Goal: Task Accomplishment & Management: Manage account settings

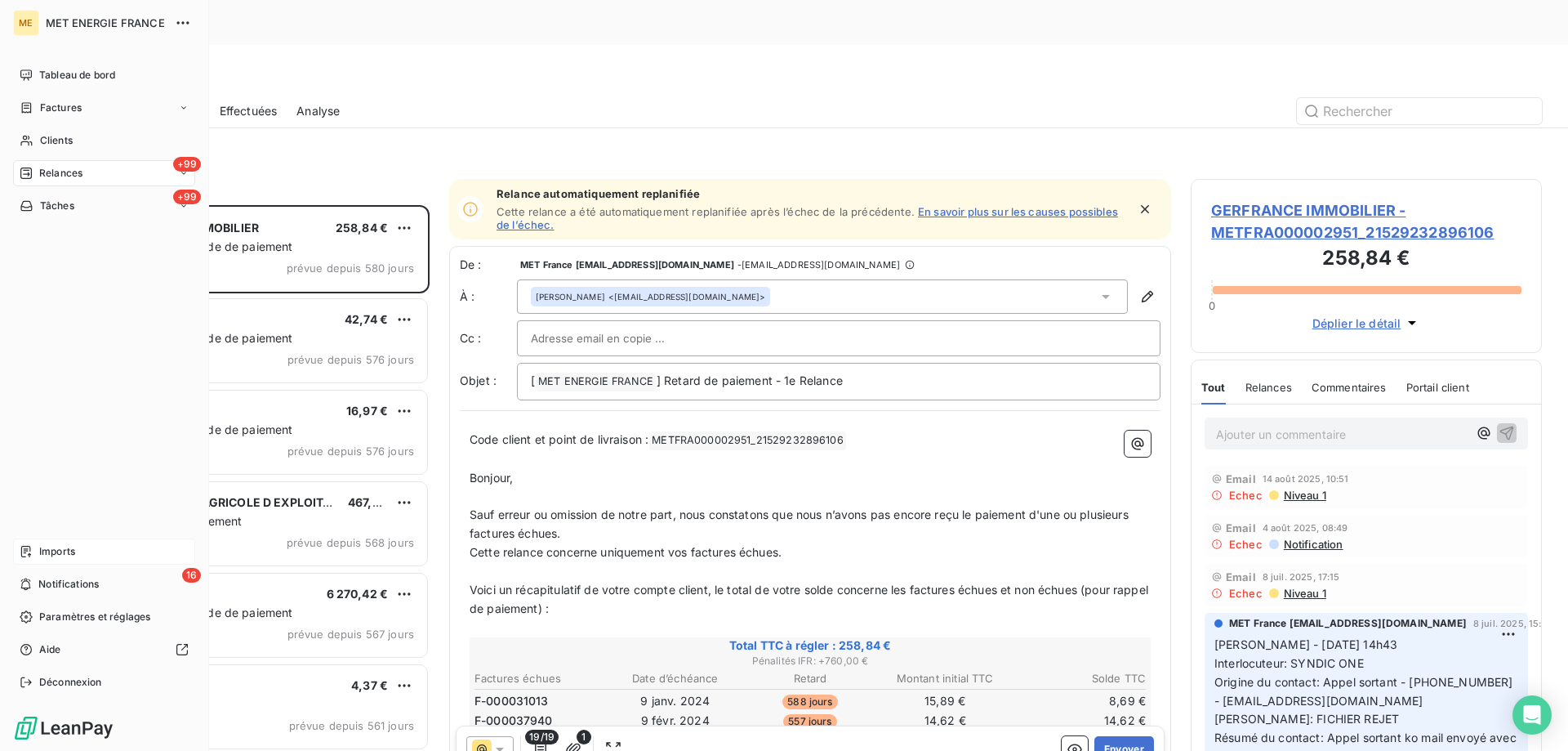
scroll to position [579, 339]
click at [71, 580] on span "Notifications" at bounding box center [68, 585] width 60 height 15
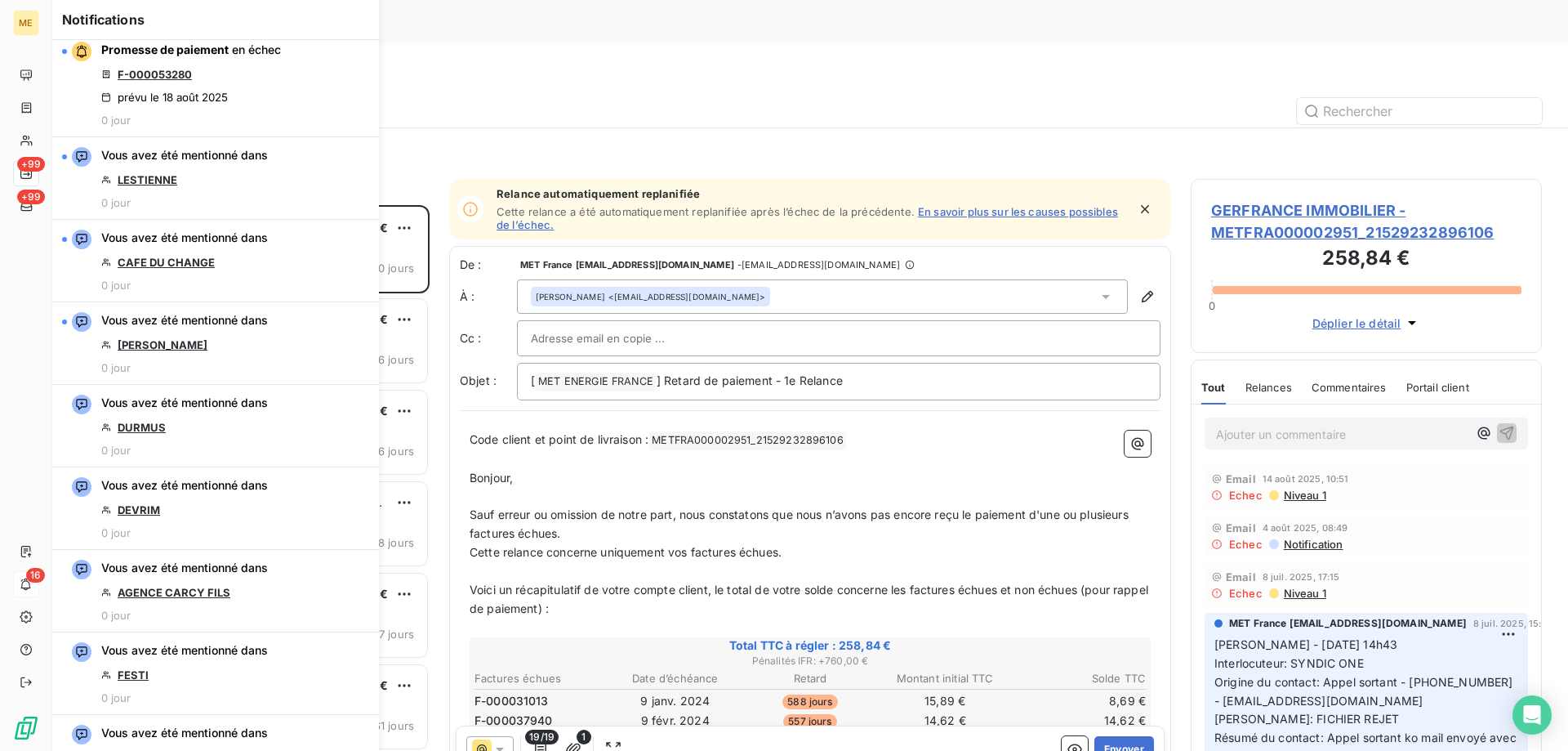
scroll to position [1307, 0]
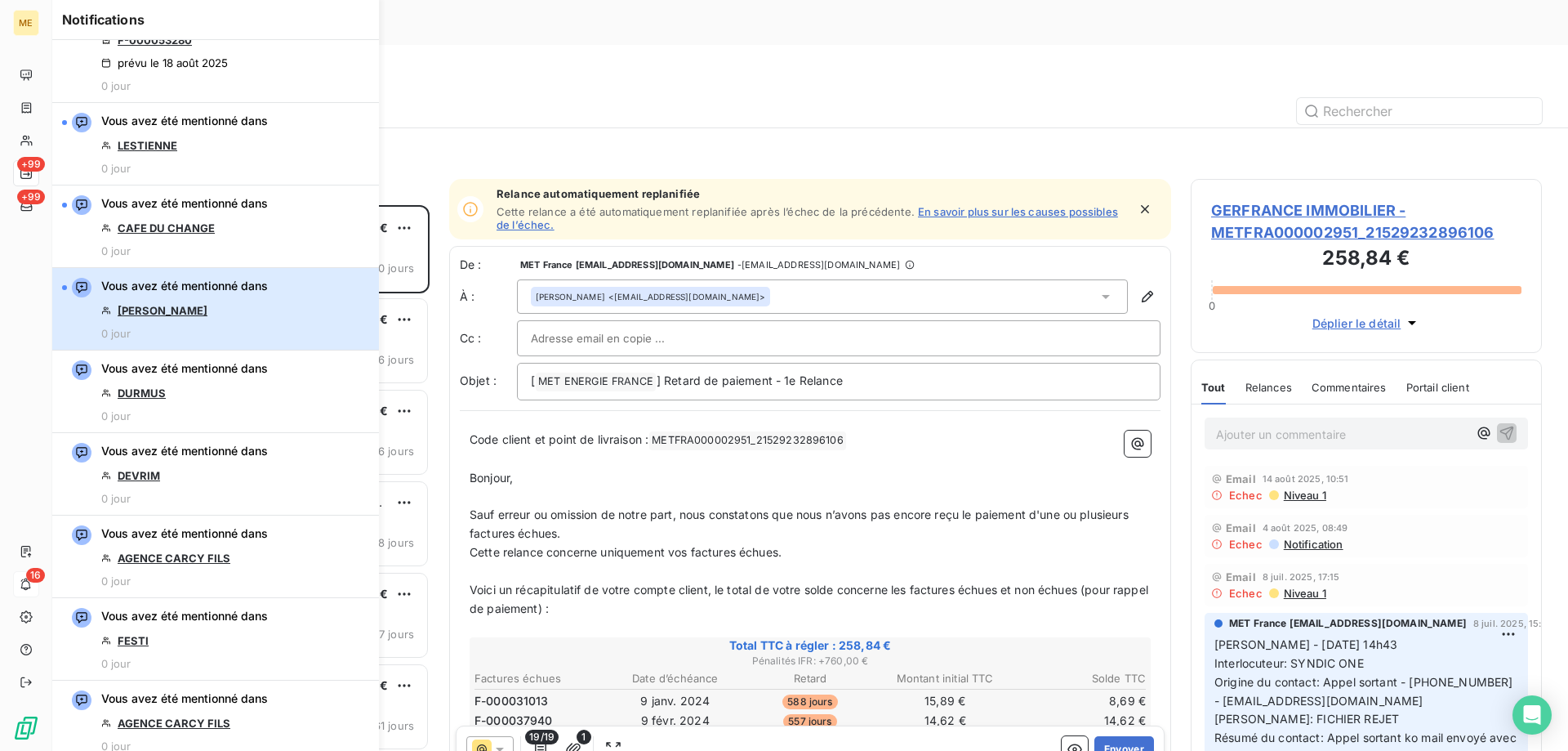
click at [267, 305] on div "Vous avez été mentionné dans GAGLIANO Benjamin 0 jour" at bounding box center [184, 308] width 166 height 62
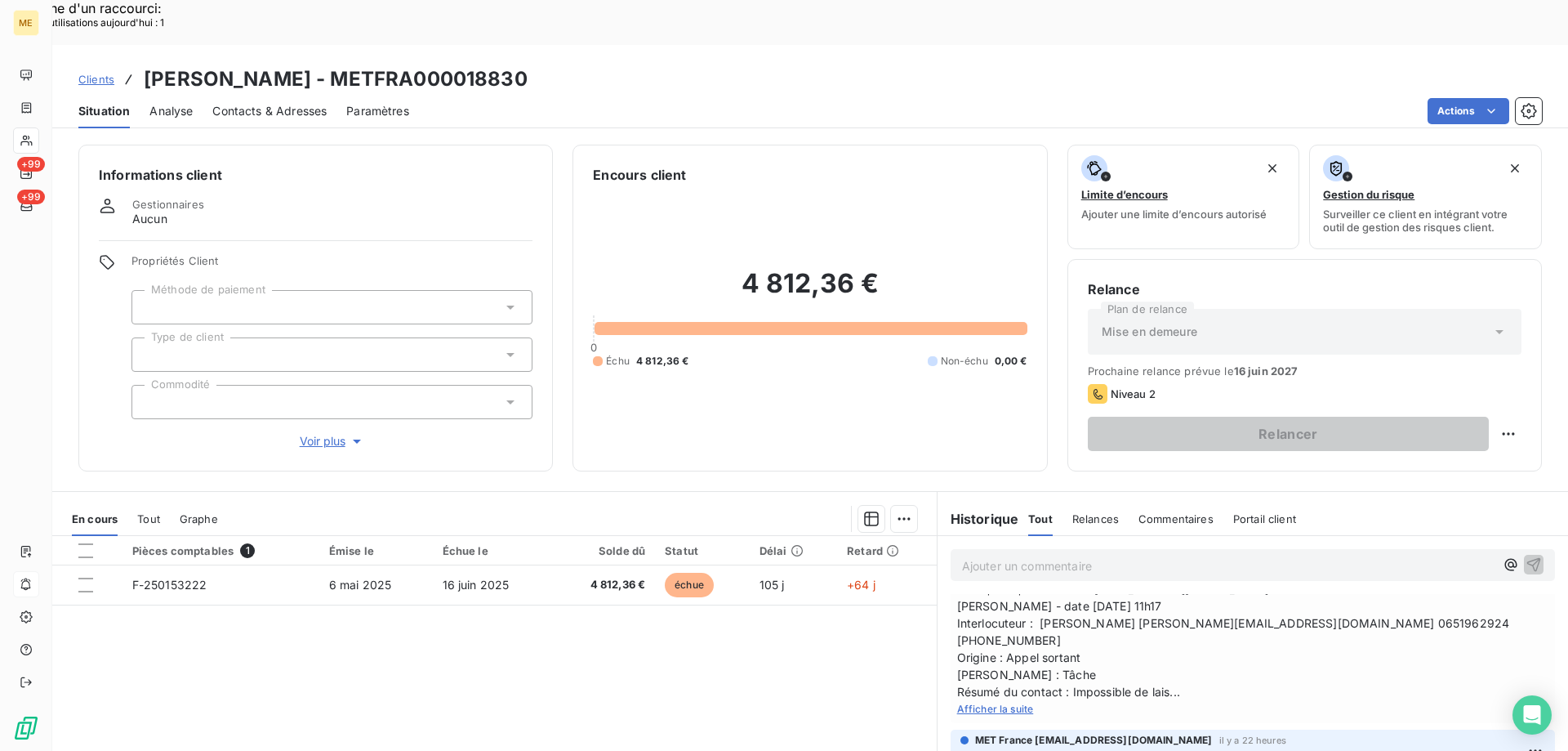
scroll to position [82, 0]
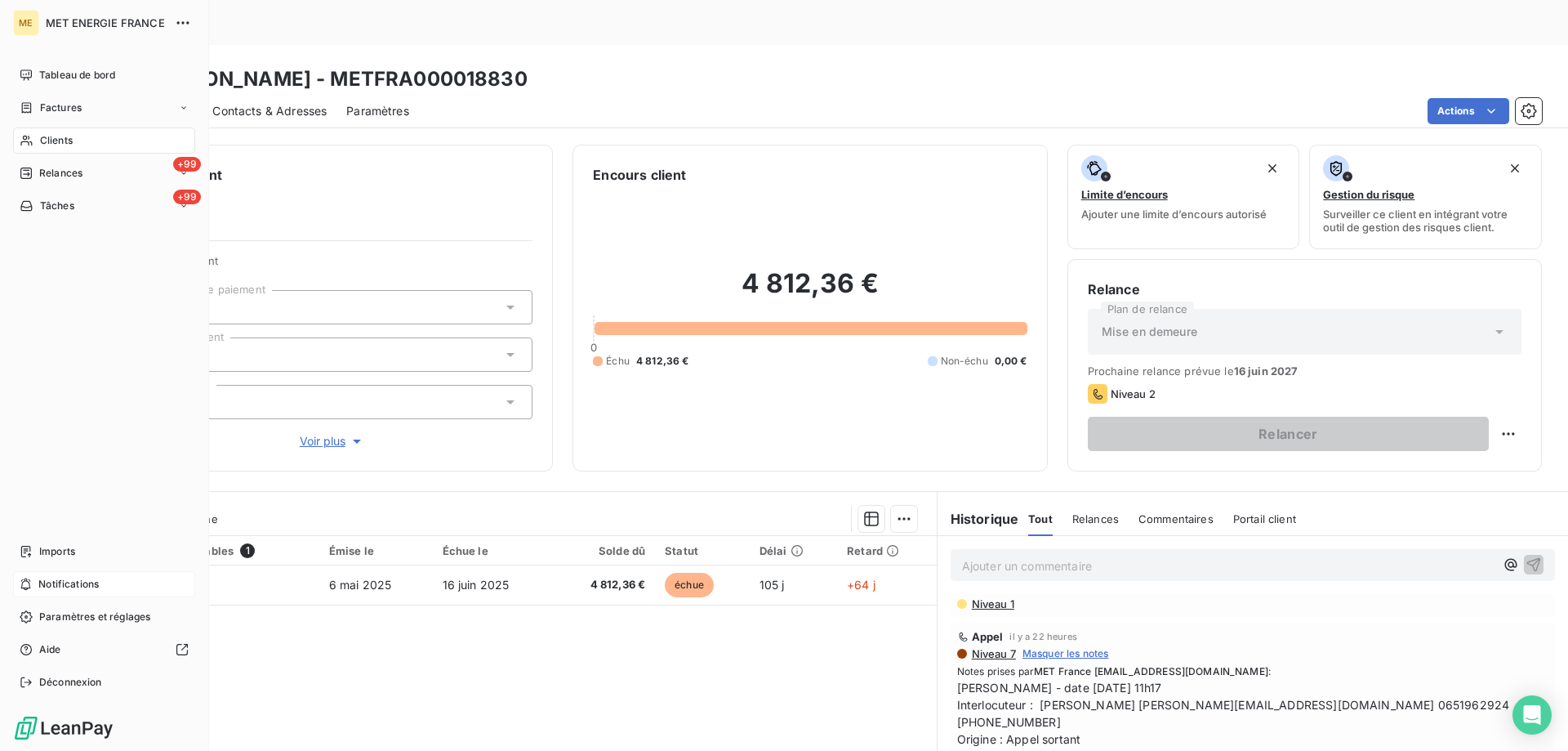
click at [119, 591] on div "Notifications" at bounding box center [104, 585] width 182 height 26
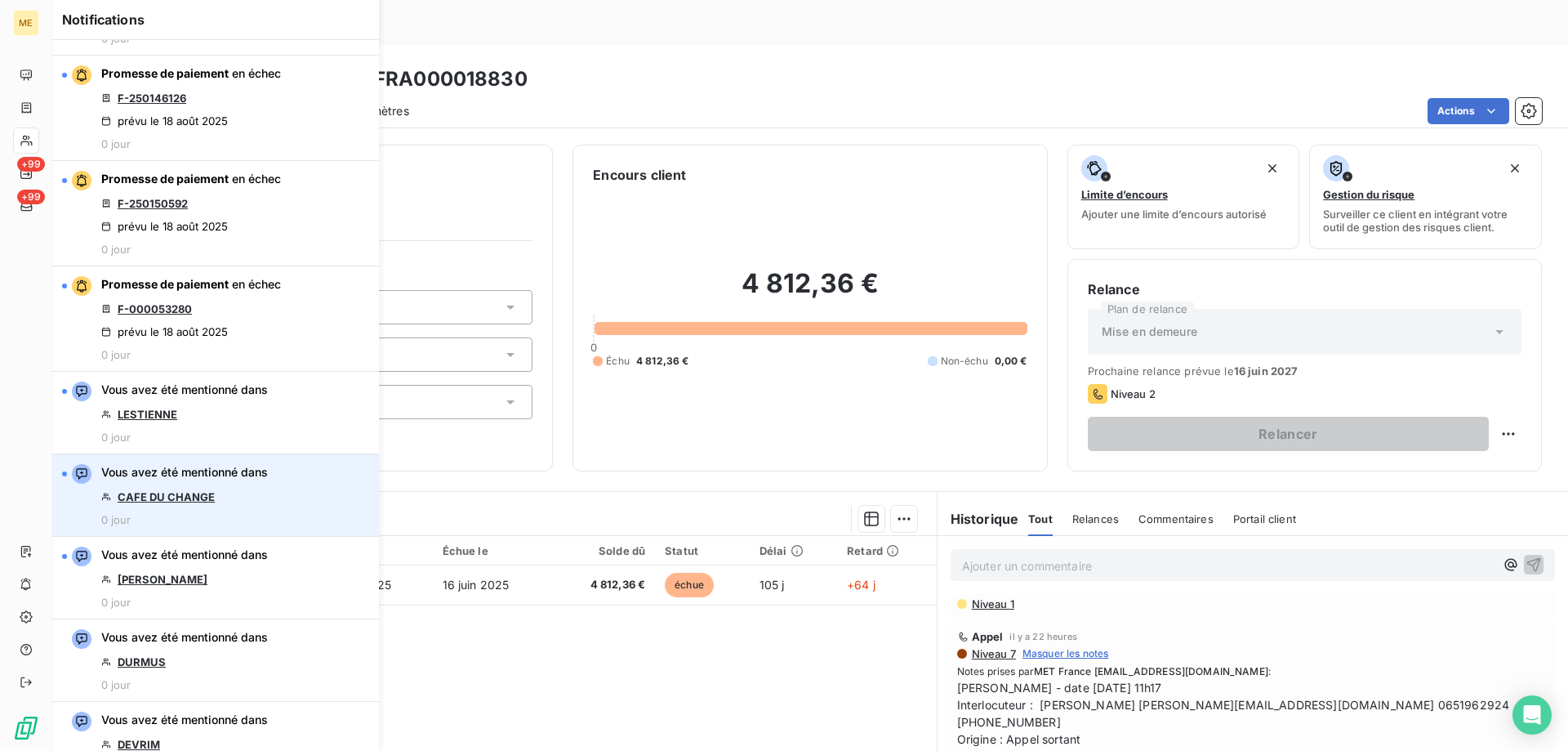
scroll to position [1062, 0]
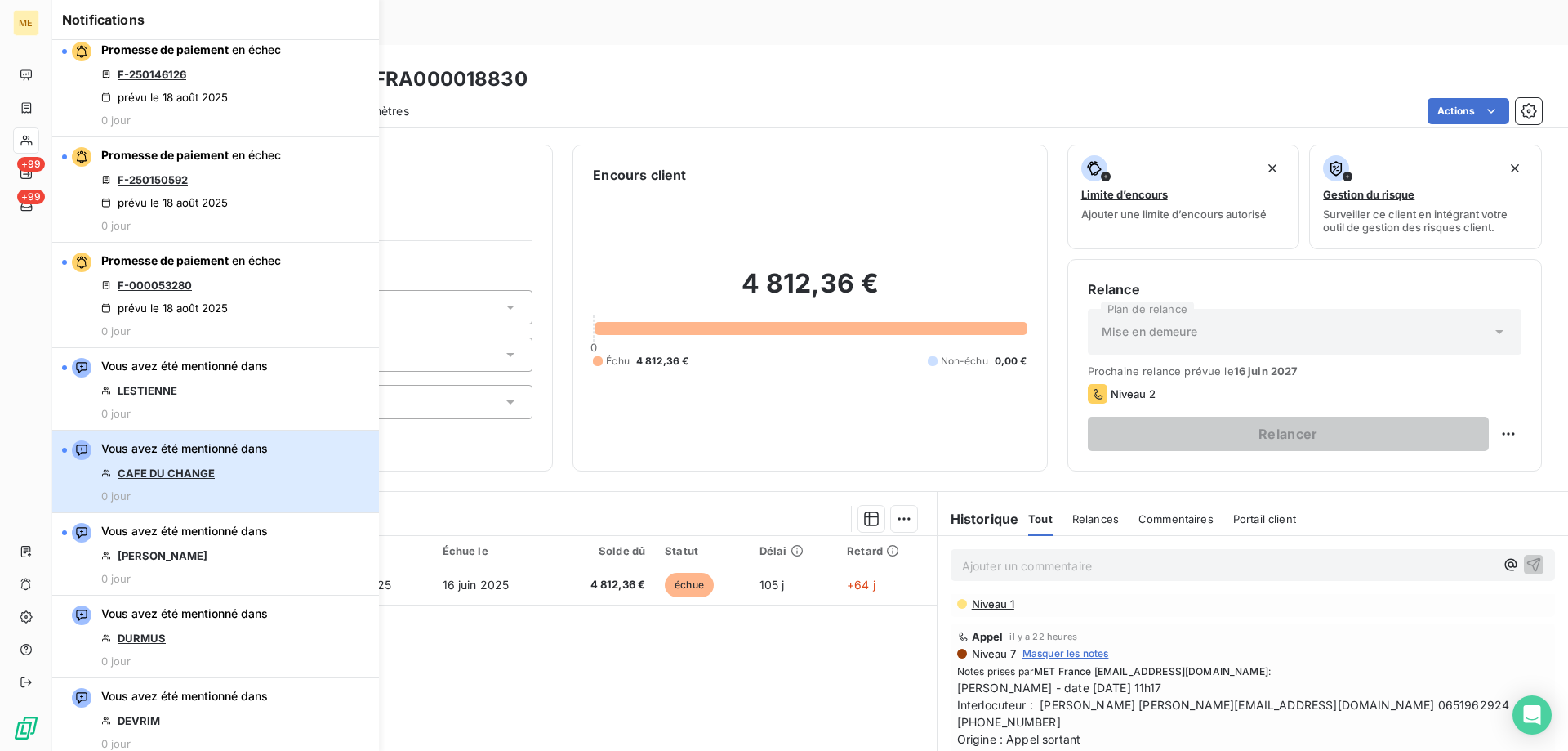
click at [236, 467] on div "Vous avez été mentionné dans CAFE DU CHANGE 0 jour" at bounding box center [184, 471] width 166 height 62
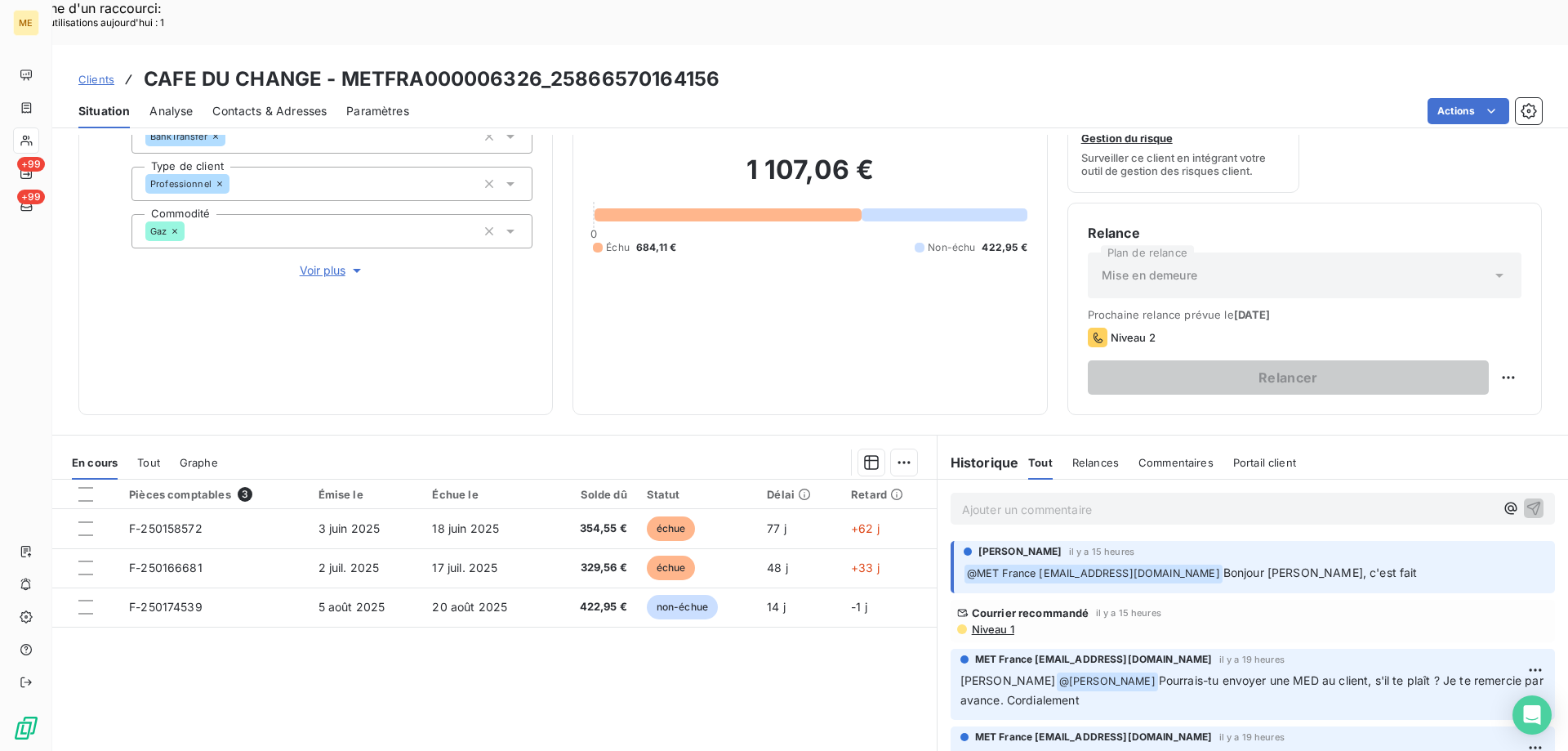
scroll to position [137, 0]
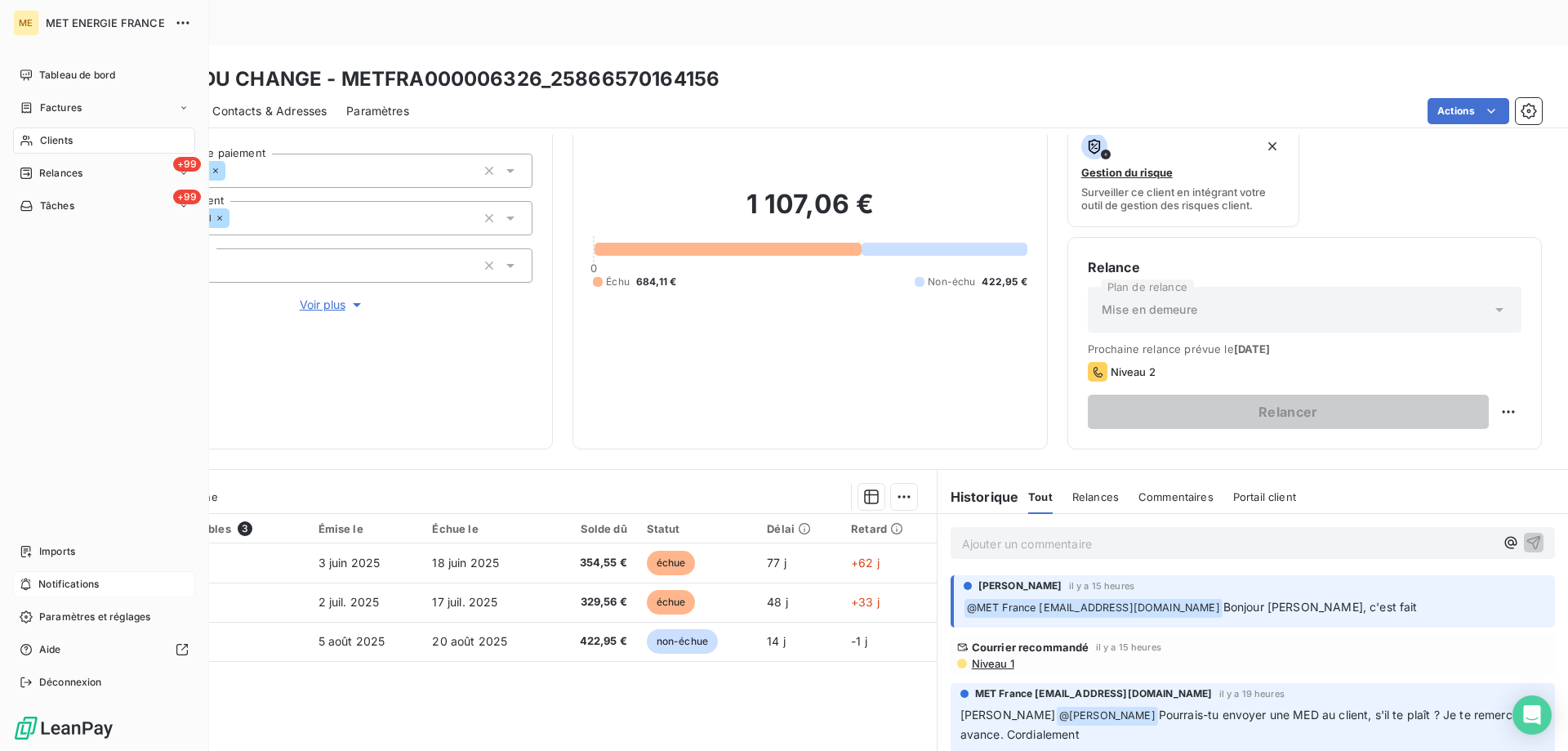
click at [83, 584] on span "Notifications" at bounding box center [68, 585] width 60 height 15
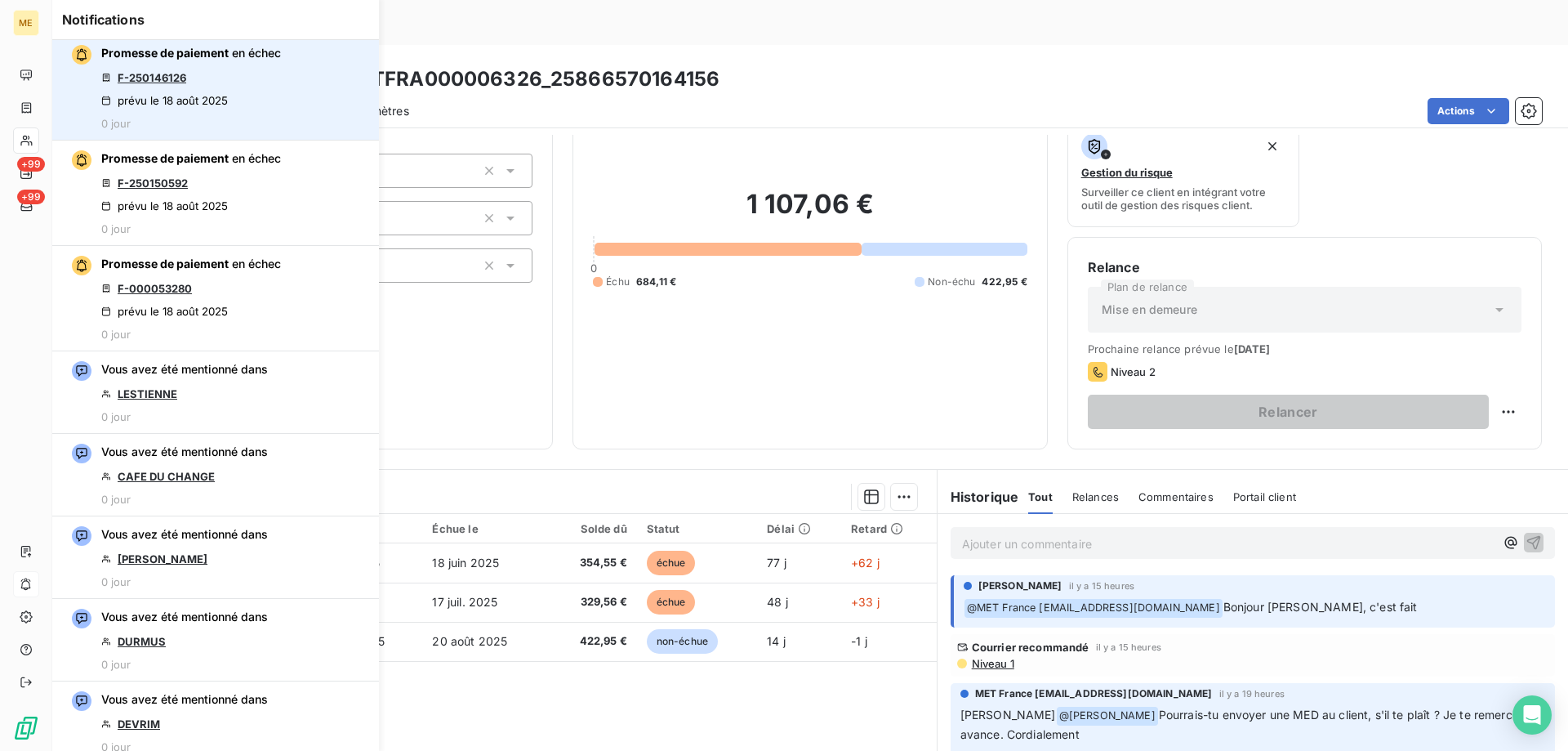
scroll to position [1062, 0]
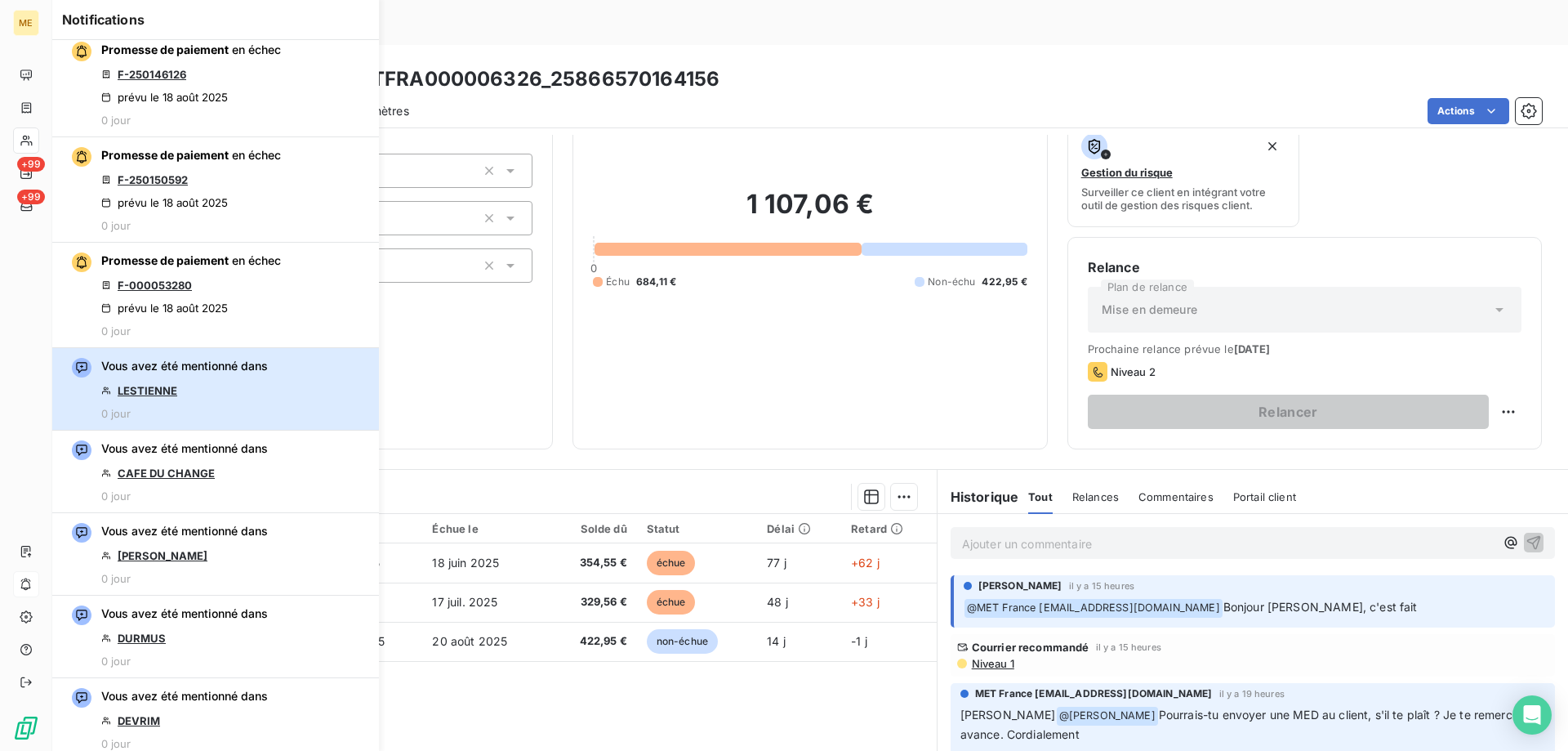
click at [274, 378] on button "Vous avez été mentionné dans LESTIENNE 0 jour" at bounding box center [215, 389] width 327 height 83
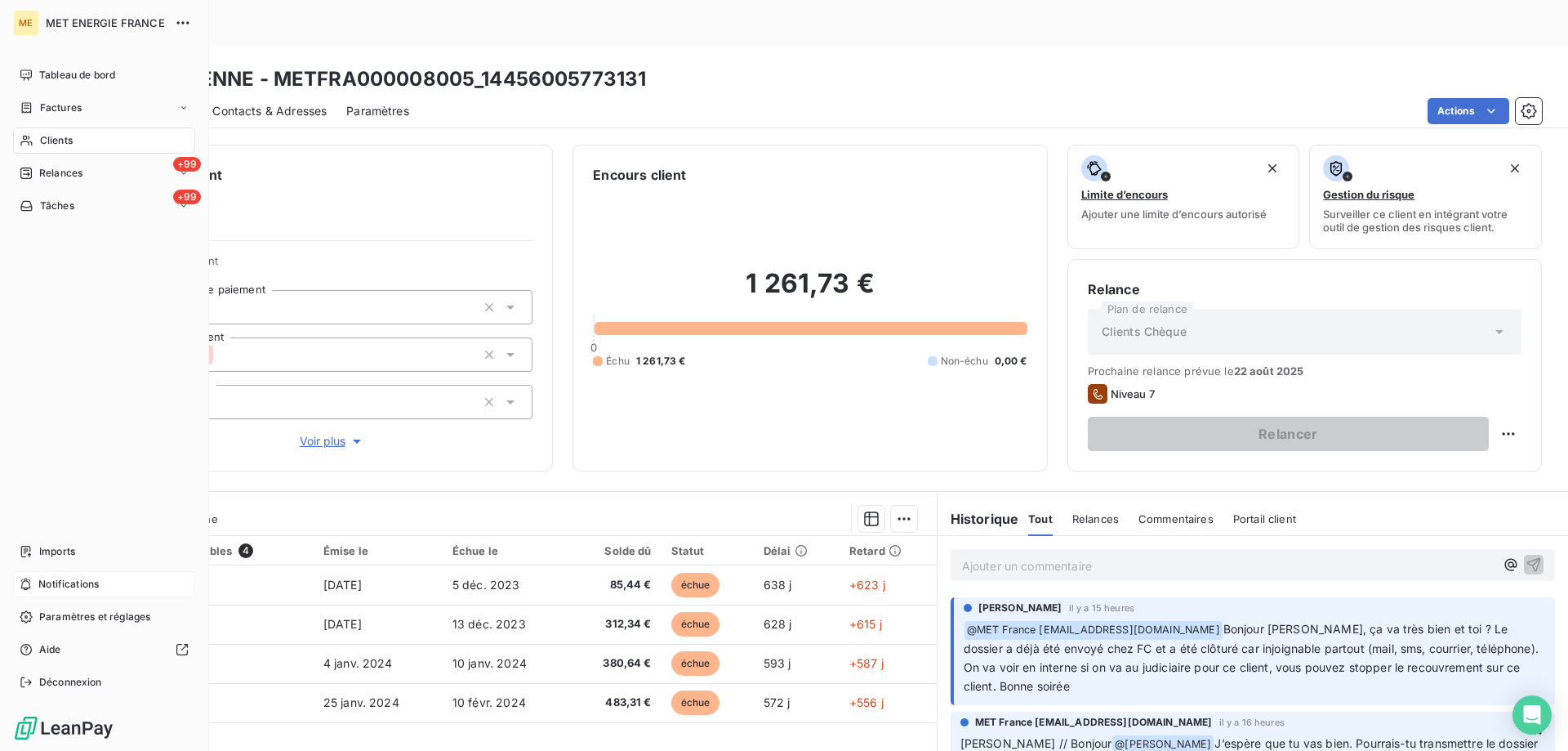
click at [105, 586] on div "Notifications" at bounding box center [104, 585] width 182 height 26
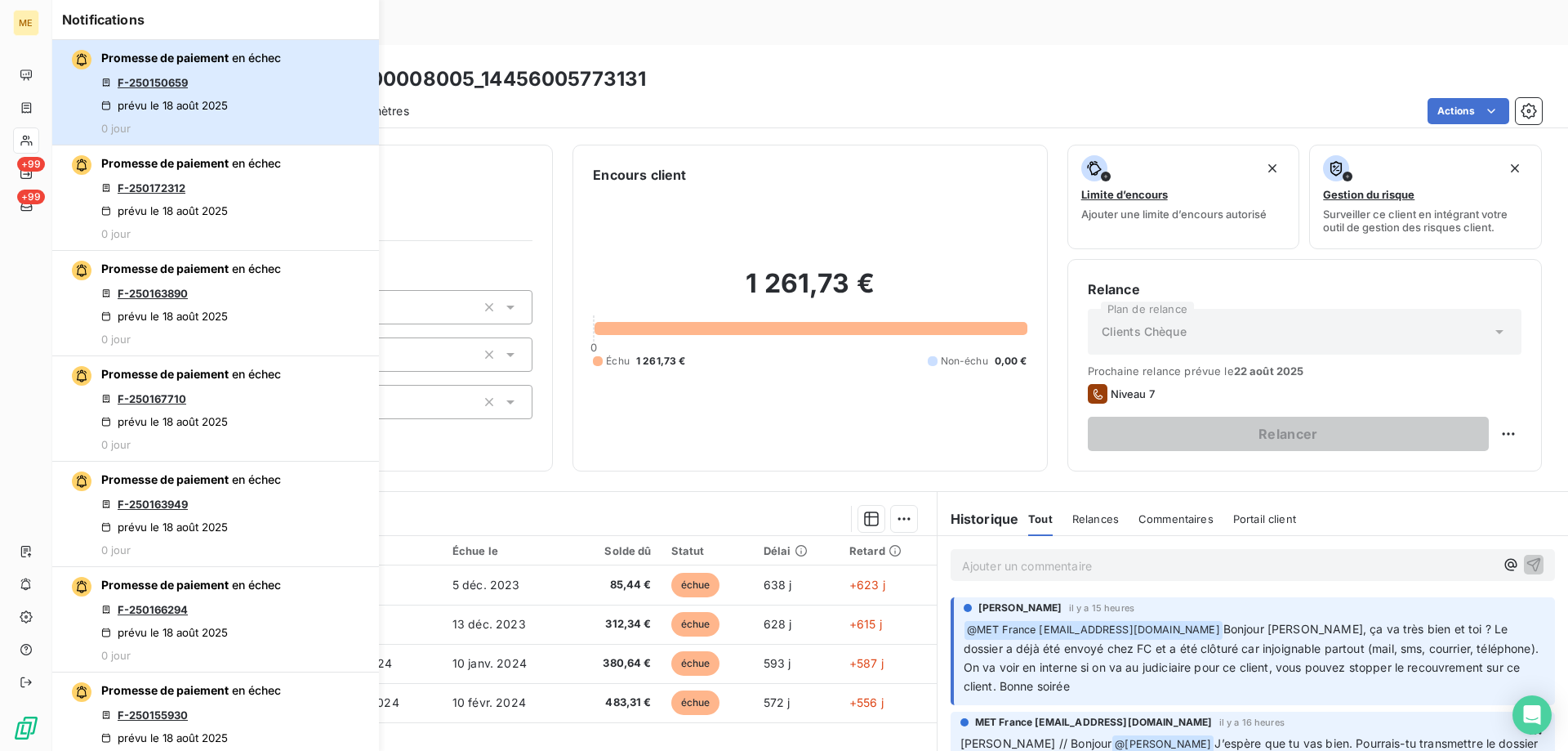
click at [286, 84] on button "Promesse de paiement en échec F-250150659 prévu le 18 août 2025 0 jour" at bounding box center [215, 92] width 327 height 105
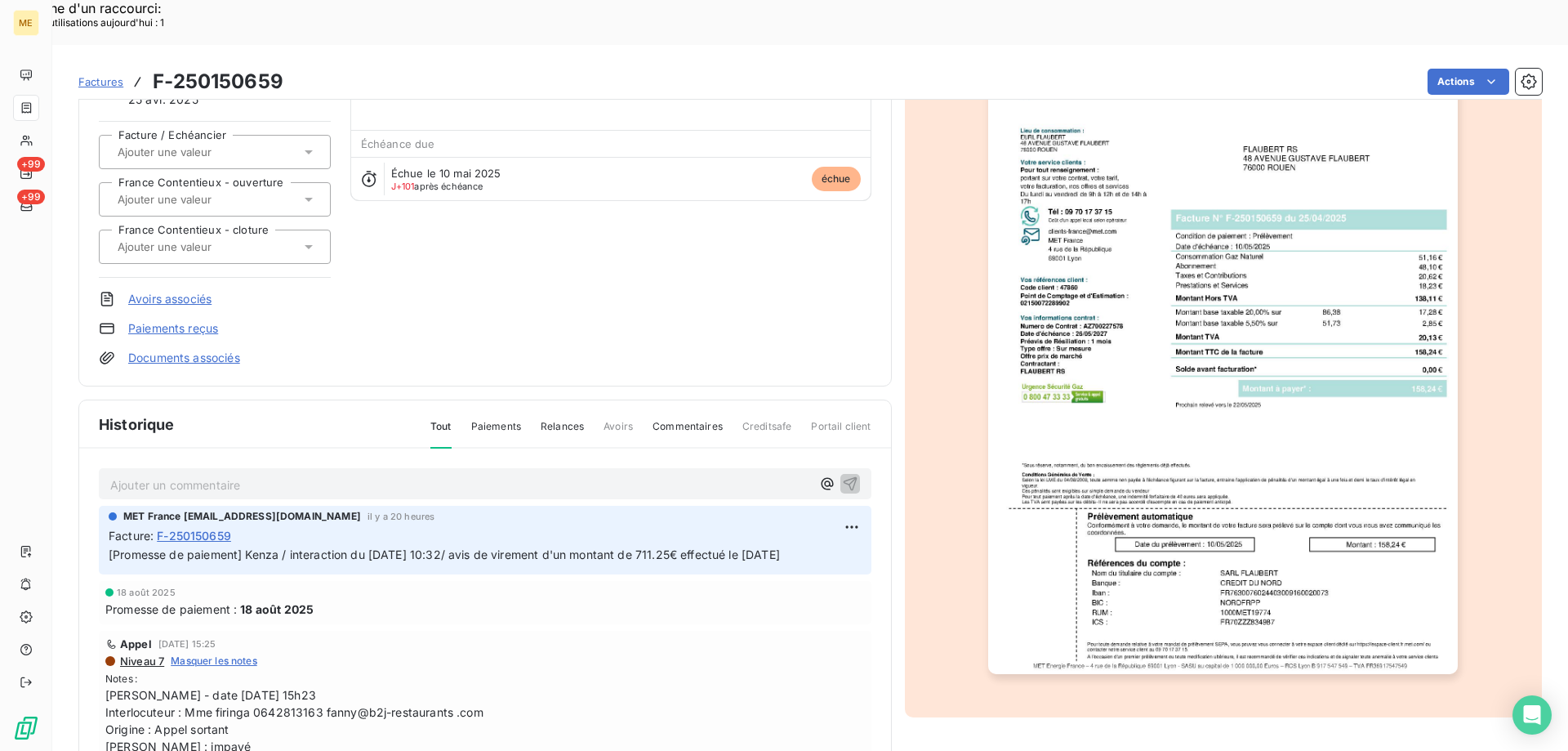
scroll to position [153, 0]
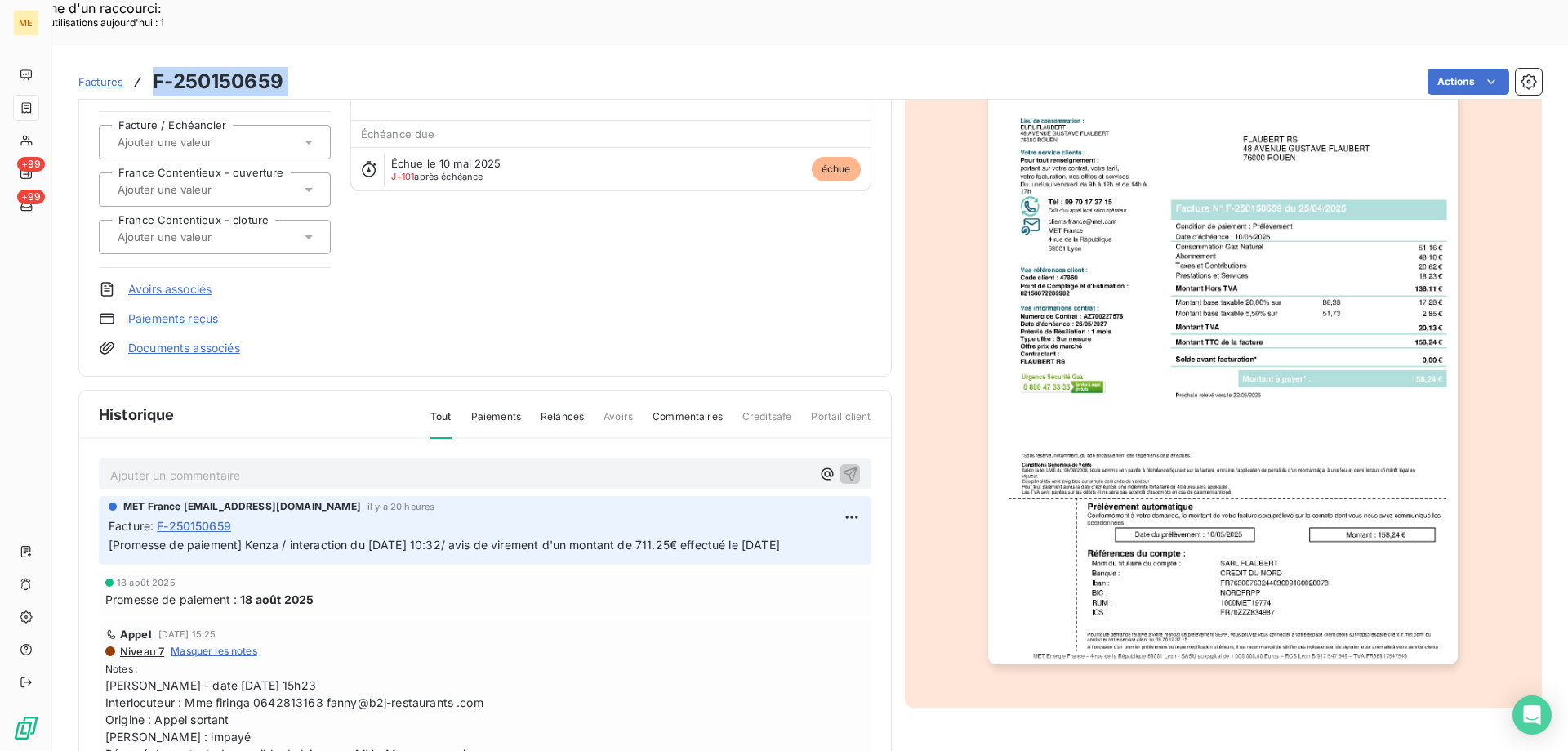
drag, startPoint x: 295, startPoint y: 38, endPoint x: 143, endPoint y: 22, distance: 152.8
click at [143, 65] on div "Factures F-250150659 Actions" at bounding box center [810, 81] width 1464 height 34
copy section "F-250150659 Actions"
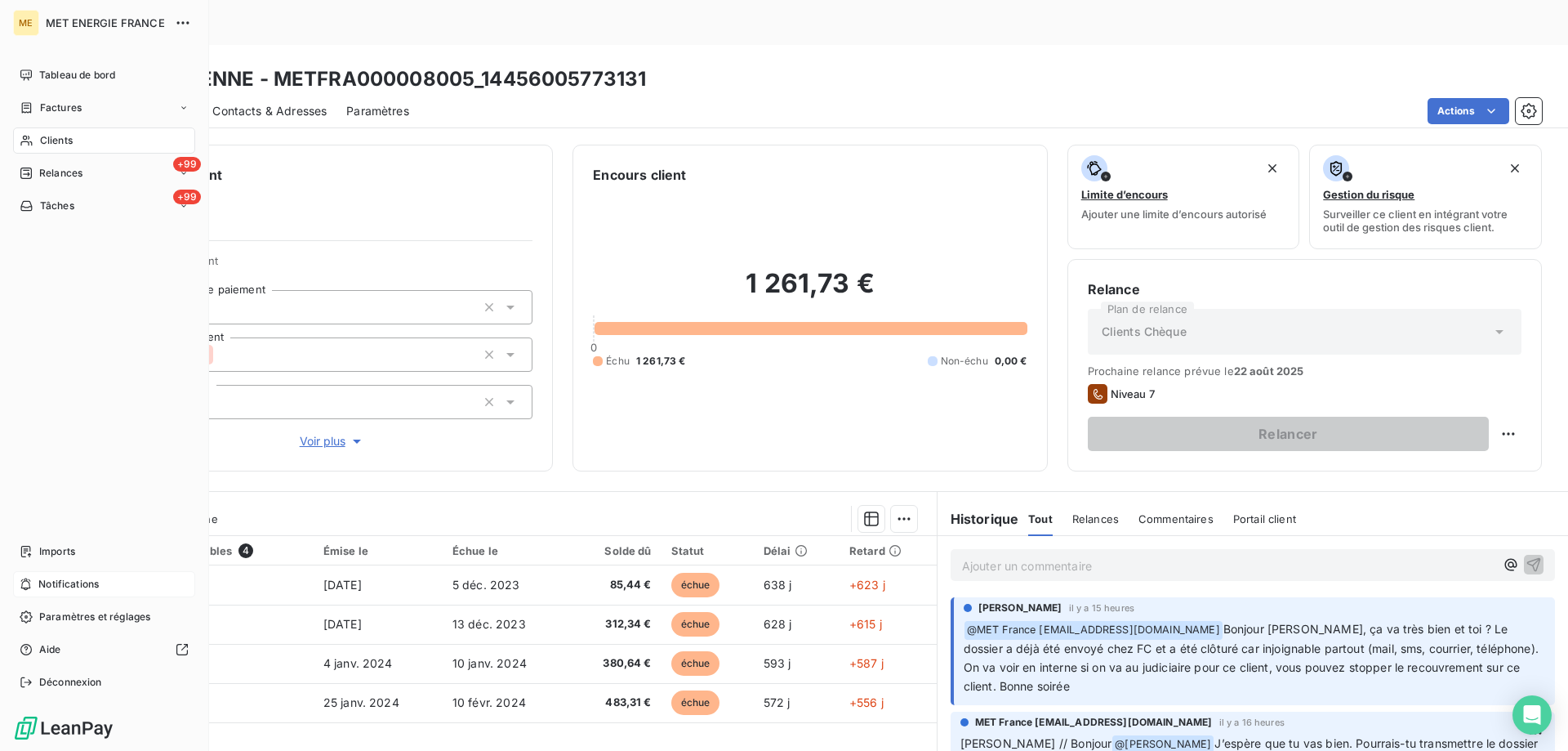
click at [81, 587] on span "Notifications" at bounding box center [68, 585] width 60 height 15
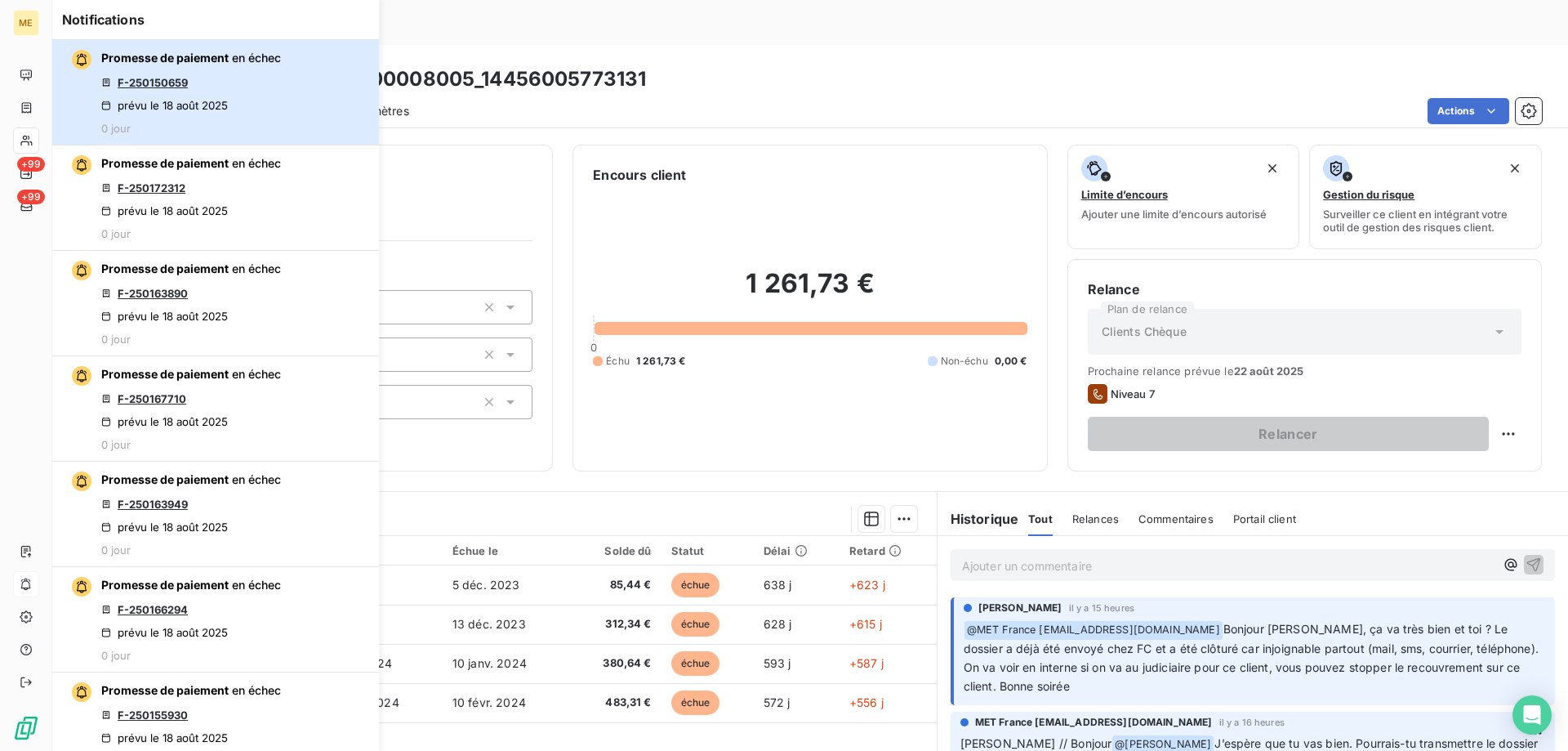
click at [305, 79] on button "Promesse de paiement en échec F-250150659 prévu le 18 août 2025 0 jour" at bounding box center [215, 92] width 327 height 105
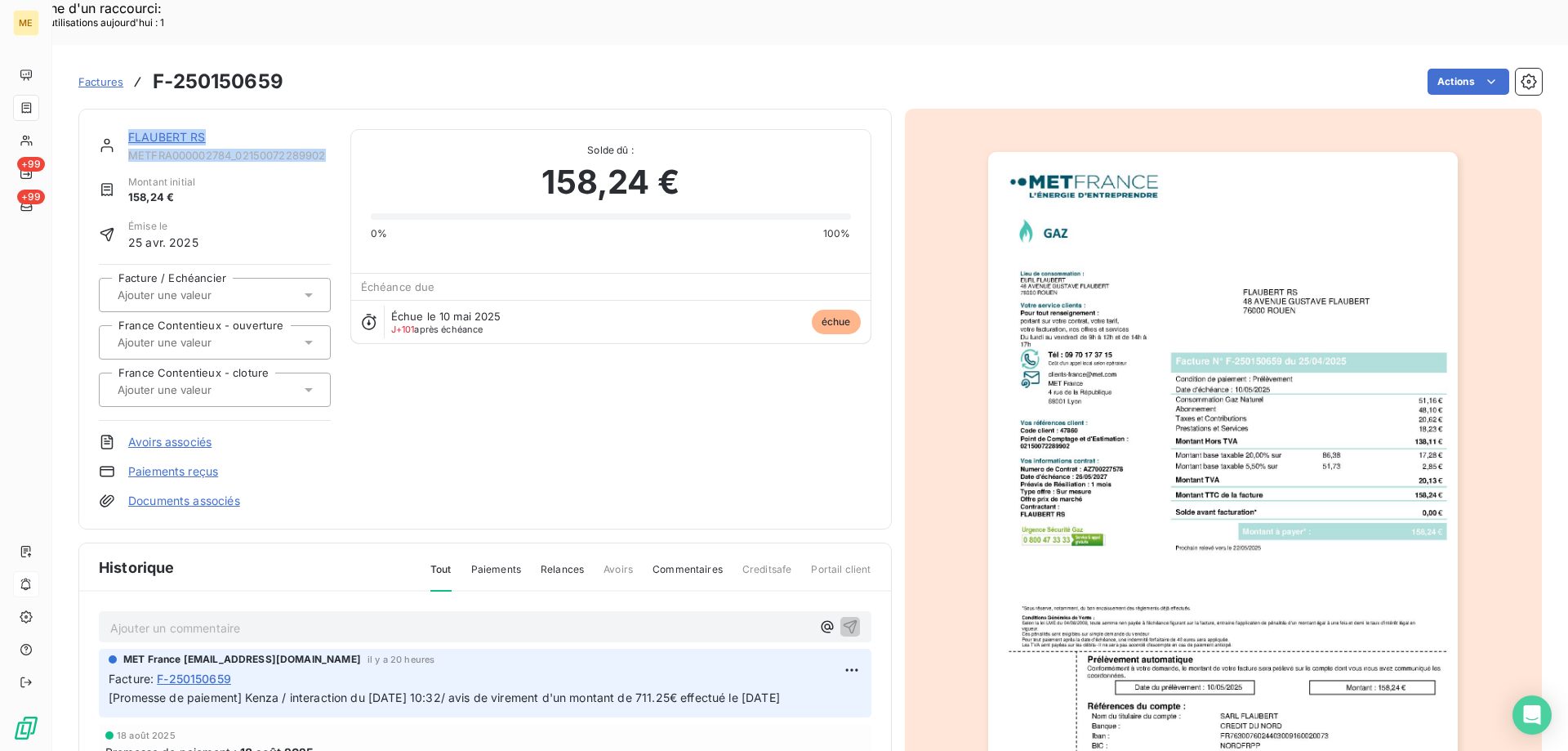
drag, startPoint x: 331, startPoint y: 109, endPoint x: 127, endPoint y: 85, distance: 205.4
click at [127, 129] on div "FLAUBERT RS METFRA000002784_02150072289902 Montant initial 158,24 € Émise le 25…" at bounding box center [484, 319] width 772 height 380
copy div "FLAUBERT RS METFRA000002784_02150072289902"
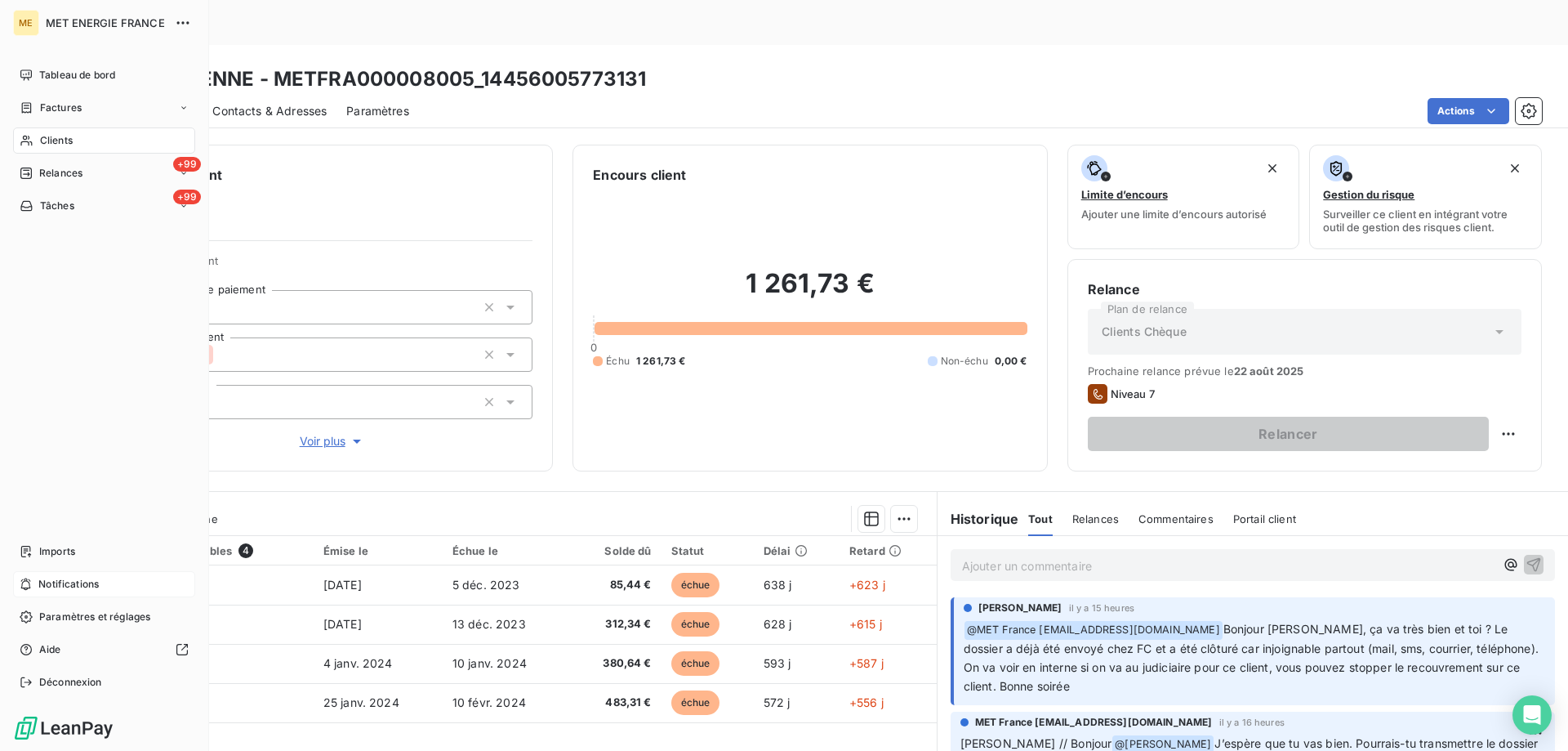
drag, startPoint x: 455, startPoint y: 35, endPoint x: 38, endPoint y: 136, distance: 429.1
click at [39, 137] on div "ME MET ENERGIE FRANCE Tableau de bord Factures Clients +99 Relances +99 Tâches …" at bounding box center [104, 375] width 209 height 751
click at [91, 145] on div "Clients" at bounding box center [104, 141] width 182 height 26
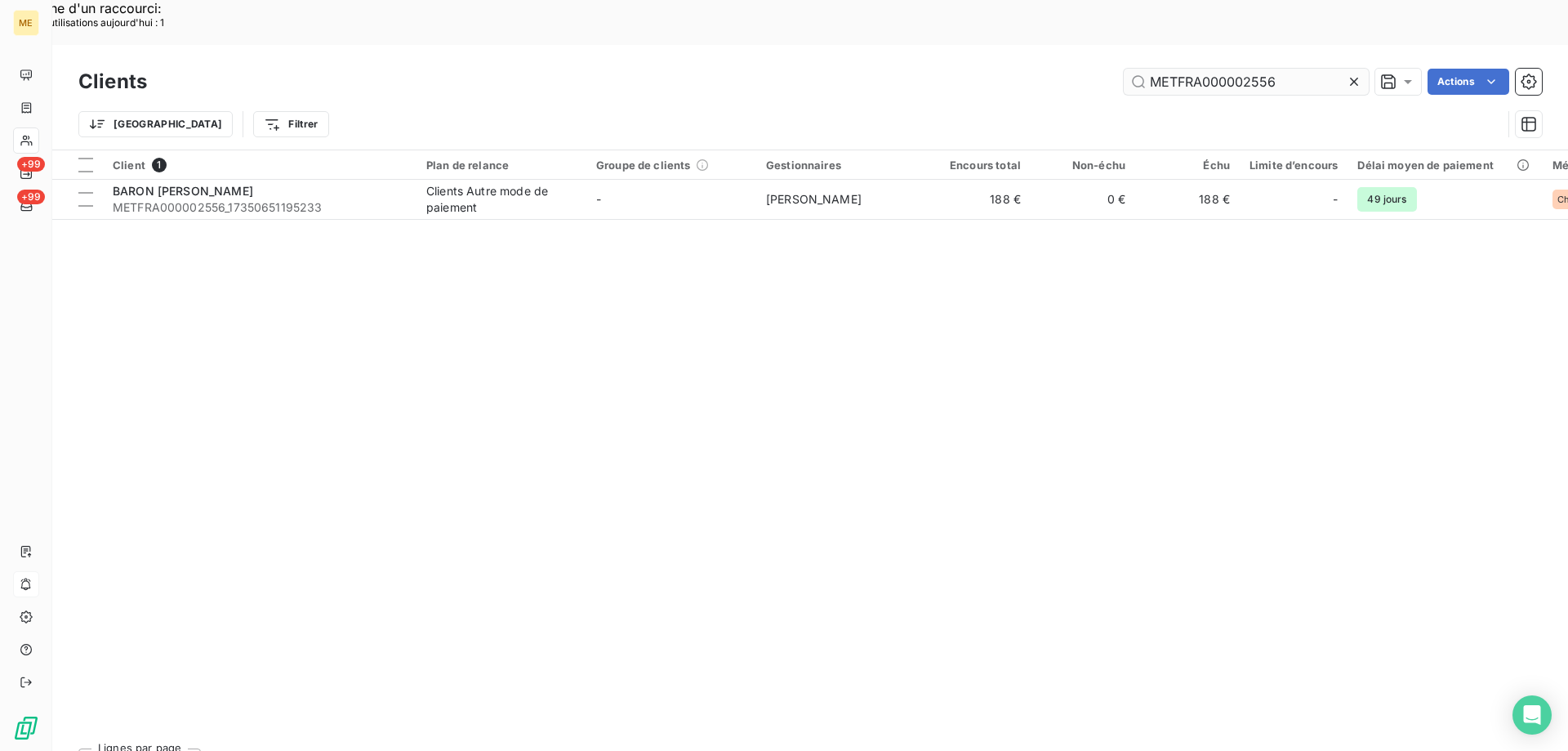
drag, startPoint x: 1352, startPoint y: 35, endPoint x: 1274, endPoint y: 35, distance: 78.0
click at [1351, 78] on icon at bounding box center [1354, 82] width 8 height 8
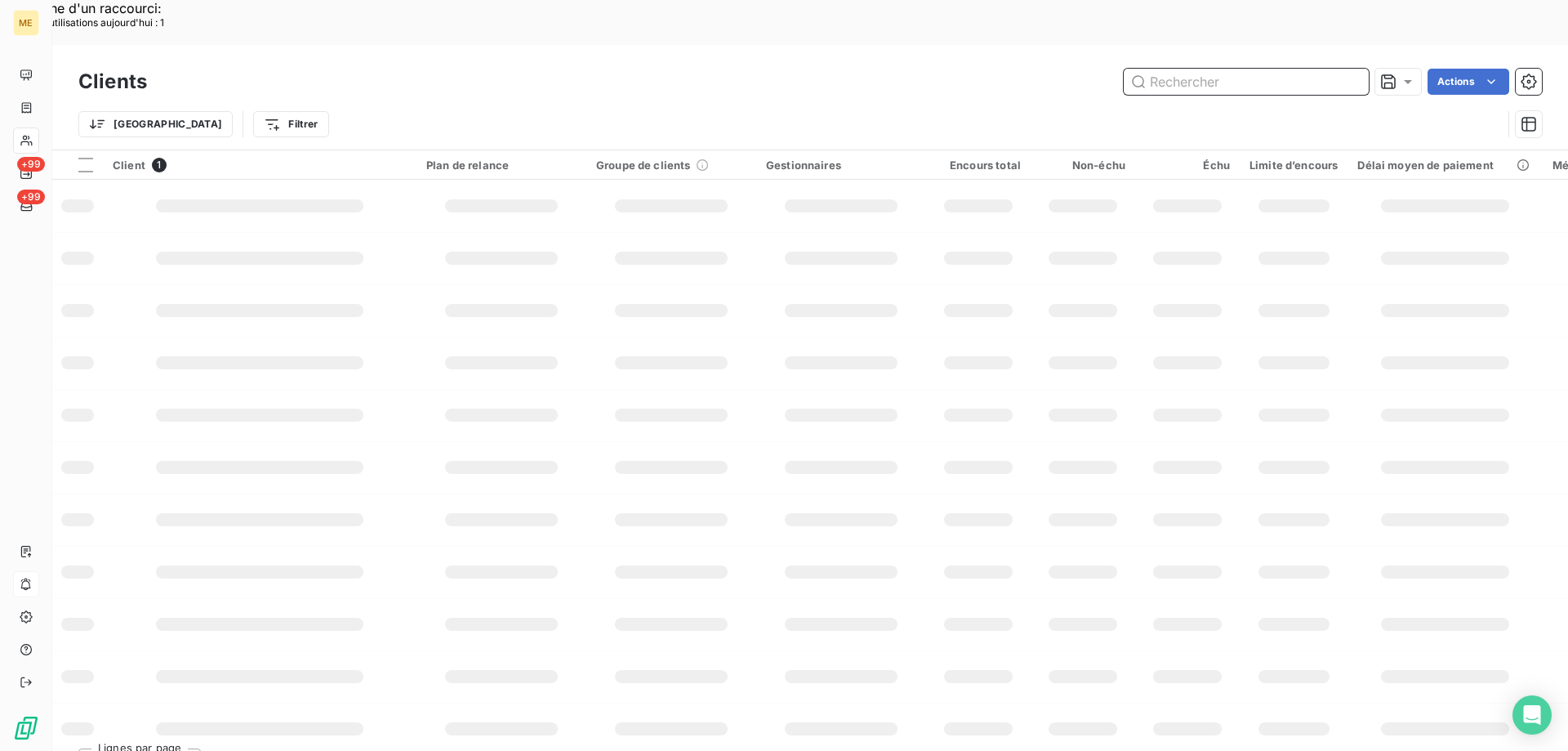
click at [1246, 69] on input "text" at bounding box center [1247, 82] width 245 height 26
paste input "METFRA000002784"
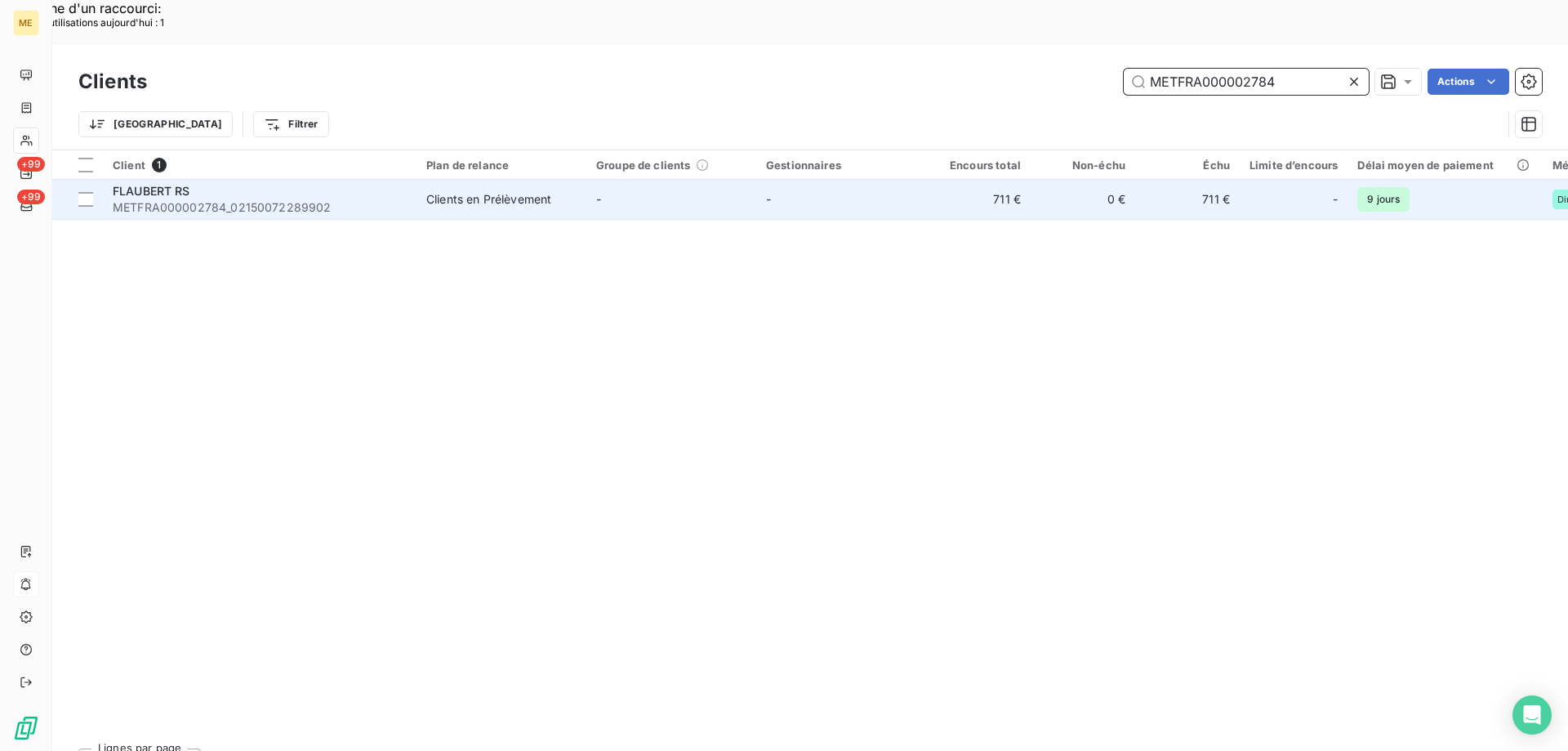
type input "METFRA000002784"
click at [209, 183] on div "FLAUBERT RS" at bounding box center [259, 191] width 294 height 17
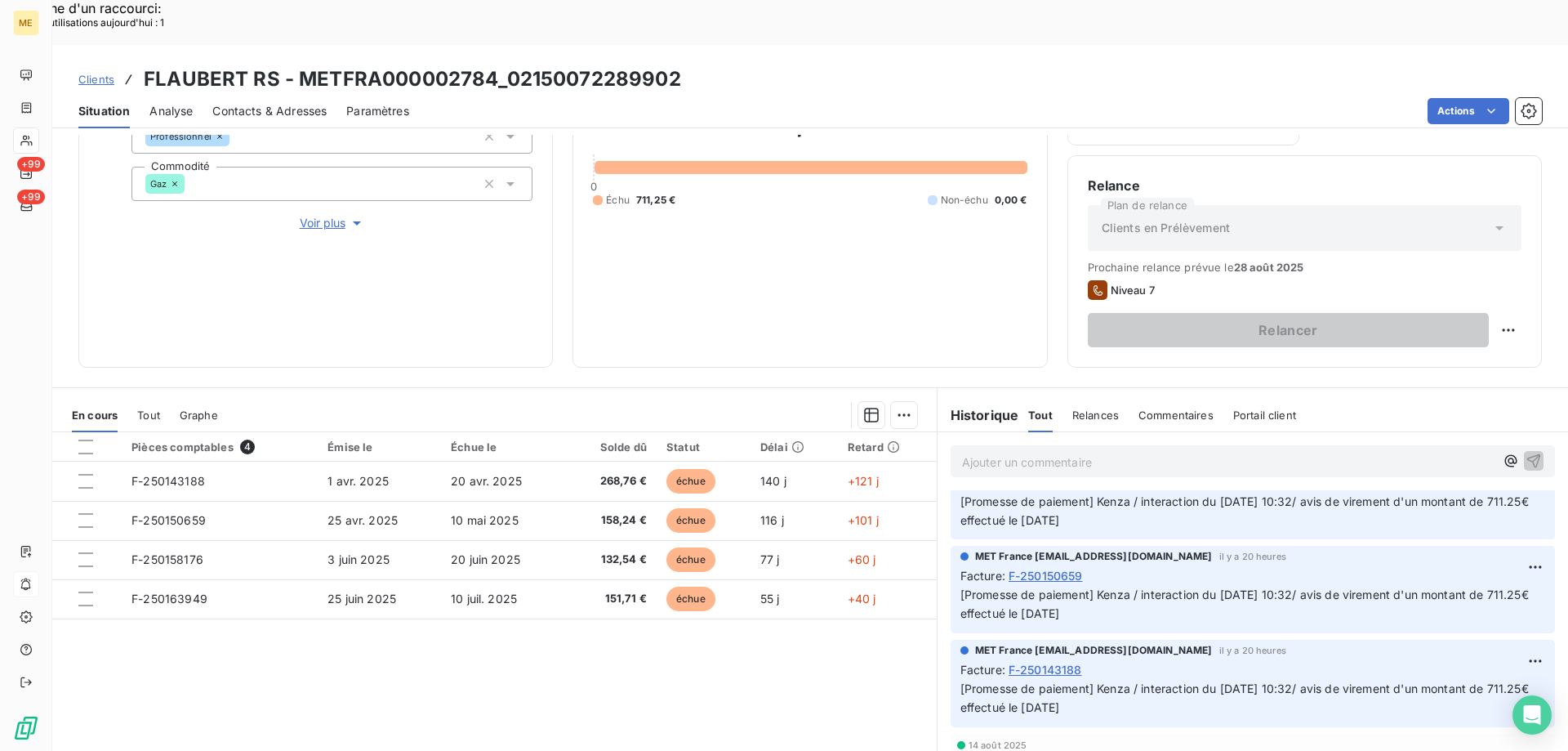
scroll to position [163, 0]
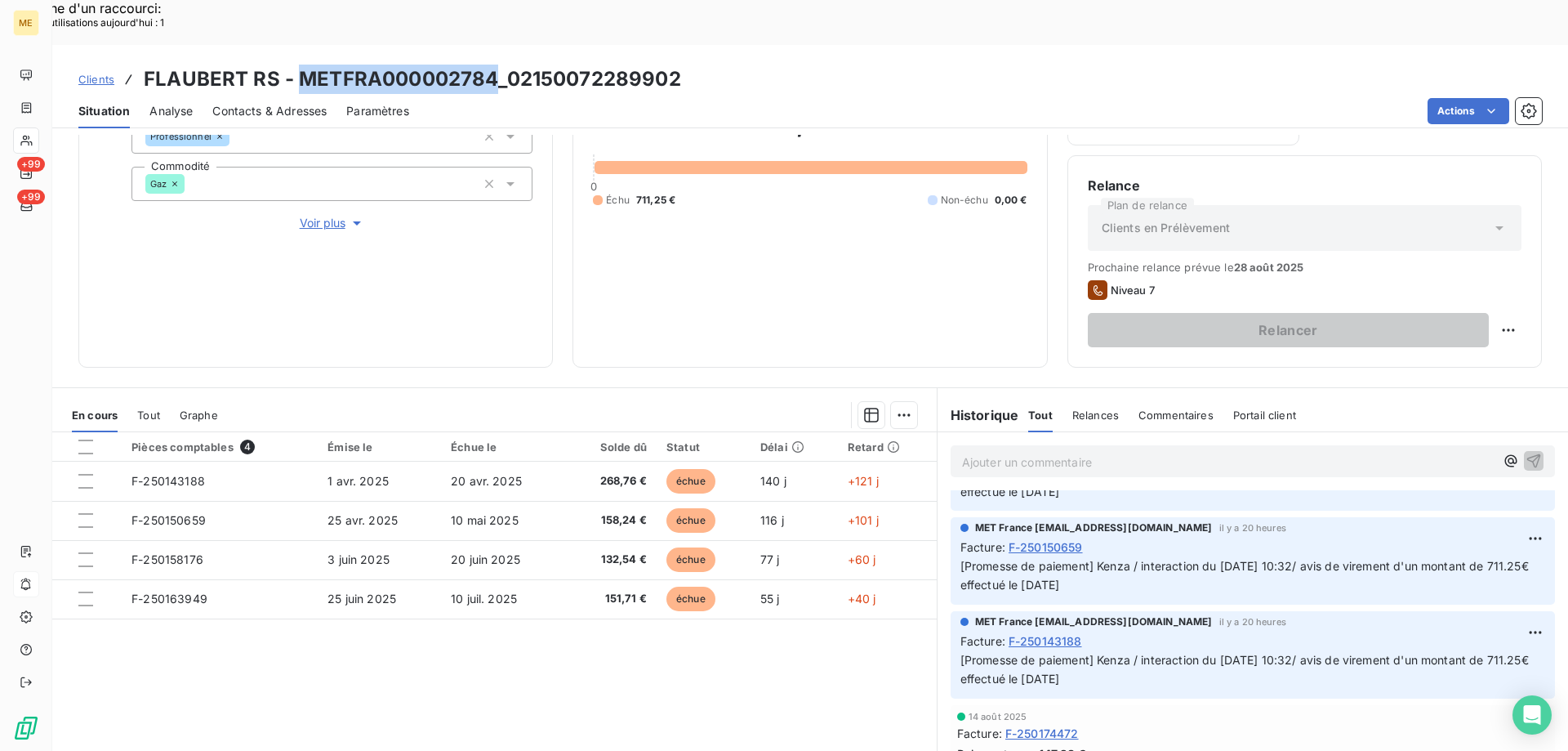
drag, startPoint x: 294, startPoint y: 27, endPoint x: 490, endPoint y: 26, distance: 196.0
click at [490, 65] on h3 "FLAUBERT RS - METFRA000002784_02150072289902" at bounding box center [412, 79] width 537 height 30
copy h3 "METFRA000002784"
click at [804, 65] on div "Clients FLAUBERT RS - METFRA000002784_02150072289902" at bounding box center [810, 79] width 1516 height 30
drag, startPoint x: 491, startPoint y: 32, endPoint x: 298, endPoint y: 38, distance: 193.1
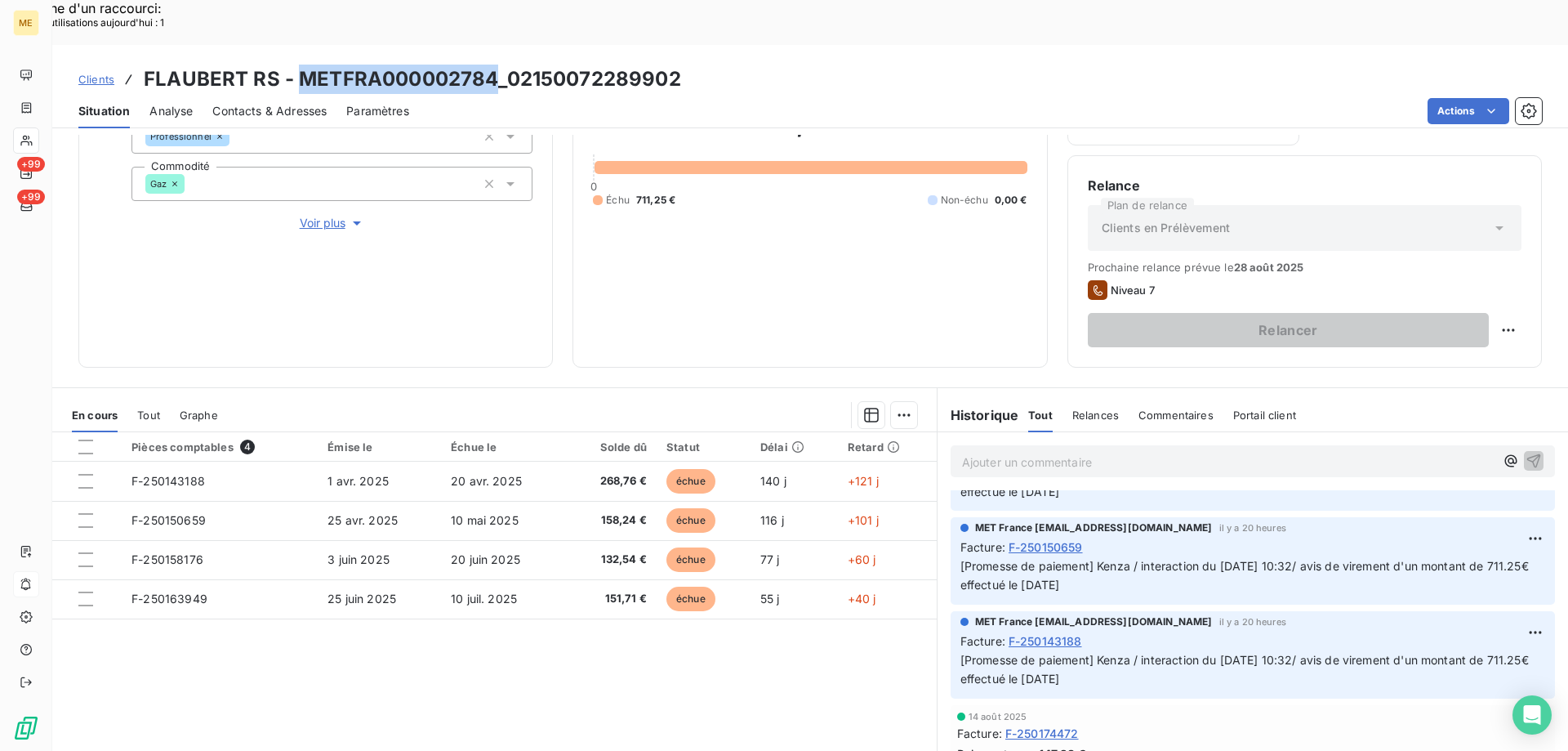
click at [298, 65] on h3 "FLAUBERT RS - METFRA000002784_02150072289902" at bounding box center [412, 79] width 537 height 30
copy h3 "METFRA000002784"
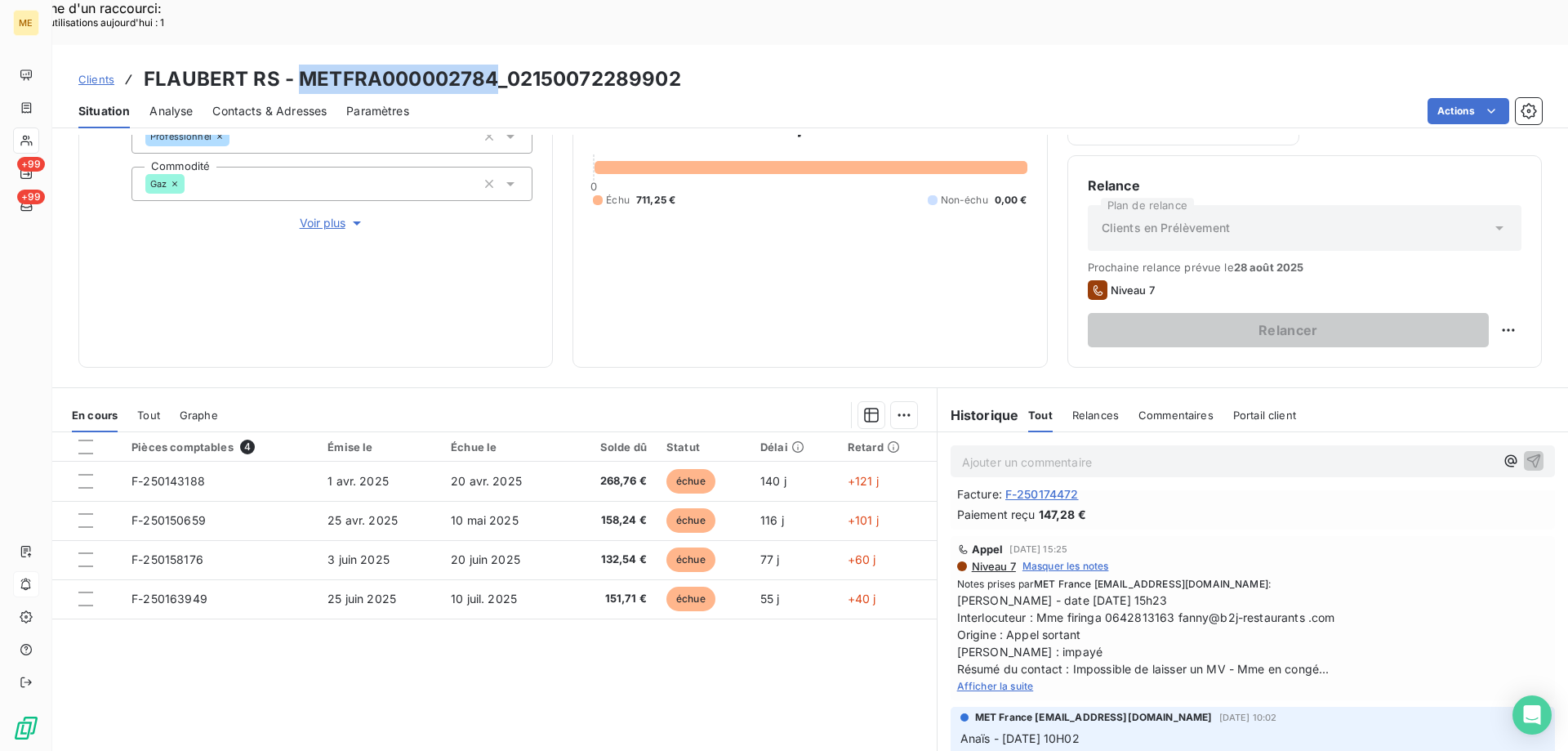
scroll to position [408, 0]
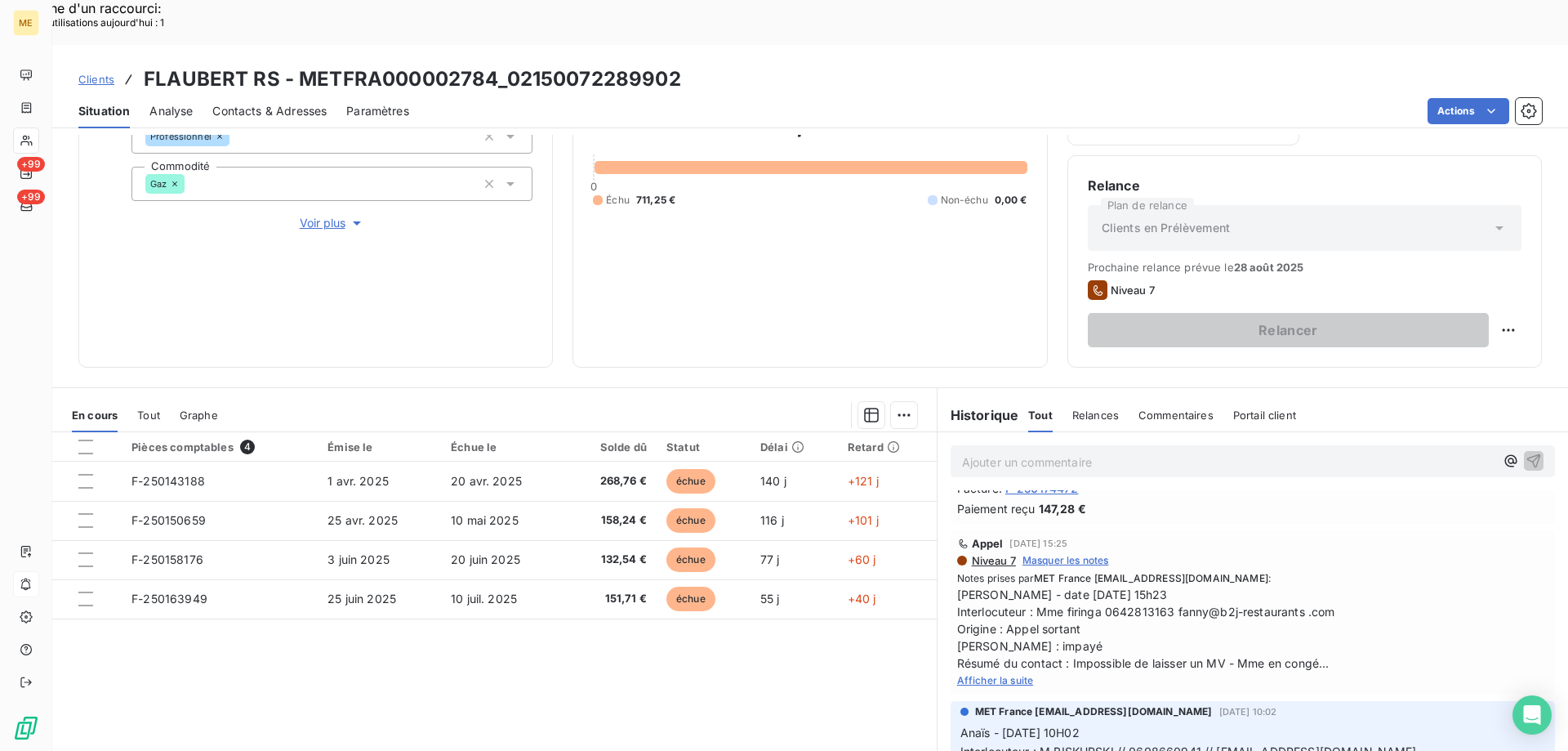
click at [987, 674] on span "Afficher la suite" at bounding box center [995, 680] width 77 height 12
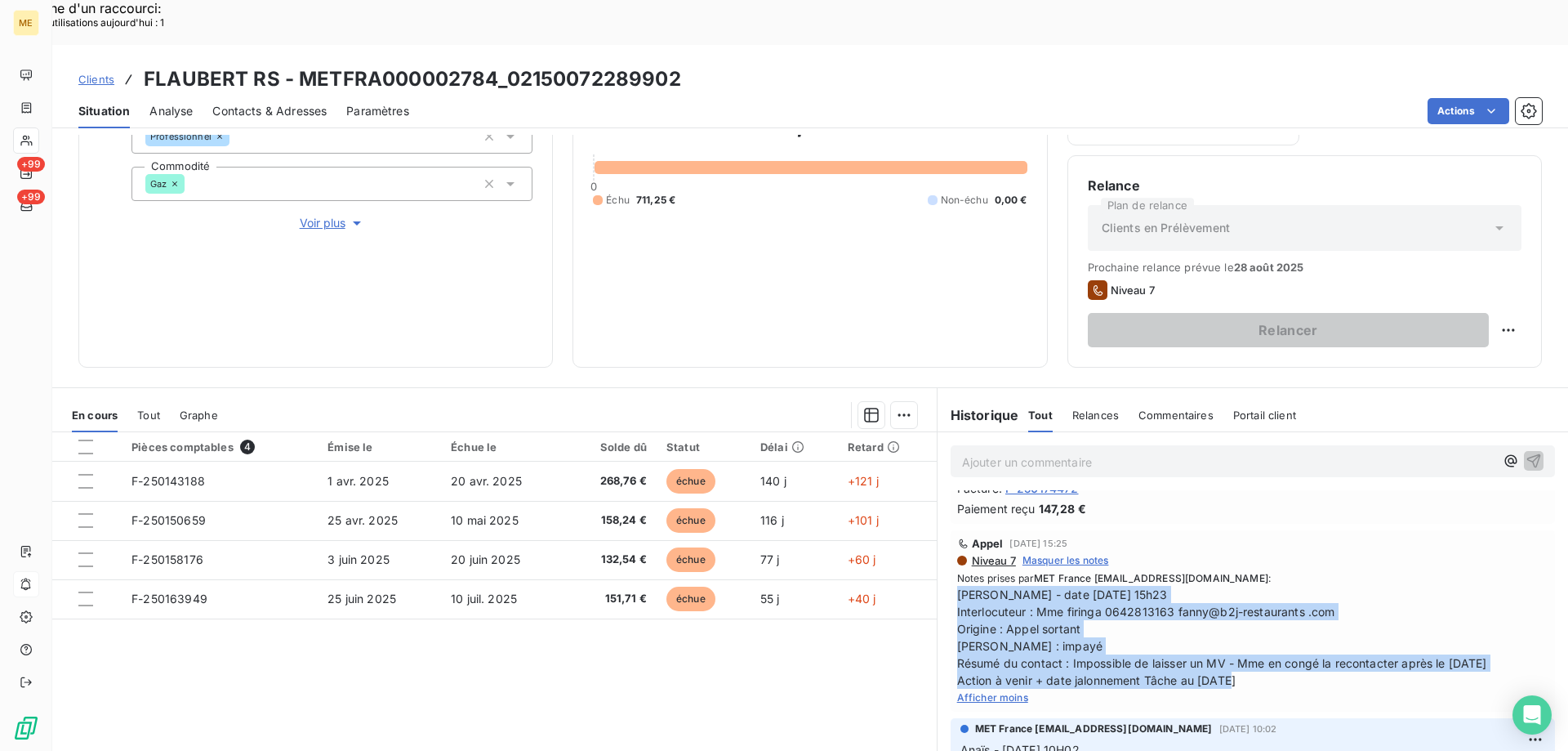
drag, startPoint x: 1314, startPoint y: 634, endPoint x: 952, endPoint y: 551, distance: 371.4
click at [957, 585] on span "[PERSON_NAME] - date [DATE] 15h23 Interlocuteur : Mme firinga 0642813163 fanny@…" at bounding box center [1253, 637] width 591 height 103
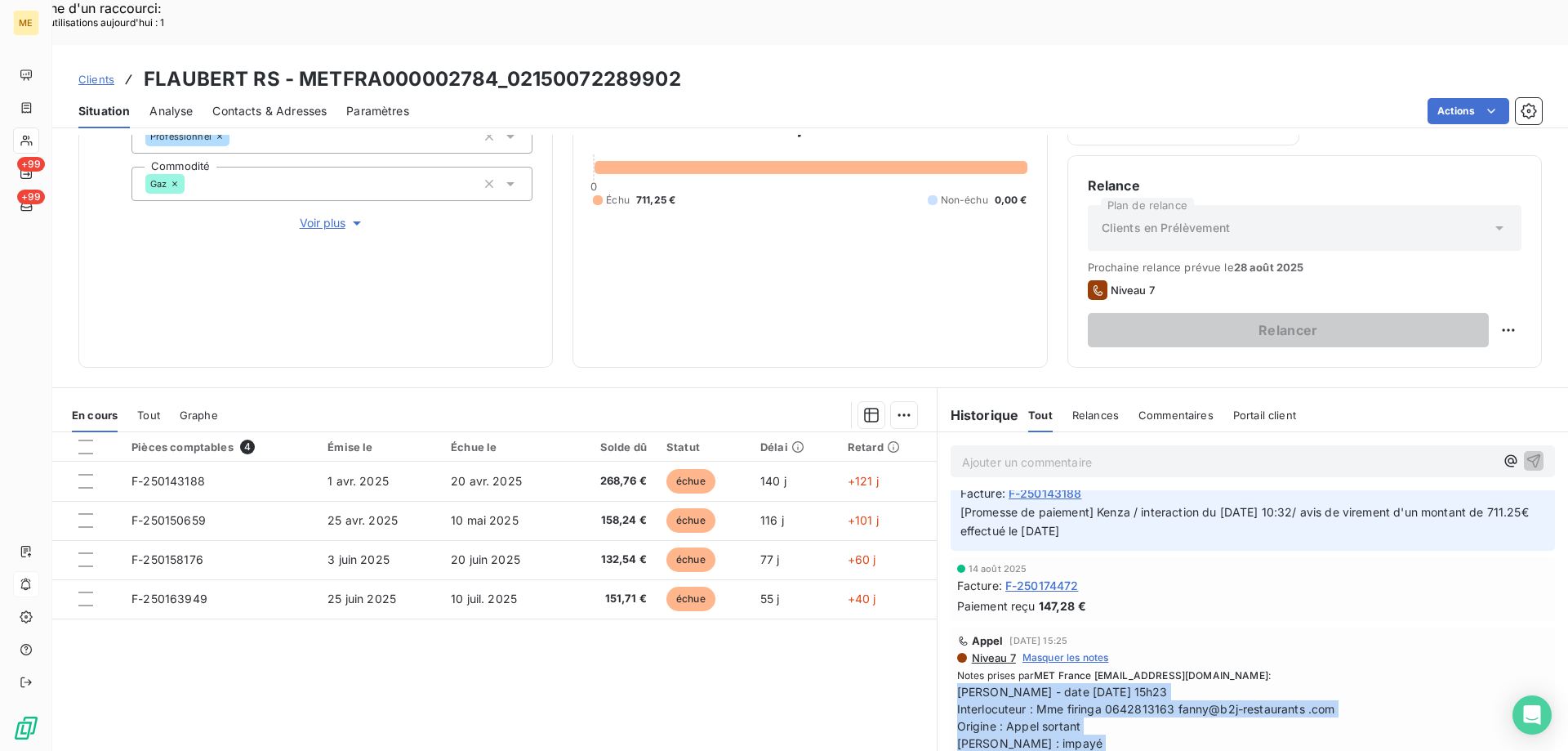
scroll to position [327, 0]
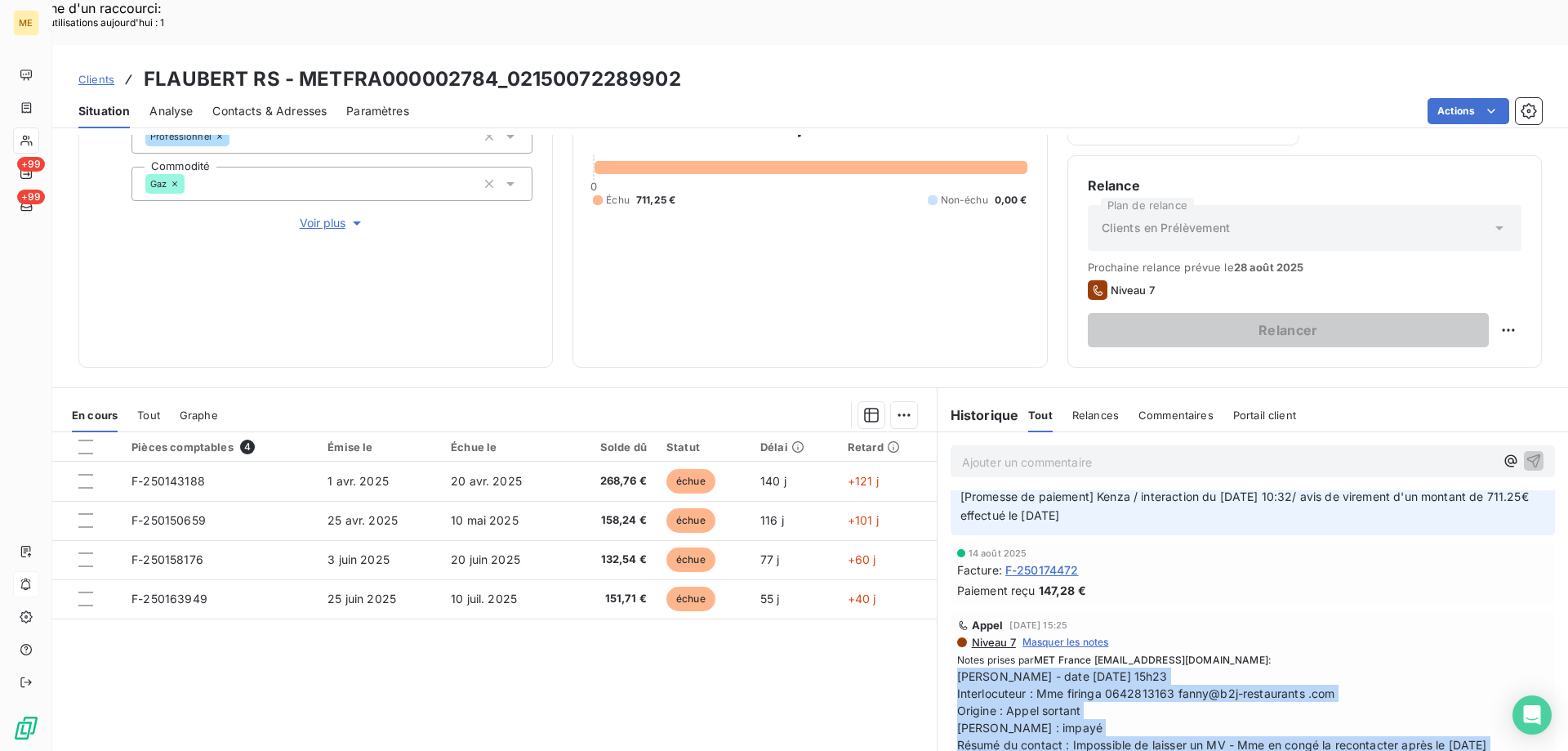
copy span "[PERSON_NAME] - date [DATE] 15h23 Interlocuteur : Mme firinga 0642813163 fanny@…"
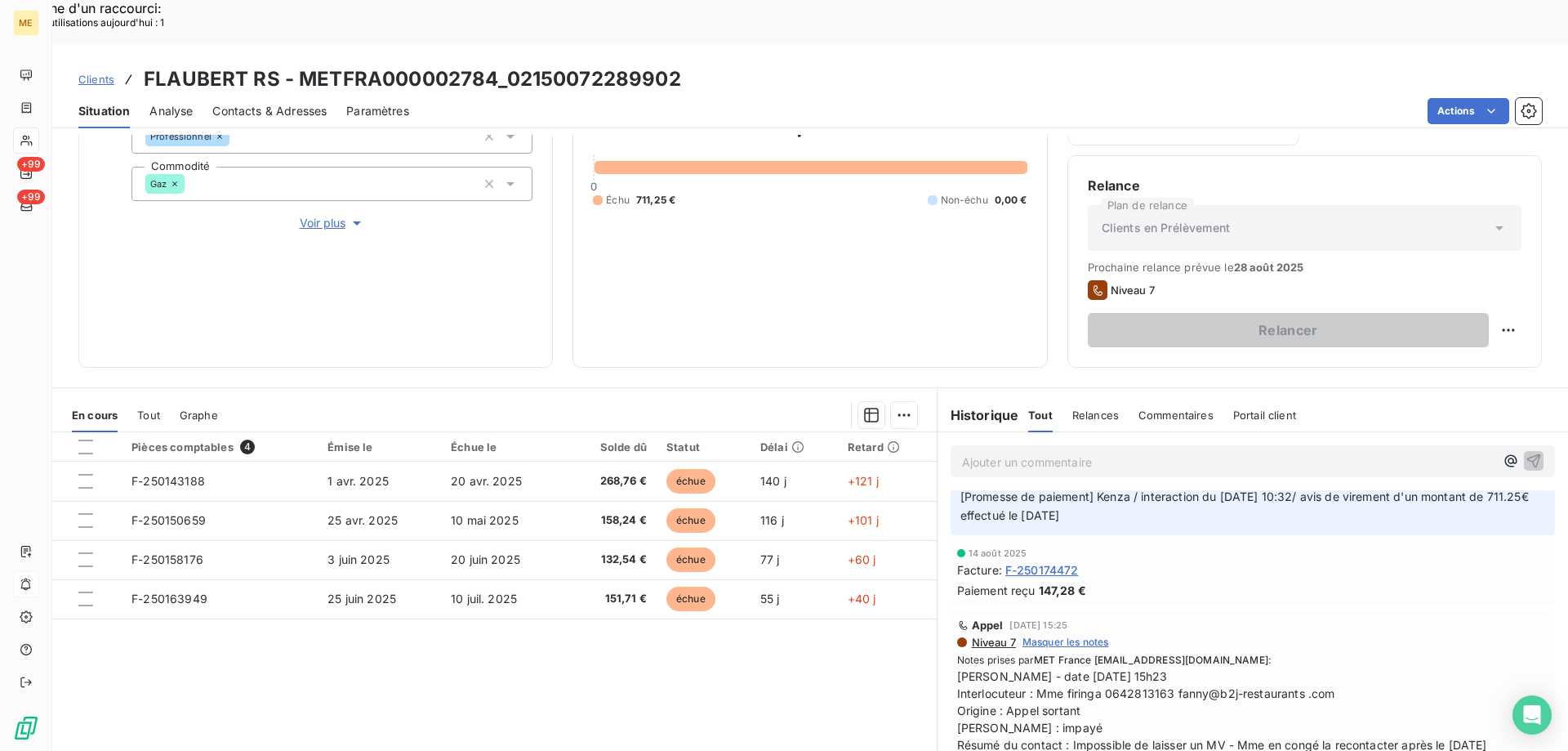
click at [1015, 452] on p "Ajouter un commentaire ﻿" at bounding box center [1228, 462] width 532 height 21
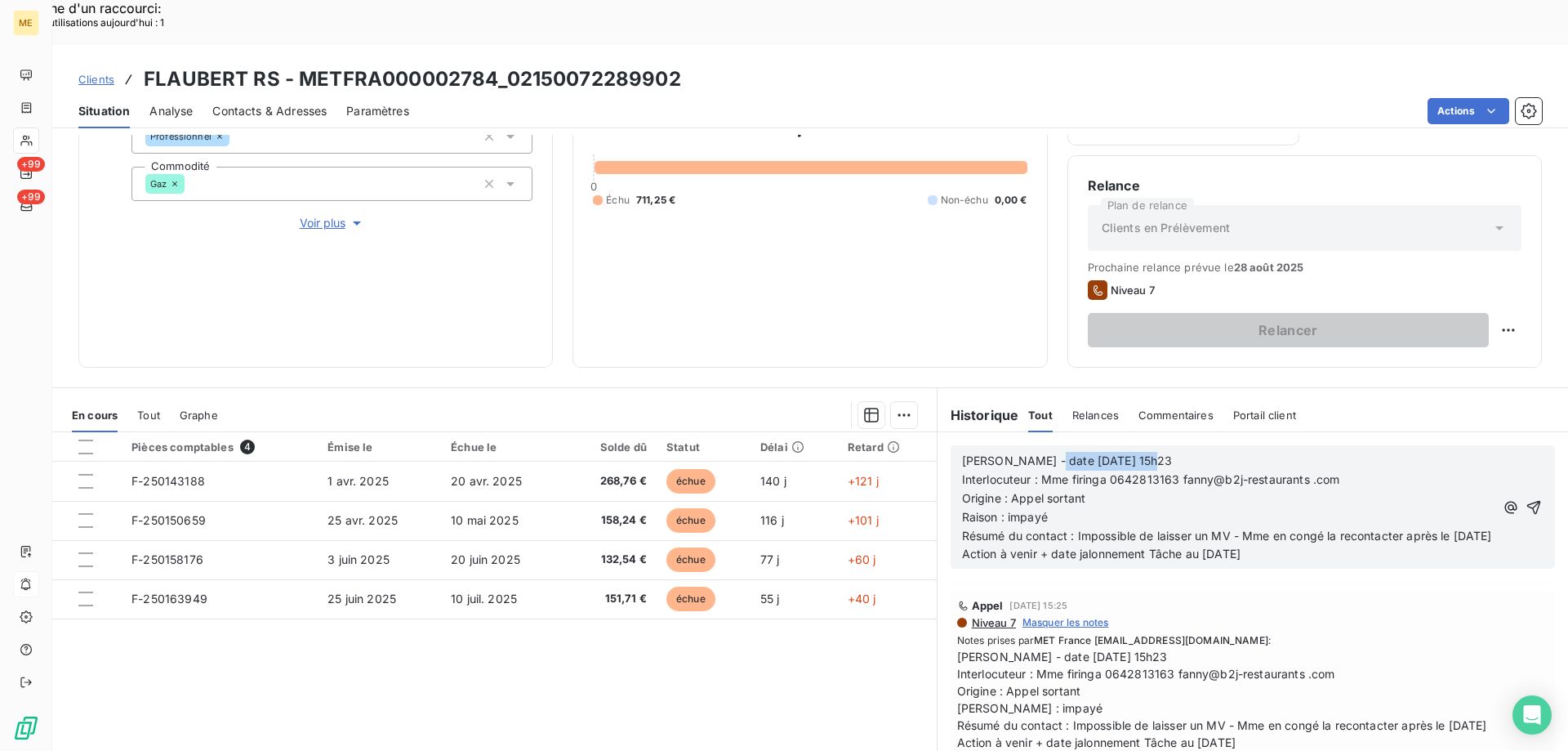
drag, startPoint x: 1034, startPoint y: 415, endPoint x: 1181, endPoint y: 421, distance: 147.1
click at [1181, 452] on p "Valérie - date 13/08/2025 15h23" at bounding box center [1228, 461] width 532 height 19
drag, startPoint x: 1041, startPoint y: 435, endPoint x: 1326, endPoint y: 459, distance: 286.0
click at [1326, 459] on div "Valérie - date 19/08/2025 Interlocuteur : Mme firinga 0642813163 fanny@b2j-rest…" at bounding box center [1228, 508] width 532 height 112
click at [1253, 508] on p "Raison : impayé" at bounding box center [1228, 518] width 532 height 19
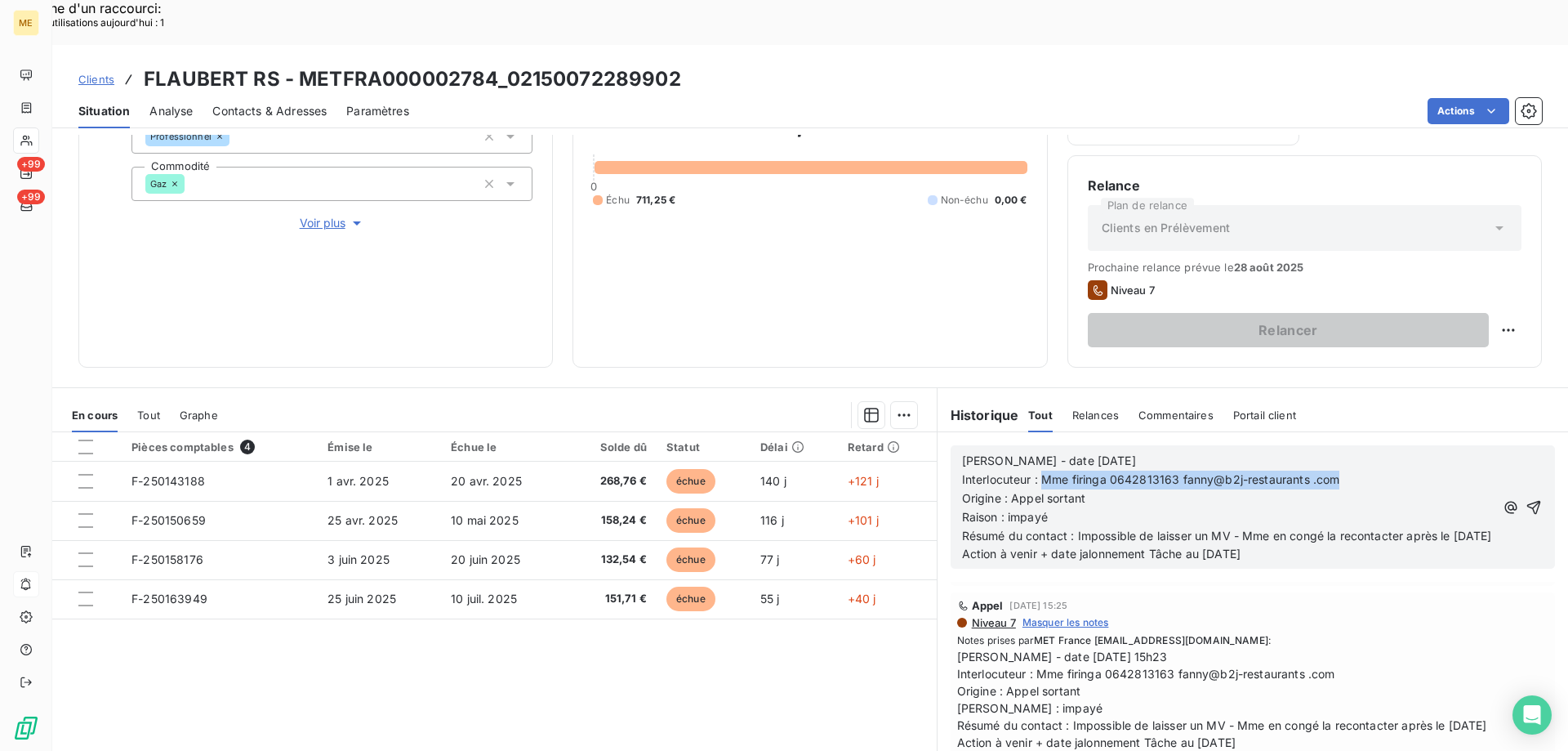
drag, startPoint x: 1040, startPoint y: 431, endPoint x: 1460, endPoint y: 431, distance: 420.0
click at [1460, 470] on p "Interlocuteur : Mme firinga 0642813163 fanny@b2j-restaurants .com" at bounding box center [1228, 479] width 532 height 19
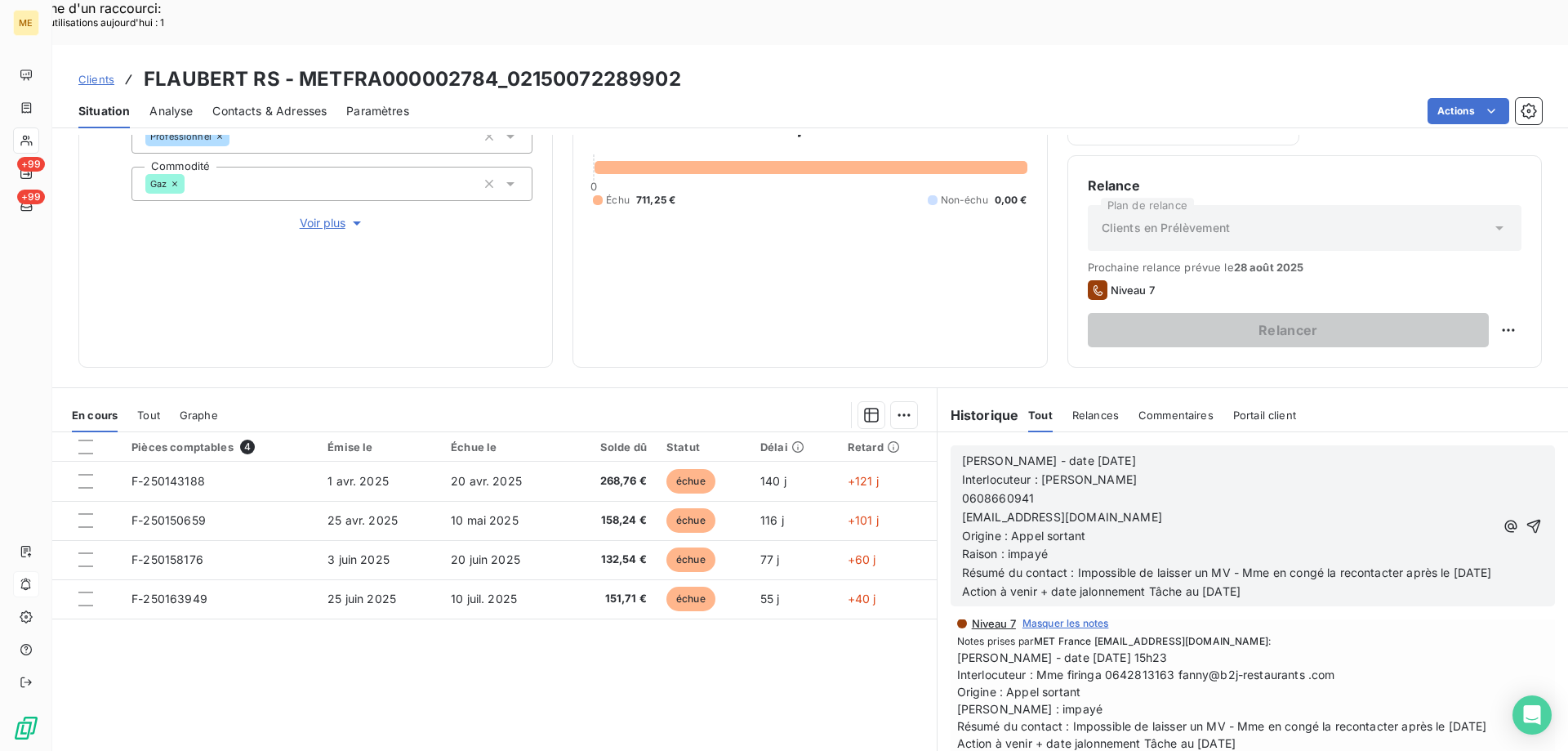
click at [962, 491] on span "0608660941" at bounding box center [998, 498] width 73 height 14
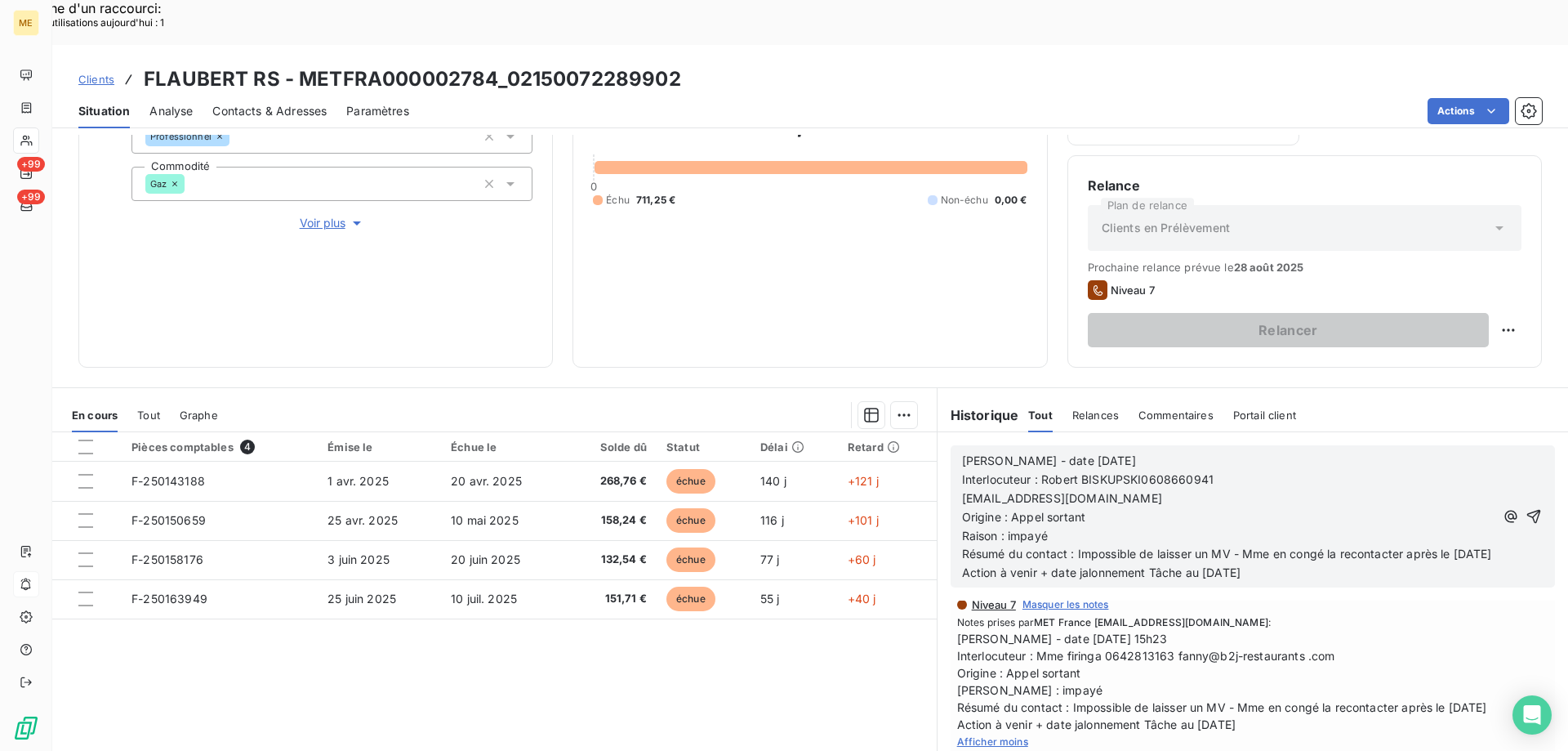
scroll to position [457, 0]
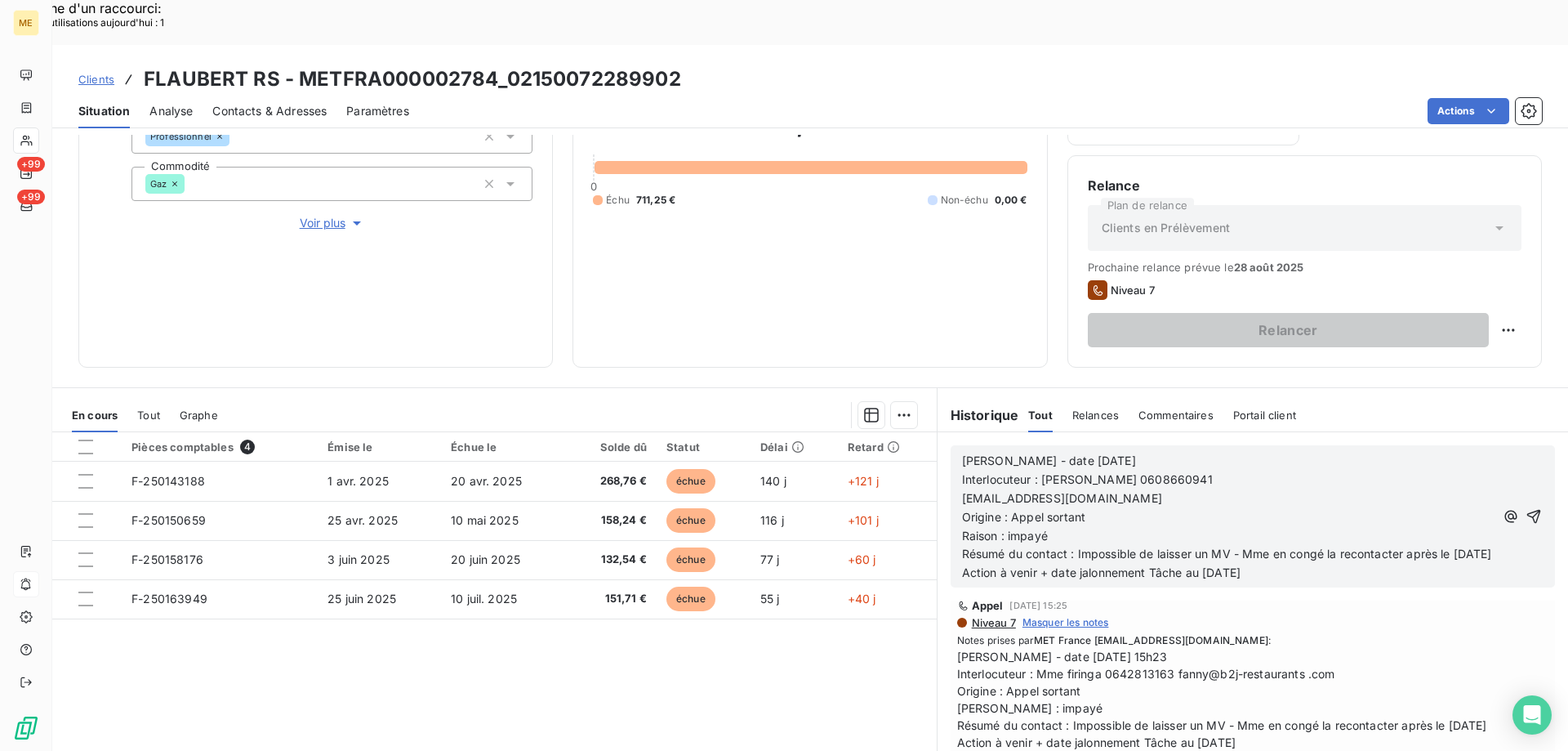
click at [962, 491] on span "[EMAIL_ADDRESS][DOMAIN_NAME]" at bounding box center [1062, 498] width 200 height 14
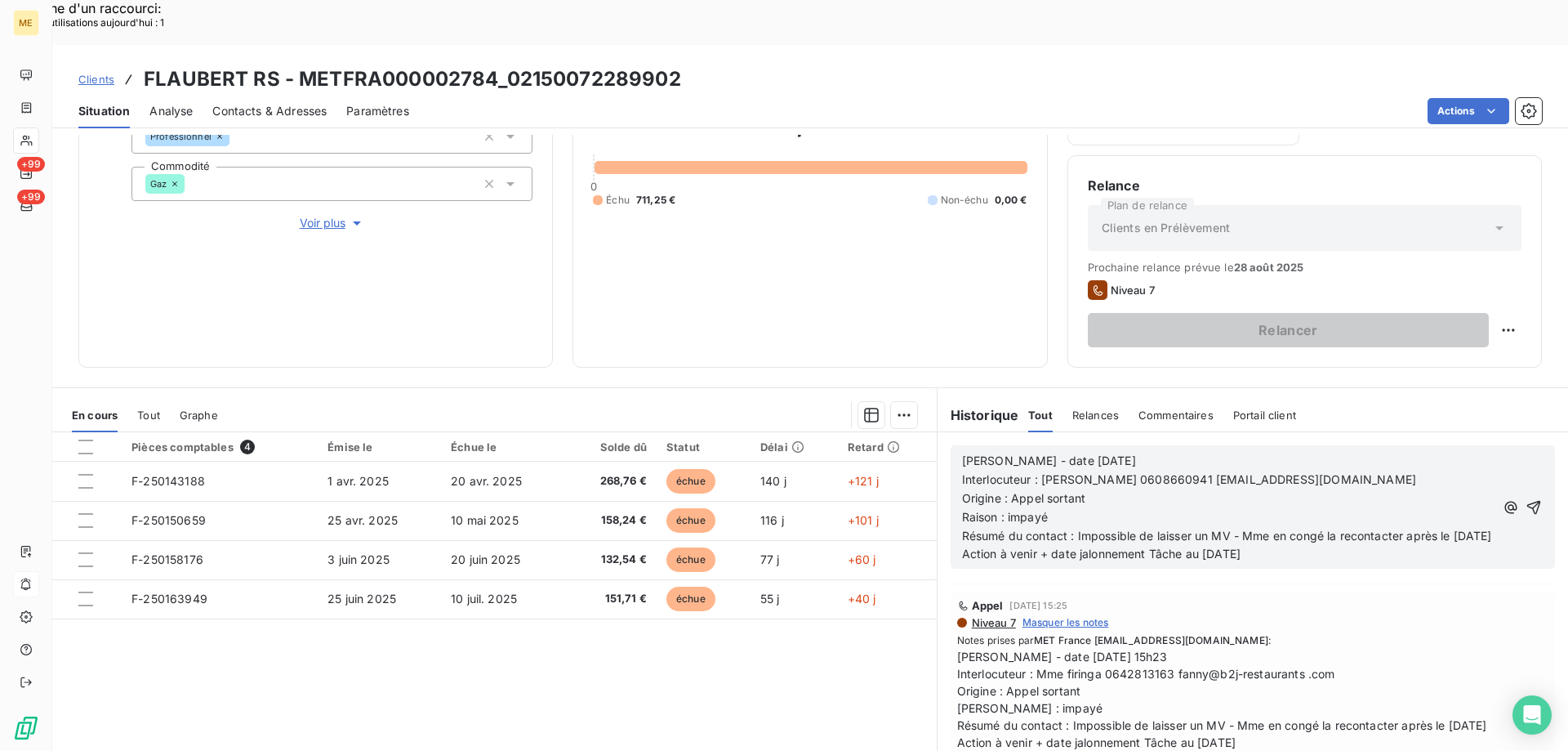
click at [1005, 510] on span "Raison : impayé" at bounding box center [1005, 517] width 86 height 14
drag, startPoint x: 1002, startPoint y: 469, endPoint x: 1069, endPoint y: 474, distance: 67.2
click at [1069, 508] on p "Raison : impayé" at bounding box center [1228, 518] width 532 height 19
click at [1146, 527] on p "Résumé du contact : Impossible de laisser un MV - Mme en congé la recontacter a…" at bounding box center [1228, 536] width 532 height 19
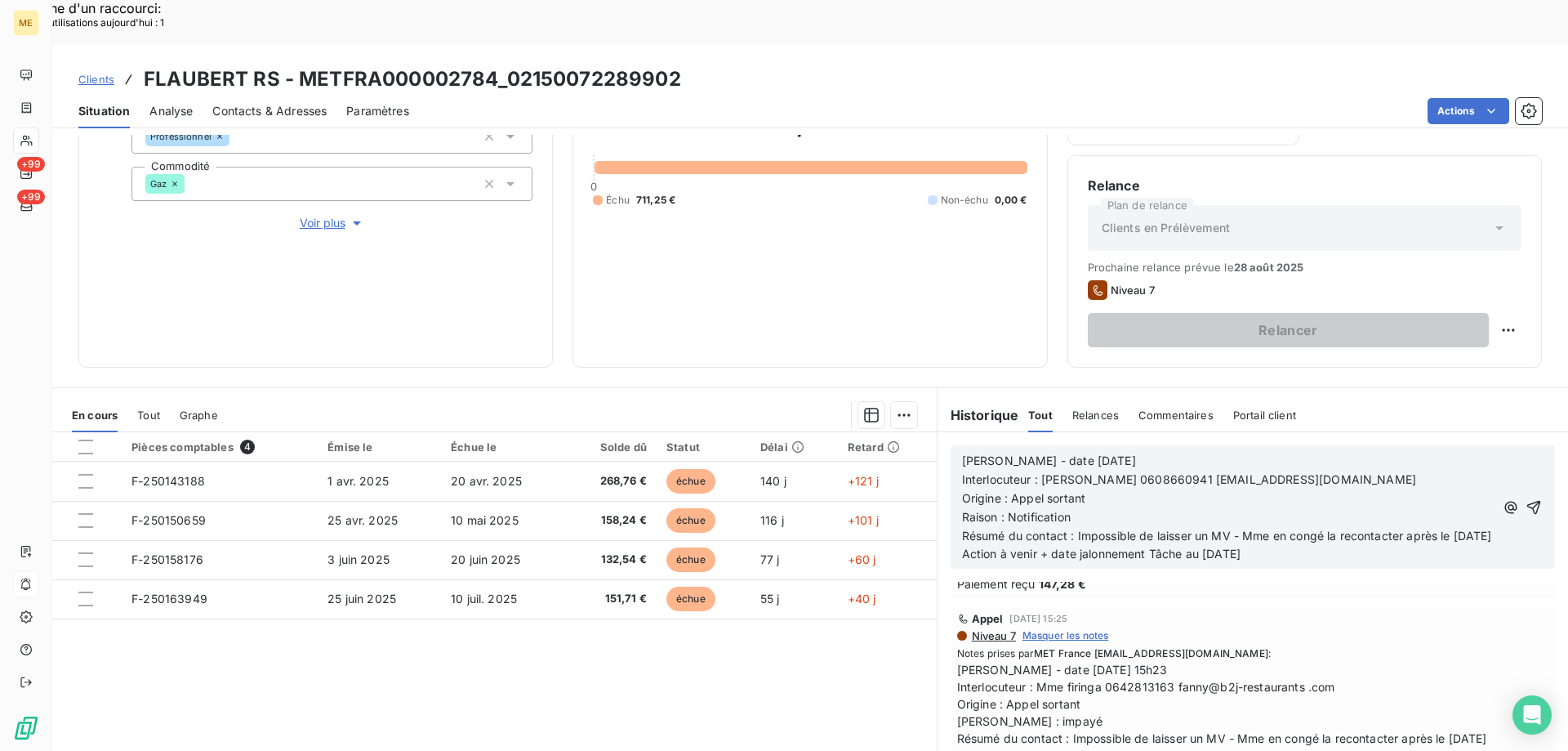
scroll to position [356, 0]
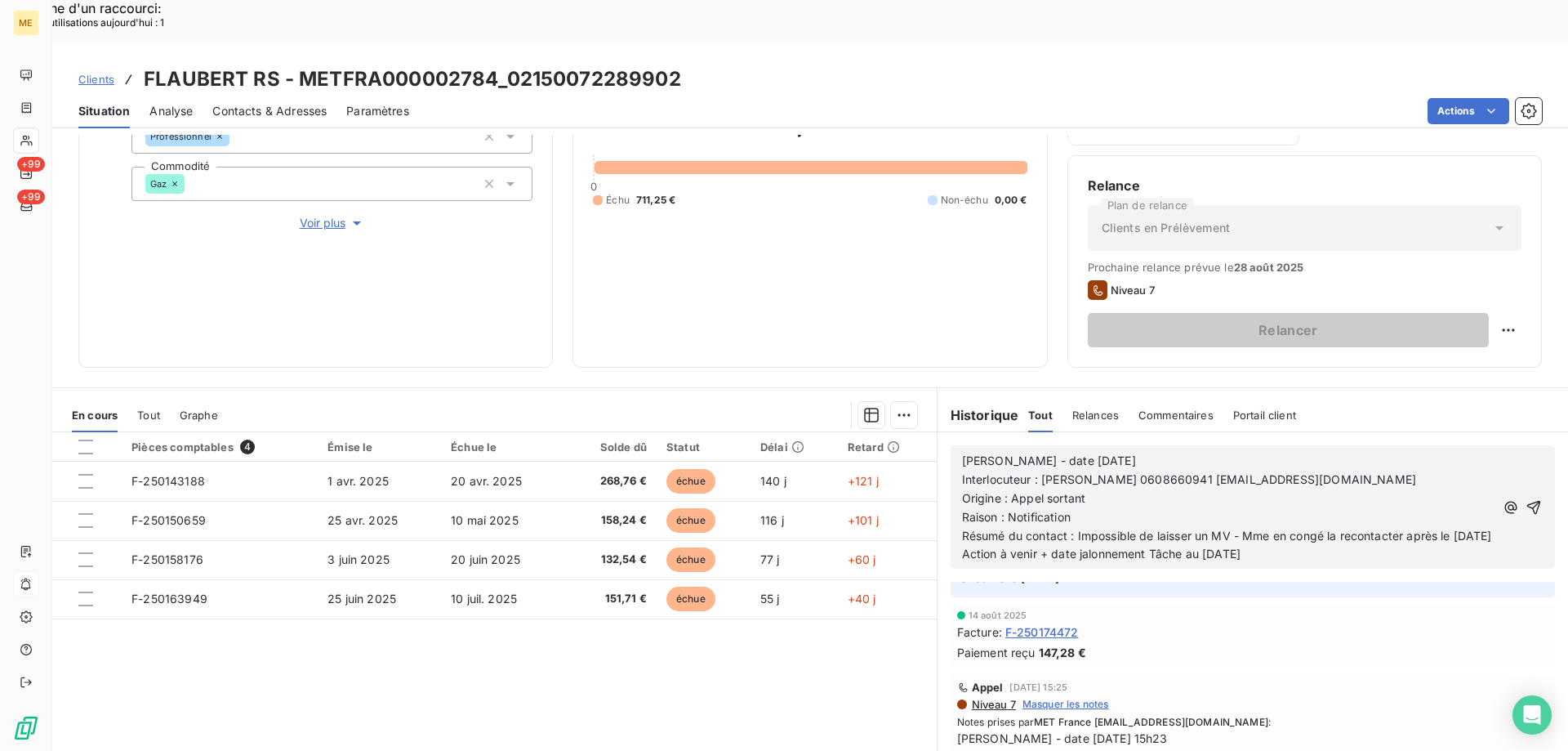
click at [1155, 472] on span "Interlocuteur : Robert BISKUPSKI 0608660941 robertbiskupski76@gmail.com" at bounding box center [1189, 479] width 455 height 14
copy span "0608660941"
click at [1108, 489] on p "Origine : Appel sortant" at bounding box center [1228, 498] width 532 height 19
drag, startPoint x: 1072, startPoint y: 492, endPoint x: 1284, endPoint y: 506, distance: 212.5
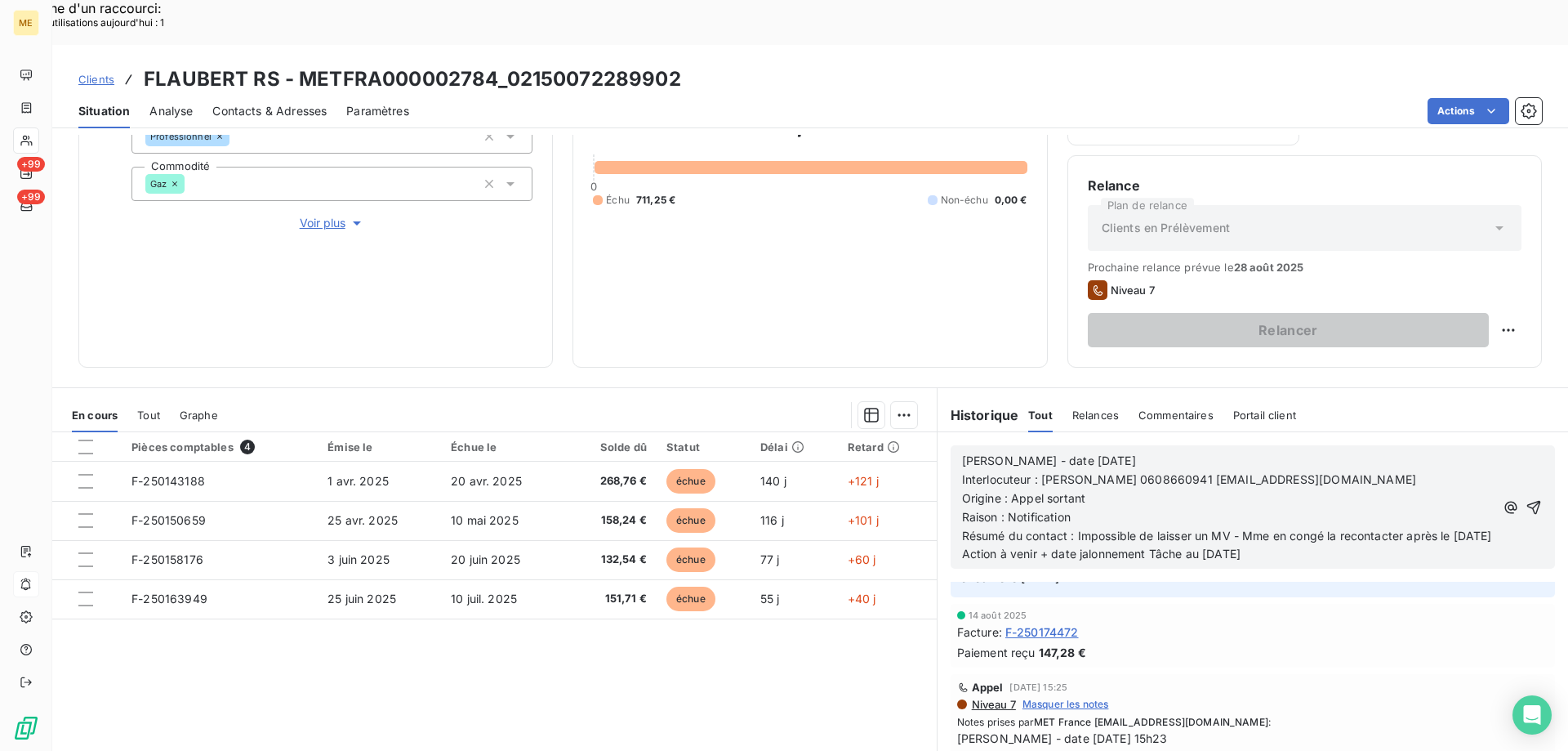
click at [1281, 527] on p "Résumé du contact : Impossible de laisser un MV - Mme en congé la recontacter a…" at bounding box center [1228, 536] width 532 height 19
click at [613, 671] on div "Pièces comptables 4 Émise le Échue le Solde dû Statut Délai Retard F-250143188 …" at bounding box center [494, 590] width 884 height 315
click at [1208, 546] on span "Action à venir + date jalonnement Tâche au [DATE]" at bounding box center [1101, 553] width 278 height 14
click at [1526, 499] on icon "button" at bounding box center [1534, 508] width 17 height 17
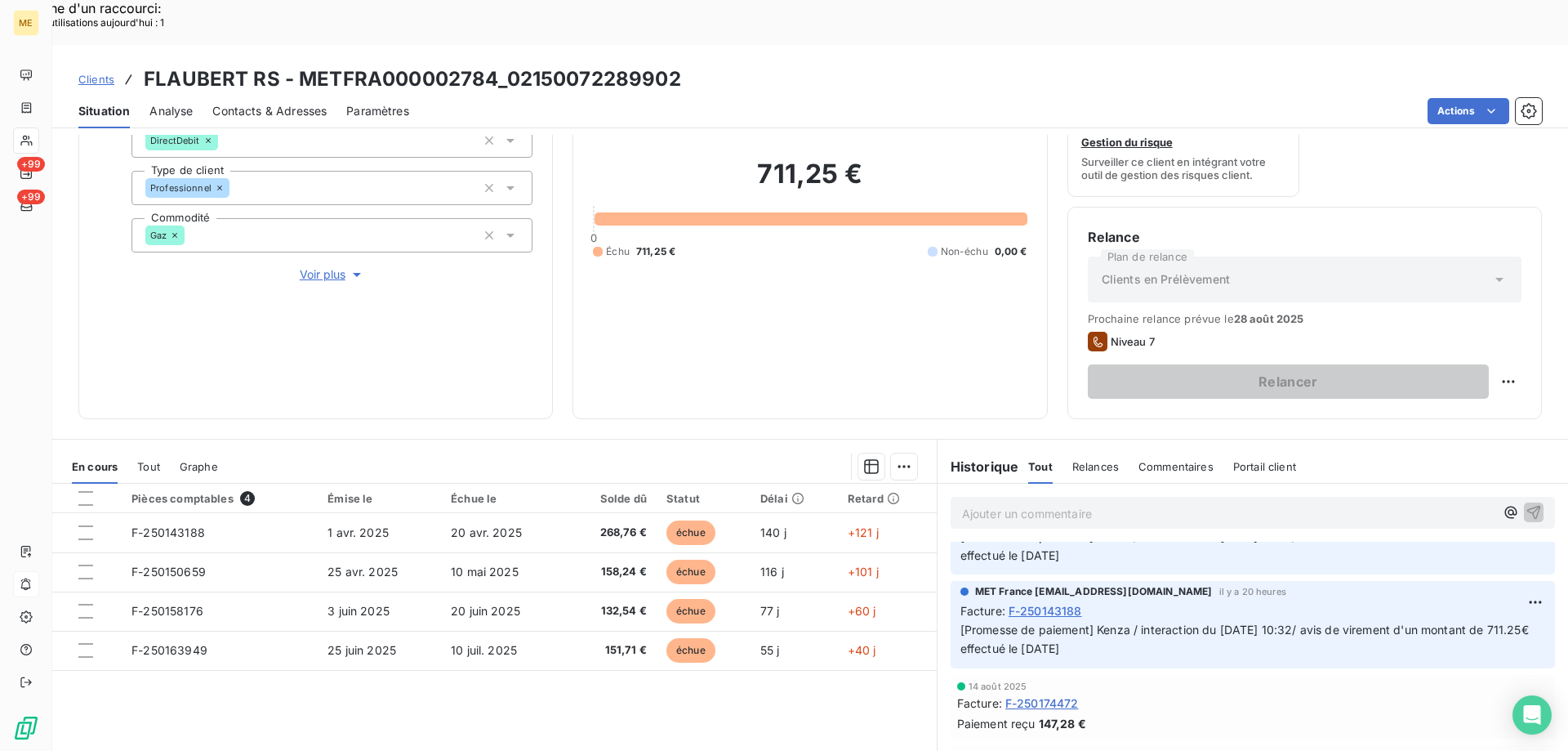
scroll to position [137, 0]
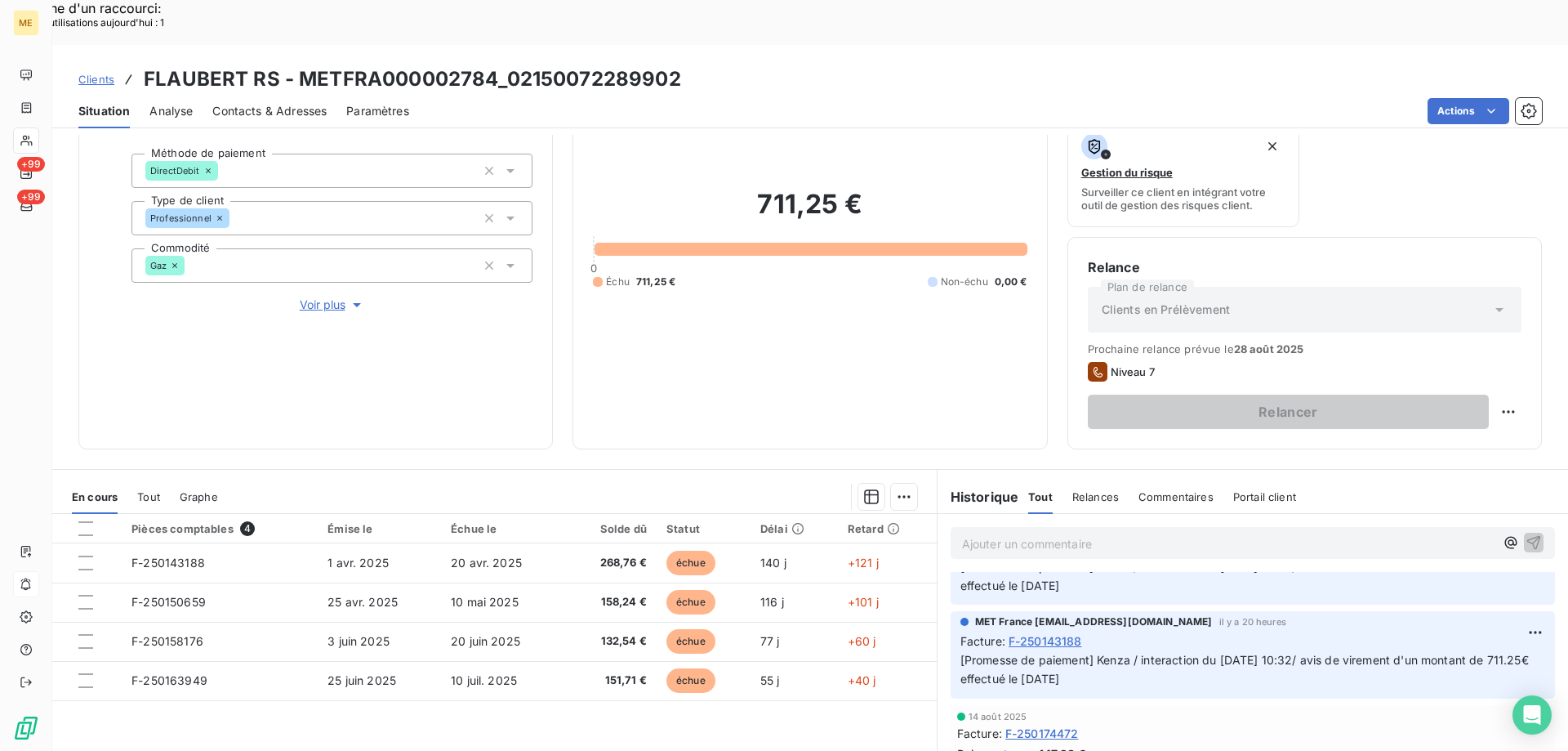
click at [325, 296] on span "Voir plus" at bounding box center [332, 305] width 65 height 17
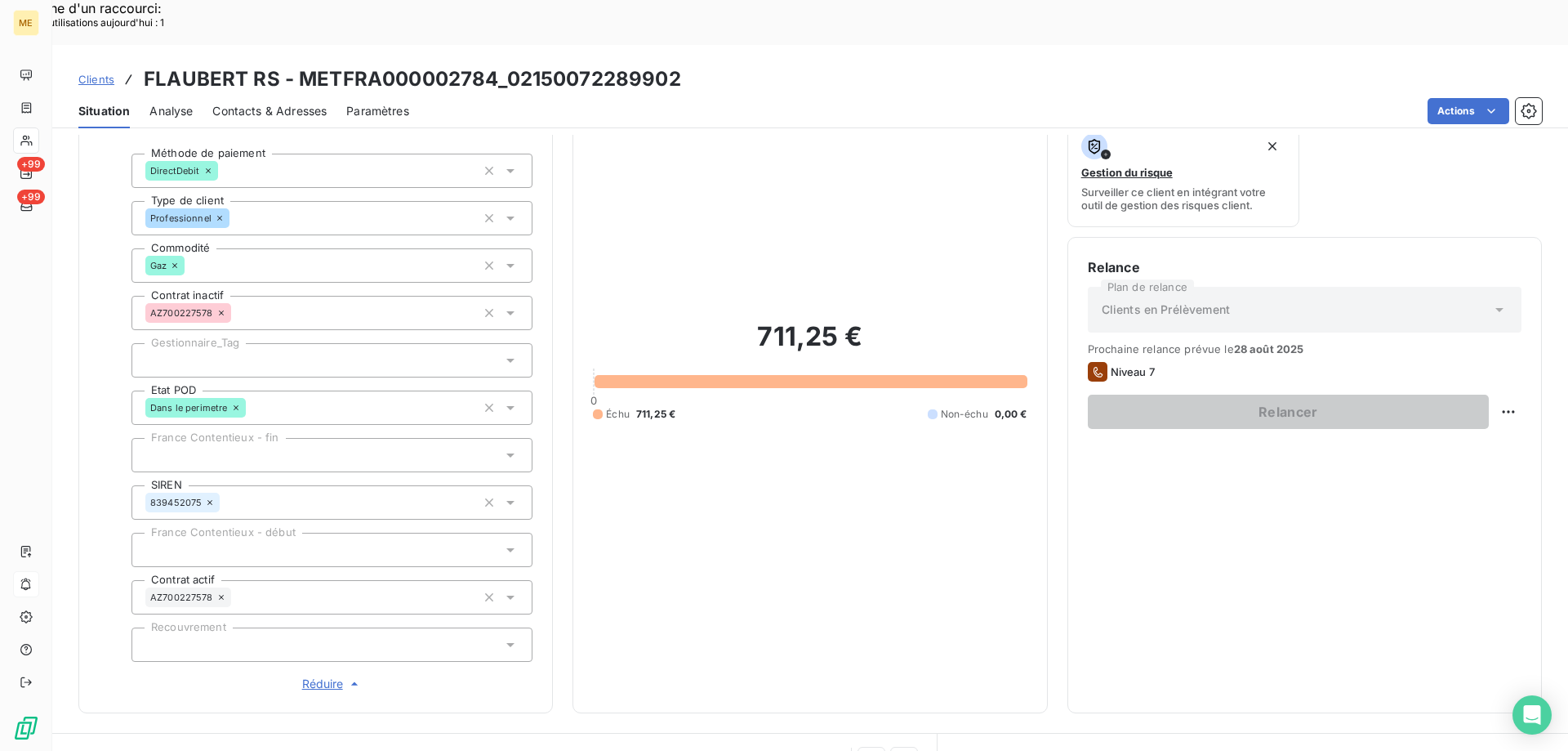
click at [249, 343] on div at bounding box center [332, 359] width 401 height 34
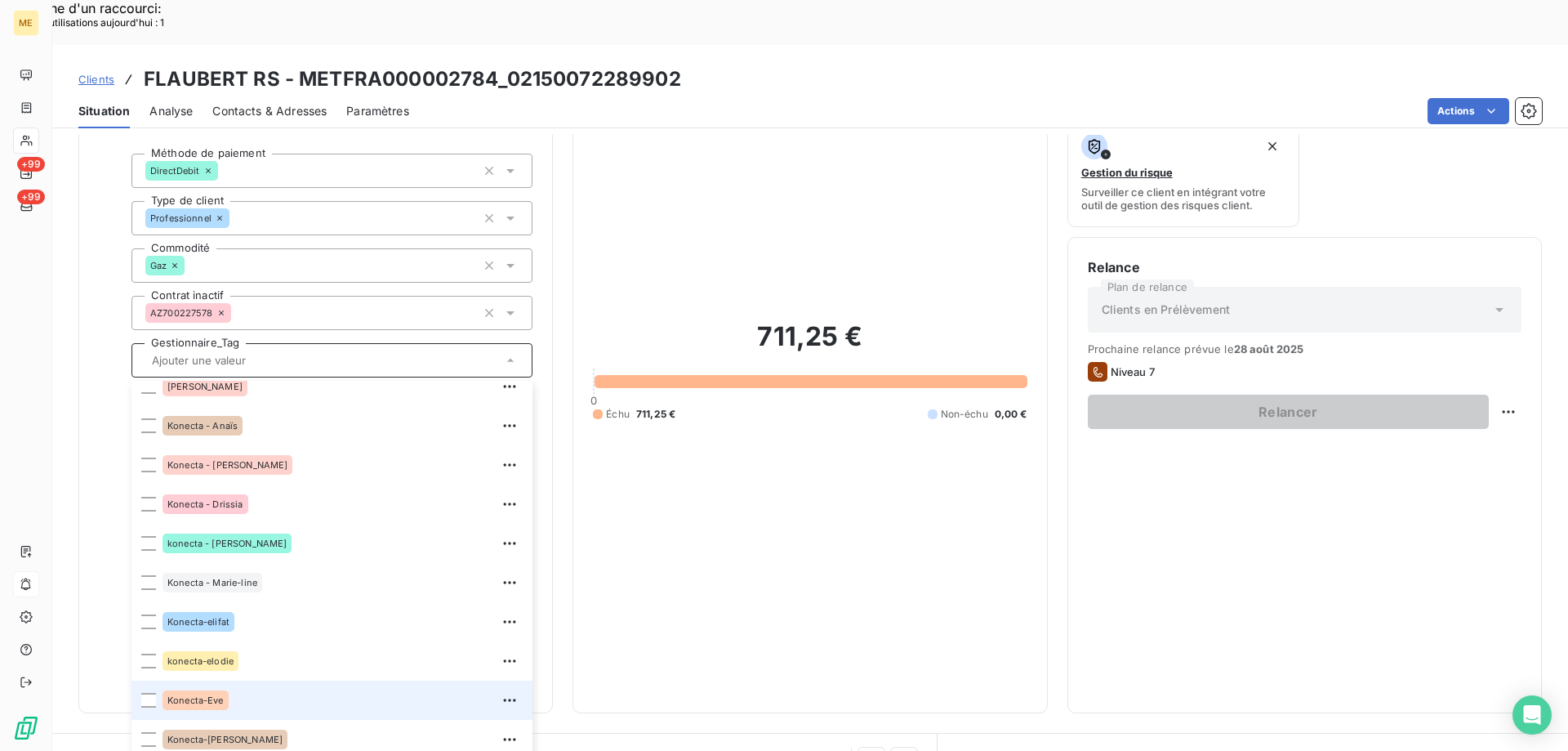
scroll to position [470, 0]
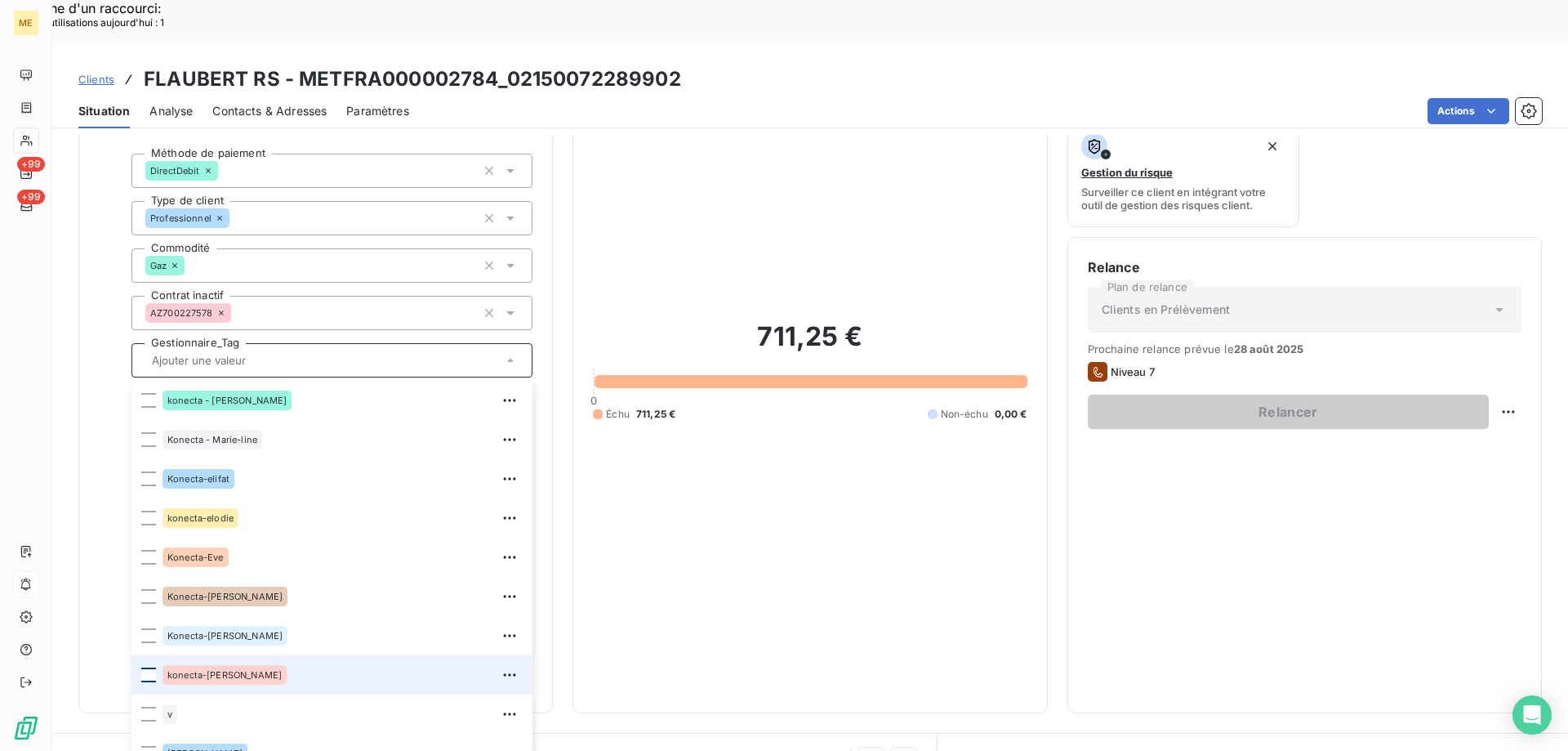
click at [147, 667] on div at bounding box center [149, 675] width 15 height 15
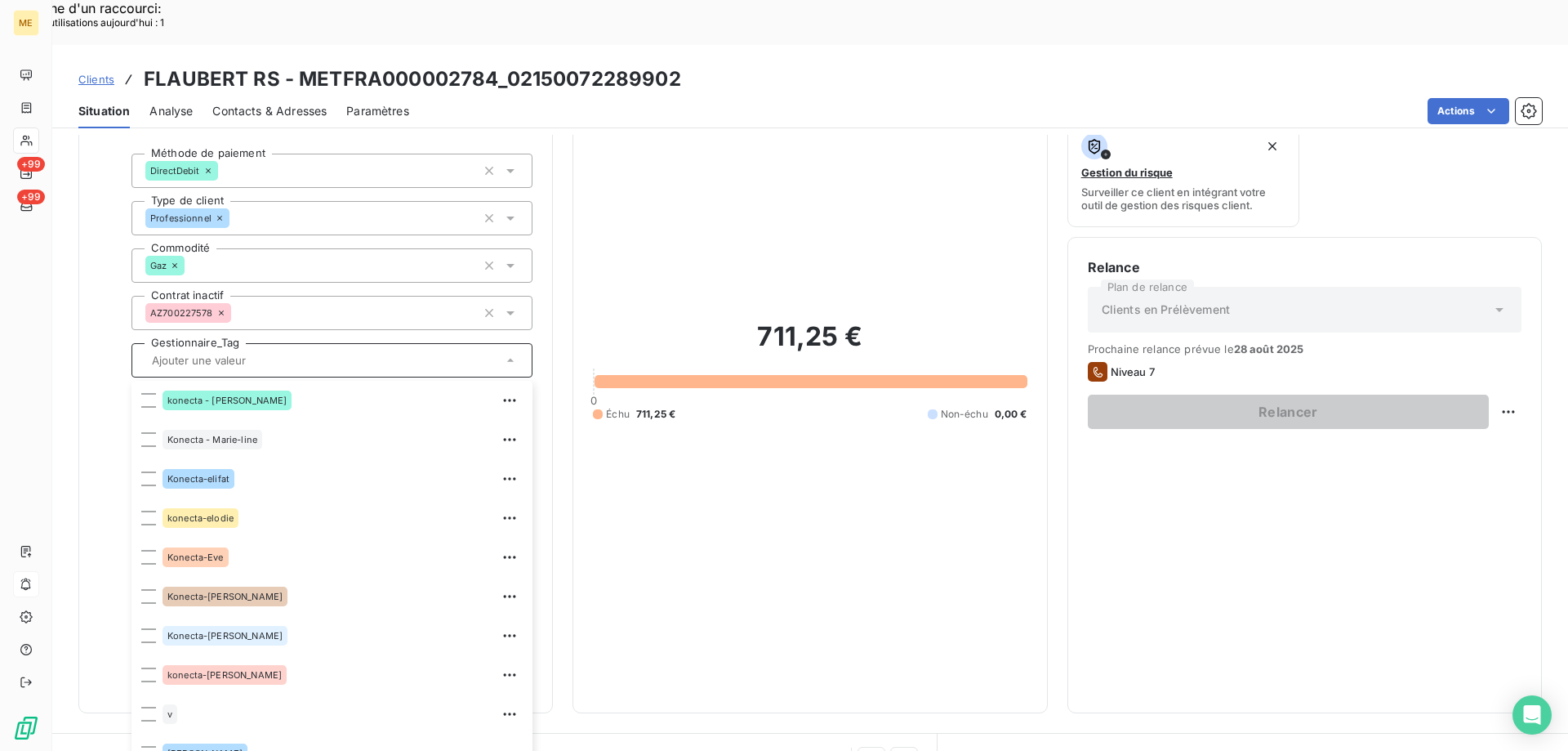
click at [815, 425] on div "711,25 € 0 Échu 711,25 € Non-échu 0,00 €" at bounding box center [810, 370] width 434 height 644
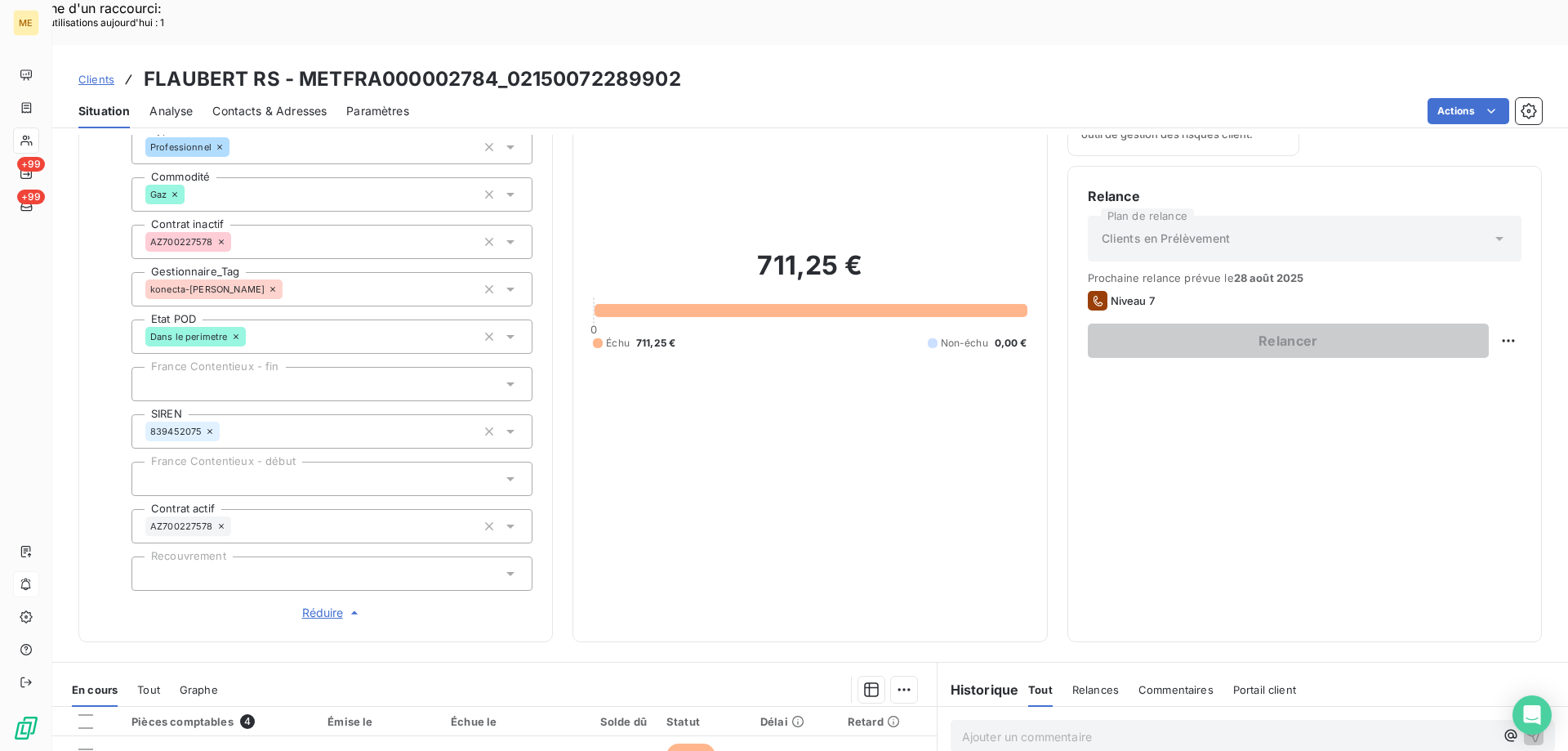
scroll to position [218, 0]
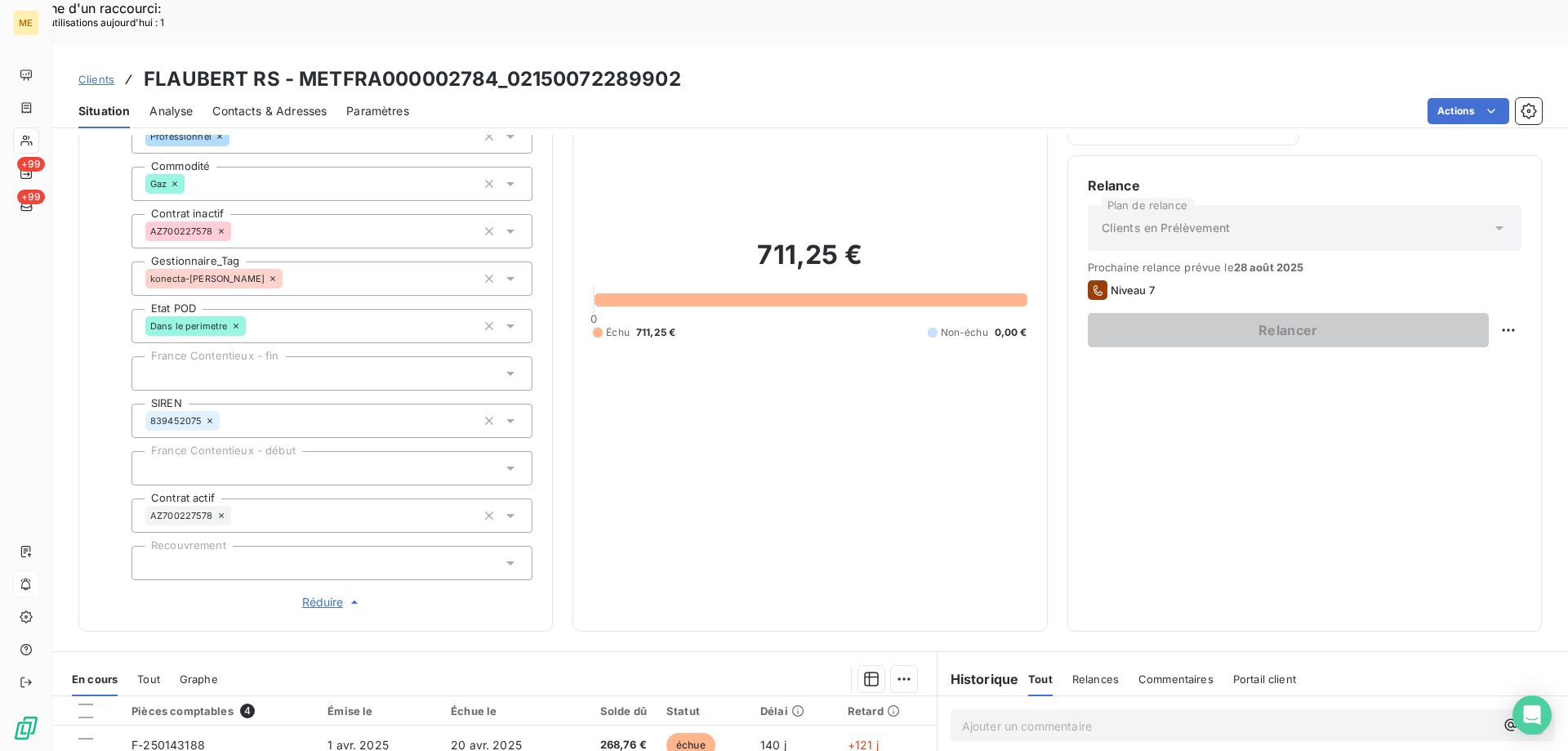
click at [317, 594] on span "Réduire" at bounding box center [332, 602] width 60 height 17
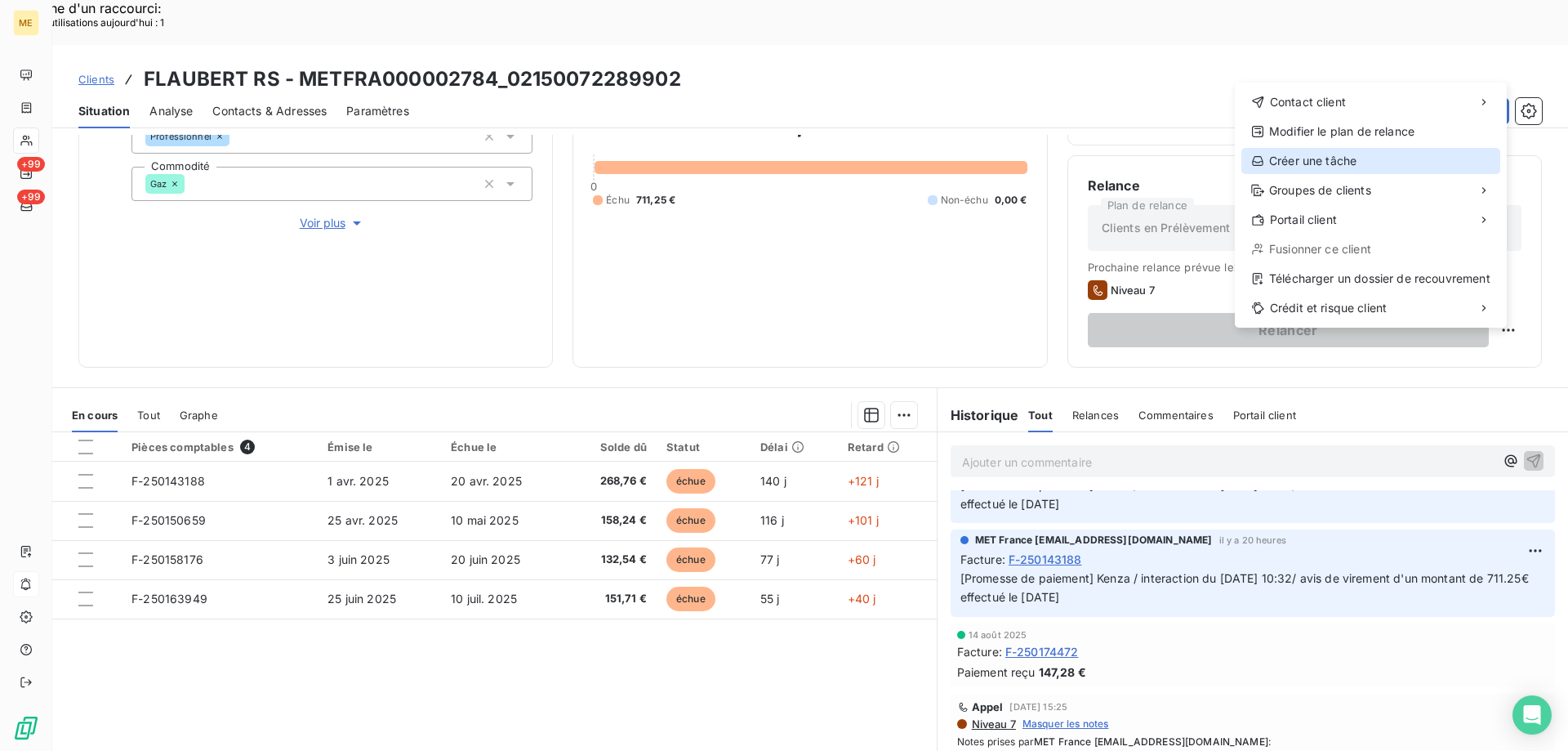
click at [1282, 157] on div "Créer une tâche" at bounding box center [1371, 161] width 259 height 26
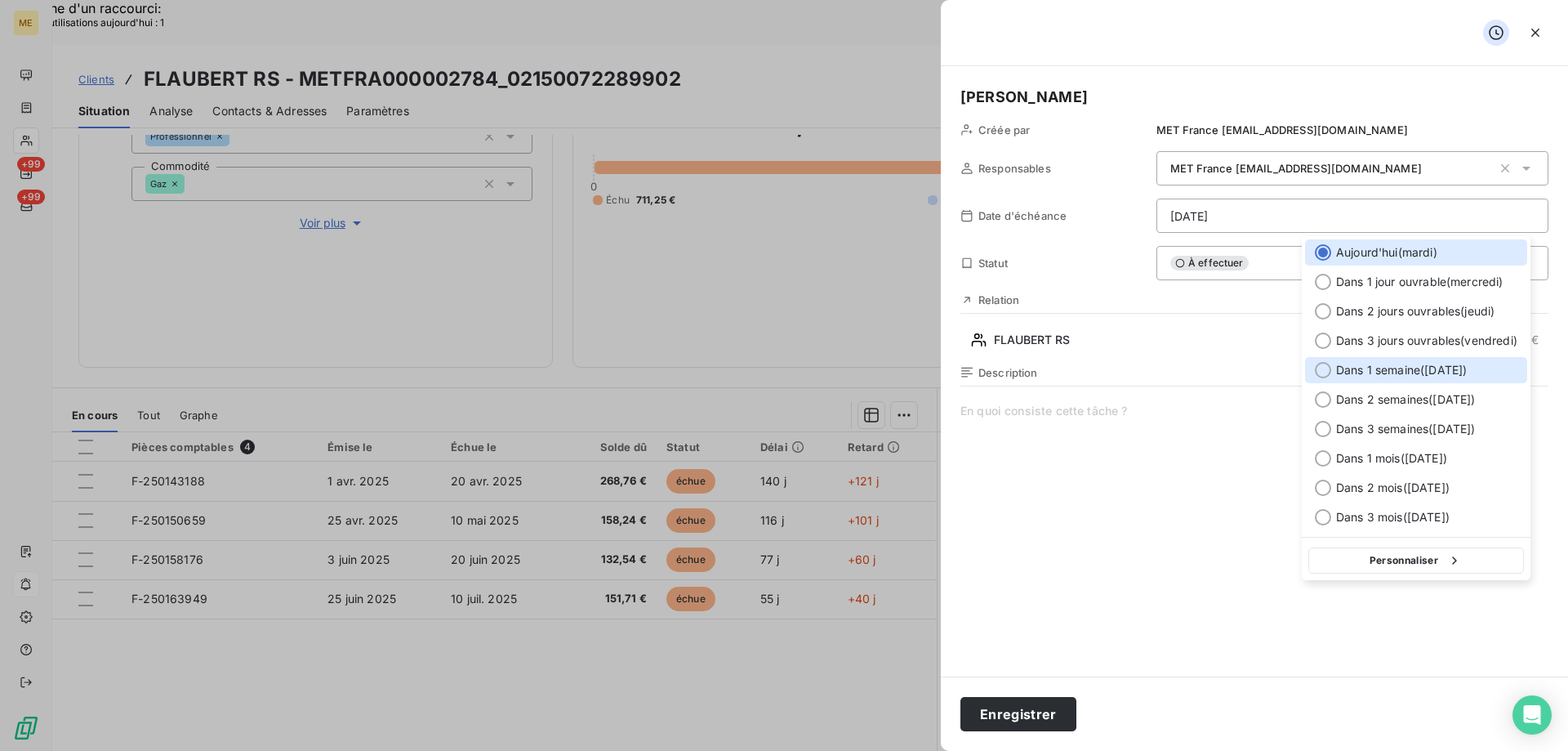
click at [1323, 375] on div at bounding box center [1323, 370] width 17 height 17
type input "26/08/2025"
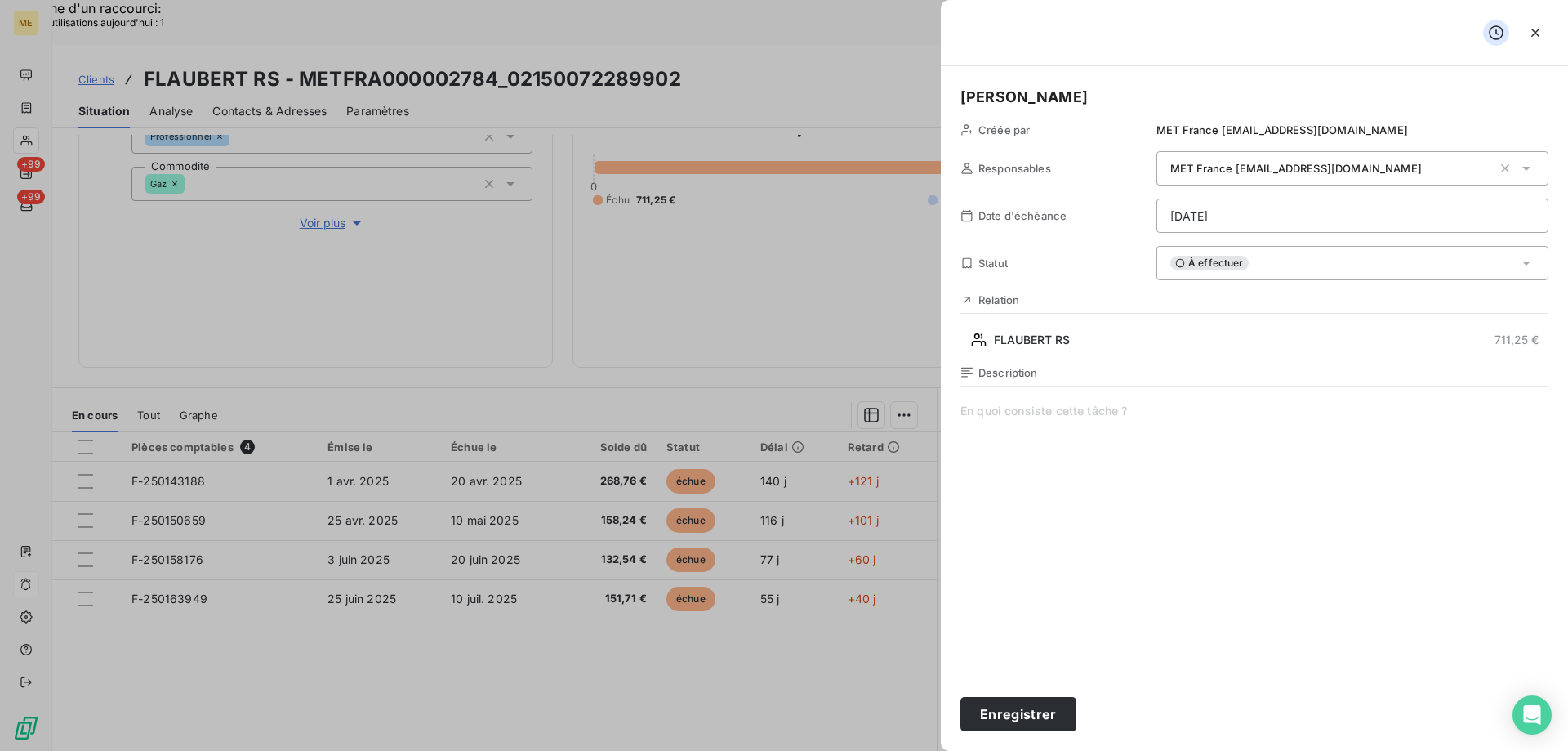
click at [1070, 416] on span at bounding box center [1254, 559] width 588 height 314
click at [1017, 715] on button "Enregistrer" at bounding box center [1018, 714] width 116 height 34
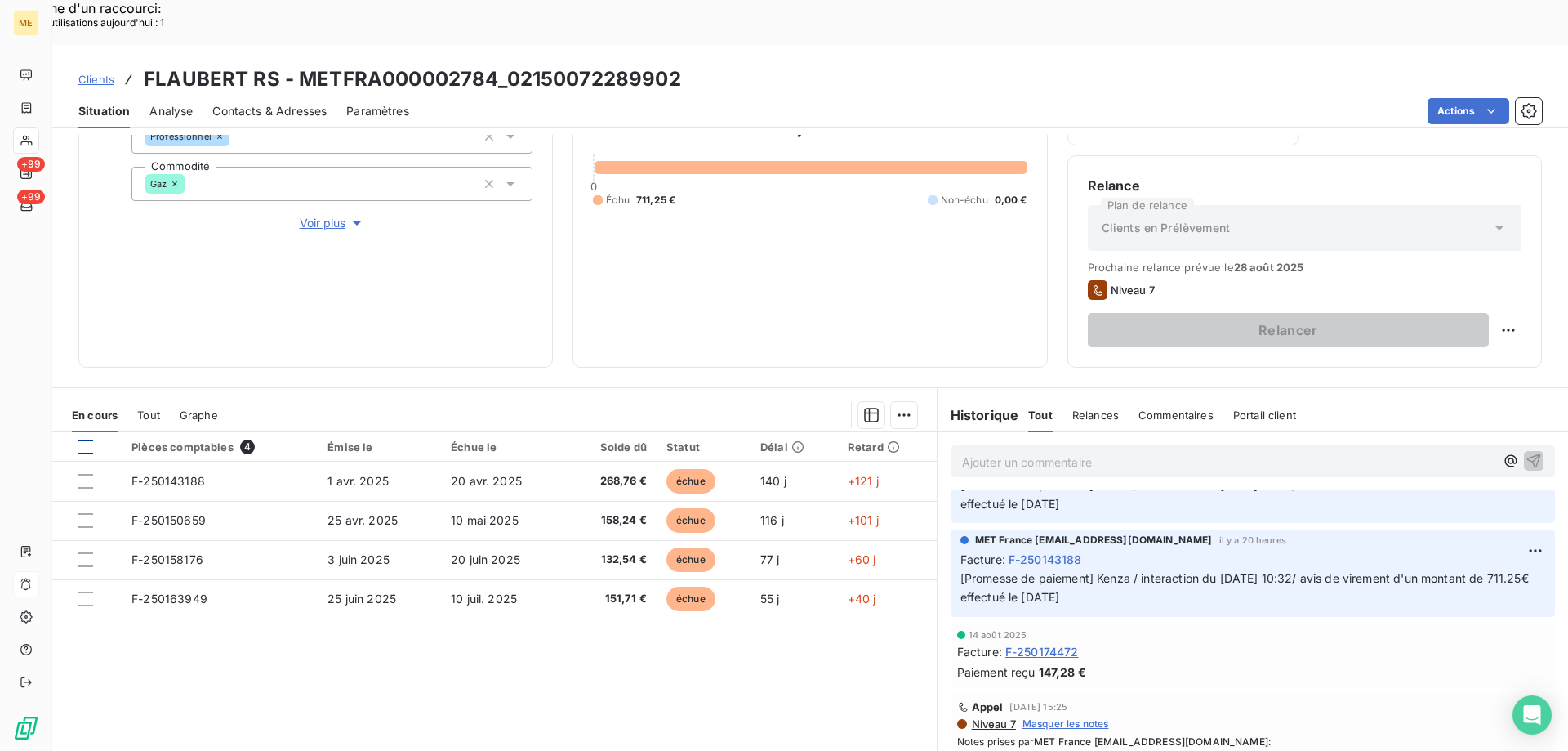
click at [85, 440] on div at bounding box center [86, 447] width 15 height 15
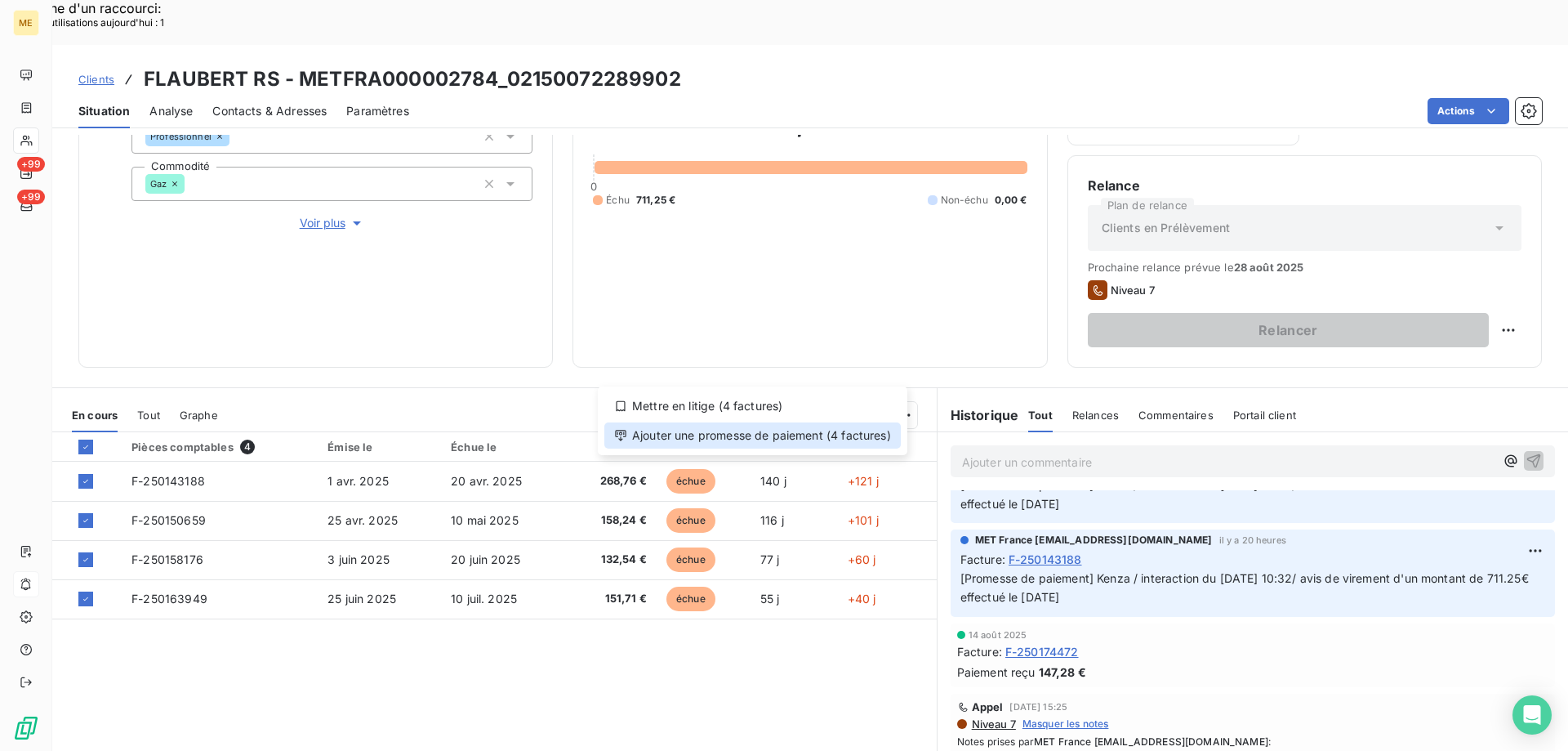
click at [685, 434] on div "Ajouter une promesse de paiement (4 factures)" at bounding box center [753, 436] width 296 height 26
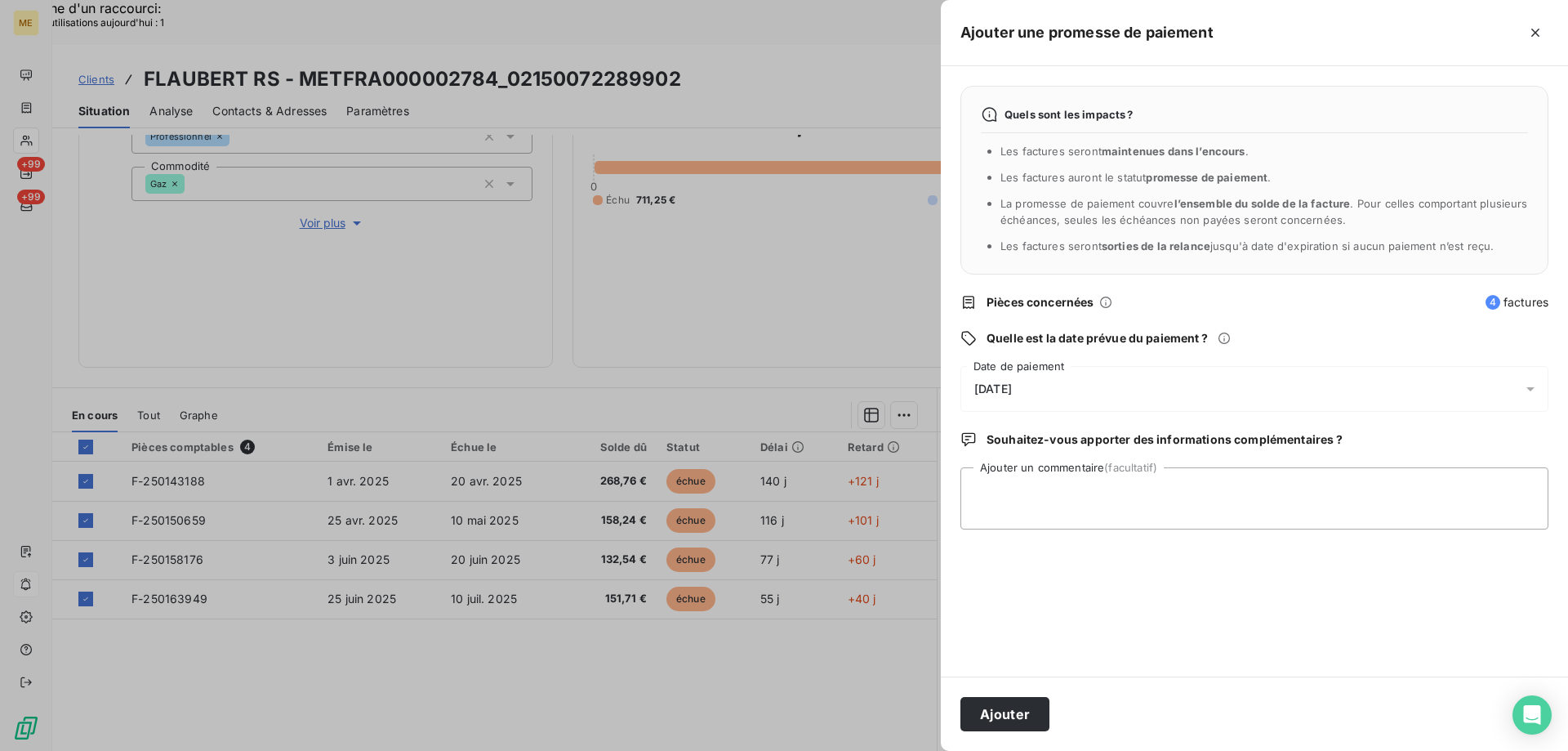
click at [1091, 393] on div "20/08/2025" at bounding box center [1254, 388] width 588 height 46
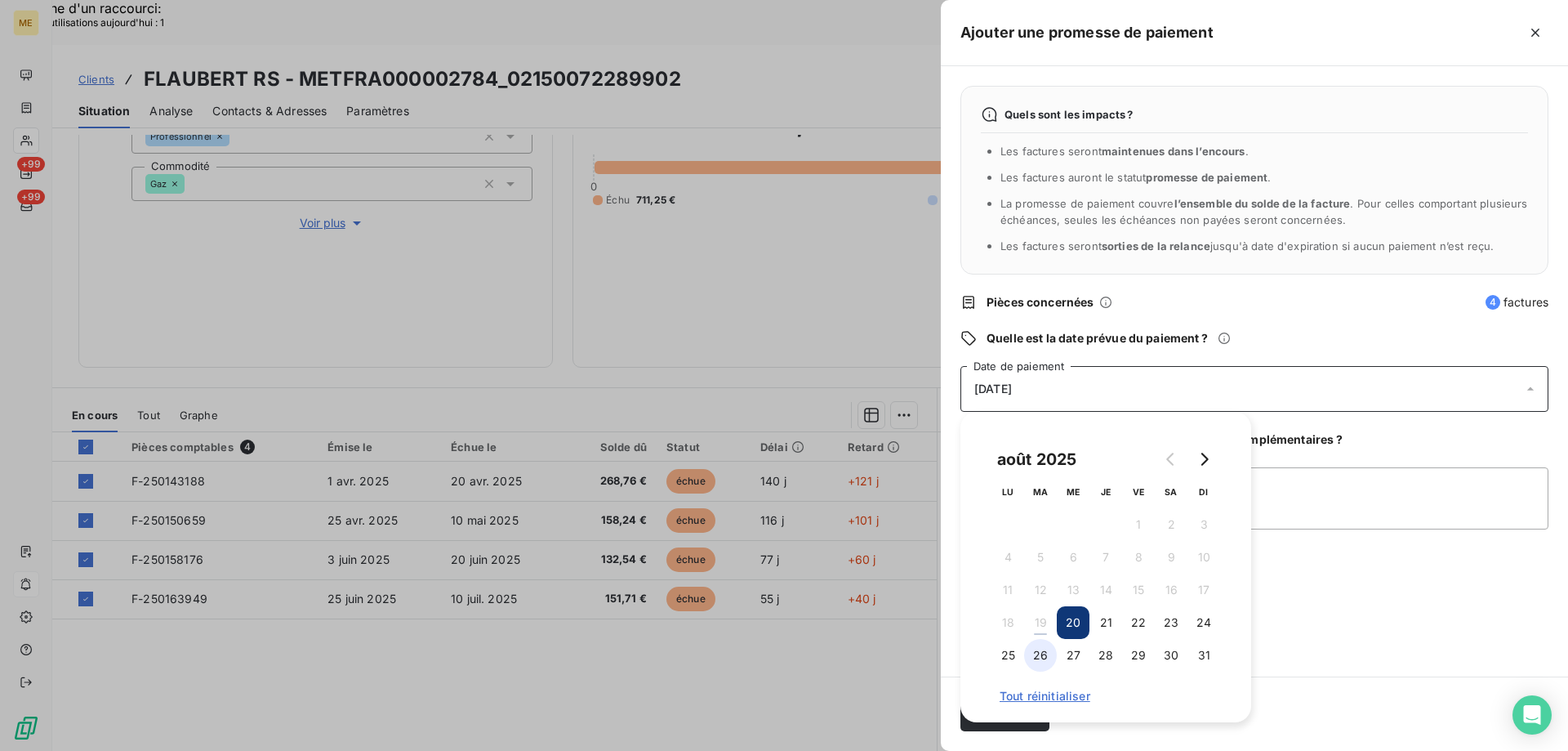
click at [1045, 652] on button "26" at bounding box center [1040, 655] width 32 height 32
click at [1322, 489] on textarea "Ajouter un commentaire (facultatif)" at bounding box center [1254, 498] width 588 height 62
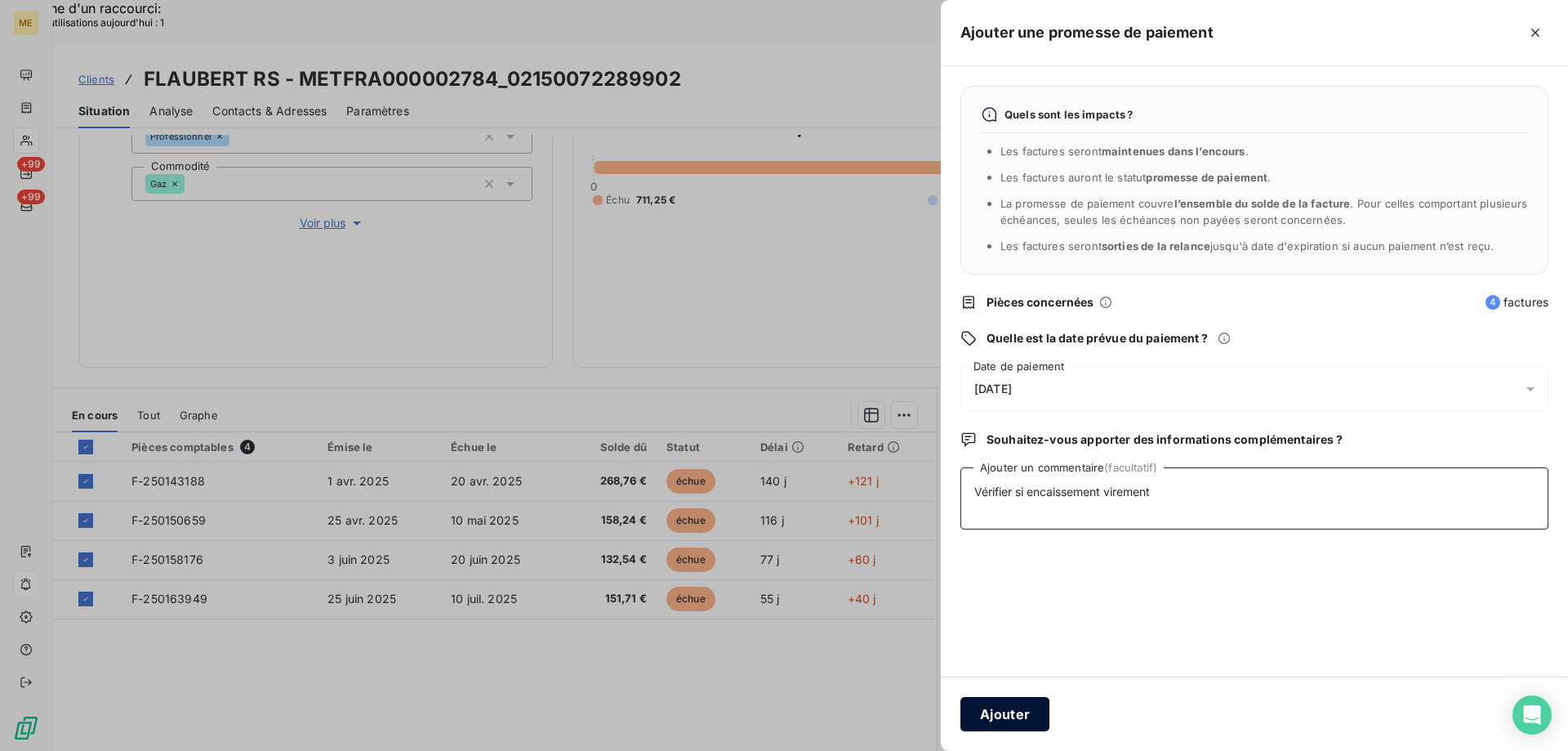
type textarea "Vérifier si encaissement virement"
click at [1002, 715] on button "Ajouter" at bounding box center [1005, 714] width 89 height 34
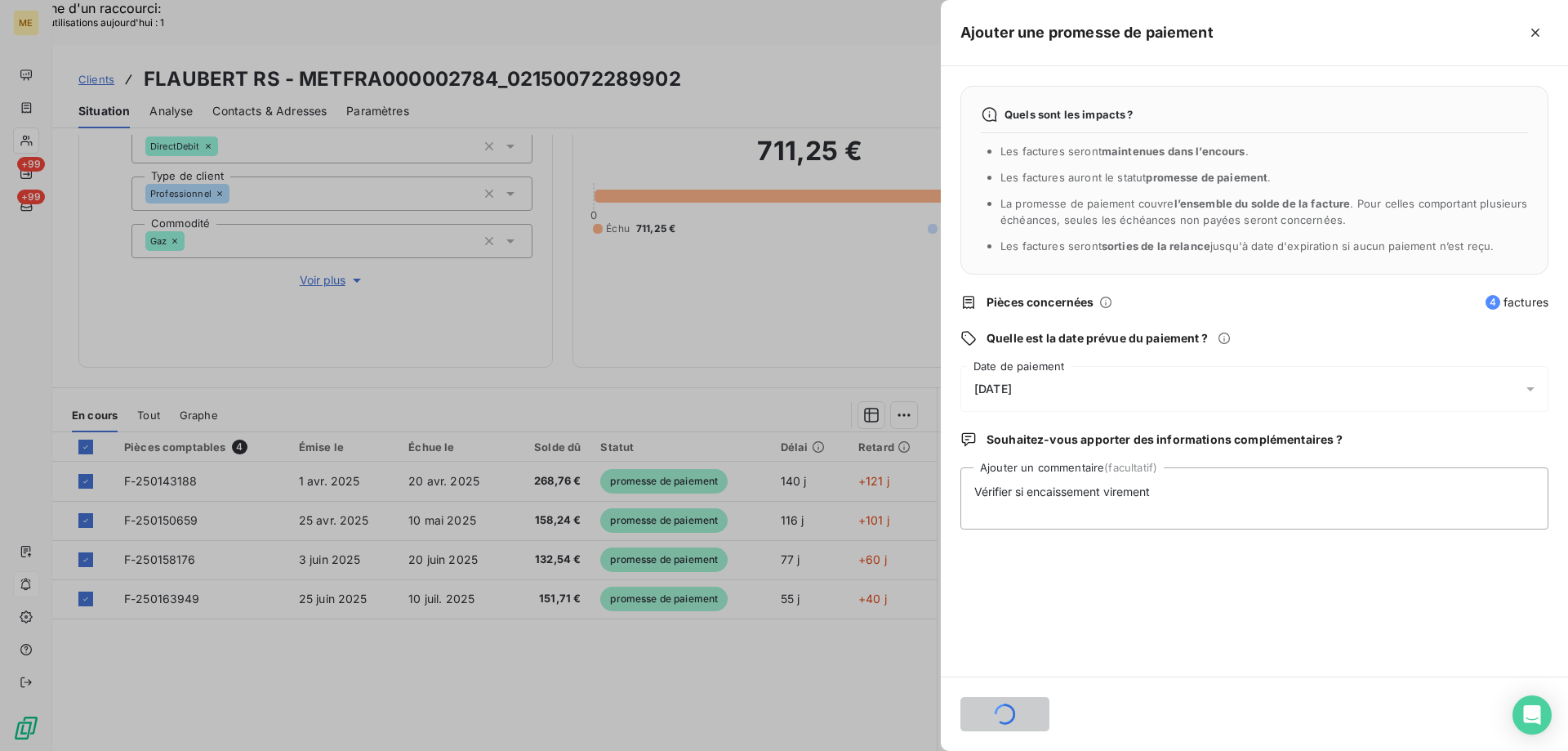
scroll to position [161, 0]
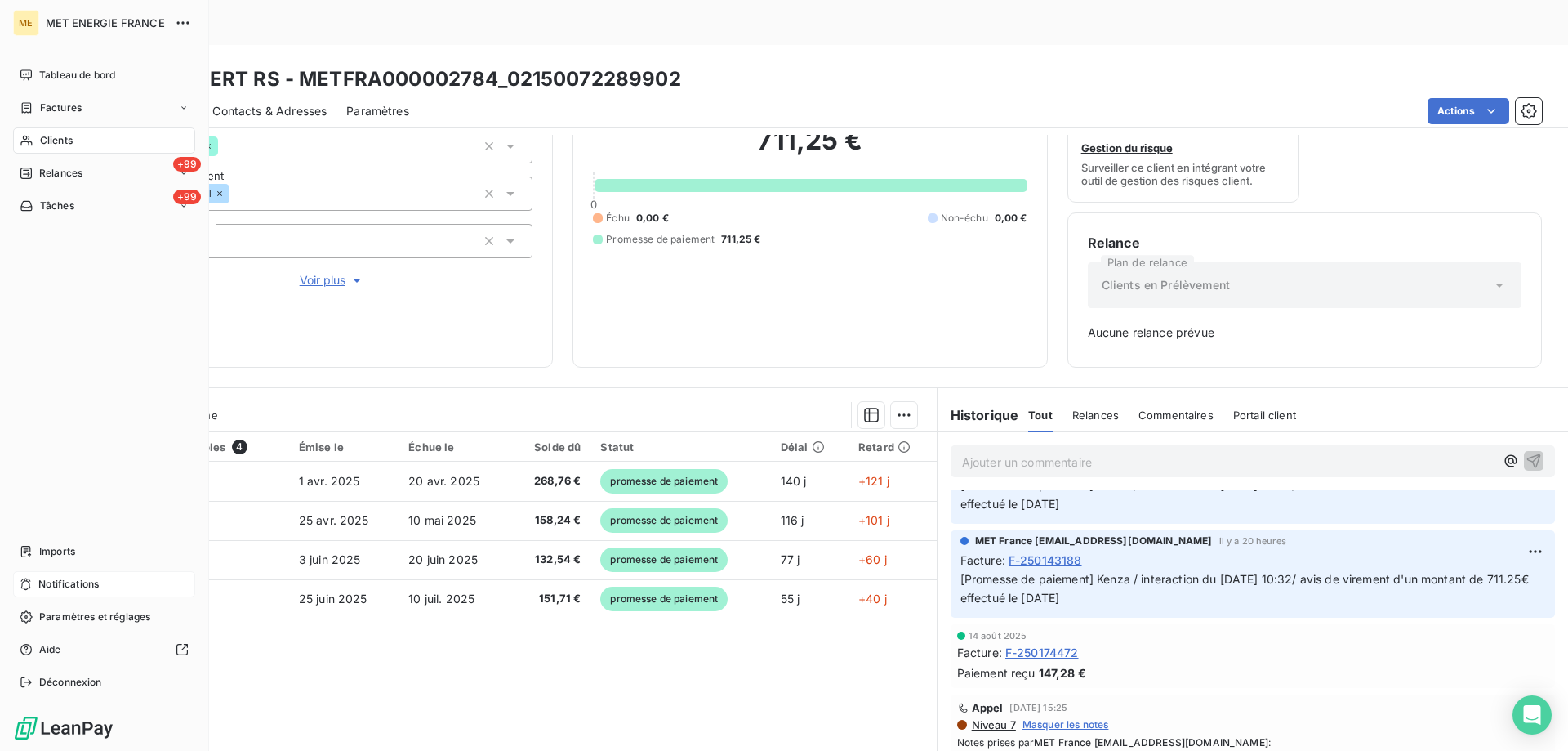
click at [82, 580] on span "Notifications" at bounding box center [68, 585] width 60 height 15
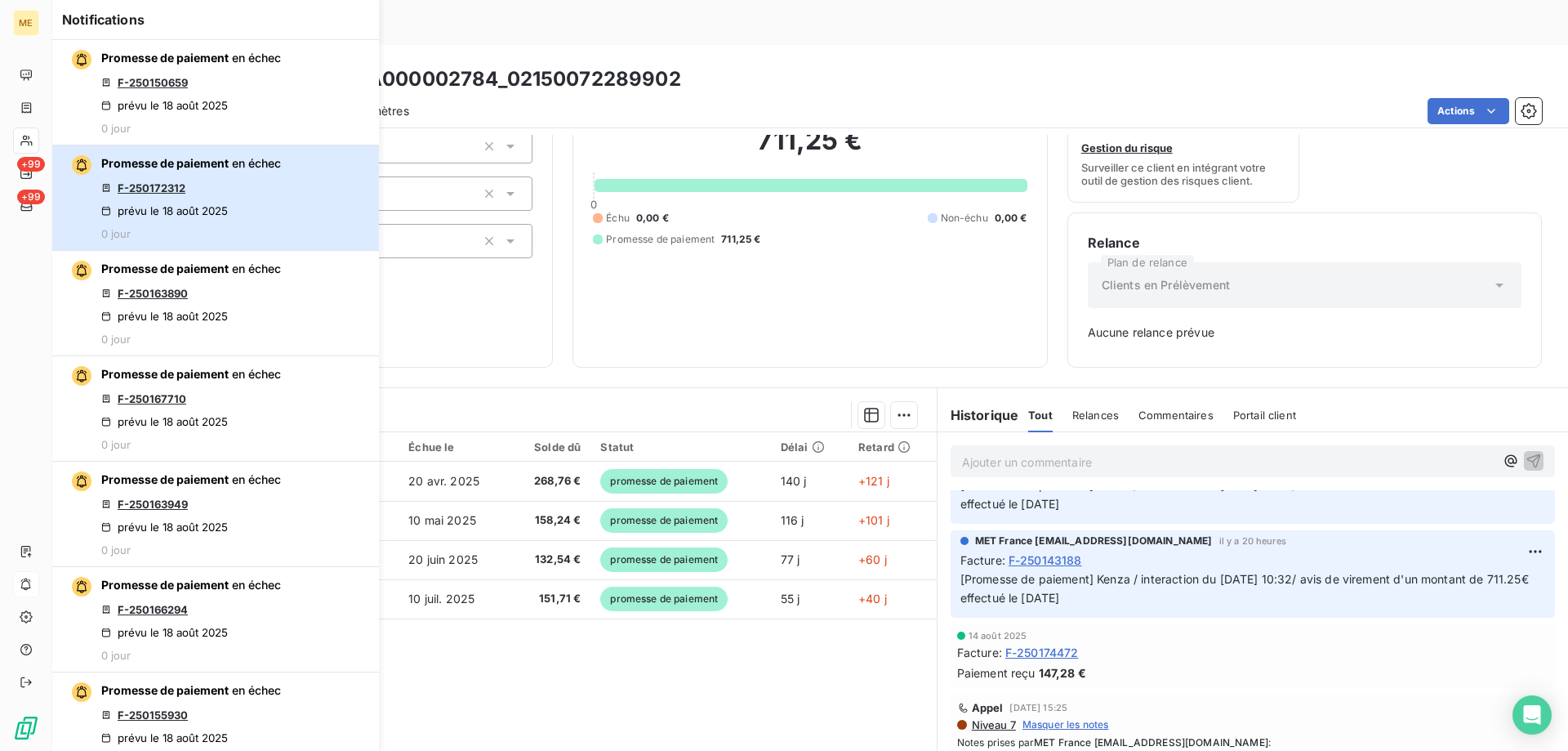
click at [283, 196] on button "Promesse de paiement en échec F-250172312 prévu le 18 août 2025 0 jour" at bounding box center [215, 198] width 327 height 105
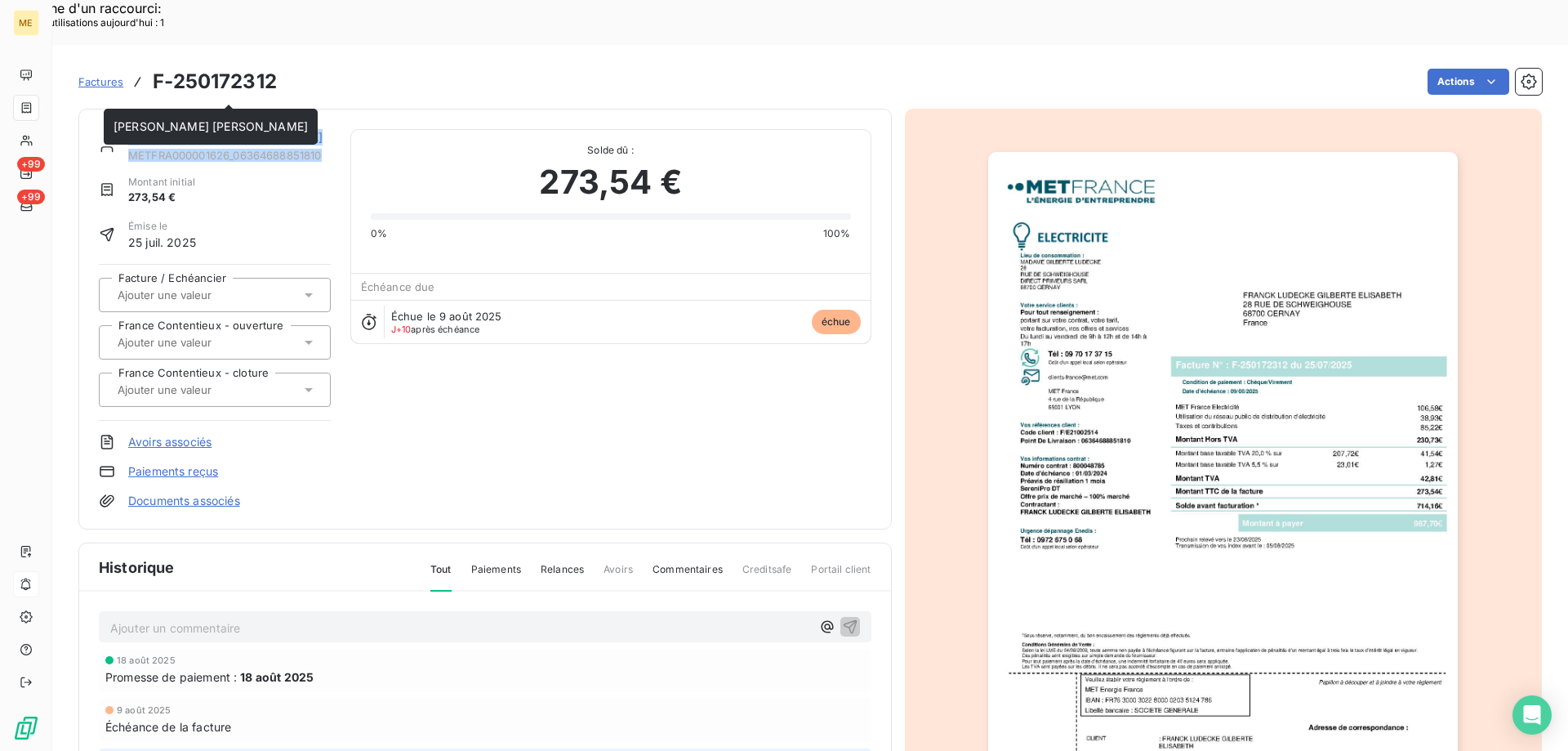
drag, startPoint x: 332, startPoint y: 110, endPoint x: 132, endPoint y: 94, distance: 200.6
click at [132, 129] on div "FRANCK LUDECKE GILBERTE ELISABETH METFRA000001626_06364688851810 Montant initia…" at bounding box center [484, 319] width 772 height 380
copy div "FRANCK LUDECKE GILBERTE ELISABETH METFRA000001626_06364688851810"
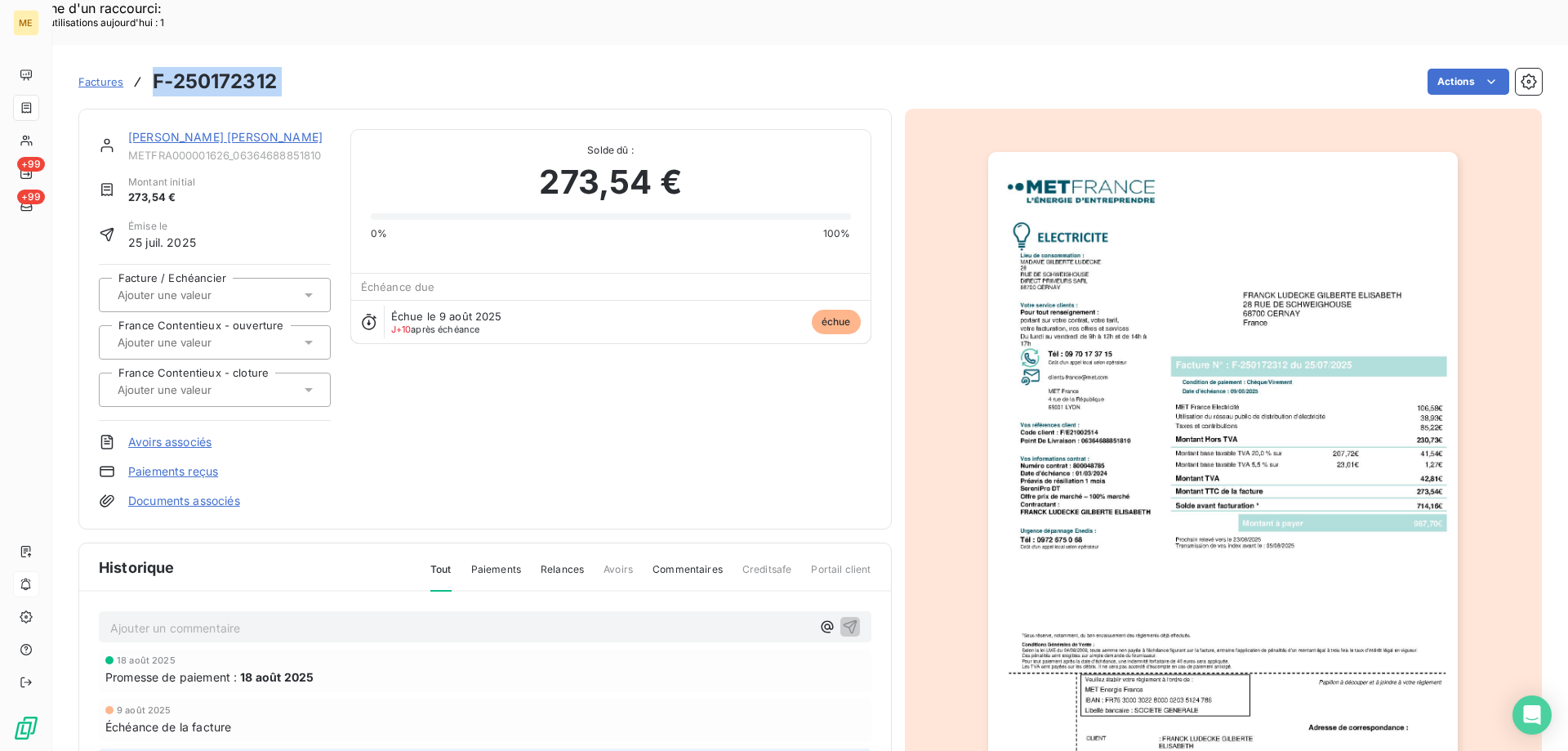
drag, startPoint x: 310, startPoint y: 40, endPoint x: 152, endPoint y: 25, distance: 158.7
click at [152, 65] on div "Factures F-250172312 Actions" at bounding box center [810, 81] width 1464 height 34
copy section "F-250172312 Actions"
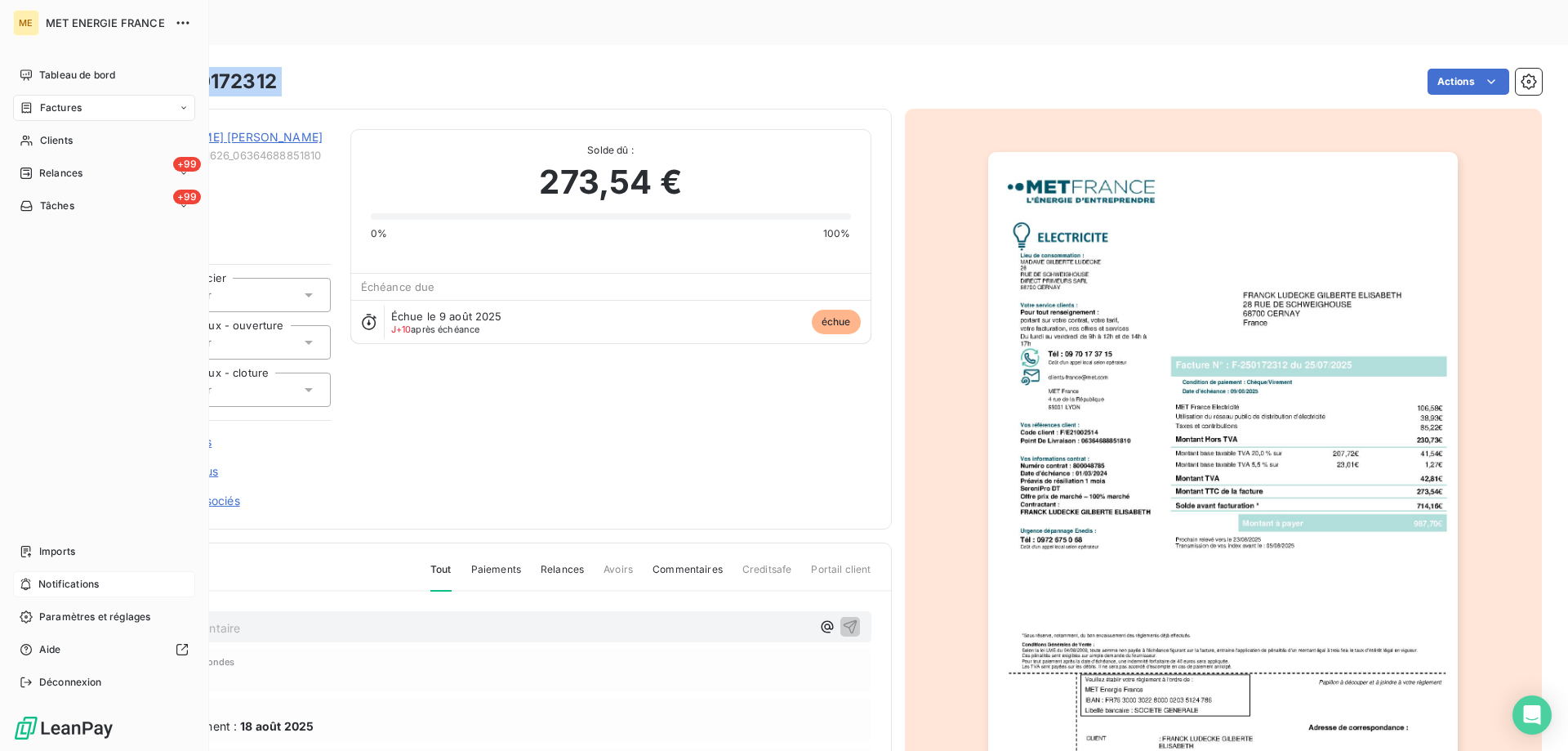
click at [107, 582] on div "Notifications" at bounding box center [104, 585] width 182 height 26
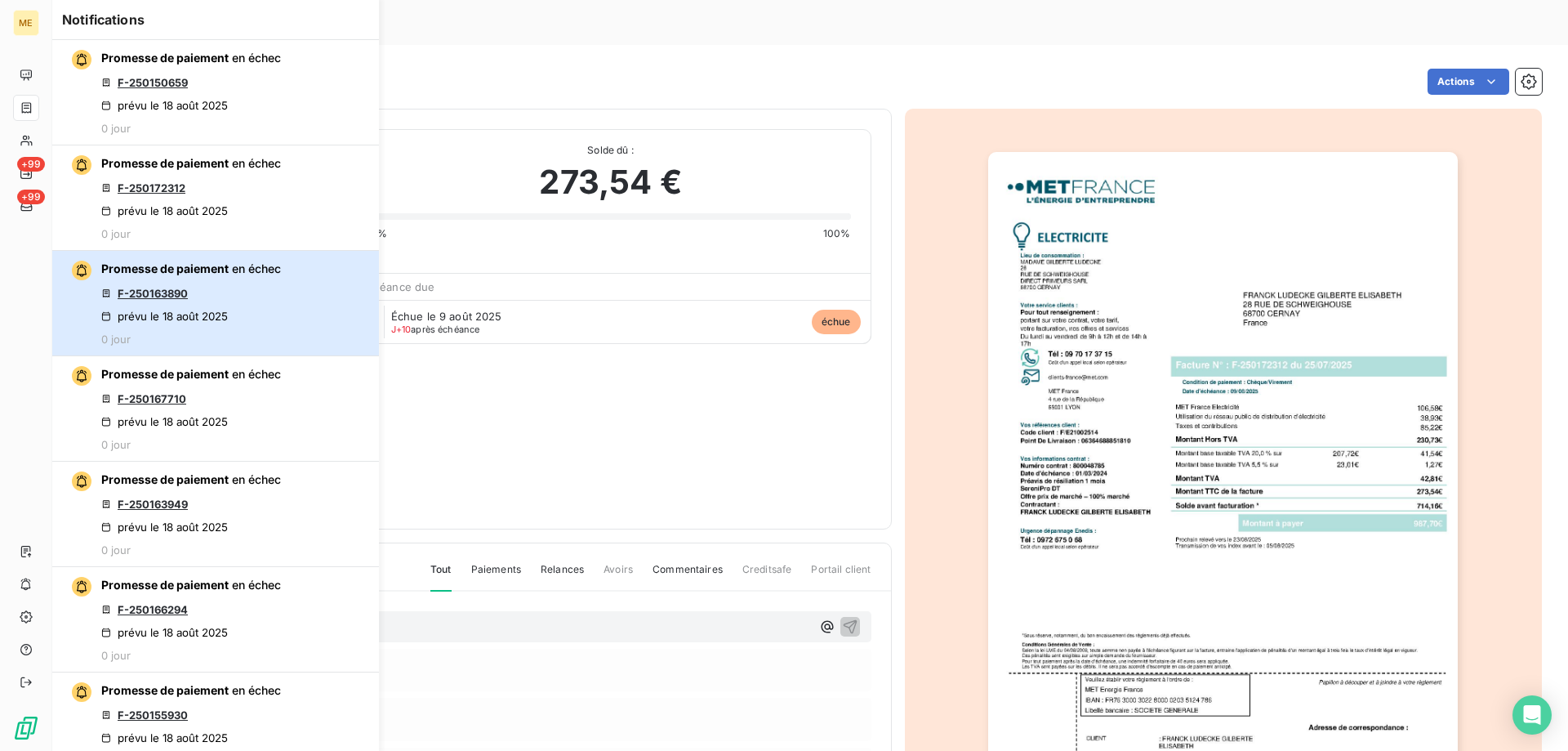
click at [248, 304] on div "Promesse de paiement en échec F-250163890 prévu le 18 août 2025 0 jour" at bounding box center [190, 303] width 180 height 85
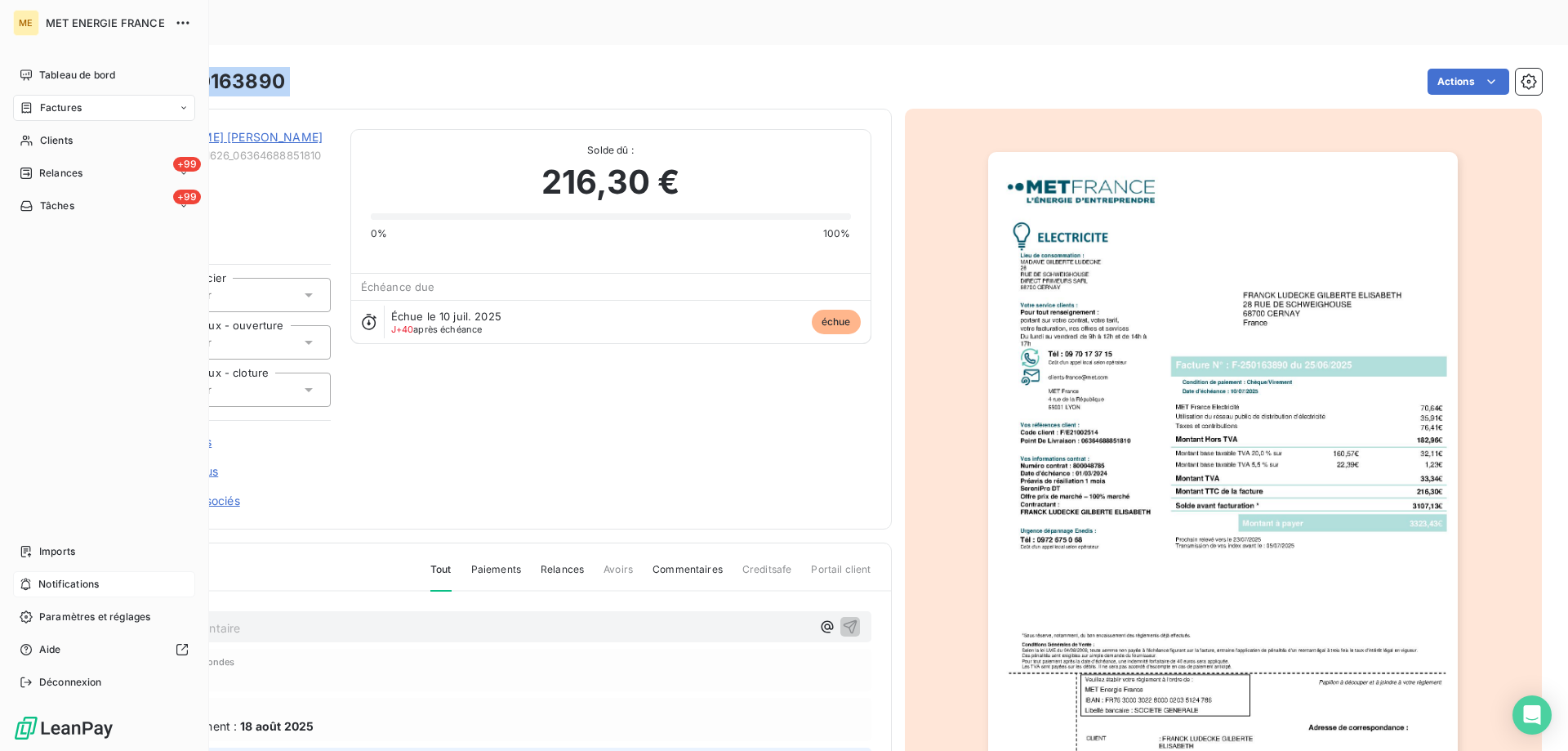
click at [122, 584] on div "Notifications" at bounding box center [104, 585] width 182 height 26
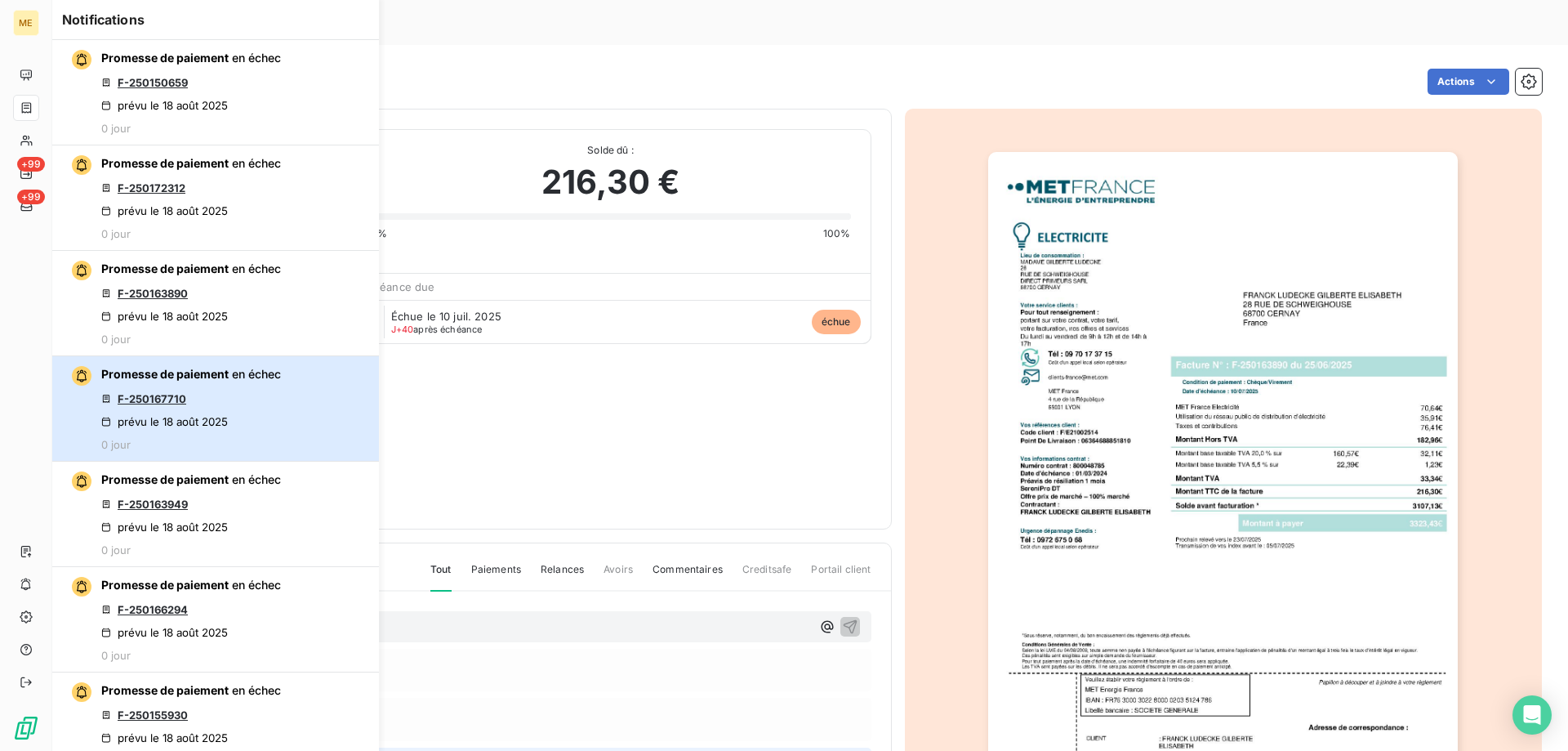
click at [261, 401] on div "Promesse de paiement en échec F-250167710 prévu le 18 août 2025 0 jour" at bounding box center [190, 408] width 180 height 85
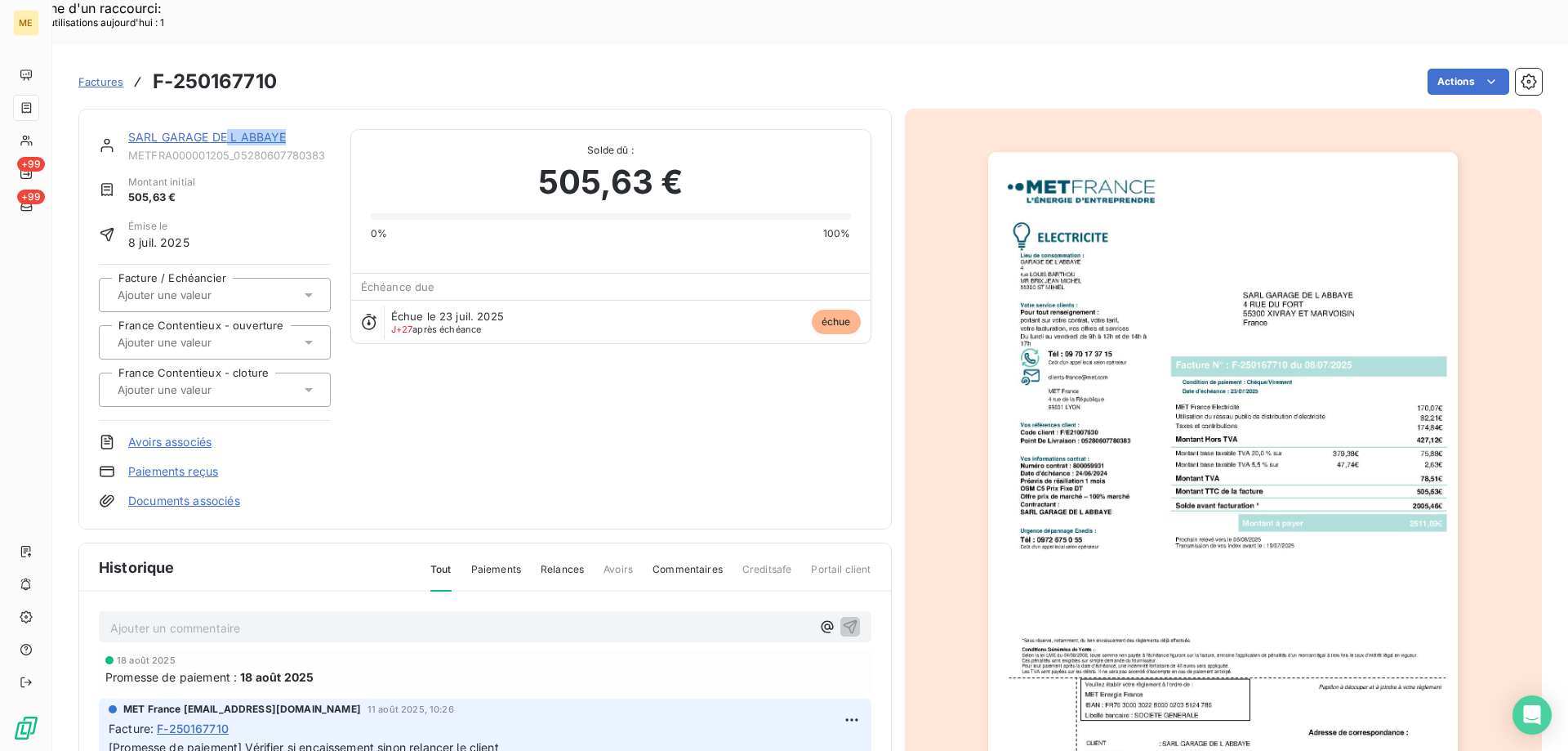
drag, startPoint x: 334, startPoint y: 99, endPoint x: 226, endPoint y: 84, distance: 109.0
click at [226, 108] on div "SARL GARAGE DE L ABBAYE METFRA000001205_05280607780383 Montant initial 505,63 €…" at bounding box center [485, 319] width 814 height 421
click at [275, 175] on div "Montant initial 505,63 €" at bounding box center [214, 190] width 232 height 31
drag, startPoint x: 331, startPoint y: 104, endPoint x: 123, endPoint y: 71, distance: 210.6
click at [123, 108] on div "SARL GARAGE DE L ABBAYE METFRA000001205_05280607780383 Montant initial 505,63 €…" at bounding box center [485, 319] width 814 height 421
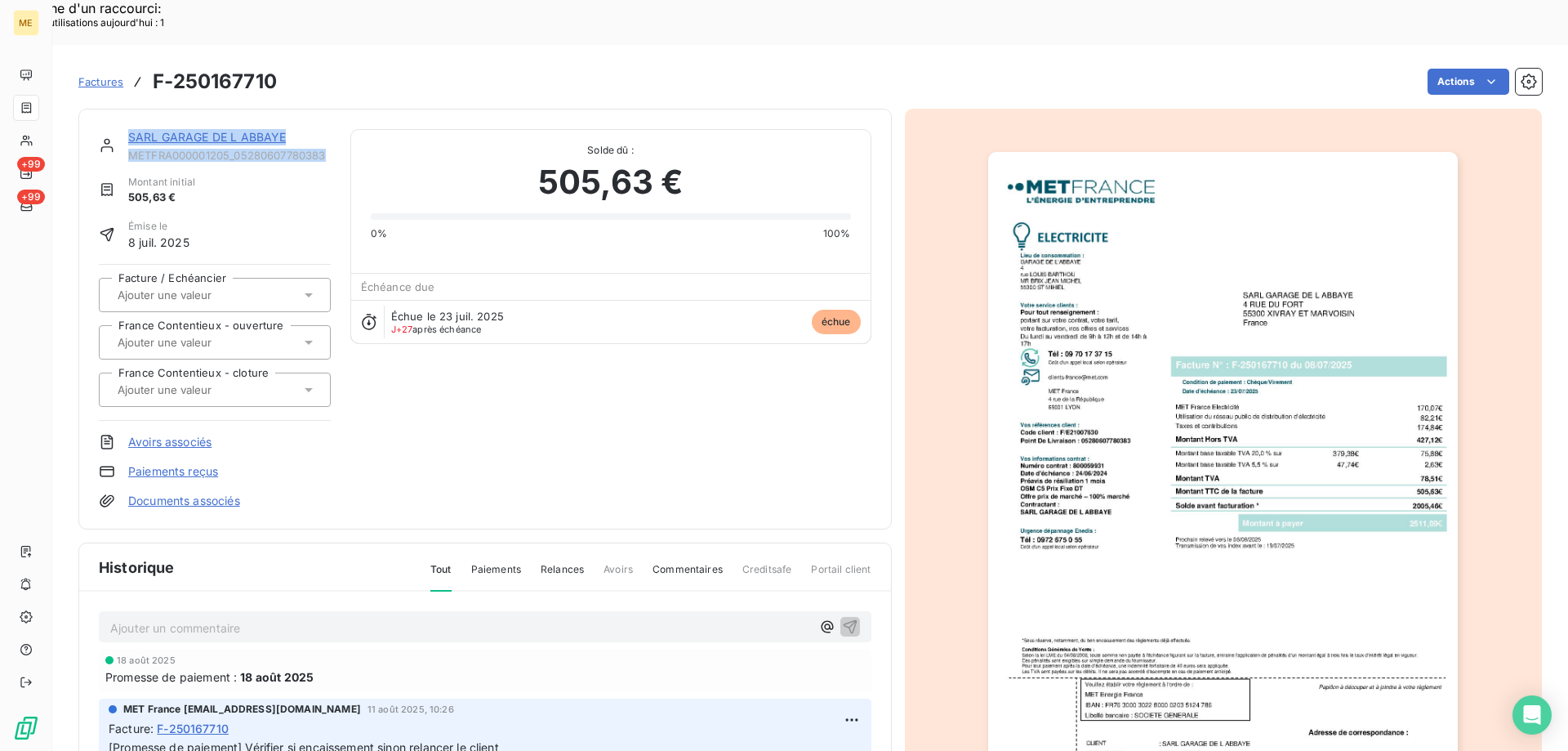
copy div "SARL GARAGE DE L ABBAYE METFRA000001205_05280607780383"
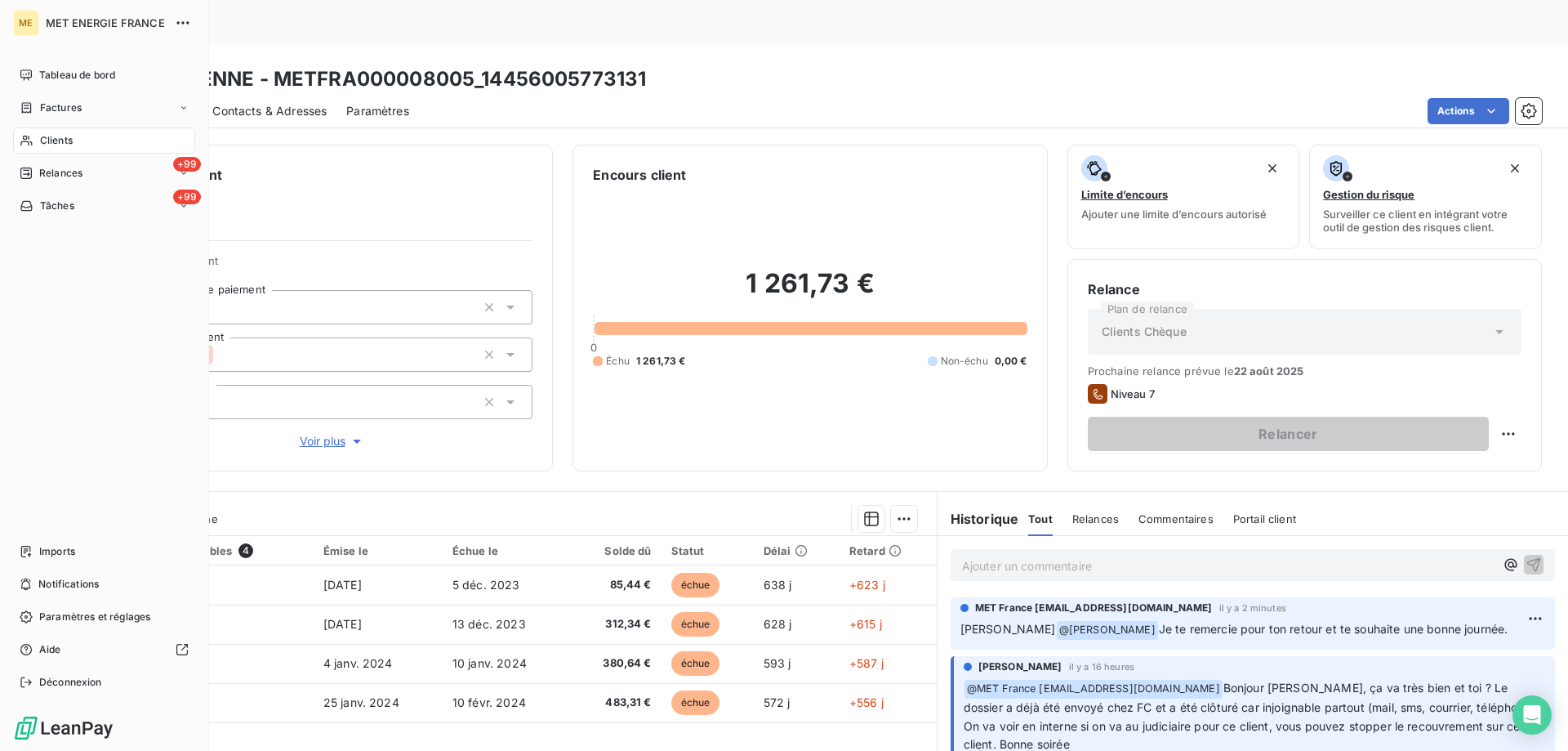
click at [95, 138] on div "Clients" at bounding box center [104, 141] width 182 height 26
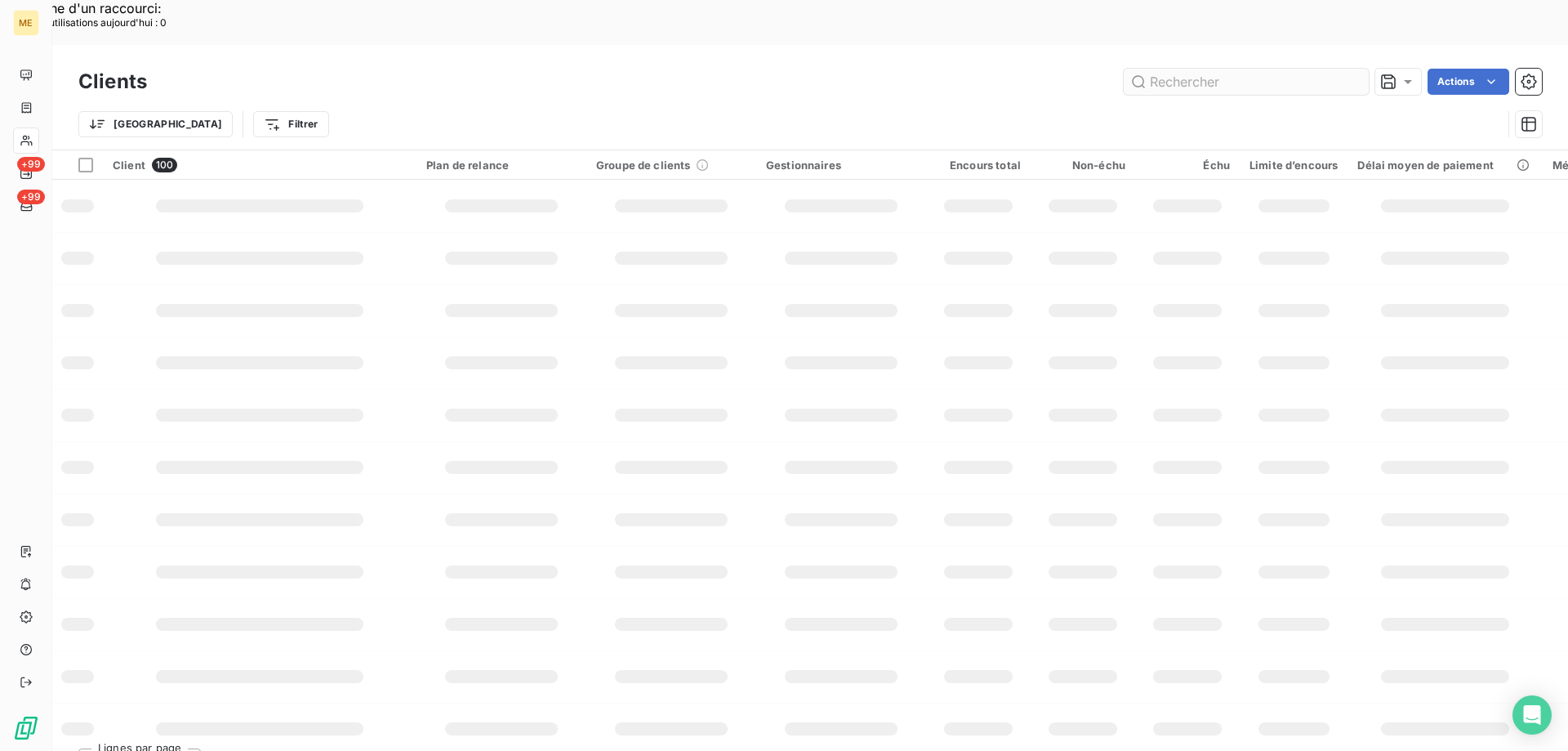
click at [1180, 69] on input "text" at bounding box center [1247, 82] width 245 height 26
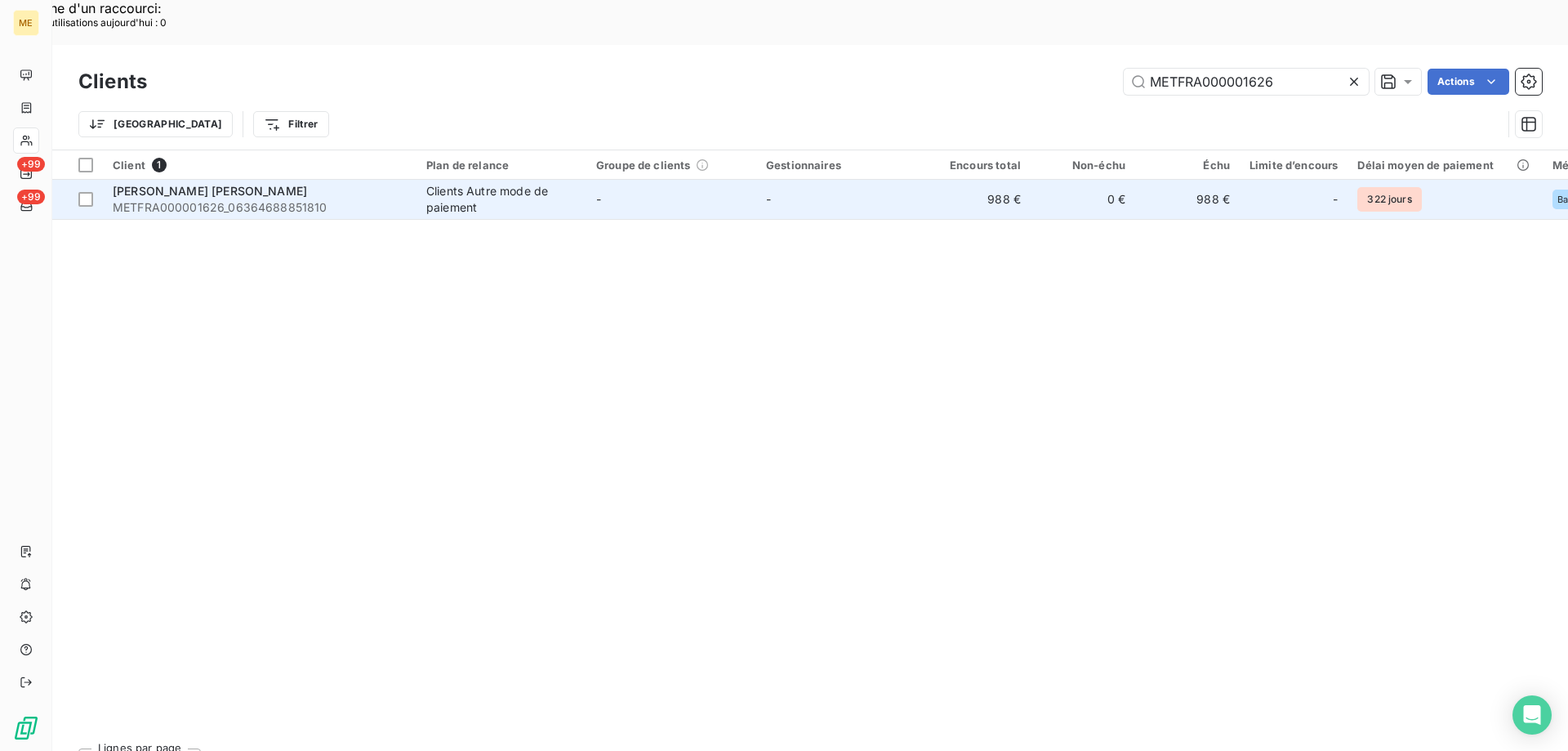
type input "METFRA000001626"
click at [286, 184] on span "FRANCK LUDECKE GILBERTE ELISABETH" at bounding box center [209, 190] width 195 height 14
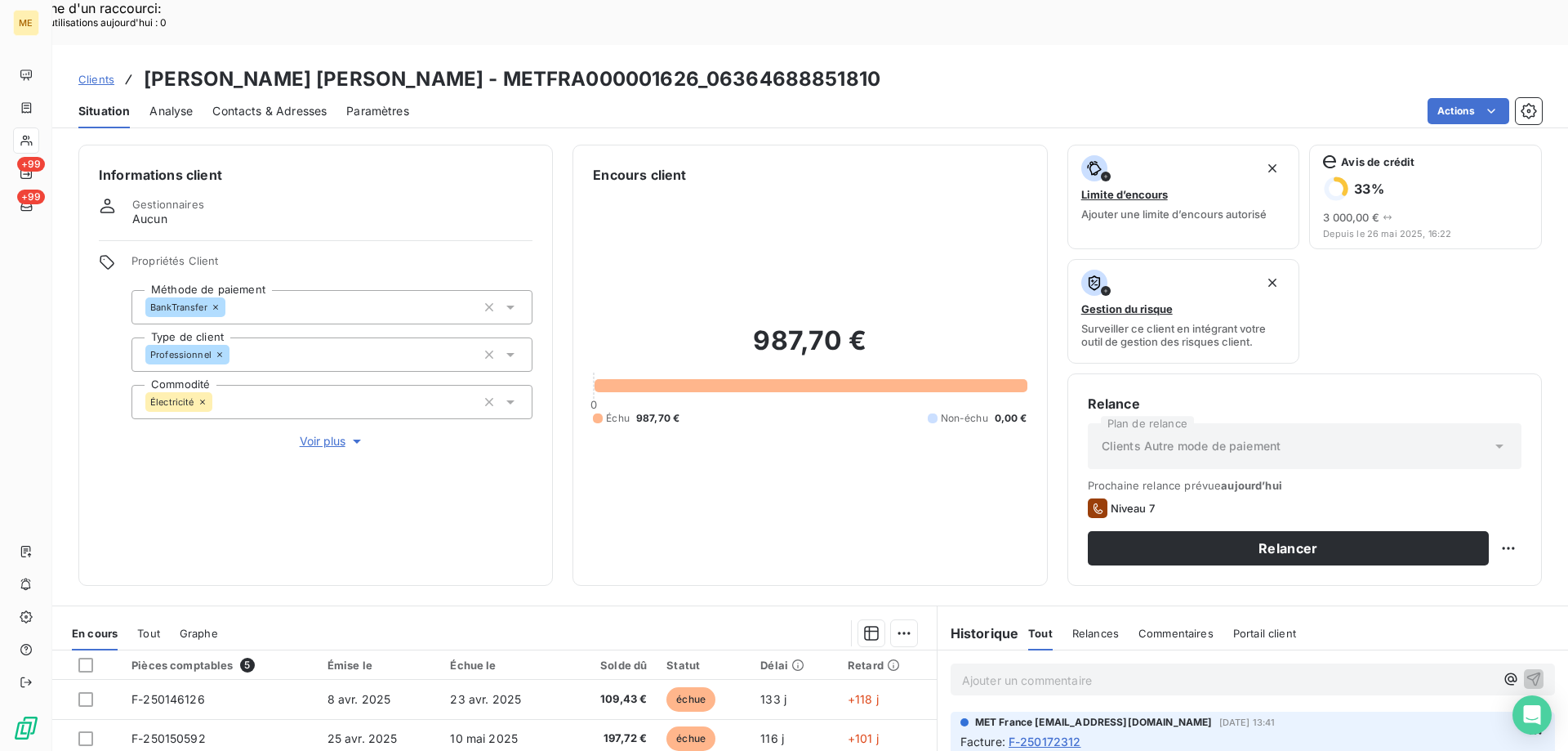
scroll to position [218, 0]
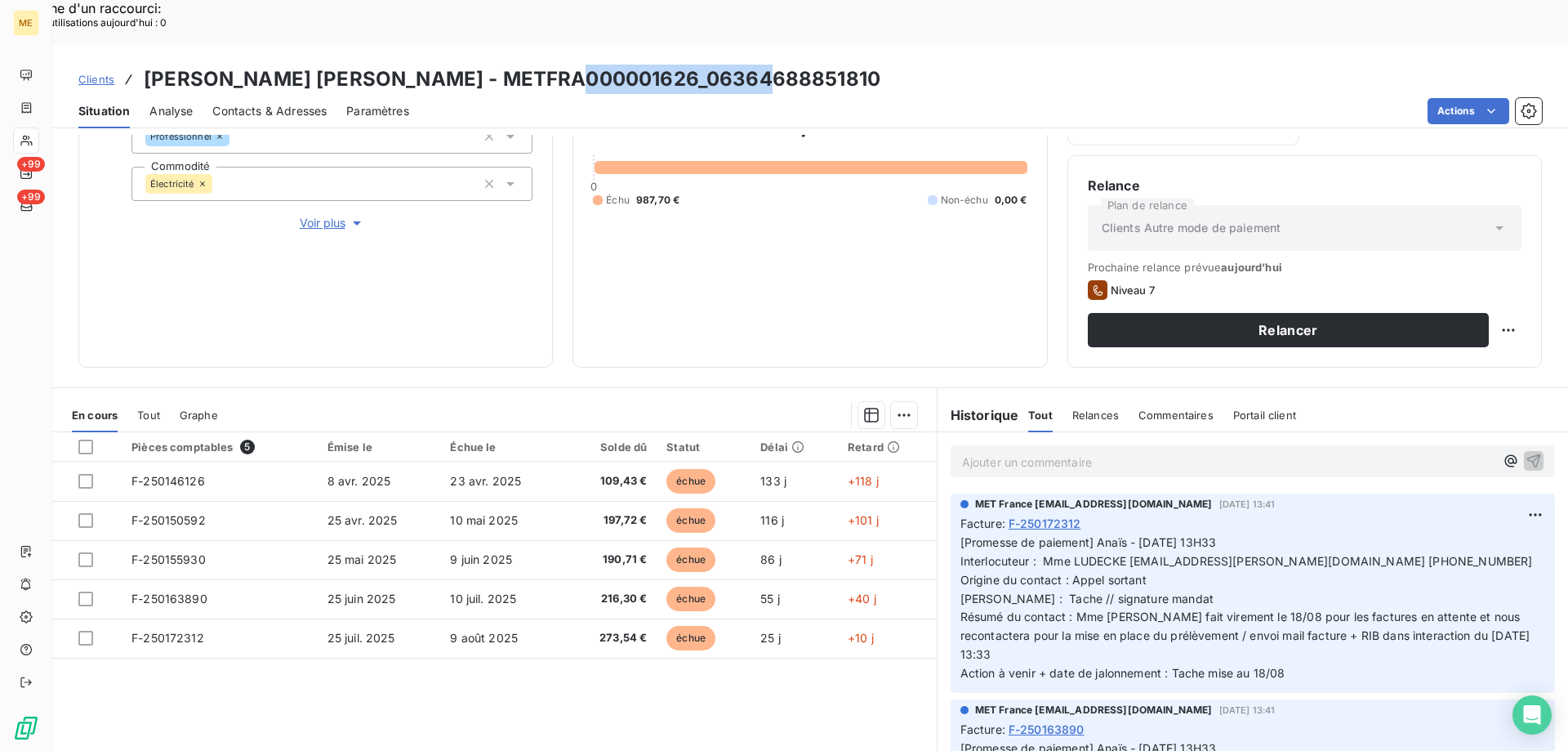
drag, startPoint x: 561, startPoint y: 32, endPoint x: 748, endPoint y: 15, distance: 187.8
click at [748, 45] on div "Clients FRANCK LUDECKE GILBERTE ELISABETH - METFRA000001626_06364688851810 Situ…" at bounding box center [810, 86] width 1516 height 84
copy h3 "METFRA000001626"
click at [1311, 535] on span "[Promesse de paiement] Anaïs - 06/08/2025 - 13H33 Interlocuteur : Mme LUDECKE l…" at bounding box center [1248, 607] width 576 height 145
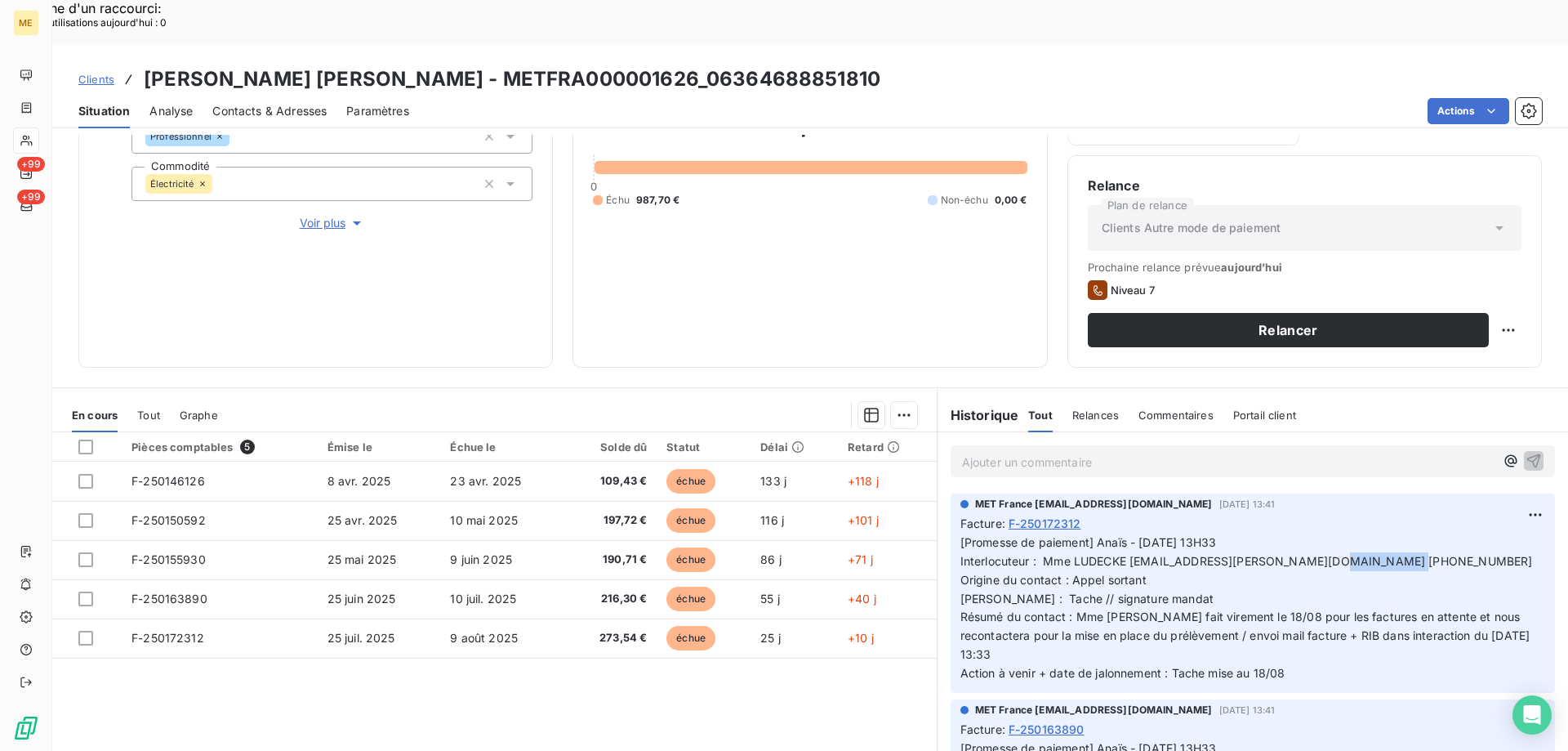
copy span "0770695512"
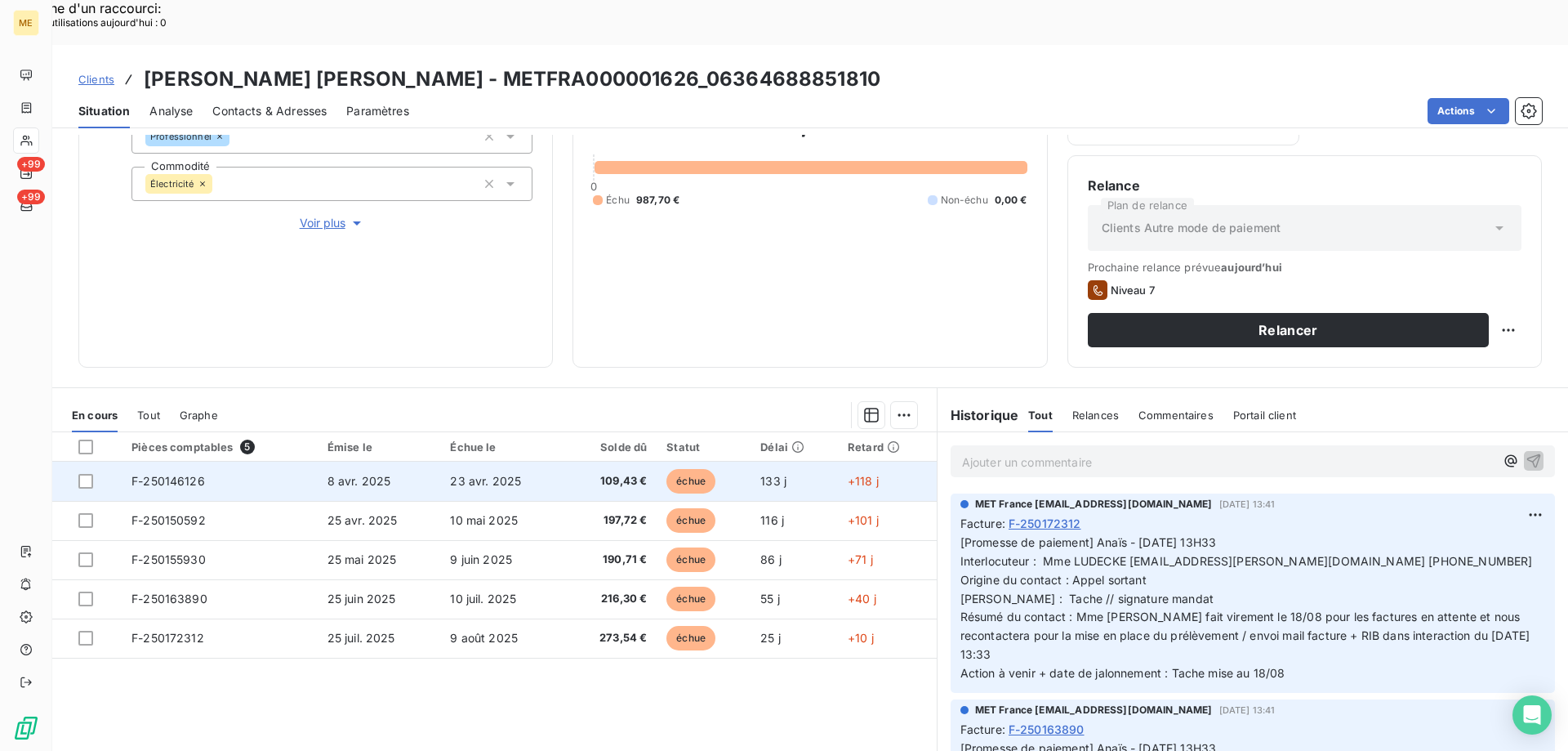
click at [171, 474] on span "F-250146126" at bounding box center [168, 480] width 74 height 14
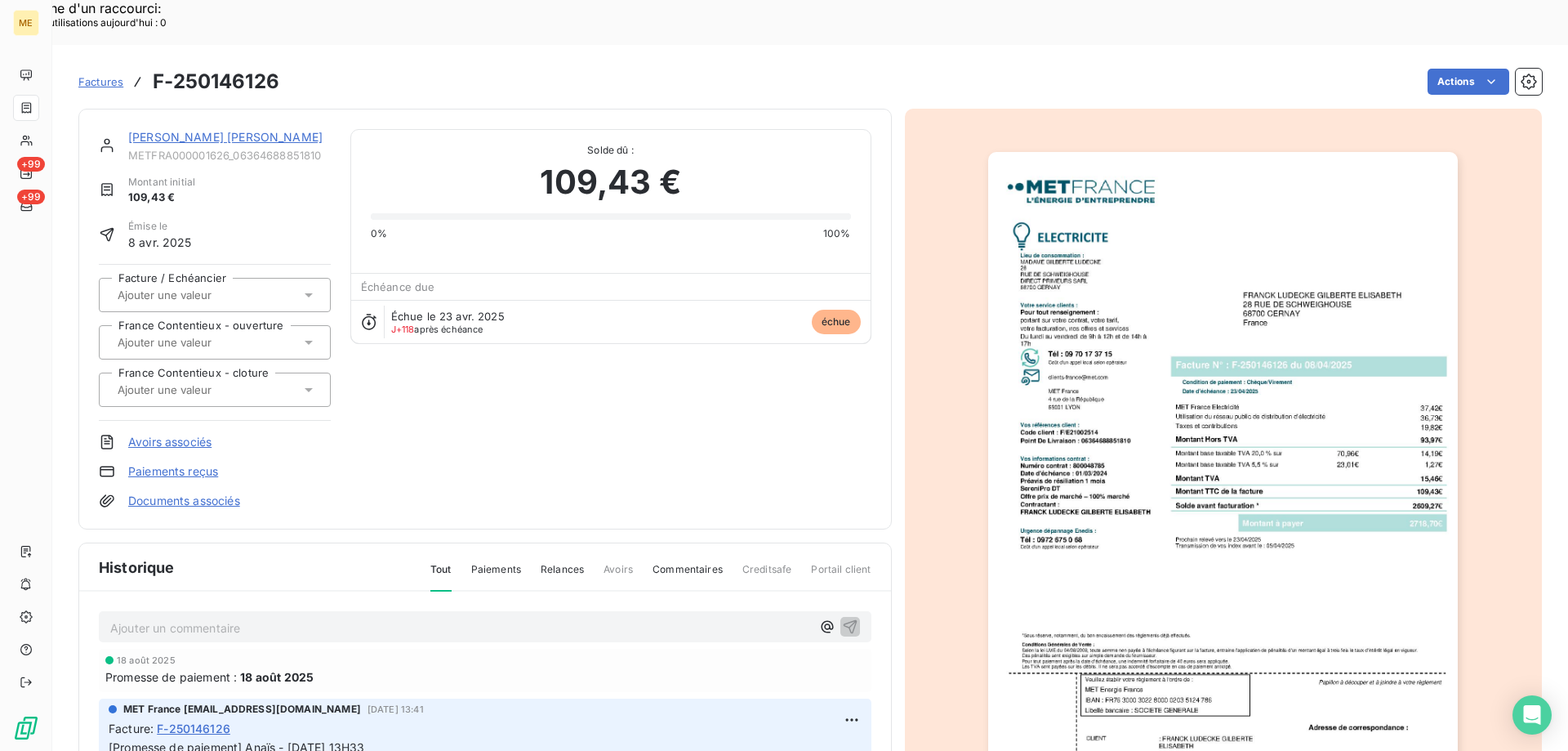
click at [1191, 271] on img "button" at bounding box center [1223, 484] width 469 height 665
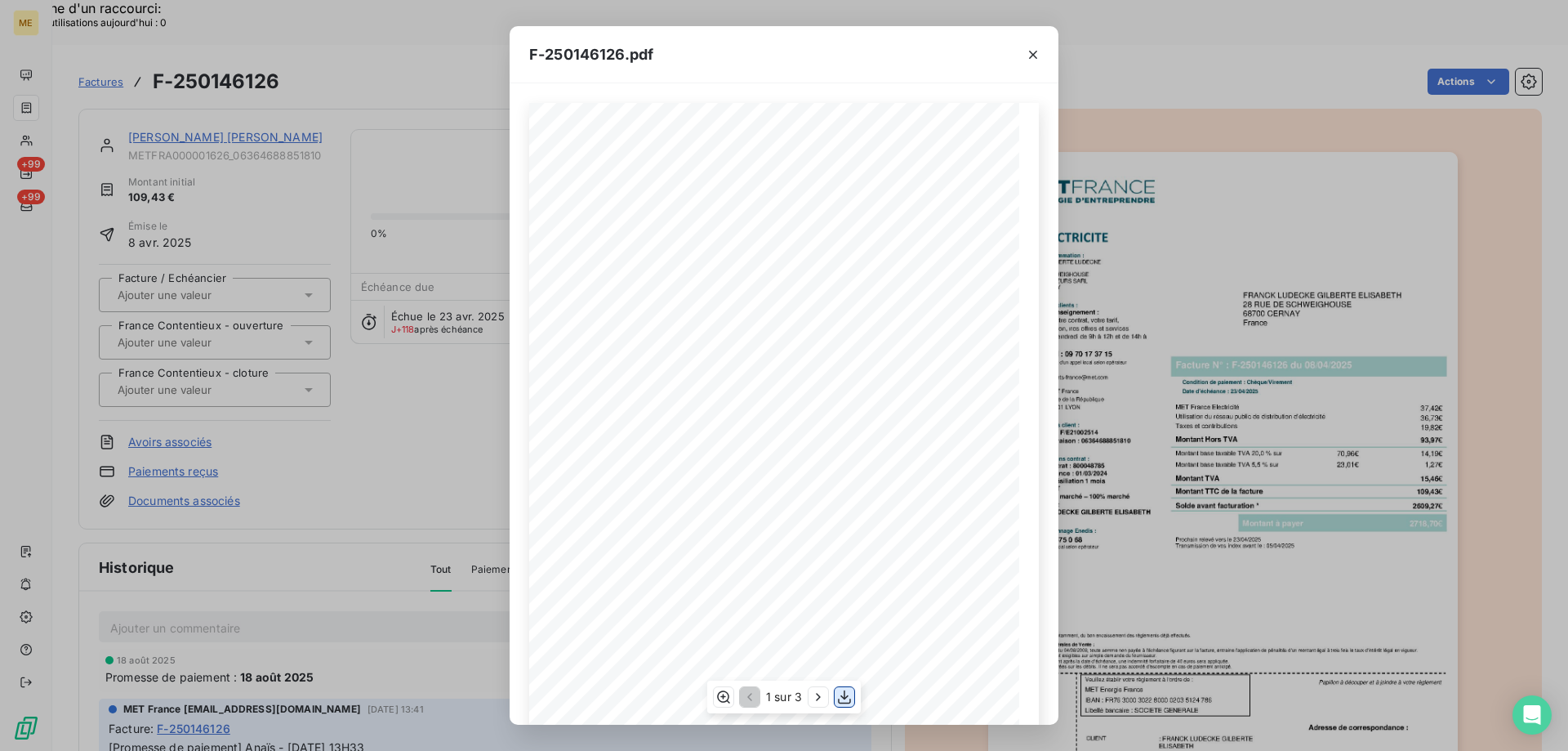
click at [847, 700] on icon "button" at bounding box center [844, 697] width 17 height 17
click at [1035, 56] on icon "button" at bounding box center [1033, 55] width 8 height 8
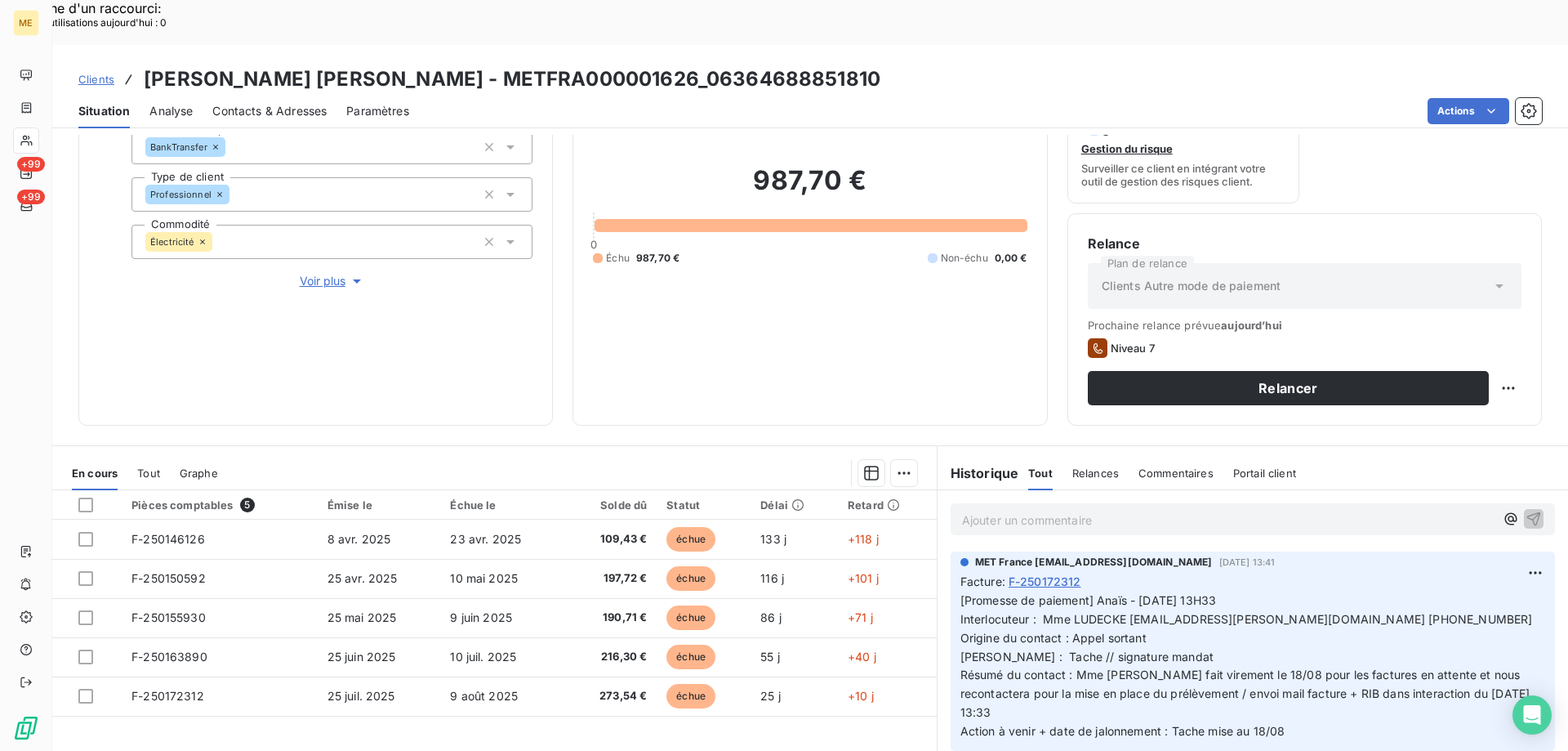
scroll to position [163, 0]
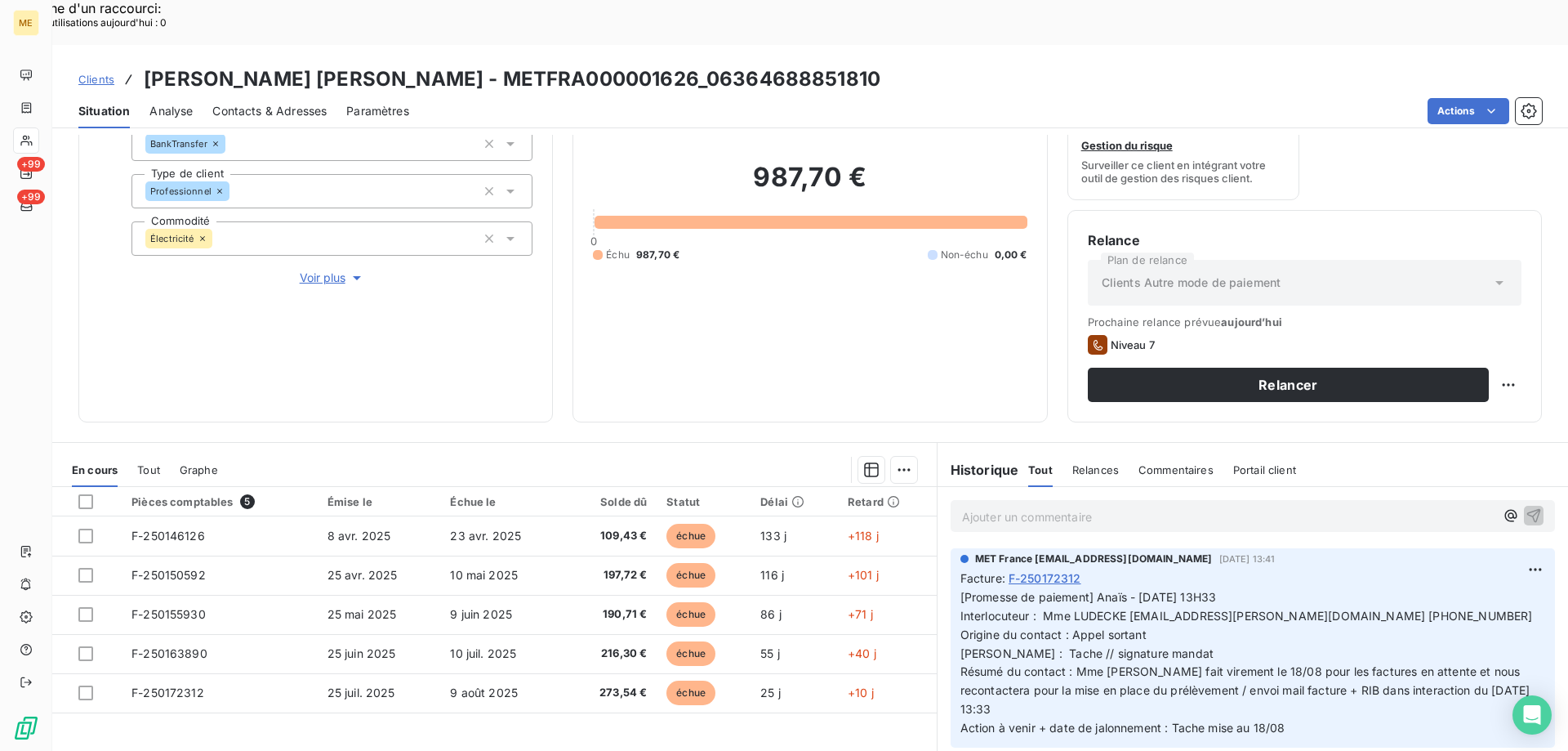
click at [305, 270] on span "Voir plus" at bounding box center [332, 278] width 65 height 17
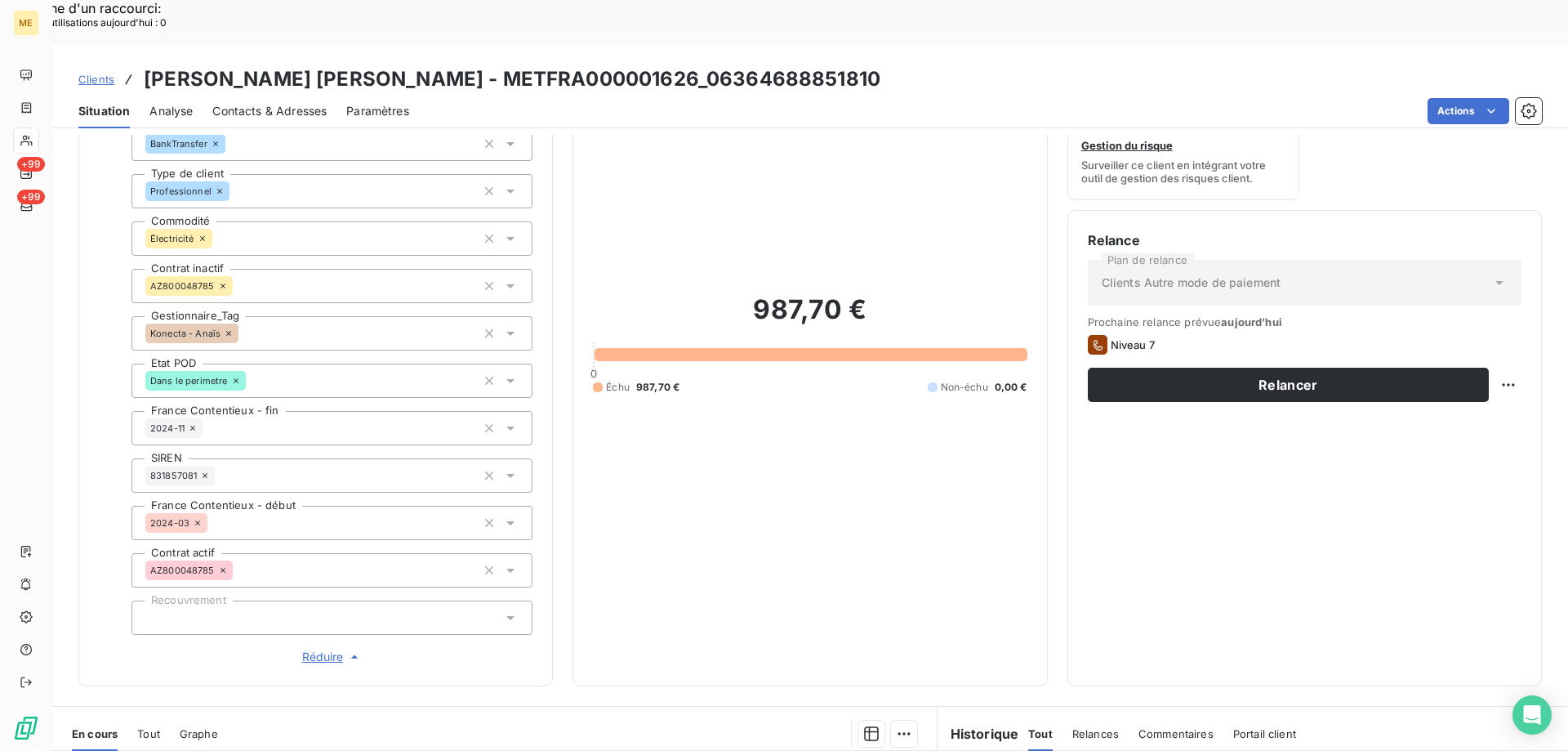
click at [315, 648] on span "Réduire" at bounding box center [332, 657] width 60 height 17
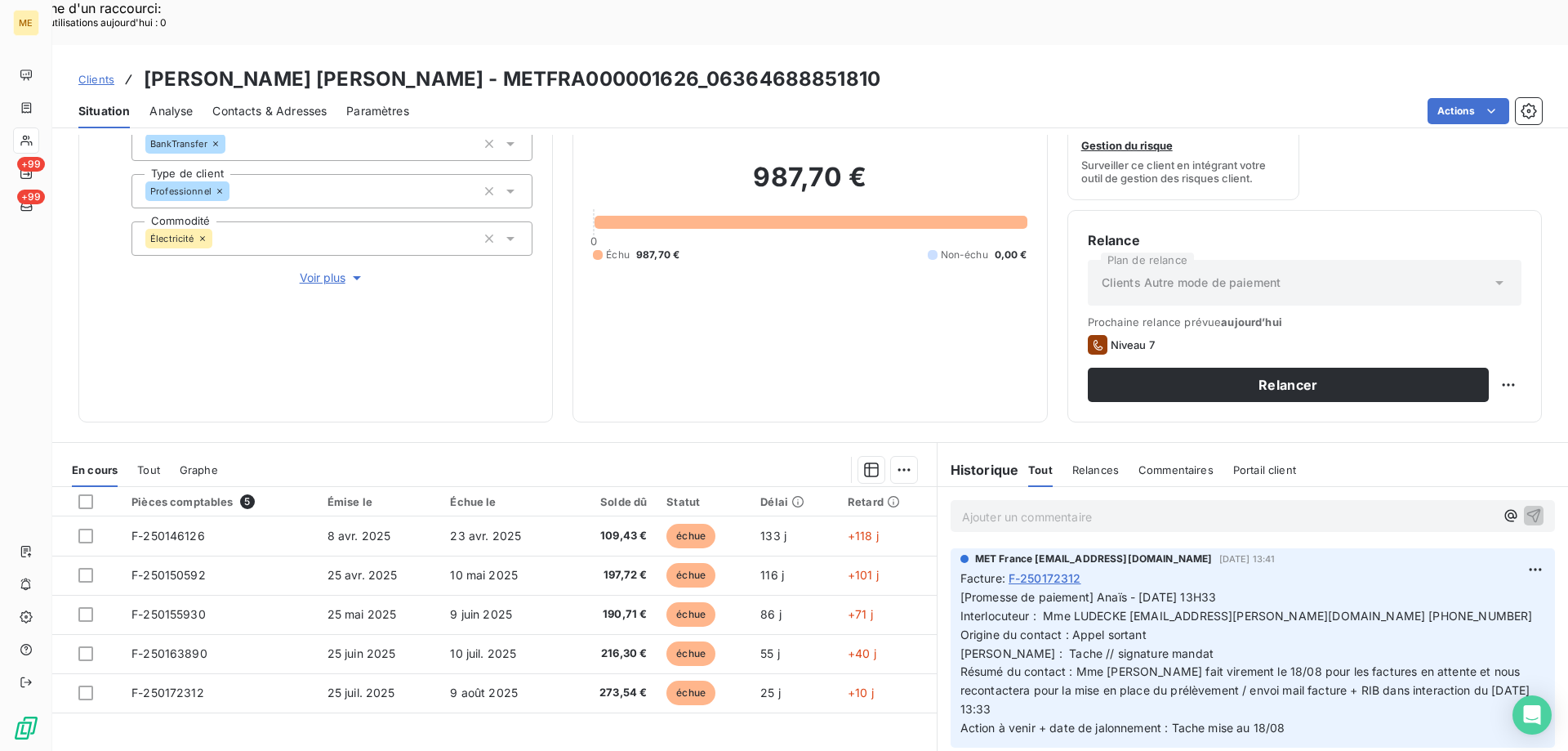
scroll to position [218, 0]
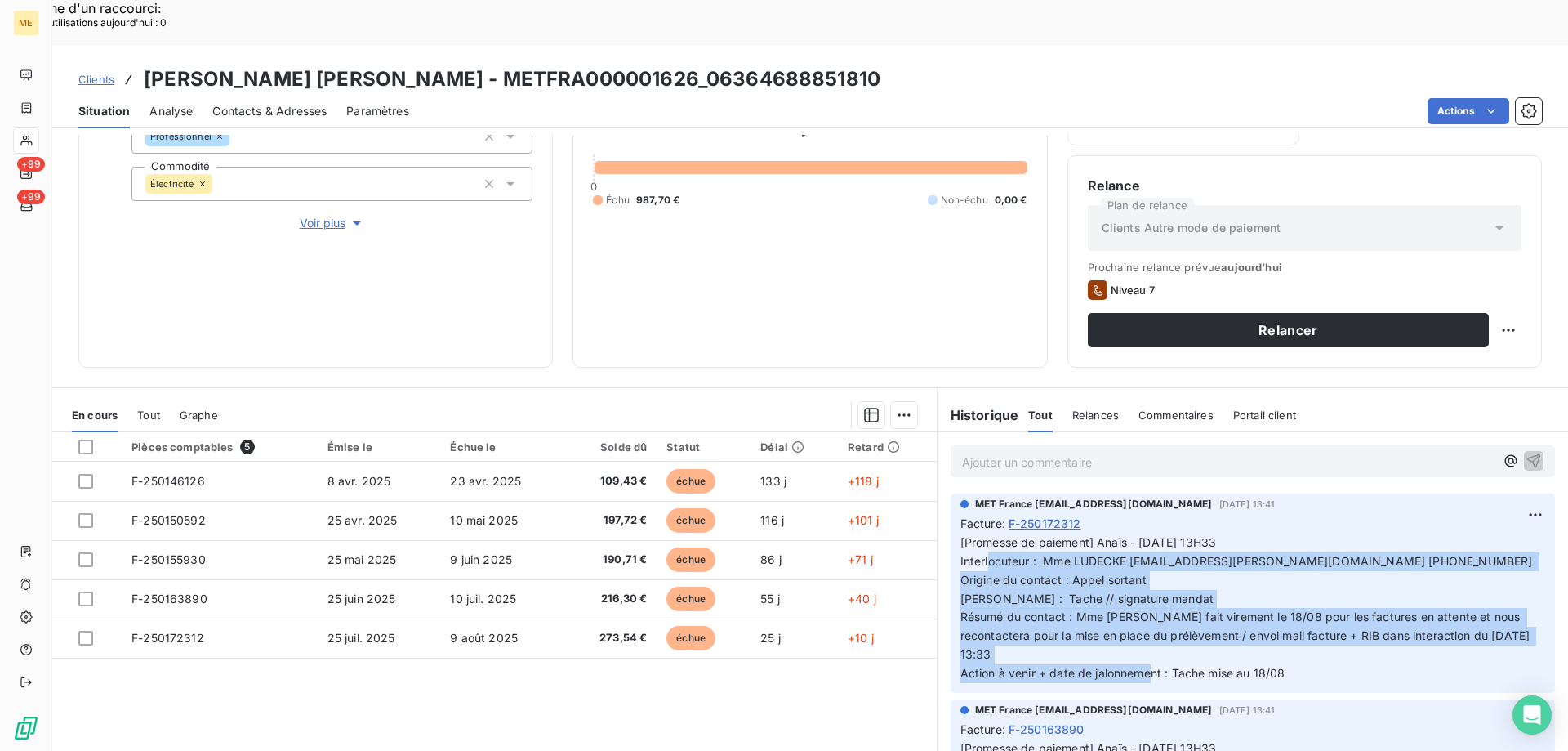
drag, startPoint x: 1284, startPoint y: 624, endPoint x: 950, endPoint y: 518, distance: 350.4
click at [950, 518] on div "MET France met-france@recouvrement.met.com 6 août 2025, 13:41 Facture : F-25017…" at bounding box center [1253, 593] width 604 height 200
copy span "Interlocuteur : Mme LUDECKE [EMAIL_ADDRESS][PERSON_NAME][DOMAIN_NAME] [PHONE_NU…"
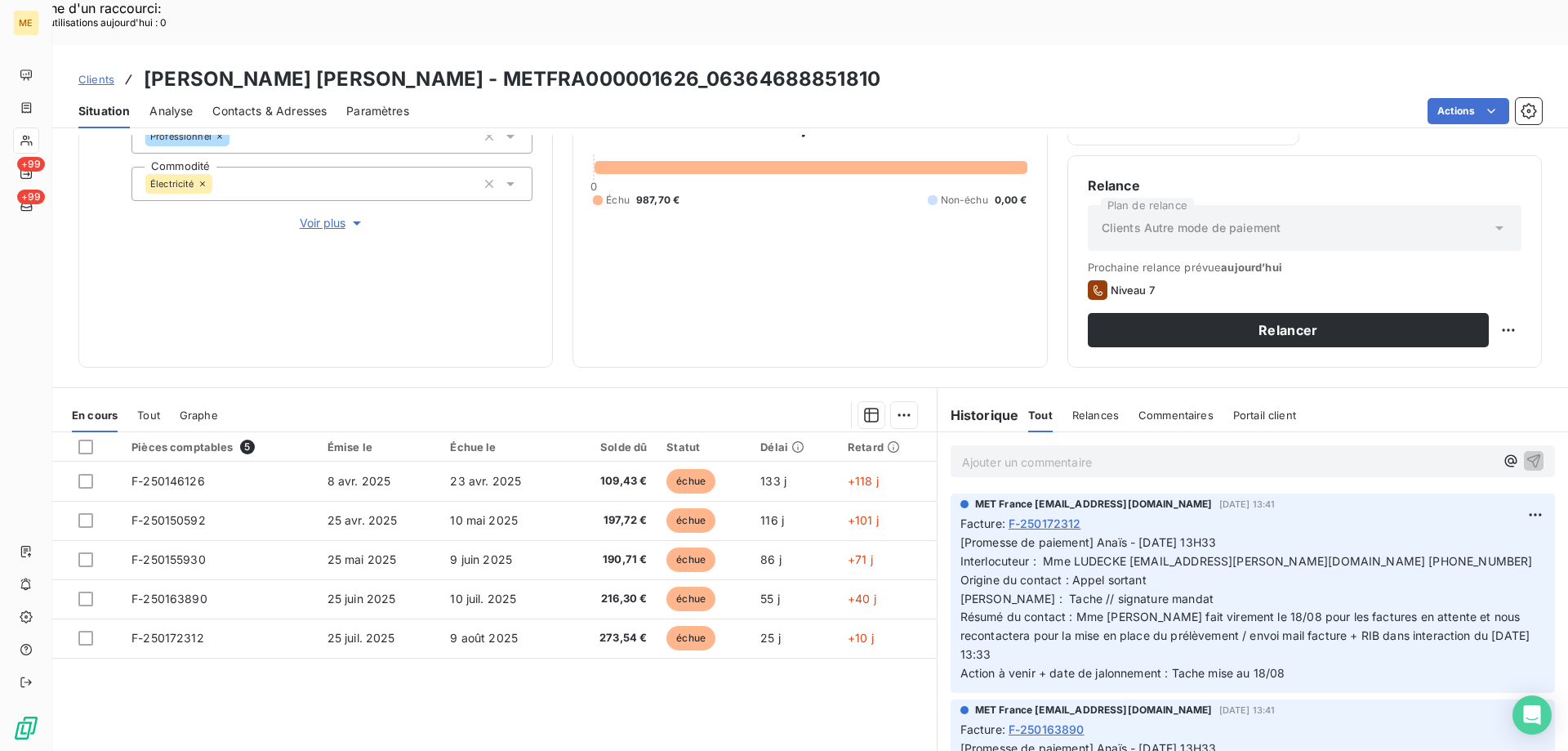
click at [971, 452] on p "Ajouter un commentaire ﻿" at bounding box center [1228, 462] width 532 height 21
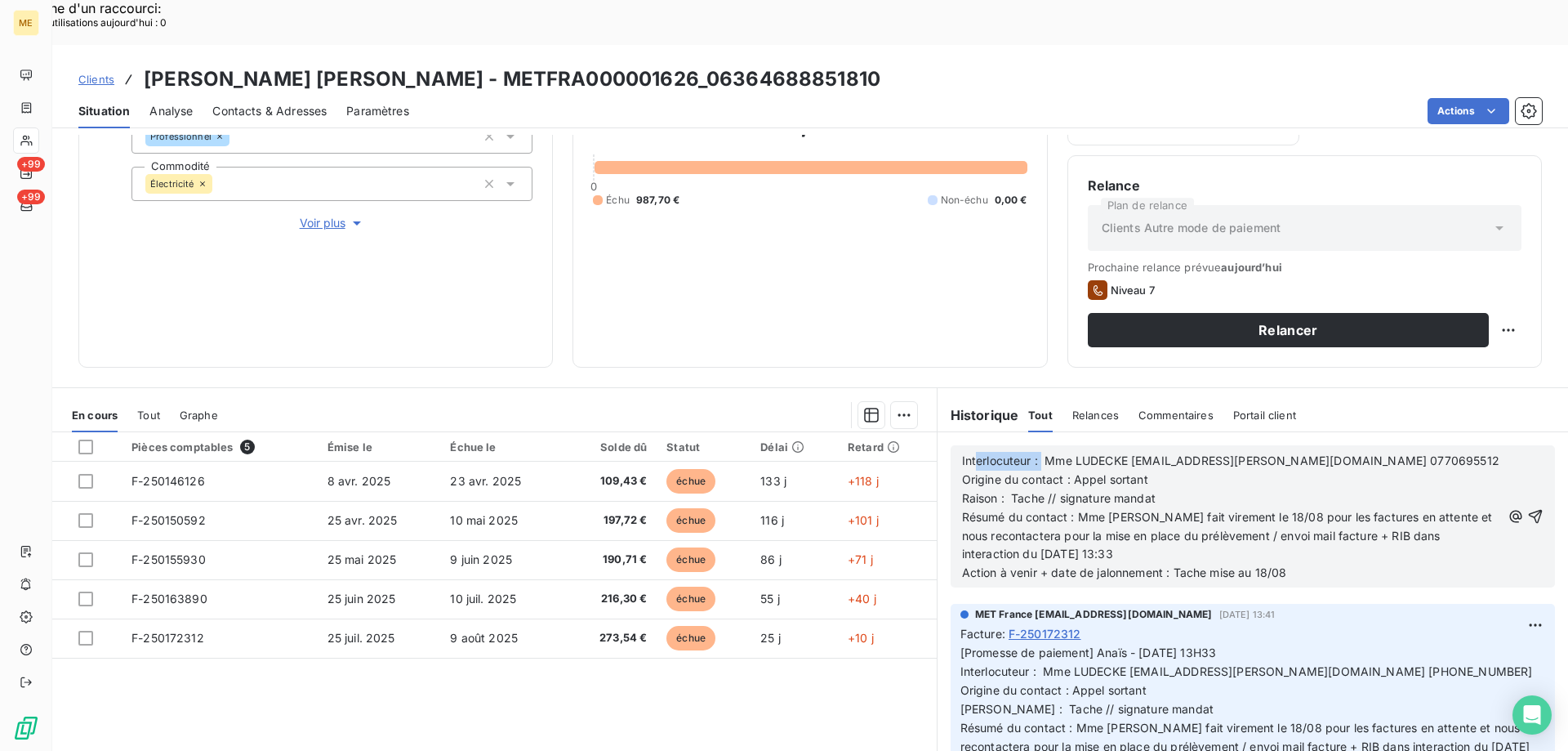
drag, startPoint x: 1036, startPoint y: 419, endPoint x: 968, endPoint y: 410, distance: 68.6
click at [968, 454] on span "Interlocuteur : Mme LUDECKE ludecke.karine@gmail.com 0770695512" at bounding box center [1230, 460] width 537 height 14
click at [962, 454] on span "Interlocuteur : Mme LUDECKE ludecke.karine@gmail.com 0770695512" at bounding box center [1230, 460] width 537 height 14
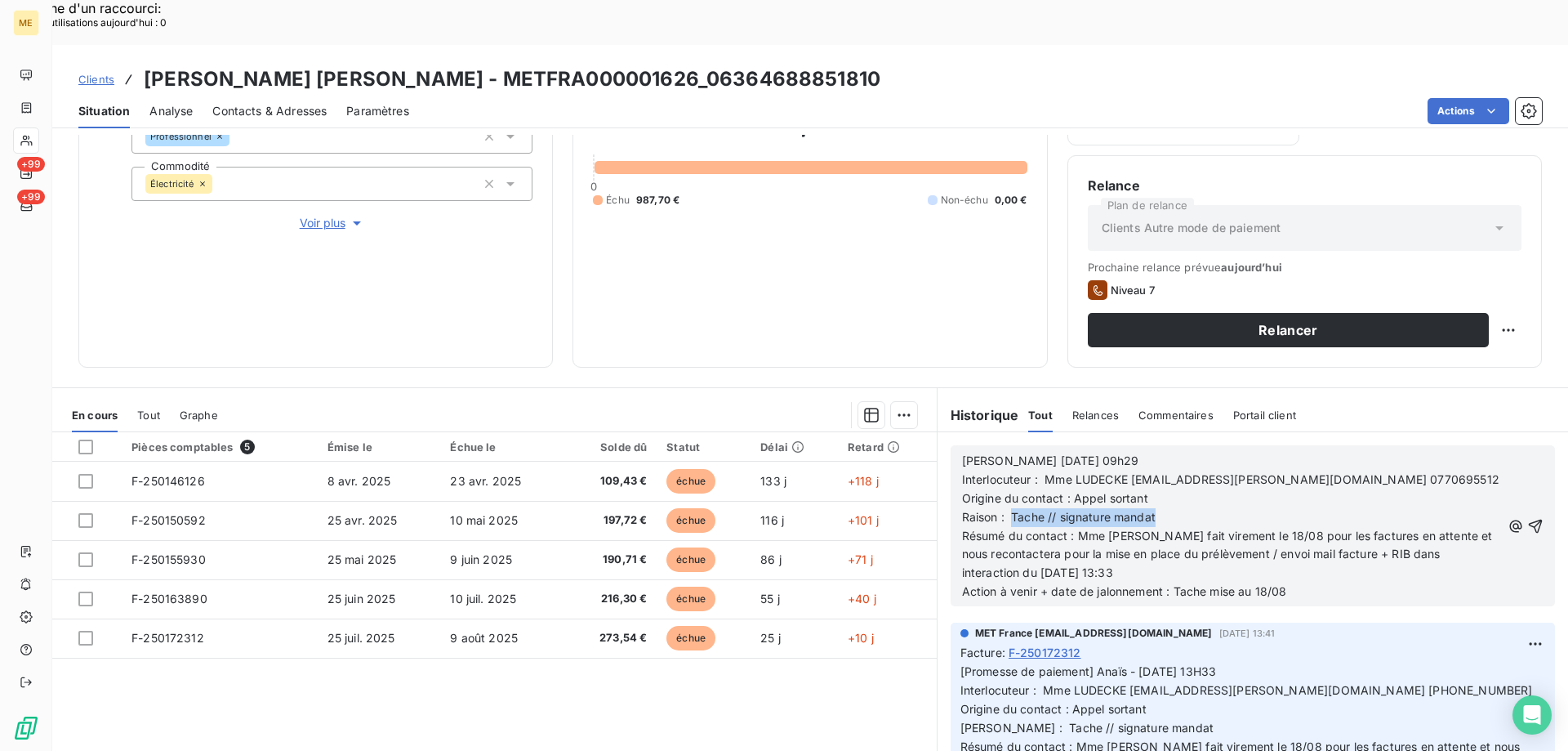
drag, startPoint x: 1007, startPoint y: 476, endPoint x: 1166, endPoint y: 474, distance: 159.0
click at [1166, 508] on p "Raison : Tache // signature mandat" at bounding box center [1231, 518] width 539 height 19
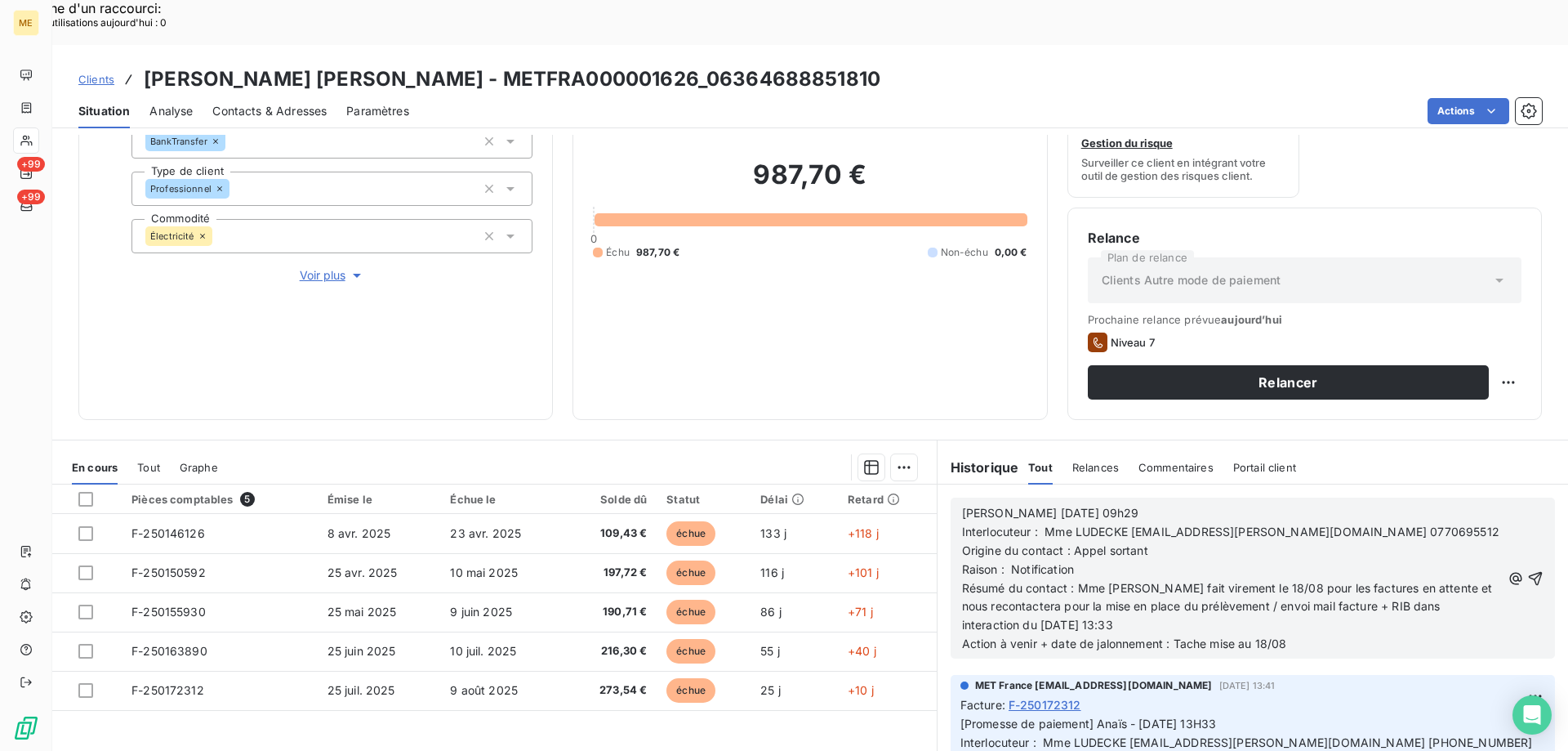
scroll to position [137, 0]
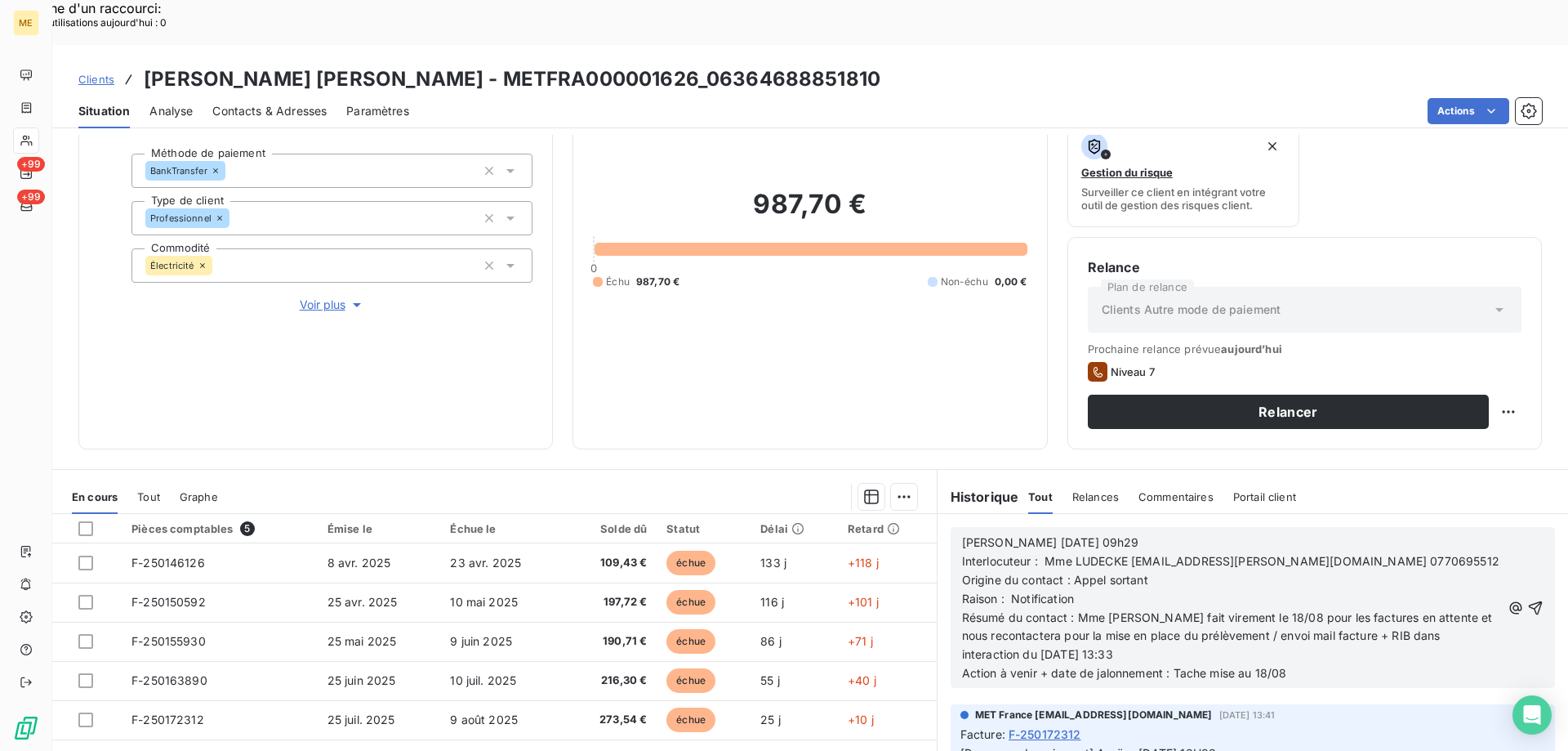
click at [319, 296] on span "Voir plus" at bounding box center [332, 305] width 65 height 17
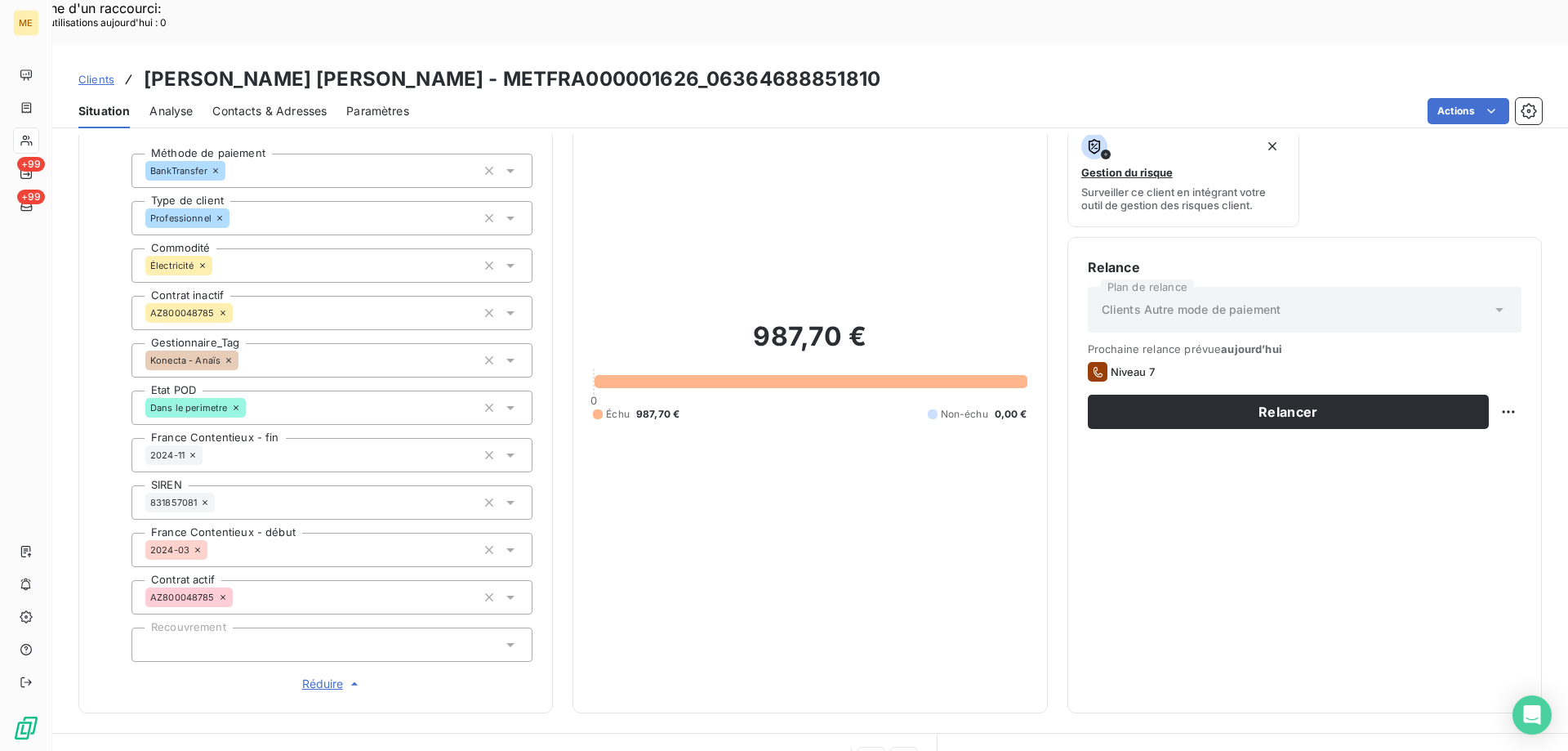
click at [319, 676] on span "Réduire" at bounding box center [332, 684] width 60 height 17
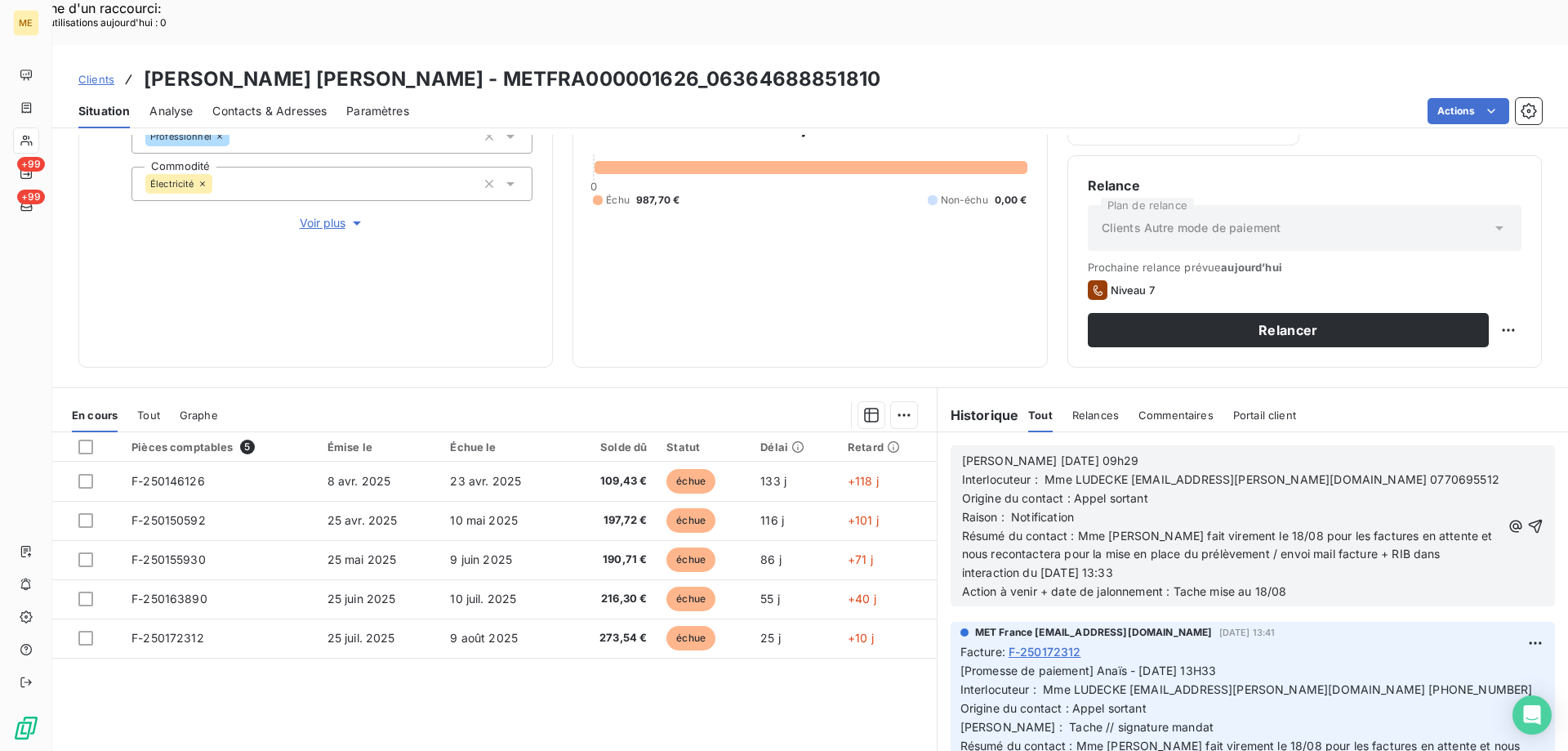
scroll to position [0, 0]
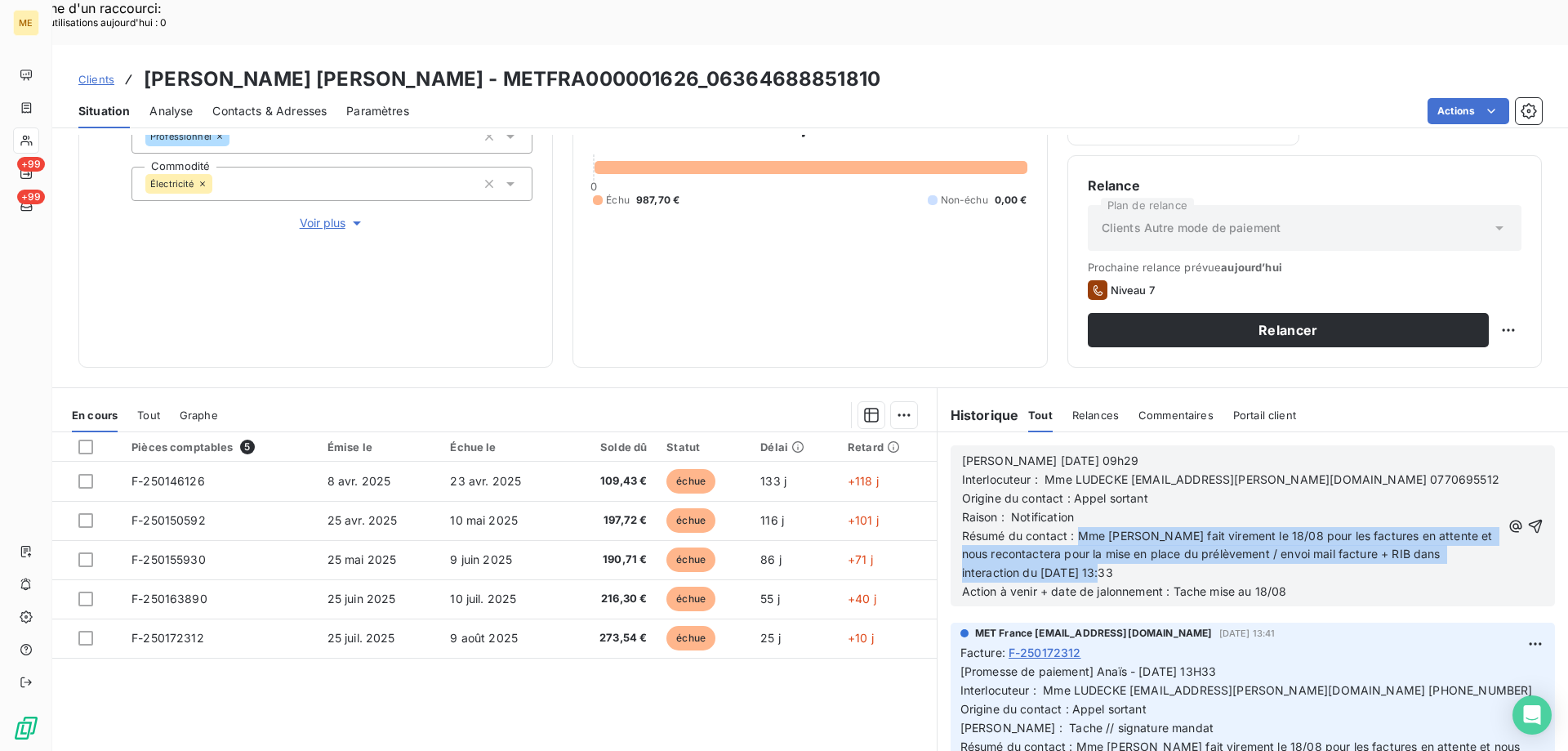
drag, startPoint x: 1072, startPoint y: 489, endPoint x: 1344, endPoint y: 532, distance: 275.4
click at [1344, 532] on p "Résumé du contact : Mme LUDECKE fait virement le 18/08 pour les factures en att…" at bounding box center [1231, 555] width 539 height 56
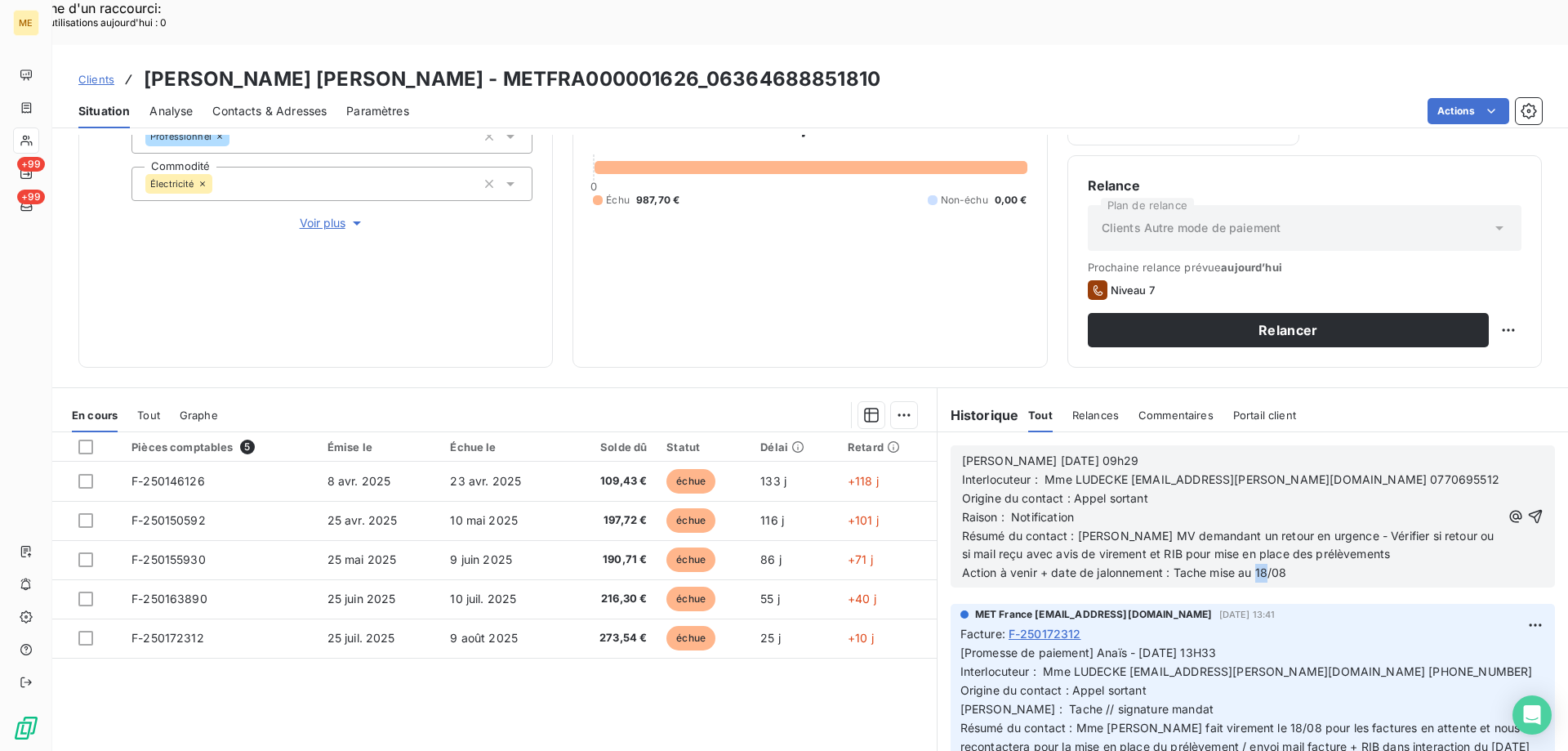
drag, startPoint x: 1250, startPoint y: 525, endPoint x: 1262, endPoint y: 527, distance: 12.2
click at [1262, 566] on span "Action à venir + date de jalonnement : Tache mise au 18/08" at bounding box center [1124, 572] width 325 height 14
click at [1299, 564] on p "Action à venir + date de jalonnement : Tache mise au 26/08" at bounding box center [1231, 573] width 539 height 19
click at [1529, 510] on icon "button" at bounding box center [1536, 517] width 14 height 14
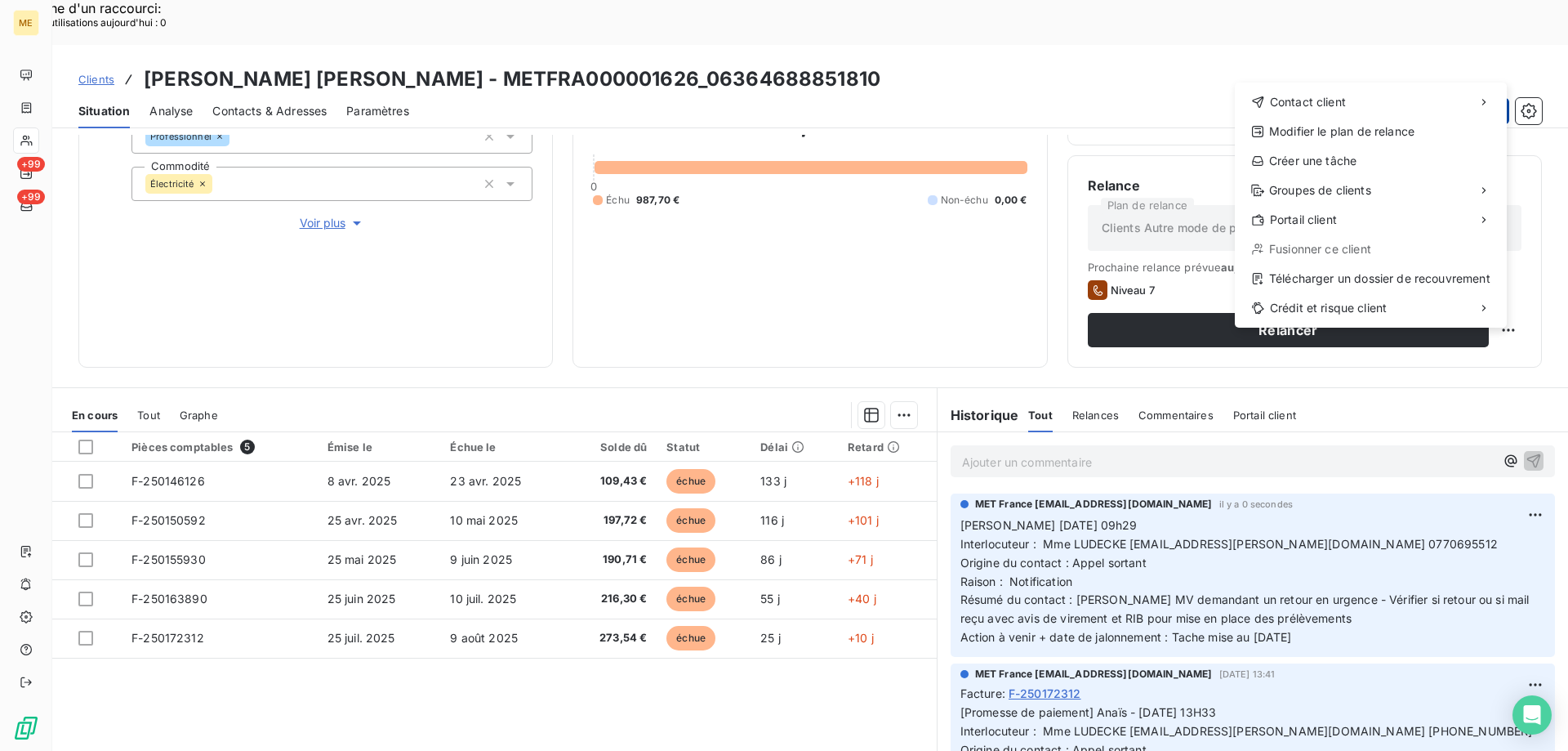
click at [1302, 152] on div "Créer une tâche" at bounding box center [1371, 161] width 259 height 26
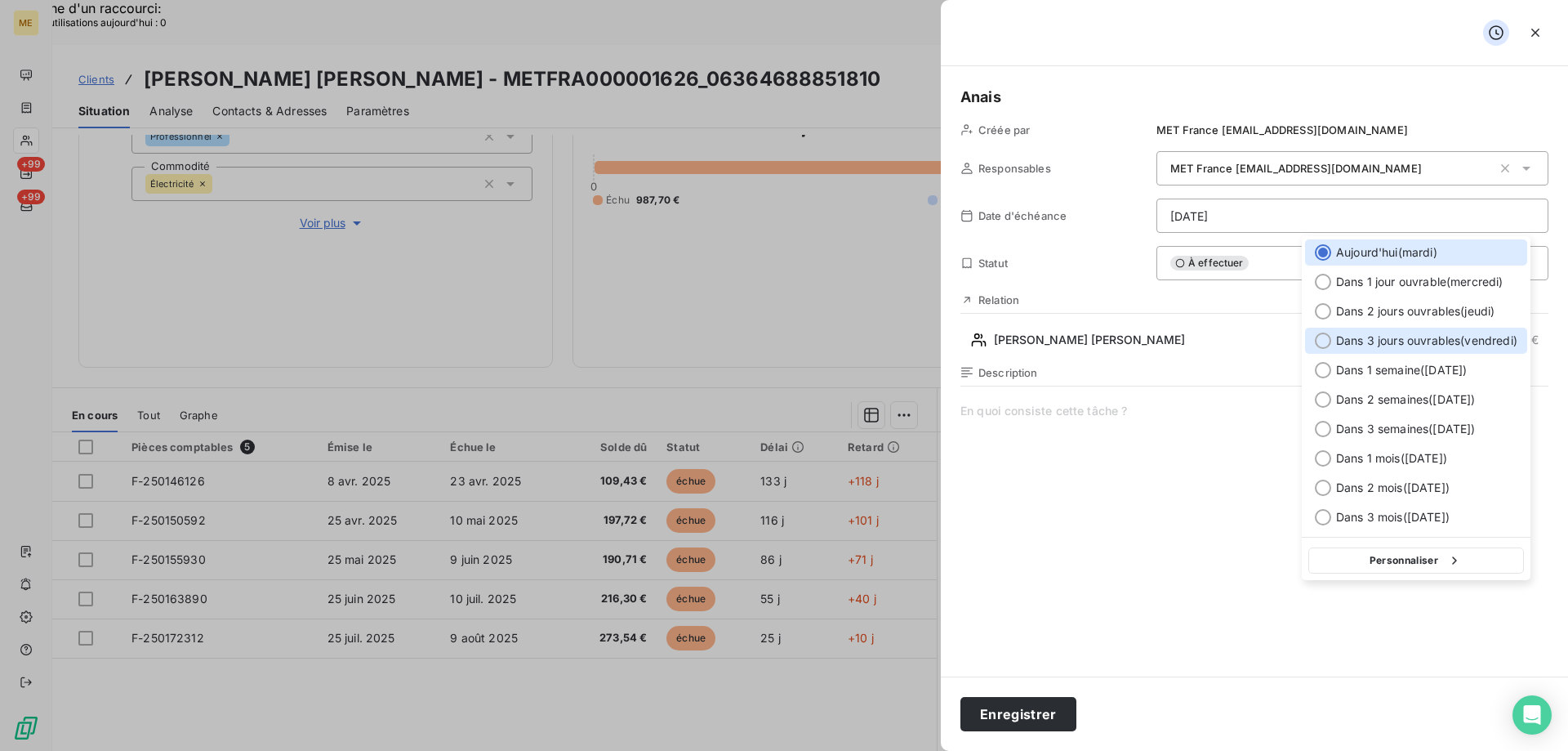
click at [1323, 339] on div at bounding box center [1323, 341] width 17 height 17
type input "[DATE]"
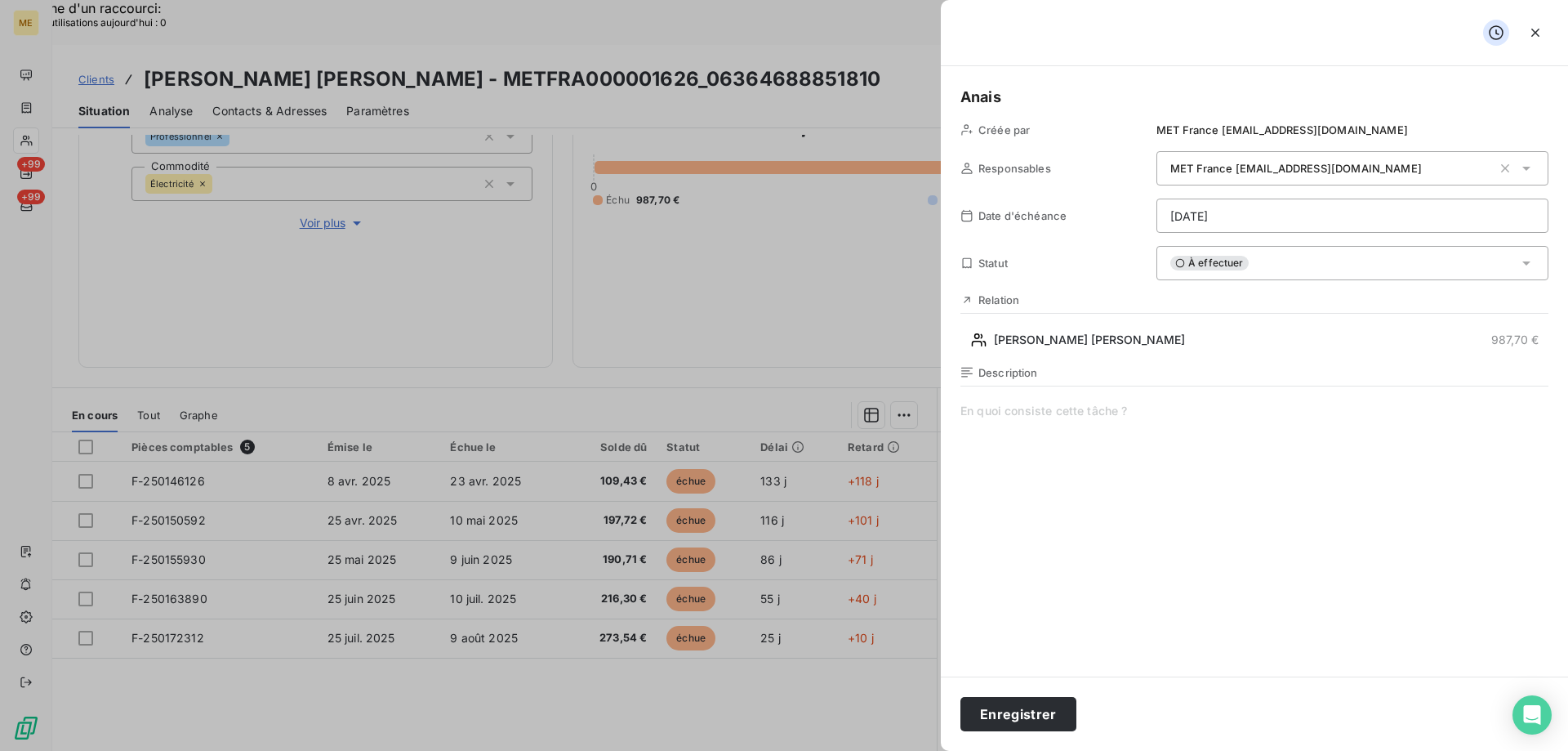
click at [1112, 406] on span at bounding box center [1254, 559] width 588 height 314
click at [1021, 711] on button "Enregistrer" at bounding box center [1018, 714] width 116 height 34
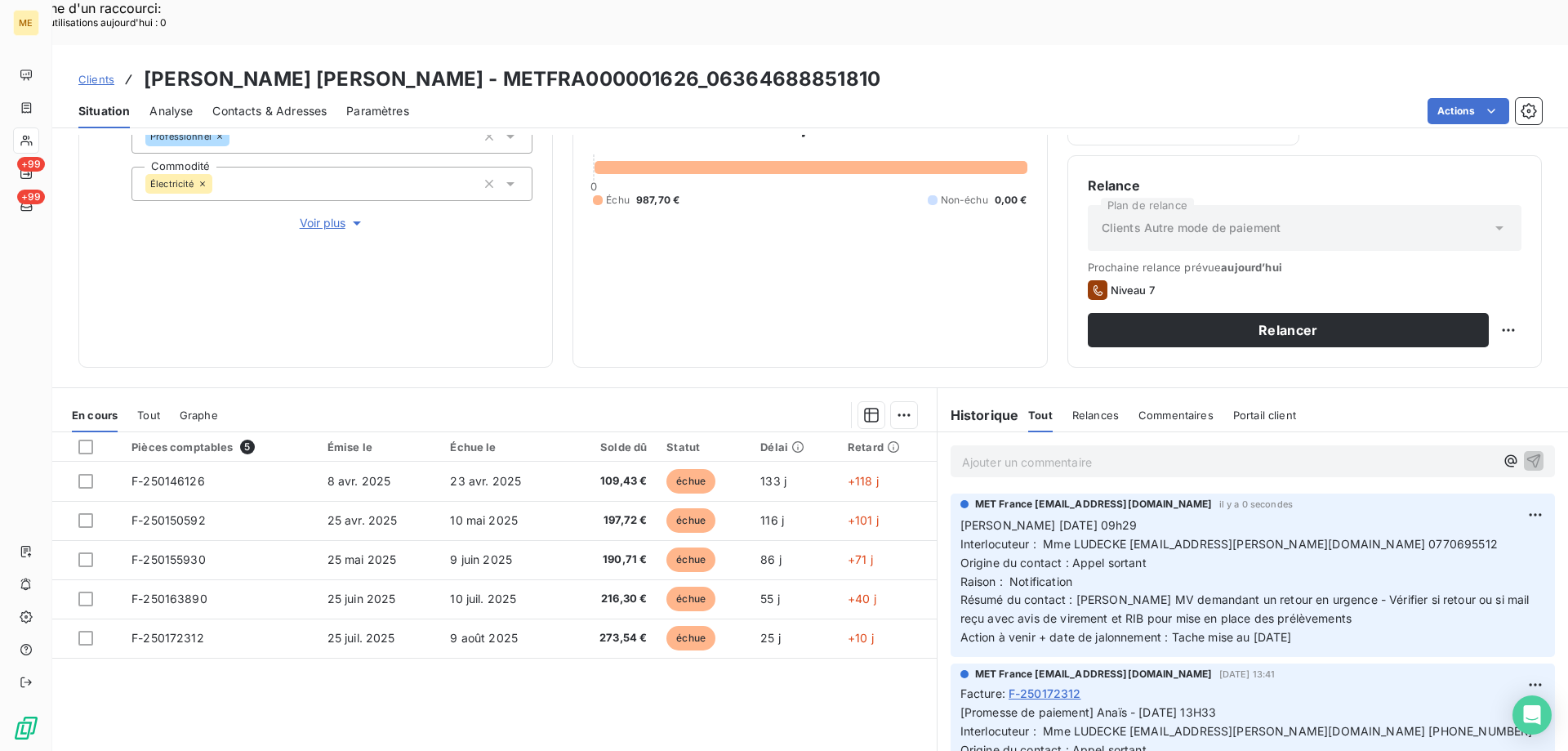
drag, startPoint x: 1330, startPoint y: 586, endPoint x: 955, endPoint y: 481, distance: 389.4
click at [960, 517] on p "Valérie 19/08/2025 09h29 Interlocuteur : Mme LUDECKE ludecke.karine@gmail.com 0…" at bounding box center [1253, 582] width 584 height 131
copy p "Valérie 19/08/2025 09h29 Interlocuteur : Mme LUDECKE ludecke.karine@gmail.com 0…"
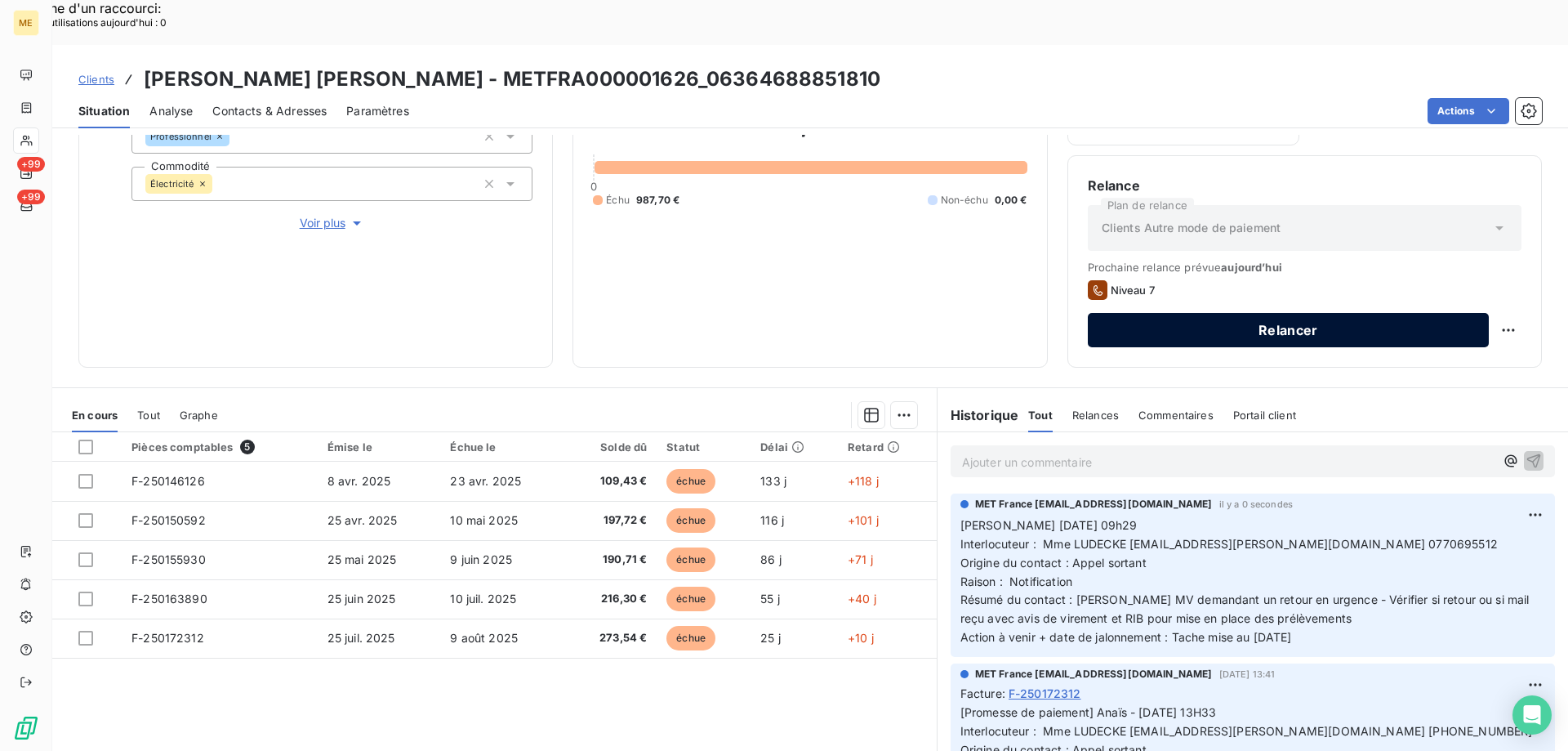
click at [1371, 313] on button "Relancer" at bounding box center [1288, 330] width 401 height 34
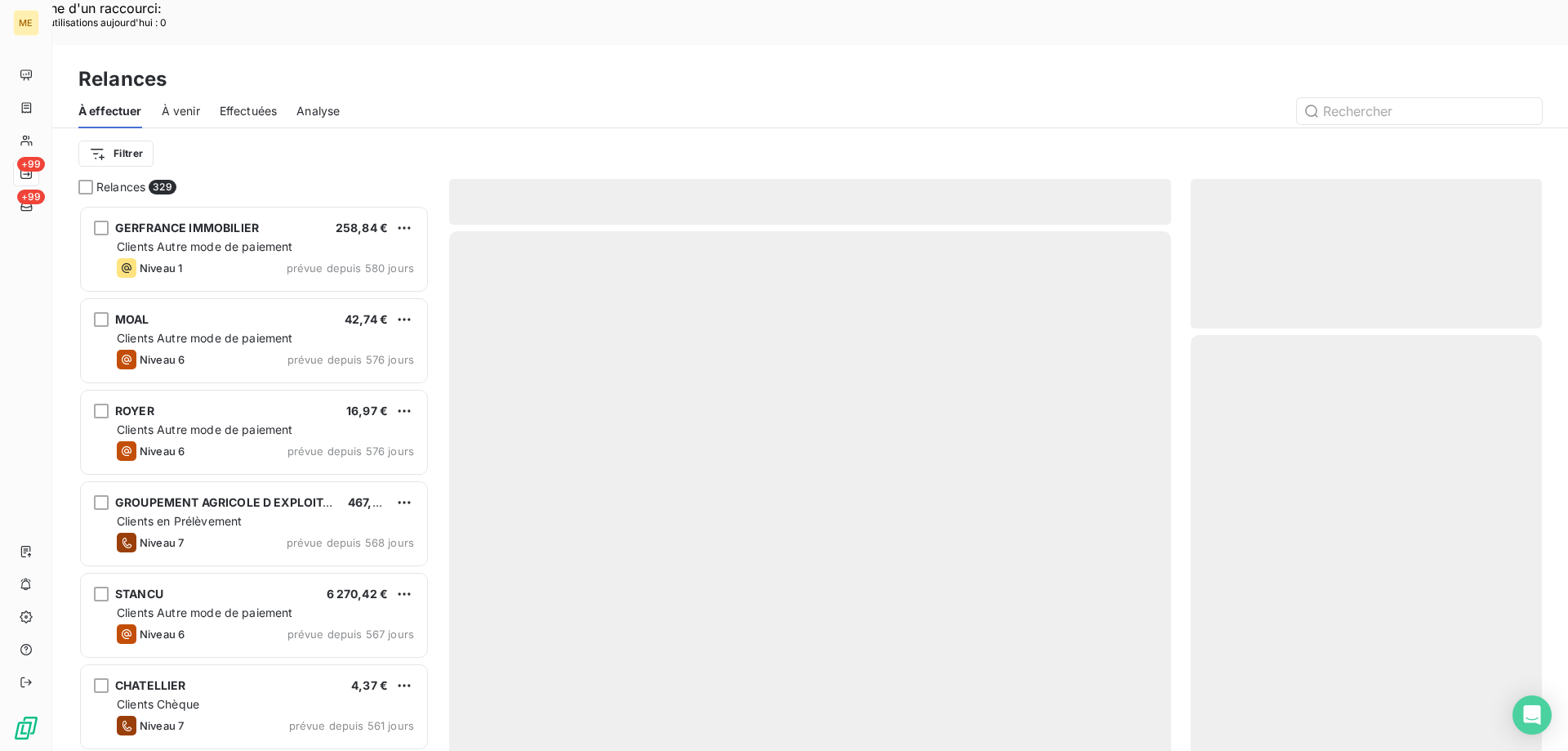
scroll to position [579, 339]
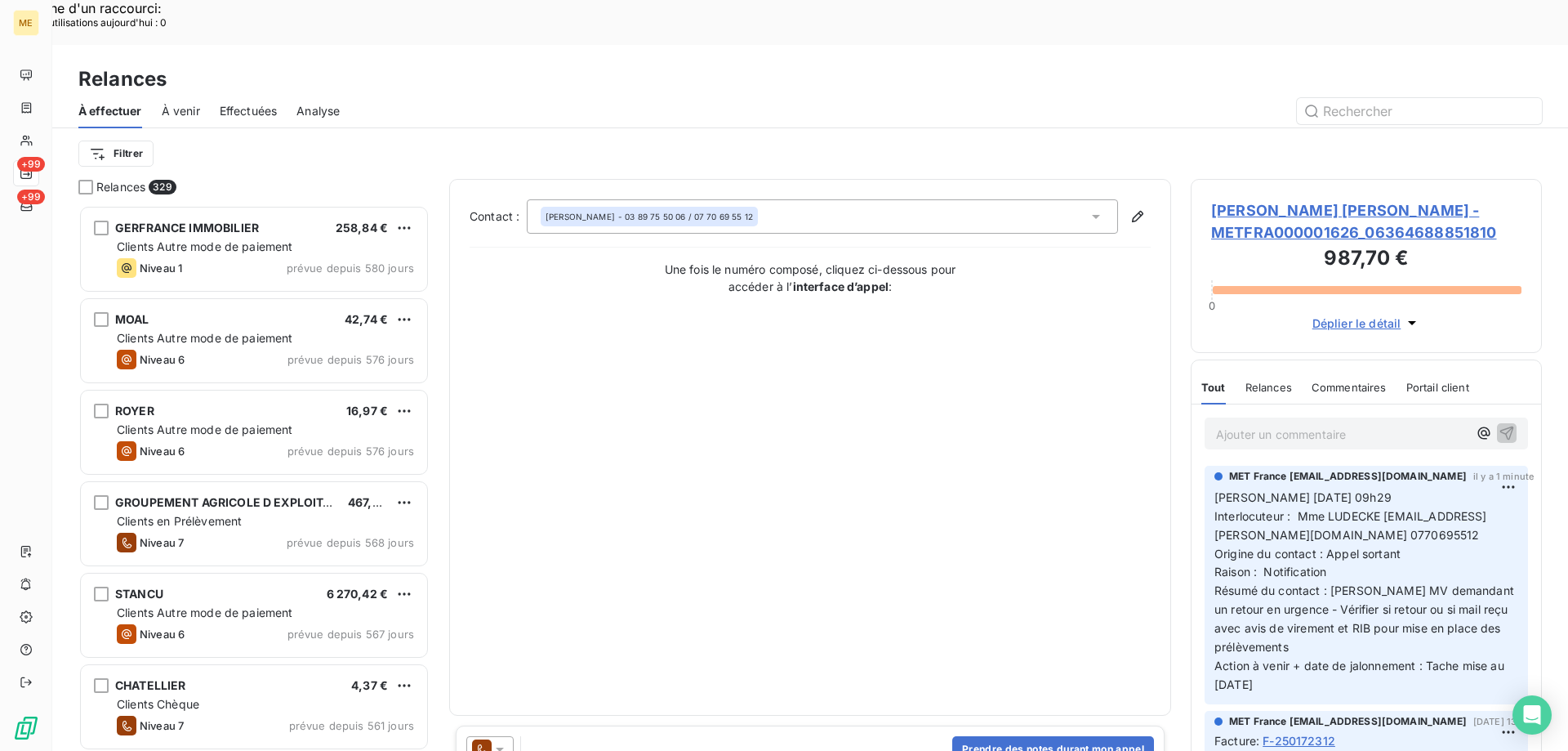
click at [502, 741] on icon at bounding box center [500, 749] width 17 height 17
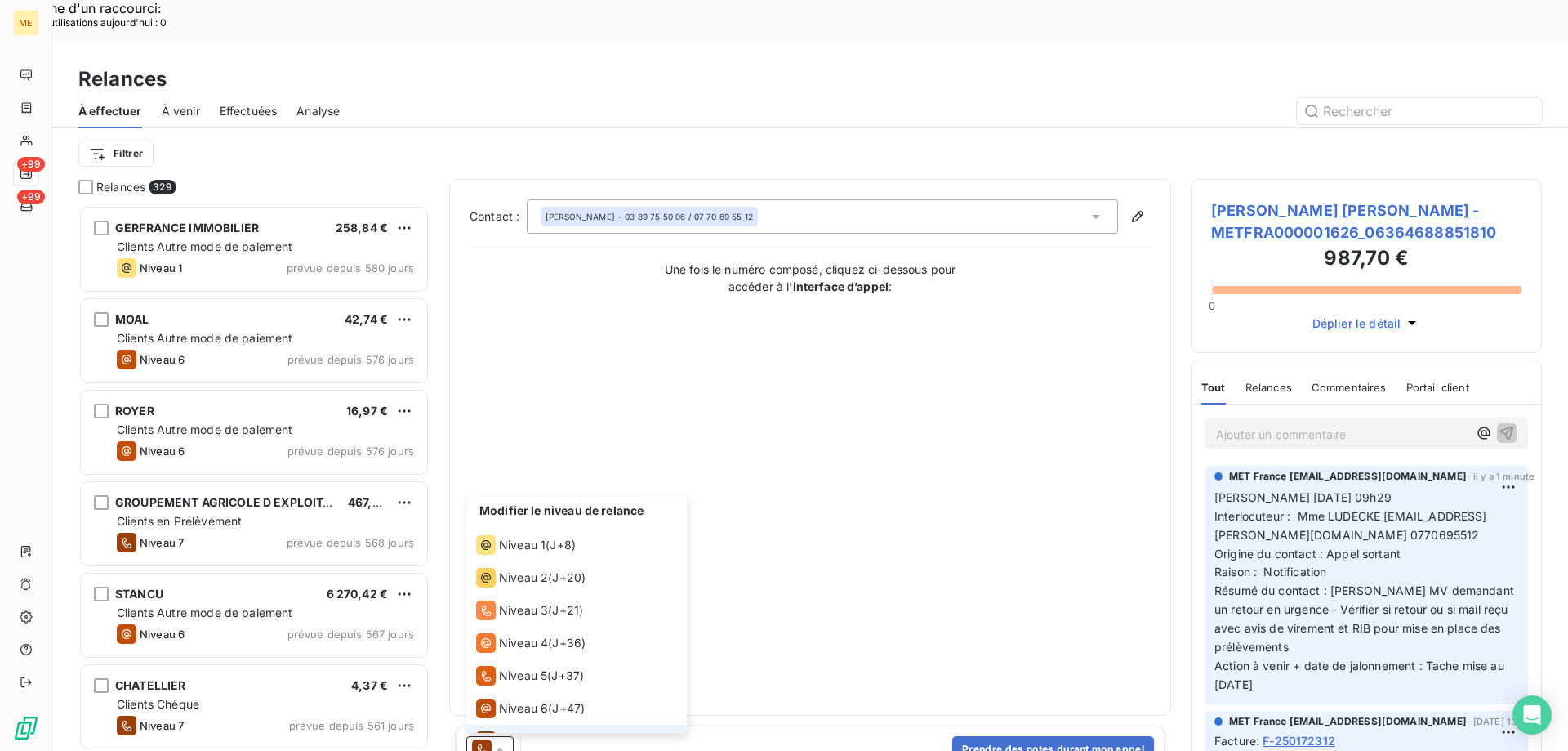
scroll to position [25, 0]
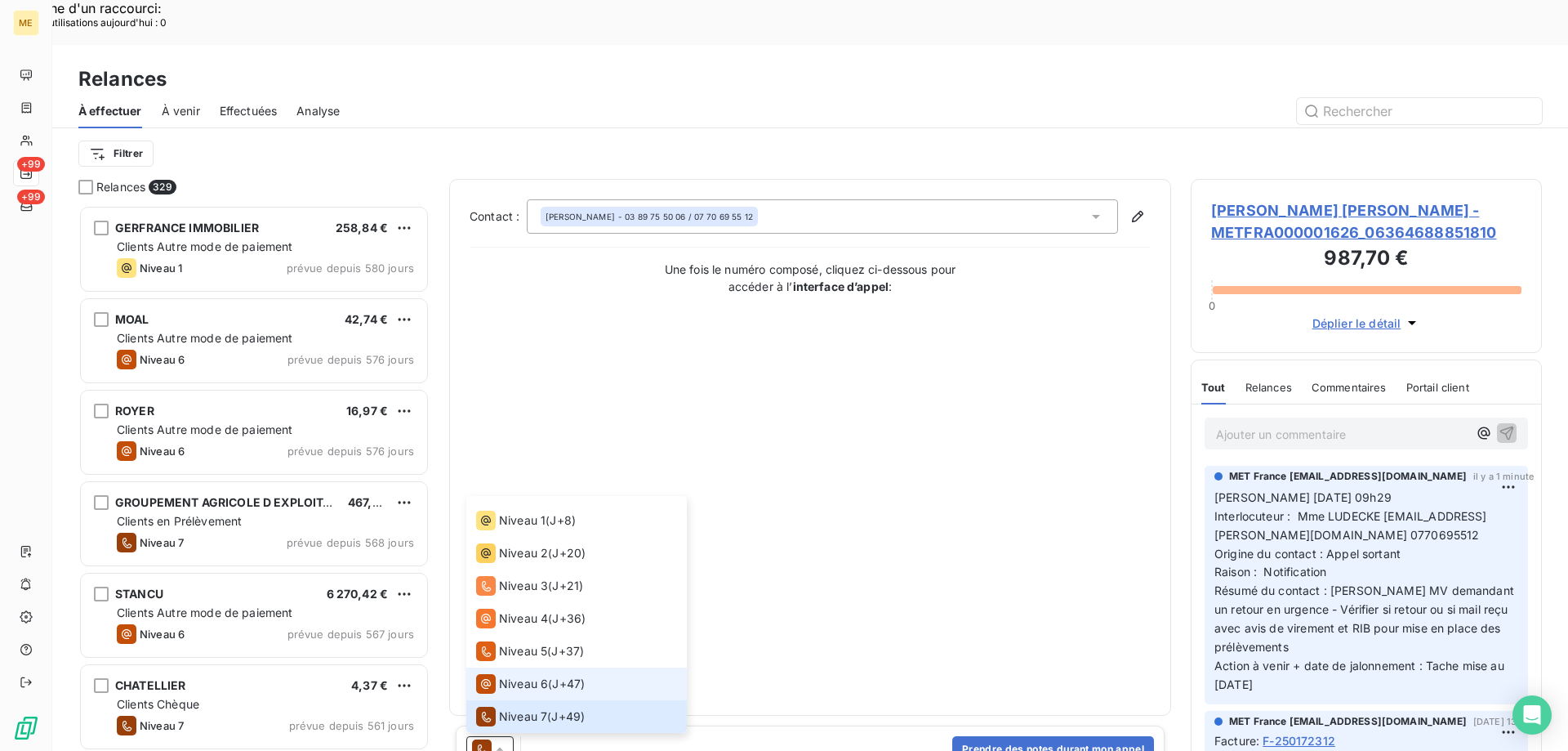
click at [515, 676] on span "Niveau 6" at bounding box center [523, 684] width 49 height 17
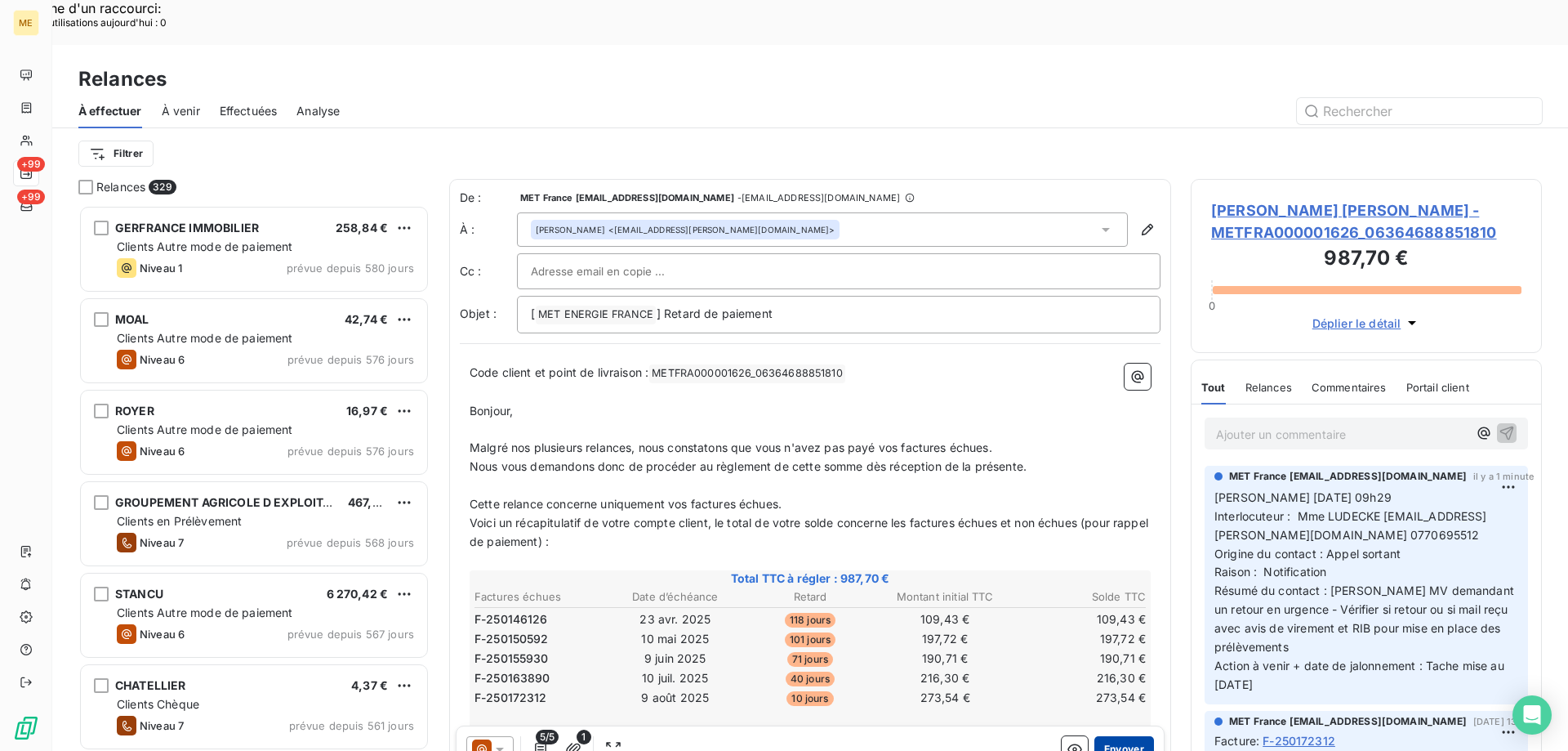
click at [1109, 736] on button "Envoyer" at bounding box center [1124, 749] width 60 height 26
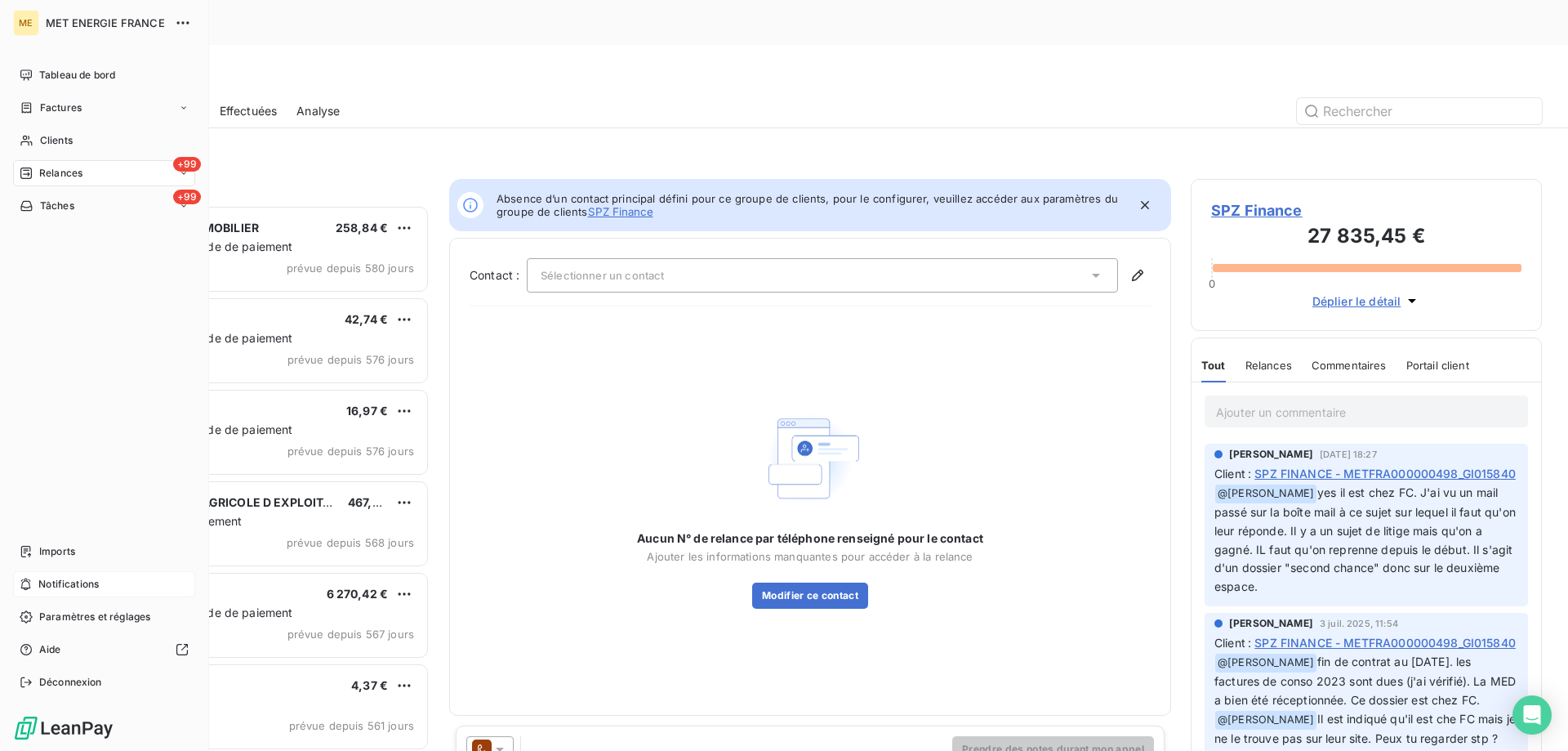
click at [120, 581] on div "Notifications" at bounding box center [104, 585] width 182 height 26
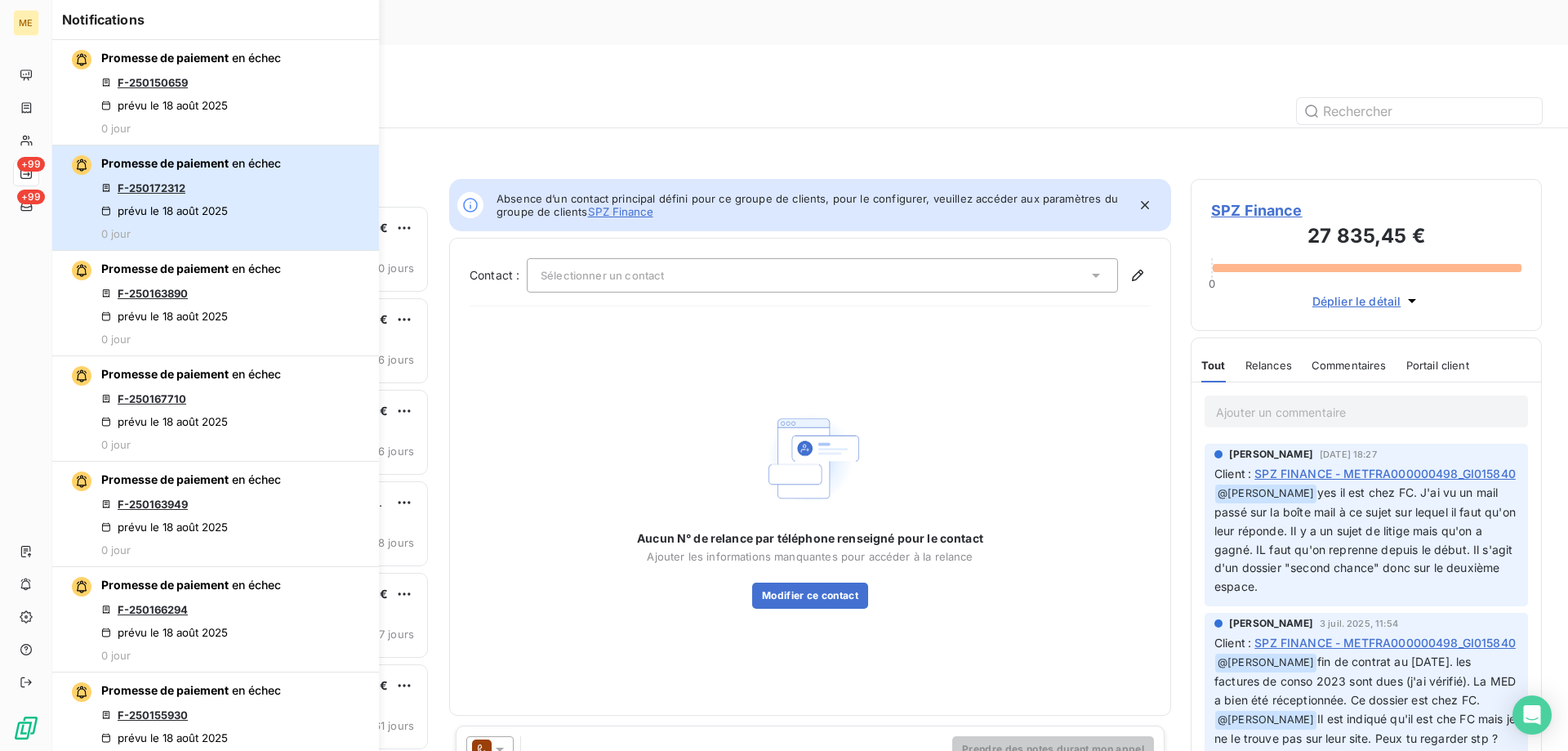
click at [267, 200] on div "Promesse de paiement en échec F-250172312 prévu le 18 août 2025 0 jour" at bounding box center [190, 197] width 180 height 85
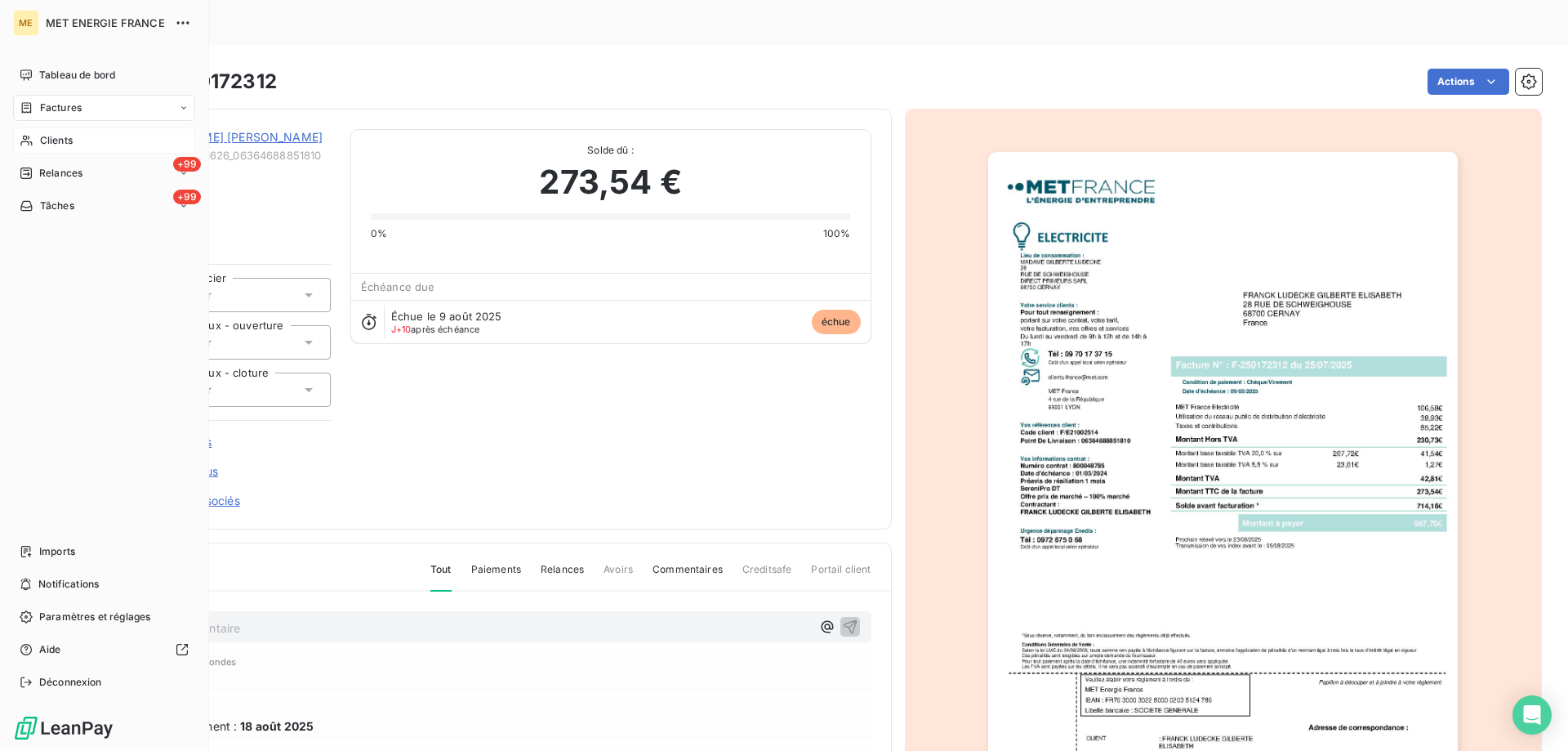
click at [103, 147] on div "Clients" at bounding box center [104, 141] width 182 height 26
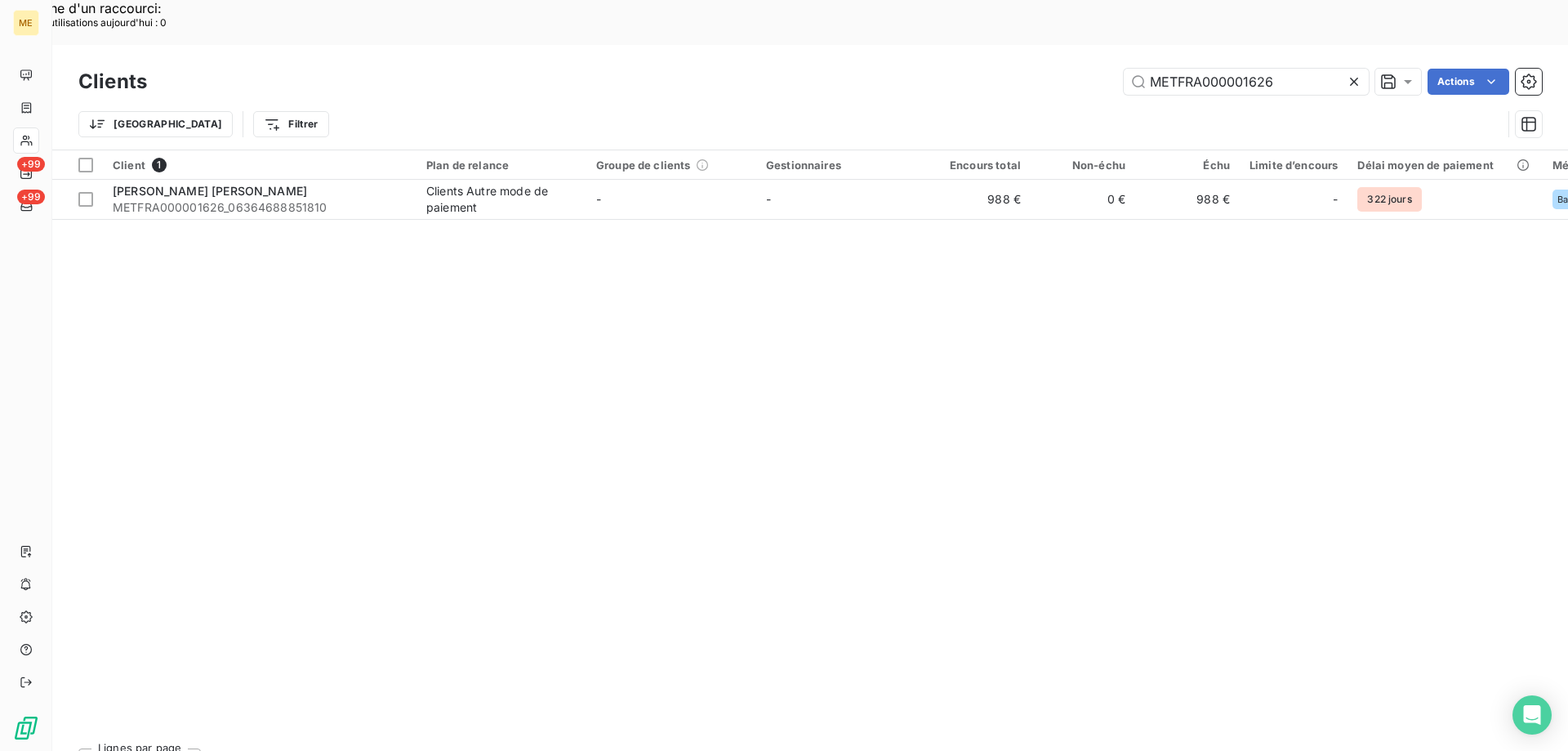
click at [1352, 74] on icon at bounding box center [1354, 82] width 17 height 17
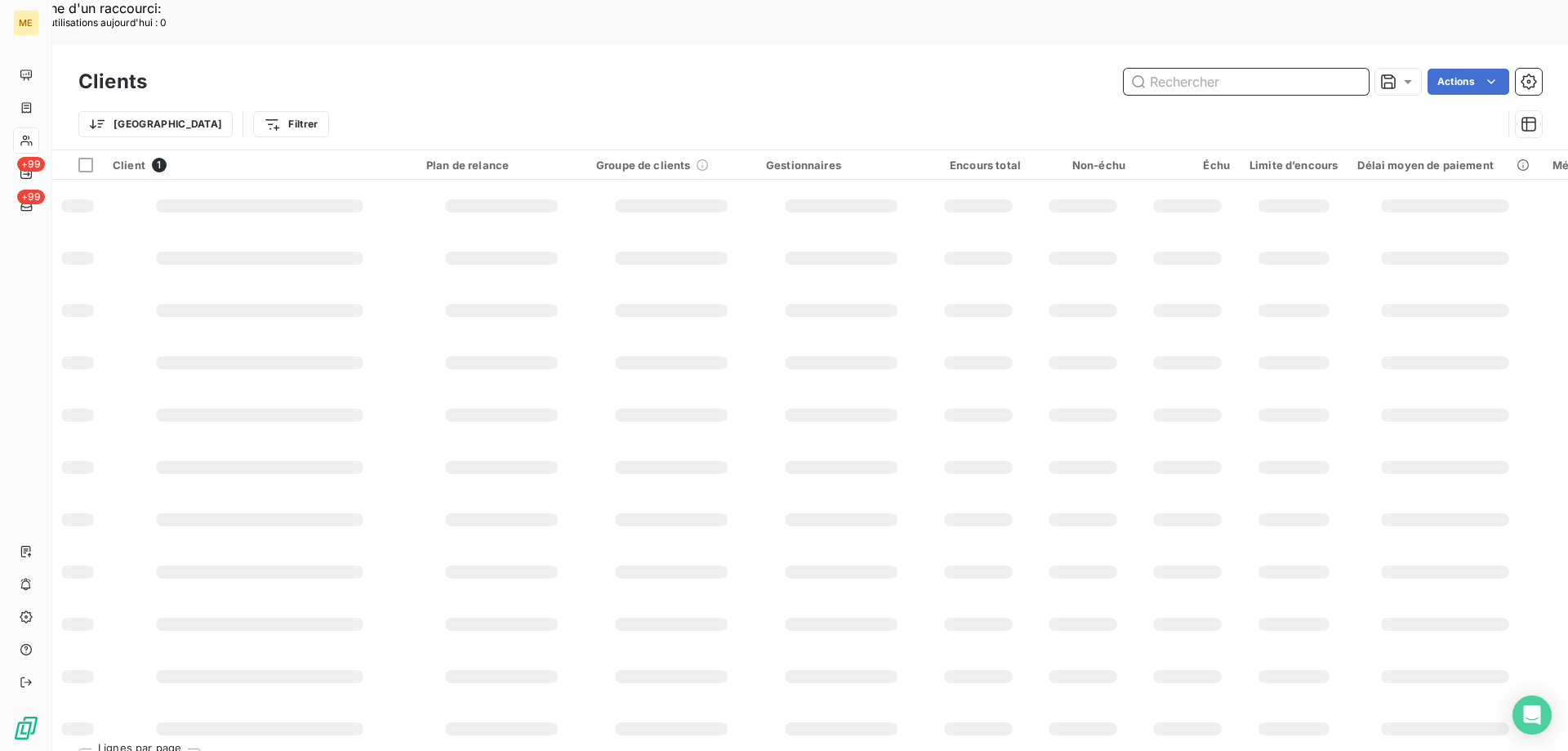
paste input "METFRA000001205"
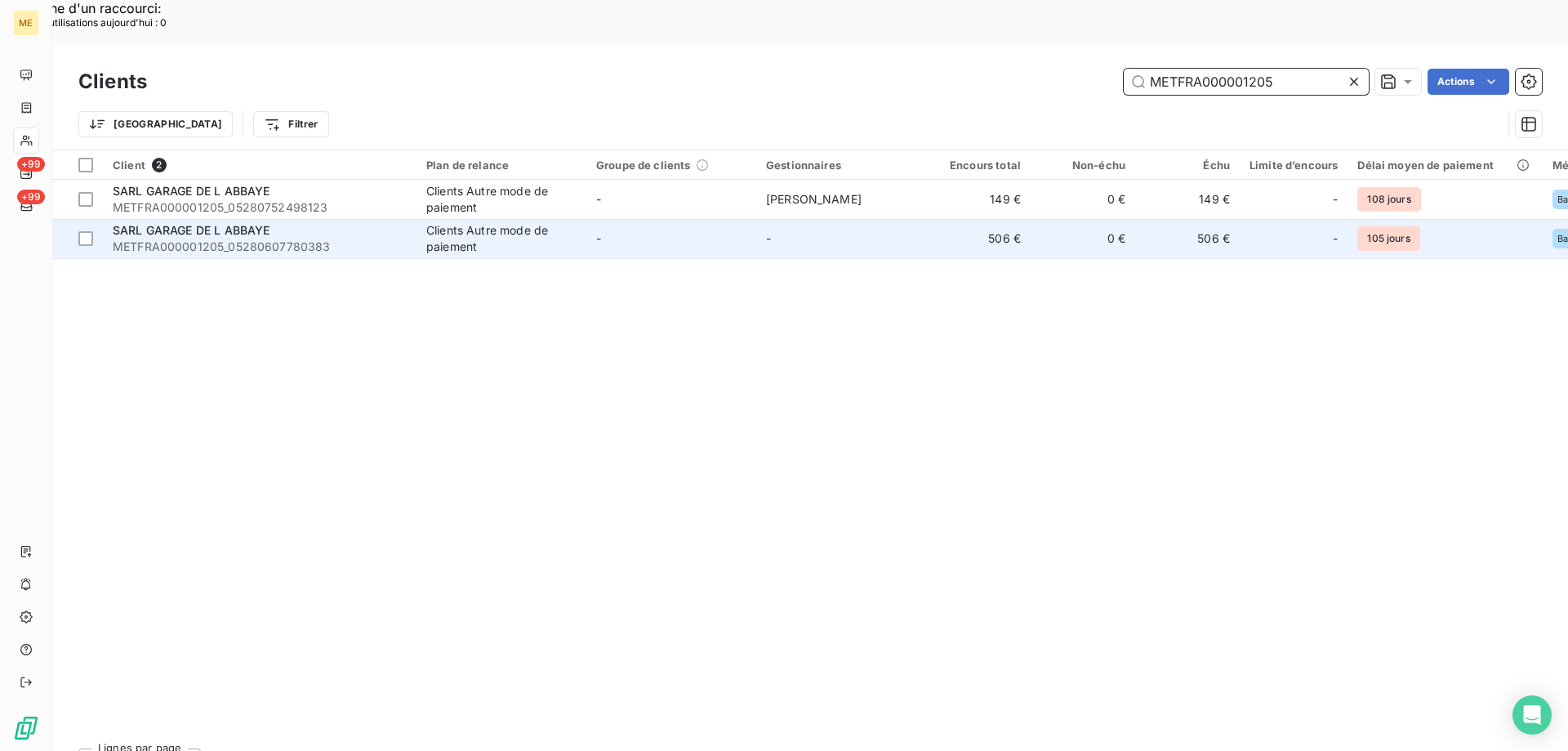
type input "METFRA000001205"
click at [197, 223] on span "SARL GARAGE DE L ABBAYE" at bounding box center [190, 229] width 156 height 14
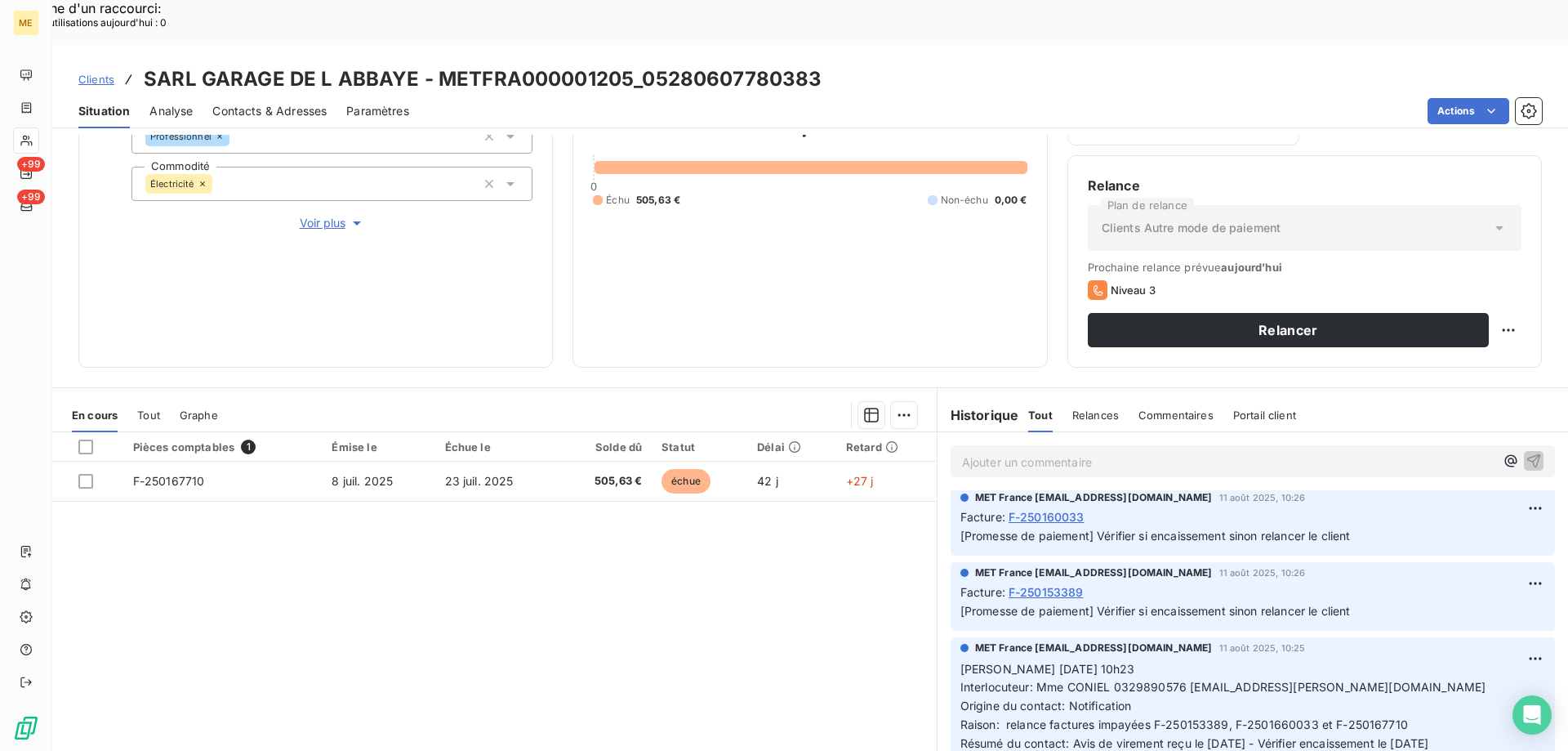
scroll to position [163, 0]
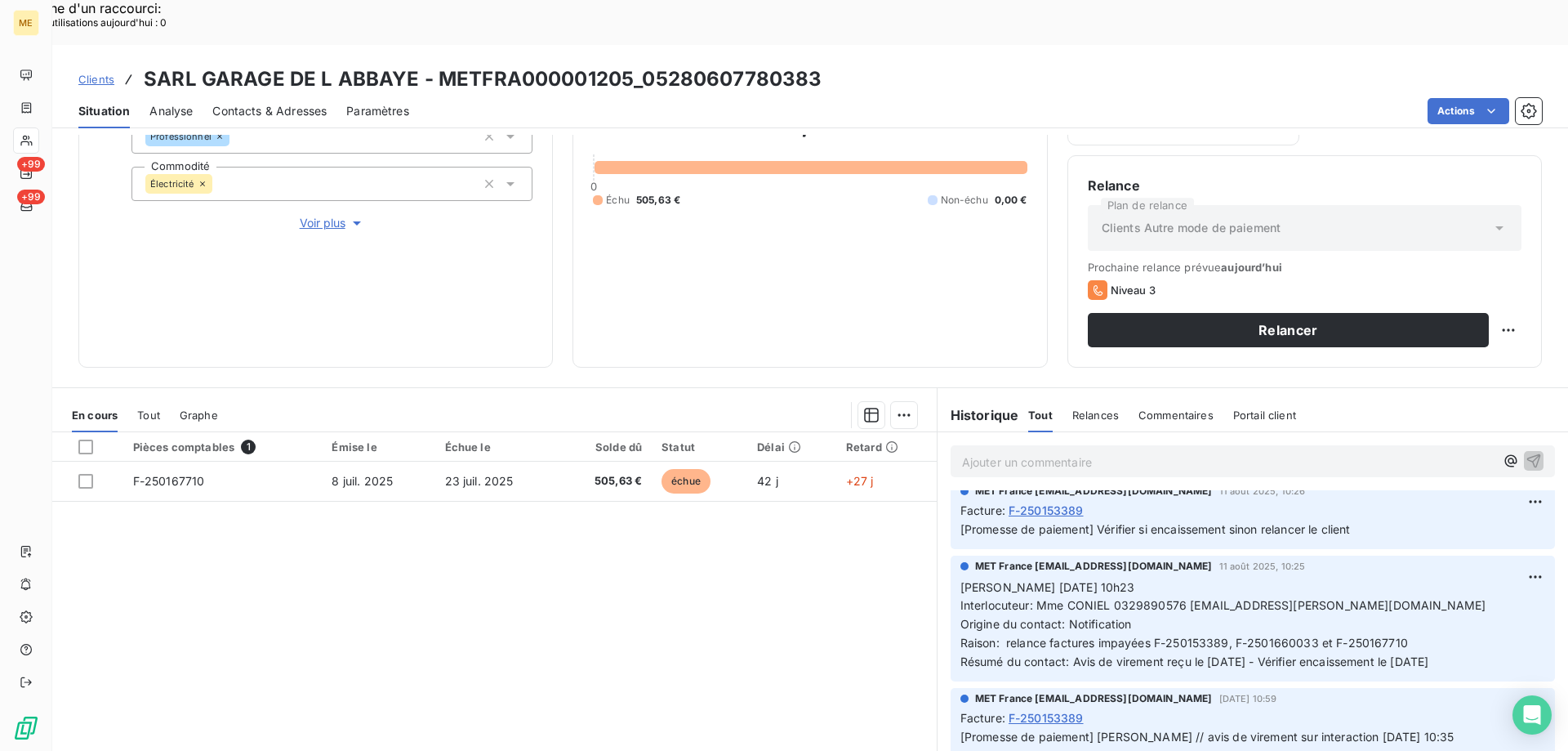
click at [443, 65] on h3 "SARL GARAGE DE L ABBAYE - METFRA000001205_05280607780383" at bounding box center [483, 79] width 678 height 30
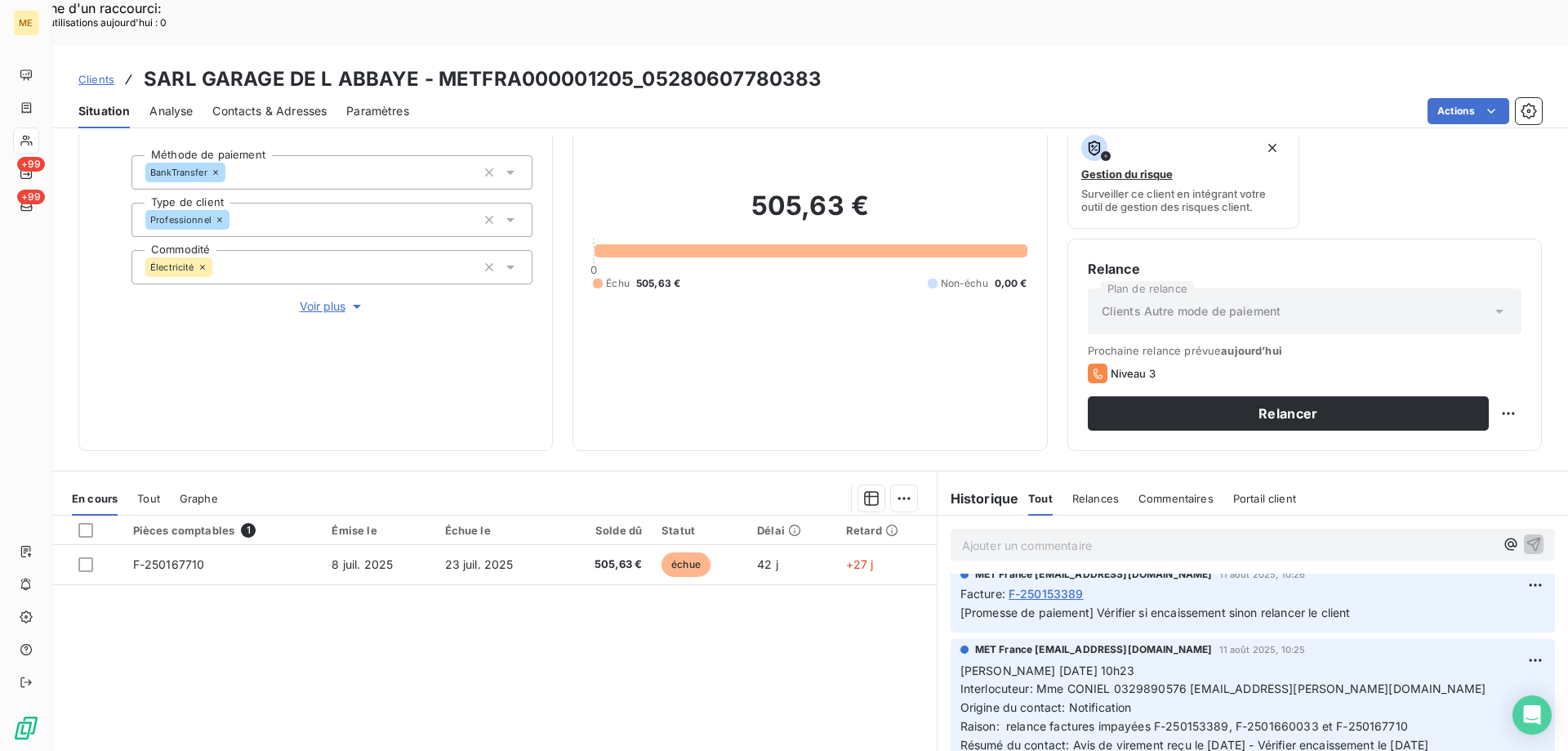
scroll to position [0, 0]
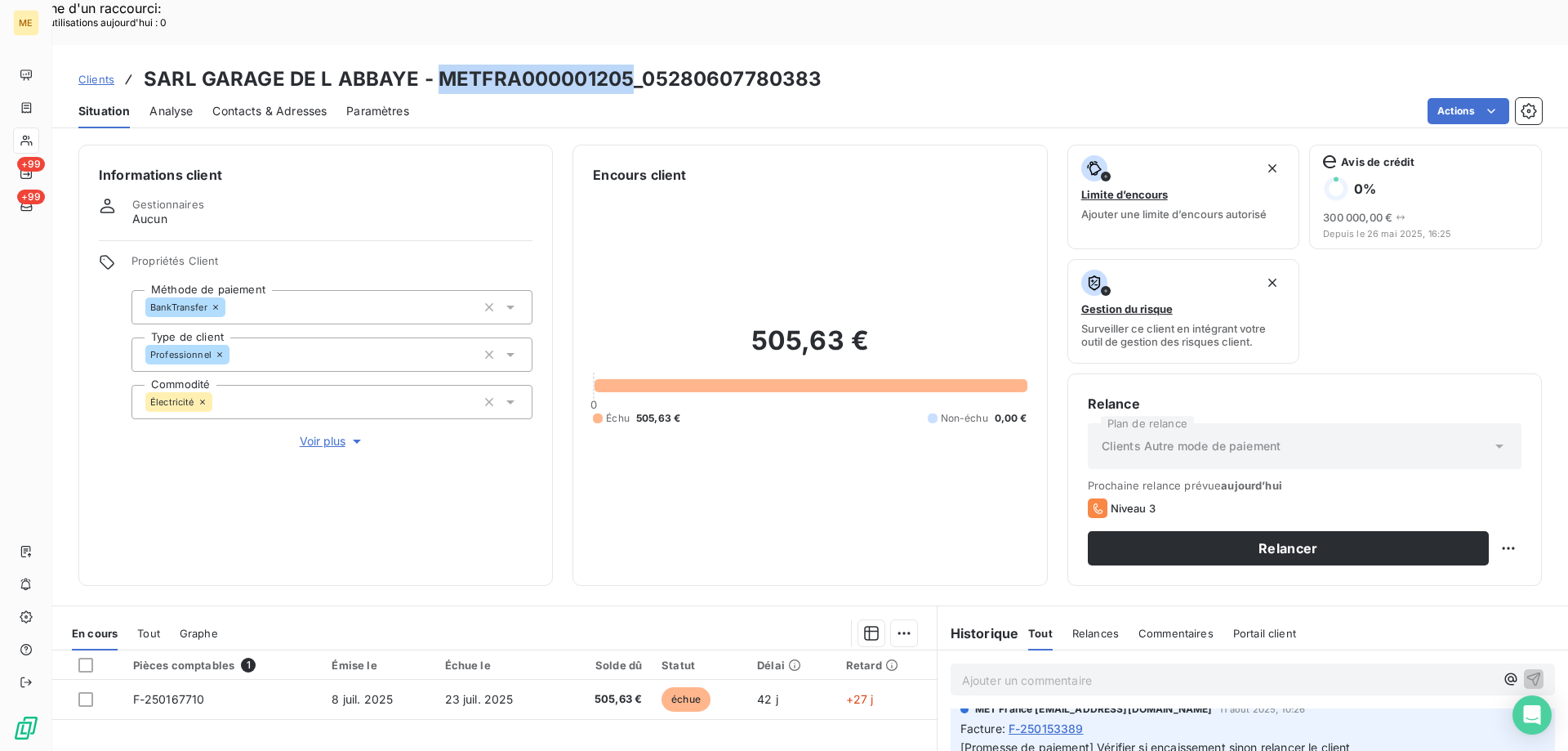
drag, startPoint x: 435, startPoint y: 27, endPoint x: 625, endPoint y: 40, distance: 190.4
click at [625, 65] on h3 "SARL GARAGE DE L ABBAYE - METFRA000001205_05280607780383" at bounding box center [483, 79] width 678 height 30
copy h3 "METFRA000001205"
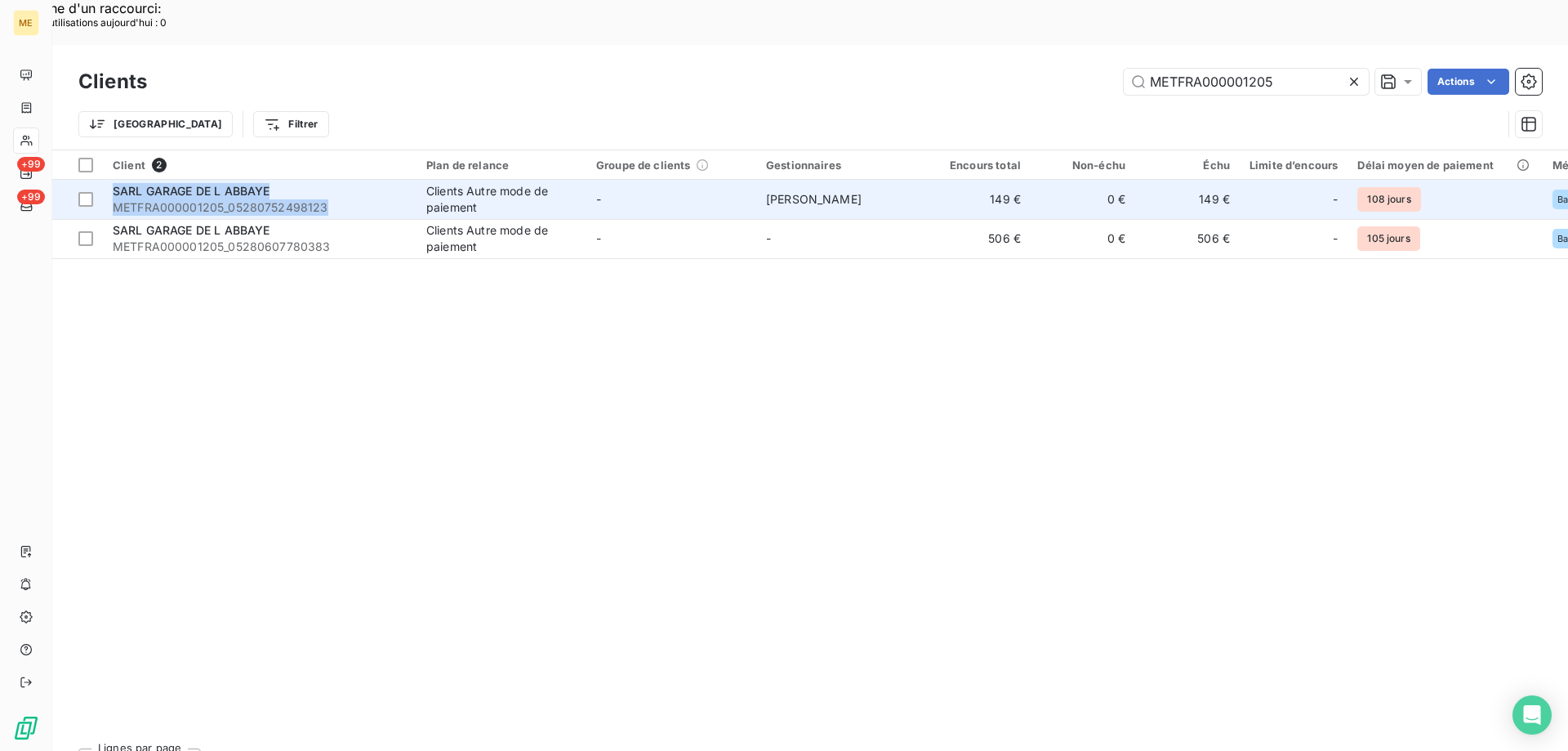
drag, startPoint x: 361, startPoint y: 158, endPoint x: 113, endPoint y: 143, distance: 248.5
click at [113, 183] on div "SARL GARAGE DE L ABBAYE METFRA000001205_05280752498123" at bounding box center [259, 199] width 294 height 32
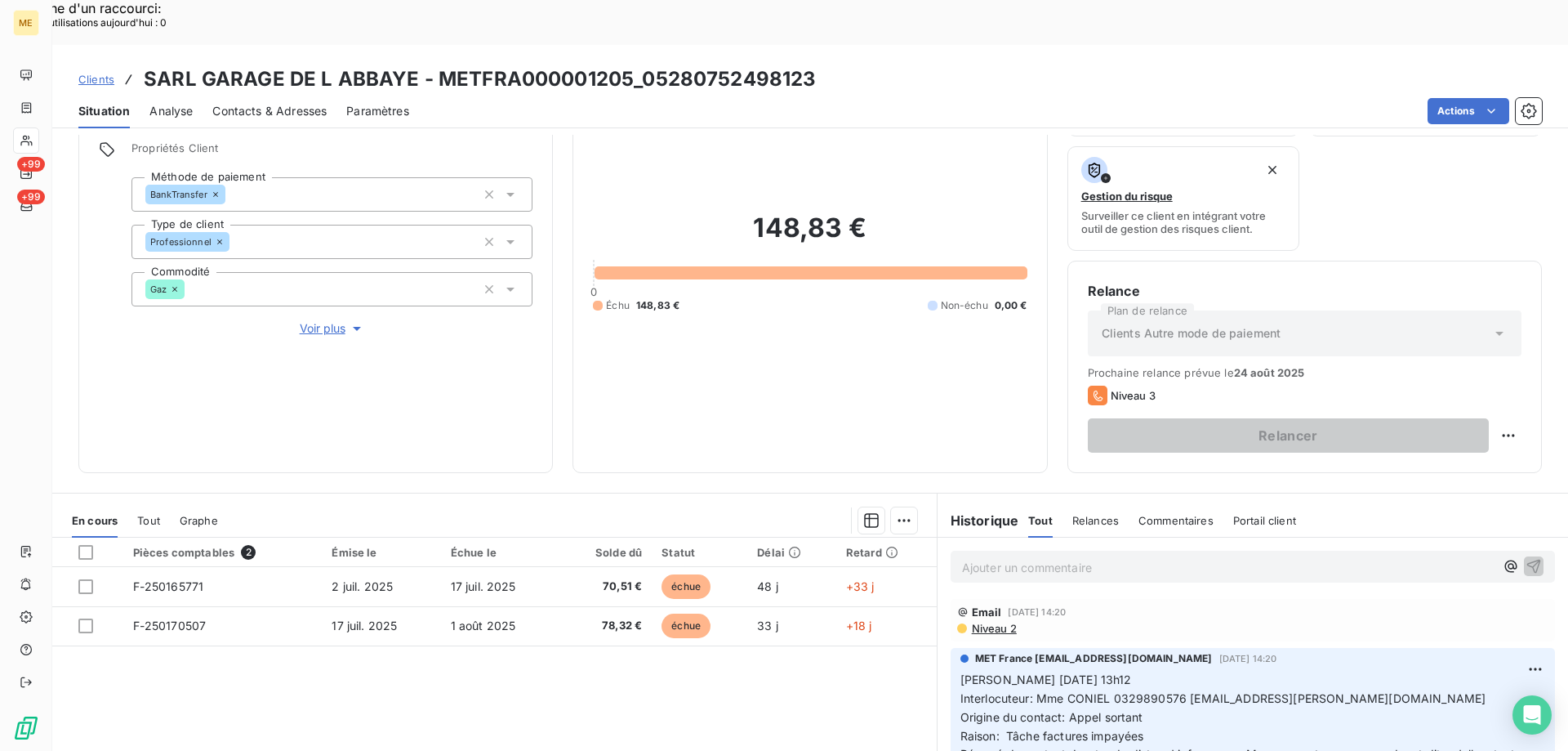
scroll to position [218, 0]
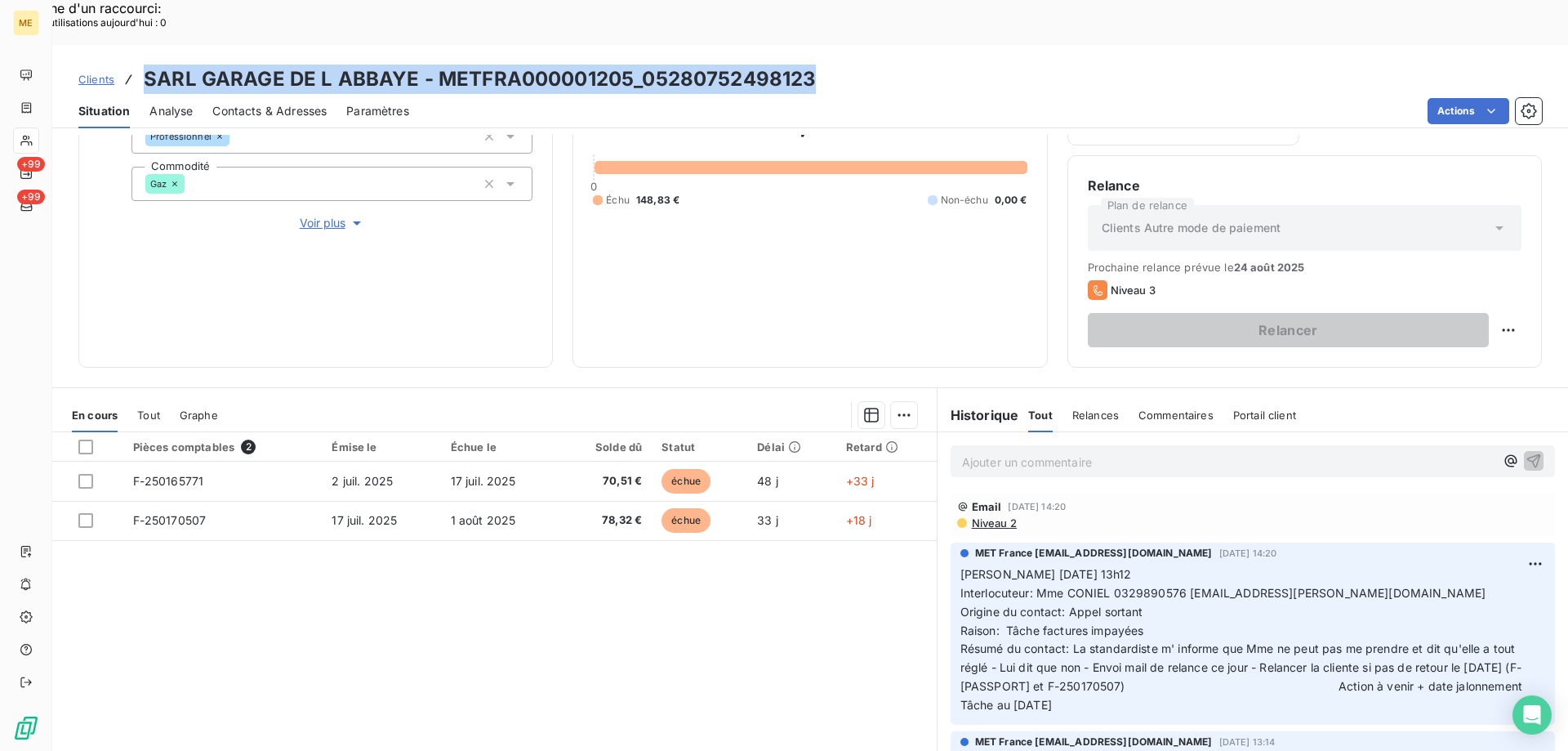
drag, startPoint x: 824, startPoint y: 32, endPoint x: 146, endPoint y: 12, distance: 678.3
click at [146, 45] on div "Clients SARL GARAGE DE L ABBAYE - METFRA000001205_05280752498123 Situation Anal…" at bounding box center [810, 86] width 1516 height 84
copy h3 "SARL GARAGE DE L ABBAYE - METFRA000001205_05280752498123"
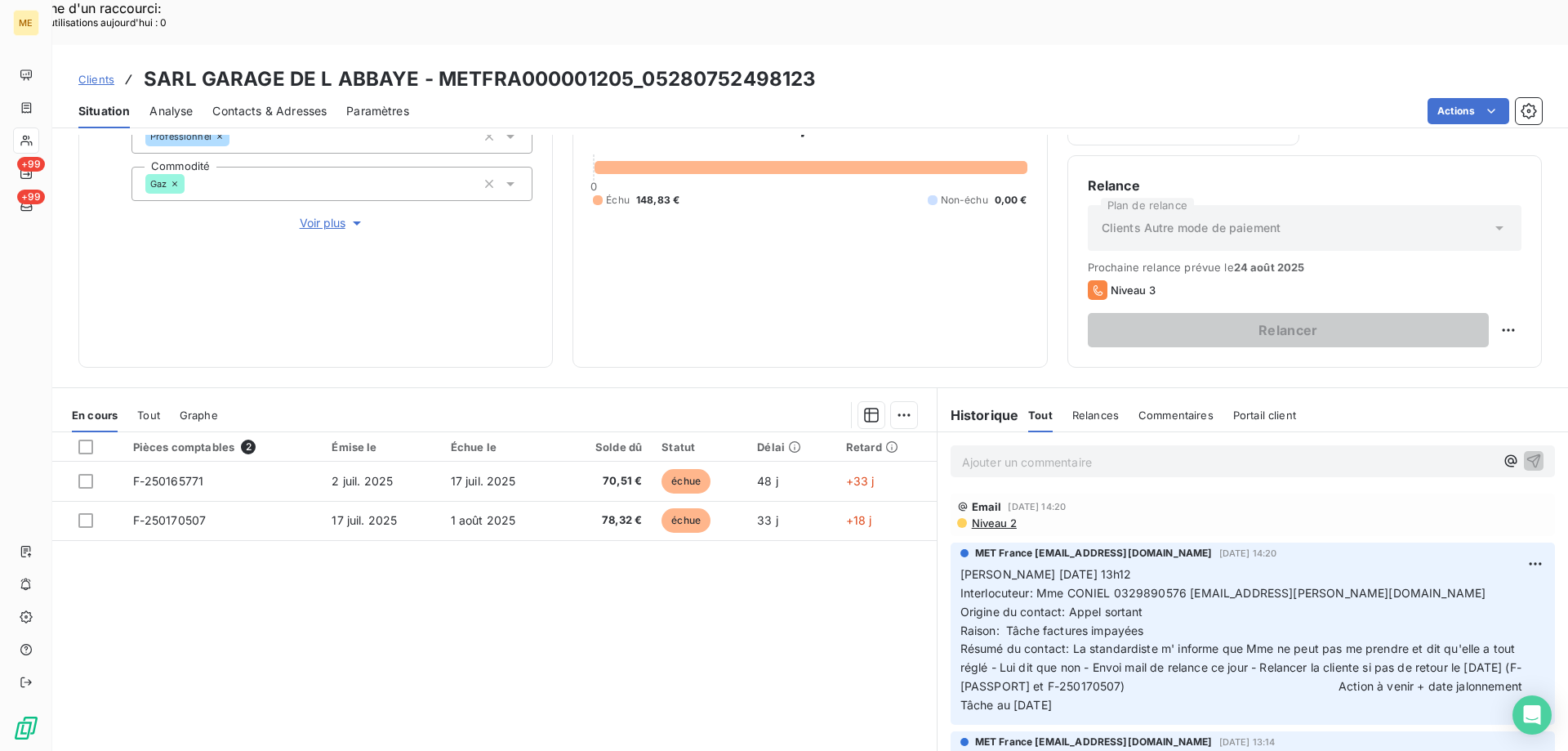
click at [1138, 585] on span "Interlocuteur: Mme CONIEL 0329890576 garage.brix.linda@gmail.com" at bounding box center [1223, 592] width 526 height 14
copy span "0329890576"
click at [604, 610] on div "Pièces comptables 2 Émise le Échue le Solde dû Statut Délai Retard F-250165771 …" at bounding box center [494, 590] width 884 height 315
drag, startPoint x: 437, startPoint y: 27, endPoint x: 628, endPoint y: 13, distance: 191.5
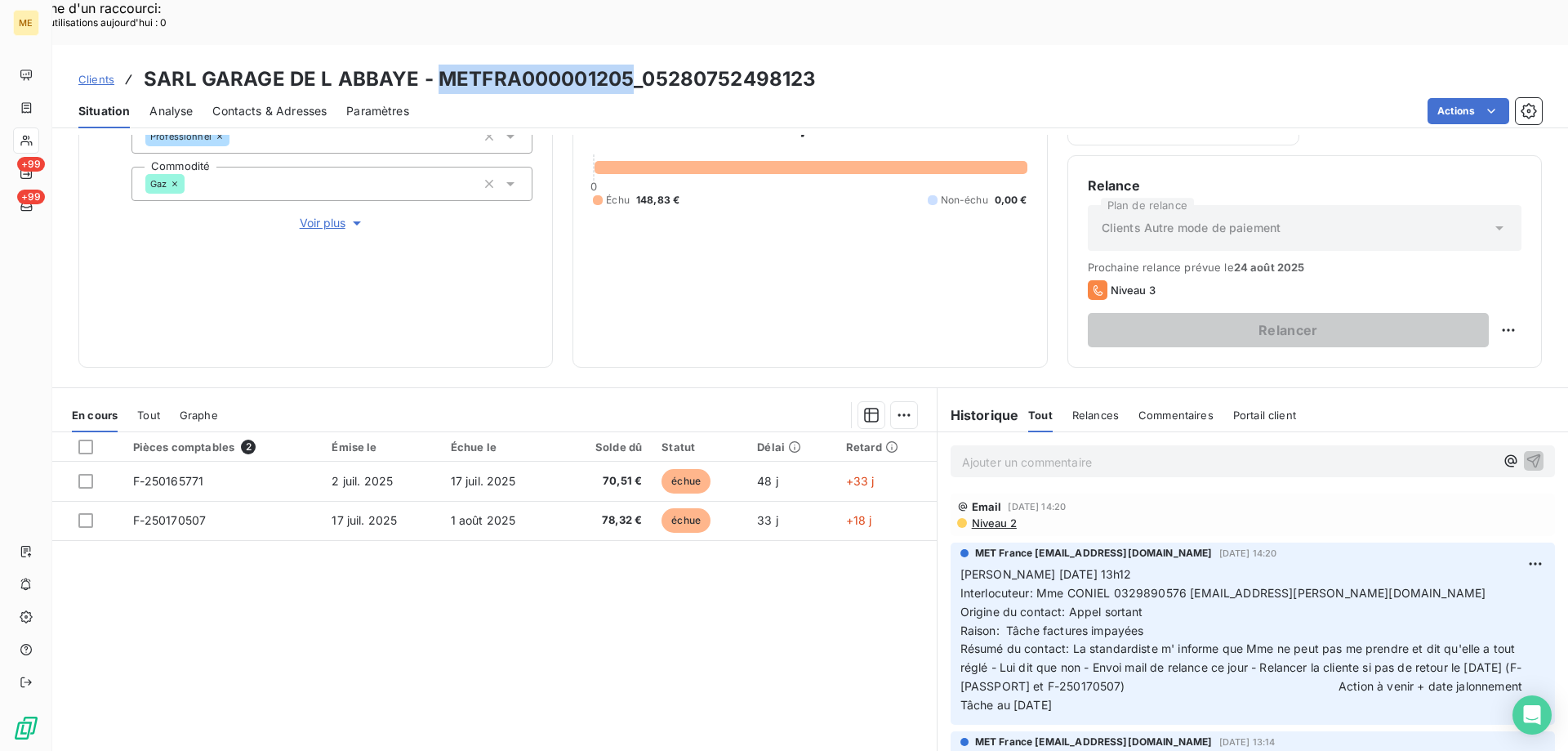
click at [628, 45] on div "Clients SARL GARAGE DE L ABBAYE - METFRA000001205_05280752498123 Situation Anal…" at bounding box center [810, 86] width 1516 height 84
copy h3 "METFRA000001205"
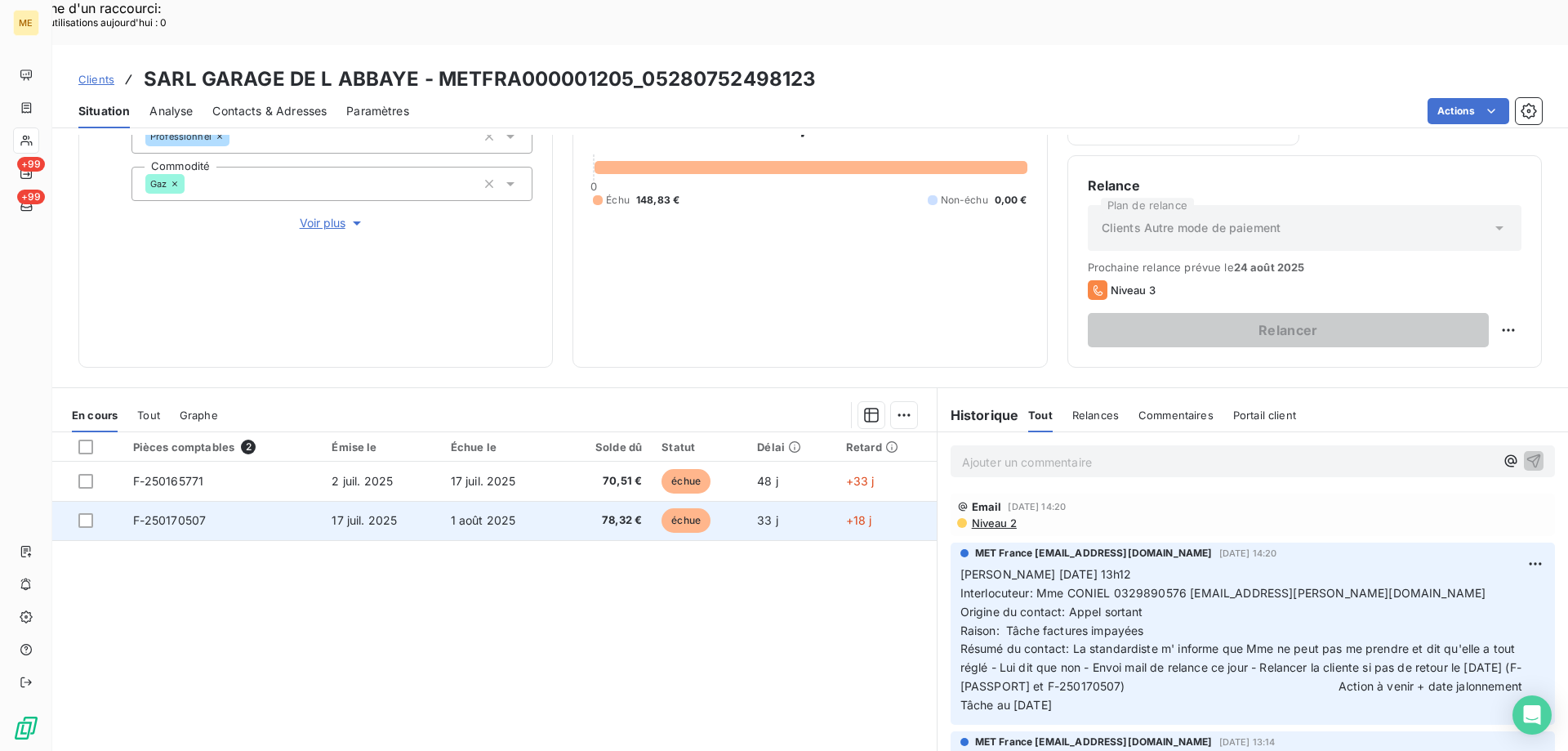
click at [176, 513] on span "F-250170507" at bounding box center [170, 520] width 74 height 14
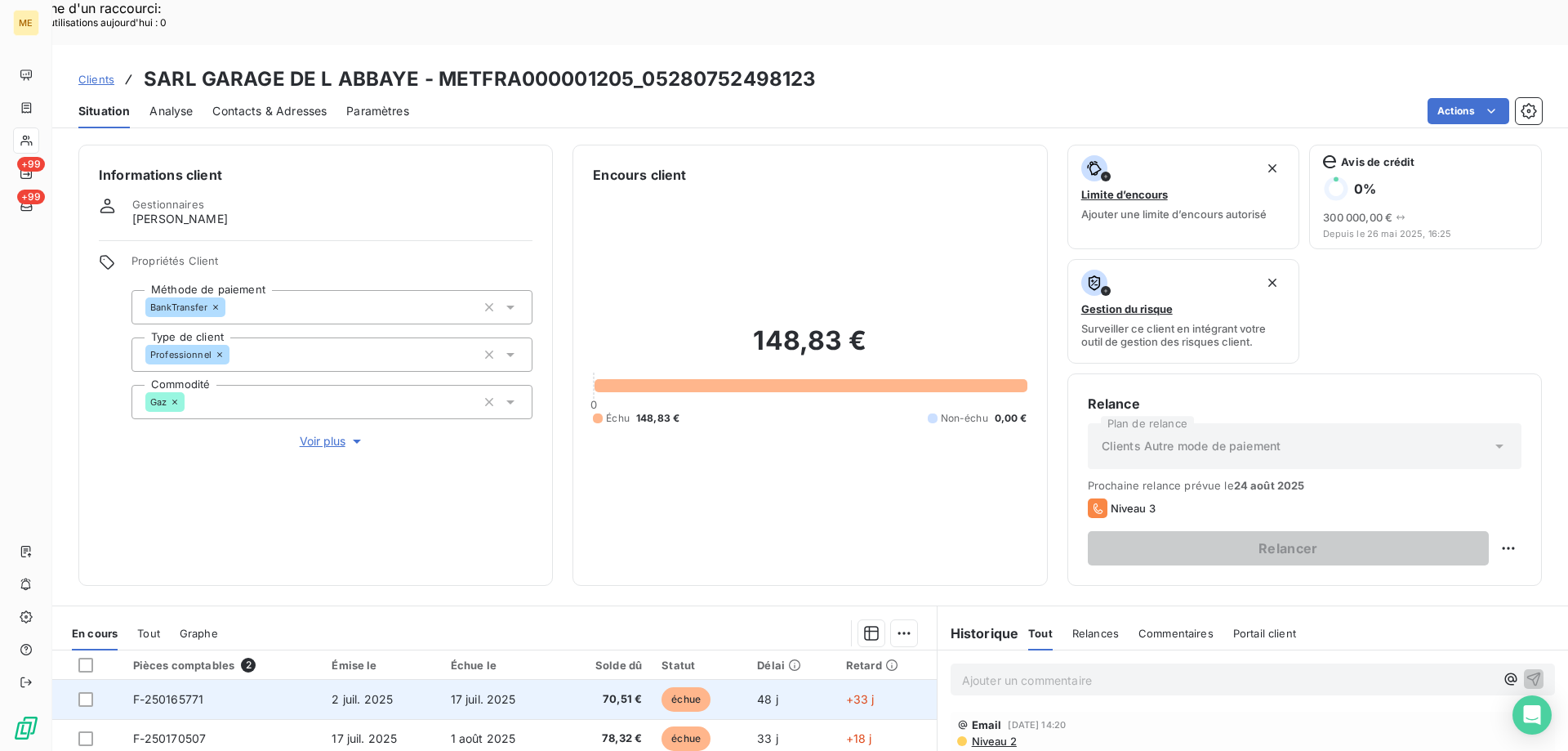
click at [189, 692] on span "F-250165771" at bounding box center [169, 699] width 71 height 14
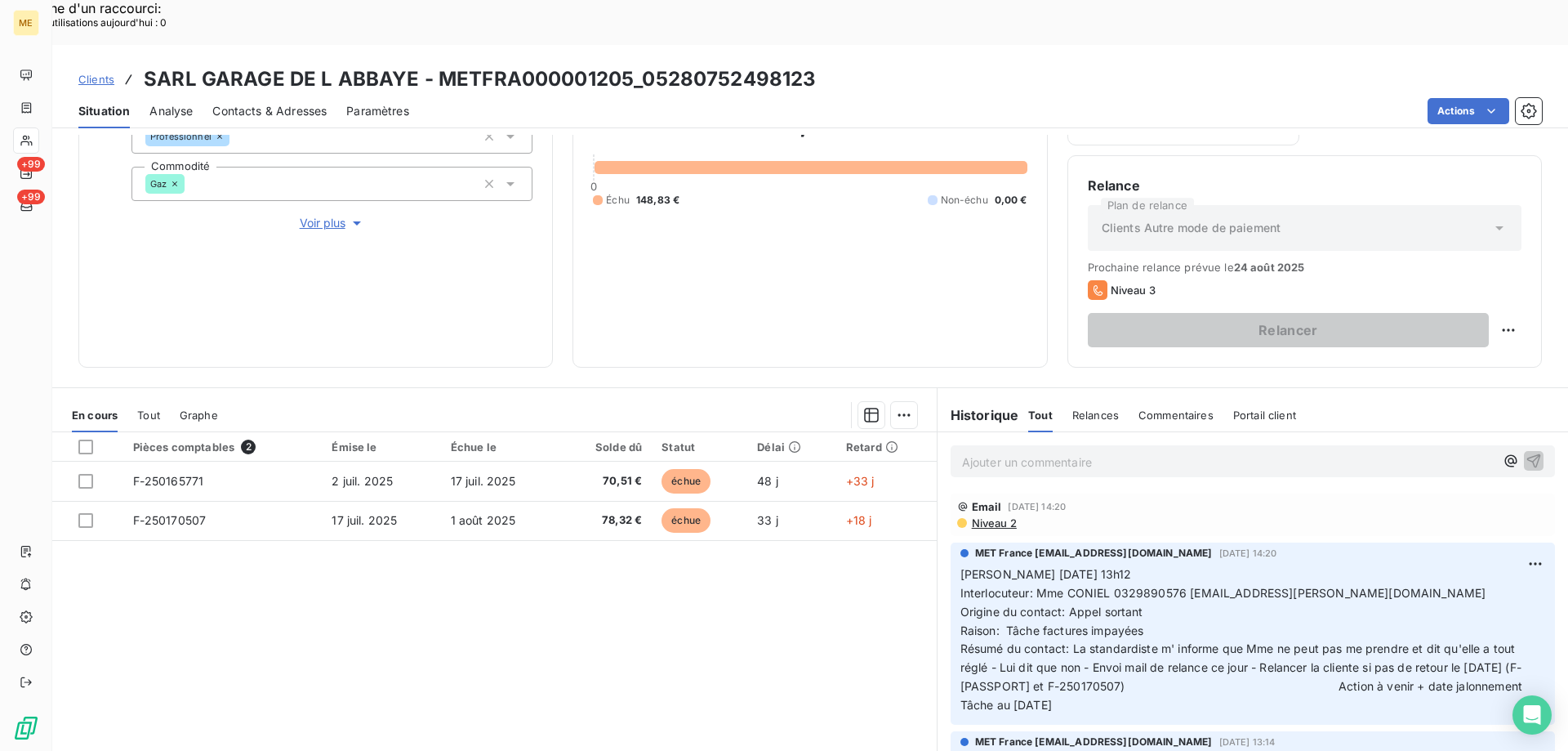
click at [1132, 585] on span "Interlocuteur: Mme CONIEL 0329890576 garage.brix.linda@gmail.com" at bounding box center [1223, 592] width 526 height 14
copy span "0329890576"
click at [941, 600] on div "MET France met-france@recouvrement.met.com 14 août 2025, 14:20 Valérie 14/08/20…" at bounding box center [1253, 633] width 631 height 189
click at [1166, 659] on p "Valérie 14/08/2025 13h12 Interlocuteur: Mme CONIEL 0329890576 garage.brix.linda…" at bounding box center [1253, 640] width 584 height 150
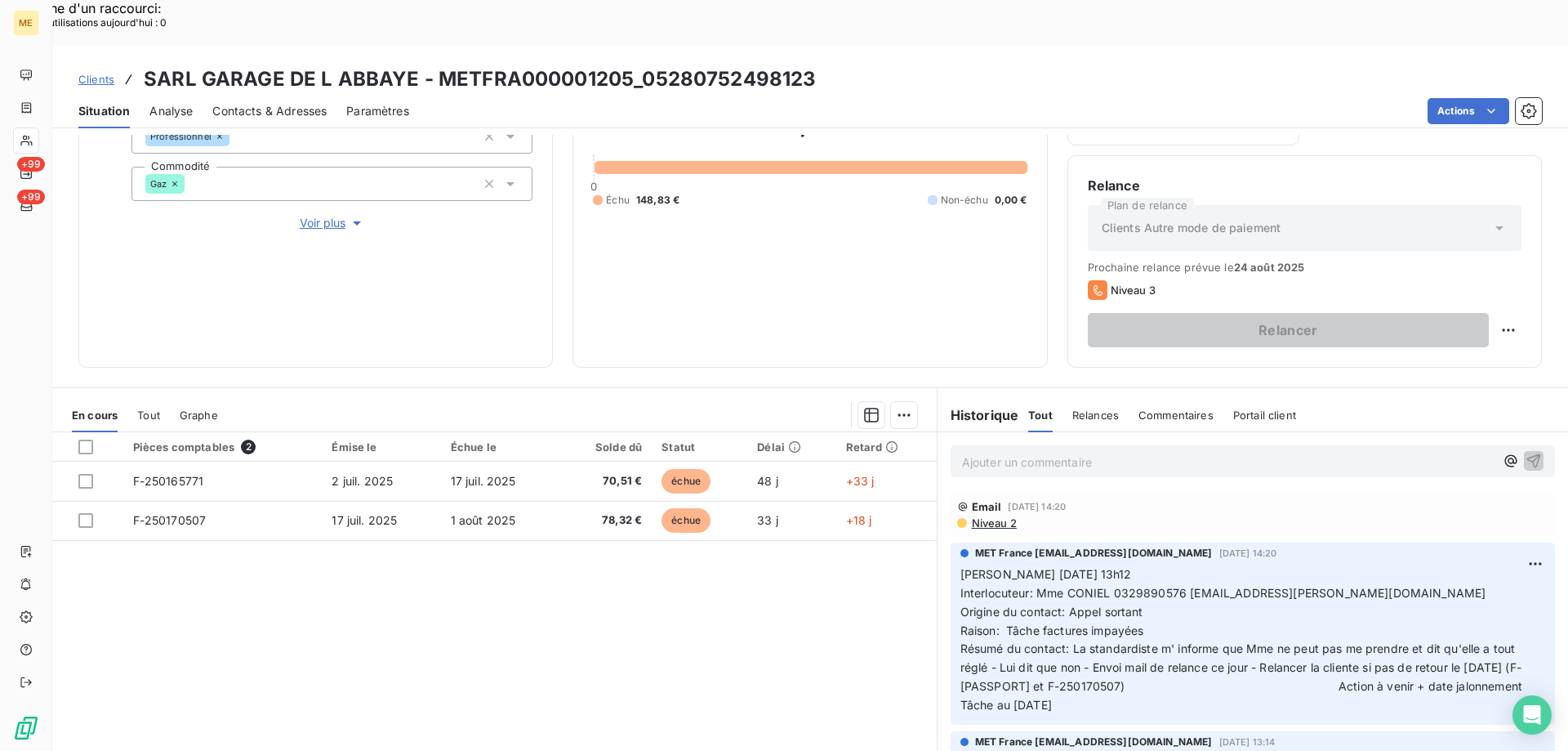
click at [1200, 570] on p "Valérie 14/08/2025 13h12 Interlocuteur: Mme CONIEL 0329890576 garage.brix.linda…" at bounding box center [1253, 640] width 584 height 150
drag, startPoint x: 1156, startPoint y: 654, endPoint x: 952, endPoint y: 522, distance: 243.0
click at [960, 566] on p "Valérie 14/08/2025 13h12 Interlocuteur: Mme CONIEL 0329890576 garage.brix.linda…" at bounding box center [1253, 640] width 584 height 150
copy p "Valérie 14/08/2025 13h12 Interlocuteur: Mme CONIEL 0329890576 garage.brix.linda…"
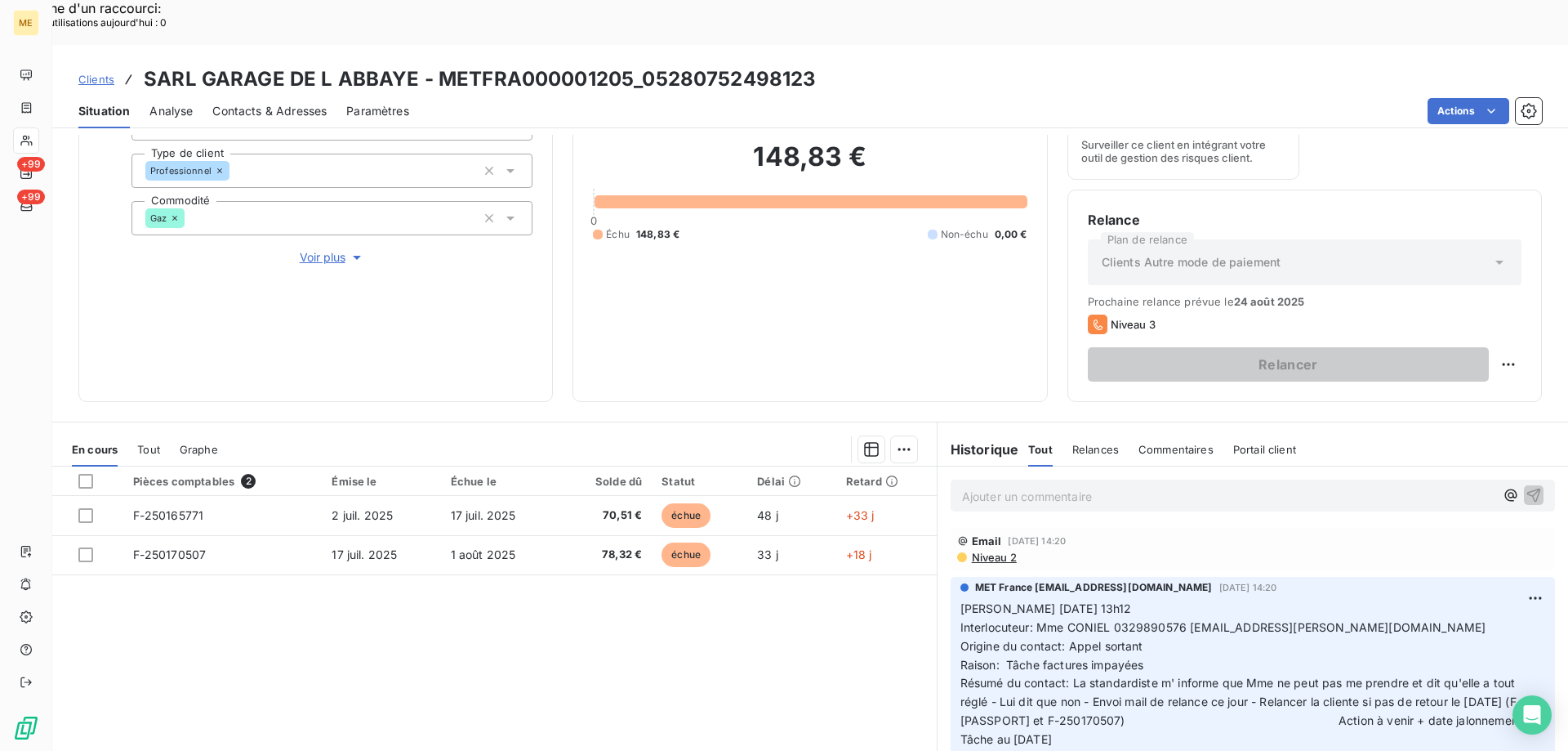
scroll to position [218, 0]
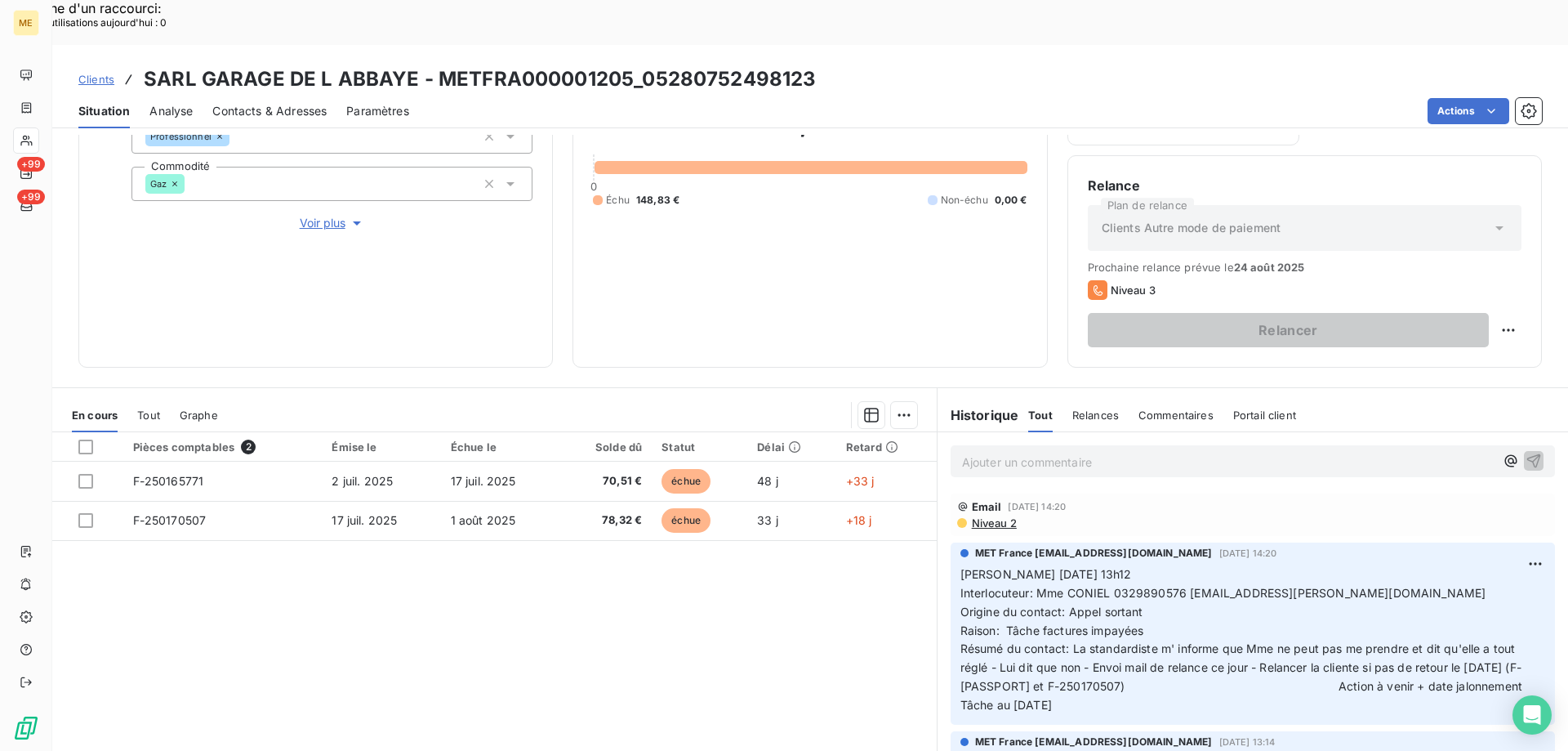
click at [1066, 452] on p "Ajouter un commentaire ﻿" at bounding box center [1228, 462] width 532 height 21
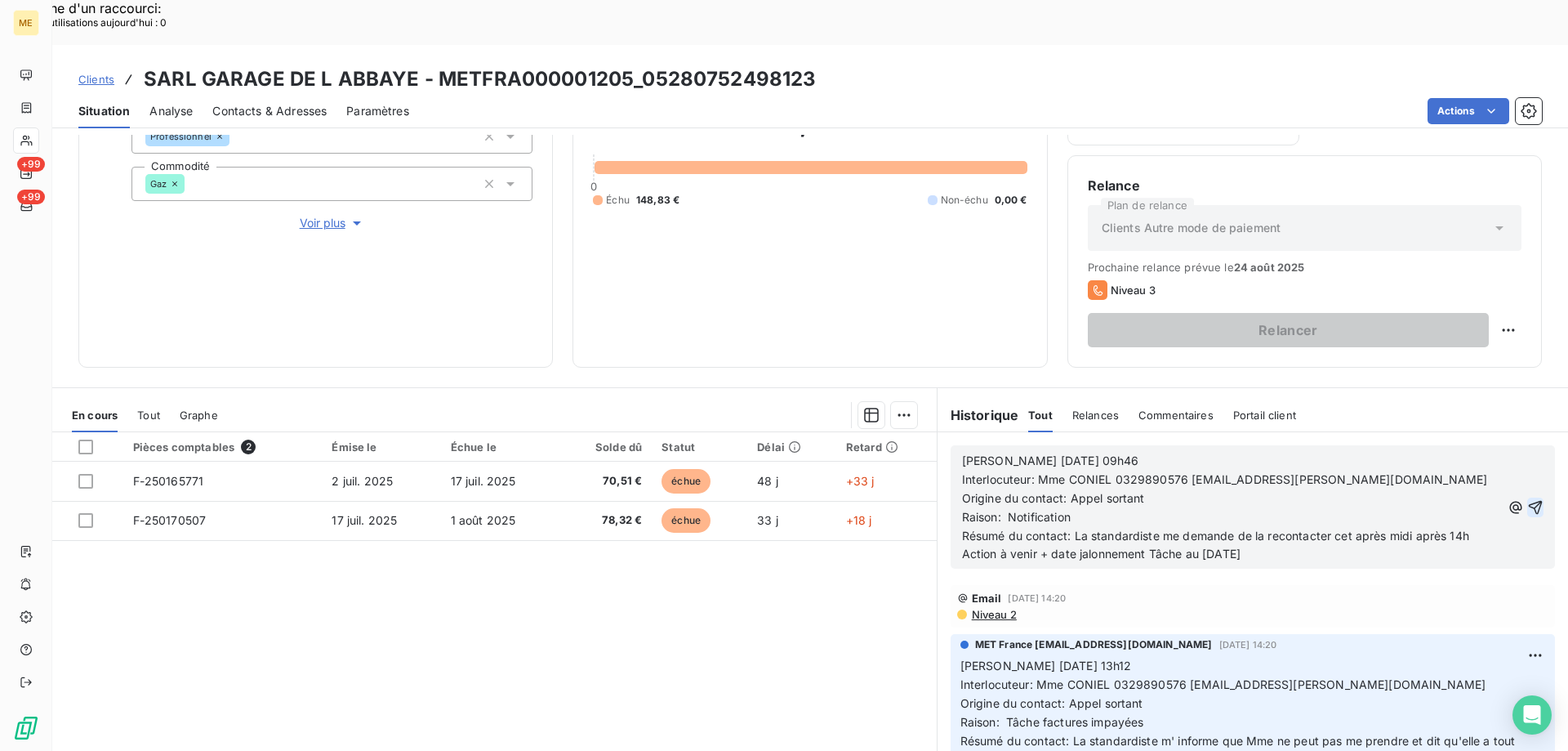
click at [1527, 499] on icon "button" at bounding box center [1536, 508] width 17 height 17
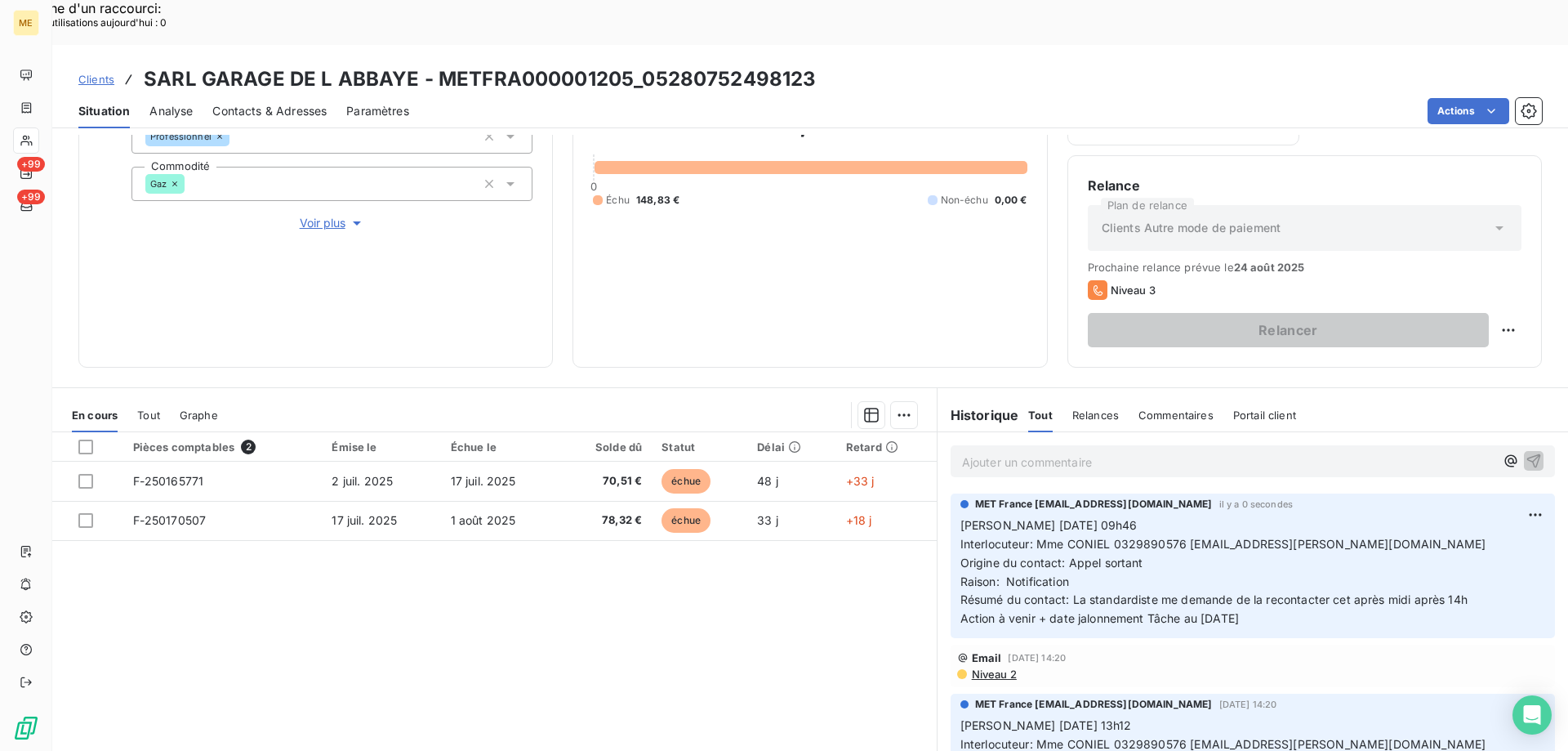
click at [800, 574] on div "Pièces comptables 2 Émise le Échue le Solde dû Statut Délai Retard F-250165771 …" at bounding box center [494, 590] width 884 height 315
click at [312, 214] on span "Voir plus" at bounding box center [332, 223] width 65 height 17
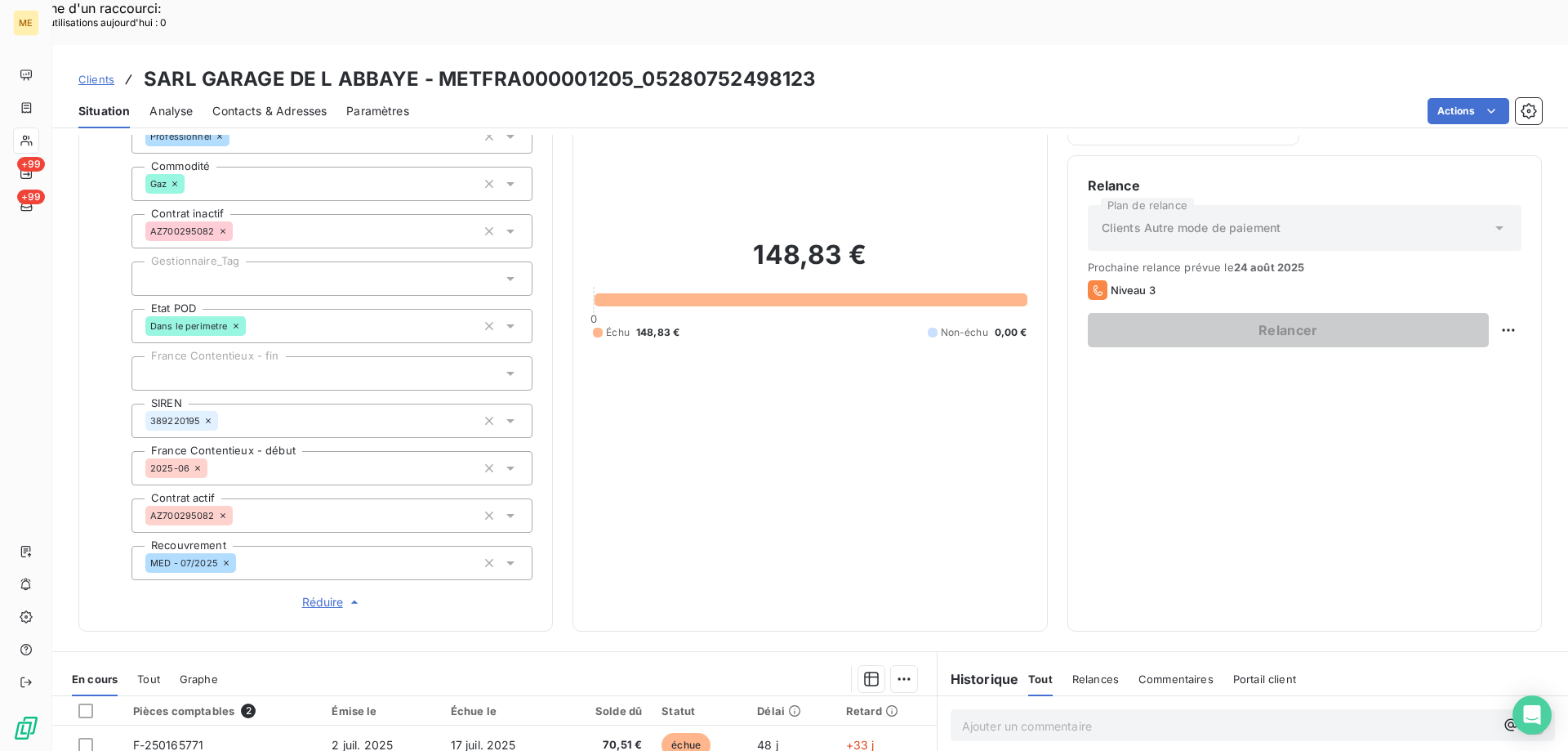
click at [304, 262] on div at bounding box center [332, 278] width 401 height 34
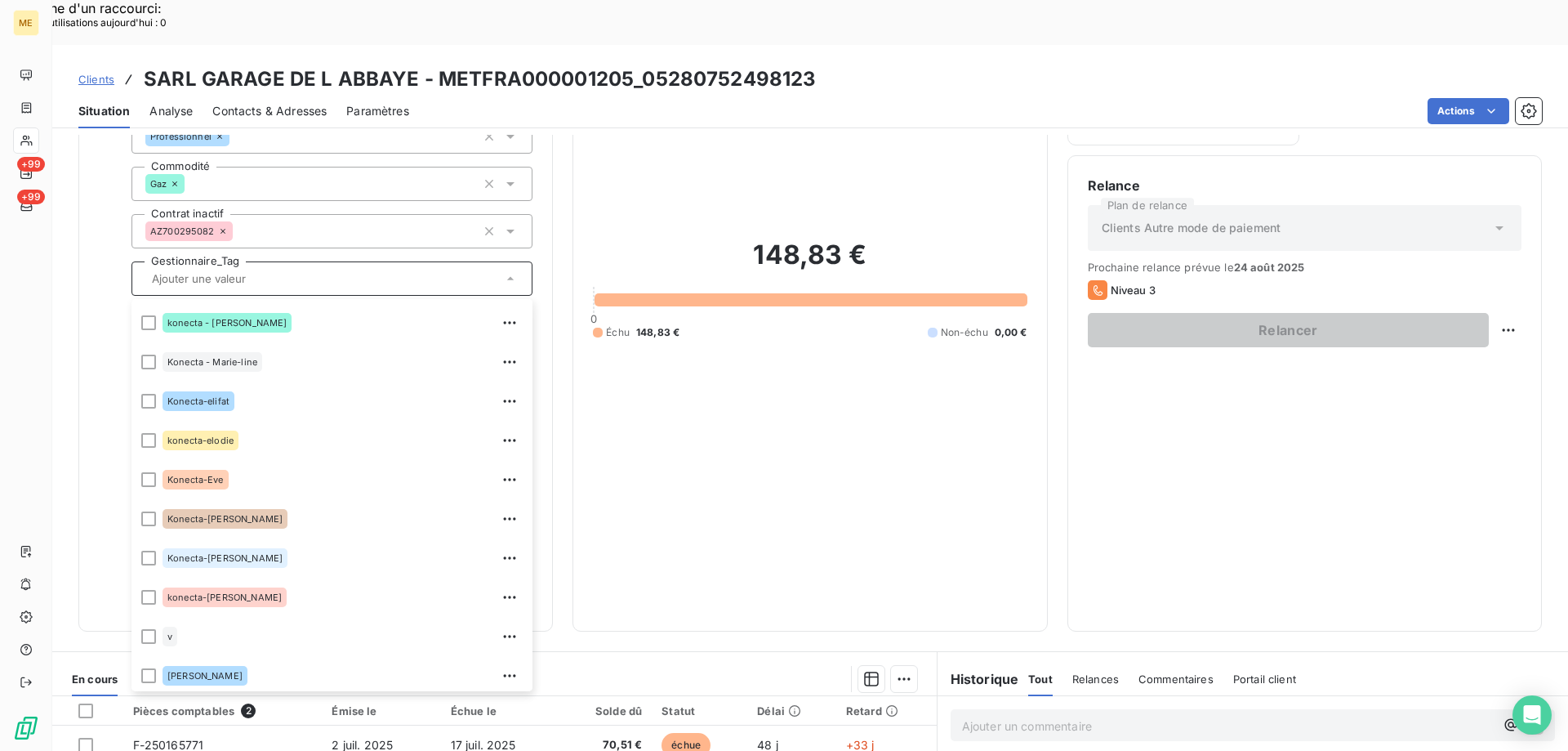
scroll to position [470, 0]
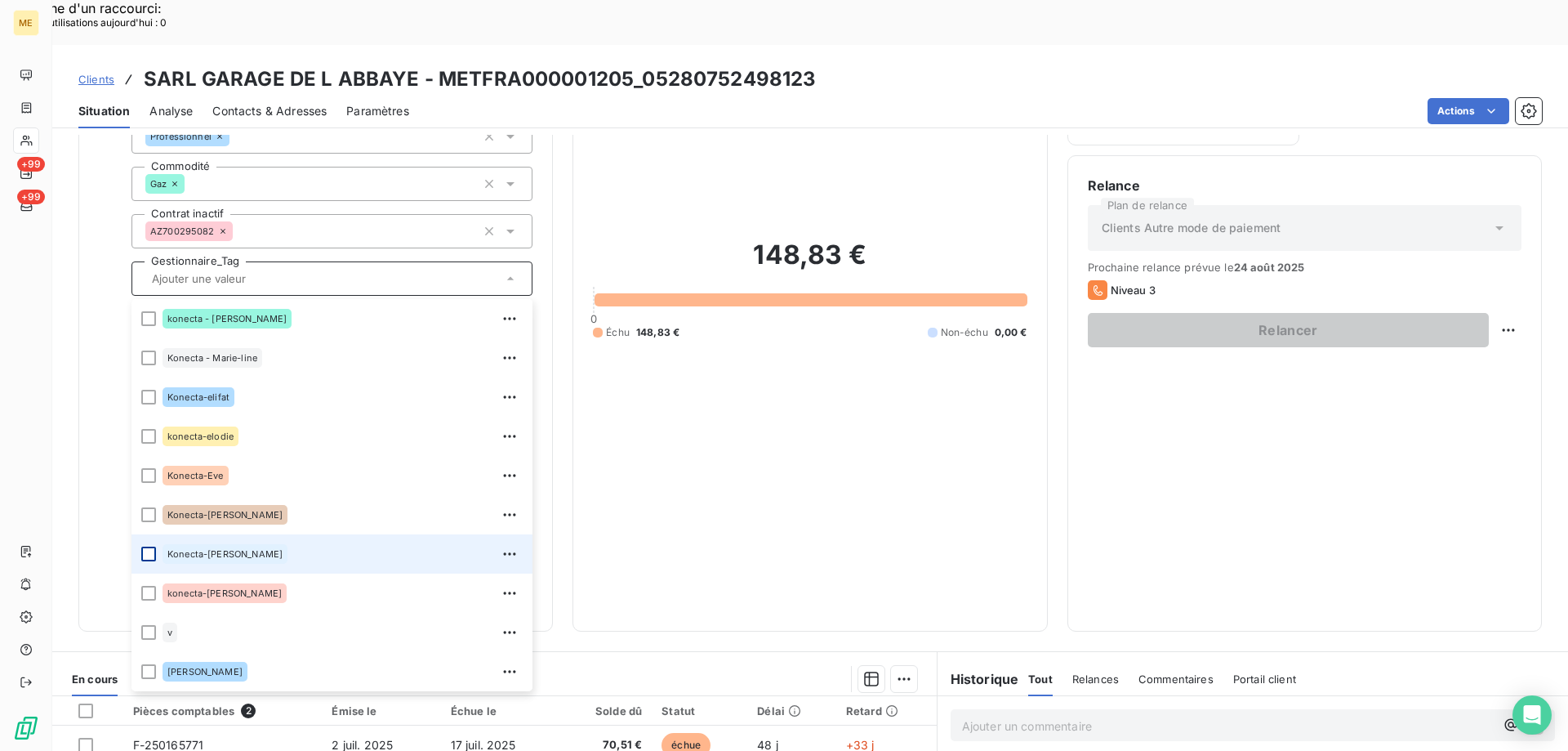
click at [149, 546] on div at bounding box center [149, 554] width 15 height 15
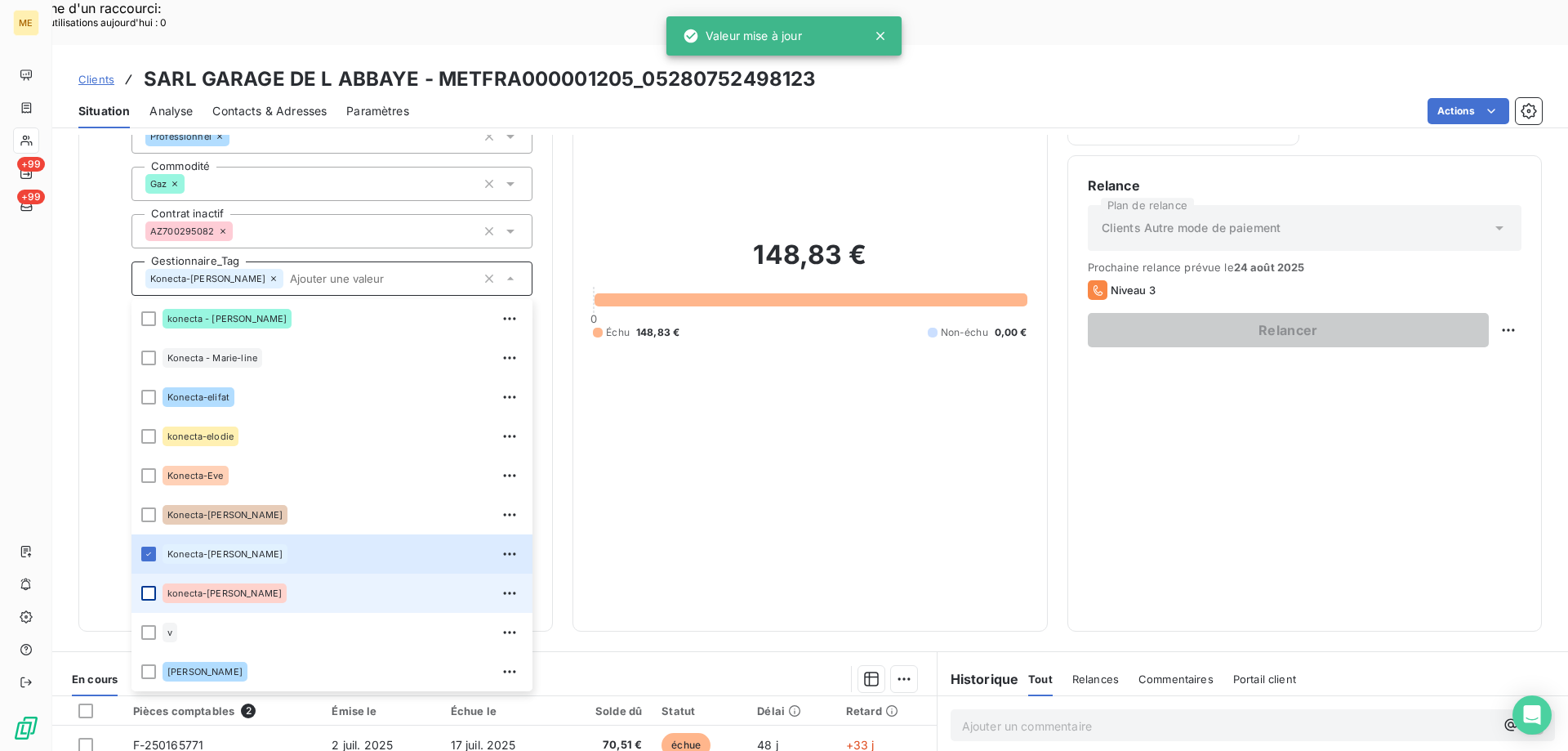
click at [147, 585] on div at bounding box center [149, 593] width 15 height 15
click at [754, 363] on div "148,83 € 0 Échu 148,83 € Non-échu 0,00 €" at bounding box center [810, 289] width 434 height 644
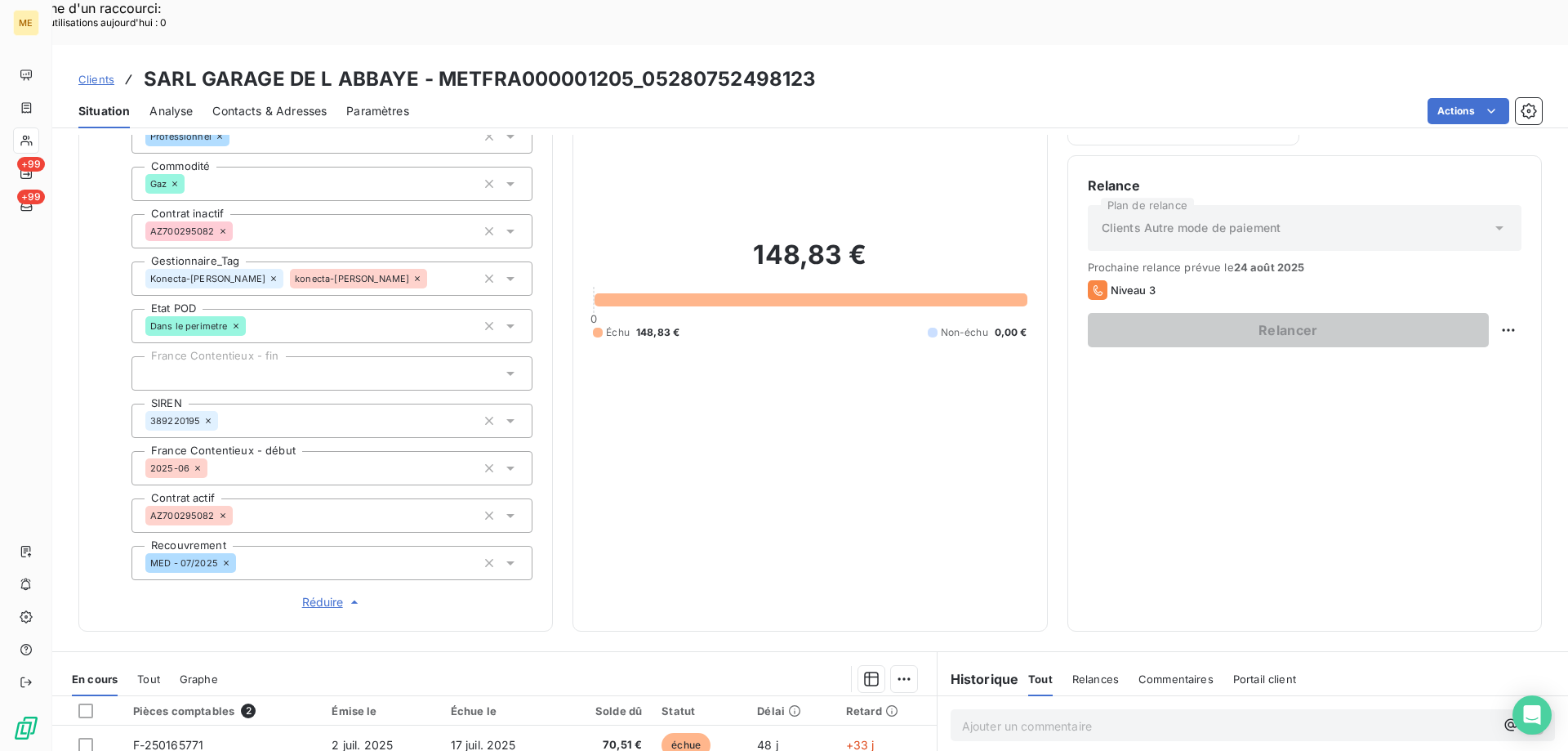
click at [308, 594] on span "Réduire" at bounding box center [332, 602] width 60 height 17
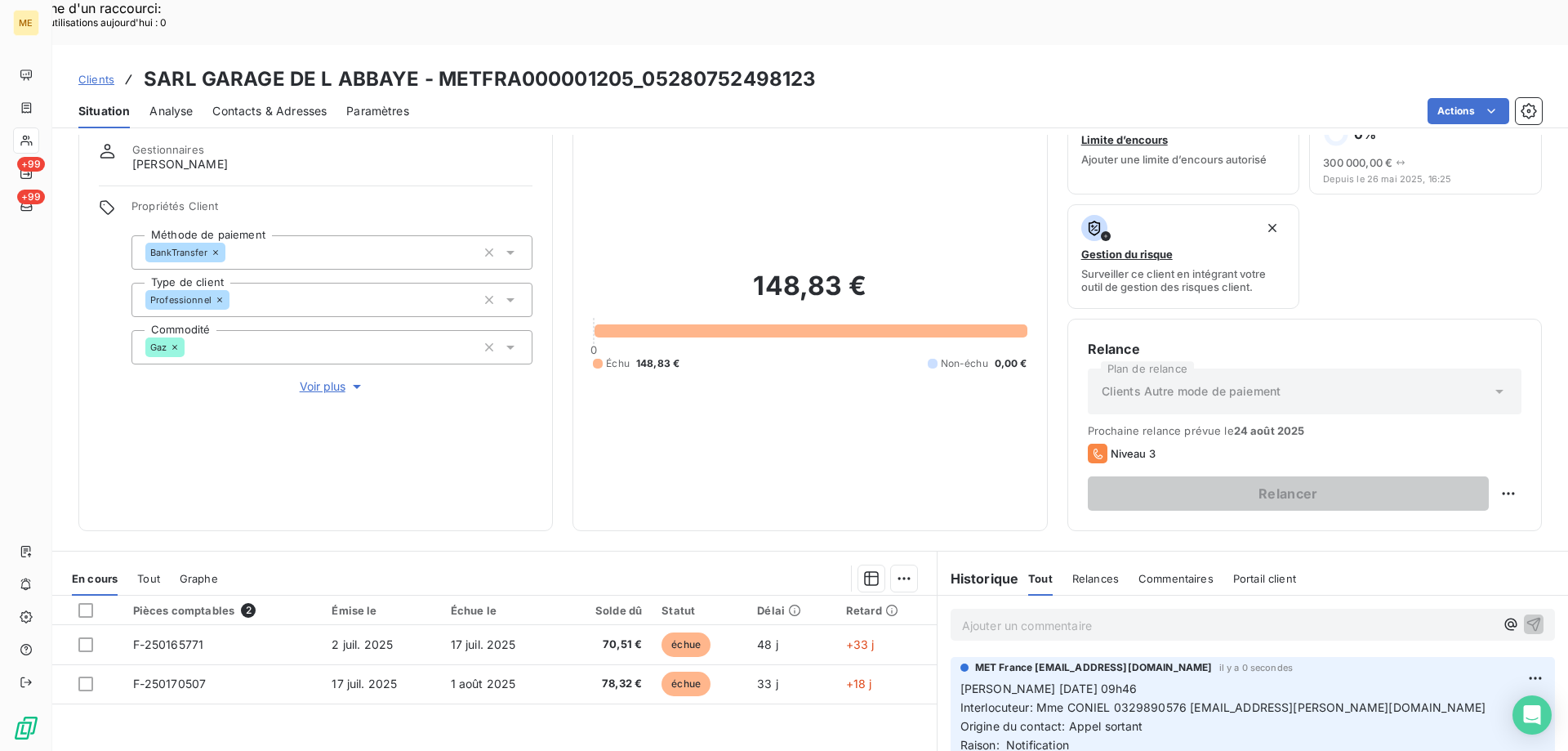
scroll to position [218, 0]
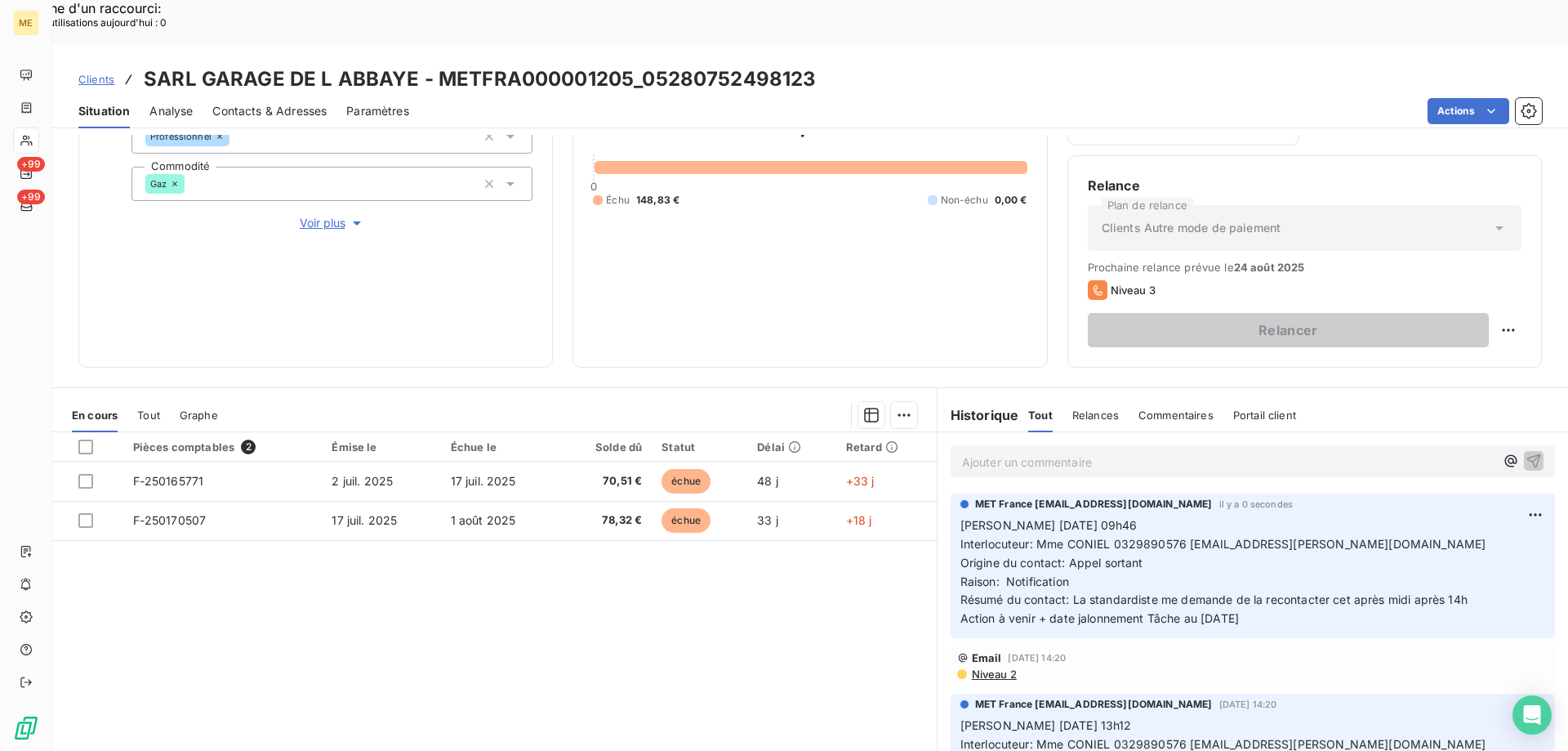
click at [1057, 452] on p "Ajouter un commentaire ﻿" at bounding box center [1228, 462] width 532 height 21
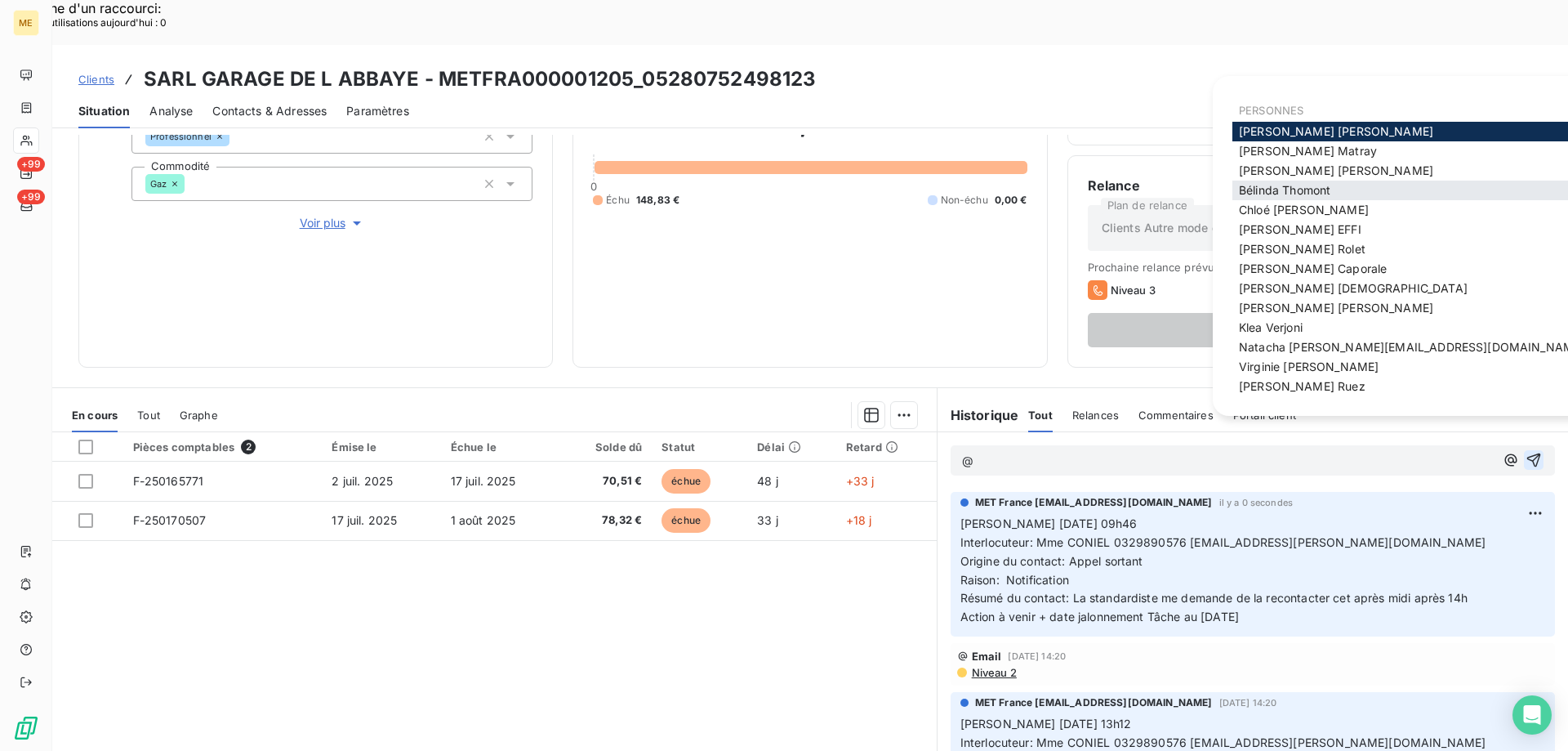
click at [1307, 194] on span "Bélinda Thomont" at bounding box center [1285, 190] width 91 height 14
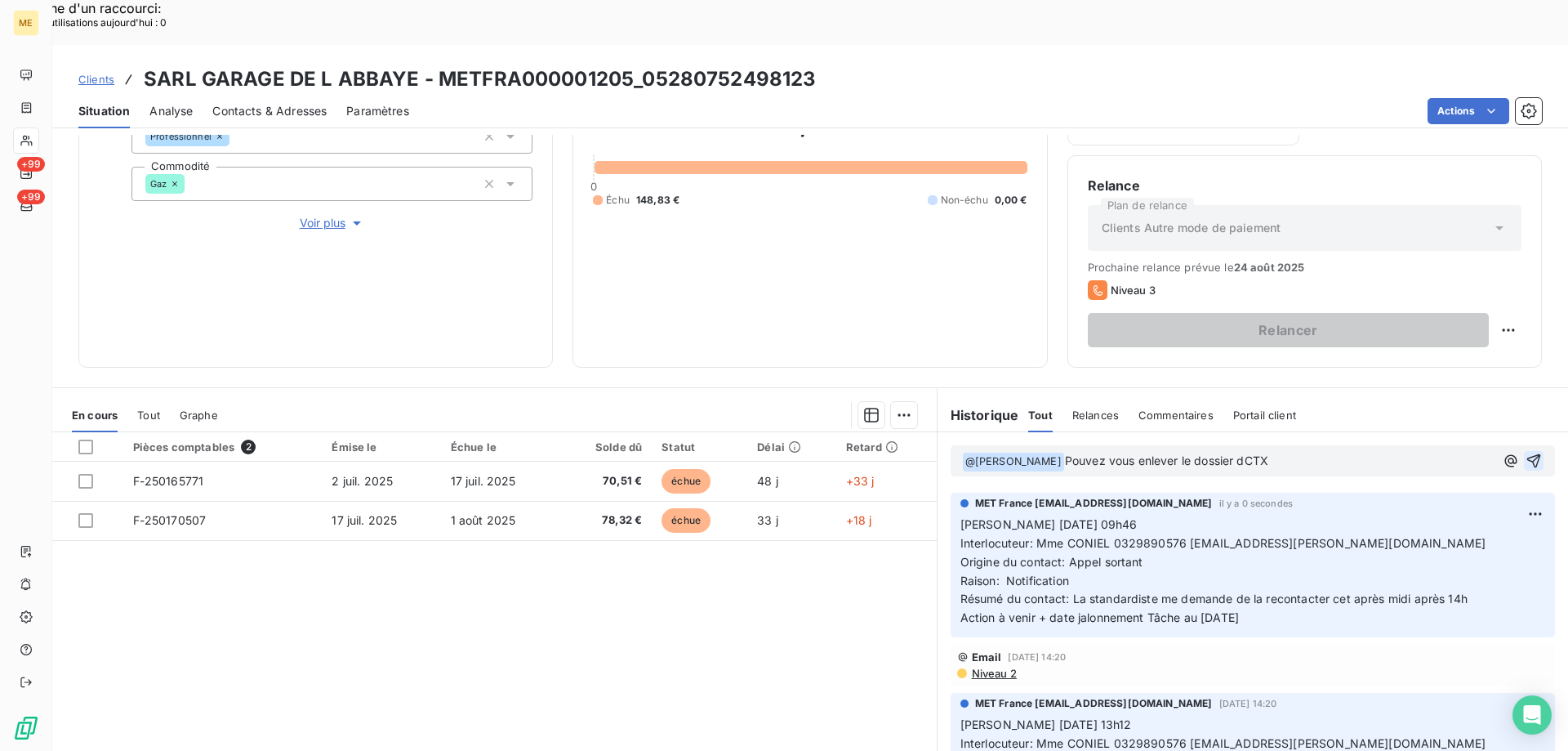
click at [1237, 454] on span "Pouvez vous enlever le dossier dCTX" at bounding box center [1167, 460] width 204 height 14
click at [330, 176] on div "Informations client Gestionnaires Virginie Garcia Propriétés Client Méthode de …" at bounding box center [315, 147] width 474 height 441
click at [315, 214] on span "Voir plus" at bounding box center [332, 223] width 65 height 17
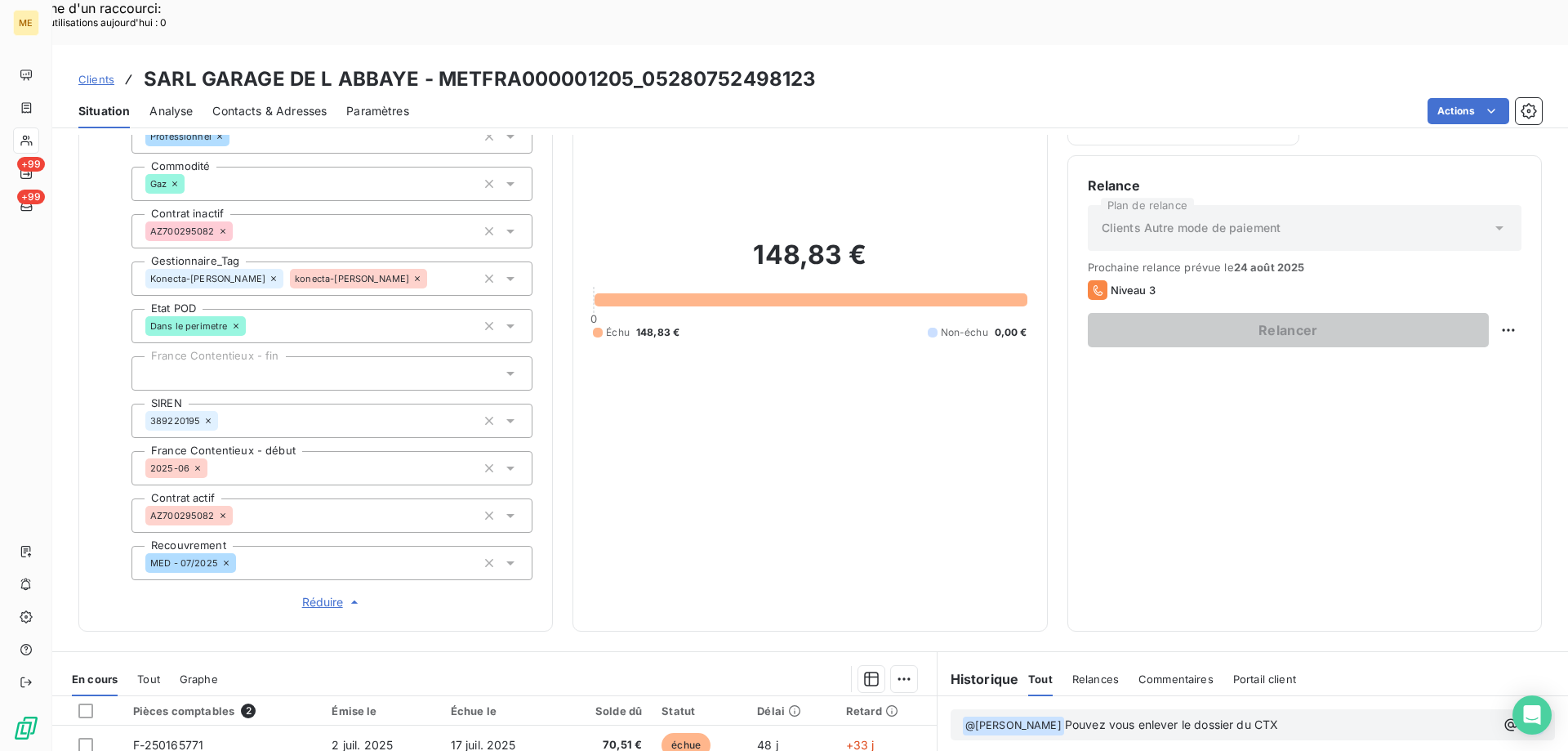
click at [319, 594] on span "Réduire" at bounding box center [332, 602] width 60 height 17
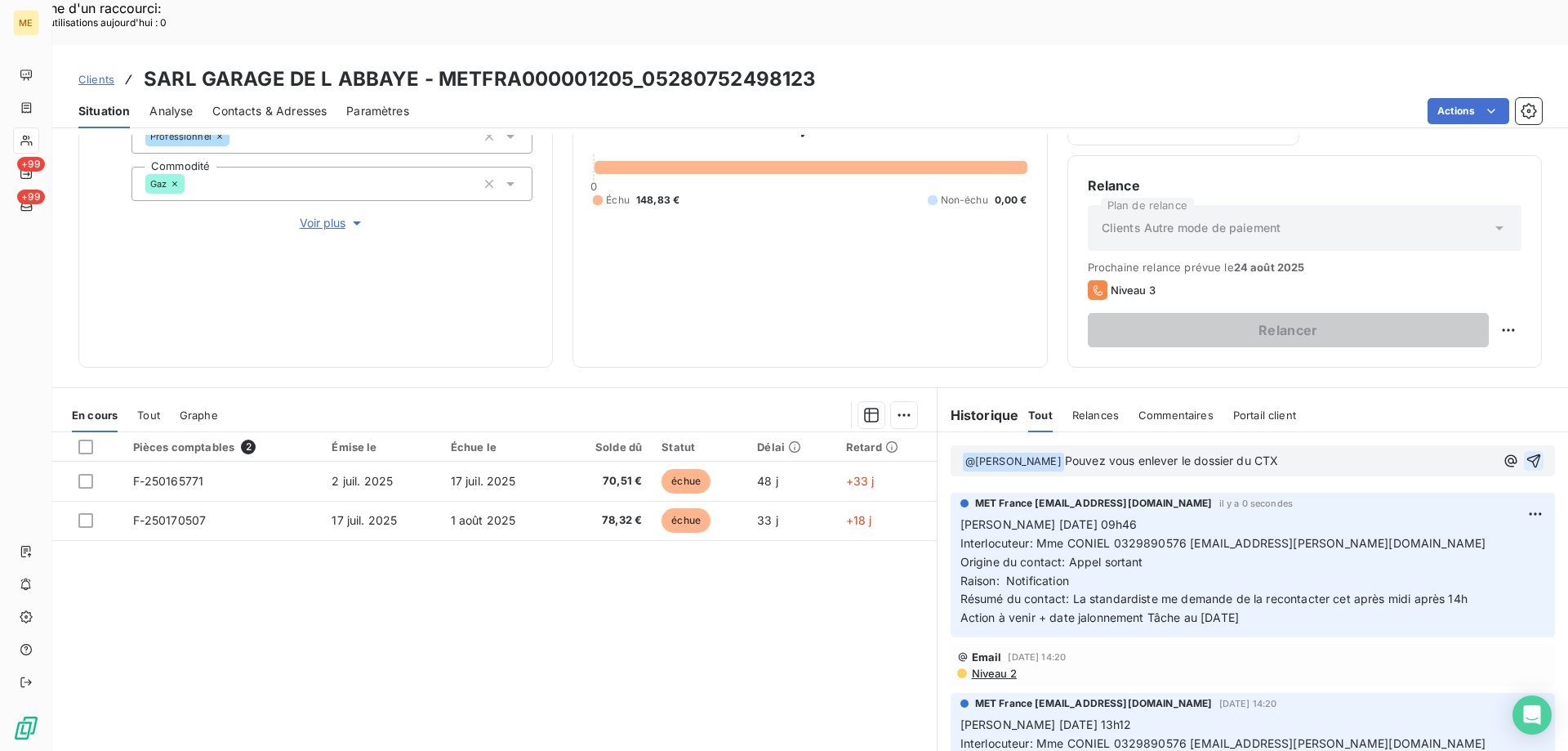
click at [1318, 452] on p "﻿ @ Bélinda Thomont ﻿ Pouvez vous enlever le dossier du CTX" at bounding box center [1228, 462] width 532 height 20
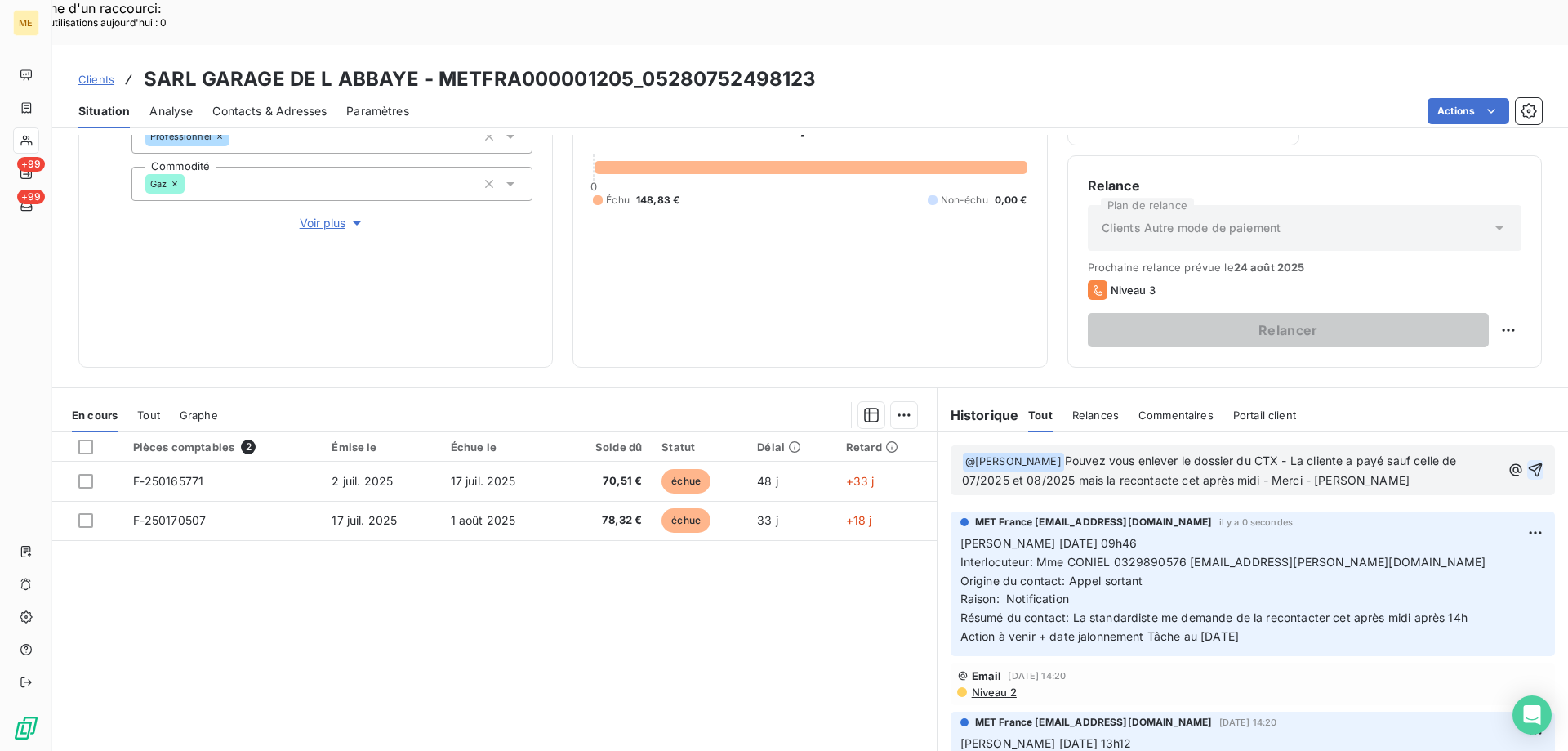
click at [1527, 461] on icon "button" at bounding box center [1536, 469] width 17 height 17
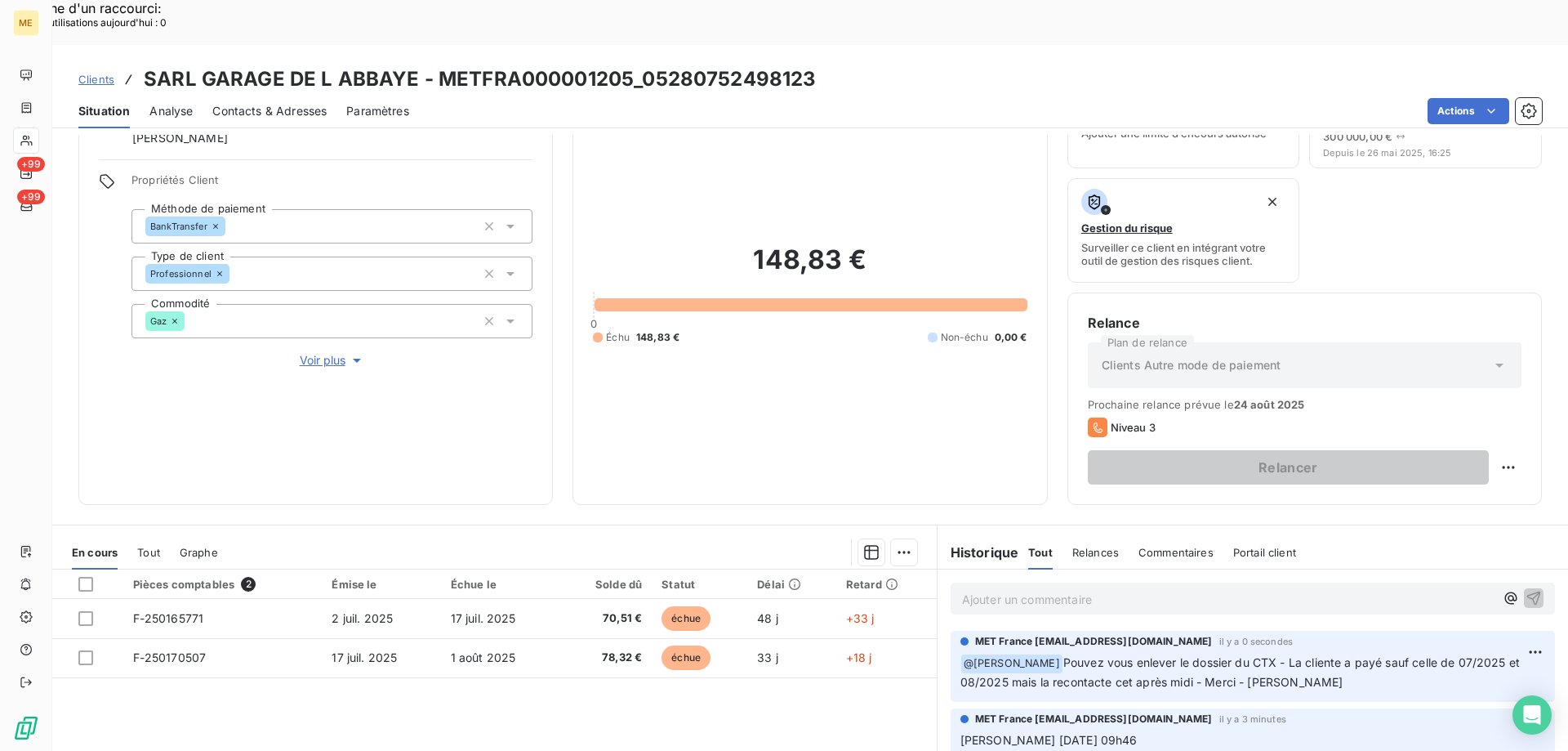
scroll to position [55, 0]
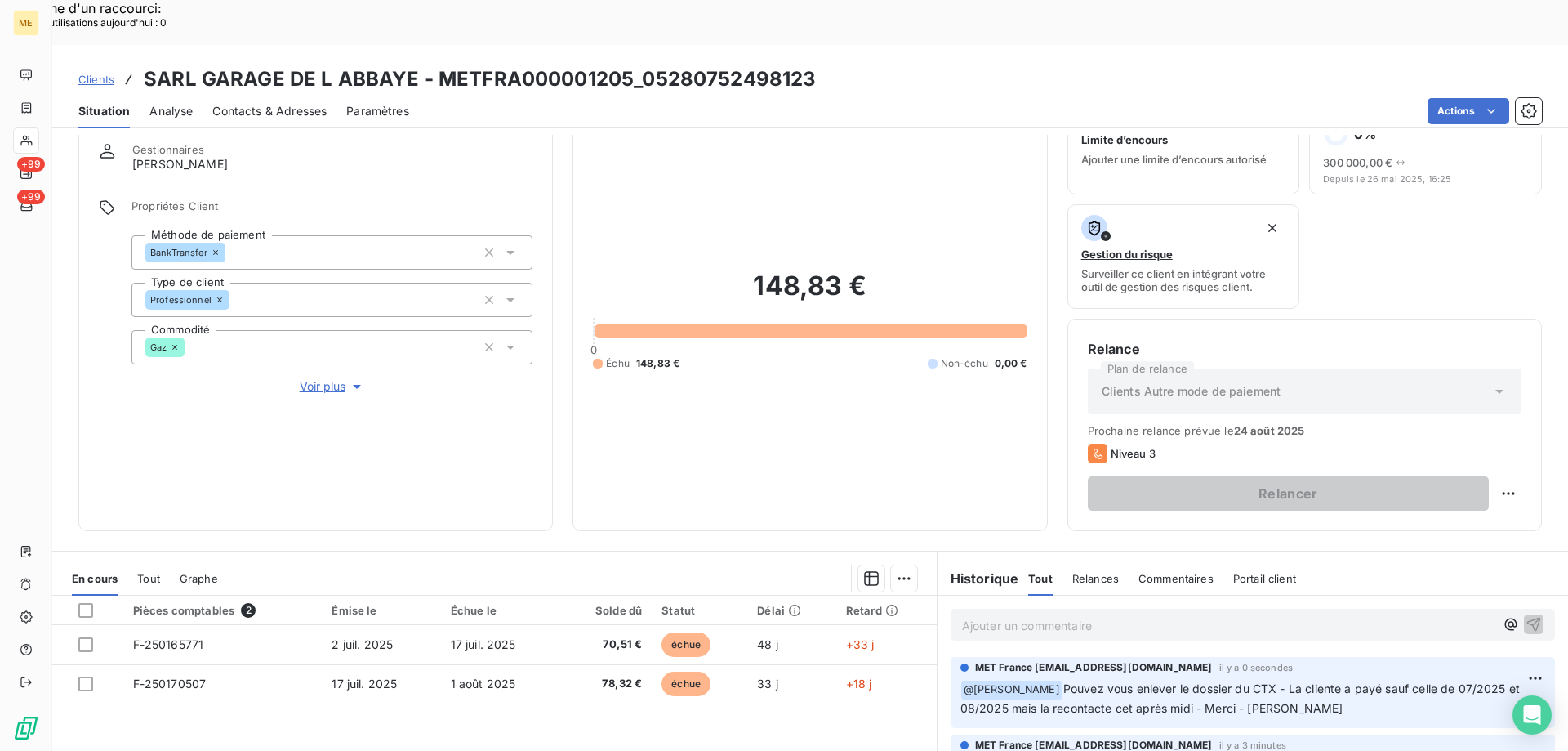
click at [389, 690] on div "Pièces comptables 2 Émise le Échue le Solde dû Statut Délai Retard F-250165771 …" at bounding box center [494, 753] width 884 height 315
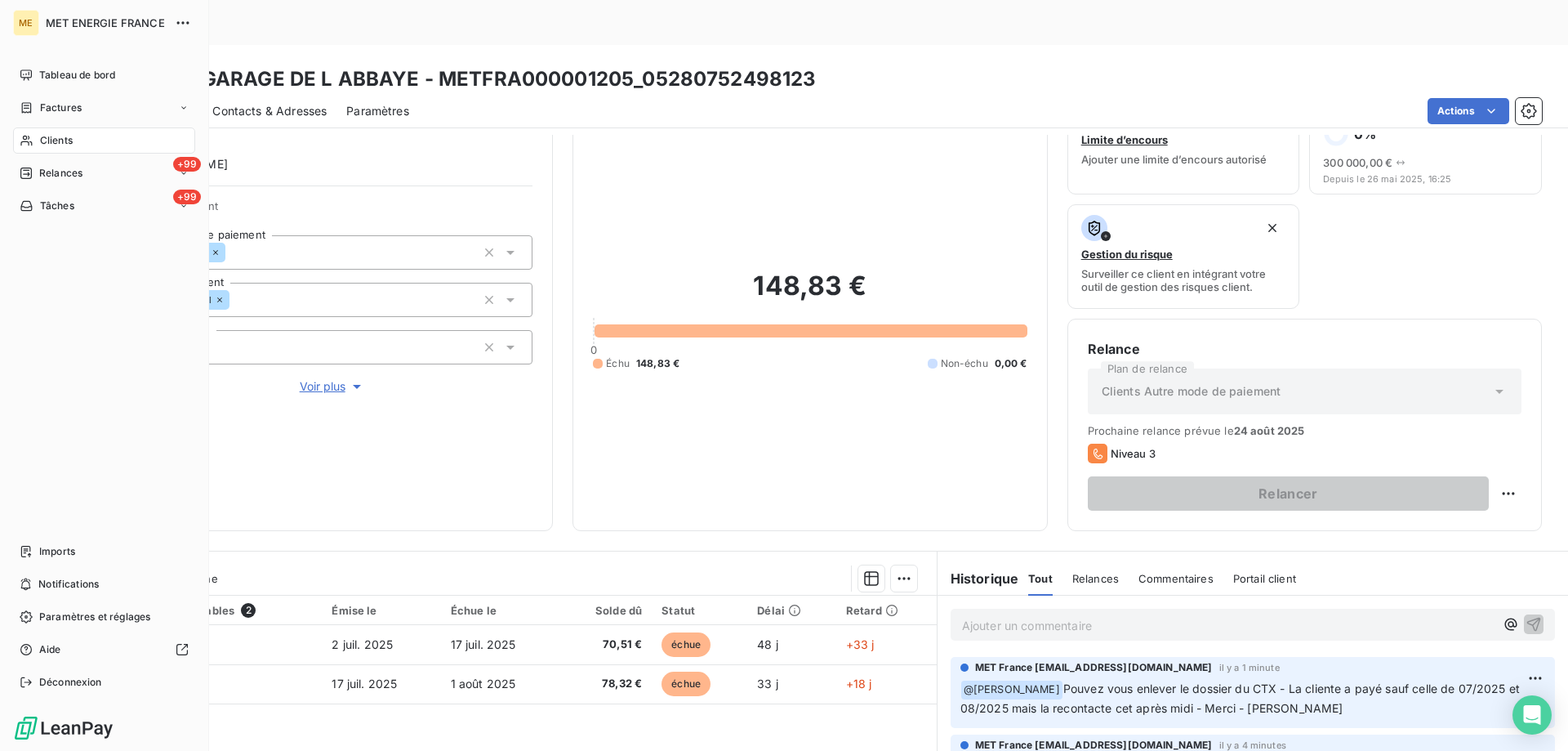
drag, startPoint x: 83, startPoint y: 586, endPoint x: 2, endPoint y: 598, distance: 81.9
click at [83, 586] on span "Notifications" at bounding box center [68, 585] width 60 height 15
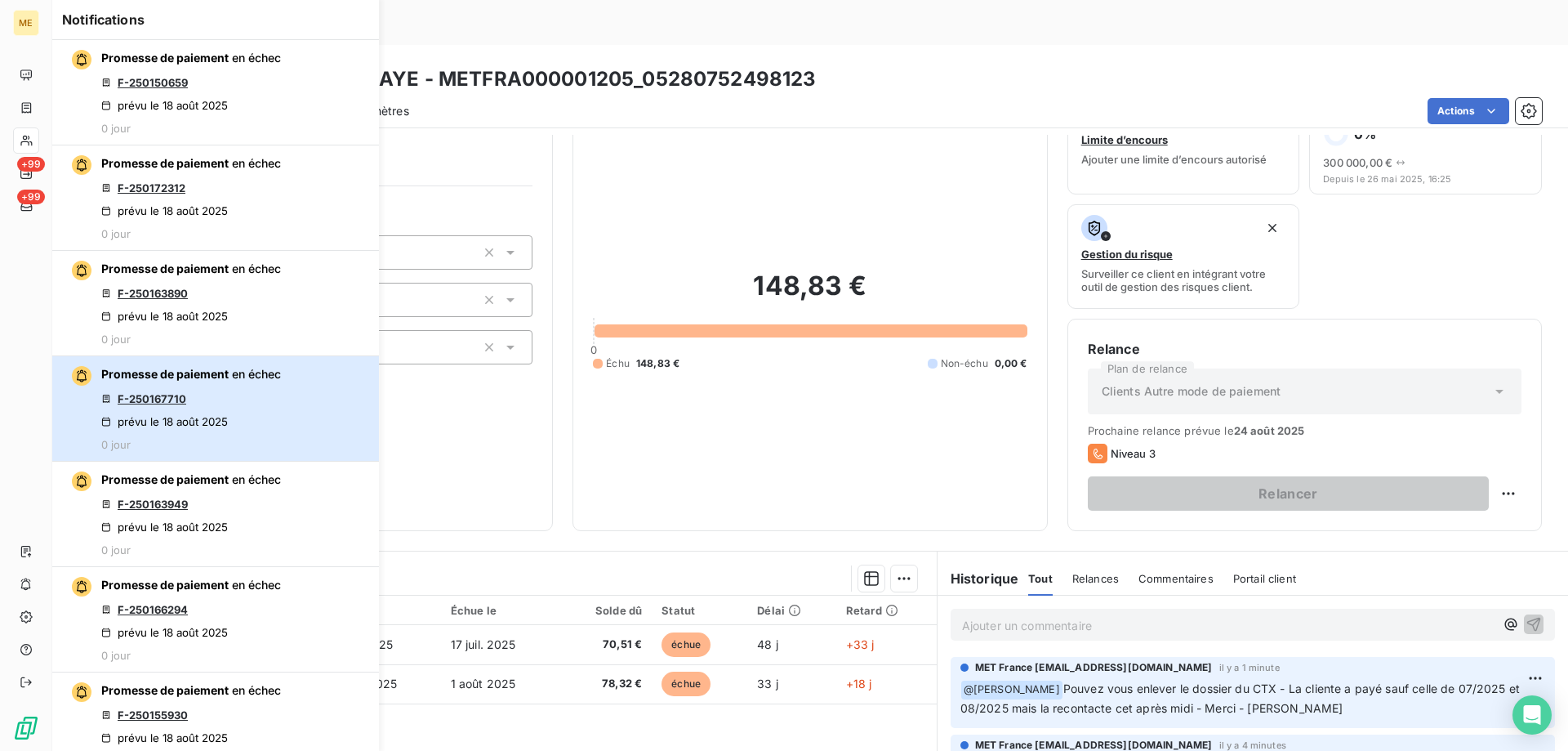
click at [270, 401] on div "Promesse de paiement en échec F-250167710 prévu le 18 août 2025 0 jour" at bounding box center [190, 408] width 180 height 85
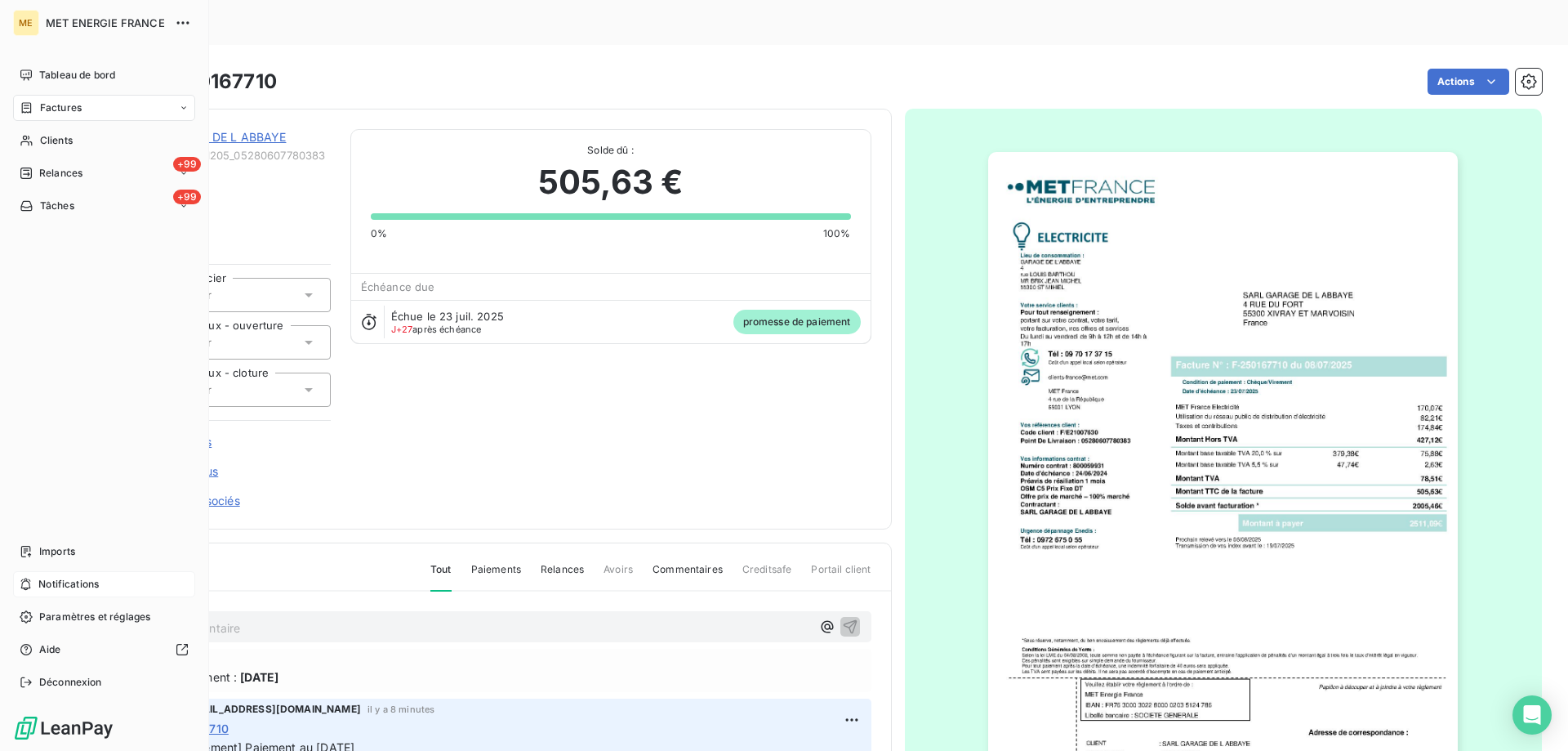
click at [99, 587] on span "Notifications" at bounding box center [68, 585] width 60 height 15
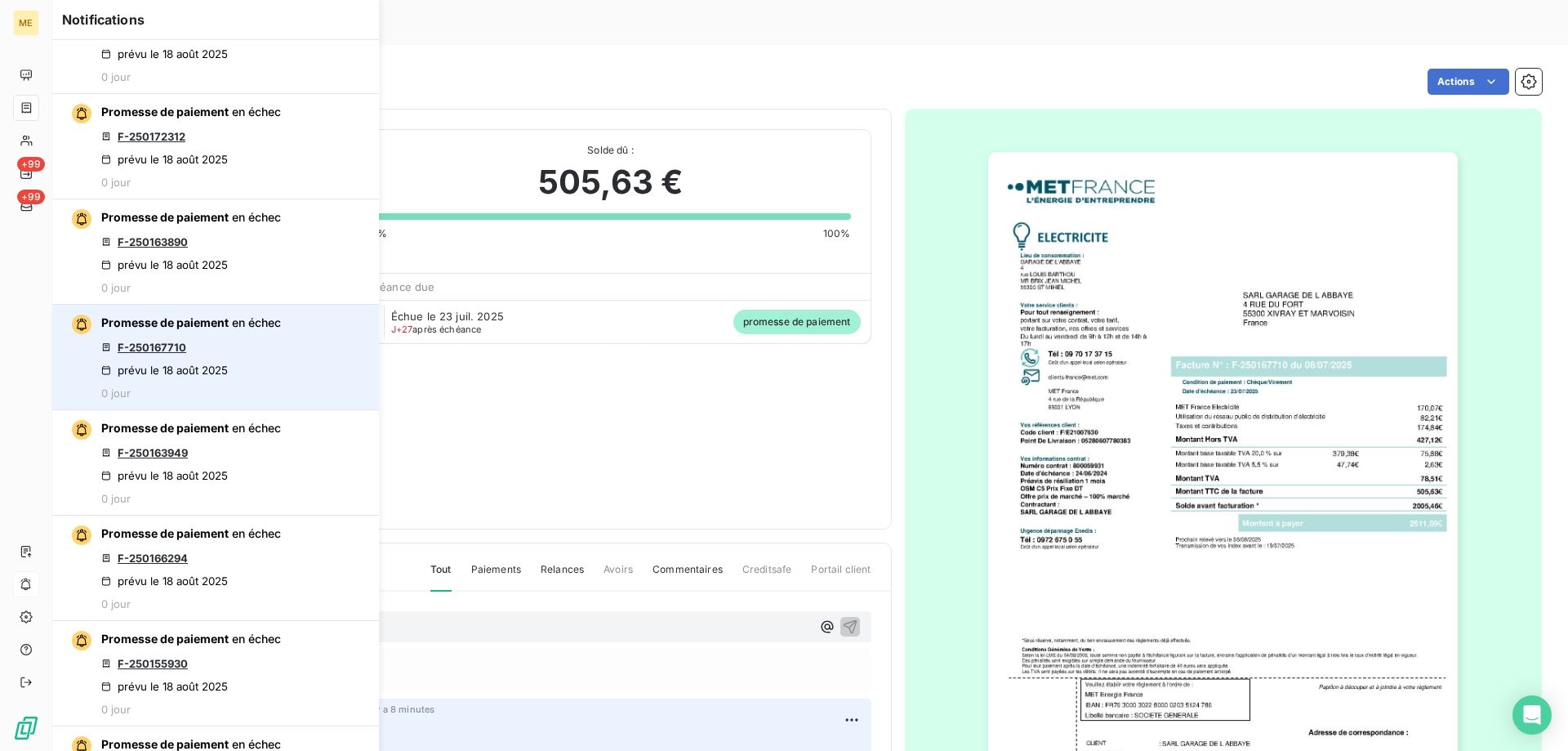
scroll to position [82, 0]
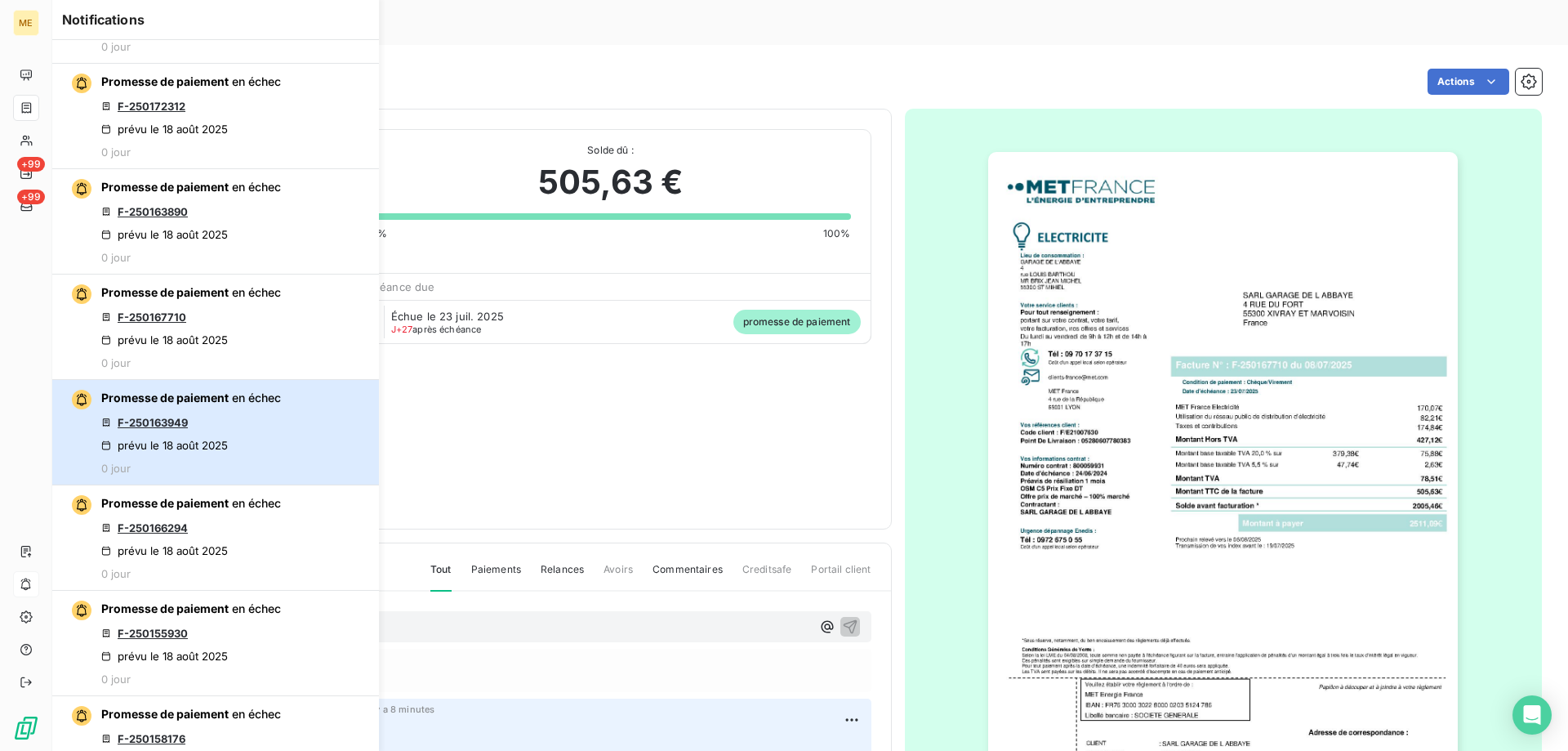
click at [279, 424] on div "Promesse de paiement en échec F-250163949 prévu le 18 août 2025 0 jour" at bounding box center [190, 432] width 180 height 85
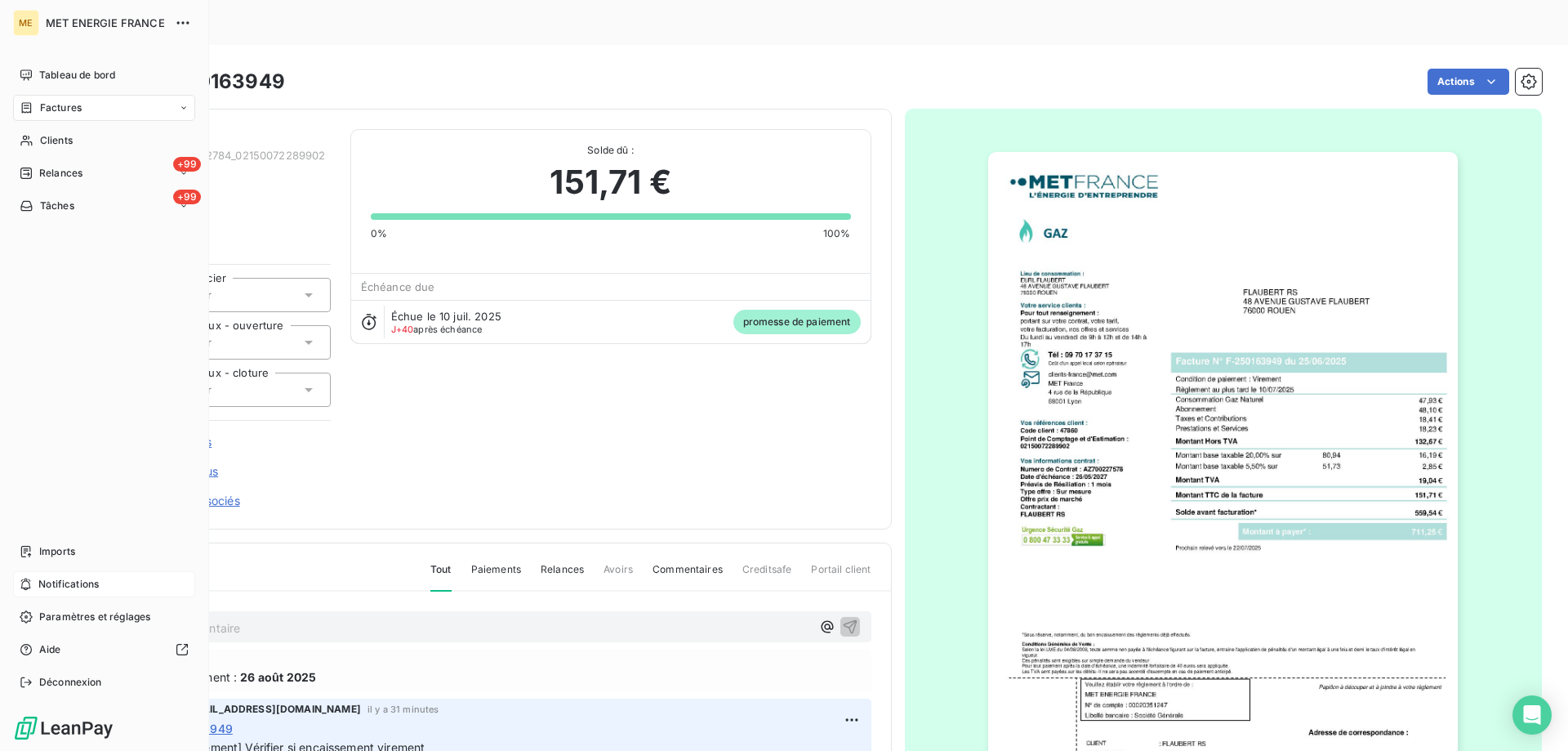
click at [112, 585] on div "Notifications" at bounding box center [104, 585] width 182 height 26
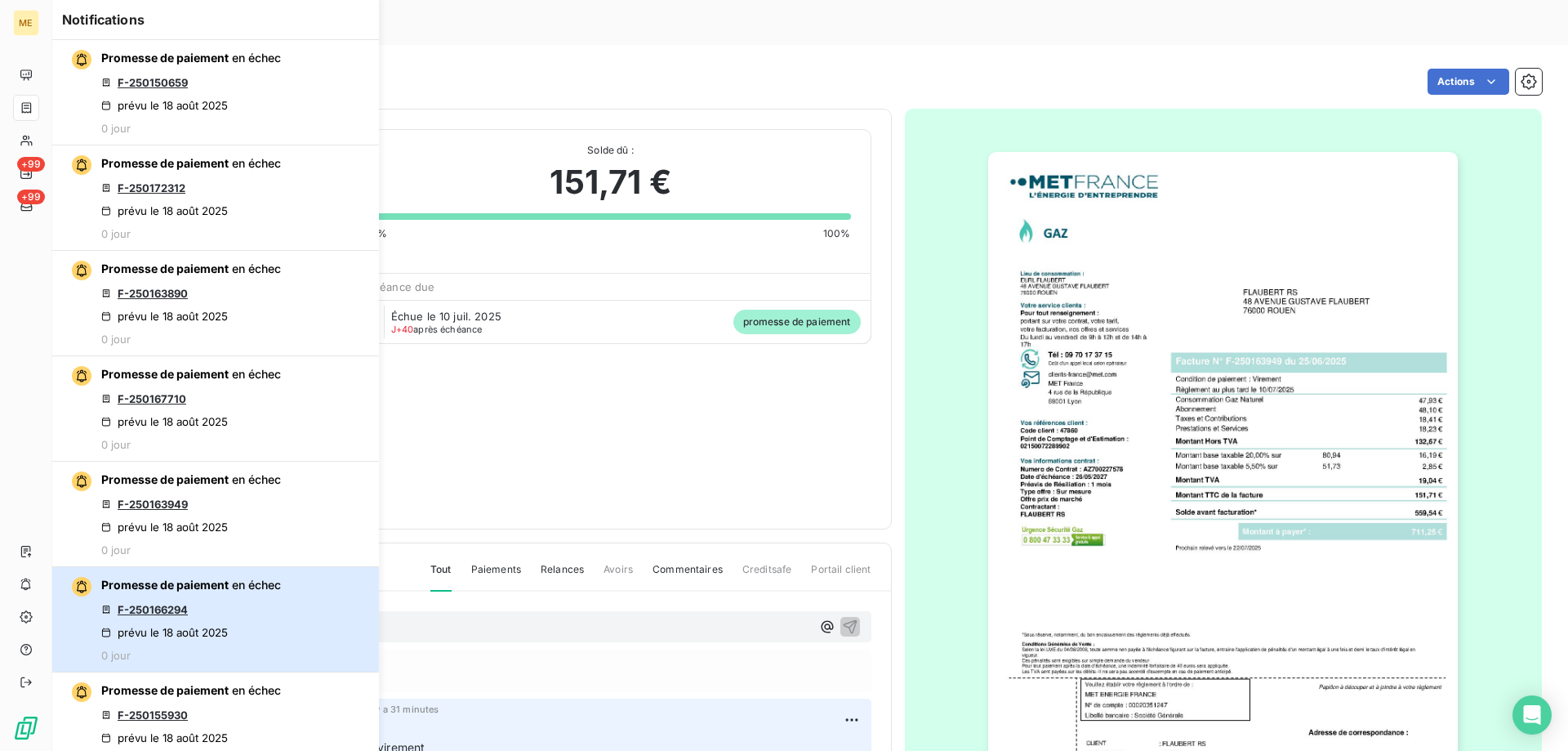
click at [294, 600] on button "Promesse de paiement en échec F-250166294 prévu le 18 août 2025 0 jour" at bounding box center [215, 619] width 327 height 105
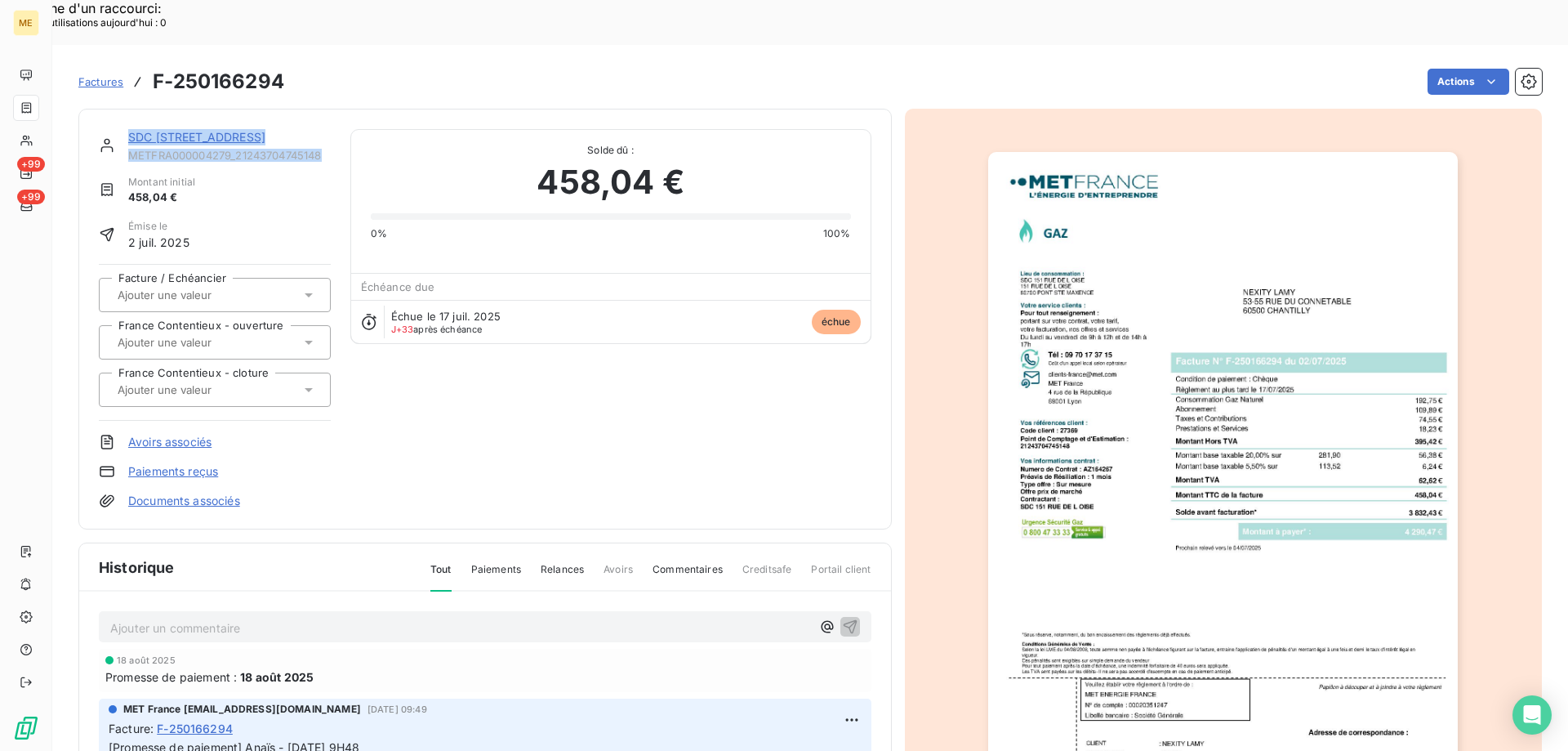
drag, startPoint x: 335, startPoint y: 109, endPoint x: 123, endPoint y: 82, distance: 213.7
click at [123, 108] on div "SDC 151 RUE DE L OISE METFRA000004279_21243704745148 Montant initial 458,04 € É…" at bounding box center [485, 319] width 814 height 421
click at [194, 130] on link "SDC 151 RUE DE L OISE" at bounding box center [197, 137] width 137 height 14
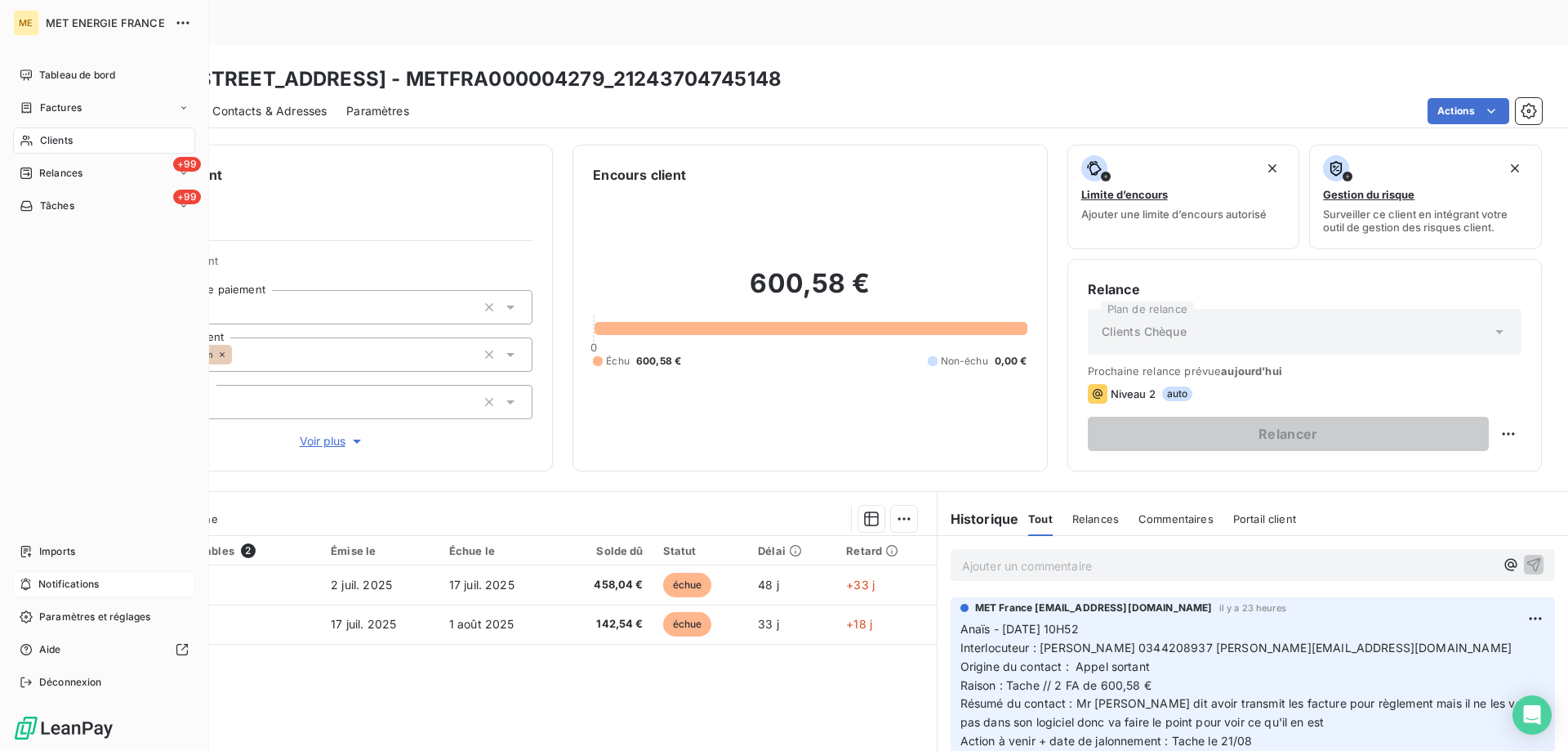
click at [108, 580] on div "Notifications" at bounding box center [104, 585] width 182 height 26
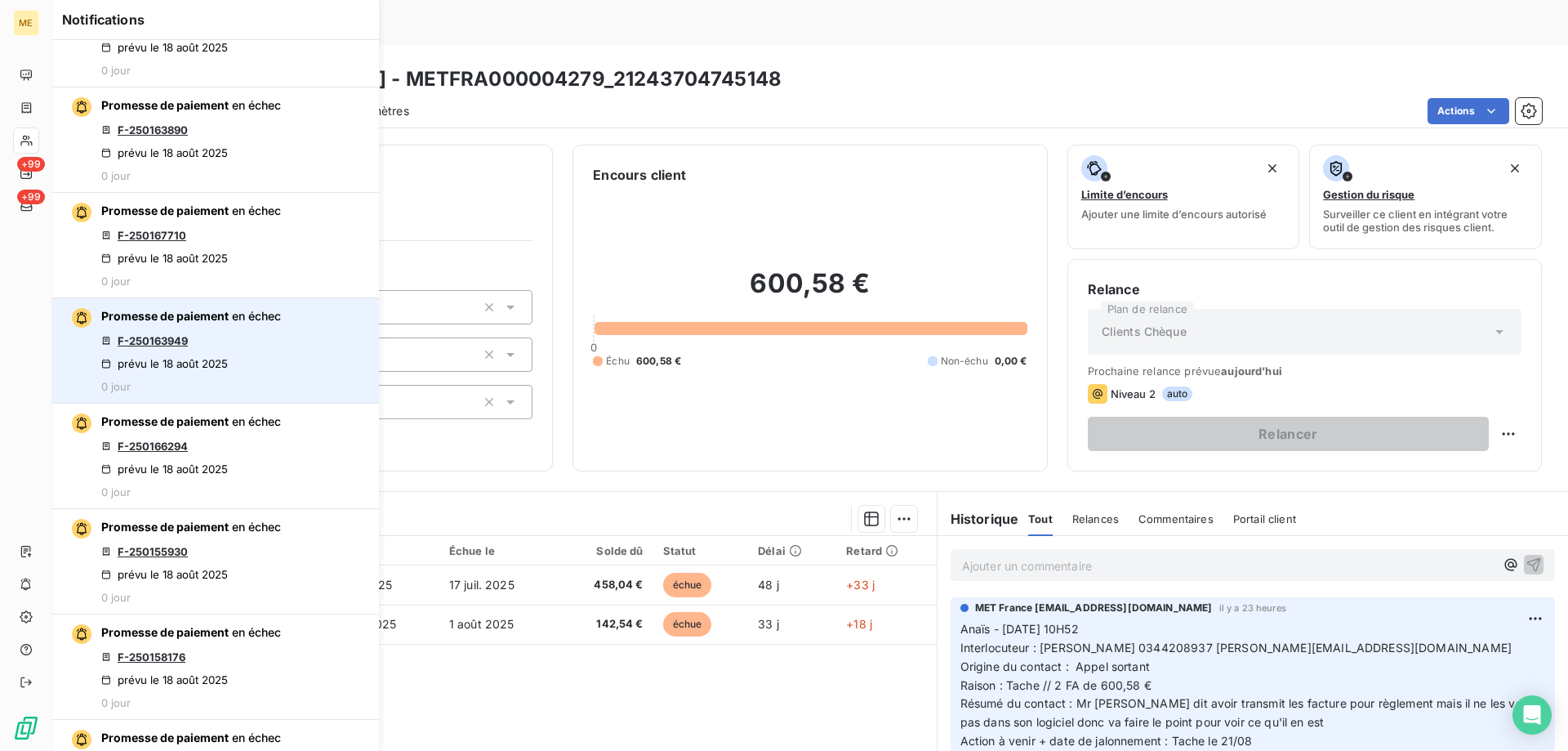
scroll to position [327, 0]
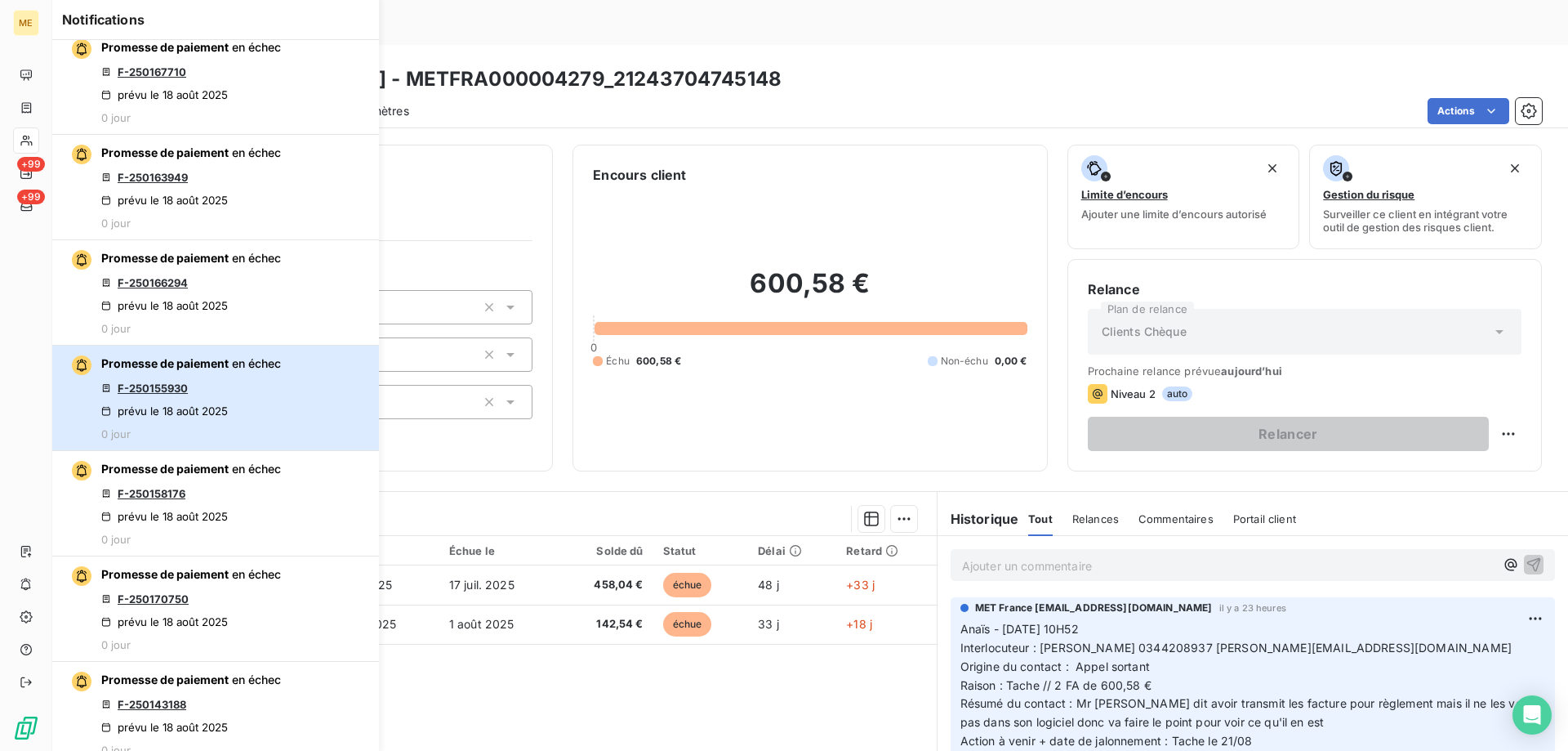
click at [277, 377] on div "Promesse de paiement en échec F-250155930 prévu le 18 août 2025 0 jour" at bounding box center [190, 397] width 180 height 85
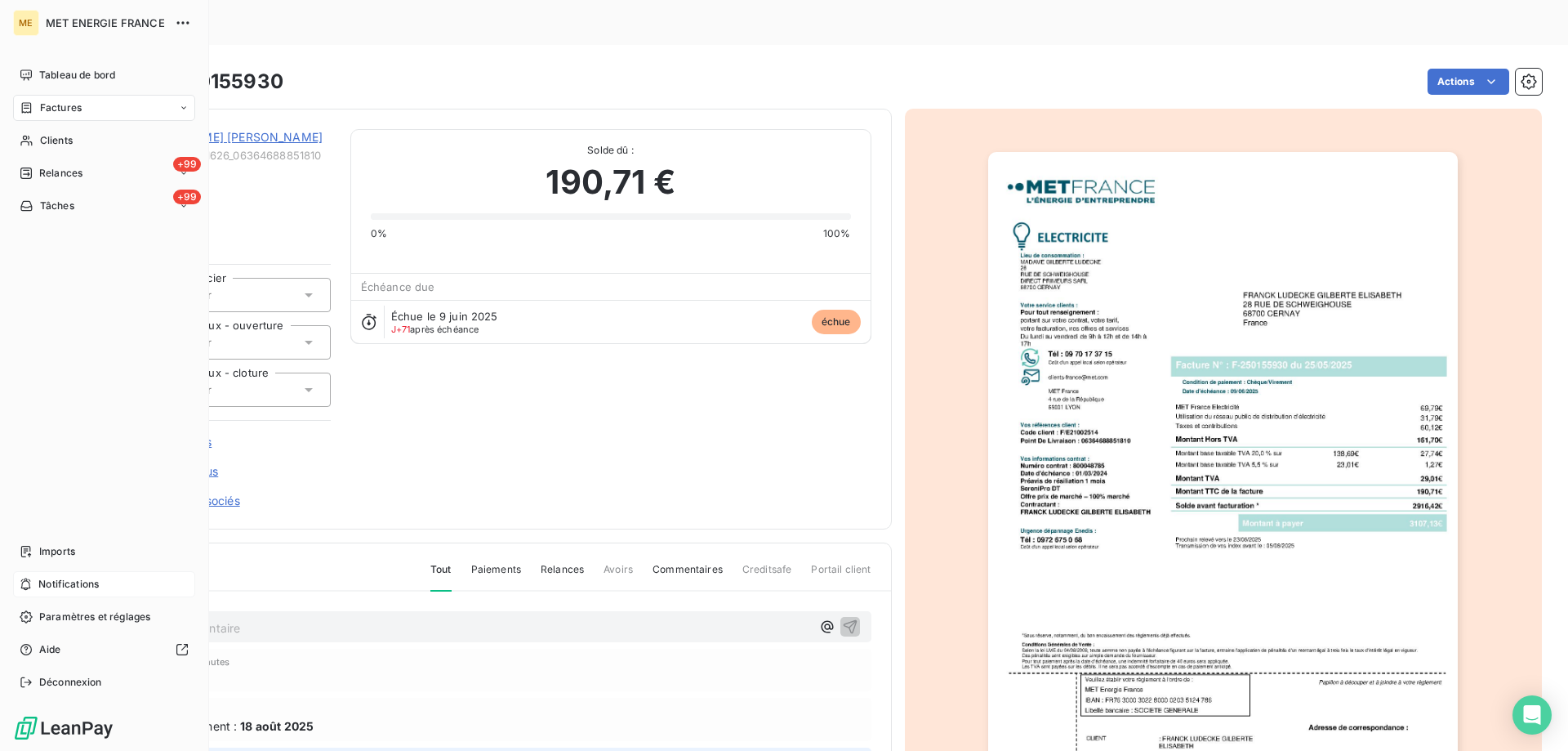
click at [127, 585] on div "Notifications" at bounding box center [104, 585] width 182 height 26
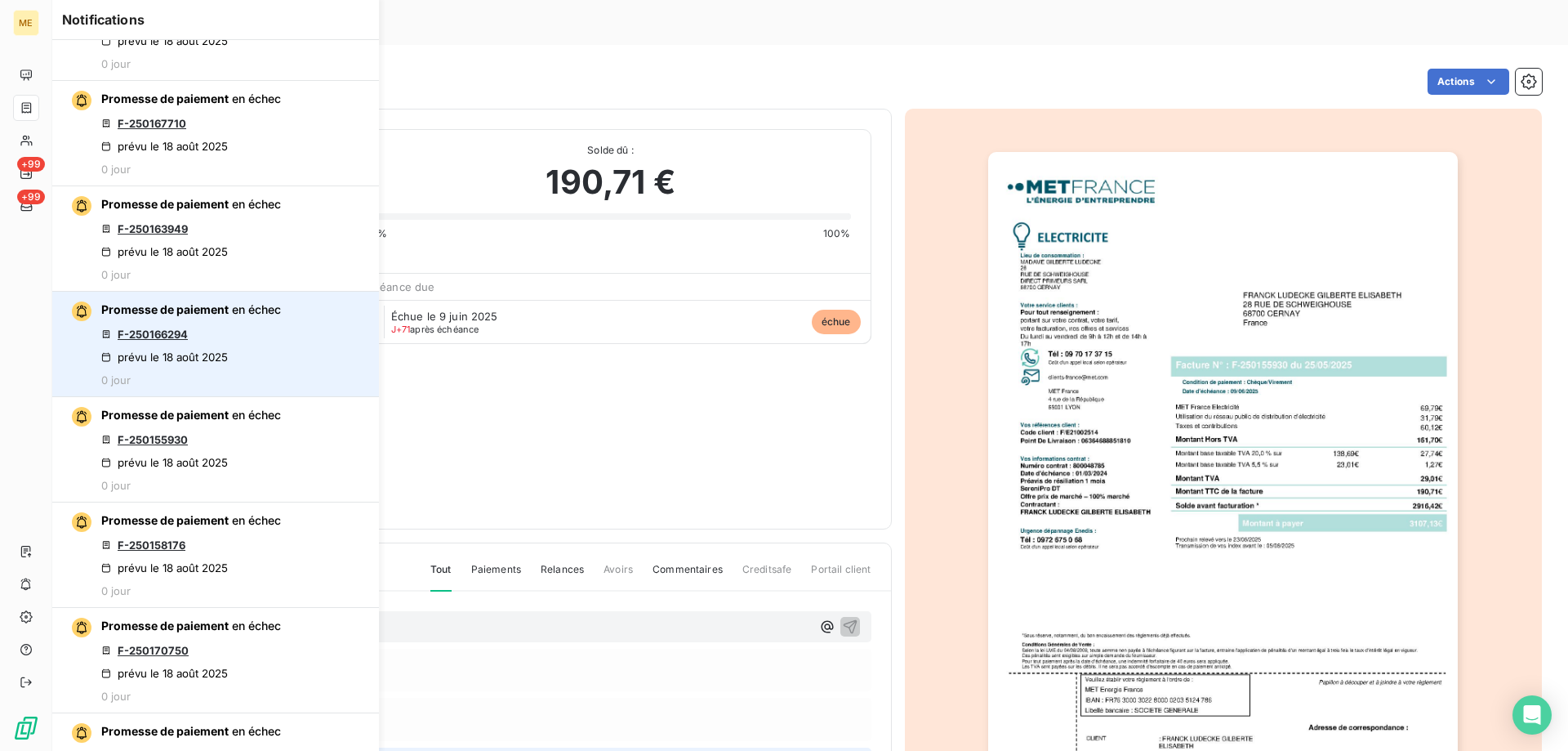
scroll to position [327, 0]
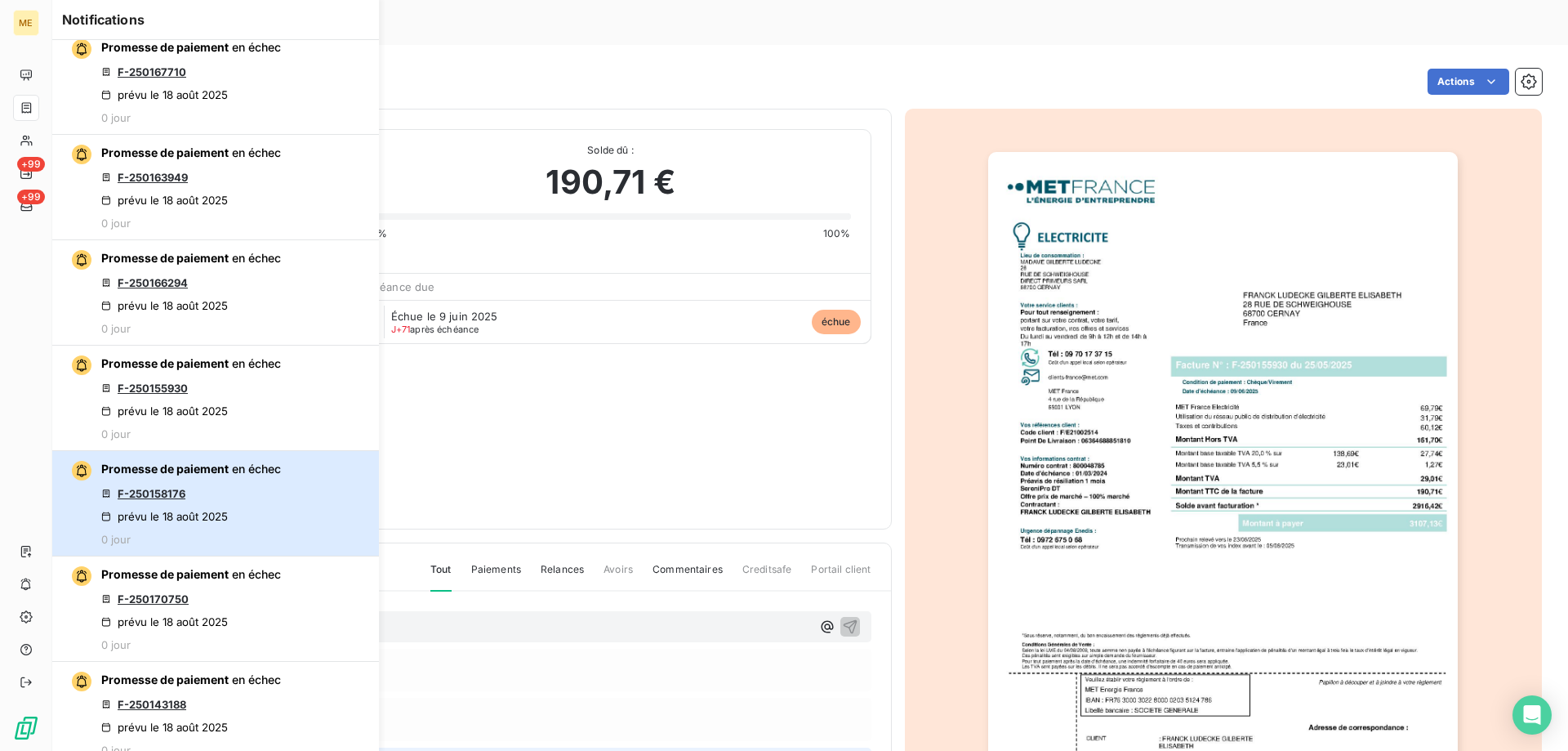
click at [269, 497] on div "Promesse de paiement en échec F-250158176 prévu le 18 août 2025 0 jour" at bounding box center [190, 503] width 180 height 85
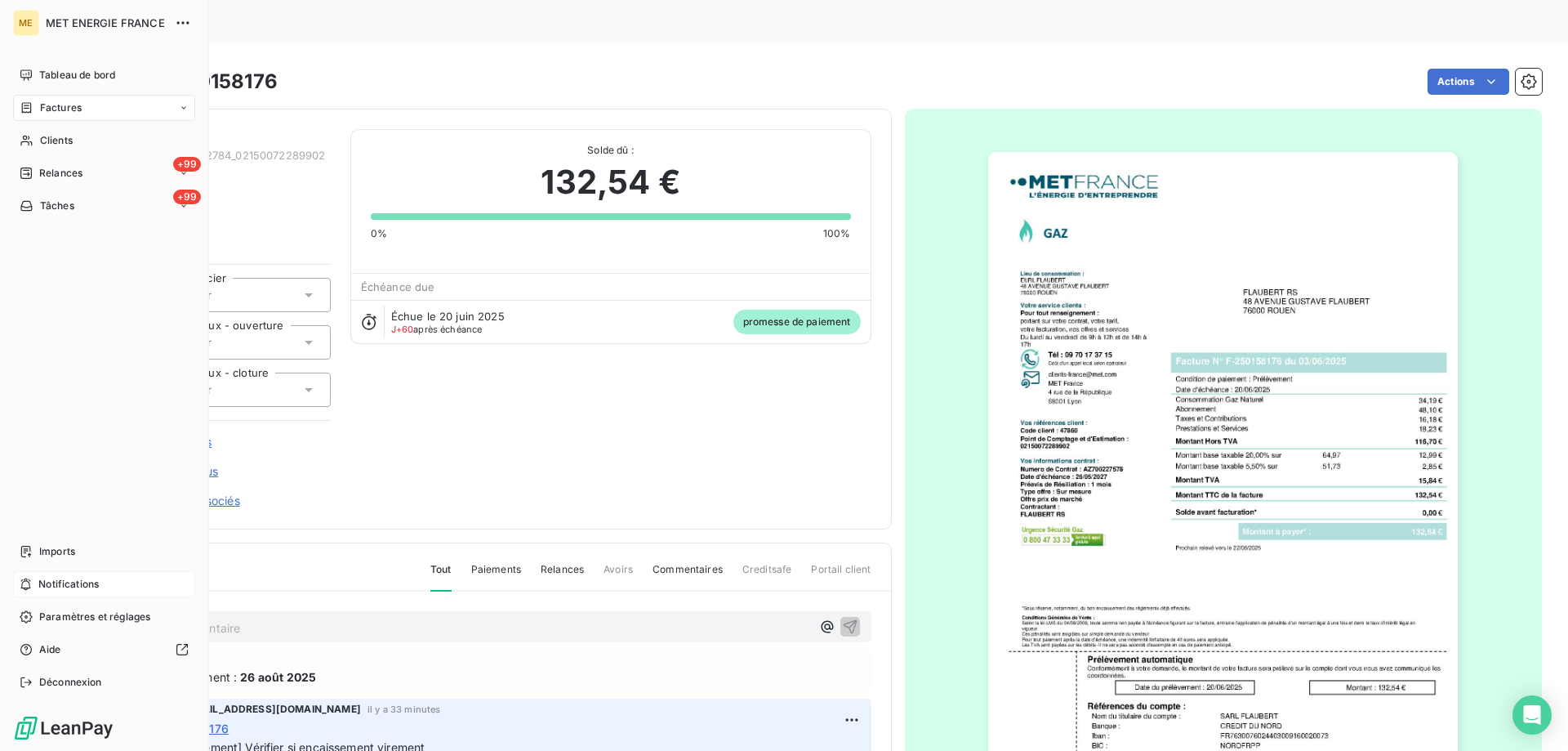
drag, startPoint x: 69, startPoint y: 585, endPoint x: 80, endPoint y: 584, distance: 11.0
click at [72, 585] on span "Notifications" at bounding box center [68, 585] width 60 height 15
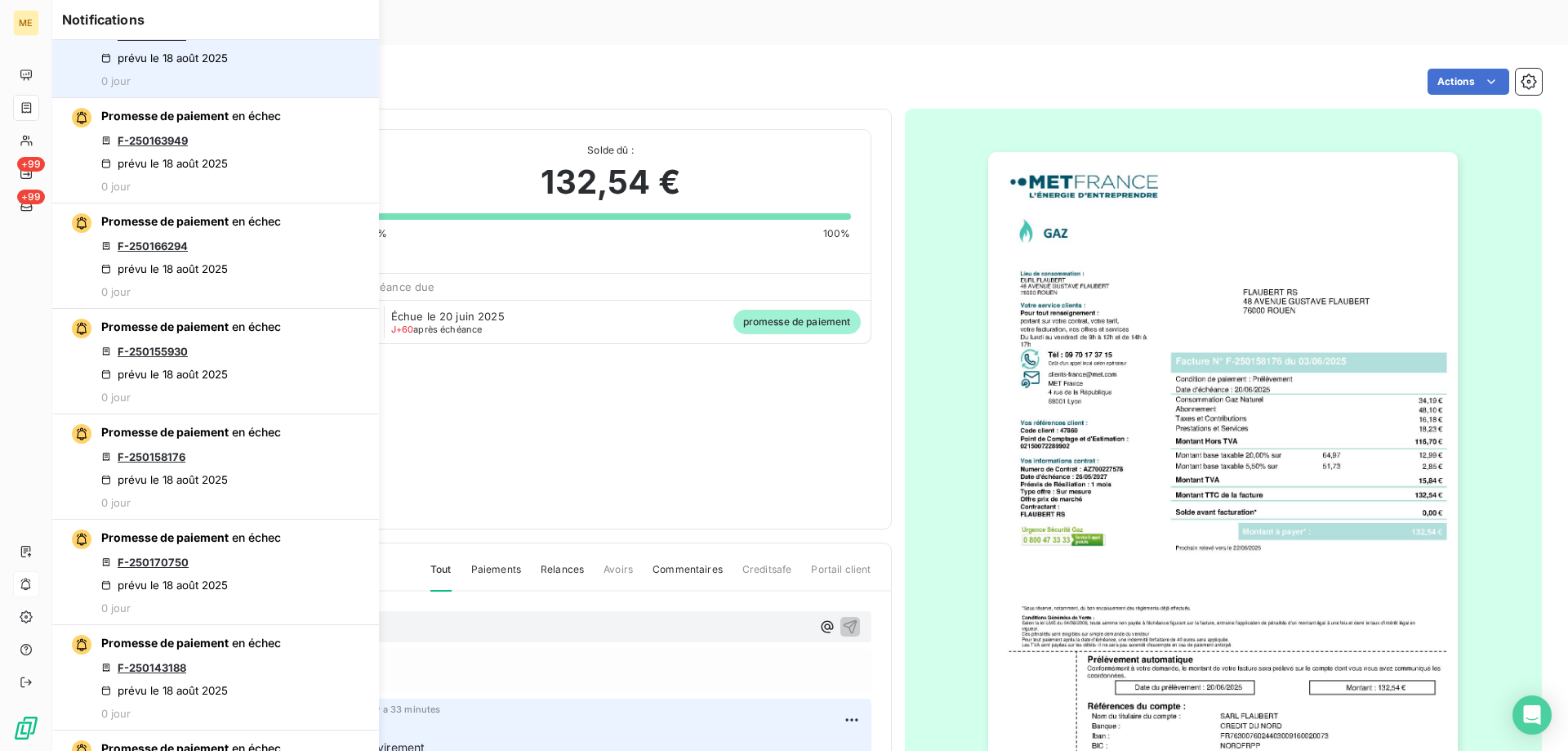
scroll to position [408, 0]
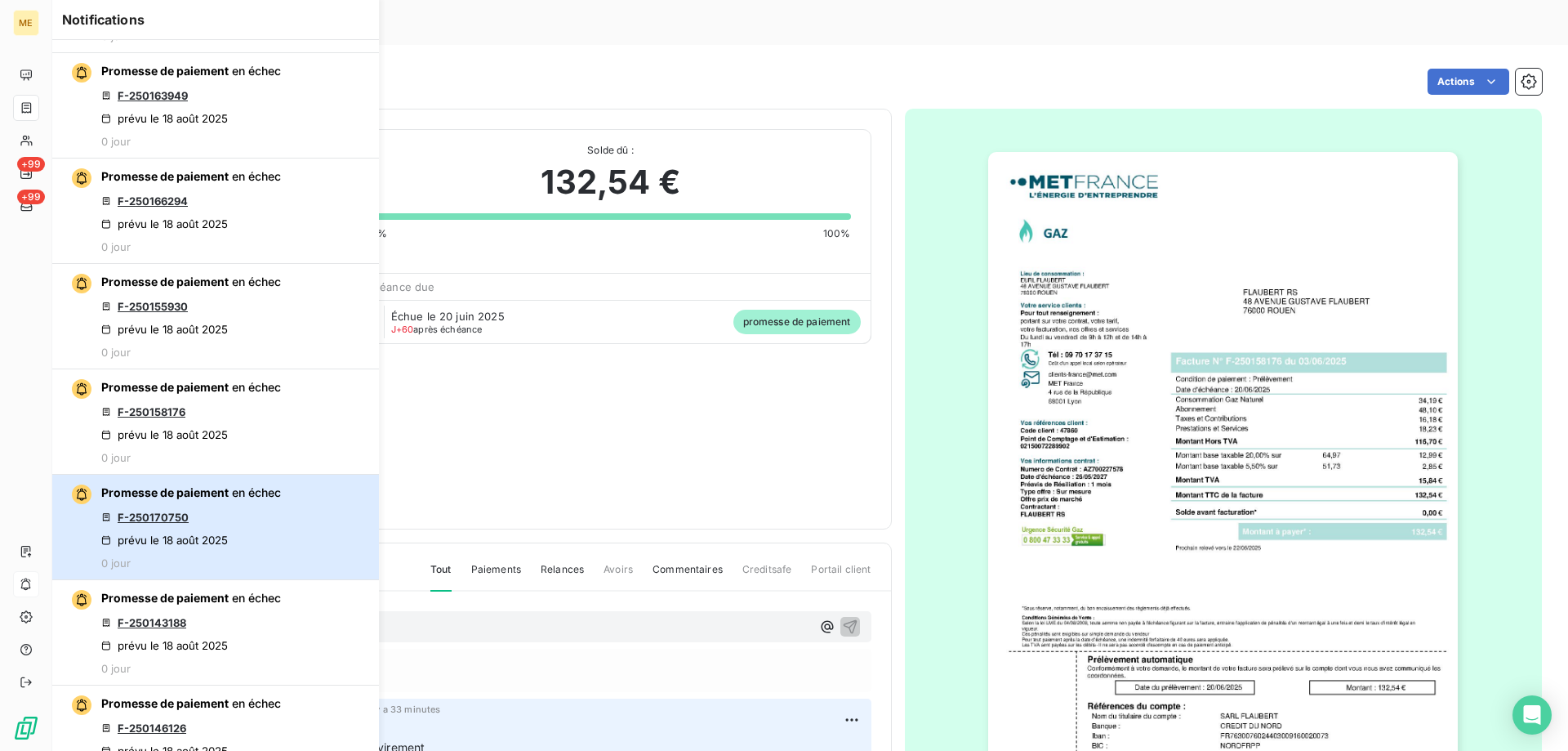
click at [257, 512] on div "Promesse de paiement en échec F-250170750 prévu le 18 août 2025 0 jour" at bounding box center [190, 527] width 180 height 85
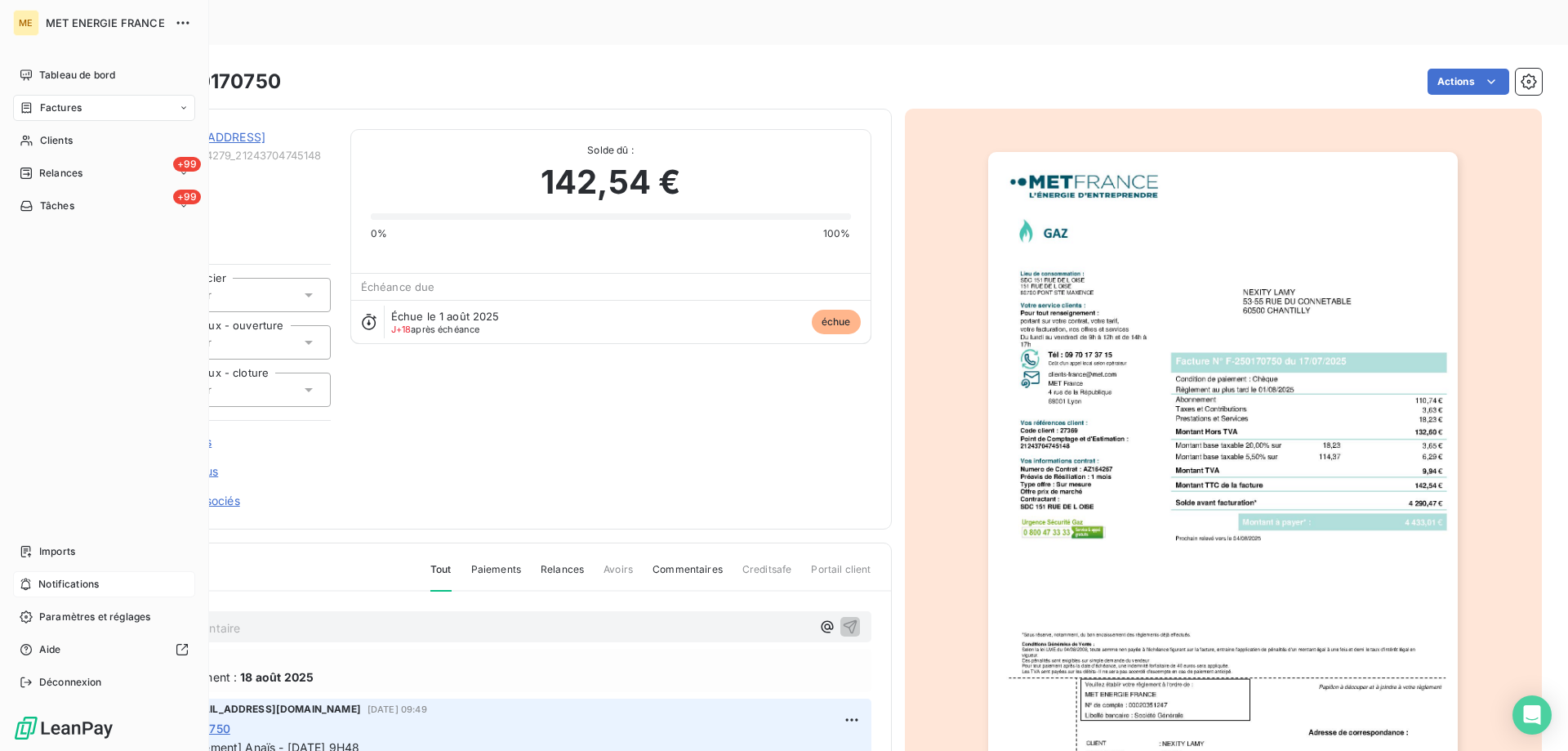
click at [104, 577] on div "Notifications" at bounding box center [104, 585] width 182 height 26
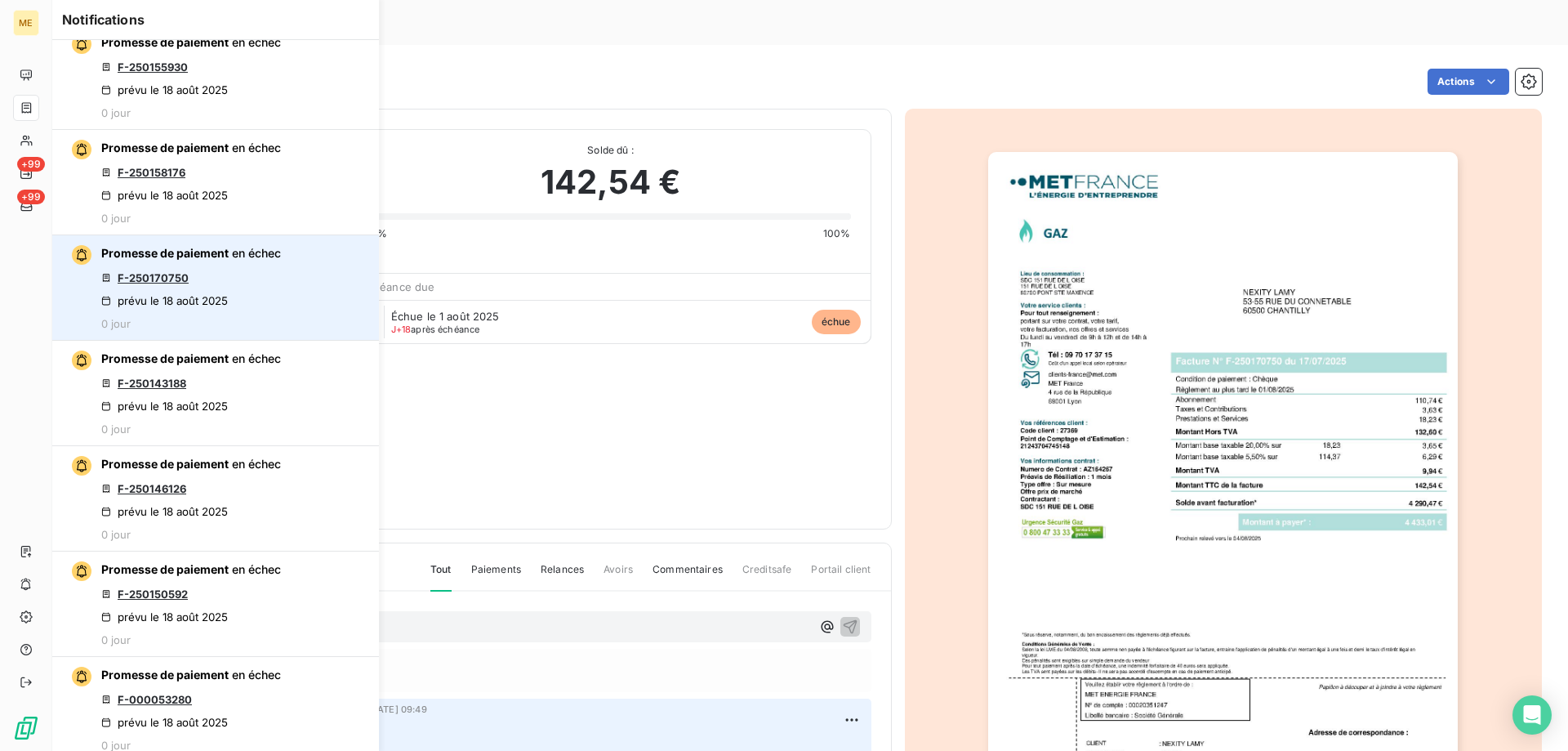
scroll to position [653, 0]
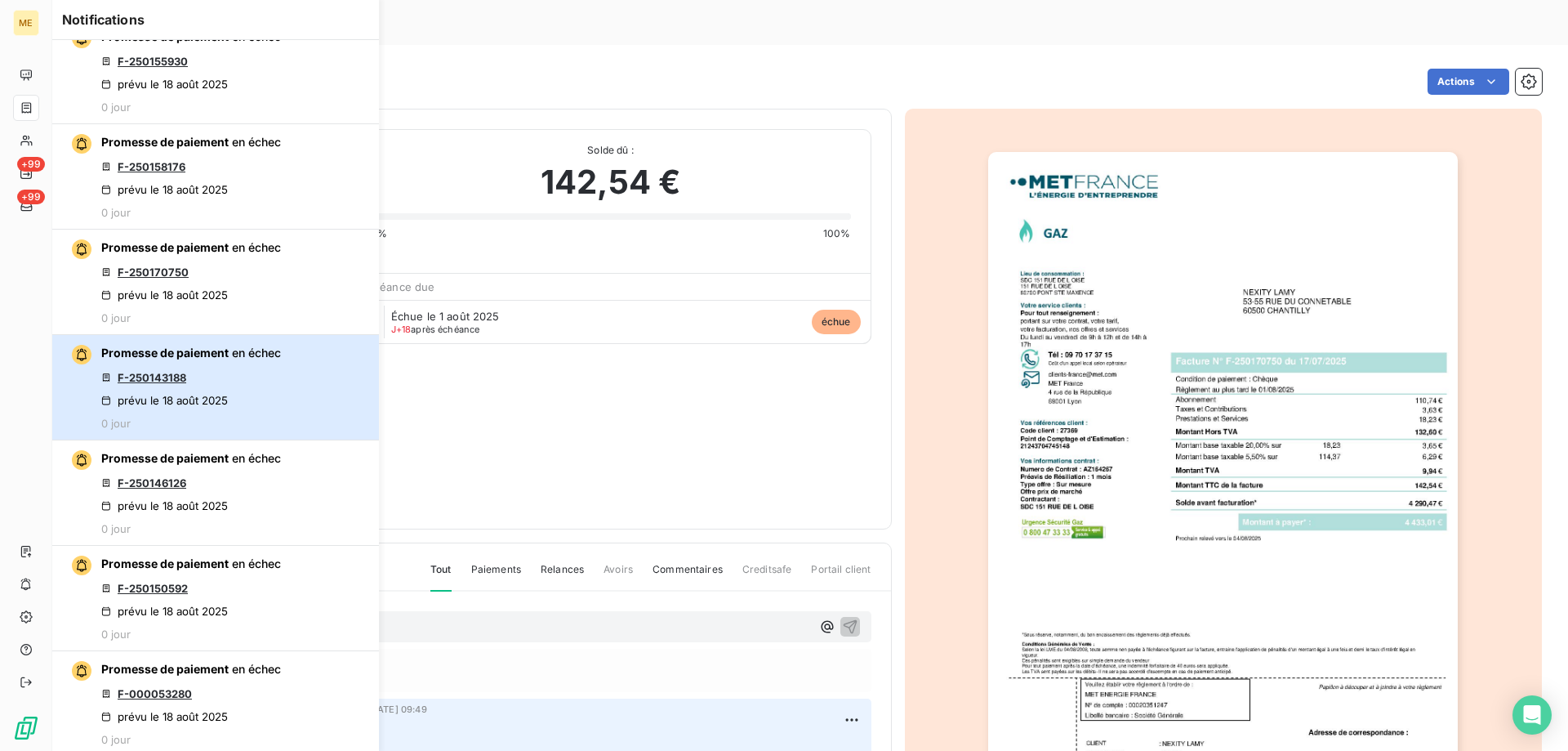
click at [286, 399] on button "Promesse de paiement en échec F-250143188 prévu le 18 août 2025 0 jour" at bounding box center [215, 388] width 327 height 105
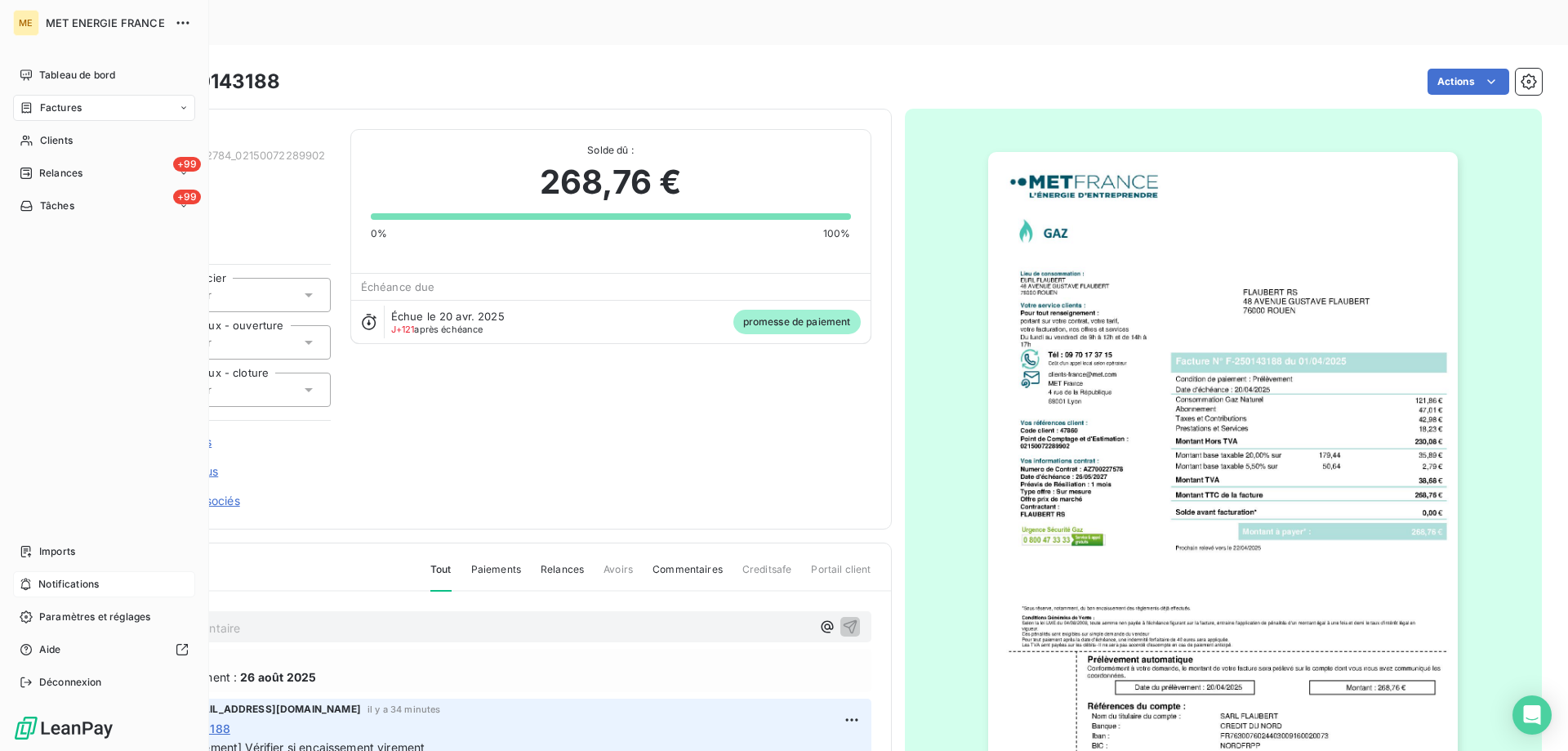
click at [130, 573] on div "Notifications" at bounding box center [104, 585] width 182 height 26
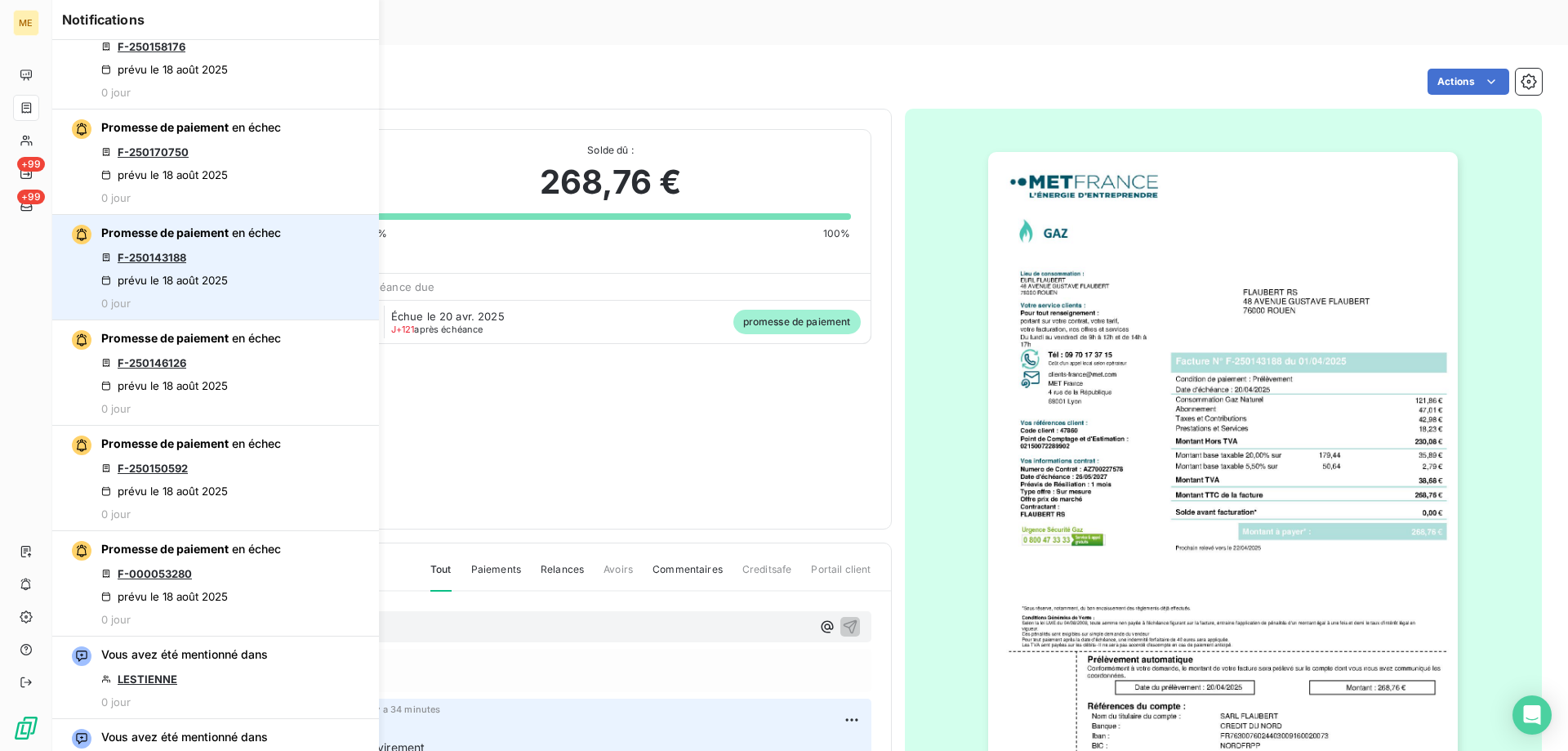
scroll to position [898, 0]
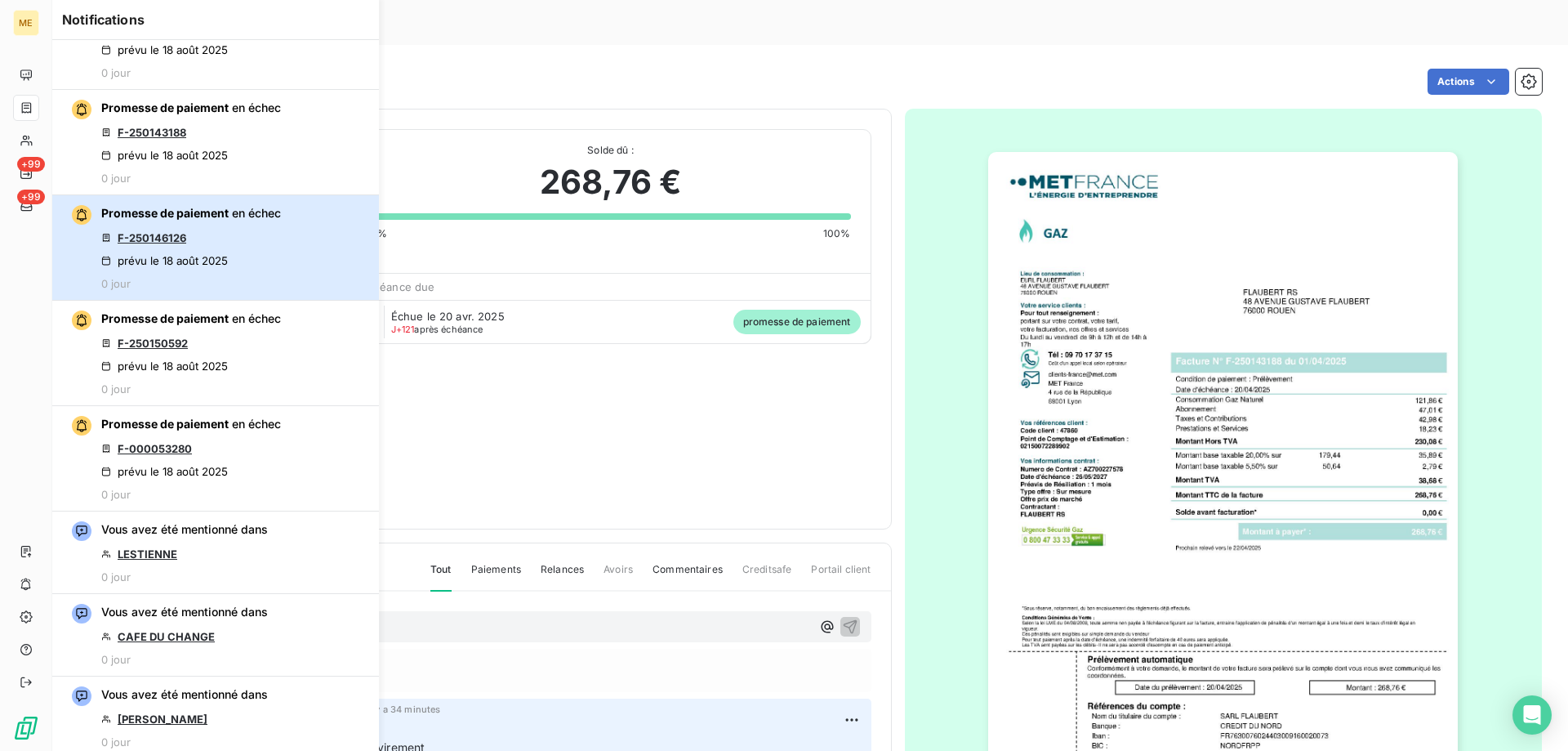
click at [272, 236] on div "Promesse de paiement en échec F-250146126 prévu le 18 août 2025 0 jour" at bounding box center [190, 248] width 180 height 85
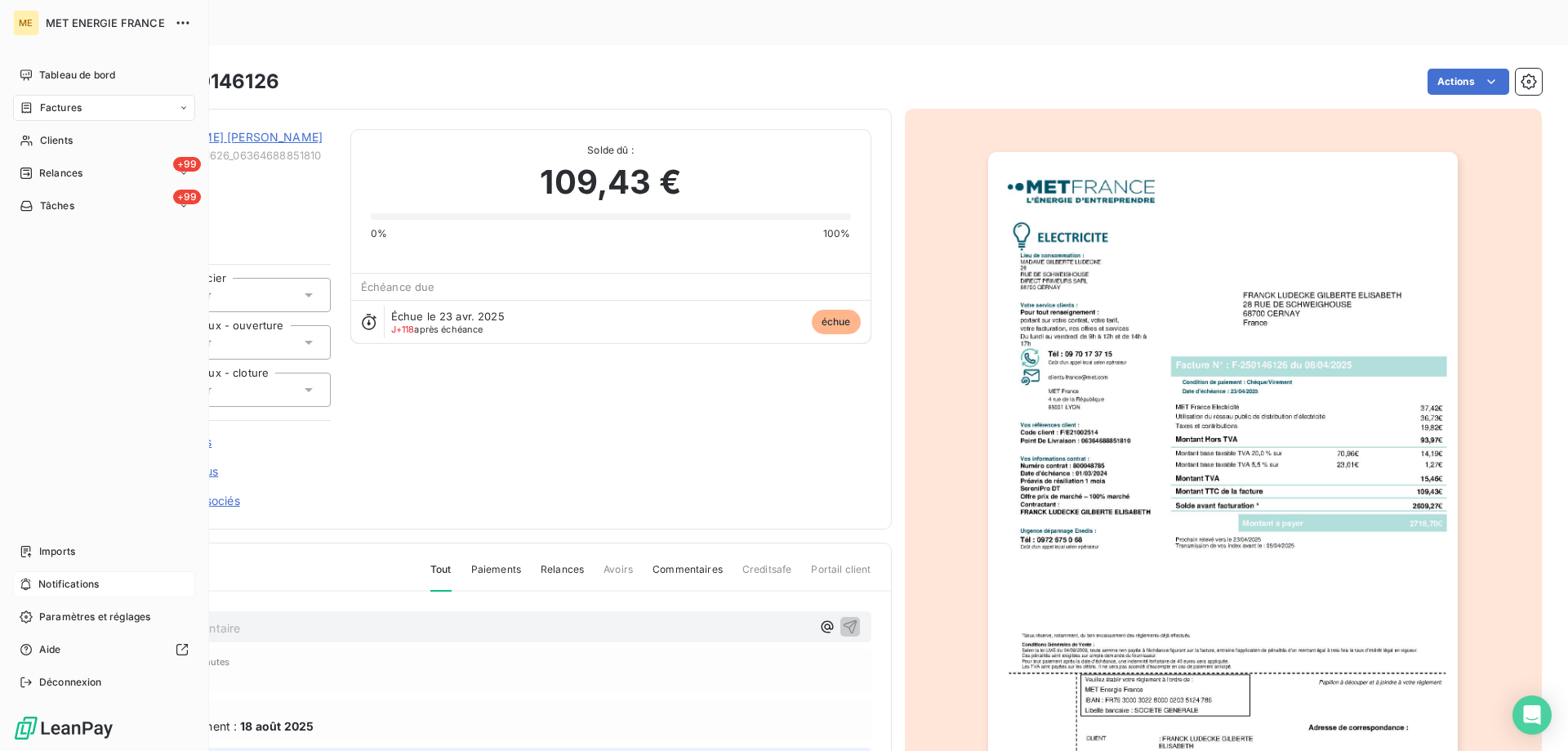
click at [78, 584] on span "Notifications" at bounding box center [68, 585] width 60 height 15
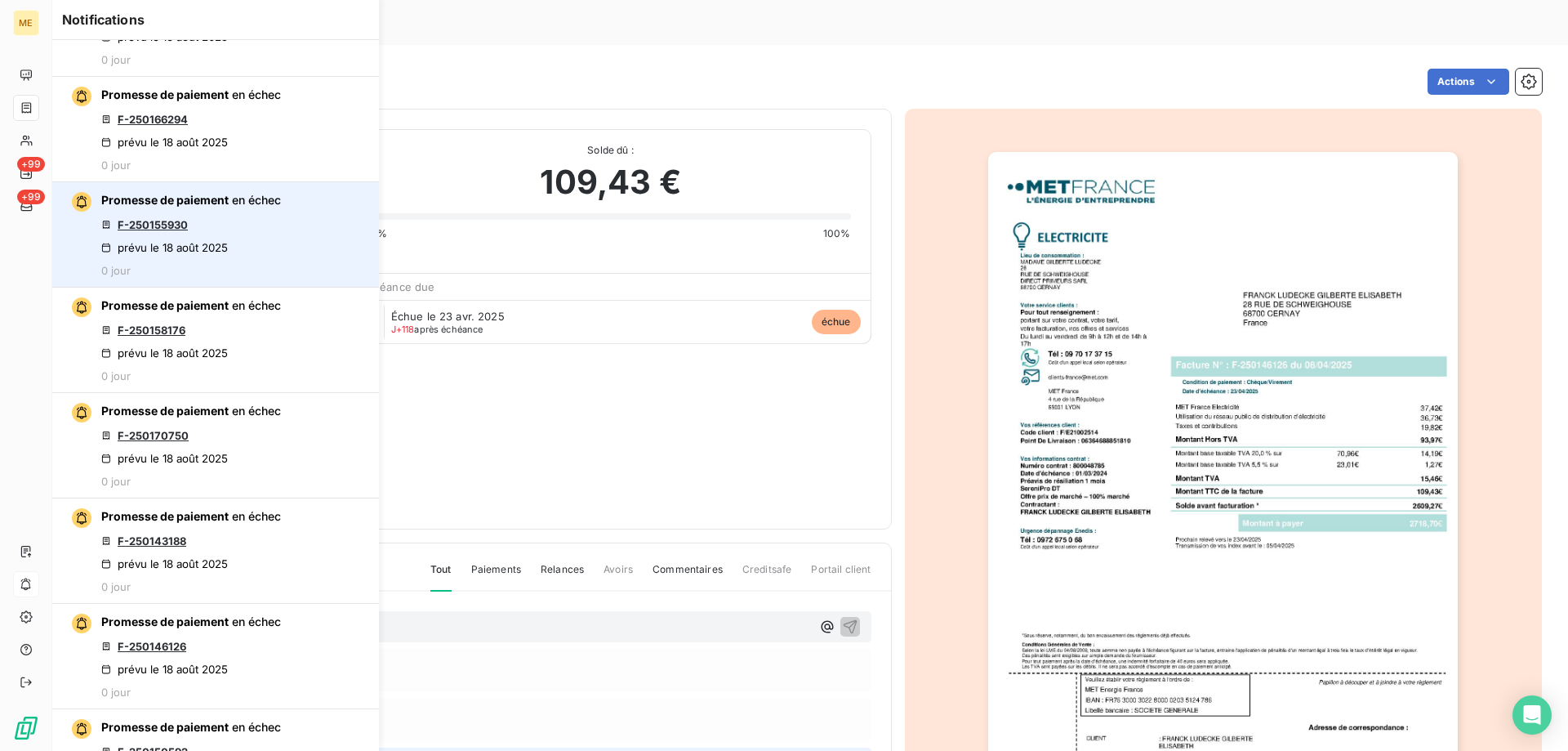
scroll to position [653, 0]
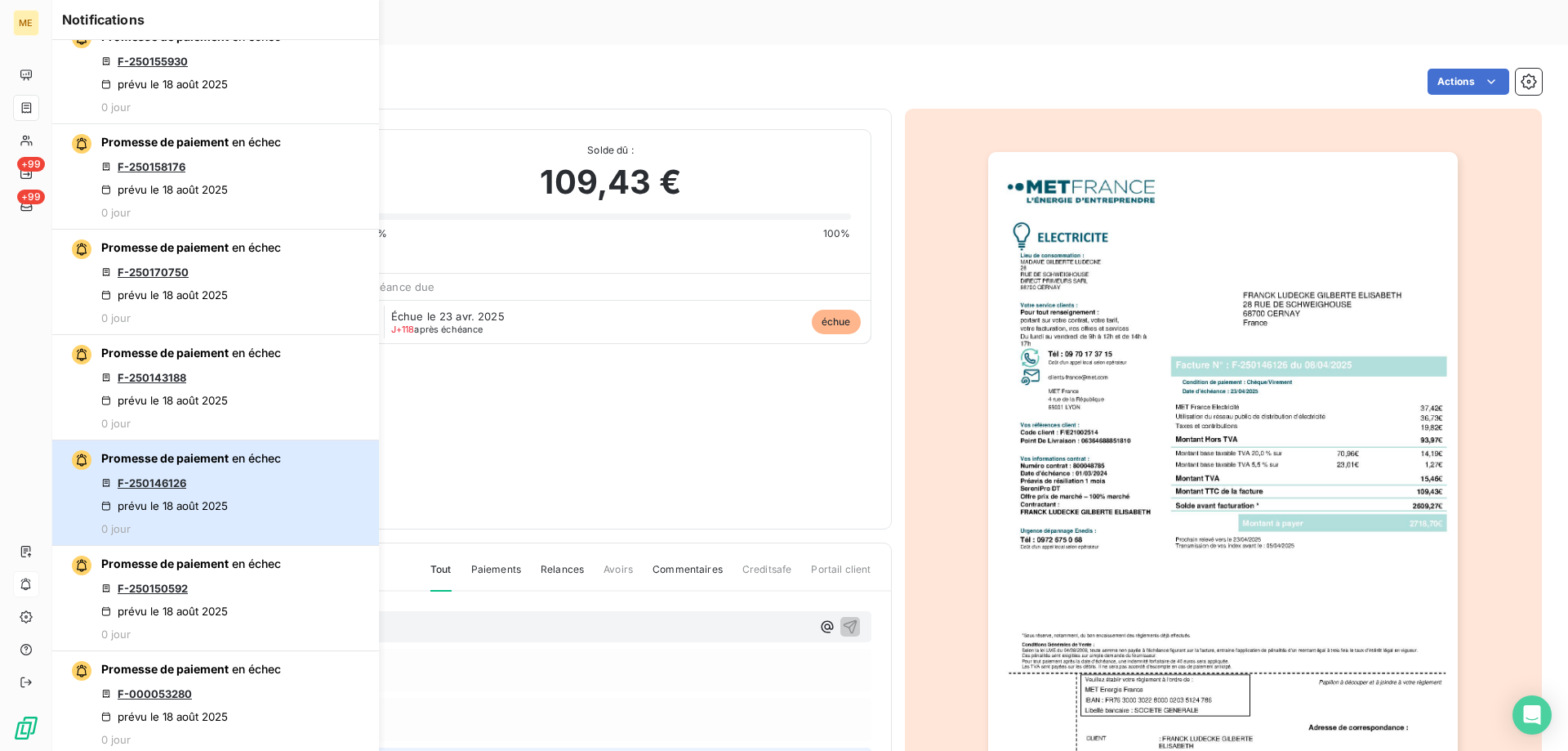
click at [254, 474] on div "Promesse de paiement en échec F-250146126 prévu le 18 août 2025 0 jour" at bounding box center [190, 493] width 180 height 85
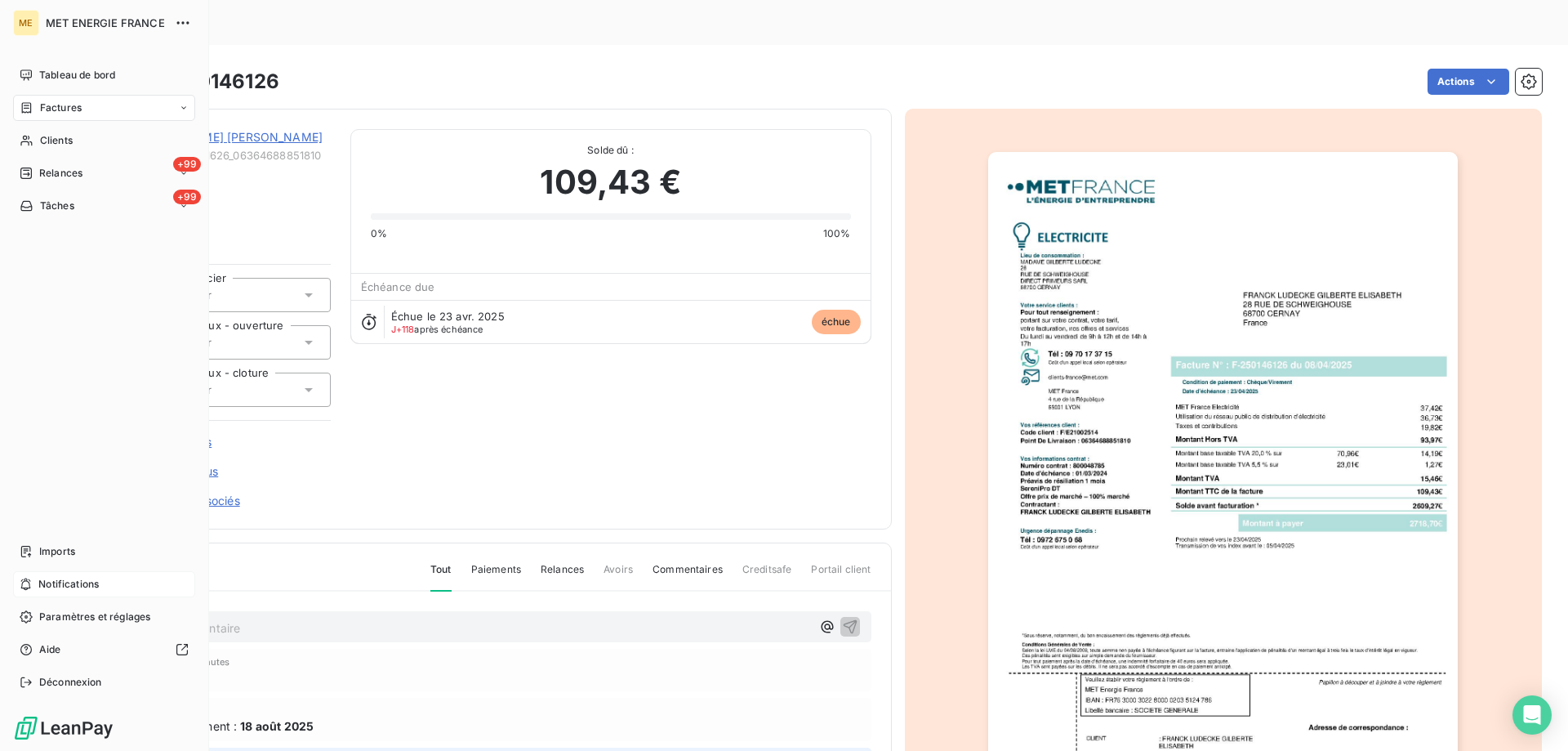
drag, startPoint x: 57, startPoint y: 588, endPoint x: 87, endPoint y: 580, distance: 31.0
click at [61, 586] on span "Notifications" at bounding box center [68, 585] width 60 height 15
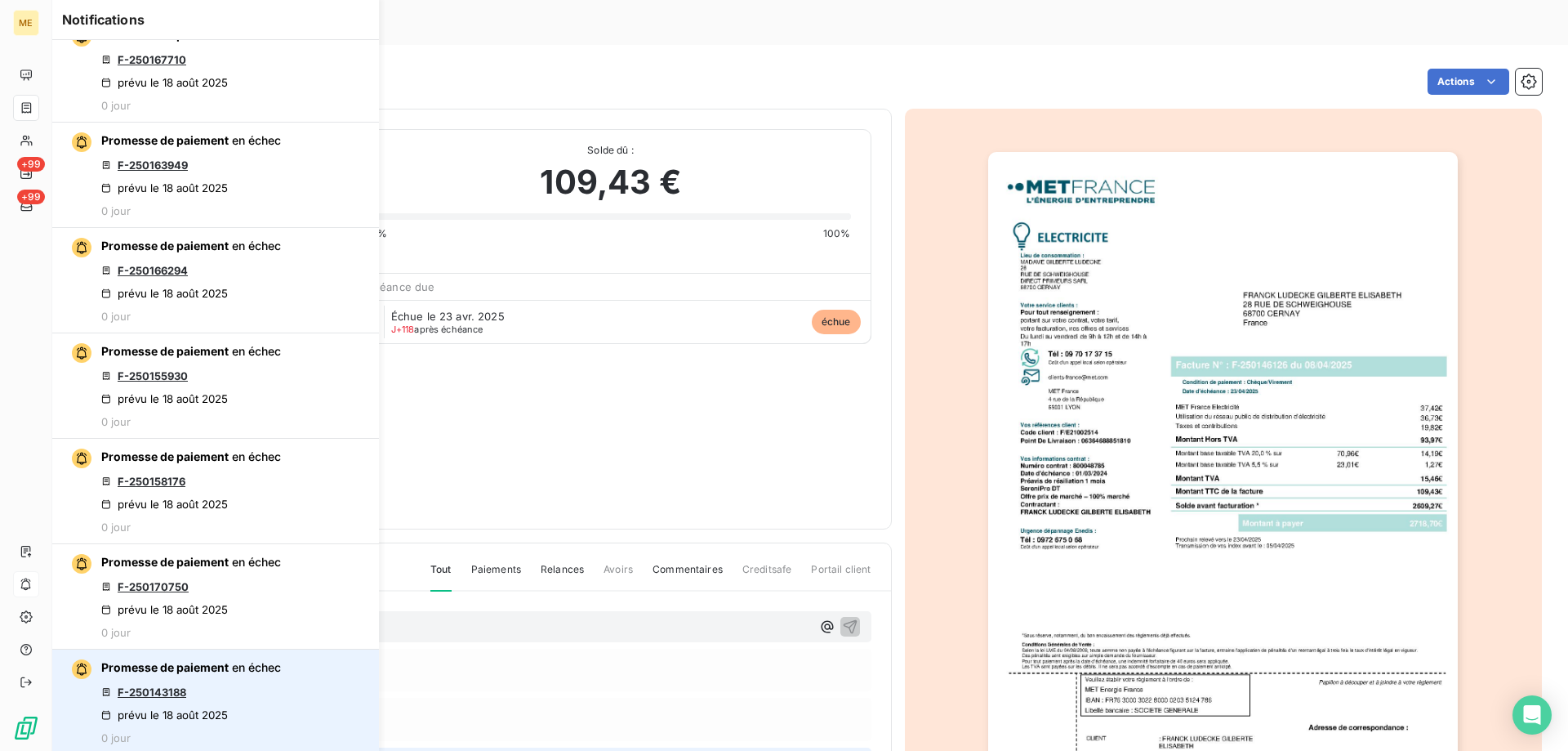
scroll to position [735, 0]
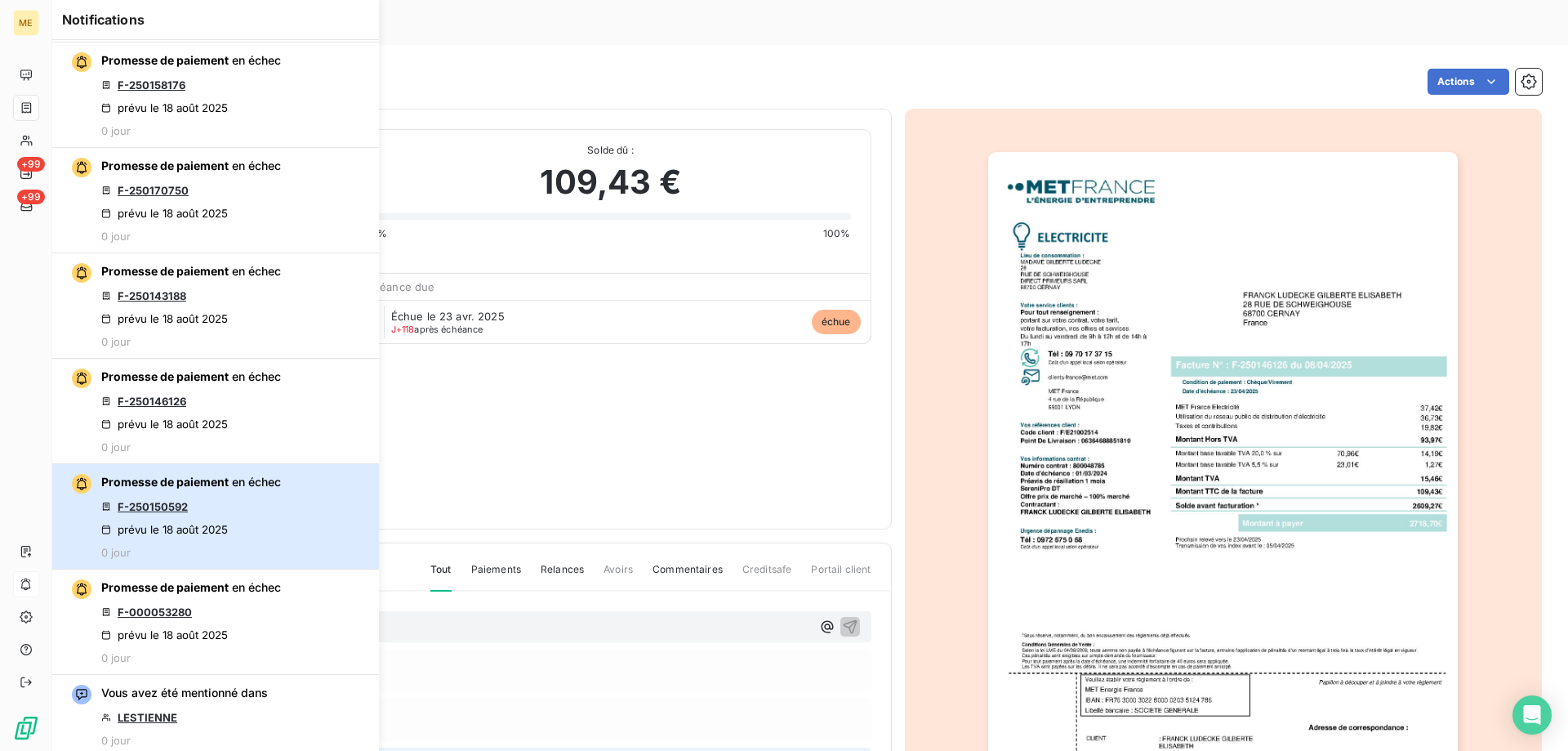
click at [258, 494] on div "Promesse de paiement en échec F-250150592 prévu le 18 août 2025 0 jour" at bounding box center [190, 516] width 180 height 85
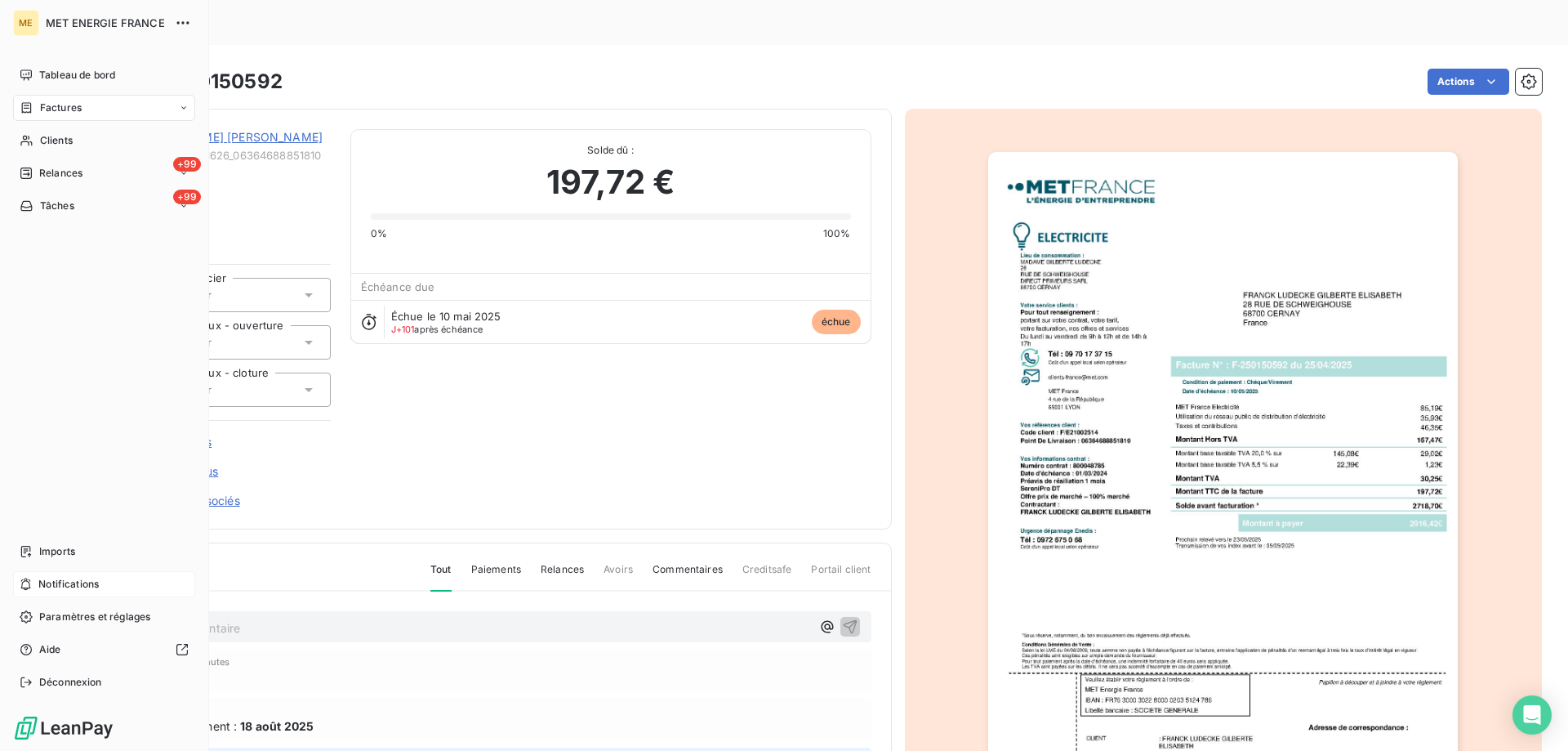
click at [76, 578] on span "Notifications" at bounding box center [68, 585] width 60 height 15
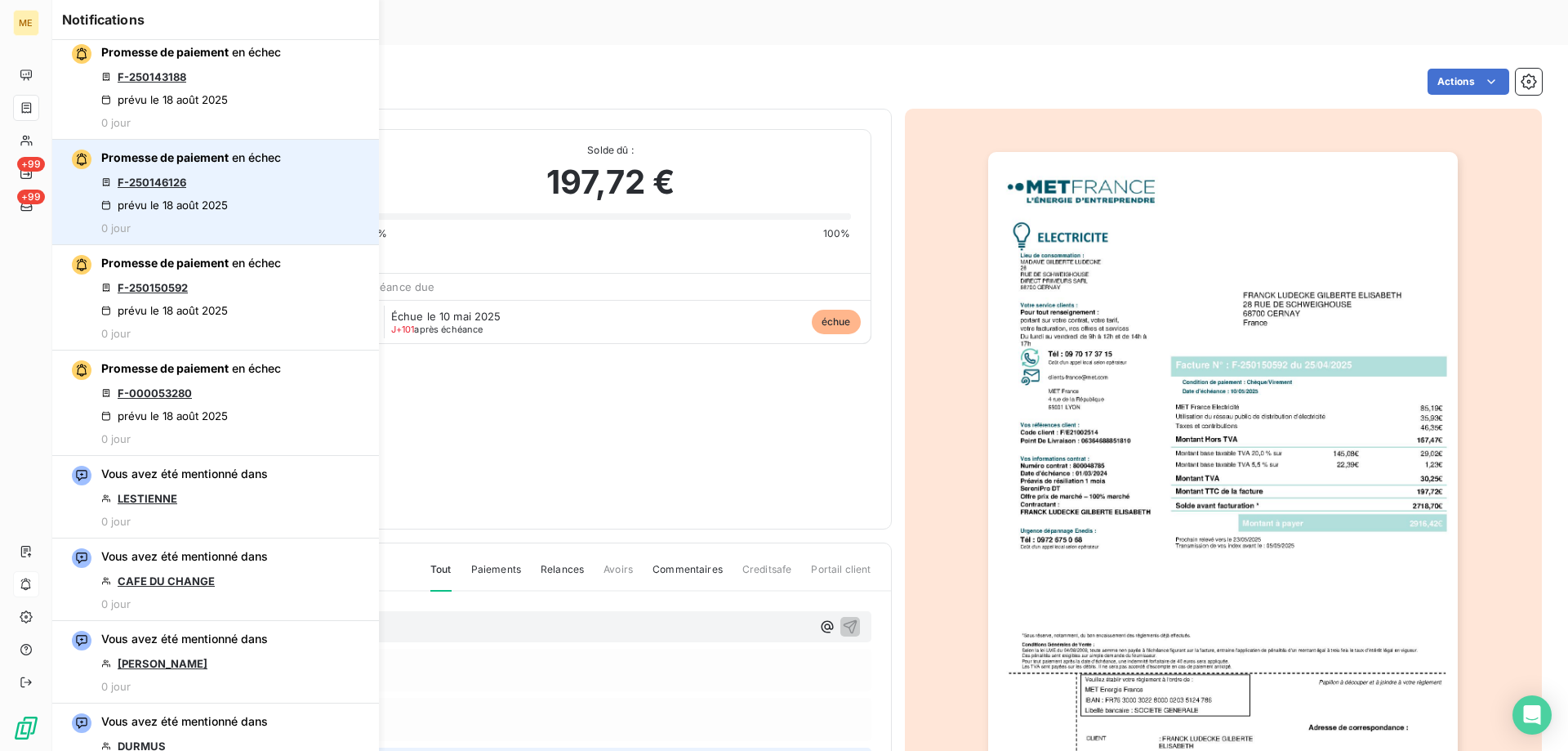
scroll to position [980, 0]
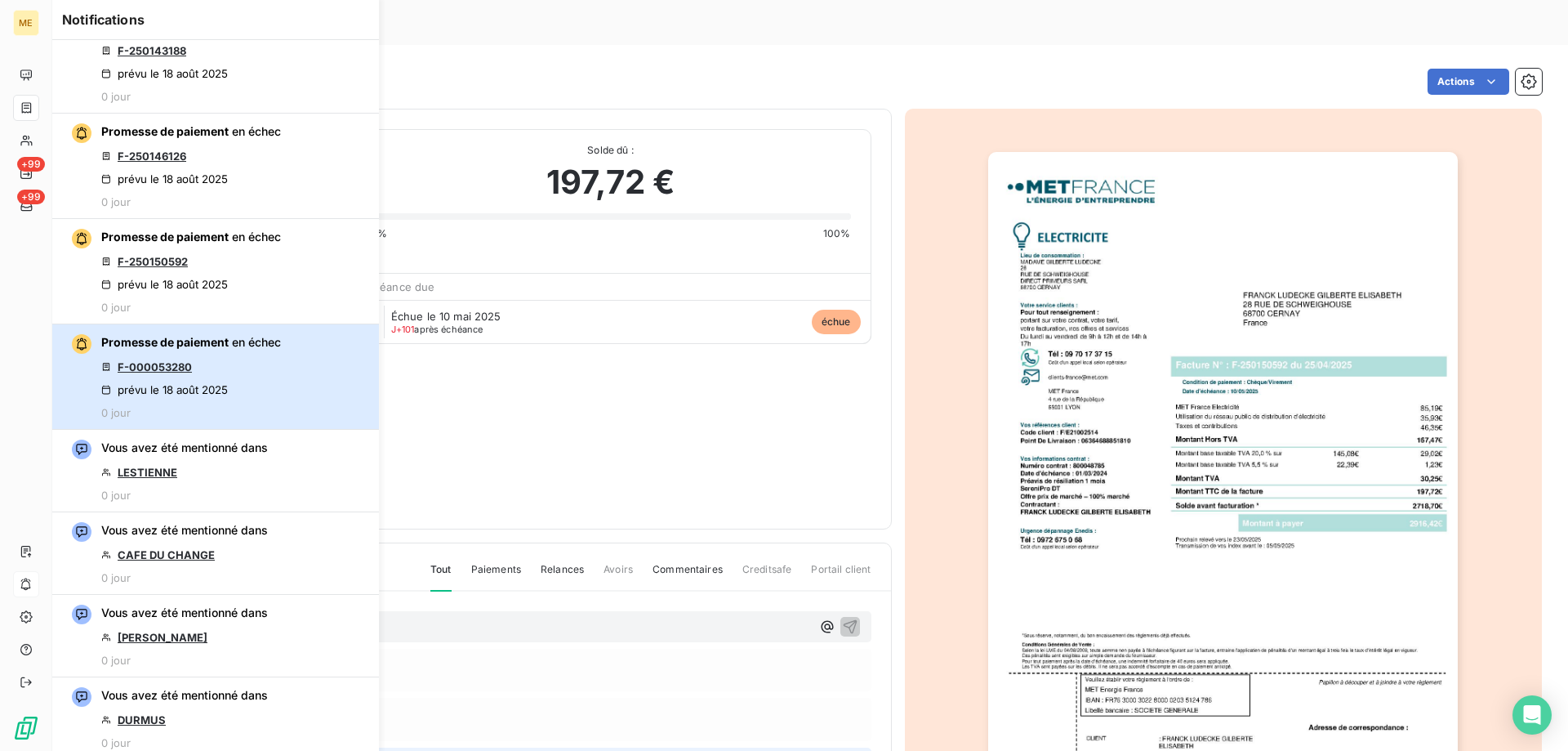
click at [268, 373] on div "Promesse de paiement en échec F-000053280 prévu le 18 août 2025 0 jour" at bounding box center [190, 377] width 180 height 85
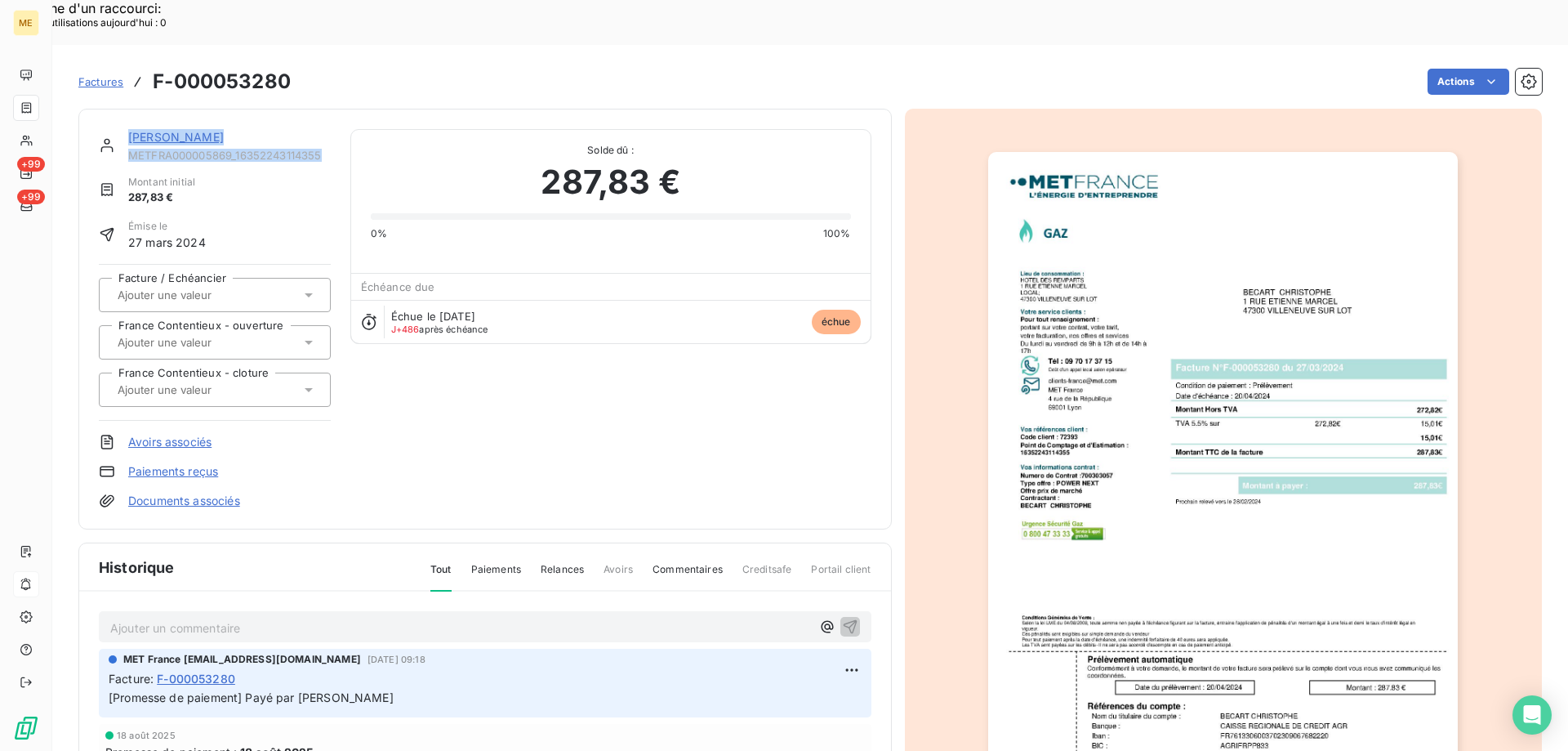
drag, startPoint x: 310, startPoint y: 112, endPoint x: 128, endPoint y: 91, distance: 183.2
click at [128, 129] on div "BECART CHRISTOPHE METFRA000005869_16352243114355" at bounding box center [229, 145] width 203 height 32
click at [135, 130] on link "BECART CHRISTOPHE" at bounding box center [176, 137] width 95 height 14
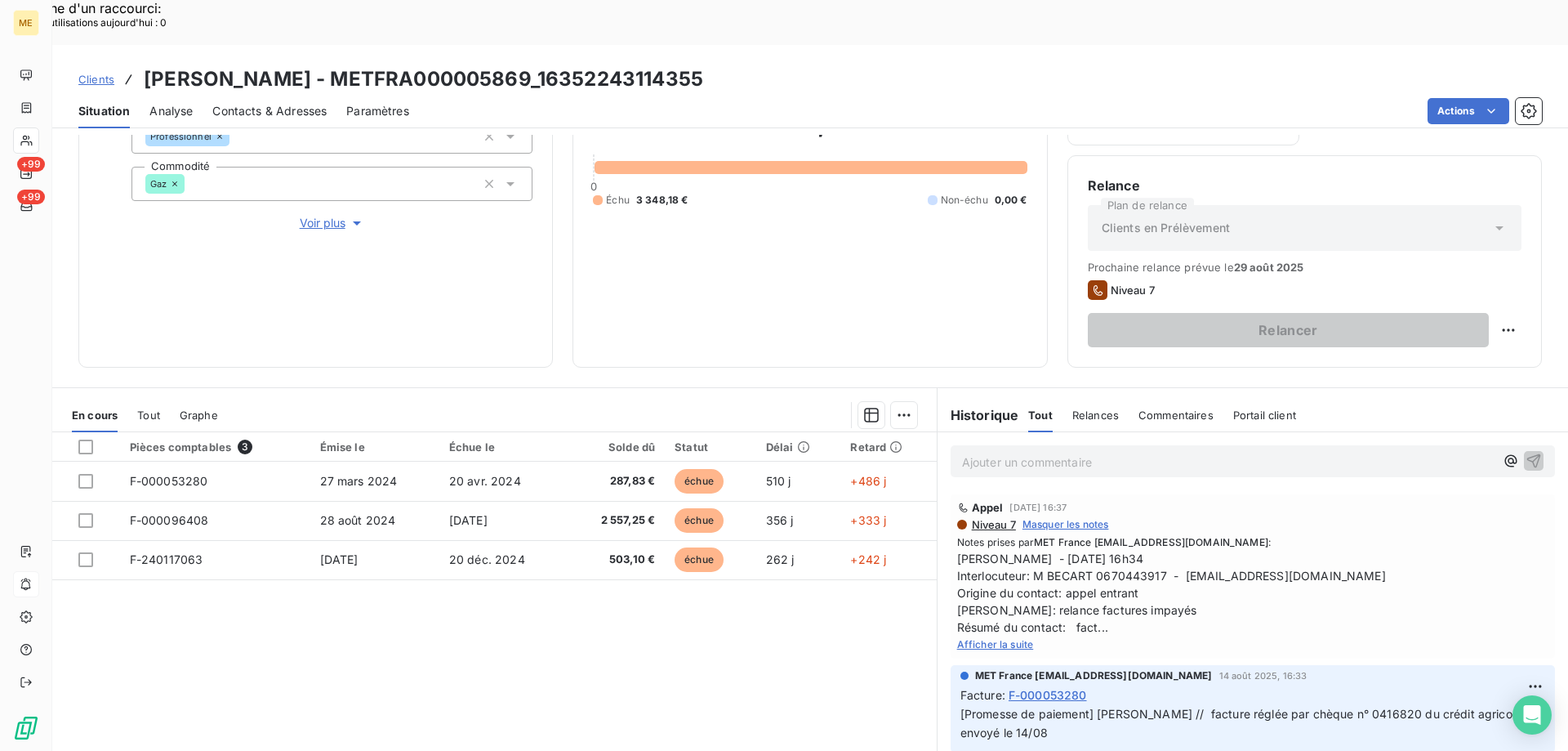
scroll to position [245, 0]
click at [984, 638] on span "Afficher la suite" at bounding box center [995, 643] width 77 height 12
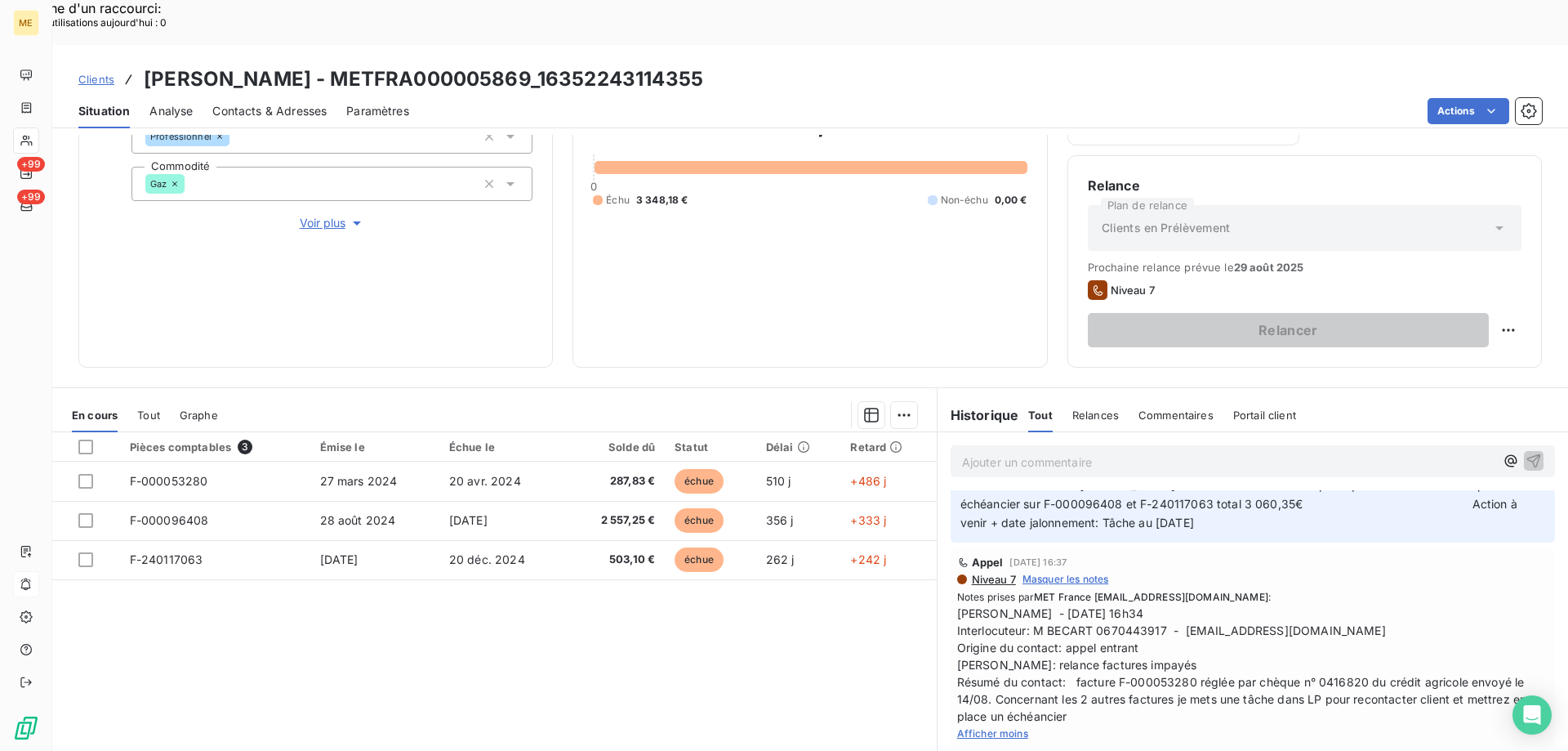
scroll to position [82, 0]
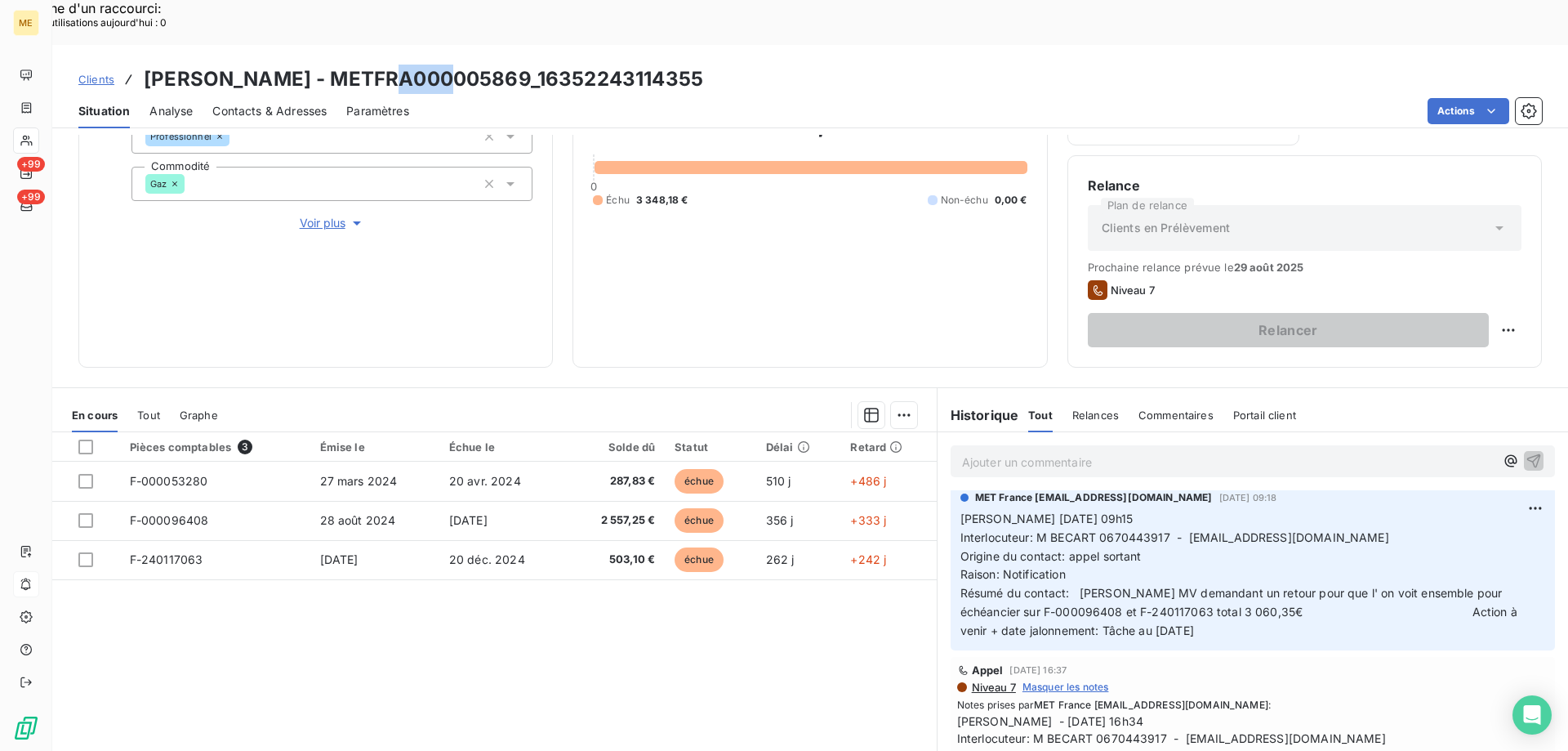
drag, startPoint x: 377, startPoint y: 33, endPoint x: 432, endPoint y: 31, distance: 55.0
click at [432, 65] on h3 "BECART CHRISTOPHE - METFRA000005869_16352243114355" at bounding box center [424, 79] width 560 height 30
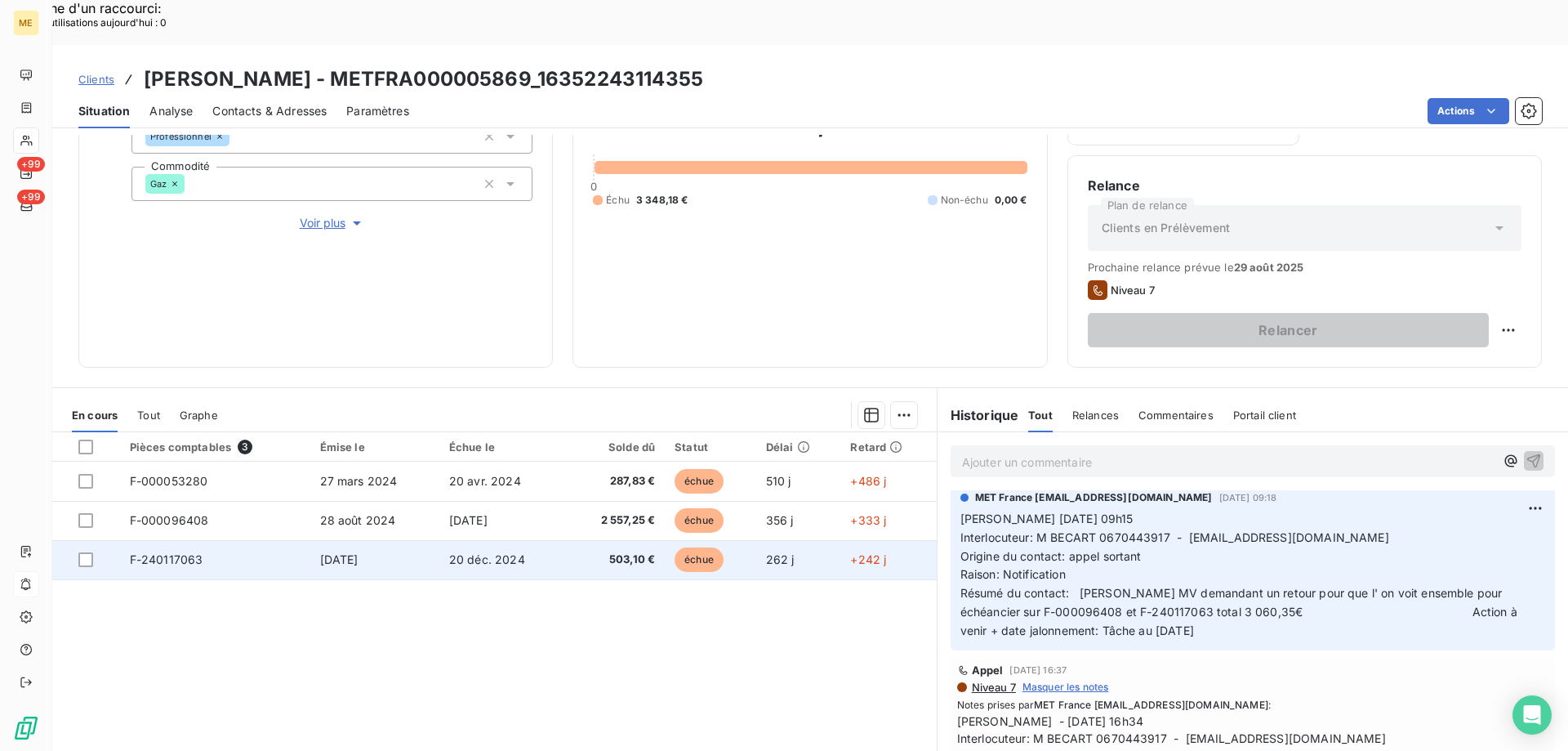
click at [544, 540] on td "20 déc. 2024" at bounding box center [503, 559] width 127 height 39
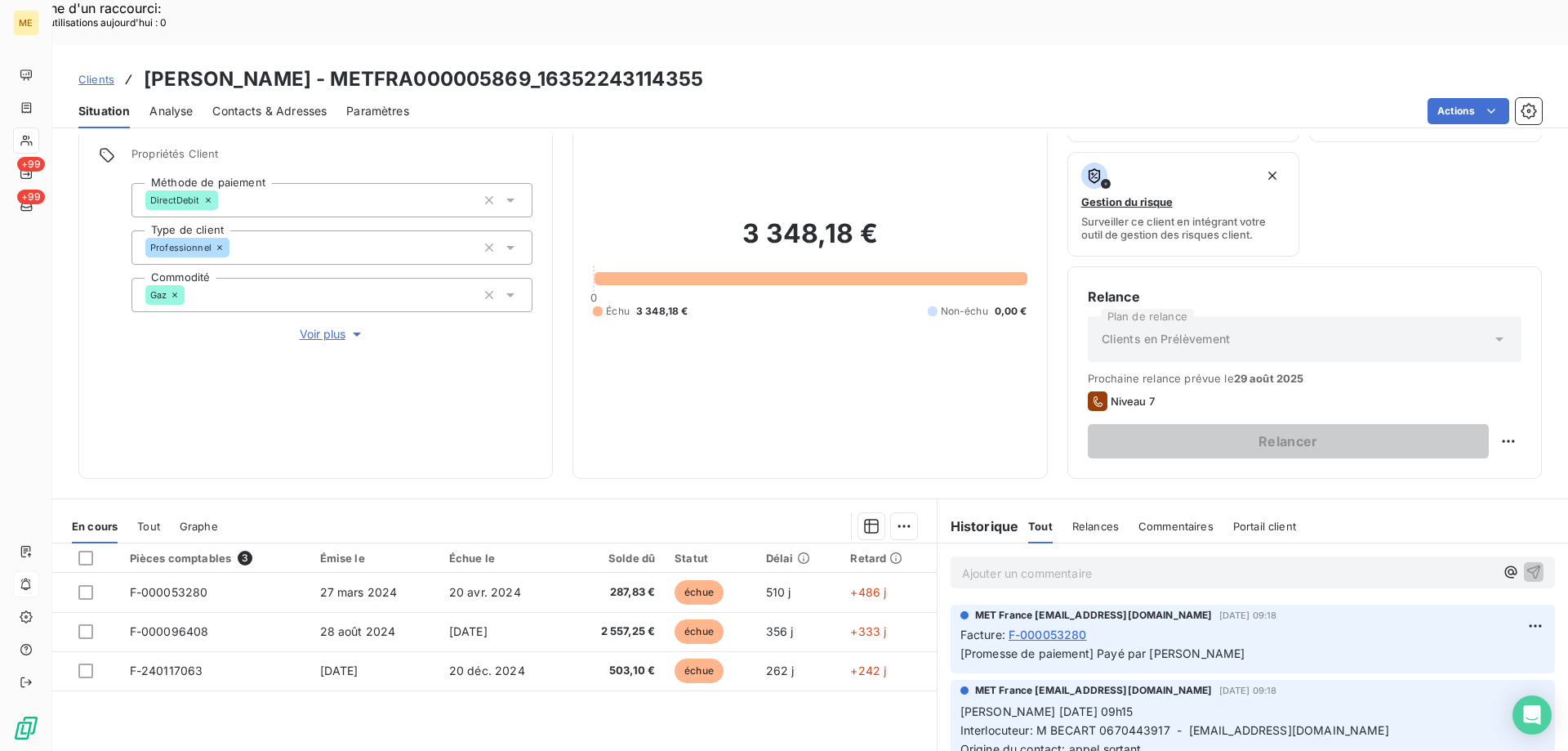
scroll to position [218, 0]
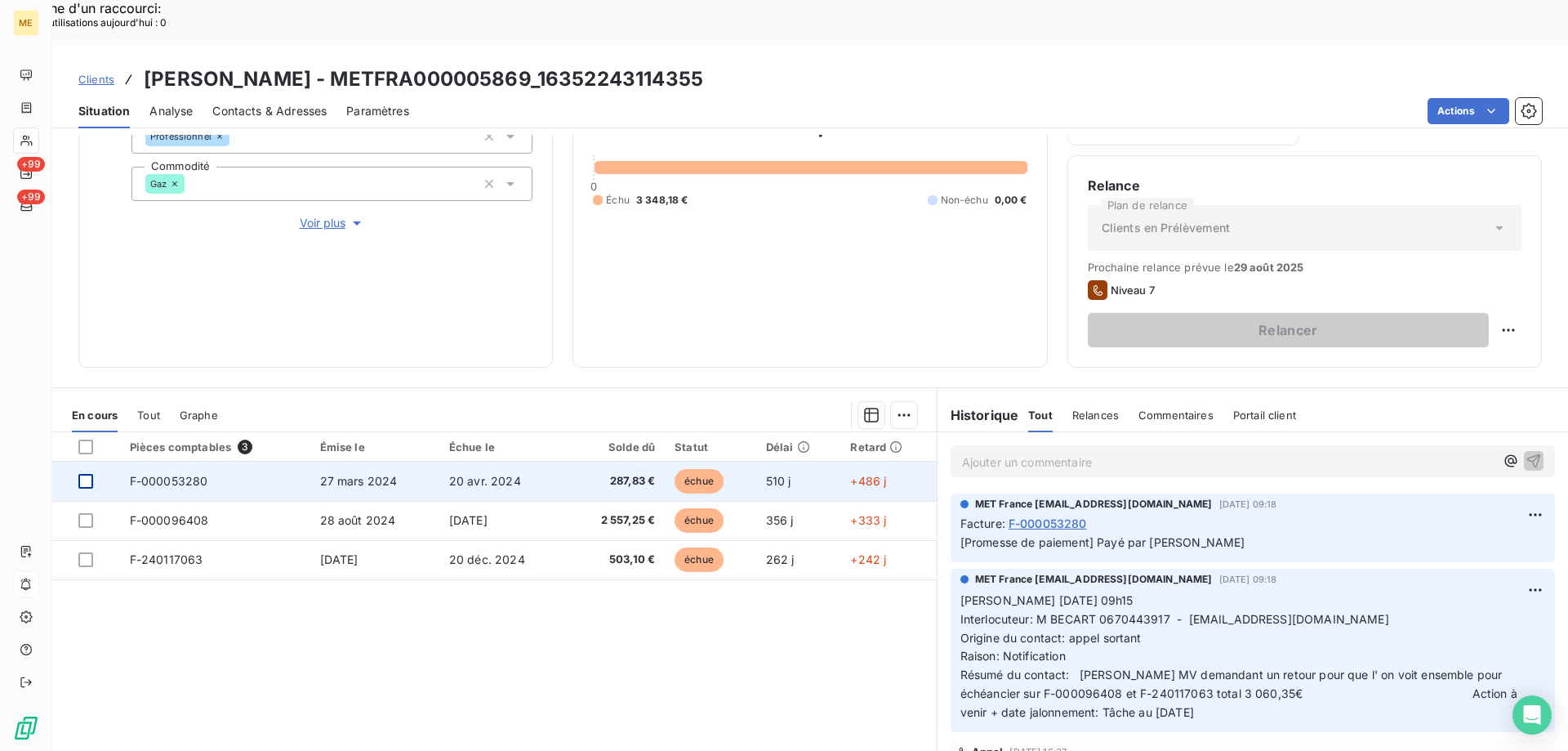
click at [85, 474] on div at bounding box center [86, 481] width 15 height 15
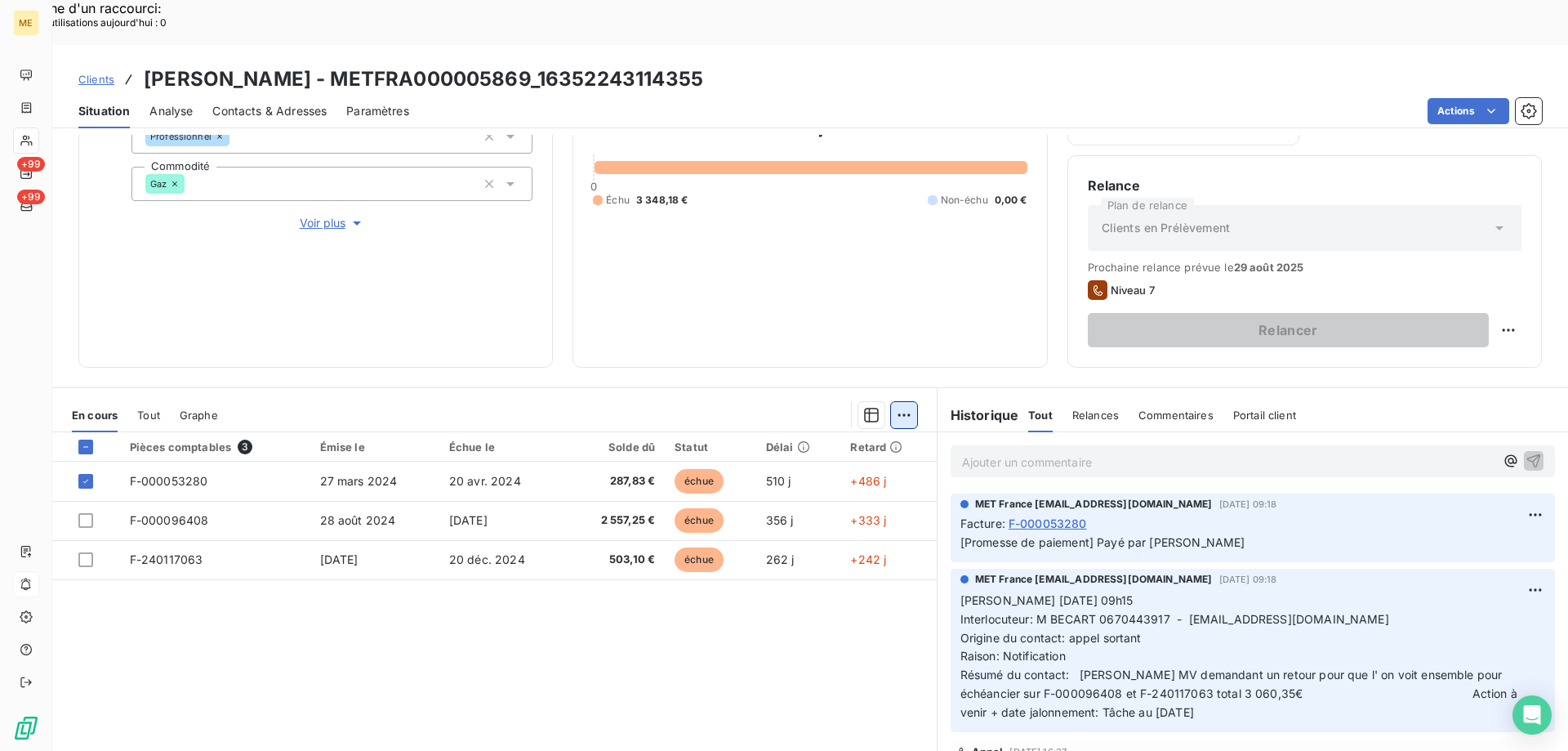
click at [796, 437] on div "Ajouter une promesse de paiement (1 facture)" at bounding box center [758, 436] width 288 height 26
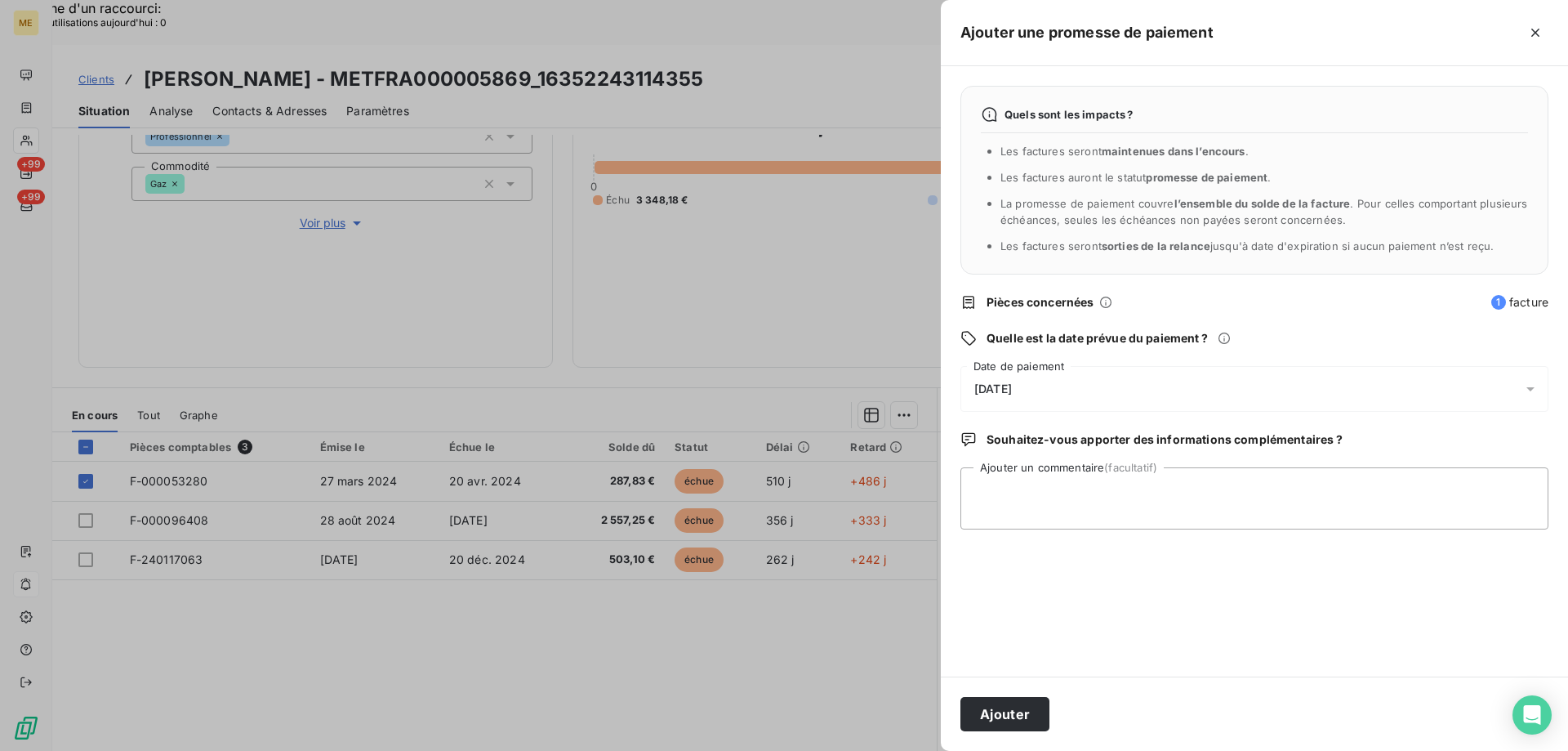
click at [1086, 395] on div "20/08/2025" at bounding box center [1254, 388] width 588 height 46
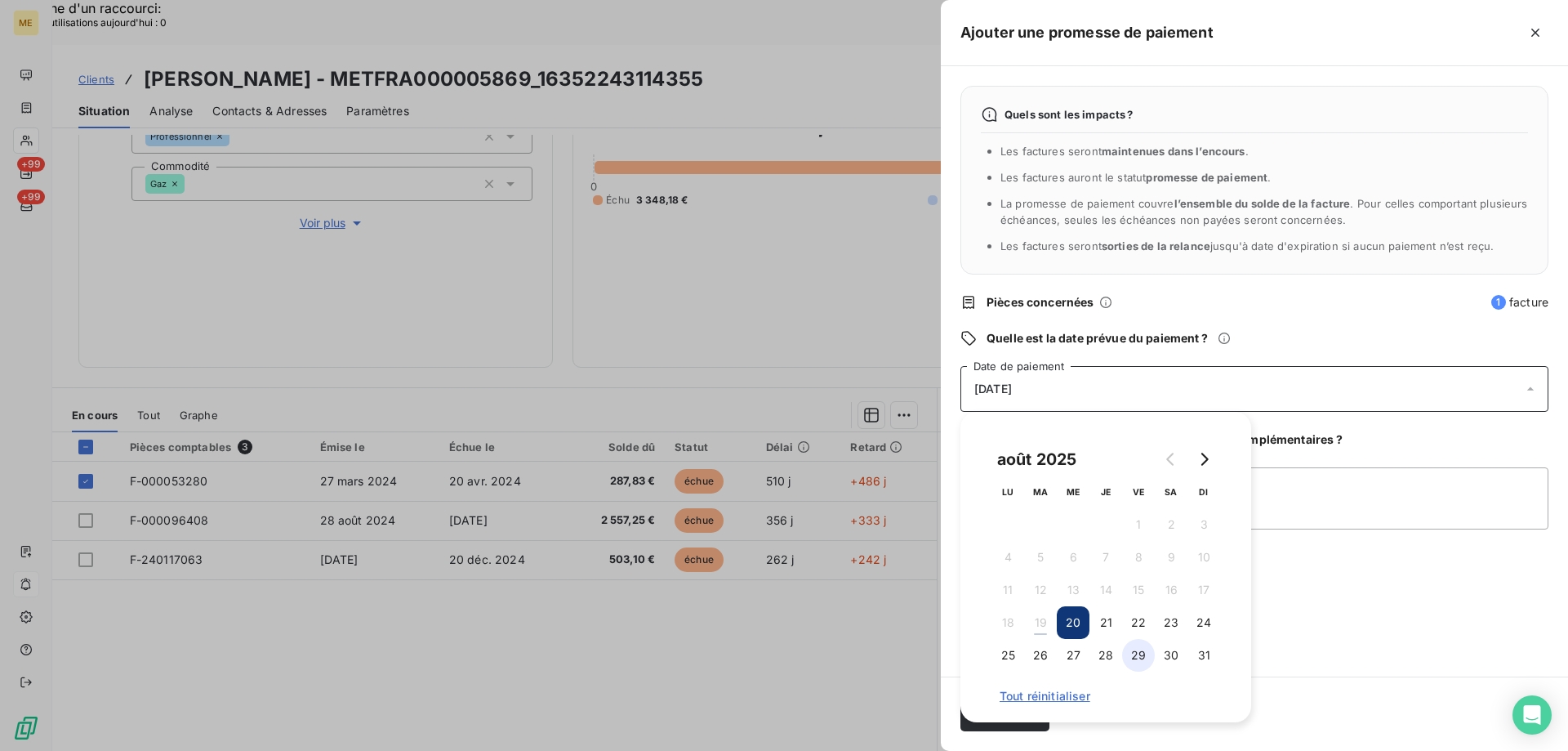
click at [1138, 661] on button "29" at bounding box center [1138, 655] width 32 height 32
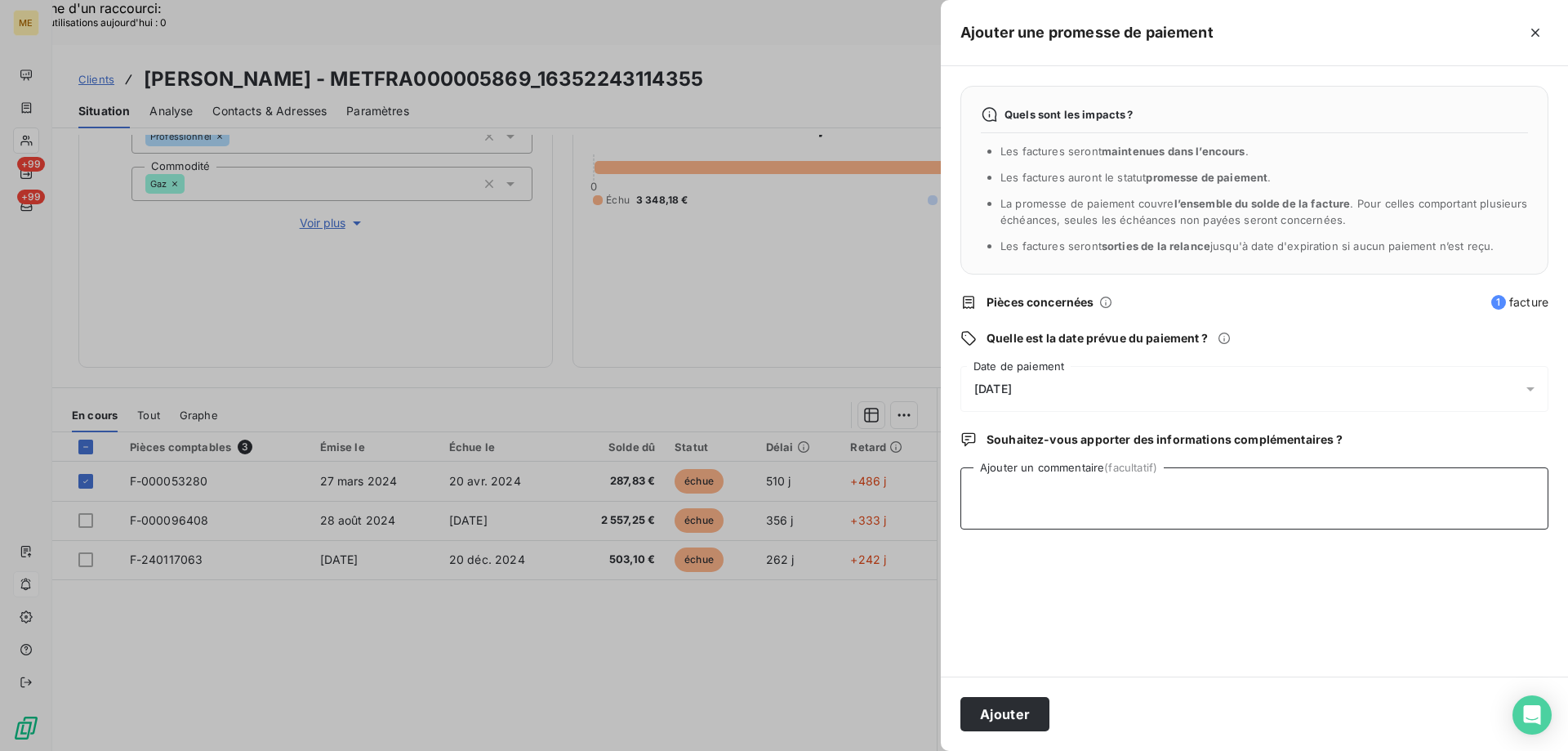
click at [1354, 511] on textarea "Ajouter un commentaire (facultatif)" at bounding box center [1254, 498] width 588 height 62
type textarea "Payé par chèque"
click at [994, 707] on button "Ajouter" at bounding box center [1005, 714] width 89 height 34
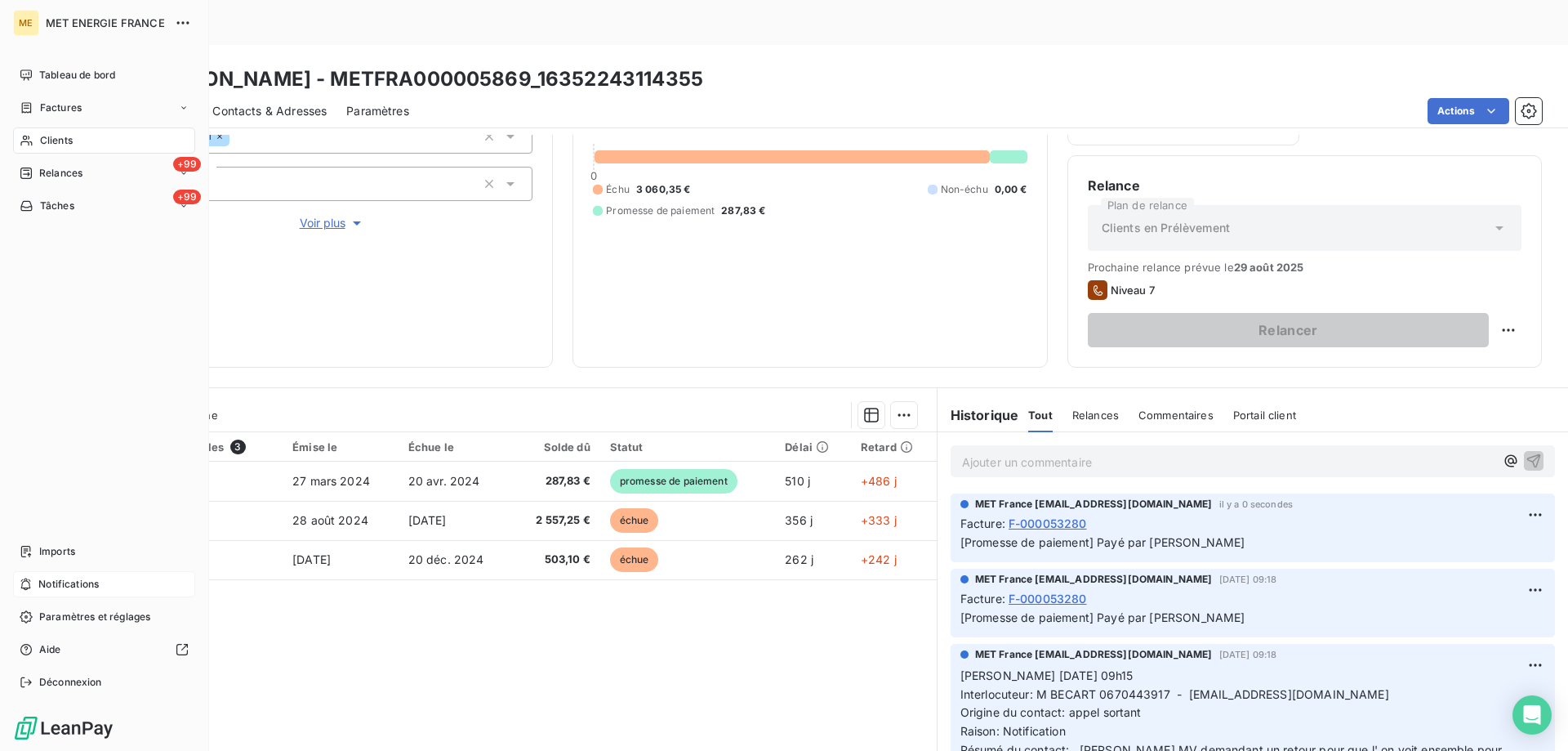
drag, startPoint x: 56, startPoint y: 580, endPoint x: 159, endPoint y: 580, distance: 103.0
click at [60, 580] on span "Notifications" at bounding box center [68, 585] width 60 height 15
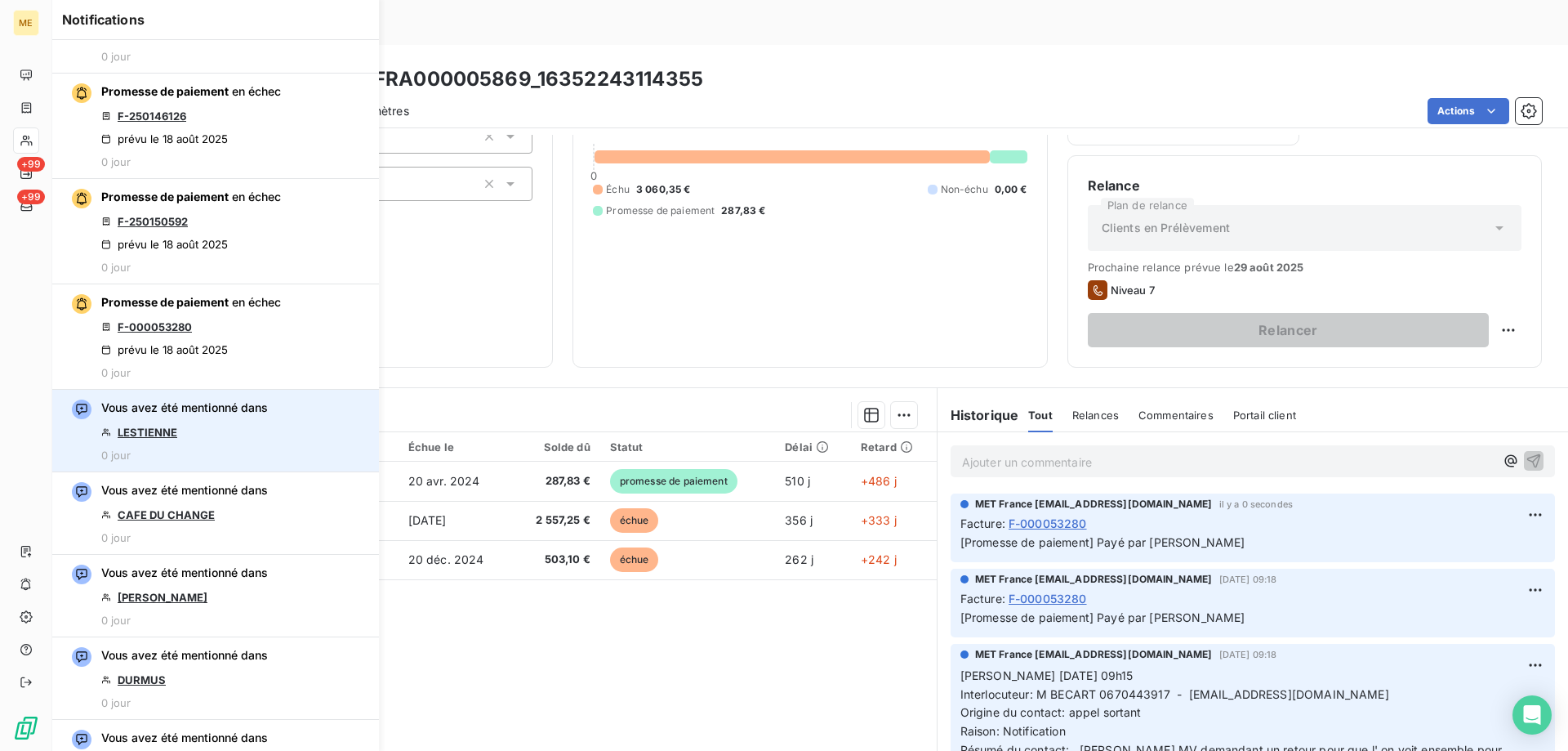
scroll to position [1062, 0]
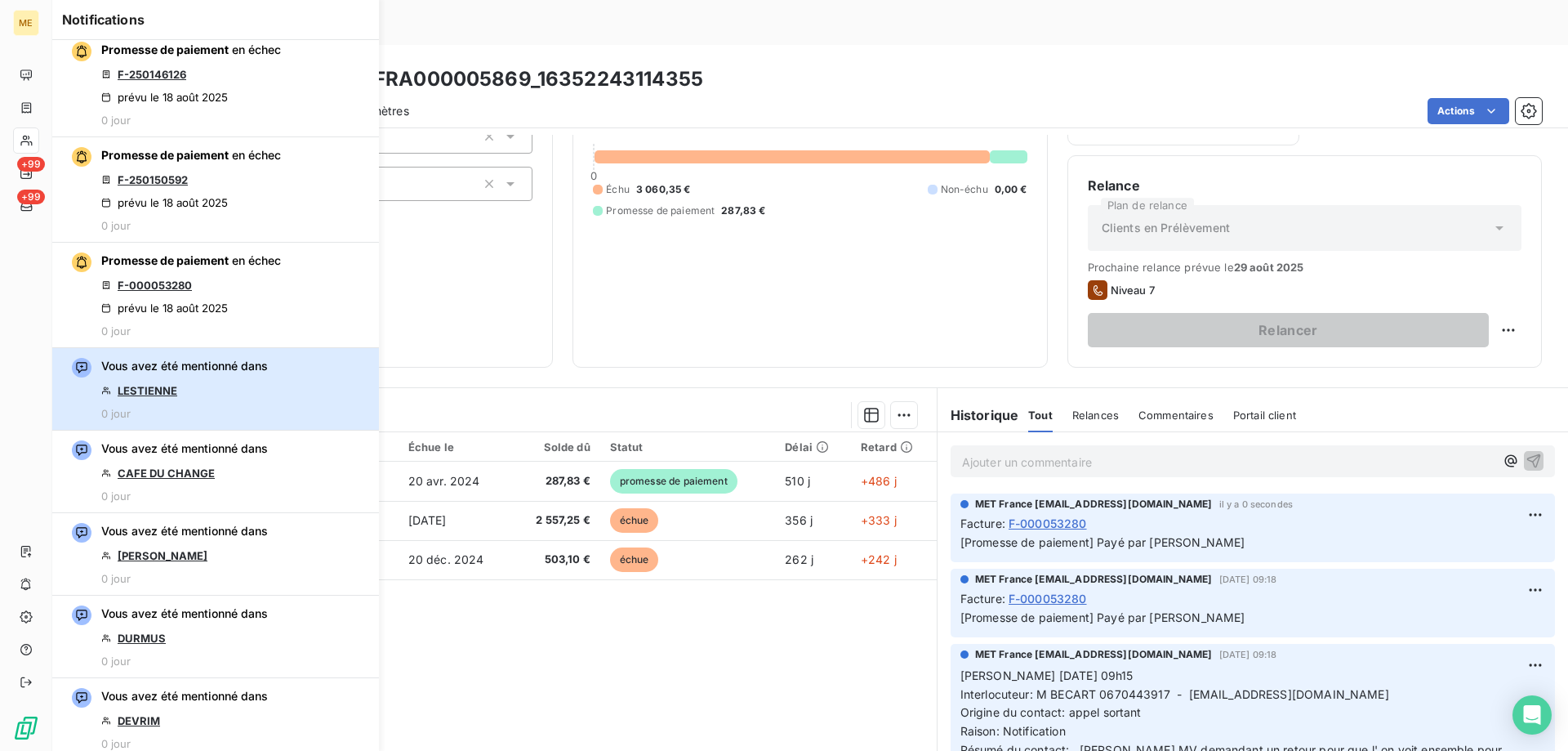
click at [257, 373] on span "Vous avez été mentionné dans" at bounding box center [184, 366] width 166 height 17
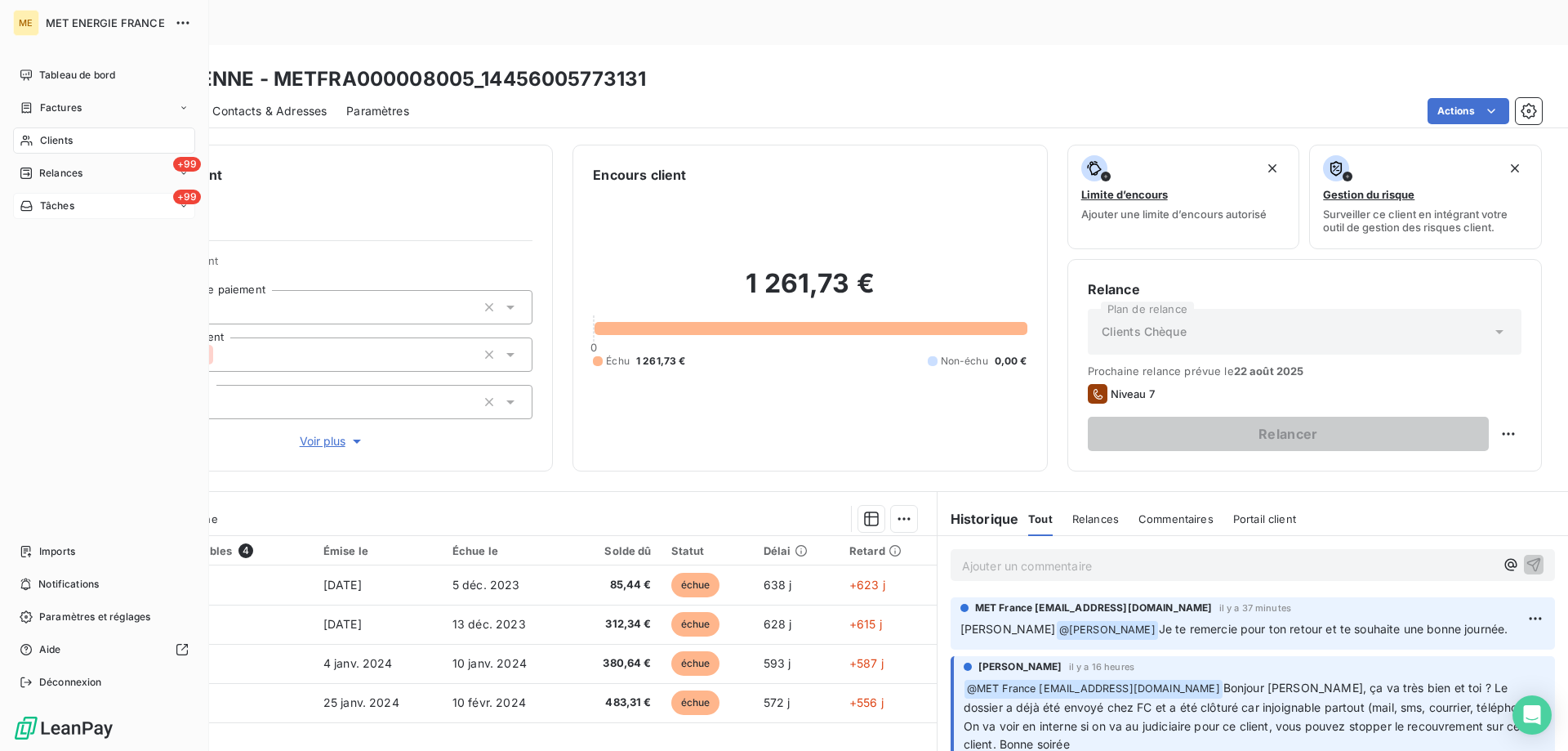
click at [111, 209] on div "+99 Tâches" at bounding box center [104, 206] width 182 height 26
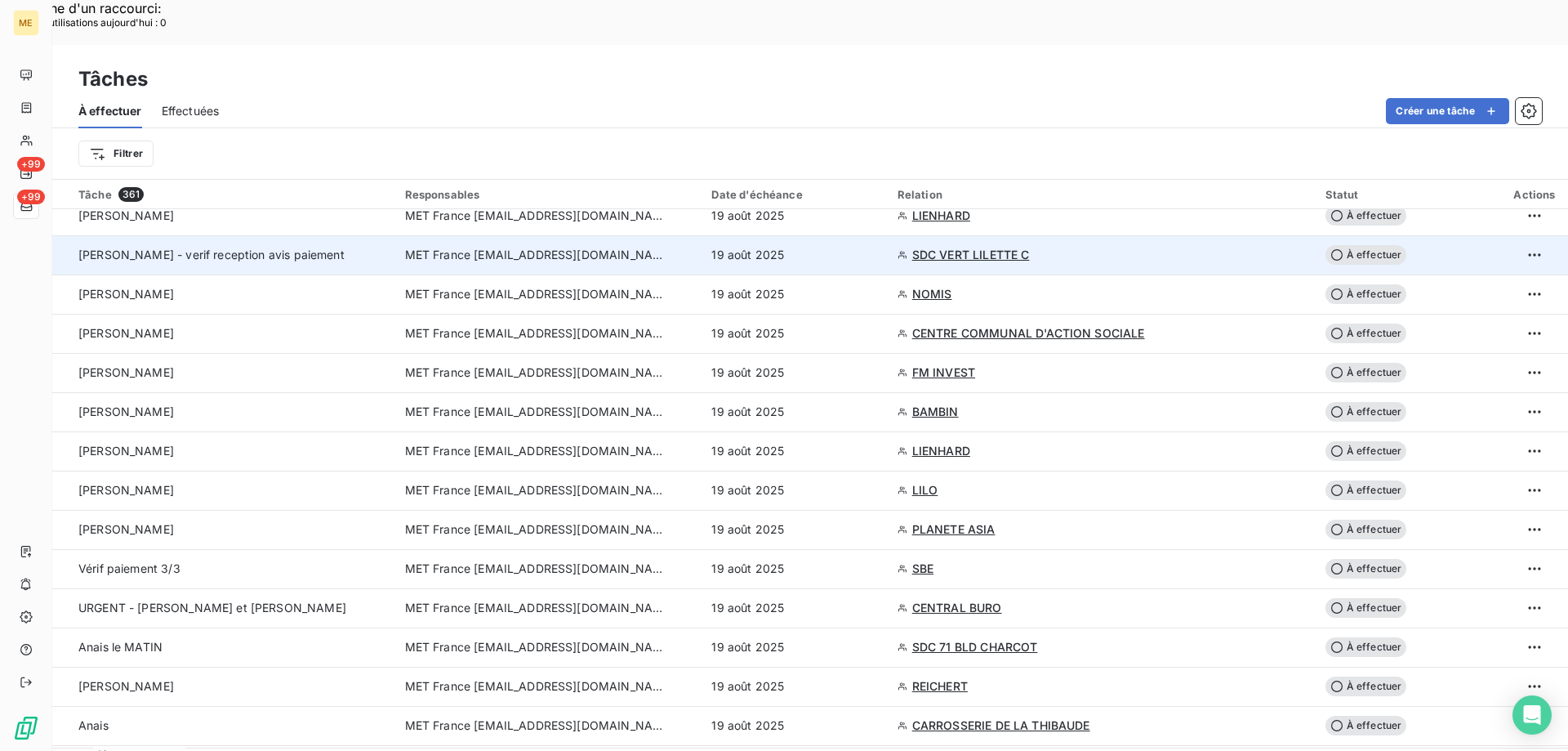
scroll to position [490, 0]
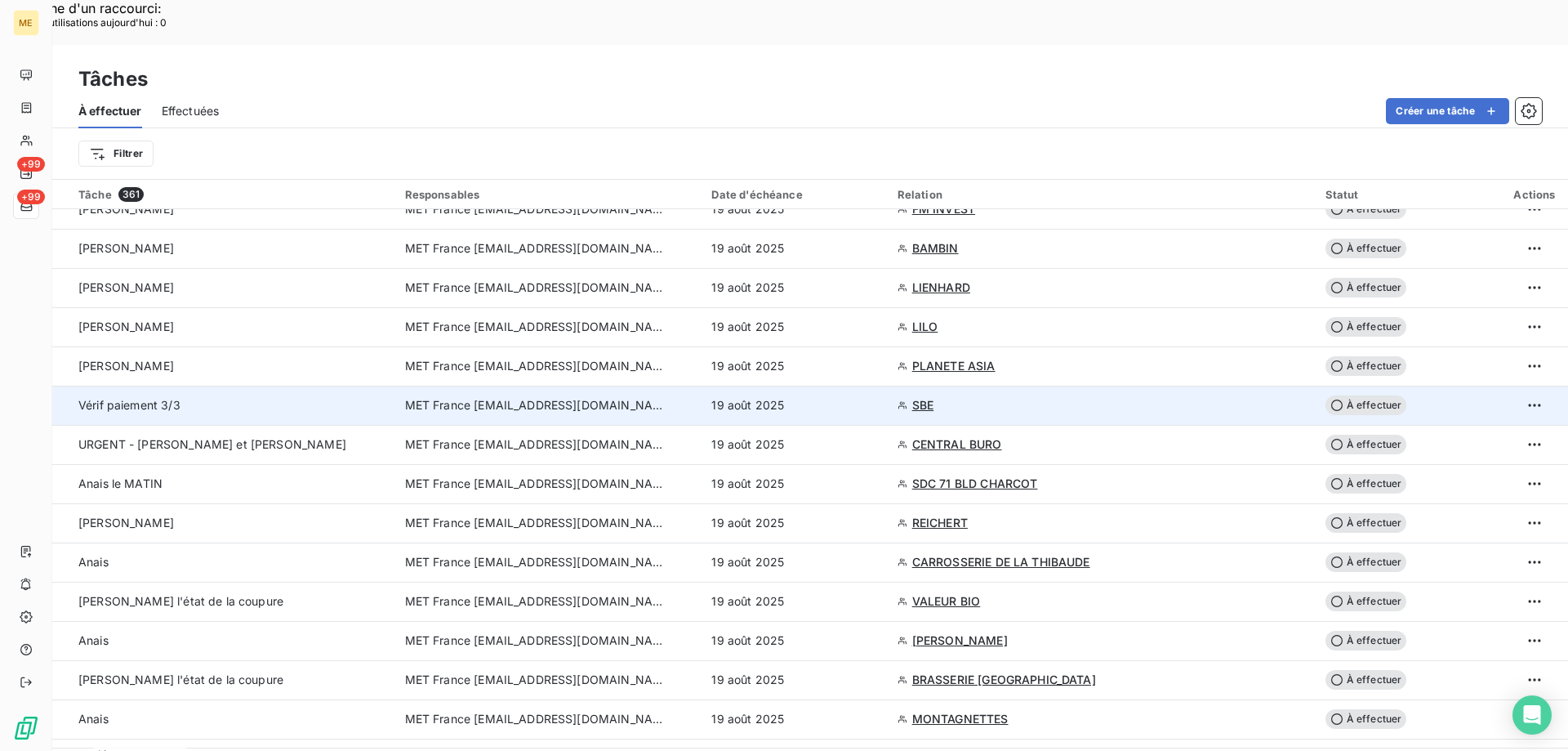
click at [1017, 397] on div "SBE" at bounding box center [1101, 405] width 408 height 17
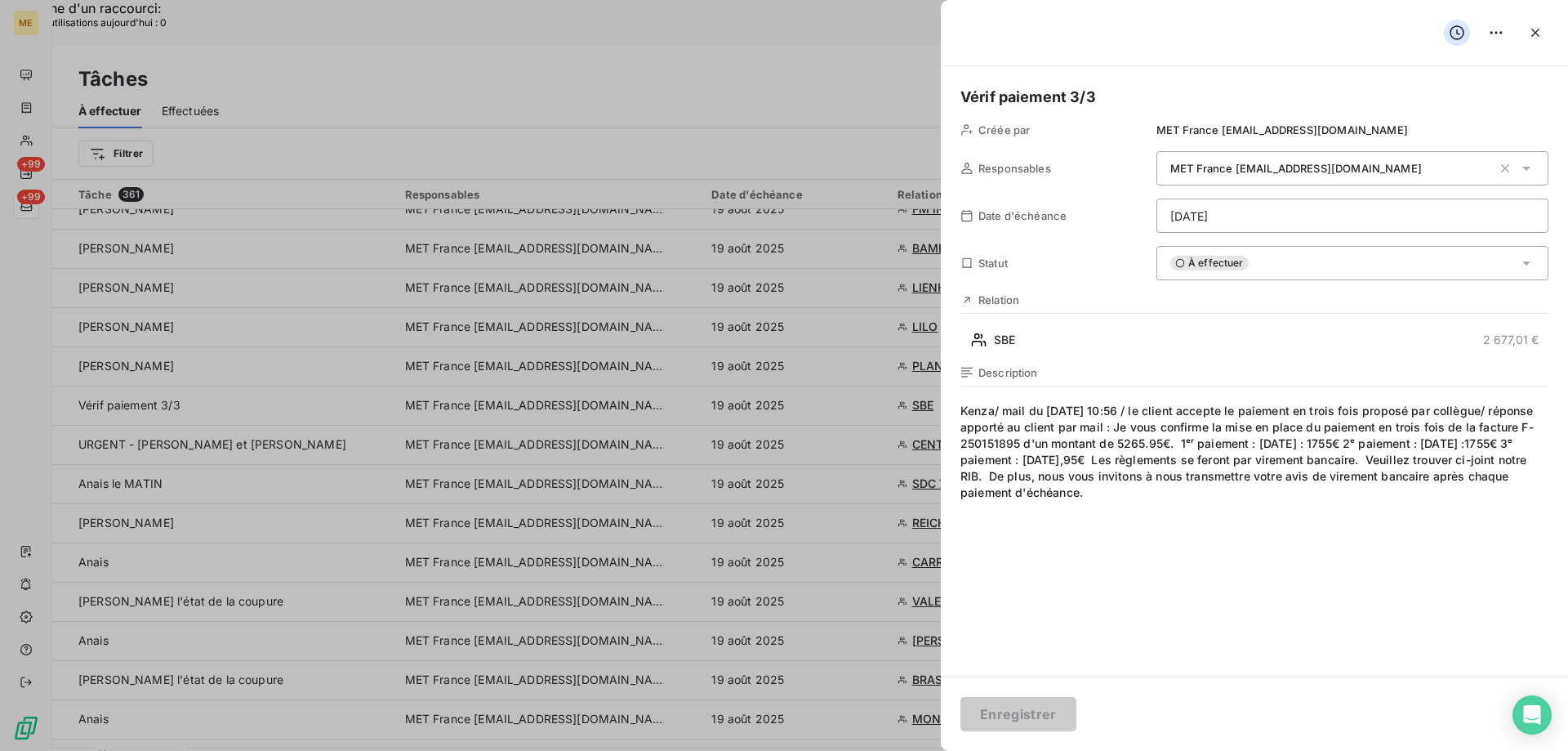
click at [282, 359] on div at bounding box center [784, 375] width 1568 height 751
click at [1537, 35] on icon "button" at bounding box center [1536, 33] width 17 height 17
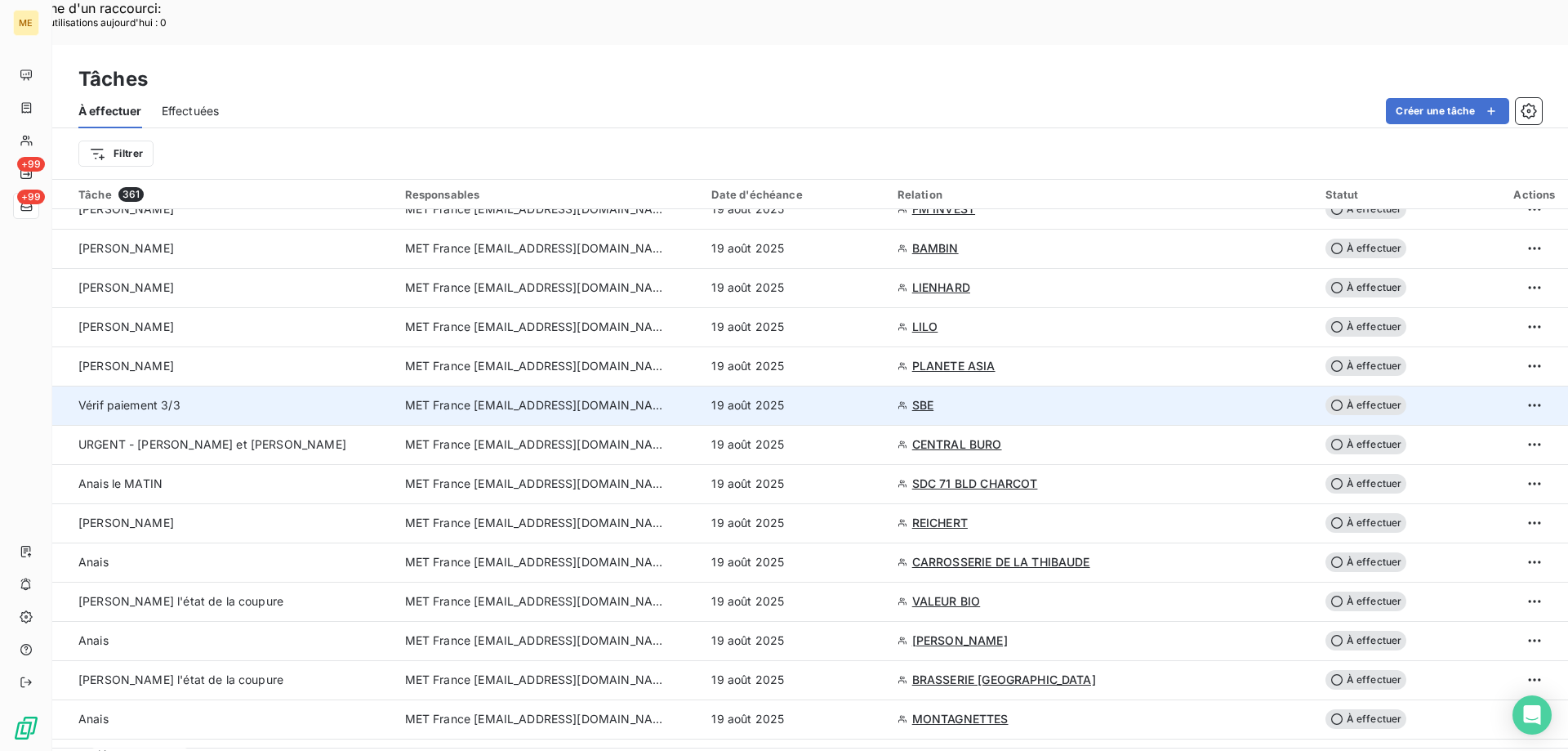
click at [915, 397] on span "SBE" at bounding box center [923, 405] width 22 height 17
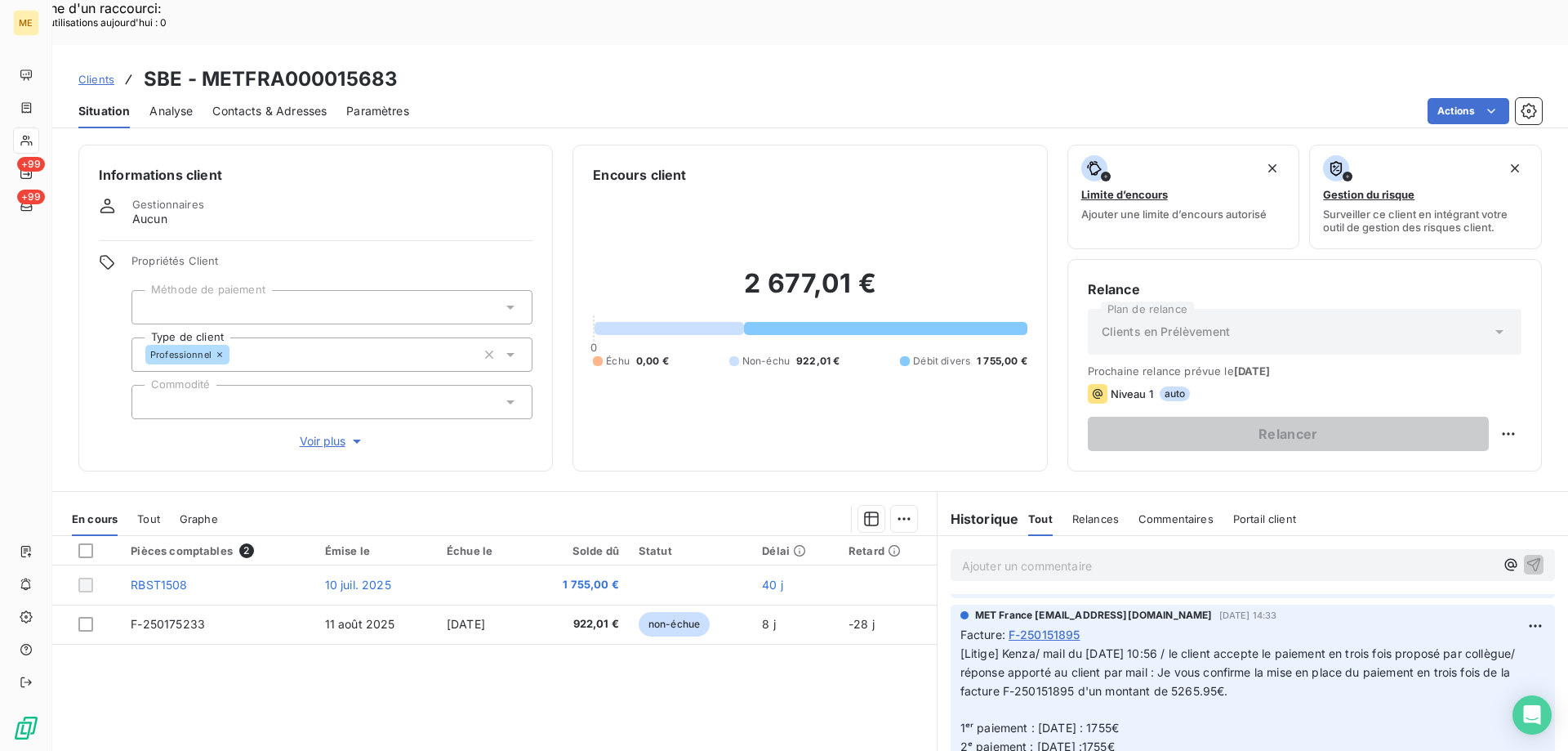
click at [320, 433] on span "Voir plus" at bounding box center [332, 441] width 65 height 17
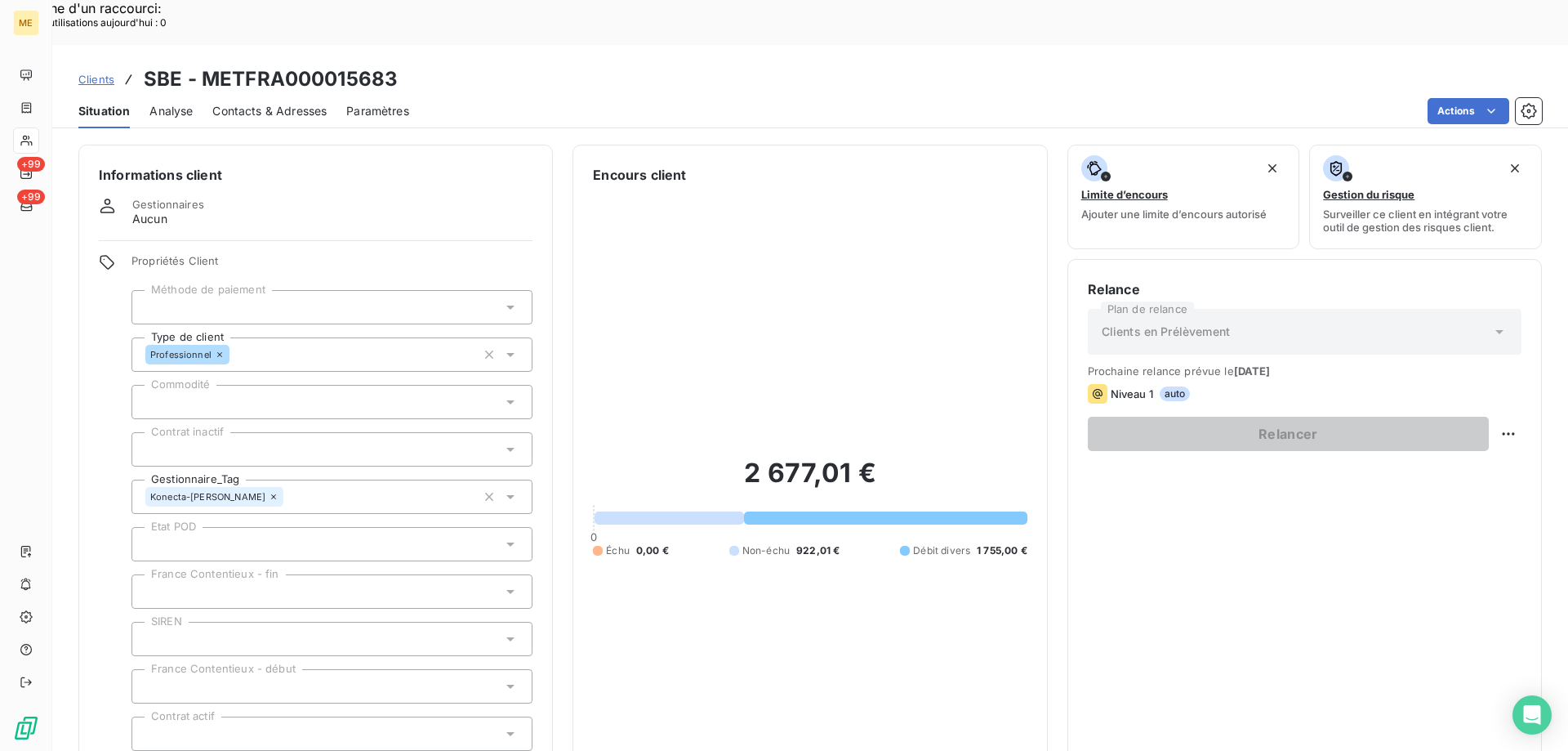
click at [1255, 602] on div "Relance Plan de relance Clients en Prélèvement Prochaine relance prévue le 19 s…" at bounding box center [1305, 554] width 434 height 550
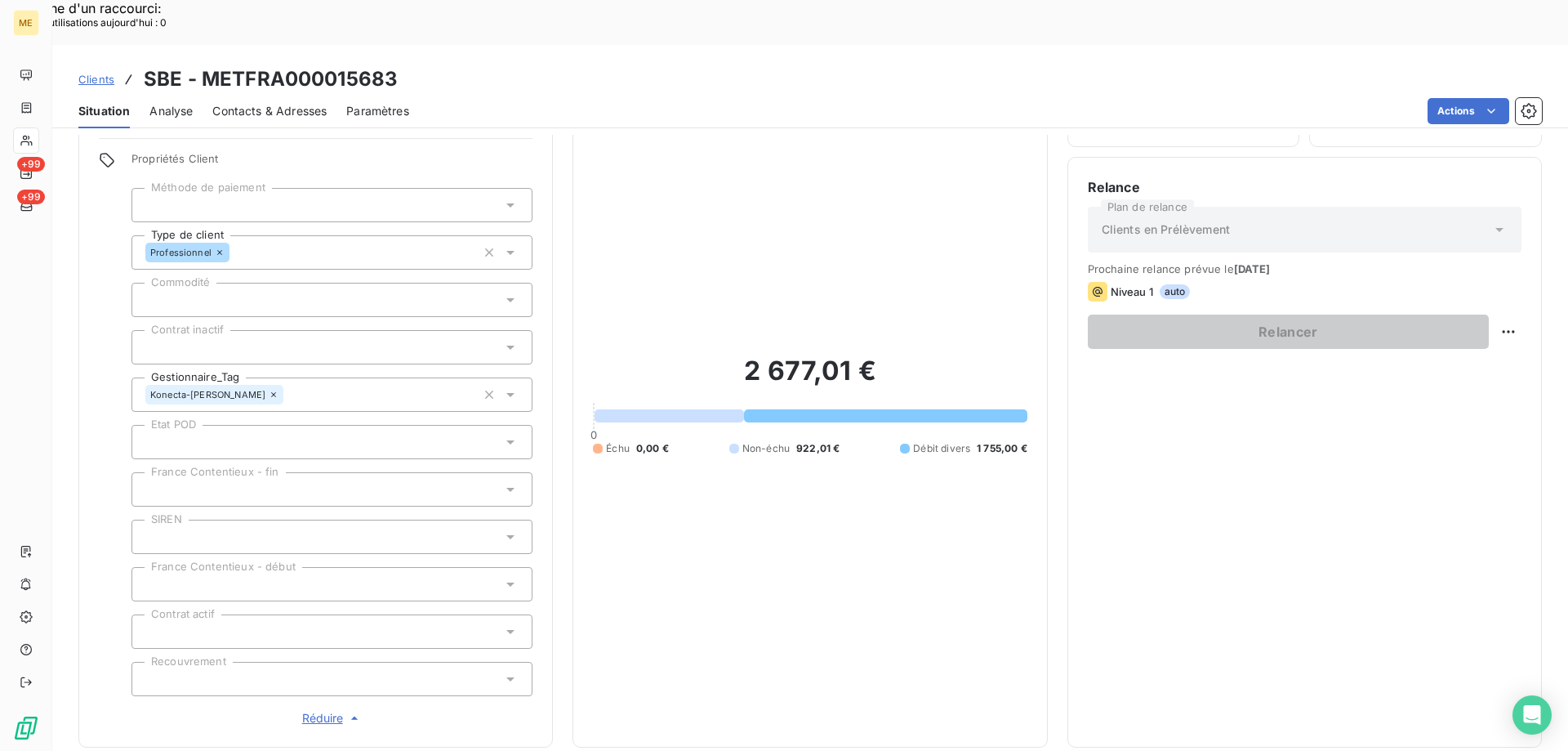
scroll to position [327, 0]
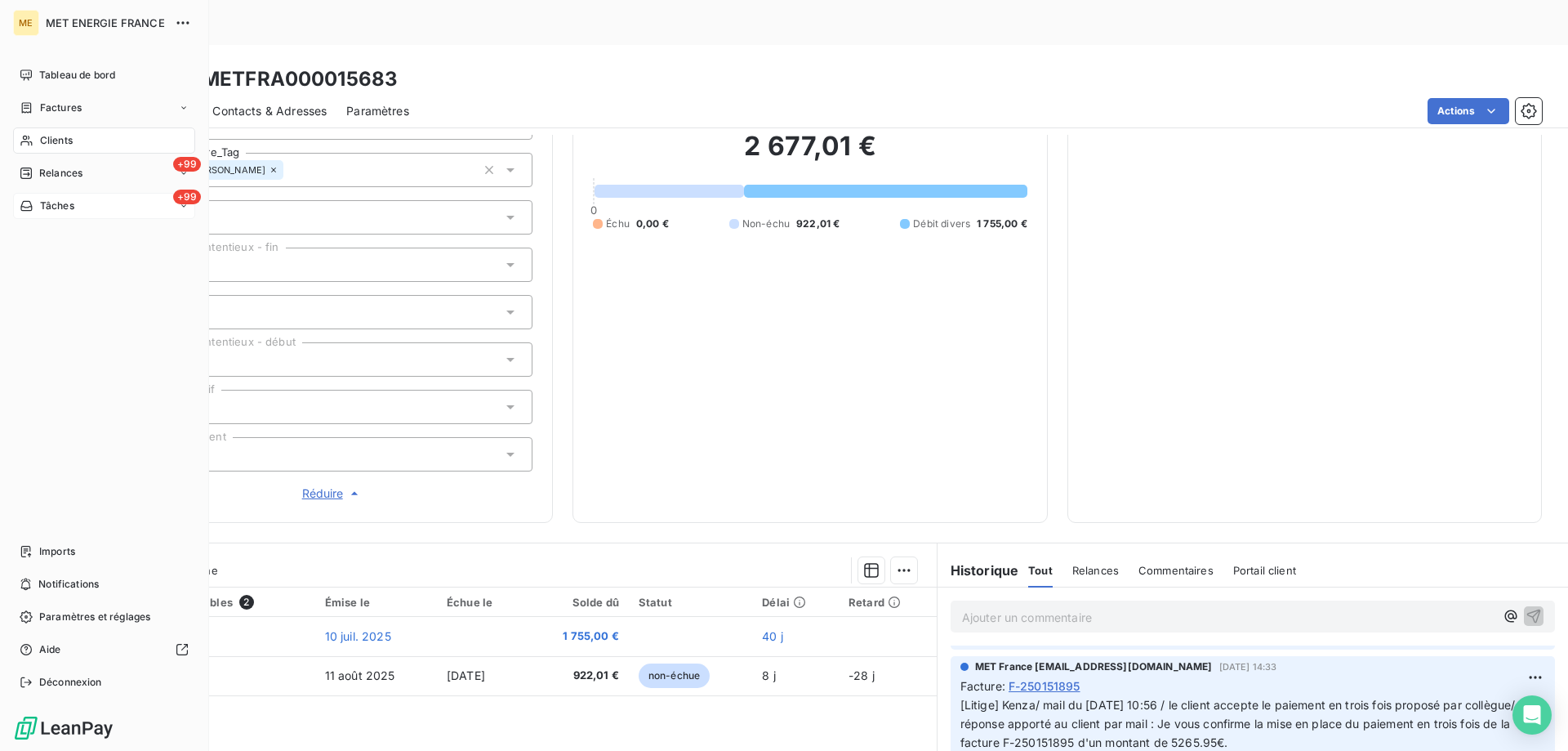
click at [94, 200] on div "+99 Tâches" at bounding box center [104, 206] width 182 height 26
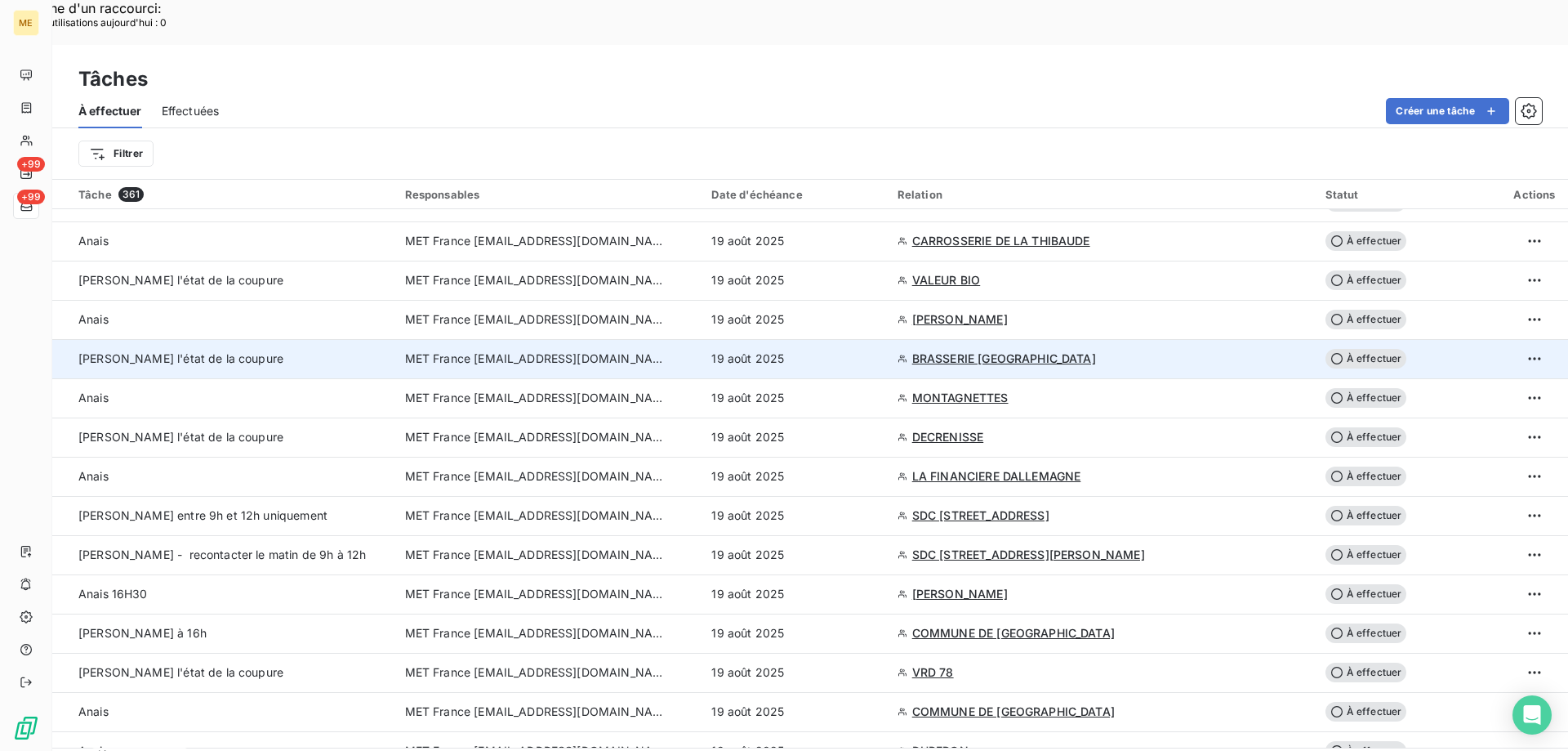
scroll to position [817, 0]
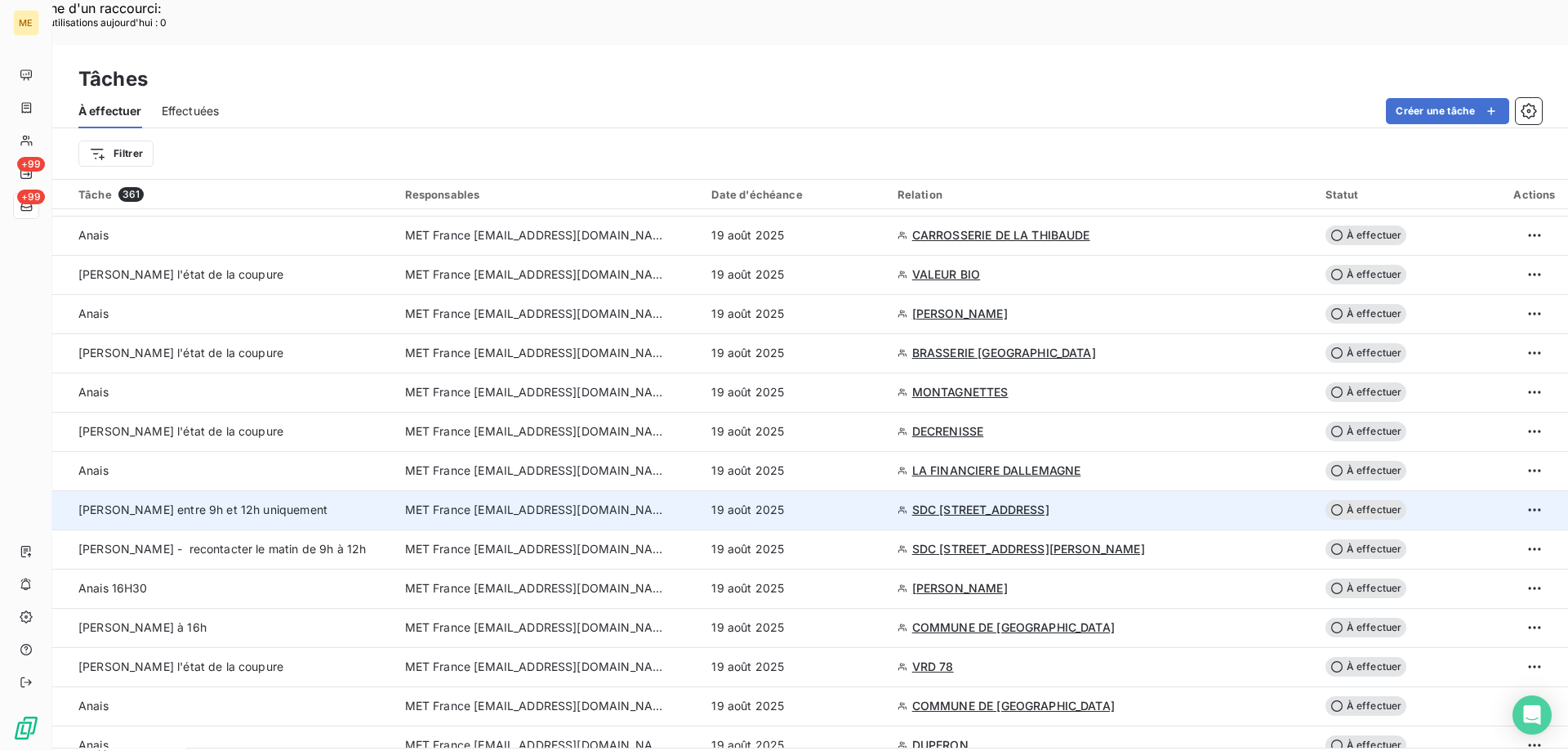
click at [970, 502] on span "SDC 35 RUE LEGENDRE" at bounding box center [981, 510] width 137 height 17
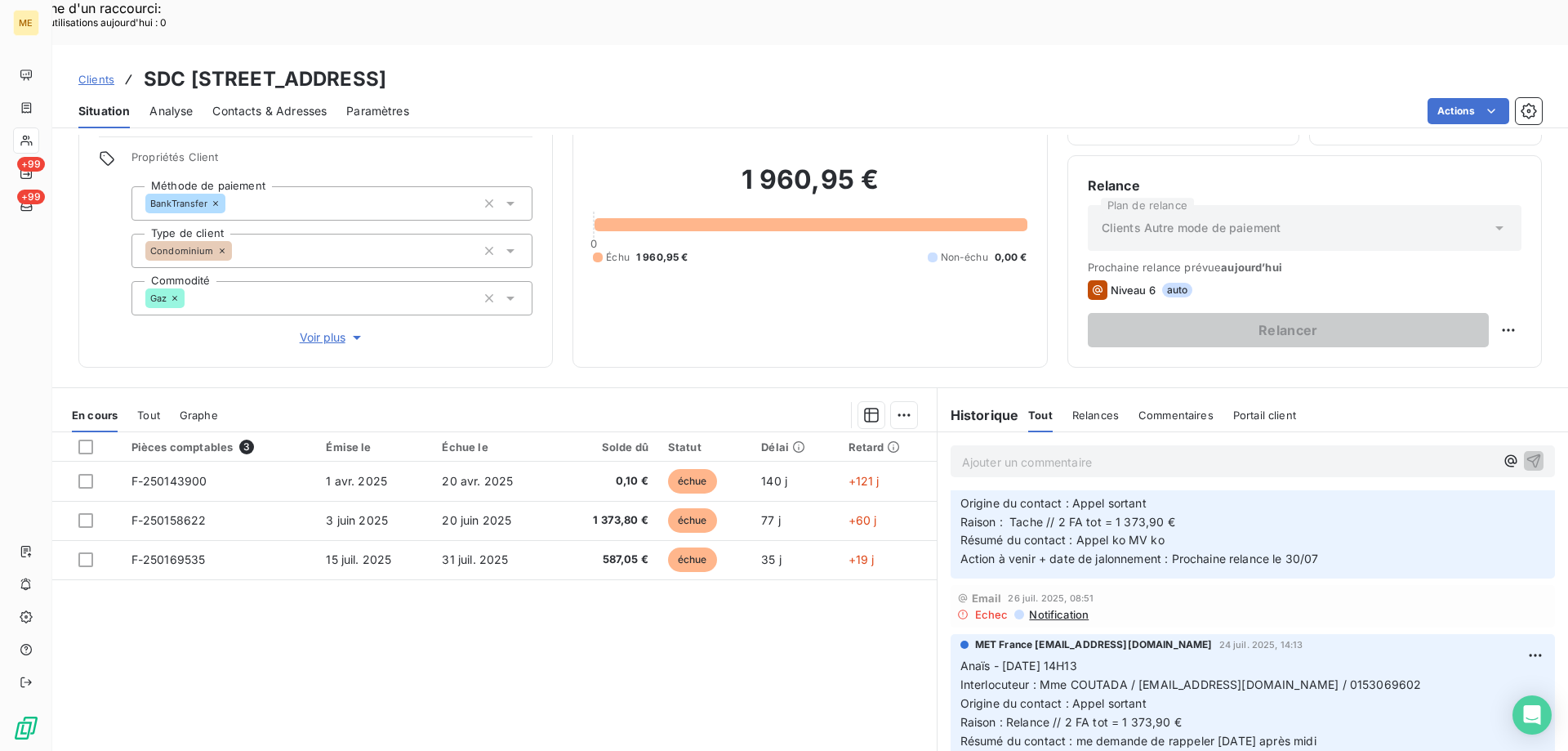
scroll to position [735, 0]
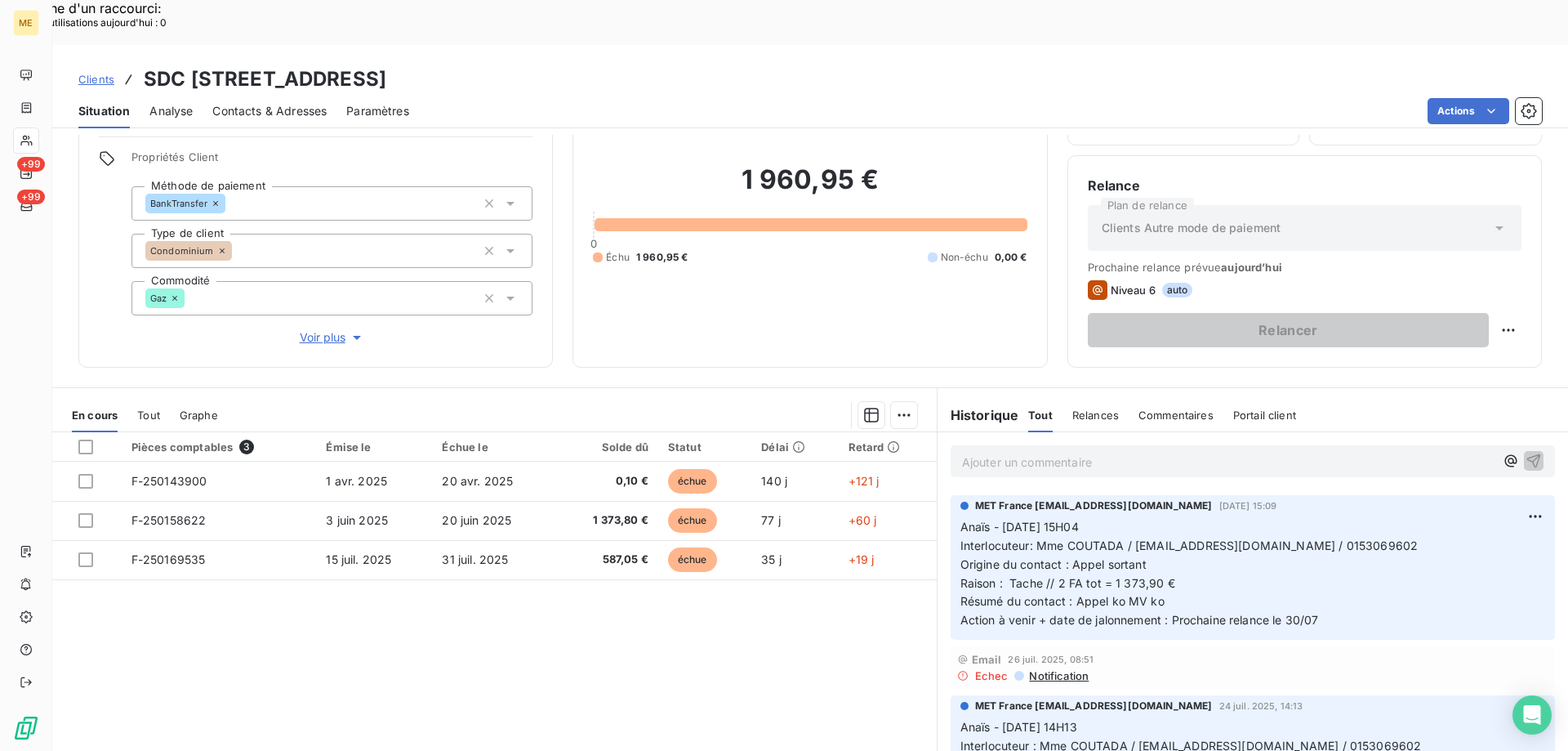
click at [320, 330] on span "Voir plus" at bounding box center [332, 338] width 65 height 17
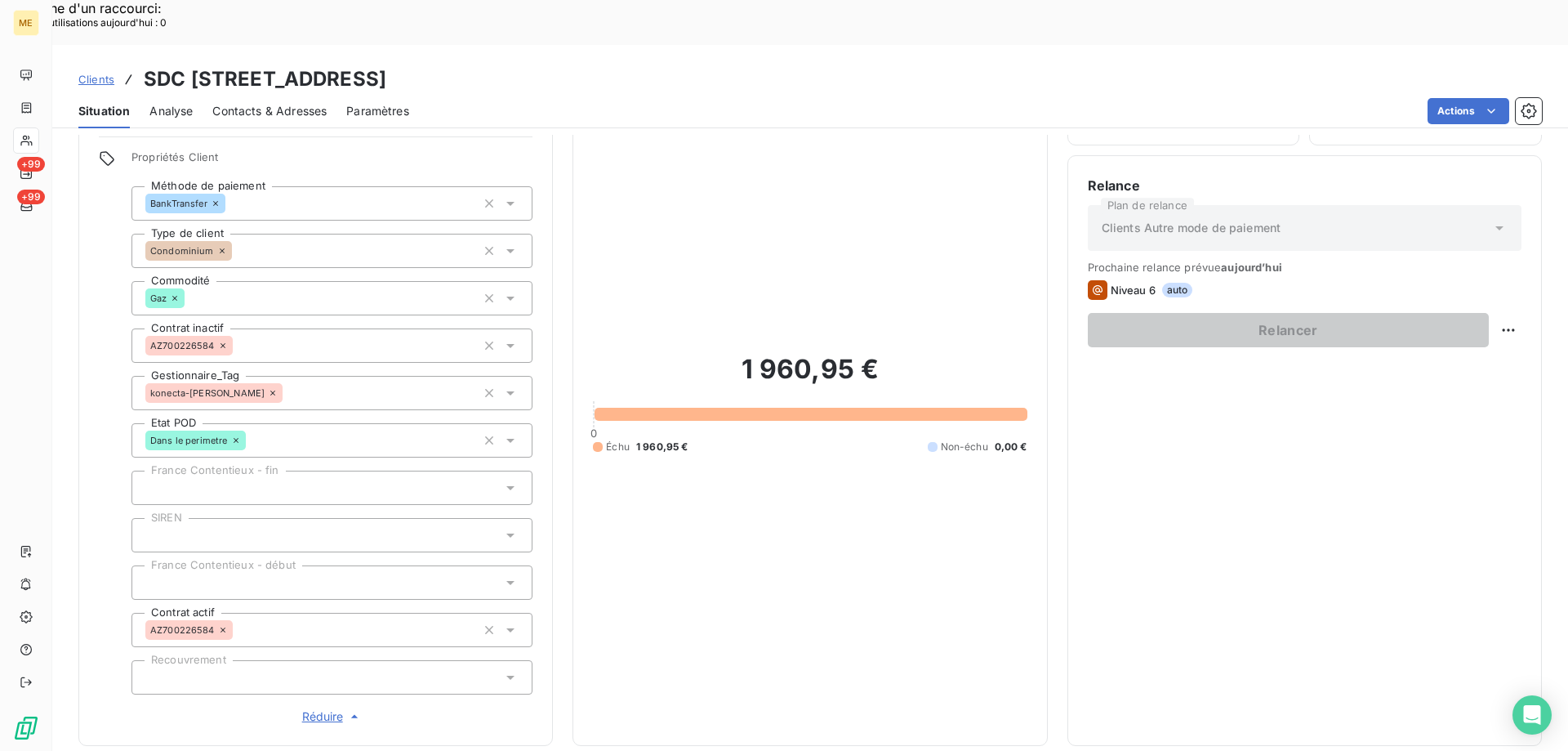
click at [320, 708] on span "Réduire" at bounding box center [332, 716] width 60 height 17
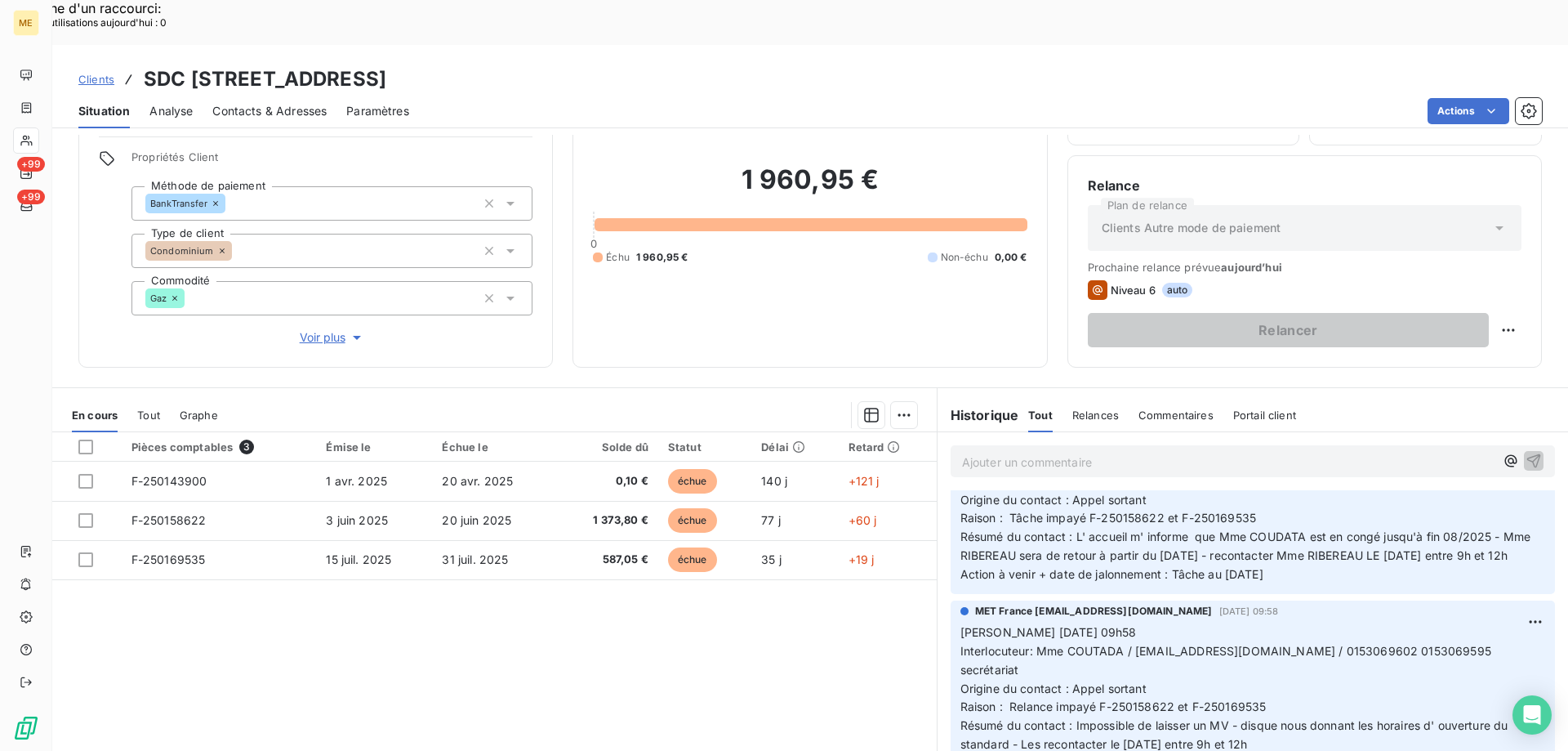
scroll to position [0, 0]
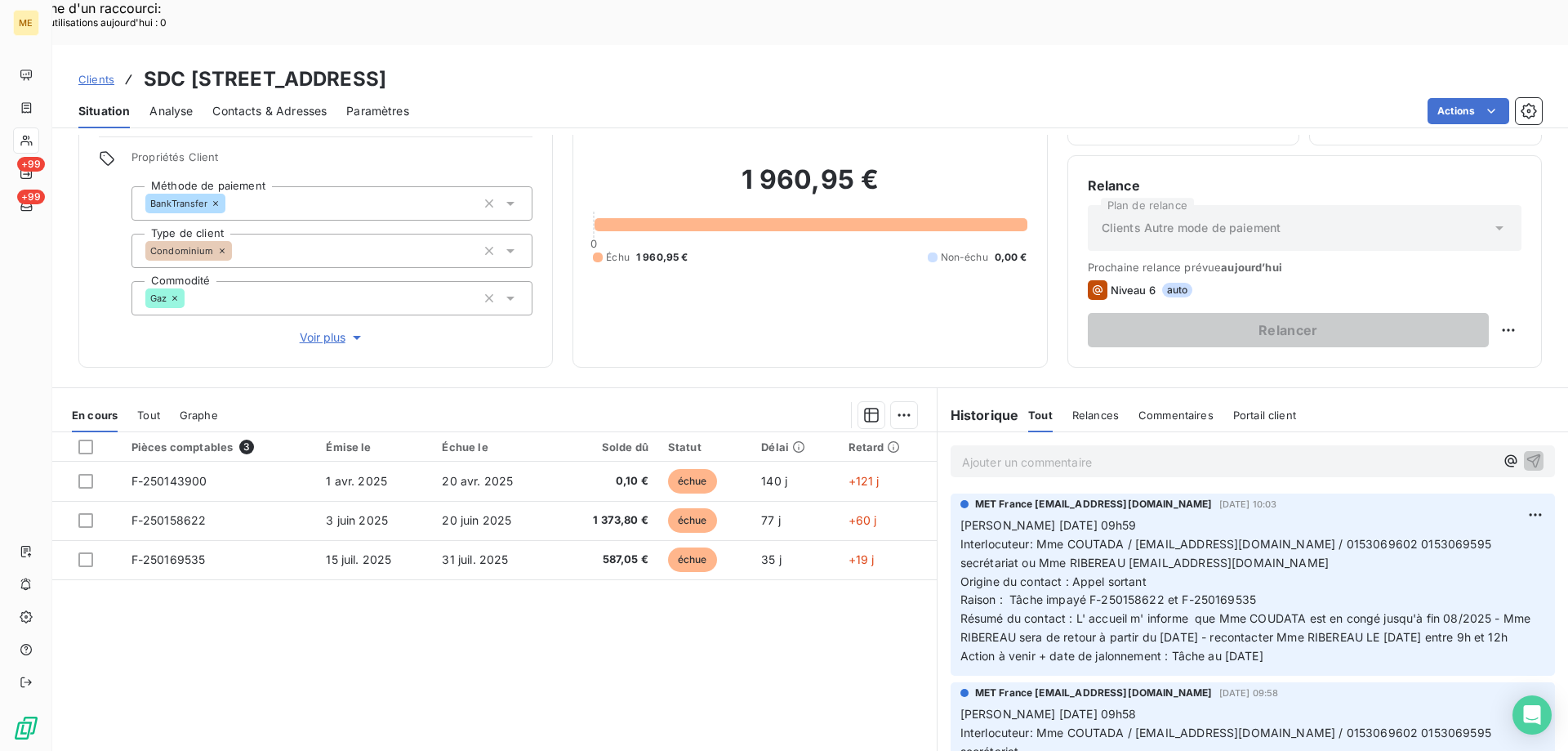
click at [173, 45] on div "Clients SDC 35 RUE LEGENDRE - METFRA000006621_07514037536103 Situation Analyse …" at bounding box center [810, 86] width 1516 height 84
click at [147, 65] on h3 "SDC [STREET_ADDRESS]" at bounding box center [265, 79] width 243 height 30
drag, startPoint x: 143, startPoint y: 31, endPoint x: 797, endPoint y: 32, distance: 654.0
click at [797, 65] on div "Clients SDC 35 RUE LEGENDRE - METFRA000006621_07514037536103" at bounding box center [810, 79] width 1516 height 30
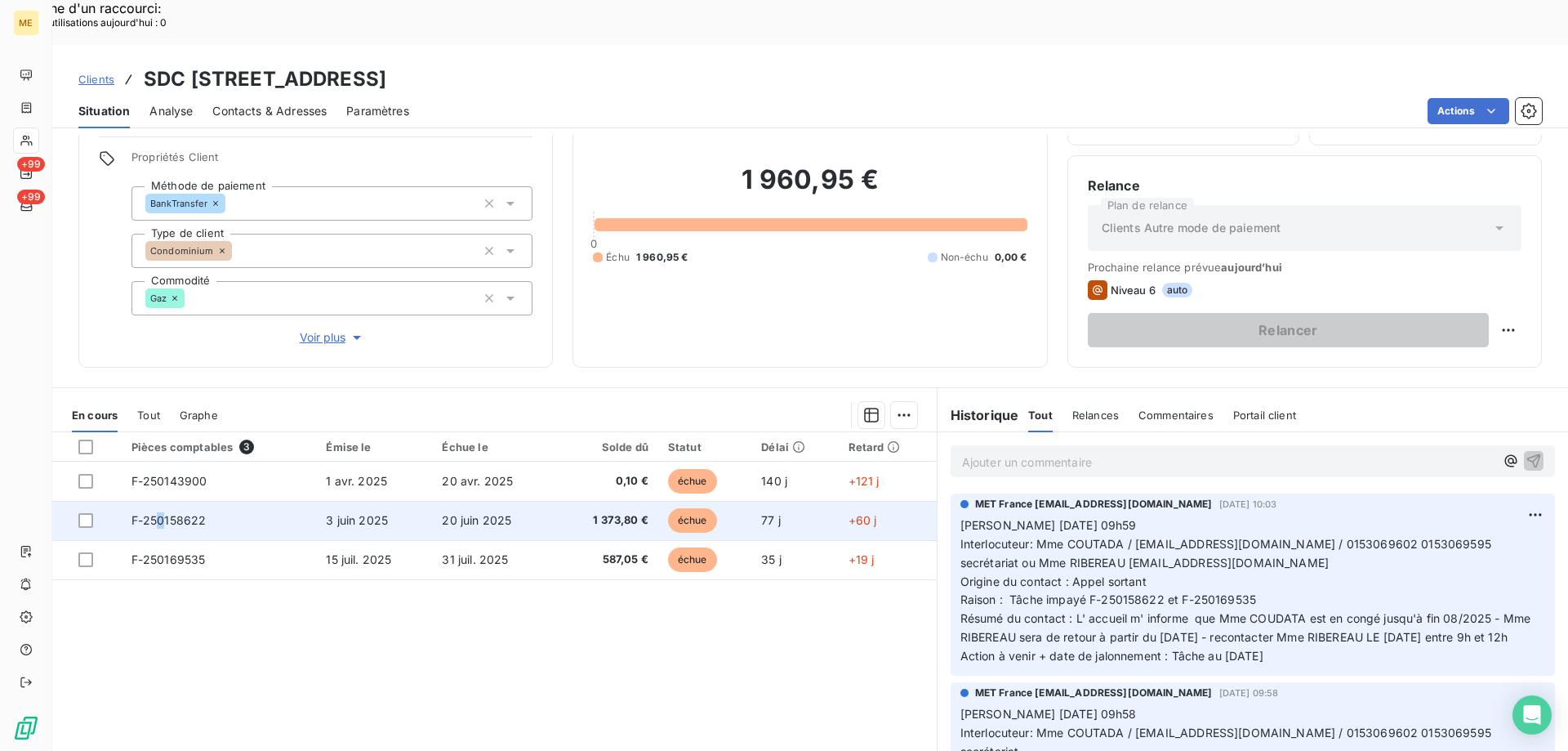
click at [161, 513] on span "F-250158622" at bounding box center [169, 520] width 75 height 14
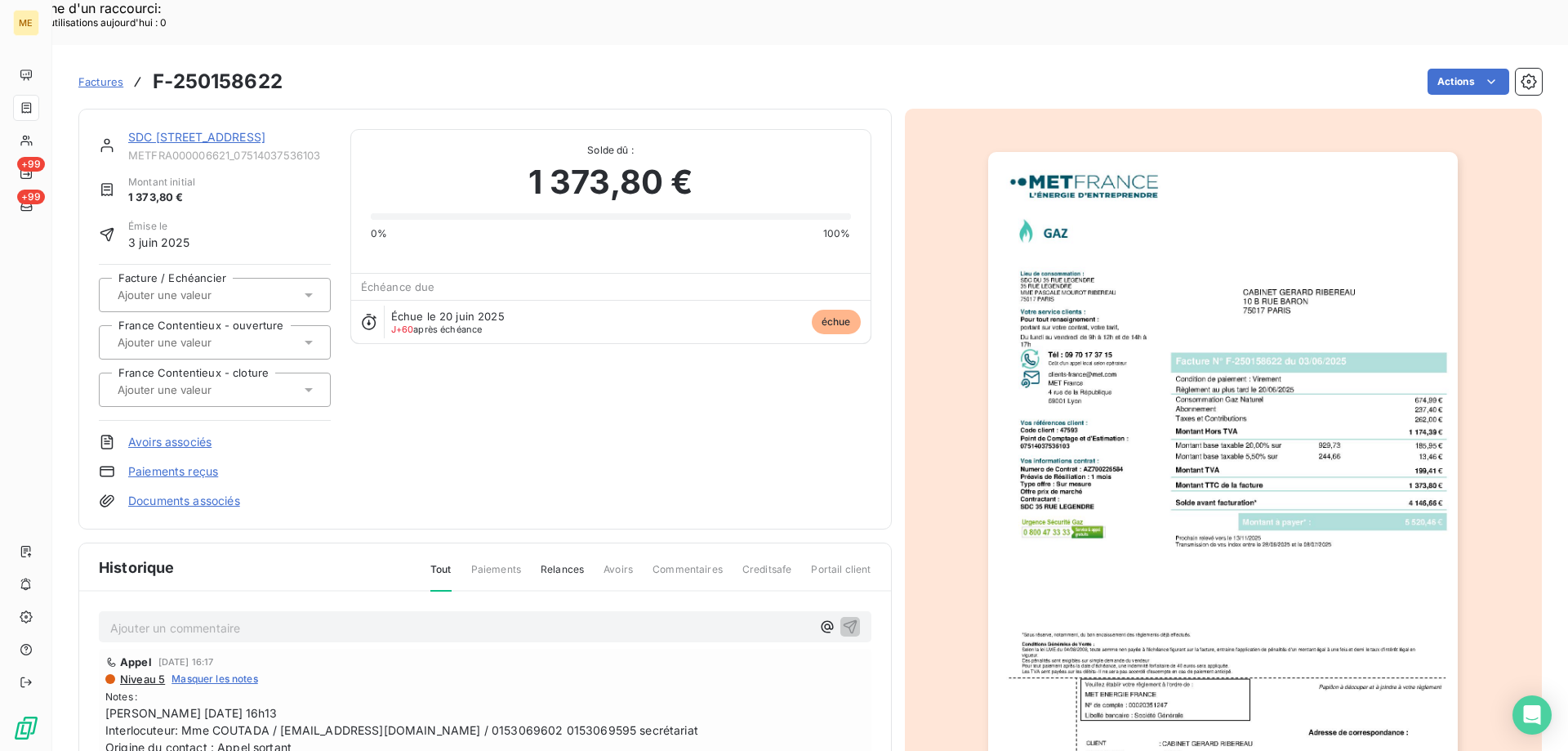
click at [1186, 284] on img "button" at bounding box center [1223, 484] width 469 height 665
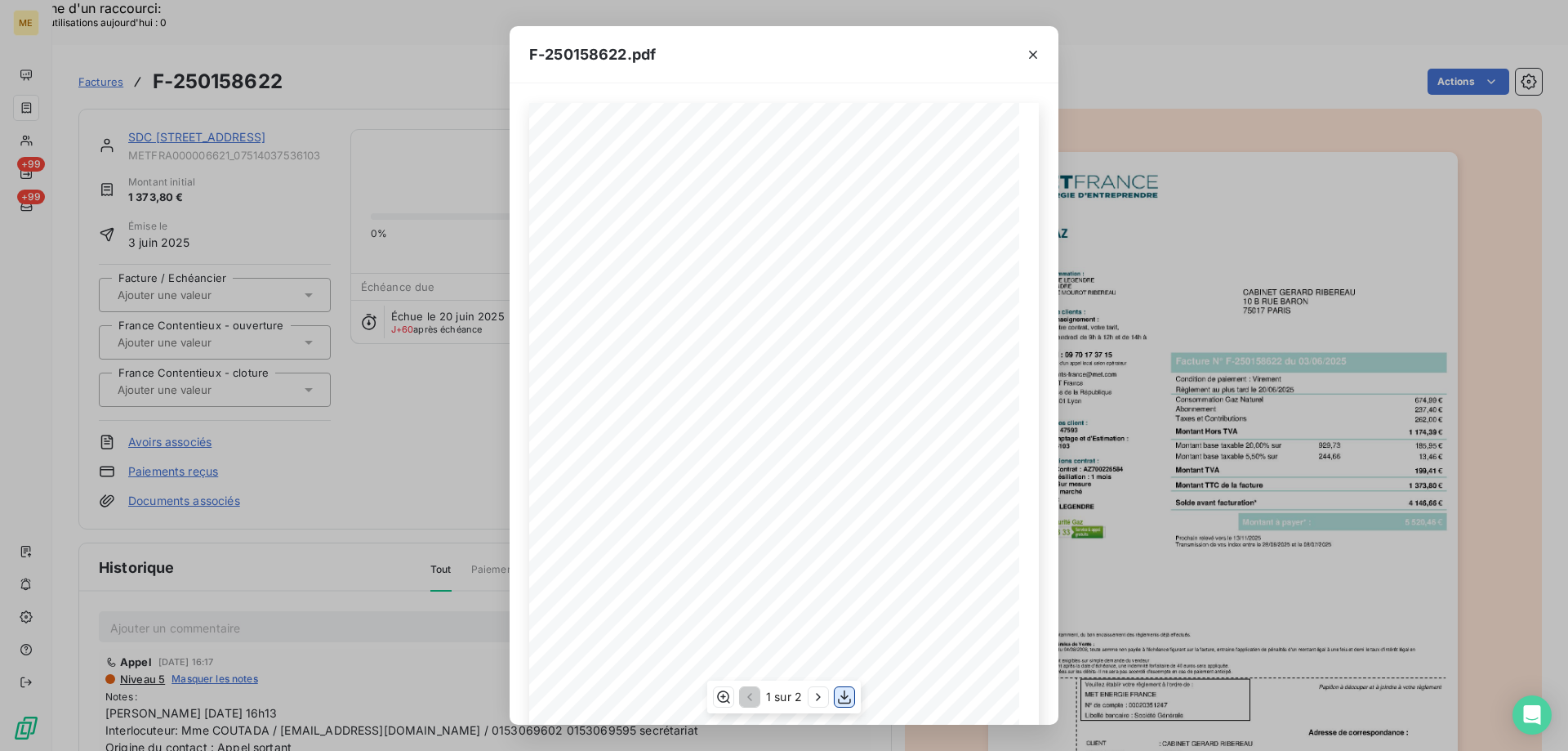
click at [843, 698] on icon "button" at bounding box center [844, 697] width 13 height 14
click at [1032, 53] on icon "button" at bounding box center [1033, 55] width 8 height 8
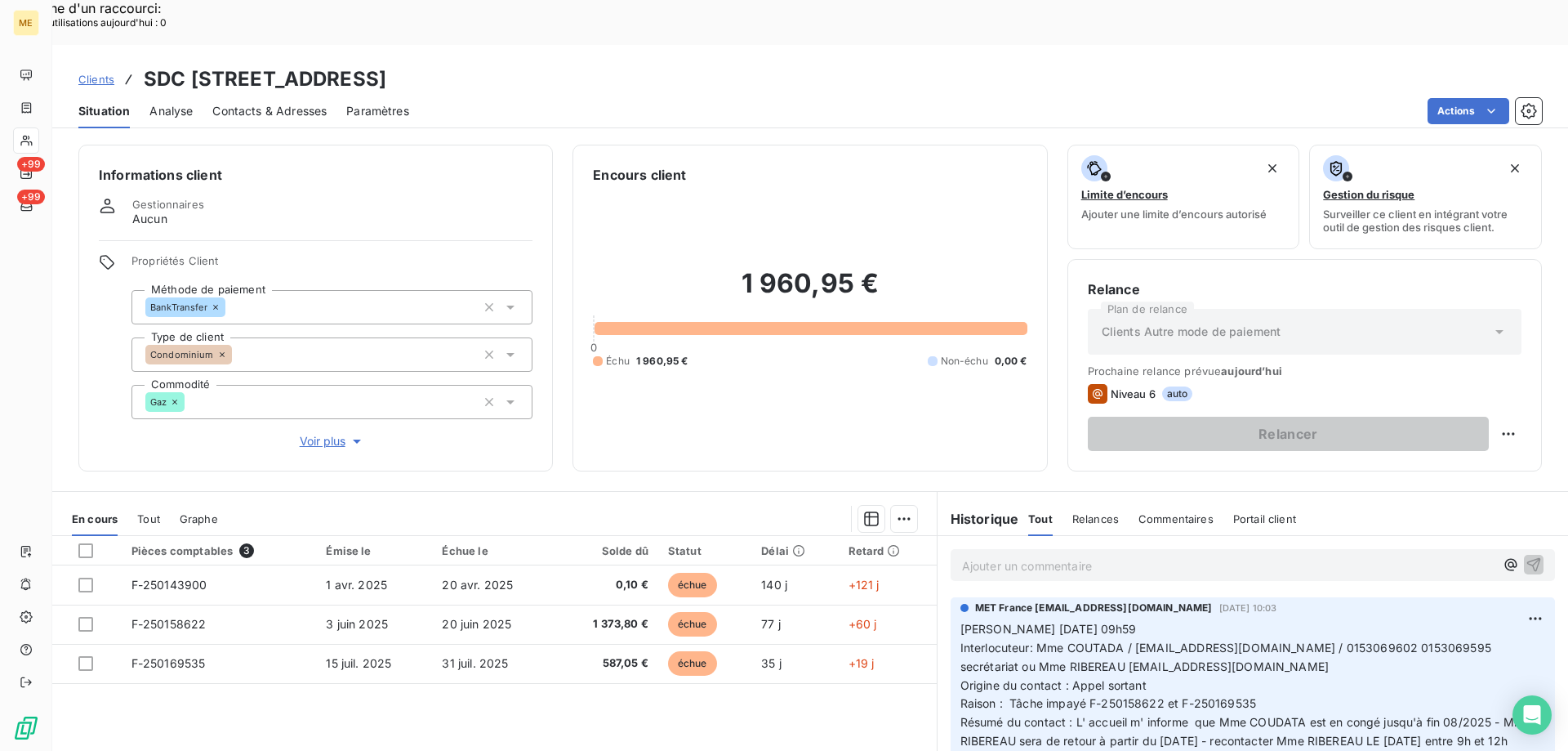
drag, startPoint x: 443, startPoint y: 30, endPoint x: 581, endPoint y: 43, distance: 138.6
click at [387, 65] on h3 "SDC [STREET_ADDRESS]" at bounding box center [265, 79] width 243 height 30
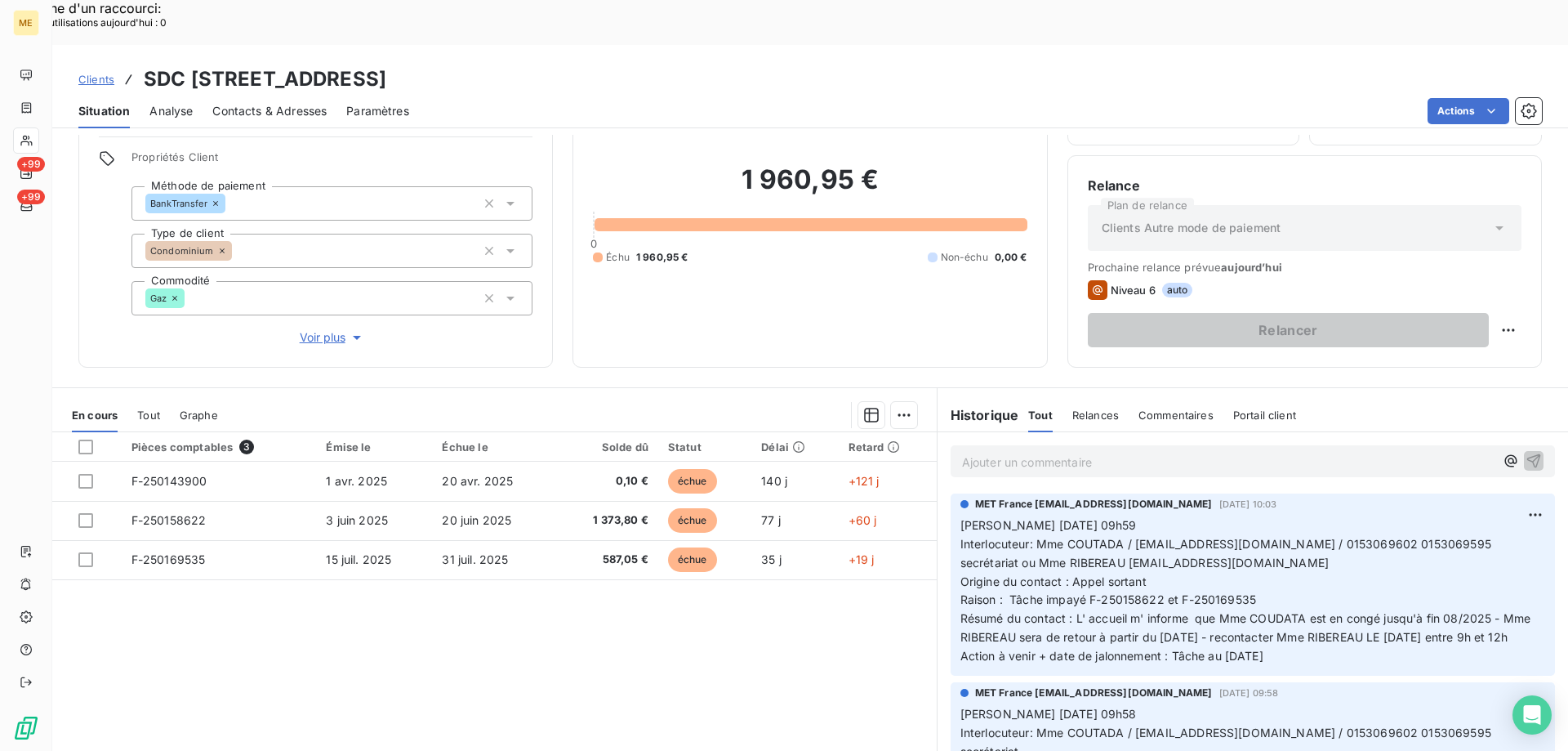
click at [1412, 537] on span "Interlocuteur: Mme COUTADA / n.coutada.ribereau@sarlgerardribereau.com / 015306…" at bounding box center [1227, 552] width 534 height 32
click at [1202, 538] on p "Valérie 12/08/2025 09h59 Interlocuteur: Mme COUTADA / n.coutada.ribereau@sarlge…" at bounding box center [1253, 591] width 584 height 150
click at [980, 537] on span "Interlocuteur: Mme COUTADA / n.coutada.ribereau@sarlgerardribereau.com / 015306…" at bounding box center [1227, 552] width 534 height 32
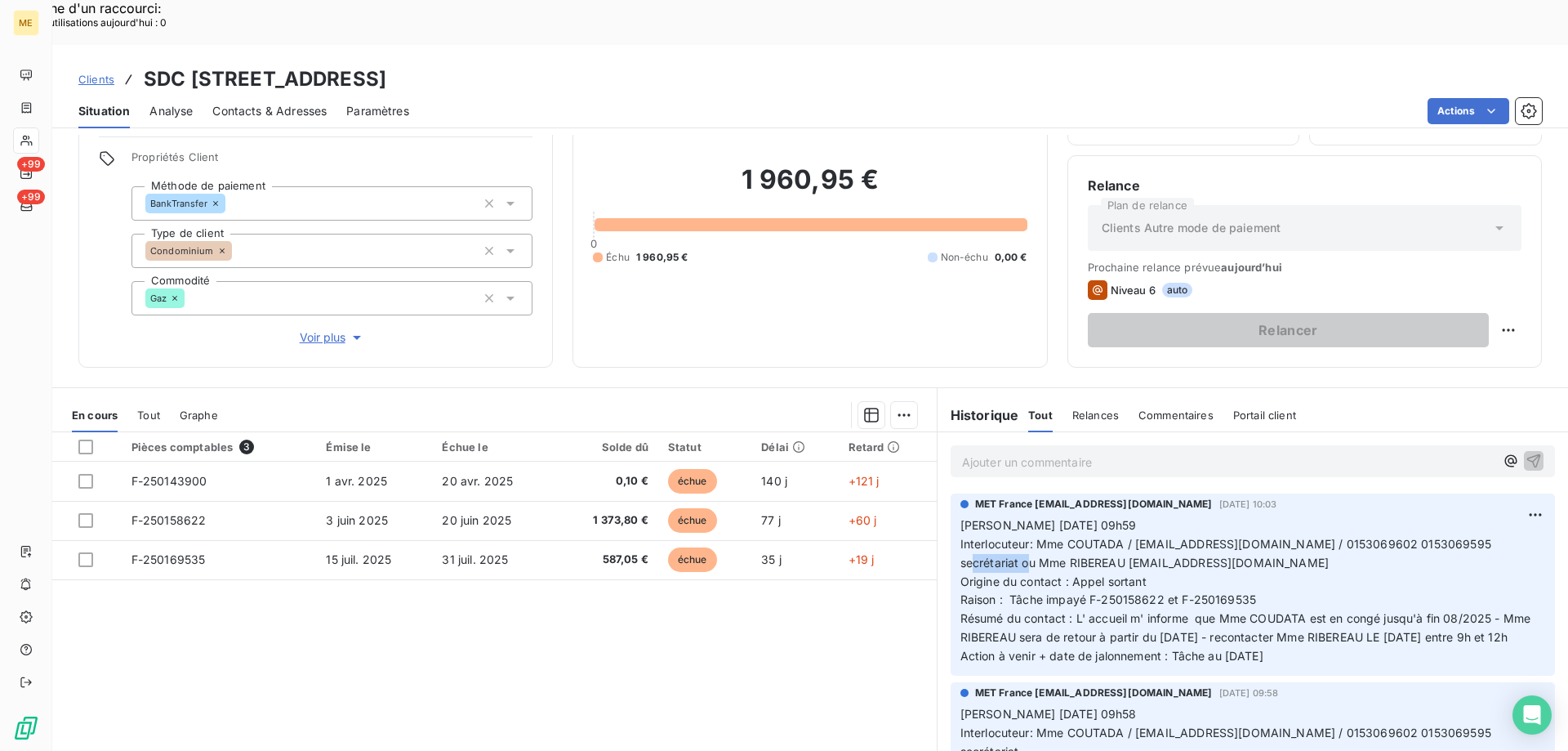
drag, startPoint x: 581, startPoint y: 28, endPoint x: 389, endPoint y: 13, distance: 192.6
click at [389, 45] on div "Clients SDC 35 RUE LEGENDRE - METFRA000006621_07514037536103 Situation Analyse …" at bounding box center [810, 86] width 1516 height 84
click at [325, 330] on span "Voir plus" at bounding box center [332, 338] width 65 height 17
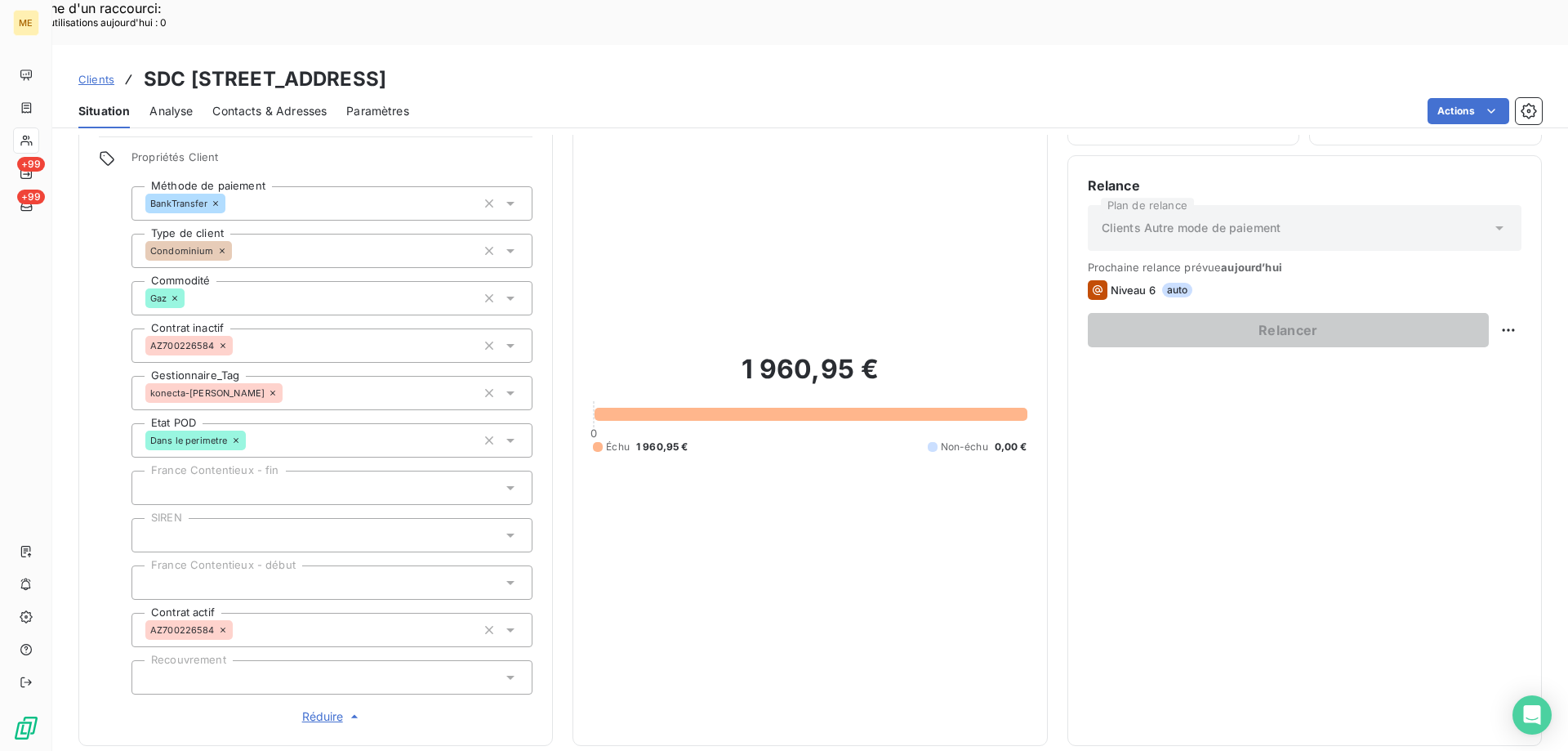
click at [319, 708] on span "Réduire" at bounding box center [332, 716] width 60 height 17
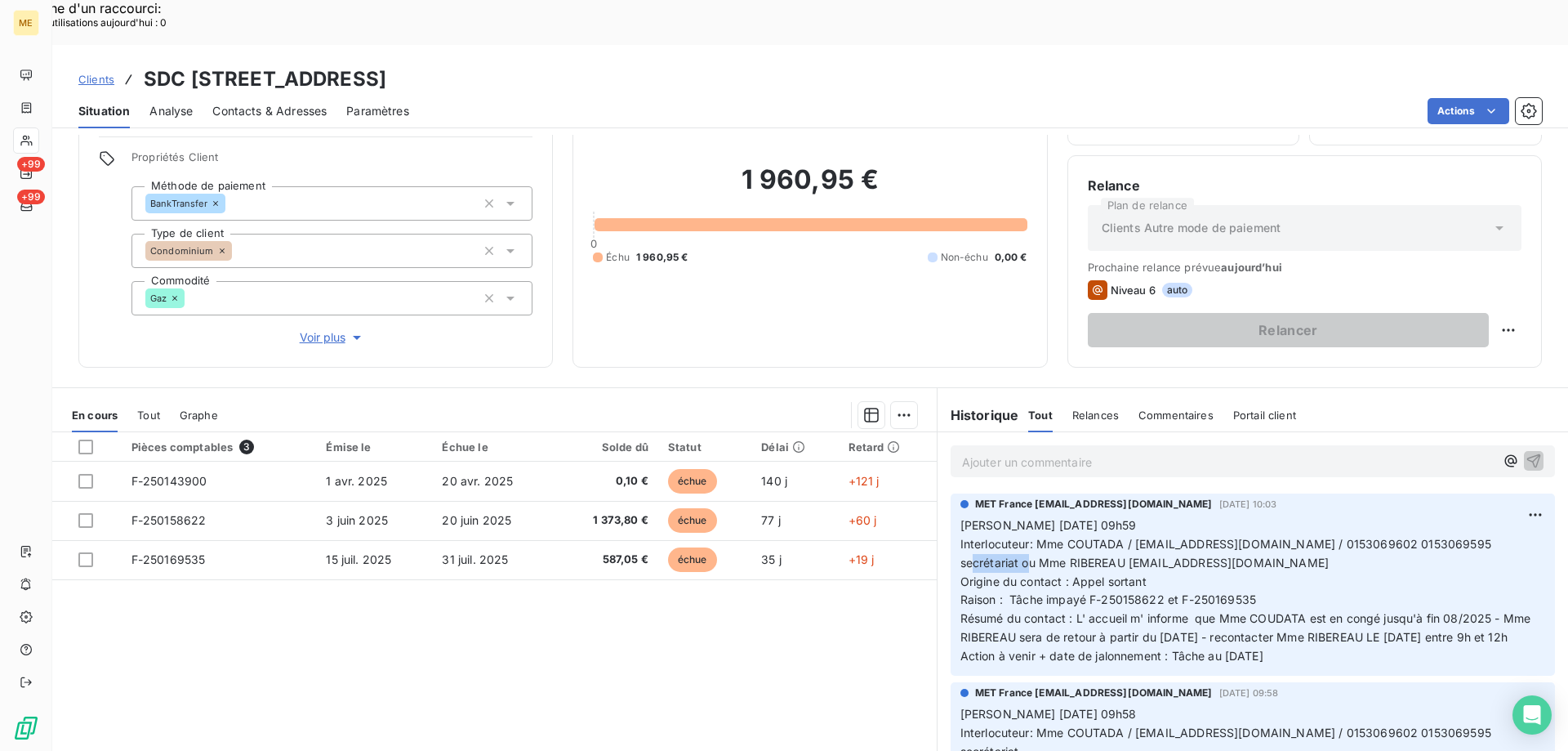
drag, startPoint x: 1292, startPoint y: 628, endPoint x: 955, endPoint y: 478, distance: 368.9
click at [960, 517] on p "Valérie 12/08/2025 09h59 Interlocuteur: Mme COUTADA / n.coutada.ribereau@sarlge…" at bounding box center [1253, 591] width 584 height 150
click at [989, 452] on p "Ajouter un commentaire ﻿" at bounding box center [1228, 462] width 532 height 21
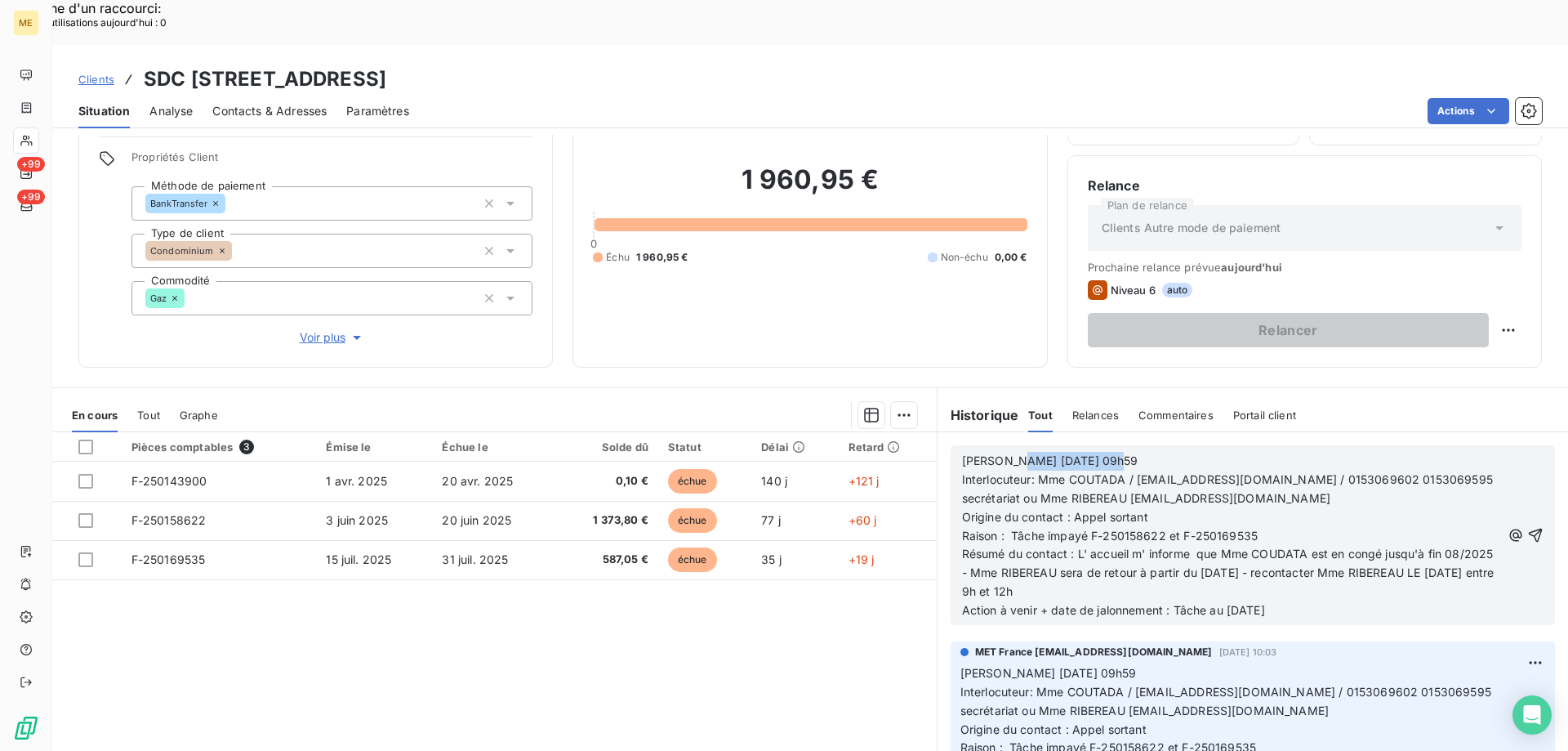
drag, startPoint x: 1001, startPoint y: 414, endPoint x: 1148, endPoint y: 406, distance: 147.2
click at [1148, 450] on div "Valérie 12/08/2025 09h59 Interlocuteur: Mme COUTADA / n.coutada.ribereau@sarlge…" at bounding box center [1231, 535] width 539 height 170
drag, startPoint x: 1128, startPoint y: 508, endPoint x: 1189, endPoint y: 541, distance: 69.4
click at [1189, 545] on p "Résumé du contact : L' accueil m' informe que Mme COUDATA est en congé jusqu'à …" at bounding box center [1231, 573] width 539 height 56
click at [993, 546] on span "Résumé du contact : L' accueil essaye de me transférer auprès de Mme RIBEREAU -…" at bounding box center [1223, 572] width 522 height 51
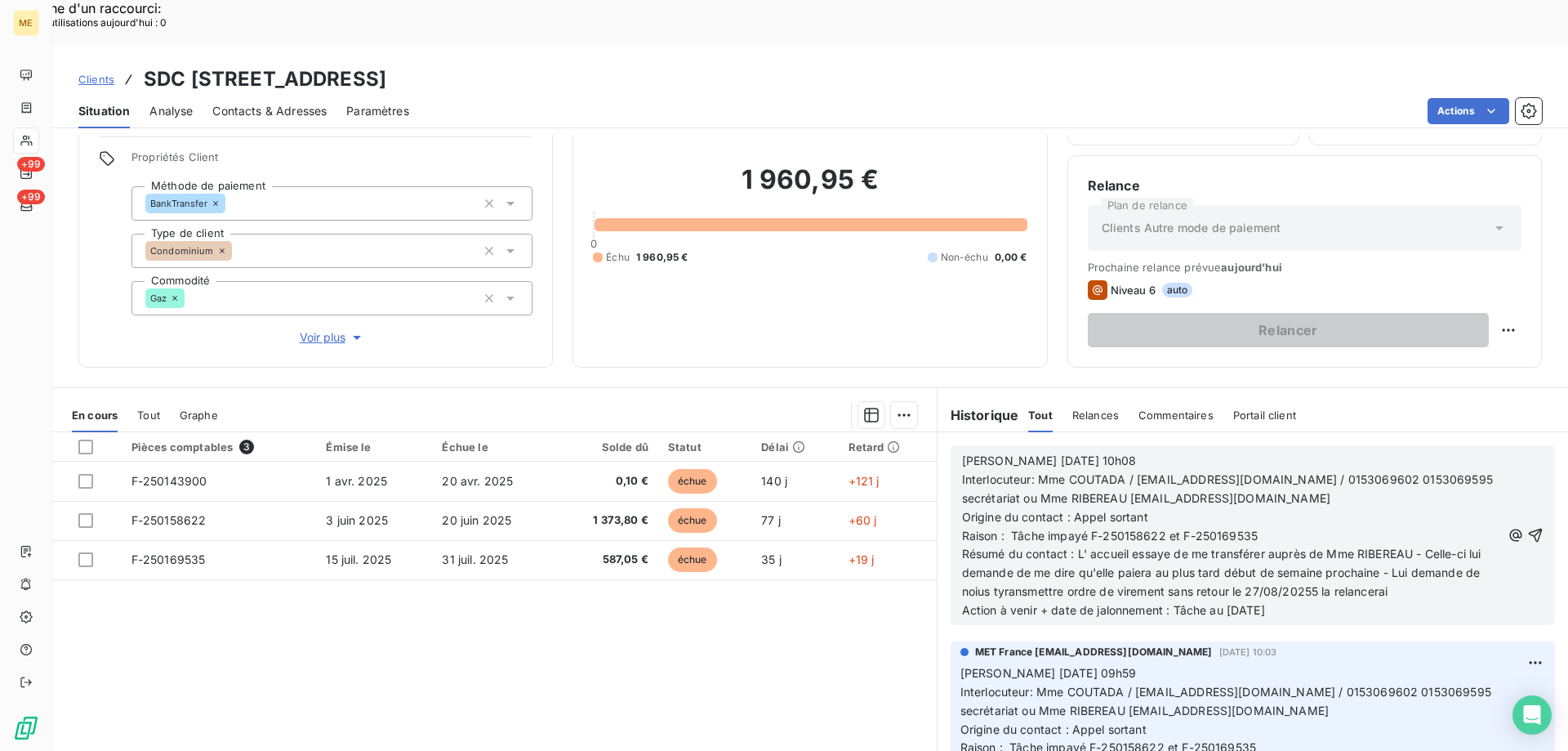
drag, startPoint x: 982, startPoint y: 544, endPoint x: 993, endPoint y: 548, distance: 11.7
click at [983, 546] on span "Résumé du contact : L' accueil essaye de me transférer auprès de Mme RIBEREAU -…" at bounding box center [1223, 572] width 522 height 51
click at [1036, 549] on span "Résumé du contact : L' accueil essaye de me transférer auprès de Mme RIBEREAU -…" at bounding box center [1223, 572] width 522 height 51
drag, startPoint x: 1038, startPoint y: 549, endPoint x: 887, endPoint y: 607, distance: 161.8
click at [848, 626] on div "Pièces comptables 3 Émise le Échue le Solde dû Statut Délai Retard F-250143900 …" at bounding box center [494, 590] width 884 height 315
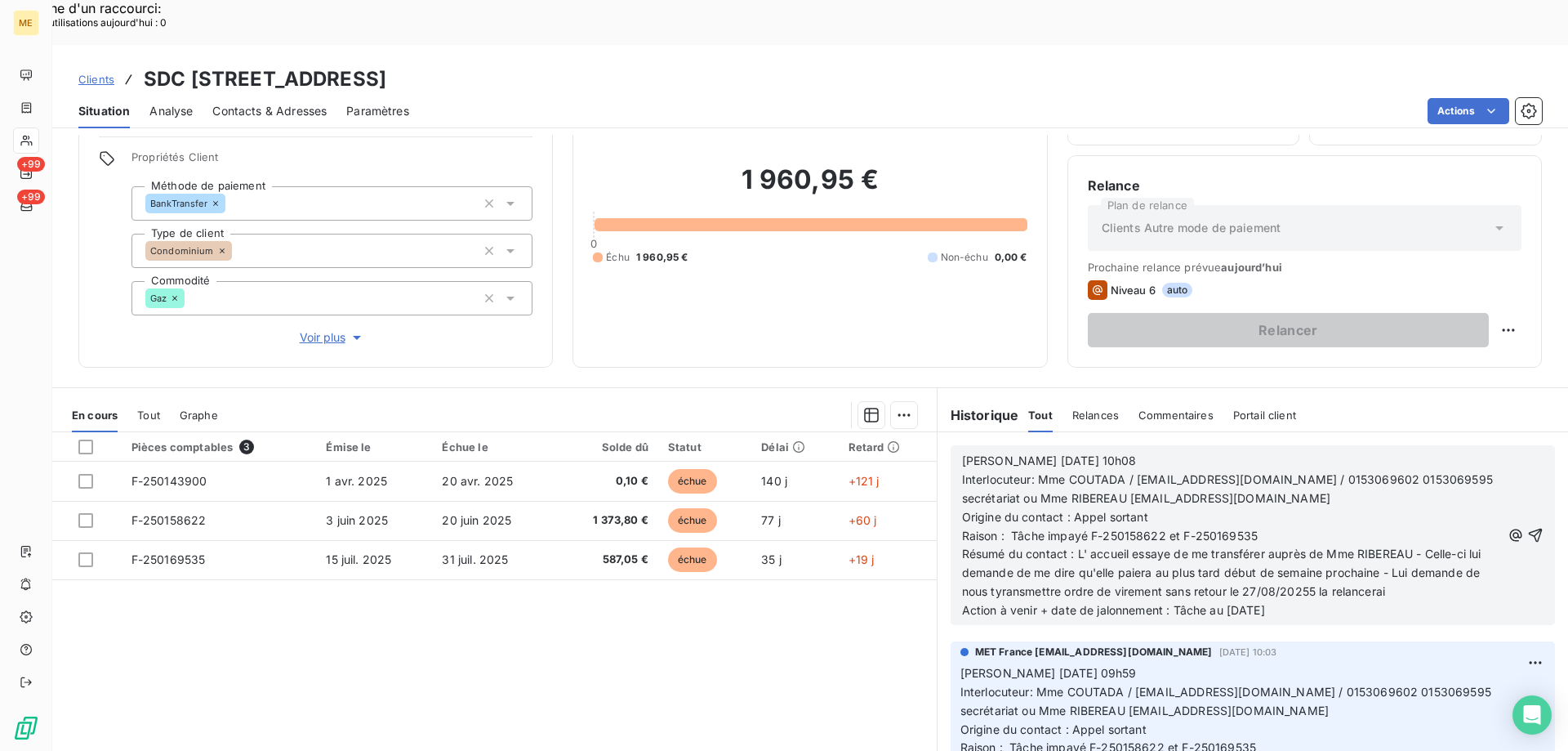
click at [1012, 552] on span "Résumé du contact : L' accueil essaye de me transférer auprès de Mme RIBEREAU -…" at bounding box center [1223, 572] width 522 height 51
click at [1234, 603] on span "Action à venir + date de jalonnement : Tâche au 19/08/2025" at bounding box center [1113, 609] width 303 height 14
click at [1527, 527] on icon "button" at bounding box center [1536, 535] width 17 height 17
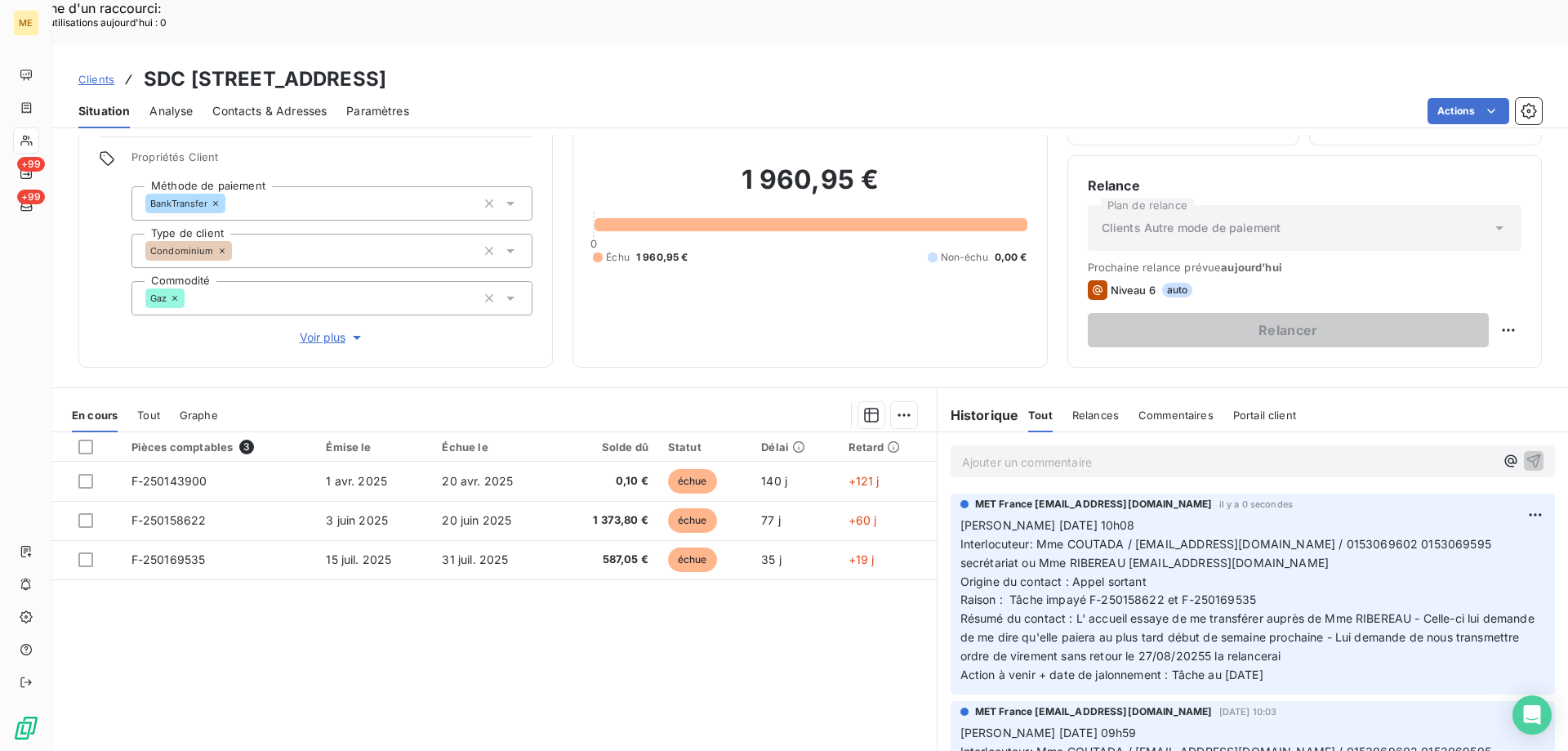
click at [321, 330] on span "Voir plus" at bounding box center [332, 338] width 65 height 17
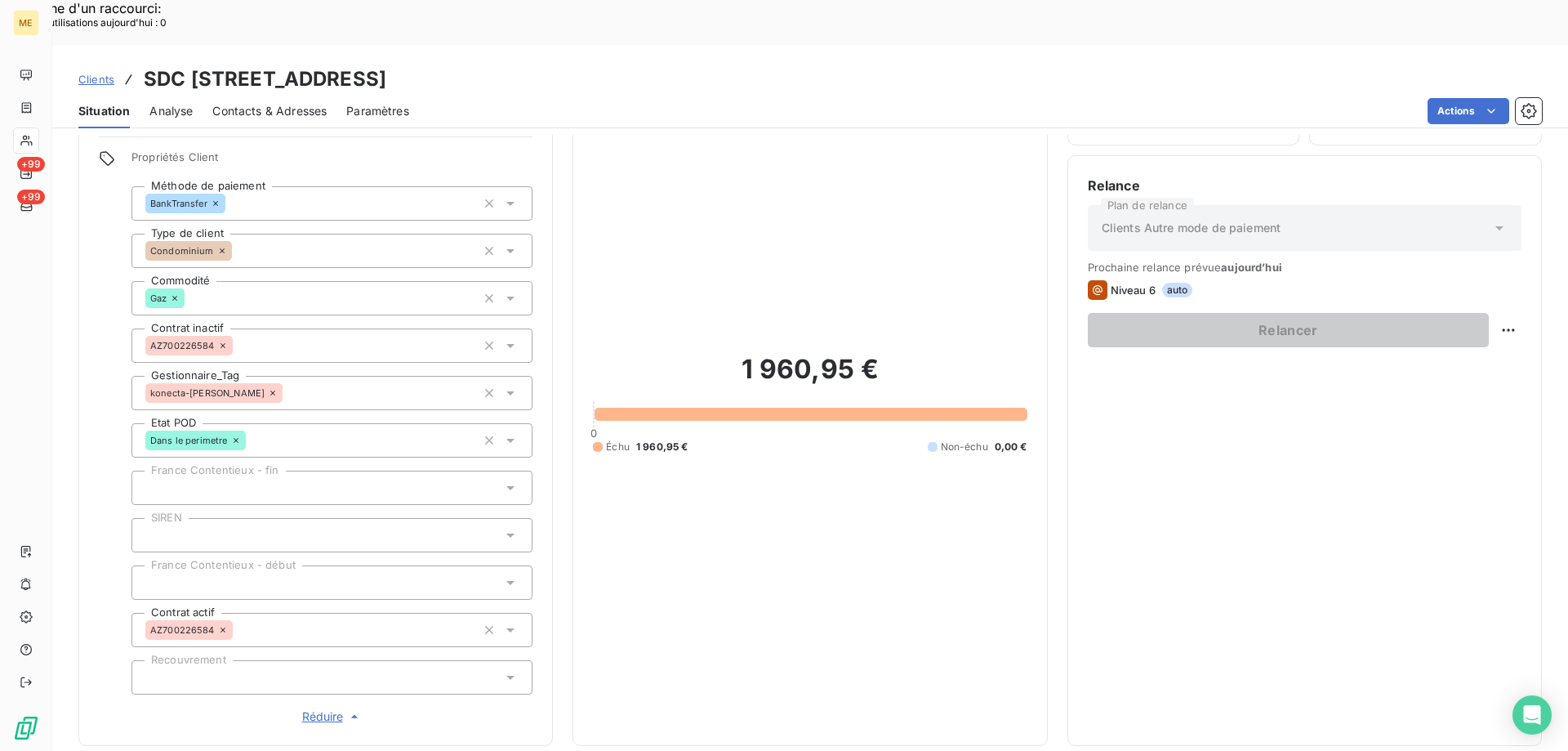
click at [314, 708] on span "Réduire" at bounding box center [332, 716] width 60 height 17
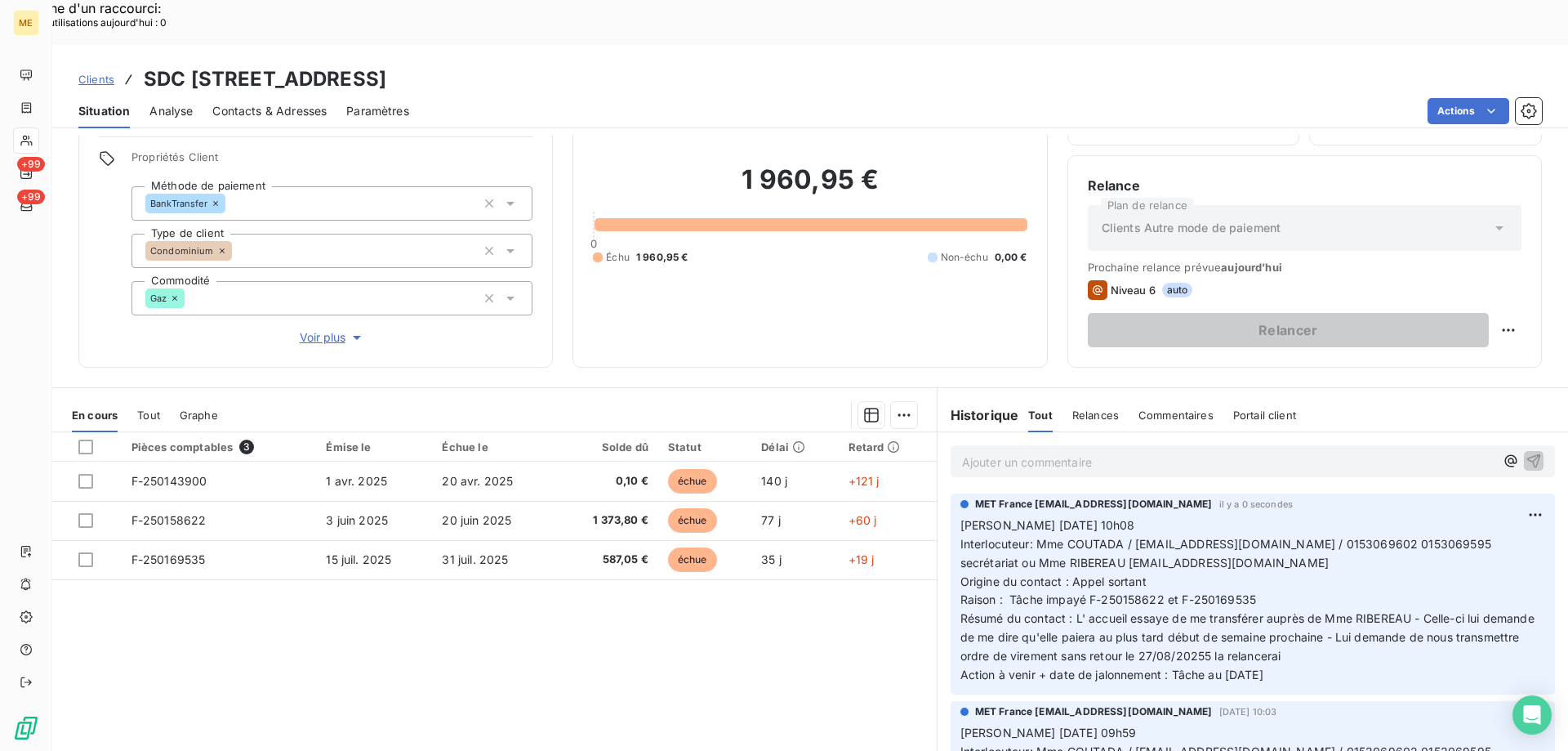
drag, startPoint x: 767, startPoint y: 31, endPoint x: 144, endPoint y: -26, distance: 625.6
click at [705, 585] on div "Pièces comptables 3 Émise le Échue le Solde dû Statut Délai Retard F-250143900 …" at bounding box center [494, 590] width 884 height 315
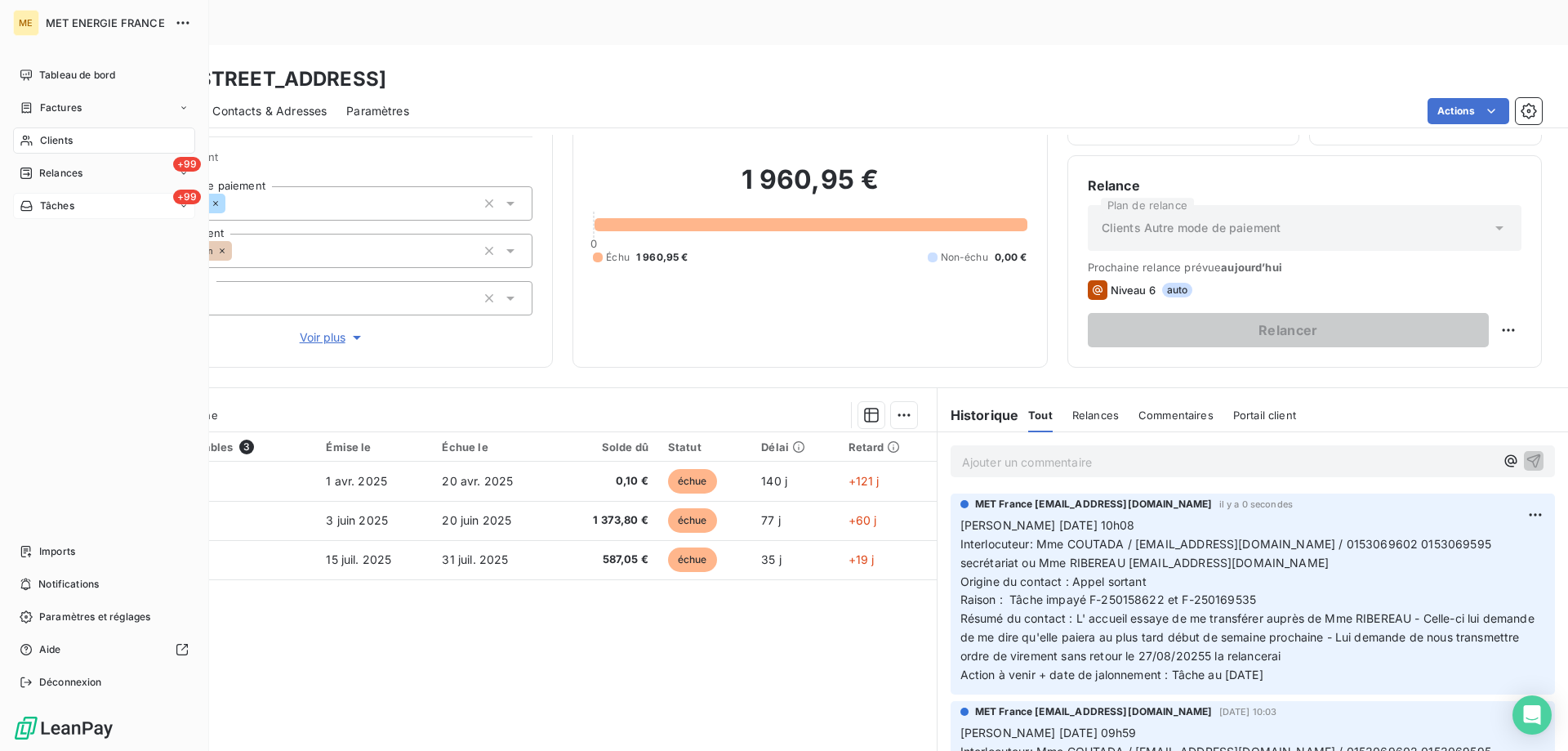
click at [127, 207] on div "+99 Tâches" at bounding box center [104, 206] width 182 height 26
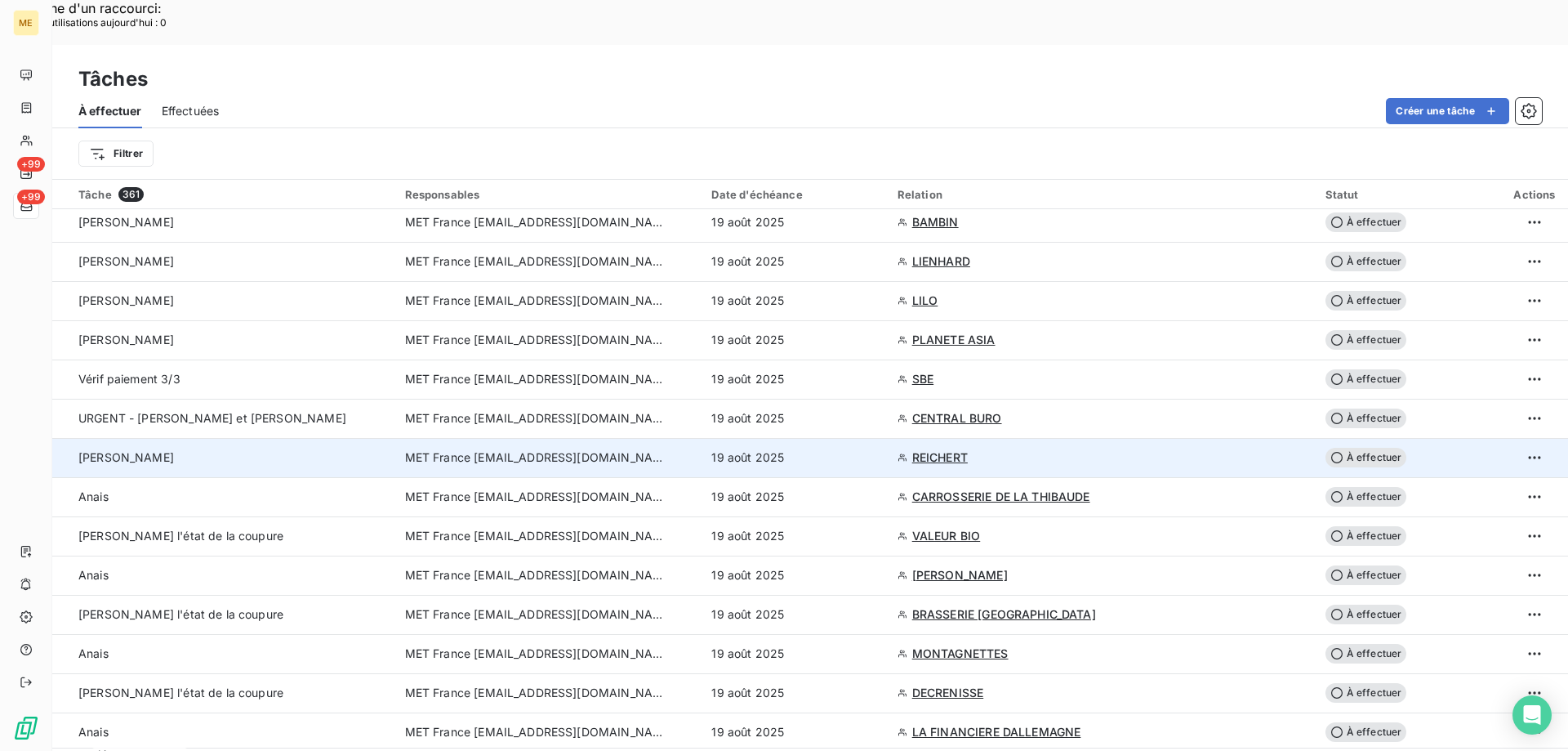
scroll to position [653, 0]
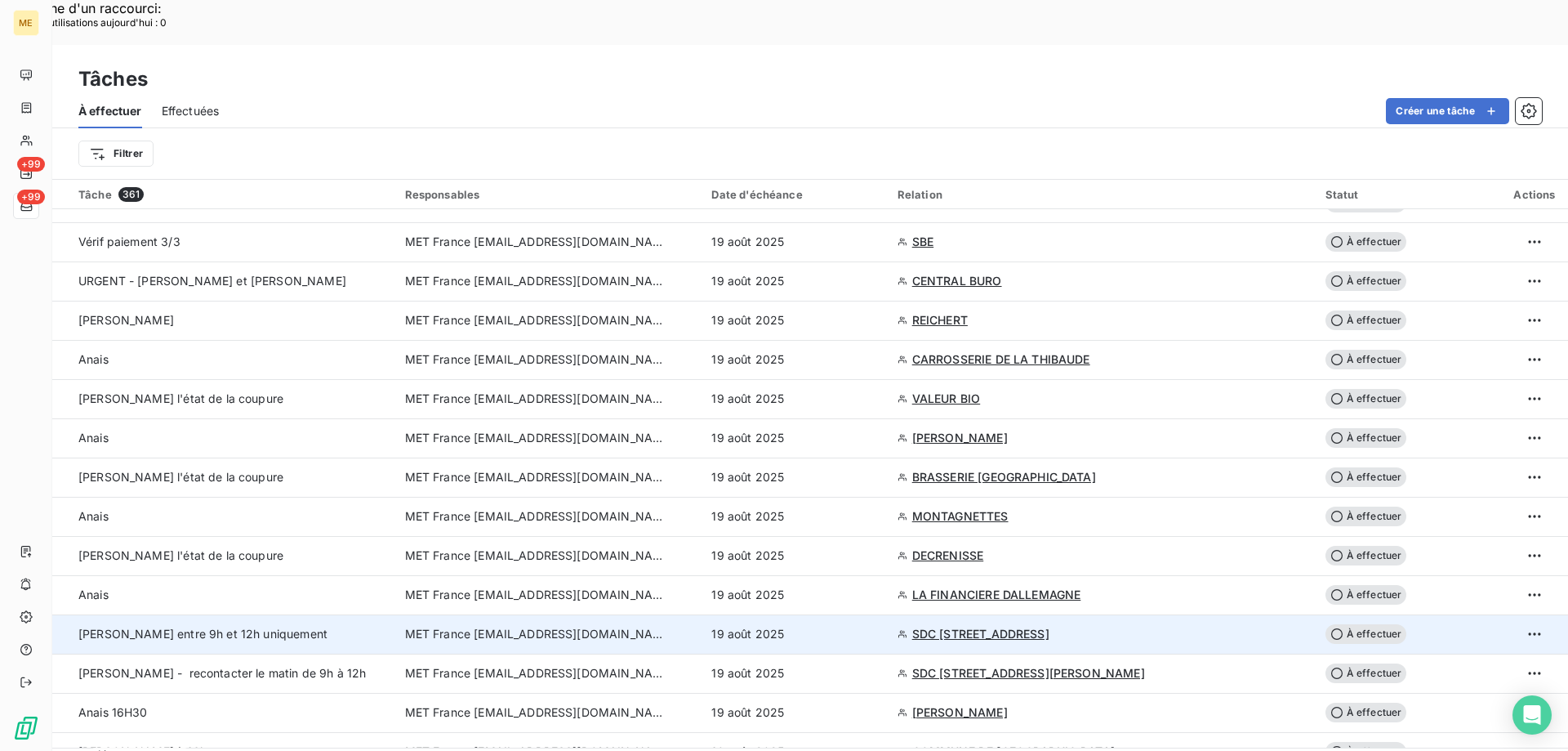
click at [1367, 624] on span "À effectuer" at bounding box center [1366, 634] width 82 height 20
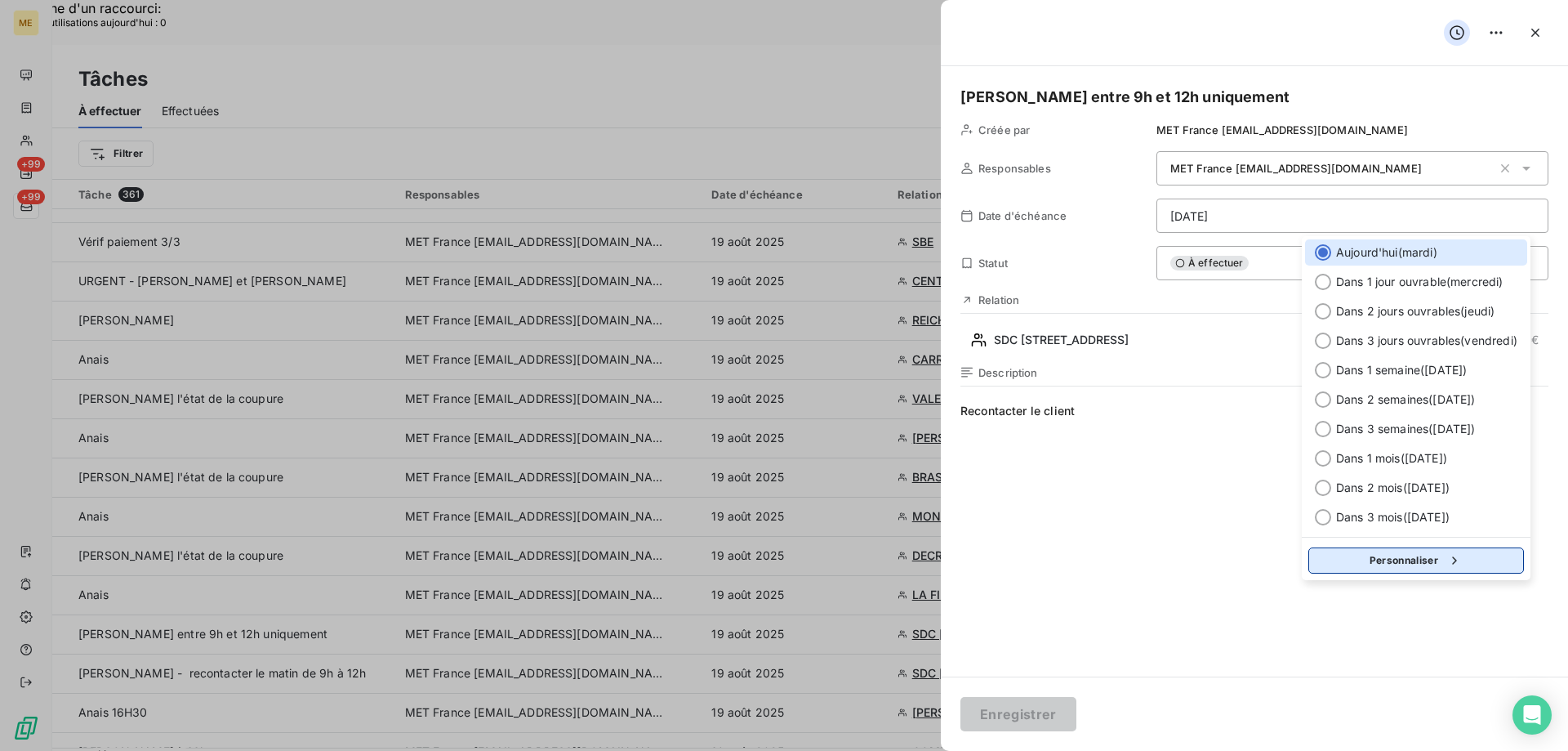
click at [1359, 561] on button "Personnaliser" at bounding box center [1416, 561] width 215 height 26
select select "7"
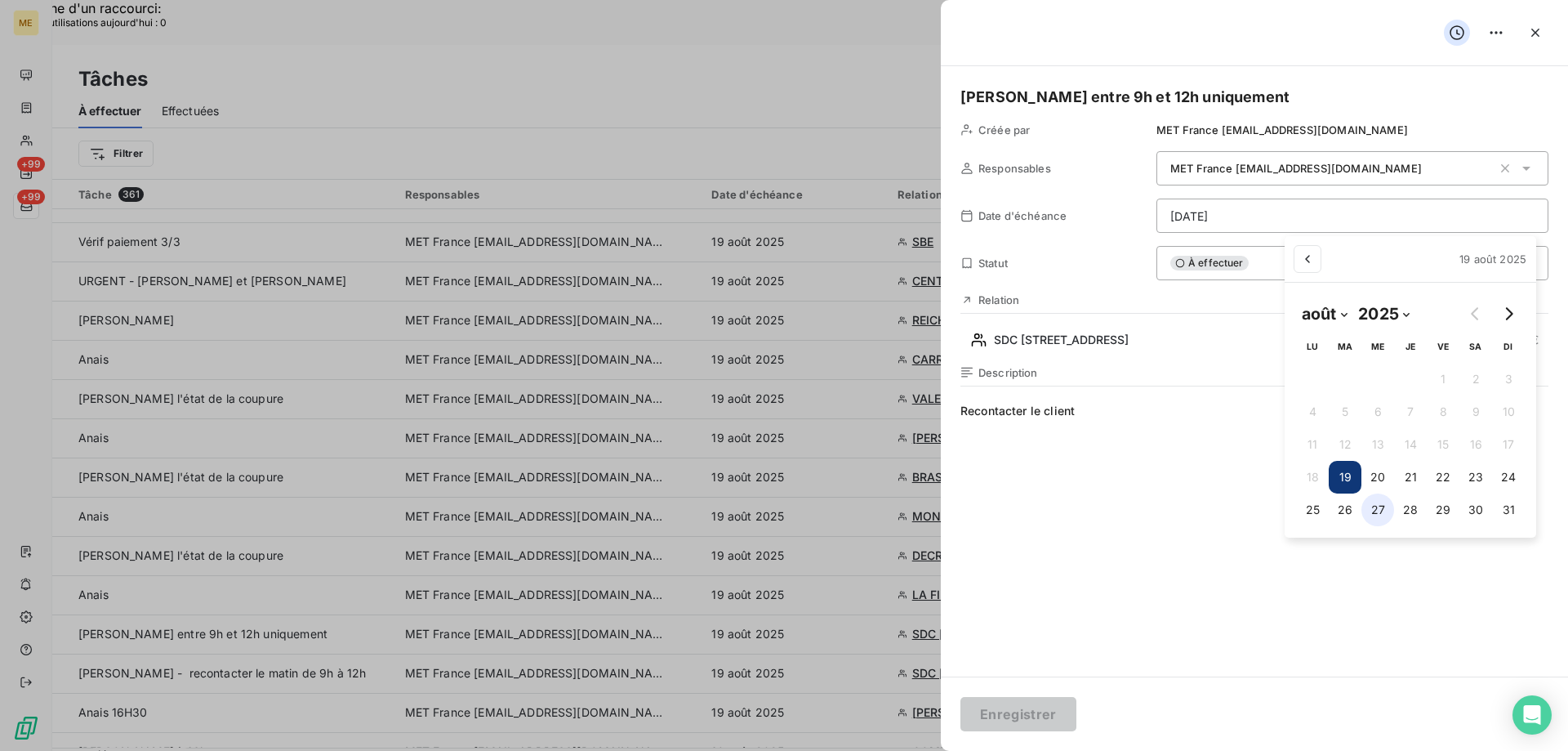
click at [1376, 507] on button "27" at bounding box center [1378, 509] width 32 height 32
type input "27/08/2025"
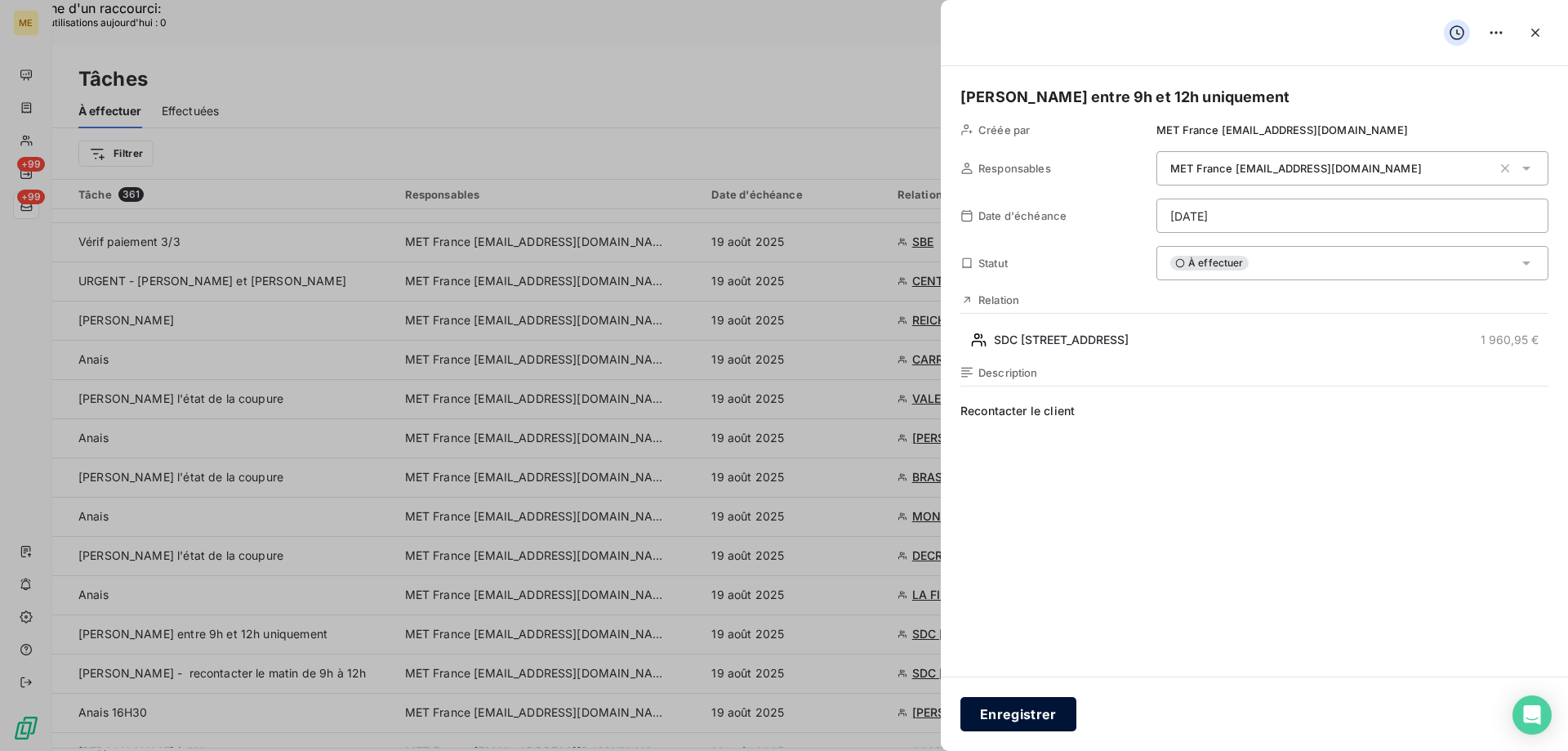
click at [1032, 708] on button "Enregistrer" at bounding box center [1018, 714] width 116 height 34
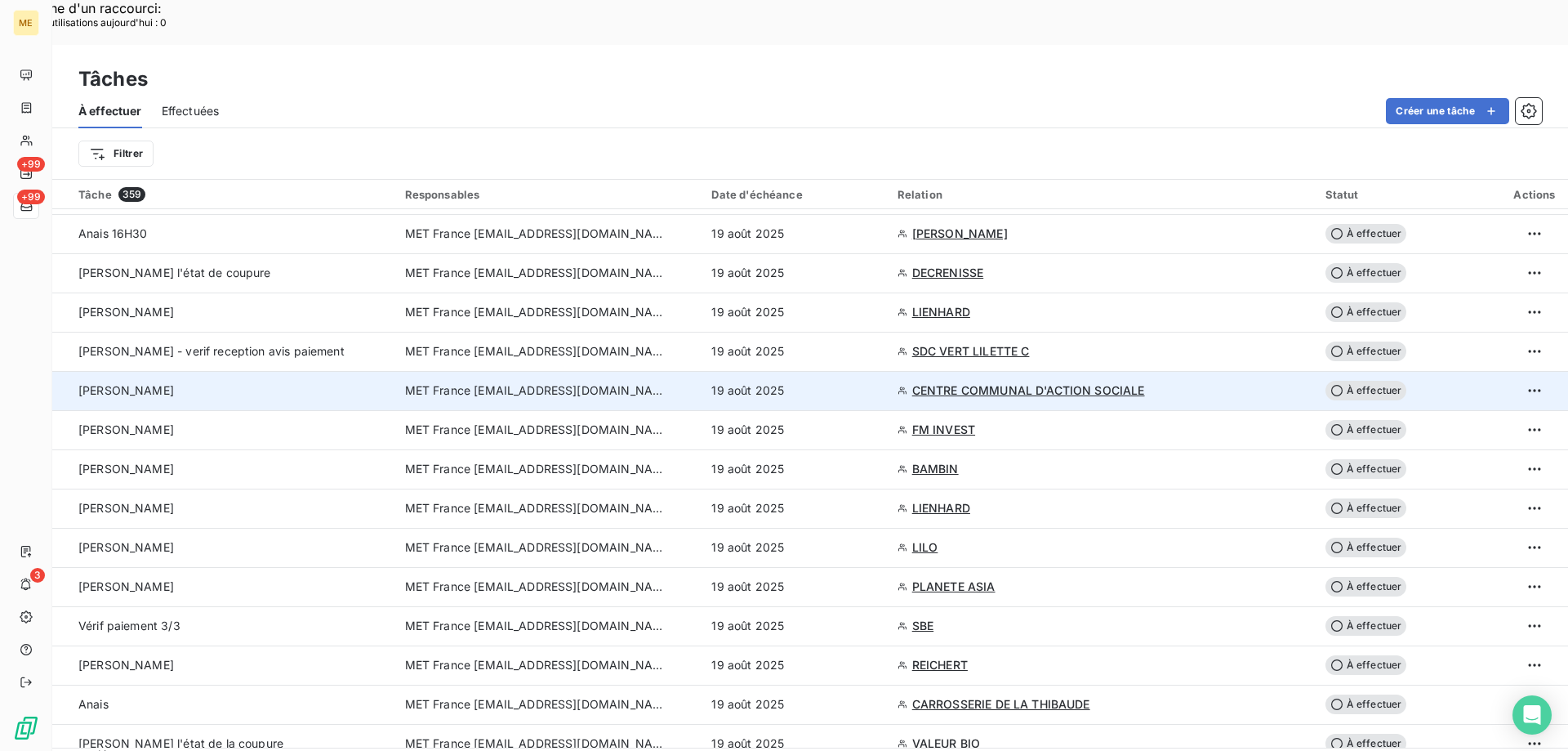
scroll to position [82, 0]
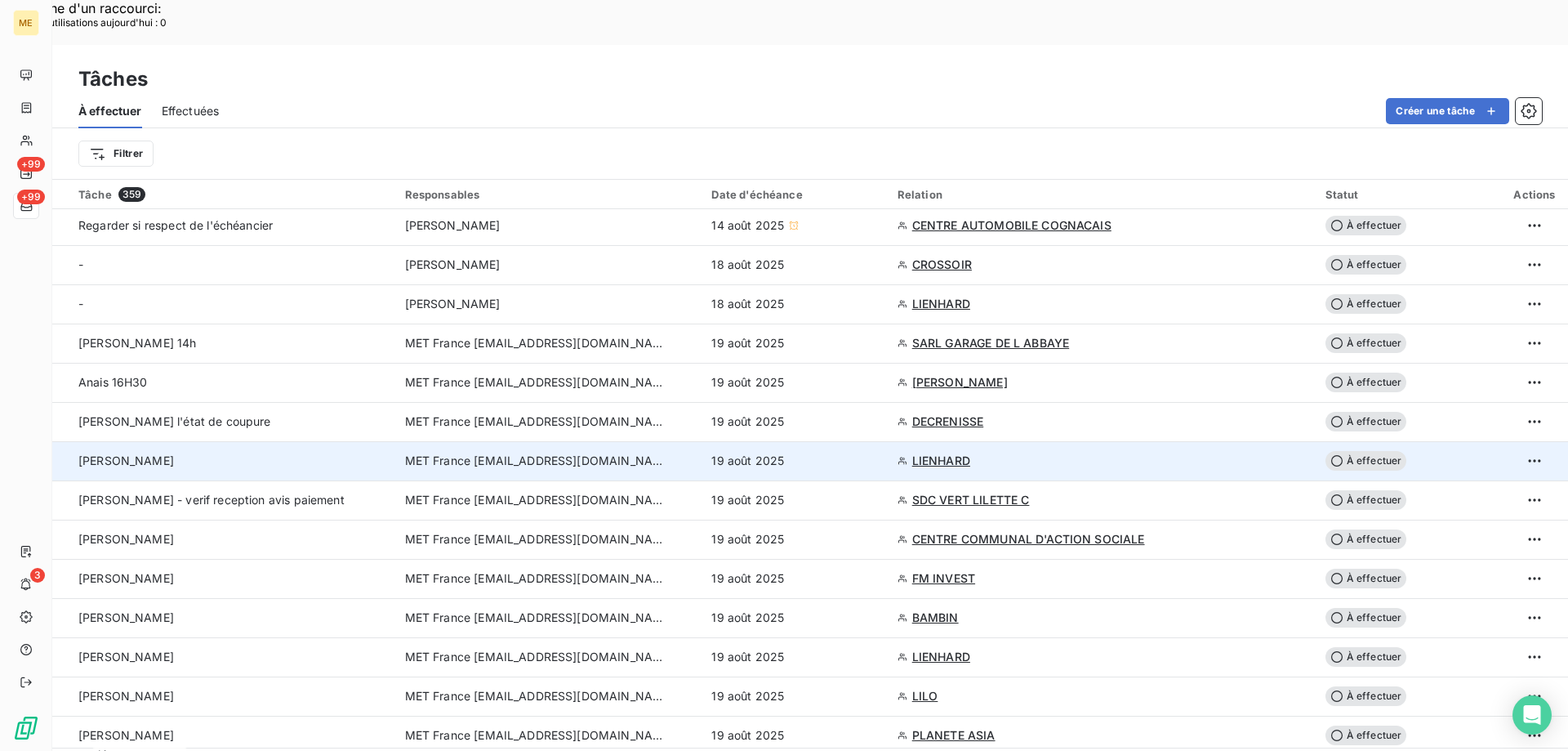
click at [947, 453] on span "LIENHARD" at bounding box center [941, 461] width 58 height 17
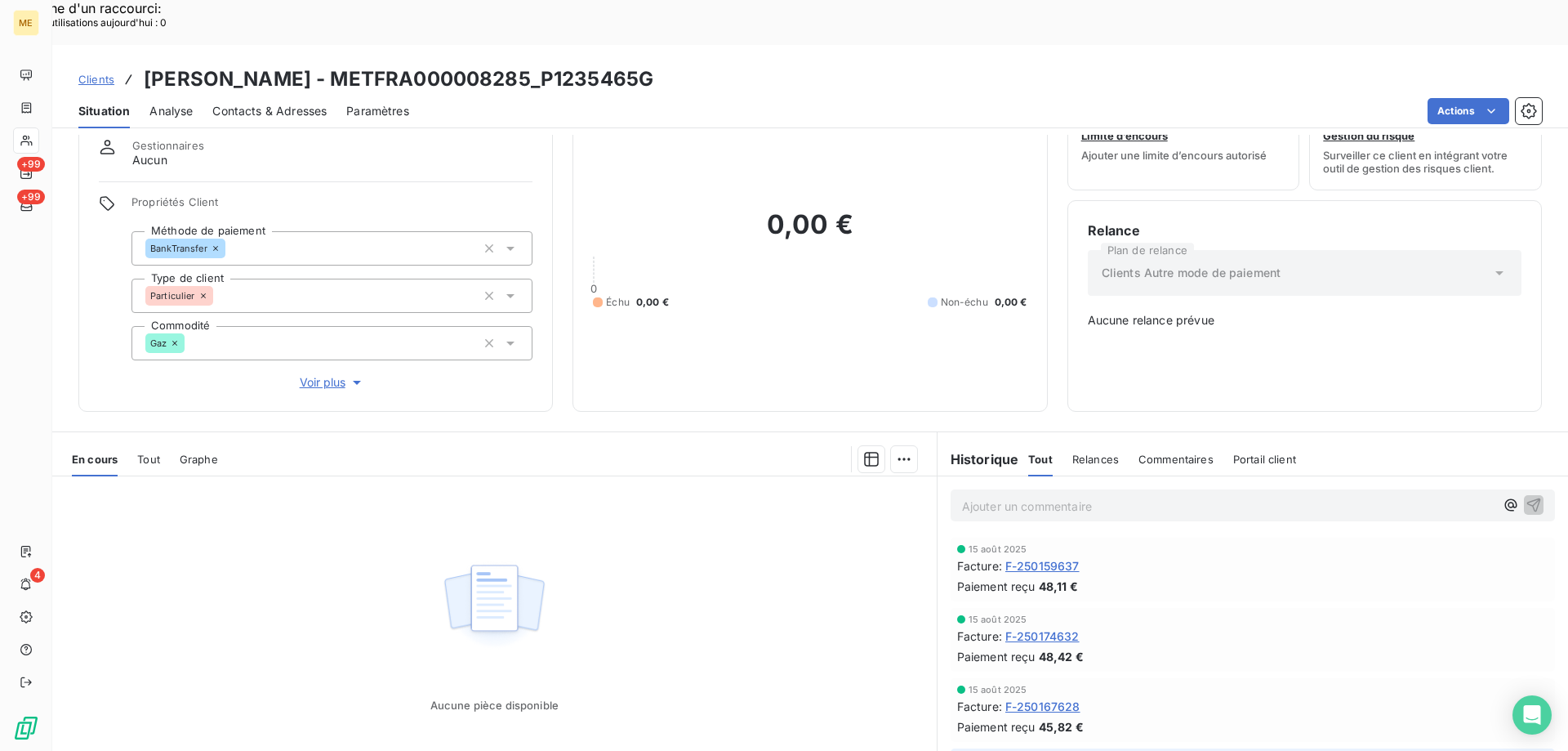
scroll to position [91, 0]
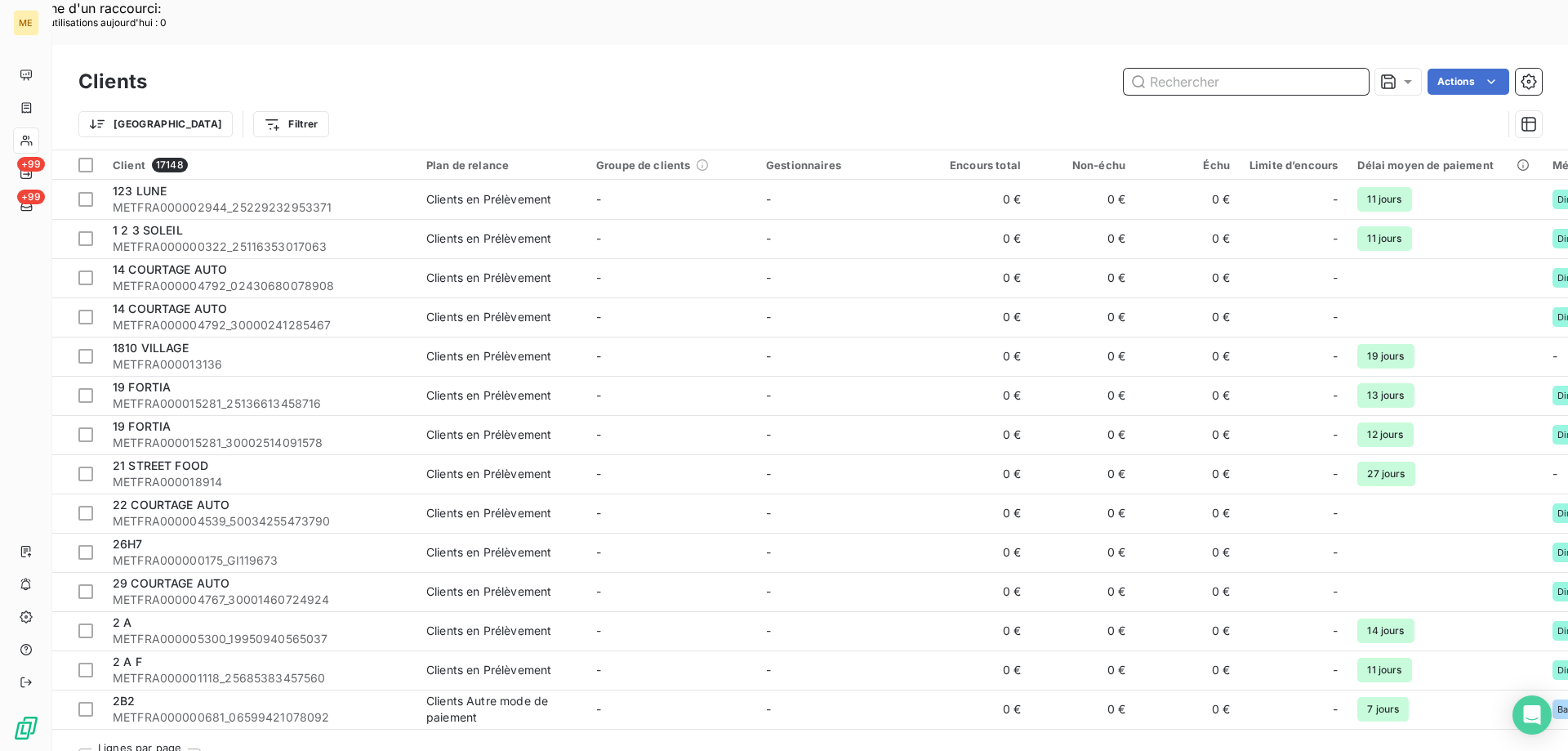
click at [1191, 69] on input "text" at bounding box center [1247, 82] width 245 height 26
paste input "METFRA000001205"
type input "METFRA000001205"
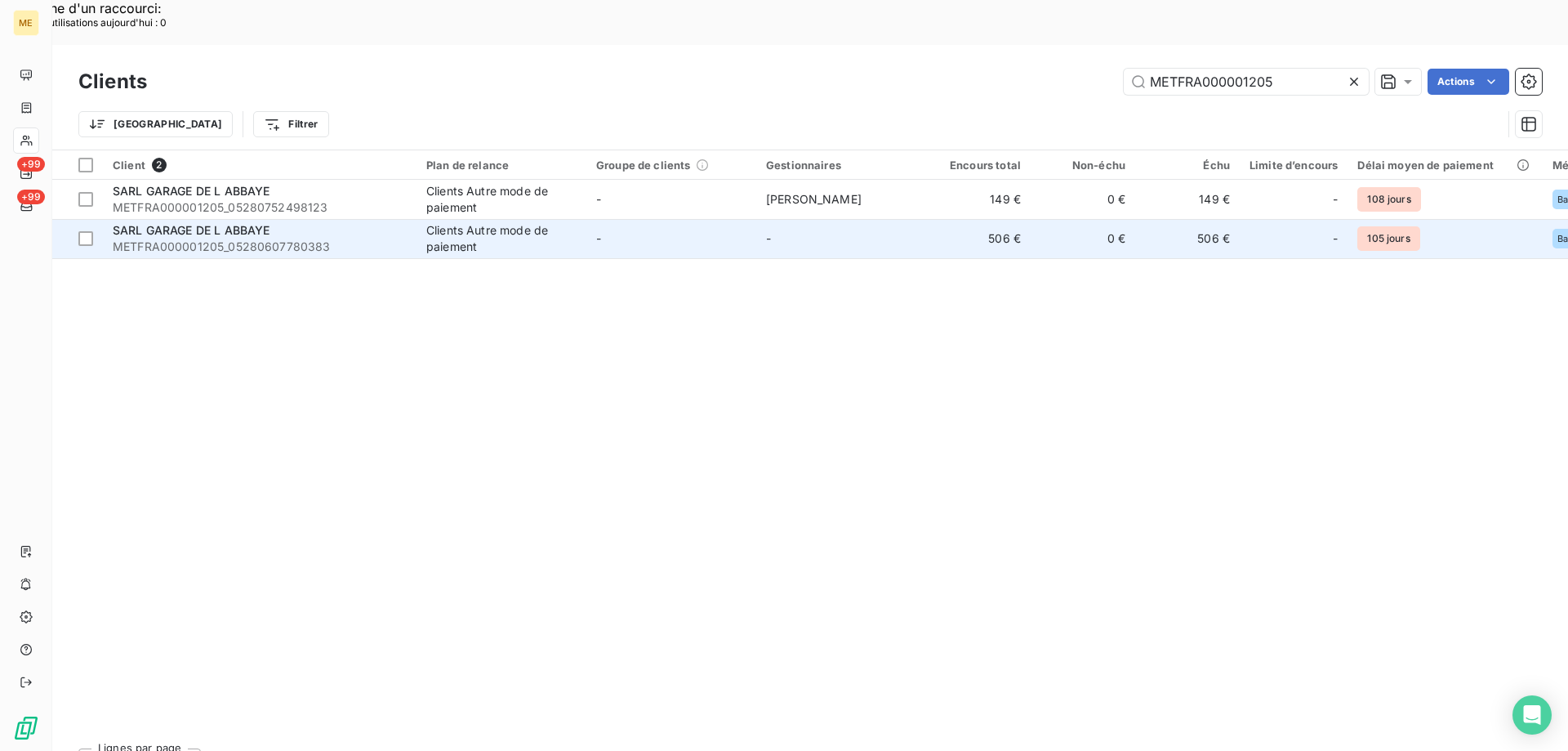
click at [234, 223] on span "SARL GARAGE DE L ABBAYE" at bounding box center [190, 229] width 156 height 14
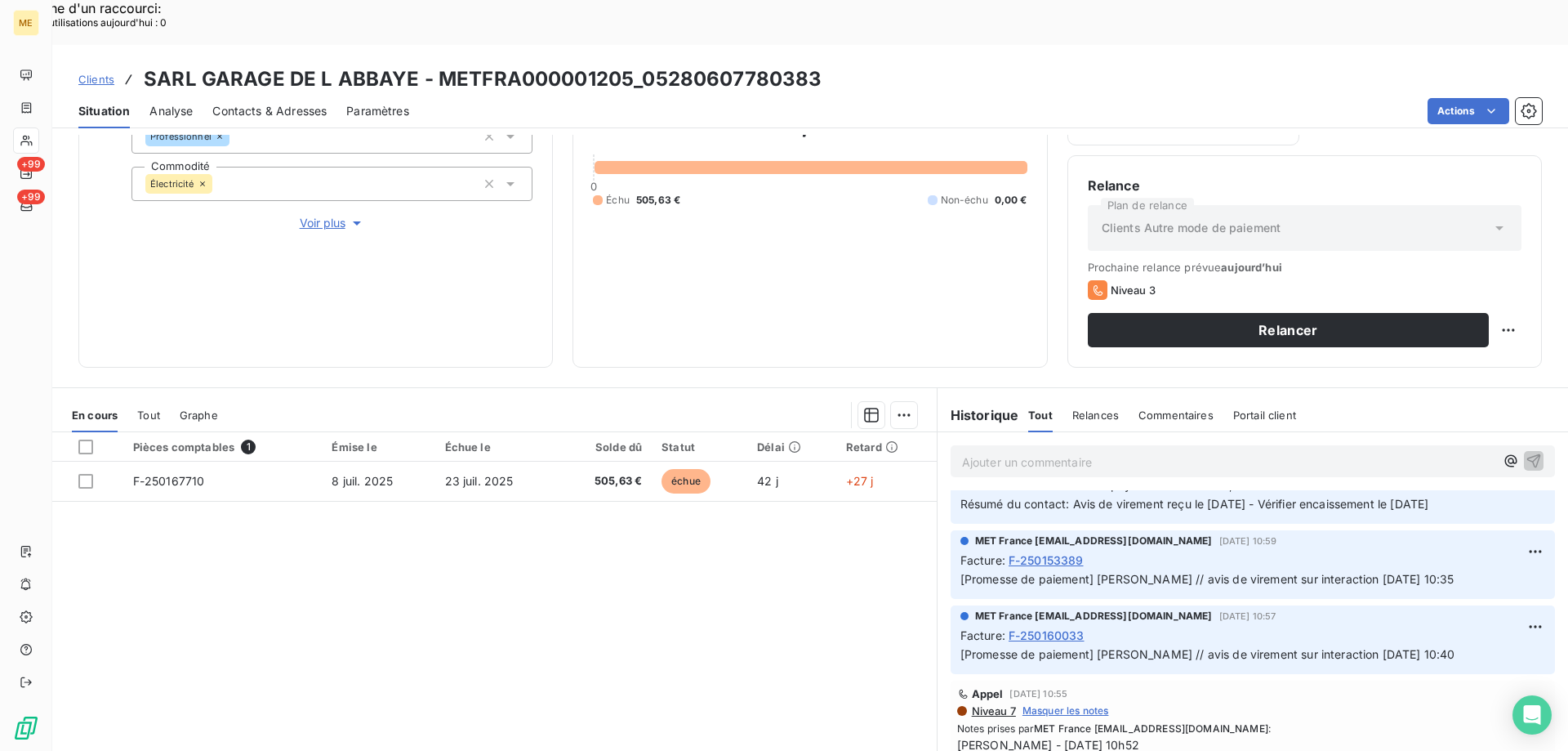
scroll to position [490, 0]
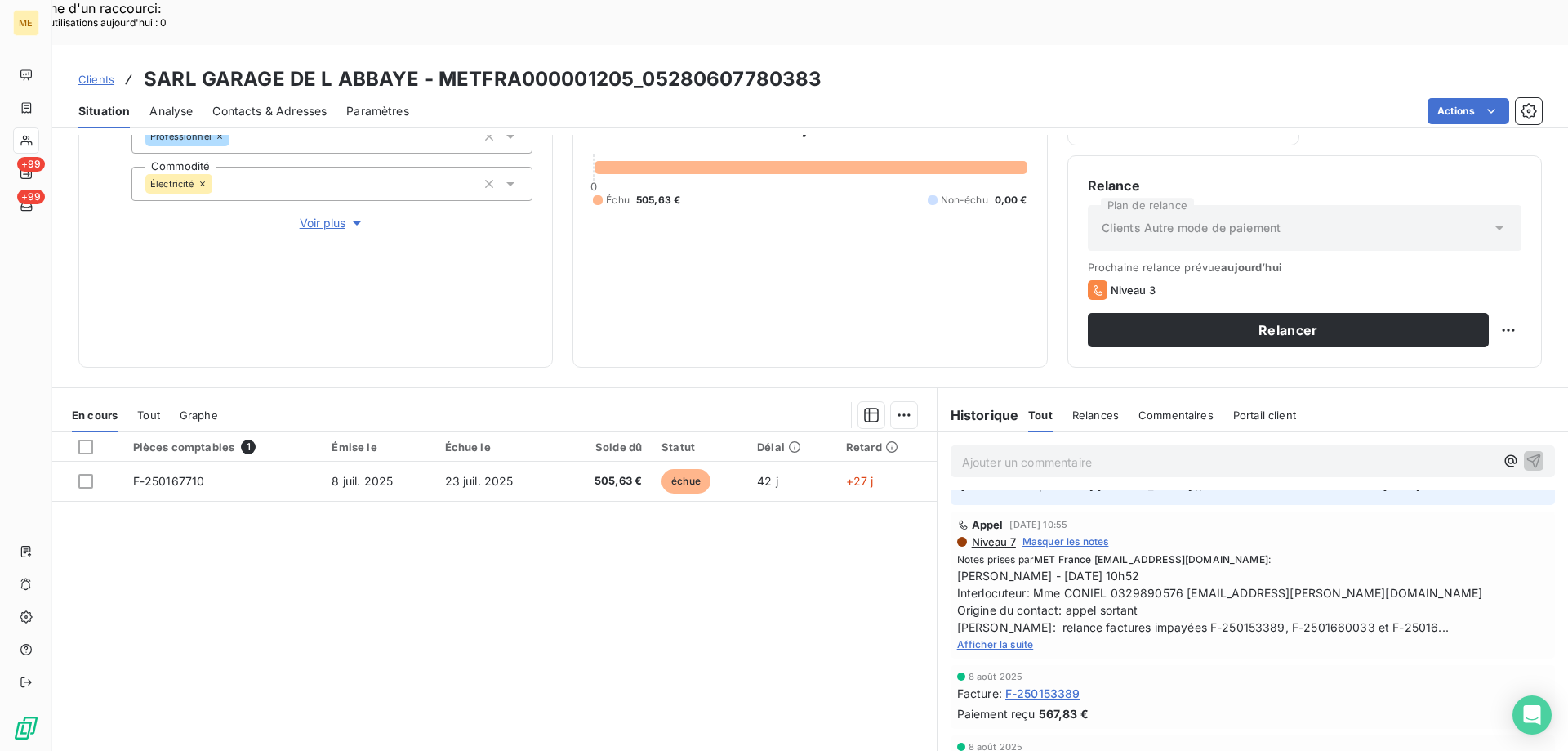
click at [968, 638] on span "Afficher la suite" at bounding box center [995, 644] width 77 height 12
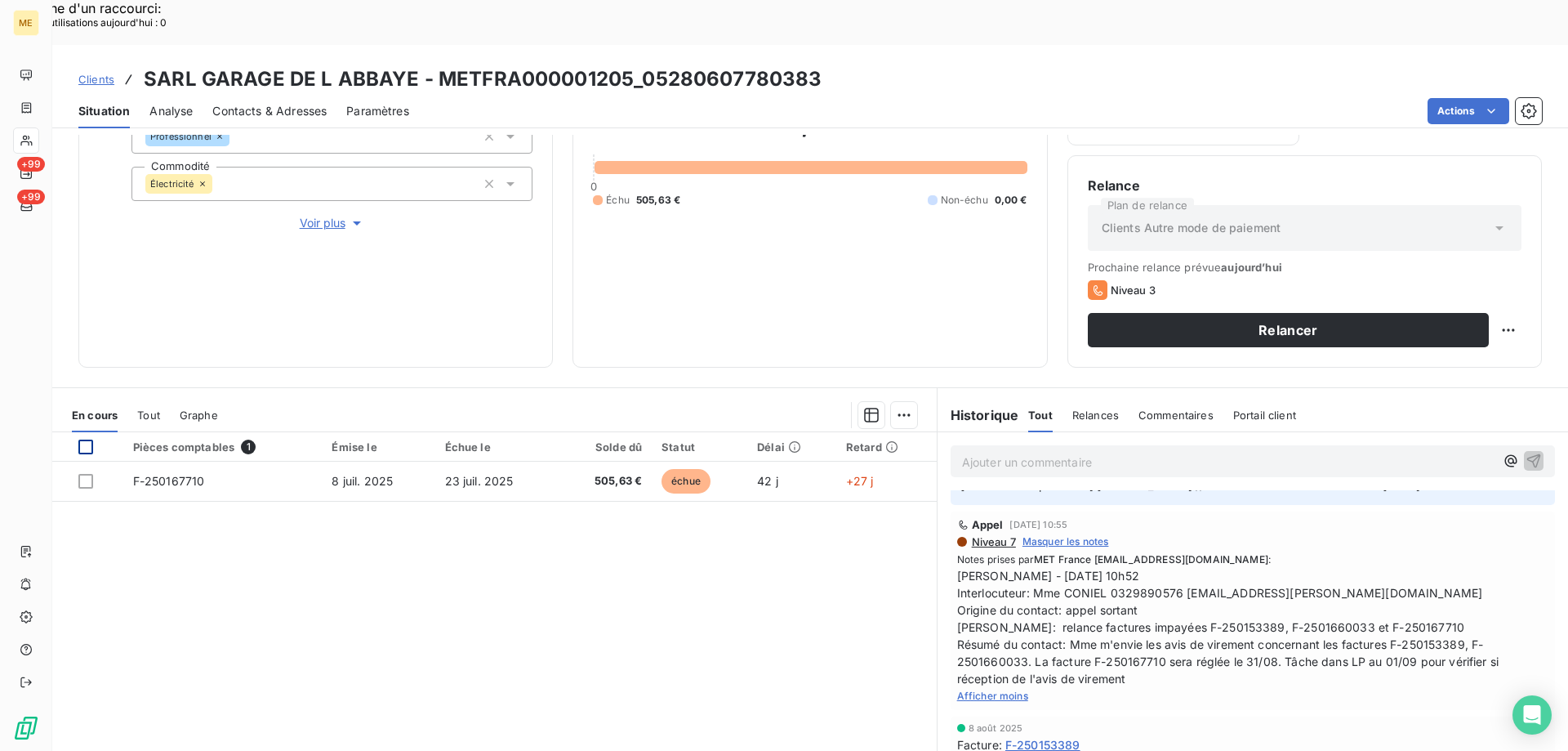
click at [87, 440] on div at bounding box center [86, 447] width 15 height 15
click at [772, 434] on div "Ajouter une promesse de paiement (1 facture)" at bounding box center [758, 436] width 288 height 26
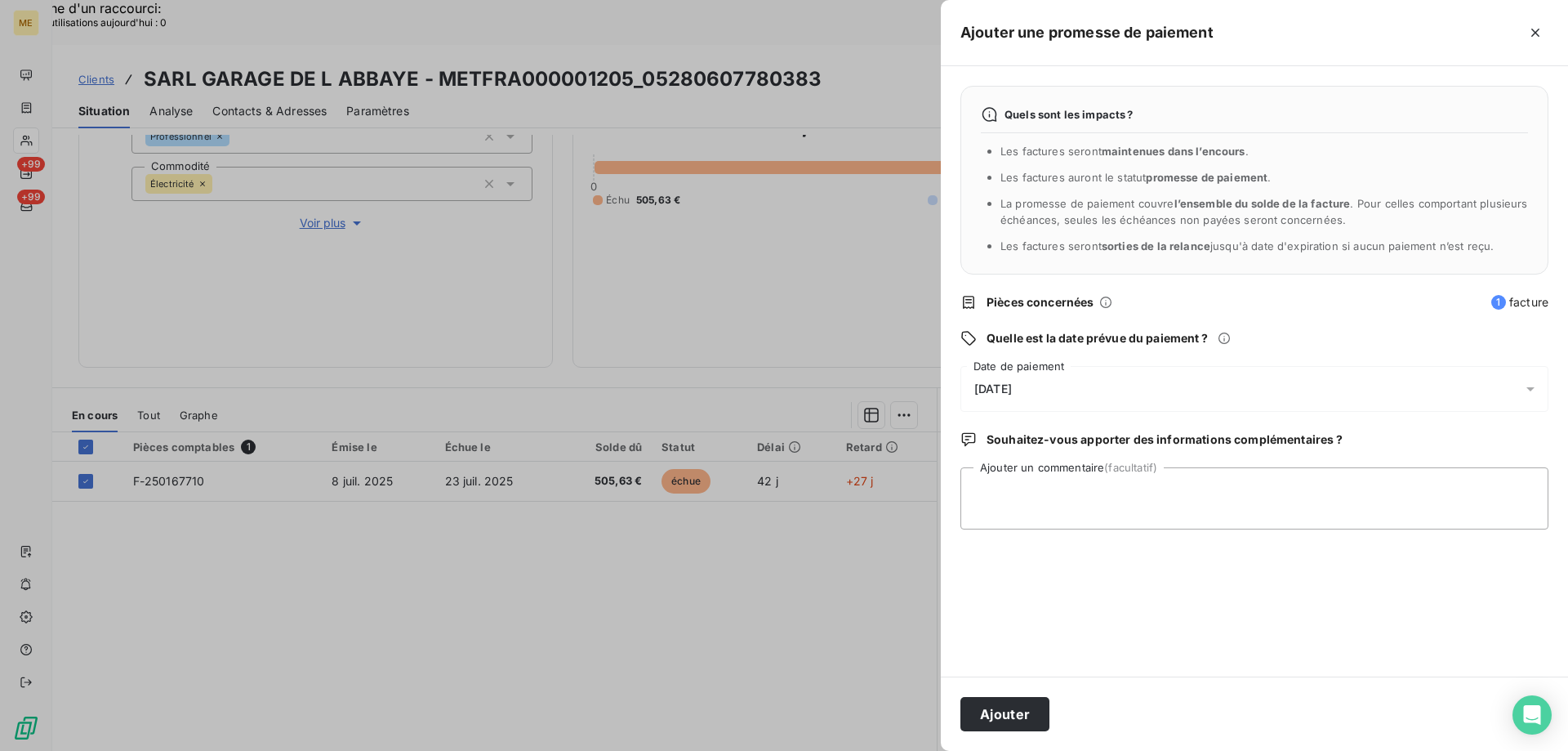
click at [1096, 385] on div "20/08/2025" at bounding box center [1254, 388] width 588 height 46
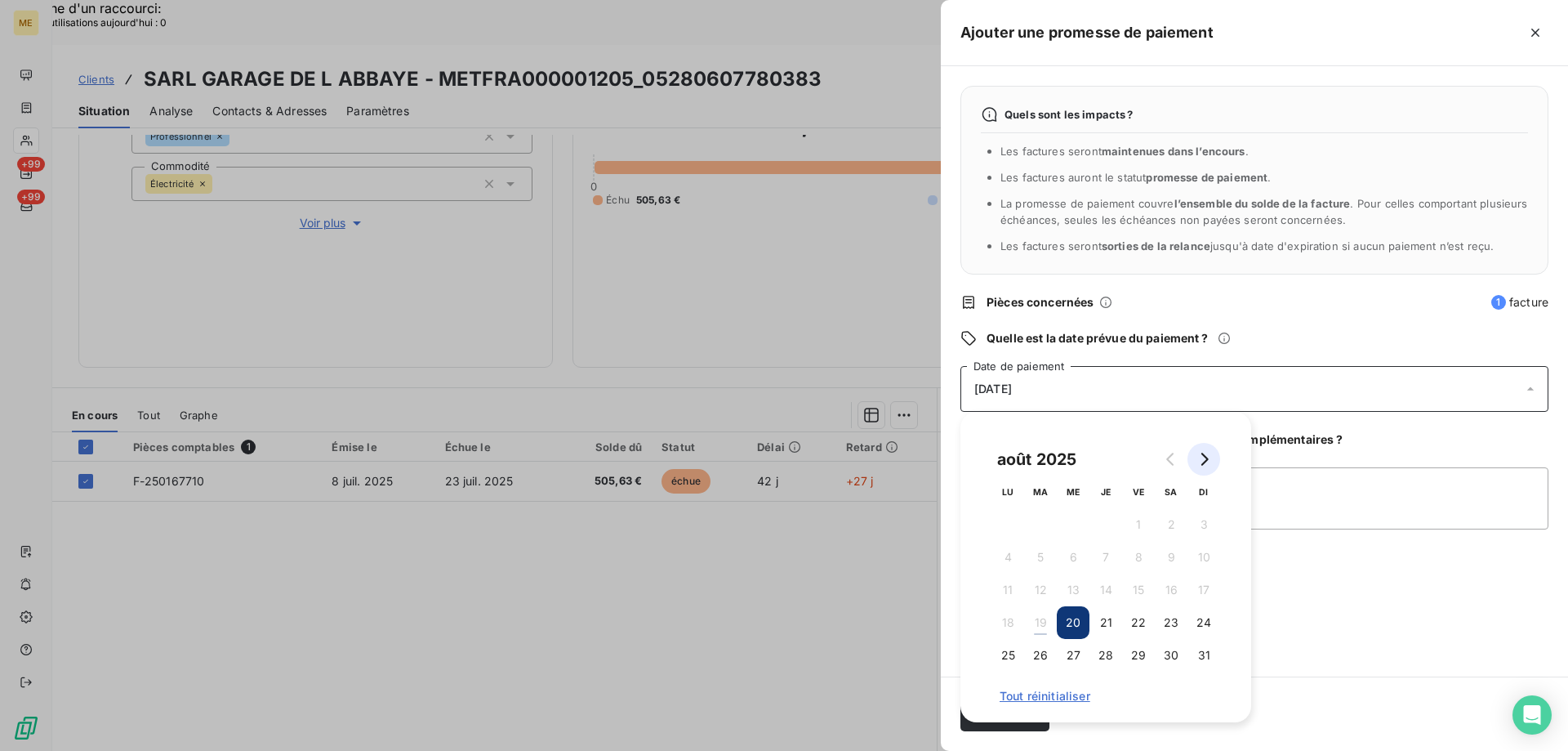
click at [1200, 463] on icon "Go to next month" at bounding box center [1204, 460] width 13 height 13
click at [1007, 518] on button "1" at bounding box center [1008, 524] width 32 height 32
click at [1314, 498] on textarea "Ajouter un commentaire (facultatif)" at bounding box center [1254, 498] width 588 height 62
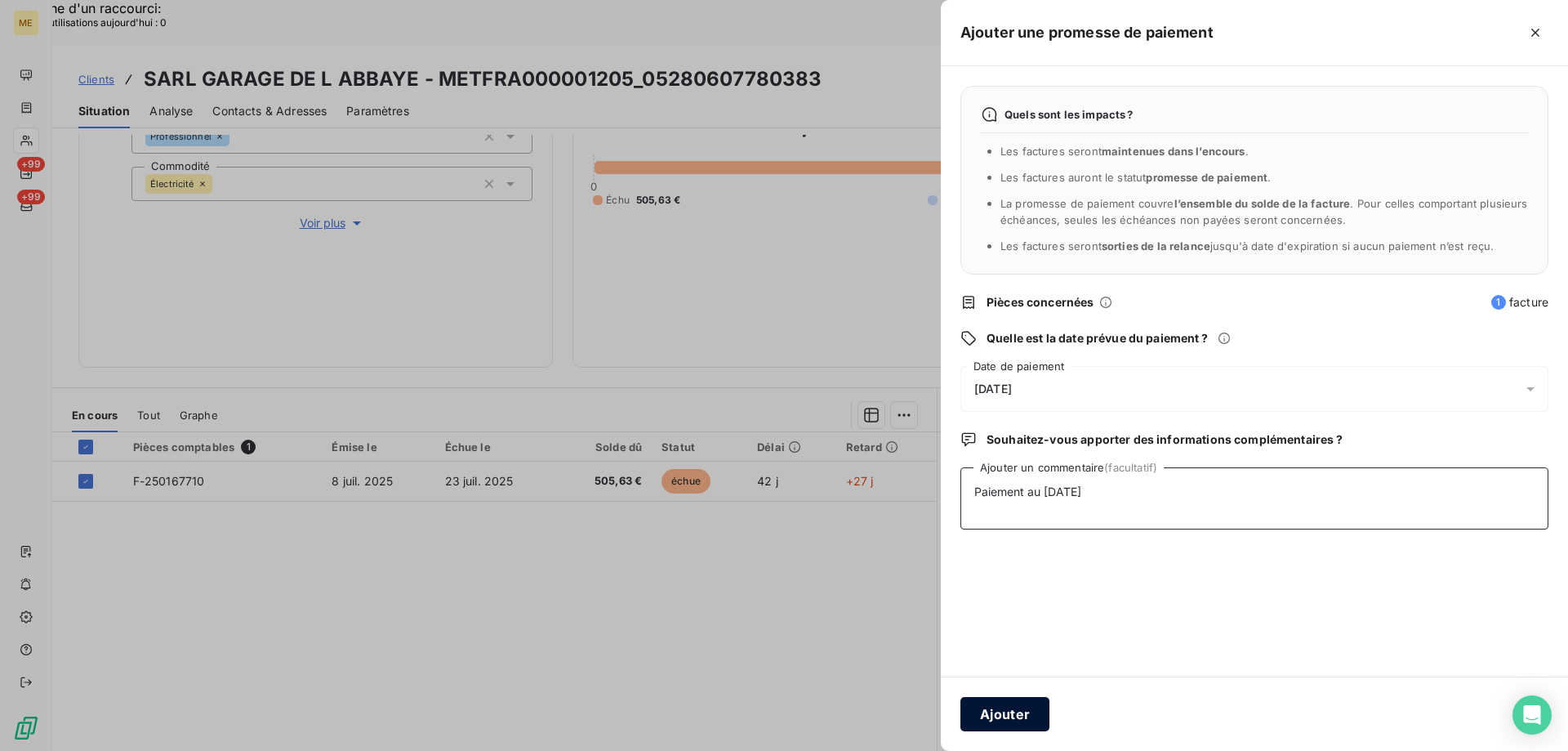
type textarea "Paiement au 01/09/2025"
click at [1002, 707] on button "Ajouter" at bounding box center [1005, 714] width 89 height 34
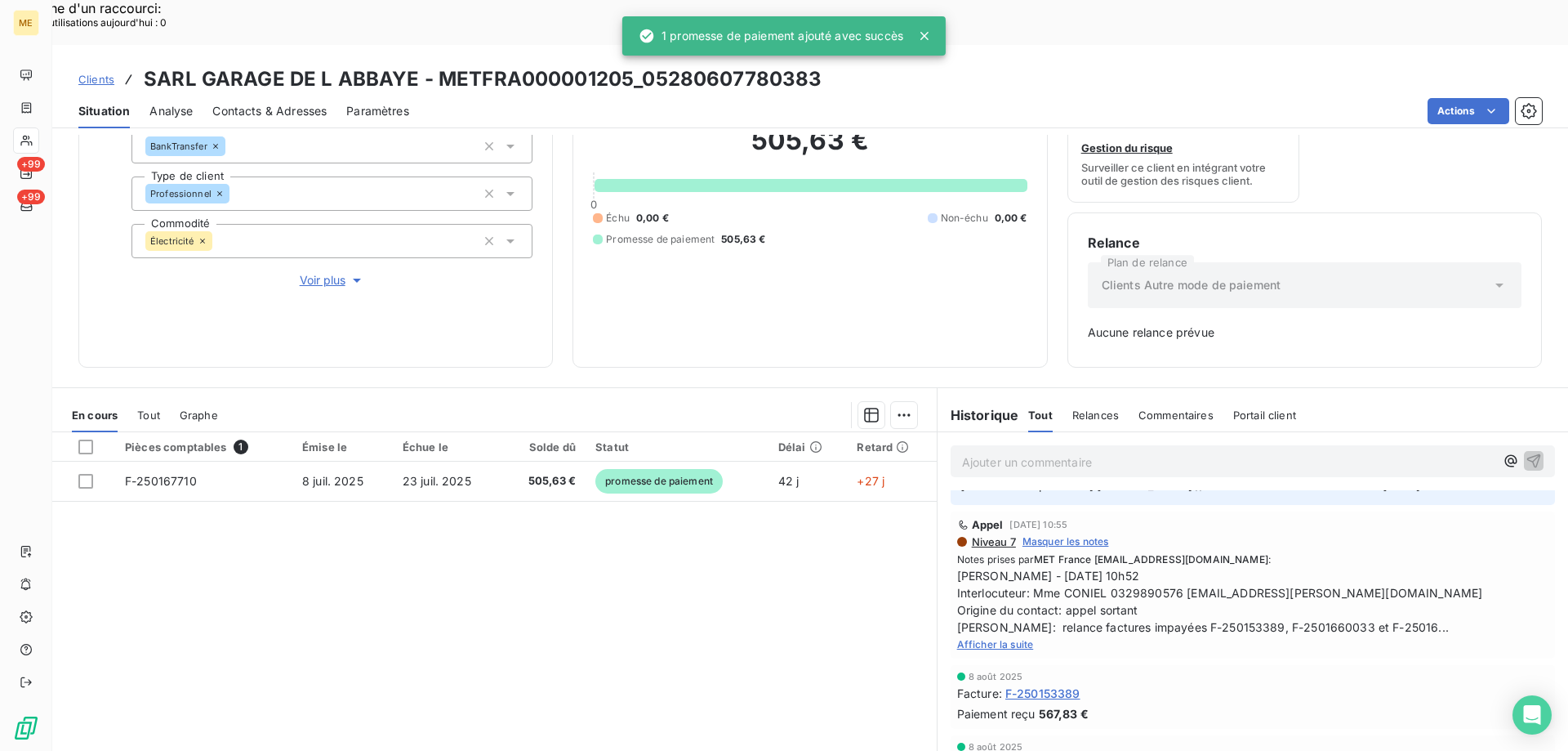
scroll to position [161, 0]
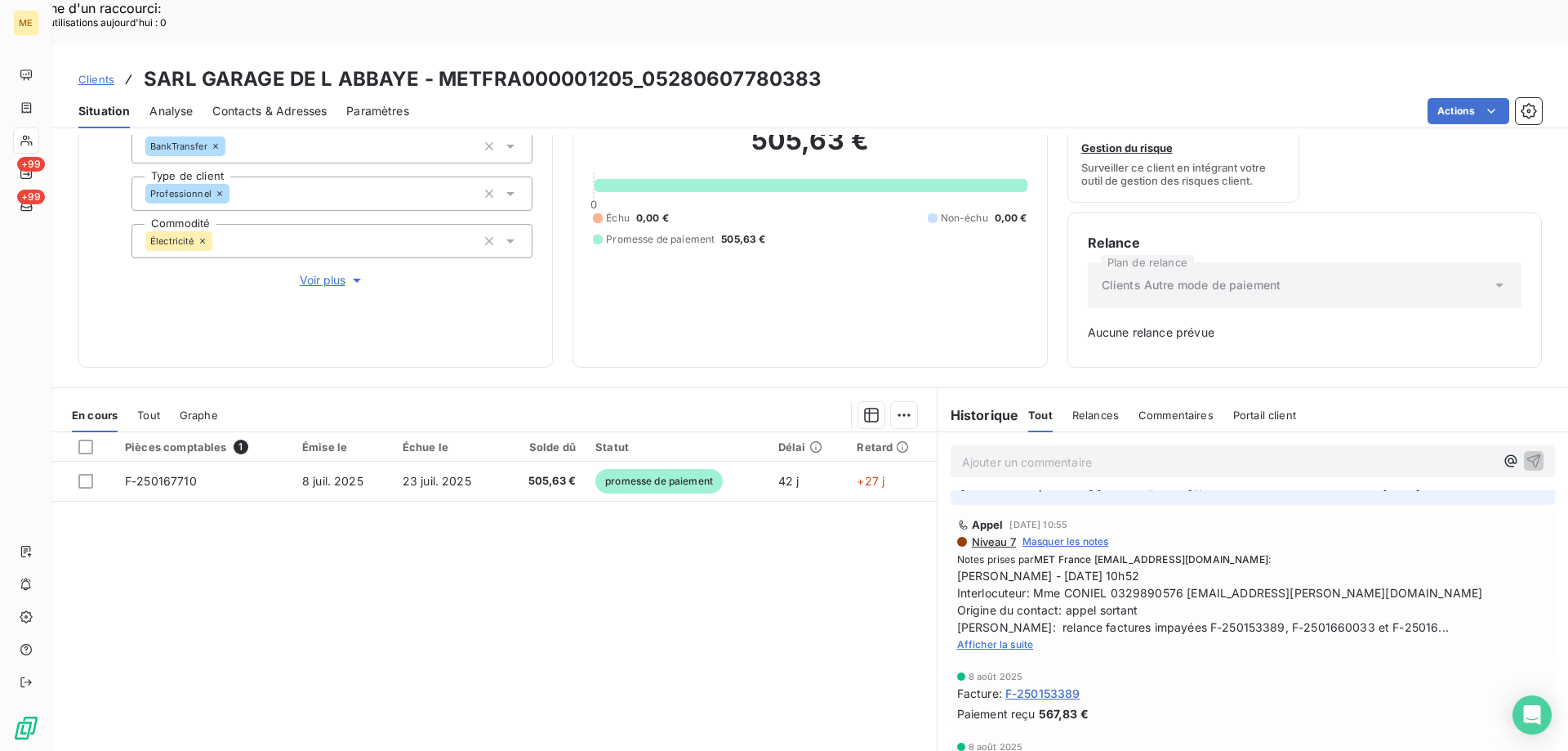
click at [1026, 452] on p "Ajouter un commentaire ﻿" at bounding box center [1228, 462] width 532 height 21
click at [984, 452] on p "Ajouter un commentaire ﻿" at bounding box center [1228, 462] width 532 height 21
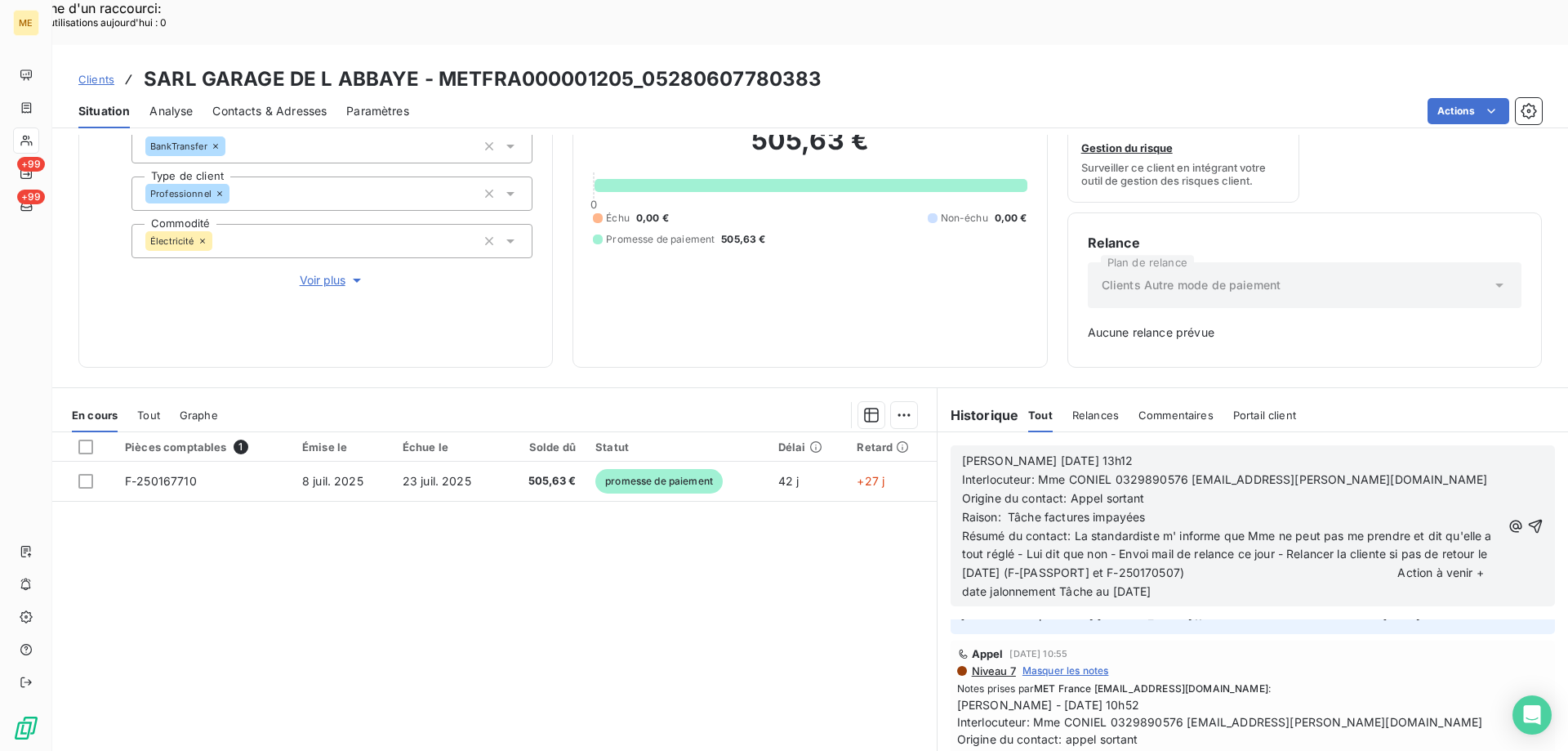
scroll to position [695, 0]
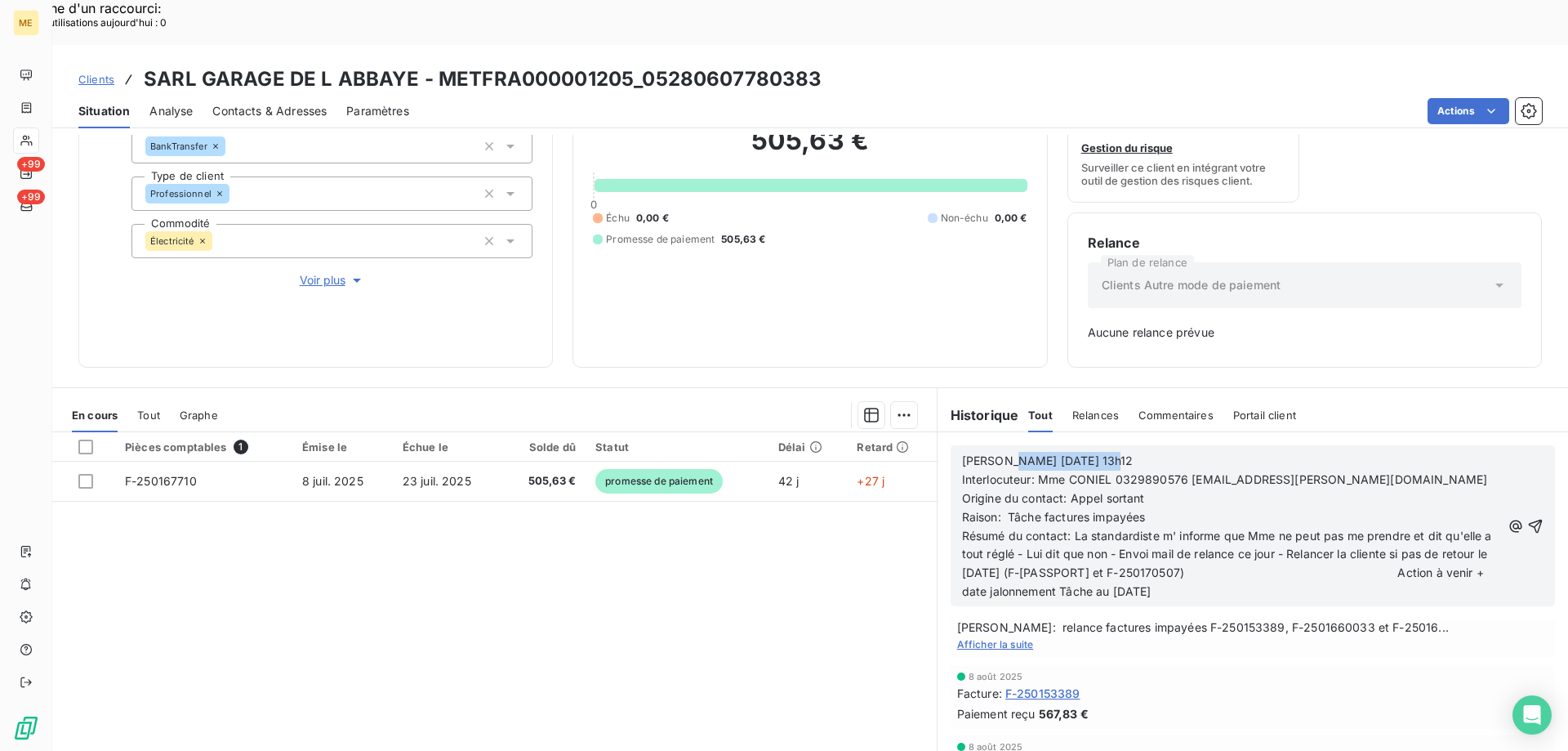
drag, startPoint x: 995, startPoint y: 417, endPoint x: 1114, endPoint y: 420, distance: 119.0
click at [1114, 452] on p "Valérie 14/08/2025 13h12" at bounding box center [1231, 461] width 539 height 19
drag, startPoint x: 1006, startPoint y: 470, endPoint x: 1170, endPoint y: 468, distance: 164.0
click at [1170, 508] on p "Raison: Tâche factures impayées" at bounding box center [1231, 518] width 539 height 19
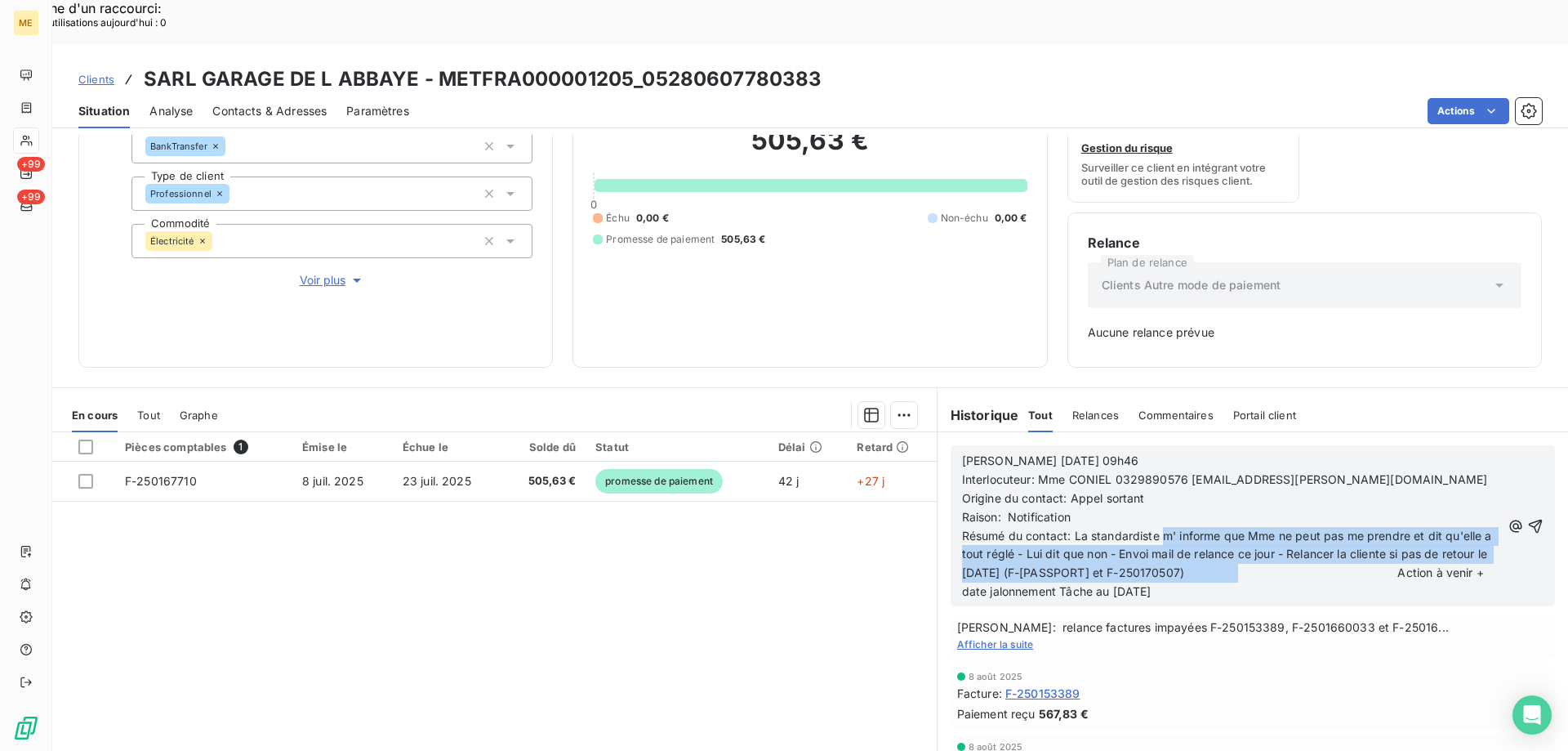
drag, startPoint x: 1158, startPoint y: 493, endPoint x: 1287, endPoint y: 526, distance: 133.2
click at [1287, 528] on span "Résumé du contact: La standardiste m' informe que Mme ne peut pas me prendre et…" at bounding box center [1229, 563] width 533 height 70
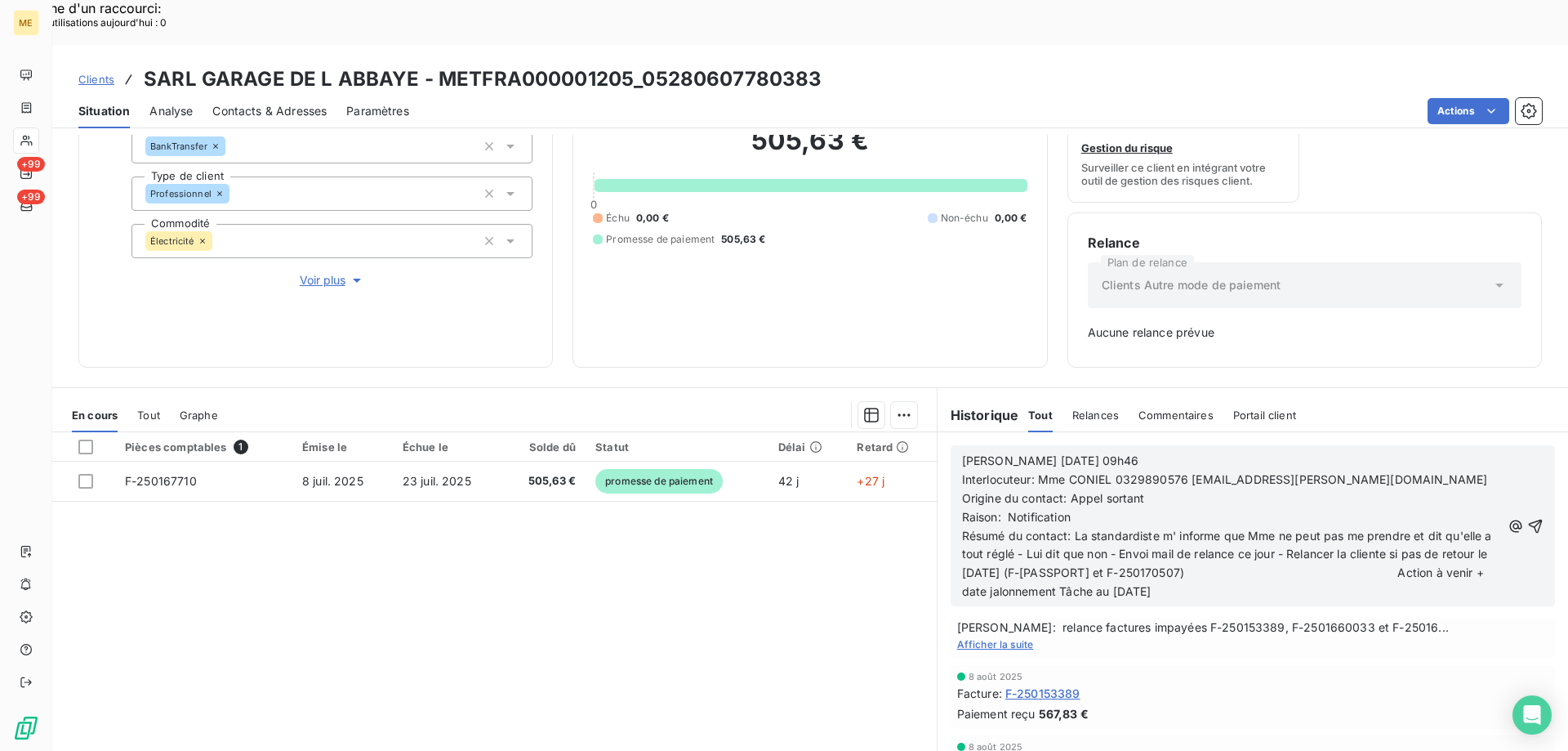
scroll to position [657, 0]
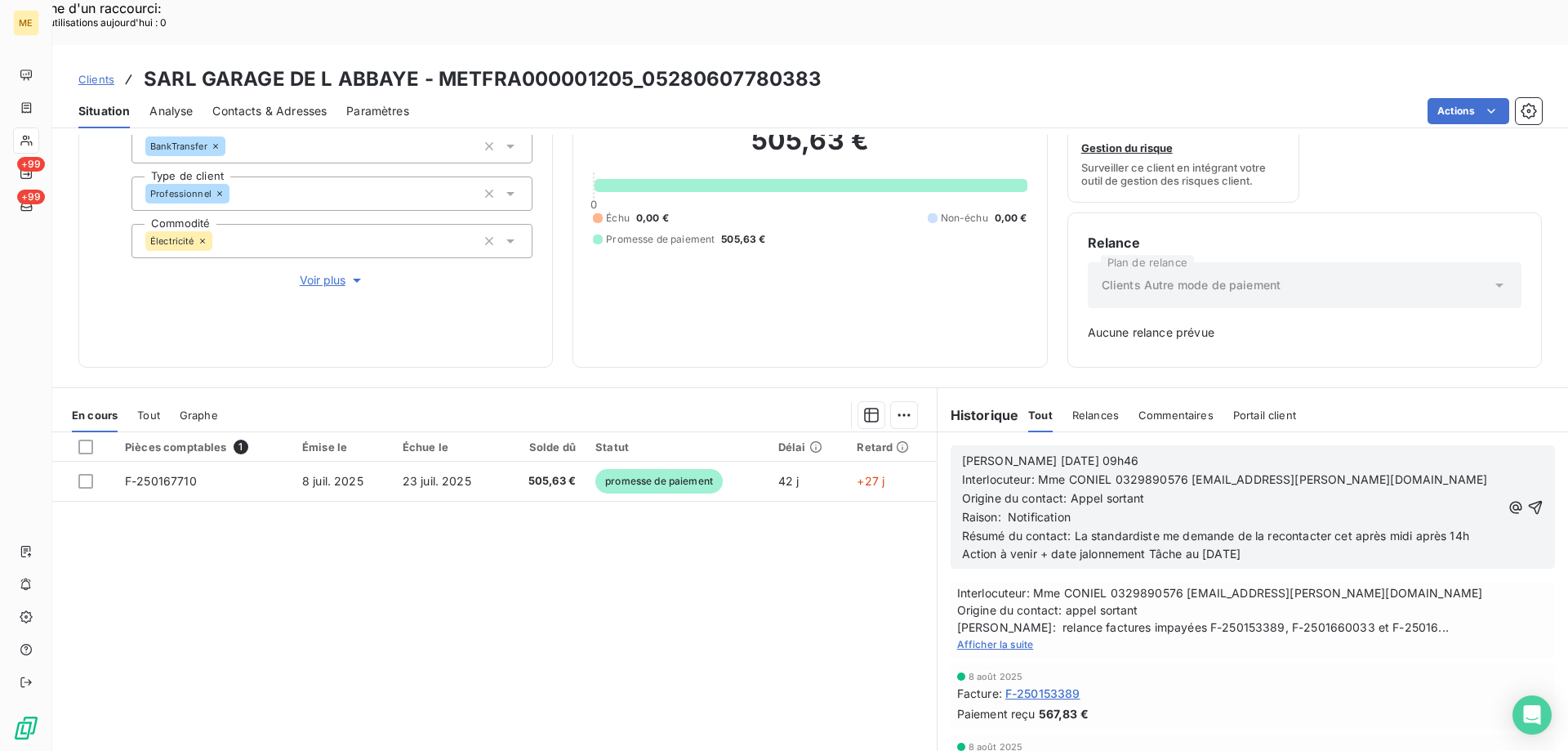
click at [1201, 528] on span "Résumé du contact: La standardiste me demande de la recontacter cet après midi …" at bounding box center [1301, 544] width 677 height 32
click at [1214, 528] on span "Résumé du contact: La standardiste me demande de la recontacter cet après midi …" at bounding box center [1301, 544] width 677 height 32
click at [1527, 499] on icon "button" at bounding box center [1536, 508] width 17 height 17
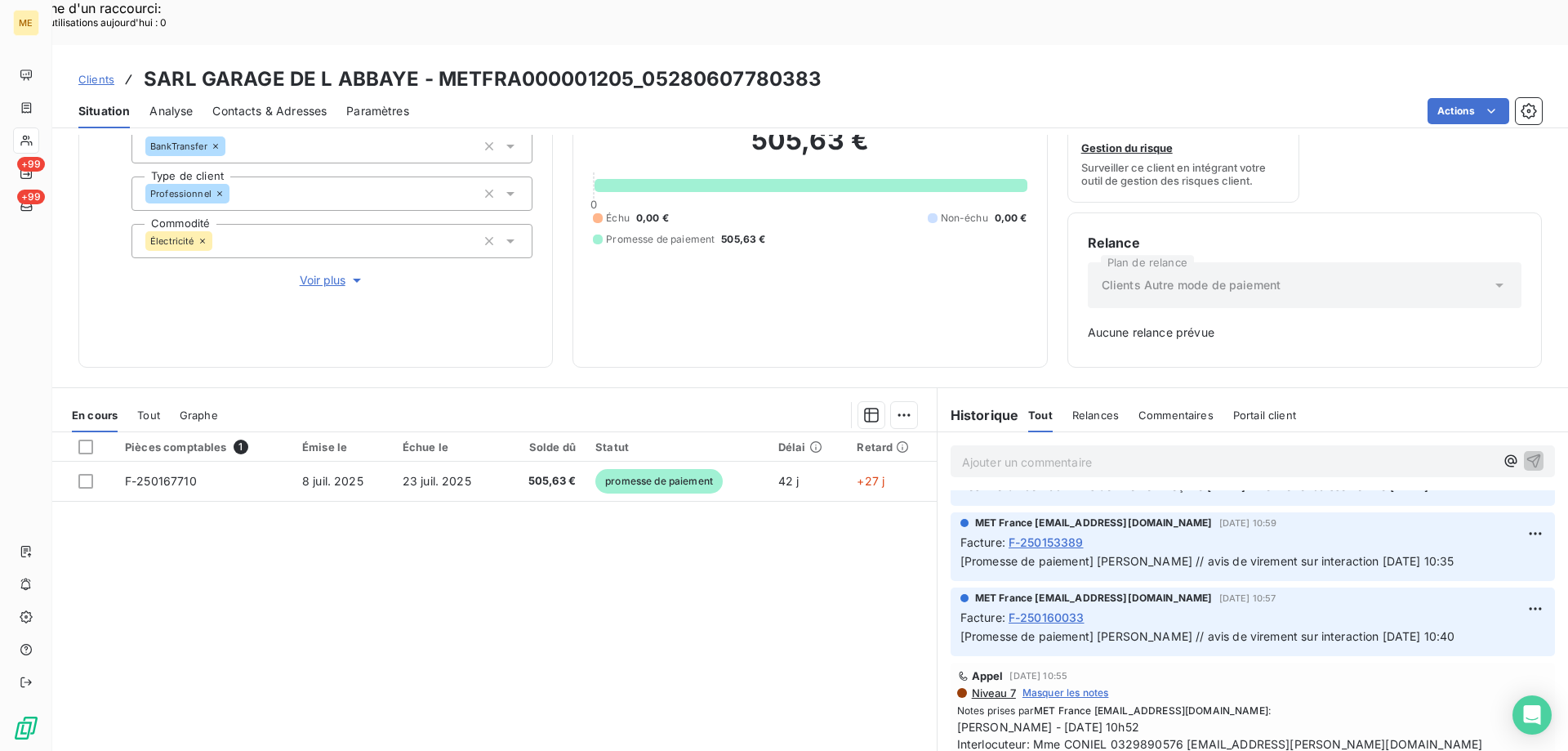
scroll to position [716, 0]
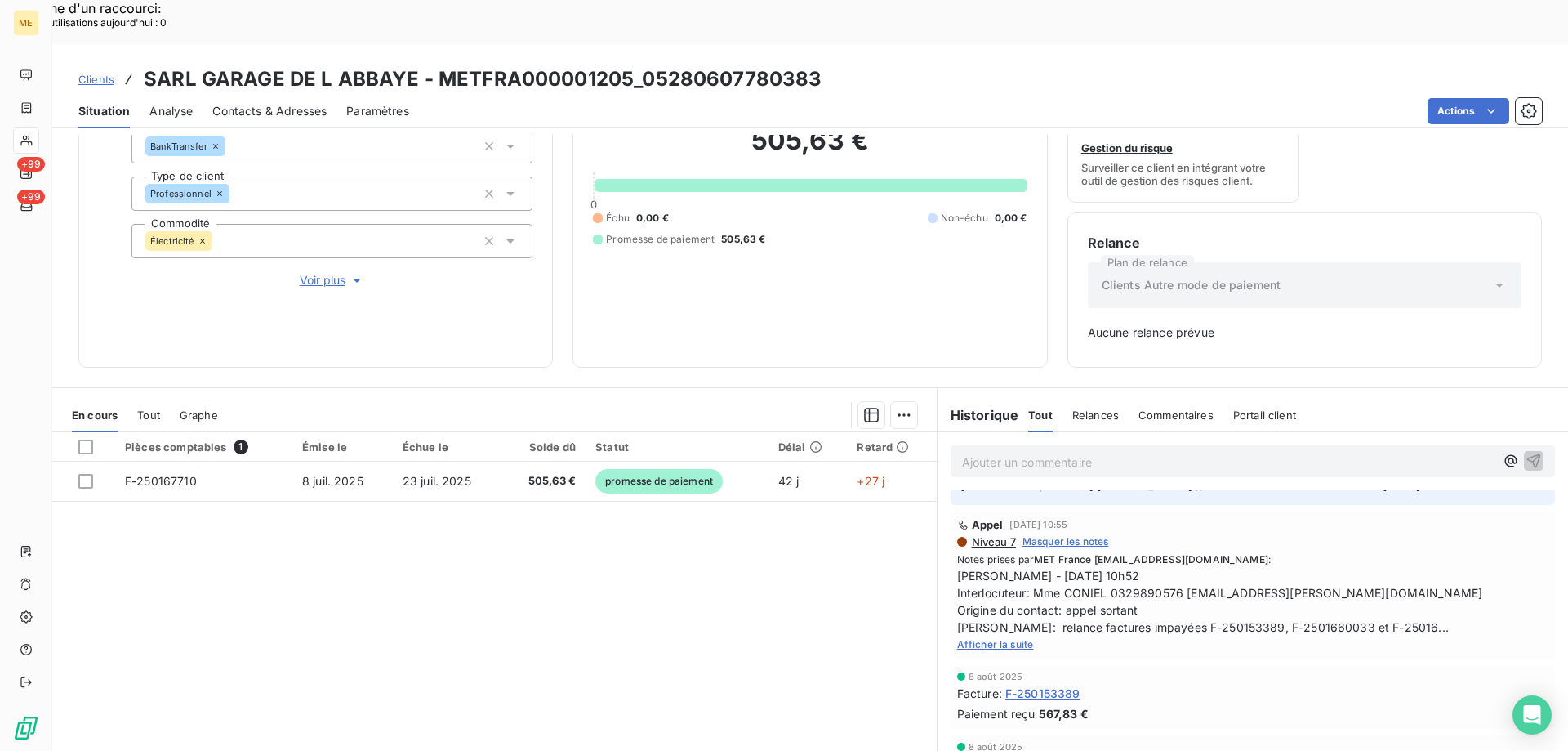
click at [329, 272] on span "Voir plus" at bounding box center [332, 281] width 65 height 17
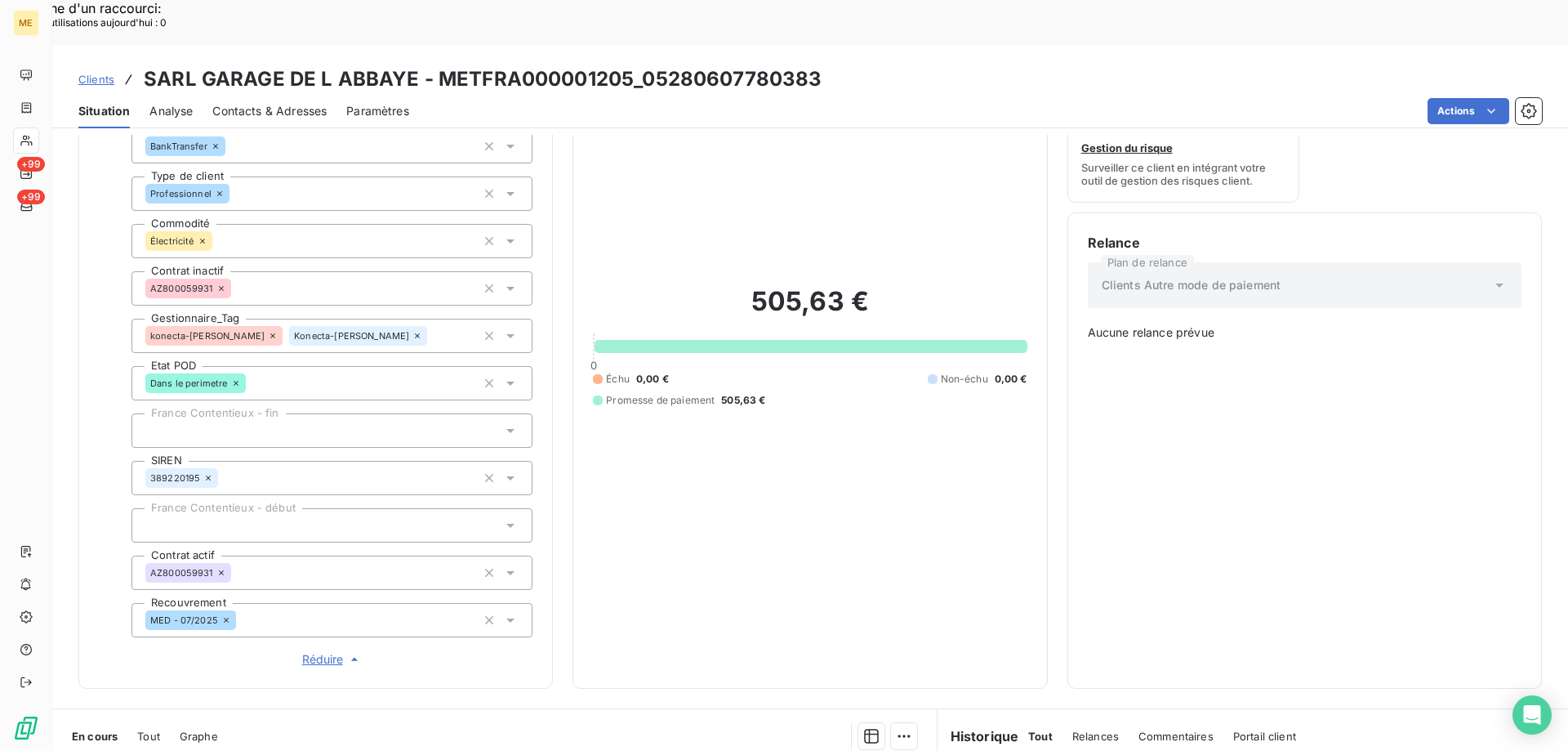
click at [321, 651] on span "Réduire" at bounding box center [332, 659] width 60 height 17
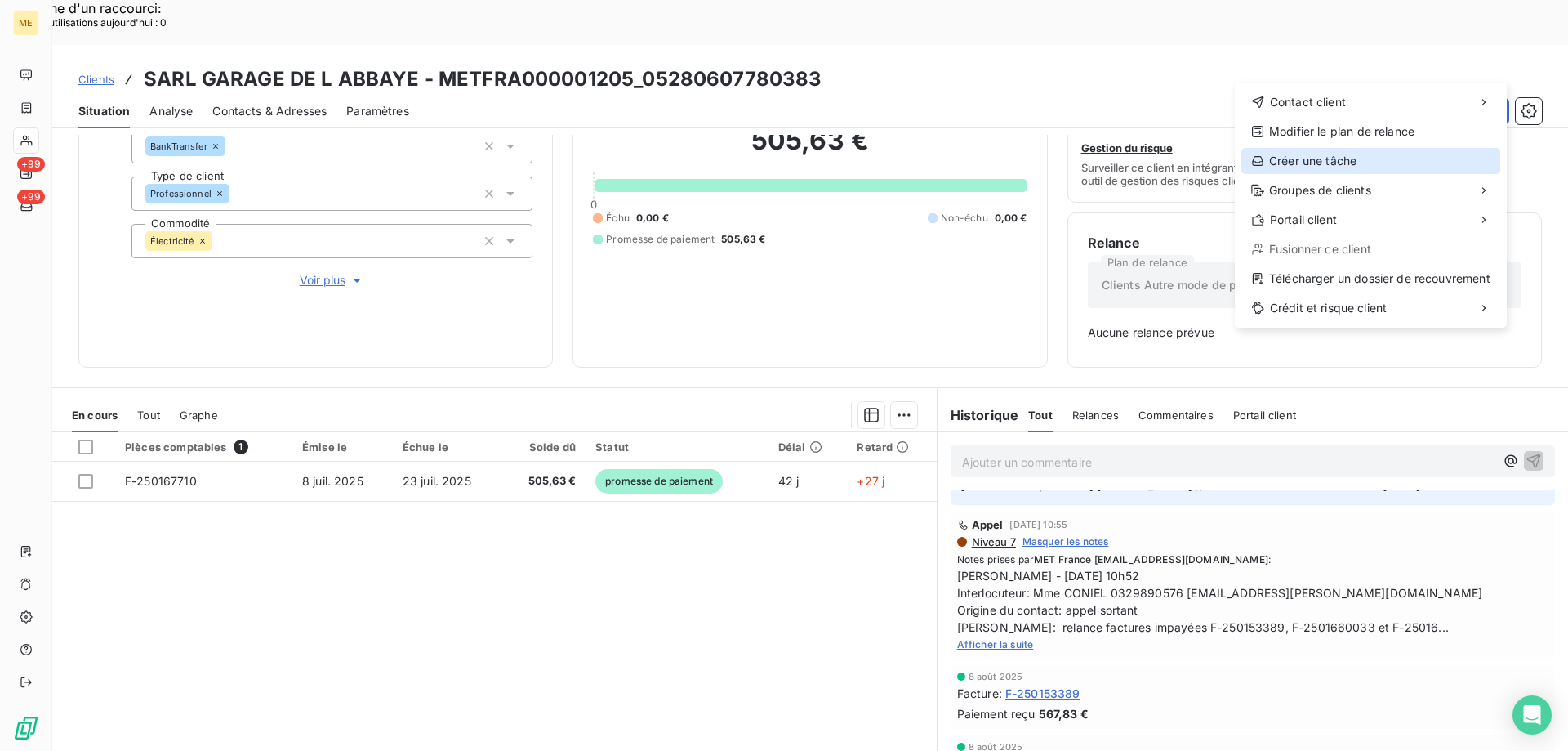
click at [1311, 157] on div "Créer une tâche" at bounding box center [1371, 161] width 259 height 26
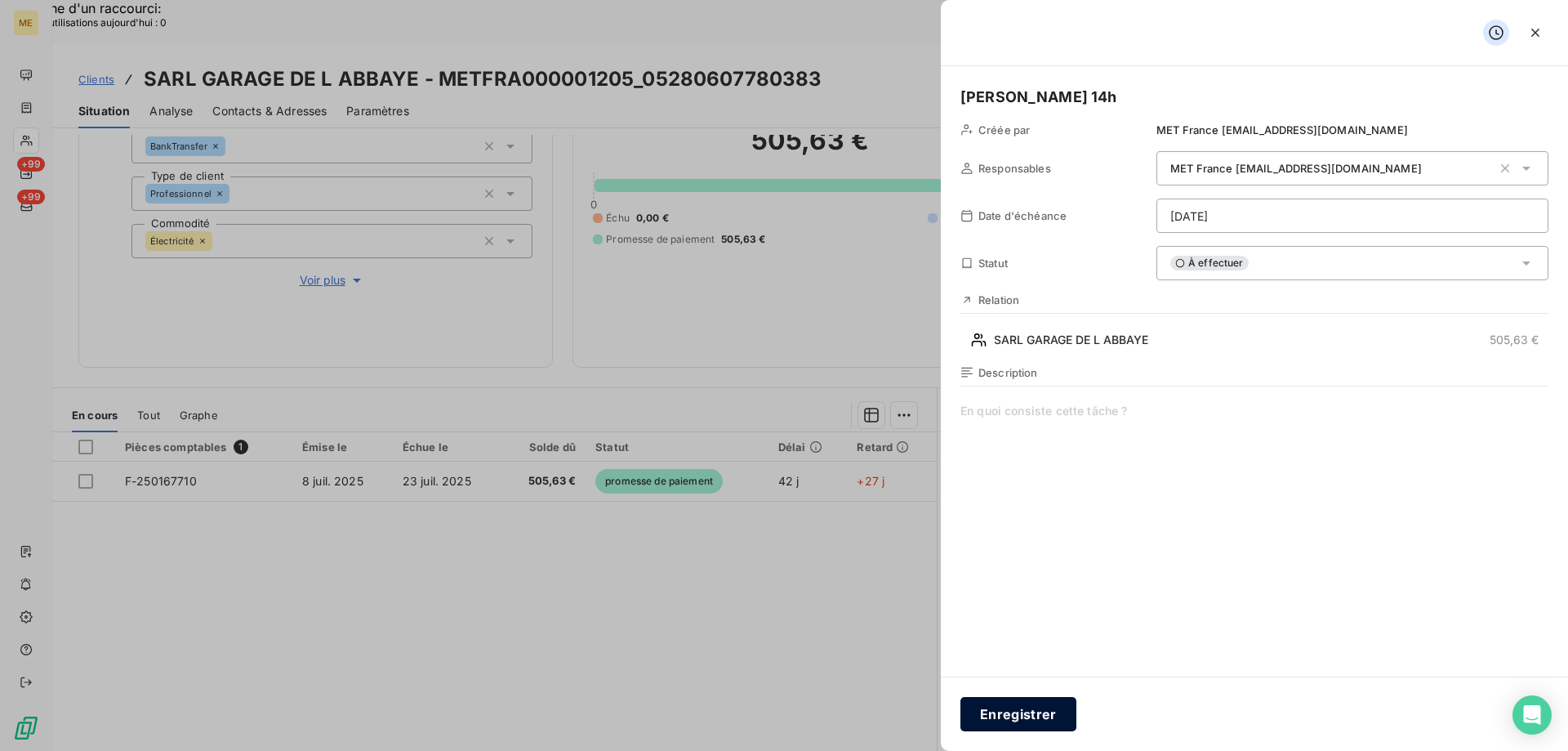
click at [1005, 715] on button "Enregistrer" at bounding box center [1018, 714] width 116 height 34
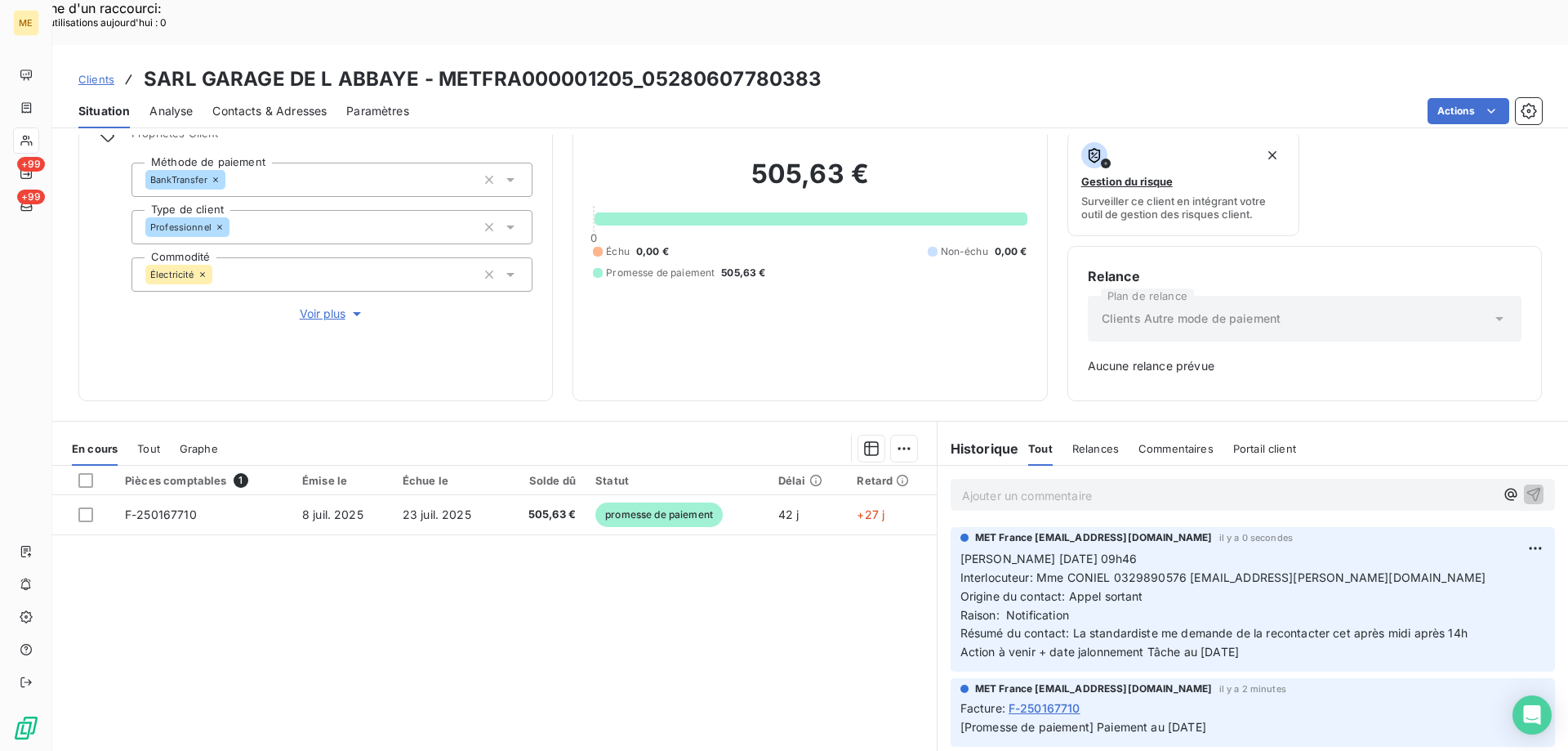
scroll to position [161, 0]
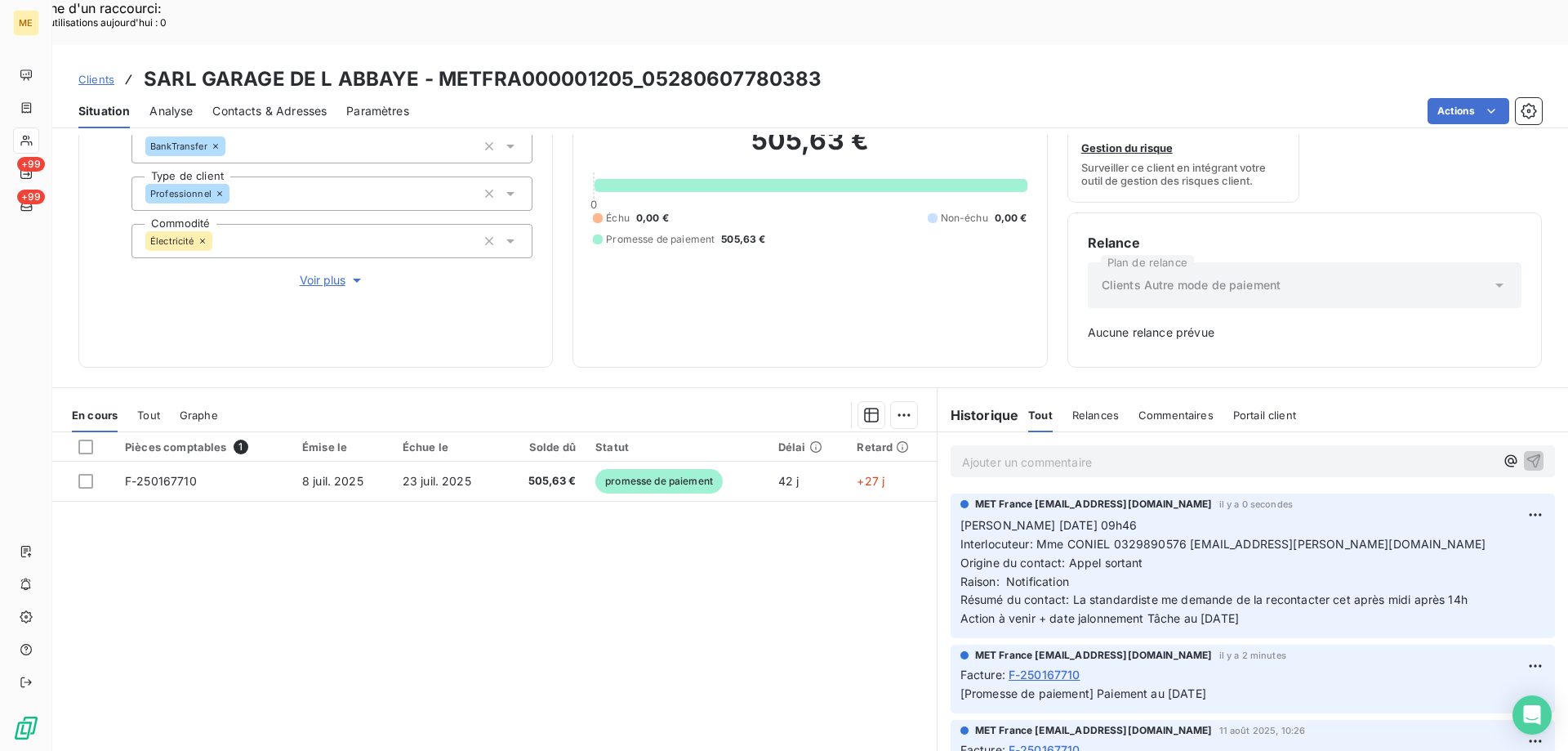
drag, startPoint x: 1246, startPoint y: 572, endPoint x: 951, endPoint y: 484, distance: 307.8
click at [951, 493] on div "MET France met-france@recouvrement.met.com il y a 0 secondes Valérie 19/08/2025…" at bounding box center [1253, 566] width 604 height 145
copy p "Valérie 19/08/2025 09h46 Interlocuteur: Mme CONIEL 0329890576 garage.brix.linda…"
click at [1291, 532] on p "Valérie 19/08/2025 09h46 Interlocuteur: Mme CONIEL 0329890576 garage.brix.linda…" at bounding box center [1253, 572] width 584 height 112
click at [30, 137] on icon at bounding box center [26, 141] width 12 height 11
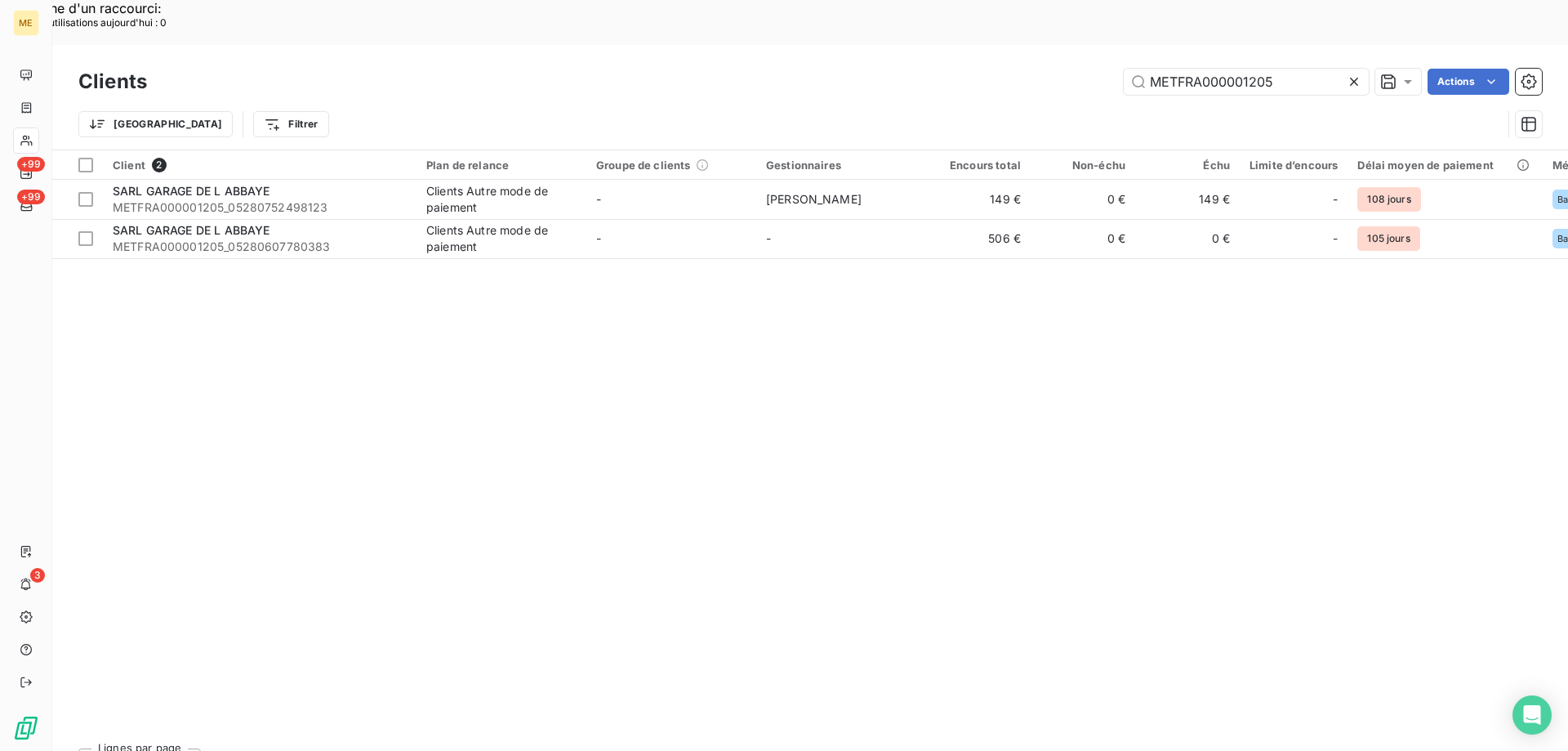
click at [1351, 74] on icon at bounding box center [1354, 82] width 17 height 17
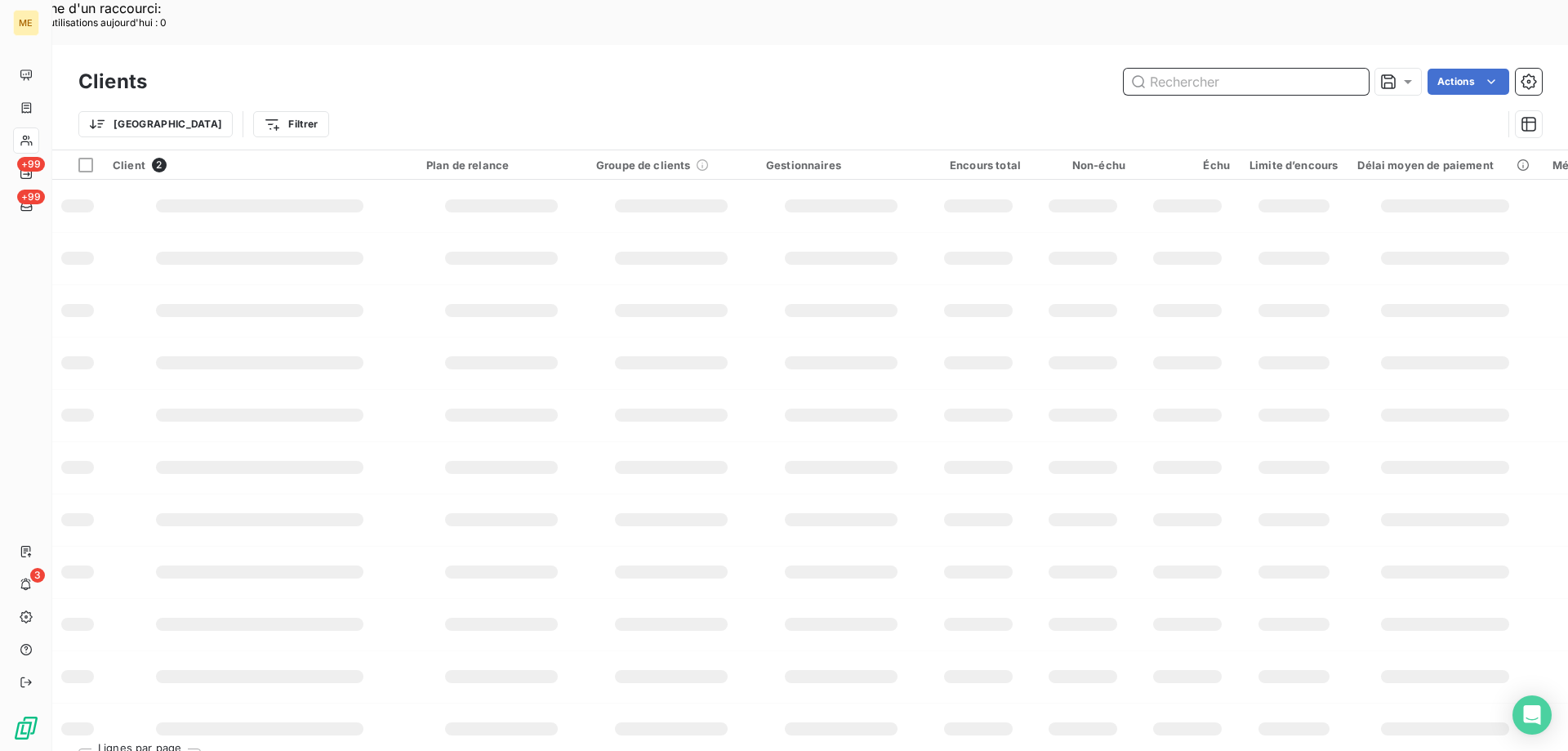
click at [1215, 69] on input "text" at bounding box center [1247, 82] width 245 height 26
paste input "METFRA000004279"
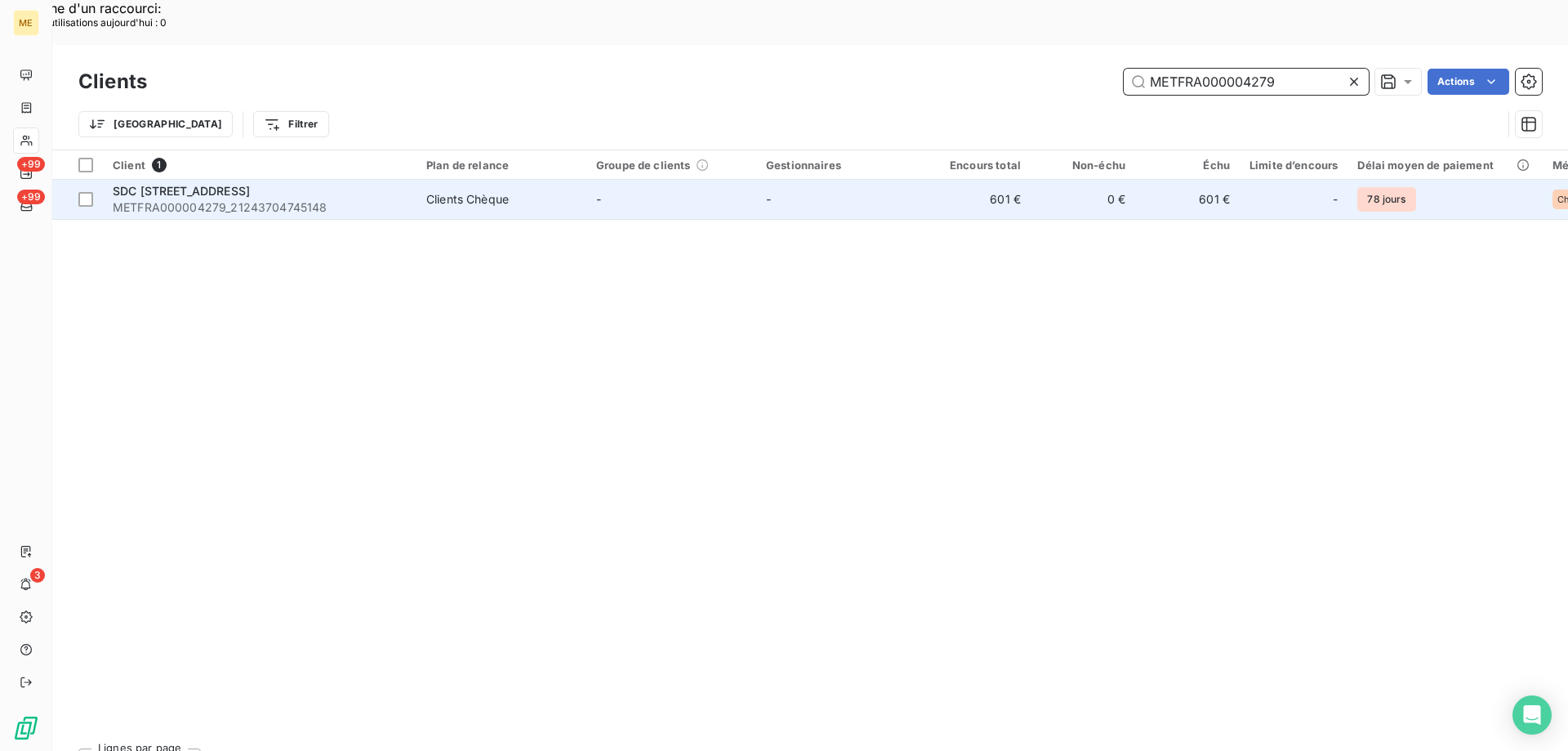
type input "METFRA000004279"
click at [195, 184] on span "SDC 151 RUE DE L OISE" at bounding box center [181, 190] width 137 height 14
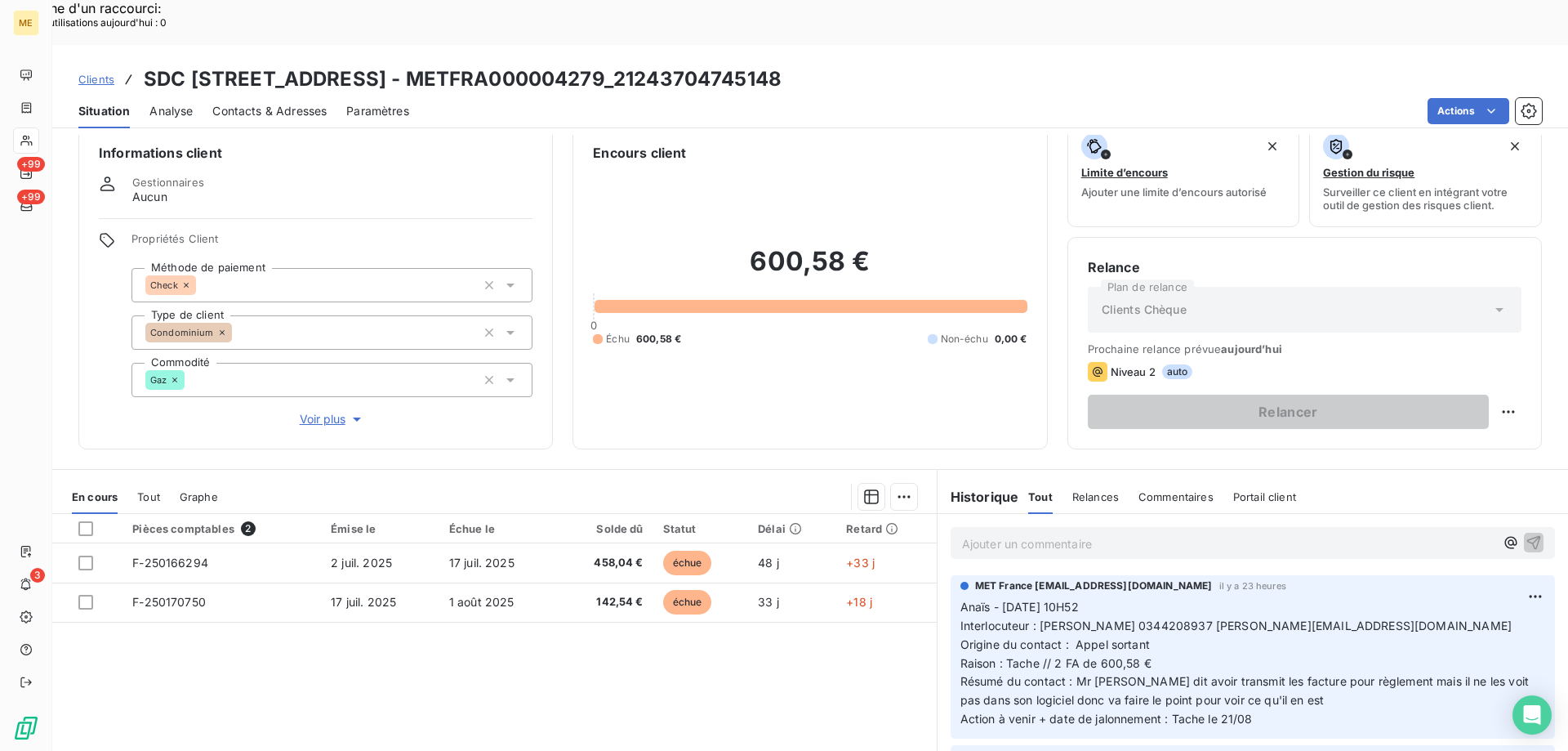
scroll to position [104, 0]
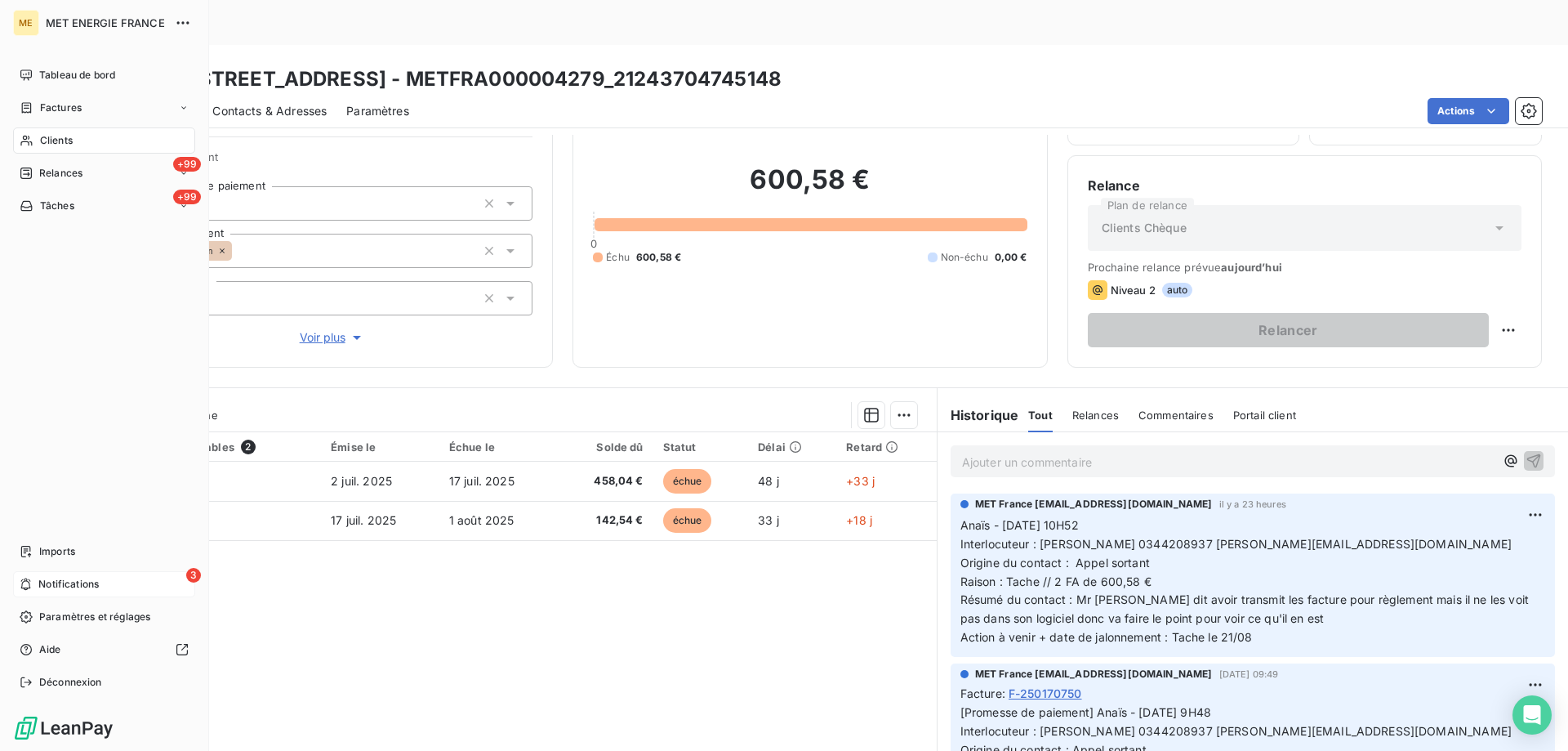
drag, startPoint x: 87, startPoint y: 580, endPoint x: 108, endPoint y: 572, distance: 22.5
click at [88, 580] on span "Notifications" at bounding box center [68, 585] width 60 height 15
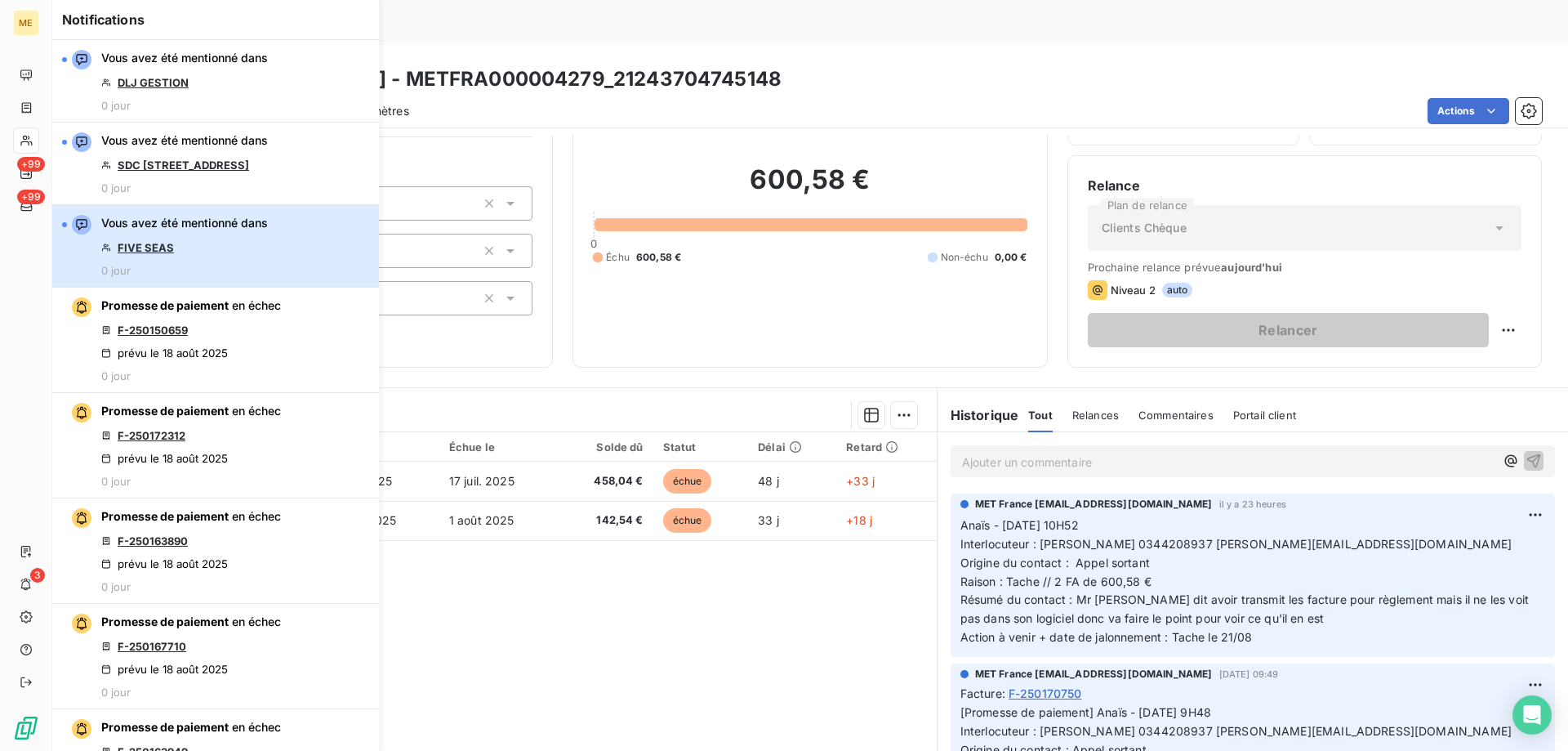
click at [248, 245] on div "Vous avez été mentionné dans FIVE SEAS 0 jour" at bounding box center [184, 245] width 166 height 62
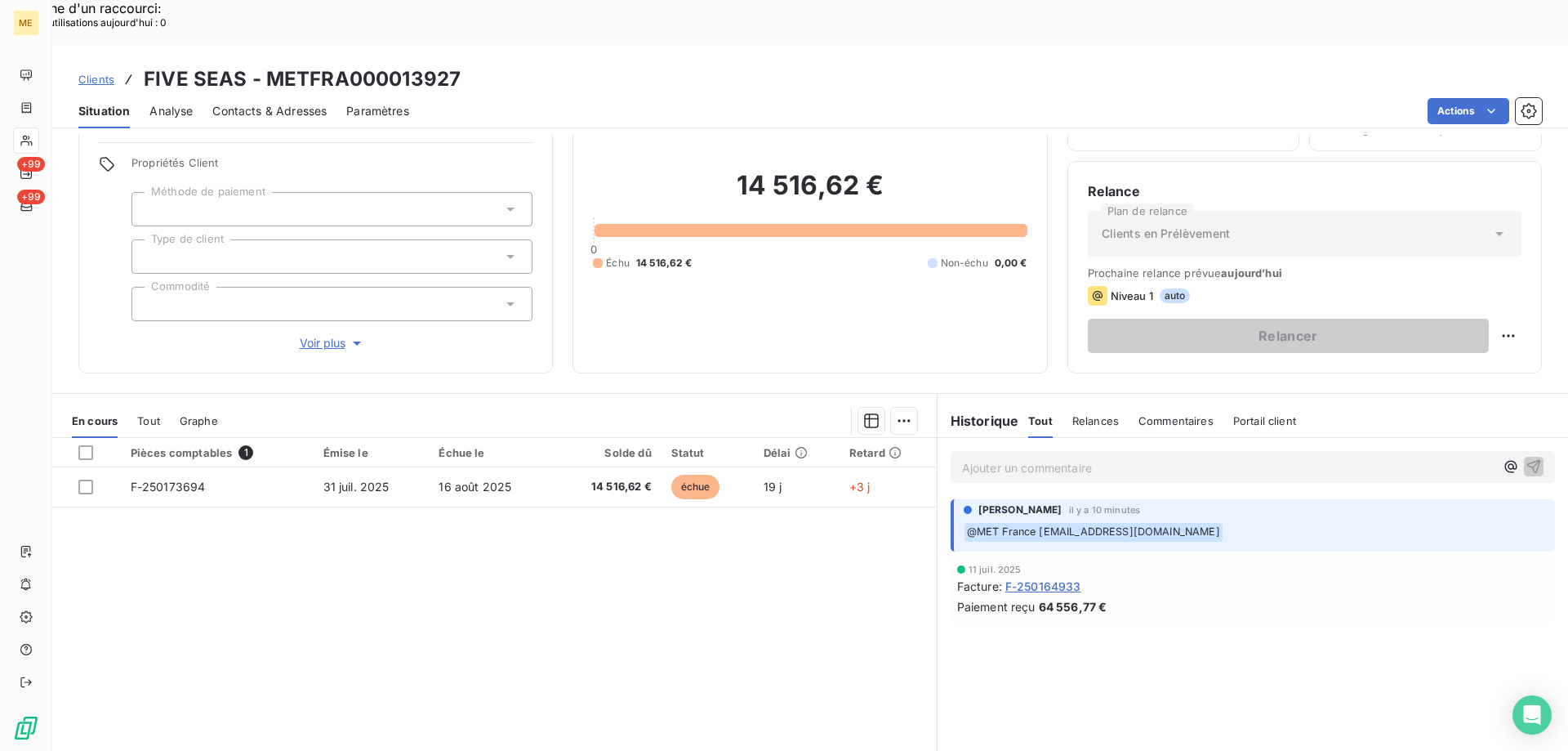
scroll to position [104, 0]
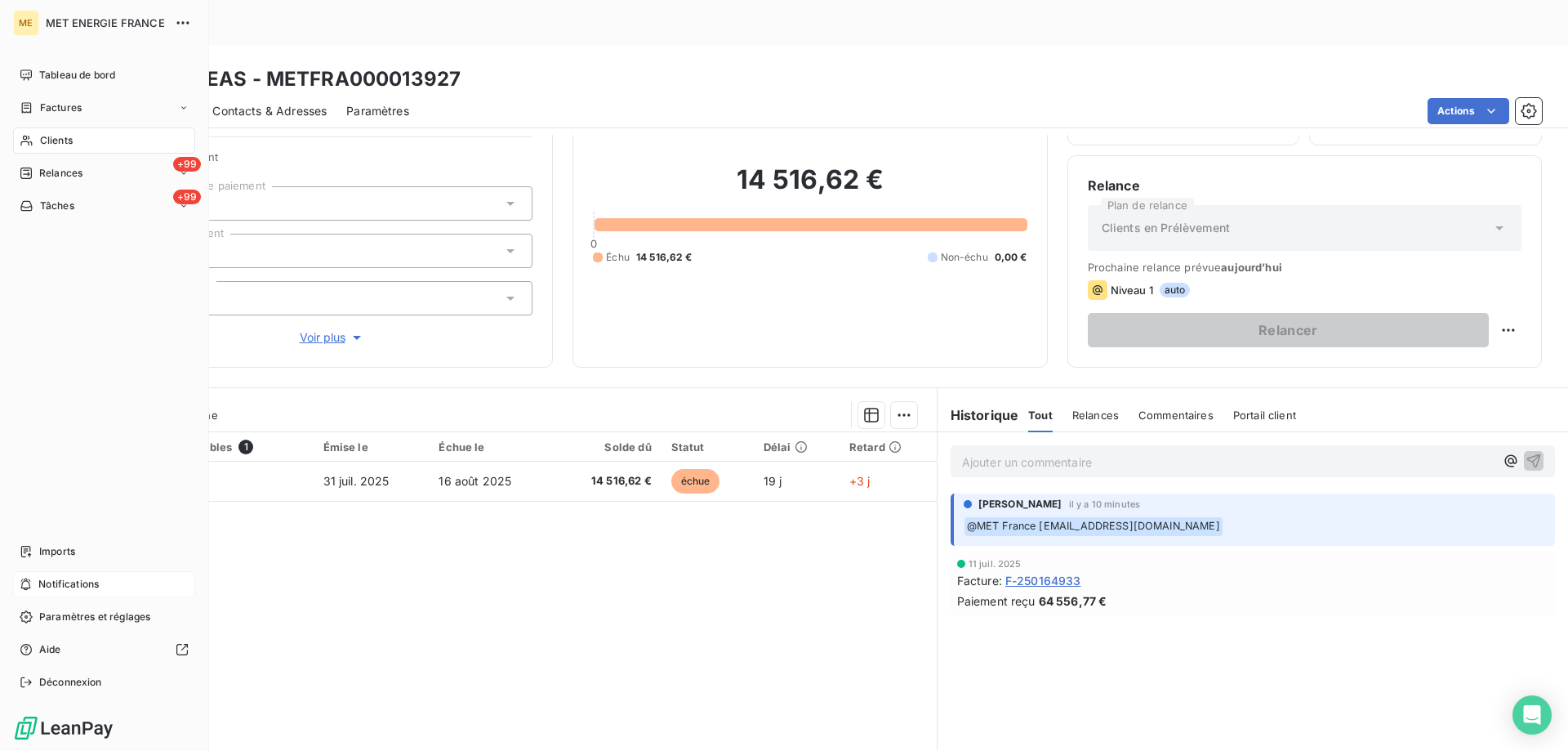
drag, startPoint x: 110, startPoint y: 585, endPoint x: 122, endPoint y: 585, distance: 12.0
click at [111, 585] on div "Notifications" at bounding box center [104, 585] width 182 height 26
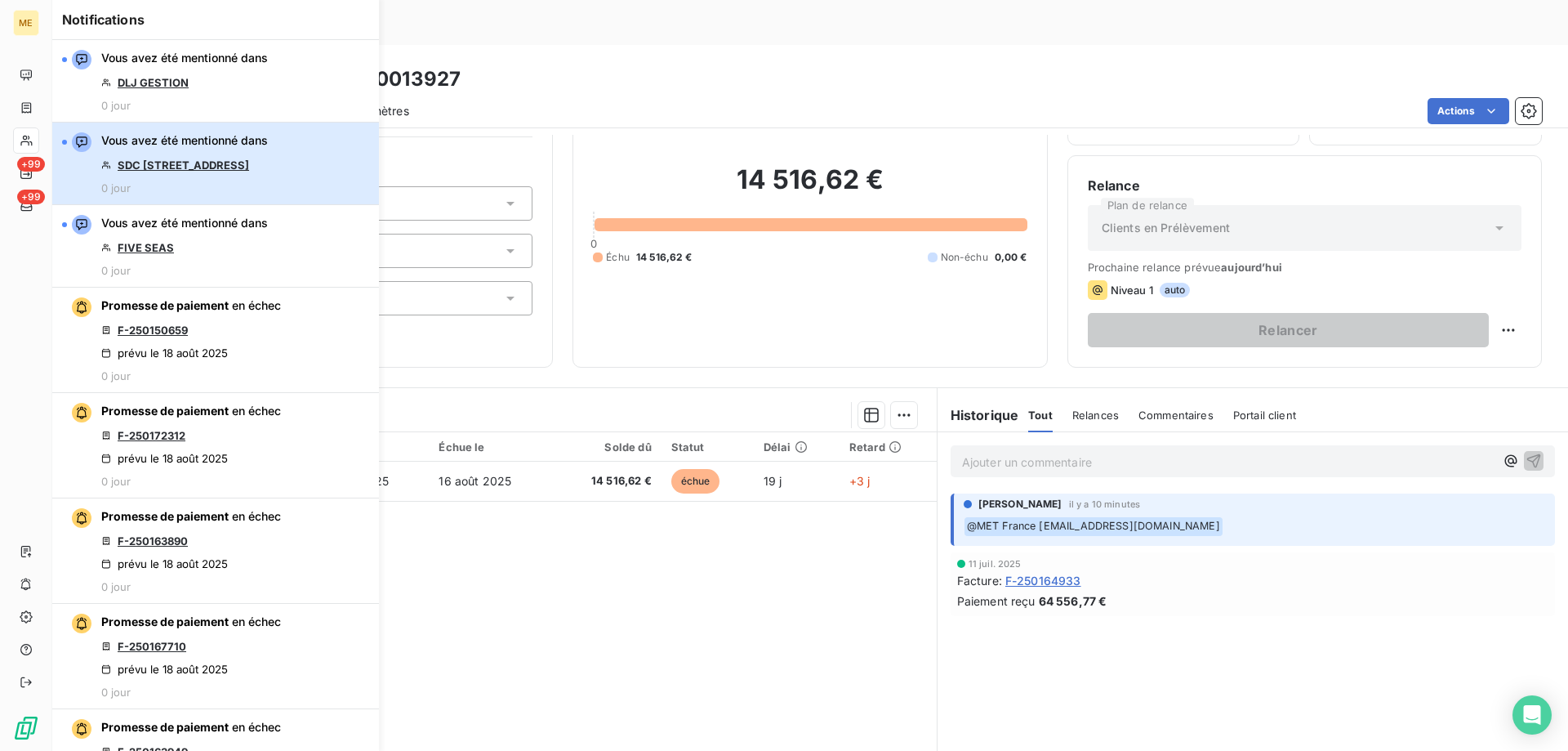
click at [268, 133] on div "Vous avez été mentionné dans SDC 1 AVENUE DU GENERAL DE GALLIENI 0 jour" at bounding box center [184, 163] width 166 height 62
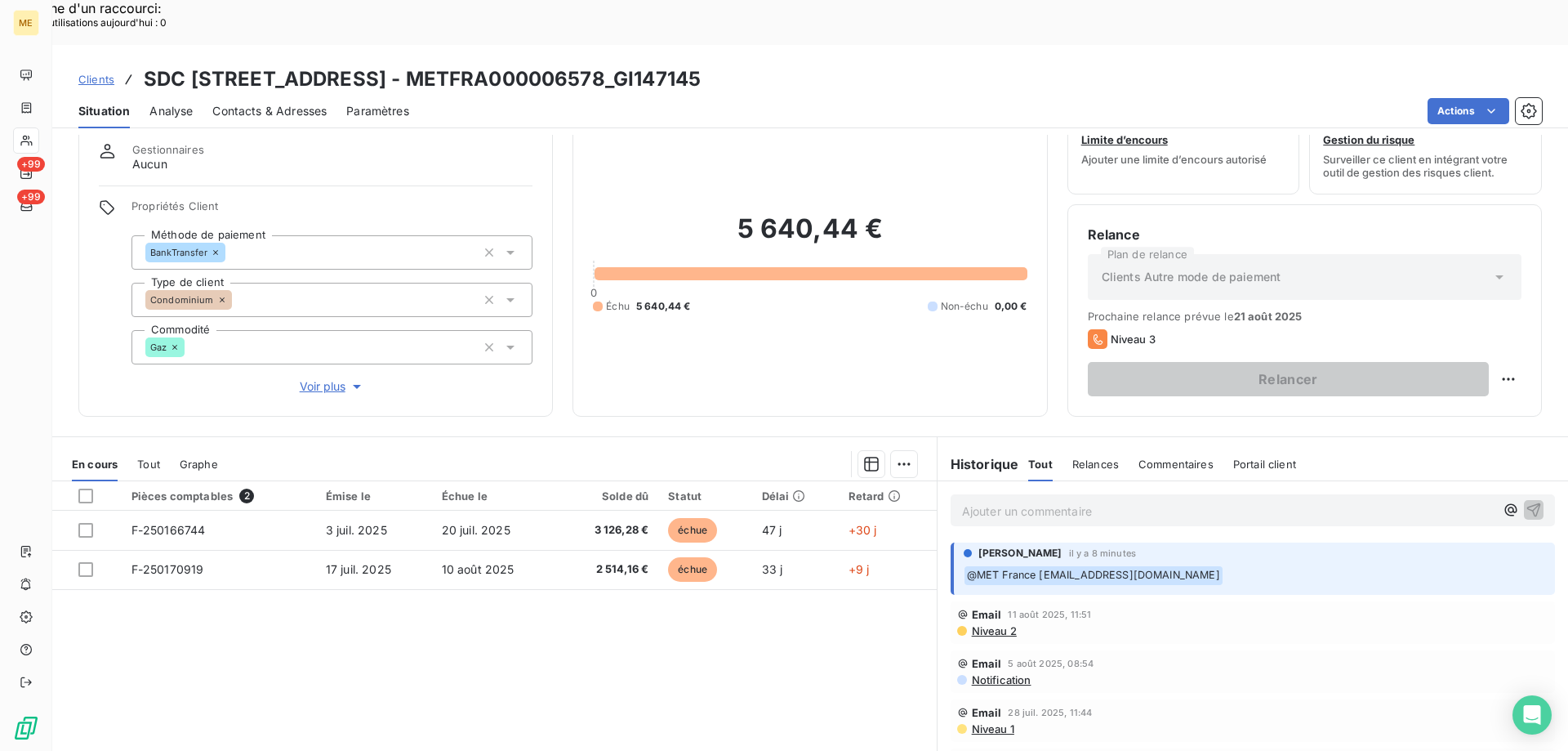
scroll to position [104, 0]
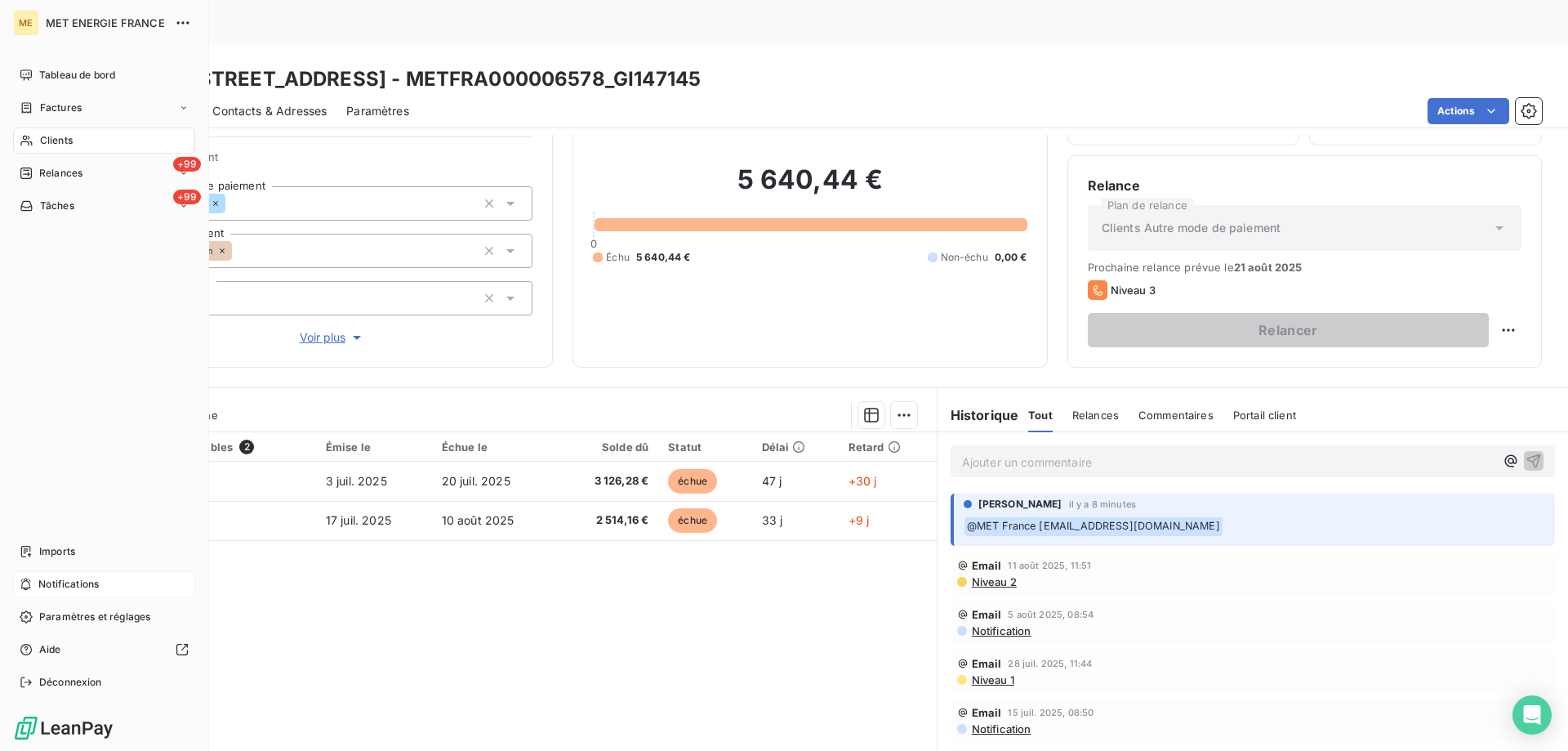
click at [115, 582] on div "Notifications" at bounding box center [104, 585] width 182 height 26
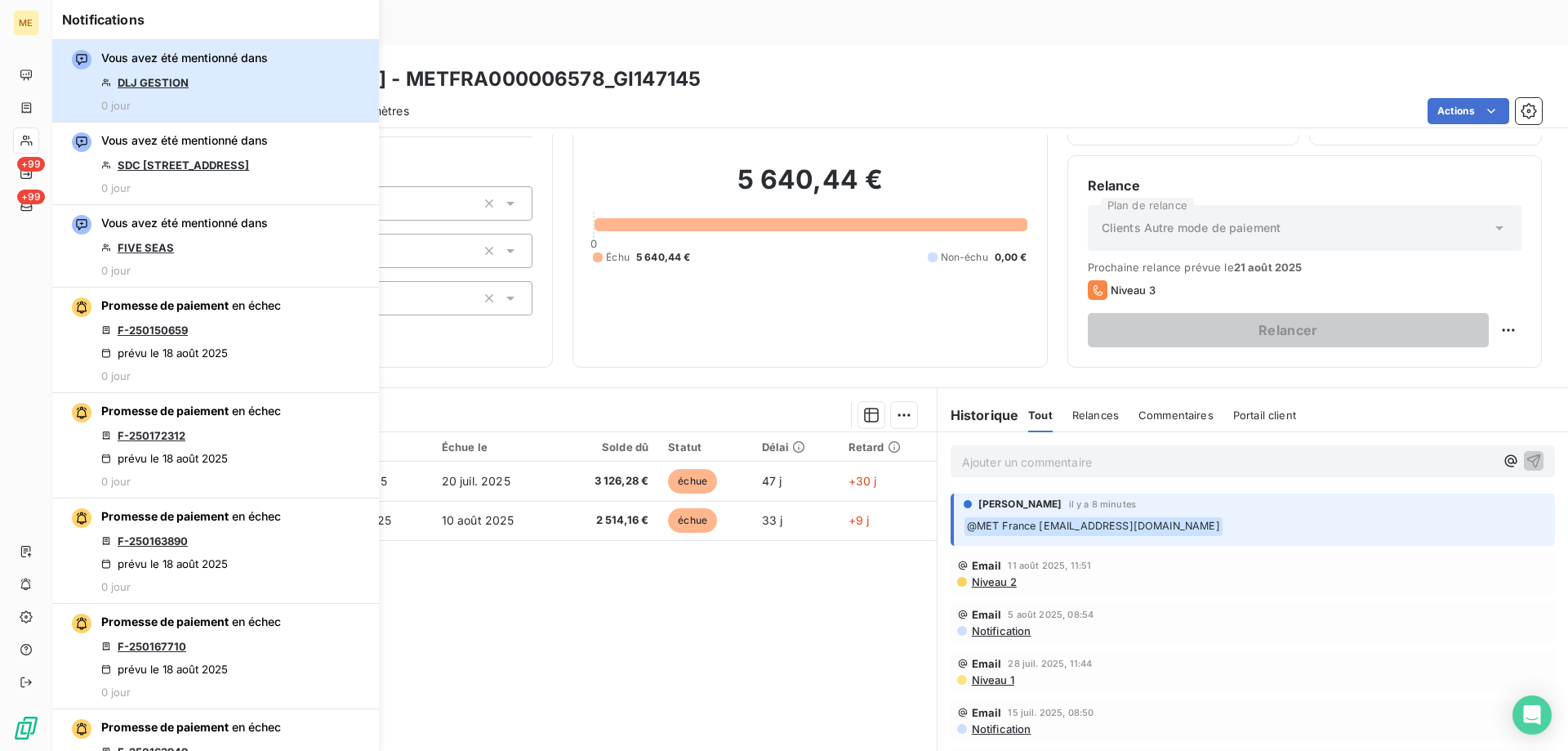
click at [253, 76] on div "Vous avez été mentionné dans DLJ GESTION 0 jour" at bounding box center [184, 80] width 166 height 62
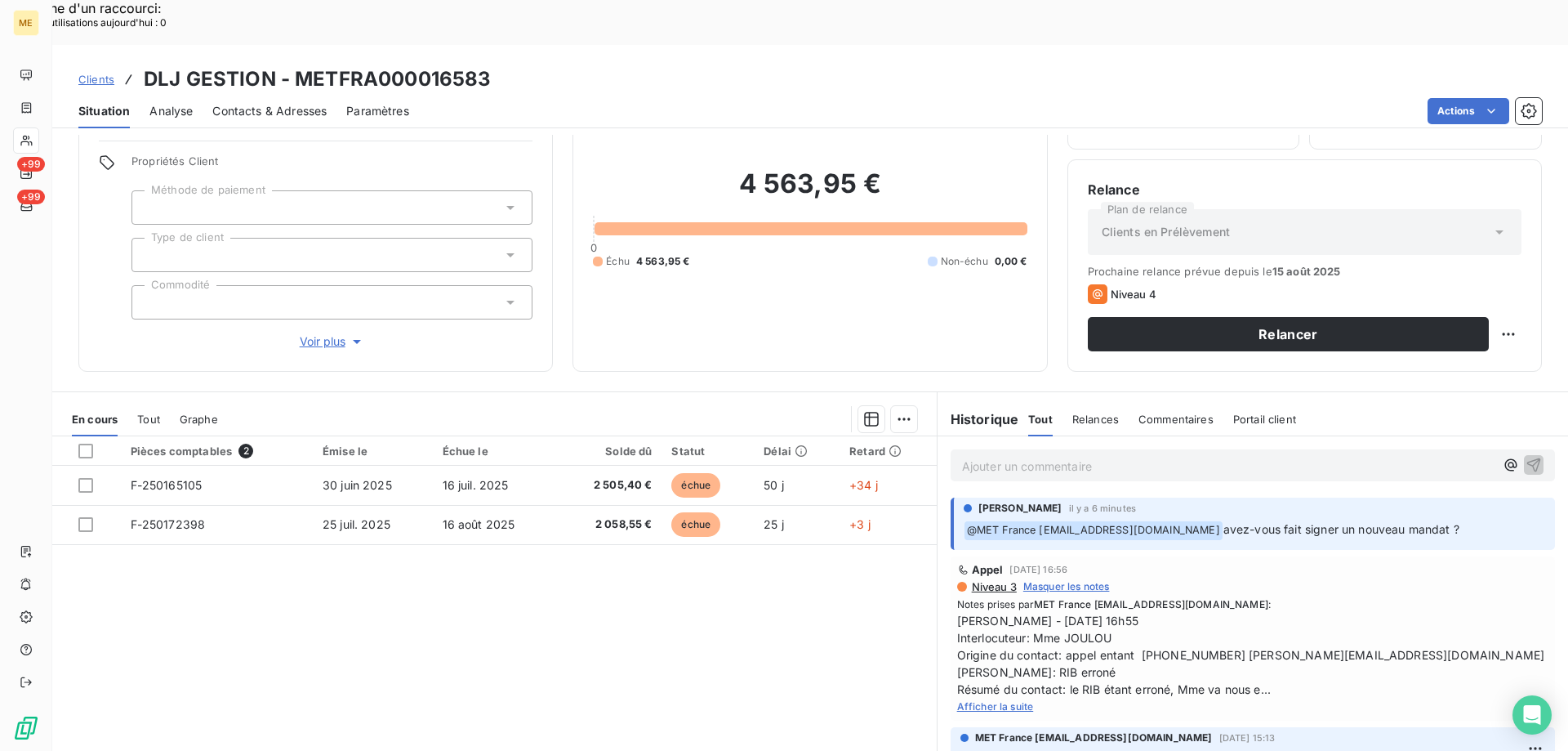
scroll to position [104, 0]
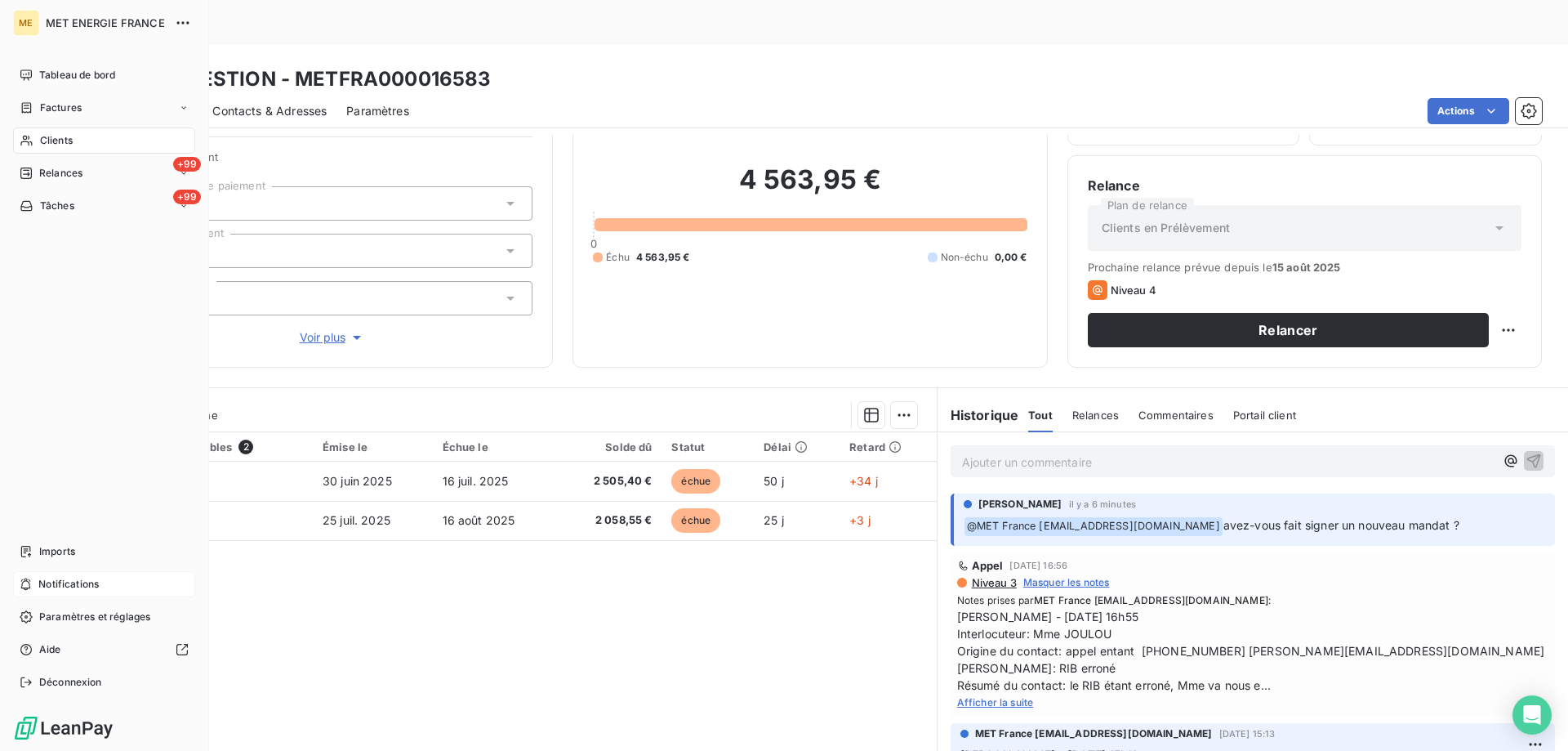
click at [105, 580] on div "Notifications" at bounding box center [104, 585] width 182 height 26
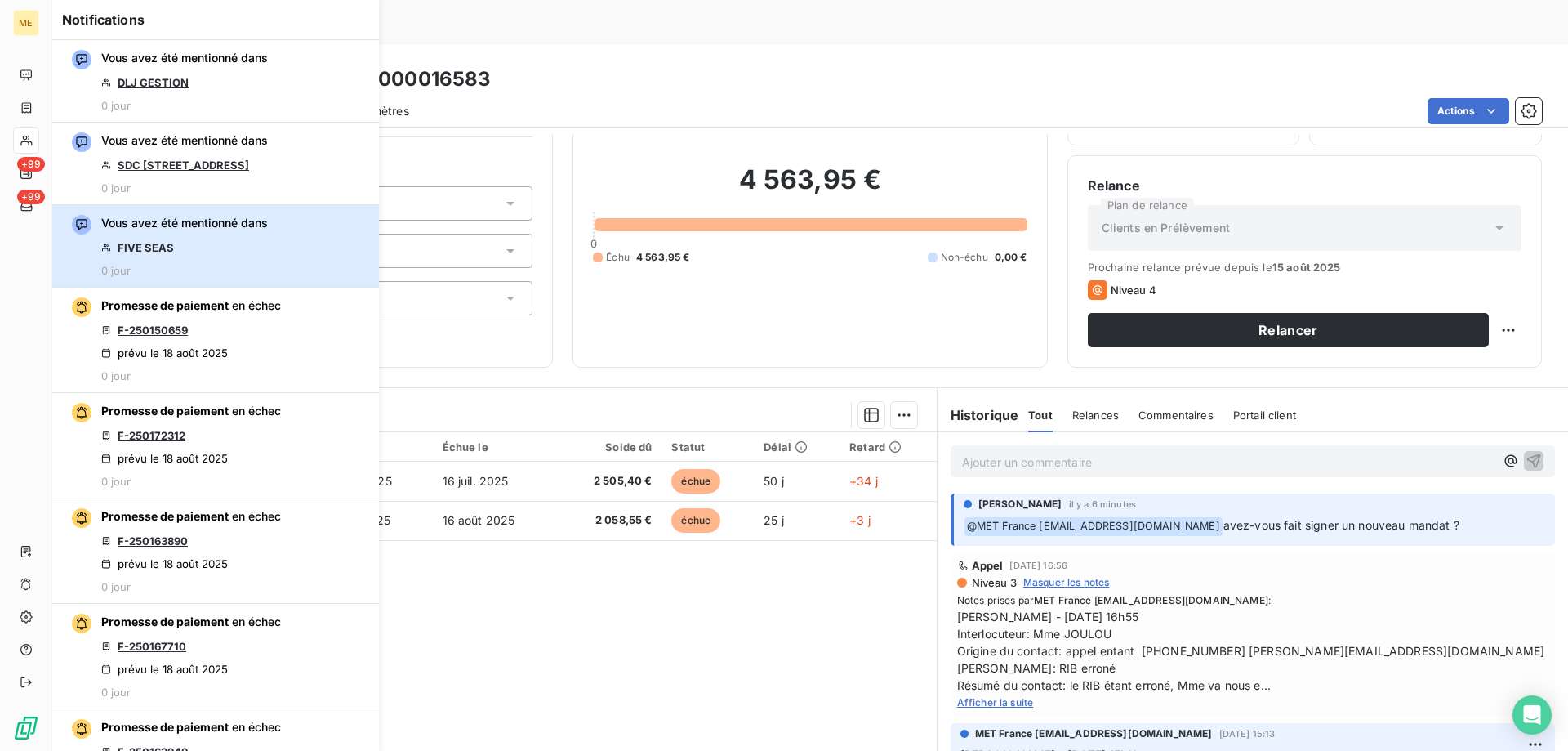
click at [283, 243] on button "Vous avez été mentionné dans FIVE SEAS 0 jour" at bounding box center [215, 247] width 327 height 83
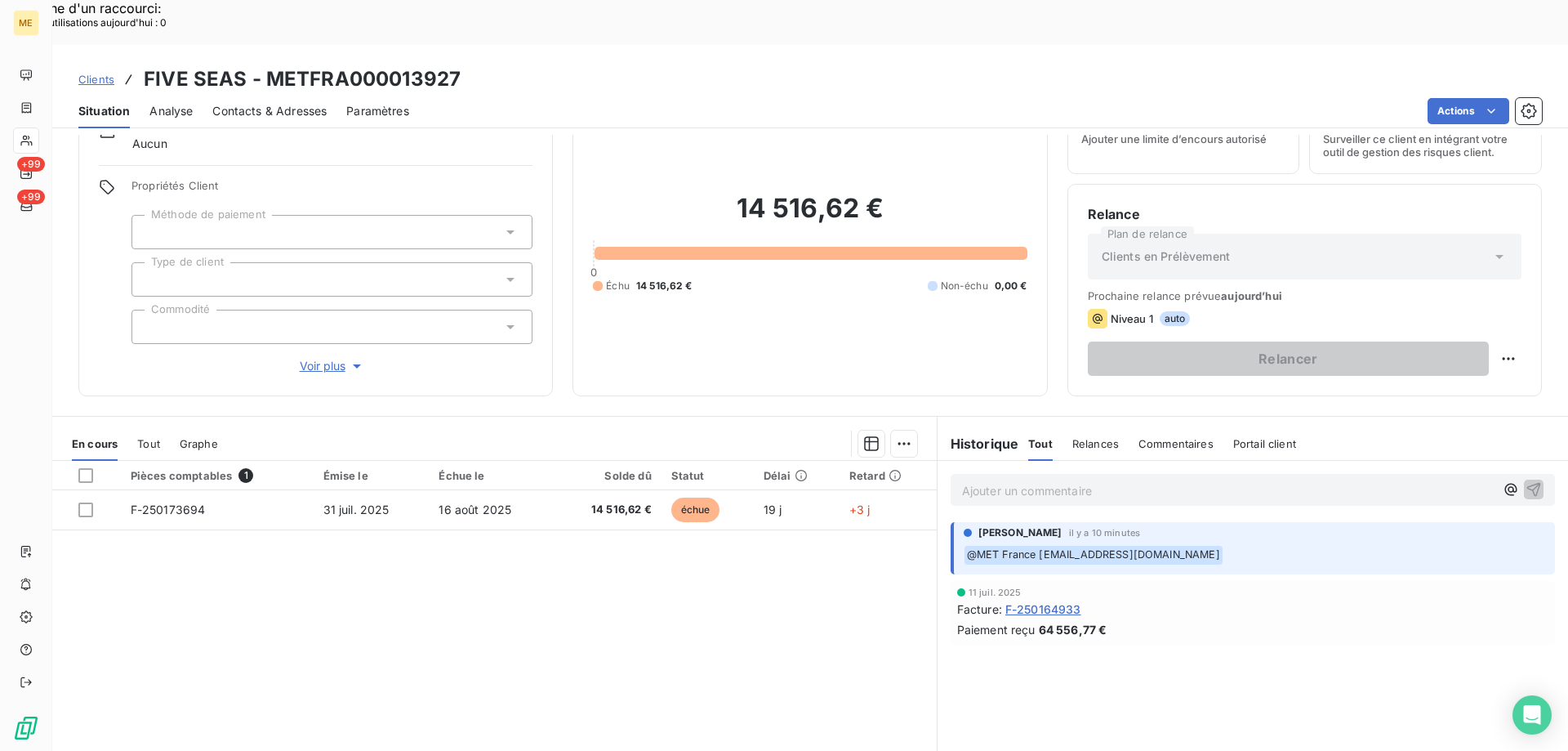
scroll to position [104, 0]
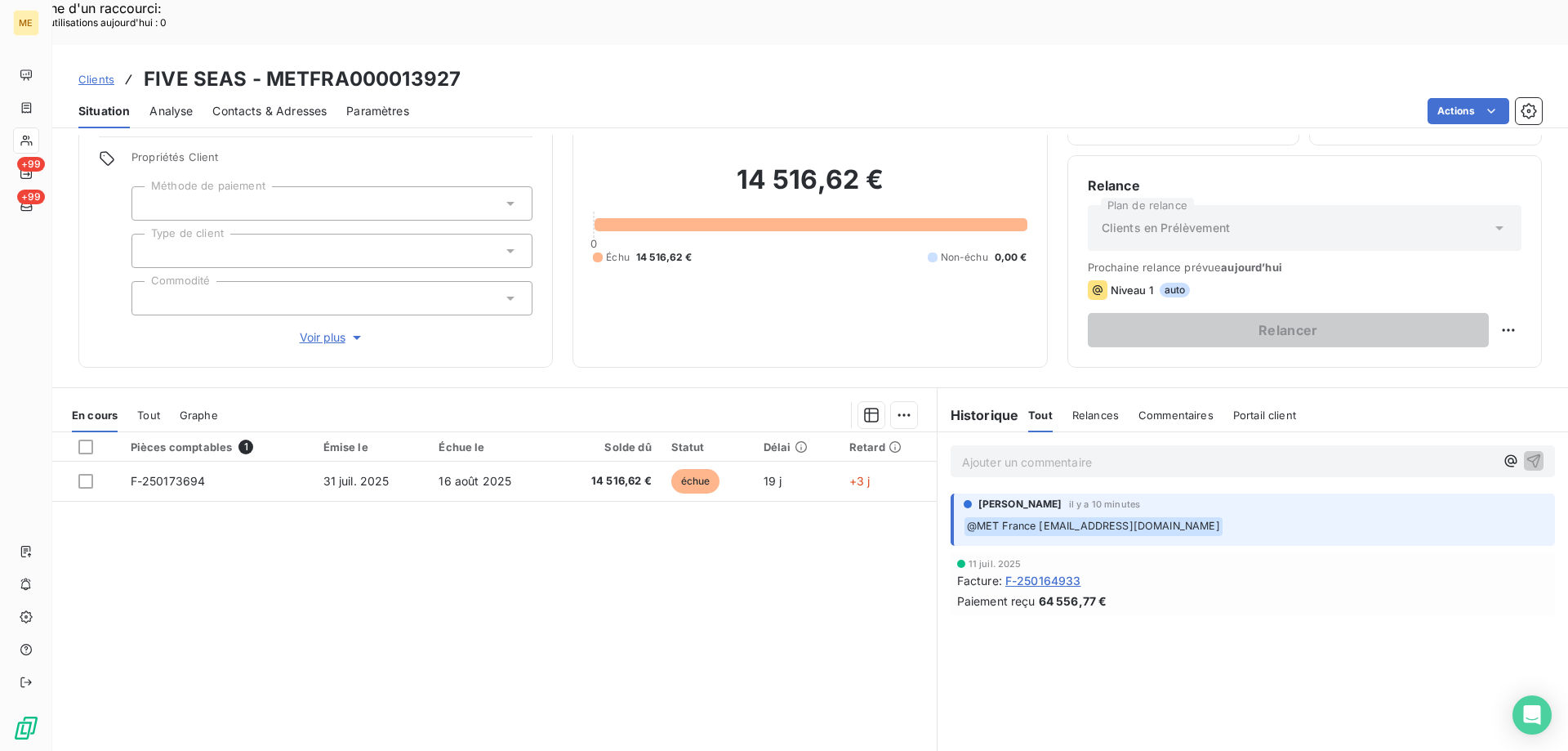
click at [1074, 452] on p "Ajouter un commentaire ﻿" at bounding box center [1228, 462] width 532 height 21
click at [318, 330] on span "Voir plus" at bounding box center [332, 338] width 65 height 17
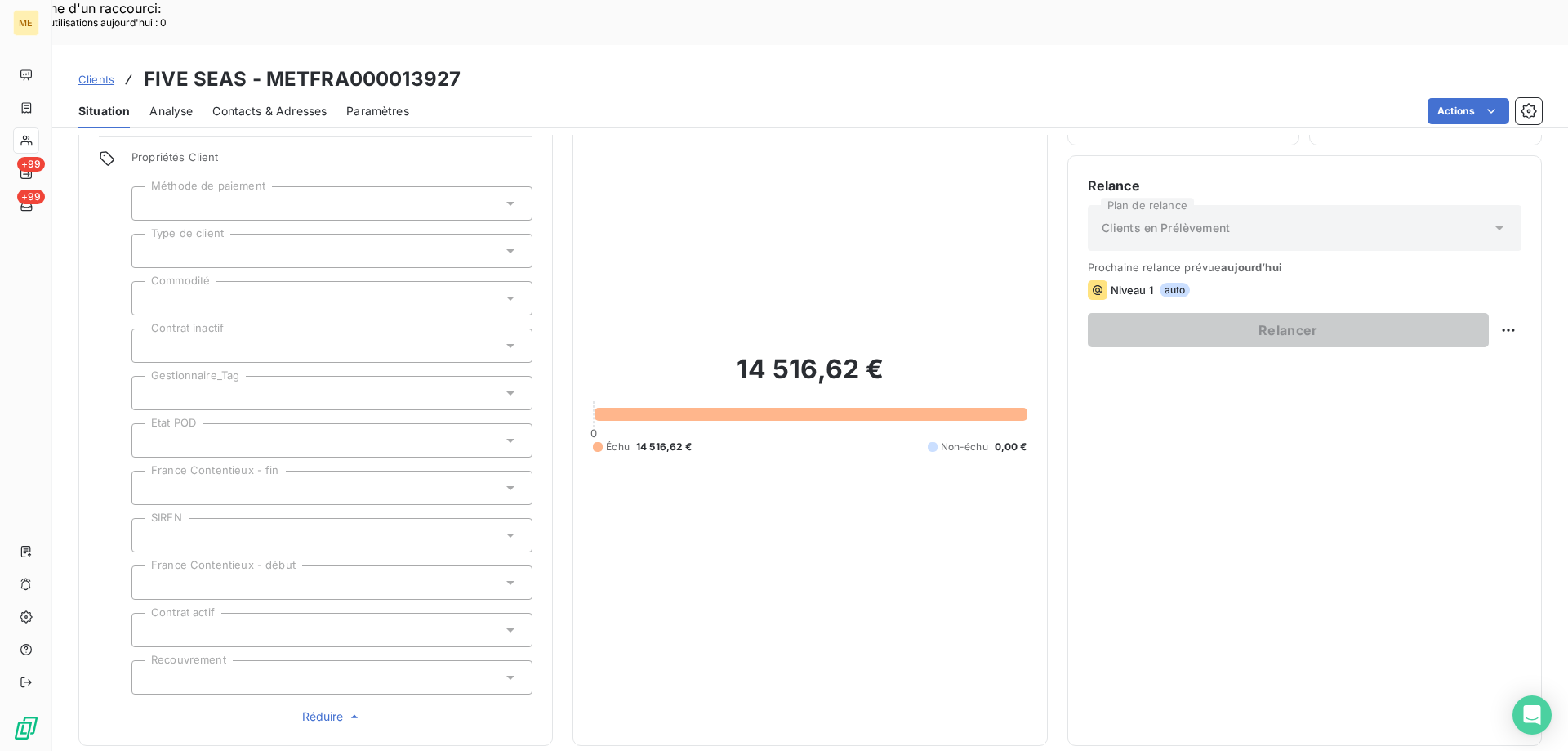
click at [285, 376] on div at bounding box center [332, 392] width 401 height 34
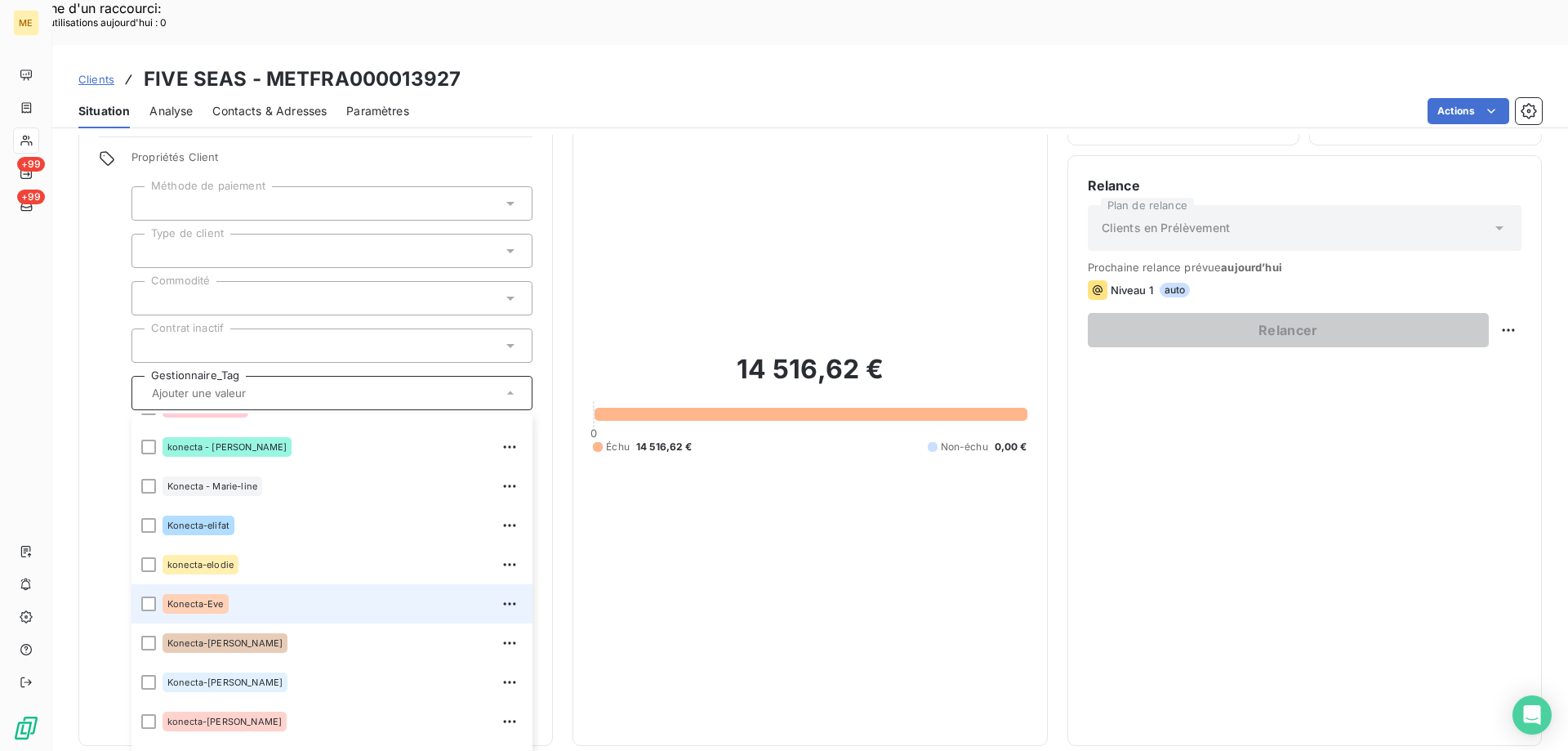
scroll to position [470, 0]
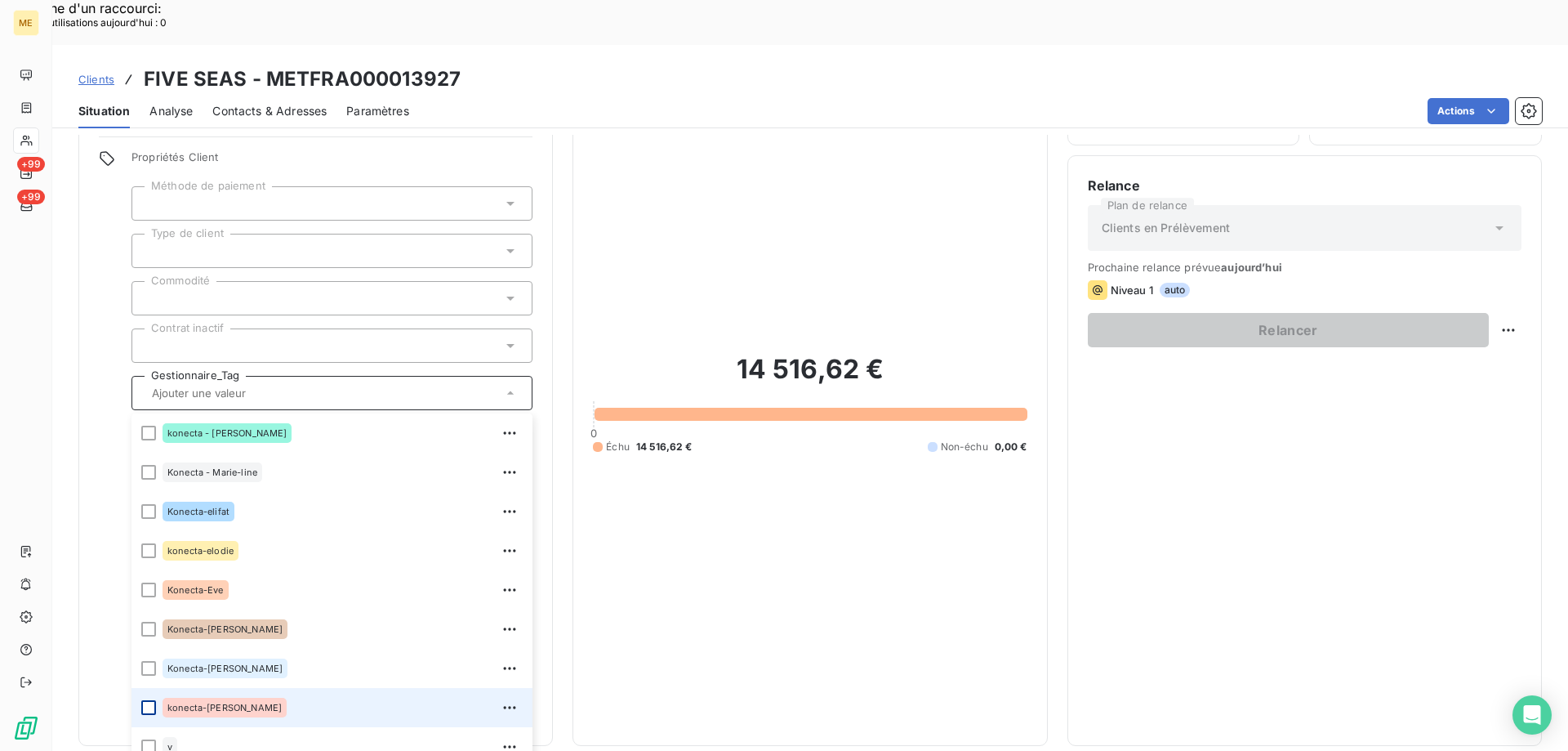
click at [147, 700] on div at bounding box center [149, 708] width 15 height 15
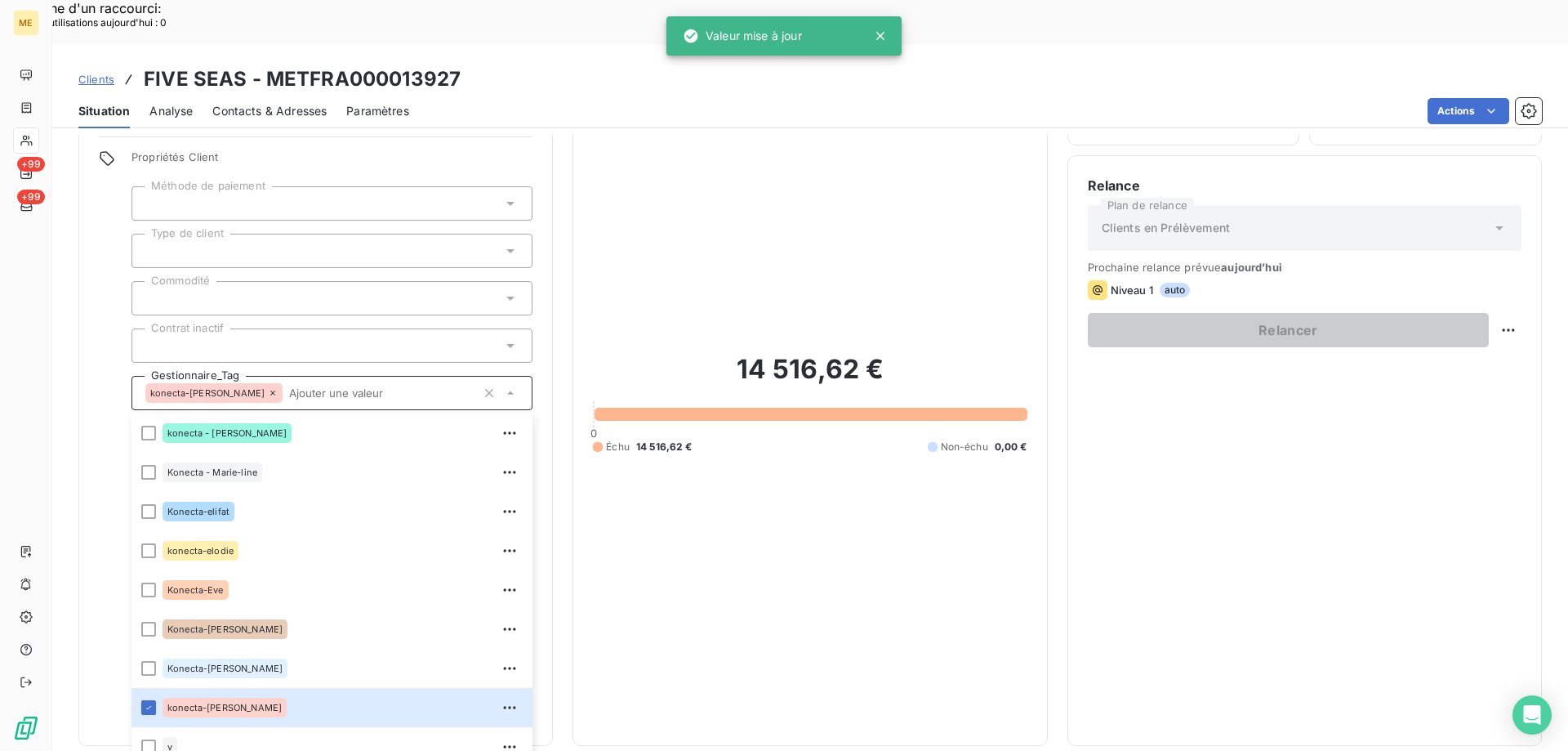
click at [1340, 508] on div "Relance Plan de relance Clients en Prélèvement Prochaine relance prévue aujourd…" at bounding box center [1305, 450] width 434 height 550
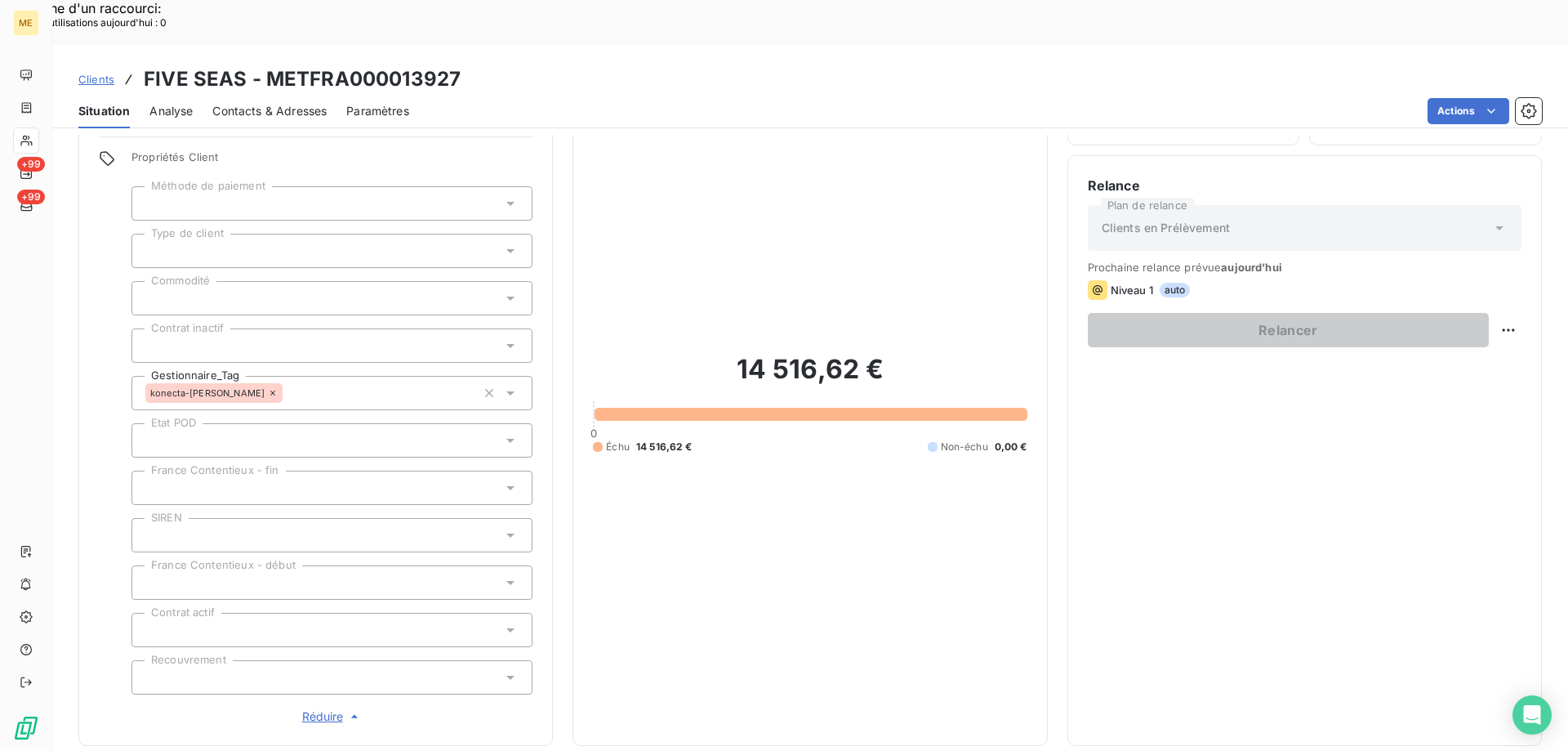
click at [319, 708] on span "Réduire" at bounding box center [332, 716] width 60 height 17
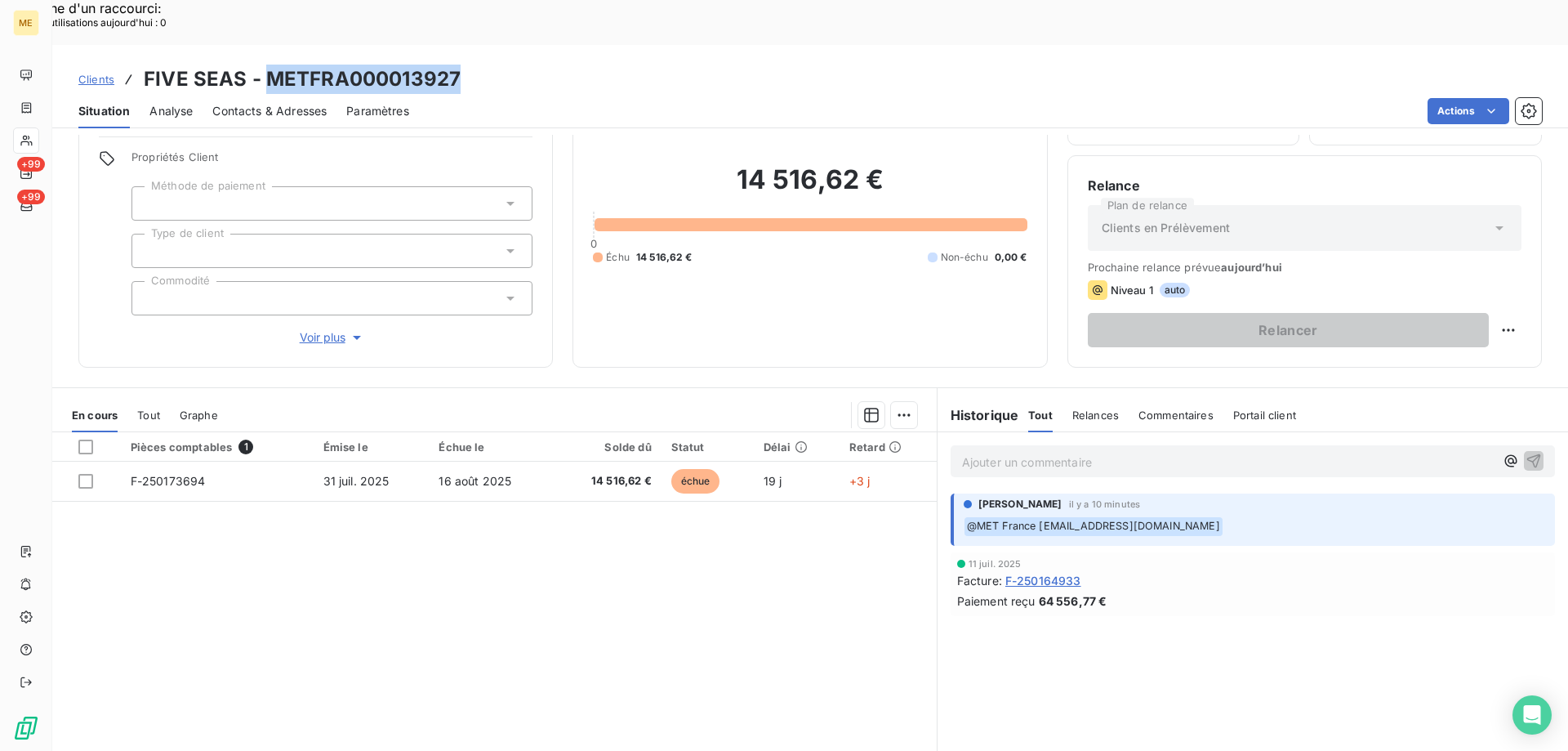
drag, startPoint x: 267, startPoint y: 31, endPoint x: 454, endPoint y: 27, distance: 187.0
click at [454, 65] on h3 "FIVE SEAS - METFRA000013927" at bounding box center [302, 79] width 317 height 30
copy h3 "METFRA000013927"
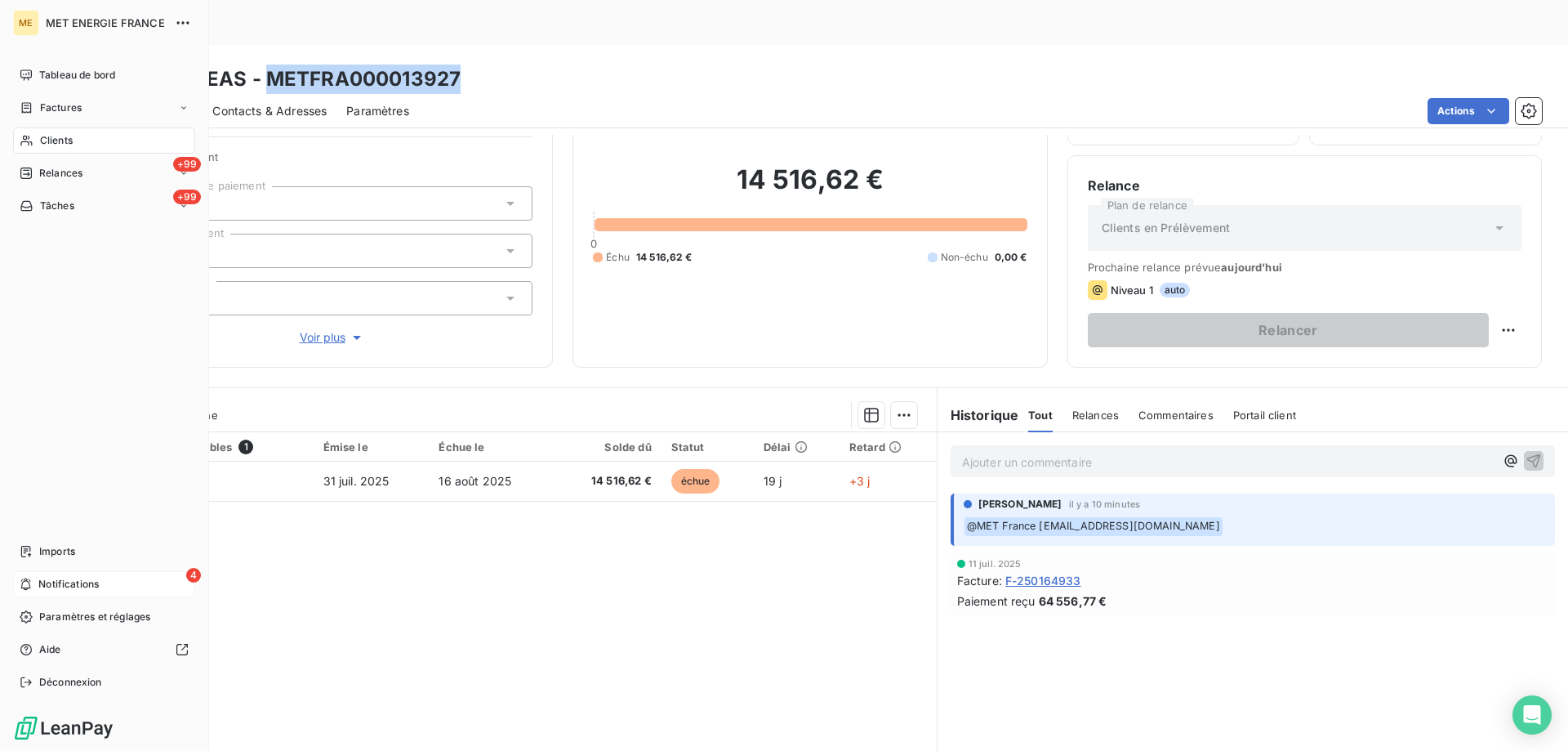
drag, startPoint x: 78, startPoint y: 580, endPoint x: 89, endPoint y: 576, distance: 11.7
click at [84, 579] on span "Notifications" at bounding box center [68, 585] width 60 height 15
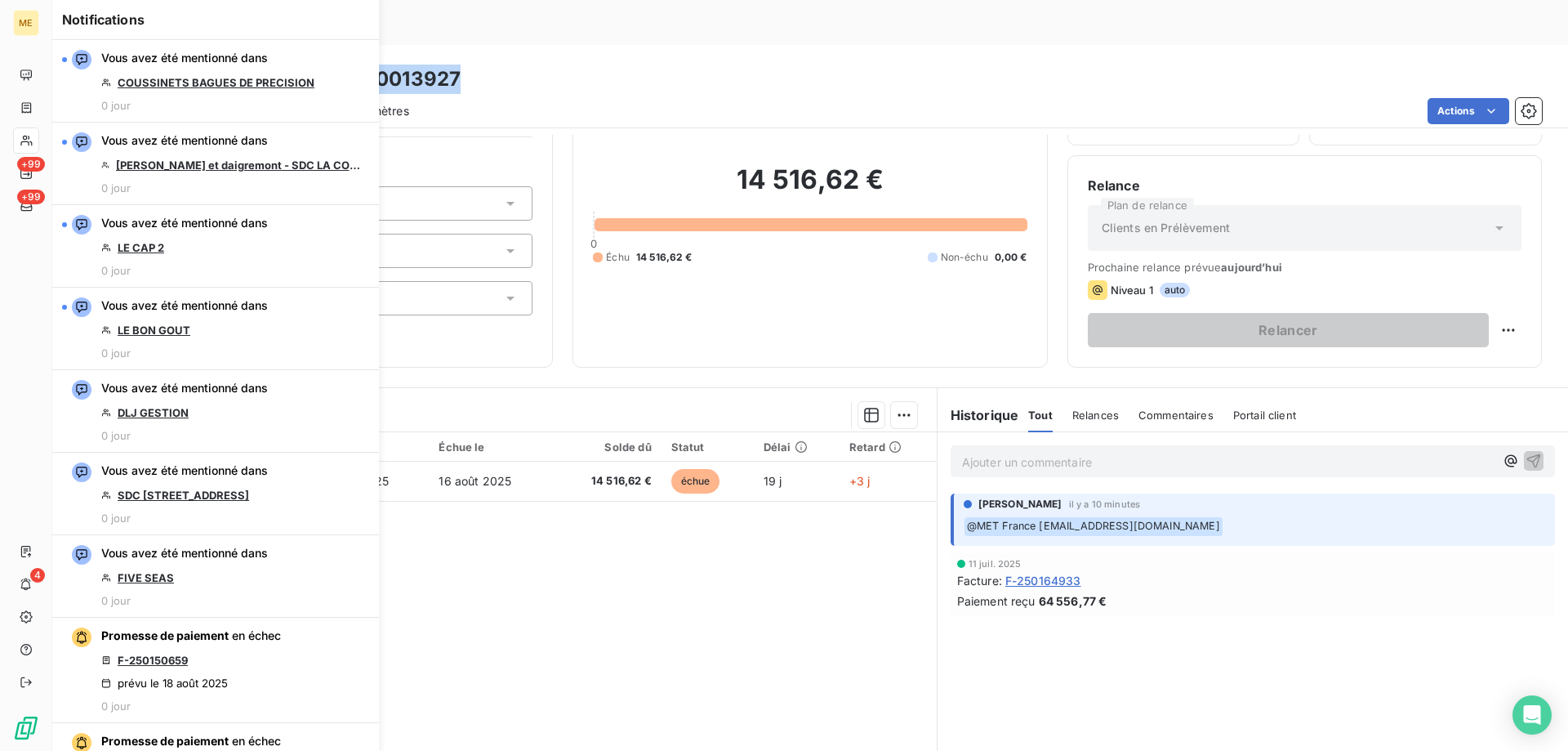
click at [565, 65] on div "Clients FIVE SEAS - METFRA000013927" at bounding box center [810, 79] width 1516 height 30
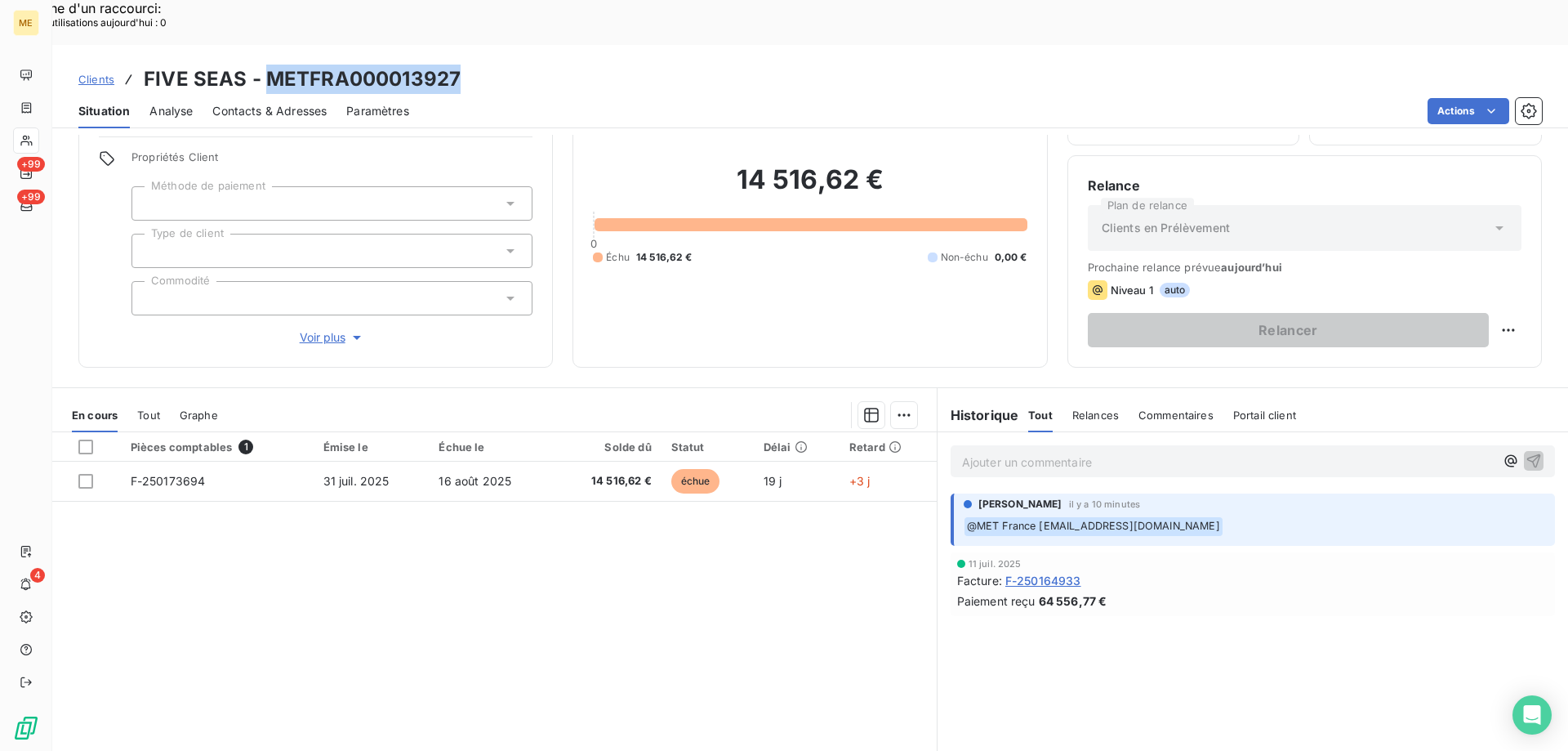
drag, startPoint x: 470, startPoint y: 30, endPoint x: 268, endPoint y: 16, distance: 202.5
click at [268, 45] on div "Clients FIVE SEAS - METFRA000013927 Situation Analyse Contacts & Adresses Param…" at bounding box center [810, 86] width 1516 height 84
copy h3 "METFRA000013927"
click at [502, 65] on div "Clients FIVE SEAS - METFRA000013927" at bounding box center [810, 79] width 1516 height 30
click at [500, 65] on div "Clients FIVE SEAS - METFRA000013927" at bounding box center [810, 79] width 1516 height 30
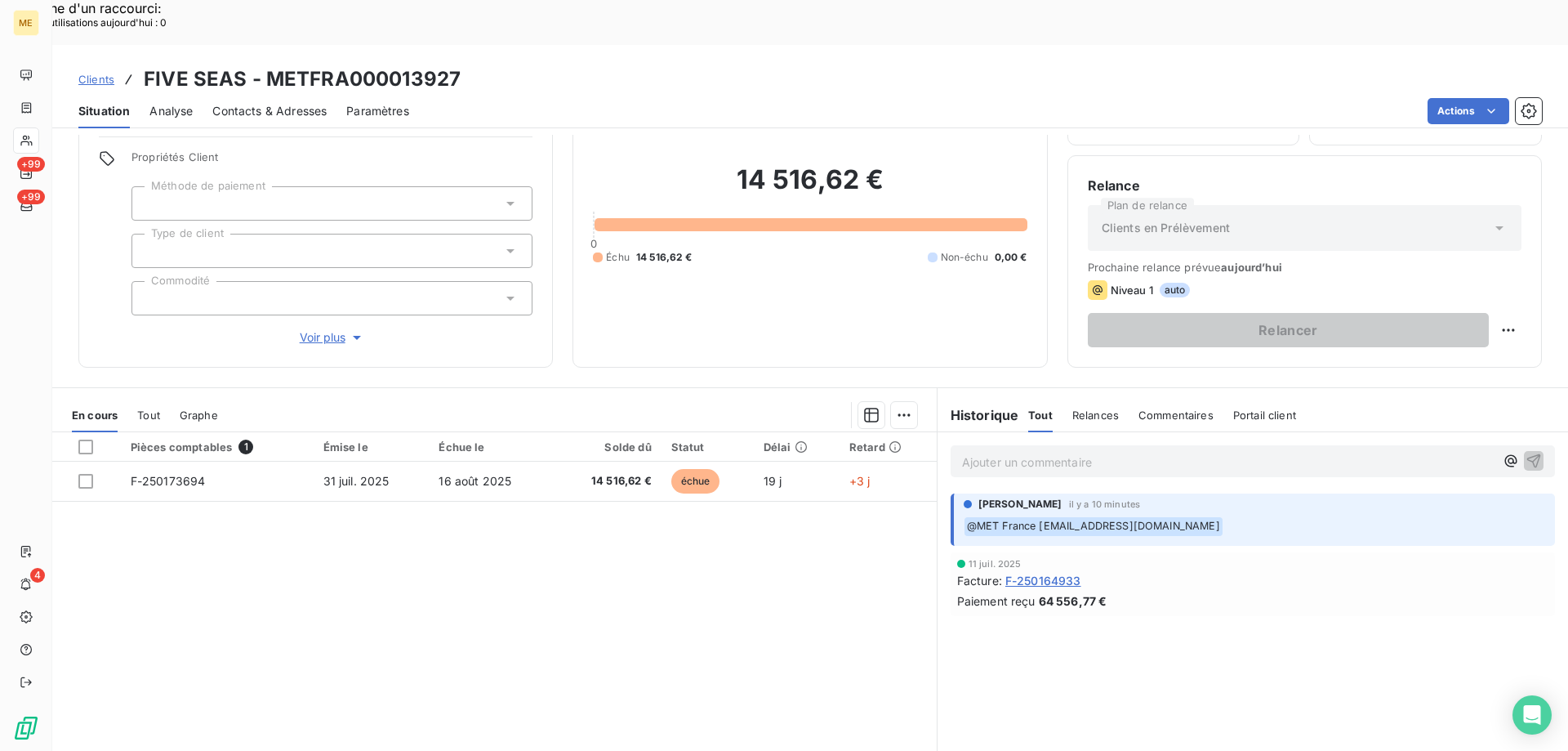
click at [106, 45] on div "Clients FIVE SEAS - METFRA000013927 Situation Analyse Contacts & Adresses Param…" at bounding box center [810, 86] width 1516 height 84
click at [147, 65] on h3 "FIVE SEAS - METFRA000013927" at bounding box center [302, 79] width 317 height 30
click at [469, 65] on div "Clients FIVE SEAS - METFRA000013927" at bounding box center [810, 79] width 1516 height 30
click at [466, 65] on div "Clients FIVE SEAS - METFRA000013927" at bounding box center [810, 79] width 1516 height 30
drag, startPoint x: 465, startPoint y: 33, endPoint x: 142, endPoint y: 15, distance: 323.5
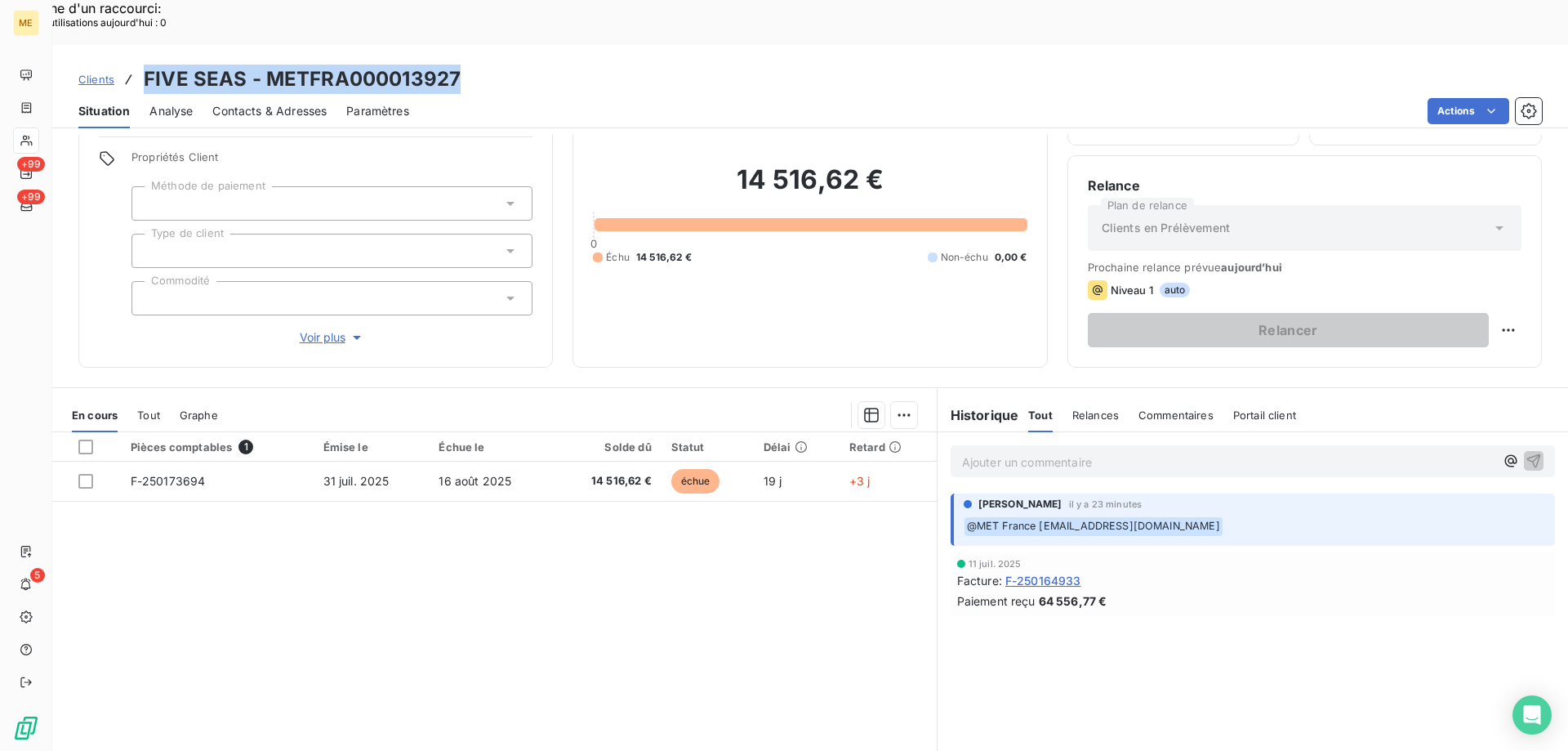
click at [142, 45] on div "Clients FIVE SEAS - METFRA000013927 Situation Analyse Contacts & Adresses Param…" at bounding box center [810, 86] width 1516 height 84
copy h3 "FIVE SEAS - METFRA000013927"
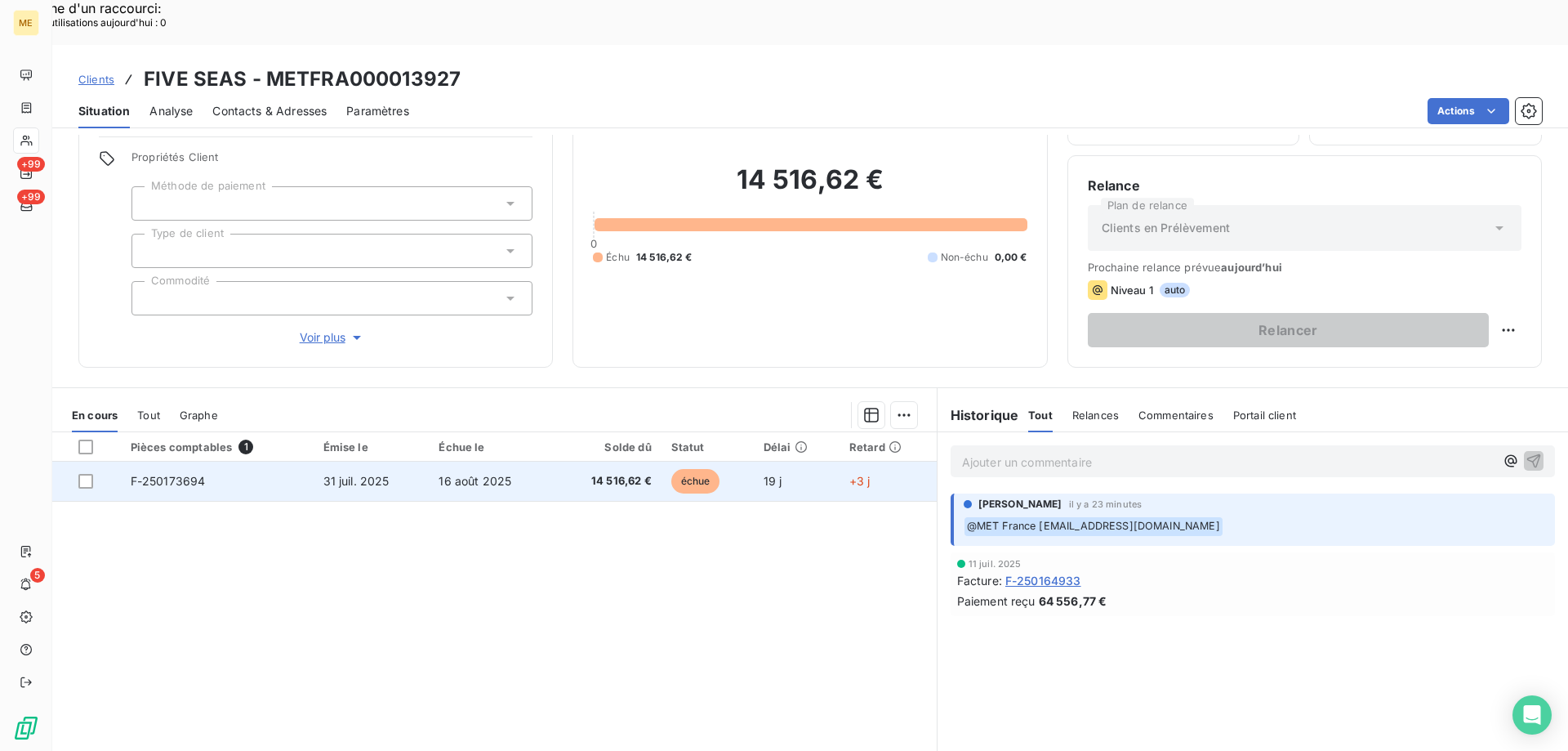
drag, startPoint x: 163, startPoint y: 432, endPoint x: 171, endPoint y: 429, distance: 8.5
click at [171, 474] on span "F-250173694" at bounding box center [168, 480] width 75 height 14
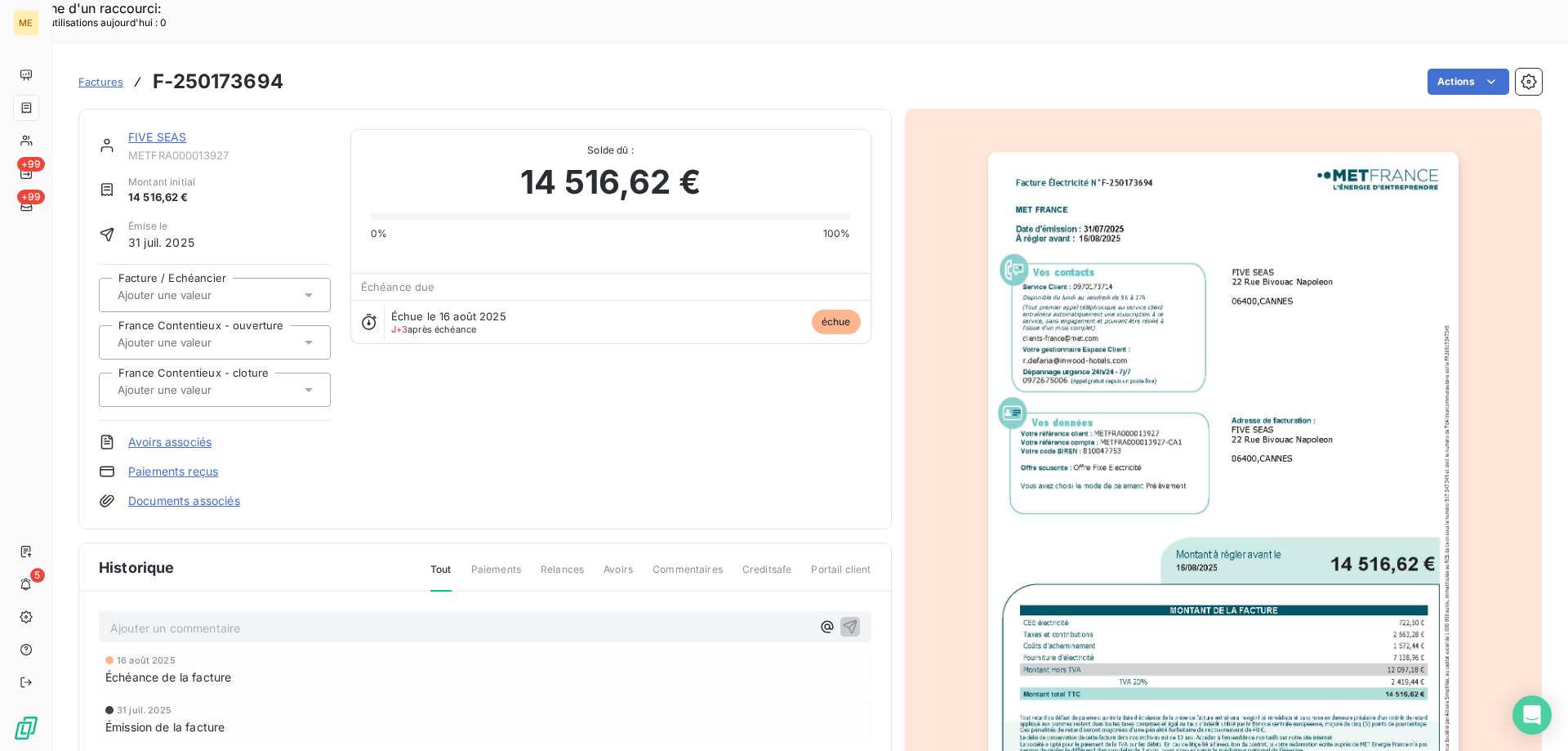
click at [1251, 291] on img "button" at bounding box center [1224, 484] width 470 height 665
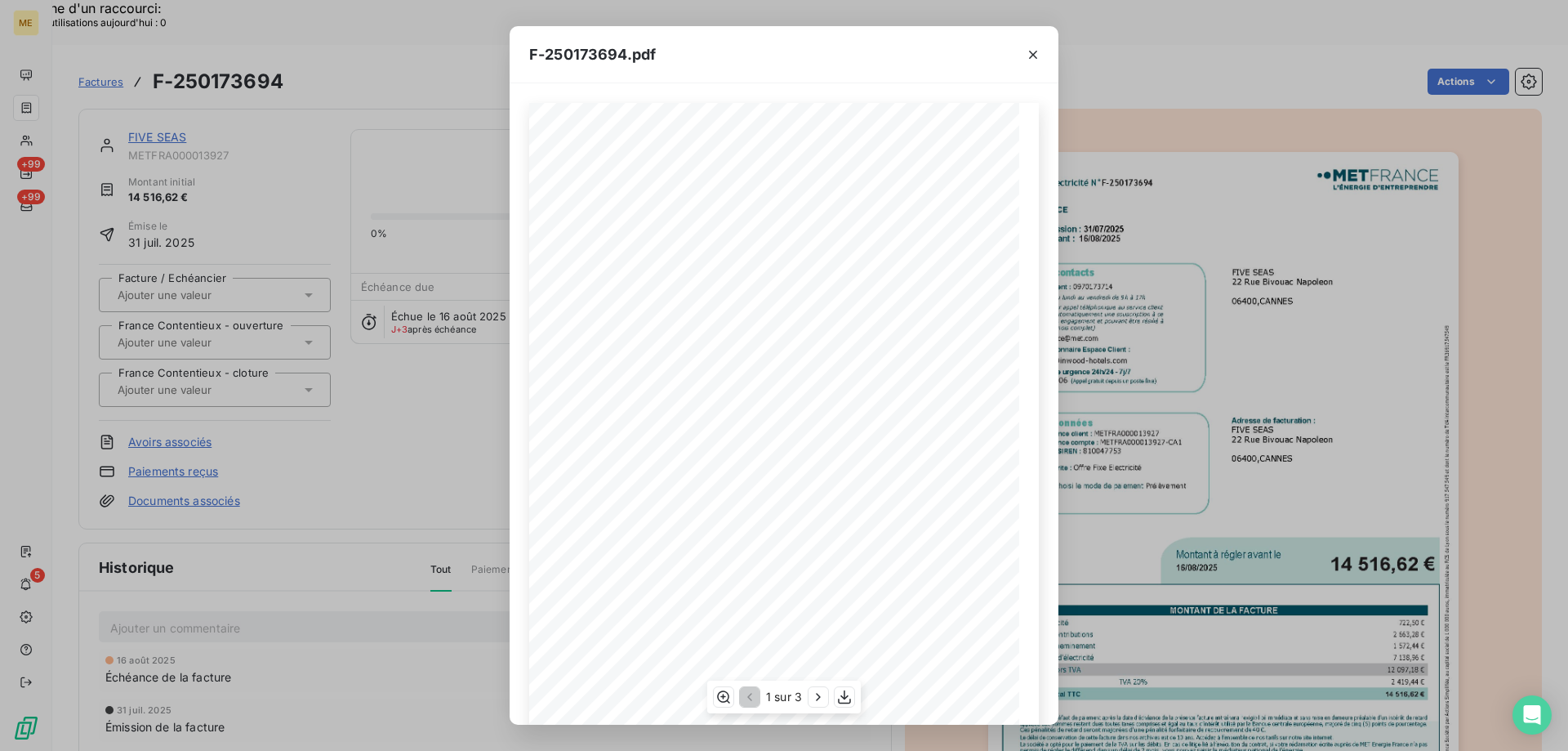
click at [862, 616] on span at bounding box center [801, 614] width 305 height 7
click at [849, 696] on icon "button" at bounding box center [844, 697] width 17 height 17
click at [1029, 54] on icon "button" at bounding box center [1033, 55] width 17 height 17
click at [1227, 71] on div "F-250173694.pdf Facture Électricité N° F-250173694 MET Energie France 4, rue de…" at bounding box center [784, 375] width 1568 height 751
click at [1033, 53] on icon "button" at bounding box center [1033, 55] width 17 height 17
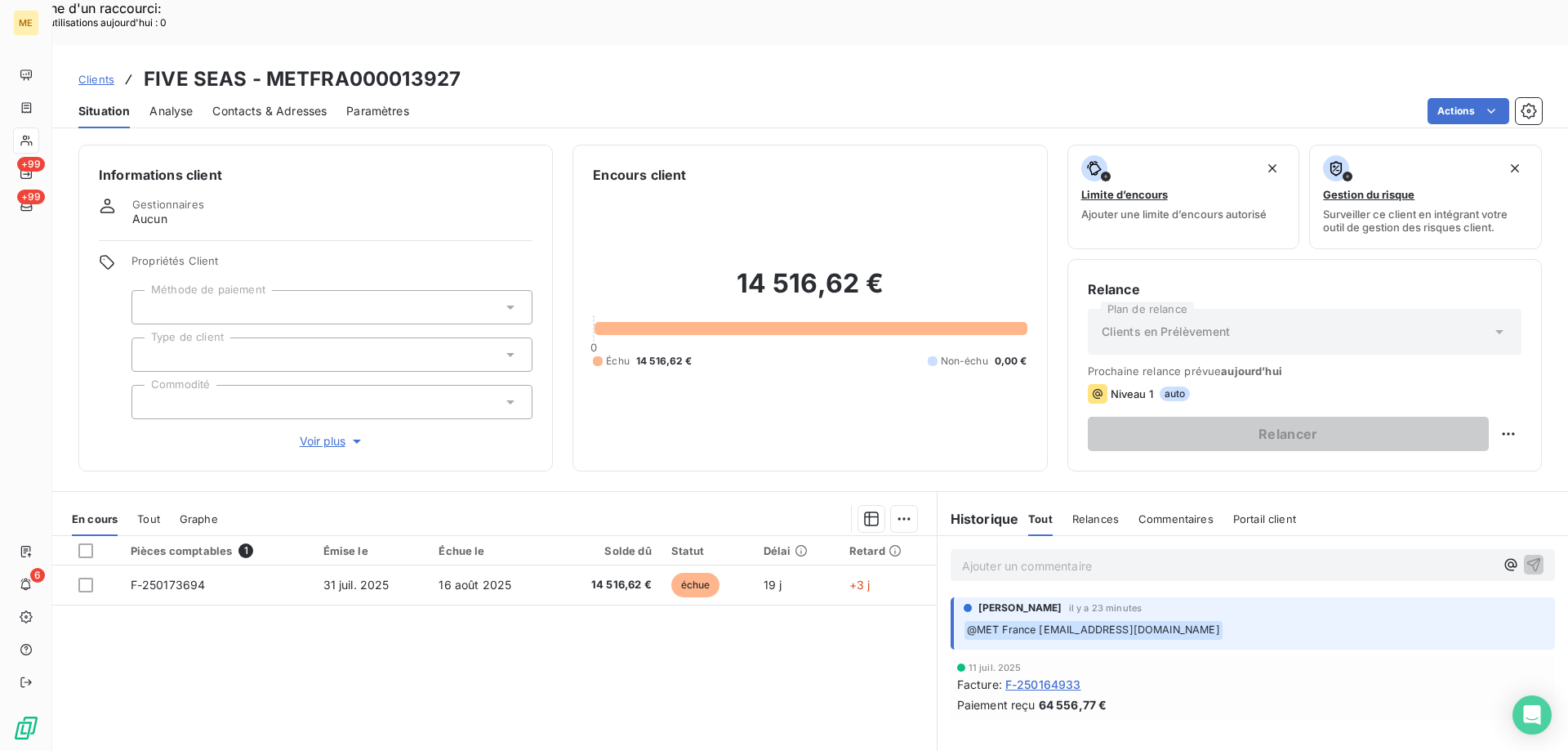
click at [977, 556] on p "Ajouter un commentaire ﻿" at bounding box center [1228, 566] width 532 height 21
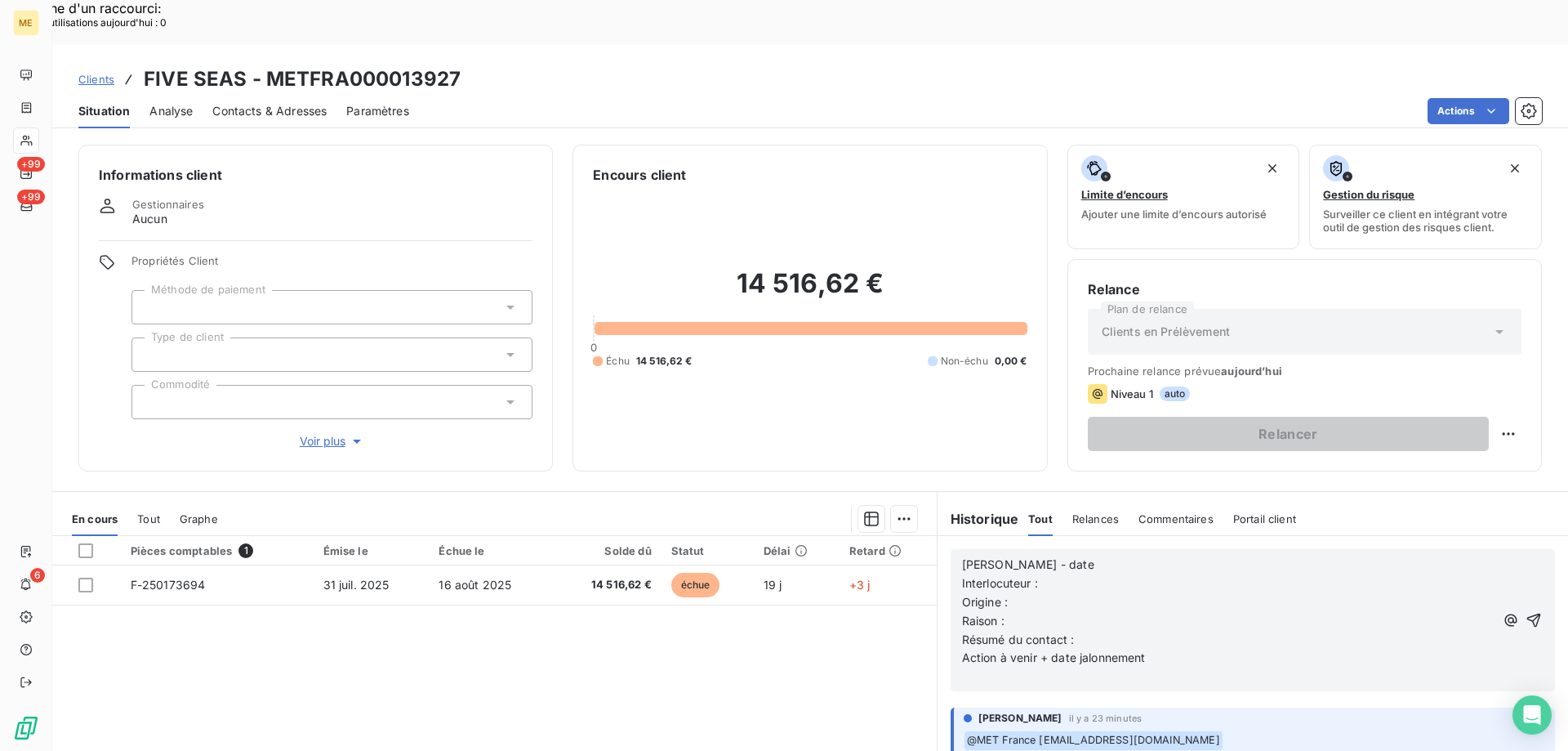
click at [1078, 556] on p "[PERSON_NAME] - date" at bounding box center [1228, 565] width 532 height 19
click at [1059, 575] on p "Interlocuteur :" at bounding box center [1228, 584] width 532 height 19
click at [1065, 575] on p "Interlocuteur :" at bounding box center [1228, 584] width 532 height 19
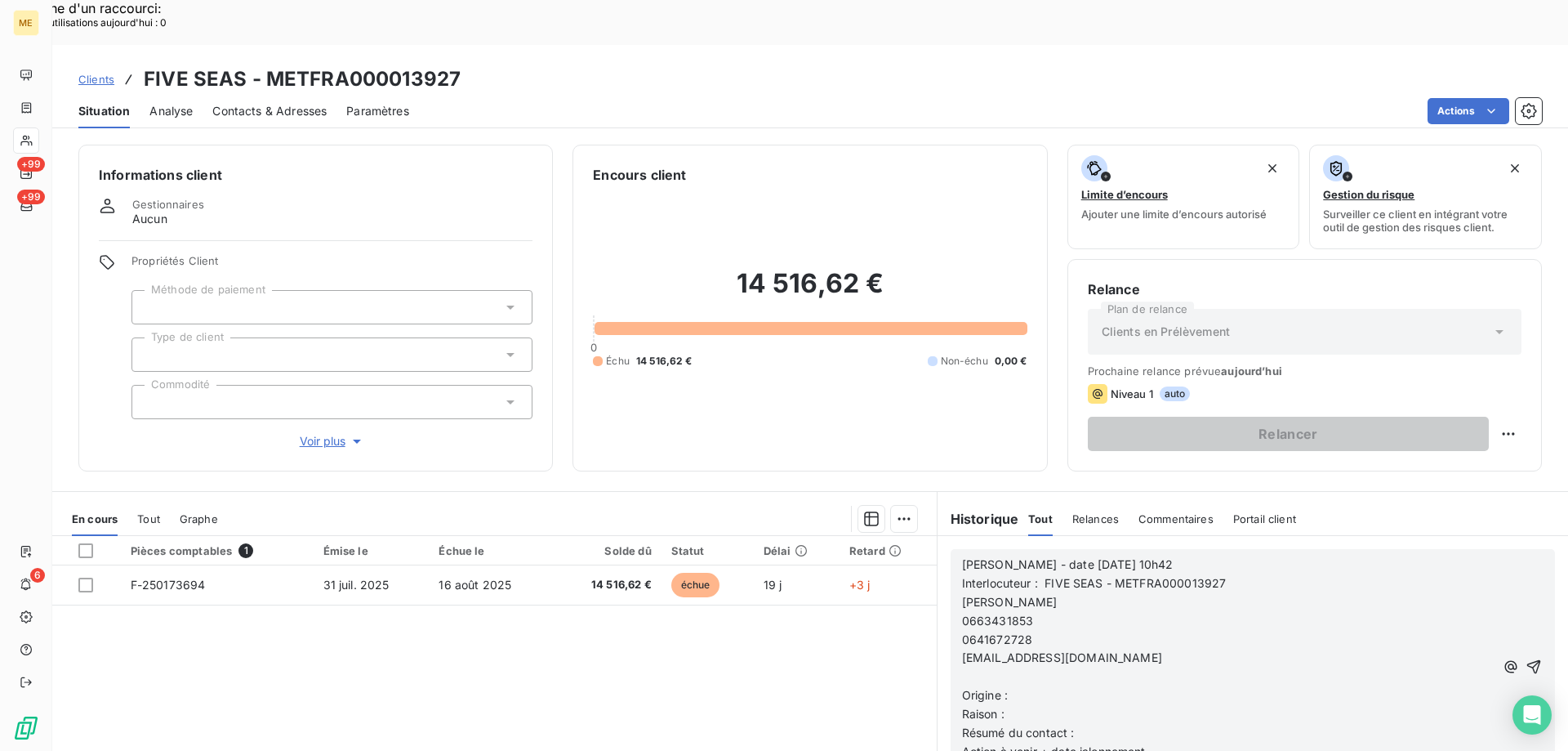
click at [962, 595] on span "[PERSON_NAME]" at bounding box center [1009, 601] width 95 height 14
click at [962, 595] on span "0663431853" at bounding box center [998, 601] width 72 height 14
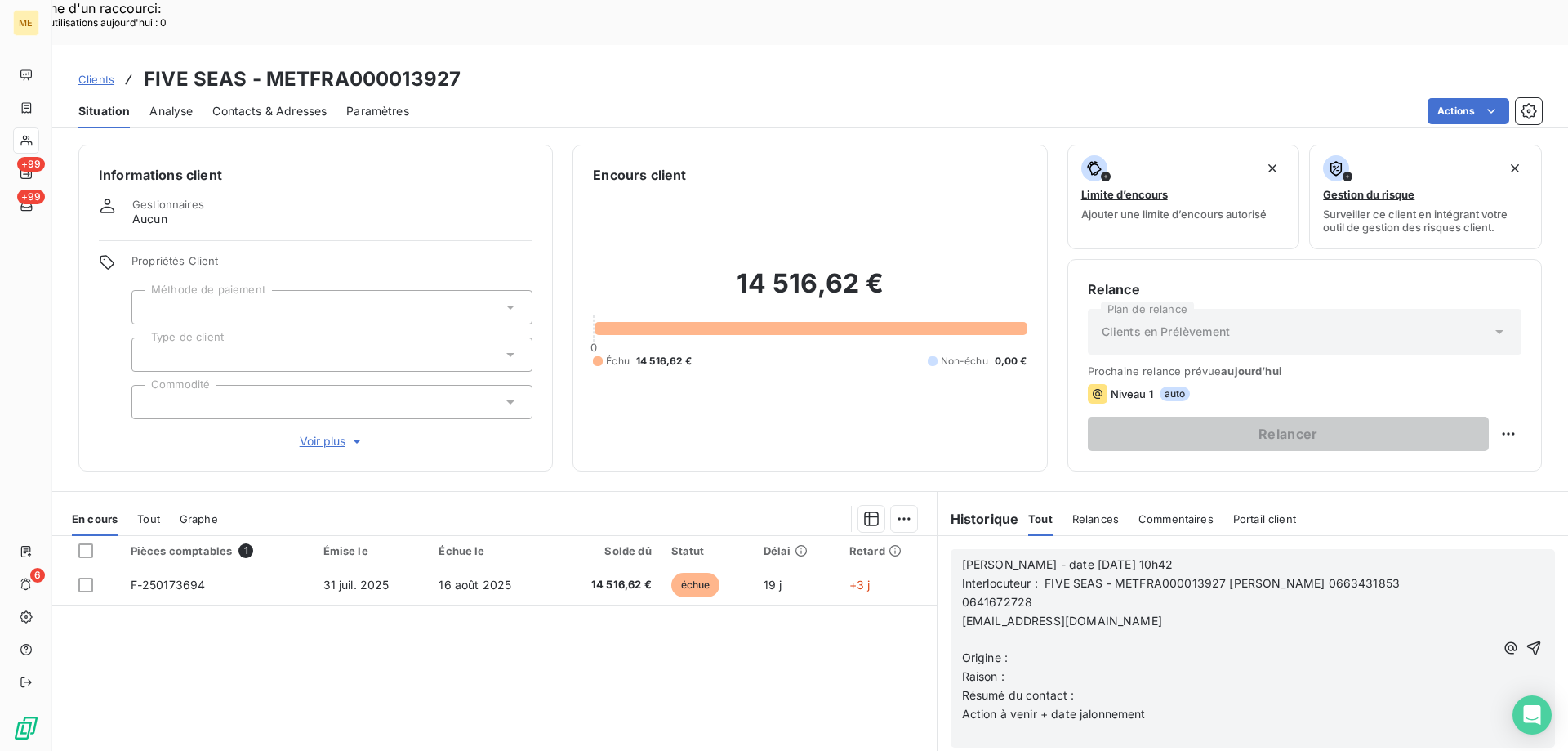
click at [962, 614] on span "[EMAIL_ADDRESS][DOMAIN_NAME]" at bounding box center [1062, 620] width 200 height 14
click at [962, 612] on p "﻿" at bounding box center [1228, 621] width 532 height 19
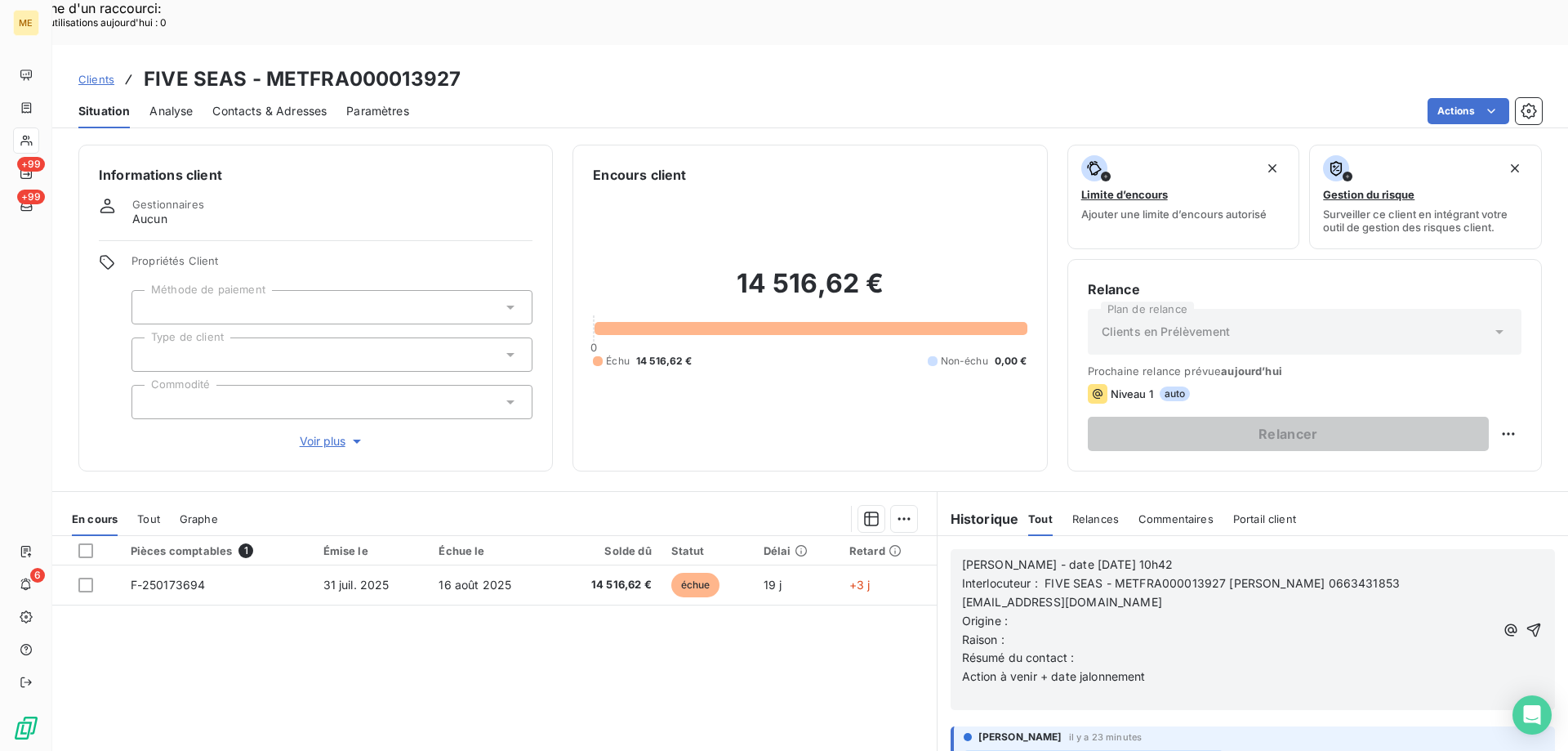
click at [1020, 612] on p "Origine :" at bounding box center [1228, 621] width 532 height 19
click at [1028, 603] on div "Valérie - date 19/08/2025 10h42 Interlocuteur : FIVE SEAS - METFRA000013927 Jer…" at bounding box center [1228, 630] width 532 height 150
click at [1029, 631] on p "Raison :" at bounding box center [1228, 640] width 532 height 19
click at [1080, 648] on p "Résumé du contact :" at bounding box center [1228, 657] width 532 height 19
click at [1170, 667] on p "Action à venir + date jalonnement" at bounding box center [1228, 676] width 532 height 19
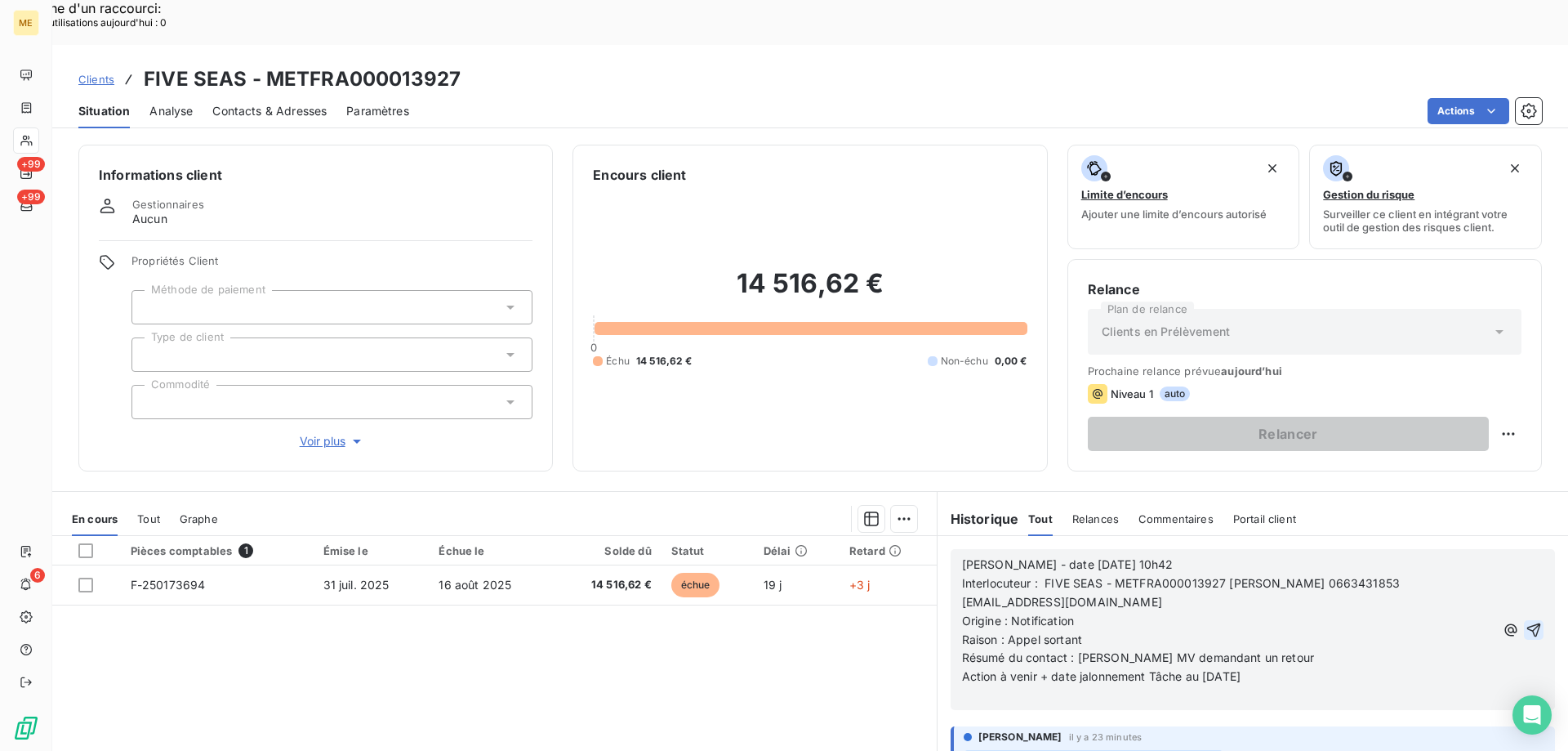
click at [1526, 622] on icon "button" at bounding box center [1534, 630] width 17 height 17
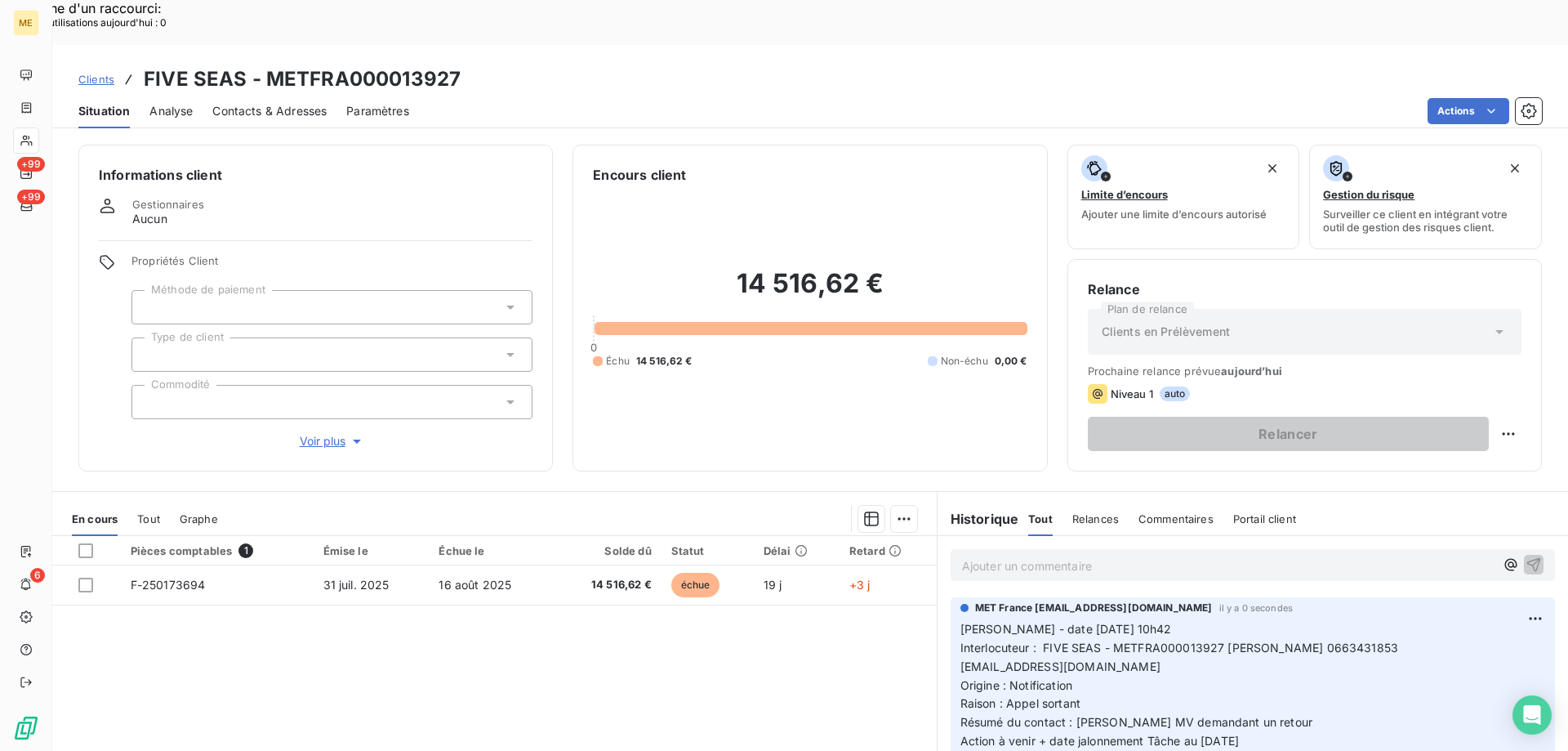
click at [1070, 556] on p "Ajouter un commentaire ﻿" at bounding box center [1228, 566] width 532 height 21
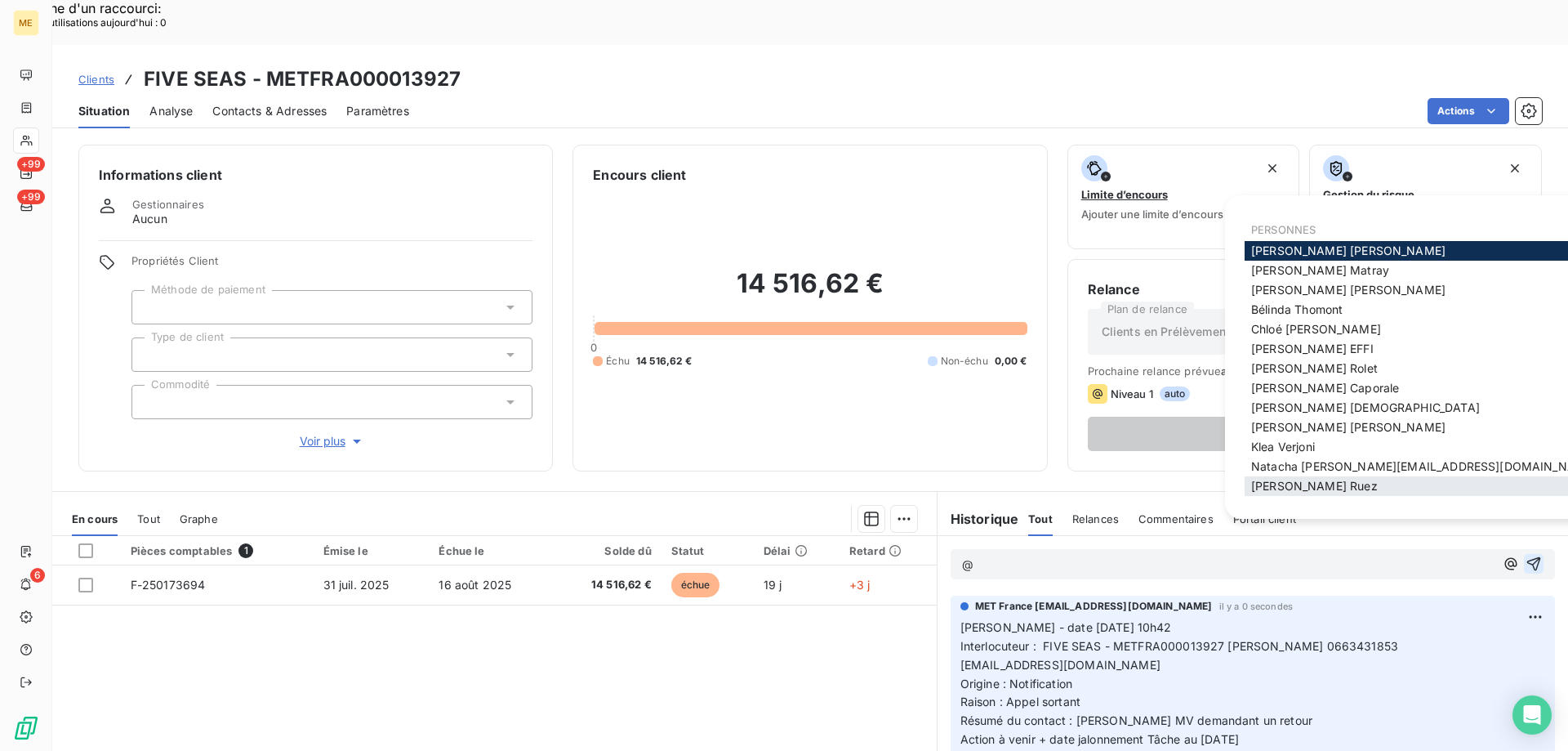
click at [1281, 493] on div "[PERSON_NAME]" at bounding box center [1424, 486] width 358 height 20
click at [1287, 489] on span "[PERSON_NAME]" at bounding box center [1314, 485] width 127 height 14
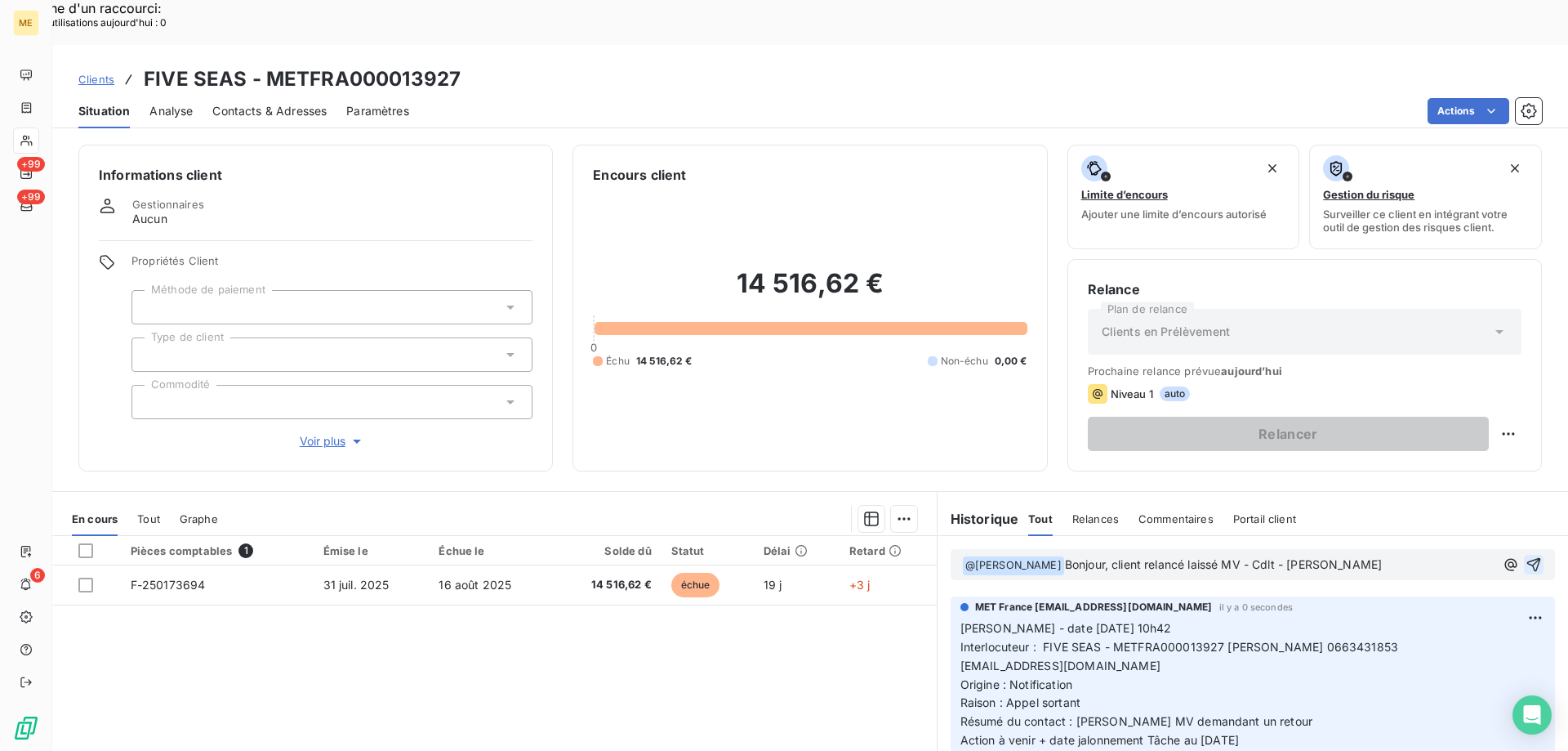
click at [1526, 556] on icon "button" at bounding box center [1534, 565] width 17 height 17
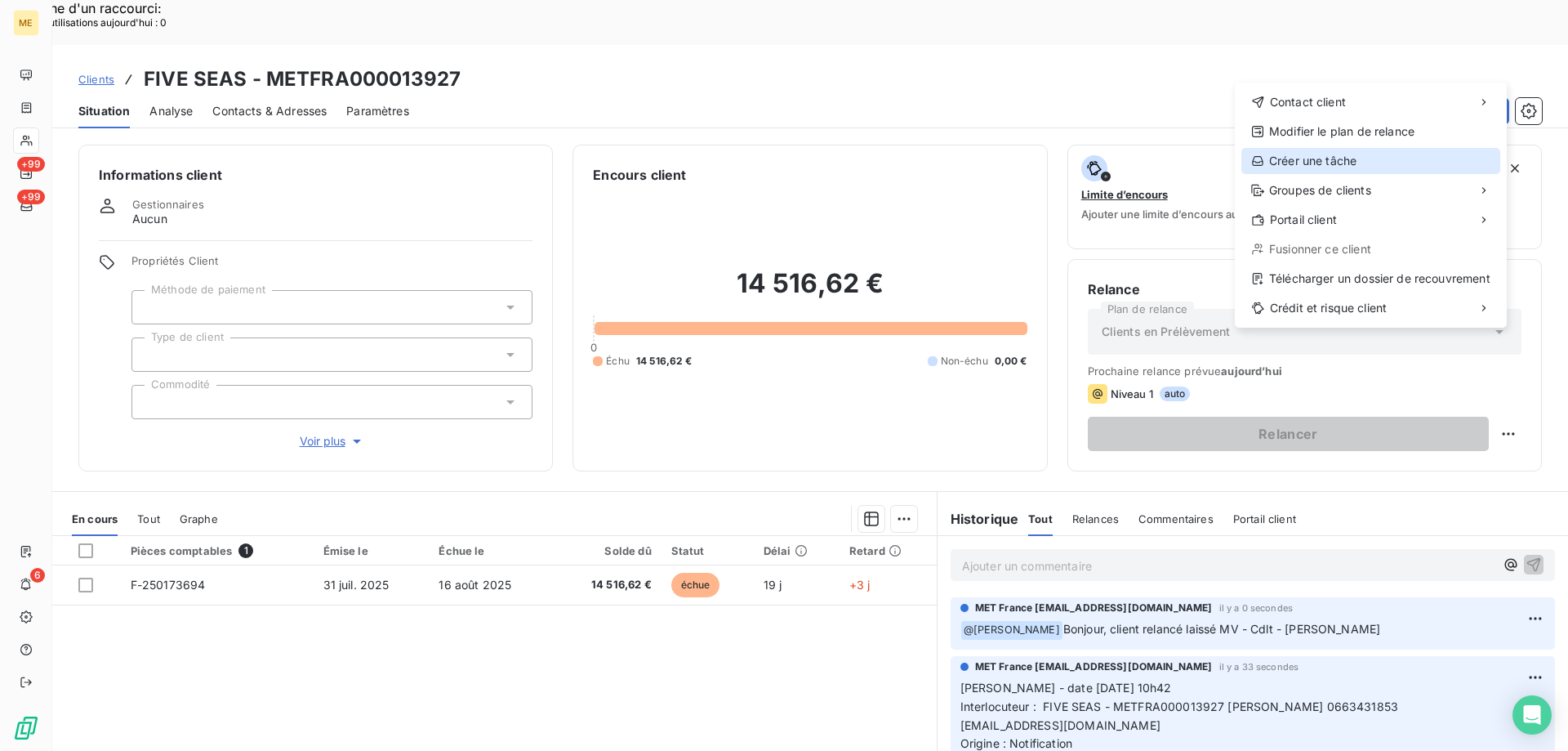
click at [1307, 166] on div "Créer une tâche" at bounding box center [1371, 161] width 259 height 26
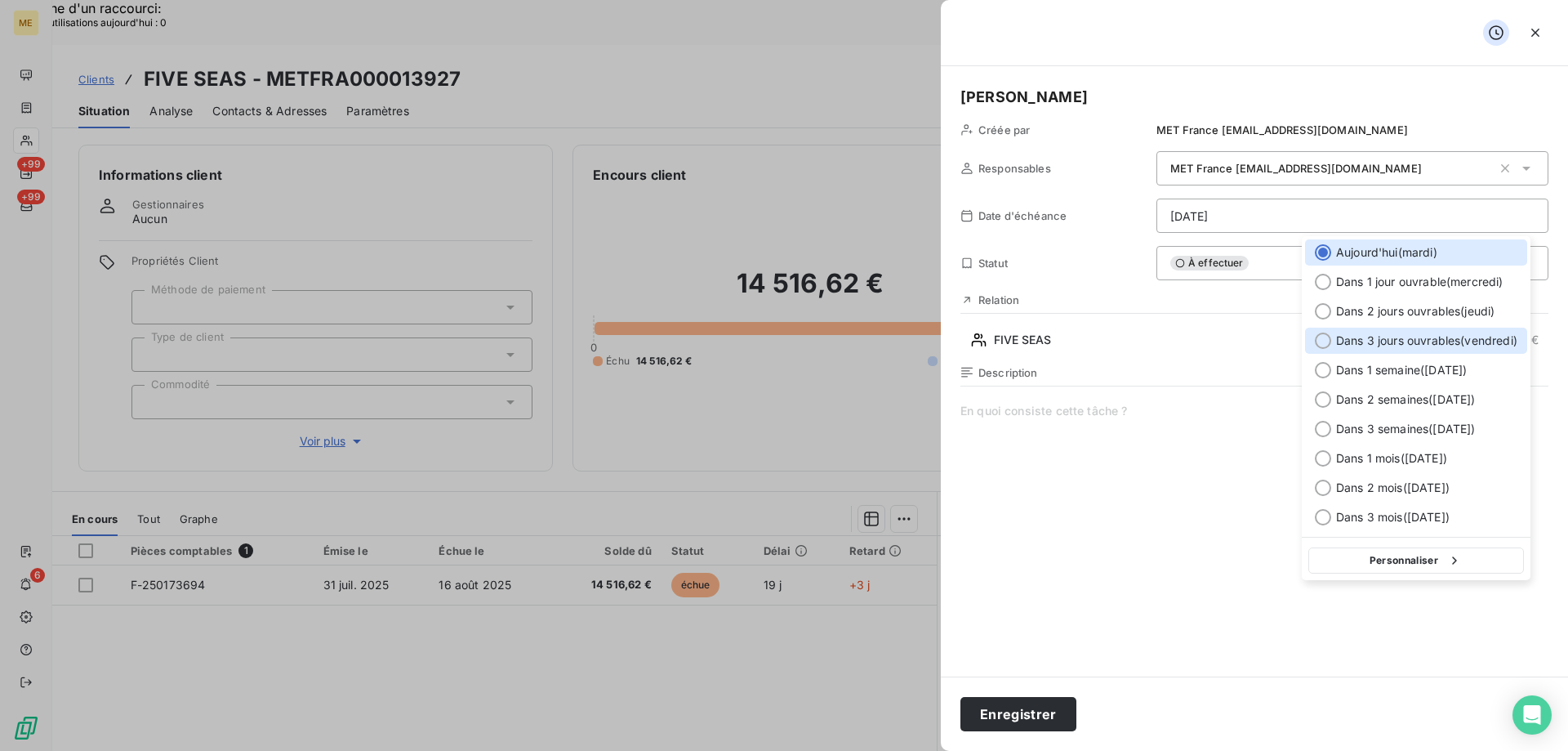
click at [1325, 336] on div at bounding box center [1323, 341] width 17 height 17
type input "[DATE]"
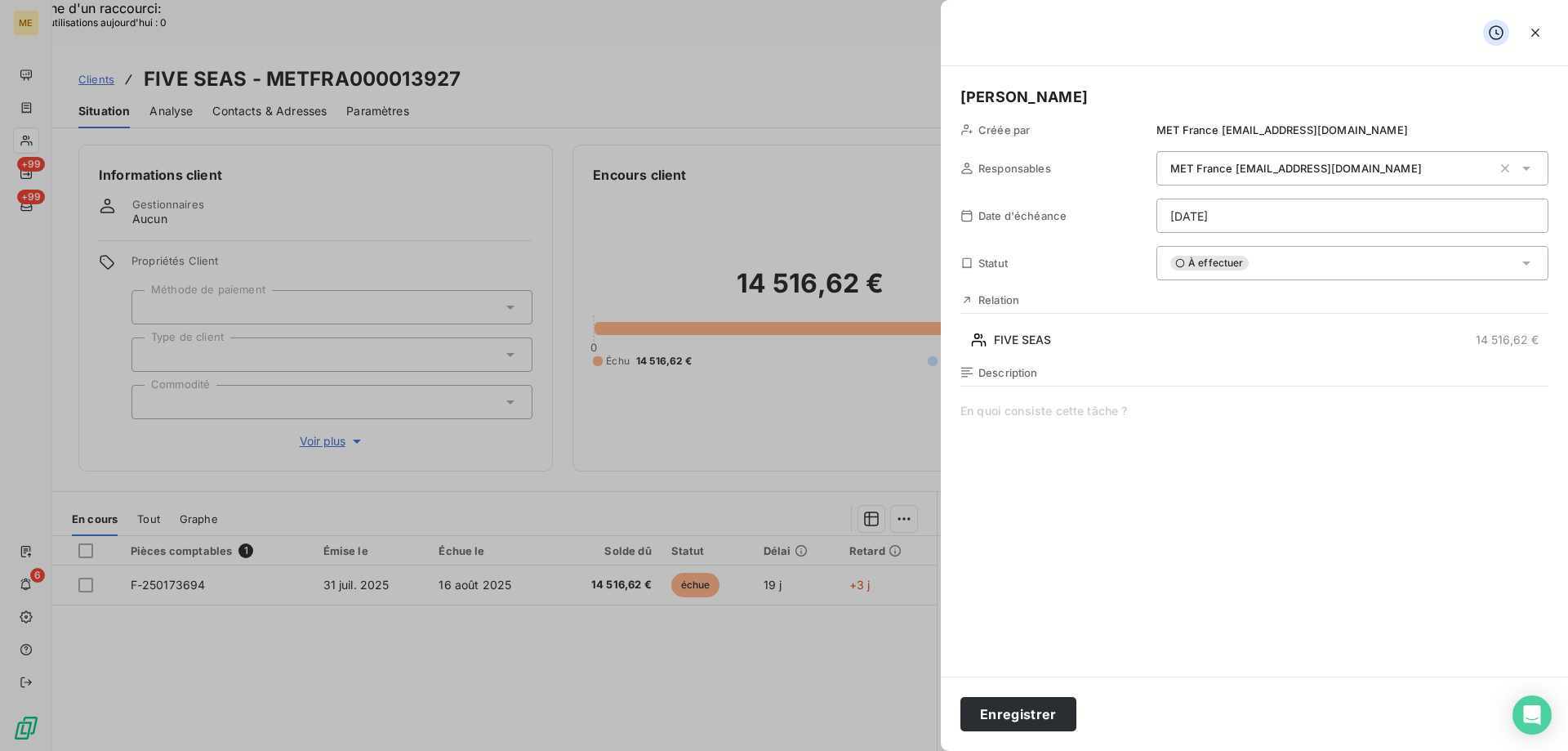
click at [1082, 408] on span at bounding box center [1254, 559] width 588 height 314
click at [1024, 715] on button "Enregistrer" at bounding box center [1018, 714] width 116 height 34
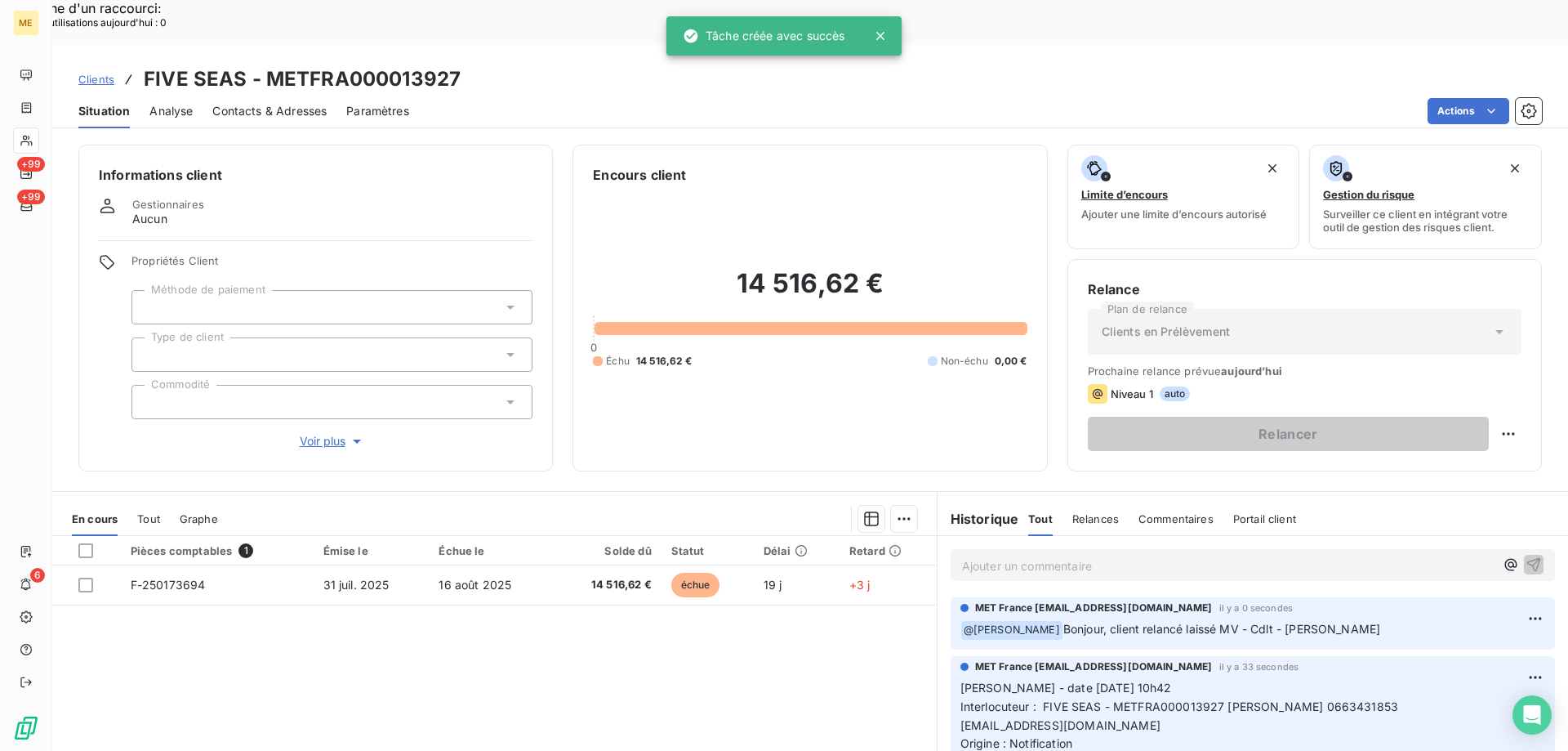
click at [319, 433] on span "Voir plus" at bounding box center [332, 441] width 65 height 17
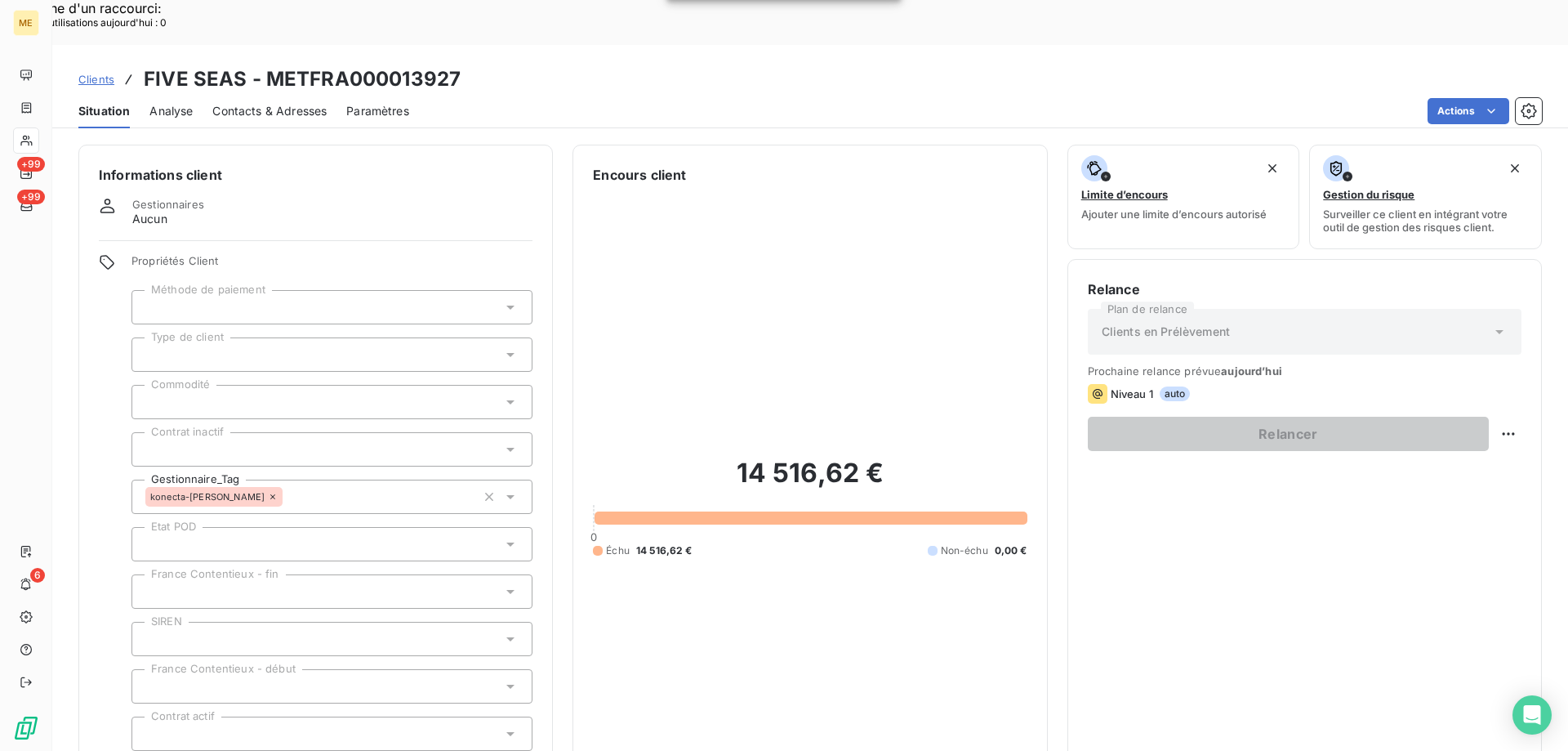
click at [721, 580] on div "14 516,62 € 0 Échu 14 516,62 € Non-échu 0,00 €" at bounding box center [810, 507] width 434 height 644
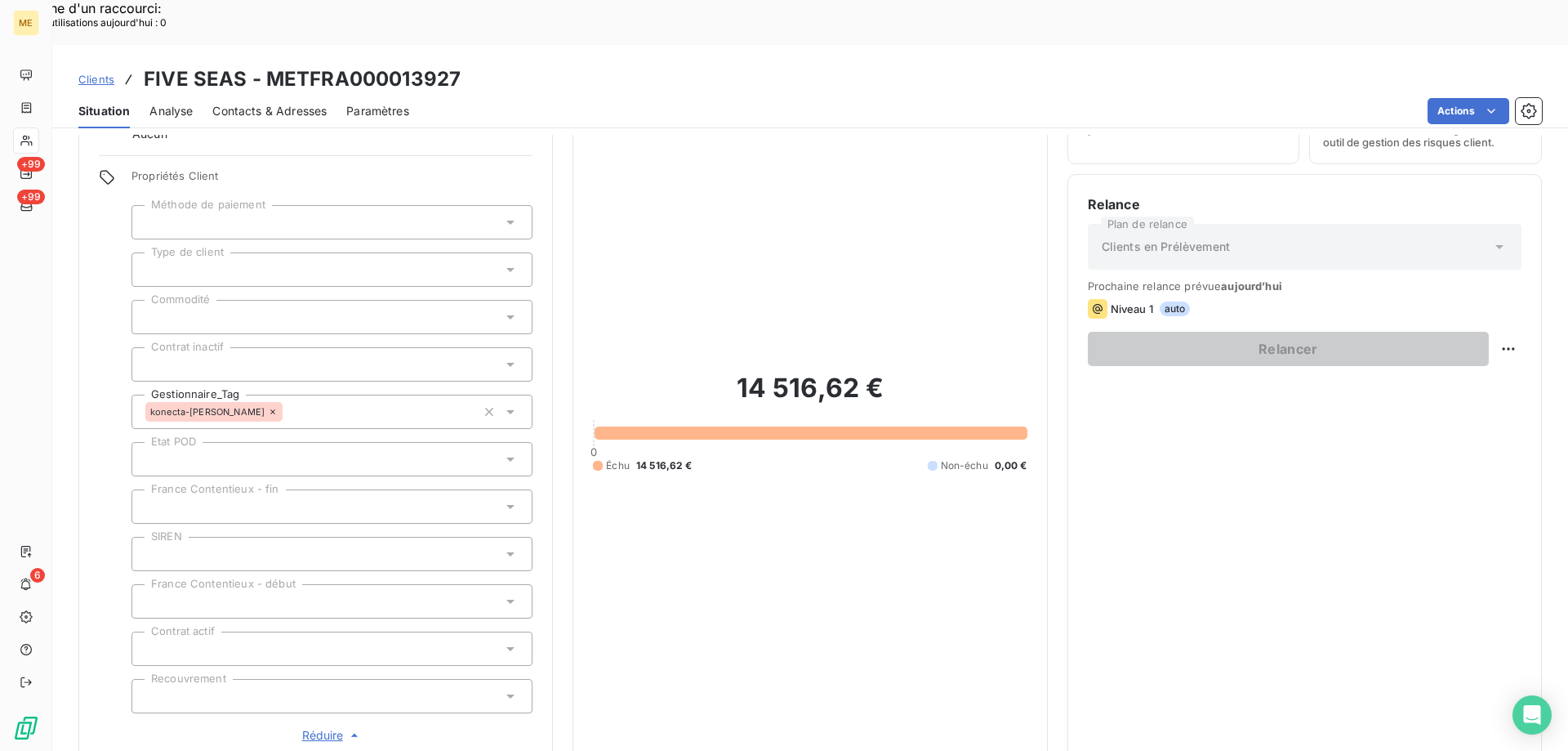
scroll to position [245, 0]
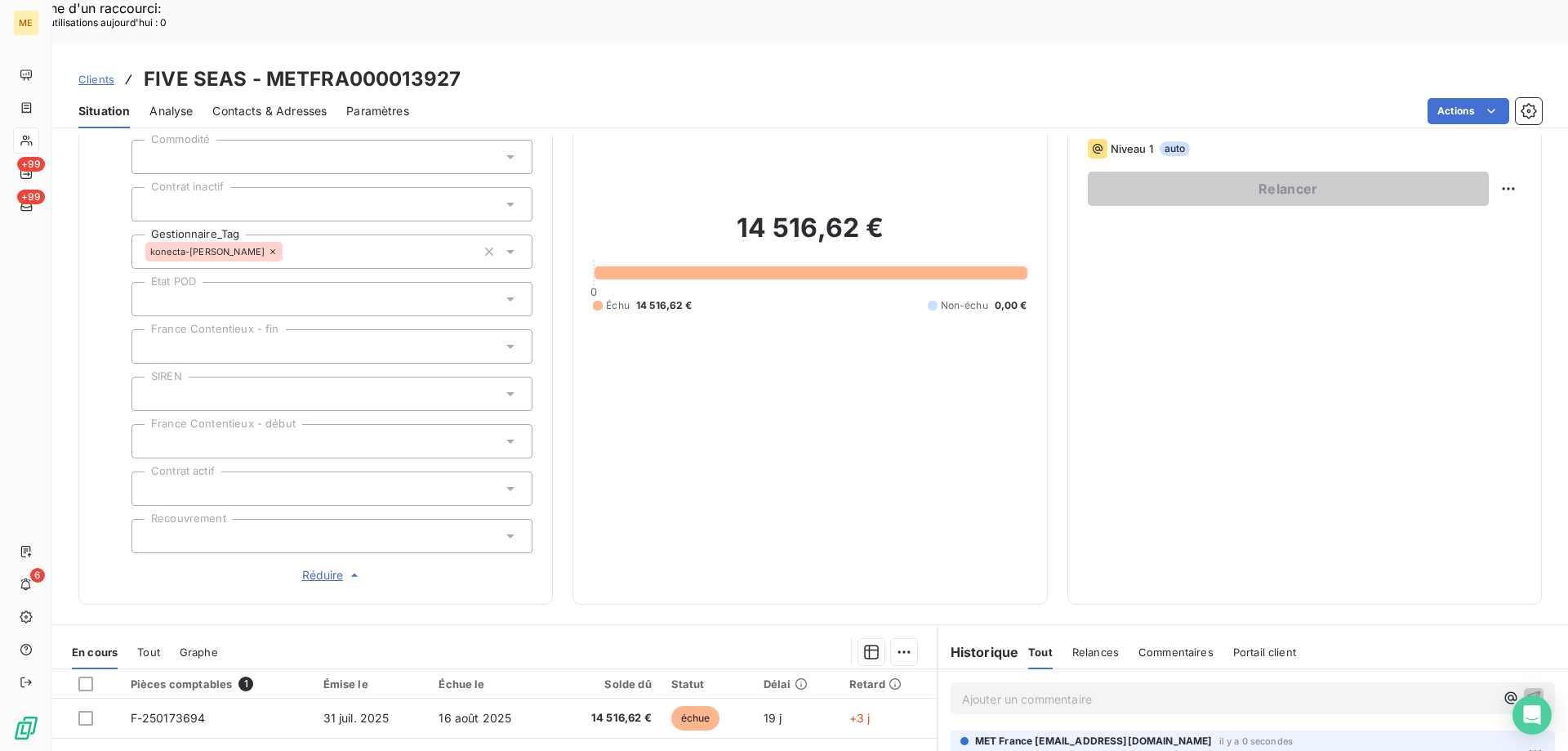
click at [323, 567] on span "Réduire" at bounding box center [332, 575] width 60 height 17
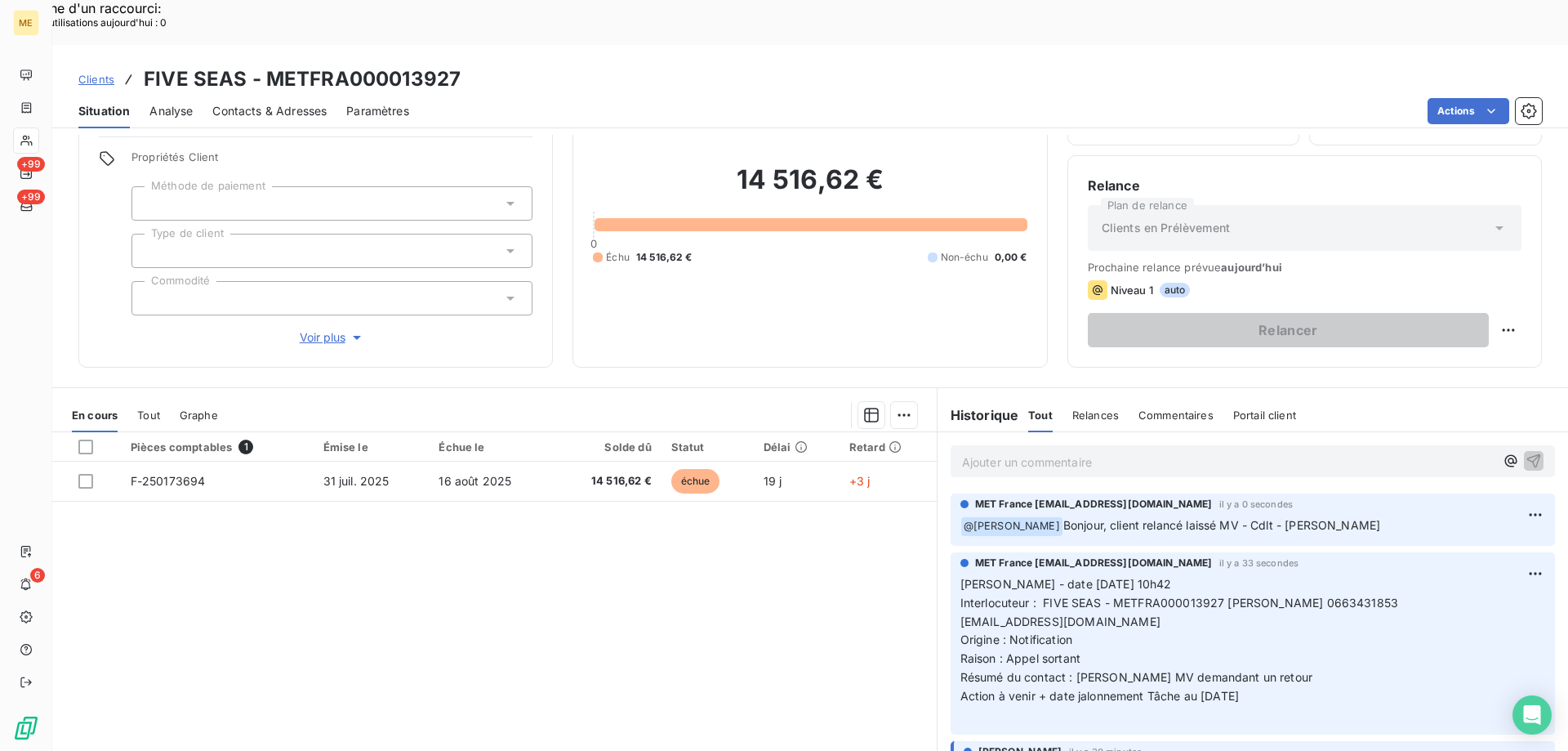
scroll to position [104, 0]
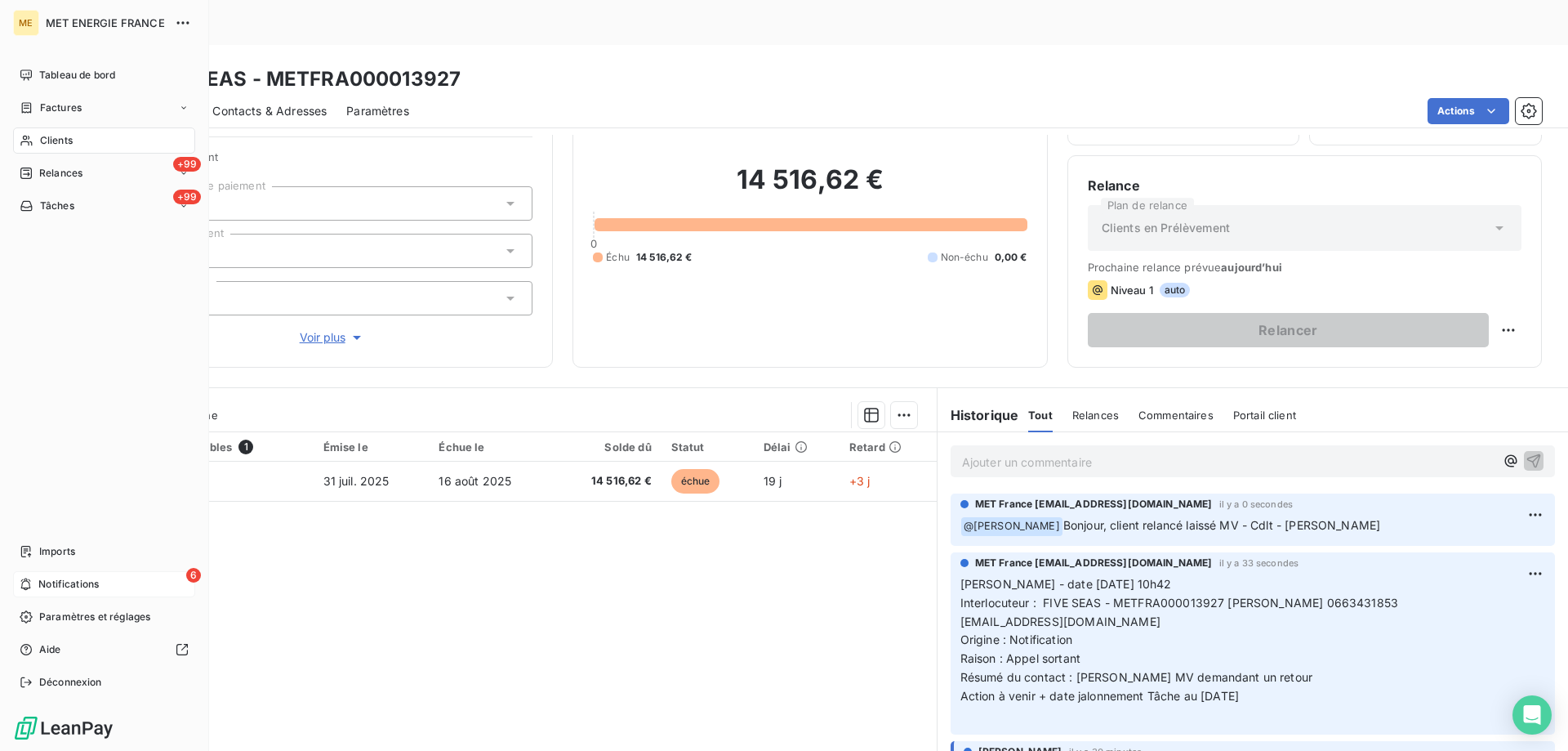
click at [128, 587] on div "6 Notifications" at bounding box center [104, 585] width 182 height 26
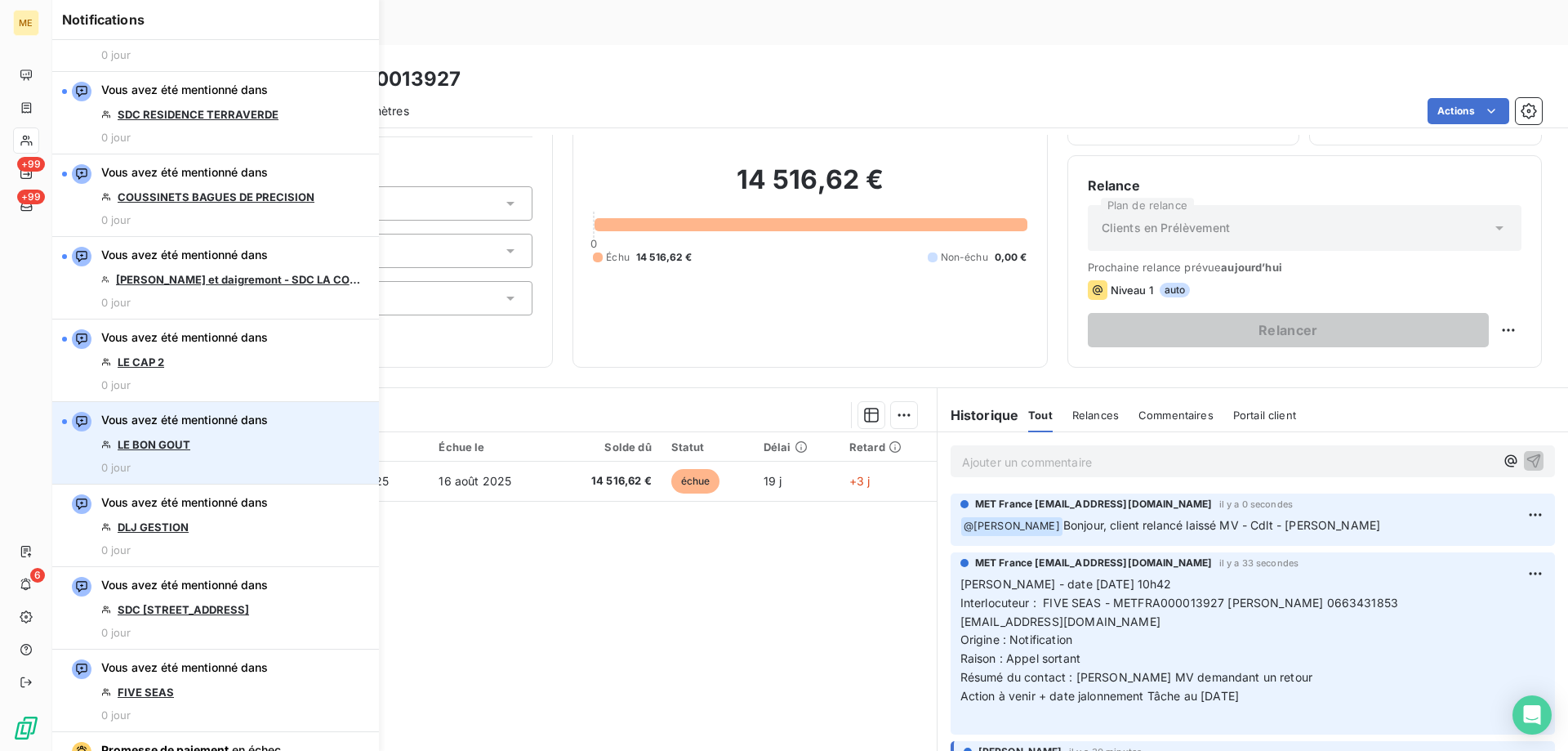
scroll to position [82, 0]
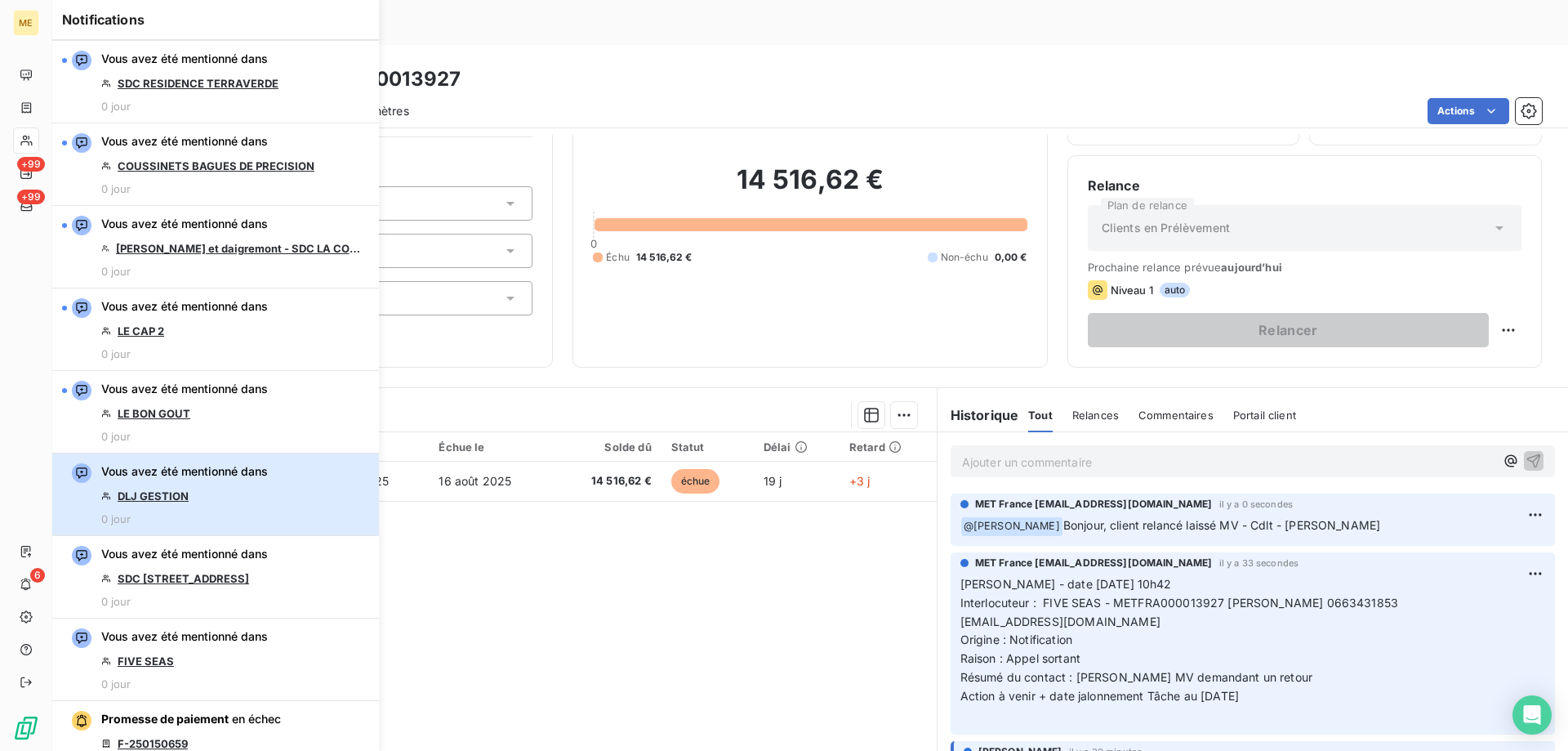
click at [233, 493] on div "Vous avez été mentionné dans DLJ GESTION 0 jour" at bounding box center [184, 493] width 166 height 62
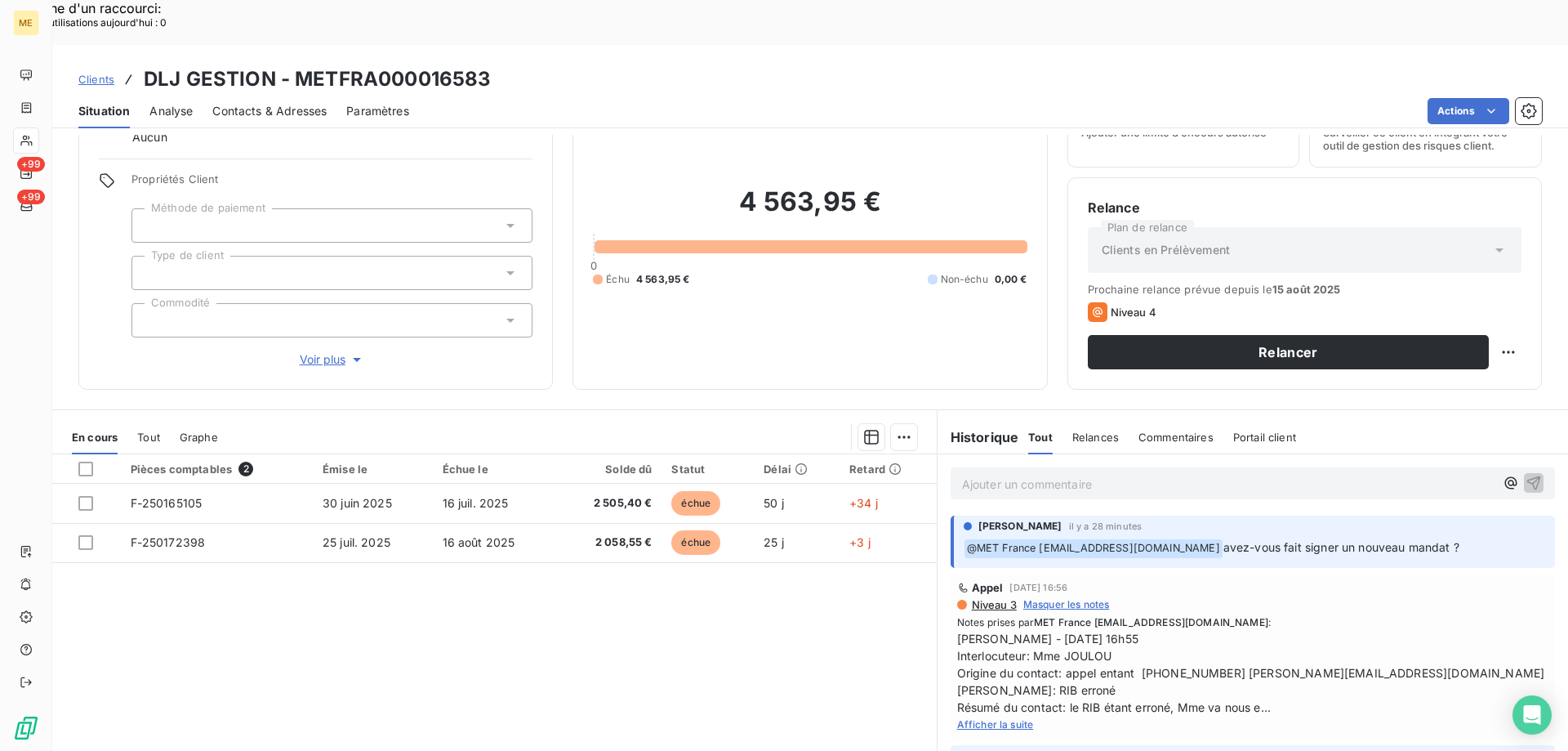
scroll to position [104, 0]
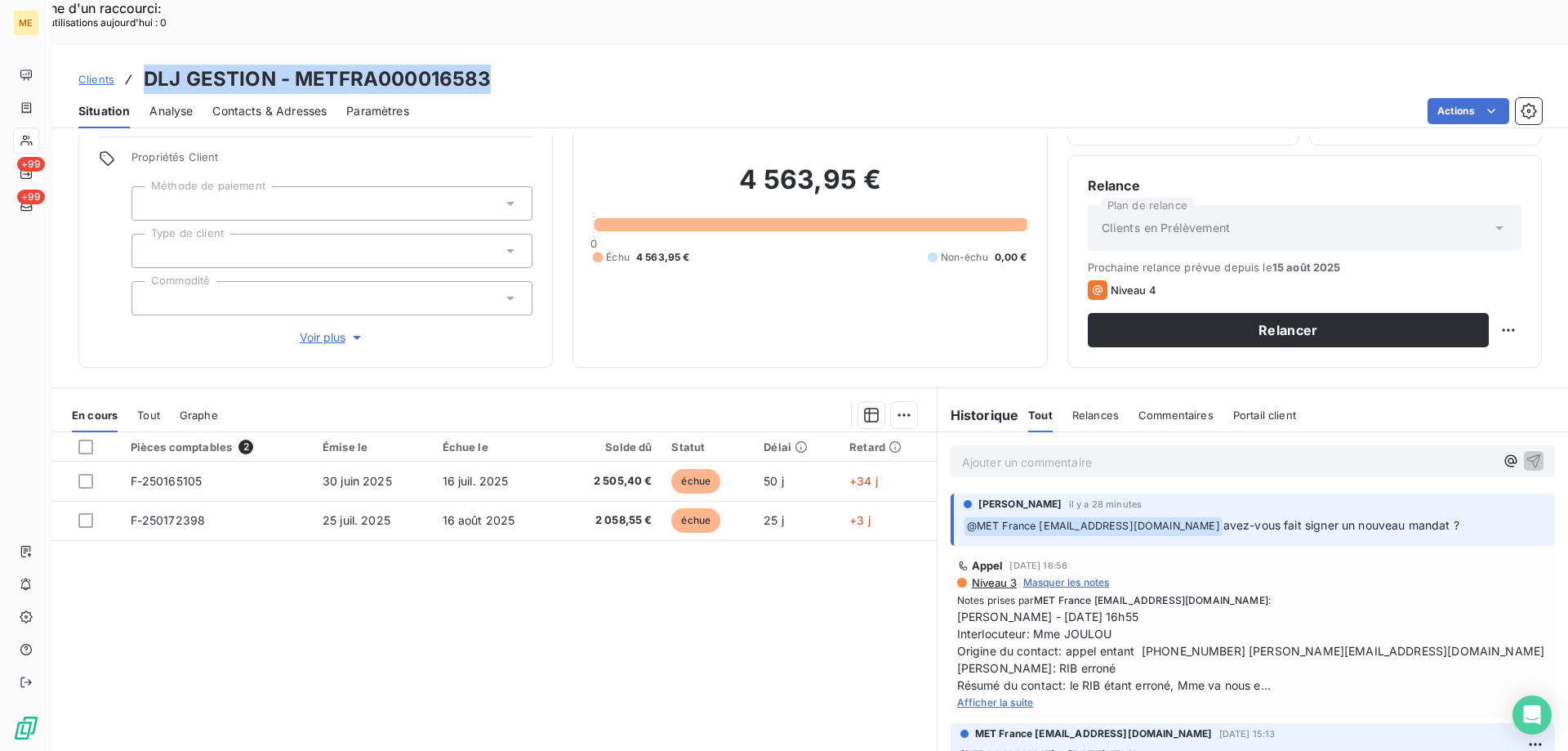
drag, startPoint x: 501, startPoint y: 33, endPoint x: 128, endPoint y: 12, distance: 373.6
click at [128, 45] on div "Clients DLJ GESTION - METFRA000016583 Situation Analyse Contacts & Adresses Par…" at bounding box center [810, 86] width 1516 height 84
copy h3 "DLJ GESTION - METFRA000016583"
drag, startPoint x: 979, startPoint y: 658, endPoint x: 993, endPoint y: 655, distance: 14.3
click at [979, 696] on span "Afficher la suite" at bounding box center [995, 702] width 77 height 12
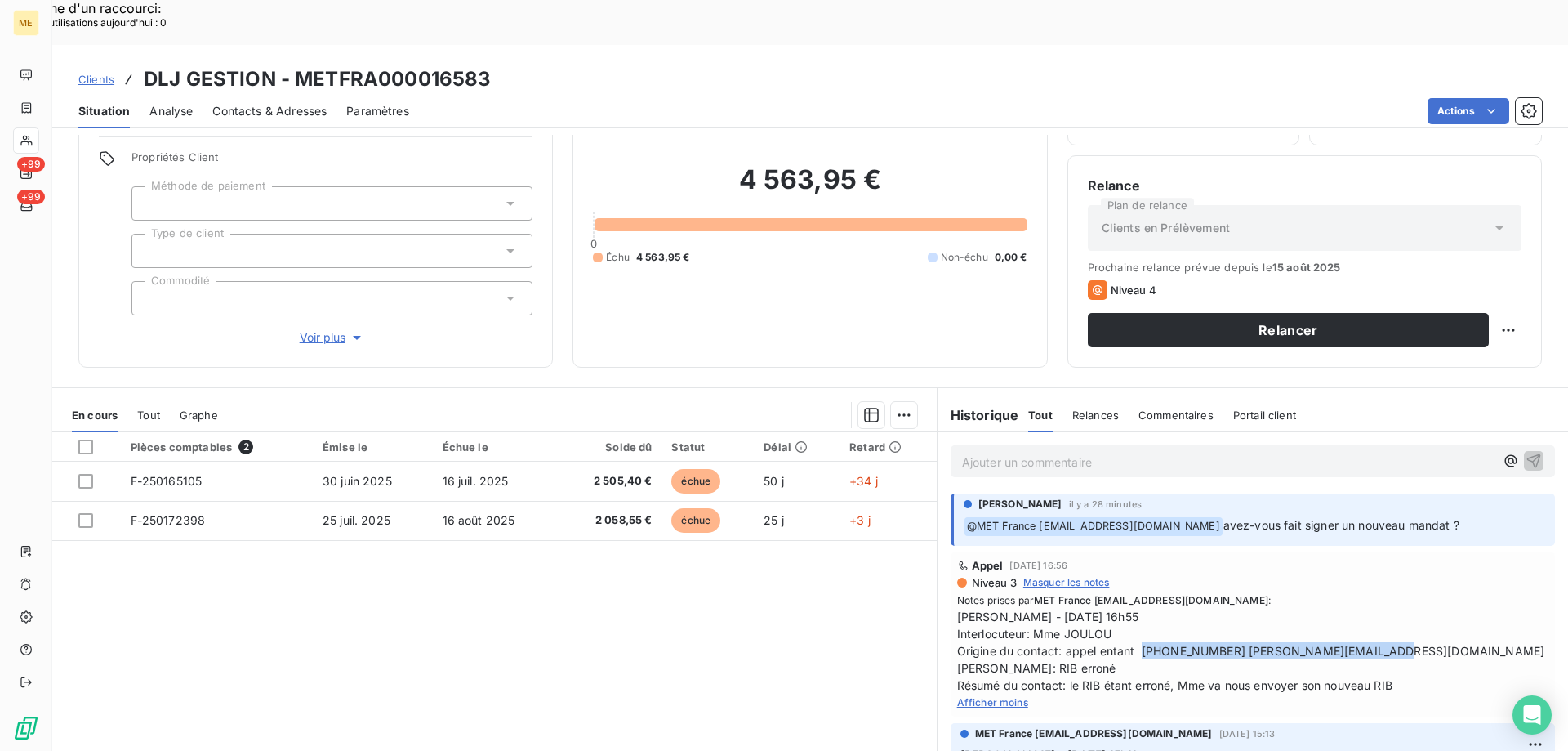
drag, startPoint x: 1138, startPoint y: 601, endPoint x: 1355, endPoint y: 604, distance: 217.0
click at [1355, 608] on span "Sylvain - 31/07/2025 - 16h55 Interlocuteur: Mme JOULOU Origine du contact: appe…" at bounding box center [1253, 651] width 591 height 86
copy span "0675714498 [PERSON_NAME][EMAIL_ADDRESS][DOMAIN_NAME]"
drag, startPoint x: 1032, startPoint y: 591, endPoint x: 1128, endPoint y: 585, distance: 96.2
click at [1128, 608] on span "Sylvain - 31/07/2025 - 16h55 Interlocuteur: Mme JOULOU Origine du contact: appe…" at bounding box center [1253, 651] width 591 height 86
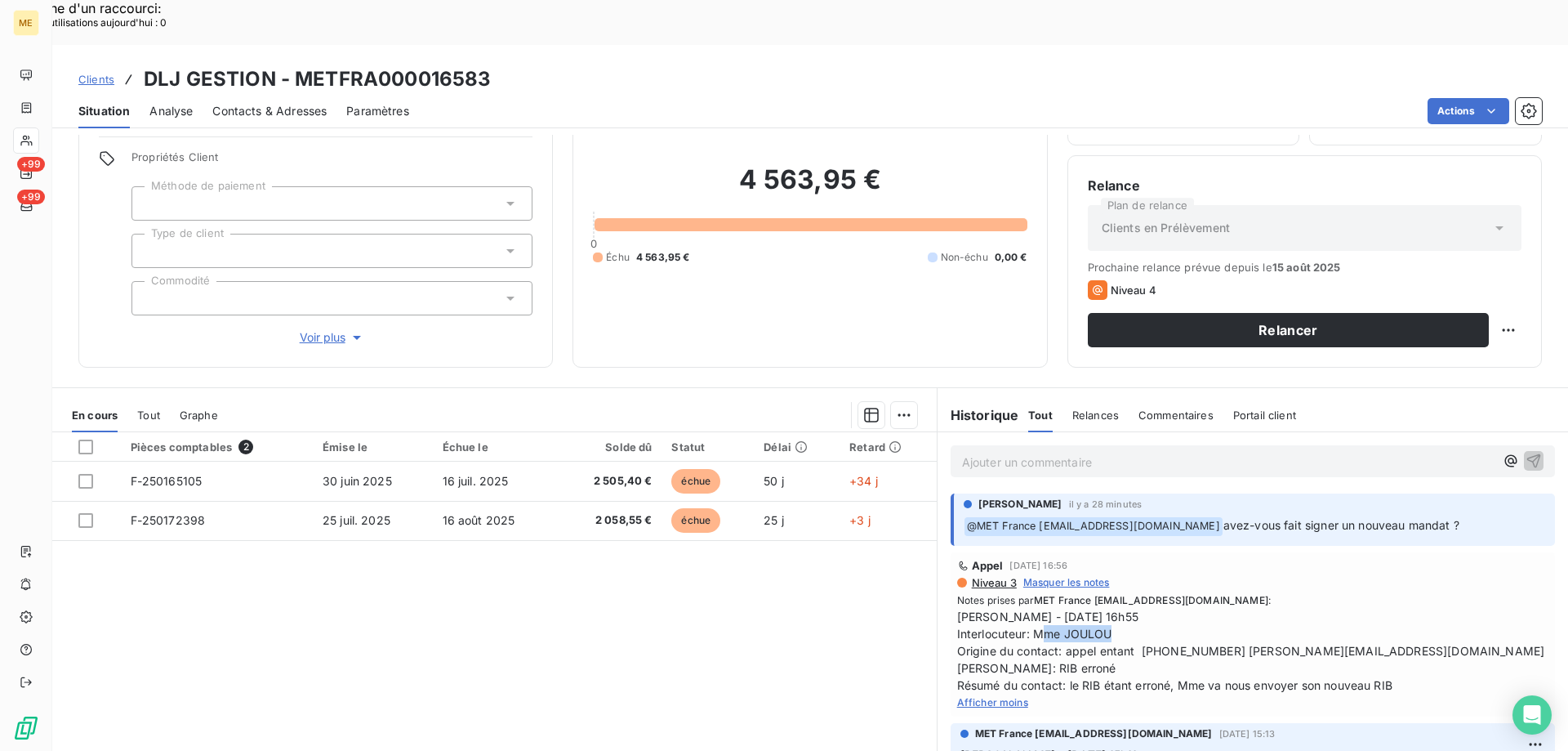
click at [1128, 608] on span "Sylvain - 31/07/2025 - 16h55 Interlocuteur: Mme JOULOU Origine du contact: appe…" at bounding box center [1253, 651] width 591 height 86
drag, startPoint x: 1098, startPoint y: 591, endPoint x: 1026, endPoint y: 595, distance: 72.1
click at [1026, 608] on span "Sylvain - 31/07/2025 - 16h55 Interlocuteur: Mme JOULOU Origine du contact: appe…" at bounding box center [1253, 651] width 591 height 86
copy span "Mme JOULOU"
drag, startPoint x: 294, startPoint y: 28, endPoint x: 513, endPoint y: 43, distance: 219.5
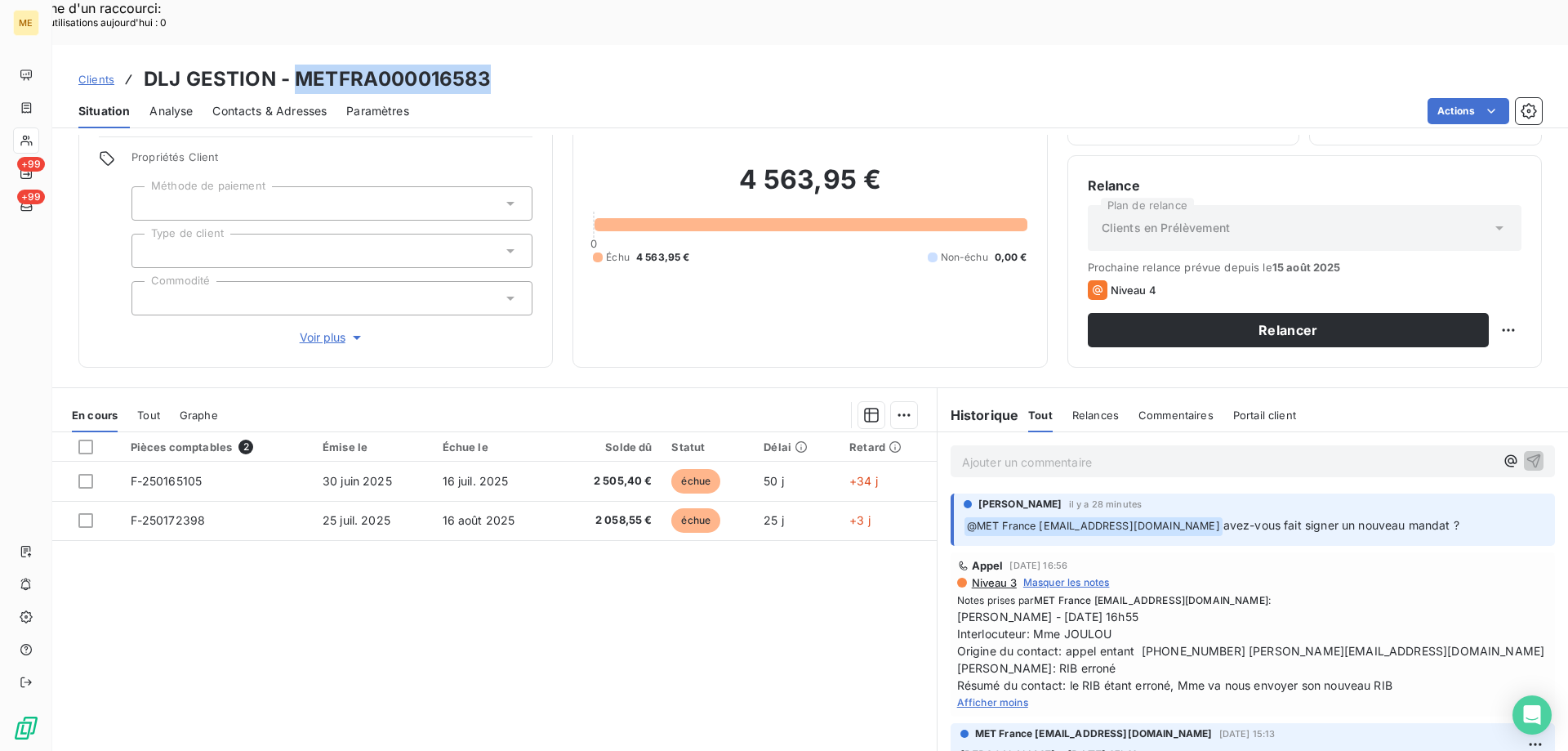
click at [513, 65] on div "Clients DLJ GESTION - METFRA000016583" at bounding box center [810, 79] width 1516 height 30
copy h3 "METFRA000016583"
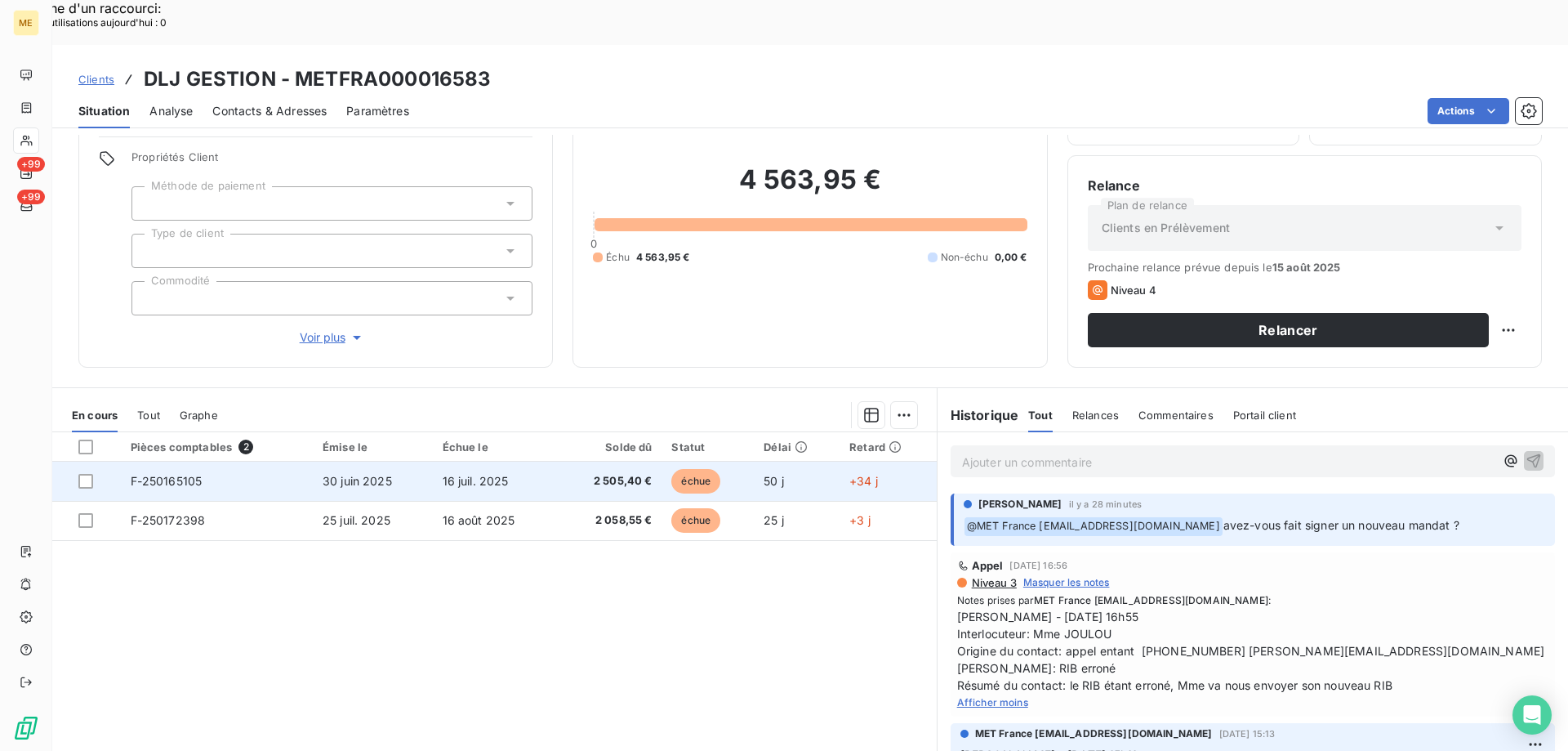
click at [181, 474] on span "F-250165105" at bounding box center [166, 480] width 72 height 14
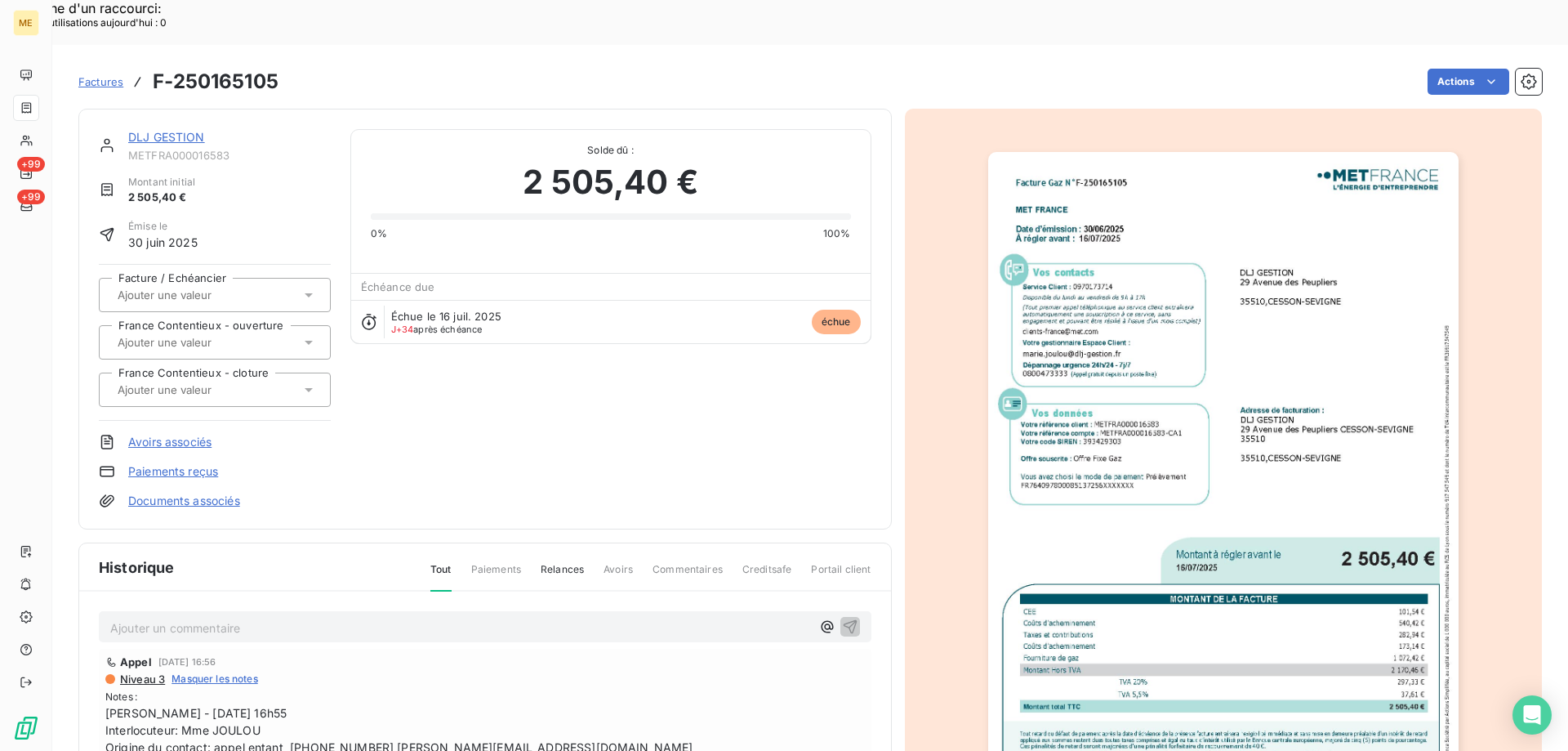
click at [1262, 314] on img "button" at bounding box center [1224, 484] width 470 height 665
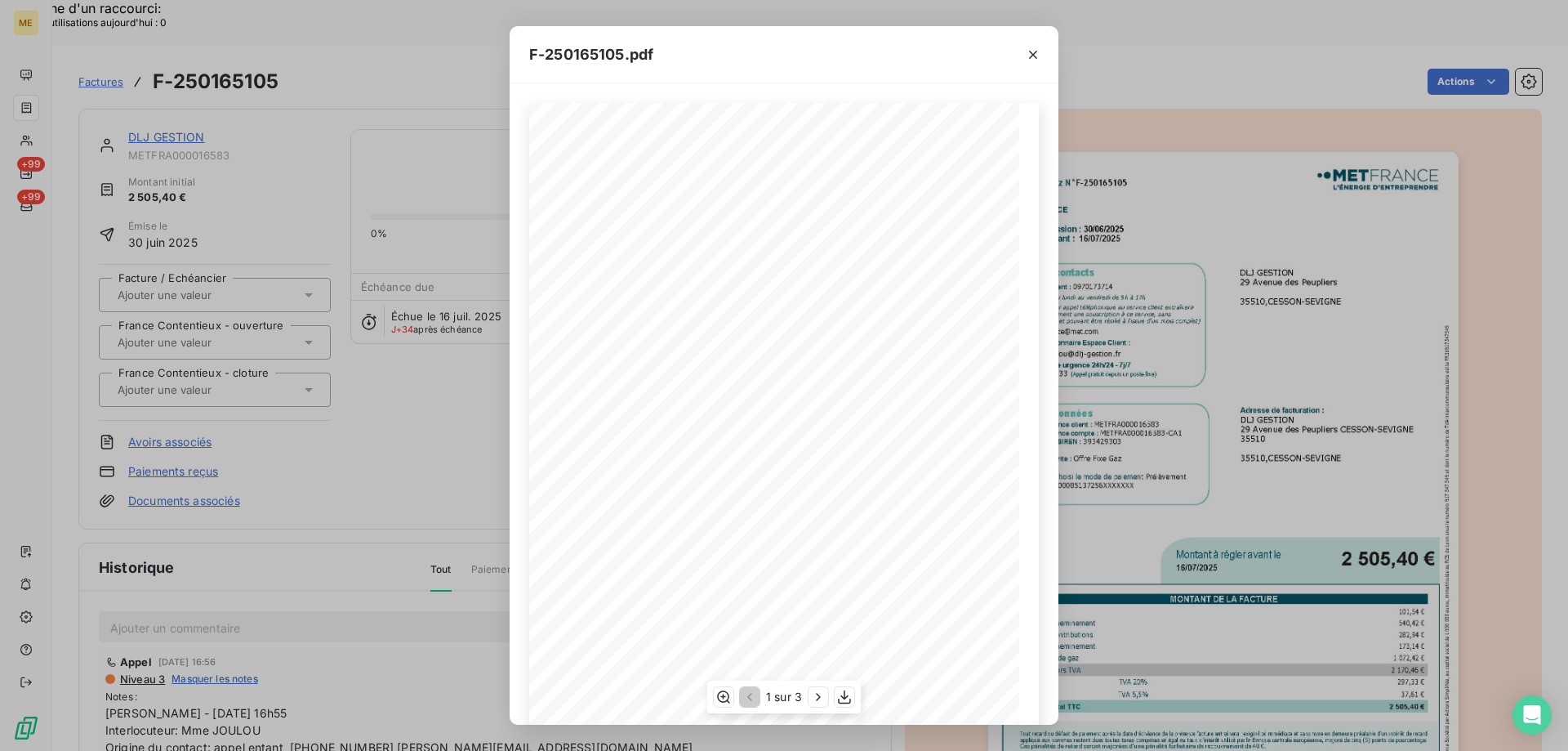
scroll to position [112, 0]
click at [845, 701] on icon "button" at bounding box center [844, 697] width 17 height 17
click at [1033, 51] on icon "button" at bounding box center [1033, 55] width 17 height 17
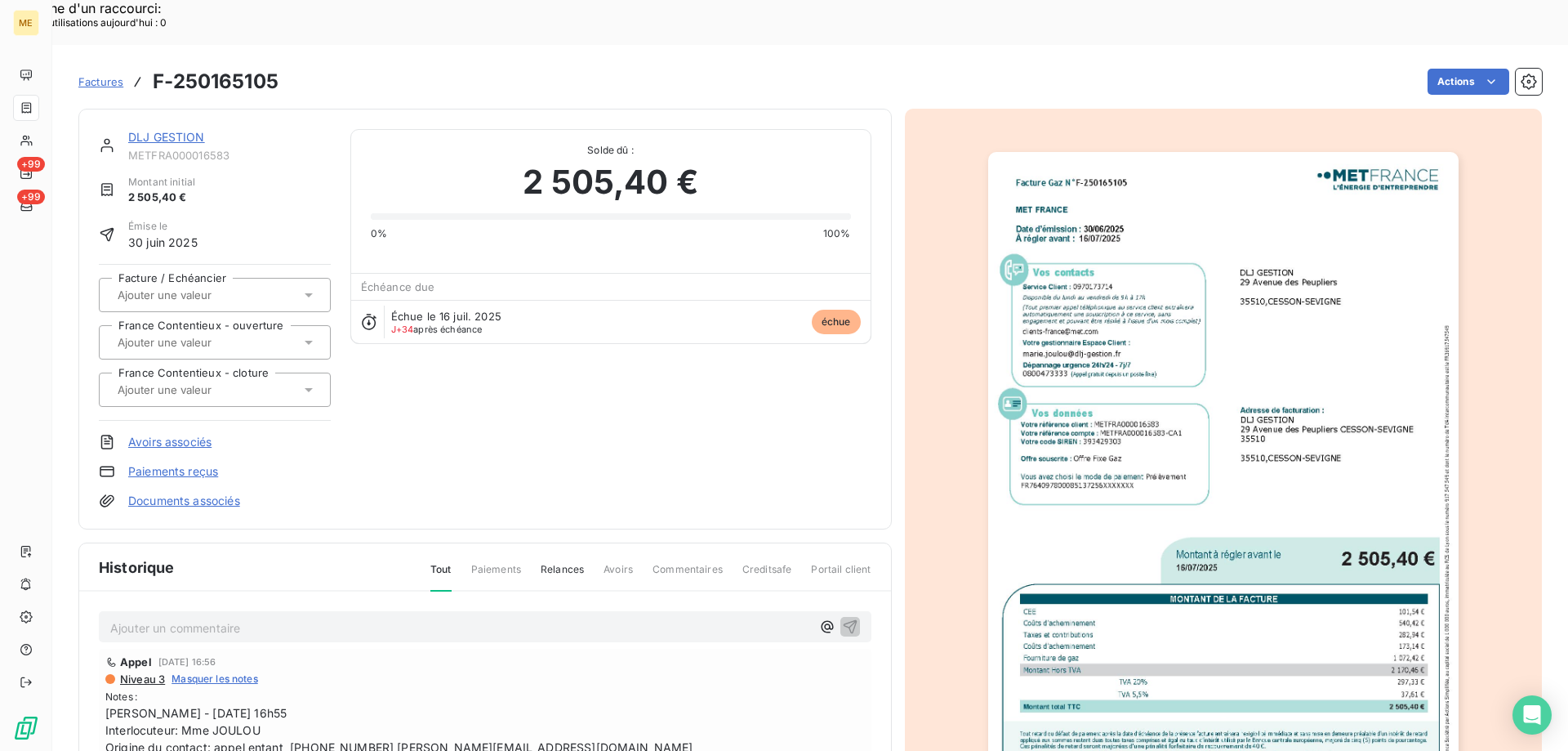
click at [1028, 63] on icon "button" at bounding box center [1020, 70] width 16 height 16
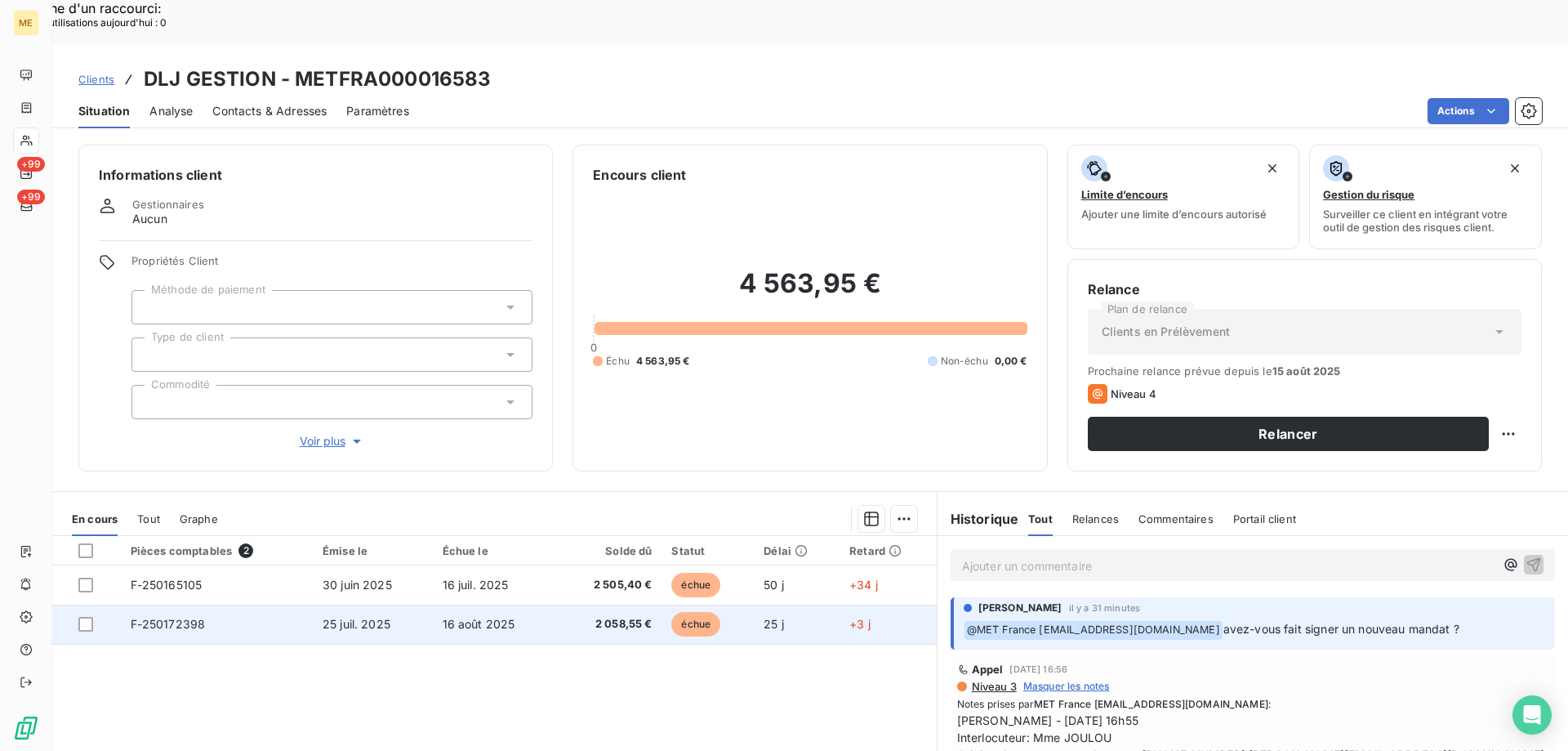
click at [196, 617] on span "F-250172398" at bounding box center [168, 623] width 75 height 14
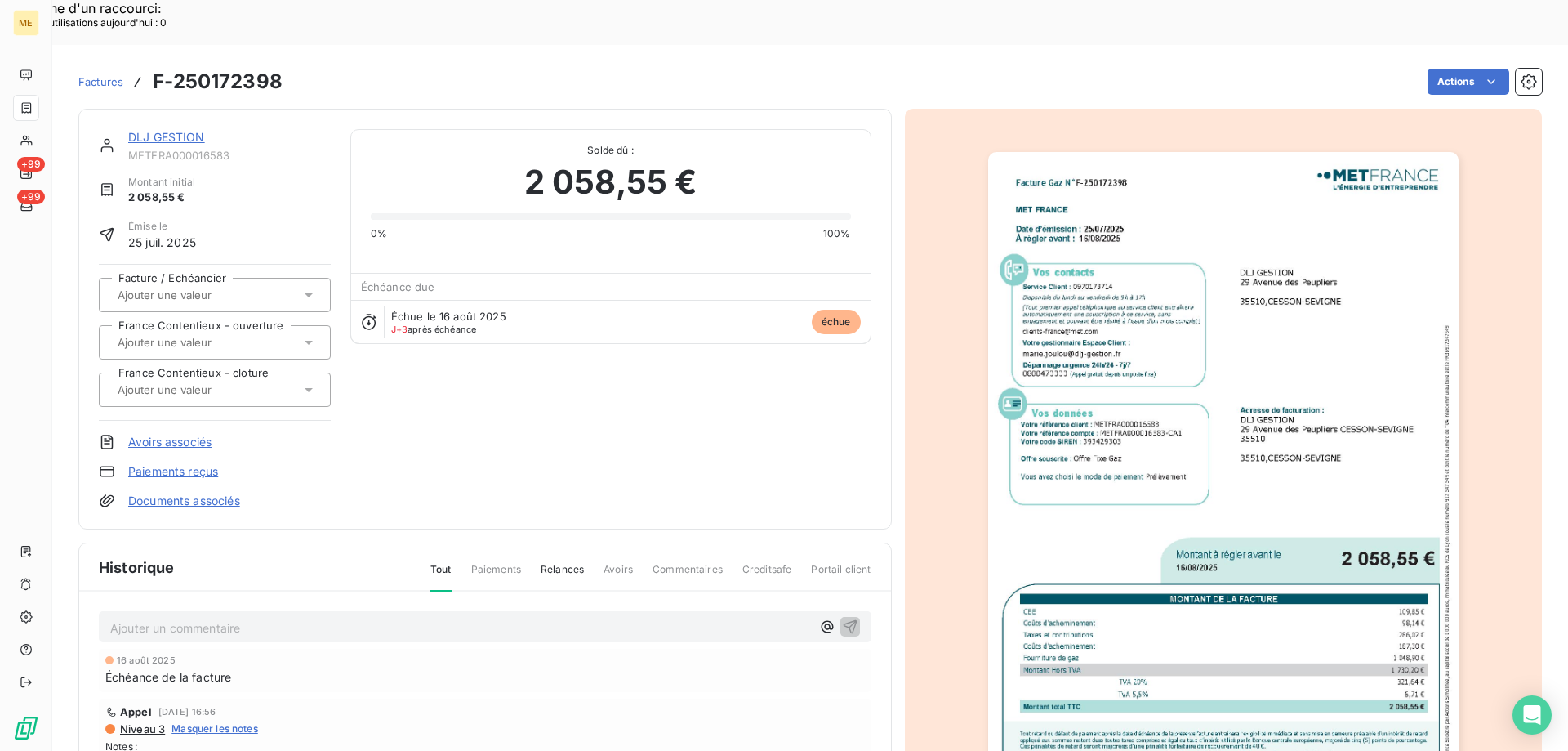
click at [1176, 455] on img "button" at bounding box center [1224, 484] width 470 height 665
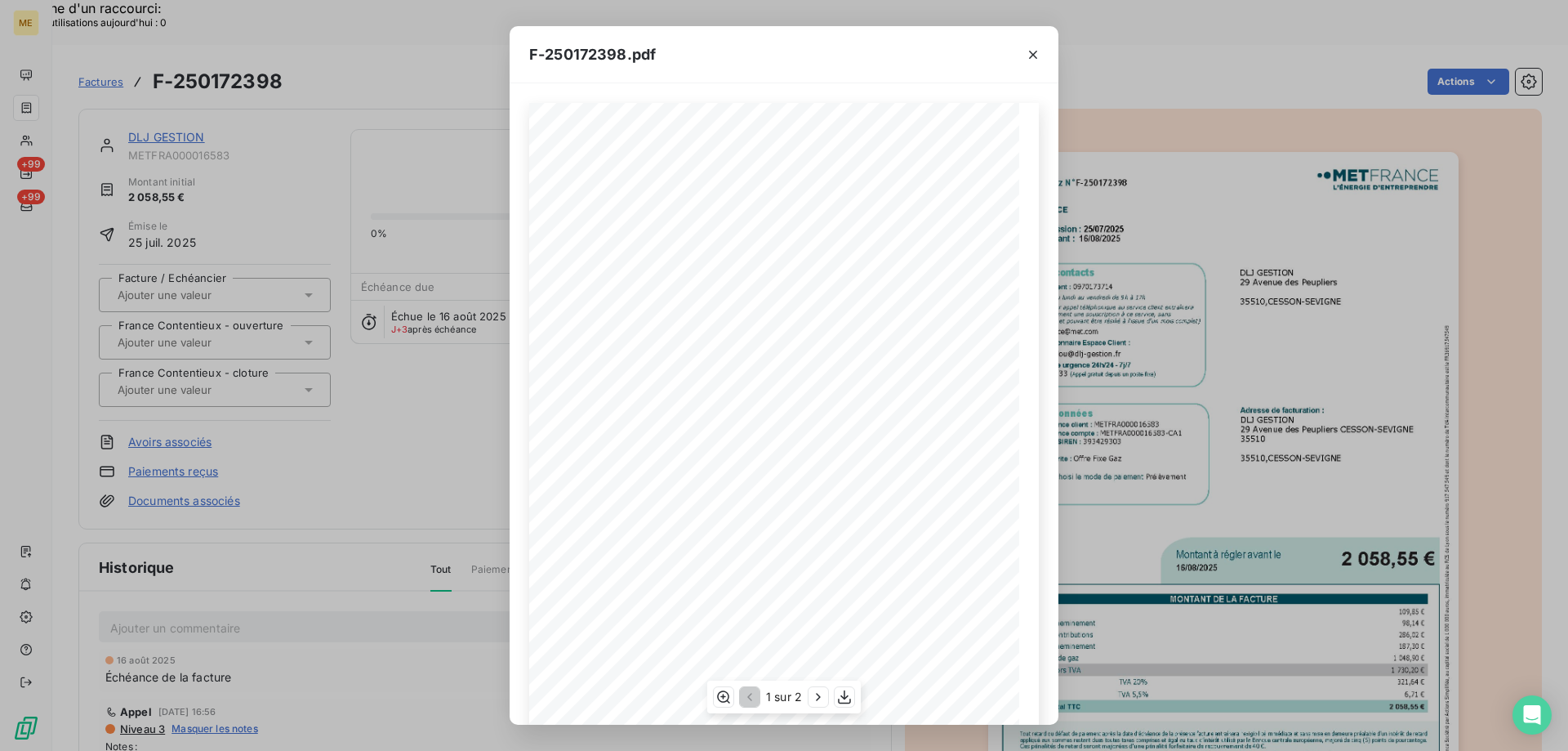
scroll to position [112, 0]
click at [845, 697] on icon "button" at bounding box center [844, 697] width 17 height 17
click at [1142, 157] on div "F-250172398.pdf Facture Gaz N° F-250172398 MET Energie France 4, rue de la Répu…" at bounding box center [784, 375] width 1568 height 751
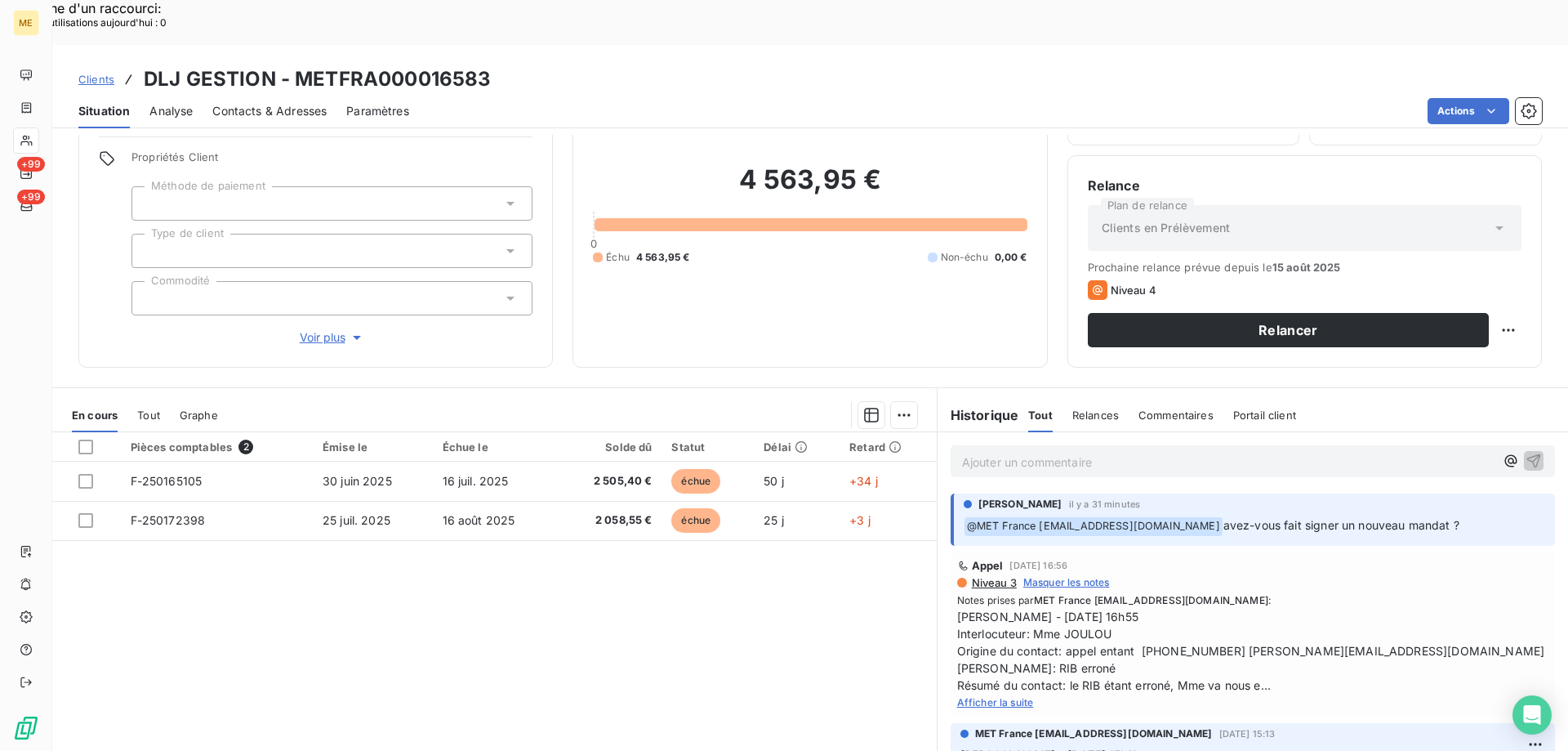
scroll to position [56, 0]
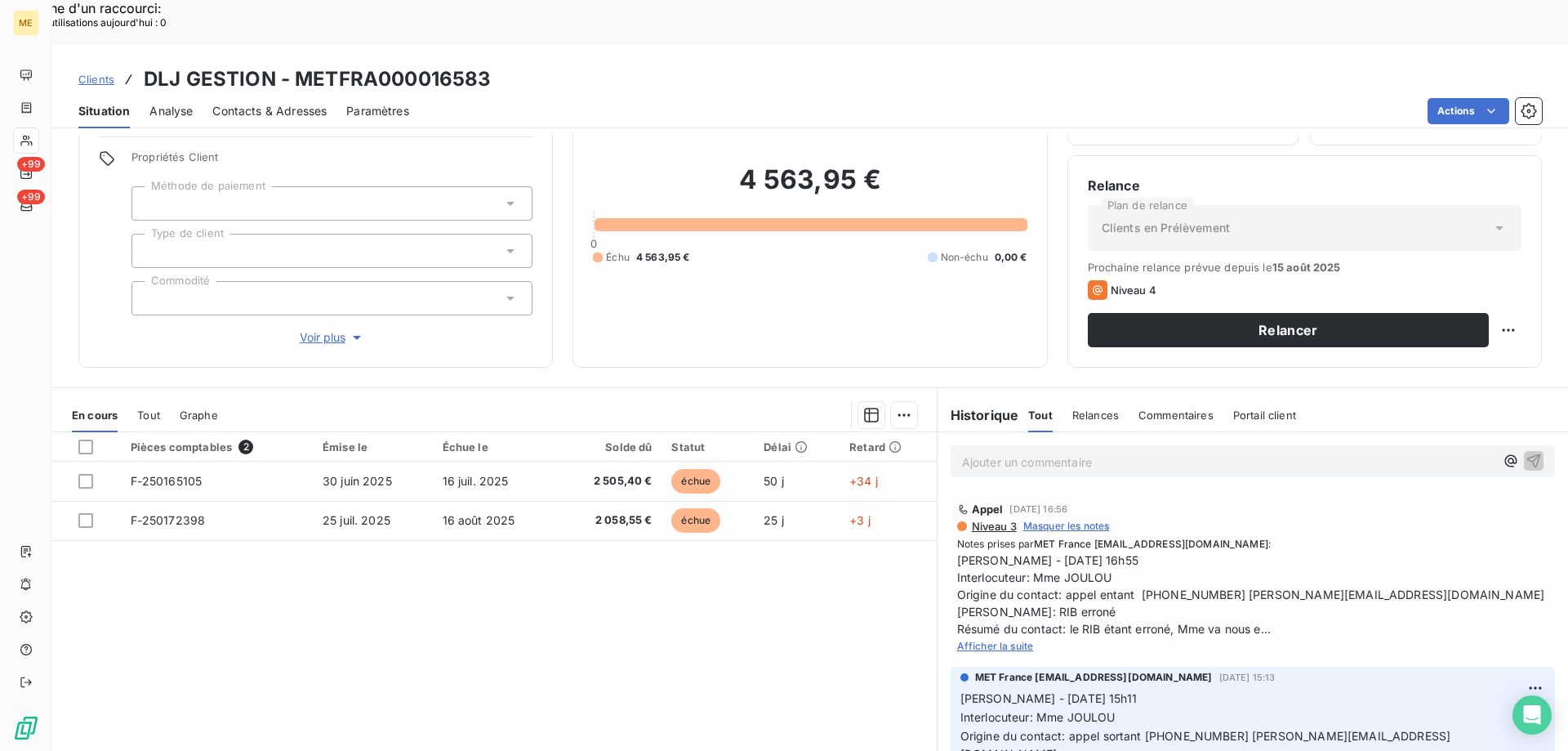
click at [992, 640] on span "Afficher la suite" at bounding box center [995, 646] width 77 height 12
click at [1152, 551] on span "Sylvain - 31/07/2025 - 16h55 Interlocuteur: Mme JOULOU Origine du contact: appe…" at bounding box center [1253, 595] width 591 height 86
copy span "0675714498"
click at [1087, 452] on p "Ajouter un commentaire ﻿" at bounding box center [1228, 462] width 532 height 21
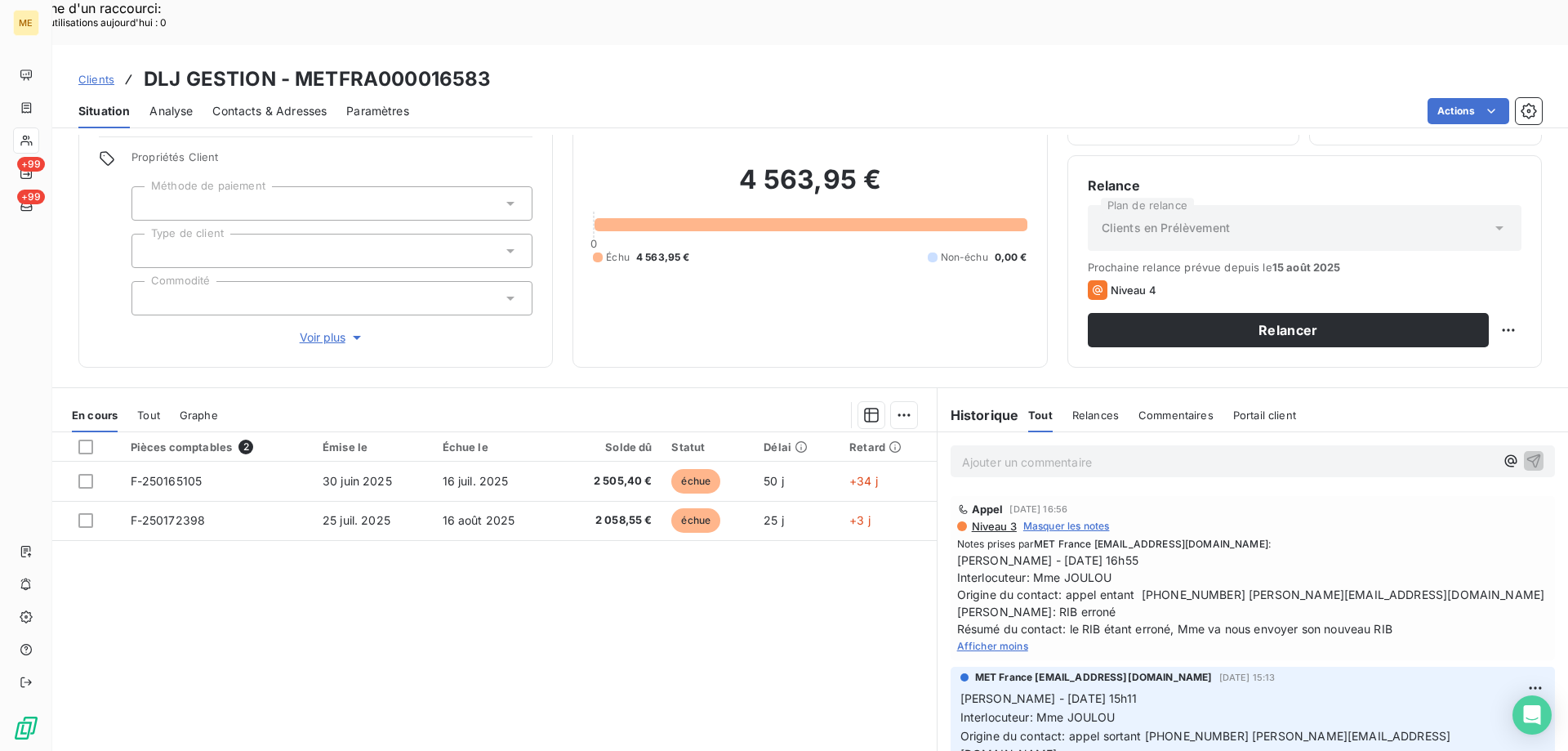
scroll to position [166, 0]
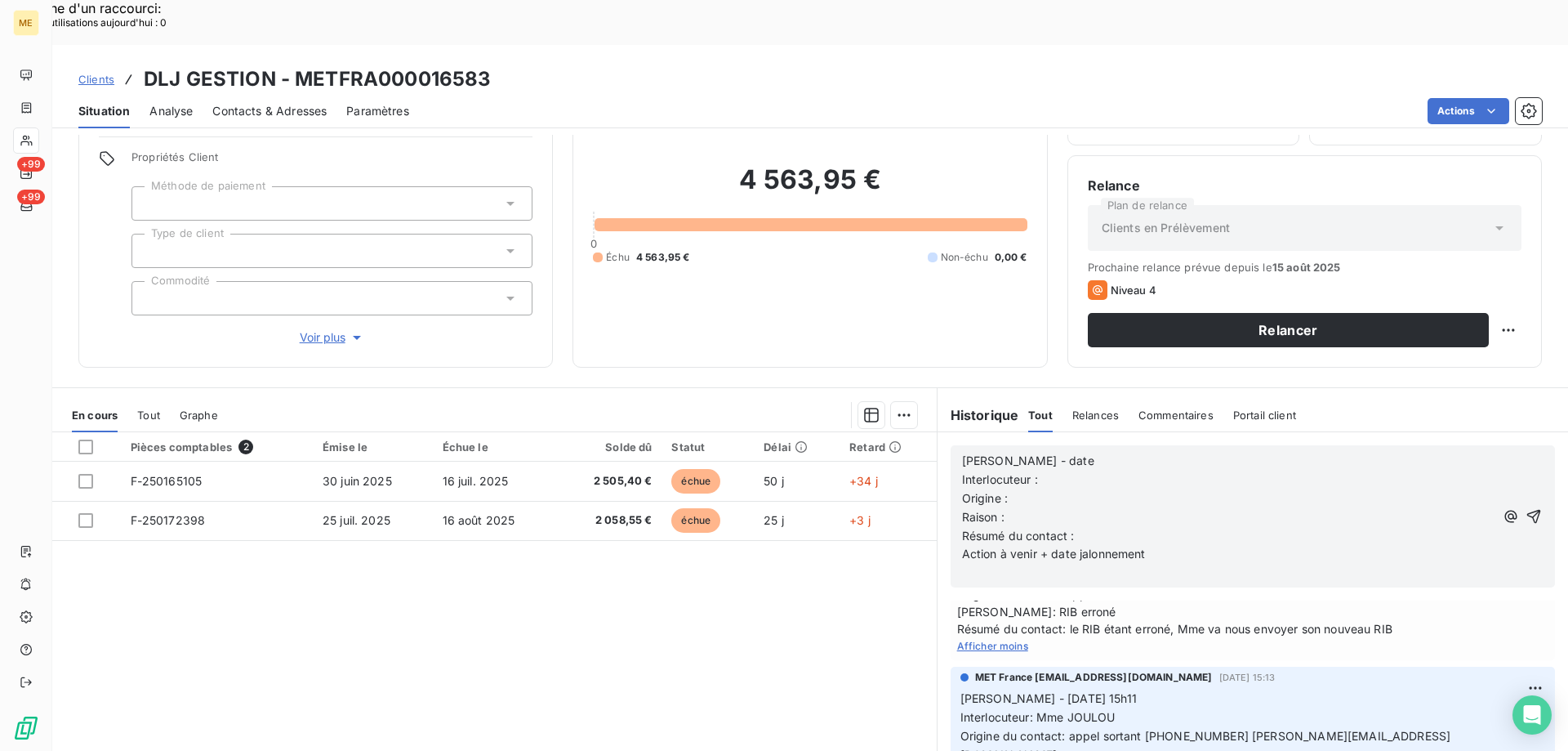
click at [1071, 452] on p "[PERSON_NAME] - date" at bounding box center [1228, 461] width 532 height 19
click at [1076, 470] on p "Interlocuteur :" at bounding box center [1228, 479] width 532 height 19
click at [1053, 470] on p "Interlocuteur :" at bounding box center [1228, 479] width 532 height 19
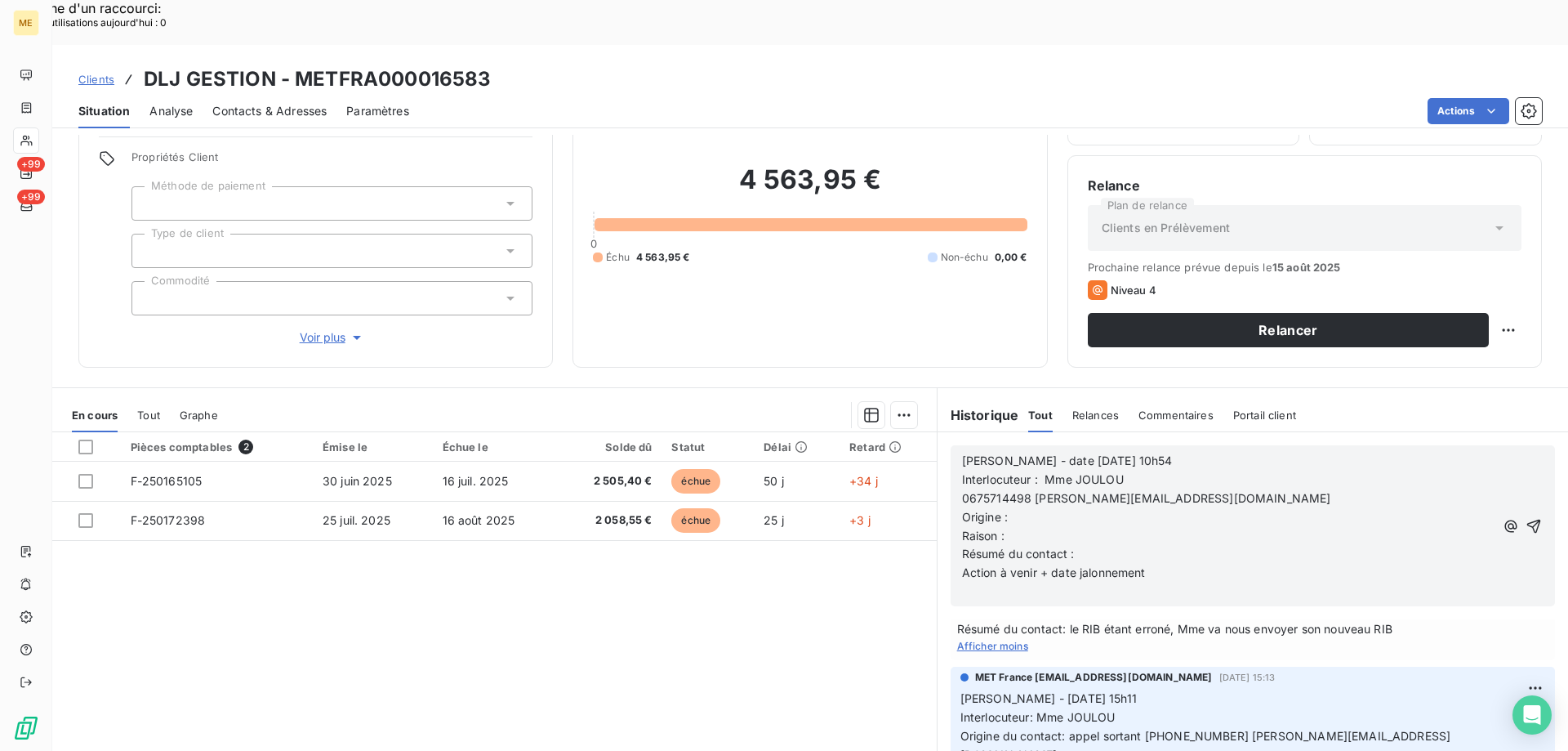
click at [962, 491] on span "0675714498 [PERSON_NAME][EMAIL_ADDRESS][DOMAIN_NAME]" at bounding box center [1147, 498] width 369 height 14
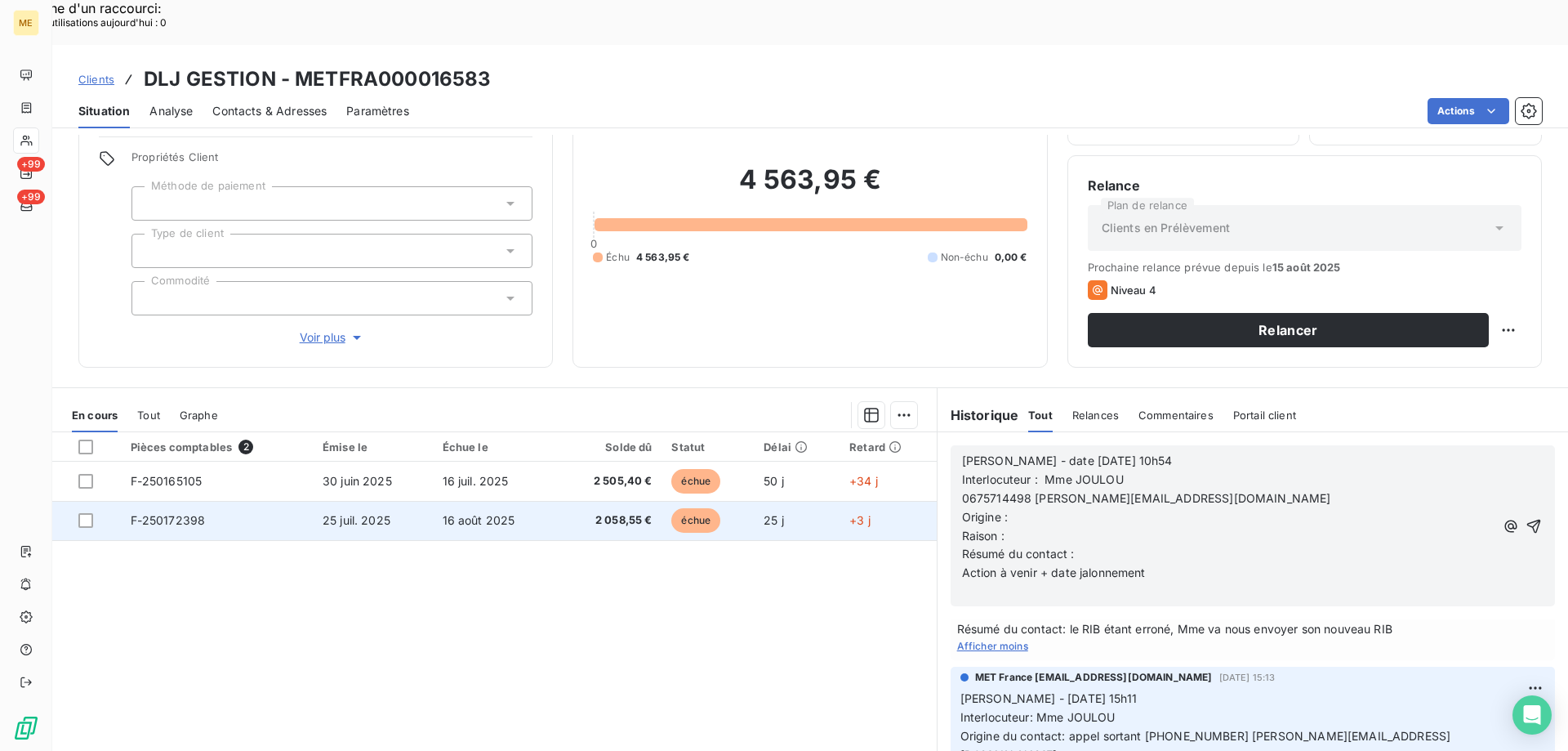
scroll to position [166, 0]
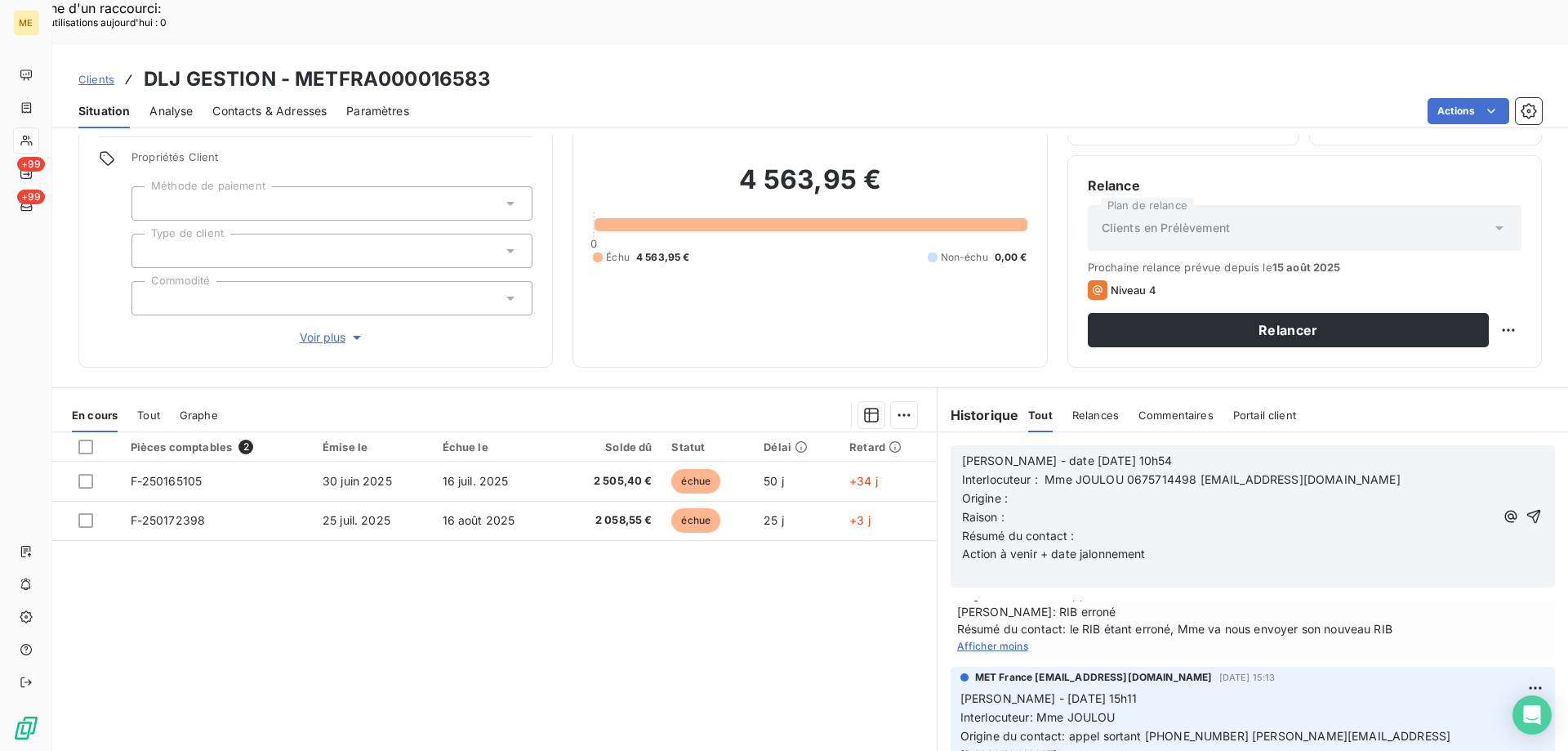
click at [1017, 489] on p "Origine :" at bounding box center [1228, 498] width 532 height 19
click at [1009, 508] on p "Raison :" at bounding box center [1228, 518] width 532 height 19
click at [1089, 527] on p "Résumé du contact :" at bounding box center [1228, 536] width 532 height 19
click at [1380, 527] on p "Résumé du contact : Laisse Mv demandant un retour - Requête en cours" at bounding box center [1228, 536] width 532 height 19
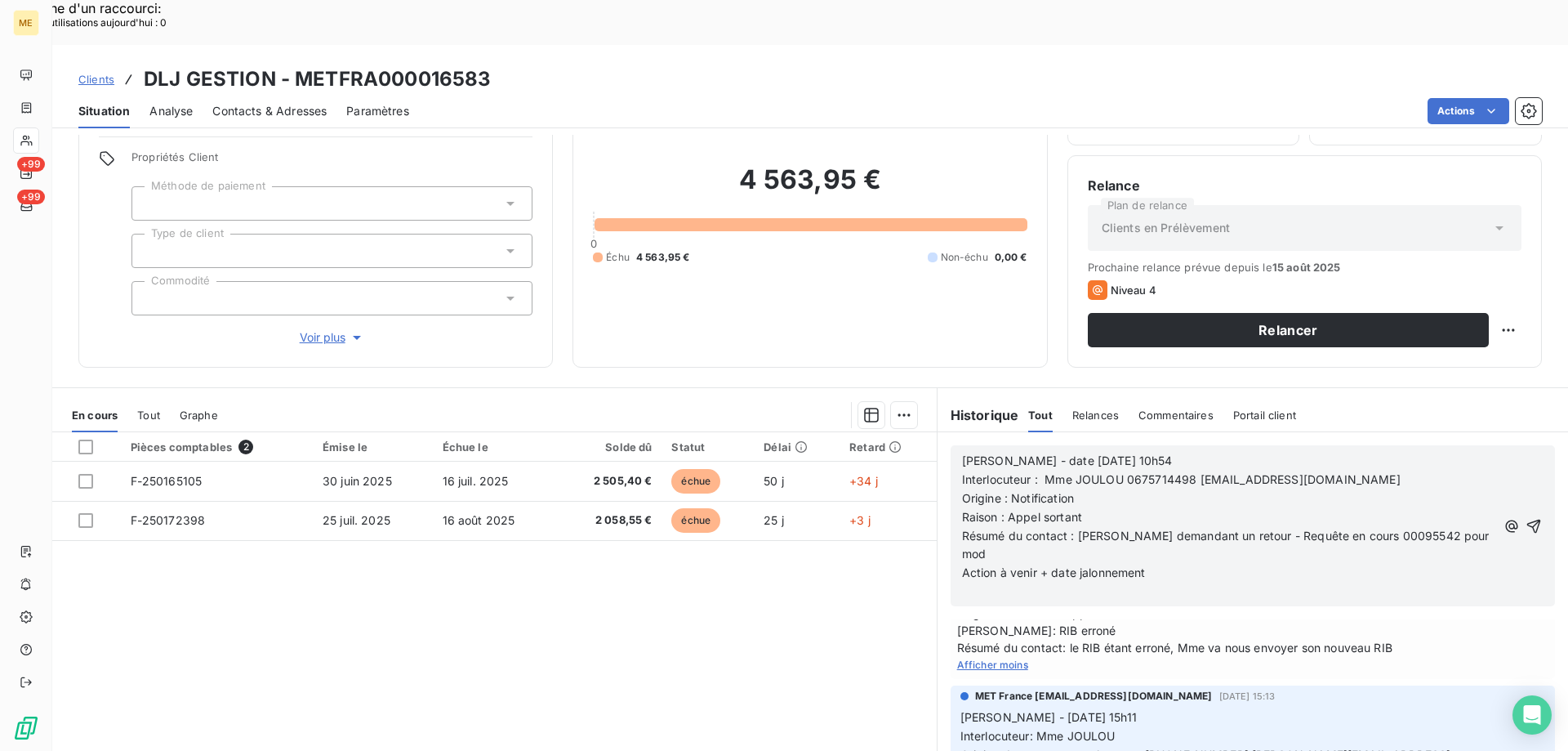
scroll to position [185, 0]
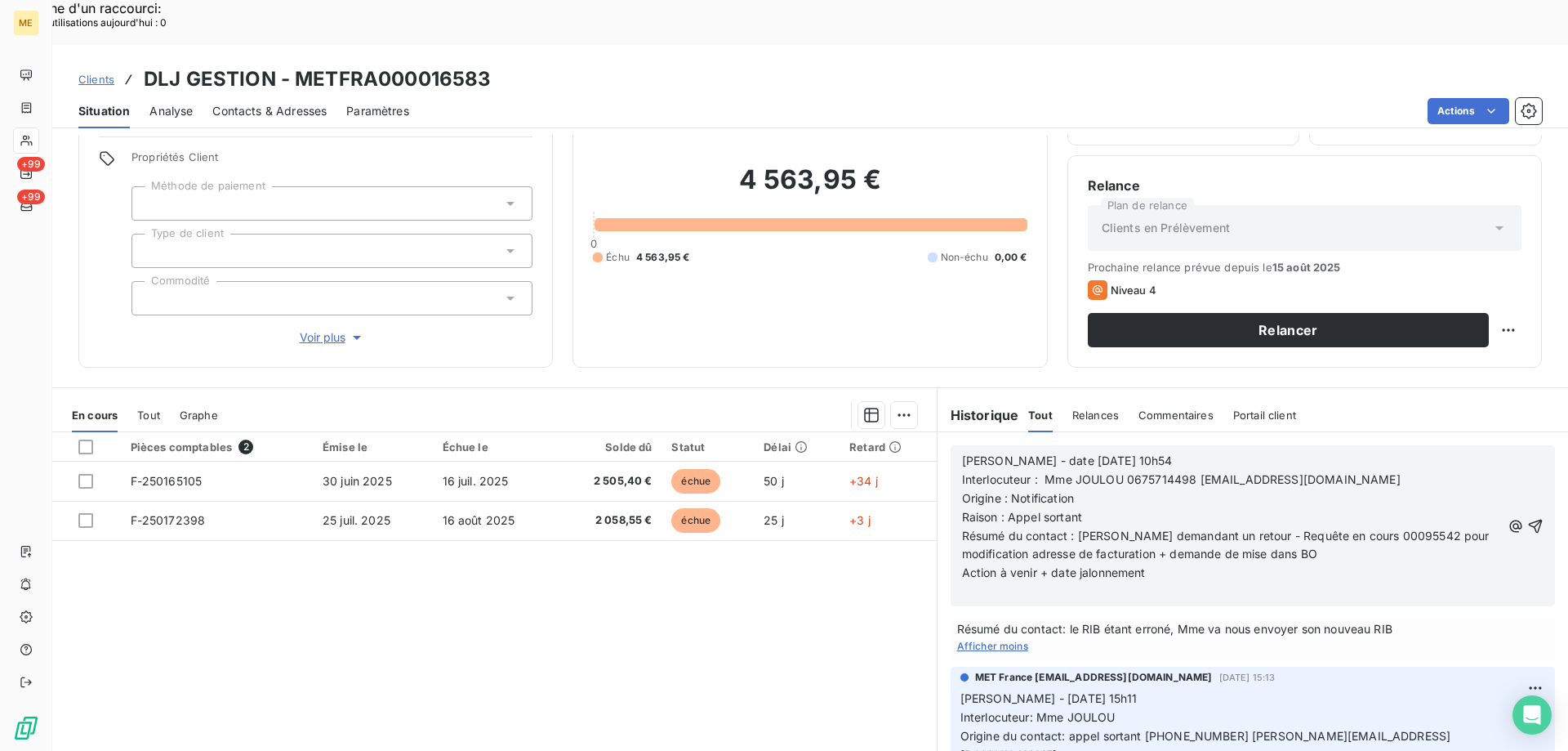
click at [1184, 564] on p "Action à venir + date jalonnement" at bounding box center [1231, 573] width 539 height 19
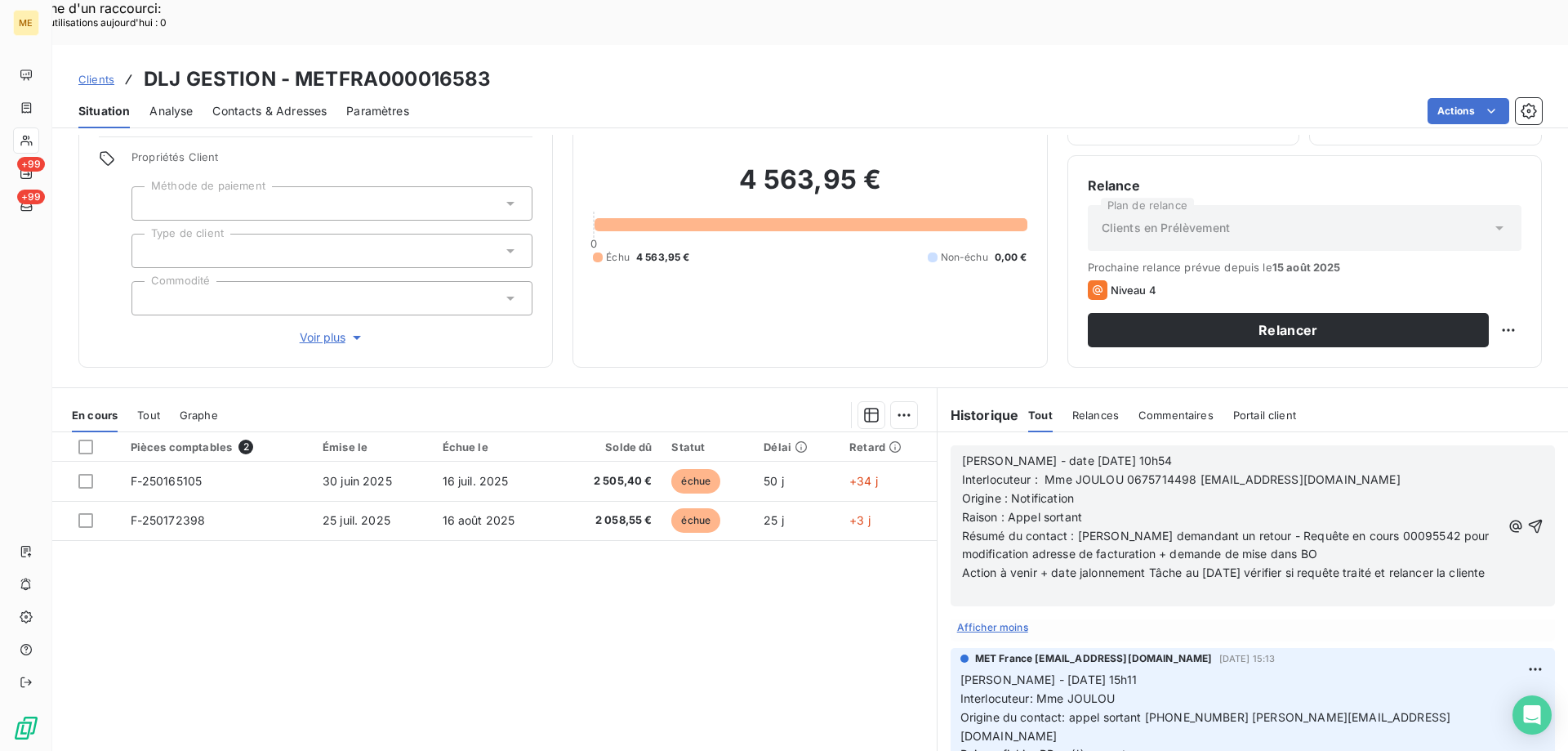
click at [1527, 518] on icon "button" at bounding box center [1536, 527] width 17 height 17
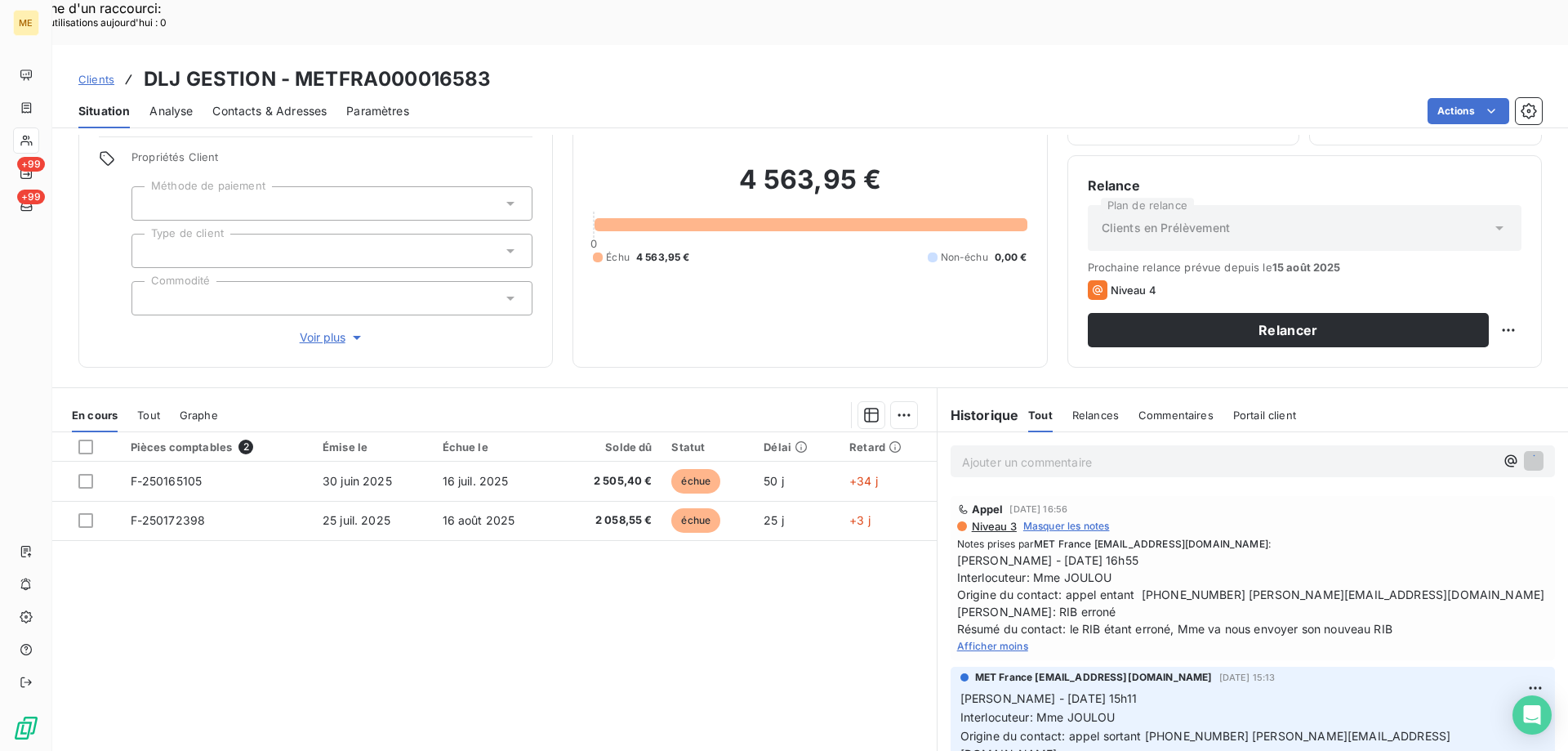
scroll to position [245, 0]
click at [999, 452] on p "Ajouter un commentaire ﻿" at bounding box center [1228, 462] width 532 height 21
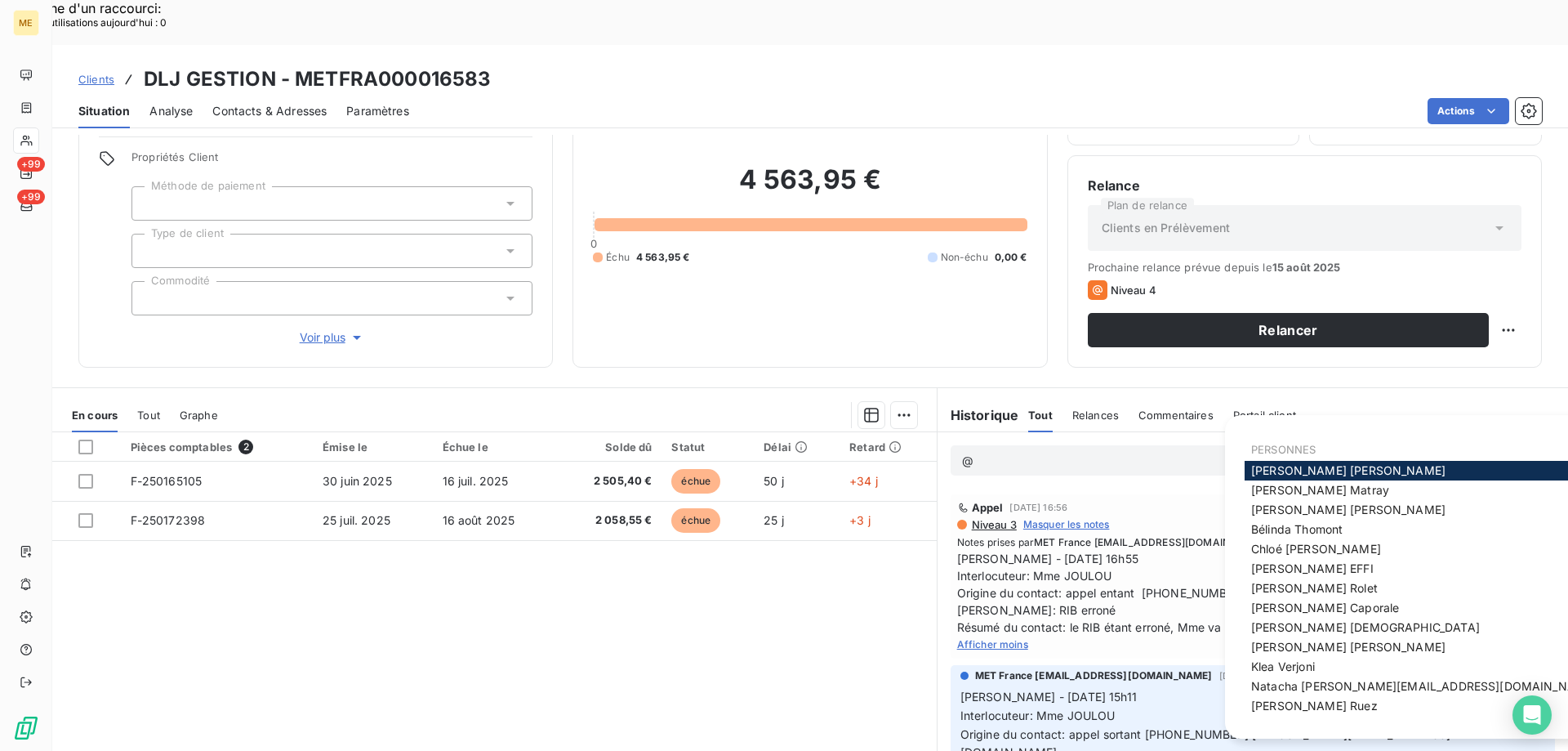
scroll to position [243, 0]
click at [1292, 701] on span "[PERSON_NAME]" at bounding box center [1314, 705] width 127 height 14
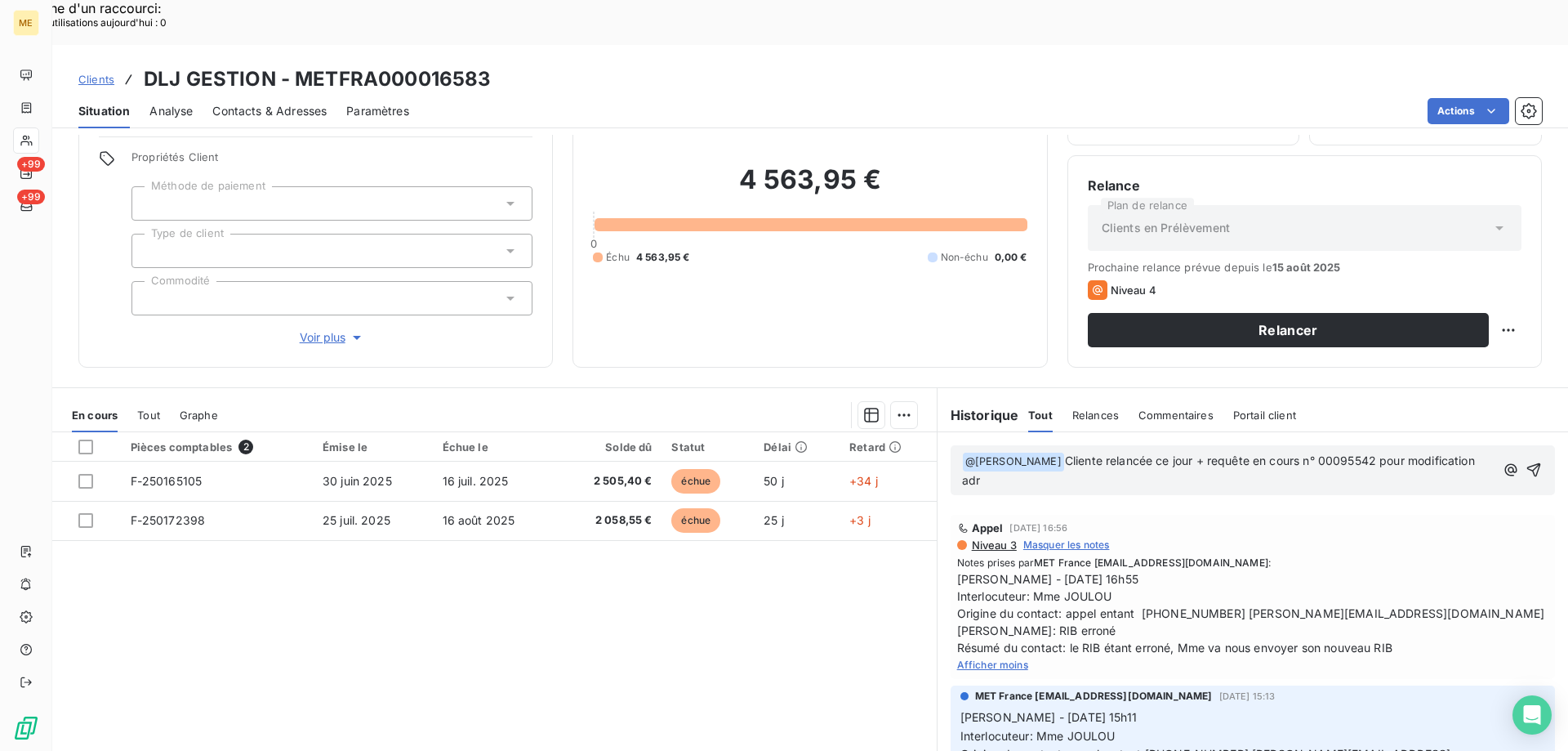
scroll to position [263, 0]
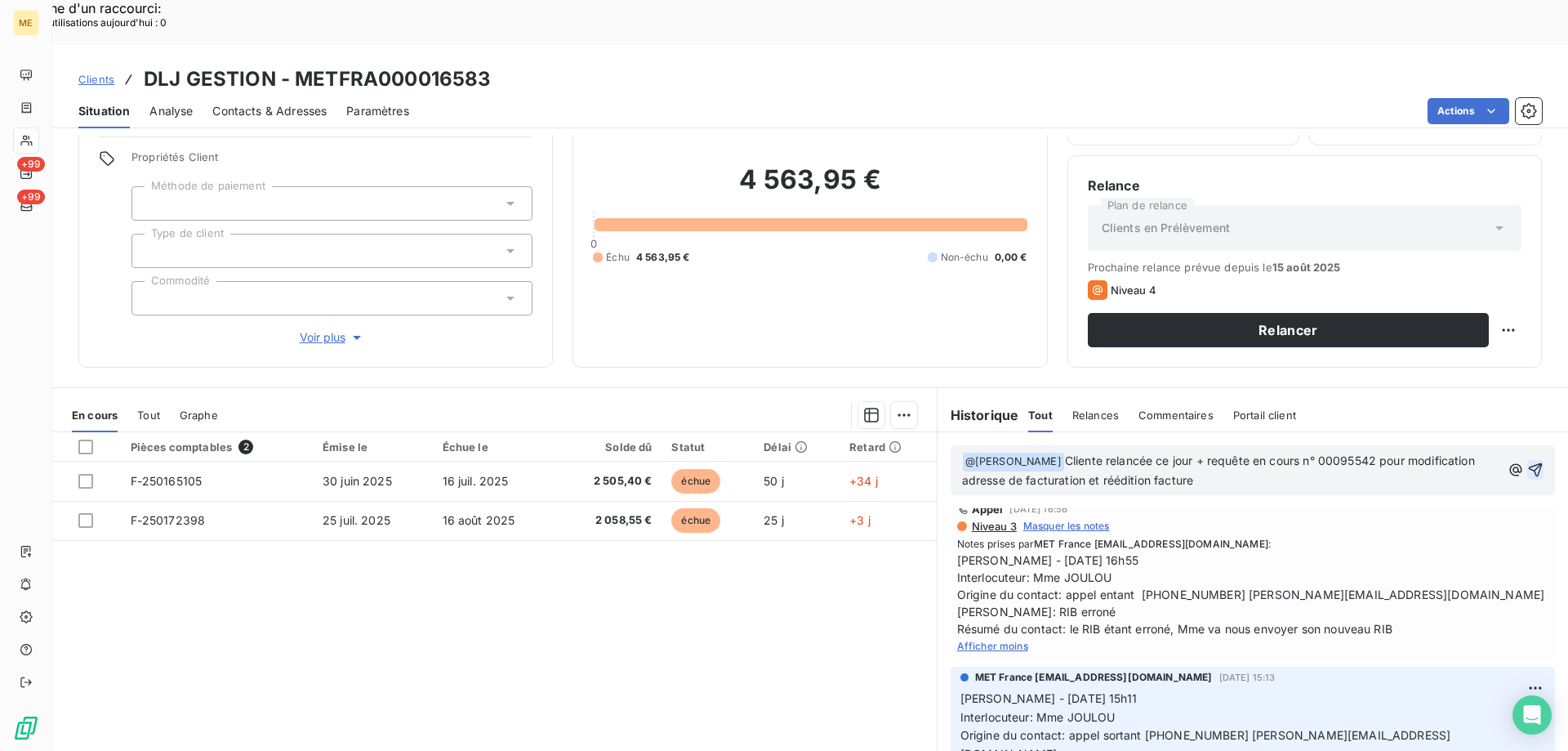
click at [1529, 463] on icon "button" at bounding box center [1536, 469] width 14 height 14
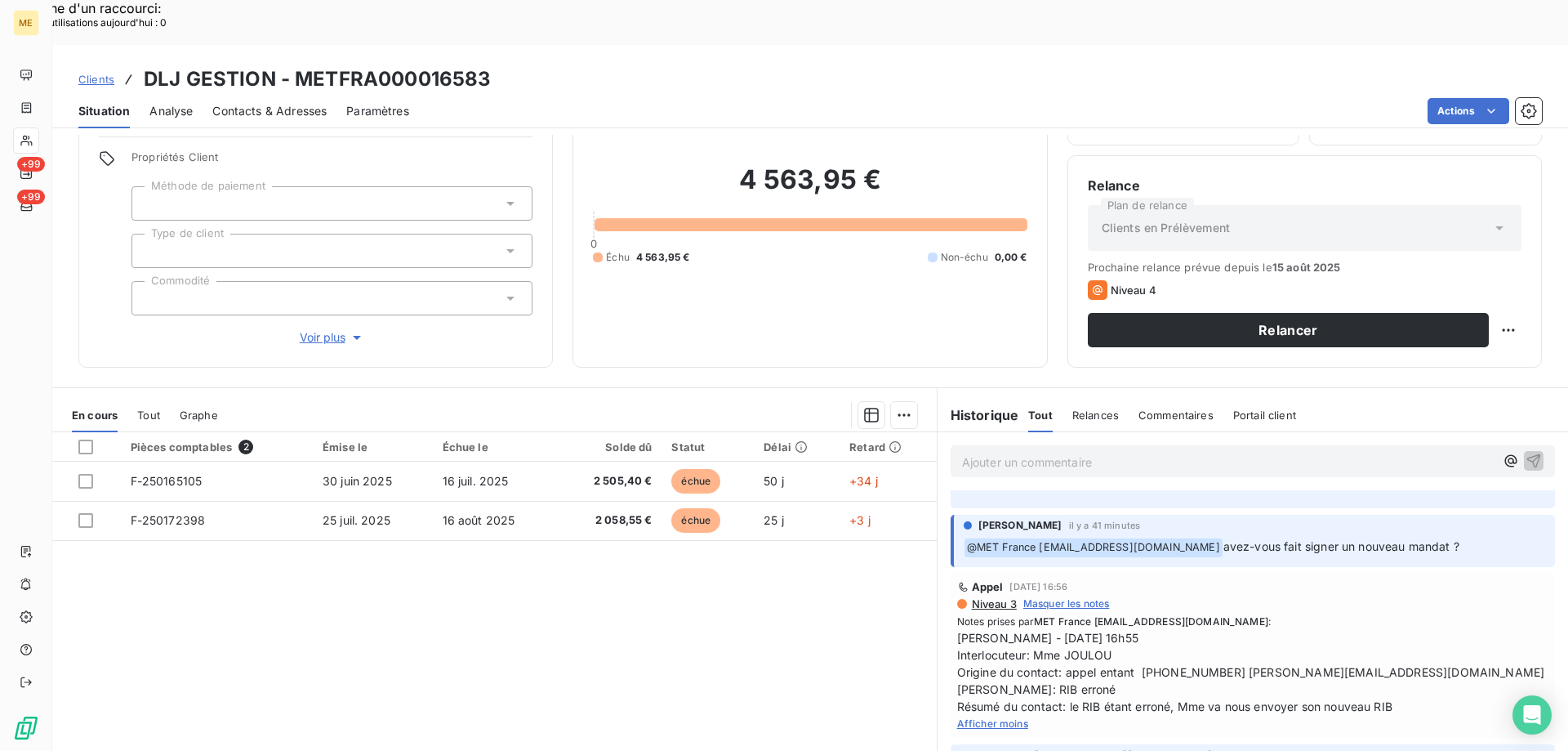
scroll to position [323, 0]
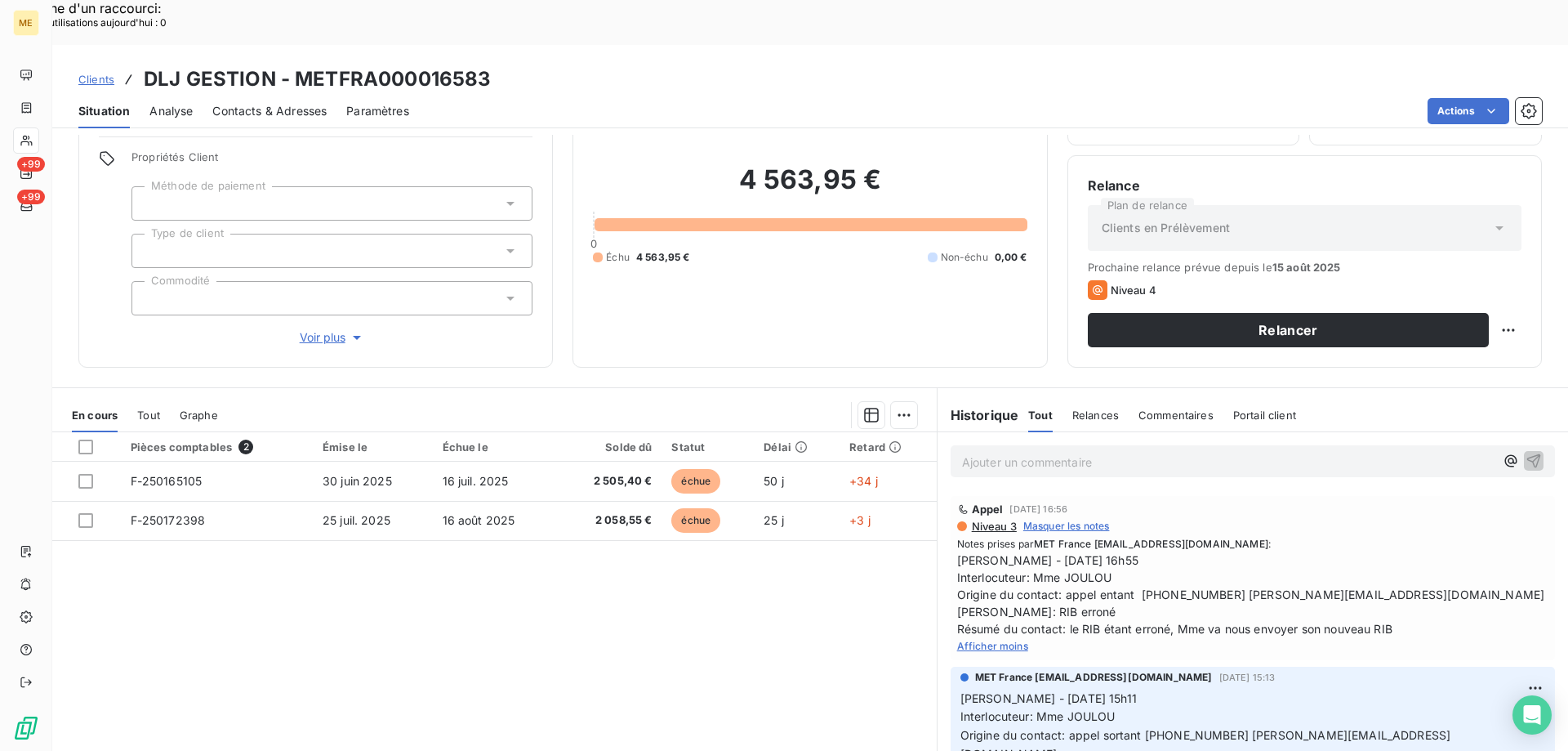
click at [315, 330] on span "Voir plus" at bounding box center [332, 338] width 65 height 17
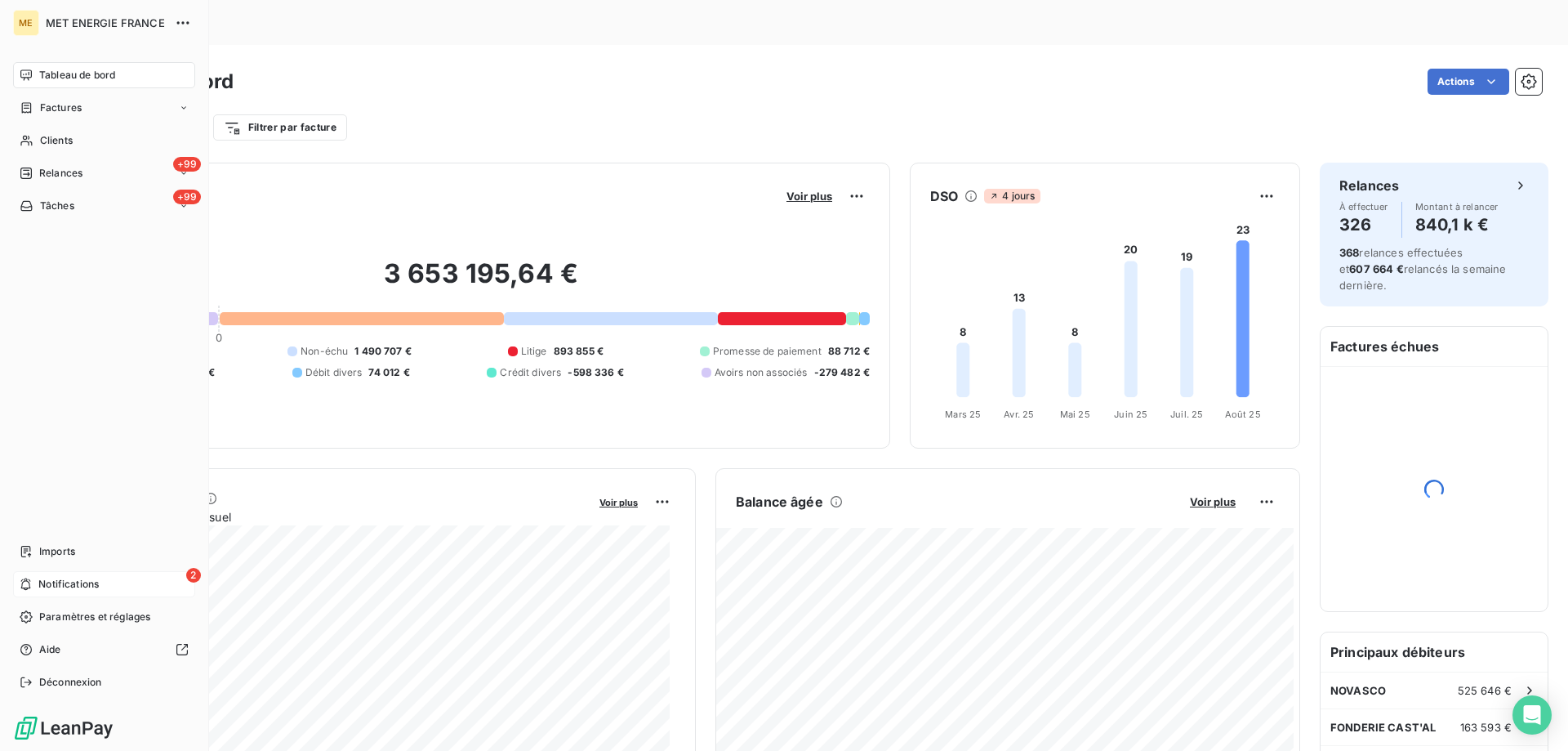
click at [148, 581] on div "2 Notifications" at bounding box center [104, 585] width 182 height 26
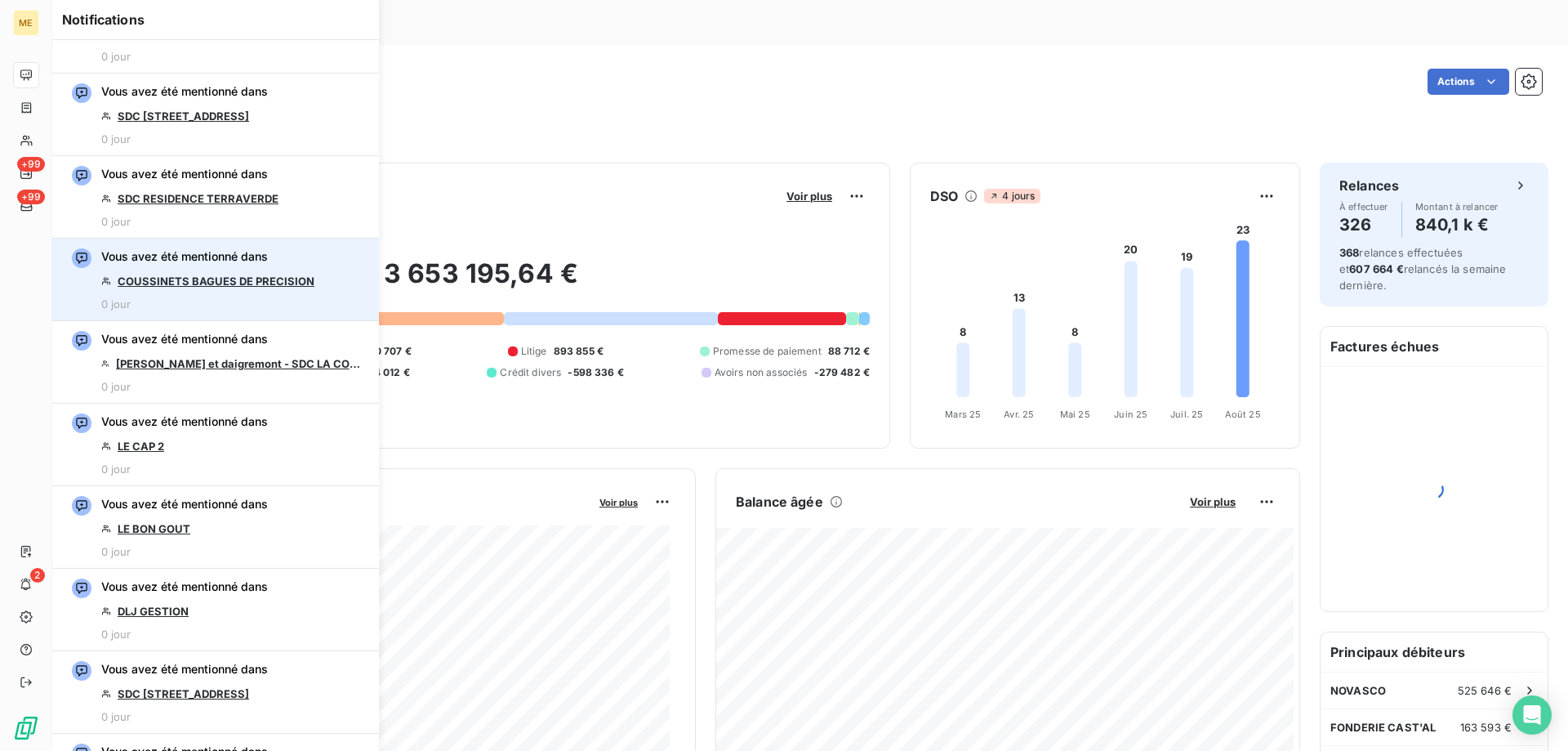
scroll to position [245, 0]
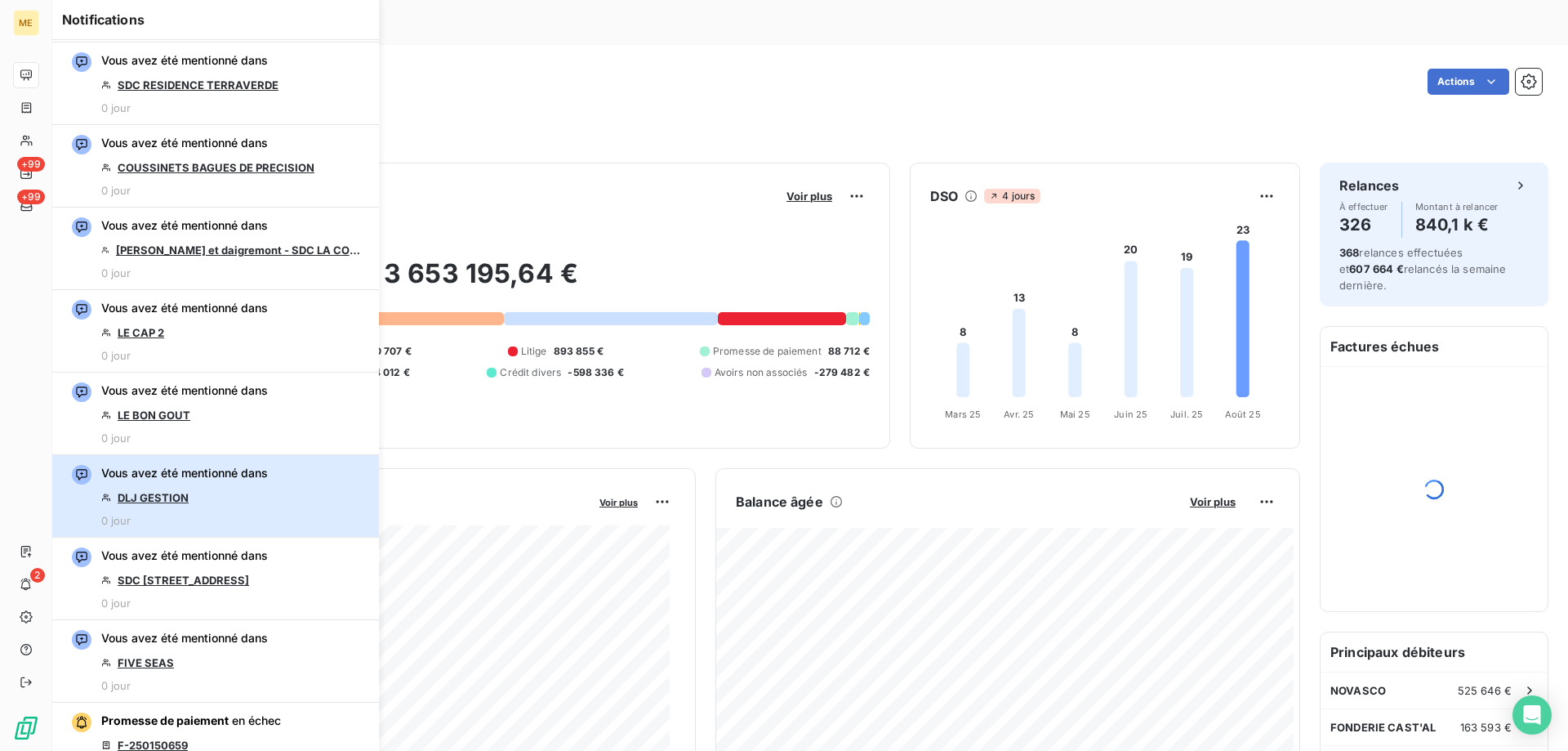
click at [218, 490] on div "Vous avez été mentionné dans DLJ GESTION 0 jour" at bounding box center [184, 495] width 166 height 62
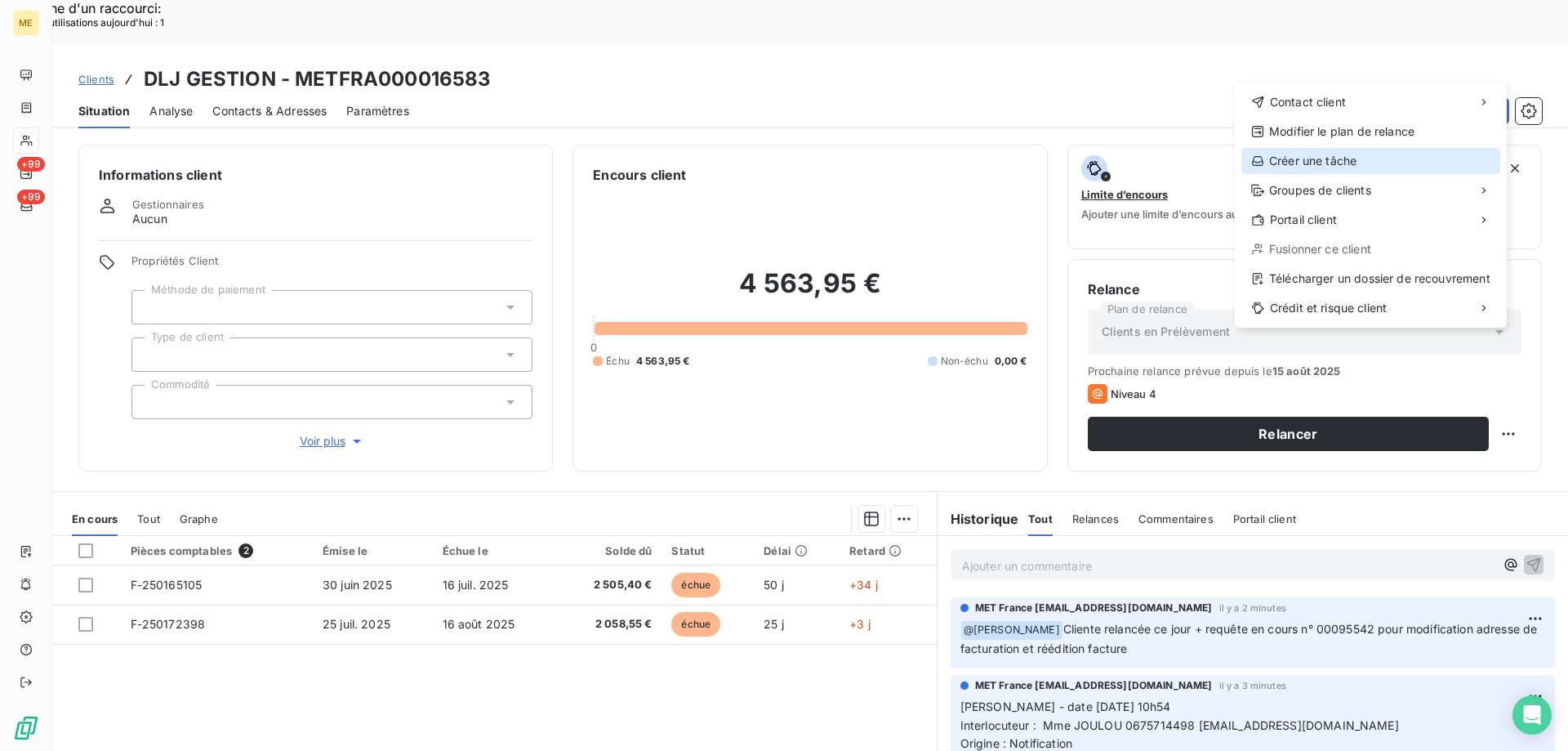
click at [1298, 158] on div "Créer une tâche" at bounding box center [1371, 161] width 259 height 26
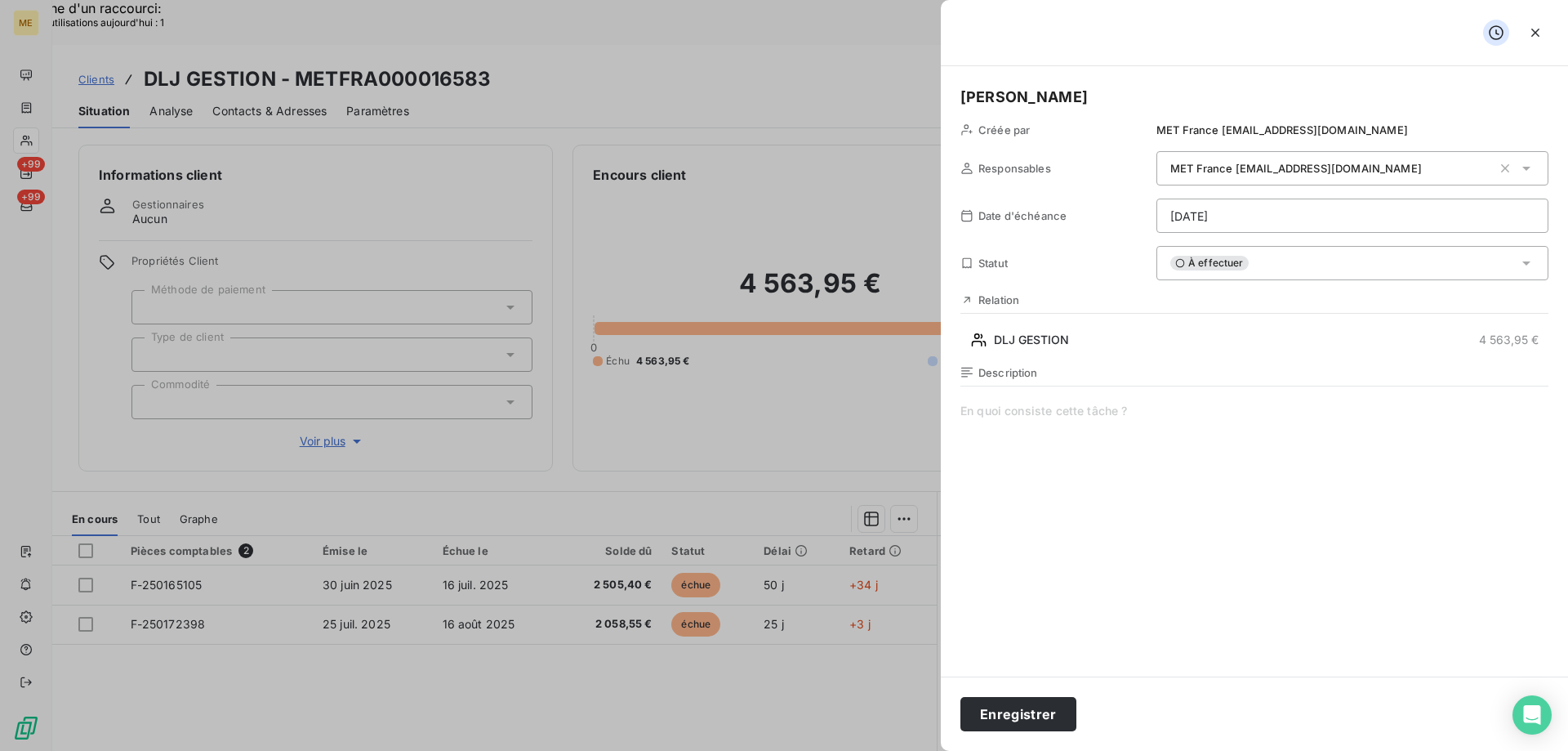
click at [1061, 407] on span at bounding box center [1254, 559] width 588 height 314
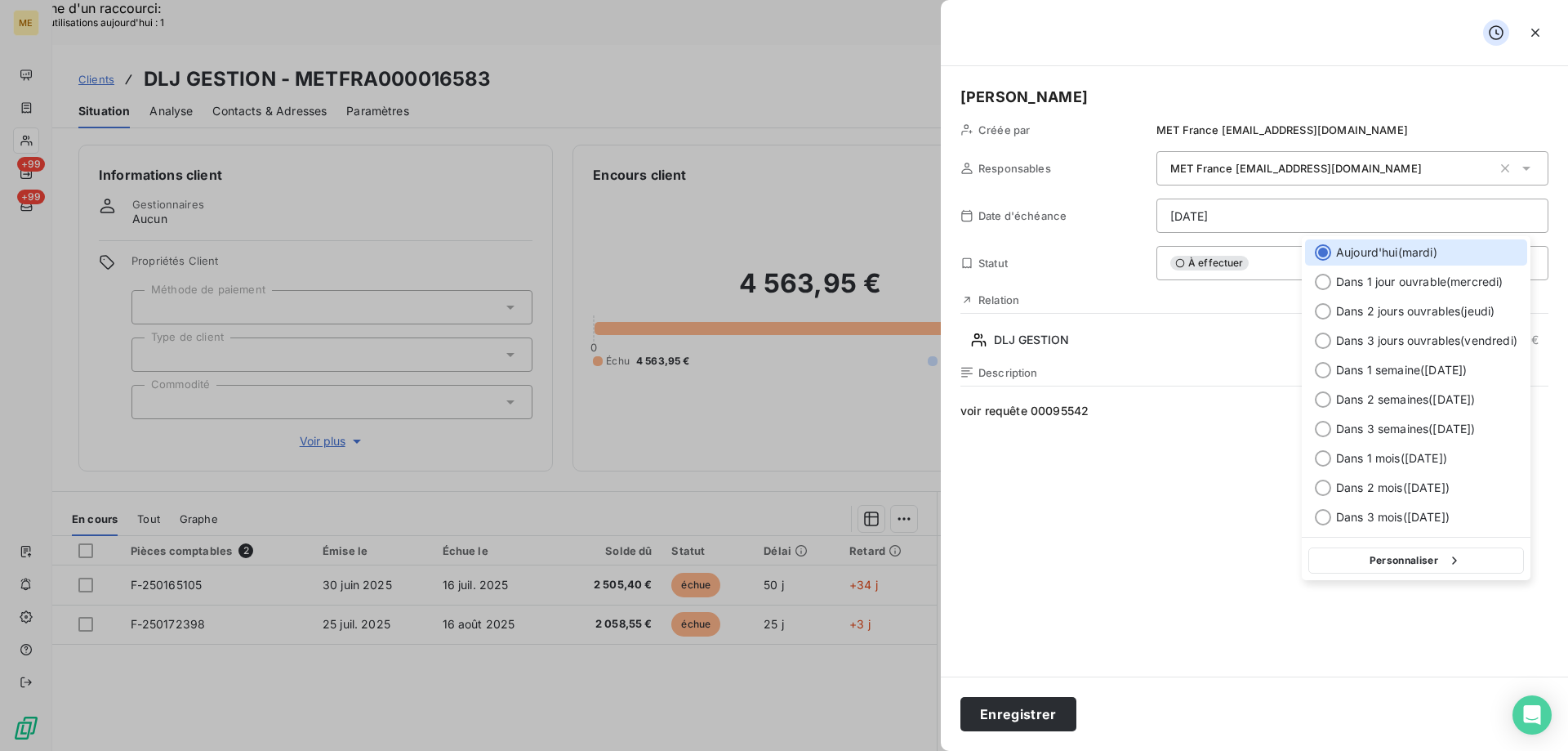
click at [1375, 566] on button "Personnaliser" at bounding box center [1416, 561] width 215 height 26
select select "7"
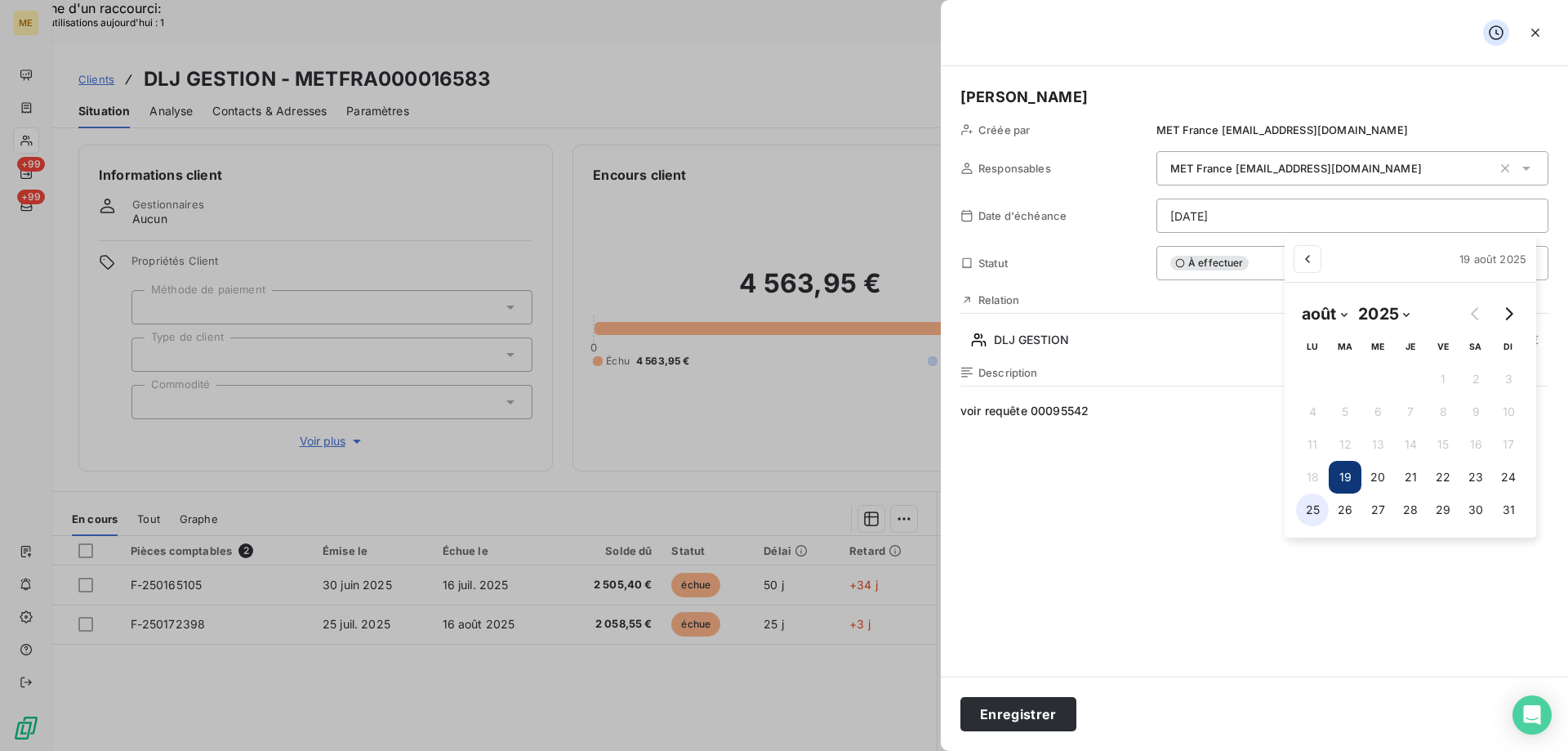
click at [1309, 505] on button "25" at bounding box center [1312, 509] width 32 height 32
type input "[DATE]"
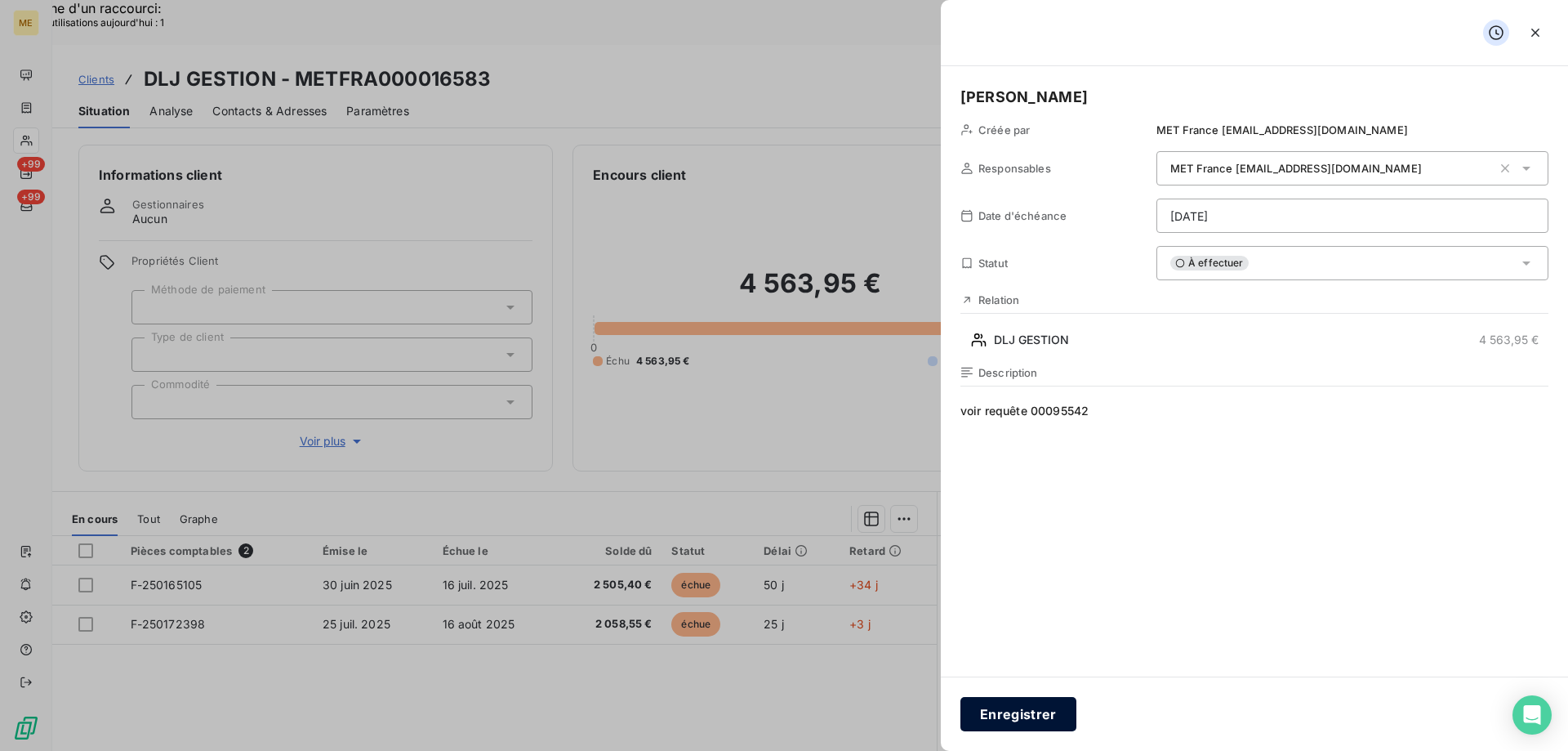
click at [1033, 710] on button "Enregistrer" at bounding box center [1018, 714] width 116 height 34
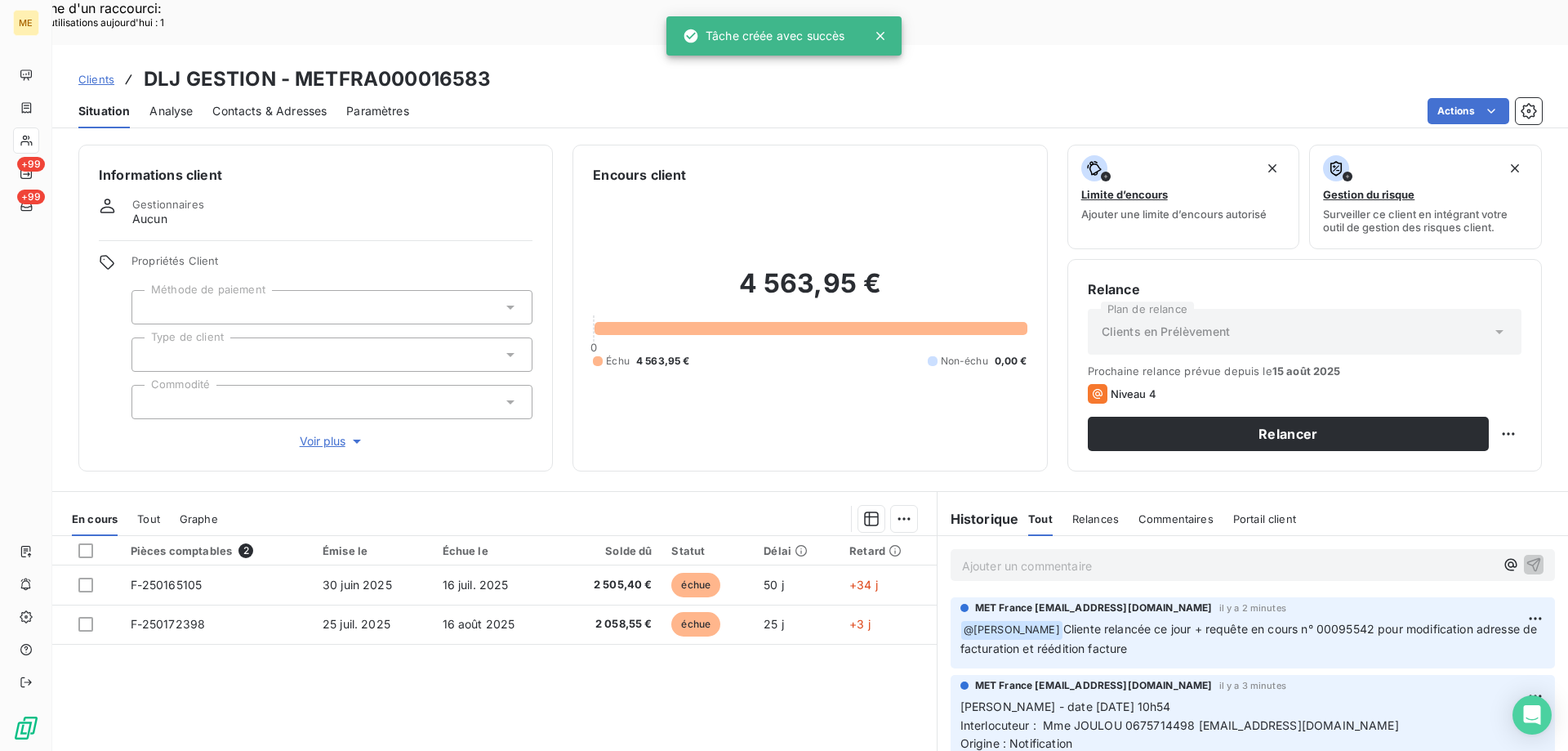
click at [325, 433] on span "Voir plus" at bounding box center [332, 441] width 65 height 17
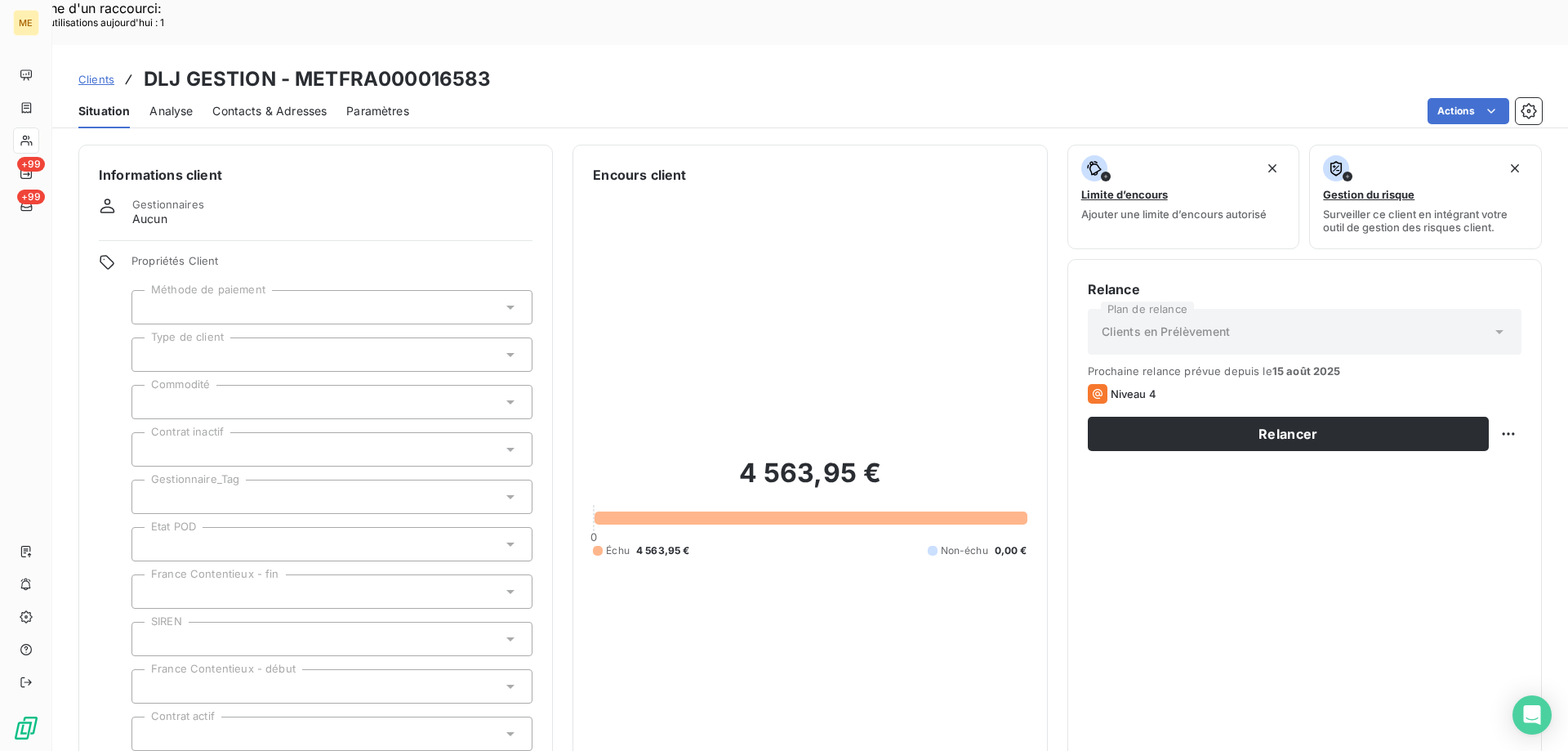
click at [296, 479] on div at bounding box center [332, 496] width 401 height 34
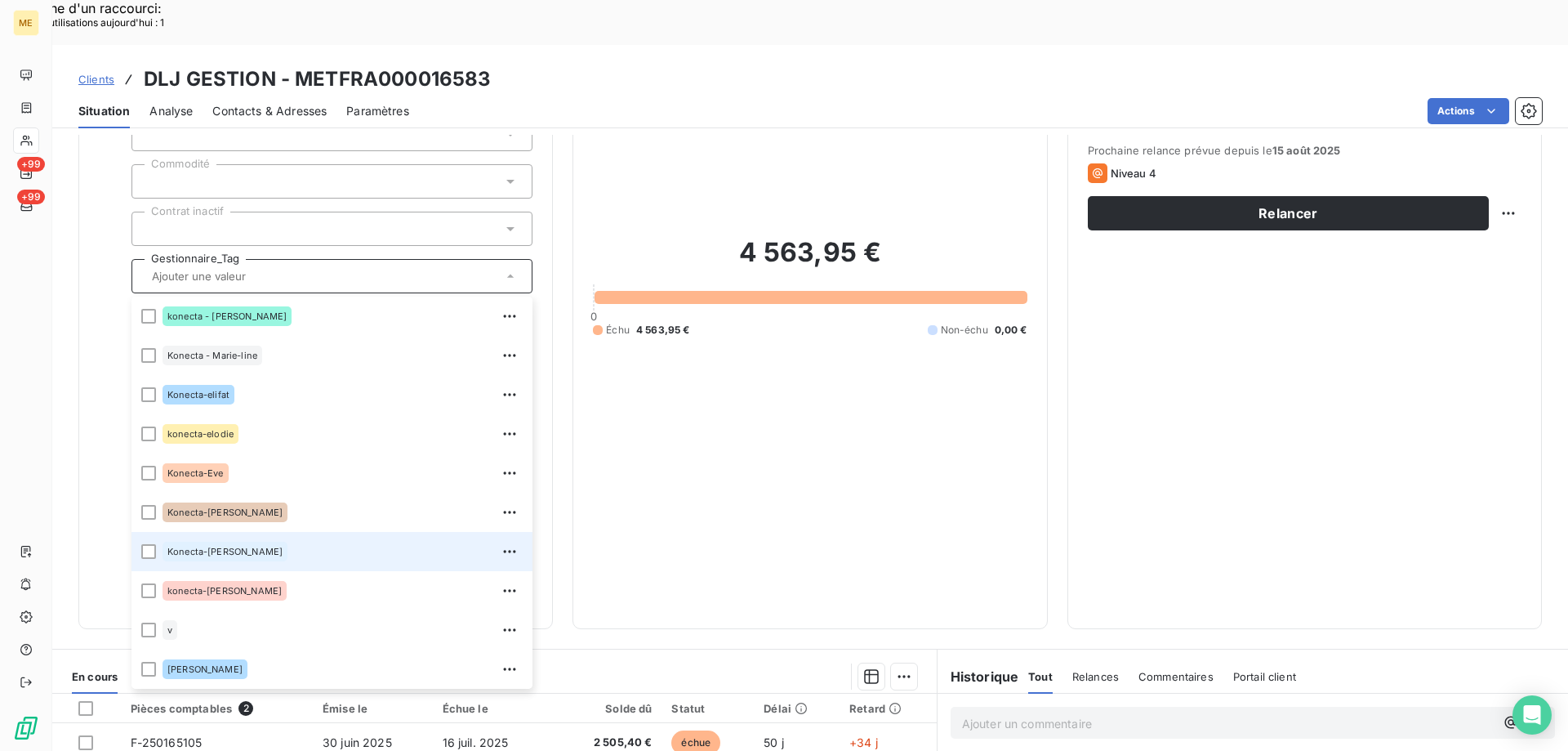
scroll to position [245, 0]
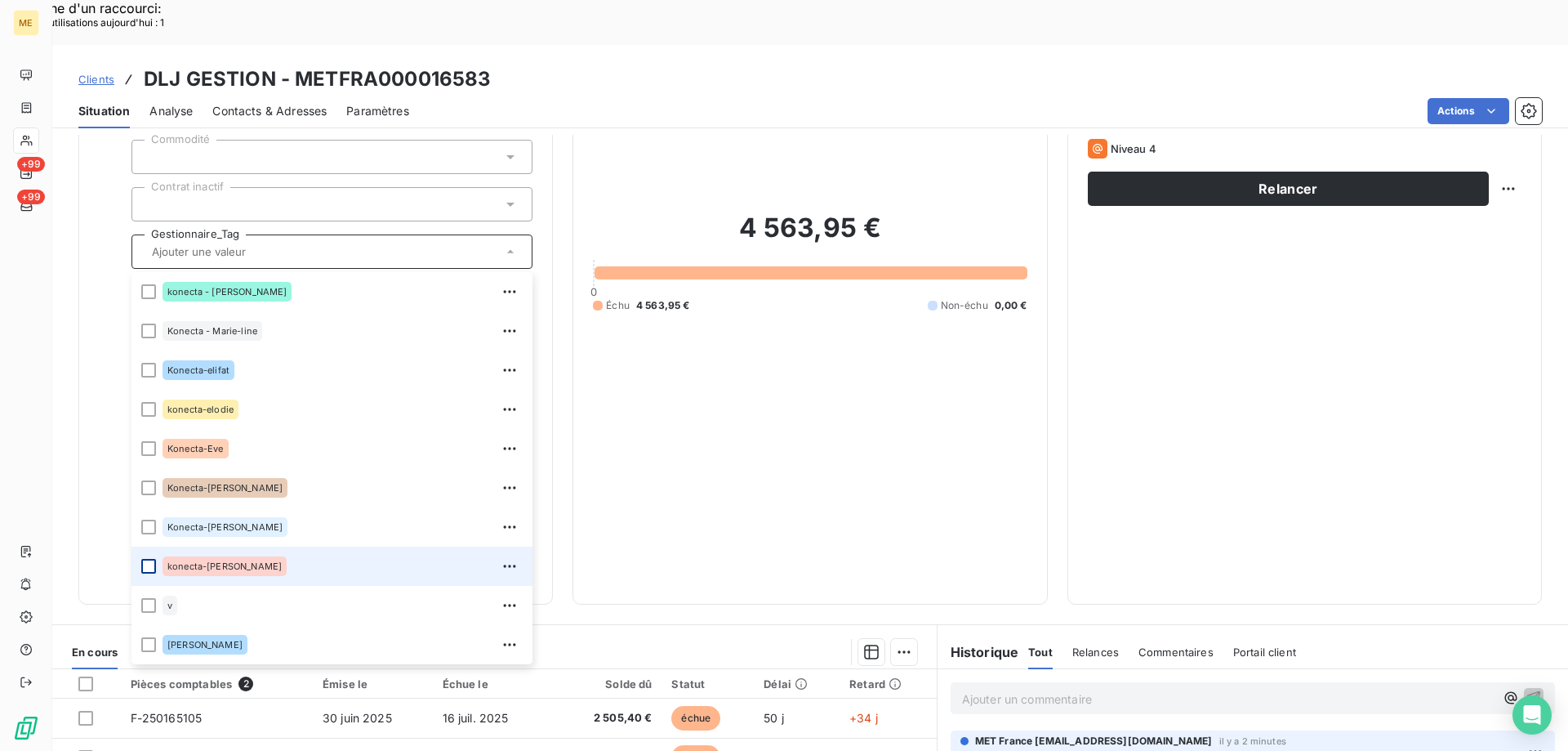
click at [150, 559] on div at bounding box center [149, 566] width 15 height 15
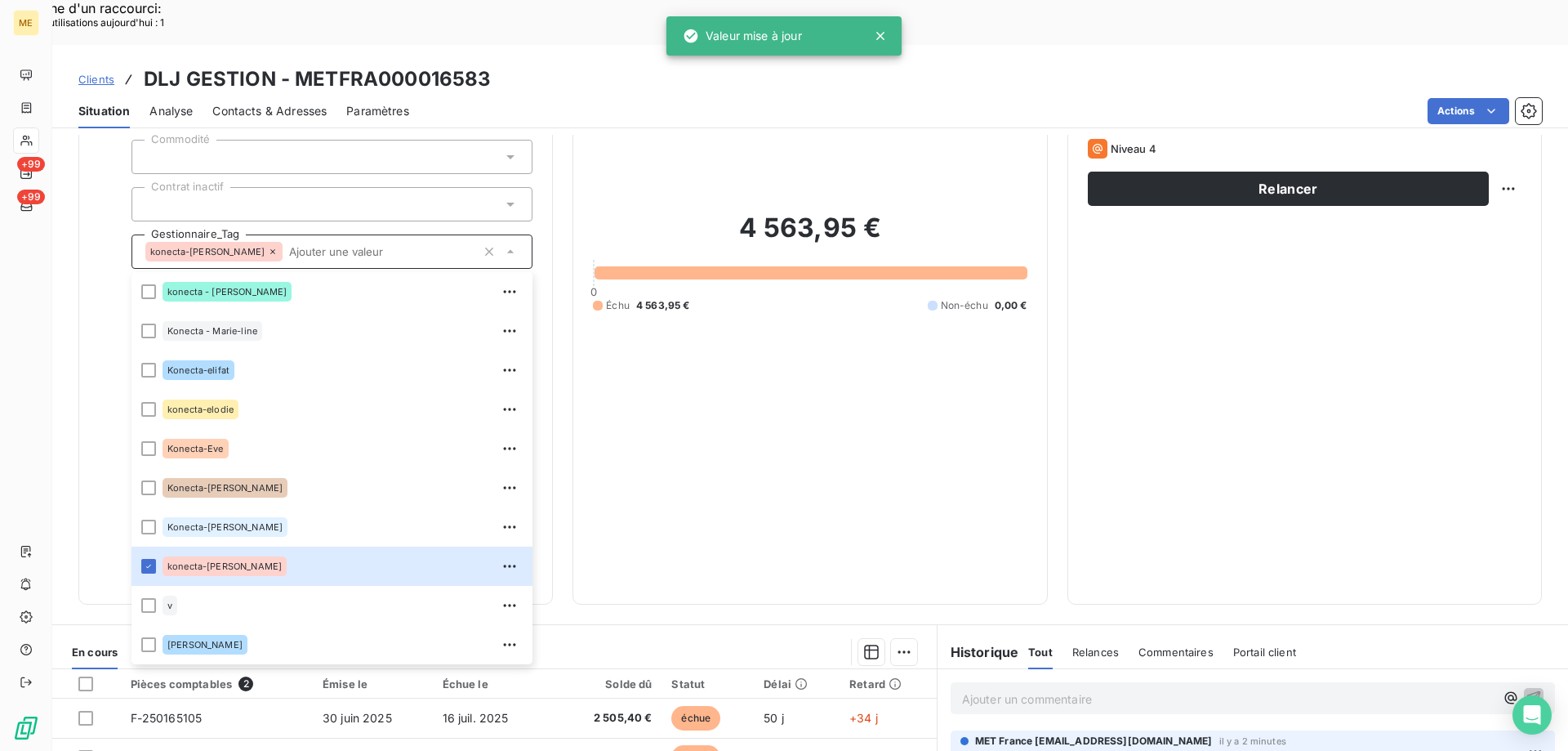
scroll to position [470, 0]
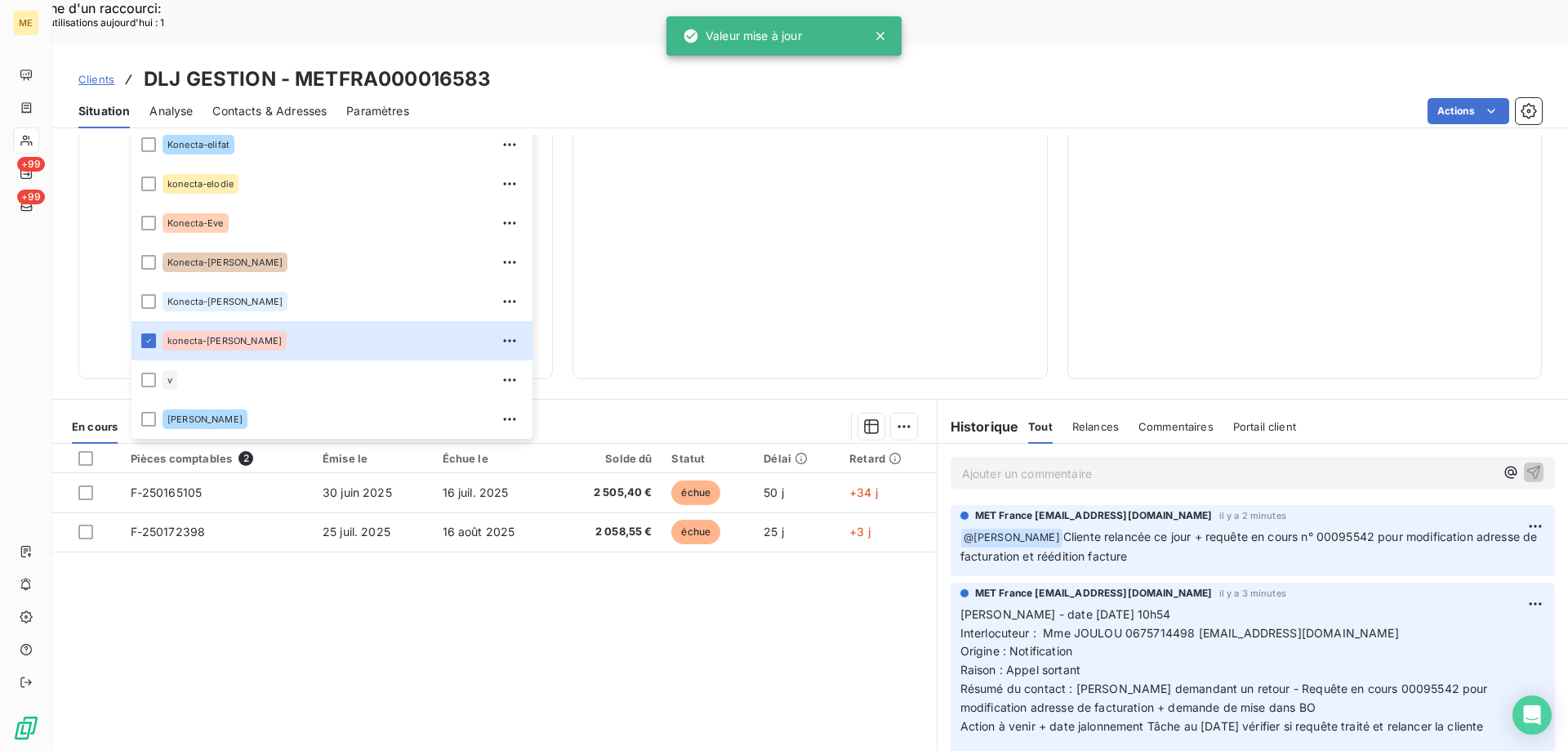
click at [725, 200] on div "4 563,95 € 0 Échu 4 563,95 € Non-échu 0,00 €" at bounding box center [810, 36] width 434 height 644
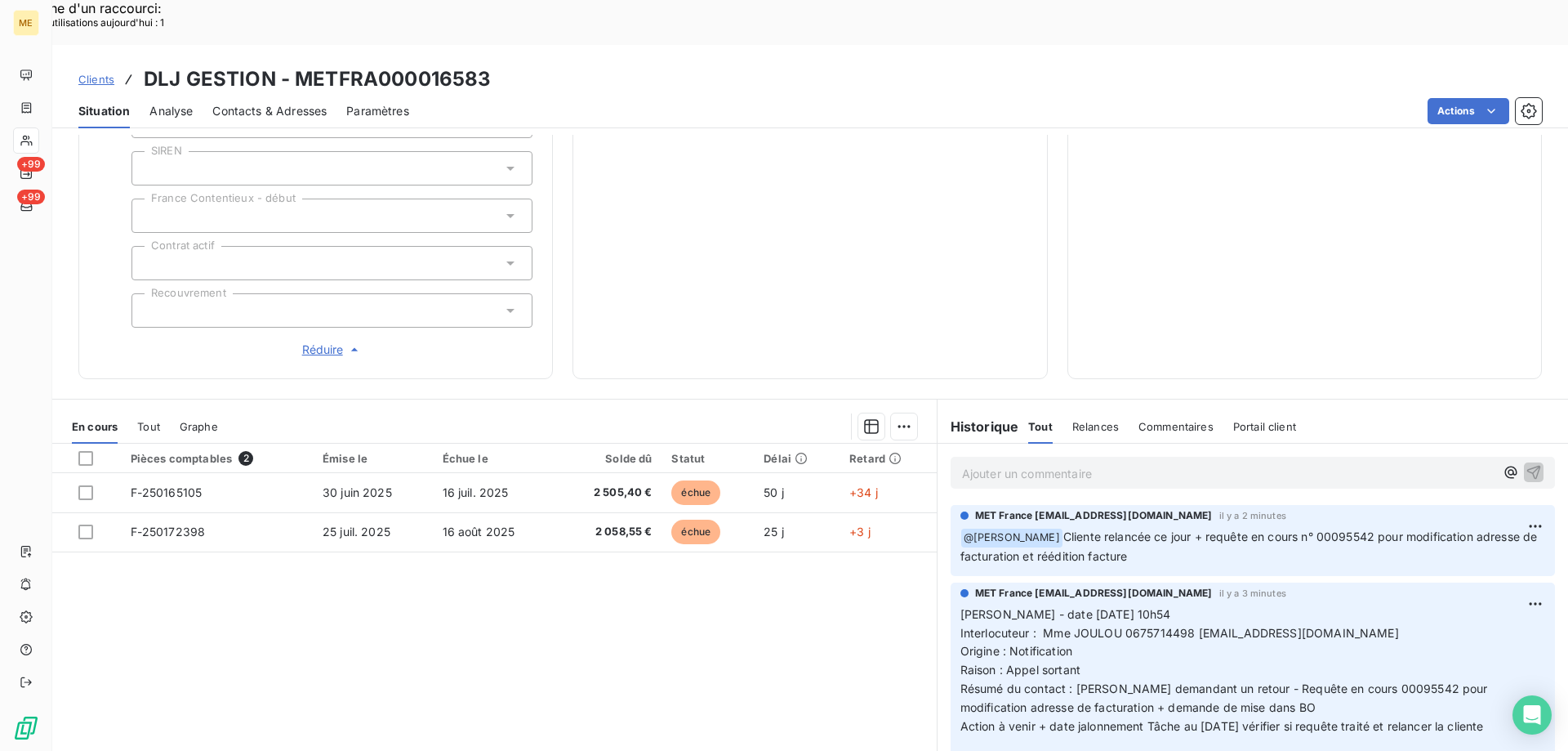
click at [315, 341] on span "Réduire" at bounding box center [332, 349] width 60 height 17
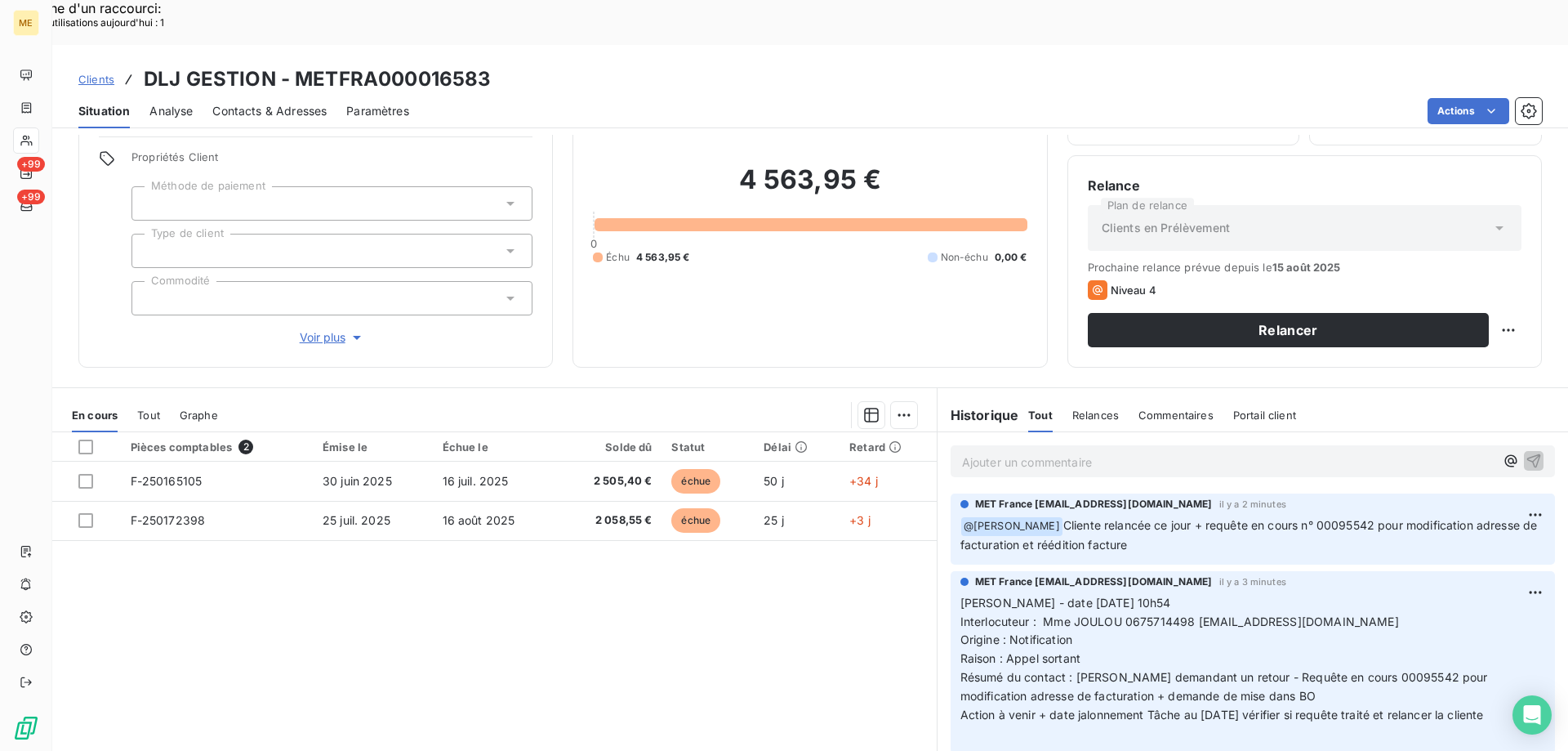
scroll to position [91, 0]
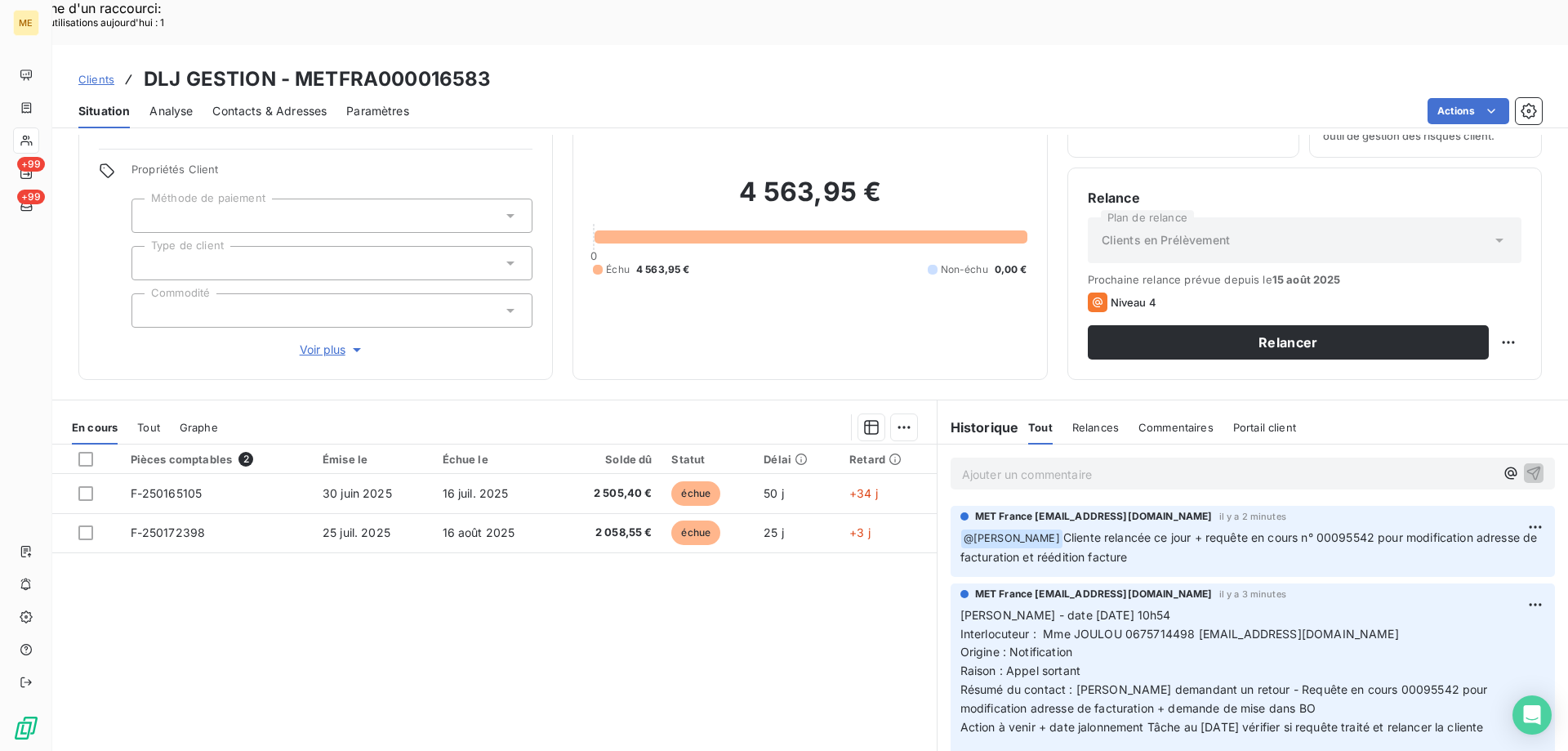
drag, startPoint x: 1511, startPoint y: 683, endPoint x: 971, endPoint y: 573, distance: 551.1
click at [950, 583] on div "MET [GEOGRAPHIC_DATA] [EMAIL_ADDRESS][DOMAIN_NAME] il y a 3 minutes [PERSON_NAM…" at bounding box center [1253, 674] width 604 height 182
copy p "[PERSON_NAME] - date [DATE] 10h54 Interlocuteur : Mme JOULOU 0675714498 [PERSON…"
click at [1348, 325] on button "Relancer" at bounding box center [1288, 342] width 401 height 34
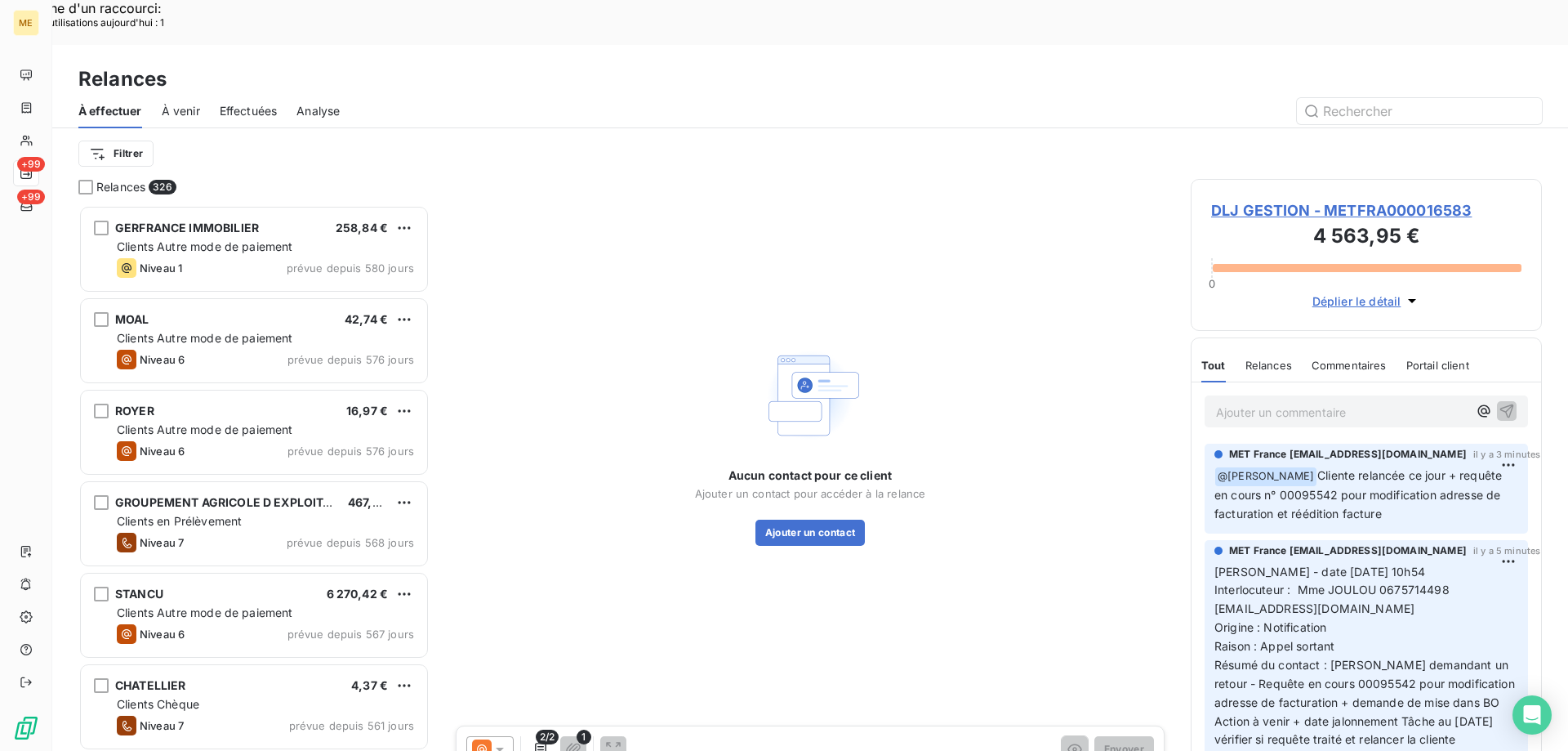
scroll to position [579, 339]
click at [800, 519] on button "Modifier le contact" at bounding box center [810, 532] width 113 height 26
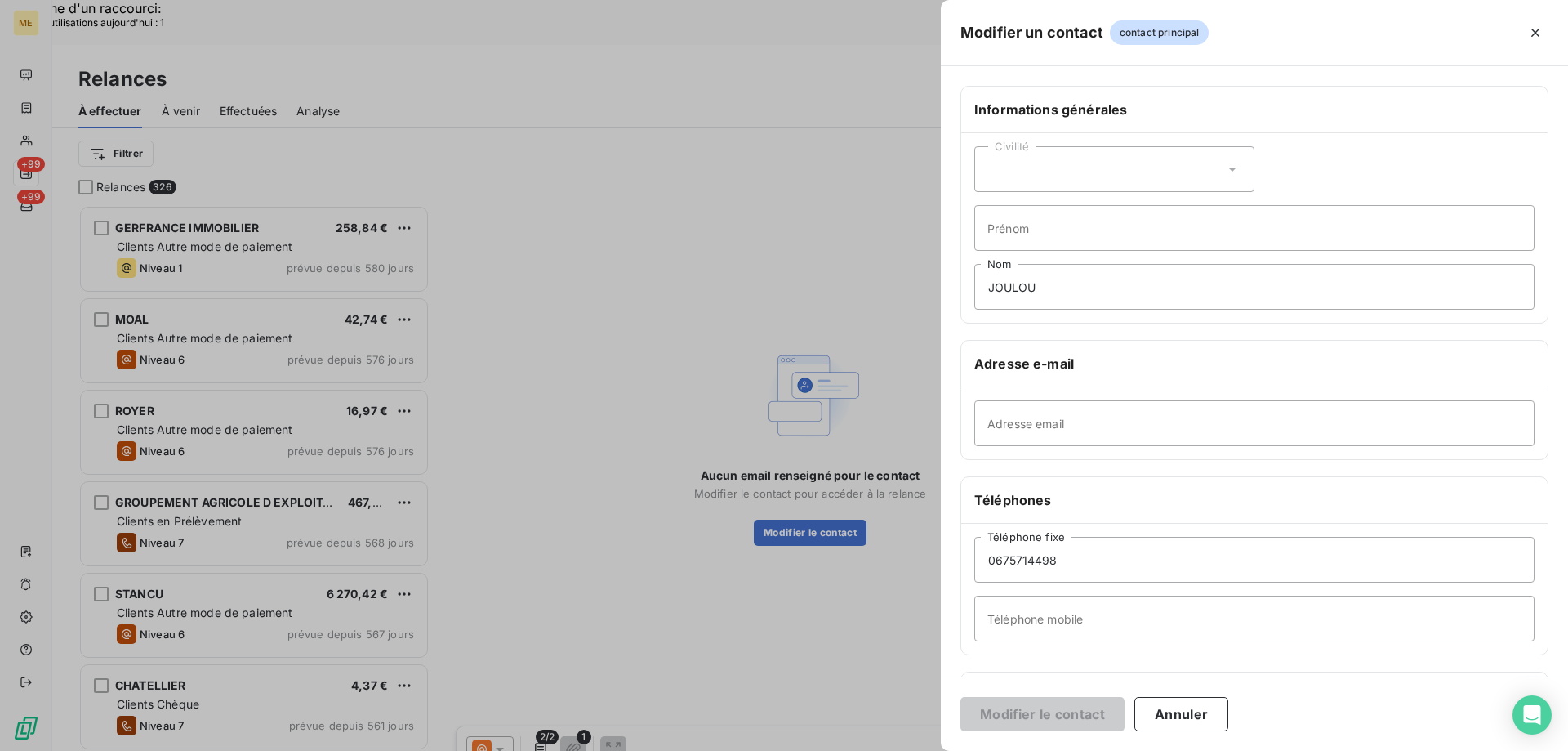
click at [1093, 174] on div "Civilité" at bounding box center [1114, 169] width 280 height 46
drag, startPoint x: 991, startPoint y: 209, endPoint x: 1016, endPoint y: 207, distance: 25.1
click at [992, 209] on input "radio" at bounding box center [993, 210] width 17 height 17
click at [1059, 222] on input "Prénom" at bounding box center [1254, 228] width 560 height 46
click at [1311, 413] on input "Adresse email" at bounding box center [1254, 422] width 560 height 46
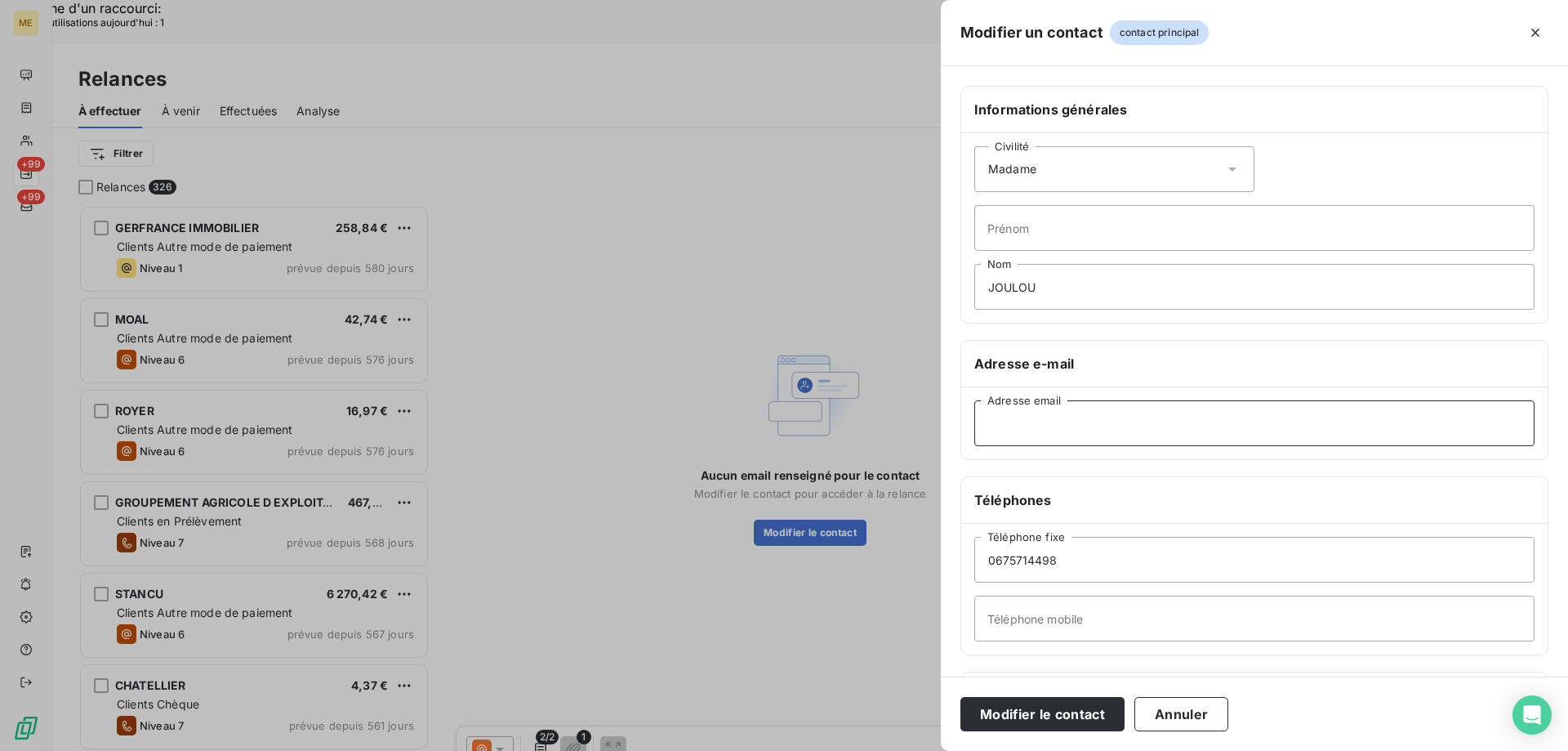
click at [1017, 426] on input "Adresse email" at bounding box center [1254, 422] width 560 height 46
paste input "[EMAIL_ADDRESS][DOMAIN_NAME]"
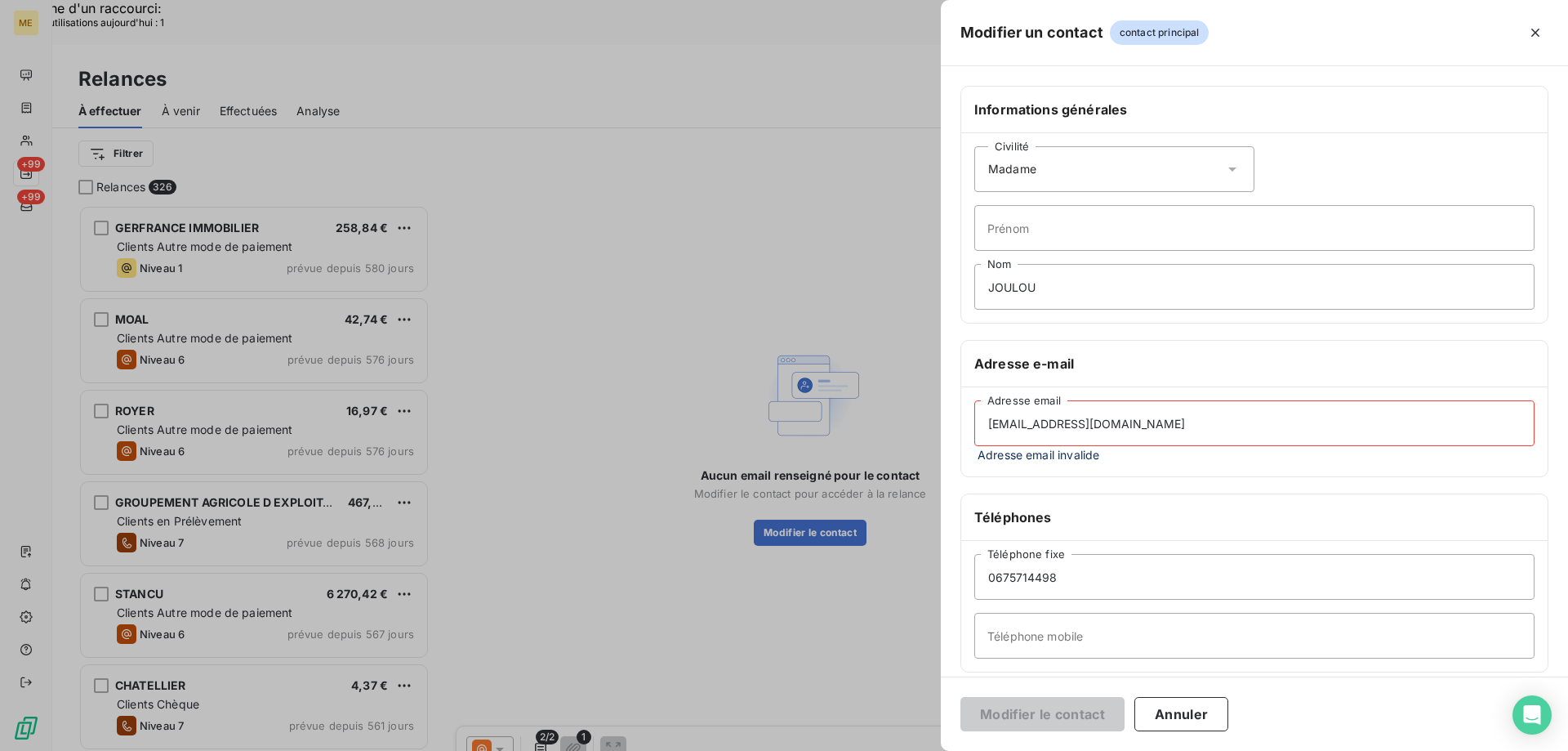
click at [991, 423] on input "[EMAIL_ADDRESS][DOMAIN_NAME]" at bounding box center [1254, 422] width 560 height 46
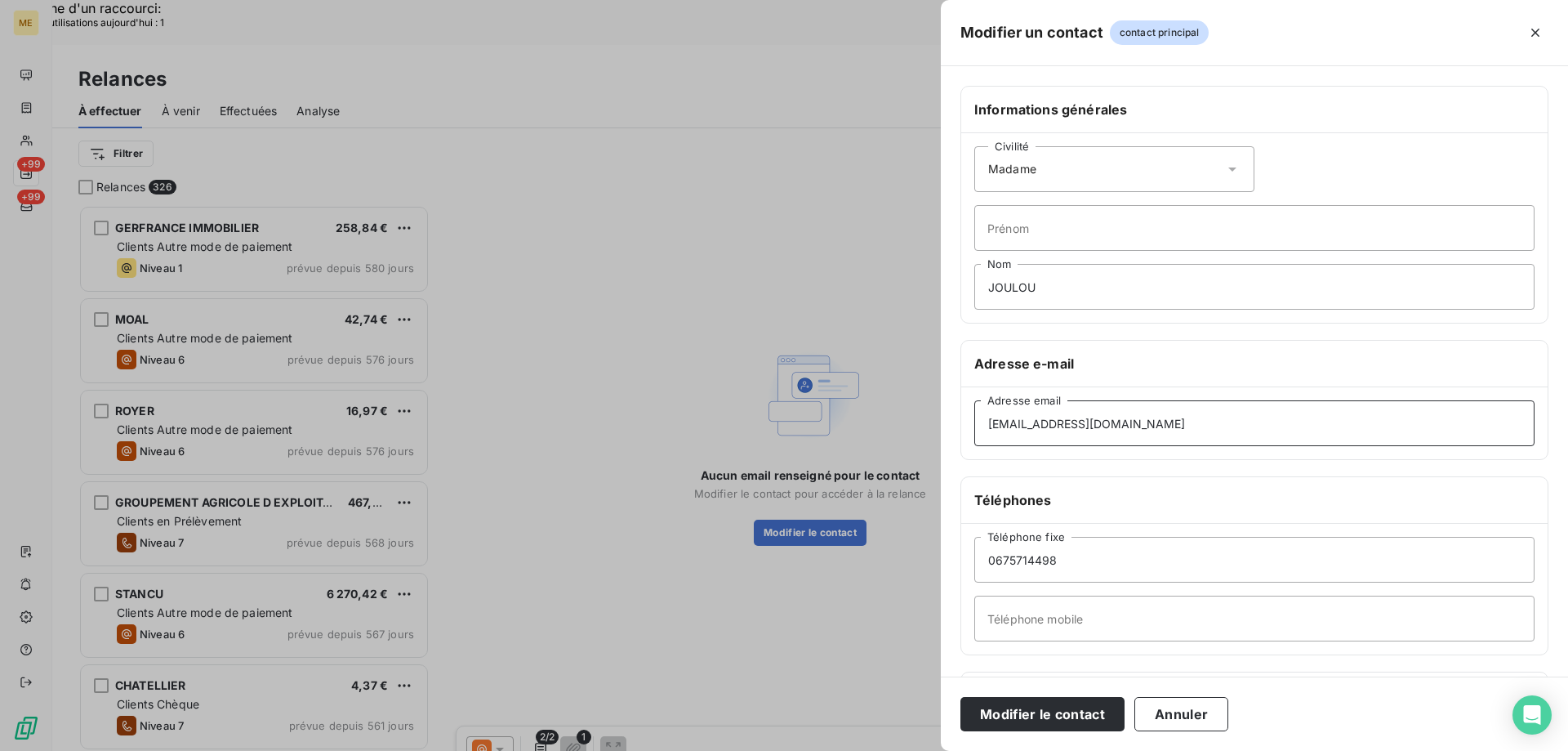
type input "[EMAIL_ADDRESS][DOMAIN_NAME]"
click at [1085, 568] on input "0675714498" at bounding box center [1254, 559] width 560 height 46
drag, startPoint x: 1019, startPoint y: 568, endPoint x: 968, endPoint y: 567, distance: 51.0
click at [968, 567] on div "[PHONE_NUMBER] Téléphone fixe Téléphone mobile" at bounding box center [1254, 589] width 586 height 131
click at [1024, 604] on input "Téléphone mobile" at bounding box center [1254, 618] width 560 height 46
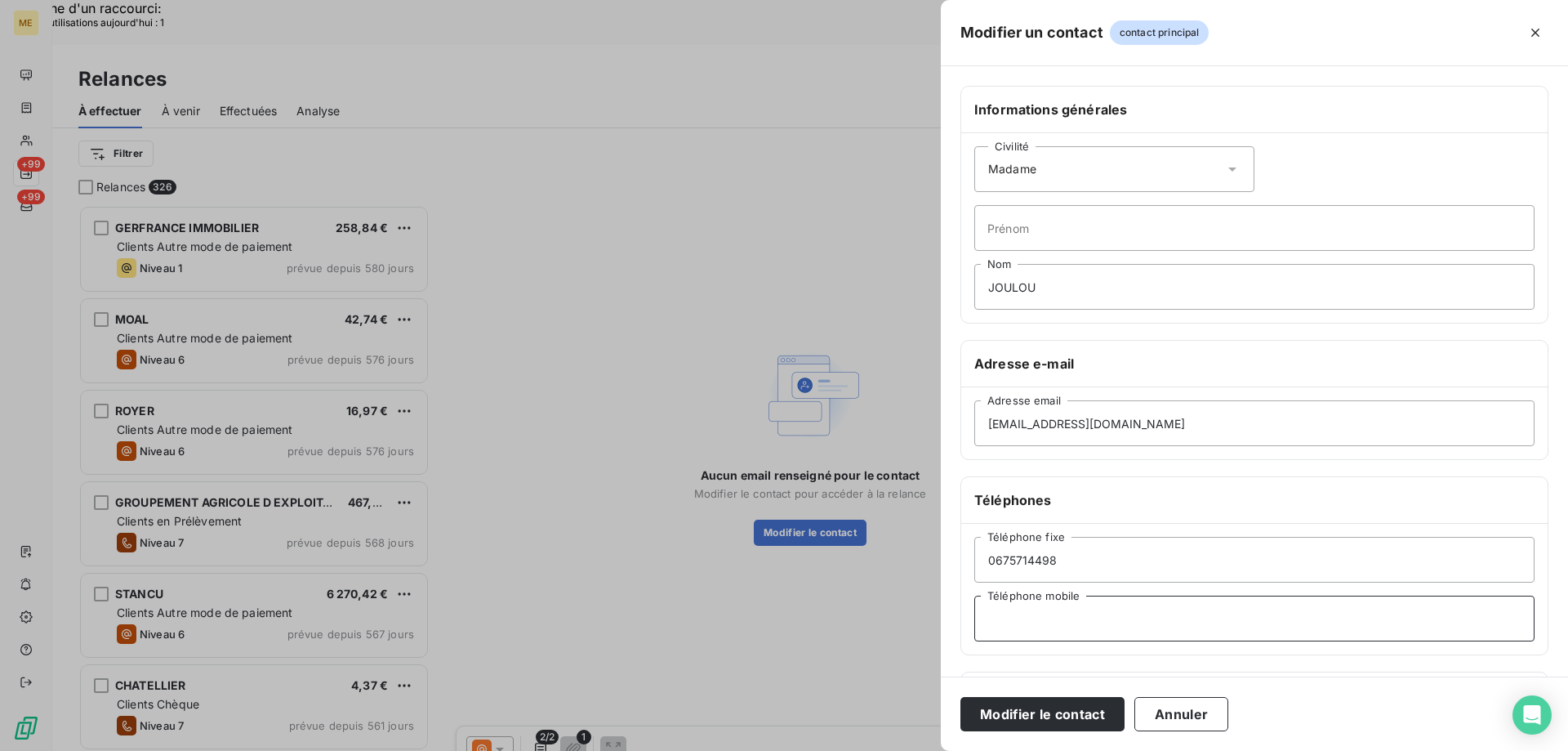
paste input "0675714498"
type input "0675714498"
drag, startPoint x: 1080, startPoint y: 567, endPoint x: 969, endPoint y: 556, distance: 111.5
click at [969, 556] on div "[PHONE_NUMBER] Téléphone fixe [PHONE_NUMBER] Téléphone mobile" at bounding box center [1254, 589] width 586 height 131
click at [1028, 708] on button "Modifier le contact" at bounding box center [1042, 714] width 164 height 34
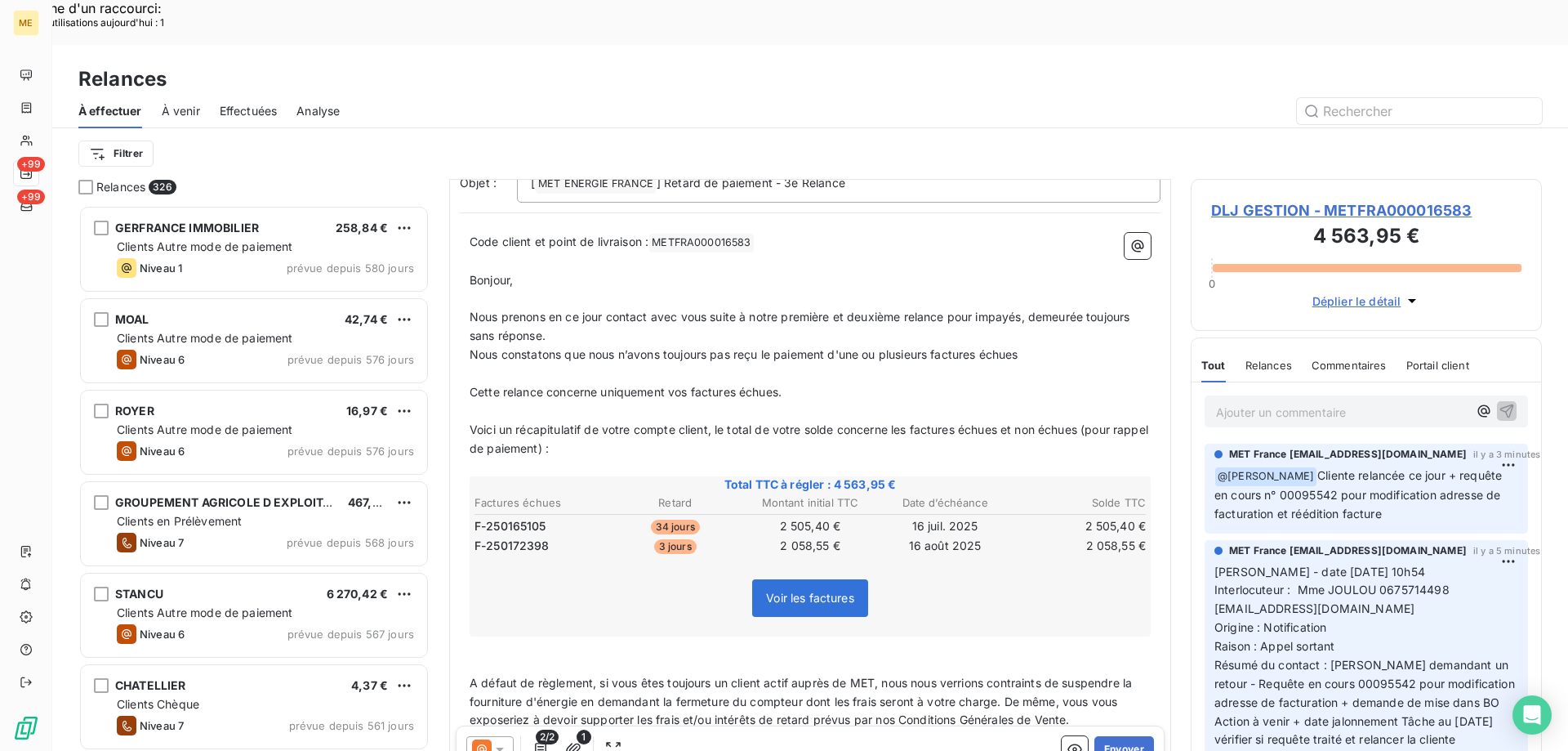
scroll to position [164, 0]
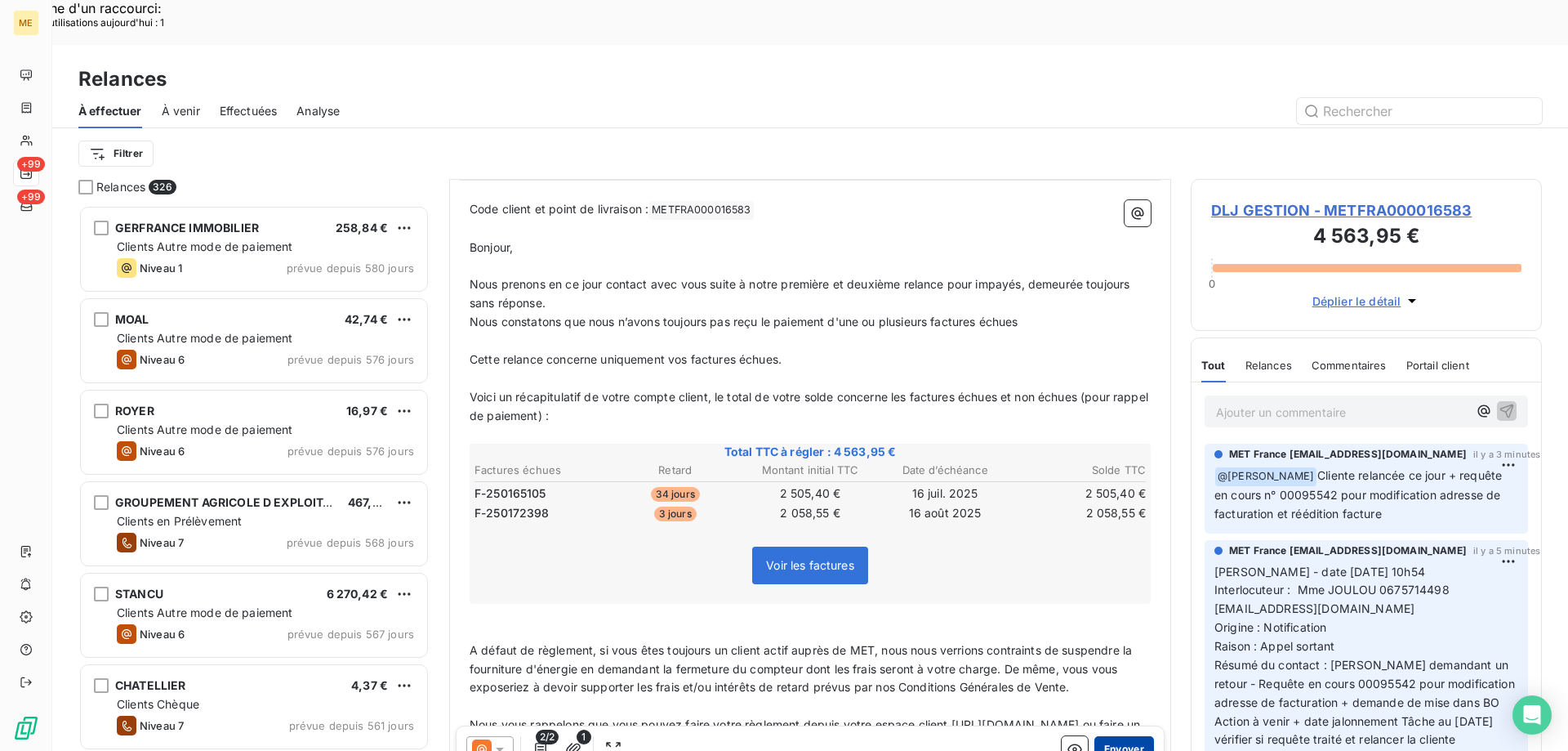
click at [1123, 736] on button "Envoyer" at bounding box center [1124, 749] width 60 height 26
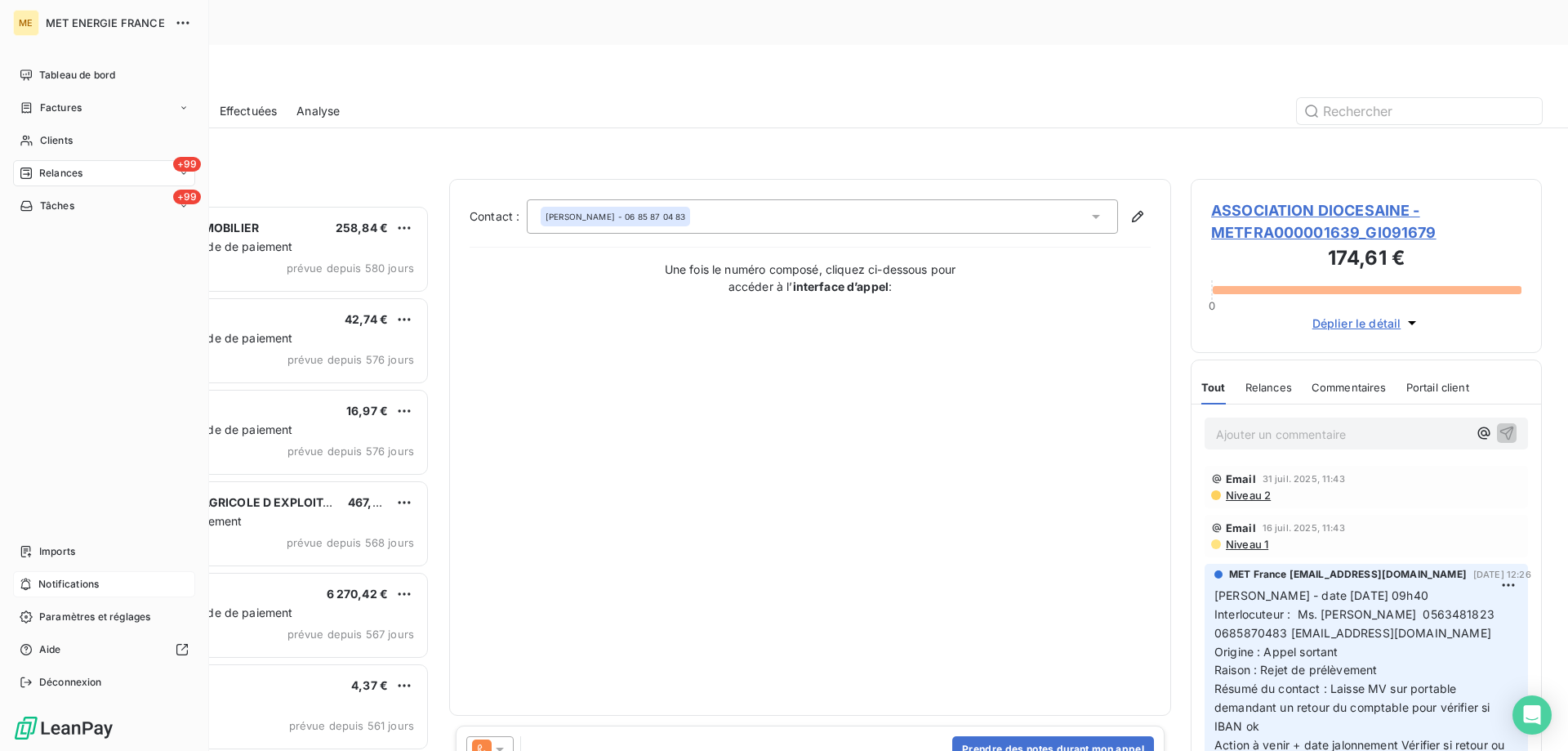
click at [76, 587] on span "Notifications" at bounding box center [68, 585] width 60 height 15
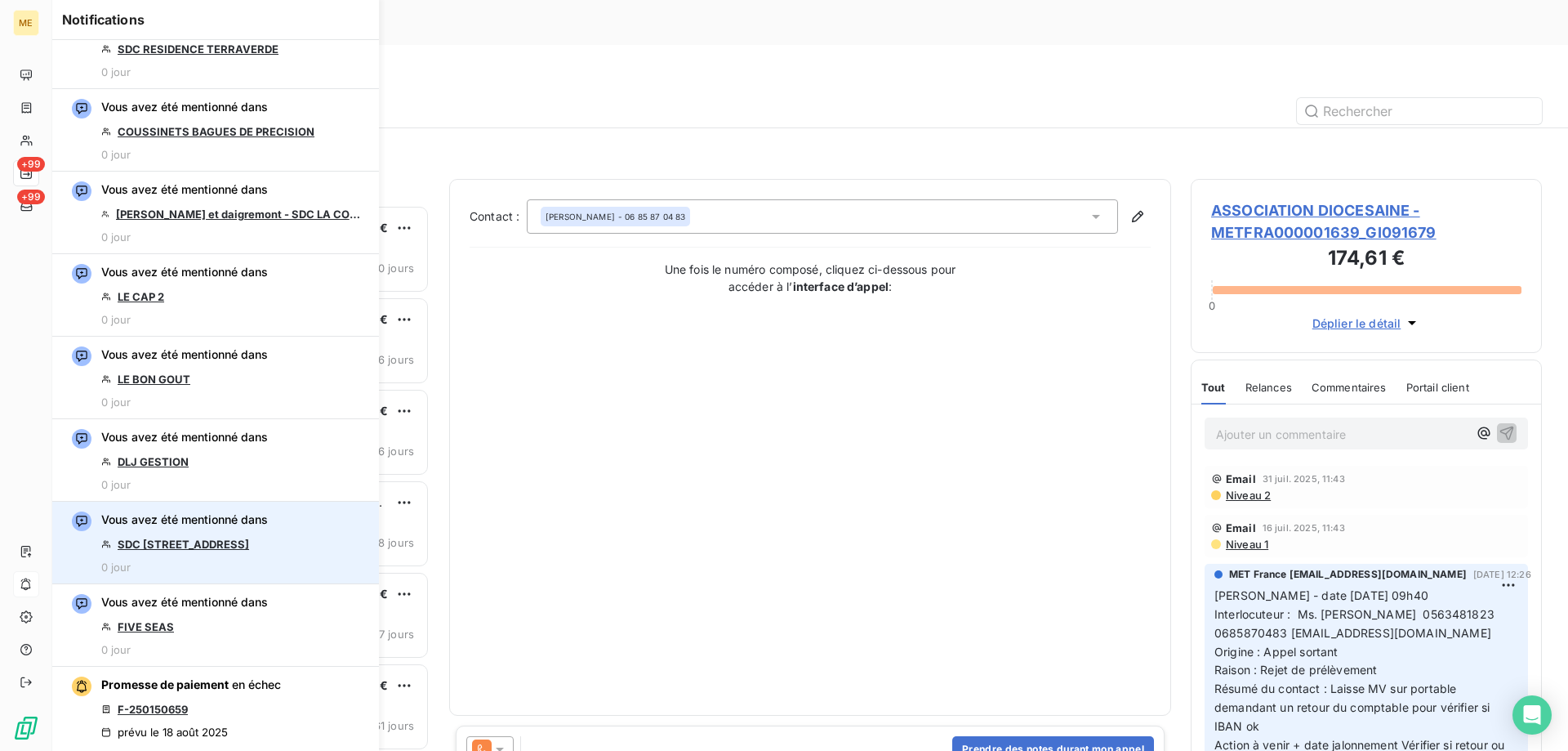
scroll to position [327, 0]
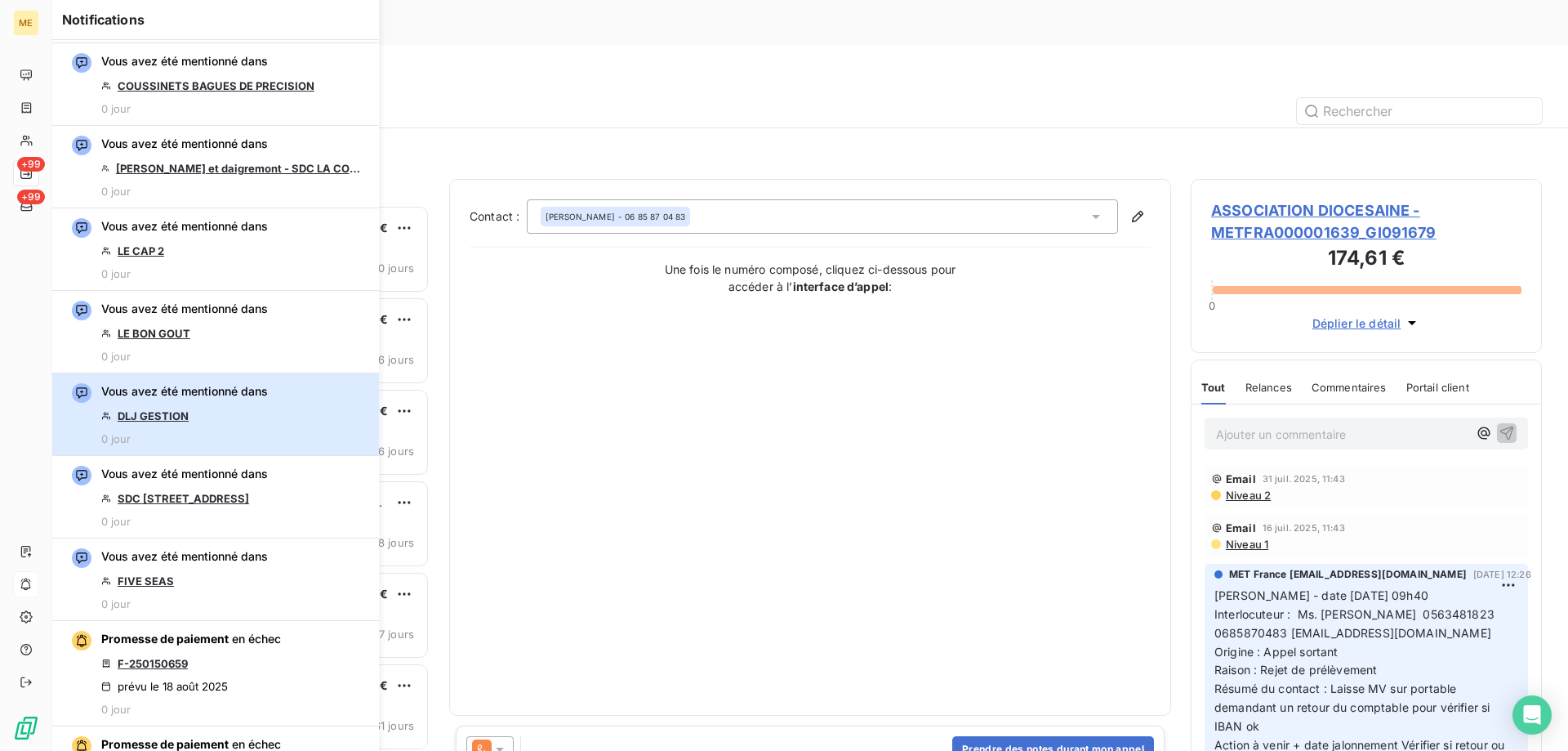
click at [232, 410] on div "Vous avez été mentionné dans DLJ GESTION 0 jour" at bounding box center [184, 414] width 166 height 62
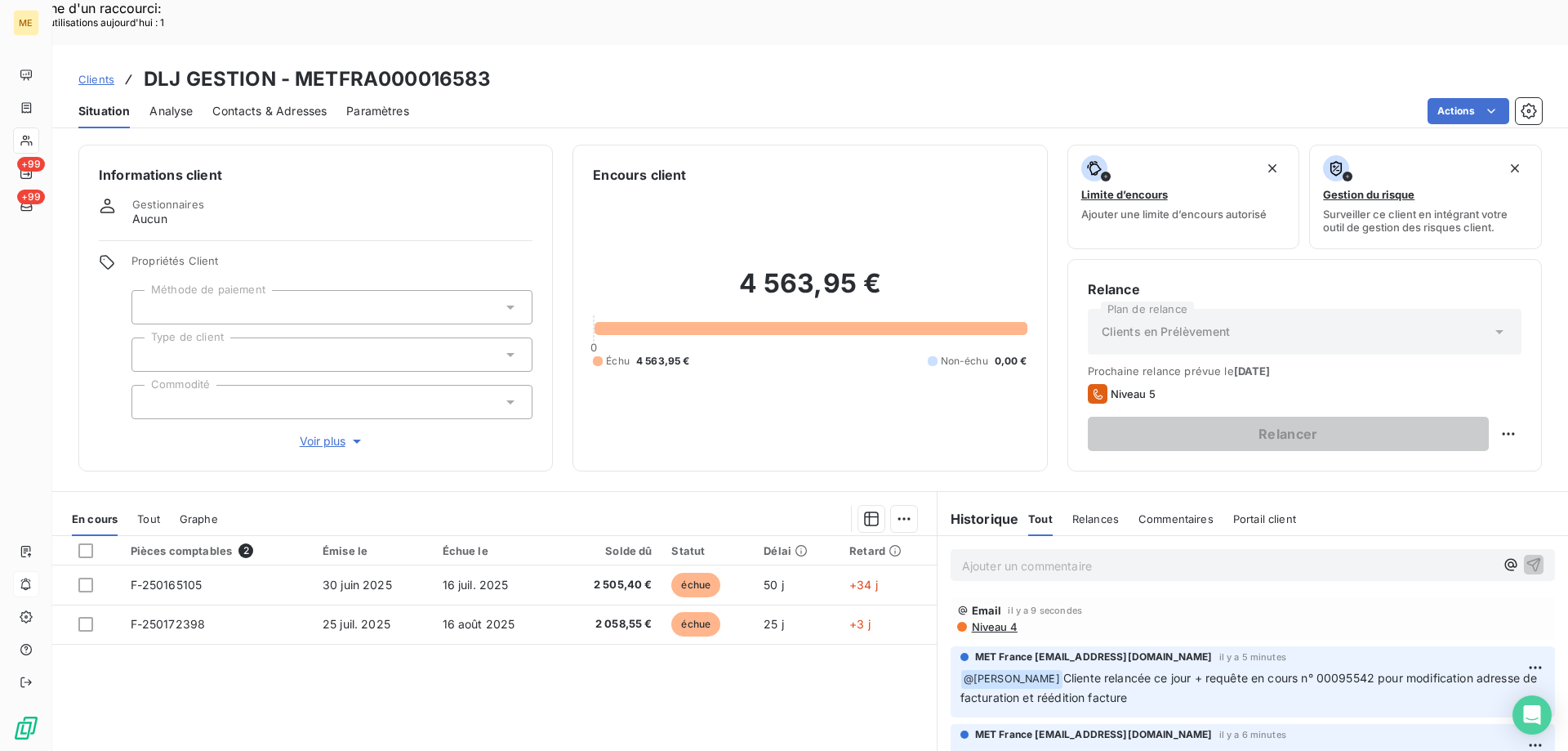
click at [776, 686] on div "Pièces comptables 2 Émise le Échue le Solde dû Statut Délai Retard F-250165105 …" at bounding box center [494, 693] width 884 height 315
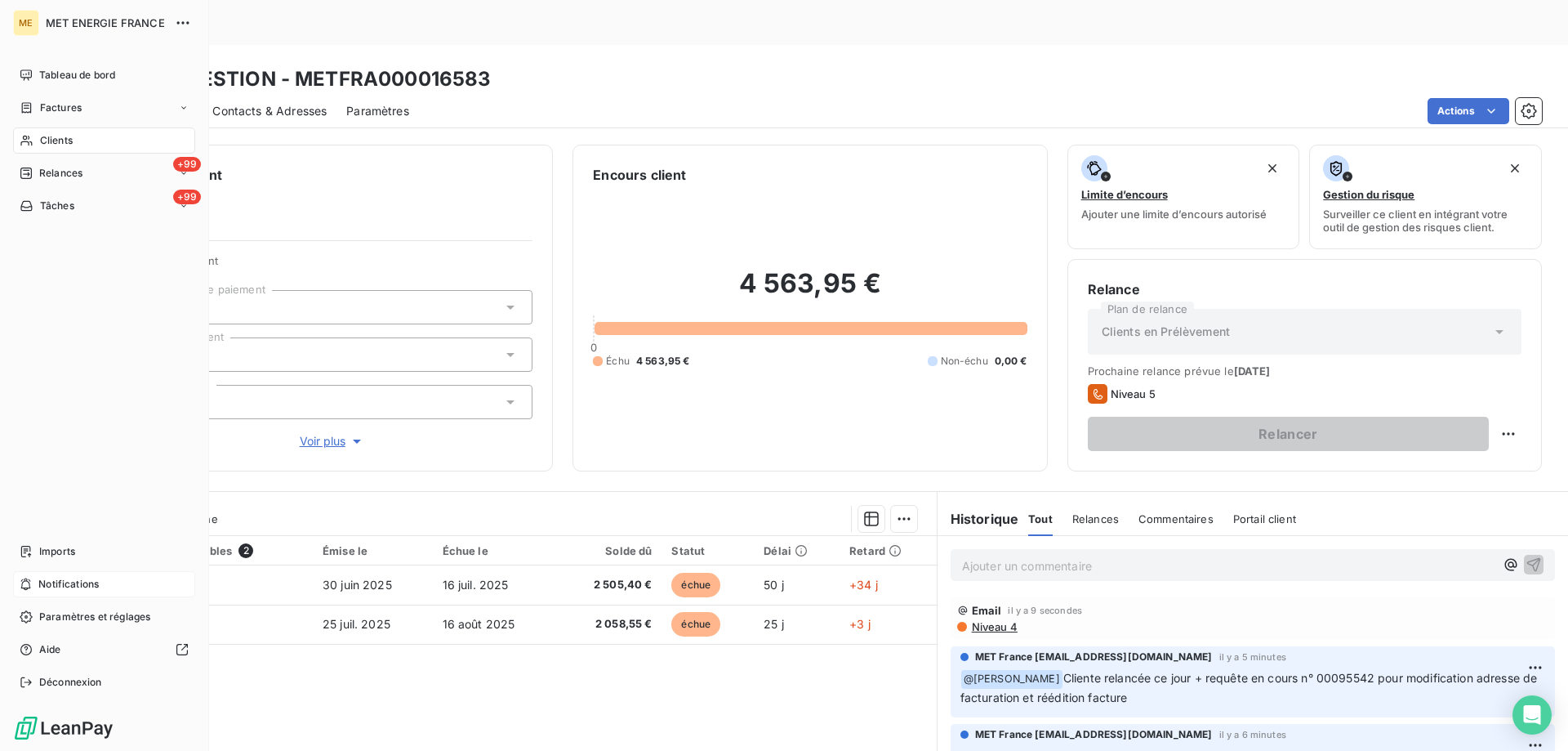
drag, startPoint x: 109, startPoint y: 585, endPoint x: 126, endPoint y: 580, distance: 17.7
click at [110, 585] on div "Notifications" at bounding box center [104, 585] width 182 height 26
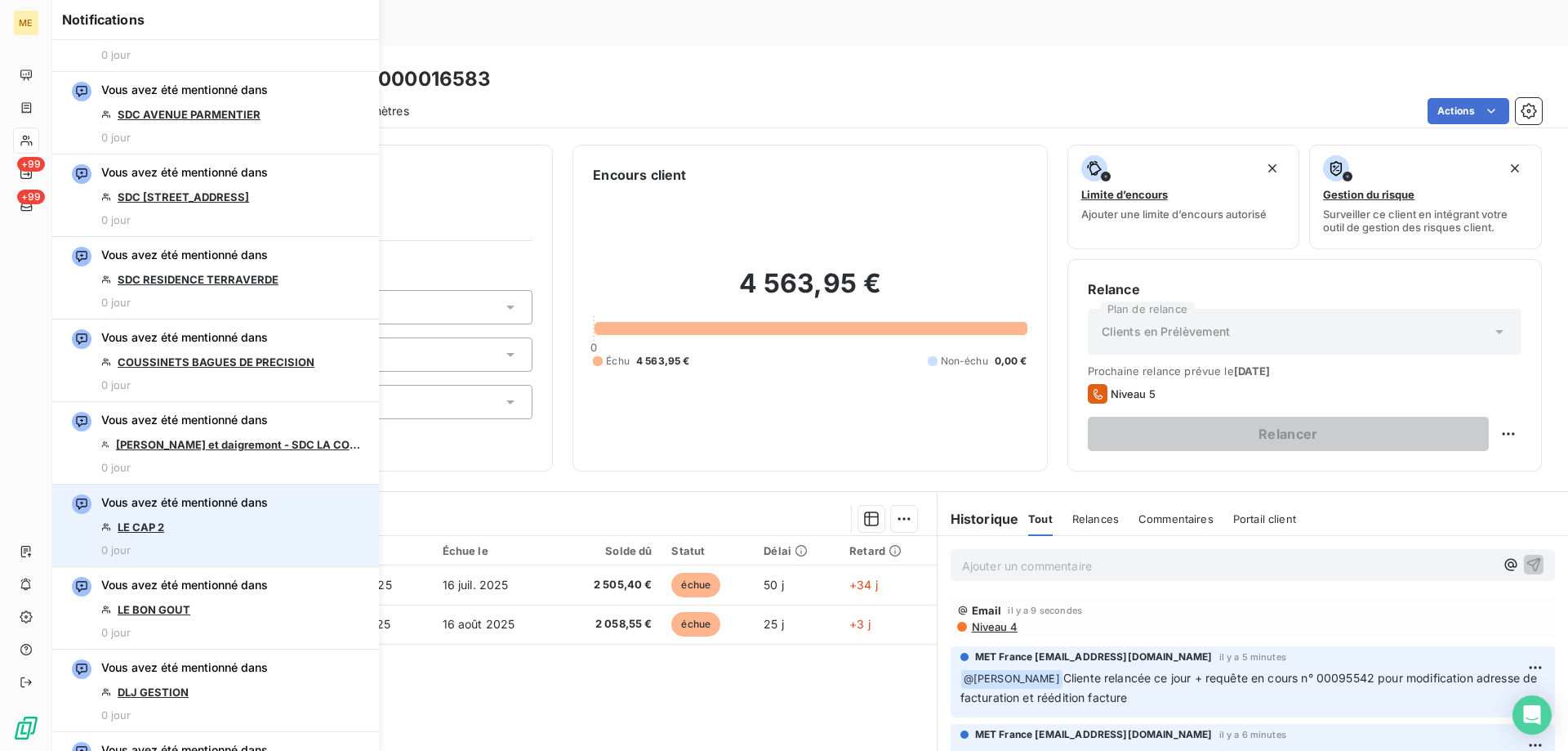
scroll to position [245, 0]
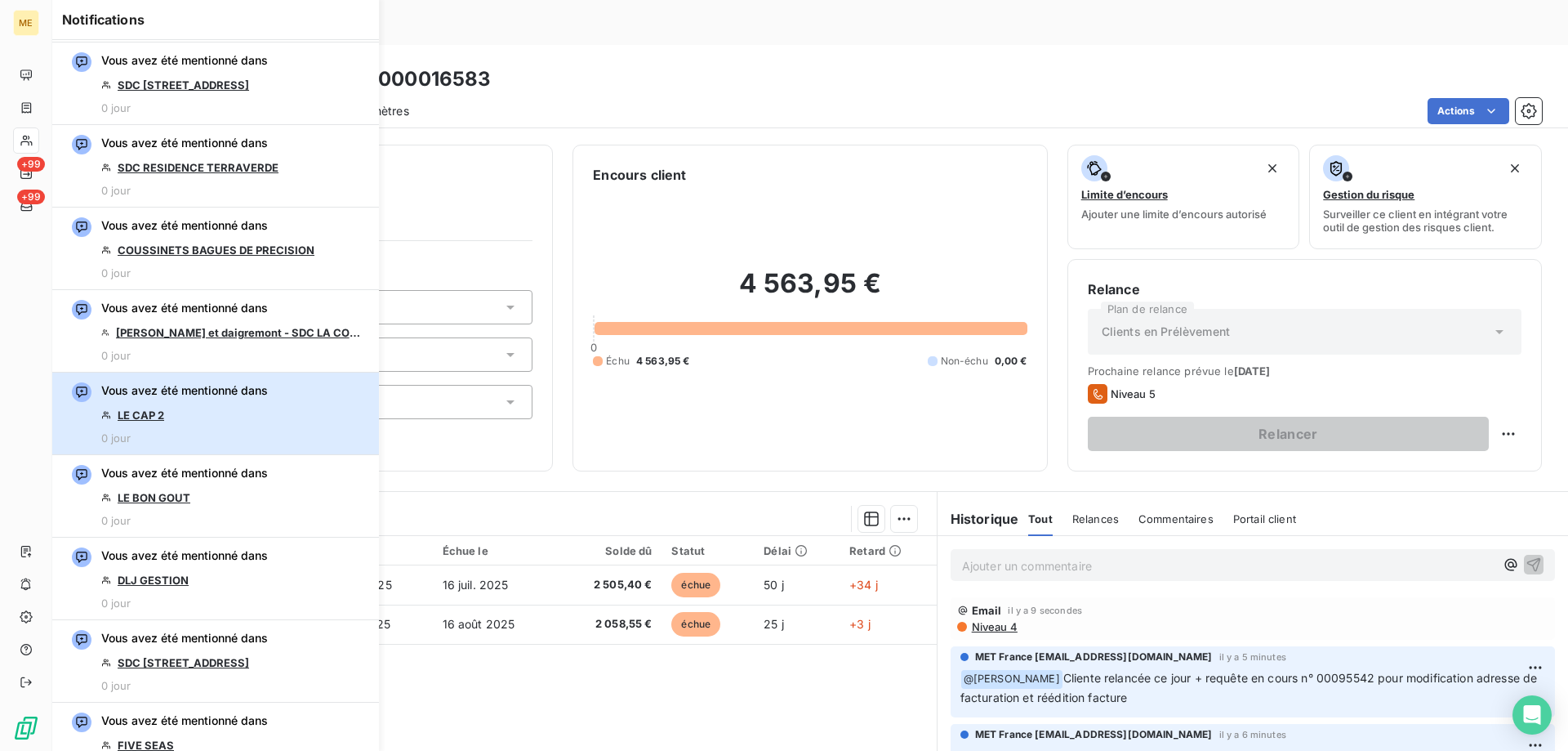
click at [257, 407] on div "Vous avez été mentionné dans LE CAP 2 0 jour" at bounding box center [184, 413] width 166 height 62
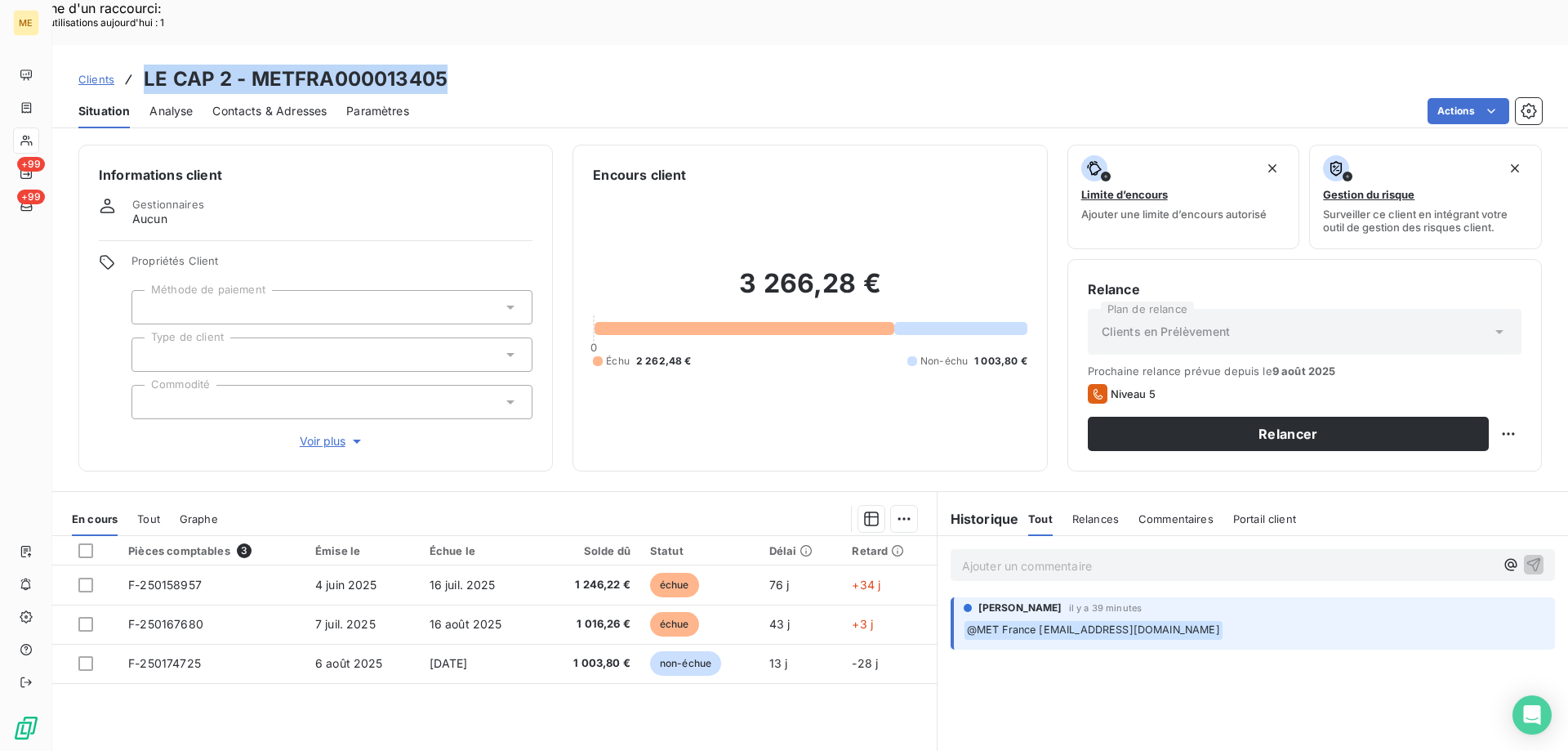
drag, startPoint x: 406, startPoint y: 27, endPoint x: 141, endPoint y: 16, distance: 265.2
click at [138, 45] on div "Clients LE CAP 2 - METFRA000013405 Situation Analyse Contacts & Adresses Paramè…" at bounding box center [810, 86] width 1516 height 84
copy h3 "LE CAP 2 - METFRA000013405"
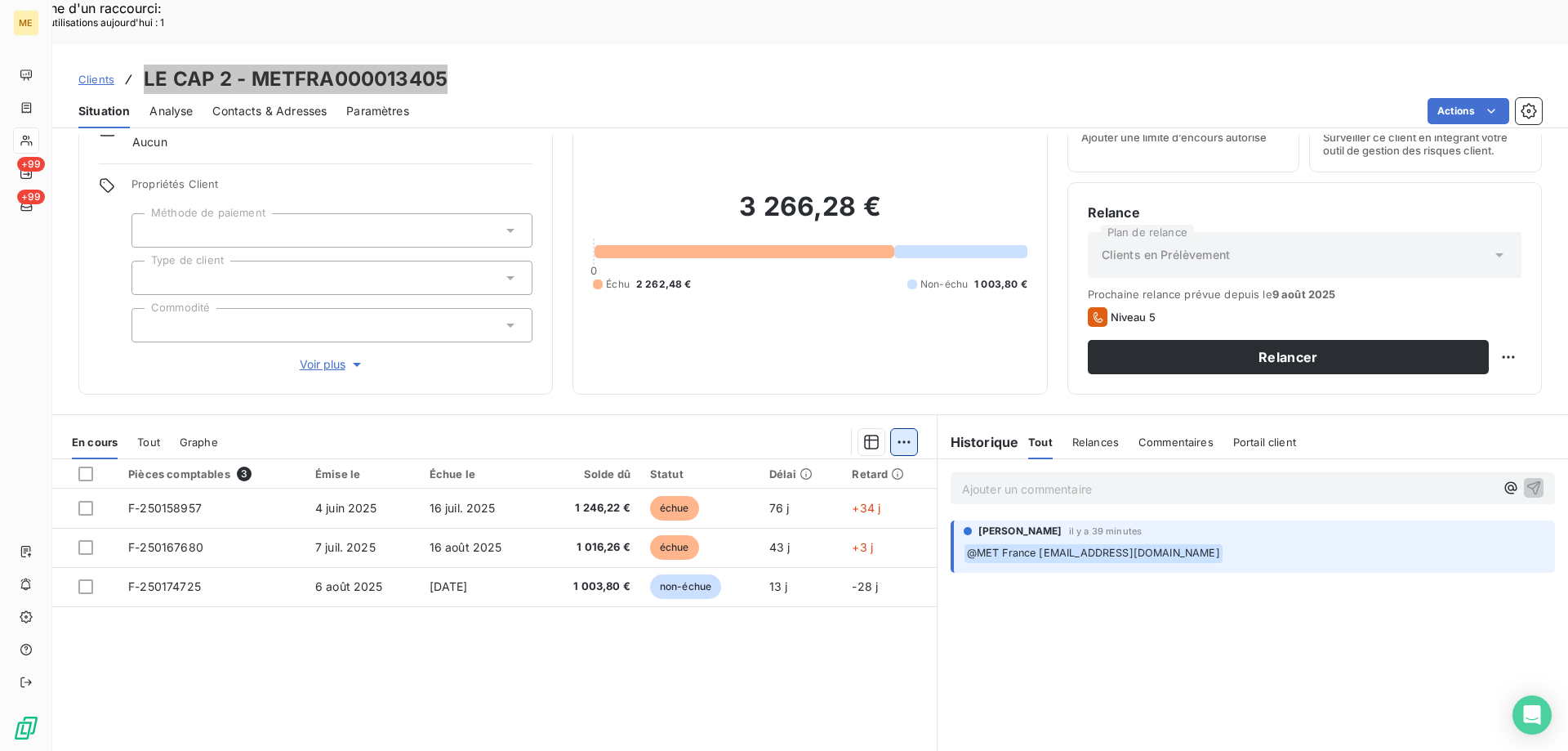
scroll to position [104, 0]
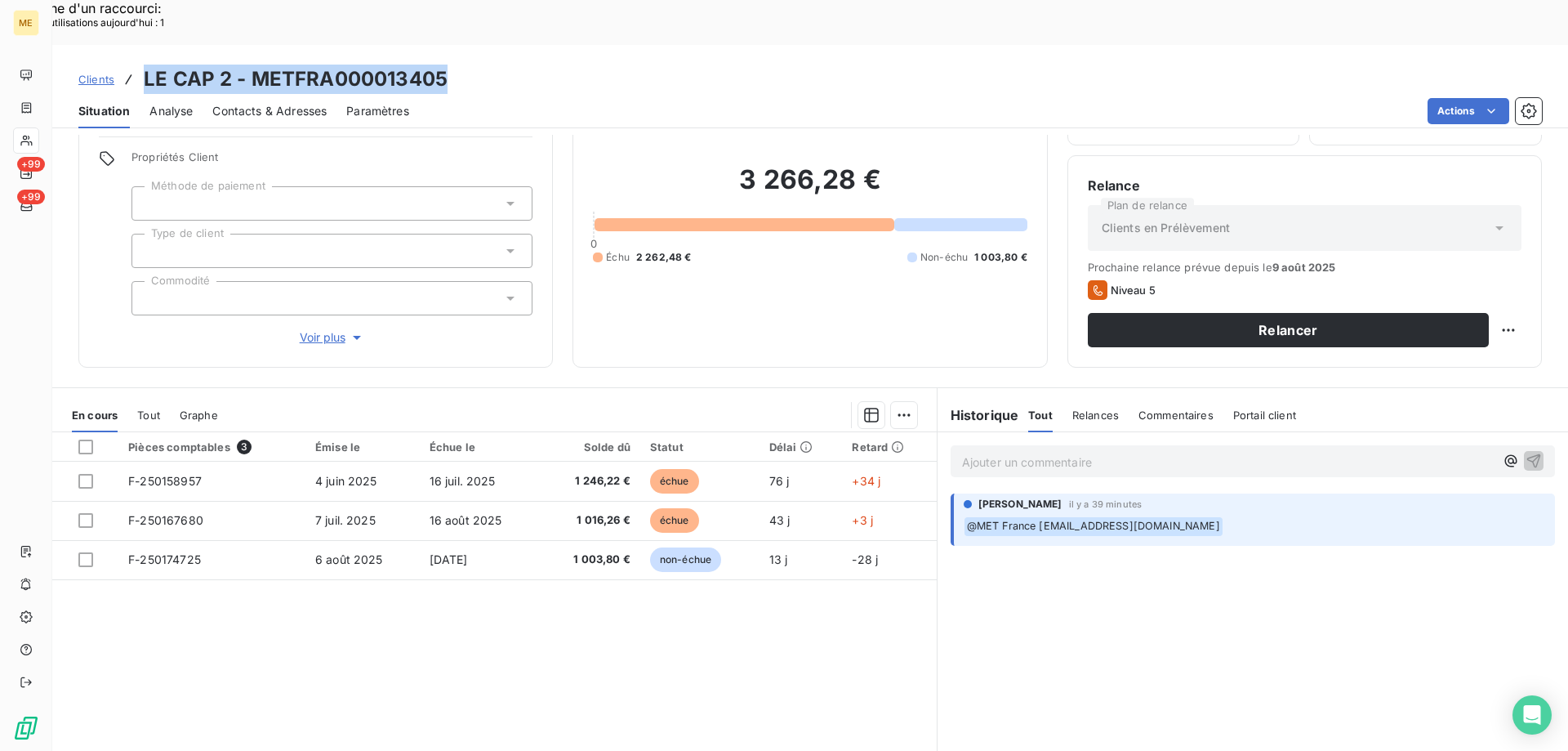
click at [480, 65] on div "Clients LE CAP 2 - METFRA000013405" at bounding box center [810, 79] width 1516 height 30
click at [253, 65] on h3 "LE CAP 2 - METFRA000013405" at bounding box center [296, 79] width 304 height 30
drag, startPoint x: 245, startPoint y: 31, endPoint x: 455, endPoint y: 15, distance: 210.6
click at [455, 45] on div "Clients LE CAP 2 - METFRA000013405 Situation Analyse Contacts & Adresses Paramè…" at bounding box center [810, 86] width 1516 height 84
copy h3 "METFRA000013405"
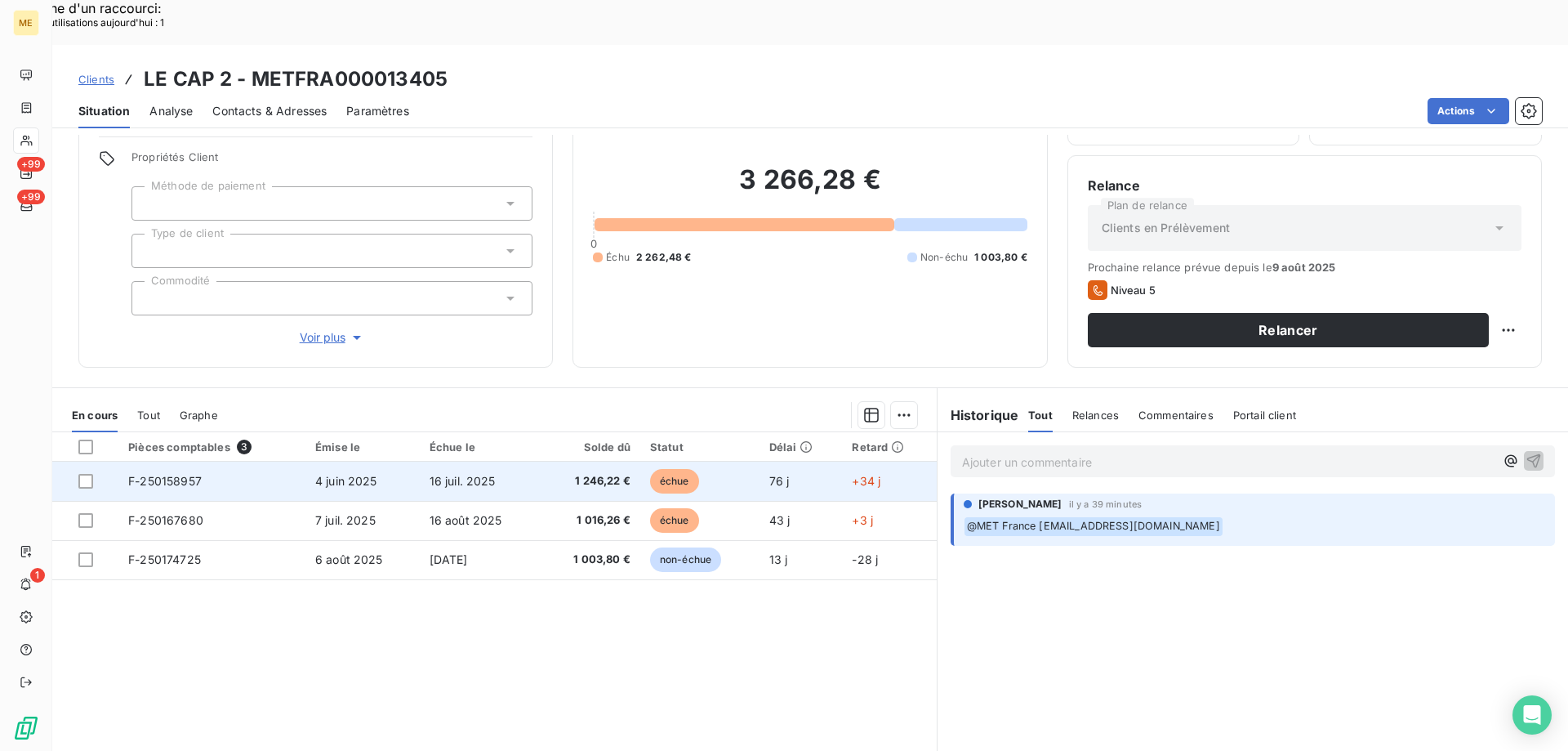
click at [176, 474] on span "F-250158957" at bounding box center [165, 480] width 74 height 14
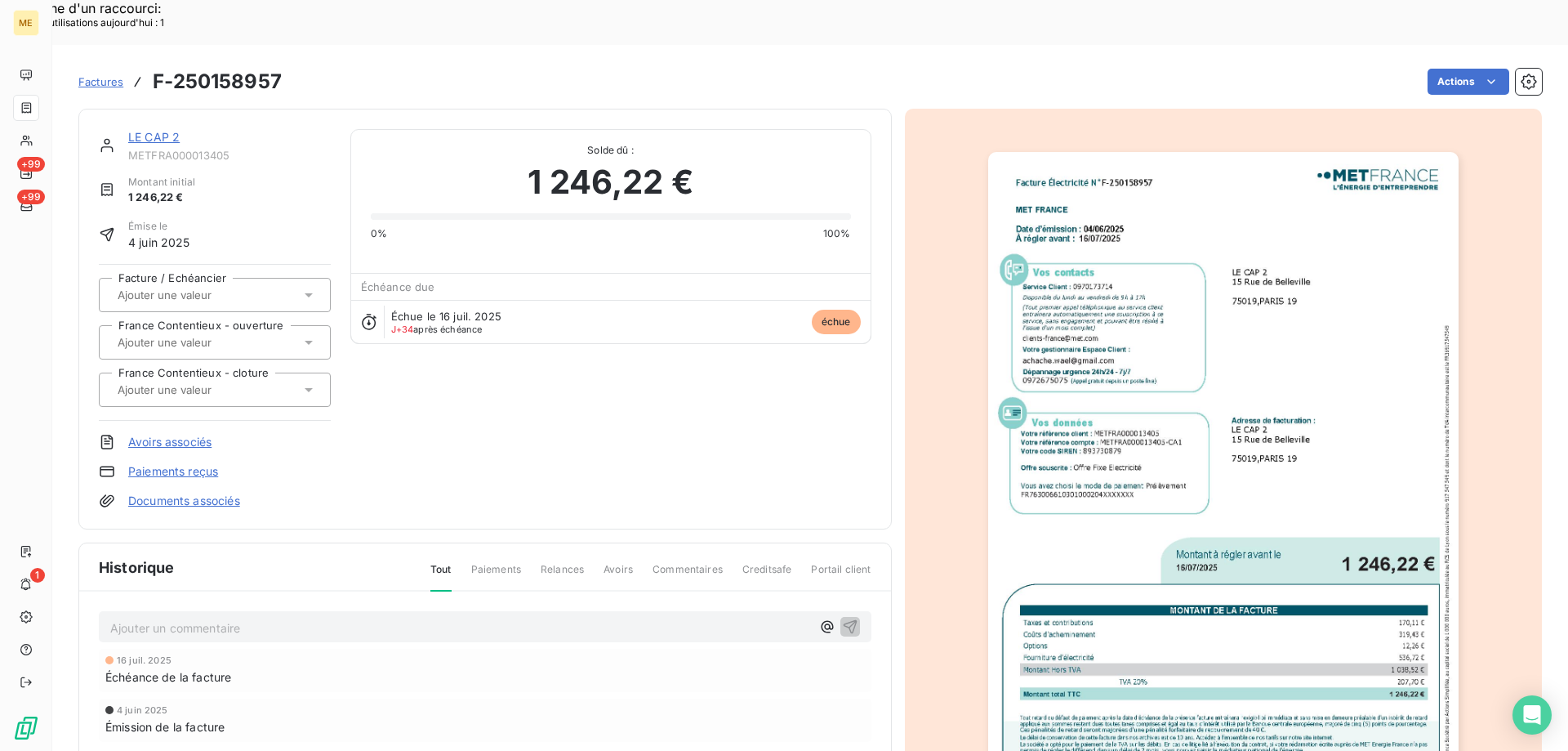
click at [1274, 335] on img "button" at bounding box center [1224, 484] width 470 height 665
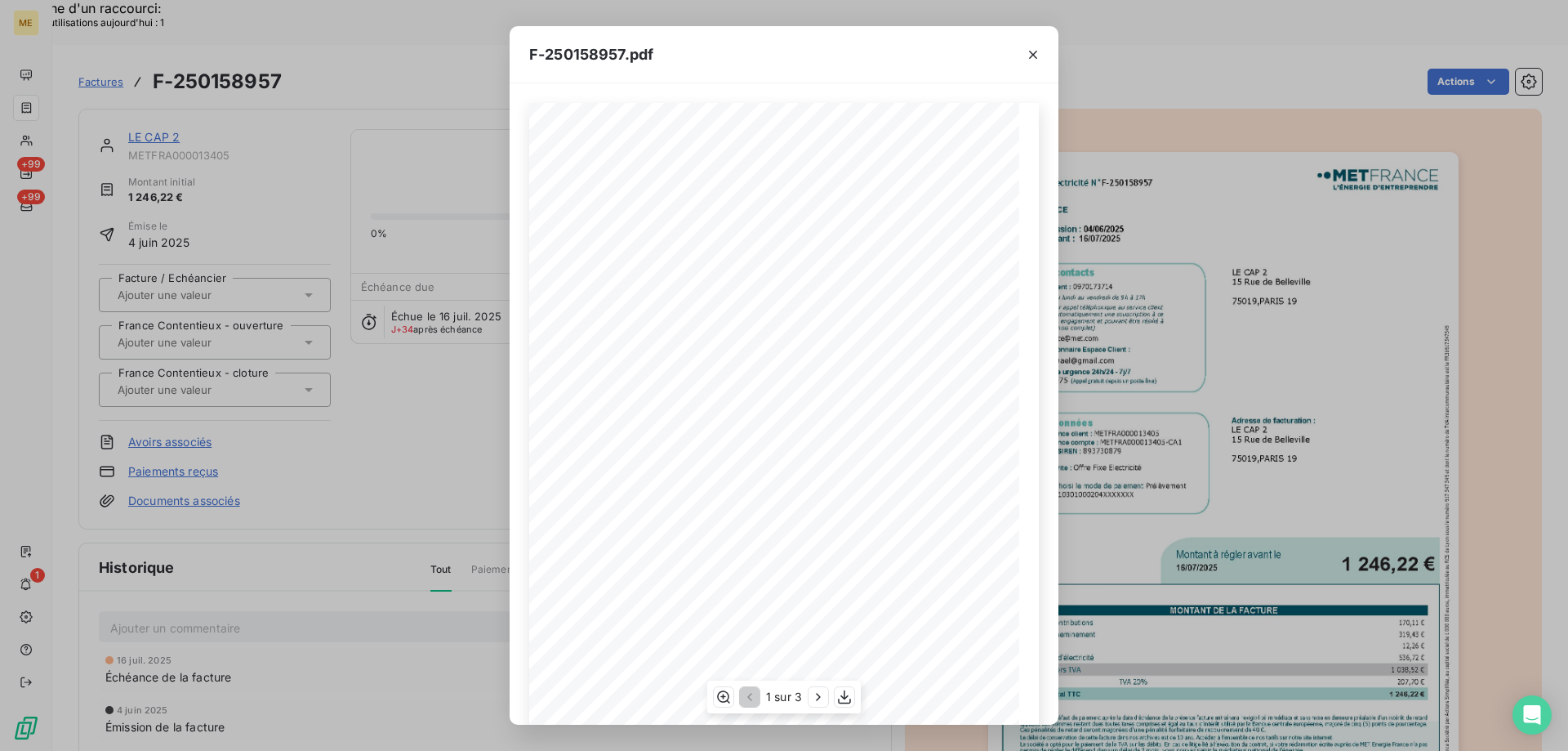
scroll to position [112, 0]
click at [848, 696] on icon "button" at bounding box center [844, 697] width 13 height 14
click at [1037, 58] on icon "button" at bounding box center [1033, 55] width 8 height 8
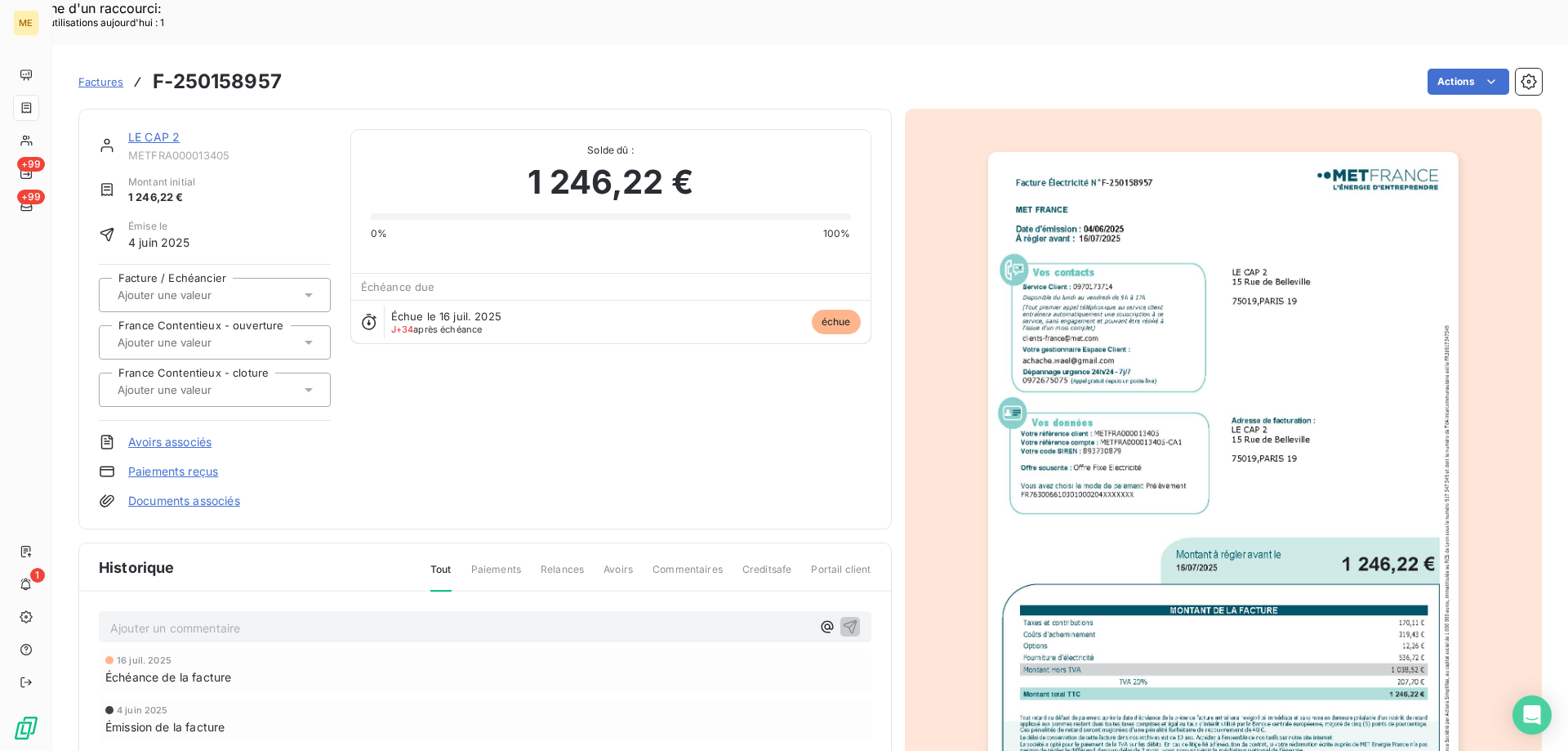
click at [1033, 53] on div at bounding box center [1021, 70] width 48 height 54
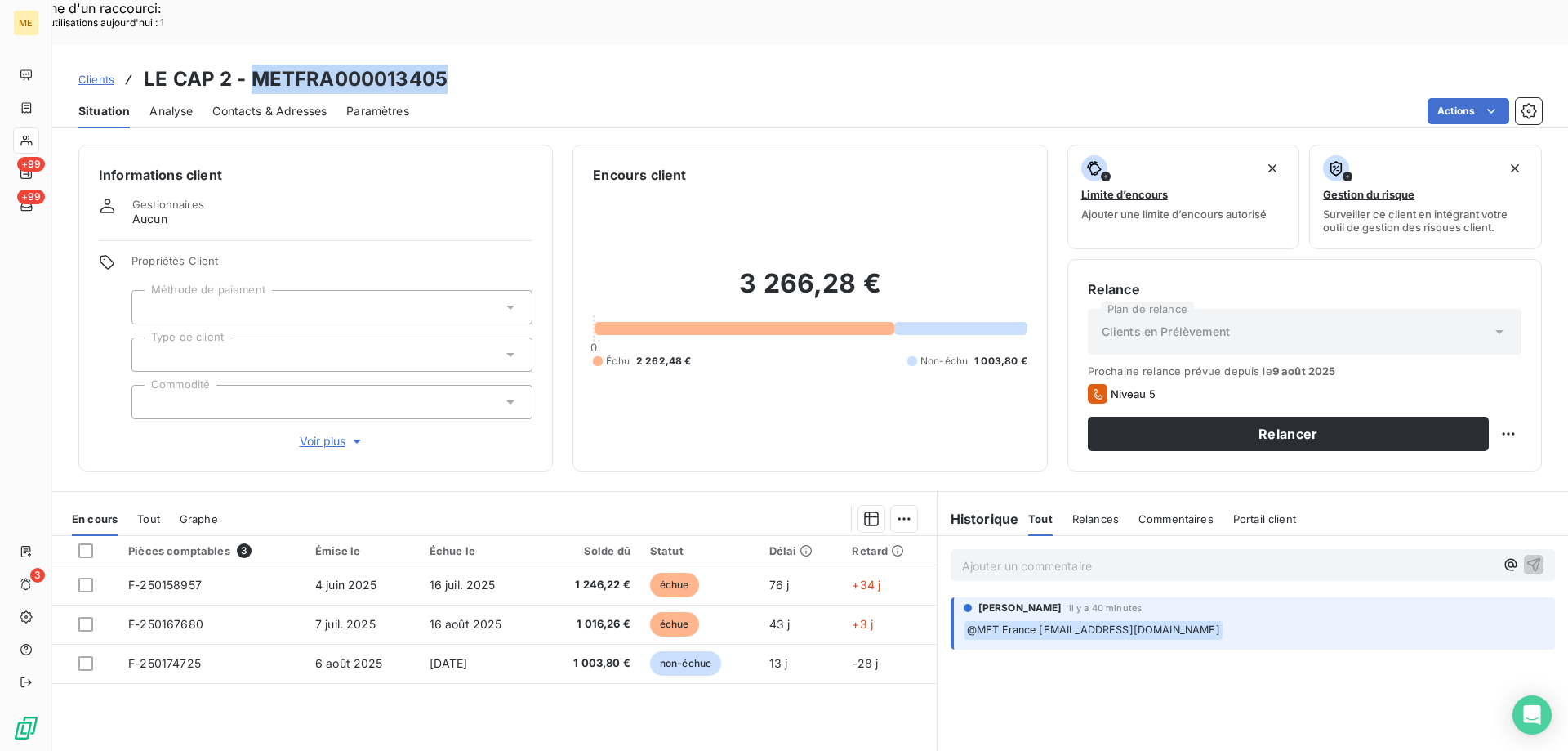
drag, startPoint x: 457, startPoint y: 40, endPoint x: 254, endPoint y: 36, distance: 203.0
click at [253, 65] on div "Clients LE CAP 2 - METFRA000013405" at bounding box center [810, 79] width 1516 height 30
copy h3 "METFRA000013405"
click at [311, 433] on span "Voir plus" at bounding box center [332, 441] width 65 height 17
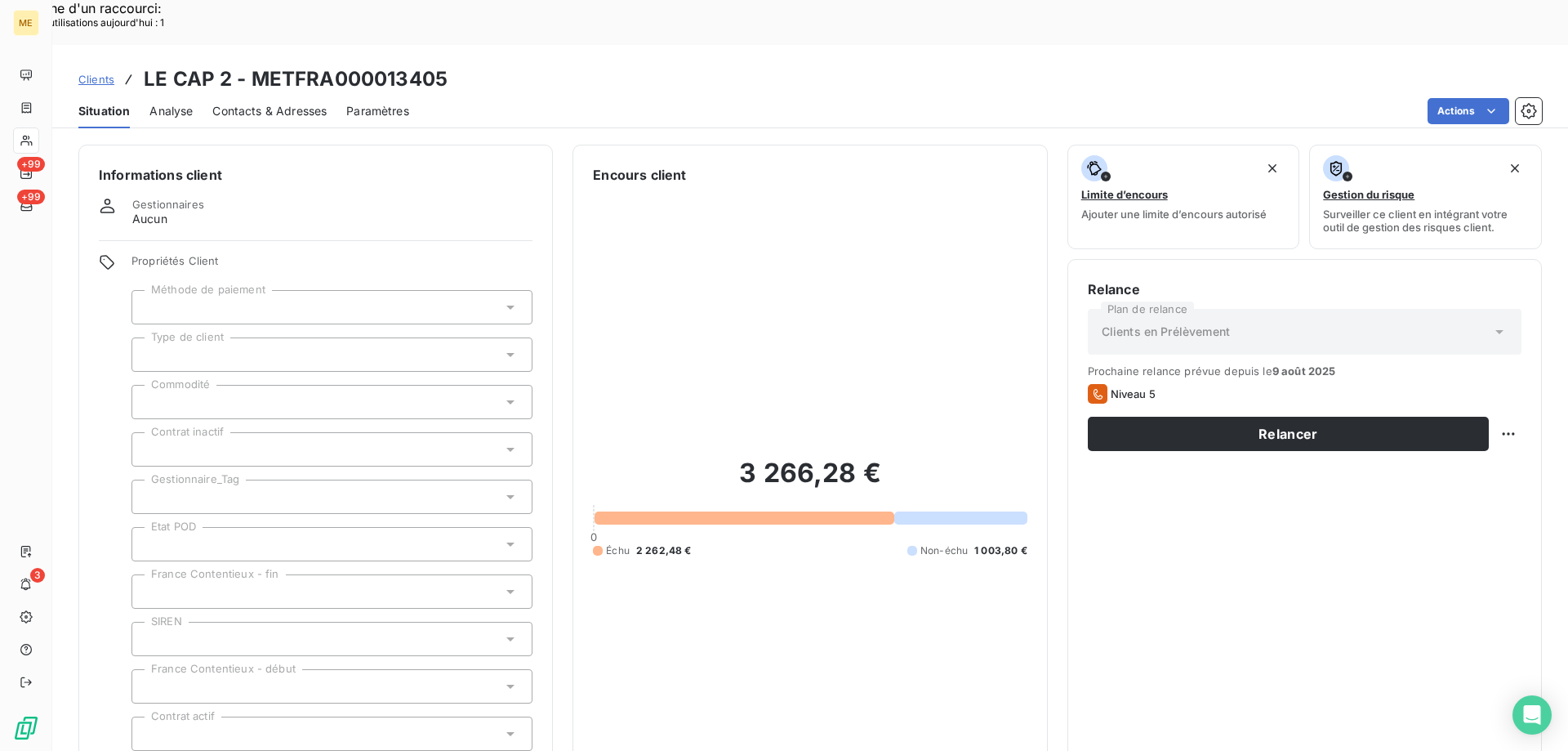
click at [272, 479] on div at bounding box center [332, 496] width 401 height 34
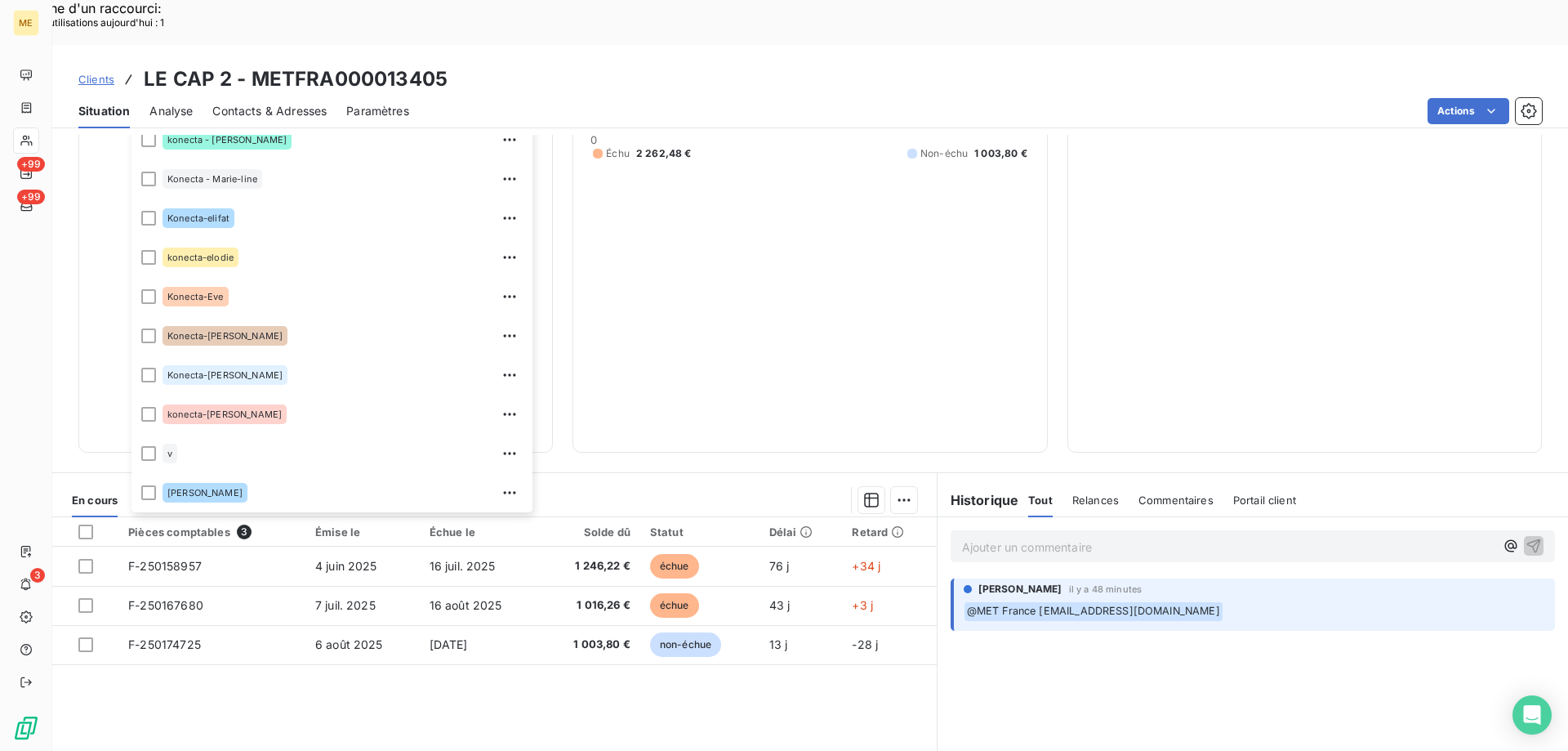
scroll to position [470, 0]
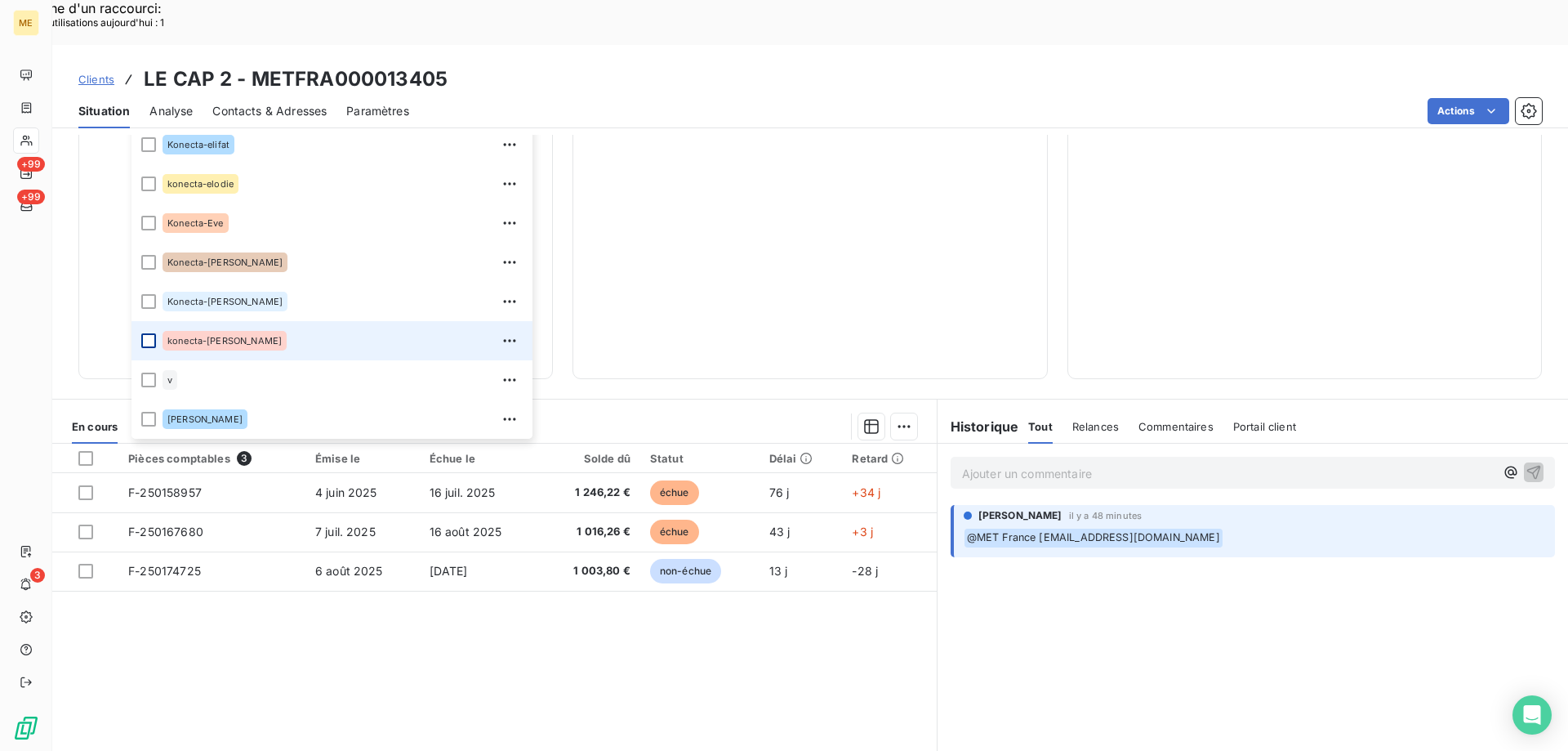
click at [149, 334] on div at bounding box center [149, 341] width 15 height 15
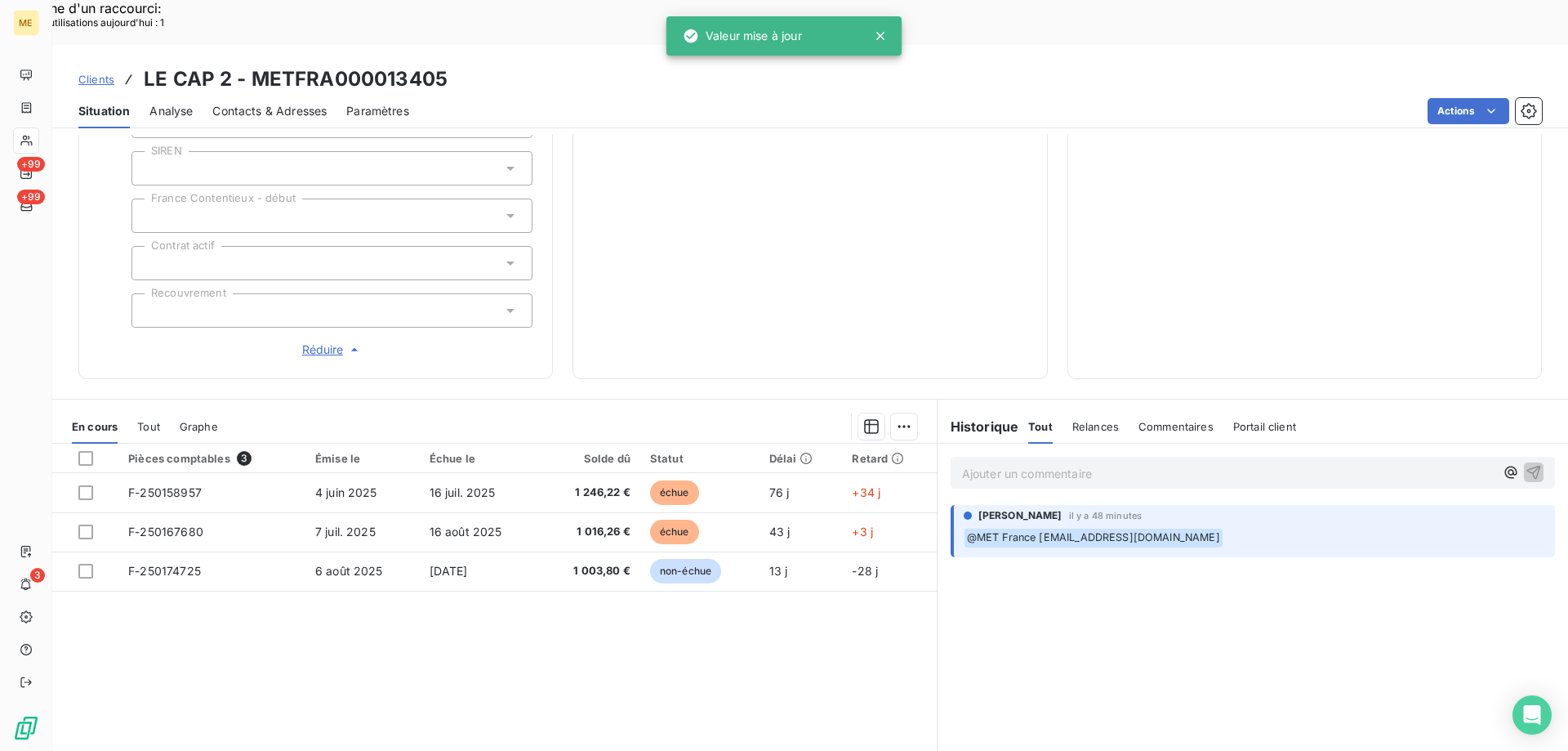
click at [791, 195] on div "3 266,28 € 0 Échu 2 262,48 € Non-échu 1 003,80 €" at bounding box center [810, 36] width 434 height 644
click at [323, 341] on span "Réduire" at bounding box center [332, 349] width 60 height 17
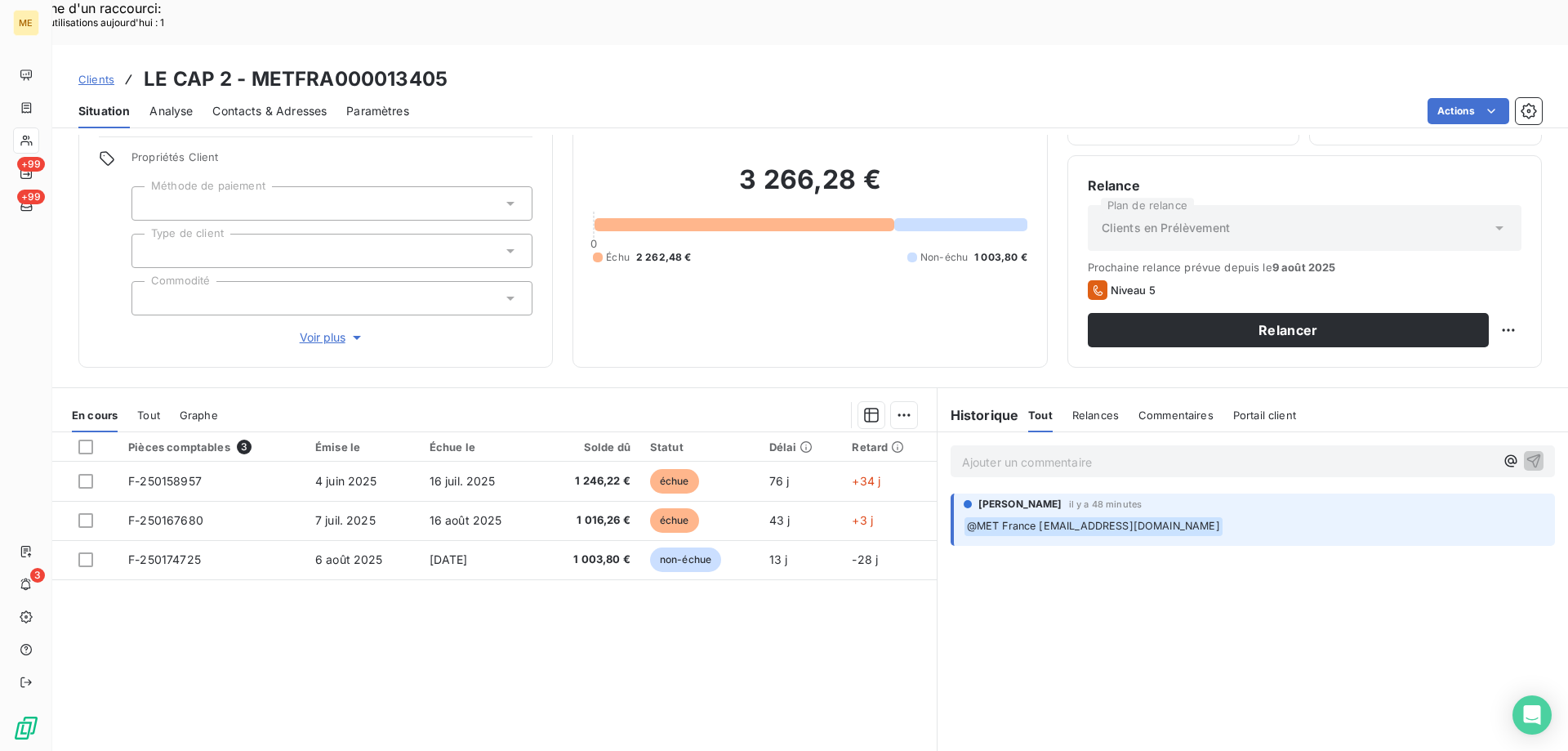
scroll to position [91, 0]
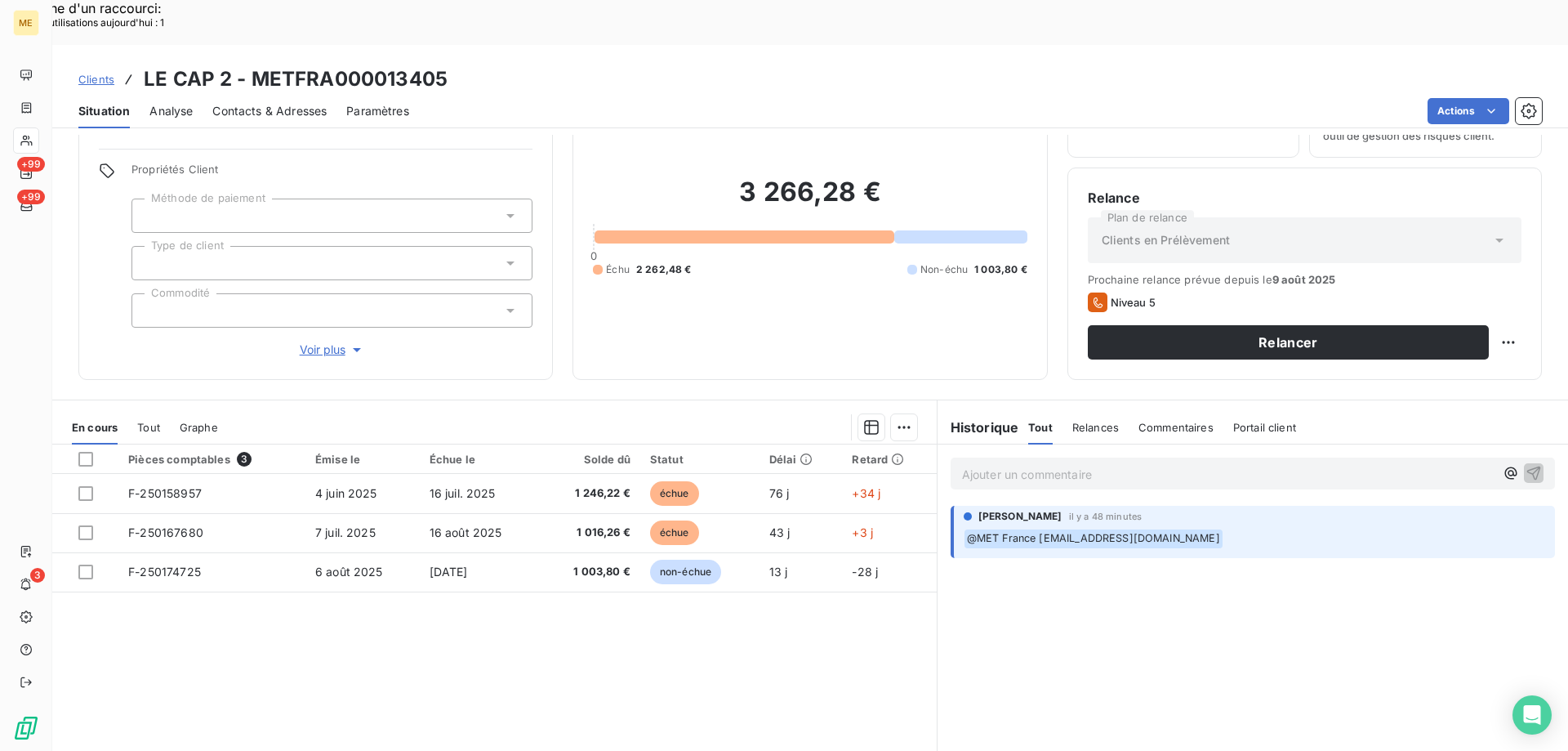
click at [1020, 464] on p "Ajouter un commentaire ﻿" at bounding box center [1228, 474] width 532 height 21
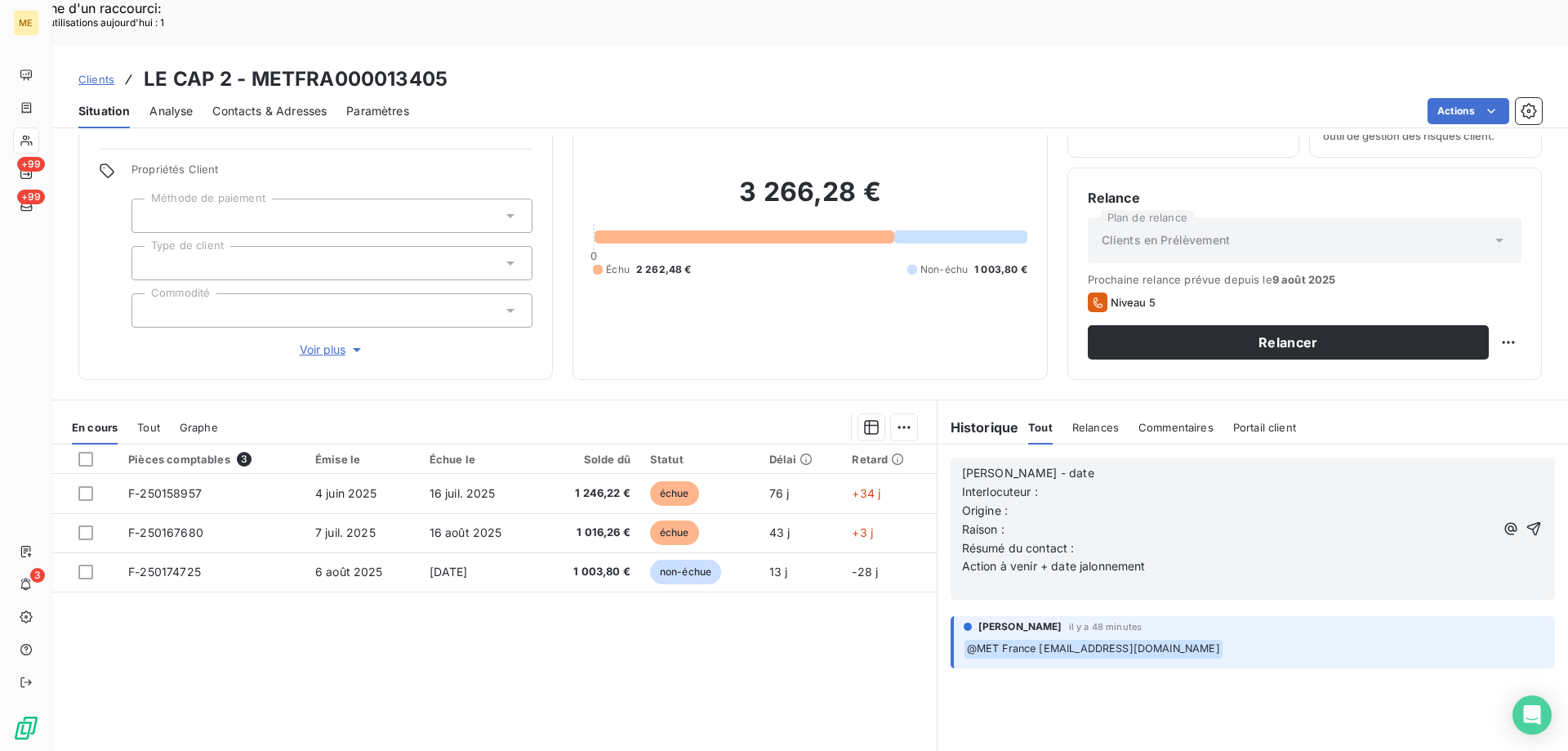
click at [1104, 464] on p "[PERSON_NAME] - date" at bounding box center [1228, 473] width 532 height 19
click at [1075, 483] on p "Interlocuteur :" at bounding box center [1228, 492] width 532 height 19
click at [1053, 483] on p "Interlocuteur :" at bounding box center [1228, 492] width 532 height 19
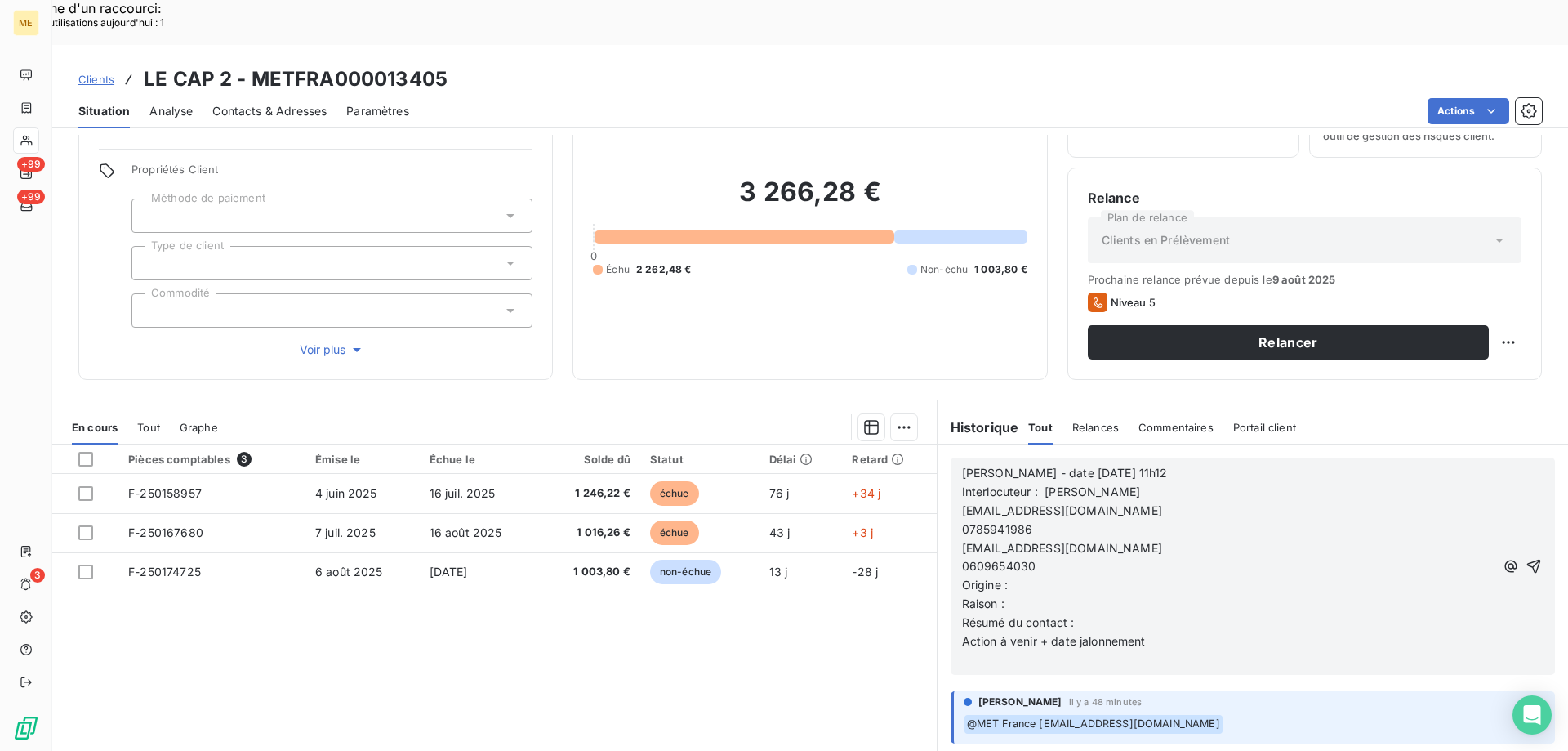
click at [962, 503] on span "[EMAIL_ADDRESS][DOMAIN_NAME]" at bounding box center [1062, 510] width 200 height 14
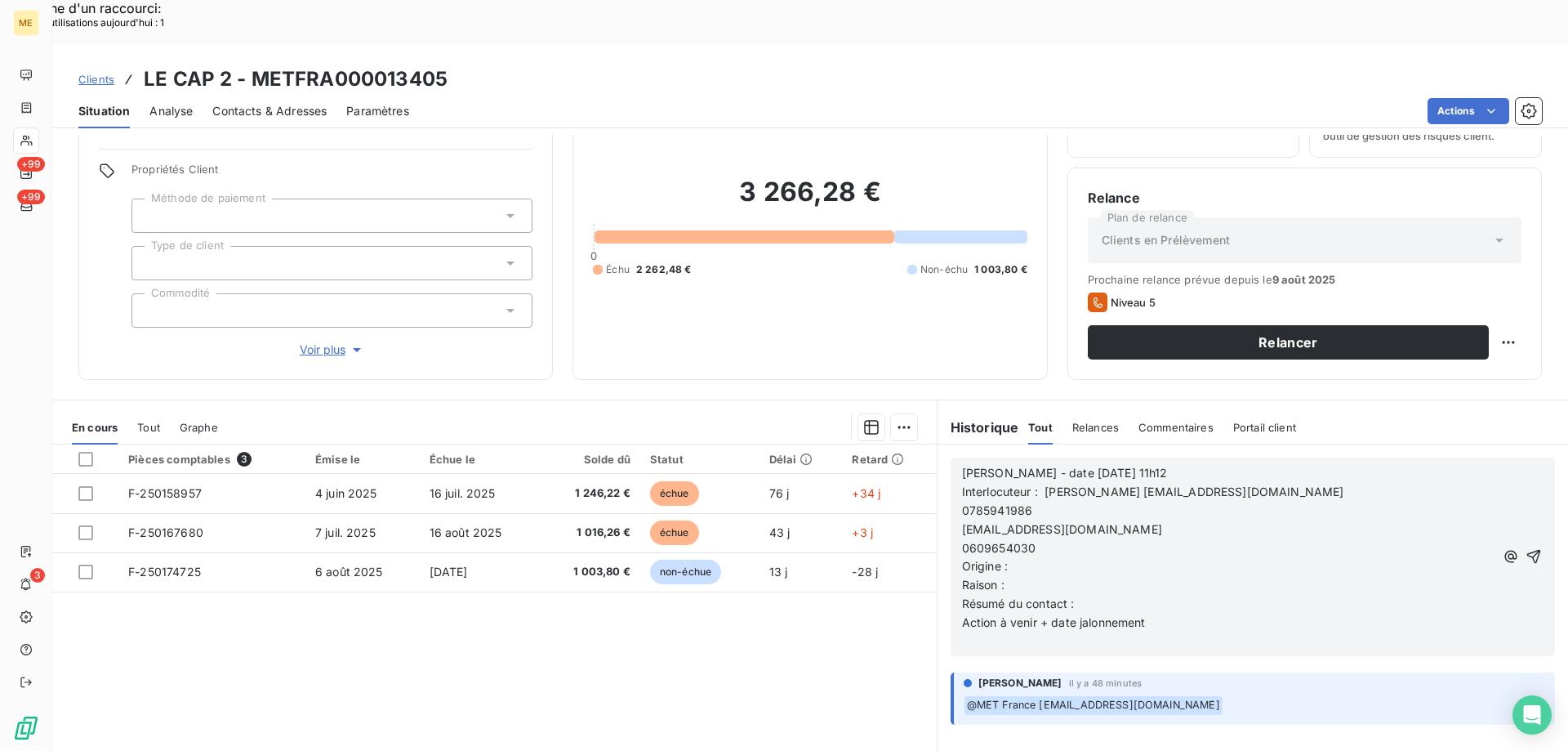
click at [951, 482] on div "[PERSON_NAME] - date [DATE] 11h12 Interlocuteur : [PERSON_NAME] [EMAIL_ADDRESS]…" at bounding box center [1253, 556] width 604 height 199
click at [962, 522] on span "[EMAIL_ADDRESS][DOMAIN_NAME]" at bounding box center [1062, 528] width 200 height 14
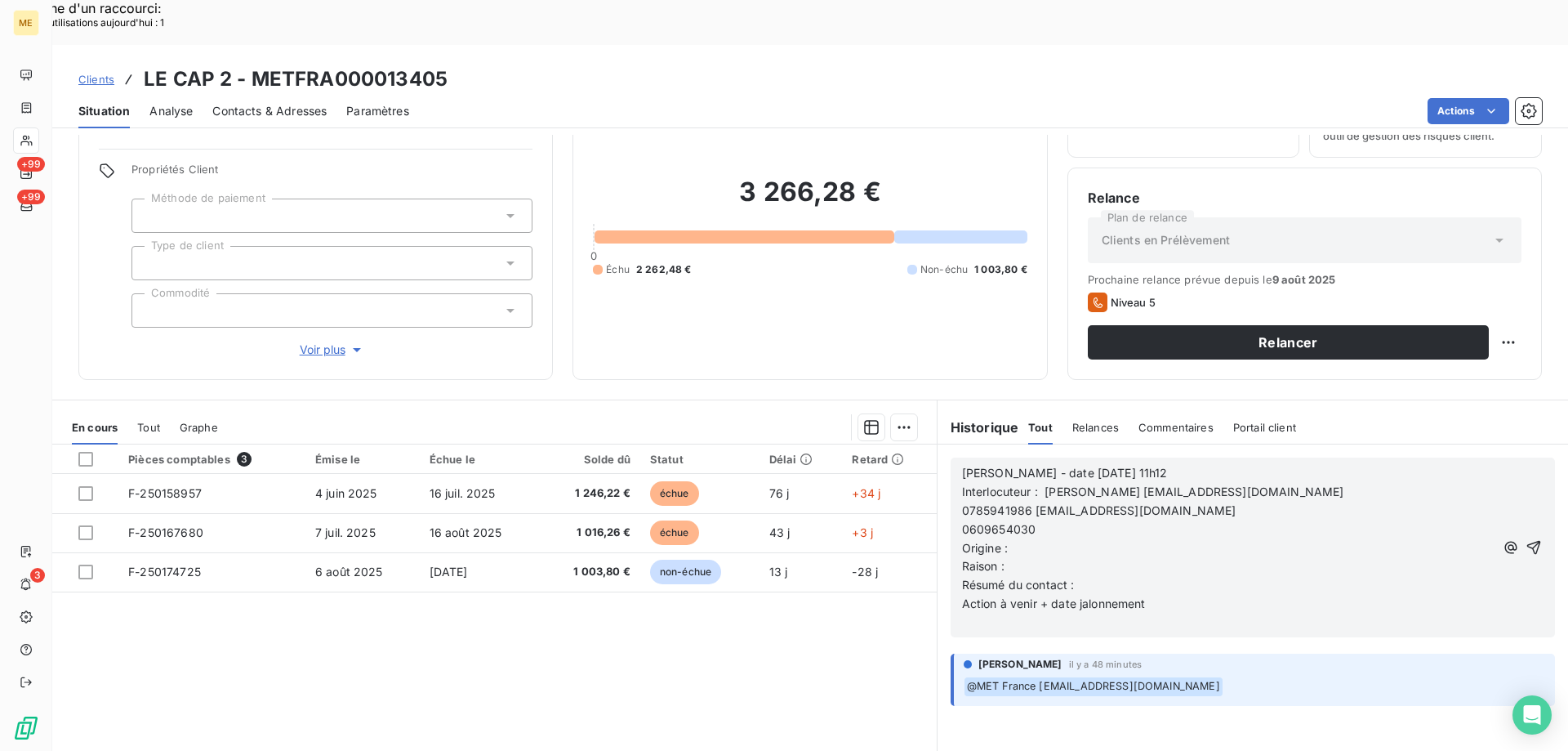
click at [962, 522] on span "0609654030" at bounding box center [999, 528] width 75 height 14
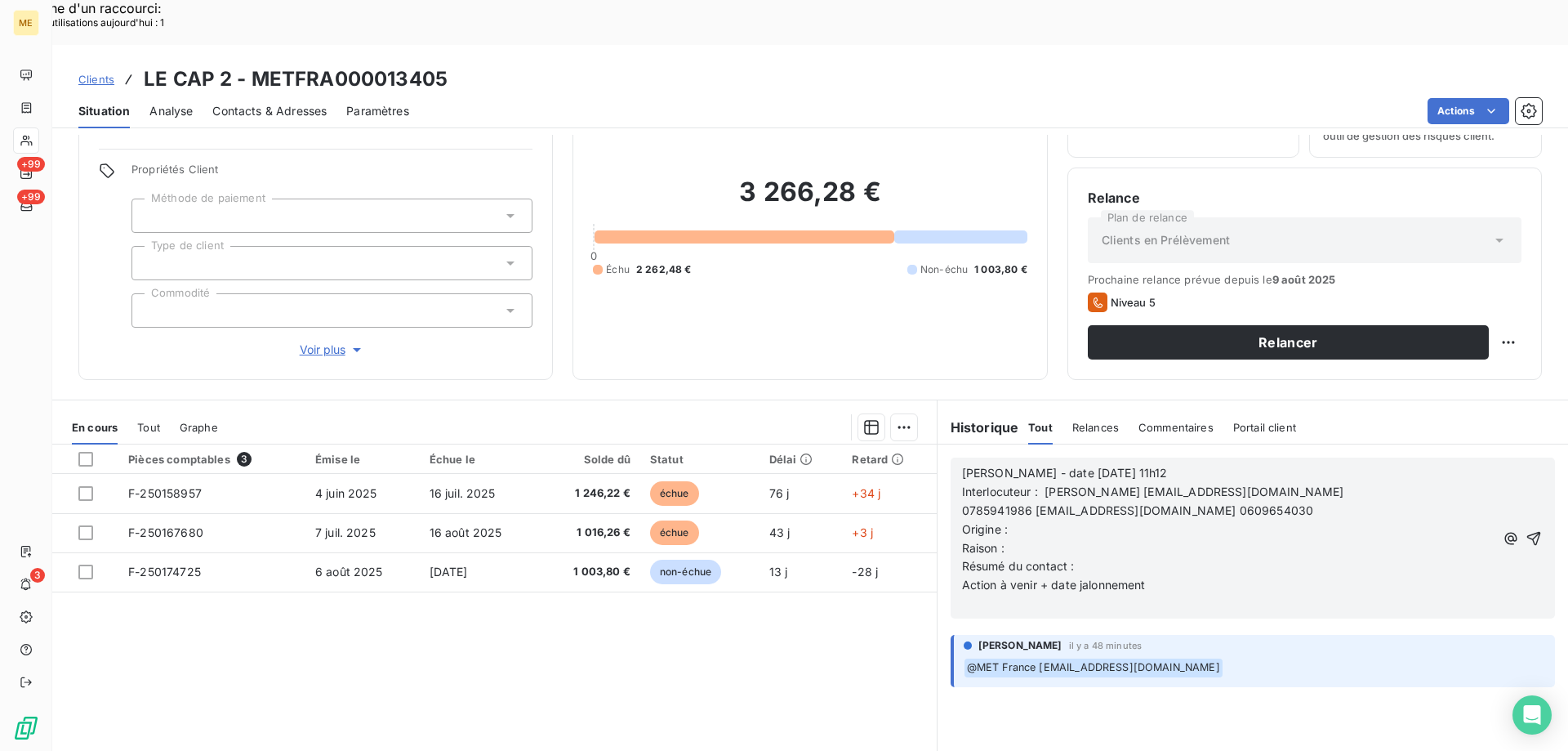
click at [962, 503] on span "0785941986 [EMAIL_ADDRESS][DOMAIN_NAME] 0609654030" at bounding box center [1138, 510] width 352 height 14
click at [1013, 520] on p "Origine :" at bounding box center [1231, 529] width 539 height 19
click at [1038, 539] on p "Raison :" at bounding box center [1231, 548] width 539 height 19
click at [1084, 557] on p "Résumé du contact :" at bounding box center [1231, 566] width 539 height 19
click at [1210, 576] on p "Action à venir + date jalonnement" at bounding box center [1231, 585] width 539 height 19
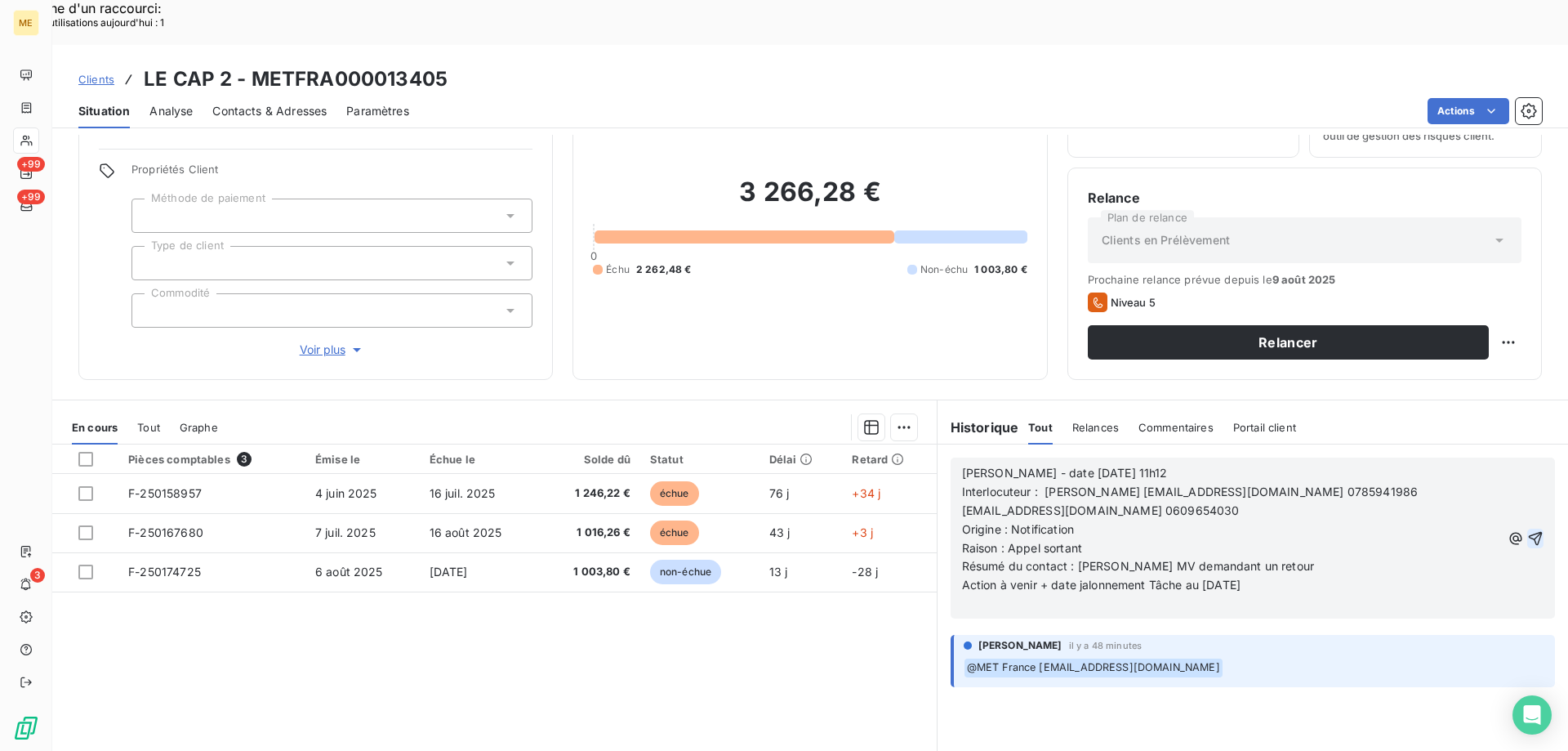
click at [1527, 530] on icon "button" at bounding box center [1536, 538] width 17 height 17
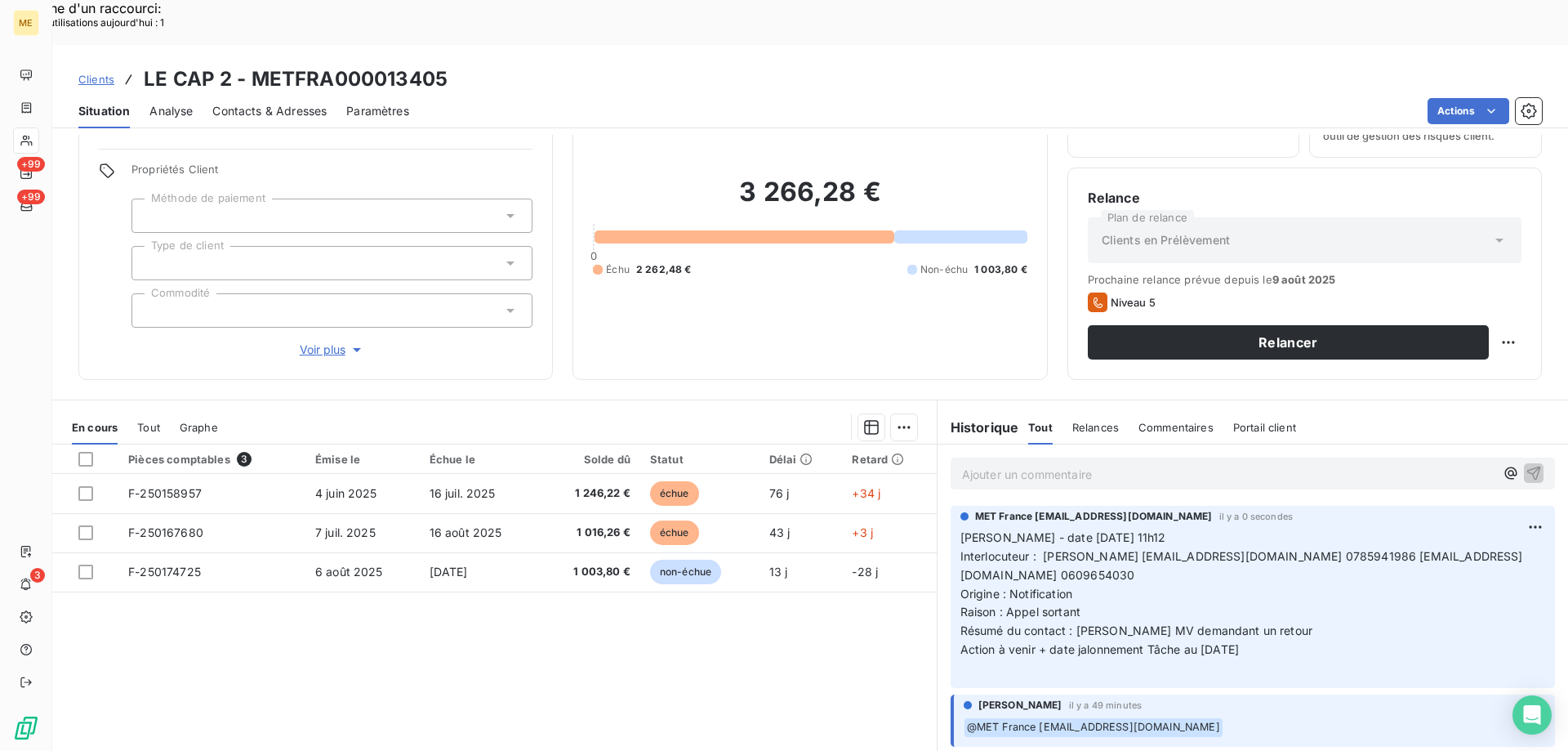
drag, startPoint x: 1282, startPoint y: 600, endPoint x: 955, endPoint y: 492, distance: 344.4
click at [960, 528] on p "[PERSON_NAME] - date [DATE] 11h12 Interlocuteur : [PERSON_NAME] [EMAIL_ADDRESS]…" at bounding box center [1253, 603] width 584 height 150
copy p "[PERSON_NAME] - date [DATE] 11h12 Interlocuteur : [PERSON_NAME] [PERSON_NAME][E…"
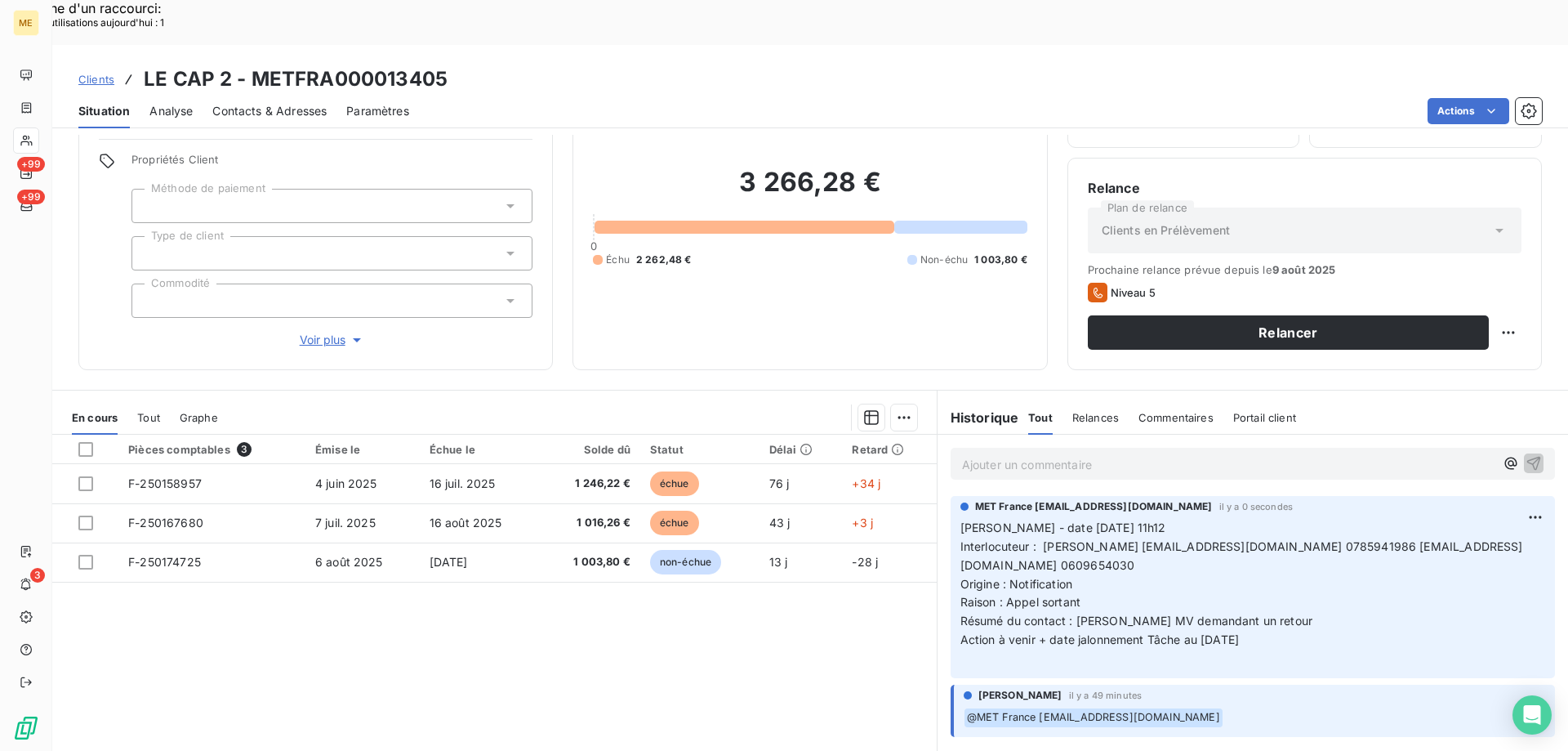
scroll to position [104, 0]
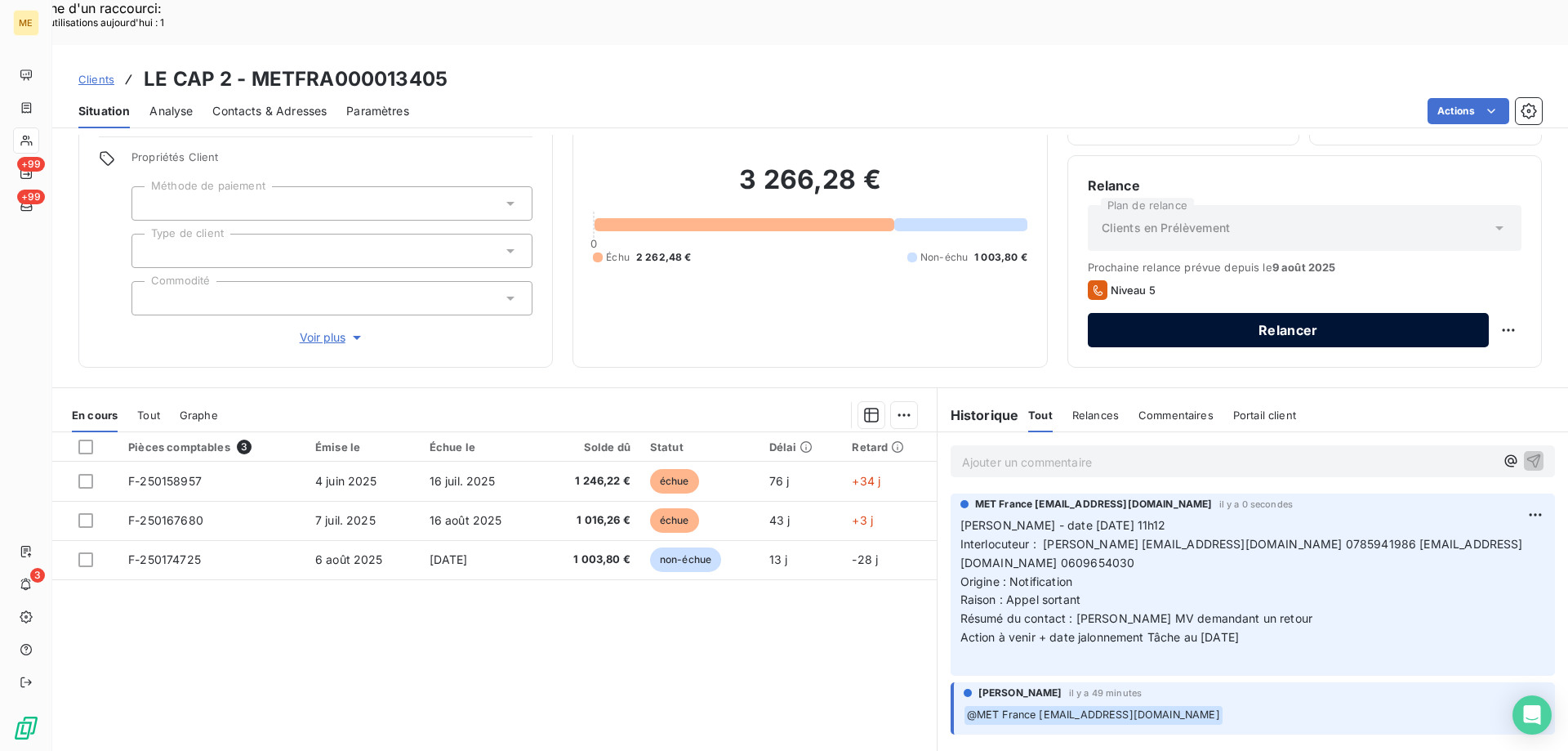
click at [1329, 313] on button "Relancer" at bounding box center [1288, 330] width 401 height 34
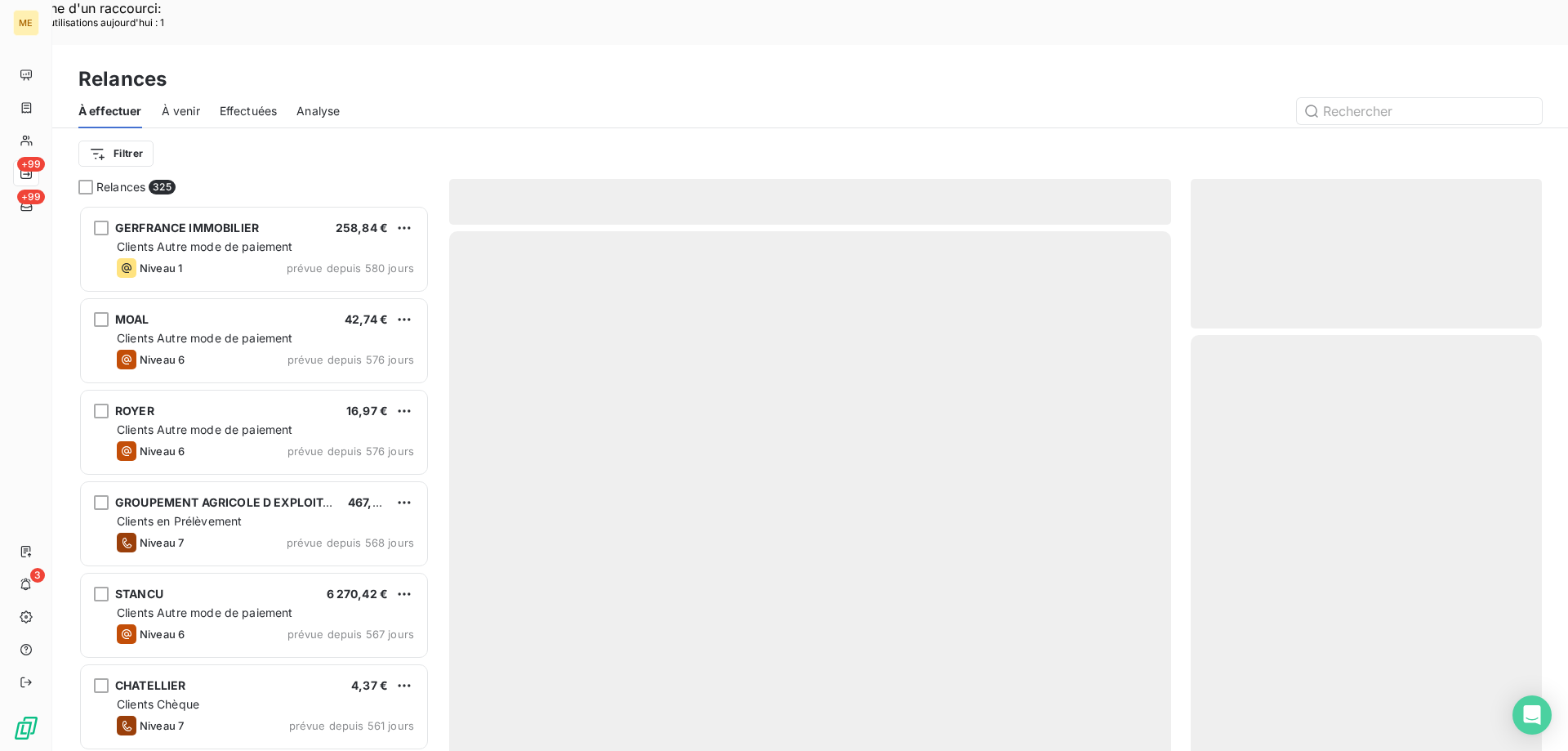
scroll to position [579, 339]
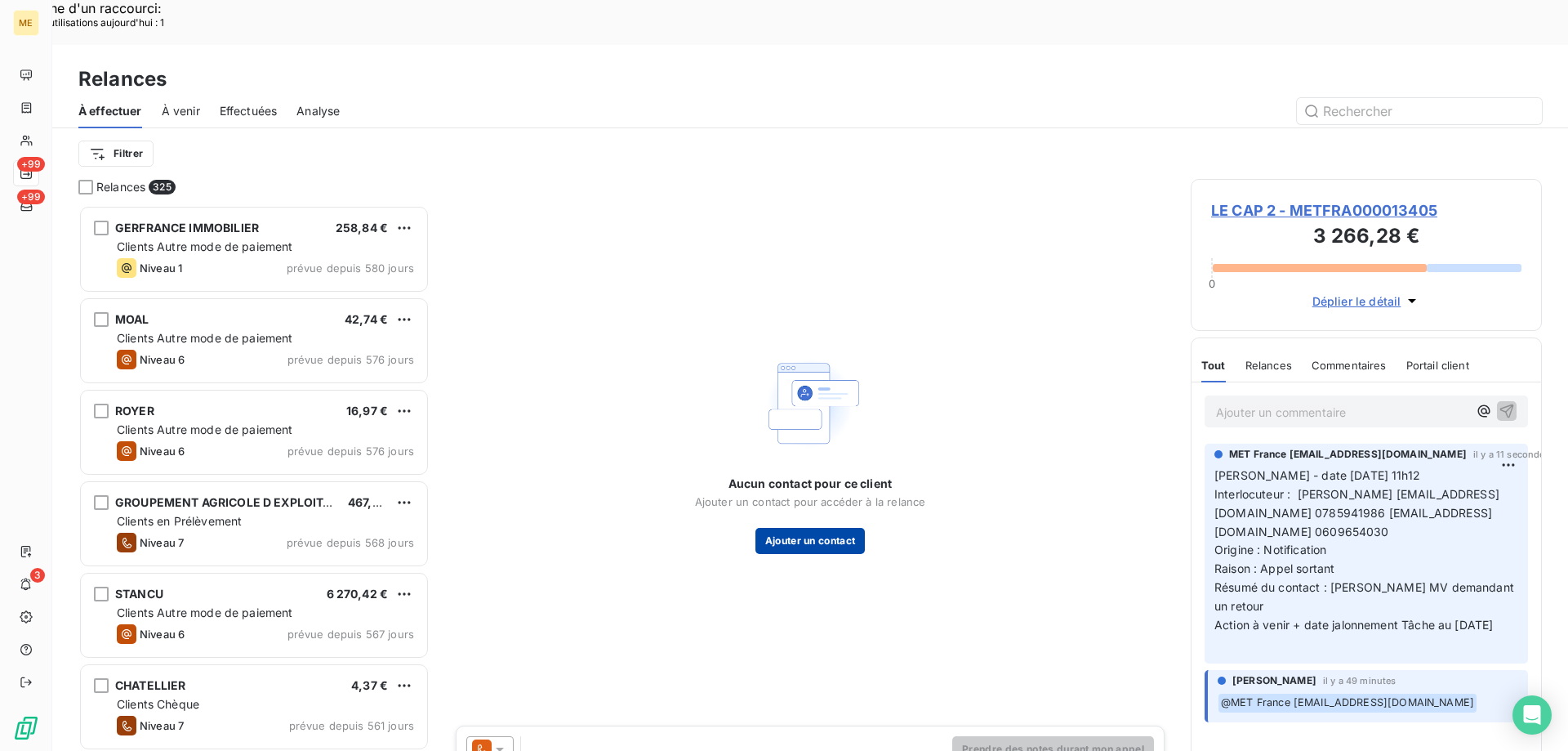
click at [806, 527] on button "Ajouter un contact" at bounding box center [810, 541] width 110 height 26
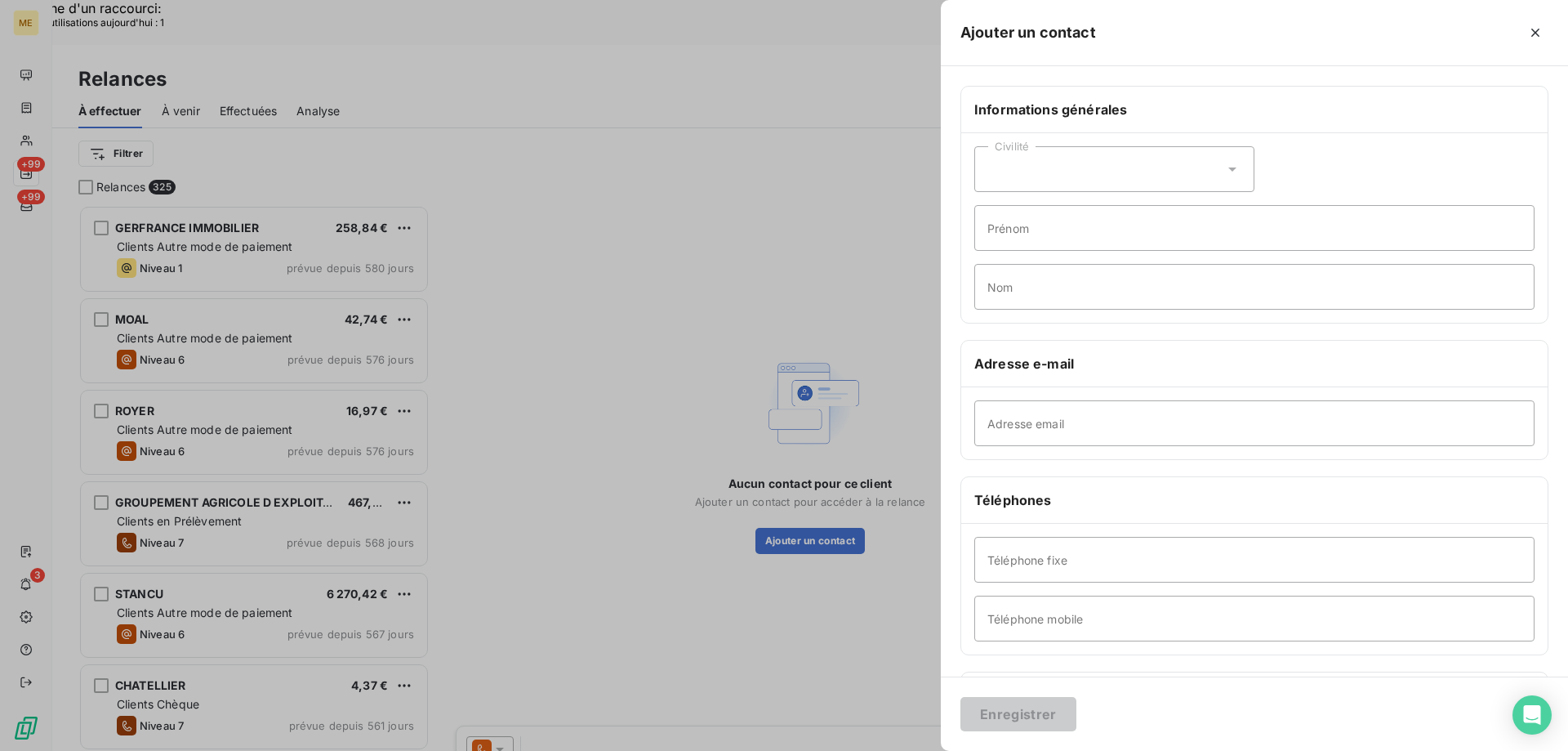
click at [1059, 171] on div "Civilité" at bounding box center [1114, 169] width 280 height 46
click at [993, 241] on input "radio" at bounding box center [993, 239] width 17 height 17
click at [1049, 227] on input "Prénom" at bounding box center [1254, 228] width 560 height 46
click at [1028, 227] on input "Prénom" at bounding box center [1254, 228] width 560 height 46
paste input "Wael"
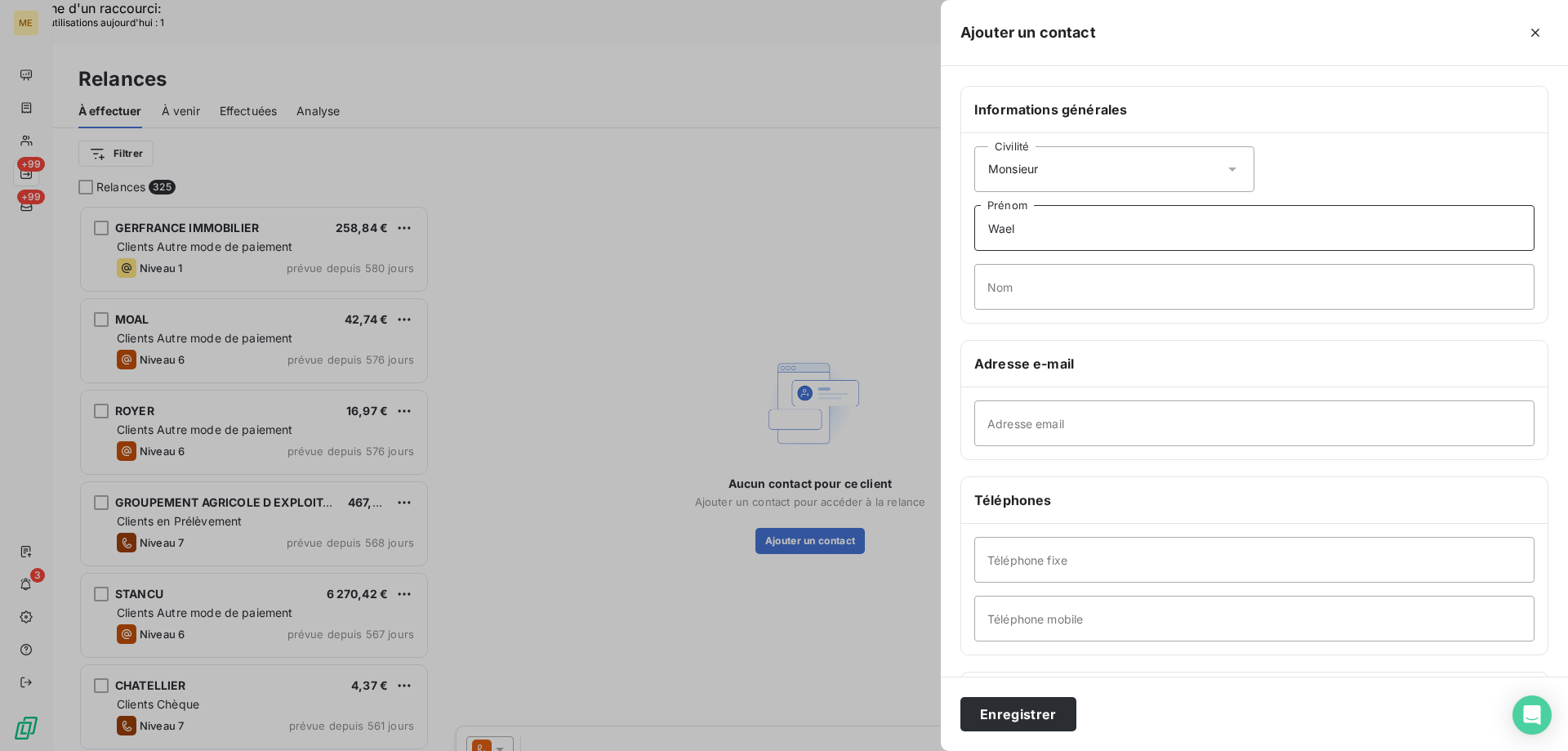
type input "Wael"
click at [1029, 293] on input "Nom" at bounding box center [1254, 286] width 560 height 46
click at [1007, 283] on input "Nom" at bounding box center [1254, 286] width 560 height 46
paste input "Achache"
type input "Achache"
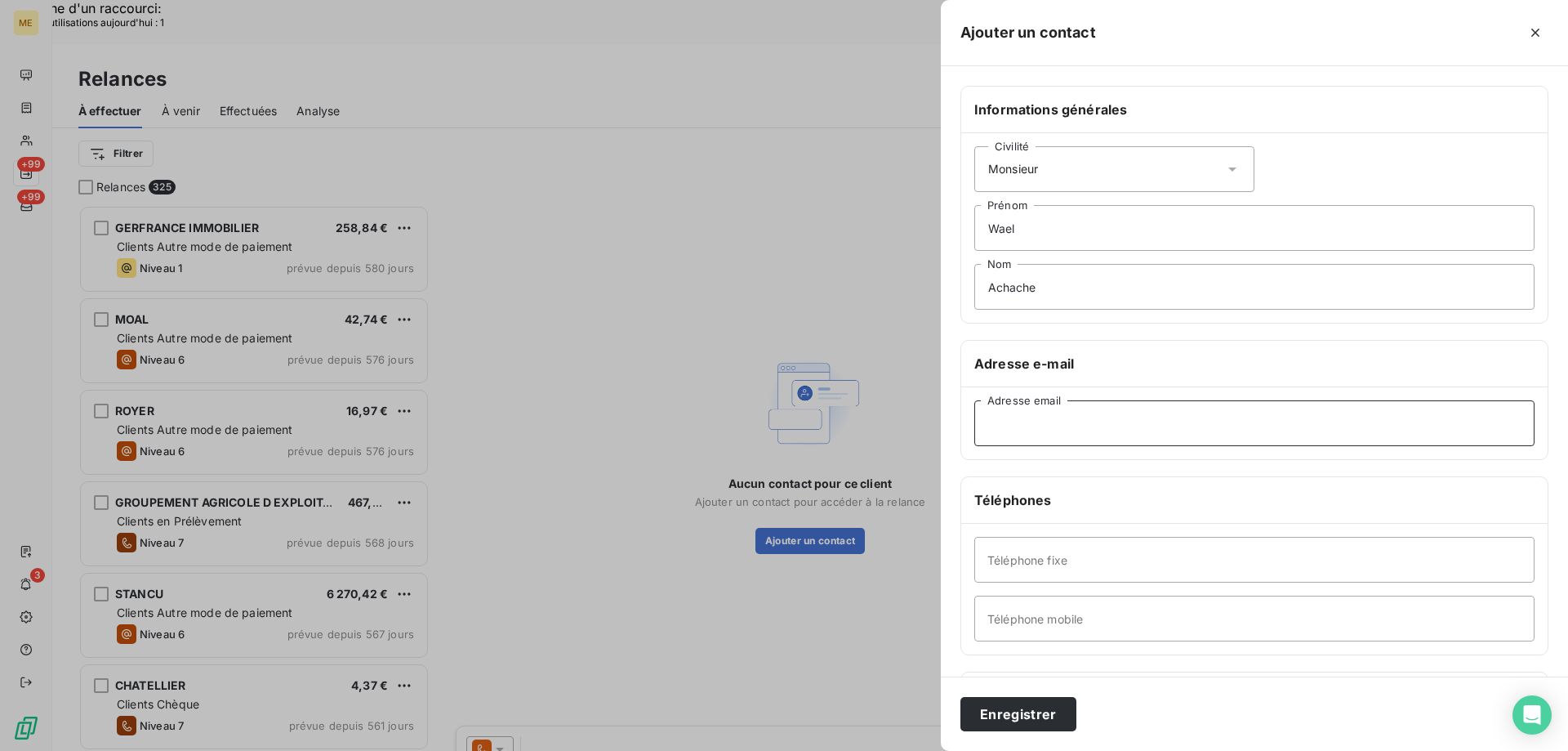
click at [1012, 424] on input "Adresse email" at bounding box center [1254, 422] width 560 height 46
click at [1063, 421] on input "Adresse email" at bounding box center [1254, 422] width 560 height 46
paste input "[EMAIL_ADDRESS][DOMAIN_NAME]"
type input "[EMAIL_ADDRESS][DOMAIN_NAME]"
click at [1076, 559] on input "Téléphone fixe" at bounding box center [1254, 559] width 560 height 46
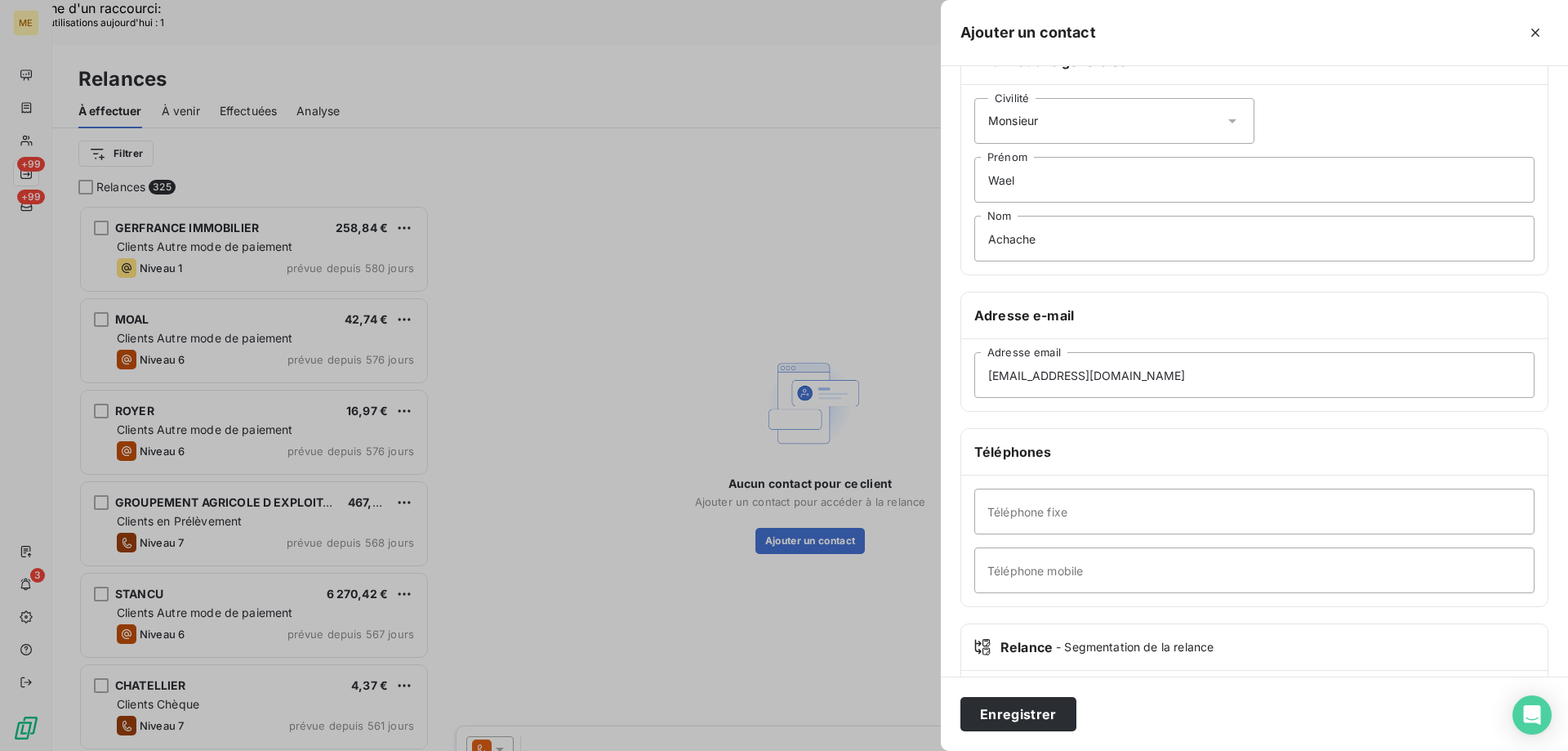
scroll to position [82, 0]
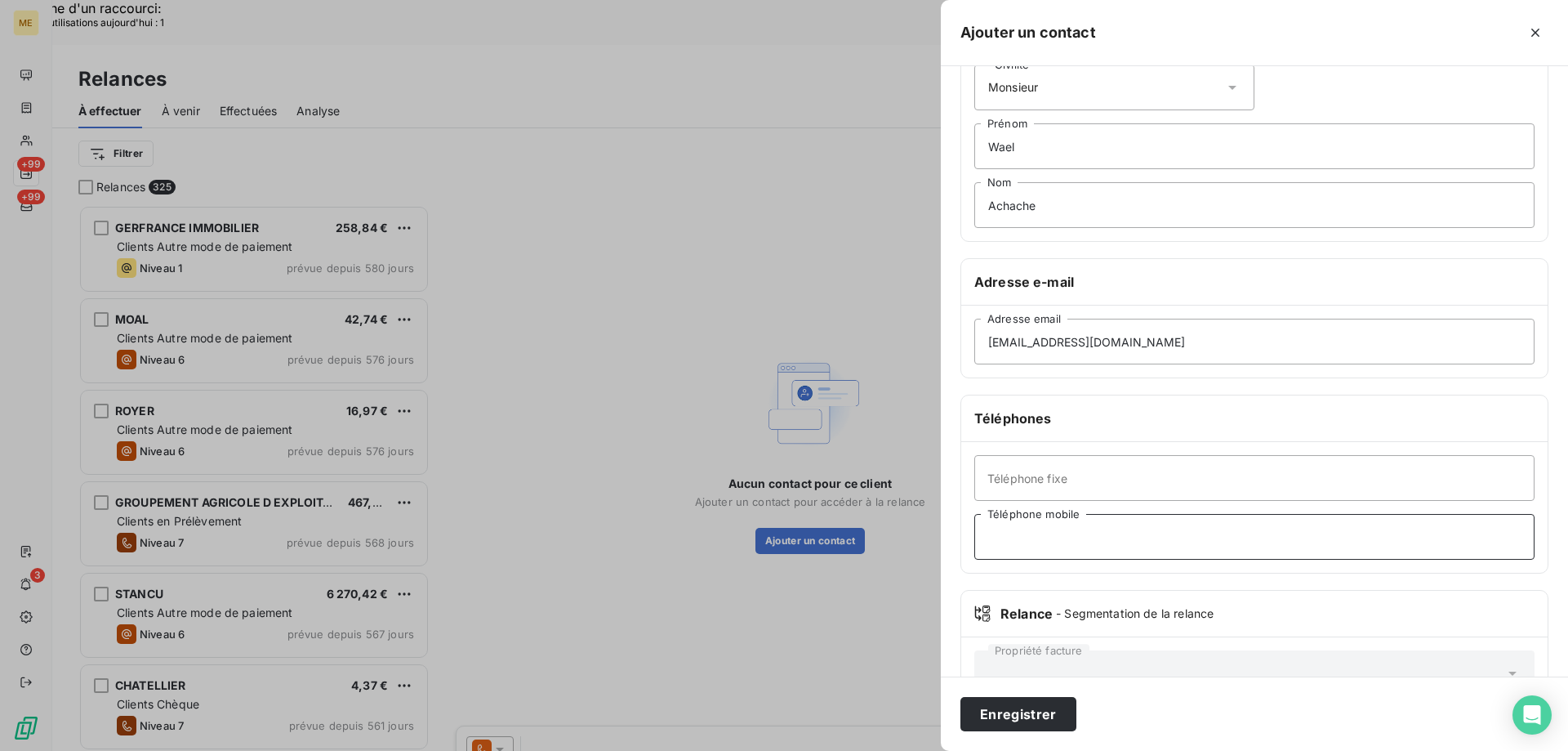
click at [1019, 544] on input "Téléphone mobile" at bounding box center [1254, 537] width 560 height 46
paste input "0785941986"
type input "0785941986"
click at [1016, 715] on button "Enregistrer" at bounding box center [1018, 714] width 116 height 34
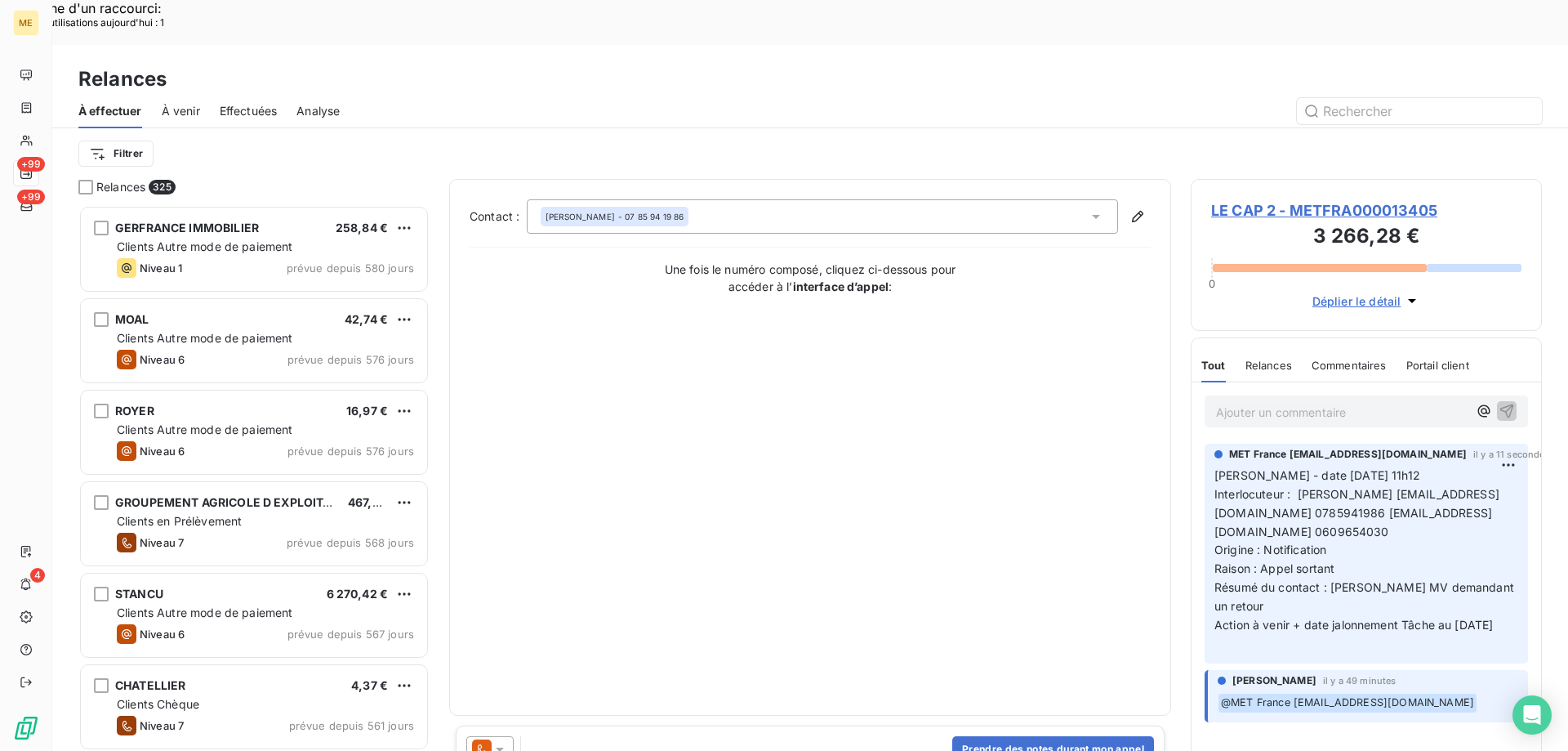
click at [502, 741] on icon at bounding box center [500, 749] width 17 height 17
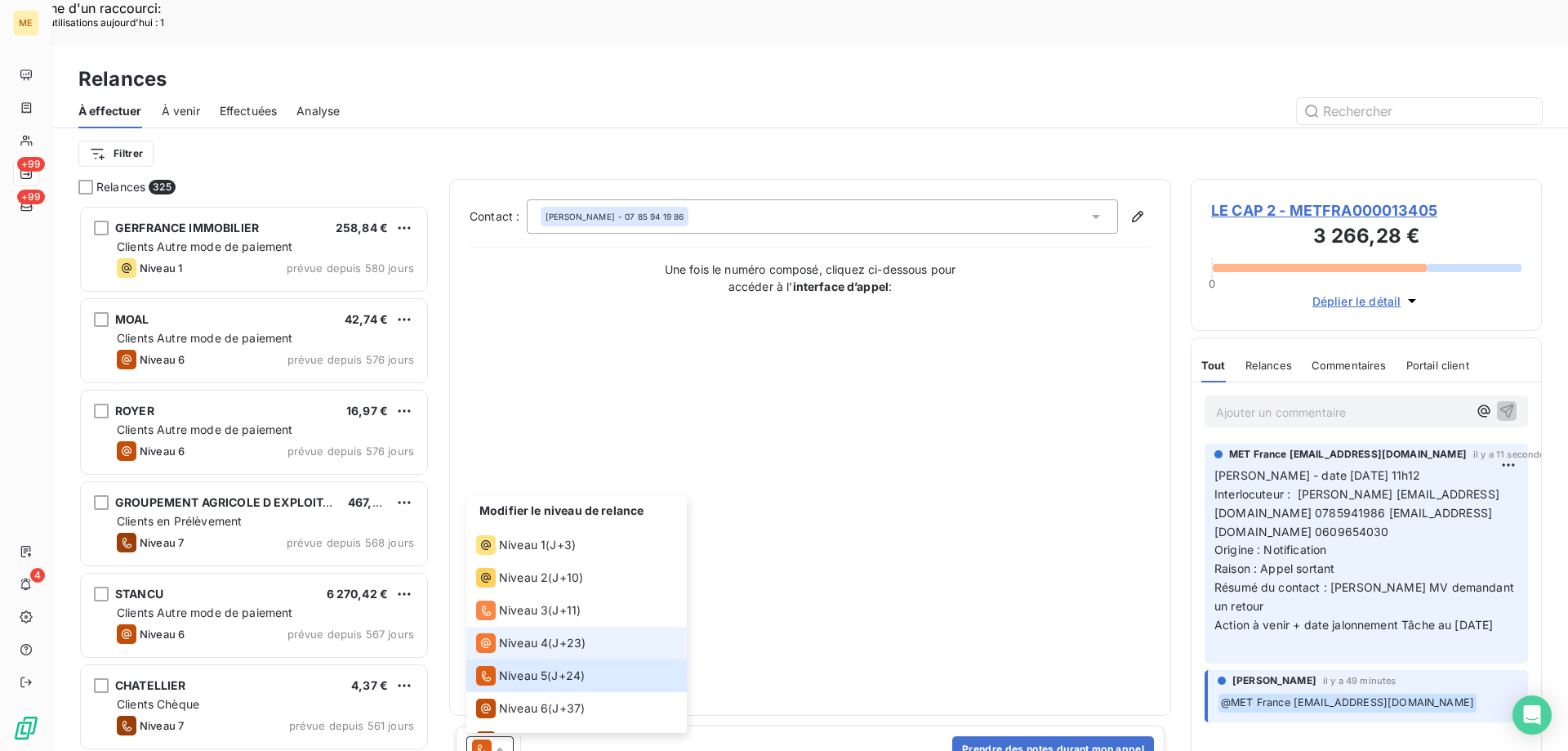
click at [522, 635] on span "Niveau 4" at bounding box center [523, 643] width 49 height 17
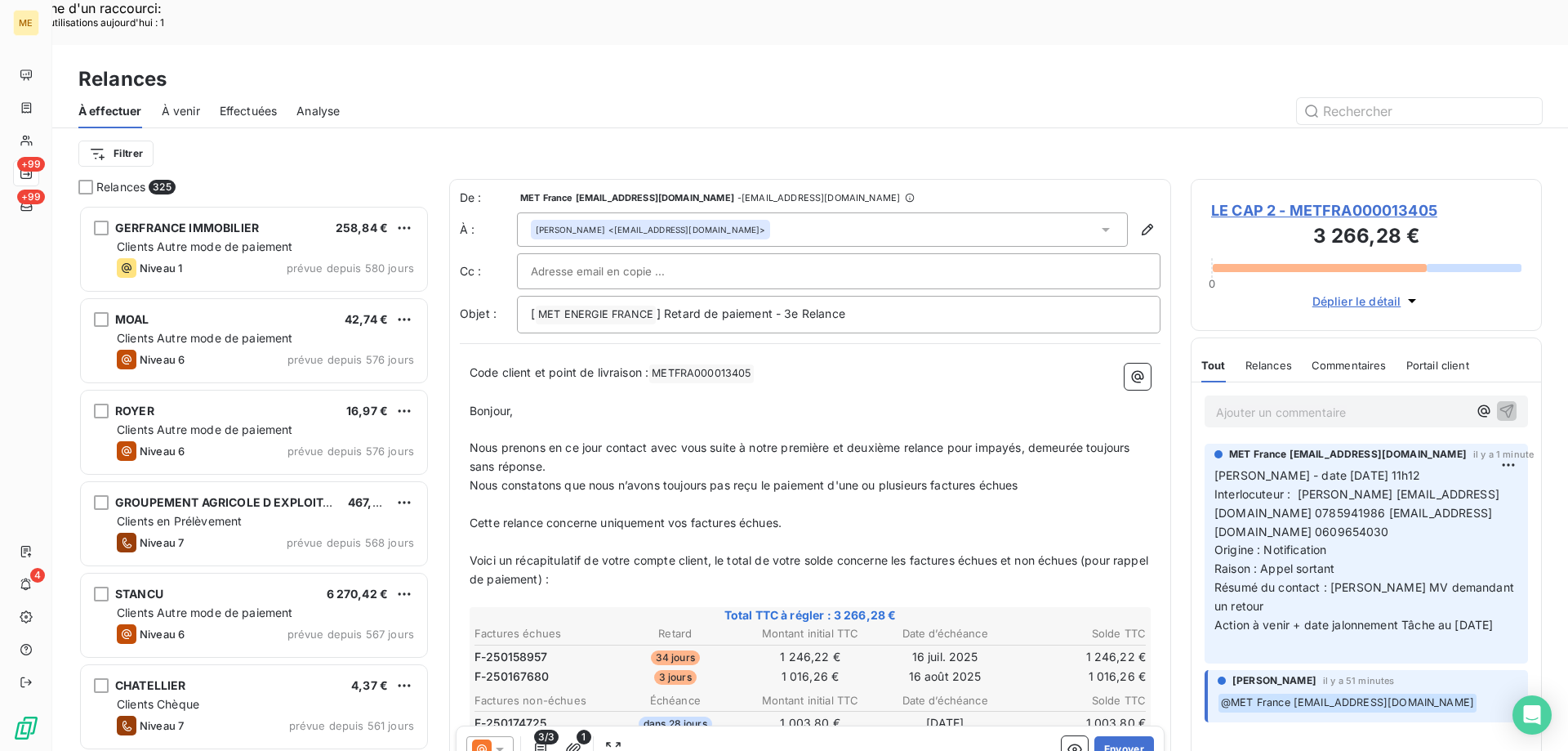
click at [624, 259] on input "text" at bounding box center [618, 272] width 176 height 25
paste input "[EMAIL_ADDRESS][DOMAIN_NAME]"
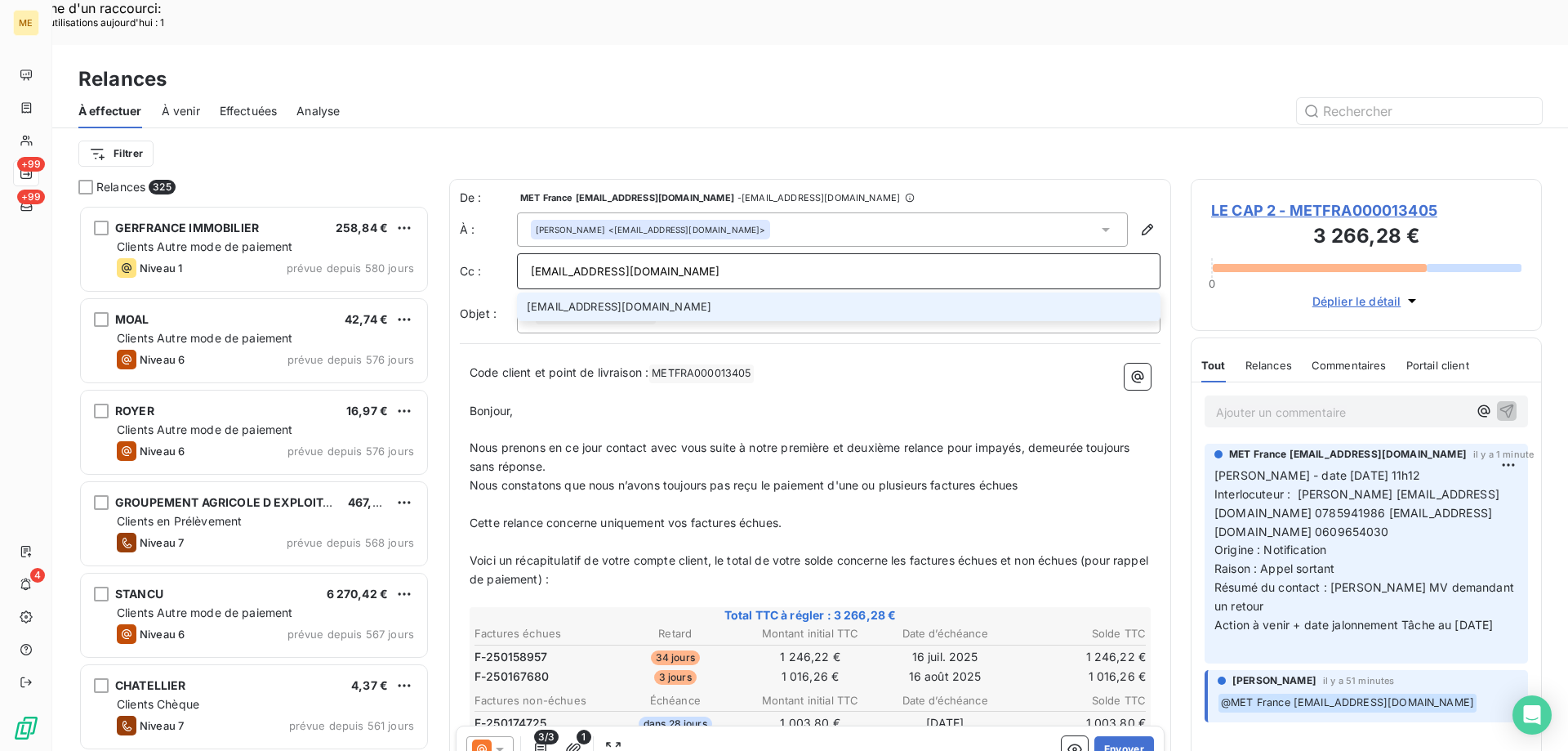
click at [801, 259] on input "[EMAIL_ADDRESS][DOMAIN_NAME]" at bounding box center [839, 272] width 616 height 25
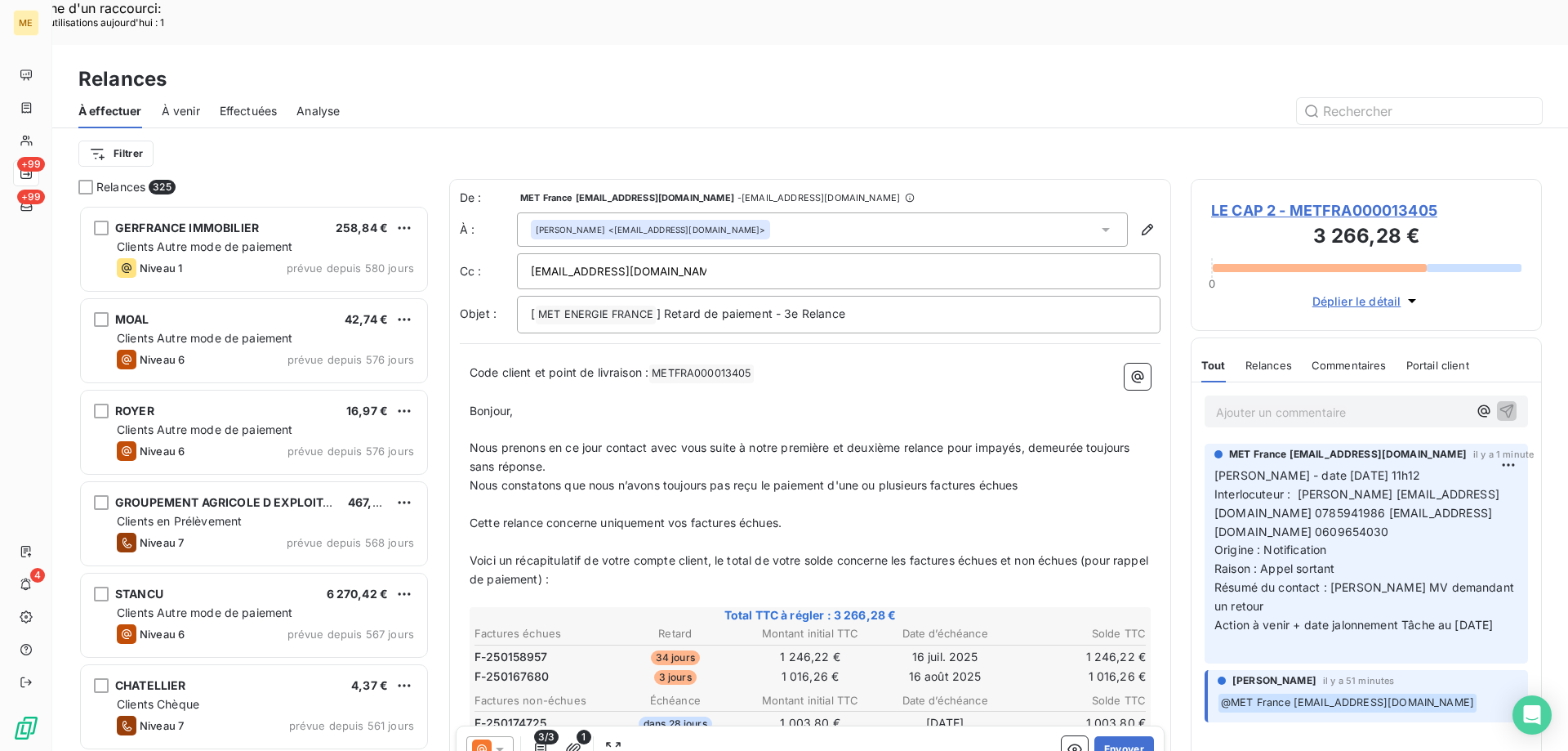
click at [717, 259] on div "[EMAIL_ADDRESS][DOMAIN_NAME]" at bounding box center [839, 272] width 616 height 25
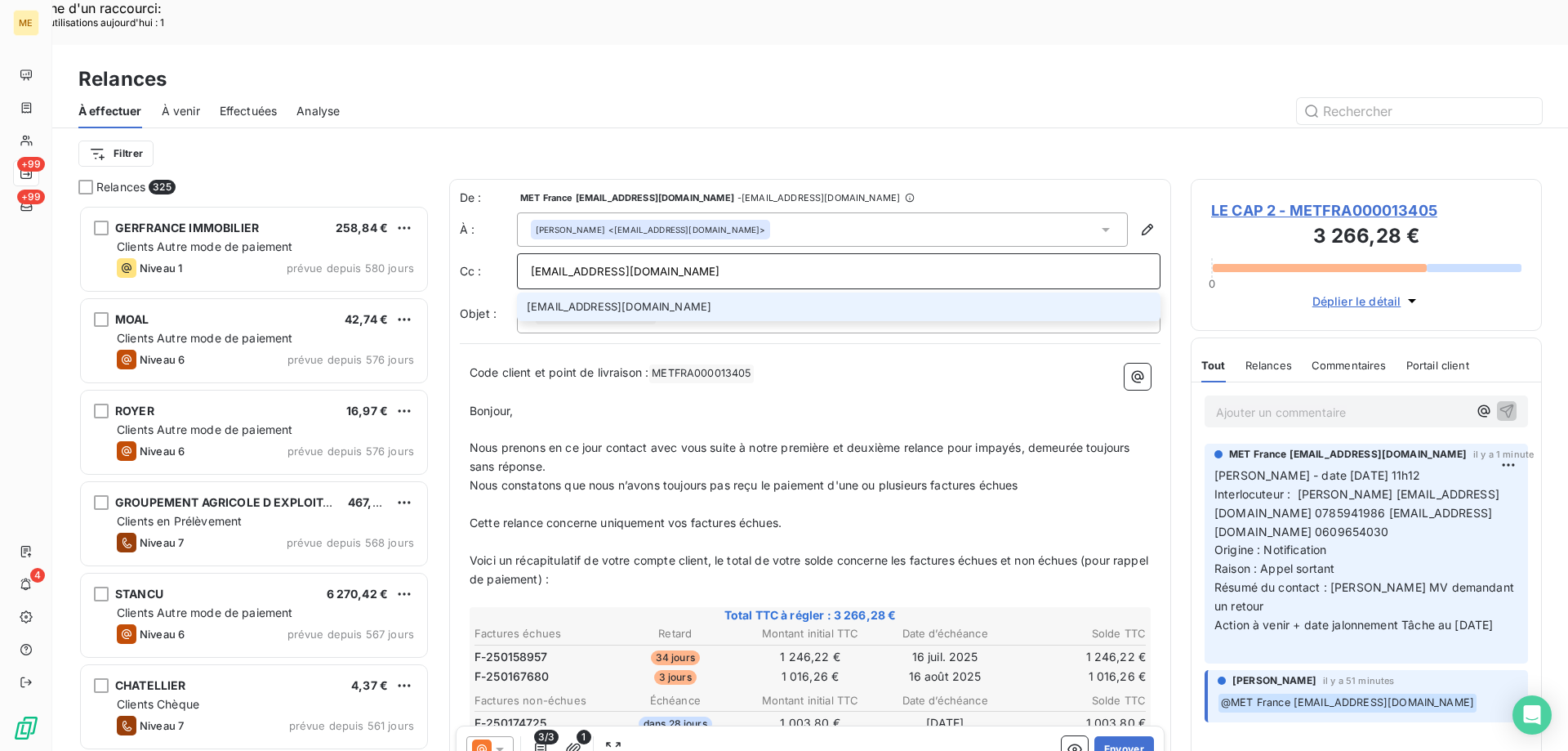
type input "[EMAIL_ADDRESS][DOMAIN_NAME]"
click at [647, 292] on li "[EMAIL_ADDRESS][DOMAIN_NAME]" at bounding box center [839, 306] width 643 height 29
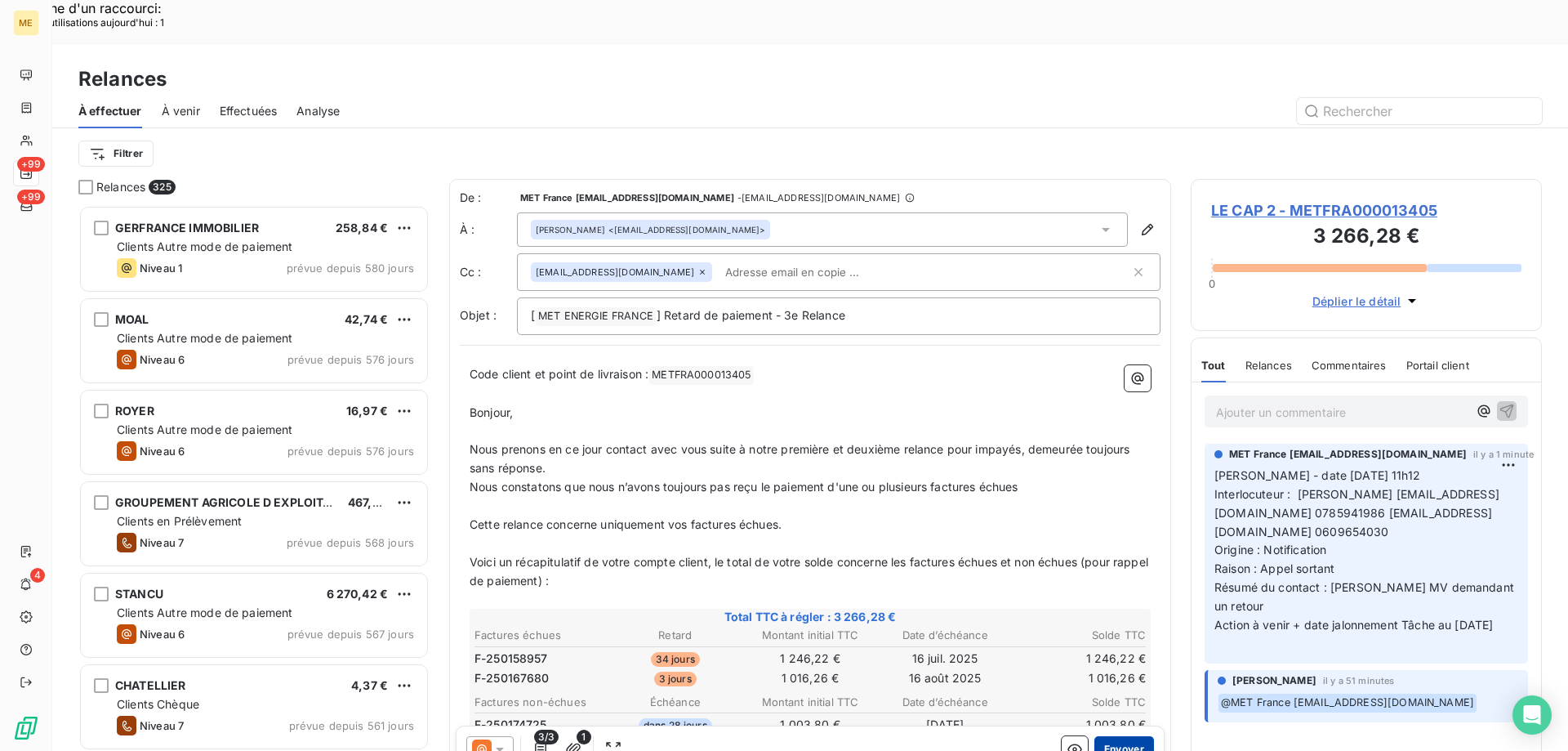
click at [1104, 736] on button "Envoyer" at bounding box center [1124, 749] width 60 height 26
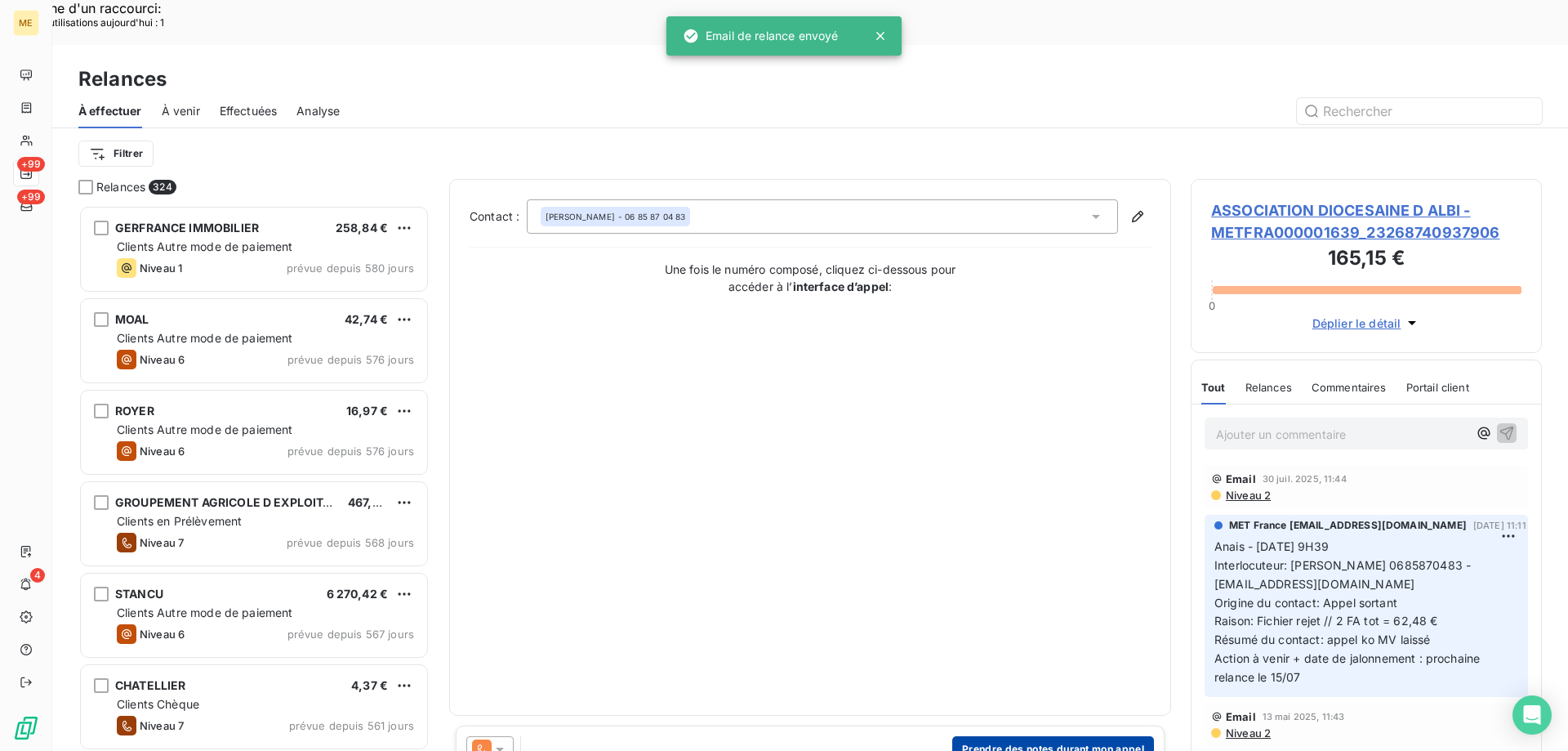
click at [1012, 736] on button "Prendre des notes durant mon appel" at bounding box center [1053, 749] width 202 height 26
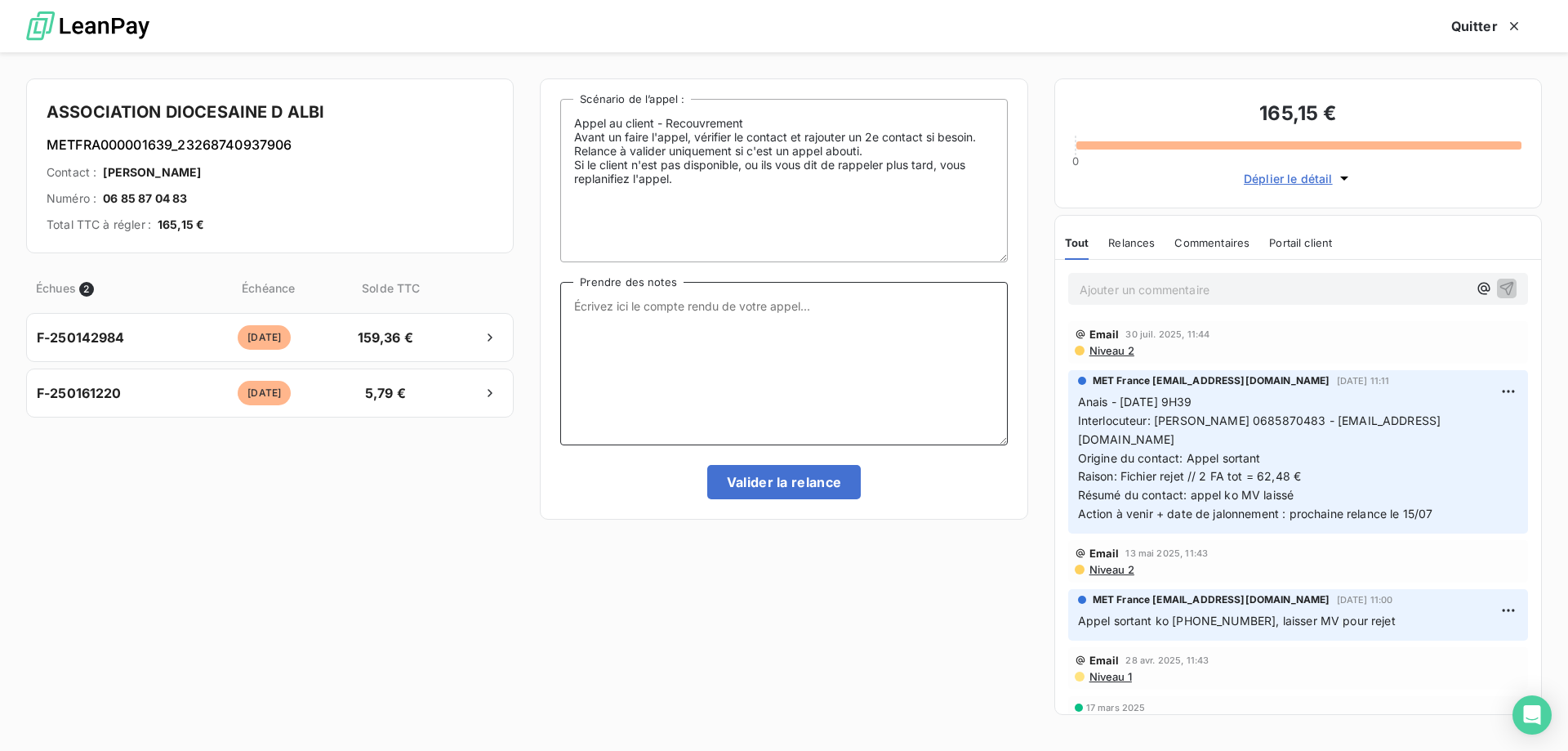
click at [756, 325] on textarea "Prendre des notes" at bounding box center [784, 363] width 447 height 163
paste textarea "[PERSON_NAME] - date [DATE] 11h12 Interlocuteur : [PERSON_NAME] [PERSON_NAME][E…"
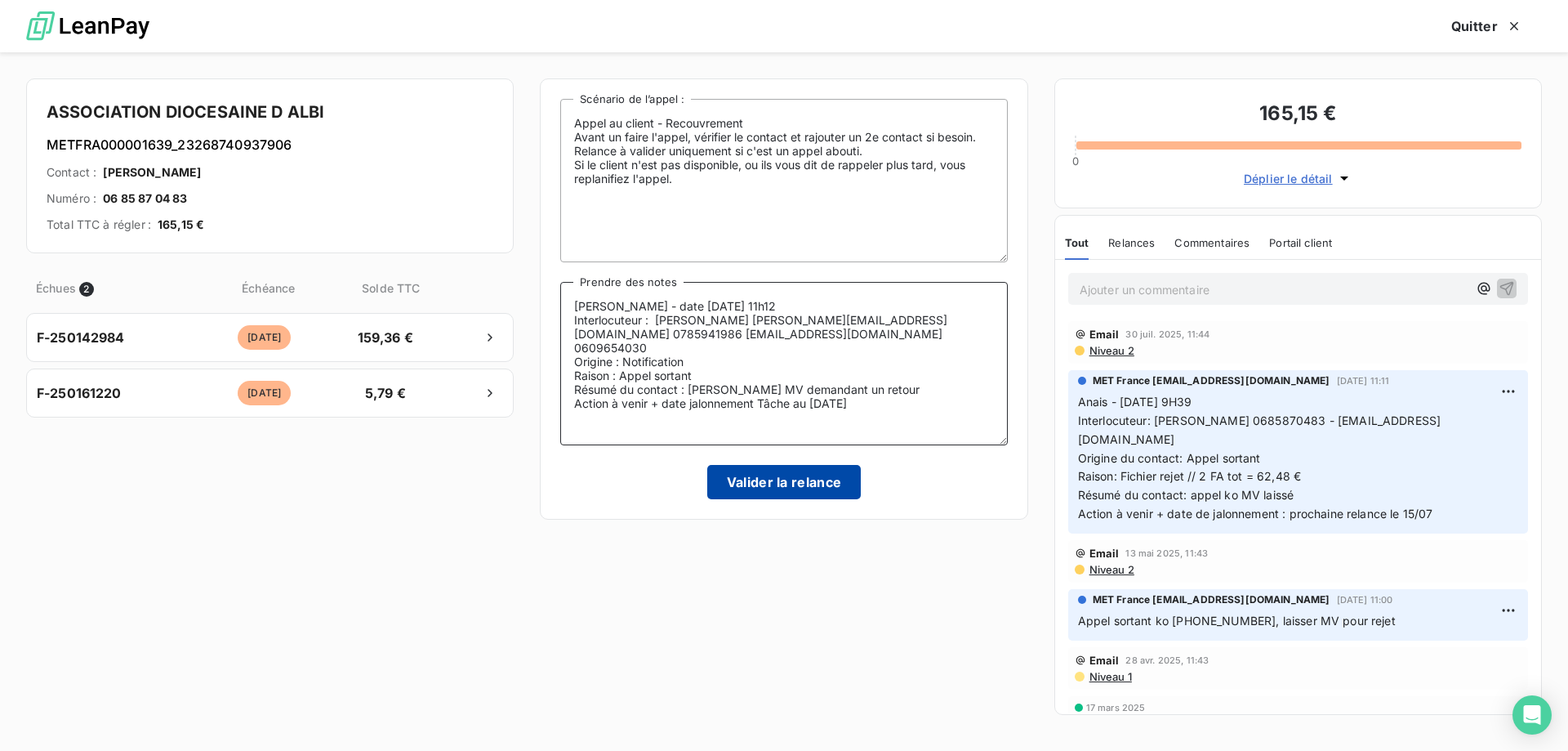
type textarea "[PERSON_NAME] - date [DATE] 11h12 Interlocuteur : [PERSON_NAME] [PERSON_NAME][E…"
click at [762, 479] on button "Valider la relance" at bounding box center [784, 481] width 154 height 34
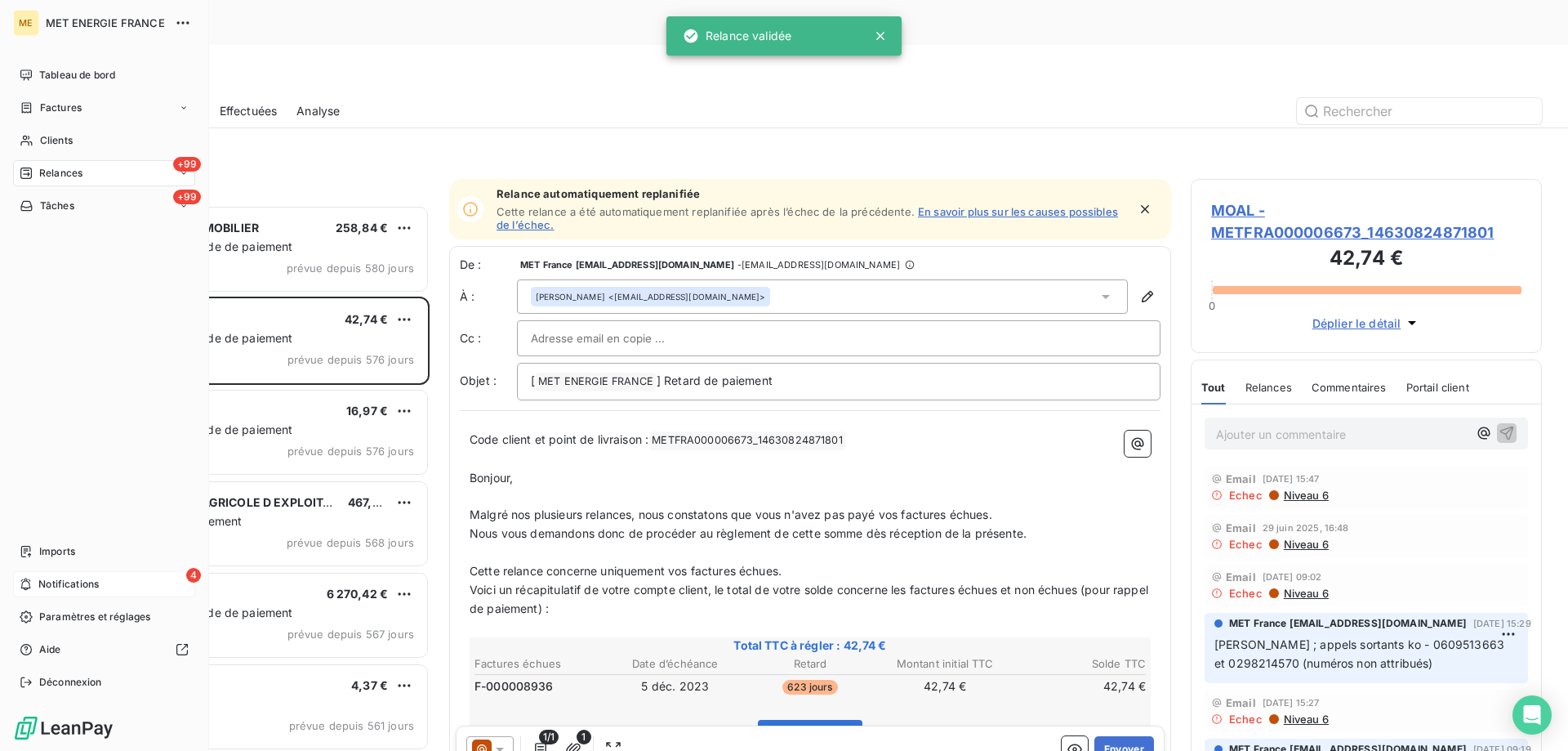
drag, startPoint x: 83, startPoint y: 584, endPoint x: 99, endPoint y: 585, distance: 16.0
click at [84, 584] on span "Notifications" at bounding box center [68, 585] width 60 height 15
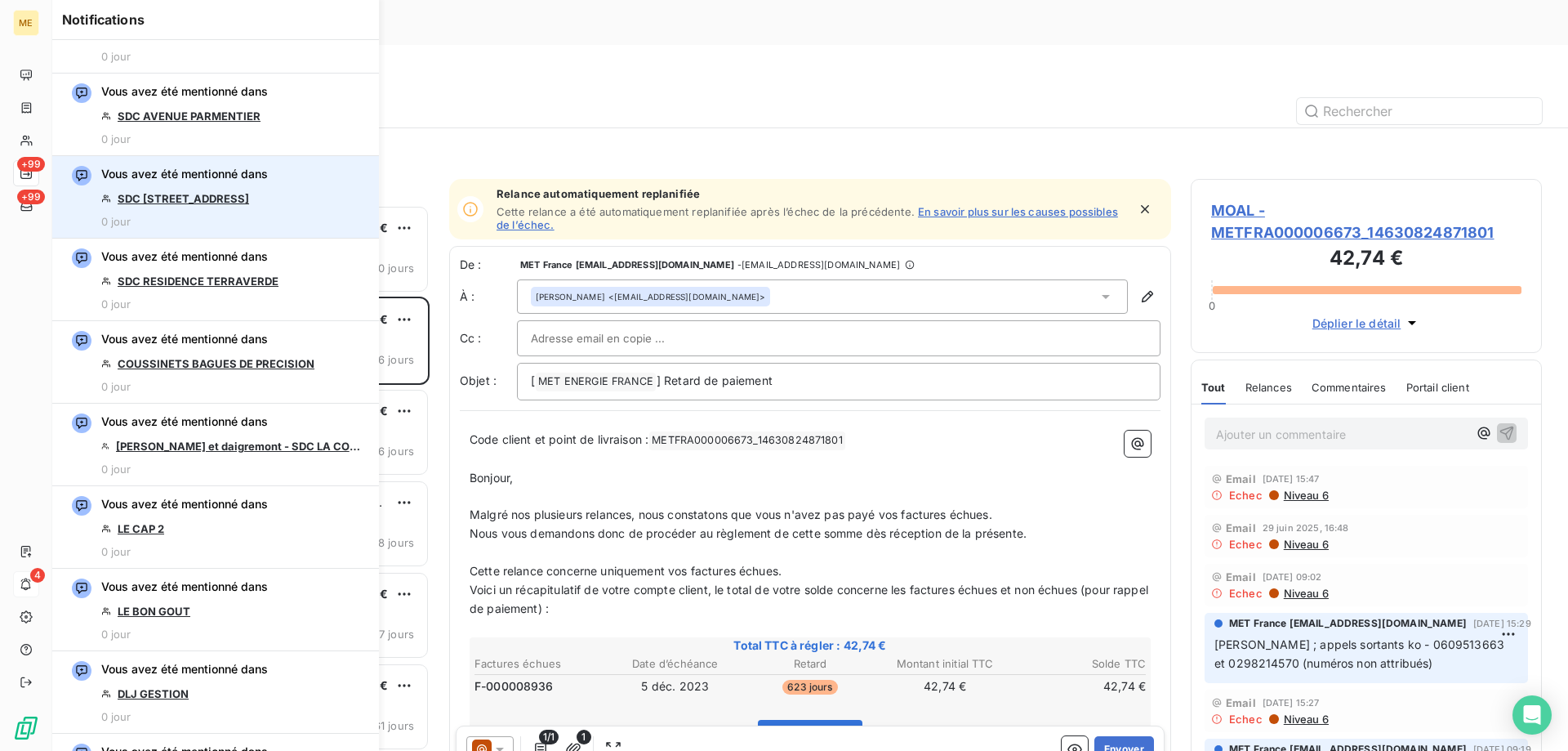
scroll to position [490, 0]
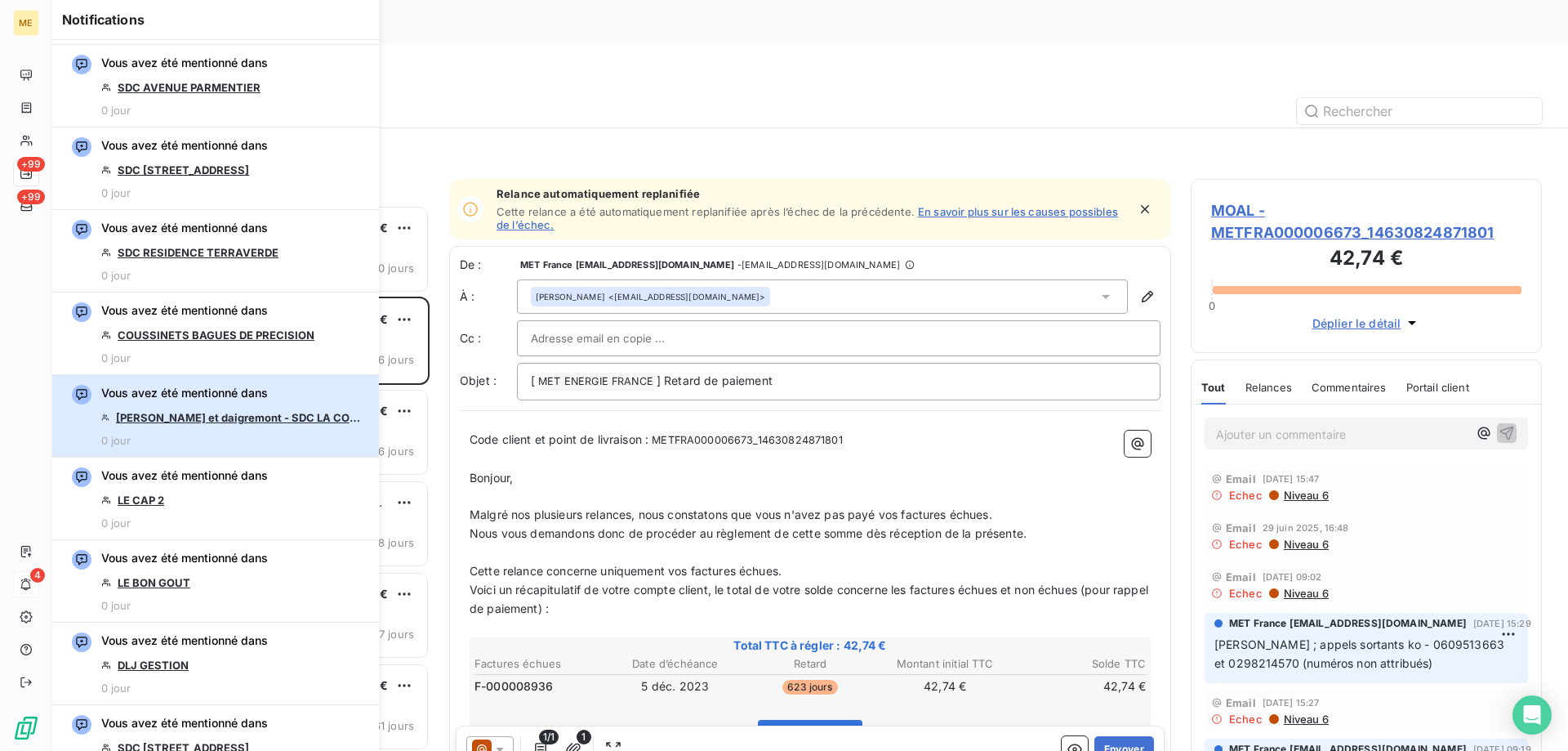
click at [214, 398] on span "Vous avez été mentionné dans" at bounding box center [184, 393] width 166 height 17
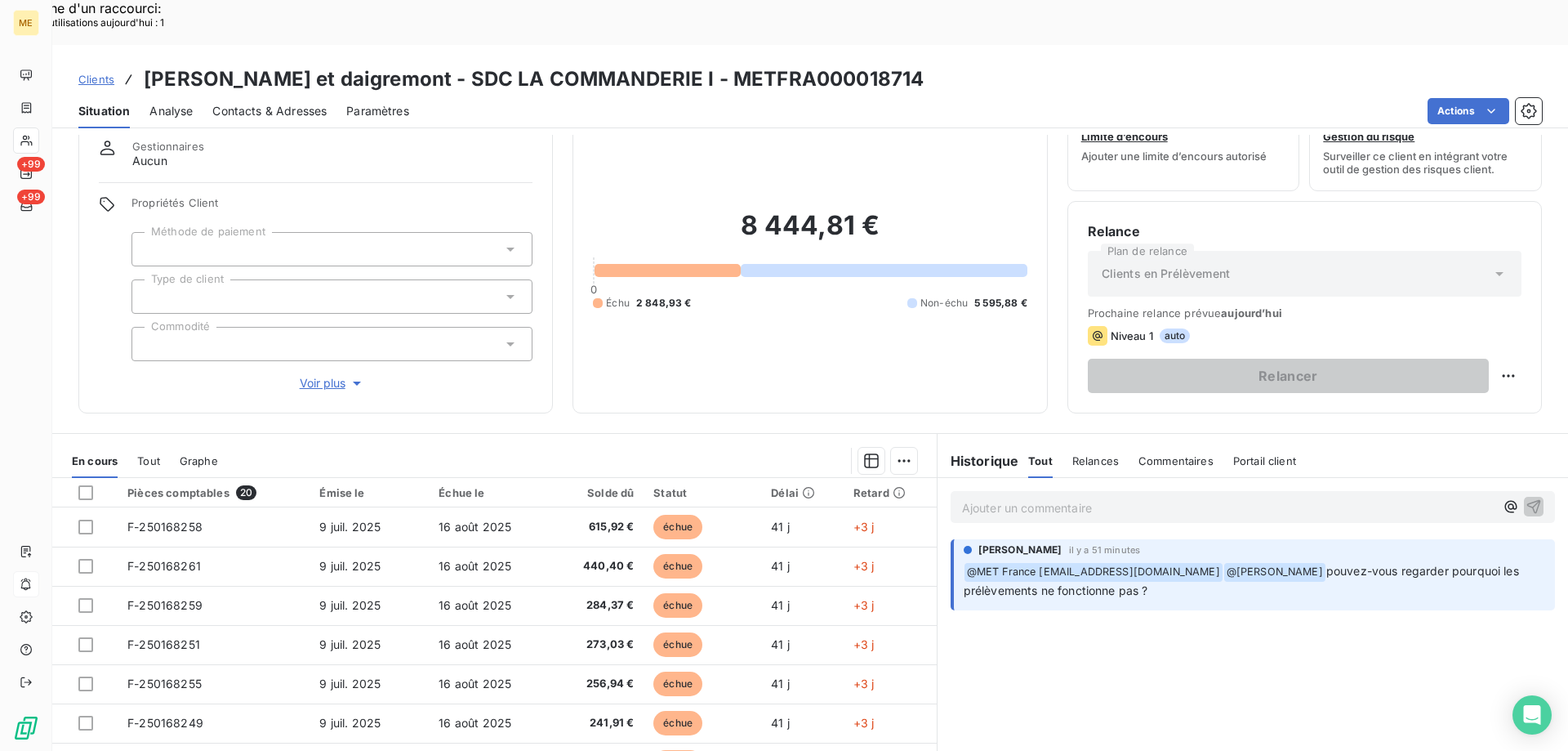
scroll to position [104, 0]
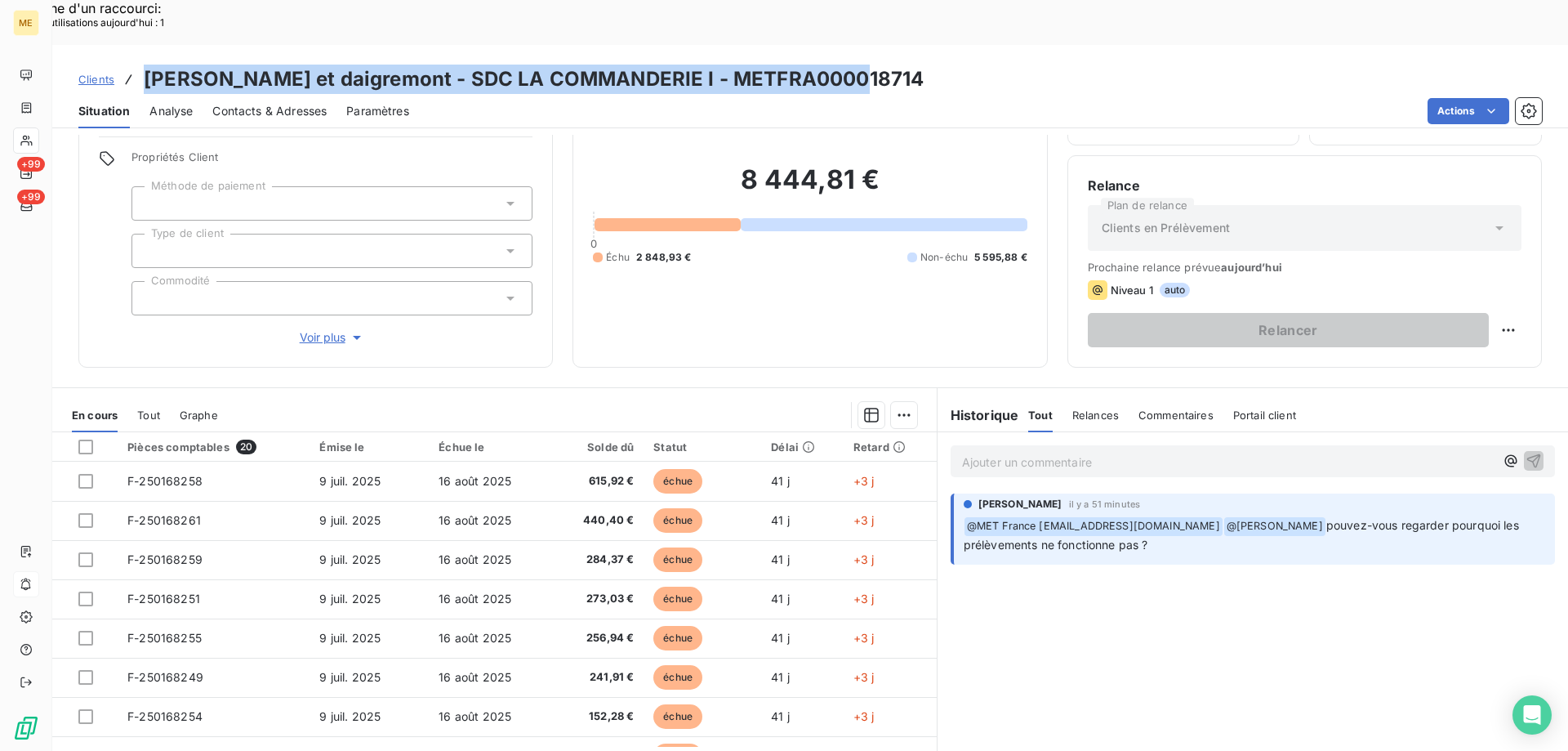
drag, startPoint x: 840, startPoint y: 37, endPoint x: 137, endPoint y: 25, distance: 703.1
click at [137, 65] on div "Clients [PERSON_NAME] et daigremont - SDC LA COMMANDERIE I - METFRA000018714" at bounding box center [810, 79] width 1516 height 30
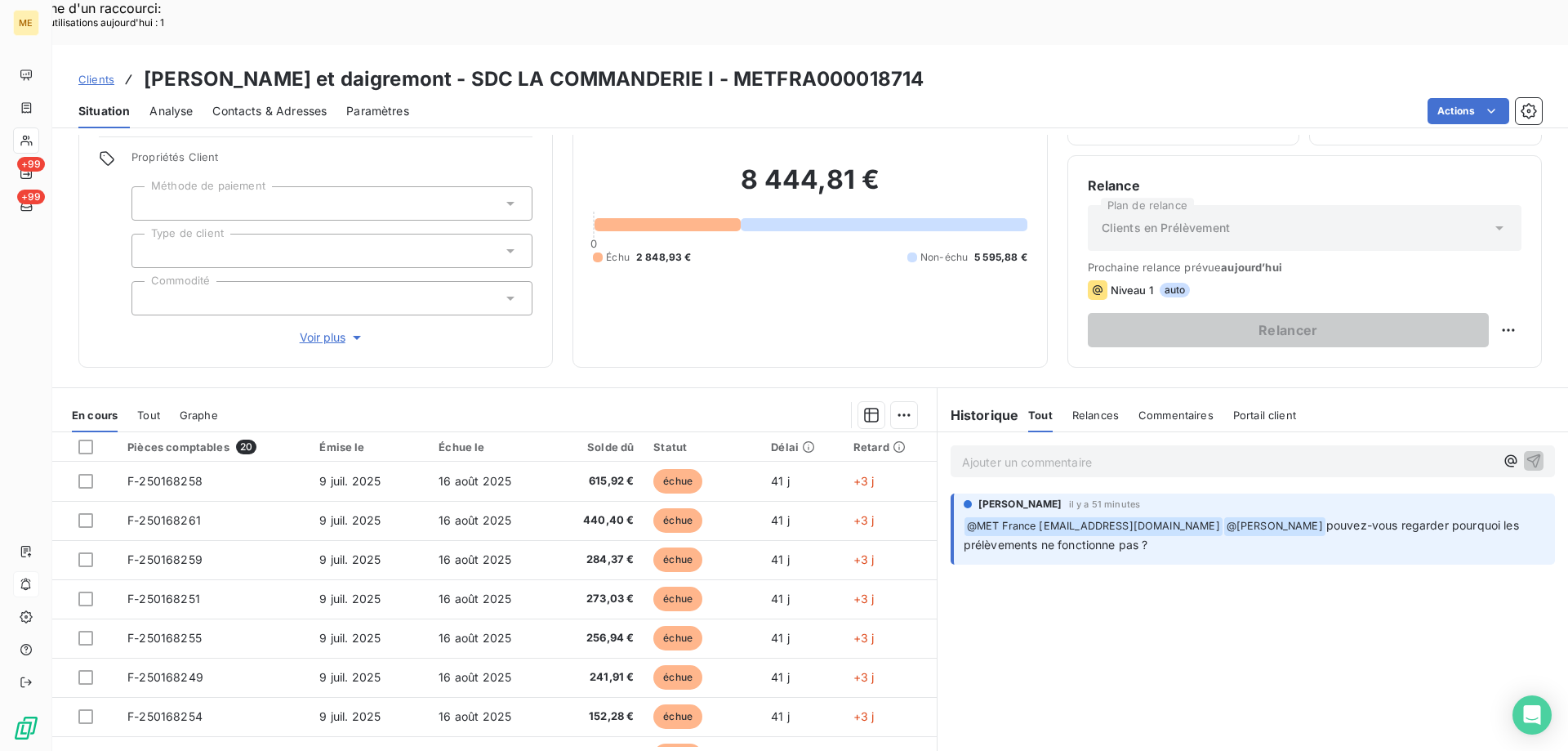
drag, startPoint x: 137, startPoint y: 25, endPoint x: 880, endPoint y: 47, distance: 743.3
click at [880, 65] on div "Clients [PERSON_NAME] et daigremont - SDC LA COMMANDERIE I - METFRA000018714" at bounding box center [810, 79] width 1516 height 30
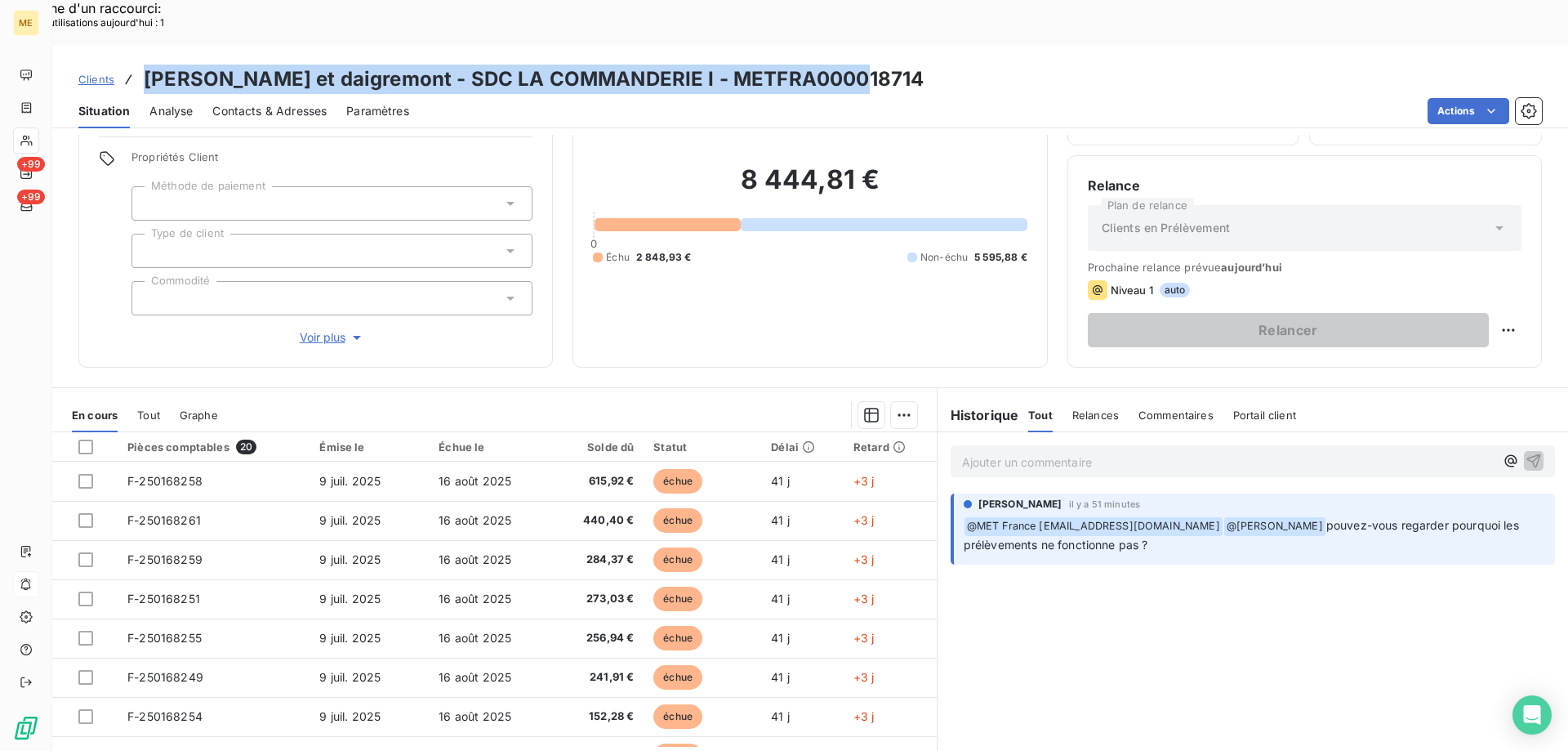
drag, startPoint x: 835, startPoint y: 38, endPoint x: 147, endPoint y: 30, distance: 688.0
click at [147, 65] on div "Clients [PERSON_NAME] et daigremont - SDC LA COMMANDERIE I - METFRA000018714" at bounding box center [810, 79] width 1516 height 30
copy h3 "[PERSON_NAME] et daigremont - SDC LA COMMANDERIE I - METFRA000018714"
click at [884, 65] on div "Clients [PERSON_NAME] et daigremont - SDC LA COMMANDERIE I - METFRA000018714" at bounding box center [810, 79] width 1516 height 30
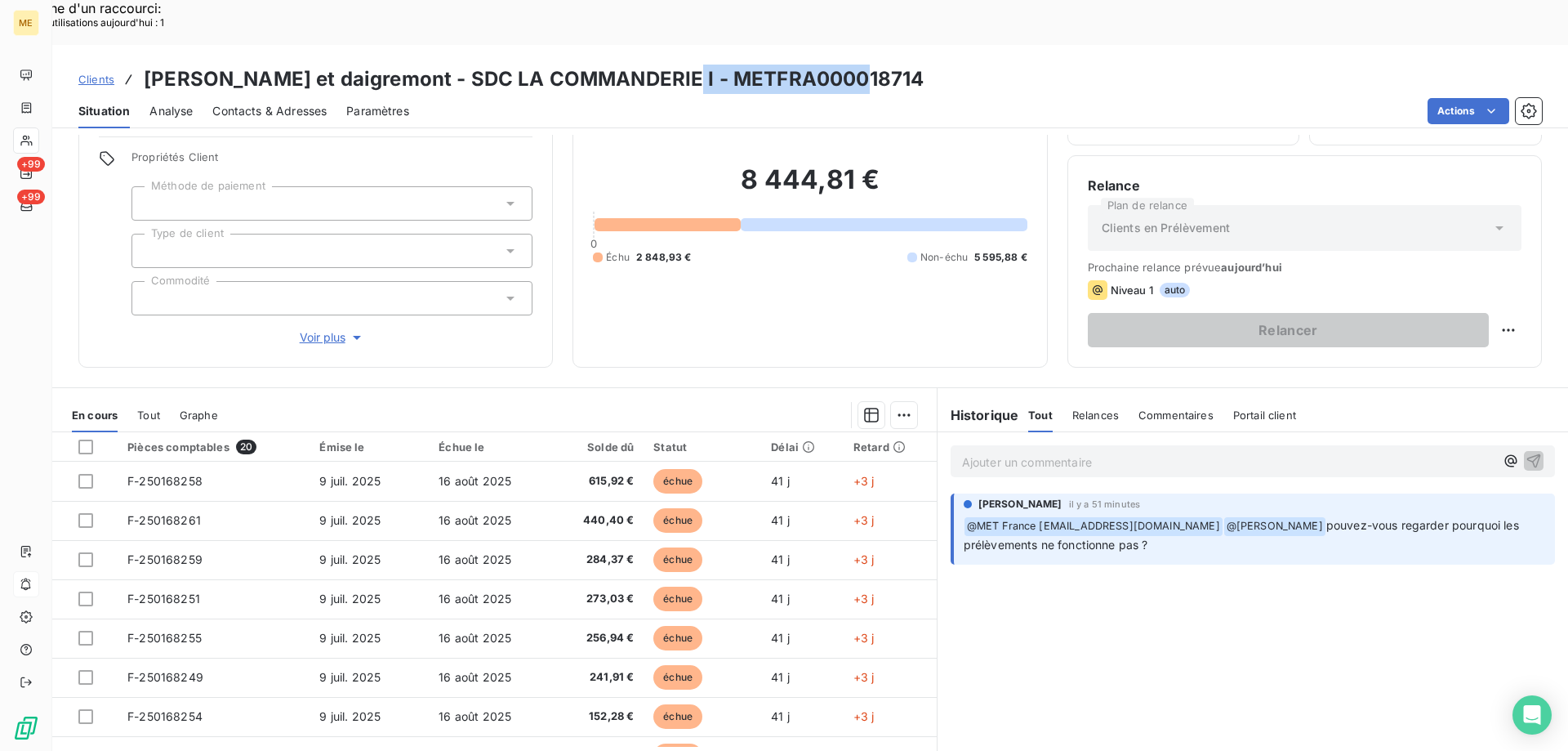
drag, startPoint x: 787, startPoint y: 23, endPoint x: 646, endPoint y: 22, distance: 141.0
click at [646, 65] on div "Clients [PERSON_NAME] et daigremont - SDC LA COMMANDERIE I - METFRA000018714" at bounding box center [810, 79] width 1516 height 30
copy h3 "METFRA000018714"
click at [310, 330] on span "Voir plus" at bounding box center [332, 338] width 65 height 17
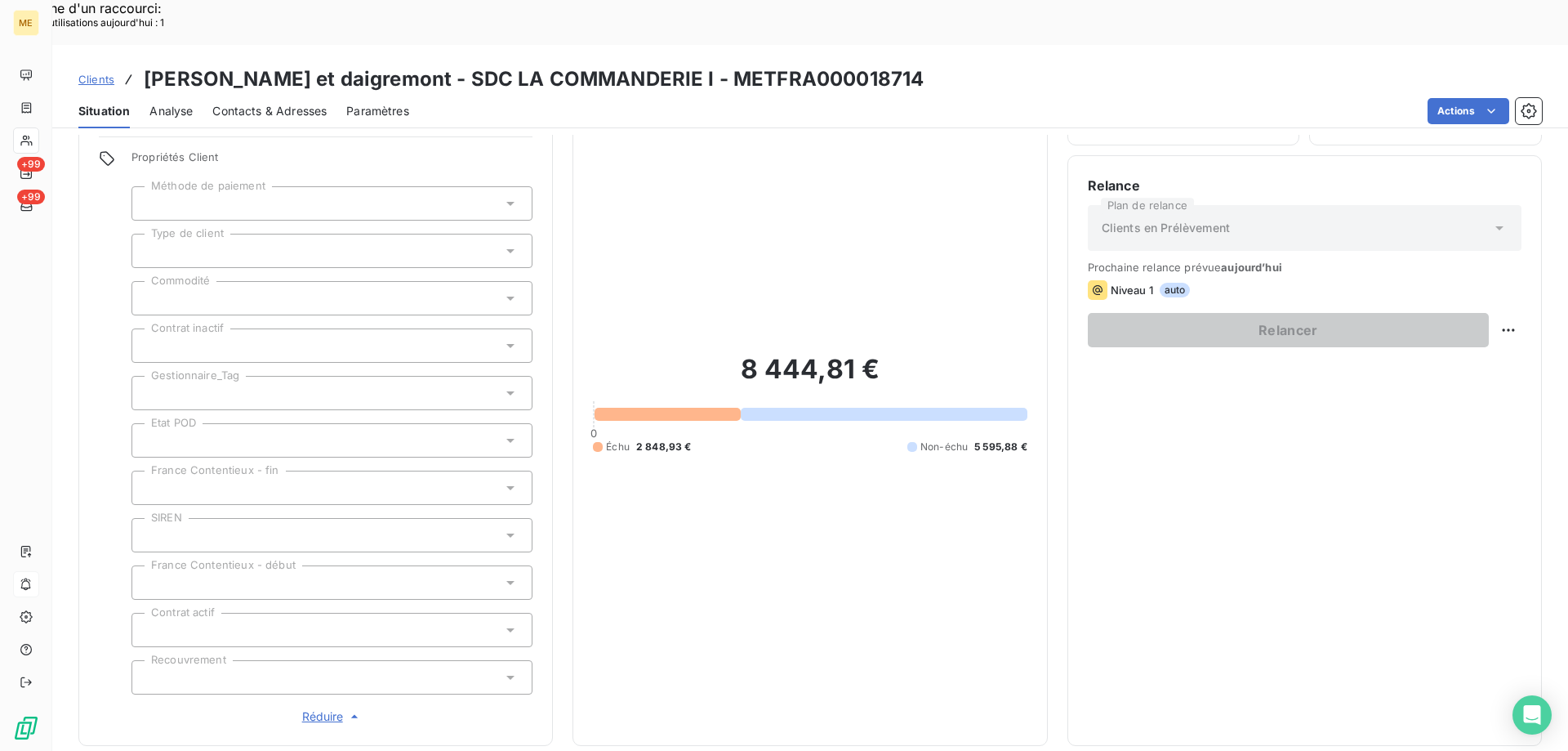
click at [255, 376] on div at bounding box center [332, 392] width 401 height 34
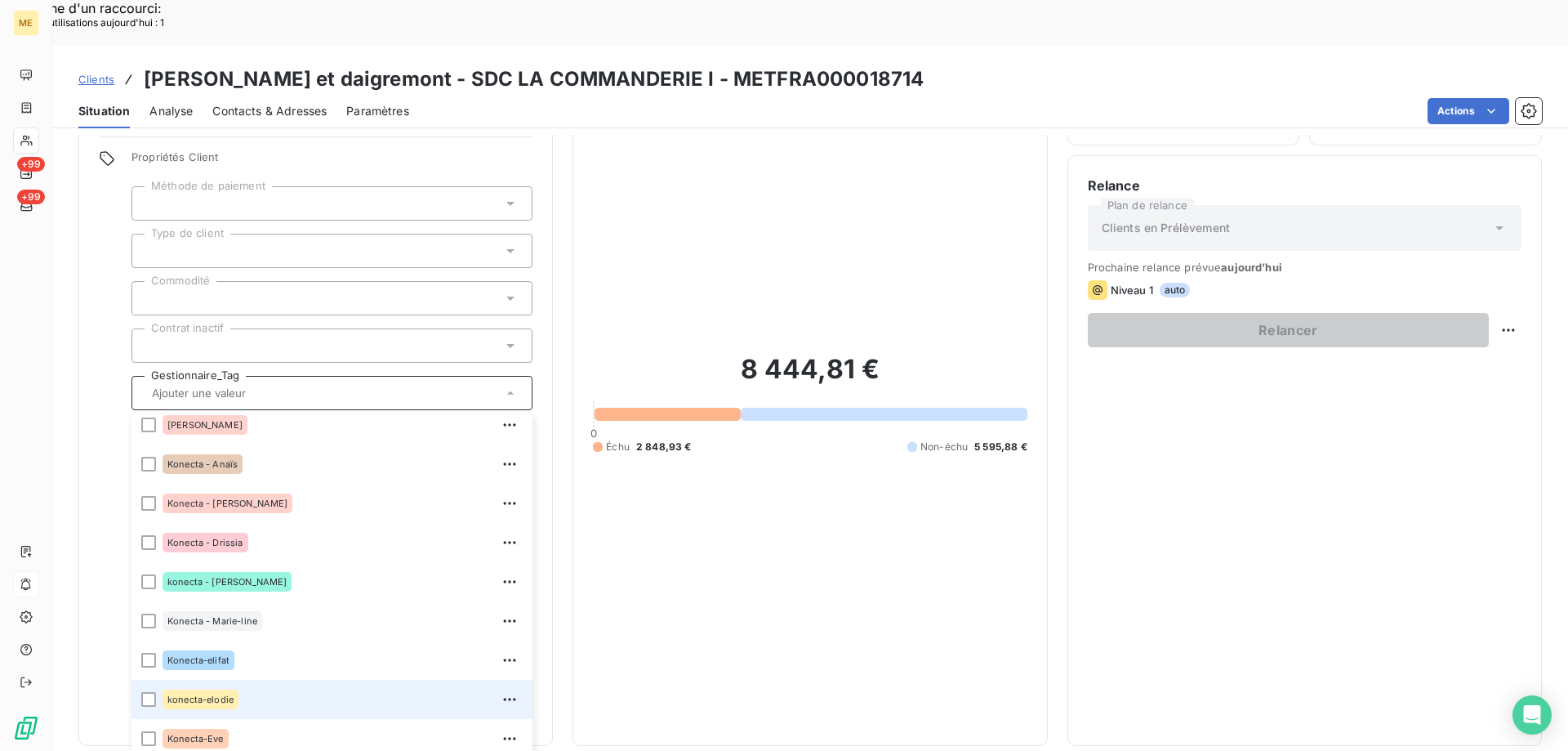
scroll to position [470, 0]
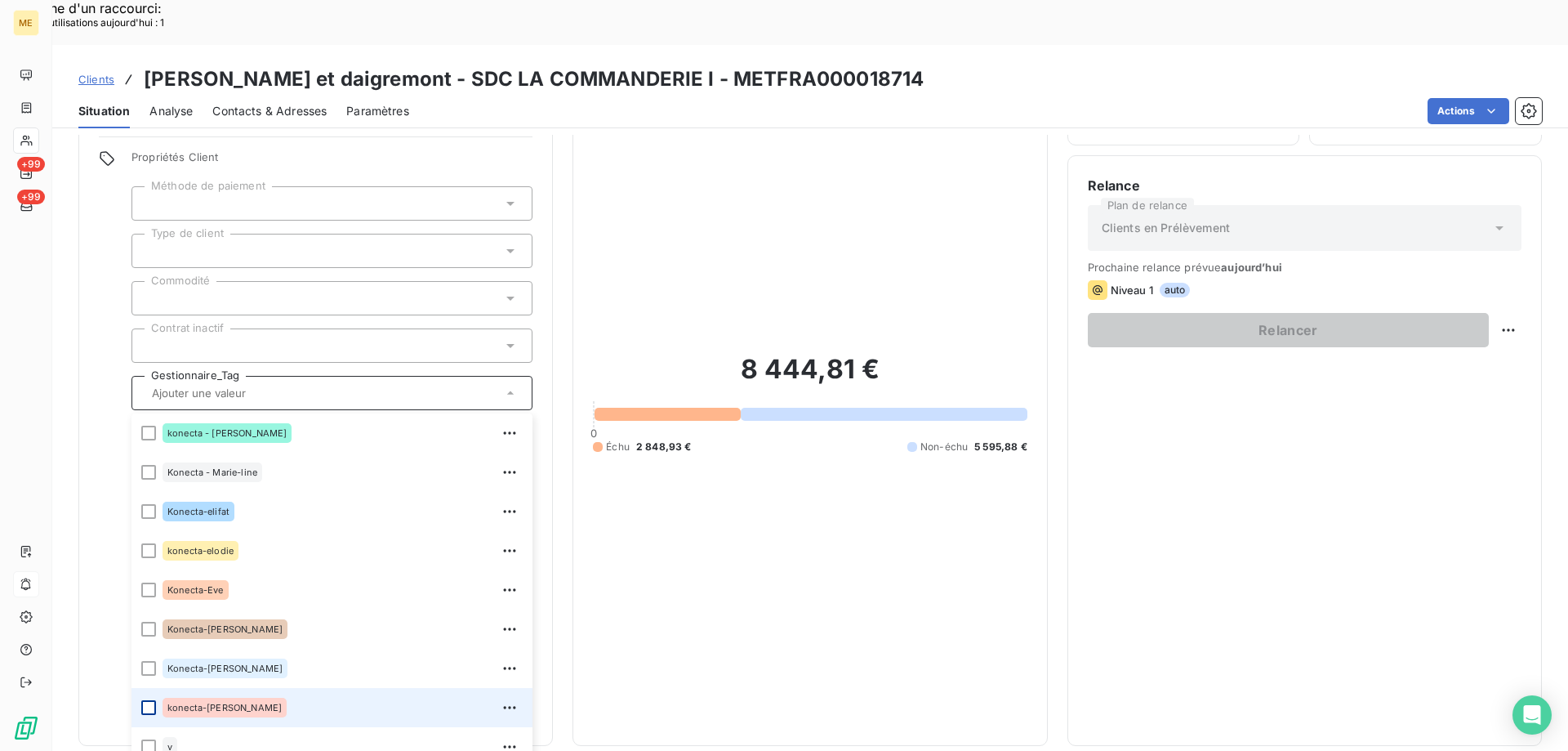
click at [149, 700] on div at bounding box center [149, 708] width 15 height 15
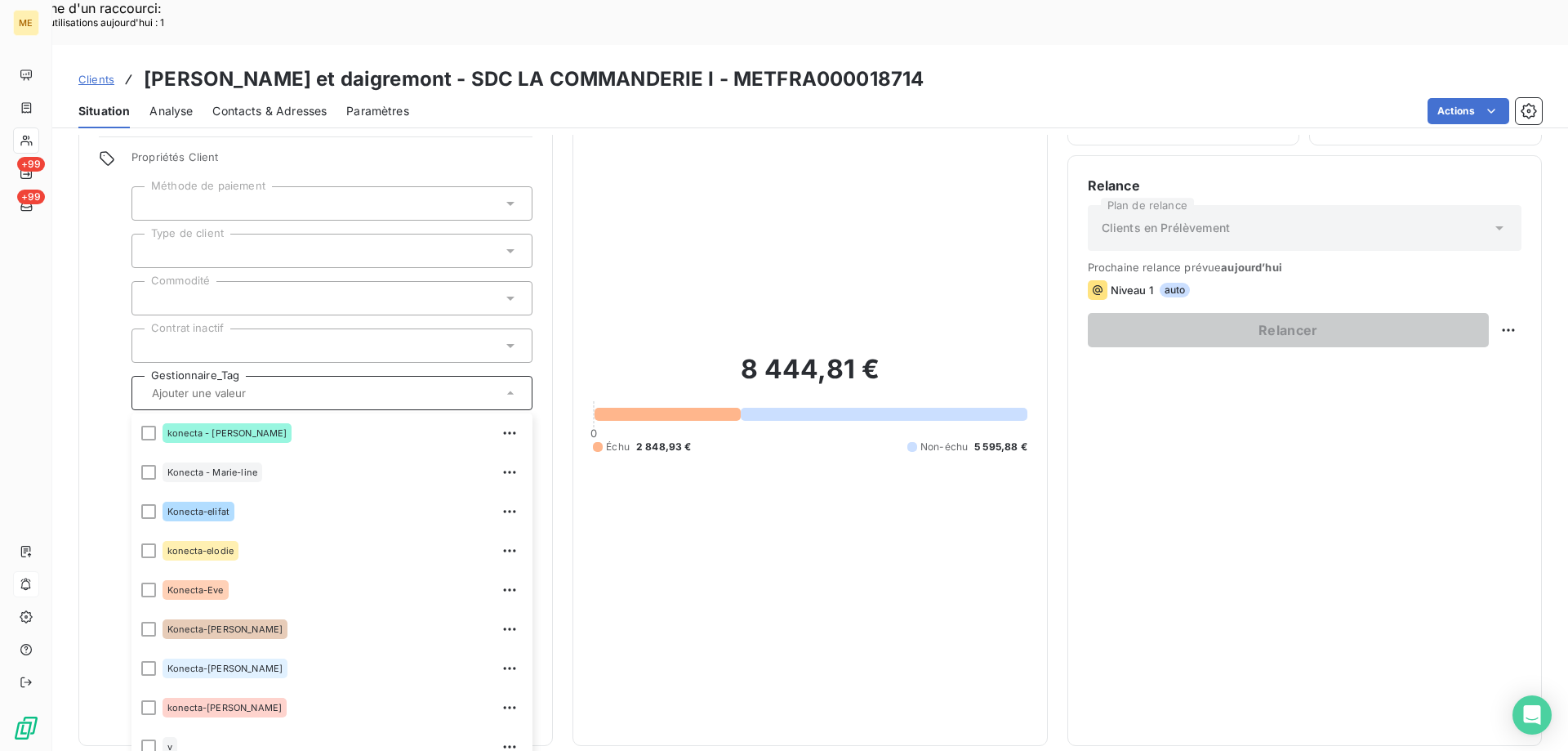
click at [872, 472] on div "8 444,81 € 0 Échu 2 848,93 € Non-échu 5 595,88 €" at bounding box center [810, 403] width 434 height 644
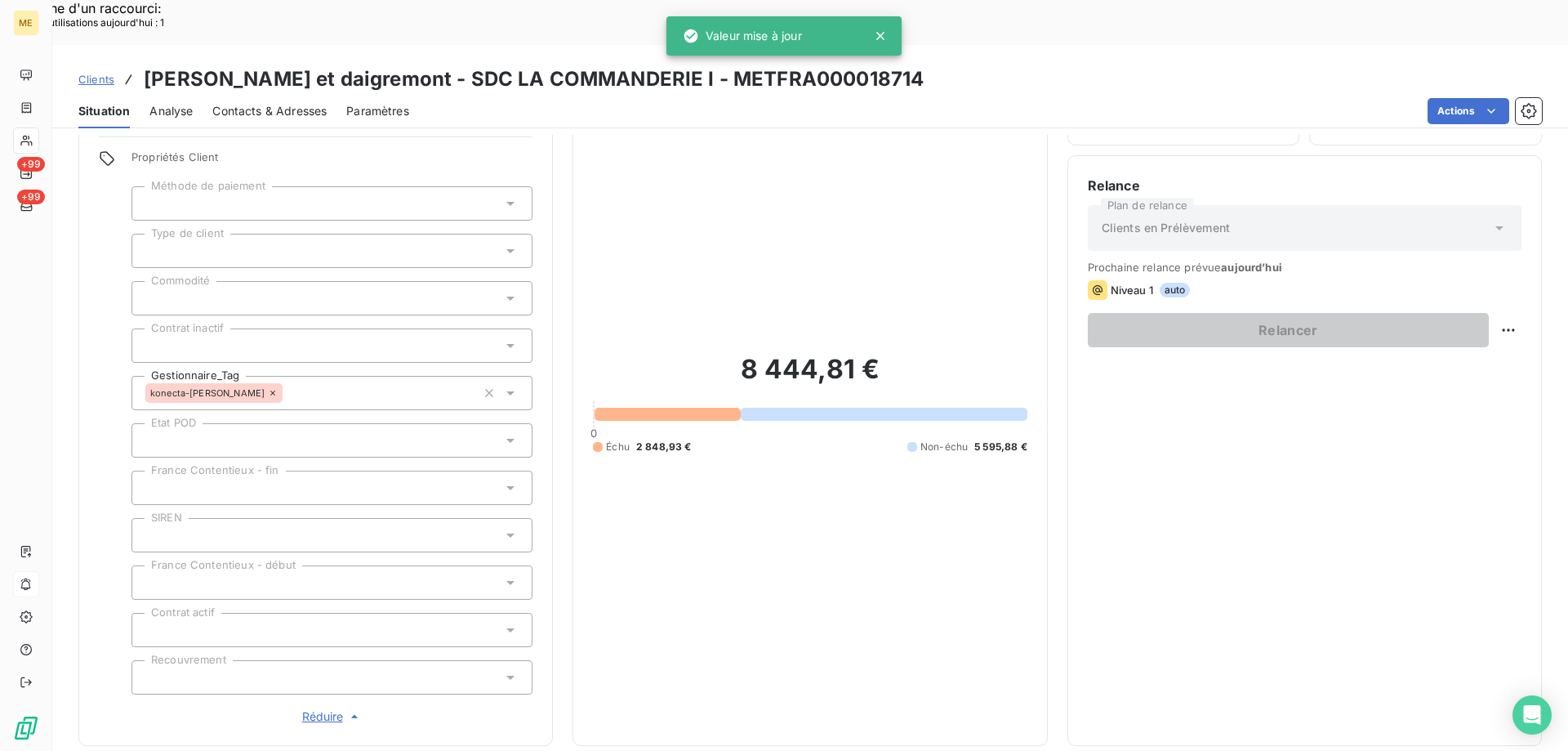
click at [322, 708] on span "Réduire" at bounding box center [332, 716] width 60 height 17
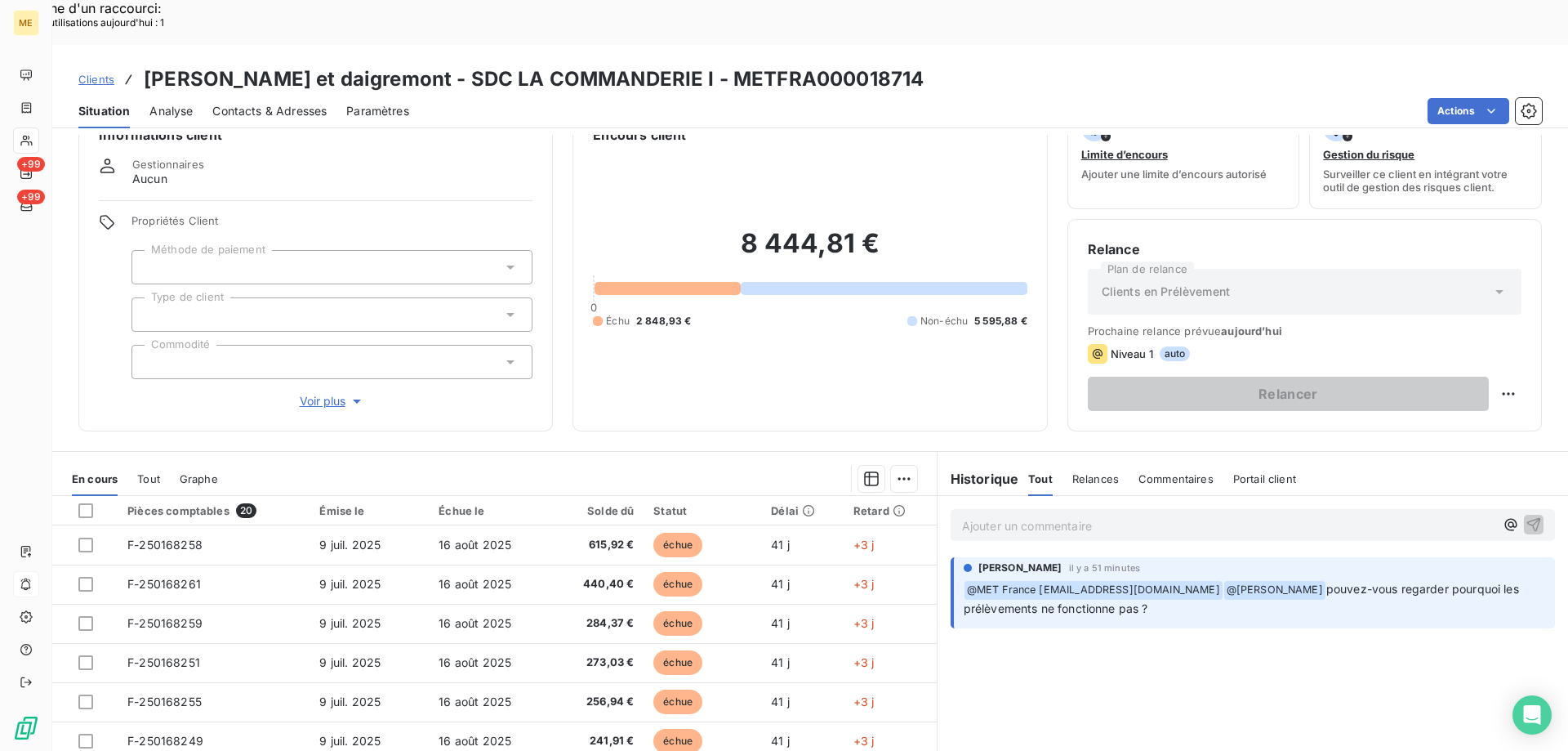
scroll to position [104, 0]
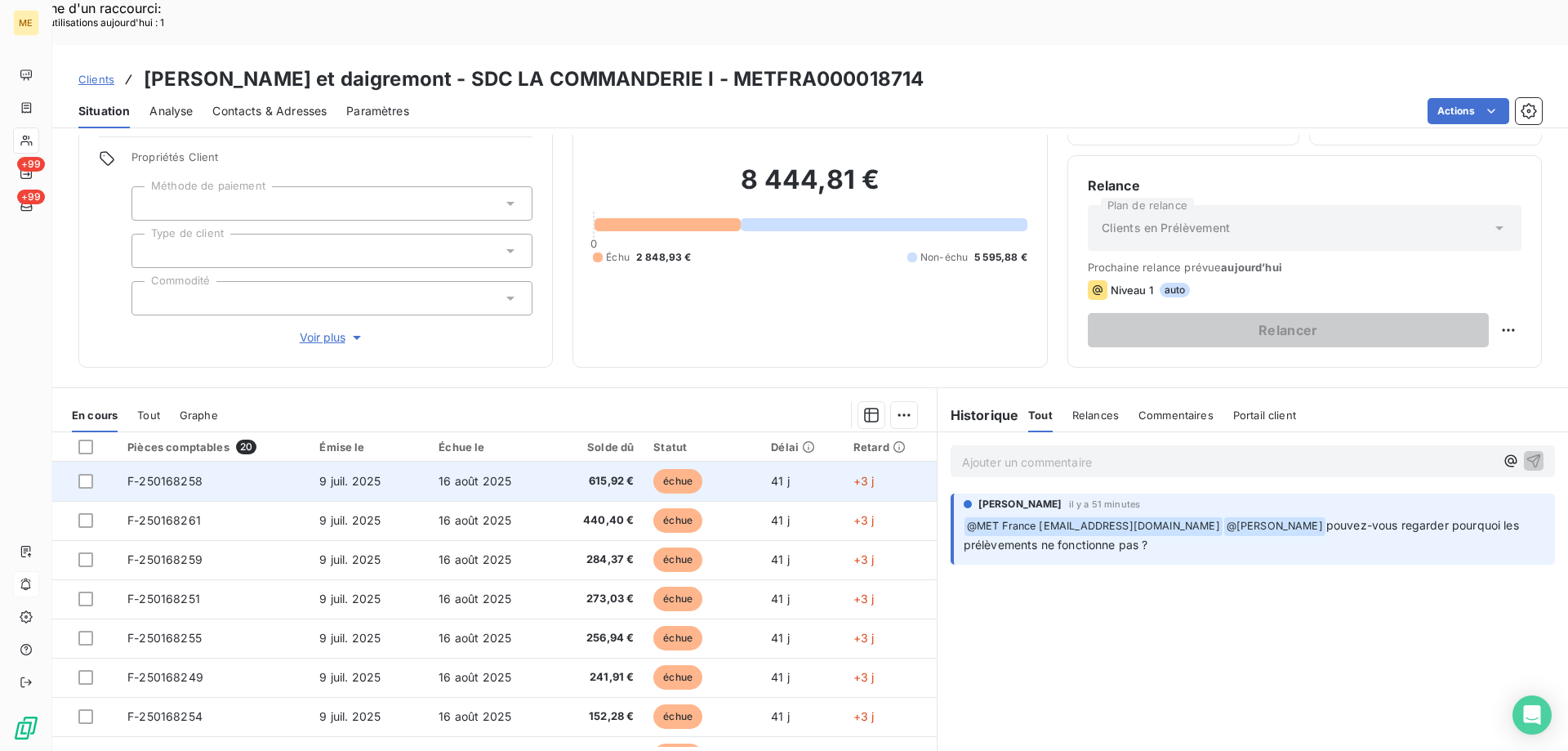
click at [159, 474] on span "F-250168258" at bounding box center [165, 480] width 75 height 14
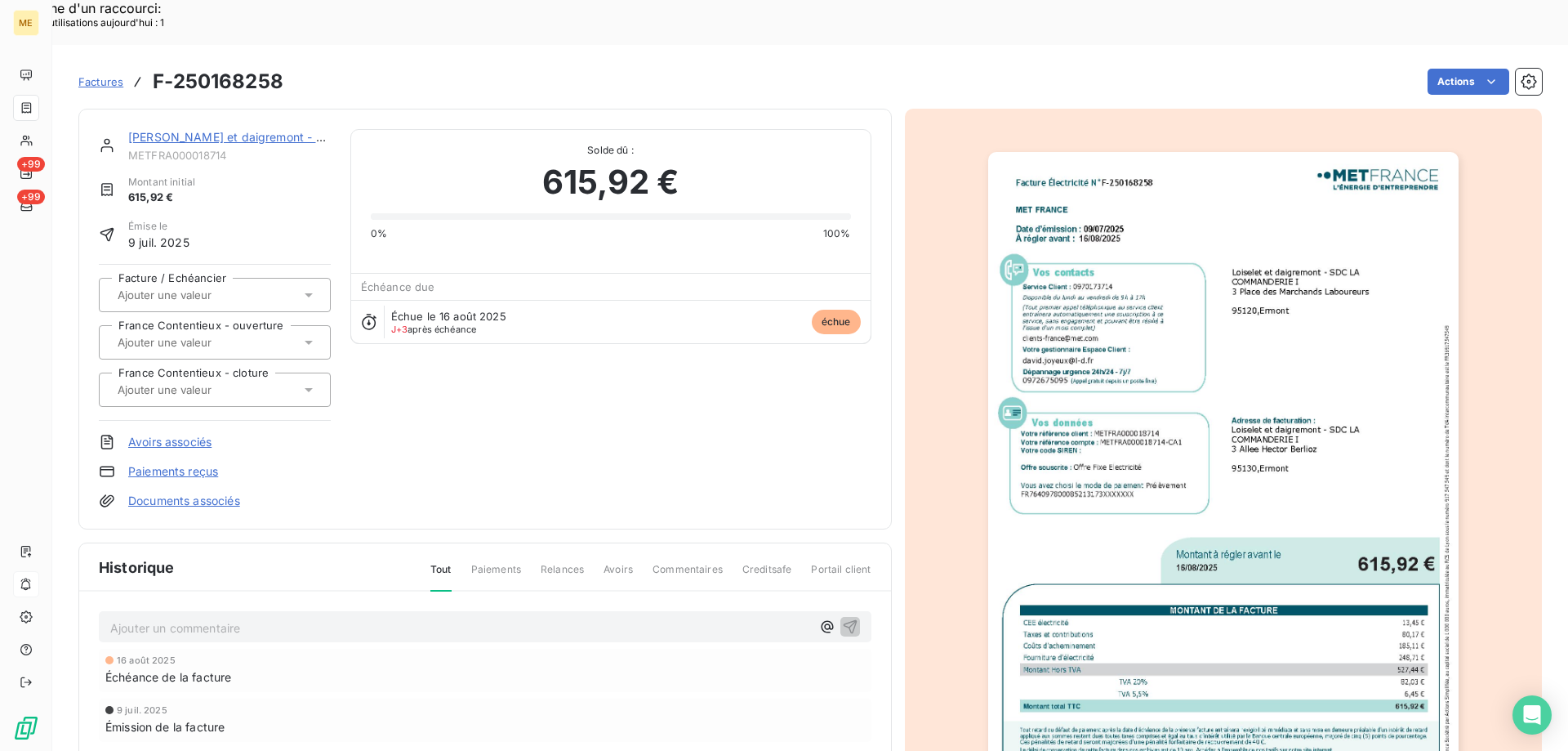
click at [1306, 307] on img "button" at bounding box center [1224, 484] width 470 height 665
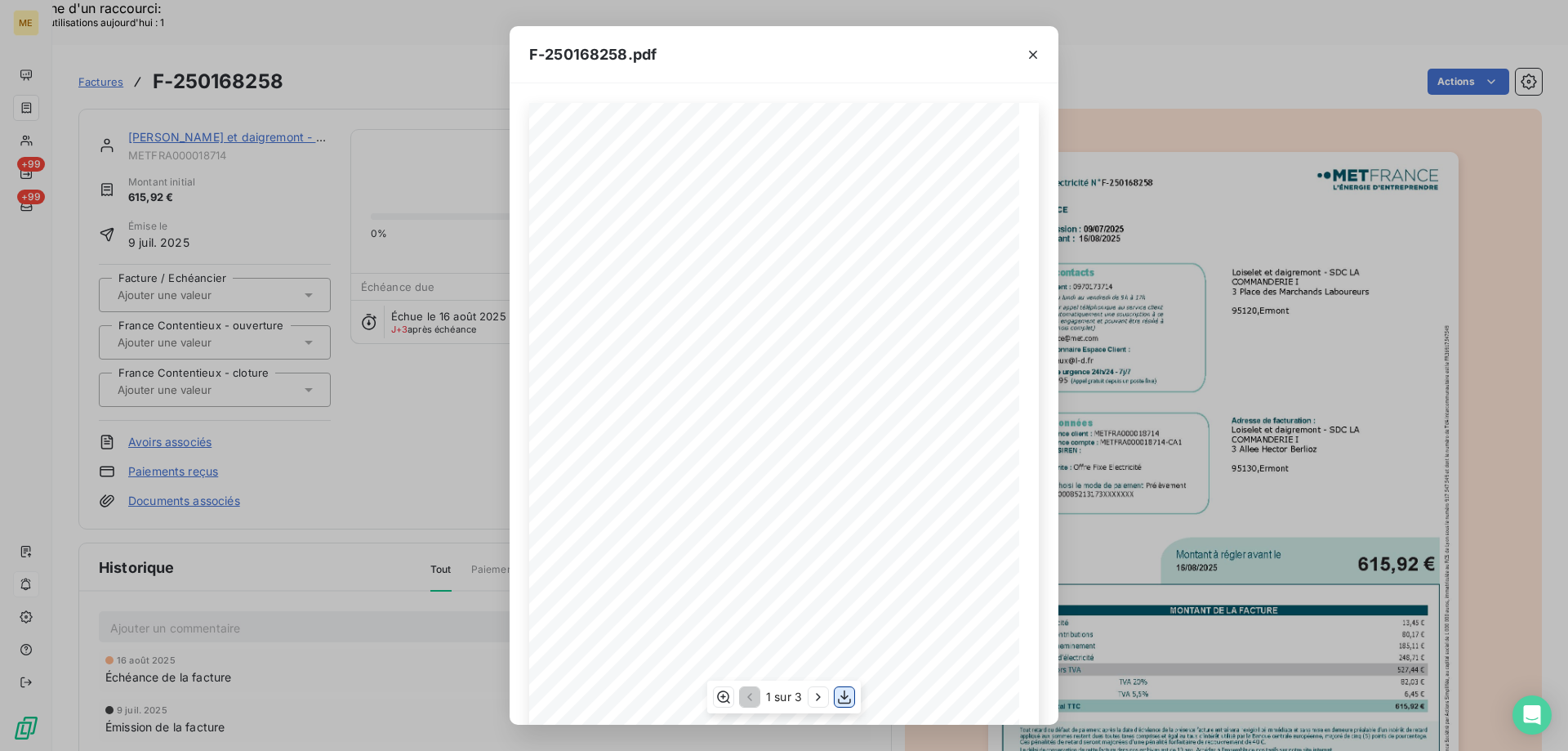
click at [845, 697] on icon "button" at bounding box center [844, 697] width 17 height 17
click at [1032, 58] on icon "button" at bounding box center [1033, 55] width 17 height 17
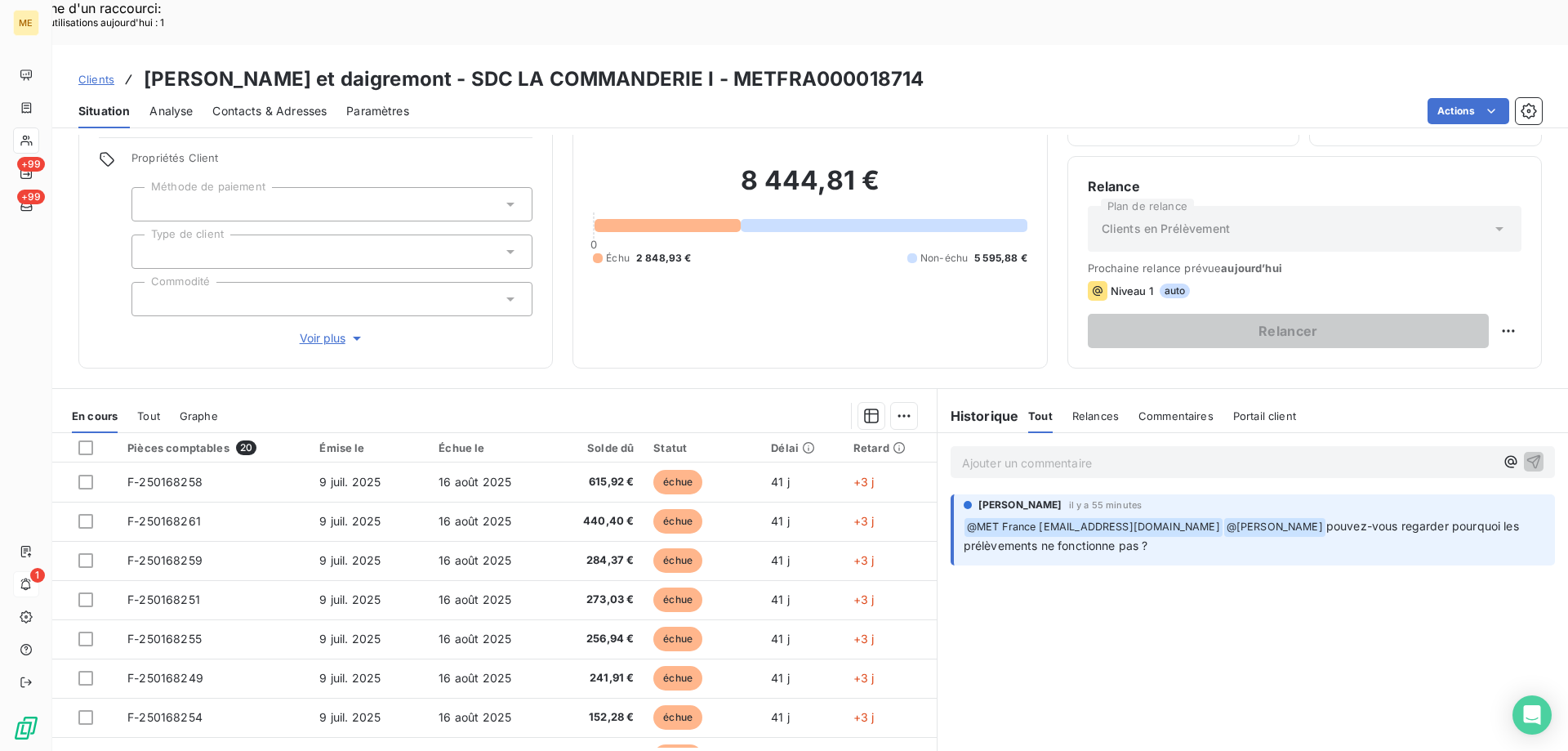
scroll to position [104, 0]
drag, startPoint x: 647, startPoint y: 32, endPoint x: 849, endPoint y: 32, distance: 202.0
click at [849, 65] on div "Clients [PERSON_NAME] et daigremont - SDC LA COMMANDERIE I - METFRA000018714" at bounding box center [810, 79] width 1516 height 30
copy h3 "METFRA000018714"
click at [1111, 603] on div "Ajouter un commentaire ﻿ [PERSON_NAME] il y a 55 minutes ﻿ @ MET [GEOGRAPHIC_DA…" at bounding box center [1253, 614] width 631 height 363
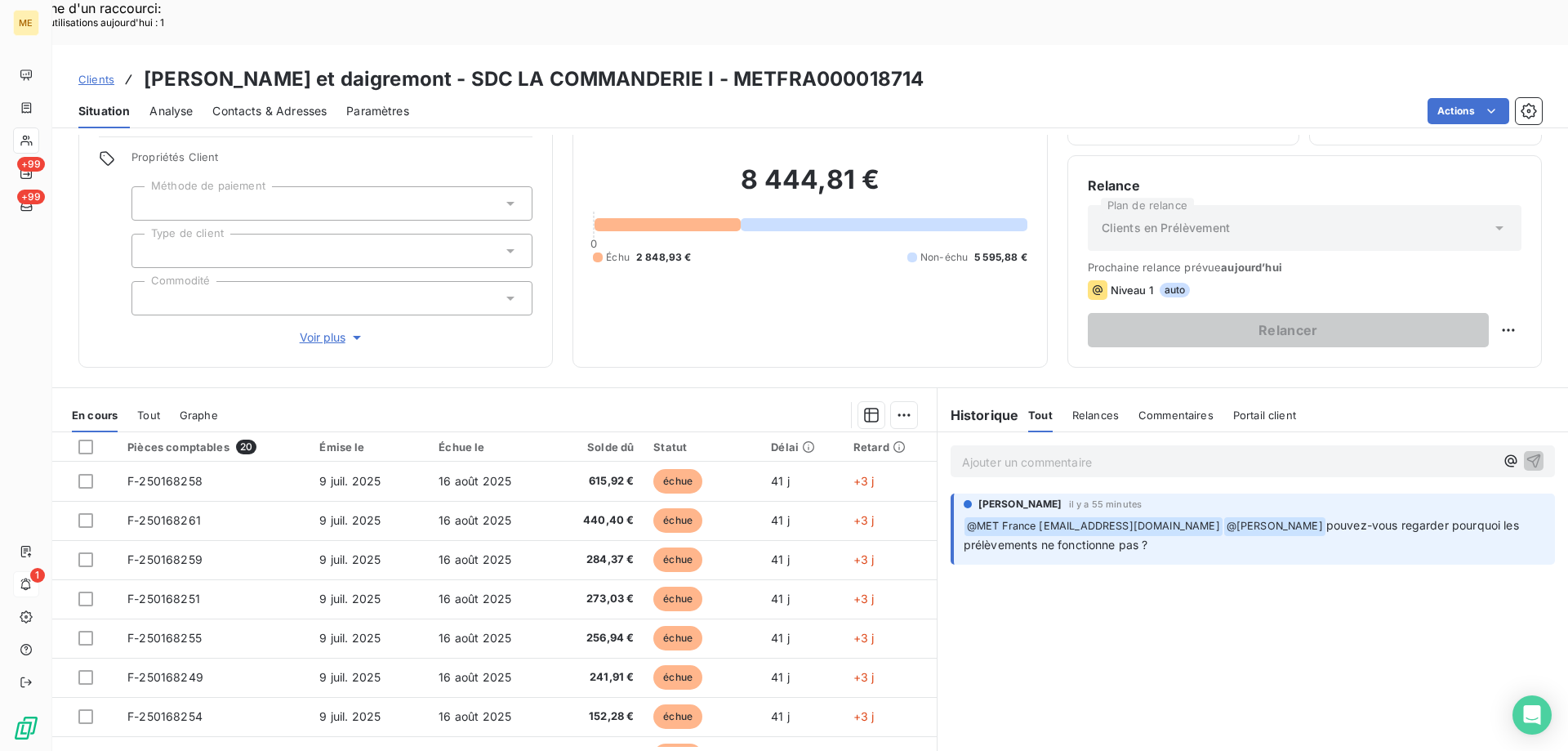
click at [1024, 452] on p "Ajouter un commentaire ﻿" at bounding box center [1228, 462] width 532 height 21
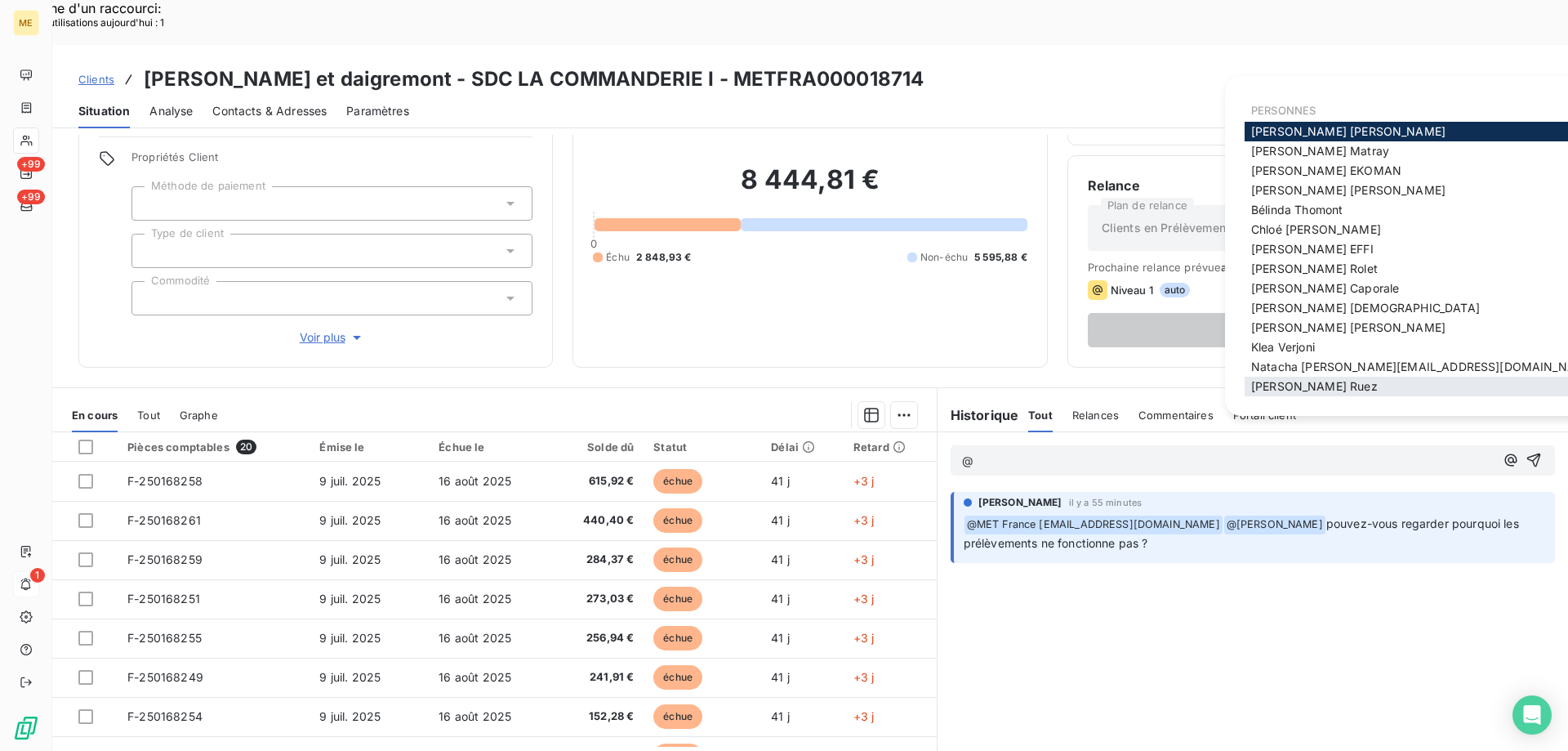
click at [1315, 393] on span "[PERSON_NAME]" at bounding box center [1314, 386] width 127 height 14
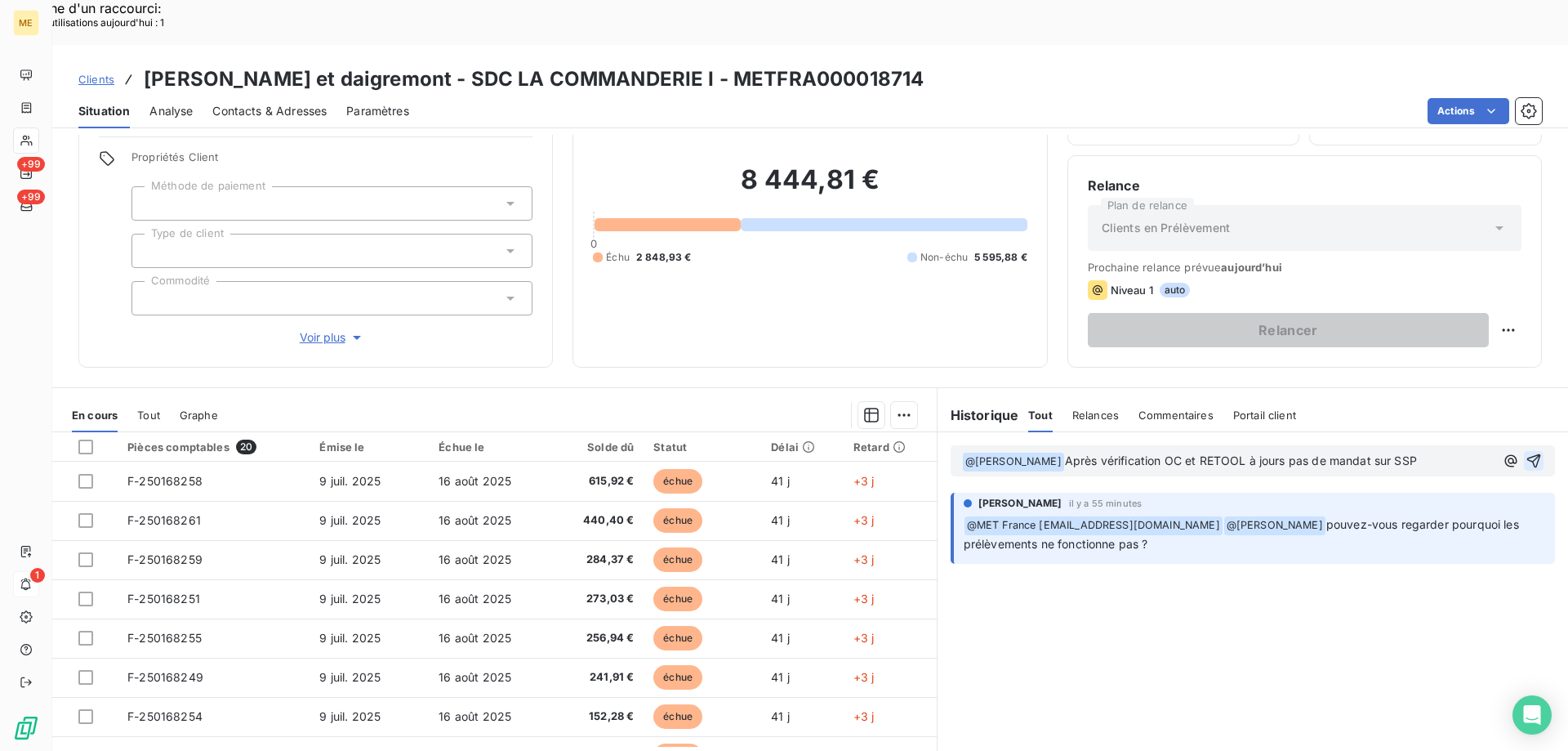
click at [1526, 453] on icon "button" at bounding box center [1534, 461] width 17 height 17
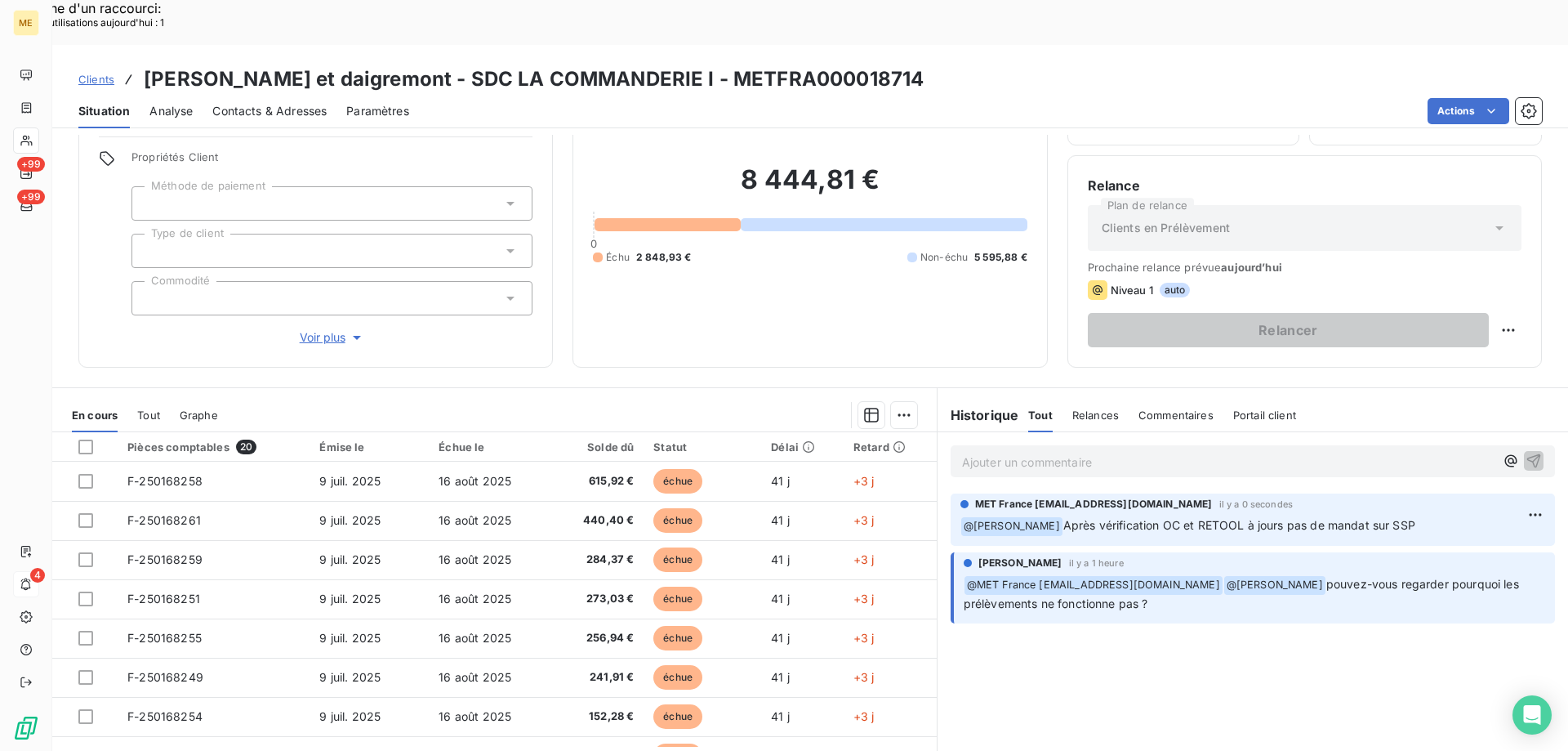
drag, startPoint x: 1033, startPoint y: 413, endPoint x: 982, endPoint y: 408, distance: 51.2
click at [1033, 452] on p "Ajouter un commentaire ﻿" at bounding box center [1228, 462] width 532 height 21
click at [1008, 452] on p "Ajouter un commentaire ﻿" at bounding box center [1228, 462] width 532 height 21
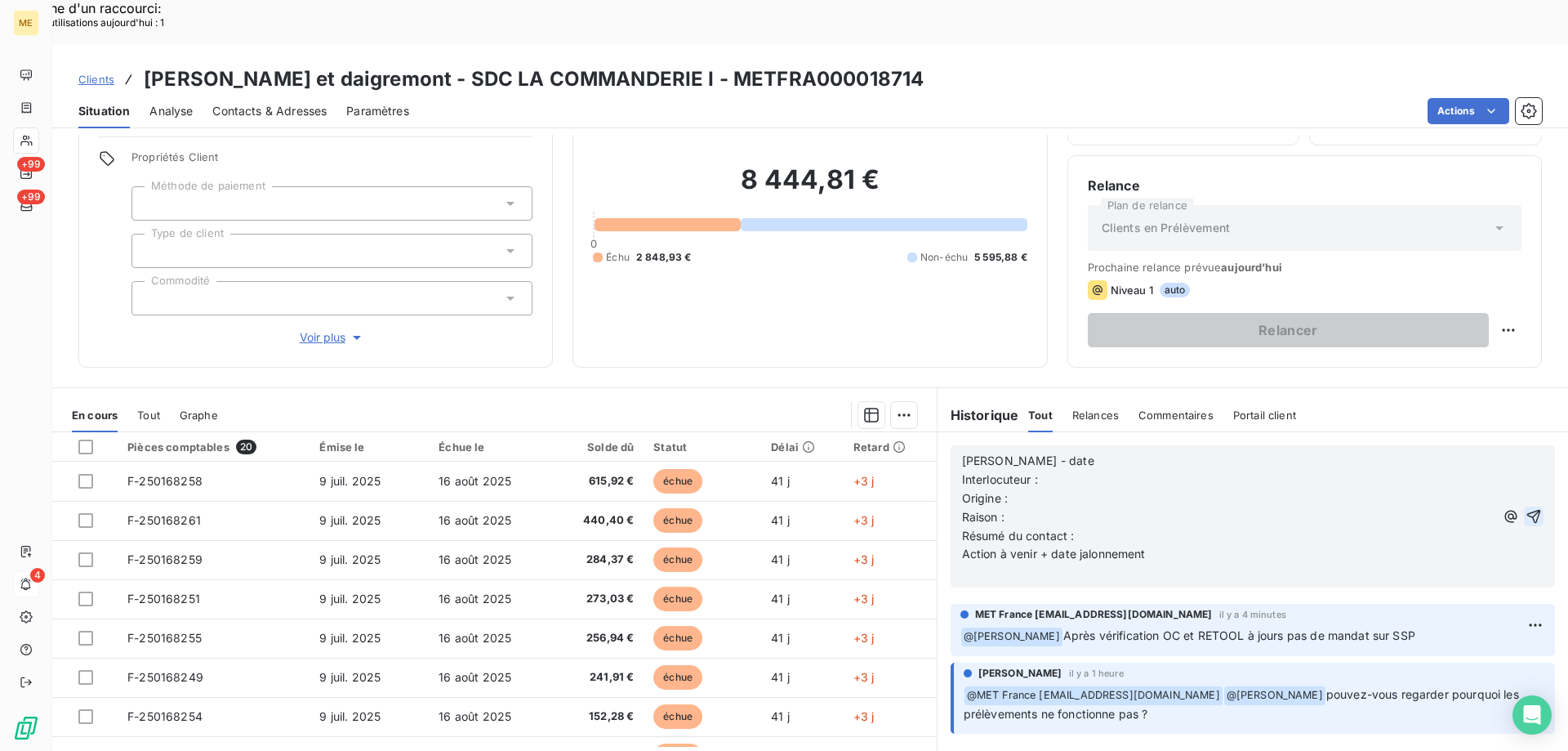
click at [1065, 452] on p "[PERSON_NAME] - date" at bounding box center [1228, 461] width 532 height 19
click at [1091, 470] on p "Interlocuteur :" at bounding box center [1228, 479] width 532 height 19
click at [1070, 470] on p "Interlocuteur :" at bounding box center [1228, 479] width 532 height 19
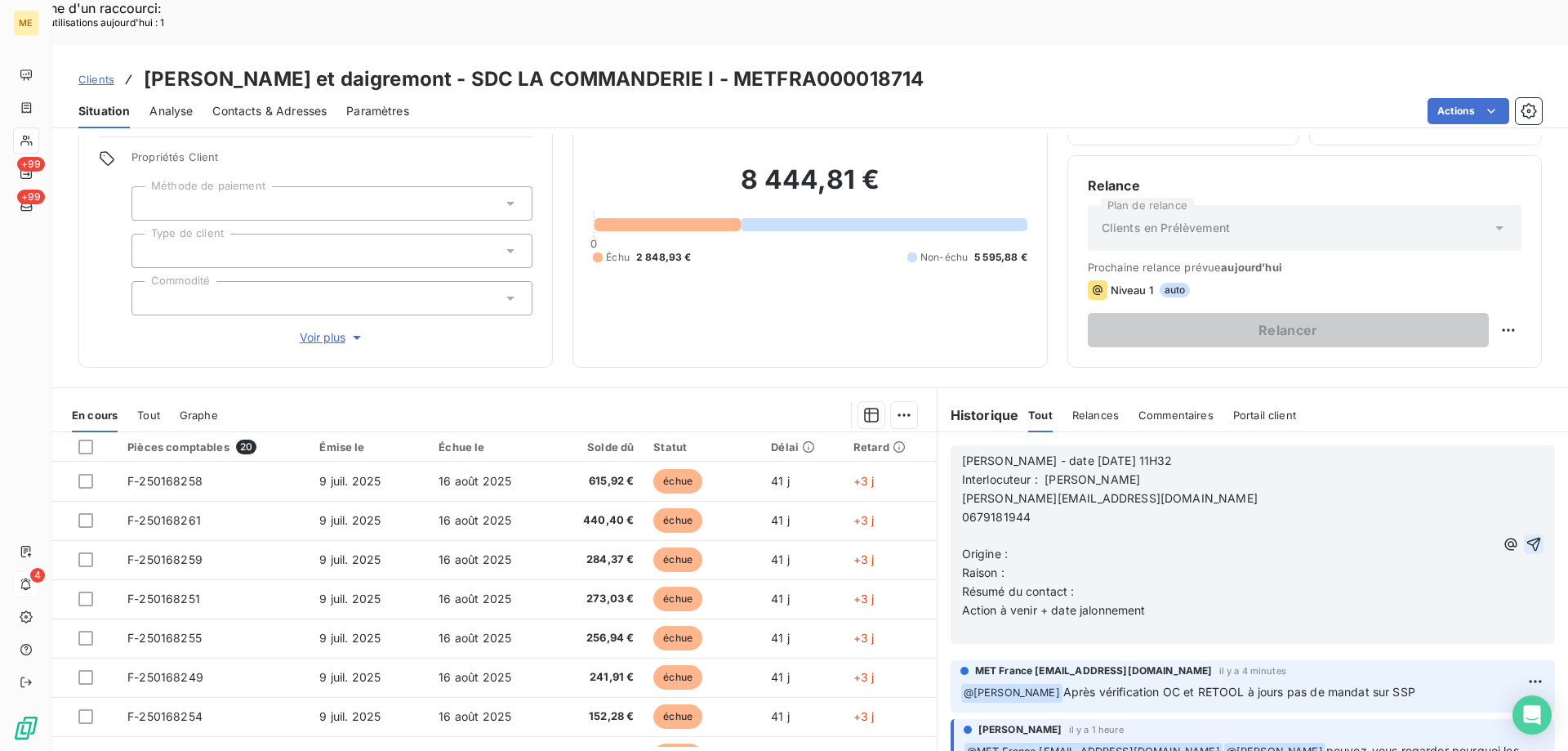
click at [962, 491] on span "[PERSON_NAME][EMAIL_ADDRESS][DOMAIN_NAME]" at bounding box center [1109, 498] width 296 height 14
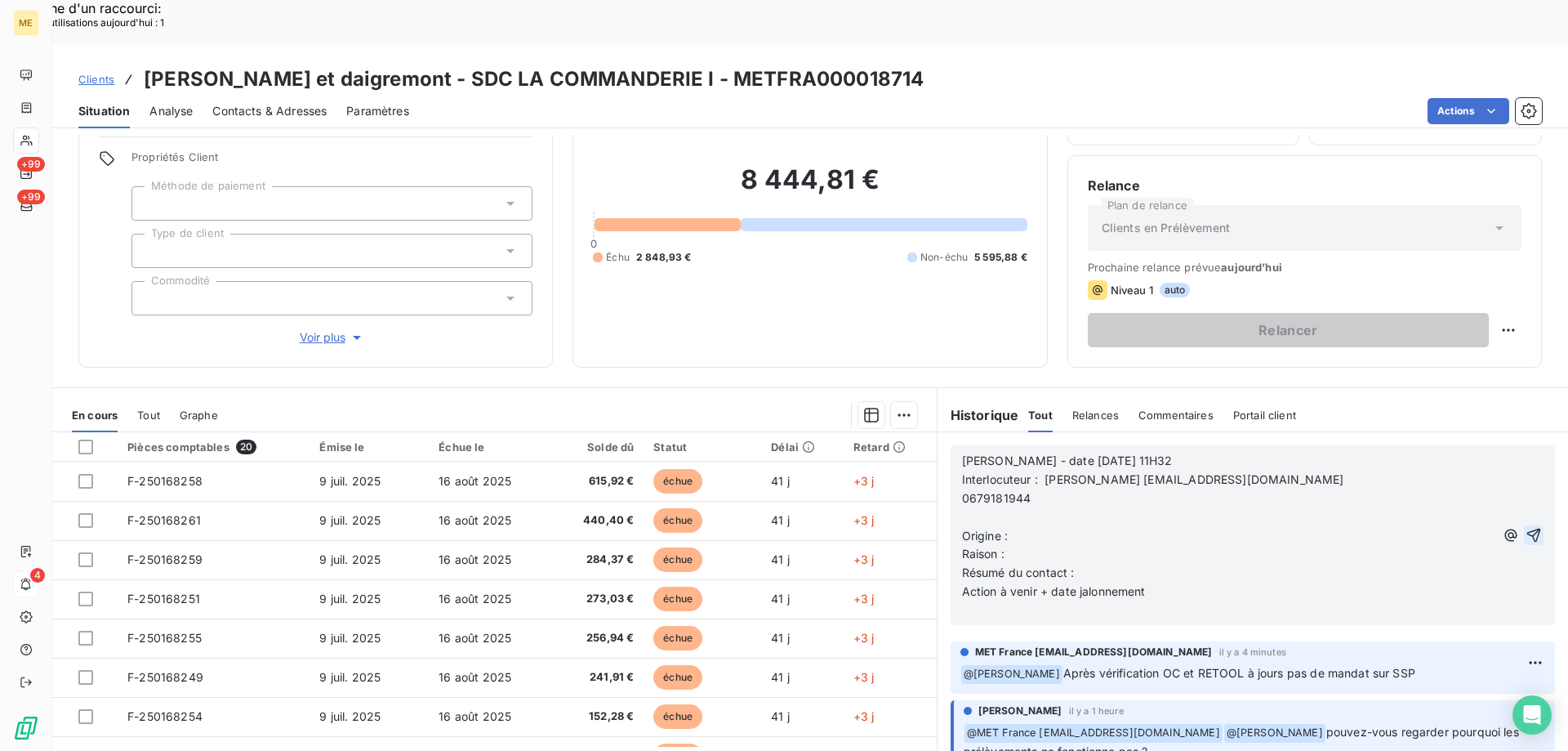
click at [962, 491] on span "0679181944" at bounding box center [997, 498] width 70 height 14
click at [962, 528] on span "Origine :" at bounding box center [984, 535] width 46 height 14
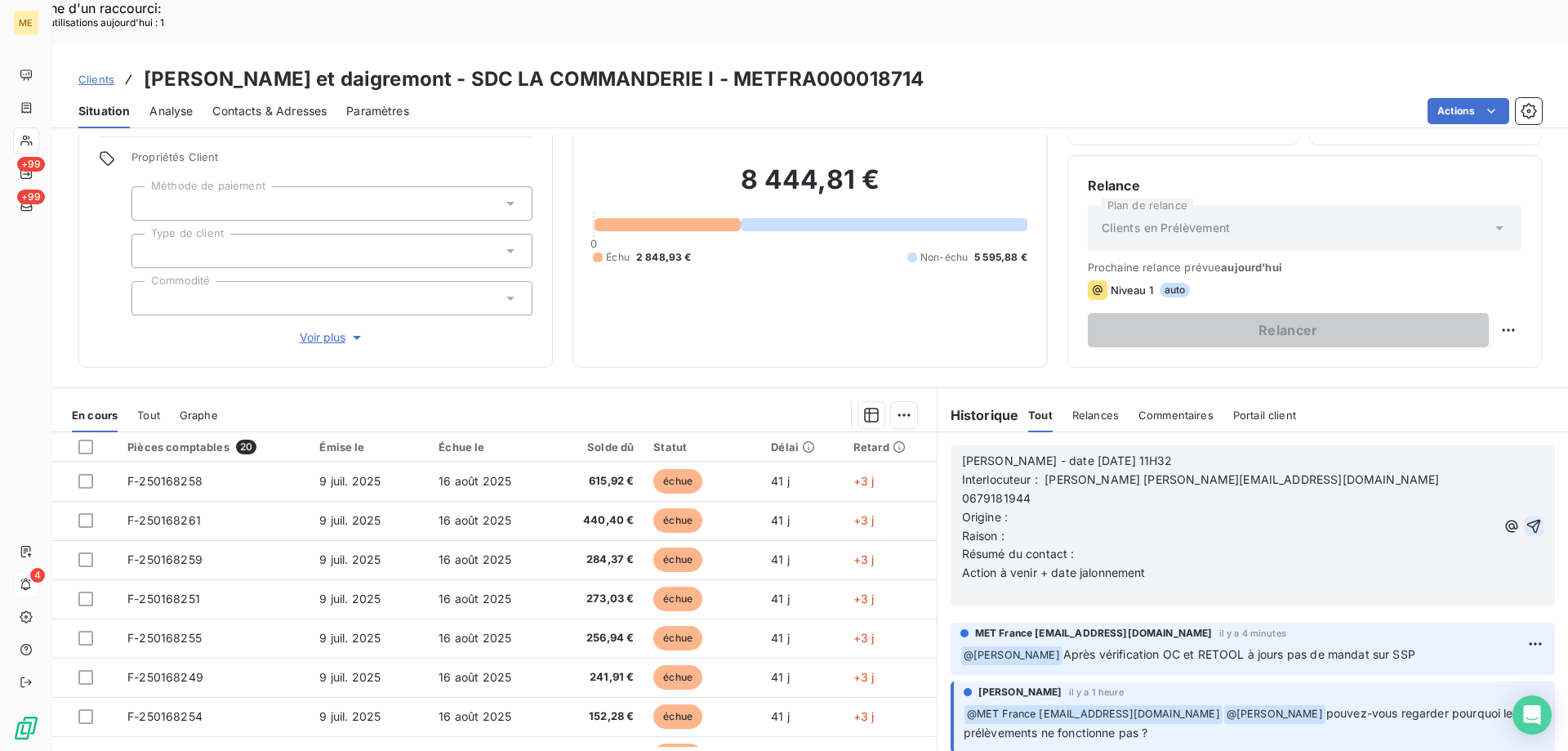
click at [1025, 527] on p "Raison :" at bounding box center [1229, 536] width 534 height 19
click at [1025, 508] on p "Origine :" at bounding box center [1229, 518] width 534 height 19
click at [1008, 527] on p "Raison :" at bounding box center [1229, 536] width 534 height 19
click at [1094, 545] on p "Résumé du contact :" at bounding box center [1229, 554] width 534 height 19
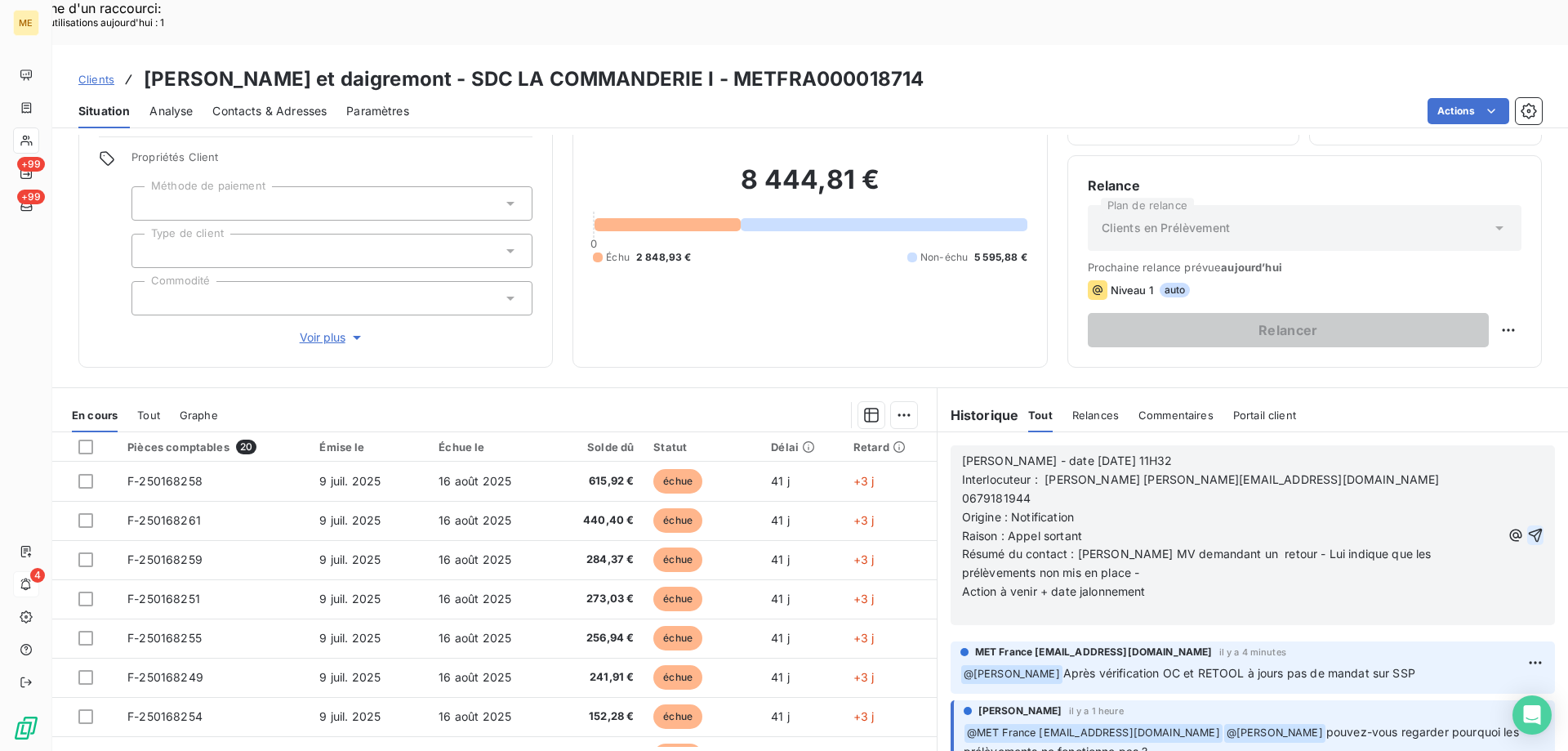
click at [1245, 582] on p "Action à venir + date jalonnement" at bounding box center [1231, 591] width 539 height 19
click at [1527, 527] on icon "button" at bounding box center [1536, 535] width 17 height 17
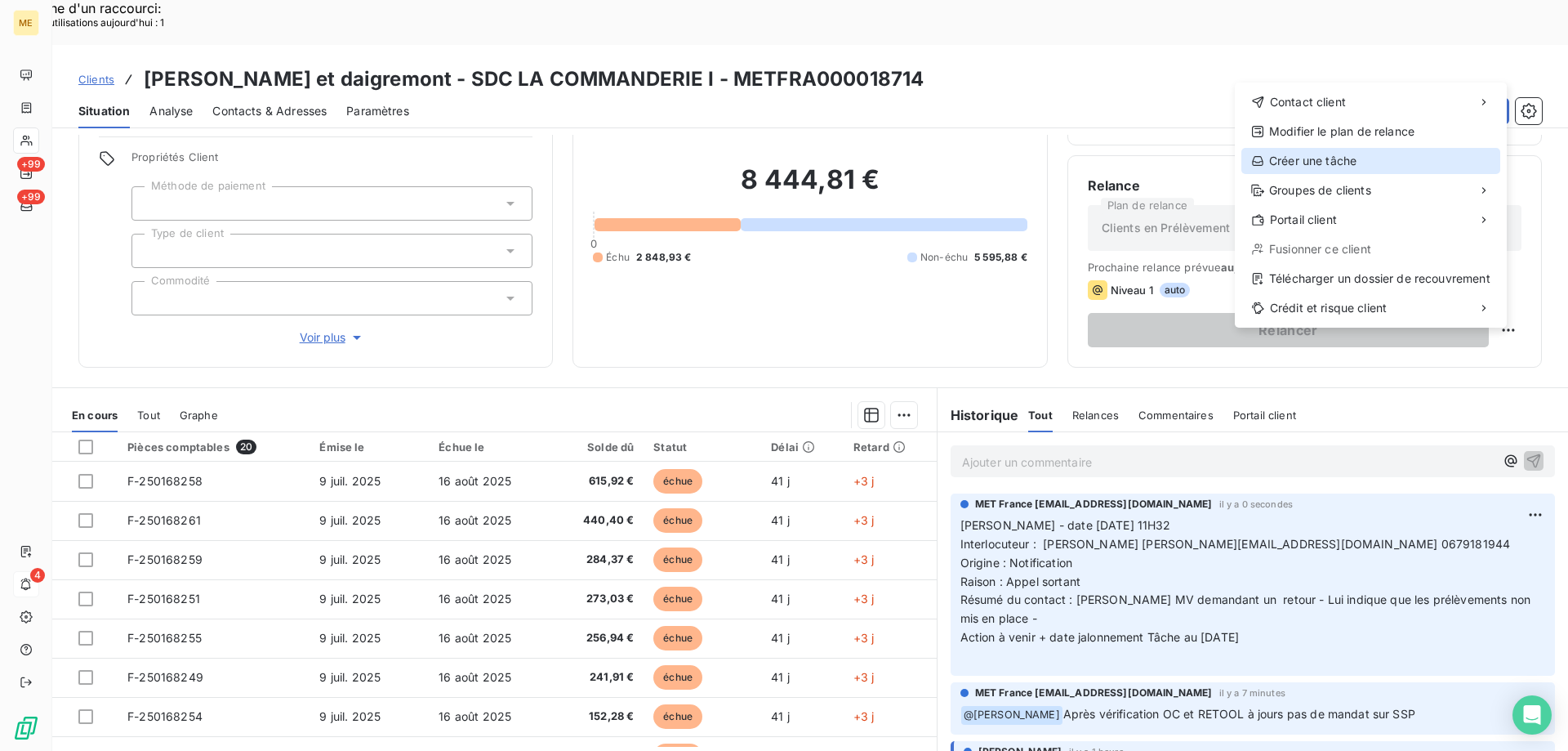
click at [1275, 156] on div "Créer une tâche" at bounding box center [1371, 161] width 259 height 26
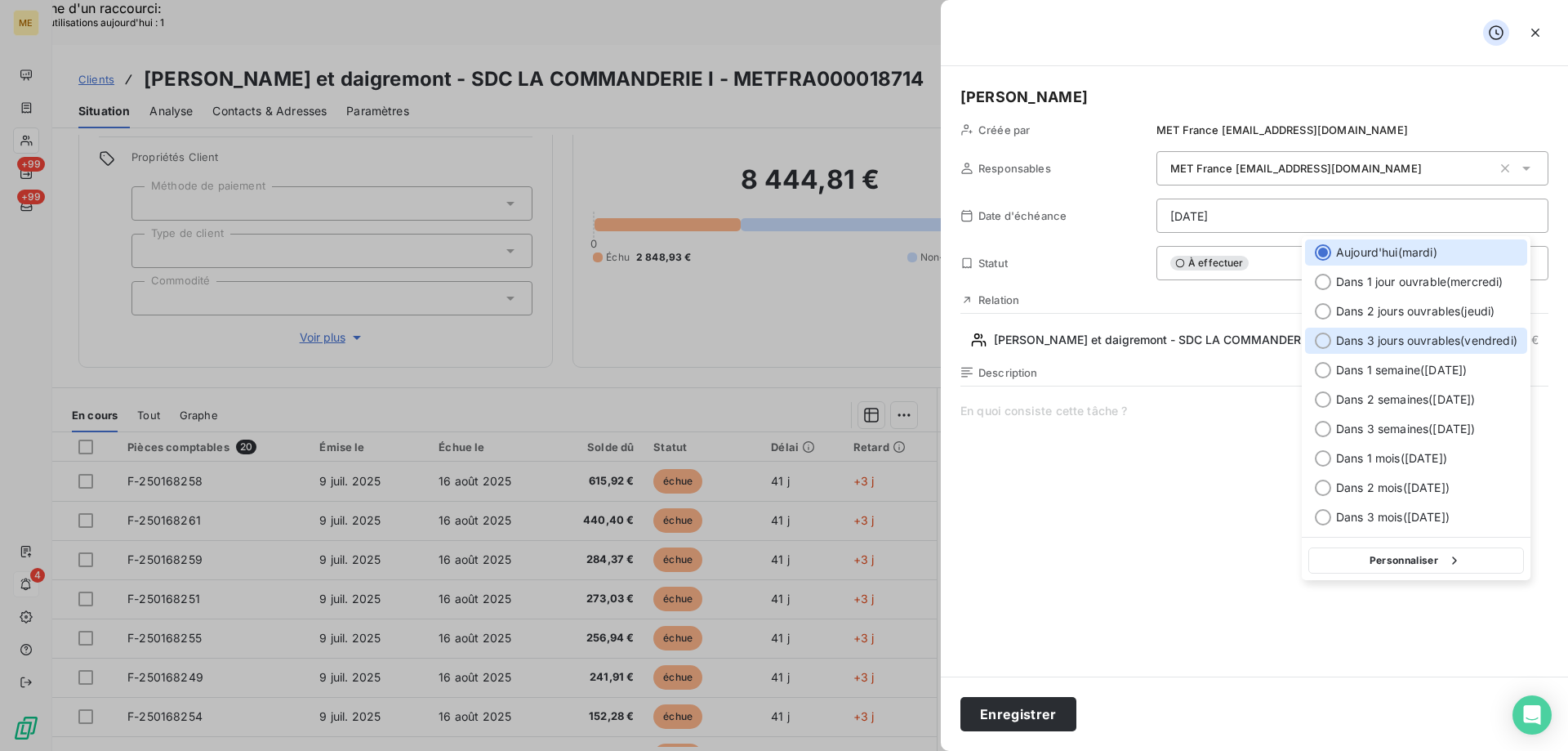
click at [1364, 342] on span "Dans 3 jours ouvrables ( [DATE] )" at bounding box center [1426, 341] width 181 height 17
type input "[DATE]"
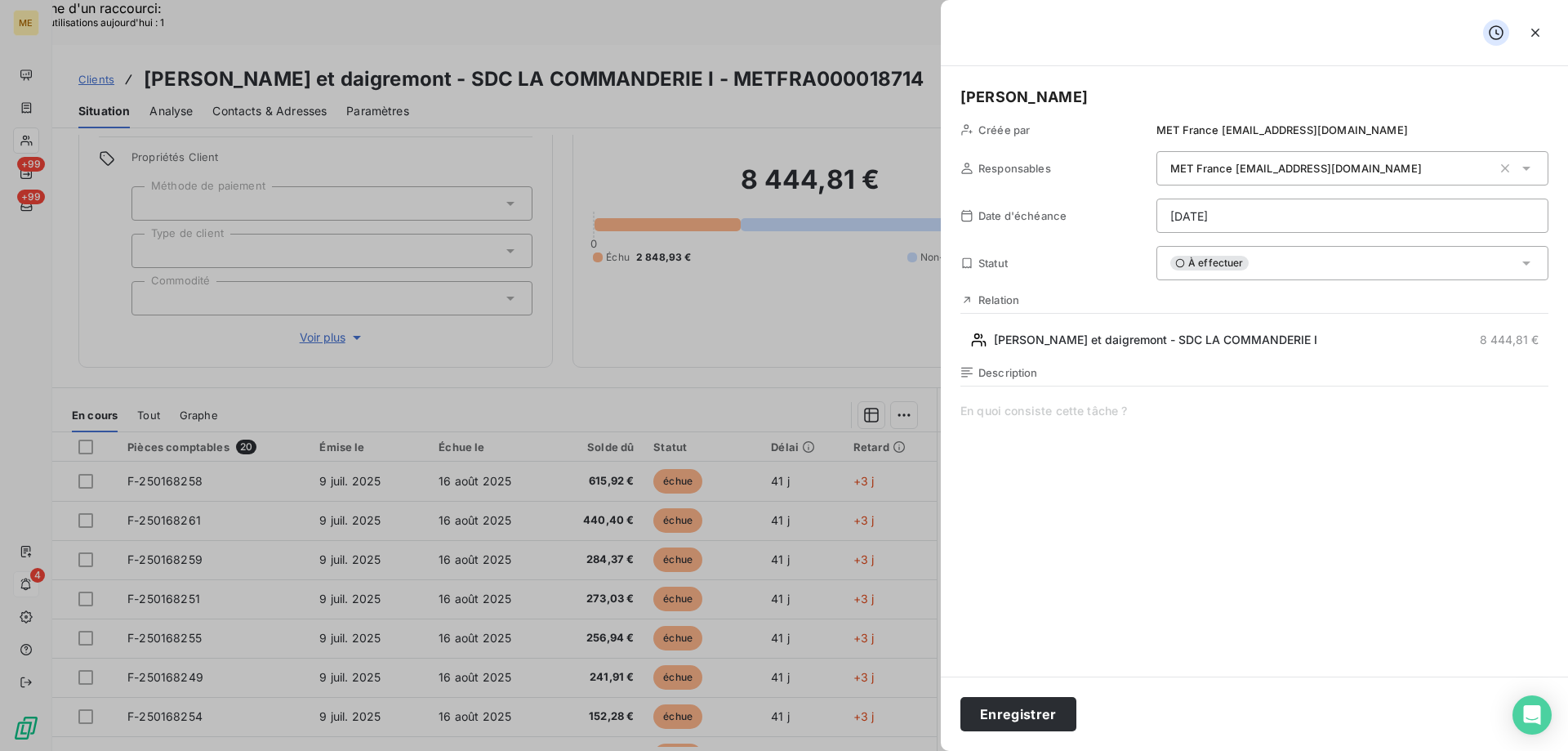
click at [1109, 412] on span at bounding box center [1254, 559] width 588 height 314
click at [1017, 710] on button "Enregistrer" at bounding box center [1018, 714] width 116 height 34
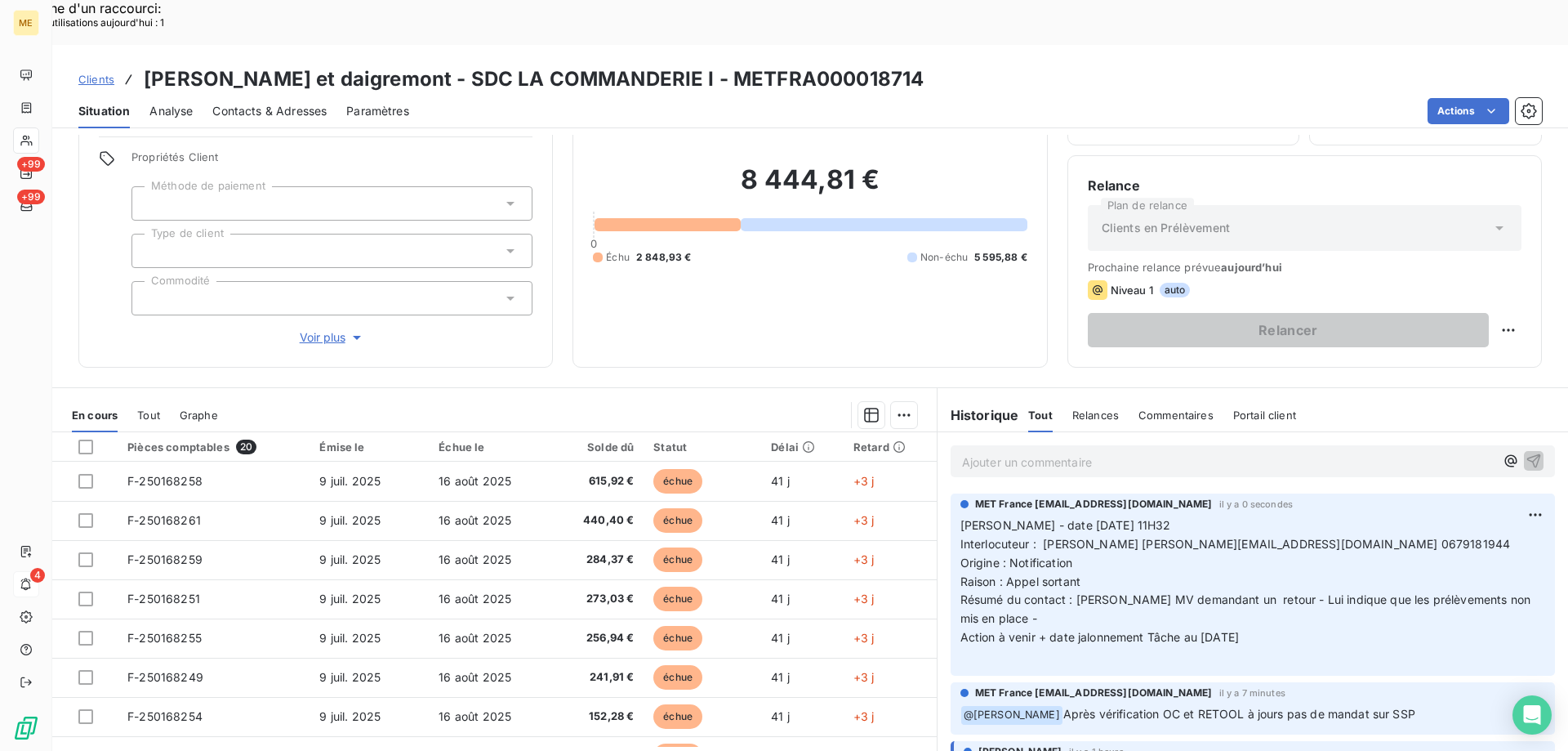
click at [974, 452] on p "Ajouter un commentaire ﻿" at bounding box center [1228, 462] width 532 height 21
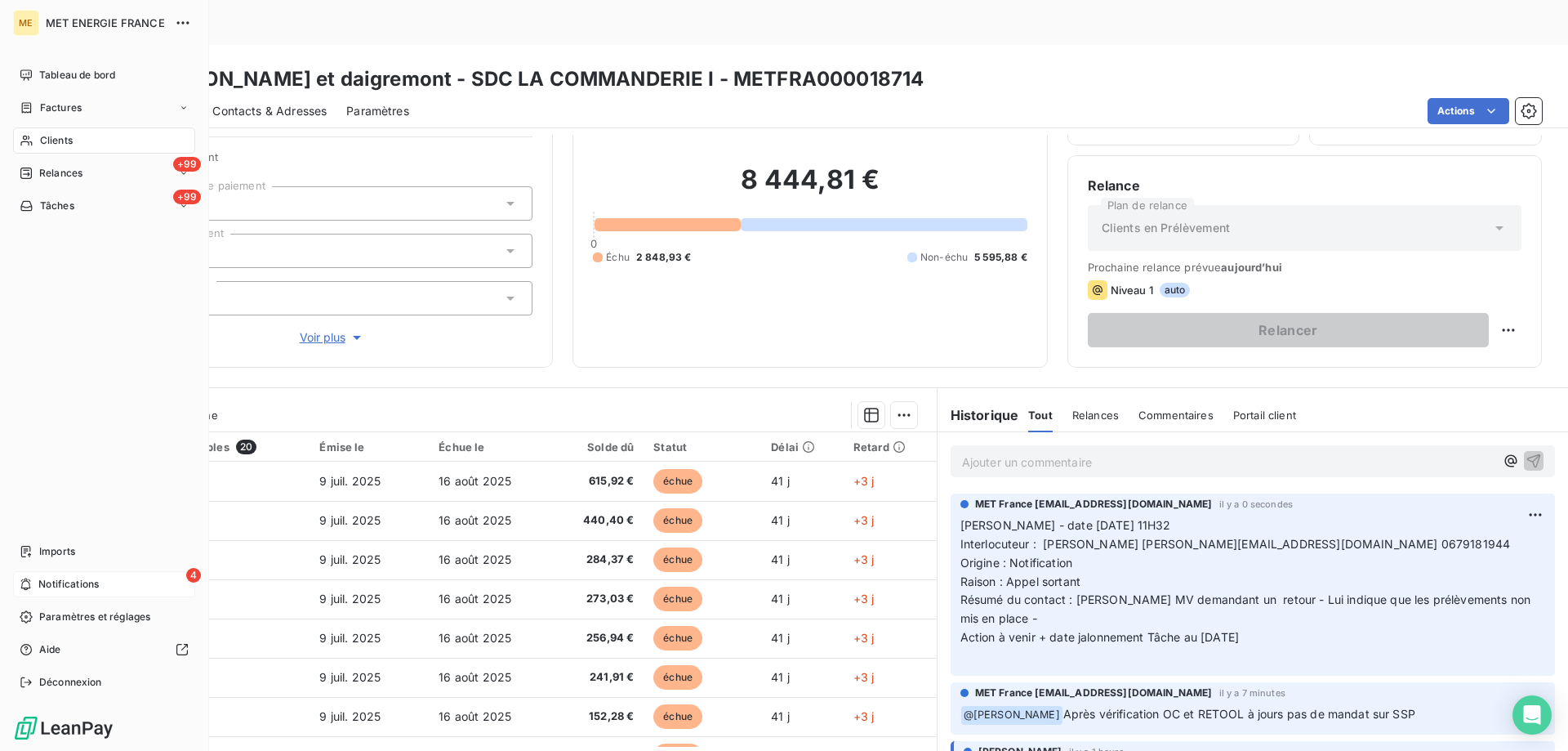
click at [70, 578] on span "Notifications" at bounding box center [68, 585] width 60 height 15
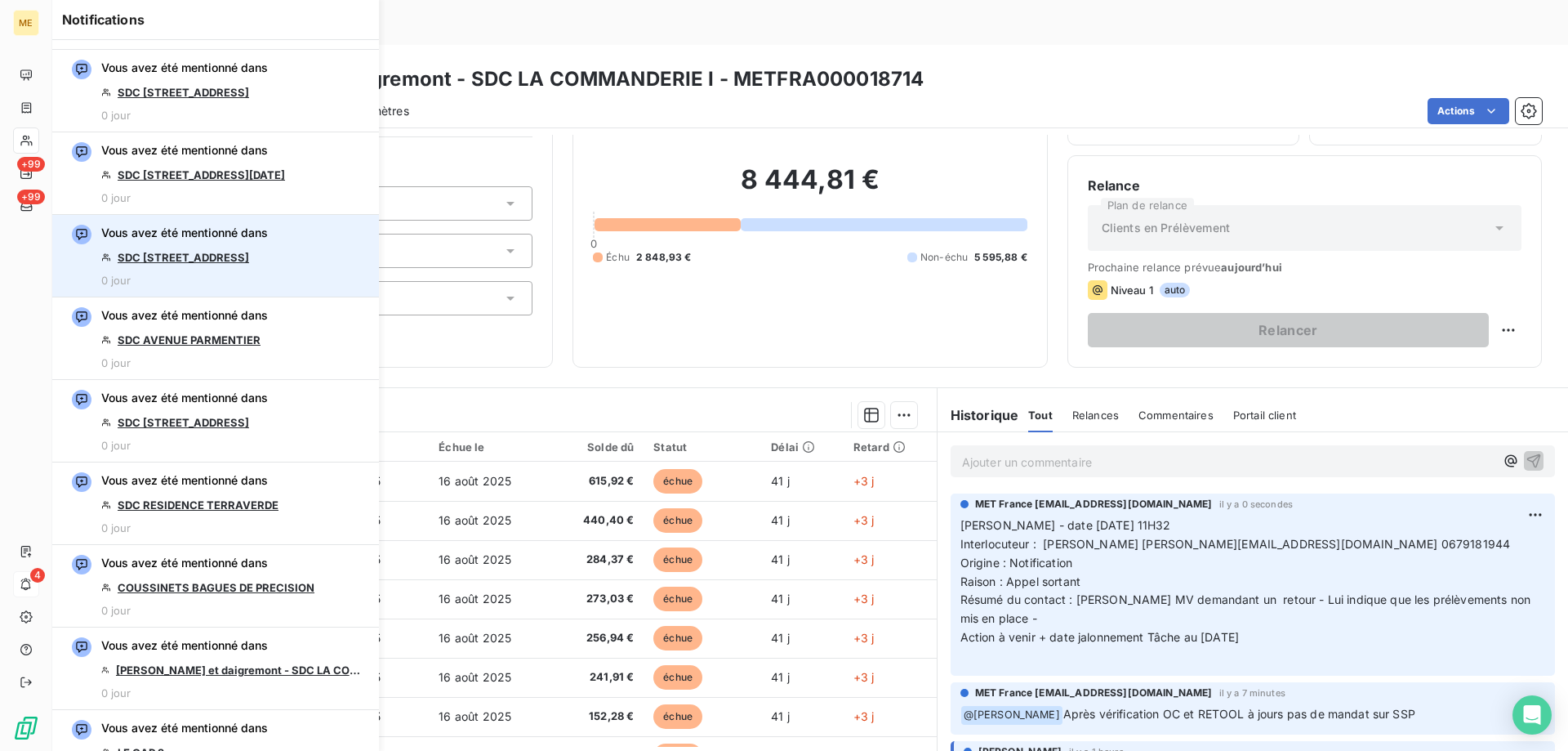
scroll to position [1062, 0]
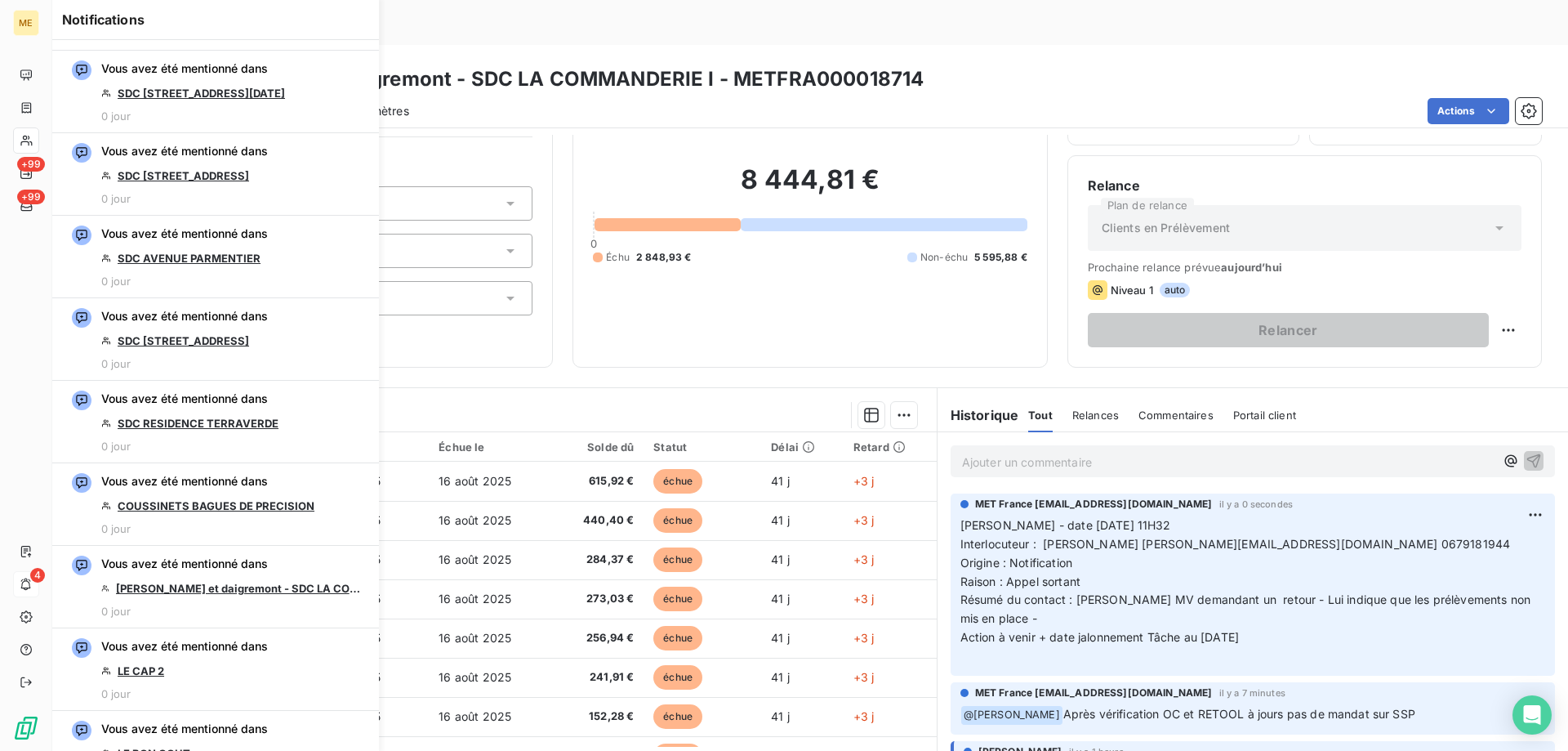
click at [503, 296] on div "Informations client Gestionnaires Aucun Propriétés Client Méthode de paiement T…" at bounding box center [315, 204] width 474 height 327
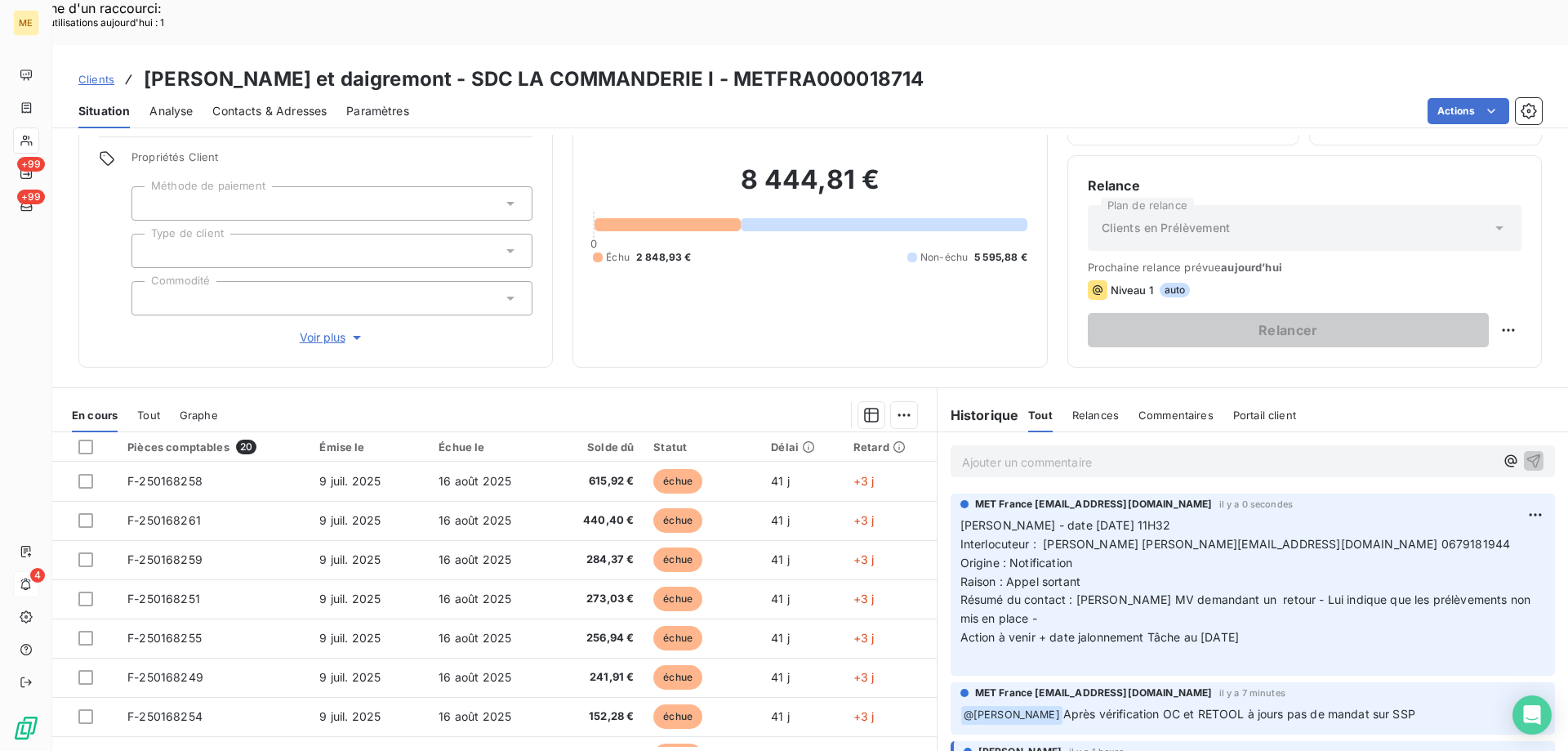
click at [332, 330] on span "Voir plus" at bounding box center [332, 338] width 65 height 17
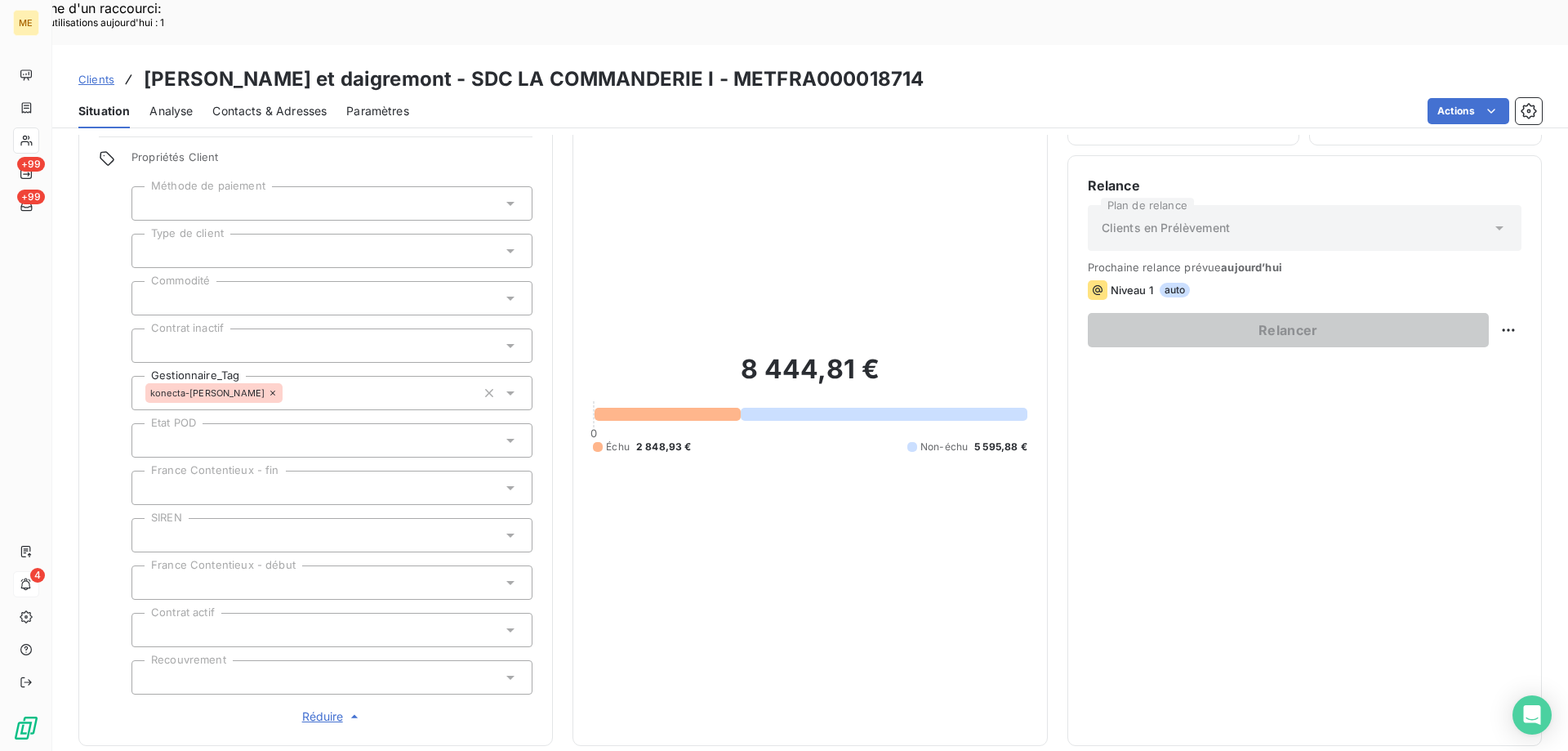
click at [310, 708] on span "Réduire" at bounding box center [332, 716] width 60 height 17
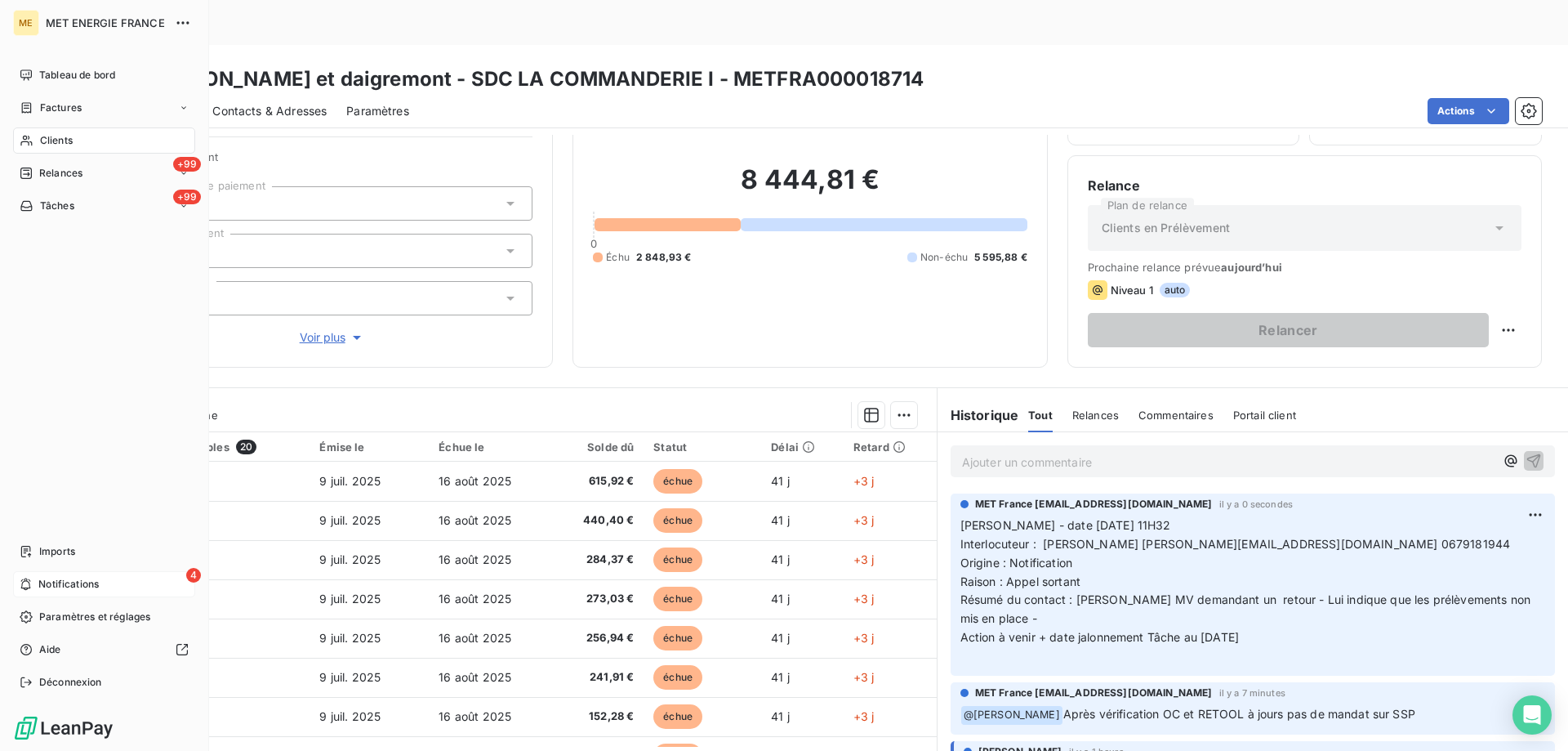
click at [98, 582] on span "Notifications" at bounding box center [68, 585] width 60 height 15
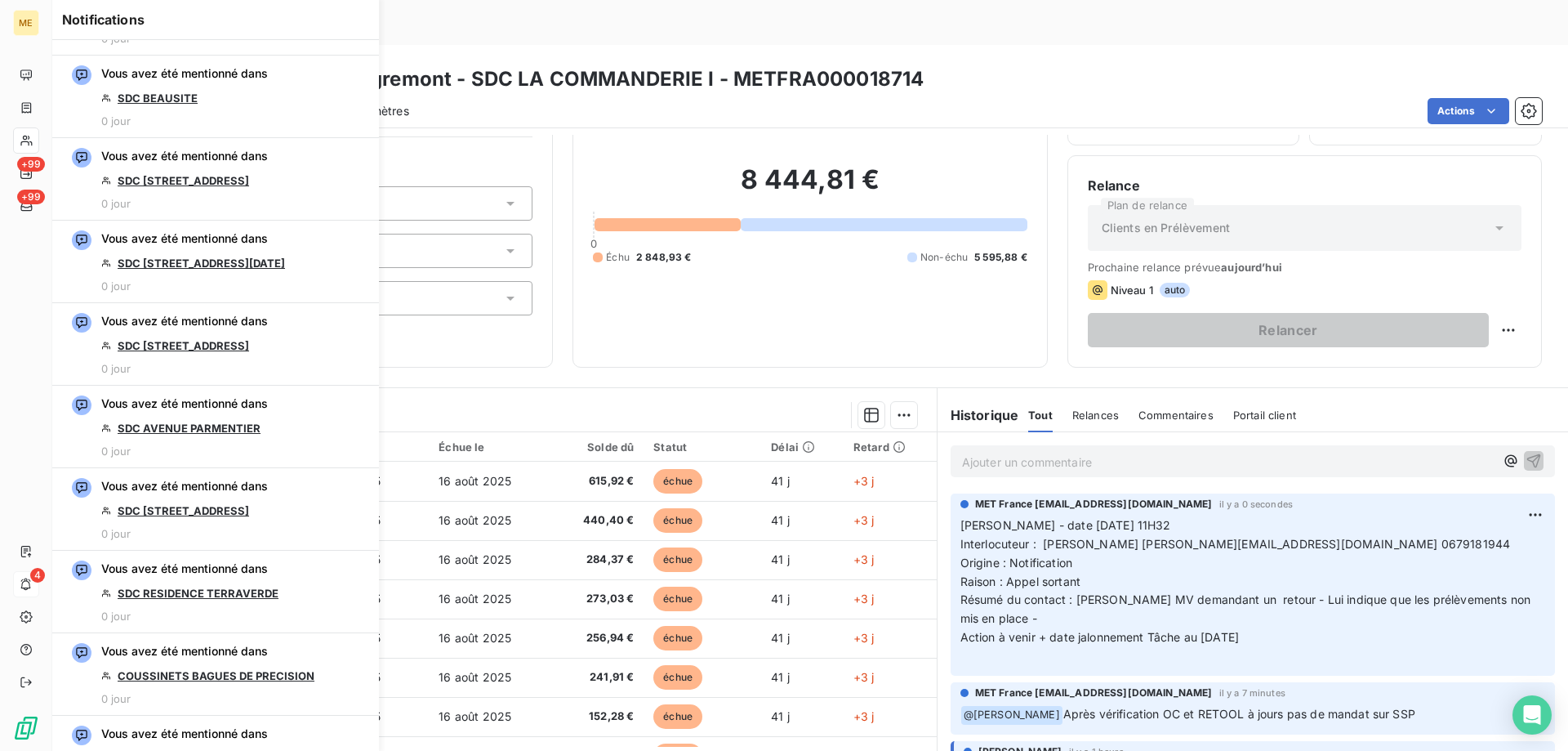
scroll to position [898, 0]
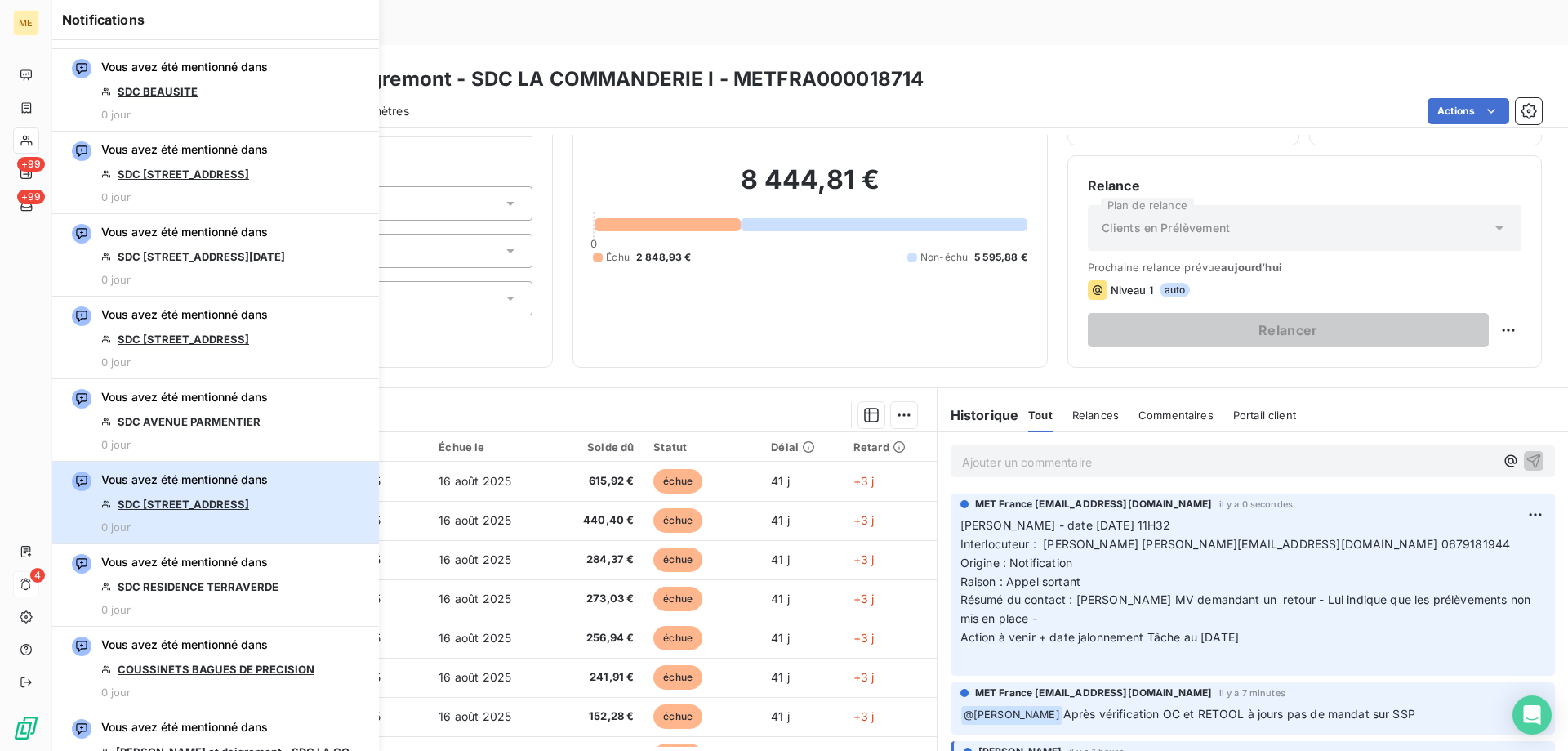
click at [271, 496] on button "Vous avez été mentionné dans SDC [STREET_ADDRESS] 0 jour" at bounding box center [215, 503] width 327 height 83
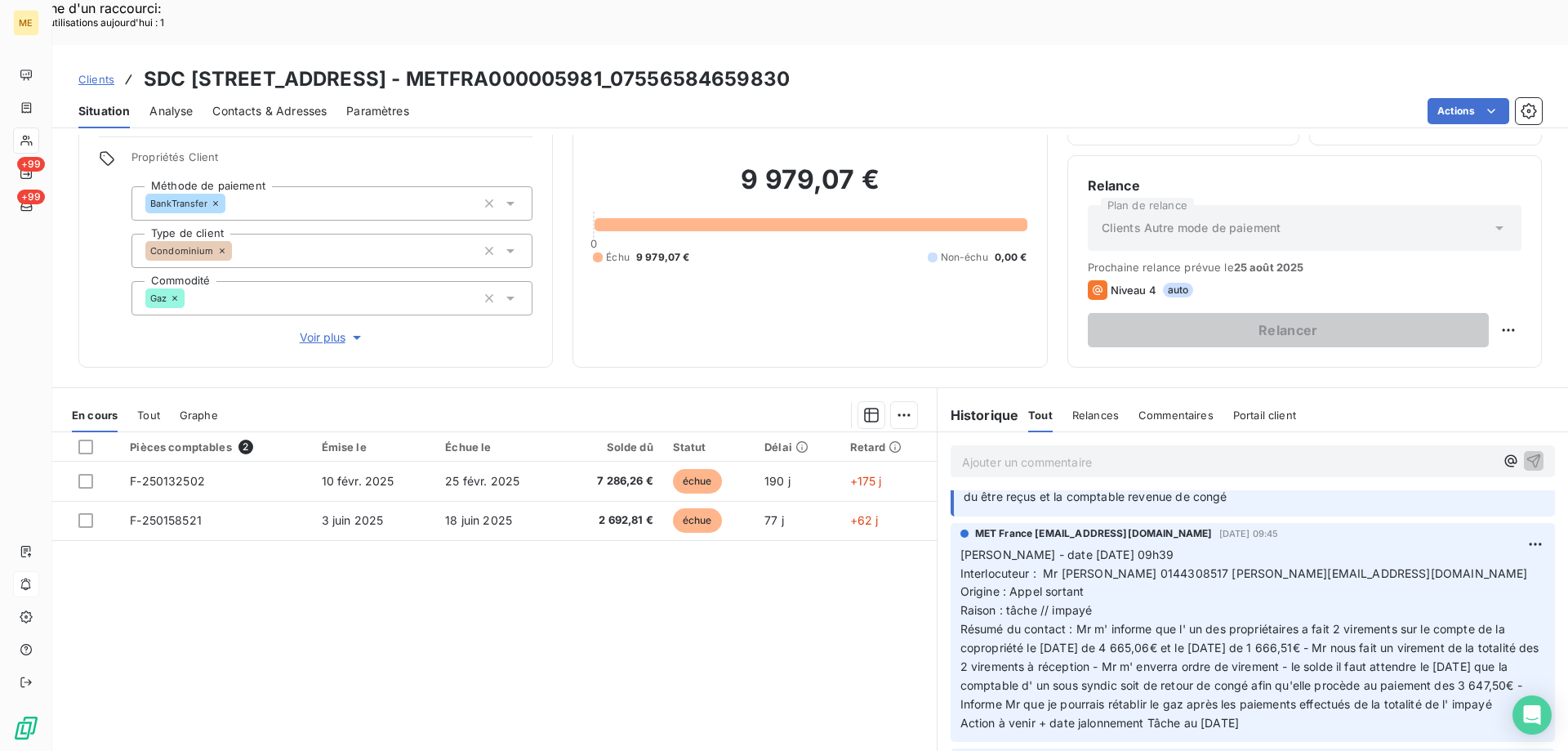
scroll to position [82, 0]
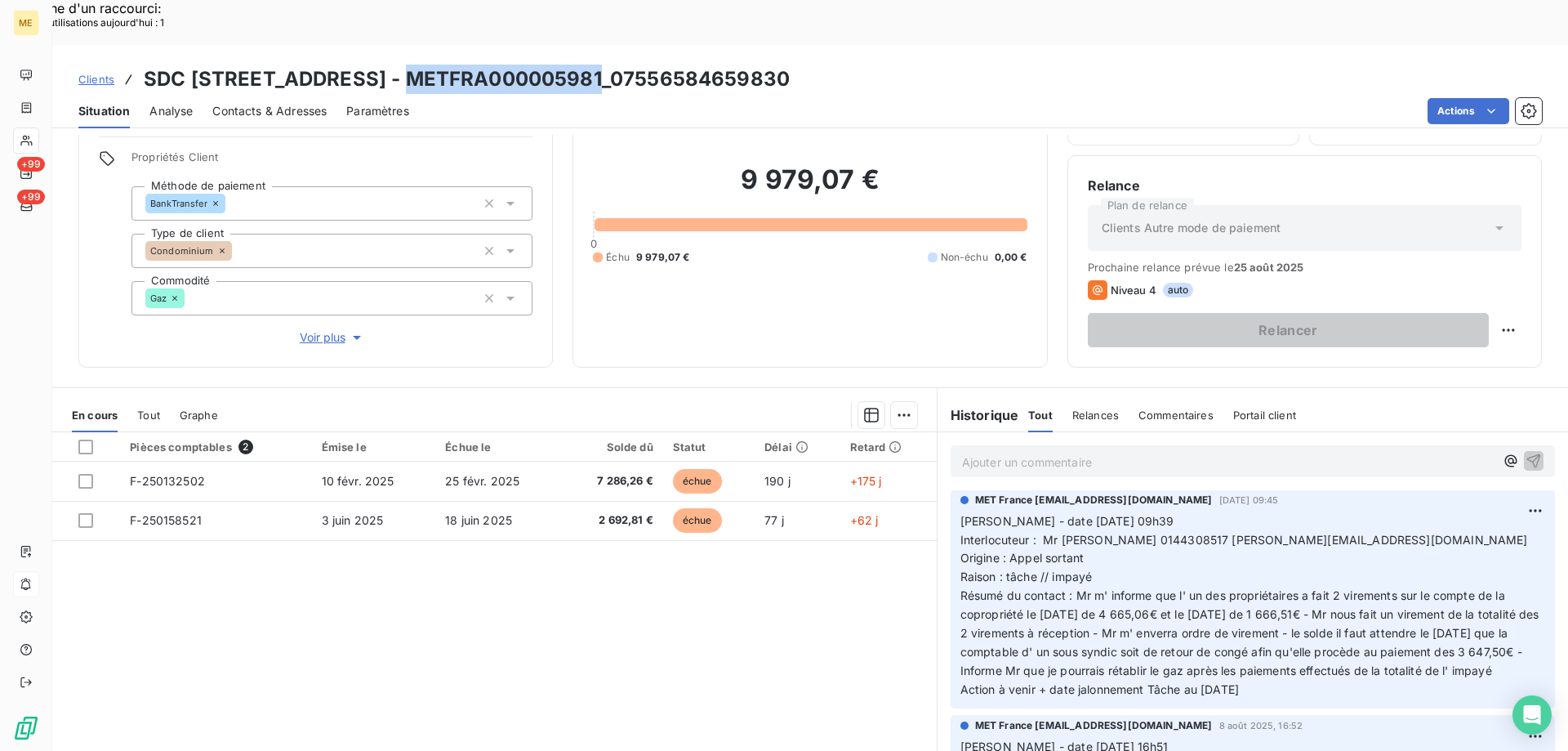
drag, startPoint x: 401, startPoint y: 32, endPoint x: 594, endPoint y: 41, distance: 193.2
click at [594, 65] on h3 "SDC [STREET_ADDRESS] - METFRA000005981_07556584659830" at bounding box center [467, 79] width 646 height 30
copy h3 "METFRA000005981"
click at [319, 330] on span "Voir plus" at bounding box center [332, 338] width 65 height 17
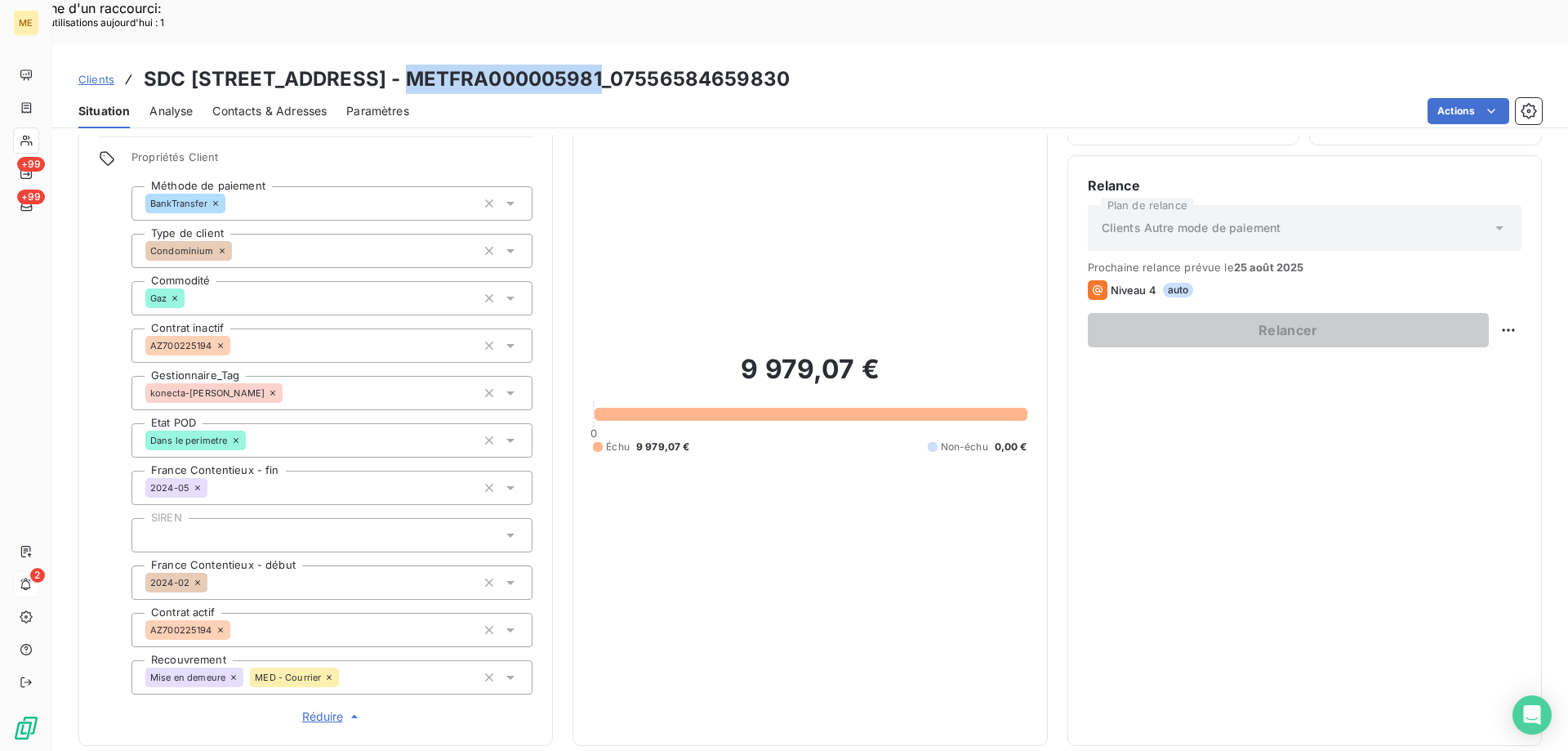
click at [319, 708] on span "Réduire" at bounding box center [332, 716] width 60 height 17
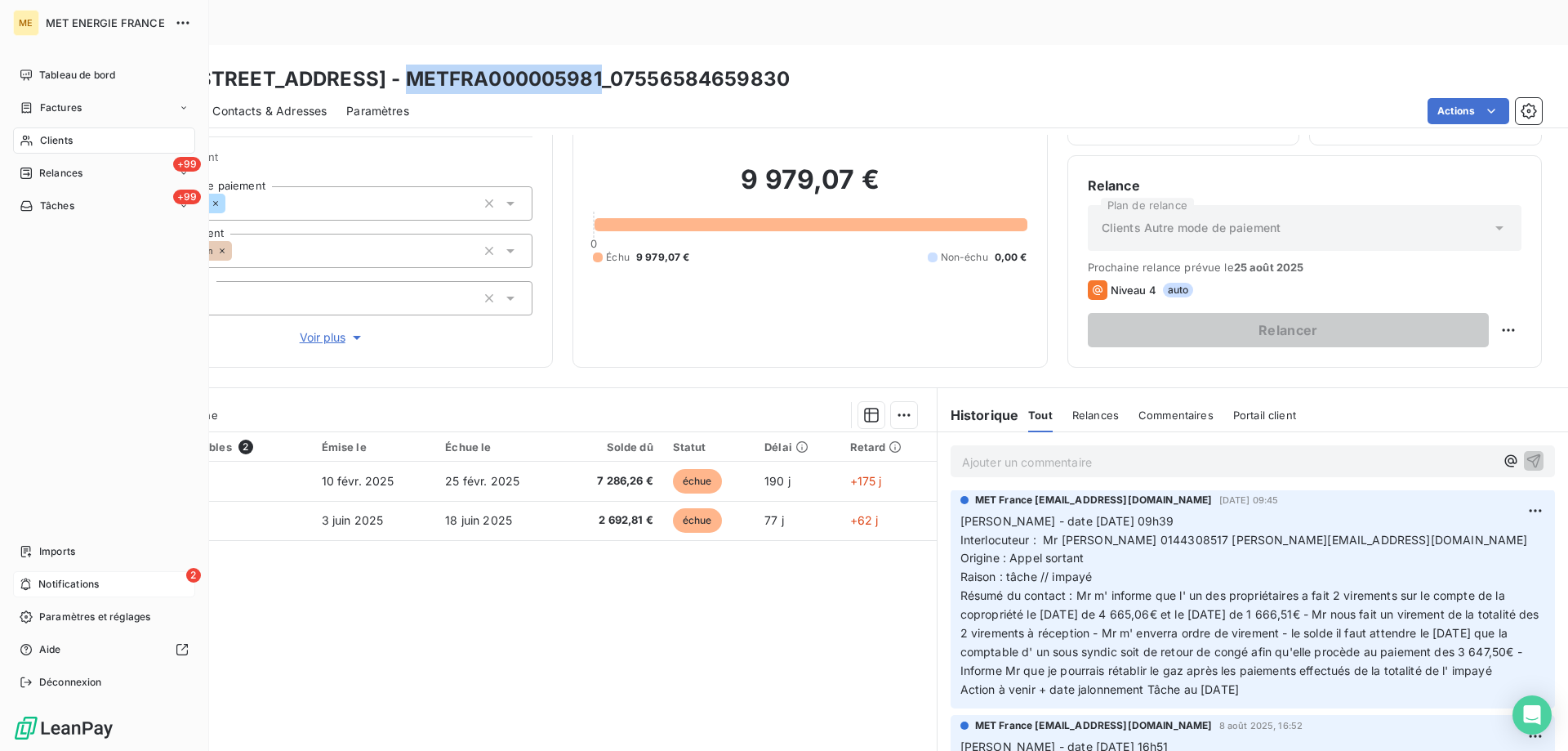
click at [106, 586] on div "2 Notifications" at bounding box center [104, 585] width 182 height 26
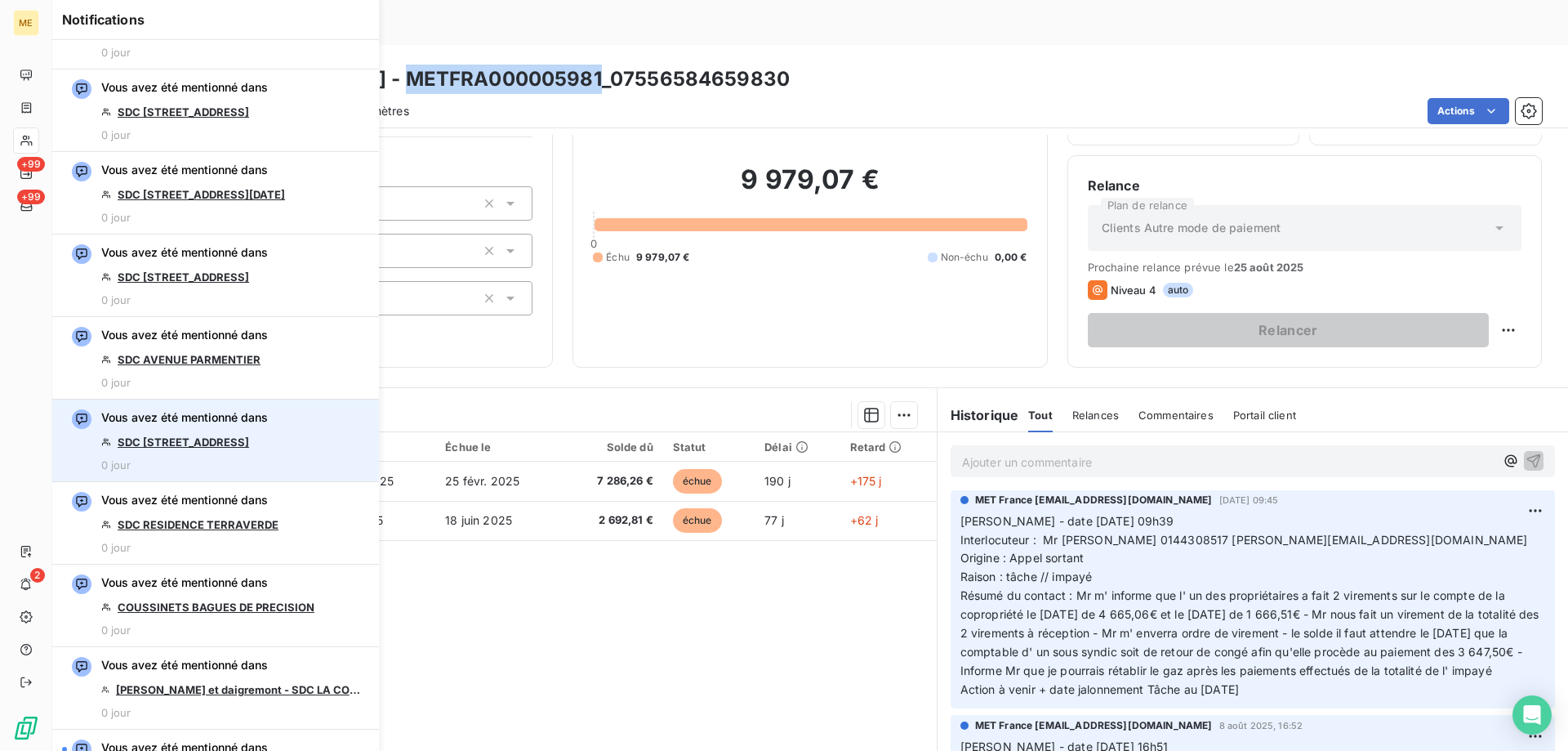
scroll to position [980, 0]
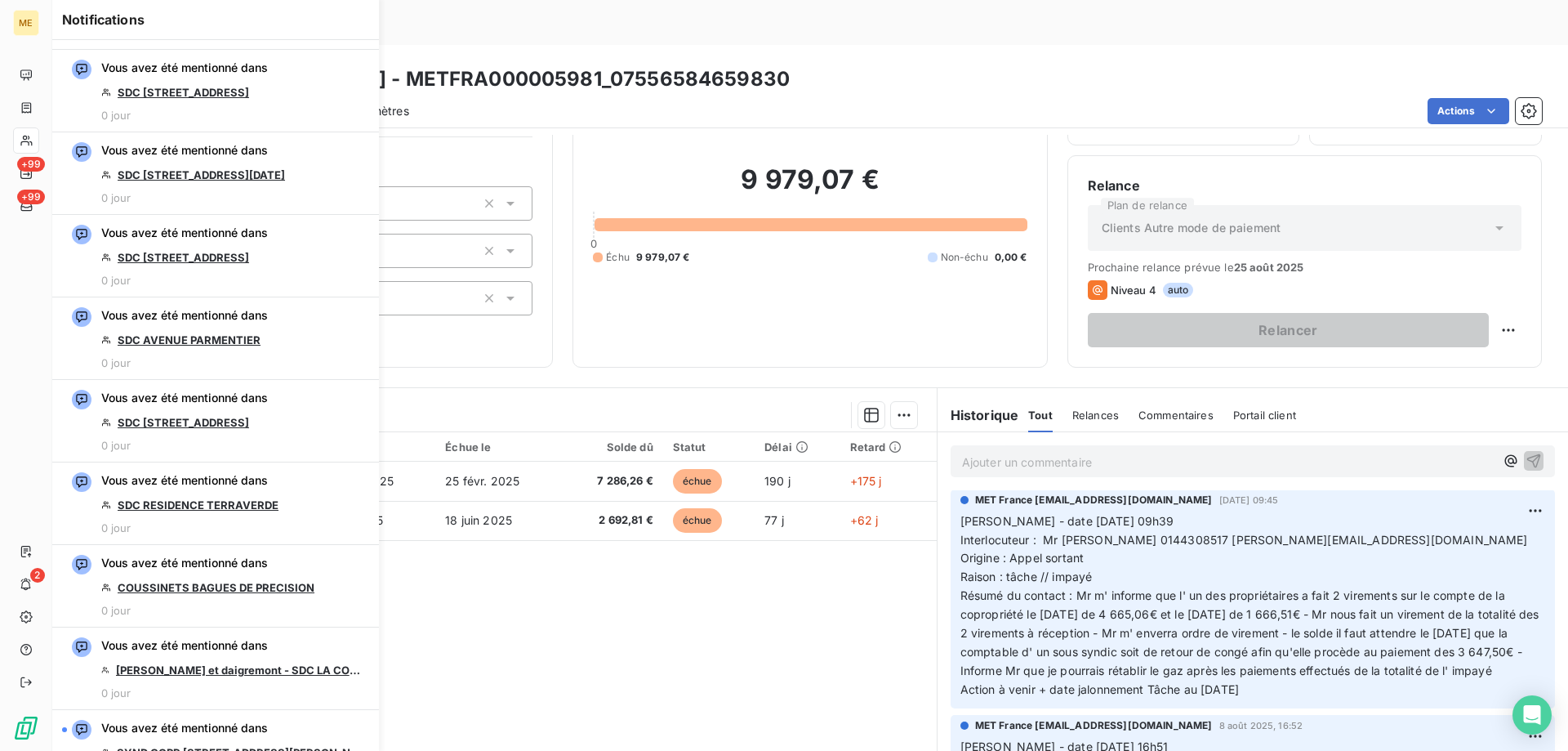
click at [474, 609] on div "Pièces comptables 2 Émise le Échue le Solde dû Statut Délai Retard F-250132502 …" at bounding box center [494, 590] width 884 height 315
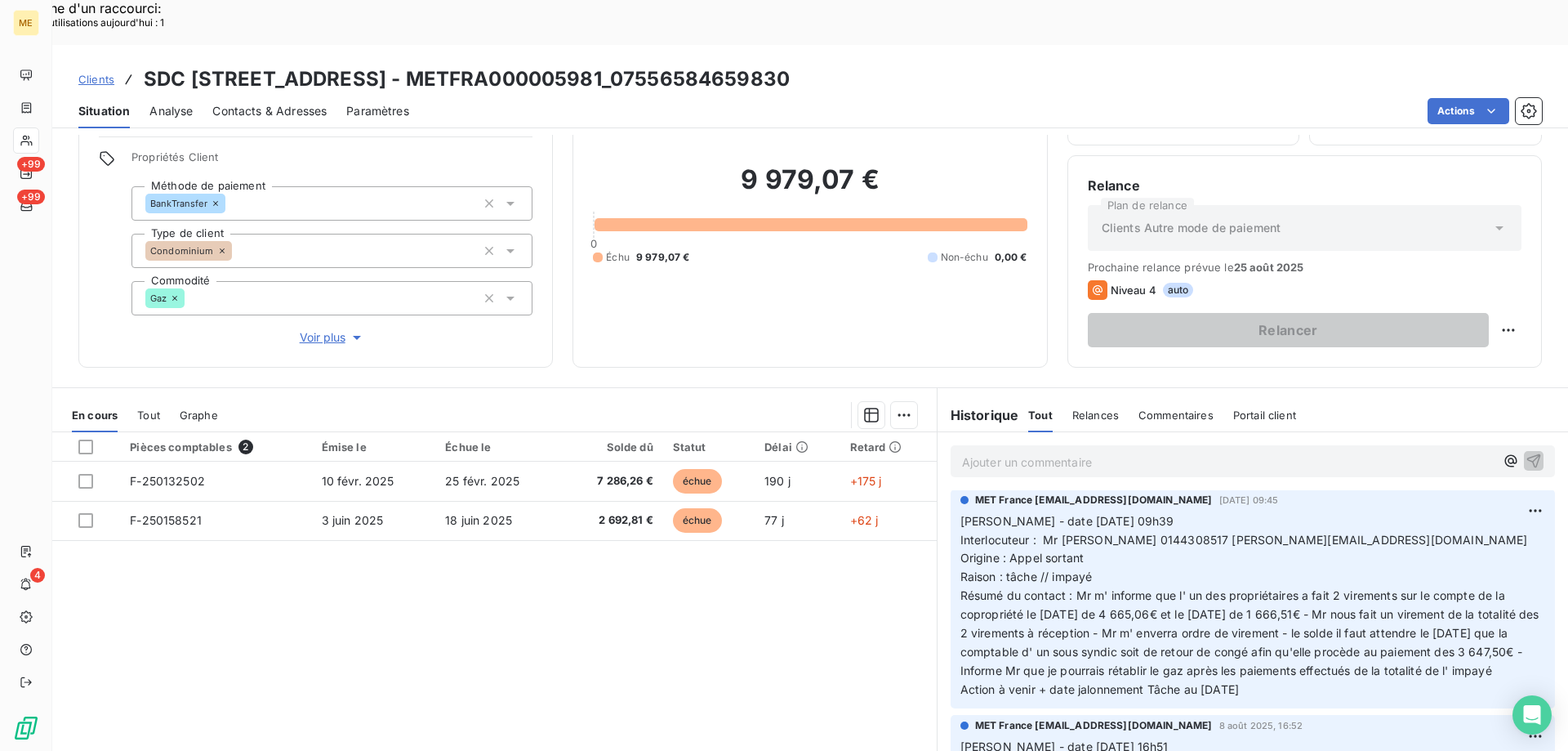
click at [1126, 532] on span "Interlocuteur : Mr [PERSON_NAME] 0144308517 [PERSON_NAME][EMAIL_ADDRESS][DOMAIN…" at bounding box center [1244, 539] width 568 height 14
copy span "0144308517"
click at [788, 593] on div "Pièces comptables 2 Émise le Échue le Solde dû Statut Délai Retard F-250132502 …" at bounding box center [494, 590] width 884 height 315
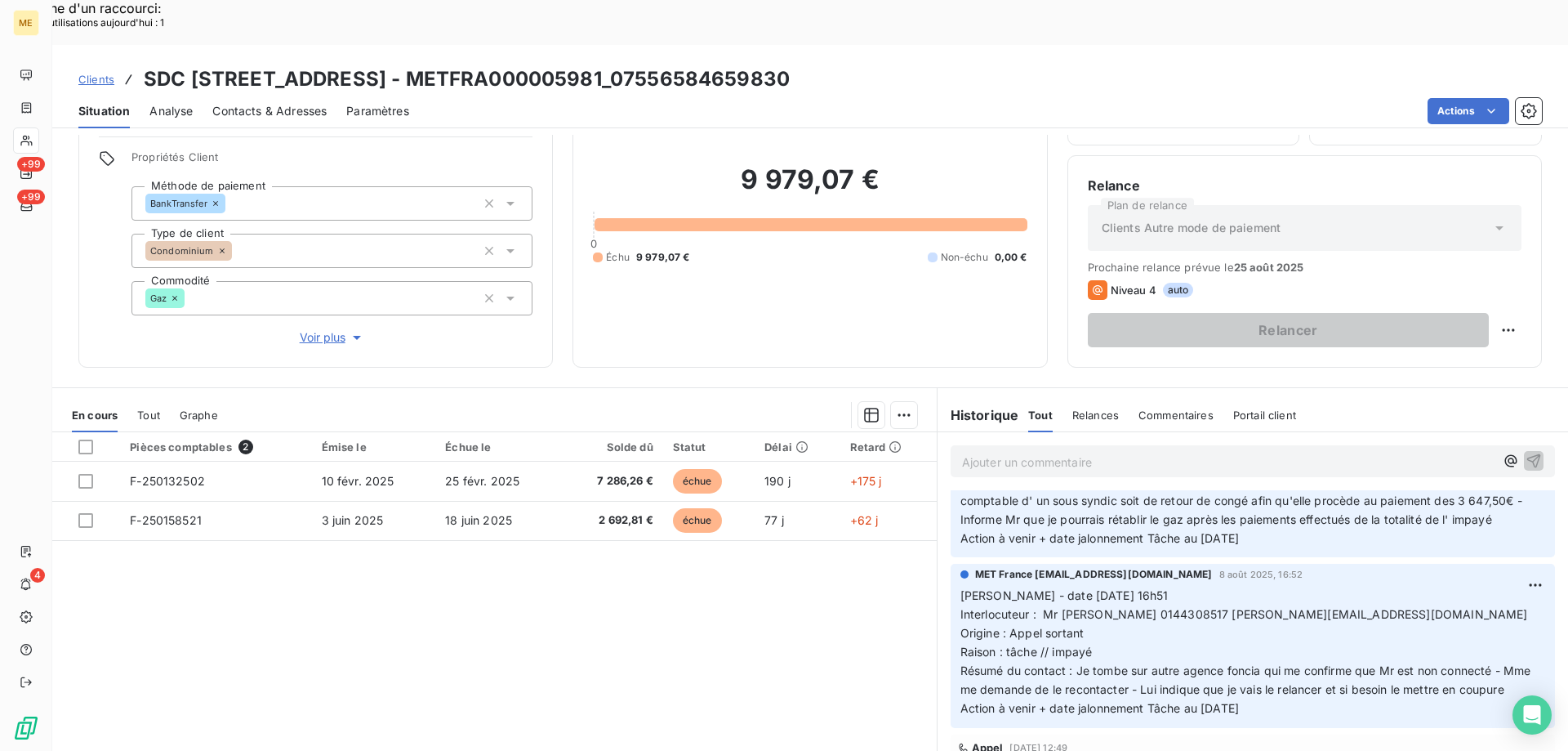
scroll to position [82, 0]
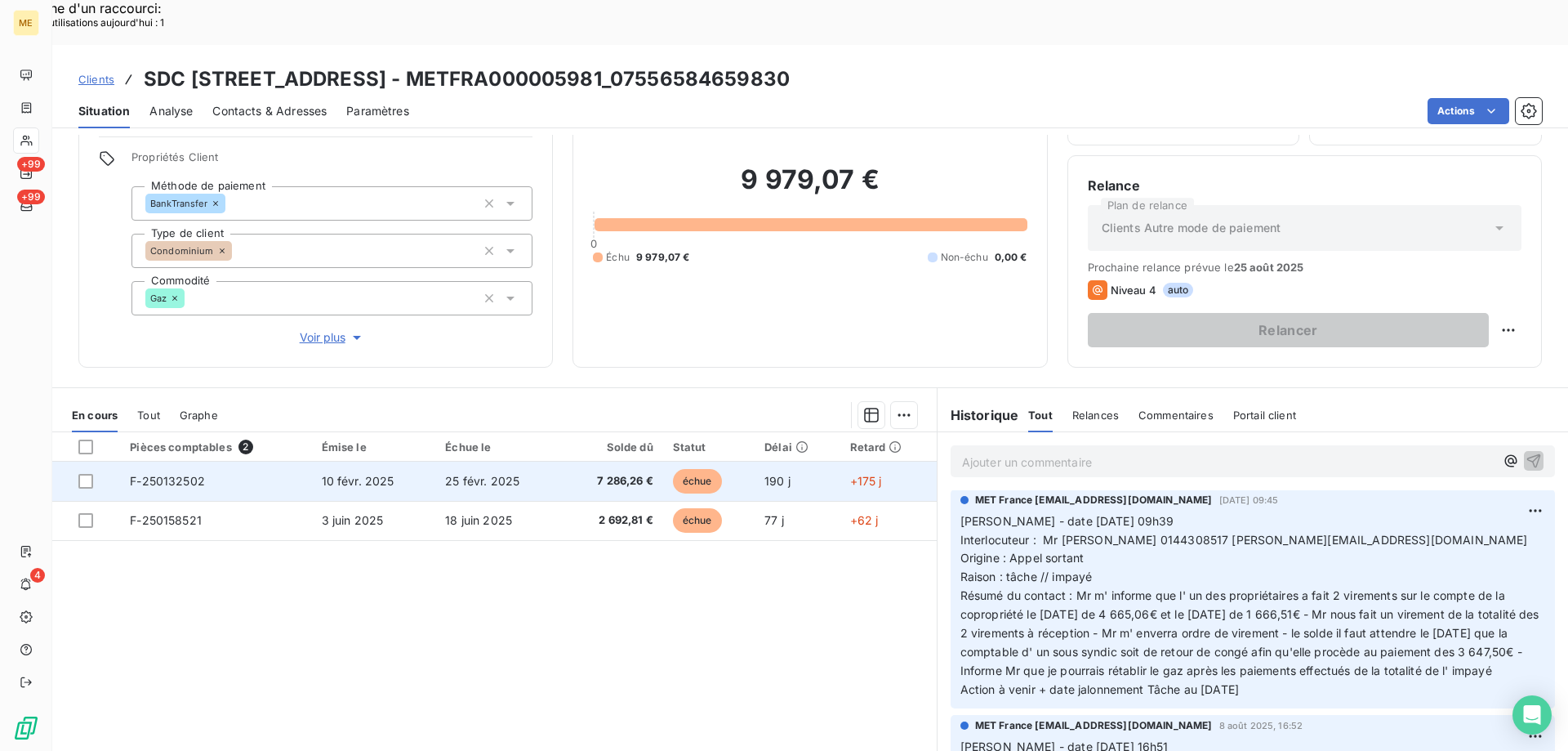
click at [194, 474] on span "F-250132502" at bounding box center [167, 480] width 75 height 14
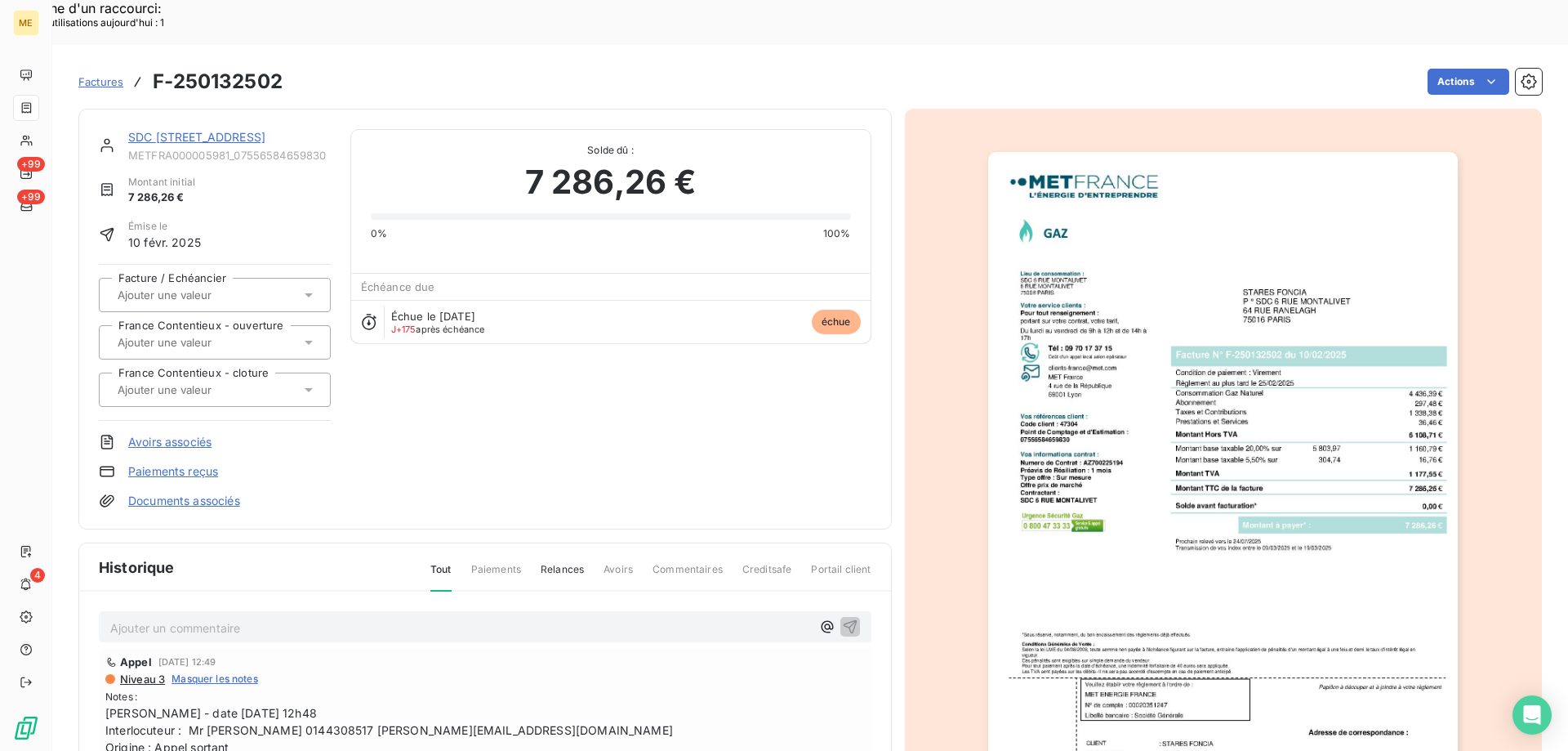
click at [1181, 232] on img "button" at bounding box center [1223, 484] width 469 height 665
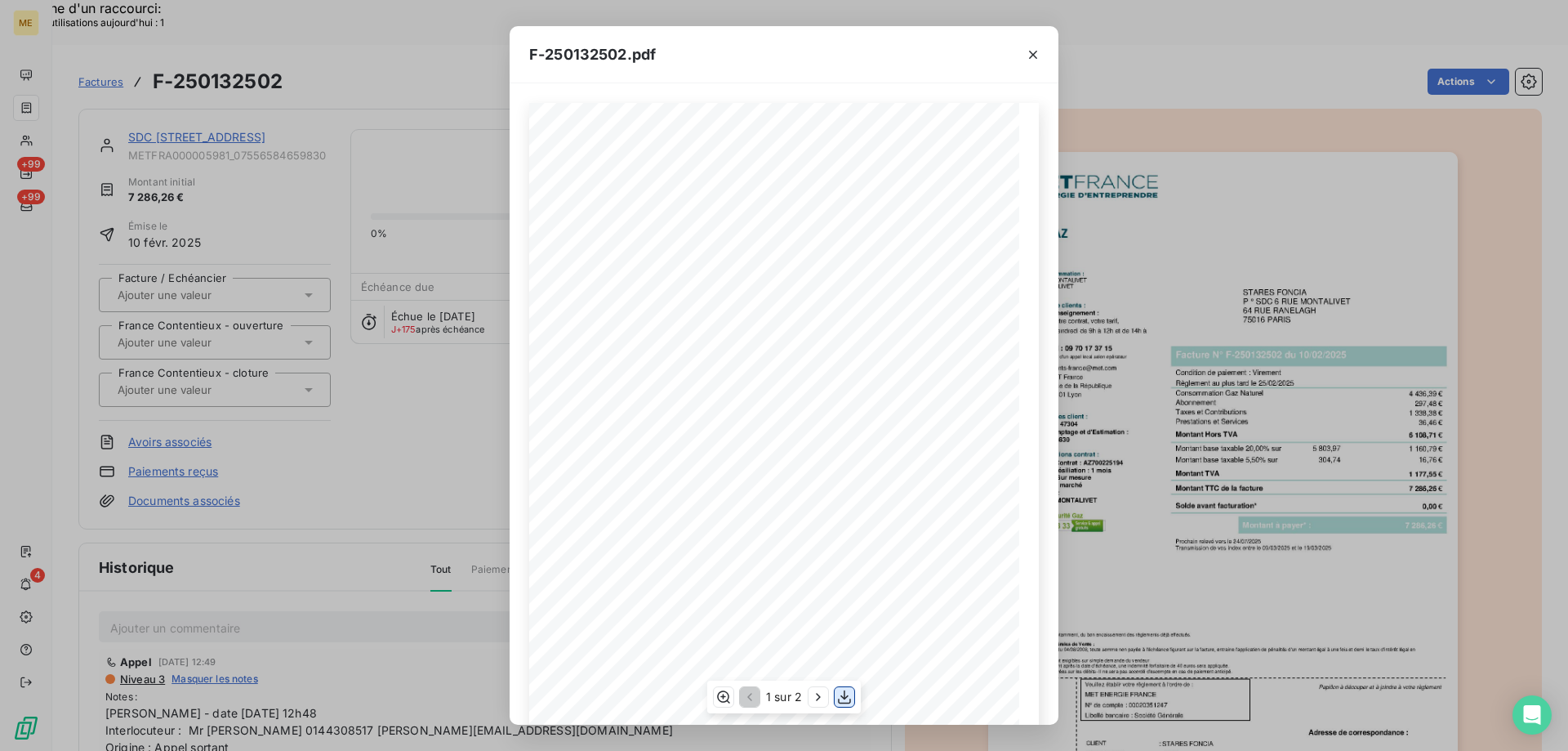
click at [840, 700] on icon "button" at bounding box center [844, 697] width 17 height 17
click at [1031, 55] on icon "button" at bounding box center [1033, 55] width 17 height 17
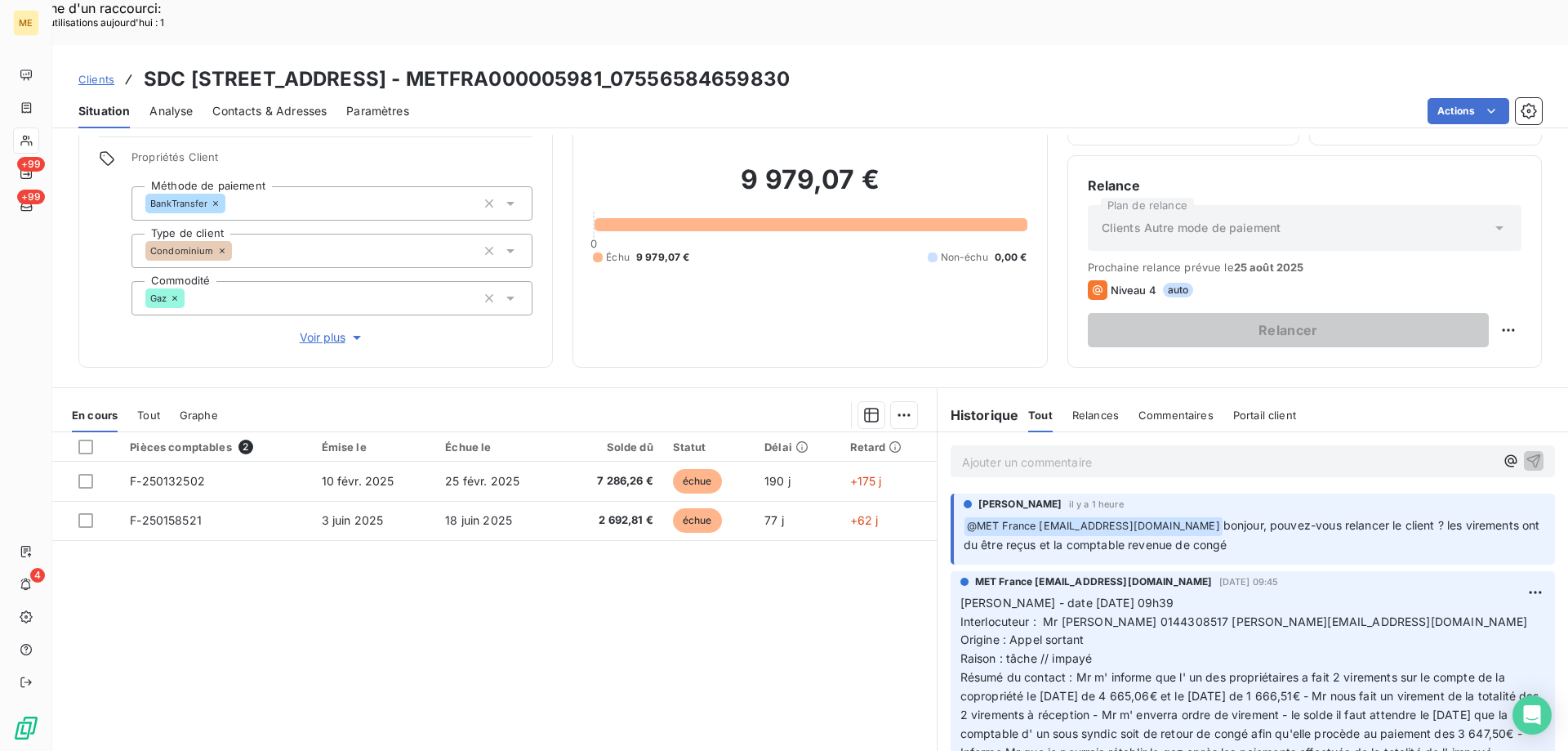
scroll to position [82, 0]
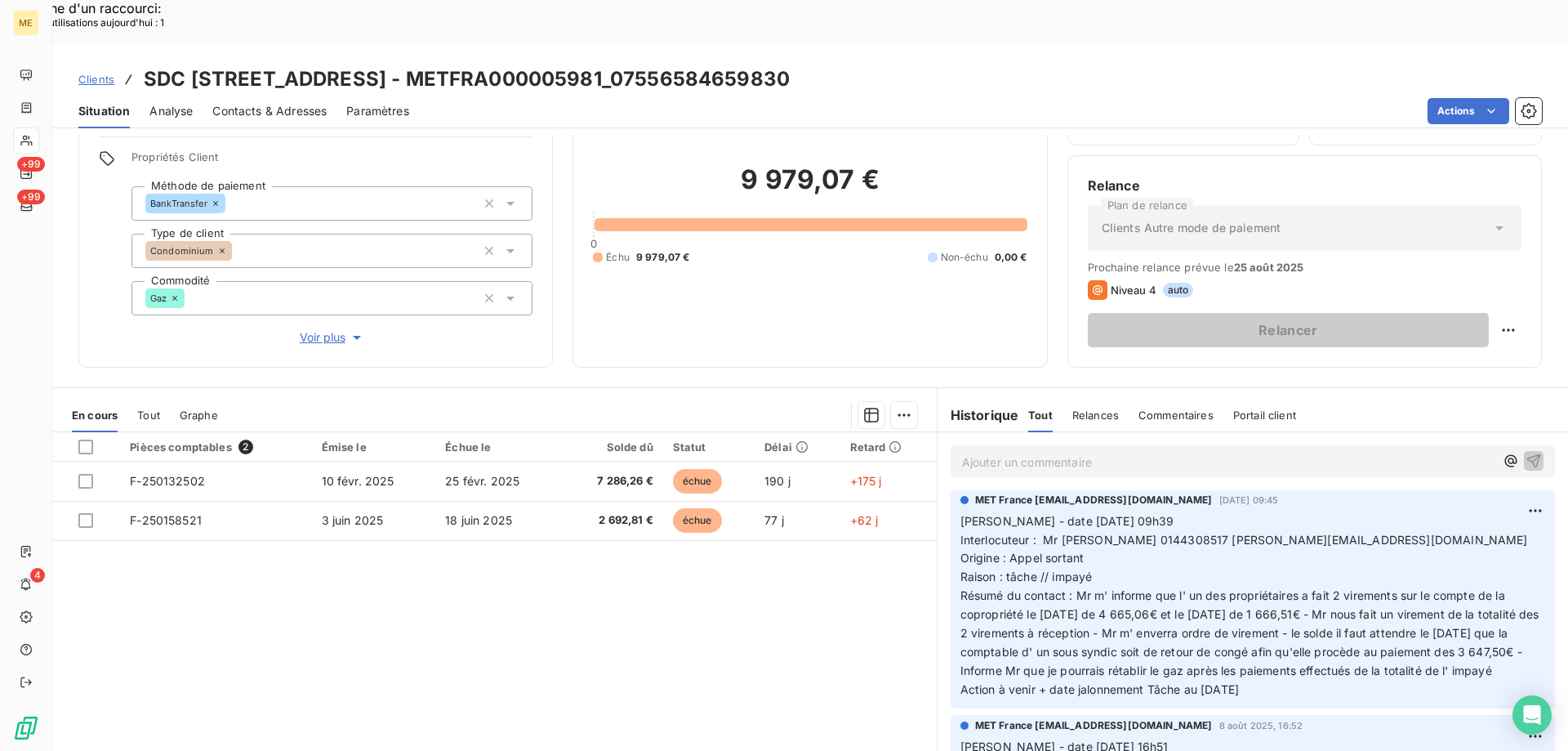
drag, startPoint x: 1239, startPoint y: 664, endPoint x: 955, endPoint y: 482, distance: 337.3
click at [960, 513] on p "[PERSON_NAME] - date [DATE] 09h39 Interlocuteur : Mr [PERSON_NAME] 0144308517 […" at bounding box center [1253, 606] width 584 height 187
click at [1000, 452] on p "Ajouter un commentaire ﻿" at bounding box center [1228, 462] width 532 height 21
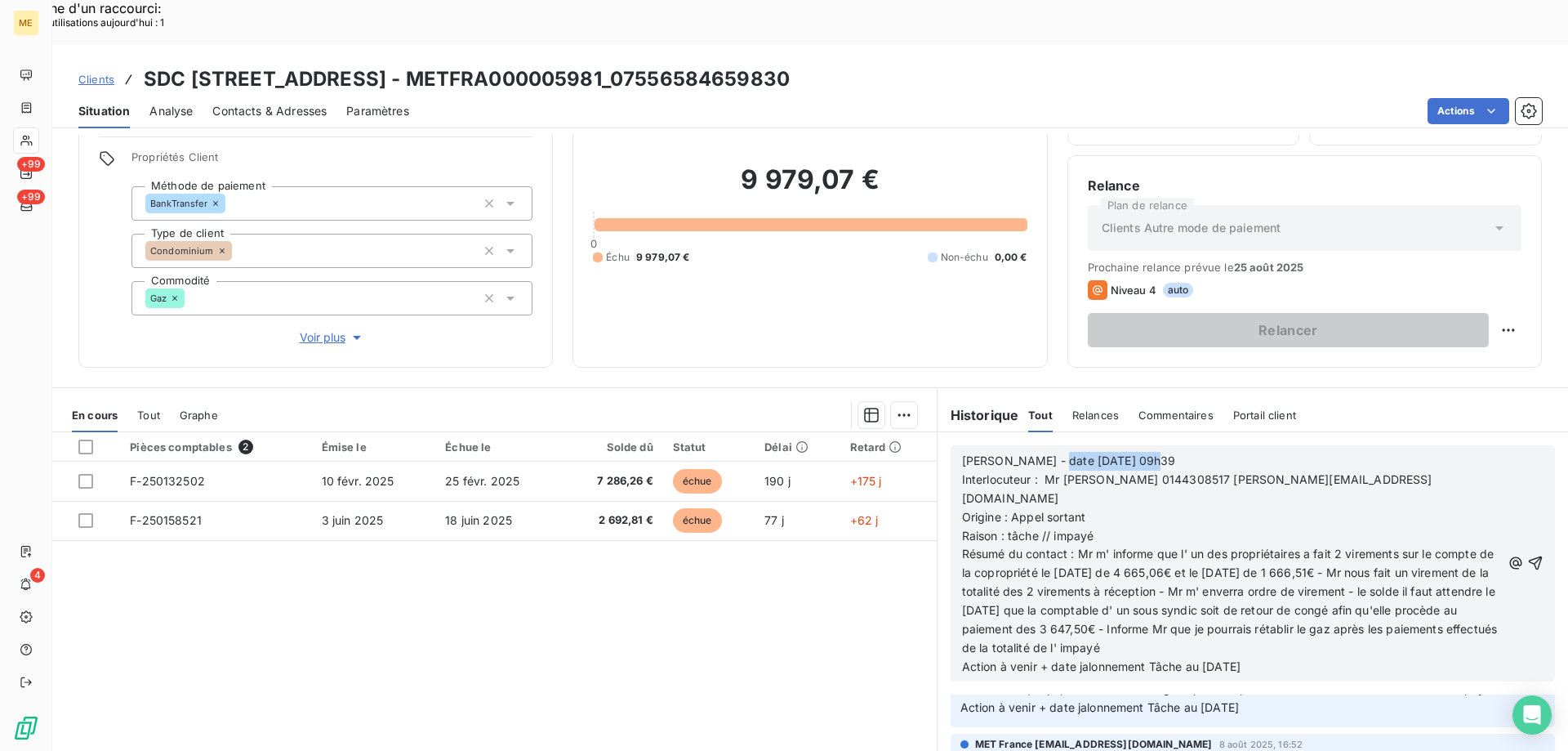
drag, startPoint x: 1038, startPoint y: 415, endPoint x: 1176, endPoint y: 430, distance: 138.8
click at [1152, 452] on p "[PERSON_NAME] - date [DATE] 09h39" at bounding box center [1231, 461] width 539 height 19
drag, startPoint x: 1006, startPoint y: 452, endPoint x: 1077, endPoint y: 457, distance: 71.2
click at [1077, 510] on span "Origine : Appel sortant" at bounding box center [1023, 517] width 123 height 14
drag, startPoint x: 1003, startPoint y: 469, endPoint x: 1103, endPoint y: 469, distance: 100.0
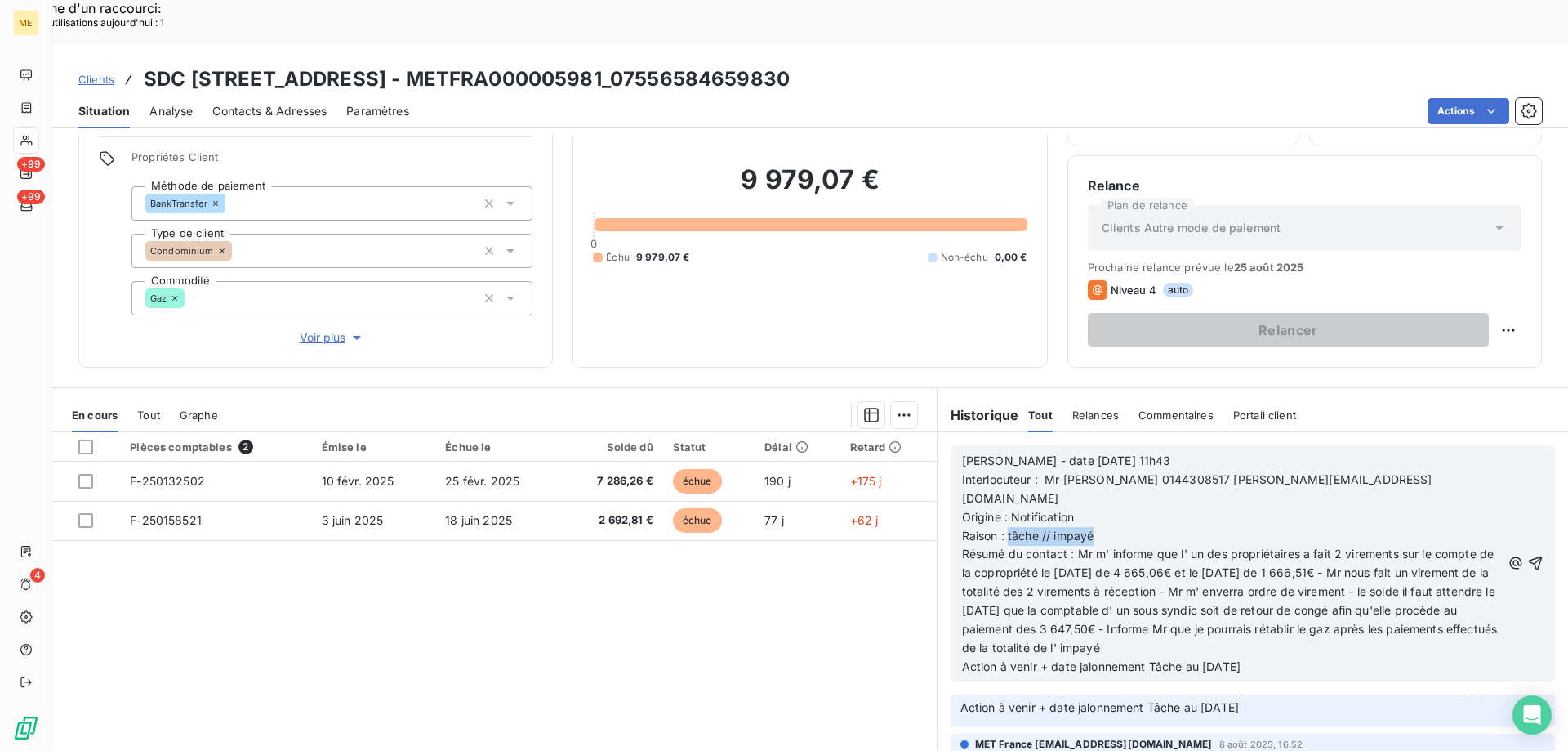
click at [1103, 527] on p "Raison : tâche // impayé" at bounding box center [1231, 536] width 539 height 19
drag, startPoint x: 1073, startPoint y: 491, endPoint x: 1238, endPoint y: 590, distance: 192.4
click at [1238, 590] on p "Résumé du contact : Mr m' informe que l' un des propriétaires a fait 2 virement…" at bounding box center [1231, 600] width 539 height 112
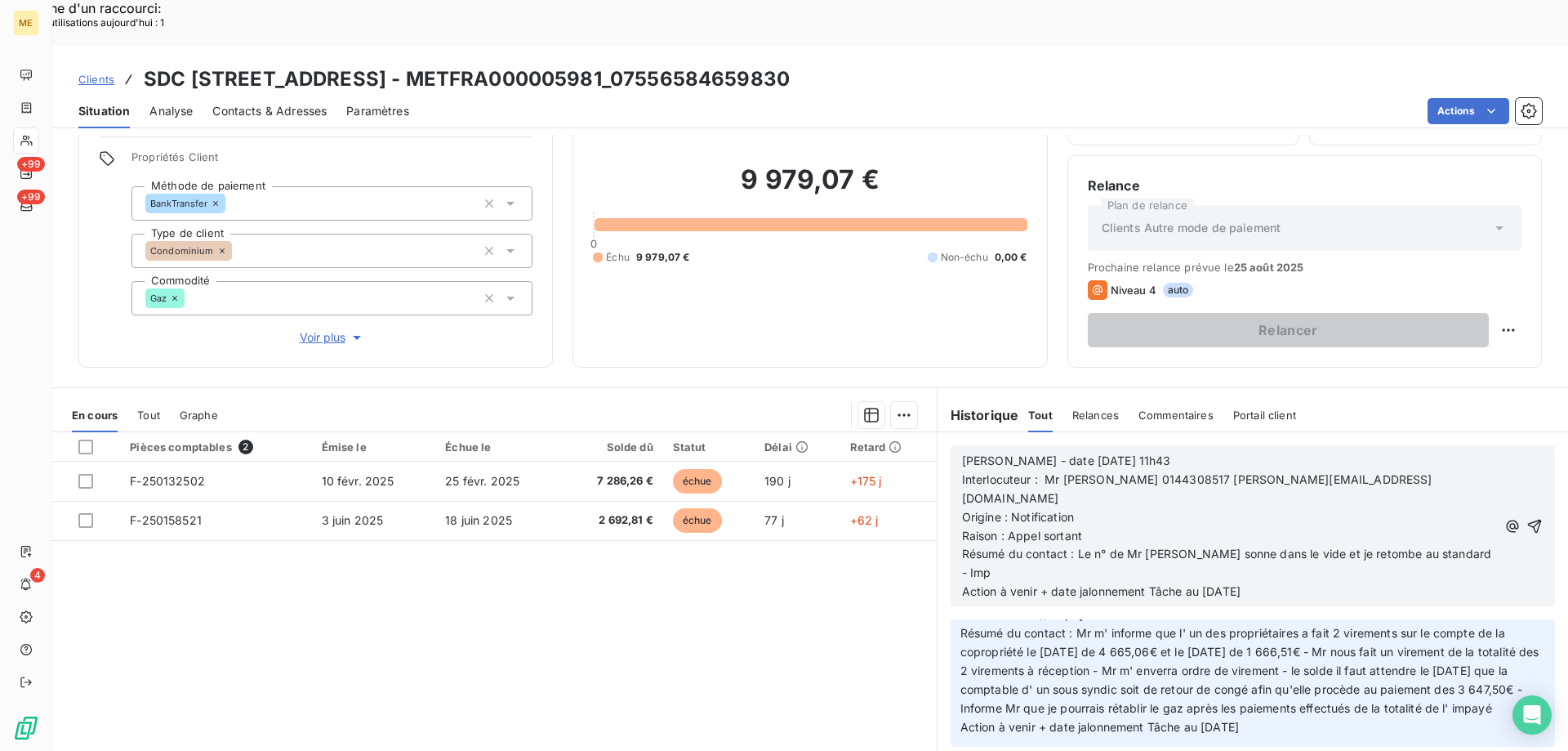
scroll to position [192, 0]
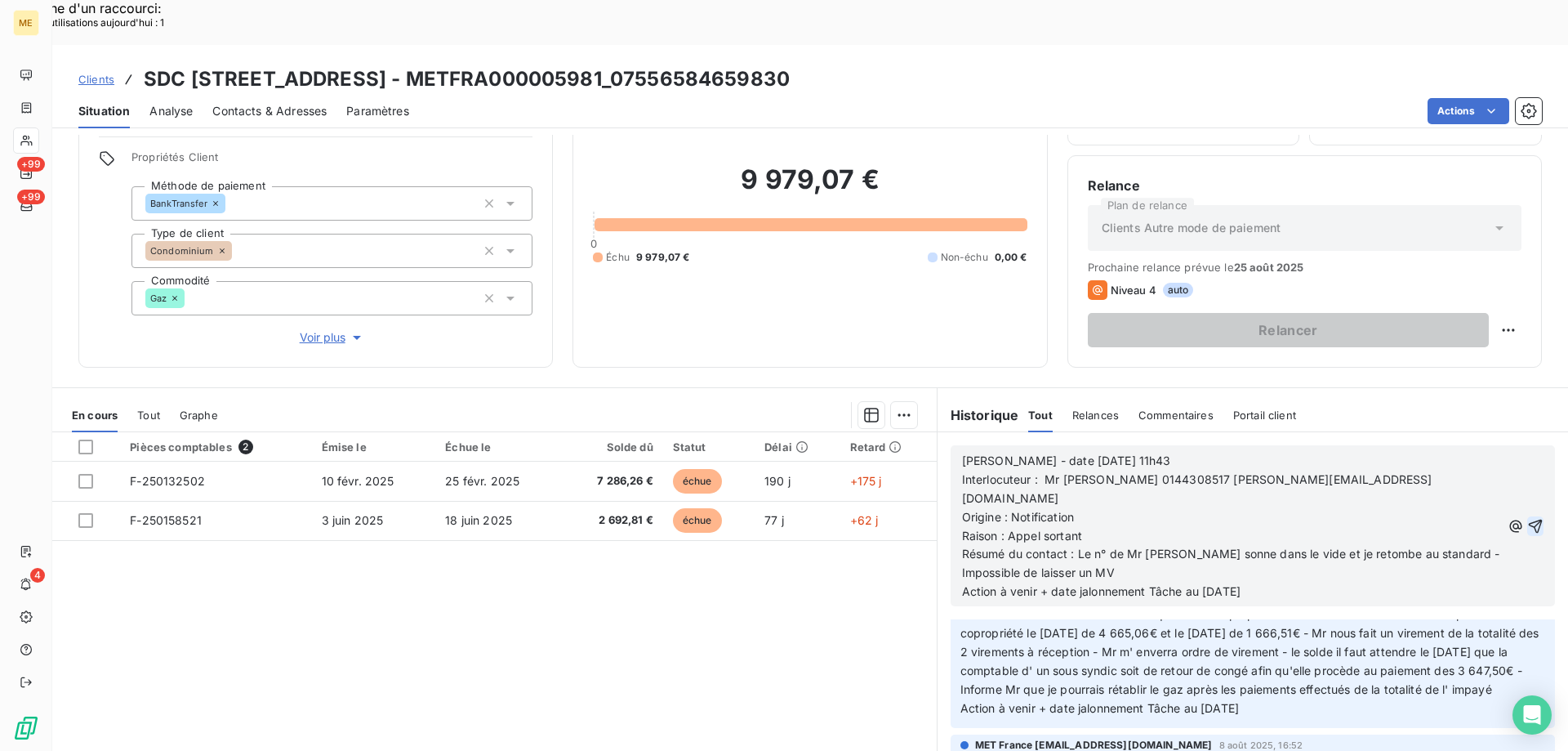
click at [1527, 518] on icon "button" at bounding box center [1536, 527] width 17 height 17
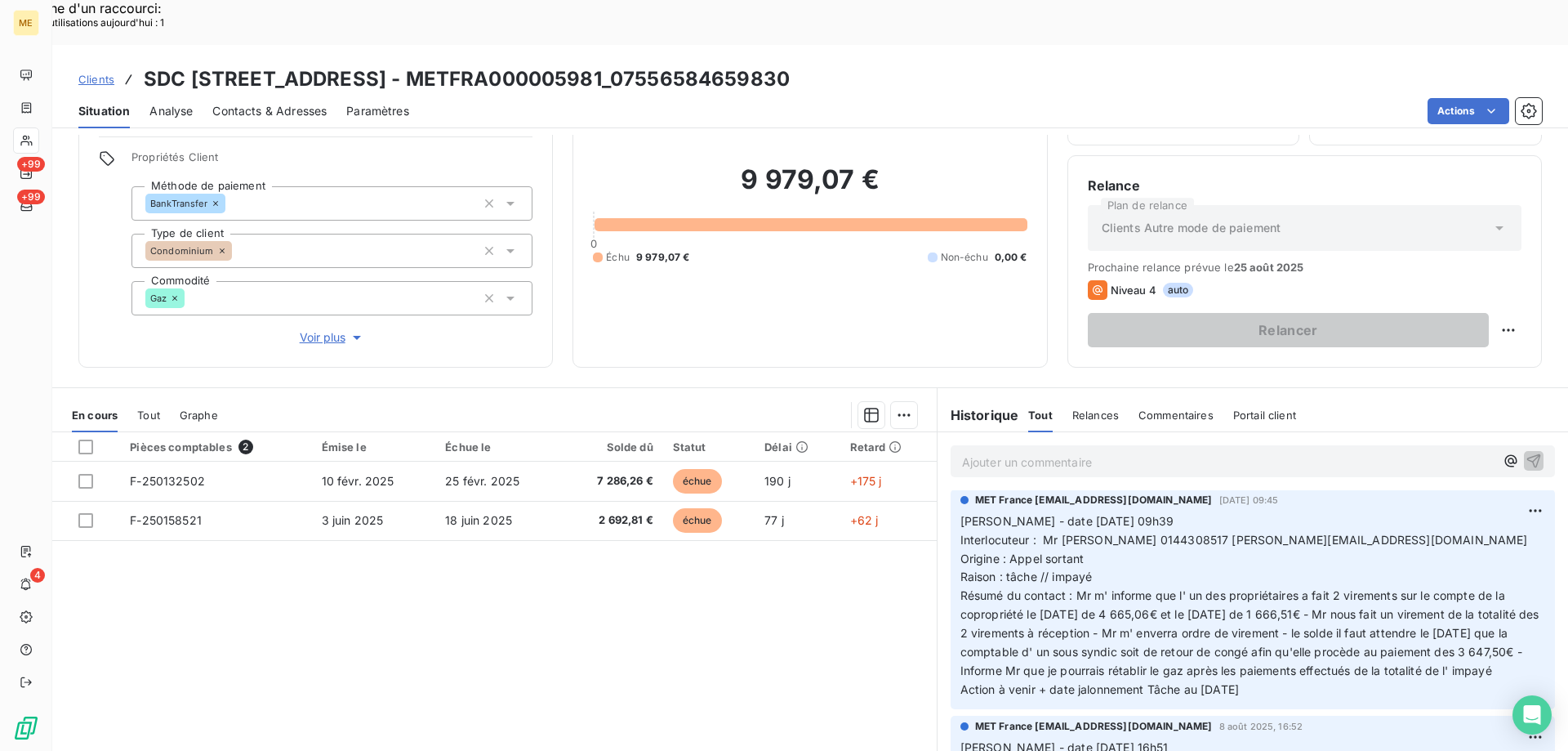
scroll to position [170, 0]
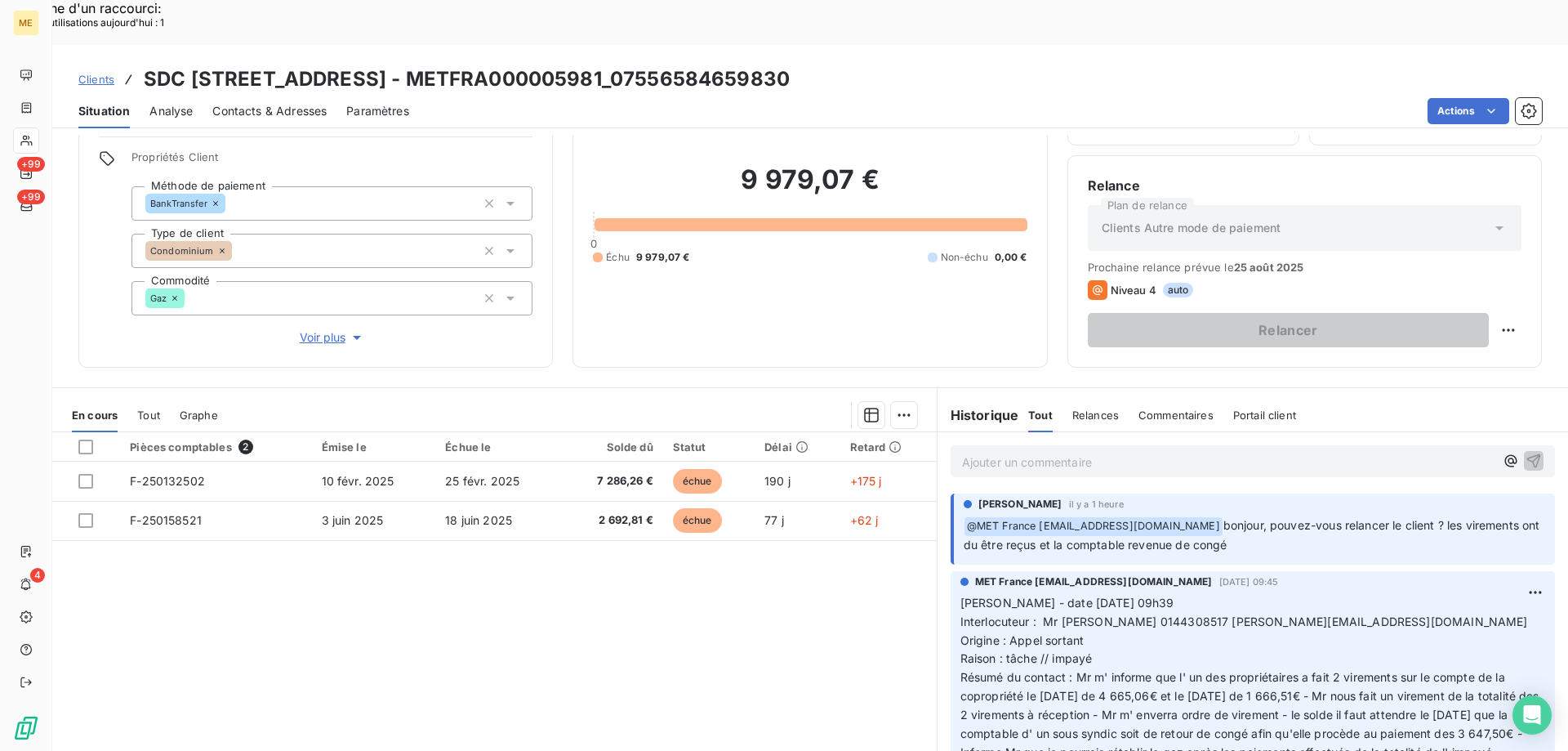
click at [1101, 452] on p "Ajouter un commentaire ﻿" at bounding box center [1228, 462] width 532 height 21
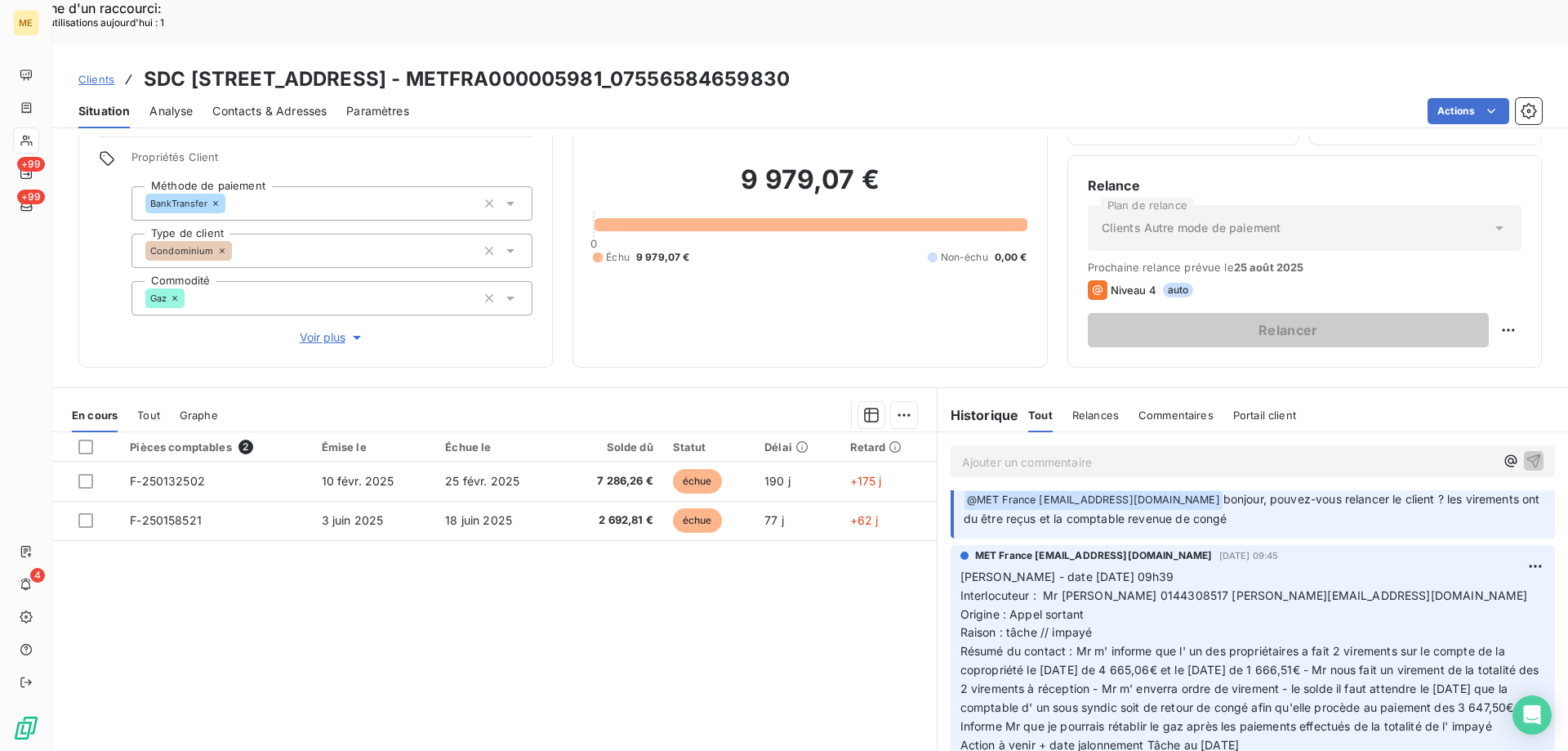
scroll to position [0, 0]
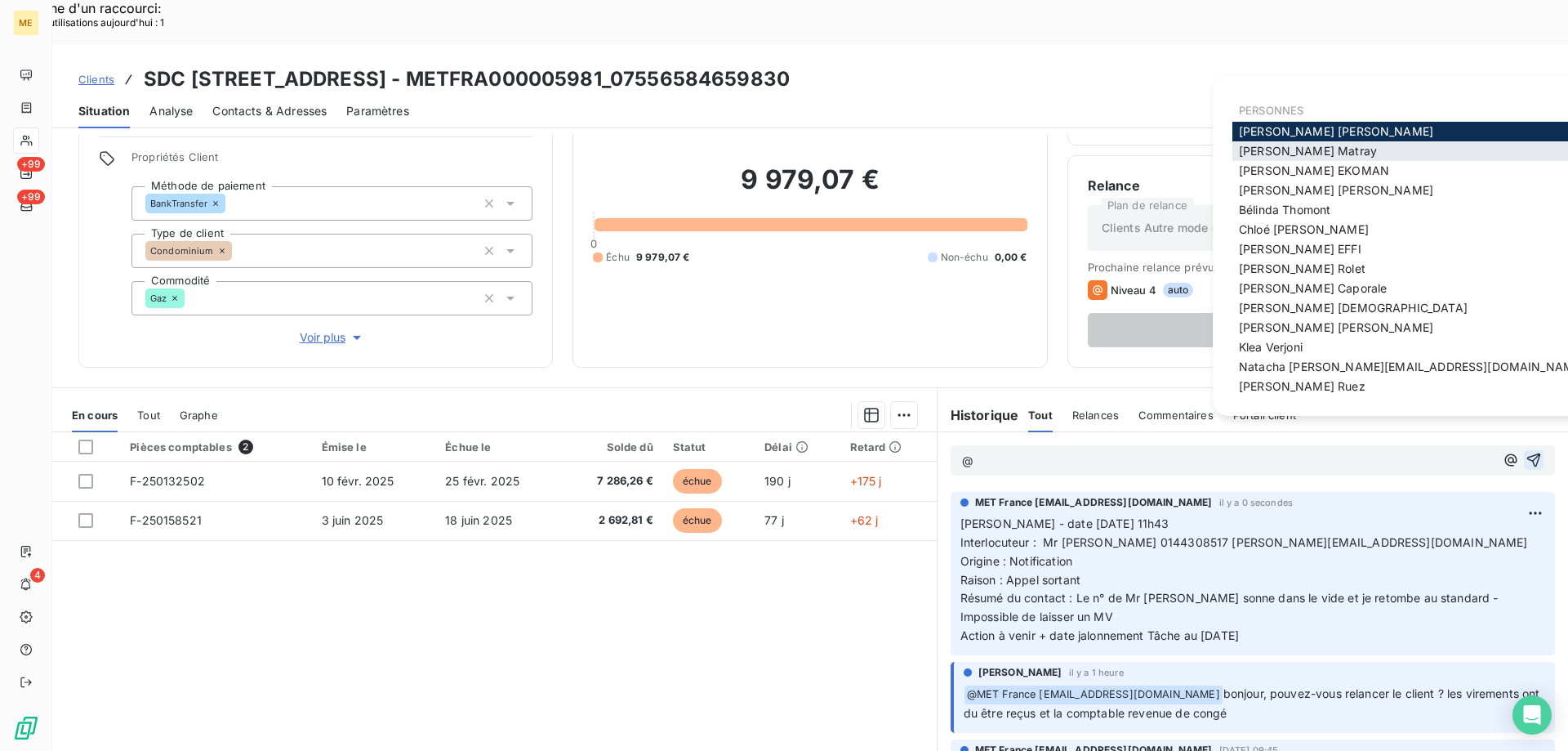
click at [1266, 148] on span "[PERSON_NAME]" at bounding box center [1308, 151] width 138 height 14
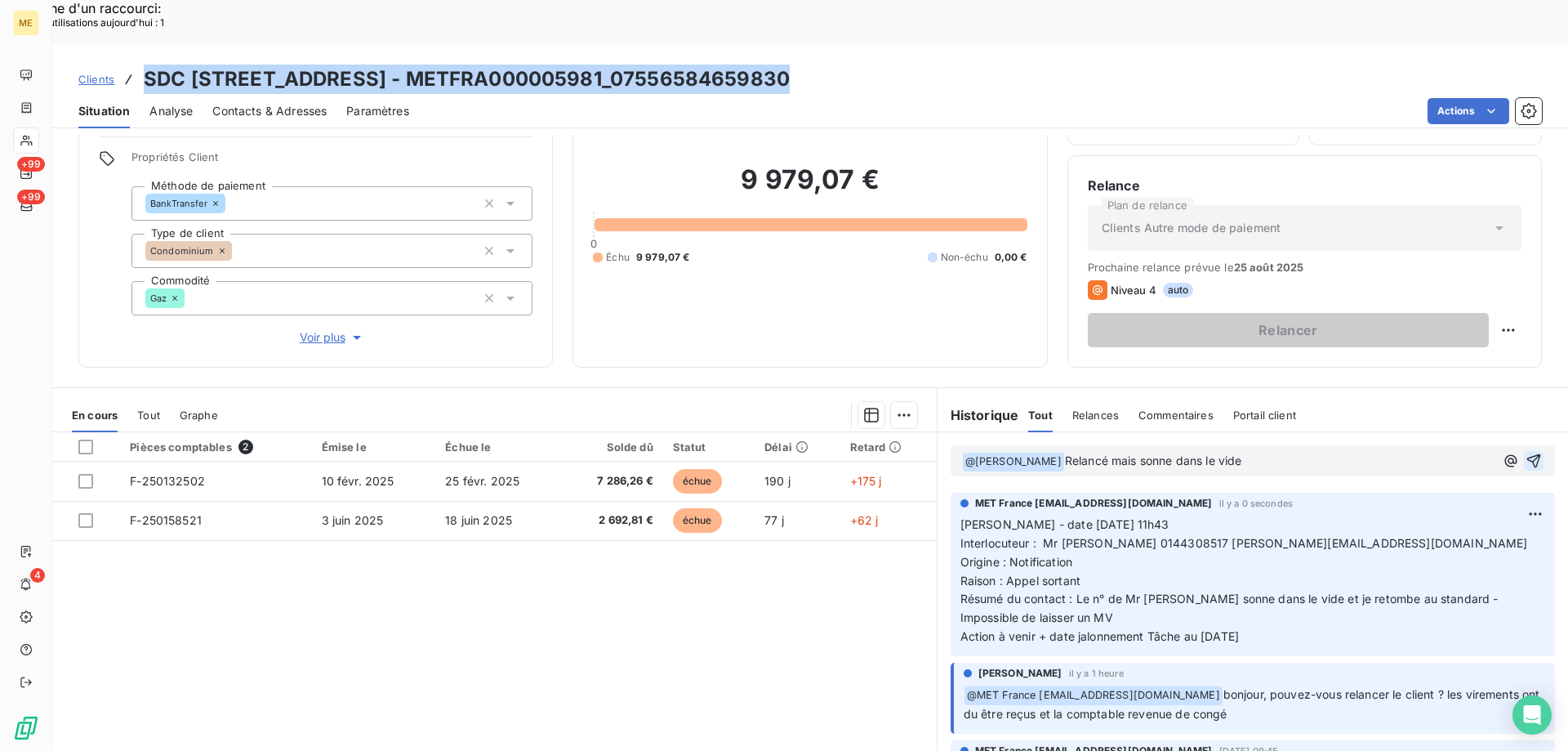
drag, startPoint x: 785, startPoint y: 31, endPoint x: 145, endPoint y: 27, distance: 640.0
click at [145, 65] on div "Clients SDC [STREET_ADDRESS] - METFRA000005981_07556584659830" at bounding box center [810, 79] width 1516 height 30
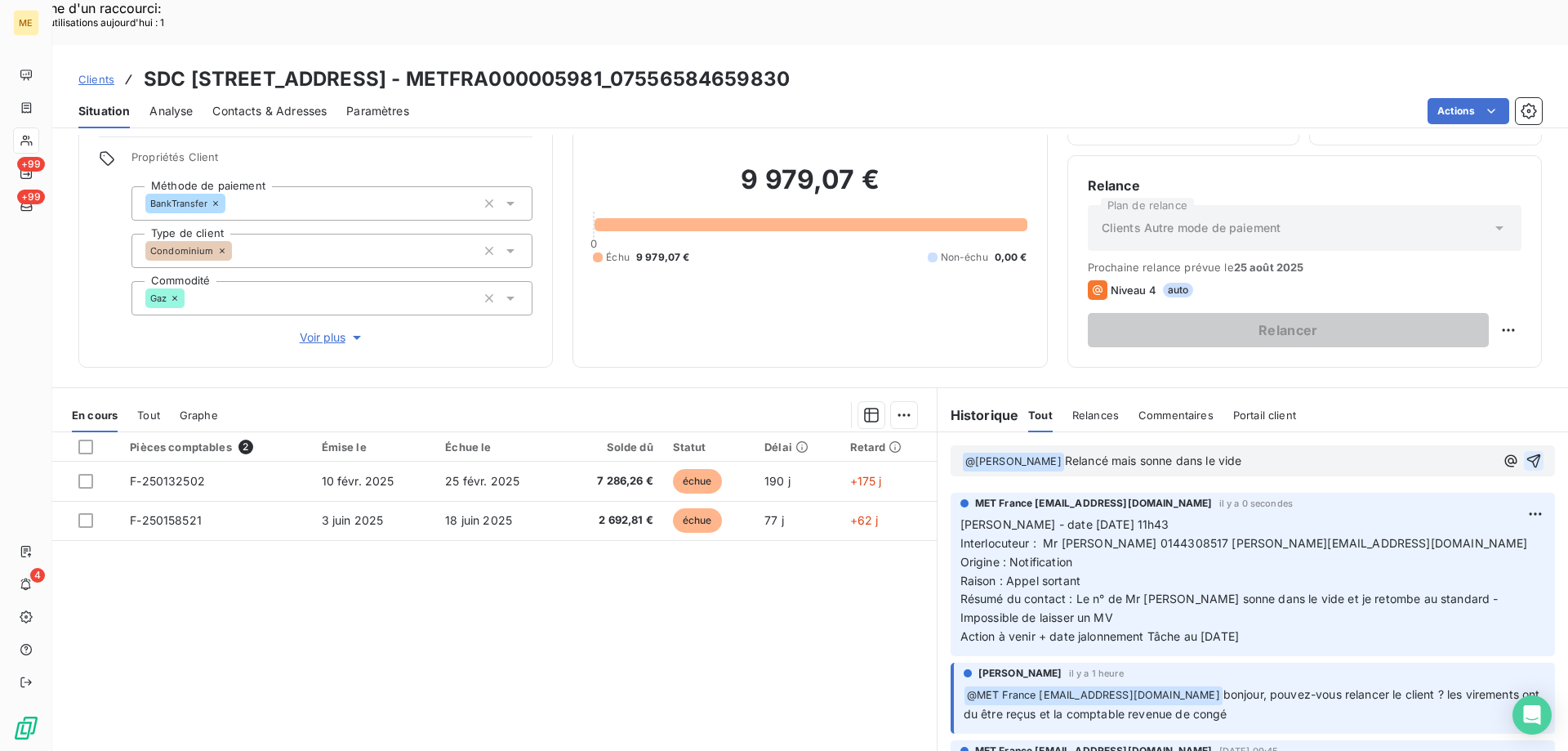
click at [1255, 452] on p "﻿ @ [PERSON_NAME] ﻿ Relancé mais sonne dans le vide" at bounding box center [1228, 462] width 532 height 20
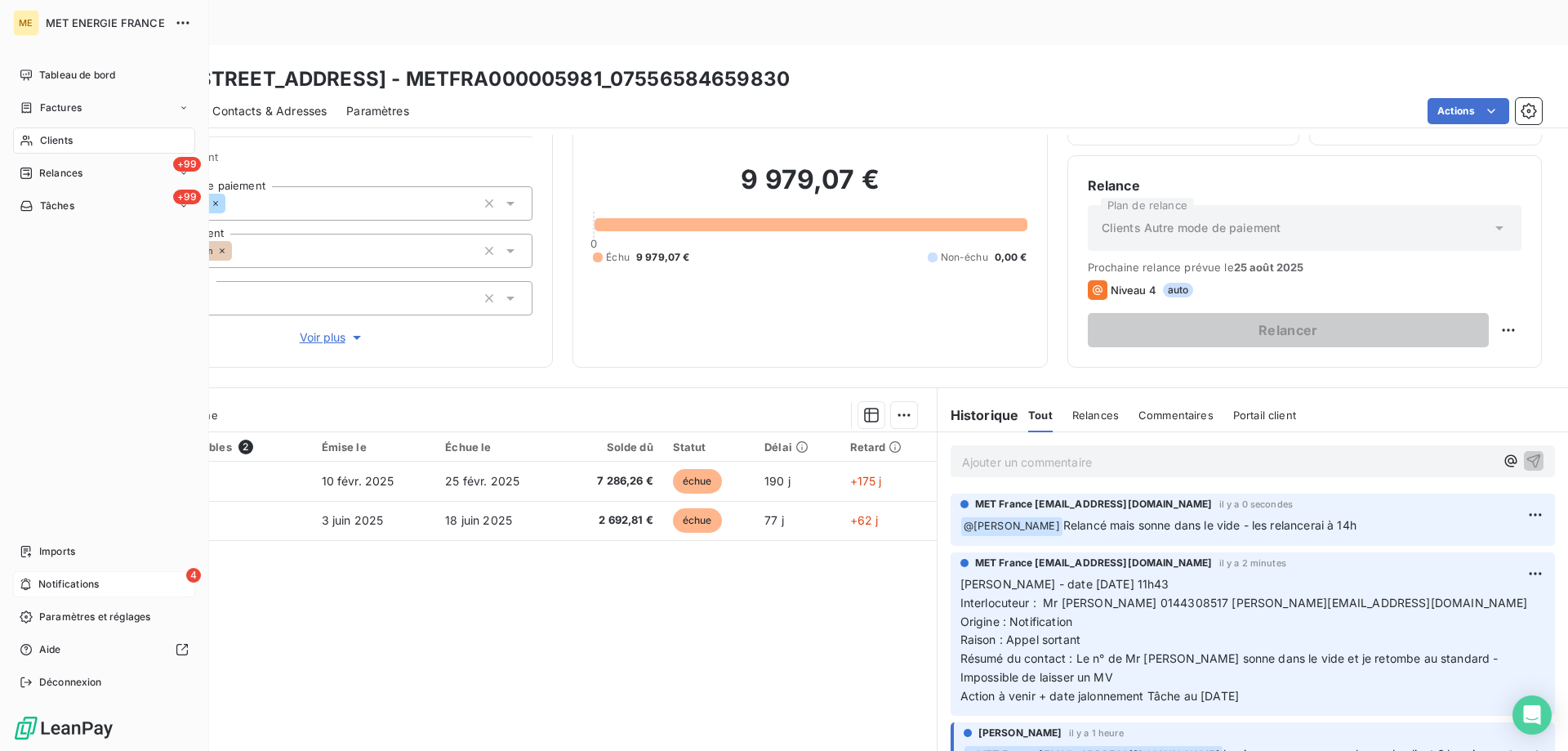
click at [124, 575] on div "4 Notifications" at bounding box center [104, 585] width 182 height 26
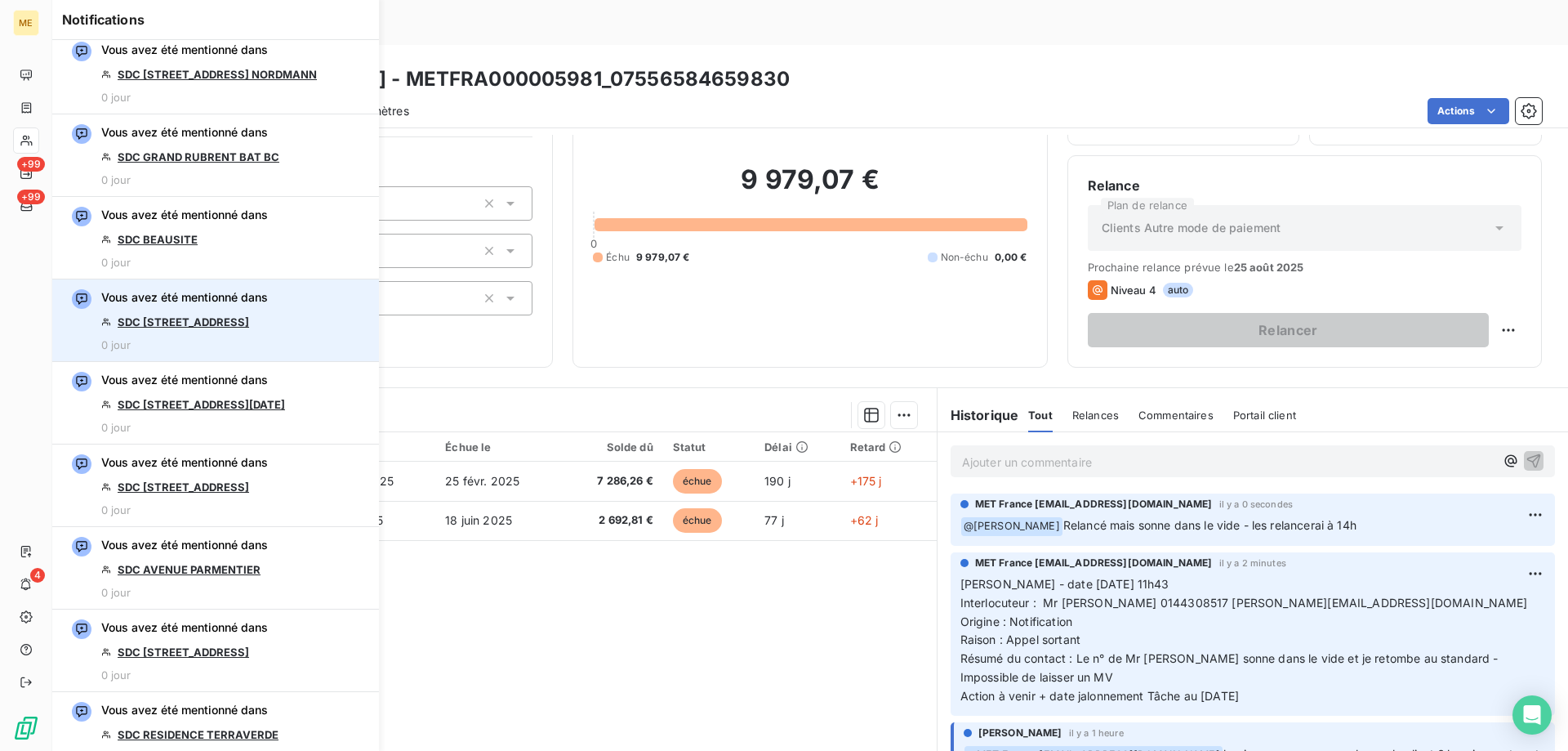
scroll to position [1143, 0]
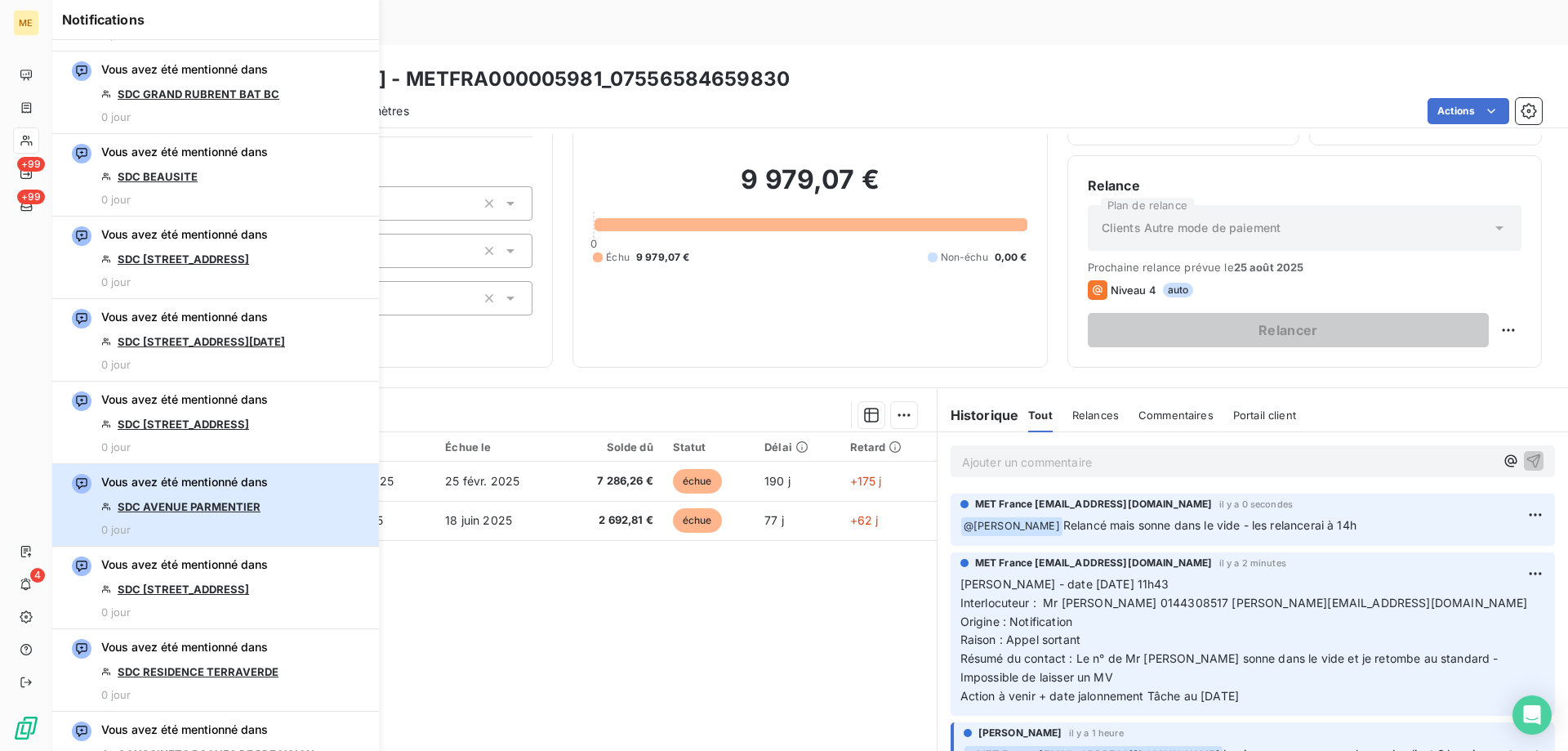
click at [275, 504] on button "Vous avez été mentionné dans SDC AVENUE PARMENTIER 0 jour" at bounding box center [215, 505] width 327 height 83
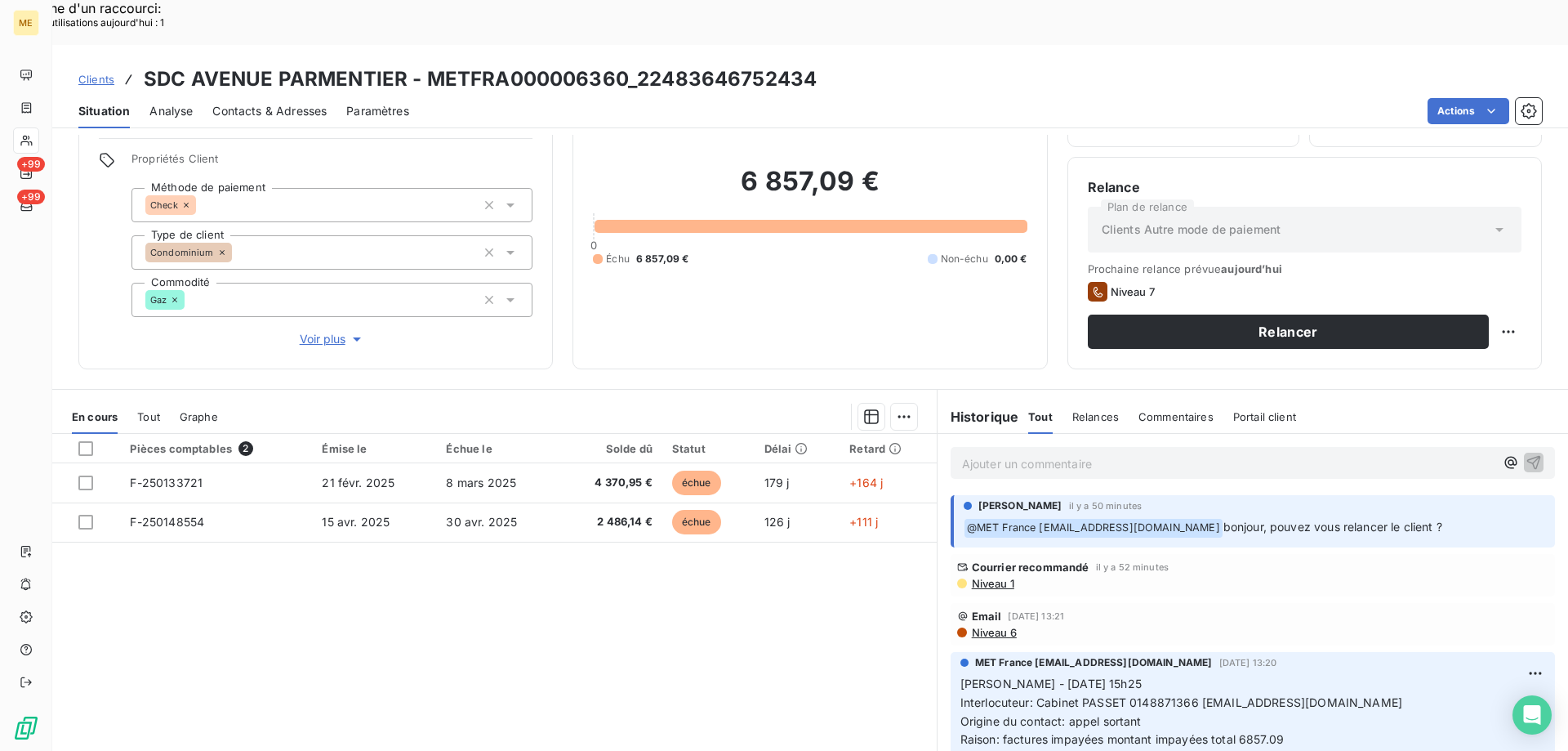
scroll to position [104, 0]
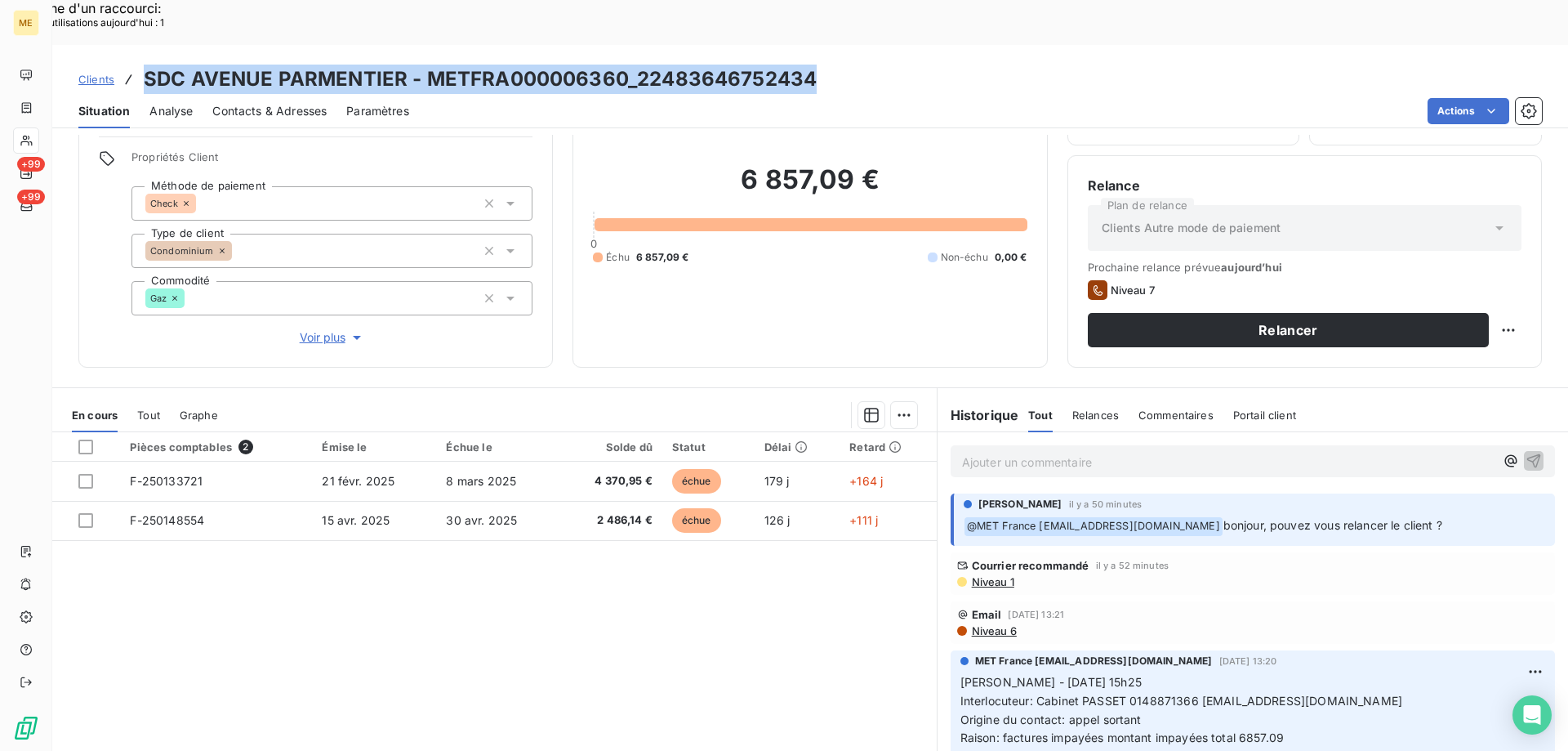
drag, startPoint x: 822, startPoint y: 35, endPoint x: 164, endPoint y: 18, distance: 658.2
click at [145, 45] on div "Clients SDC AVENUE PARMENTIER - METFRA000006360_22483646752434 Situation Analys…" at bounding box center [810, 86] width 1516 height 84
click at [310, 330] on span "Voir plus" at bounding box center [332, 338] width 65 height 17
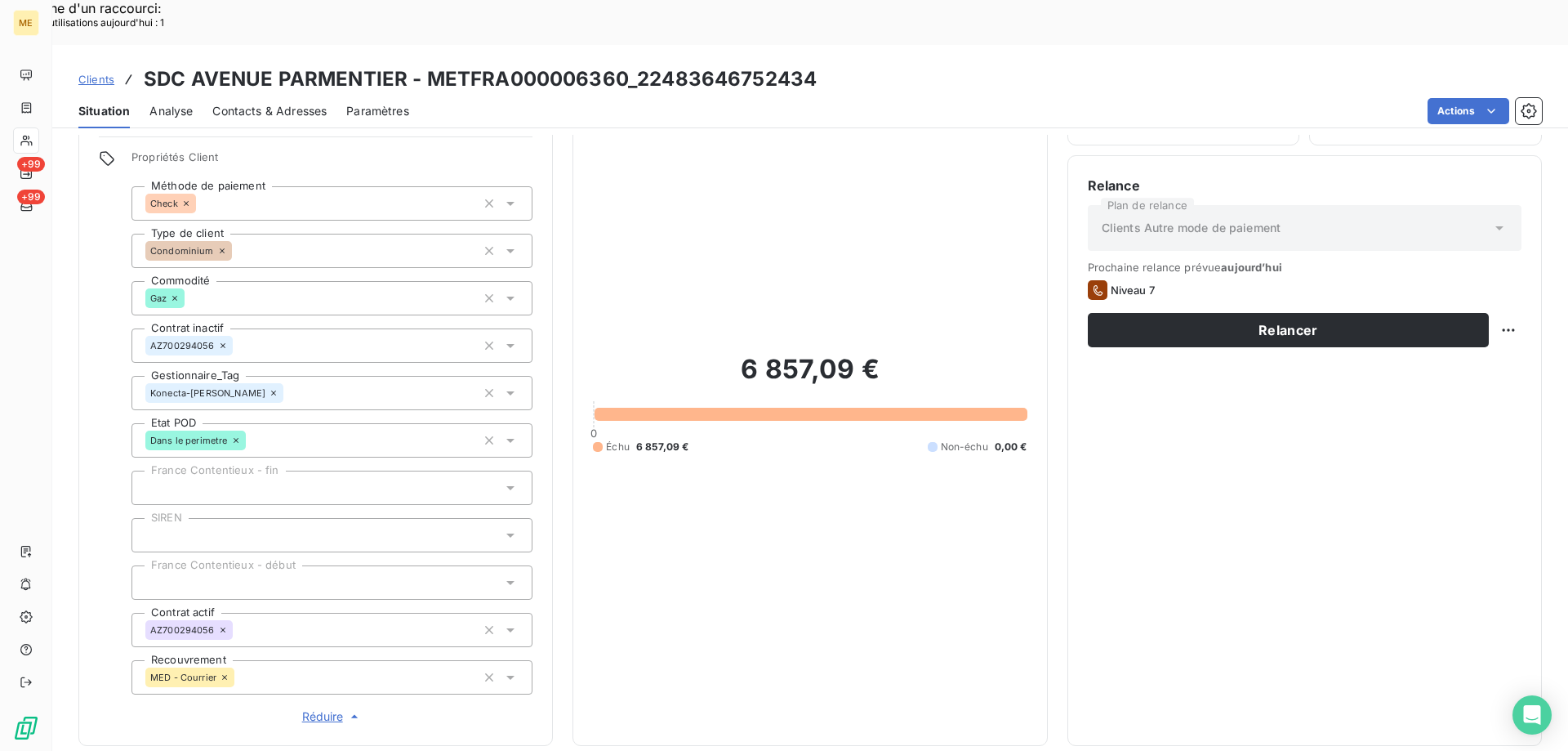
click at [427, 376] on div "Konecta-[PERSON_NAME]" at bounding box center [332, 392] width 401 height 34
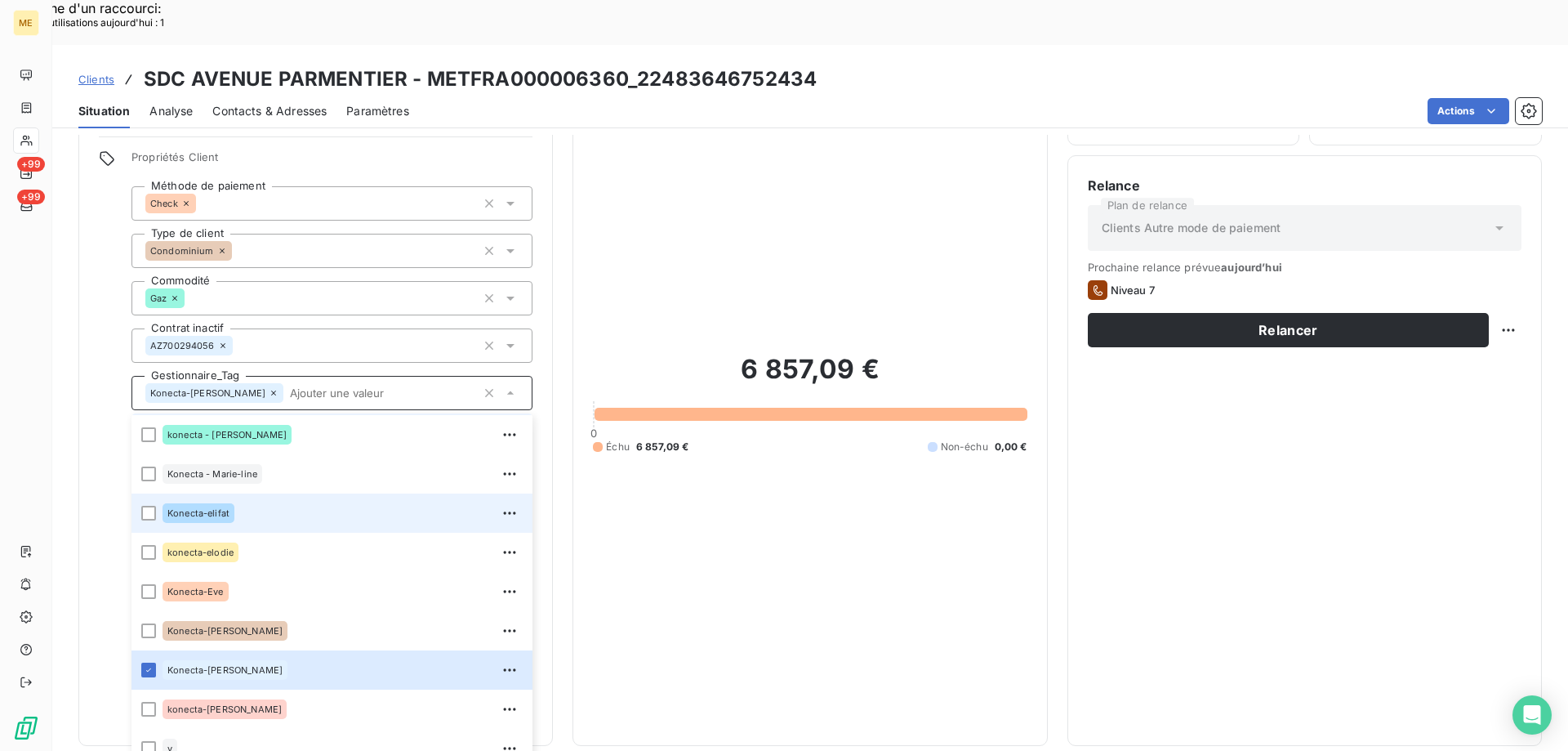
scroll to position [470, 0]
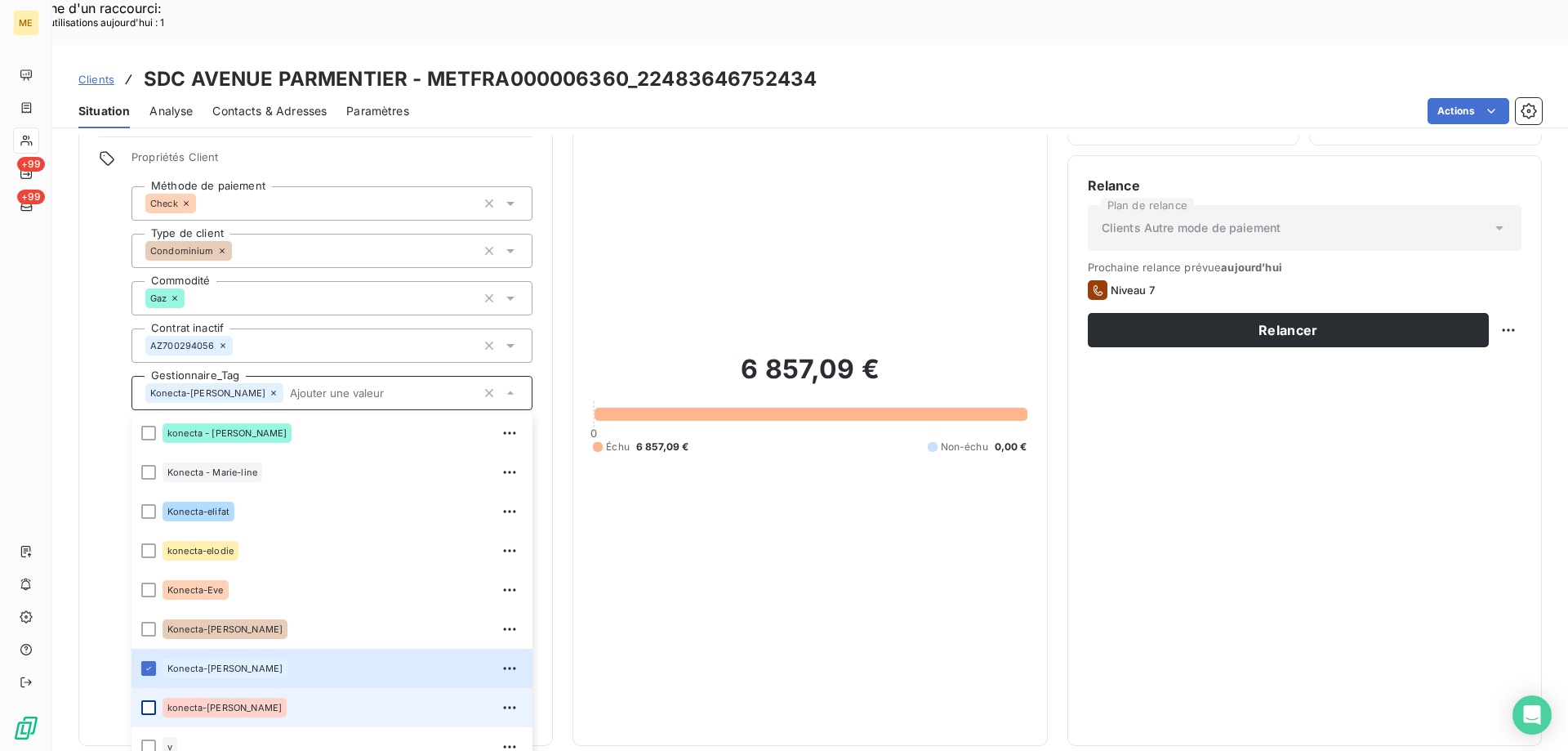
click at [148, 700] on div at bounding box center [149, 708] width 15 height 15
click at [696, 457] on div "6 857,09 € 0 Échu 6 857,09 € Non-échu 0,00 €" at bounding box center [810, 403] width 434 height 644
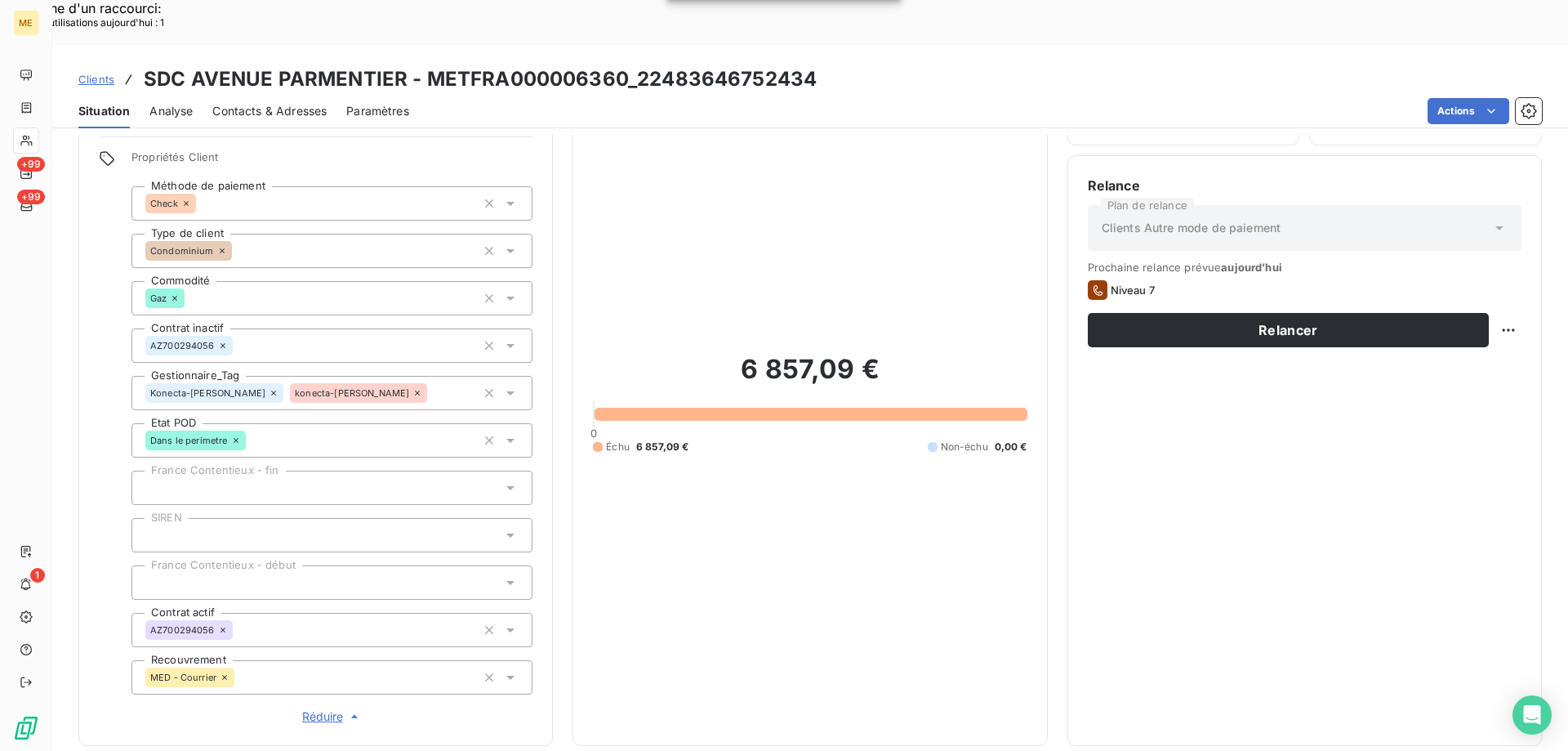
click at [312, 708] on span "Réduire" at bounding box center [332, 716] width 60 height 17
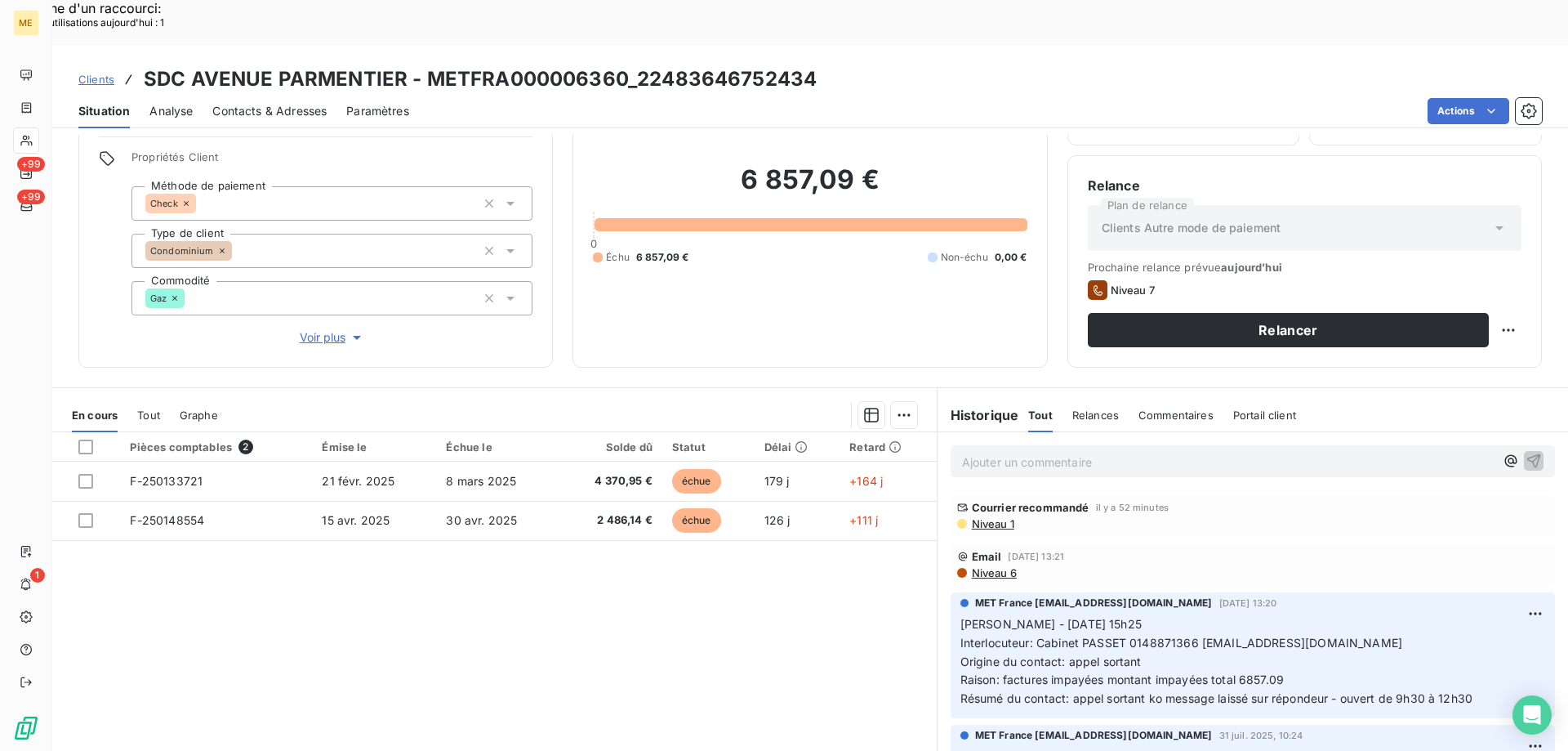
scroll to position [82, 0]
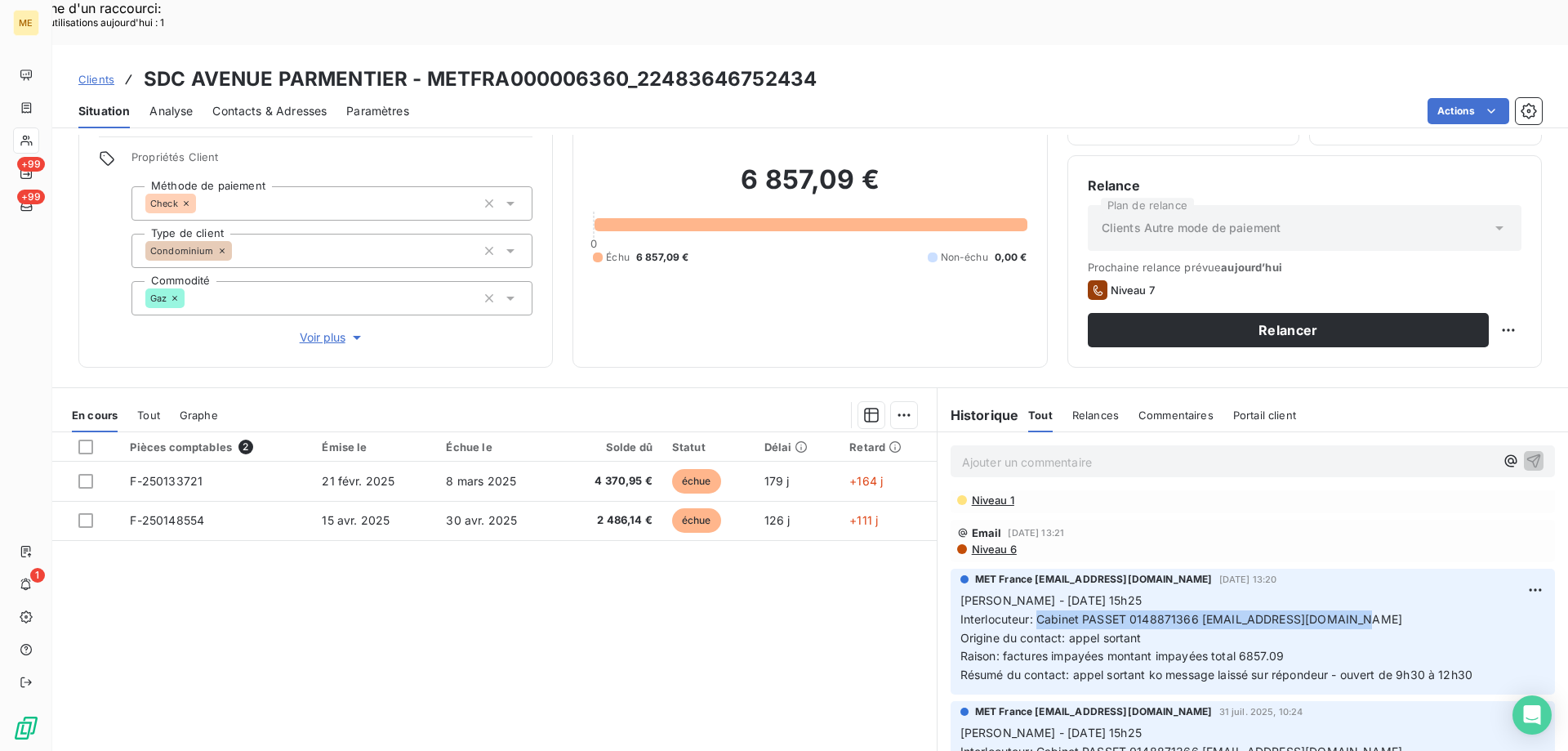
drag, startPoint x: 1030, startPoint y: 571, endPoint x: 1338, endPoint y: 573, distance: 308.0
click at [1338, 591] on p "[PERSON_NAME] - [DATE] 15h25 Interlocuteur: Cabinet PASSET 0148871366 [EMAIL_AD…" at bounding box center [1253, 638] width 584 height 93
drag, startPoint x: 1336, startPoint y: 573, endPoint x: 1327, endPoint y: 572, distance: 9.1
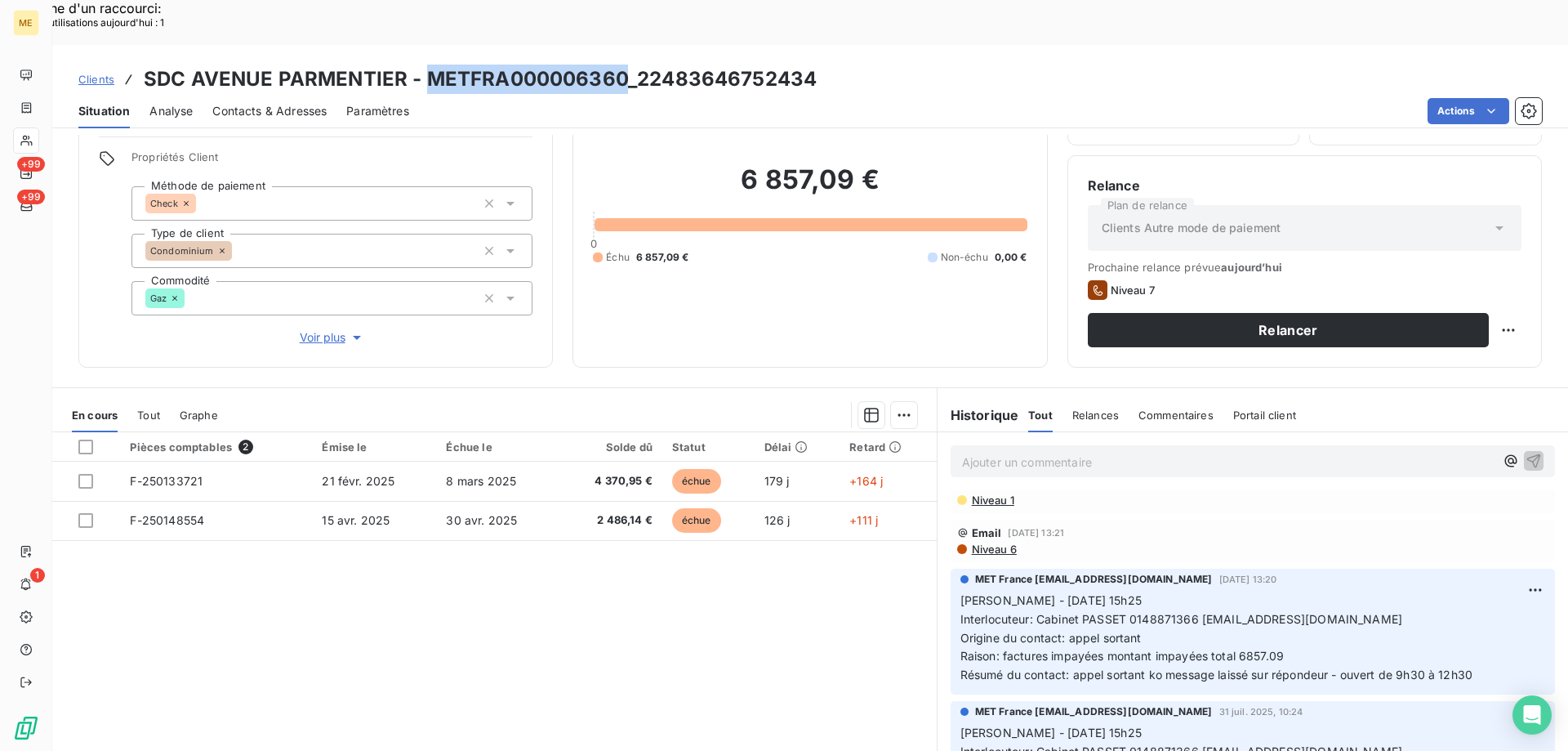
drag, startPoint x: 422, startPoint y: 32, endPoint x: 622, endPoint y: 30, distance: 200.0
click at [622, 65] on h3 "SDC AVENUE PARMENTIER - METFRA000006360_22483646752434" at bounding box center [480, 79] width 673 height 30
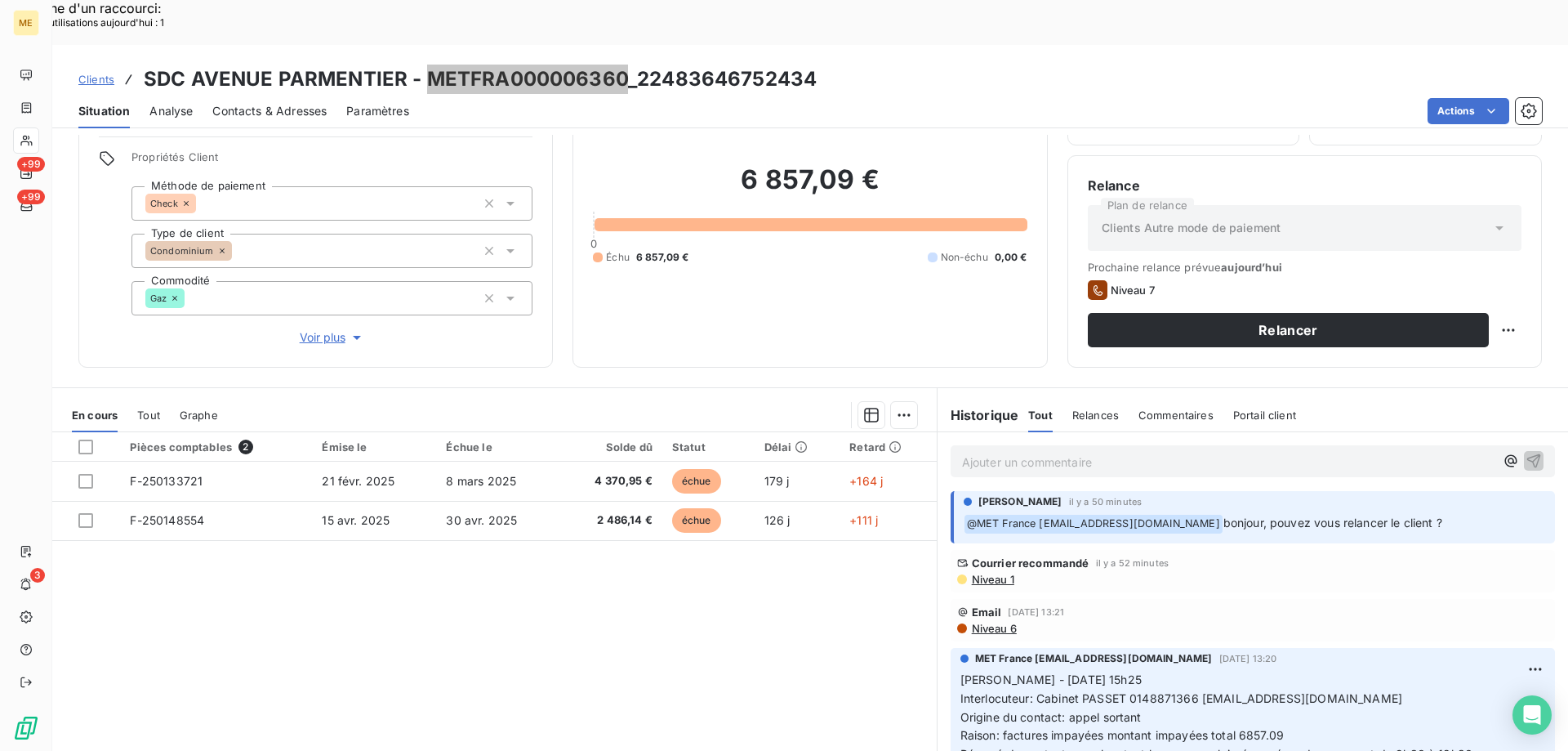
scroll to position [0, 0]
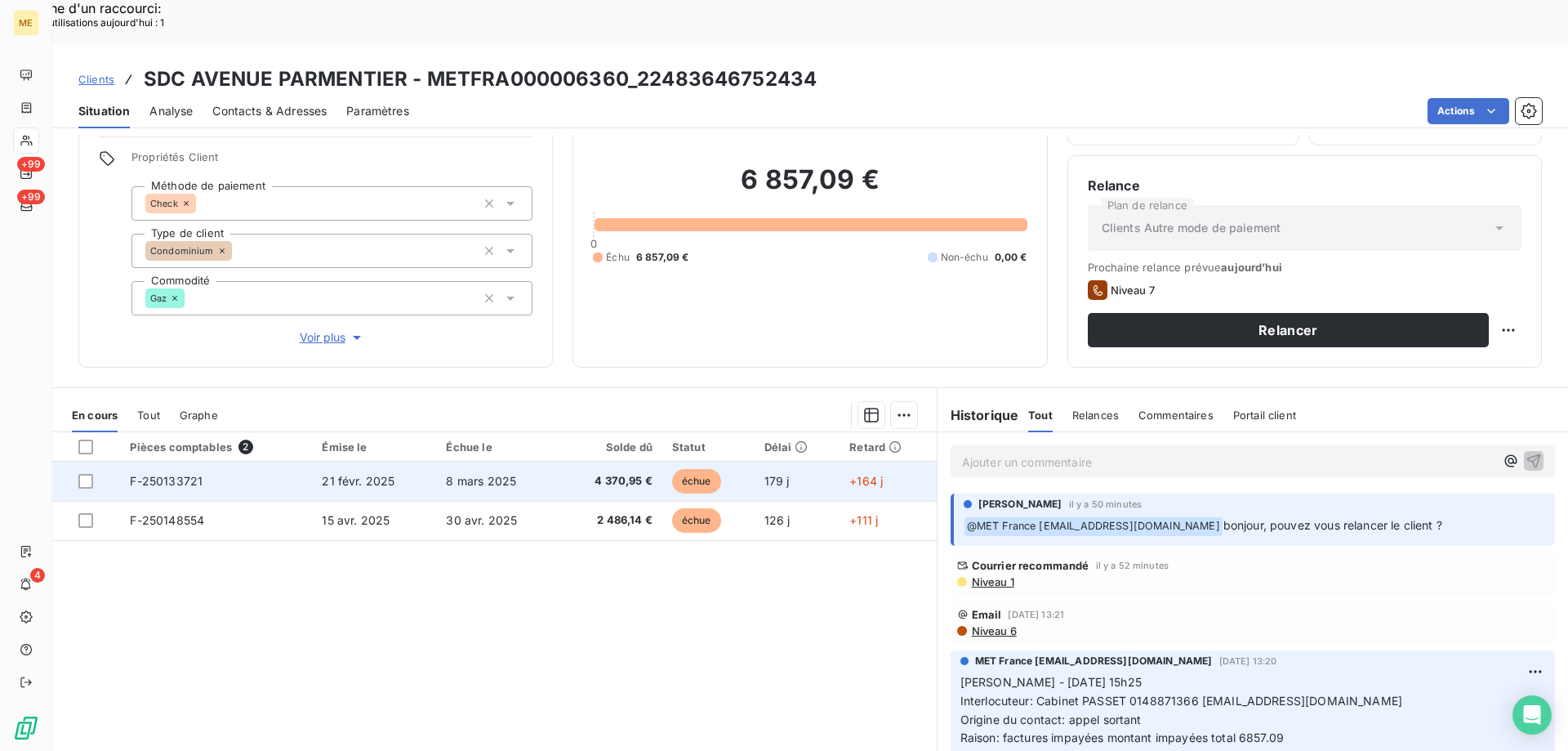
click at [166, 474] on span "F-250133721" at bounding box center [166, 480] width 73 height 14
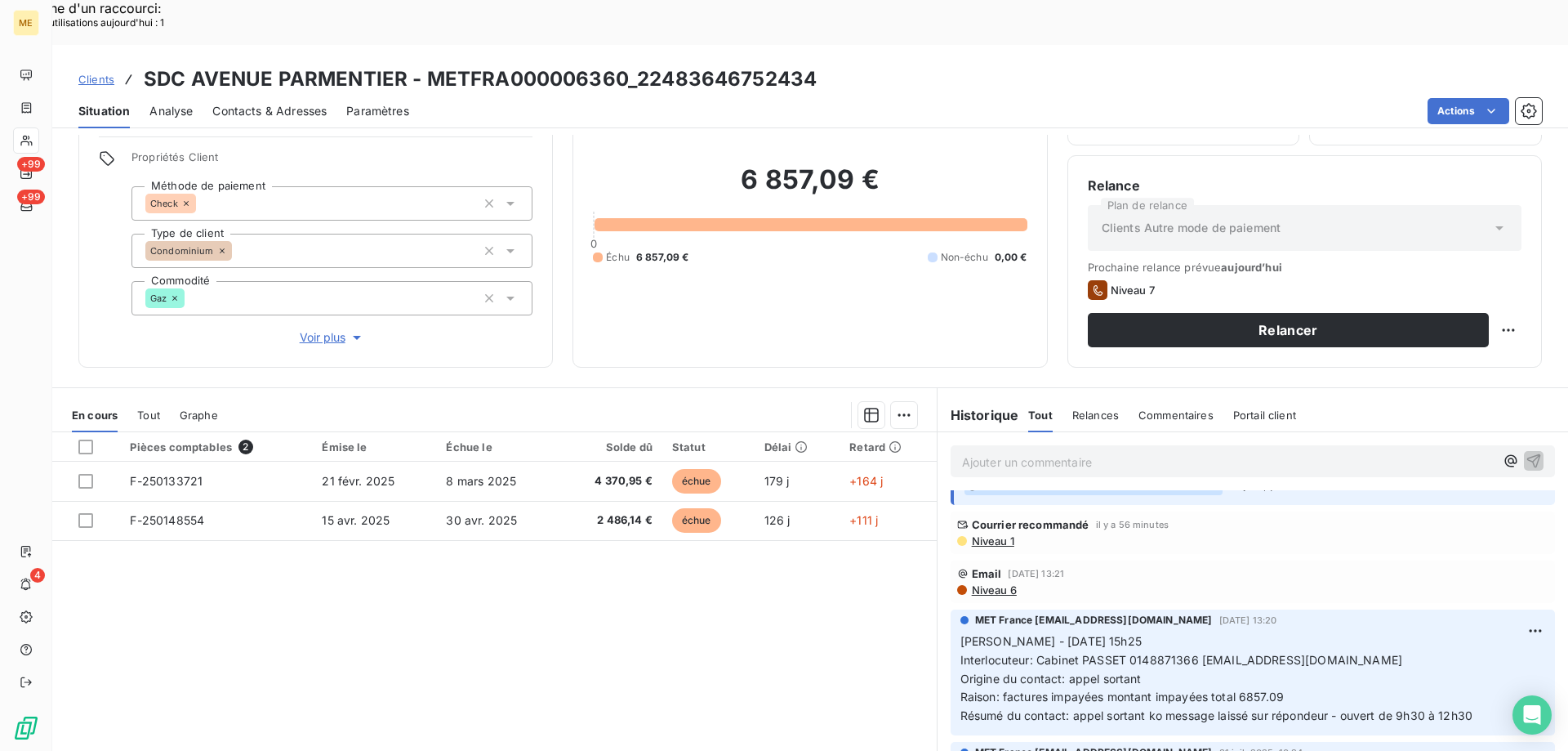
scroll to position [82, 0]
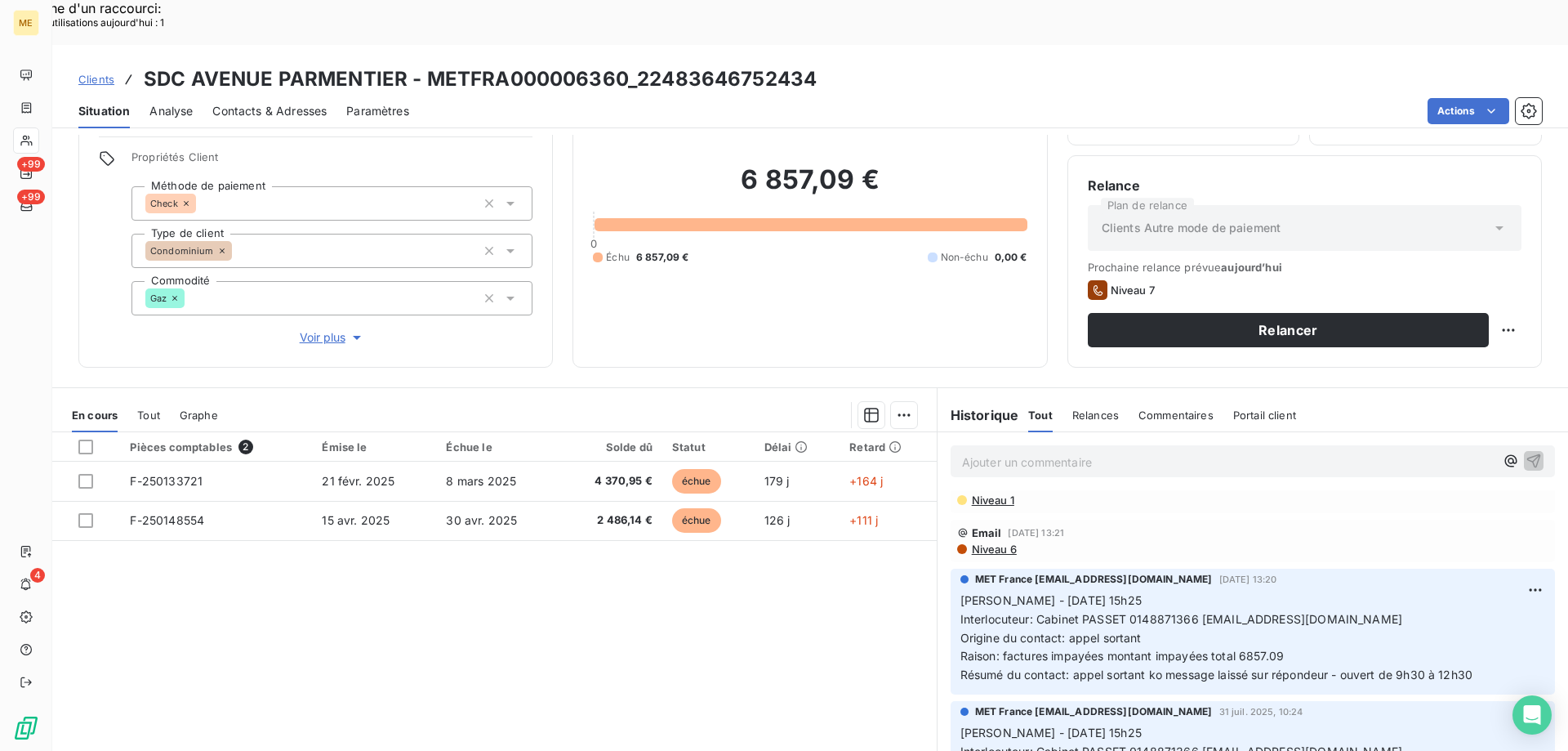
click at [320, 330] on span "Voir plus" at bounding box center [332, 338] width 65 height 17
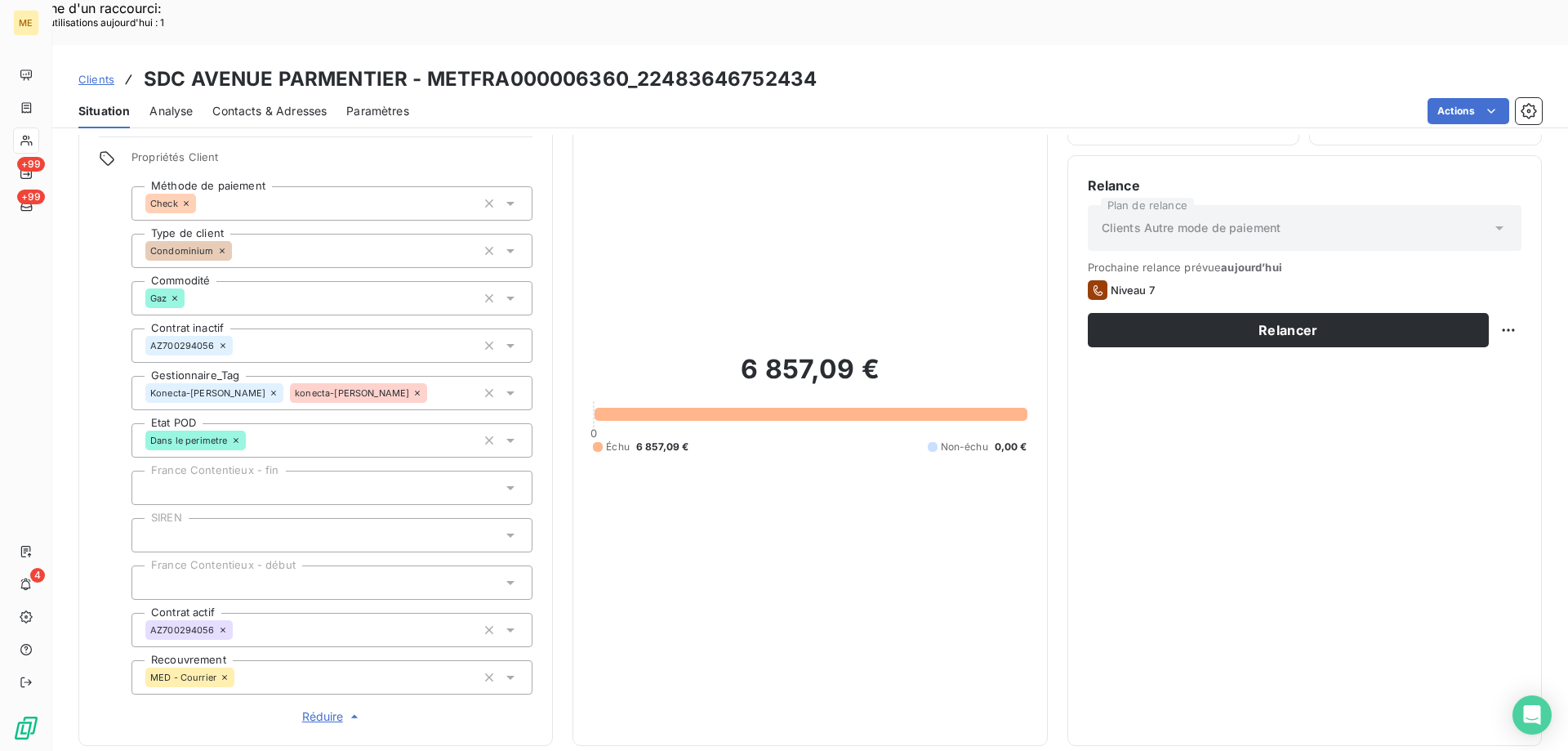
click at [319, 708] on span "Réduire" at bounding box center [332, 716] width 60 height 17
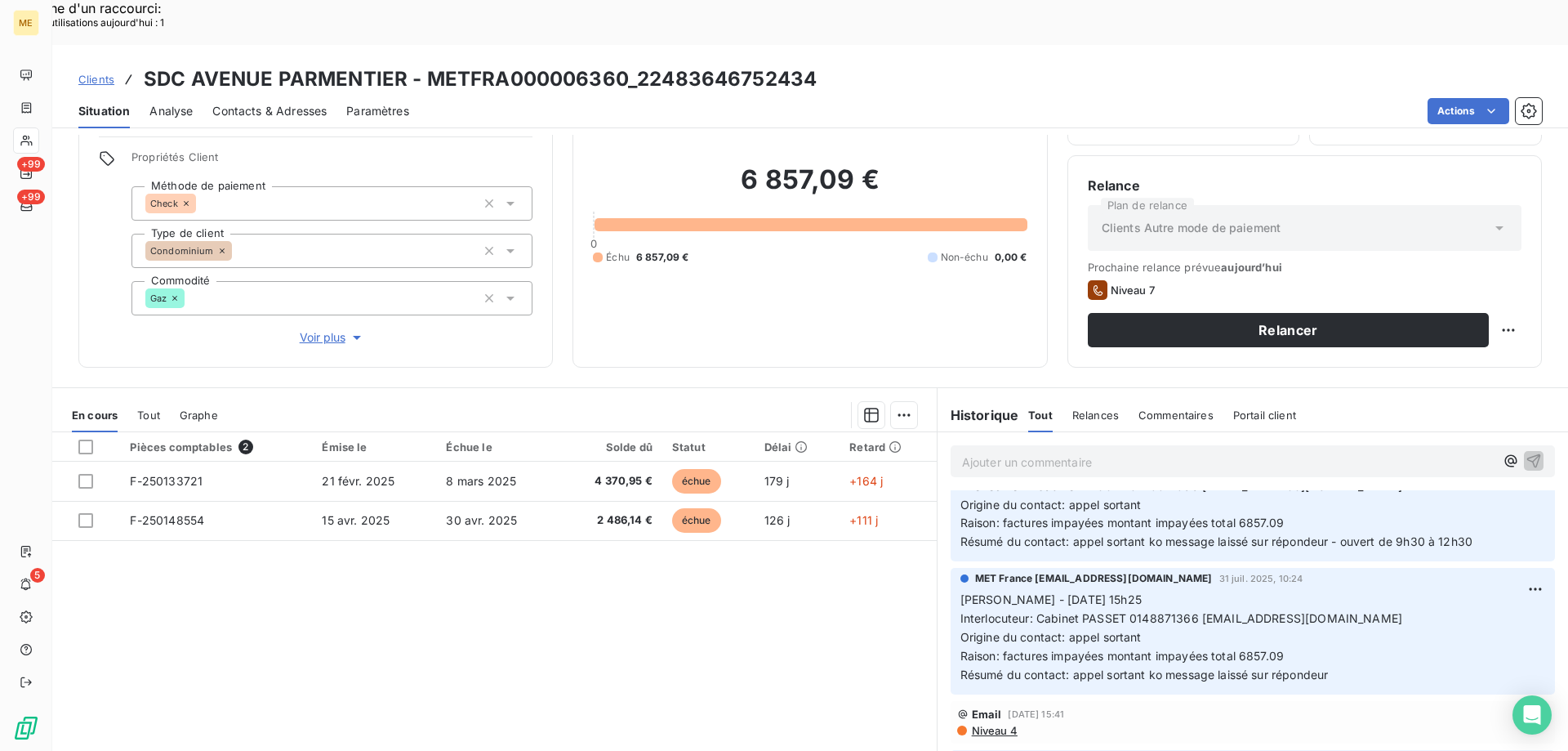
scroll to position [327, 0]
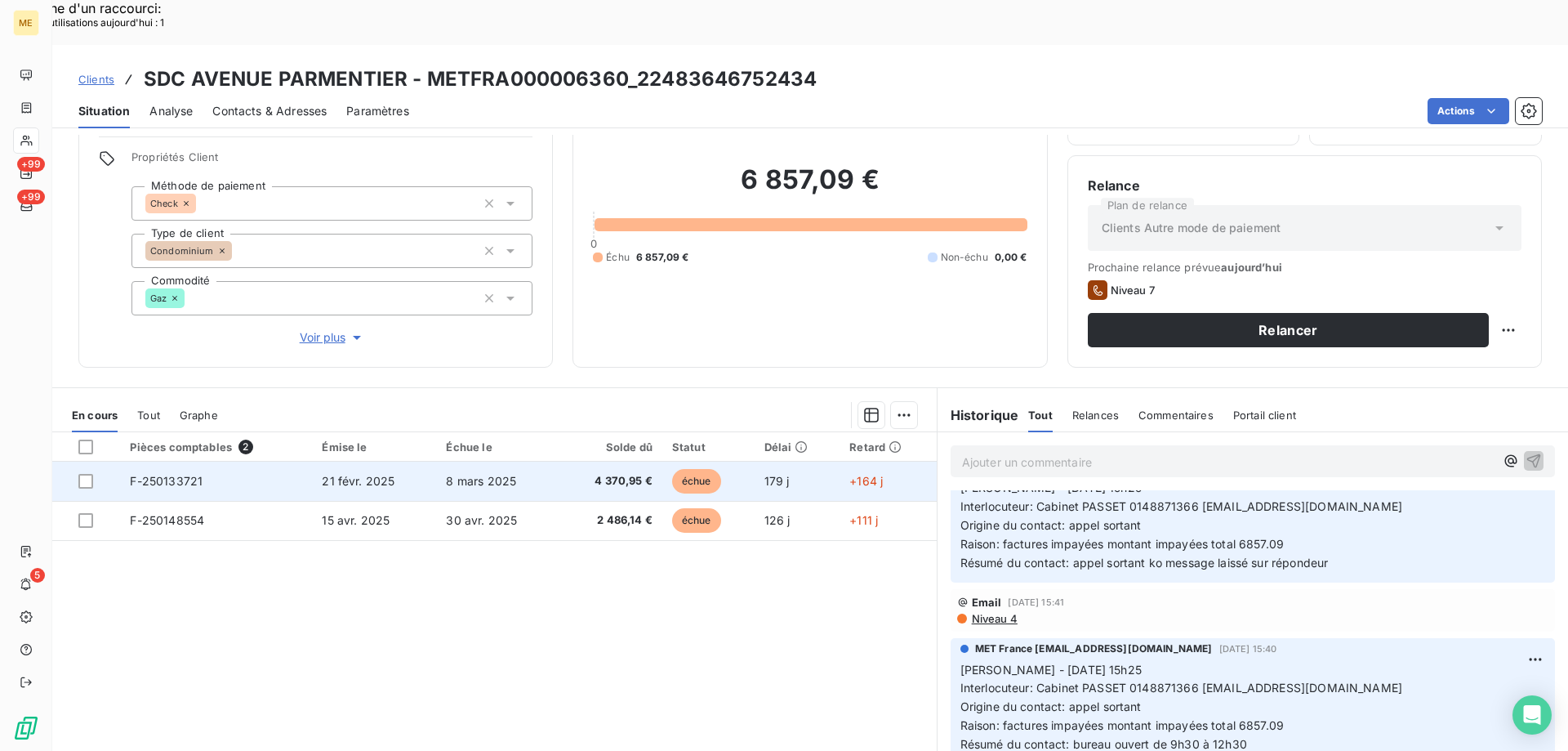
click at [159, 474] on span "F-250133721" at bounding box center [166, 480] width 73 height 14
